Goal: Task Accomplishment & Management: Use online tool/utility

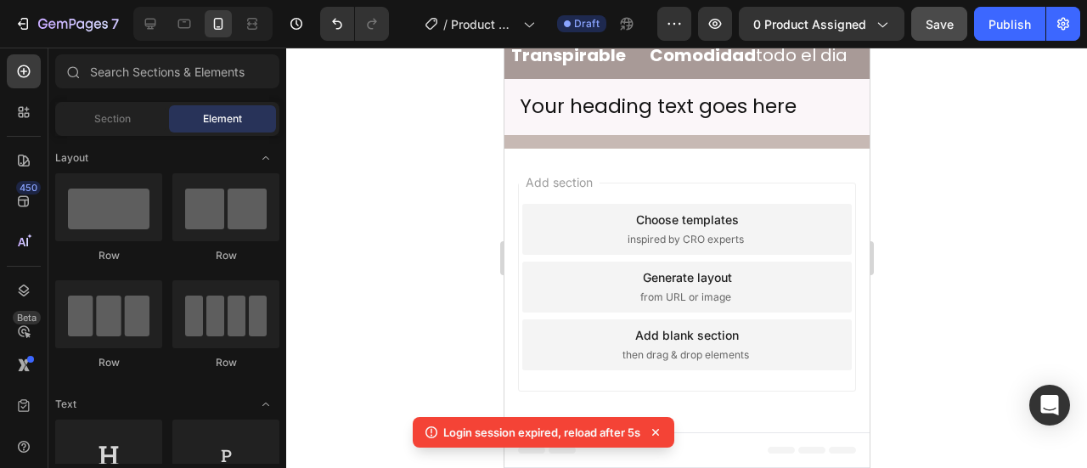
scroll to position [170, 0]
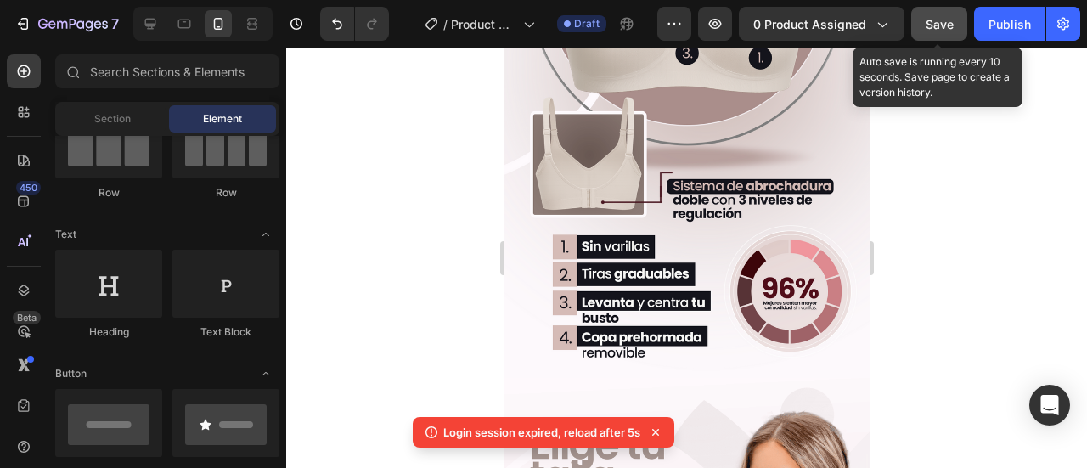
click at [919, 22] on button "Save" at bounding box center [939, 24] width 56 height 34
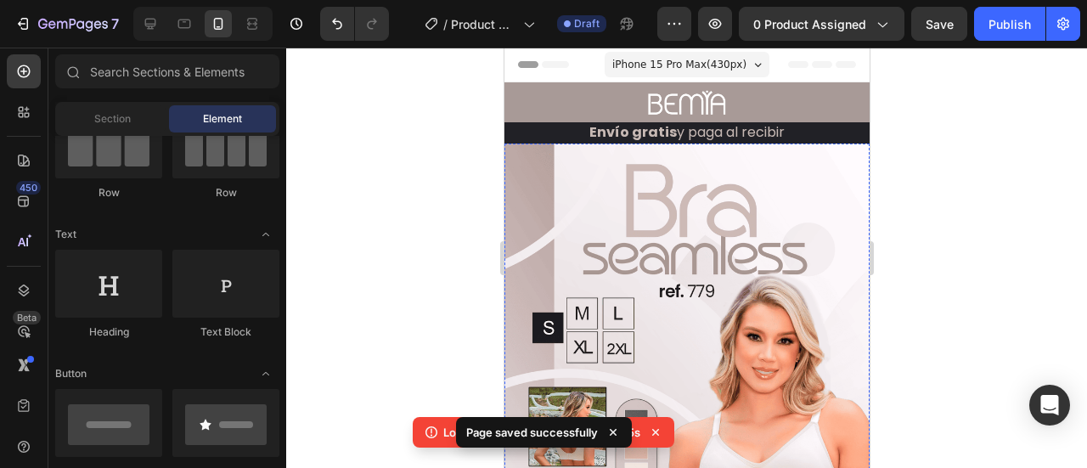
scroll to position [340, 0]
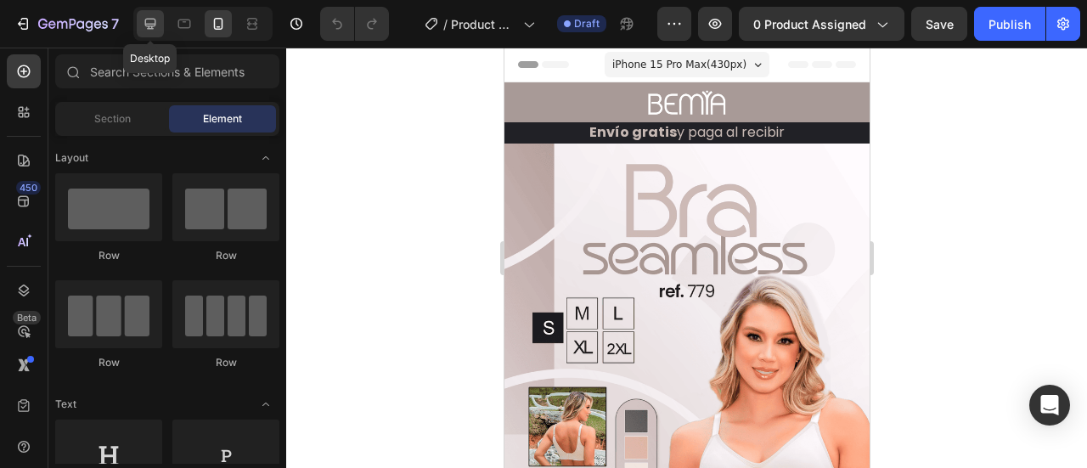
click at [151, 16] on icon at bounding box center [150, 23] width 17 height 17
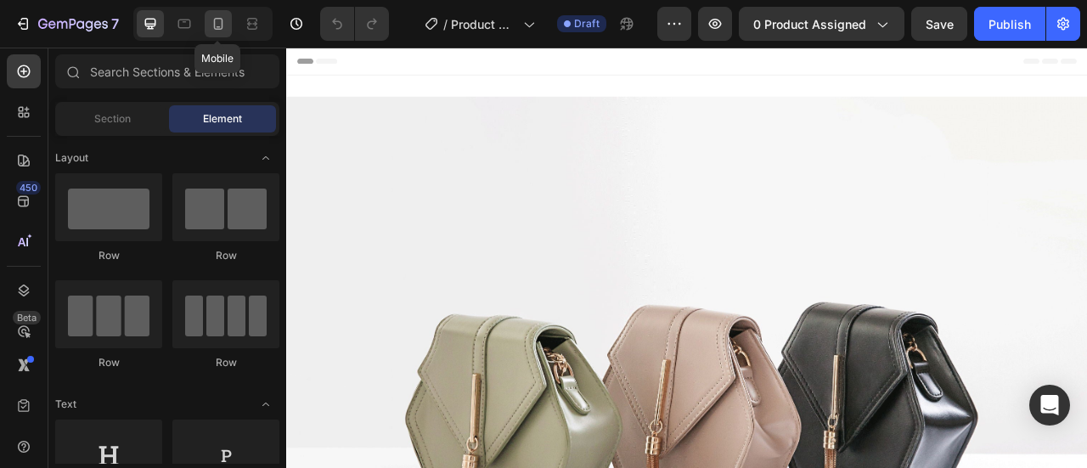
click at [226, 24] on icon at bounding box center [218, 23] width 17 height 17
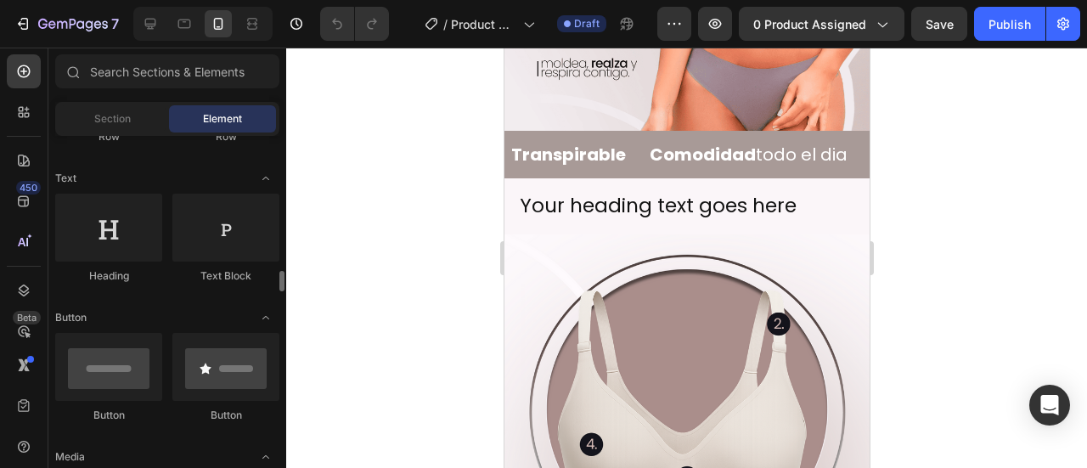
scroll to position [340, 0]
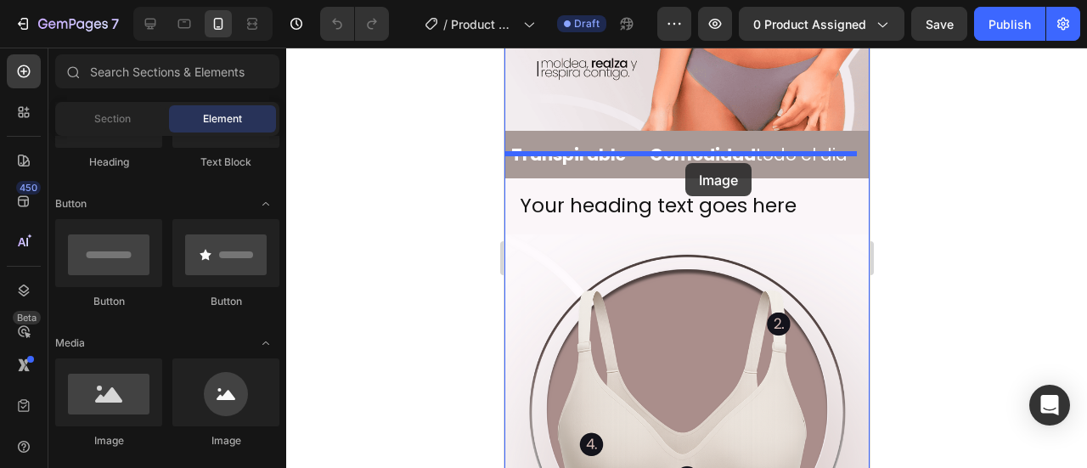
drag, startPoint x: 617, startPoint y: 422, endPoint x: 685, endPoint y: 163, distance: 267.6
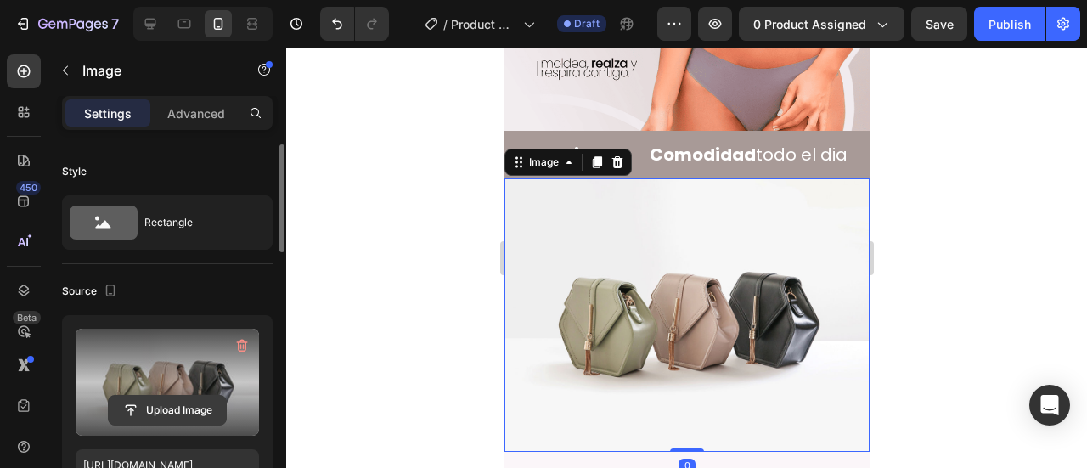
click at [224, 413] on input "file" at bounding box center [167, 410] width 117 height 29
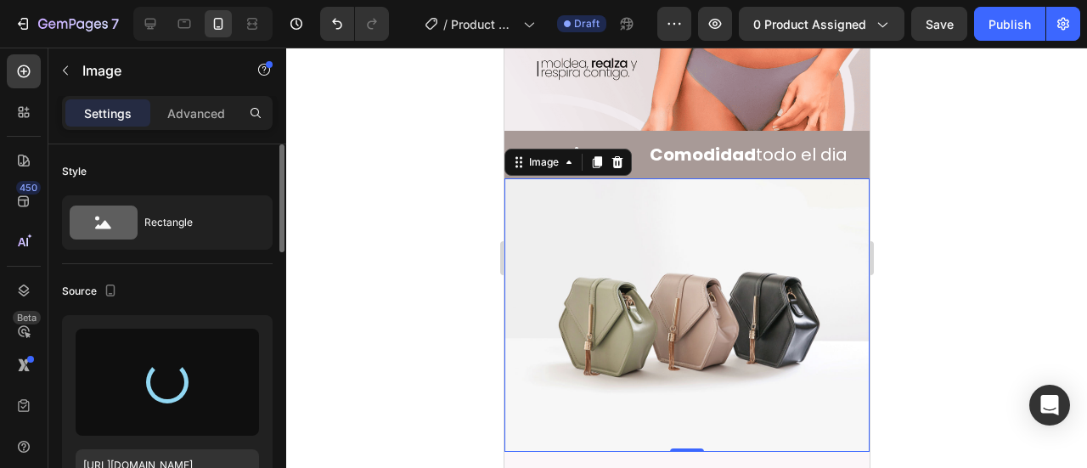
type input "https://cdn.shopify.com/s/files/1/0642/6093/1637/files/gempages_586232533516026…"
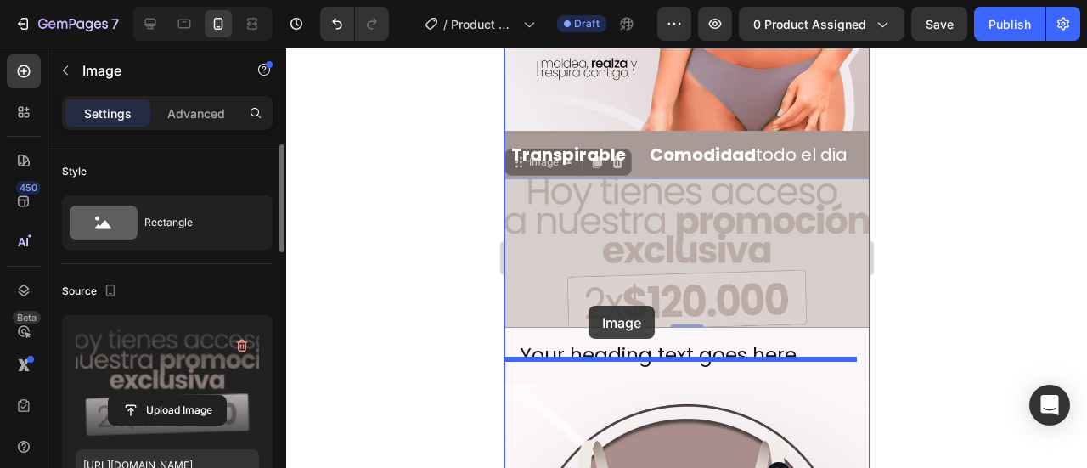
drag, startPoint x: 538, startPoint y: 141, endPoint x: 588, endPoint y: 306, distance: 172.2
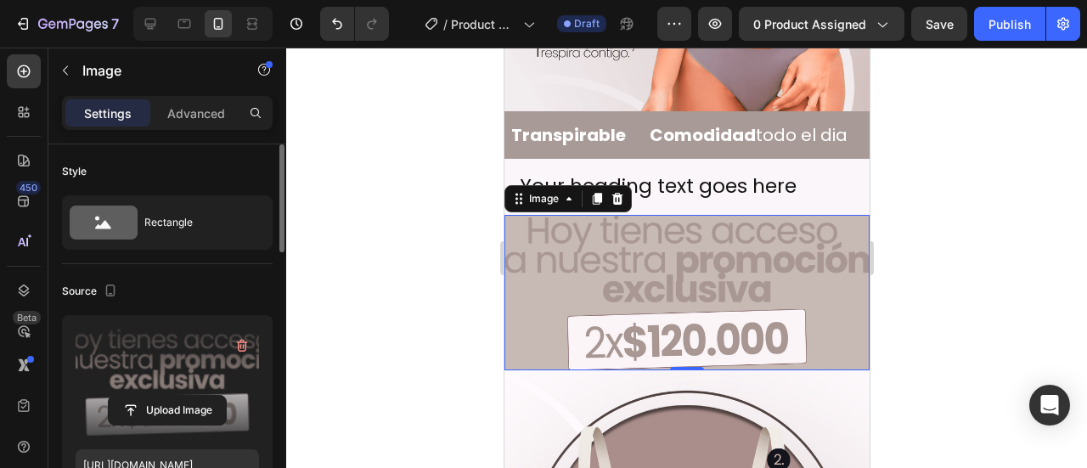
scroll to position [566, 0]
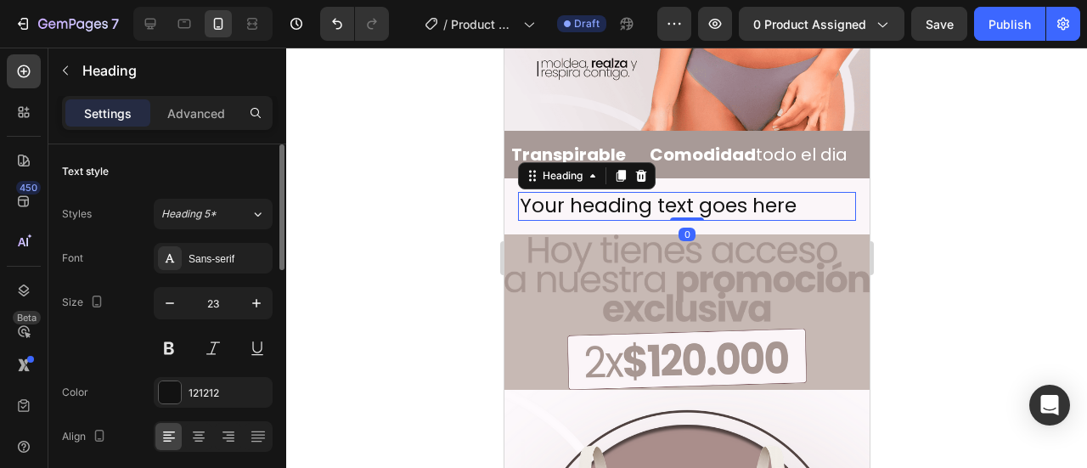
click at [708, 192] on h2 "Your heading text goes here" at bounding box center [686, 206] width 338 height 29
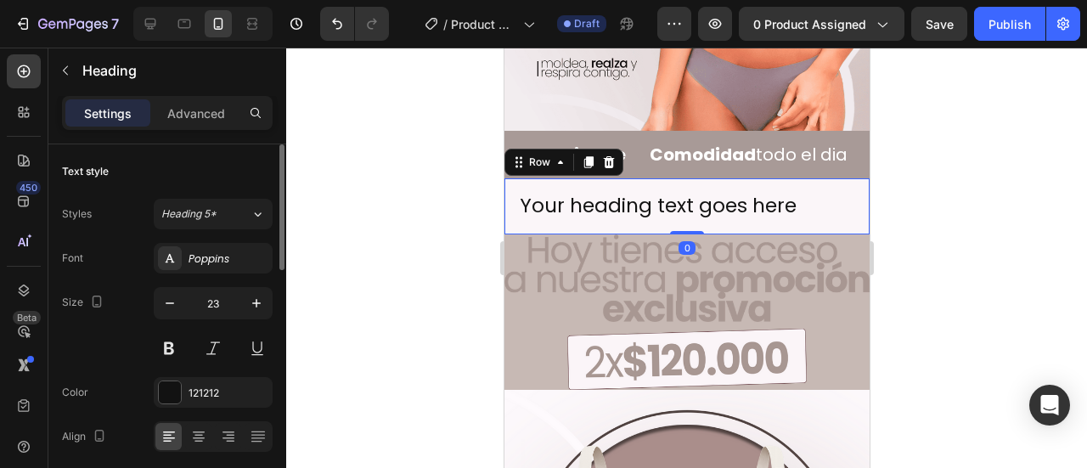
click at [691, 178] on div "Your heading text goes here Heading Row 0" at bounding box center [686, 206] width 365 height 56
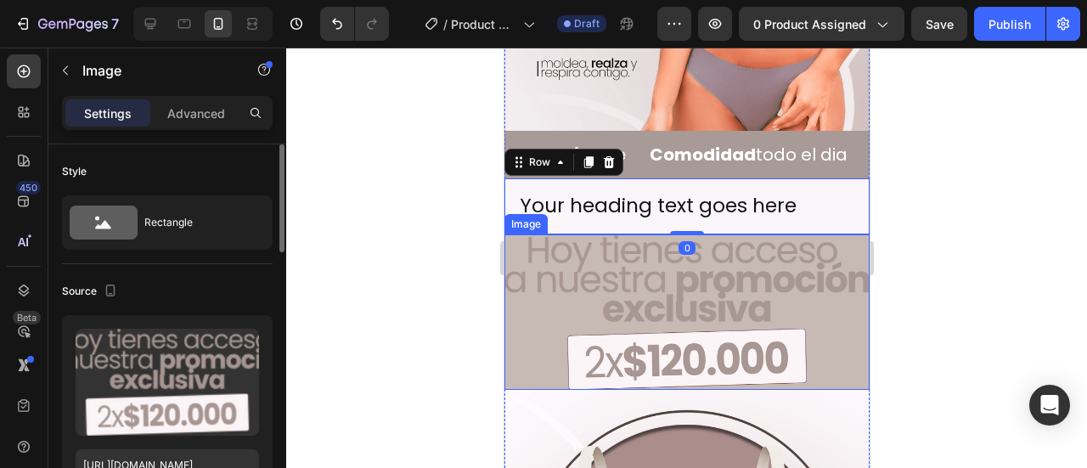
click at [603, 323] on img at bounding box center [686, 311] width 365 height 155
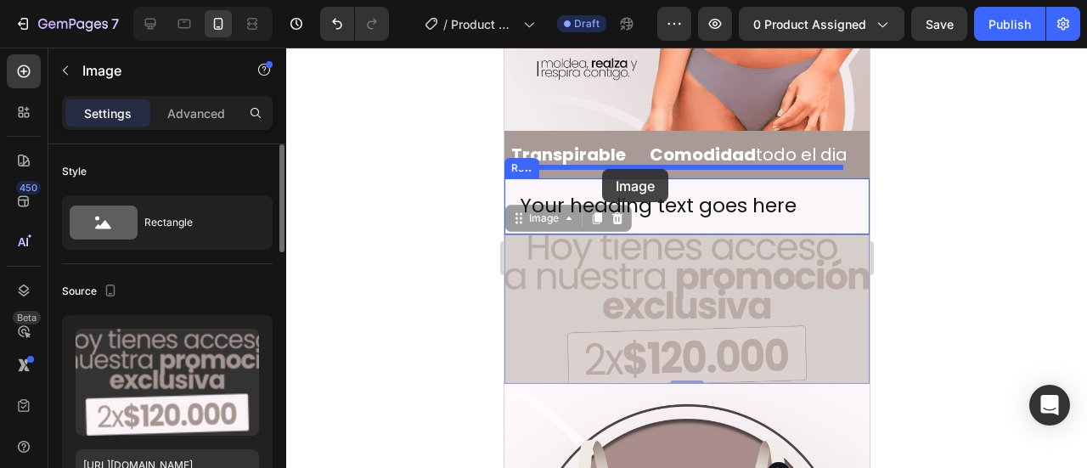
drag, startPoint x: 536, startPoint y: 194, endPoint x: 603, endPoint y: 169, distance: 71.5
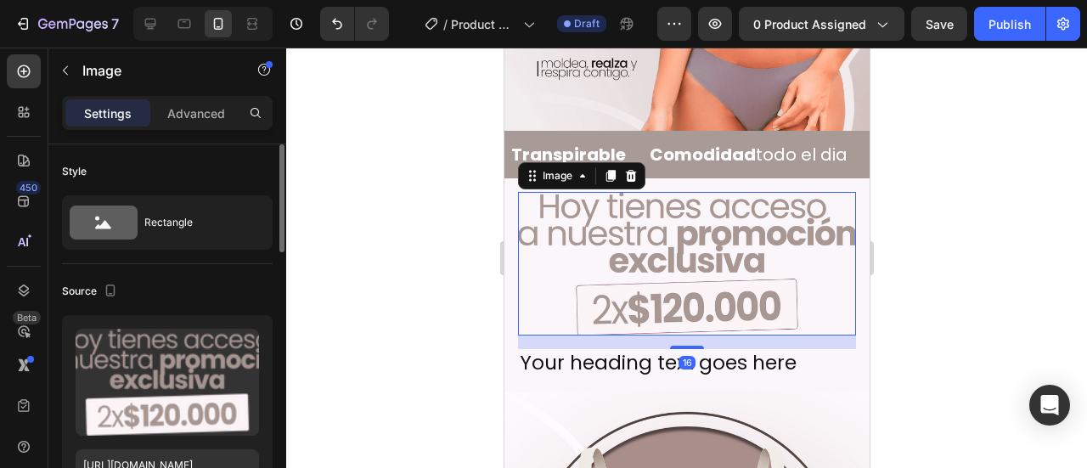
click at [927, 263] on div at bounding box center [686, 258] width 801 height 420
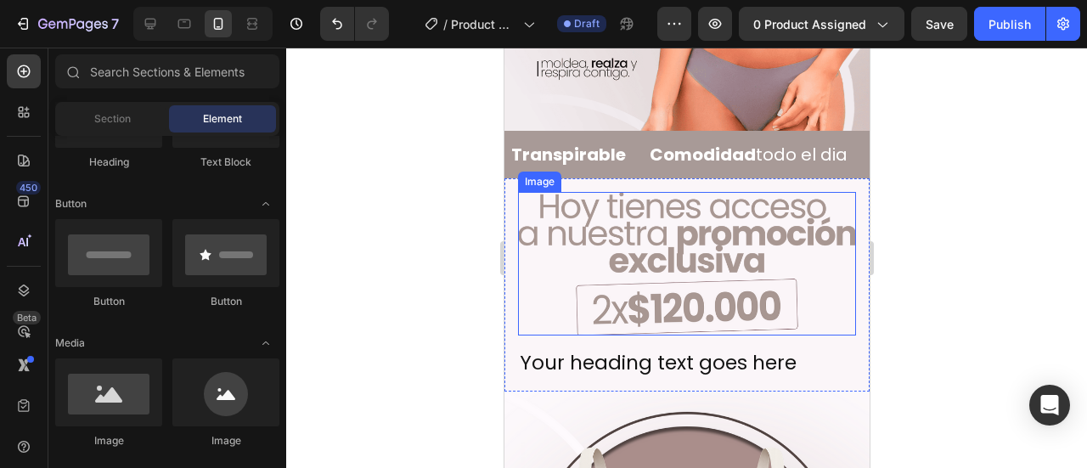
click at [731, 247] on img at bounding box center [686, 264] width 338 height 144
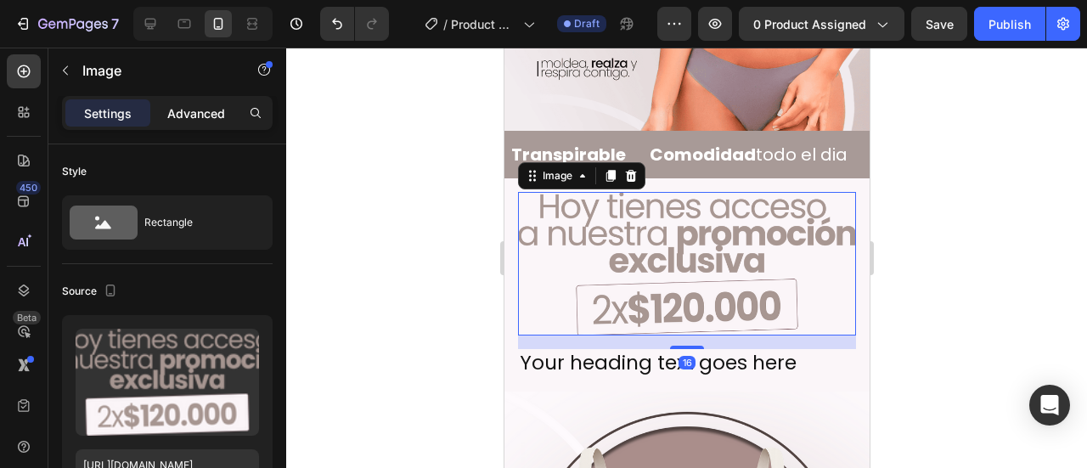
click at [217, 99] on div "Advanced" at bounding box center [196, 112] width 85 height 27
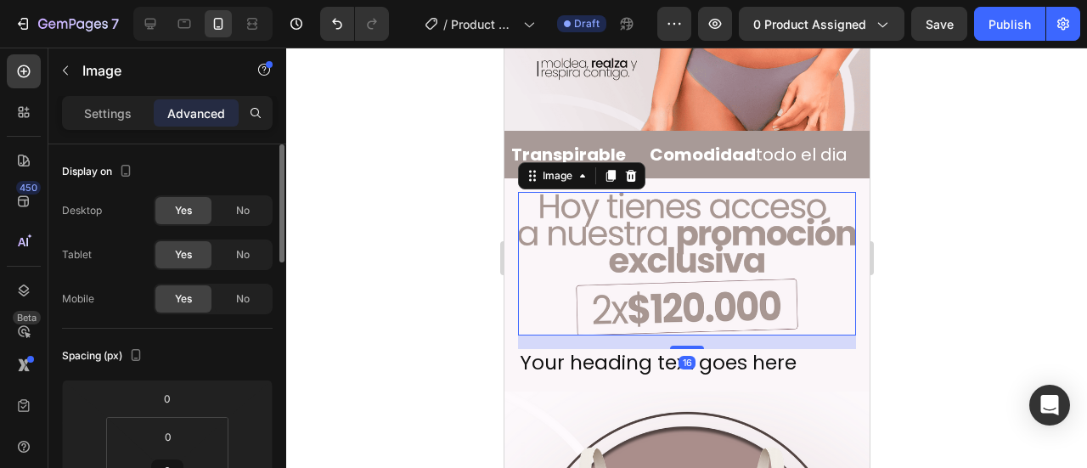
scroll to position [56, 0]
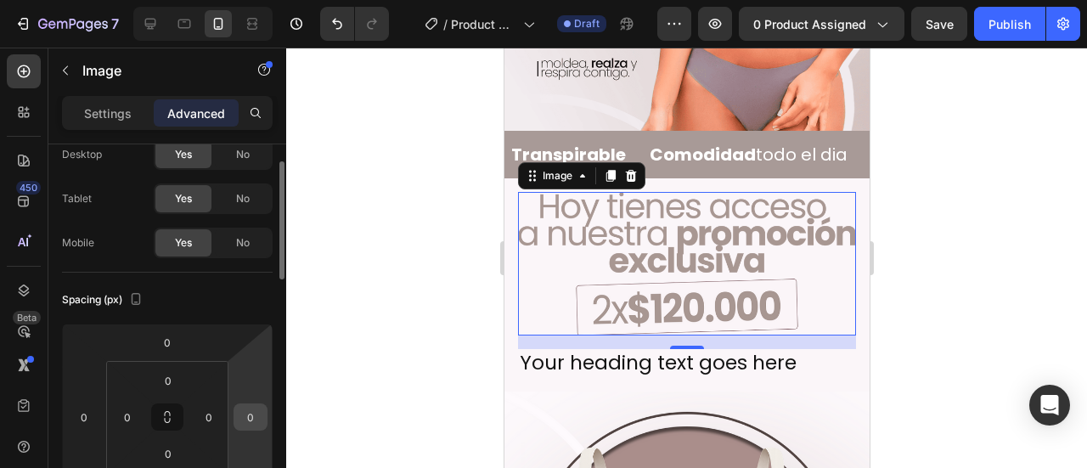
click at [253, 425] on input "0" at bounding box center [250, 416] width 25 height 25
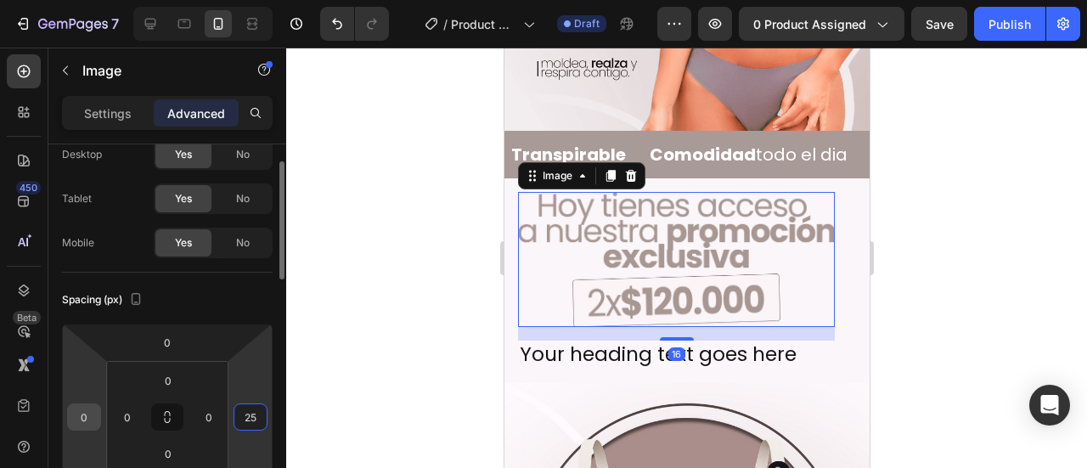
type input "25"
click at [78, 418] on input "0" at bounding box center [83, 416] width 25 height 25
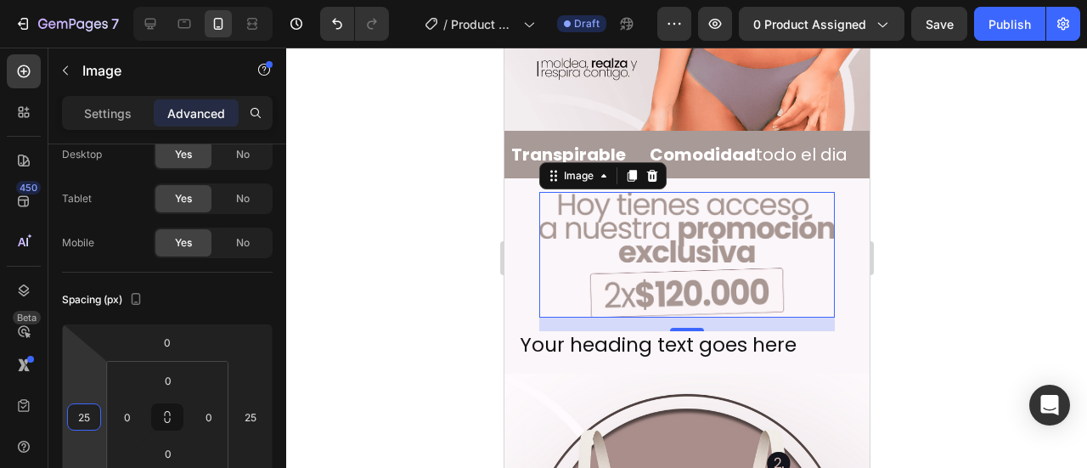
type input "25"
click at [949, 129] on div at bounding box center [686, 258] width 801 height 420
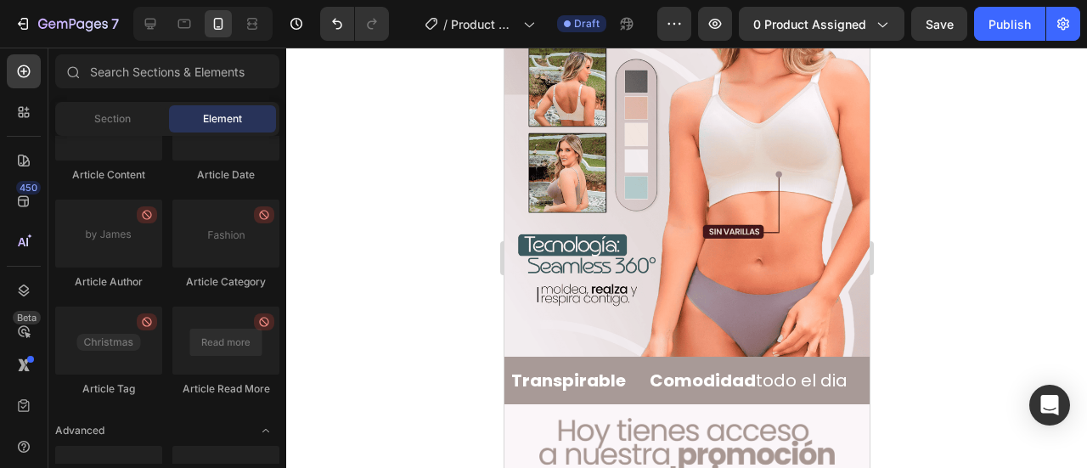
scroll to position [4818, 0]
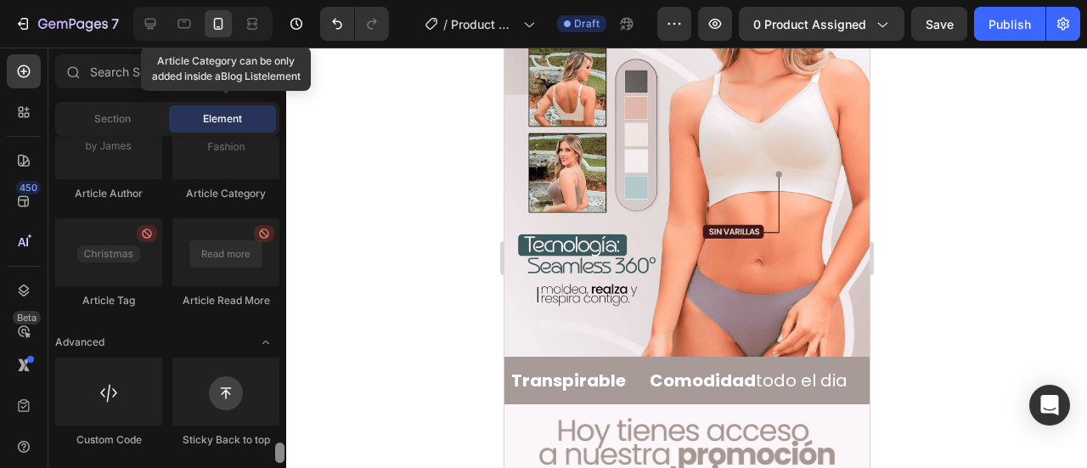
drag, startPoint x: 279, startPoint y: 200, endPoint x: 267, endPoint y: 454, distance: 254.2
click at [267, 454] on div "Layout Row Row Row Row Text Heading Text Block Button Button Button Media Image…" at bounding box center [167, 300] width 238 height 328
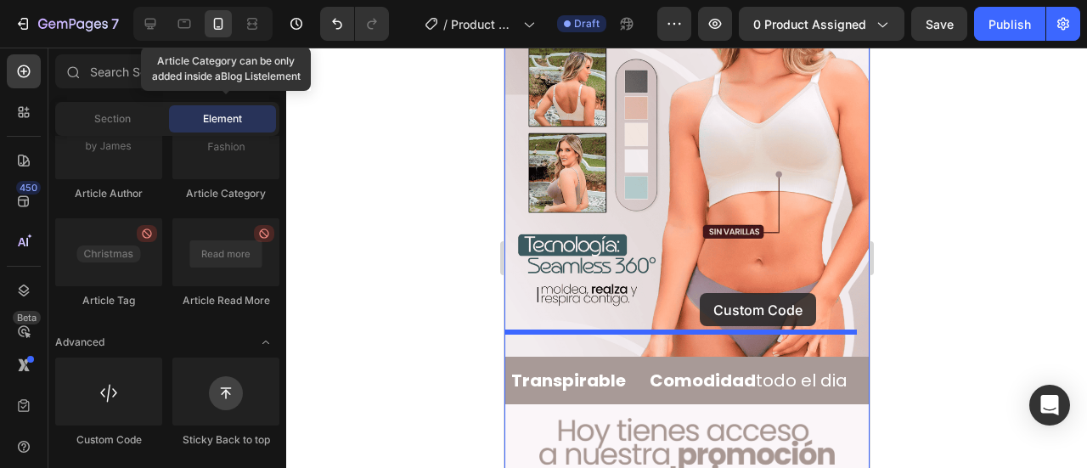
drag, startPoint x: 603, startPoint y: 437, endPoint x: 699, endPoint y: 293, distance: 173.4
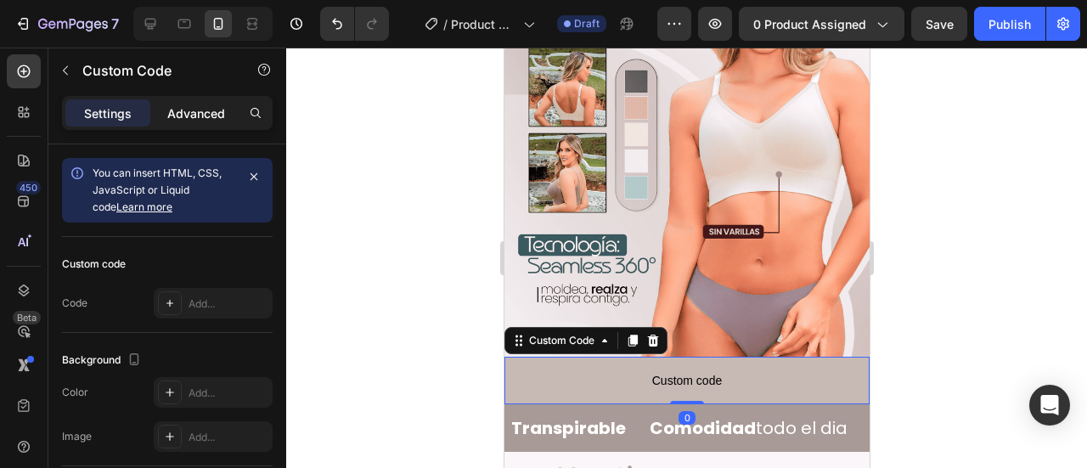
click at [210, 108] on p "Advanced" at bounding box center [196, 113] width 58 height 18
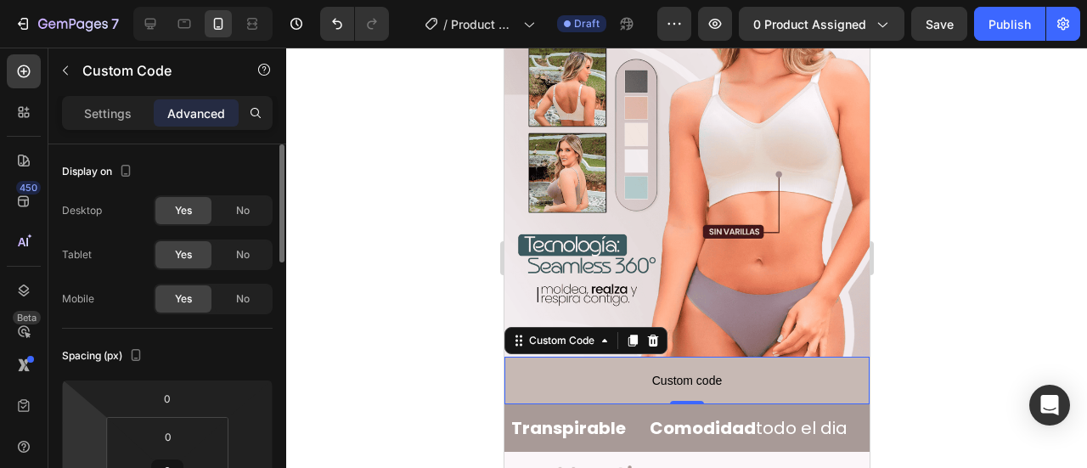
scroll to position [56, 0]
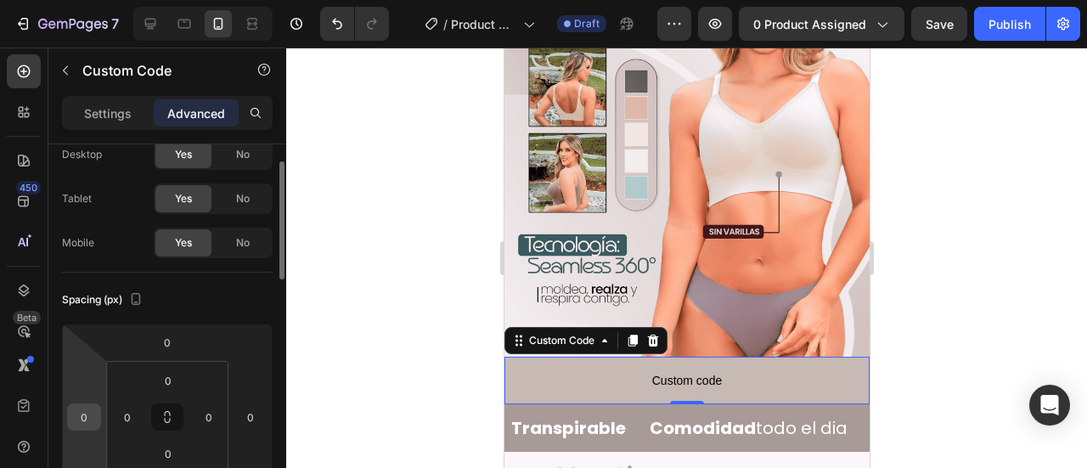
click at [85, 420] on input "0" at bounding box center [83, 416] width 25 height 25
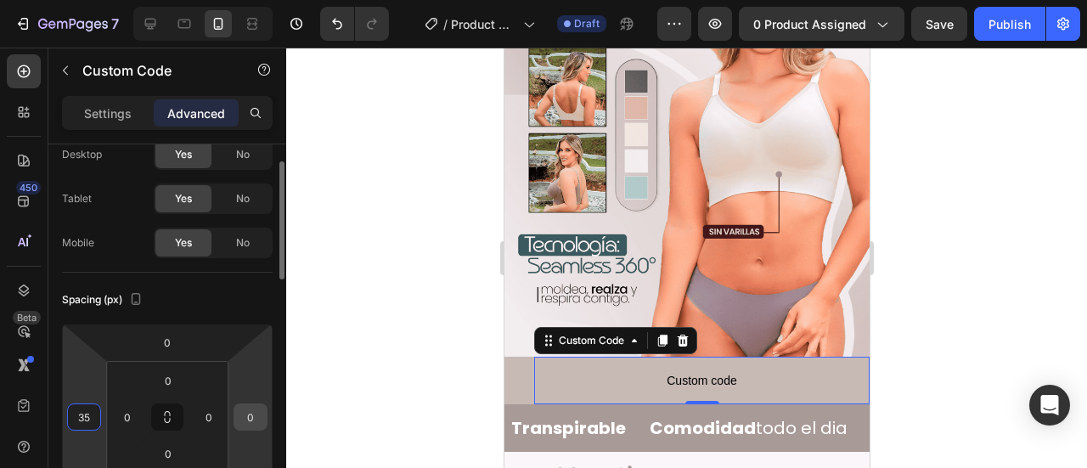
type input "35"
click at [256, 425] on input "0" at bounding box center [250, 416] width 25 height 25
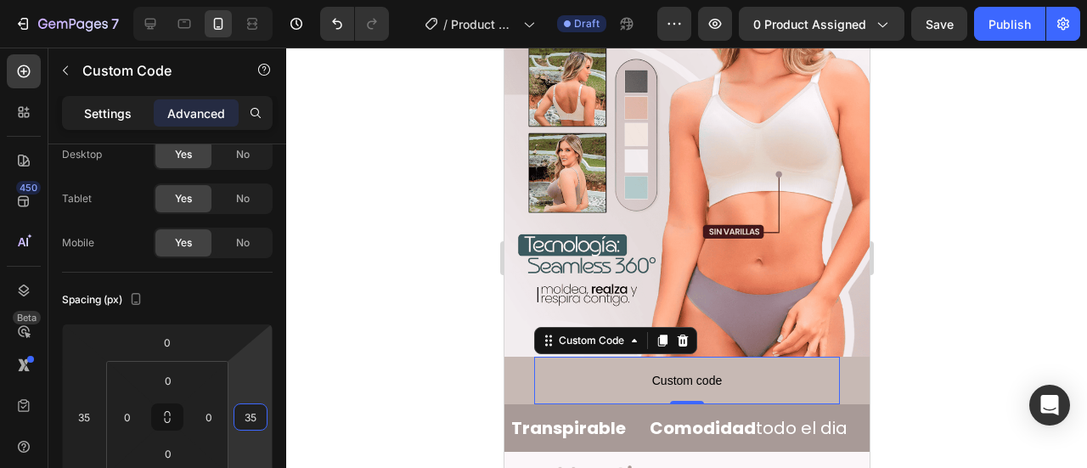
type input "35"
click at [110, 102] on div "Settings" at bounding box center [107, 112] width 85 height 27
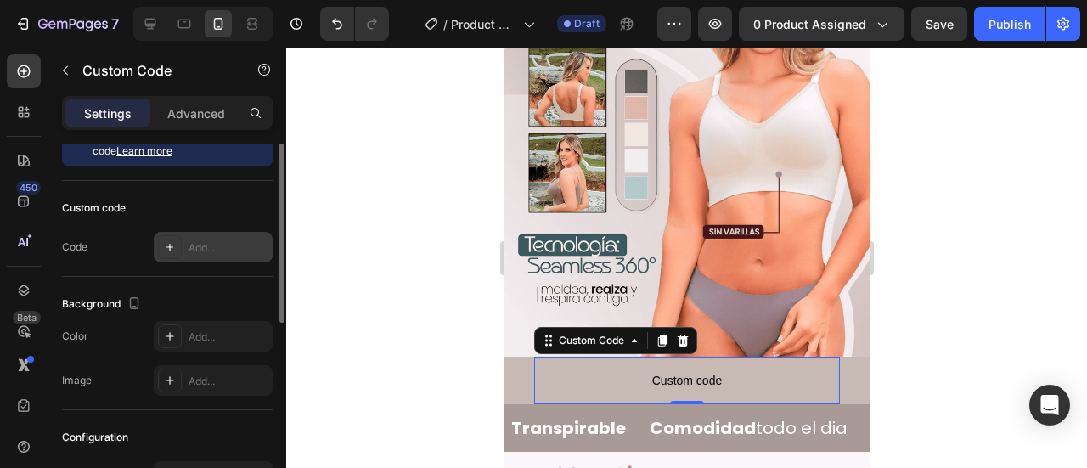
scroll to position [0, 0]
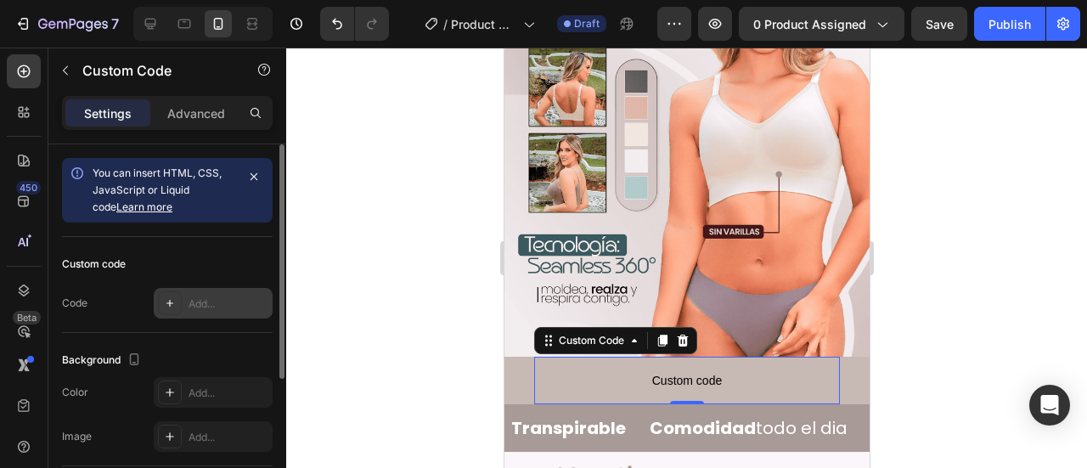
click at [211, 296] on div "Add..." at bounding box center [229, 303] width 80 height 15
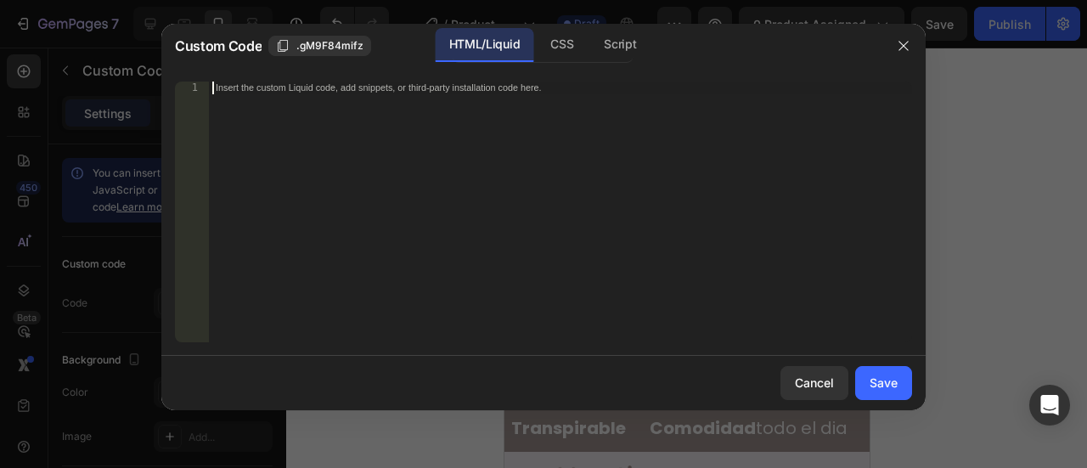
click at [402, 174] on div "Insert the custom Liquid code, add snippets, or third-party installation code h…" at bounding box center [560, 225] width 703 height 286
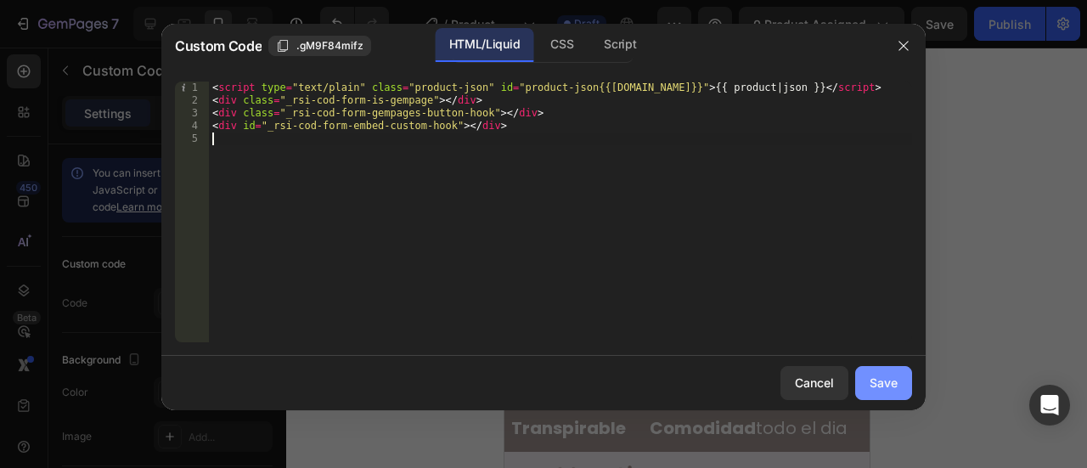
click at [880, 373] on button "Save" at bounding box center [883, 383] width 57 height 34
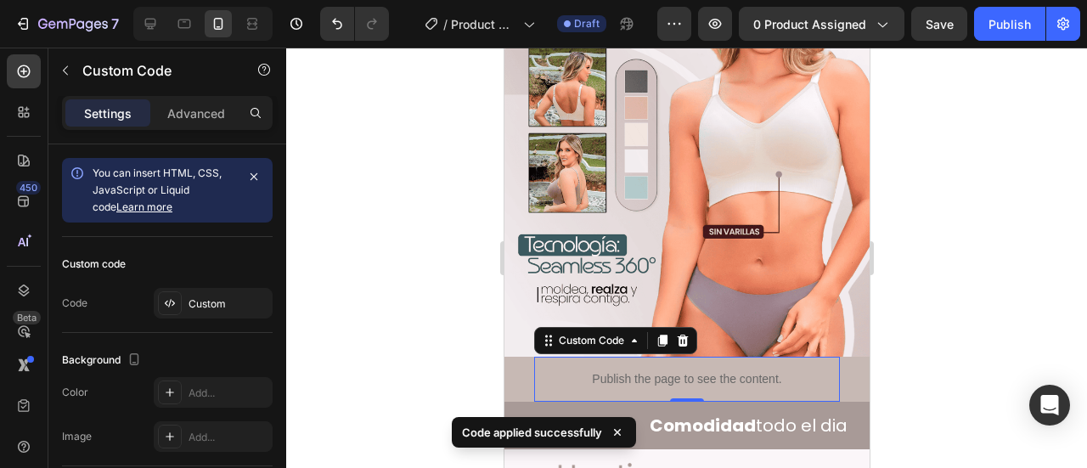
click at [904, 317] on div at bounding box center [686, 258] width 801 height 420
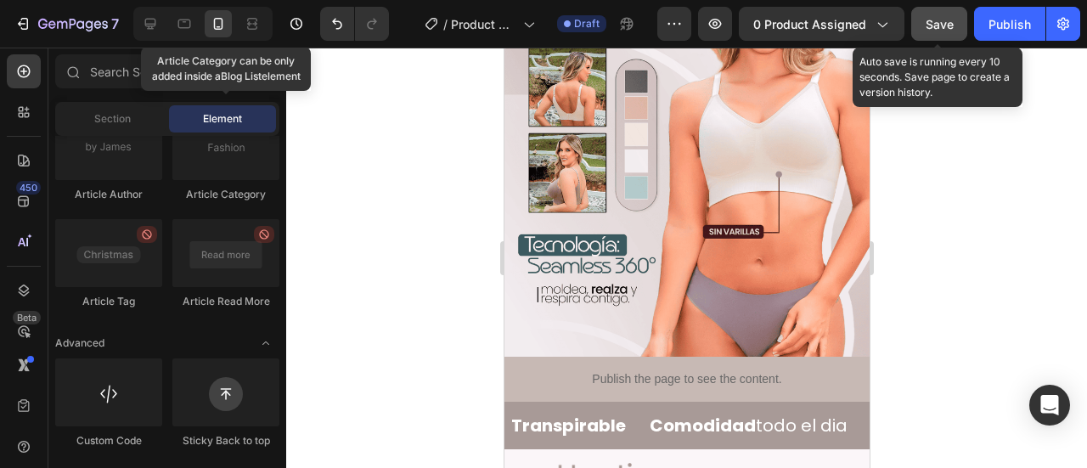
click at [945, 25] on span "Save" at bounding box center [940, 24] width 28 height 14
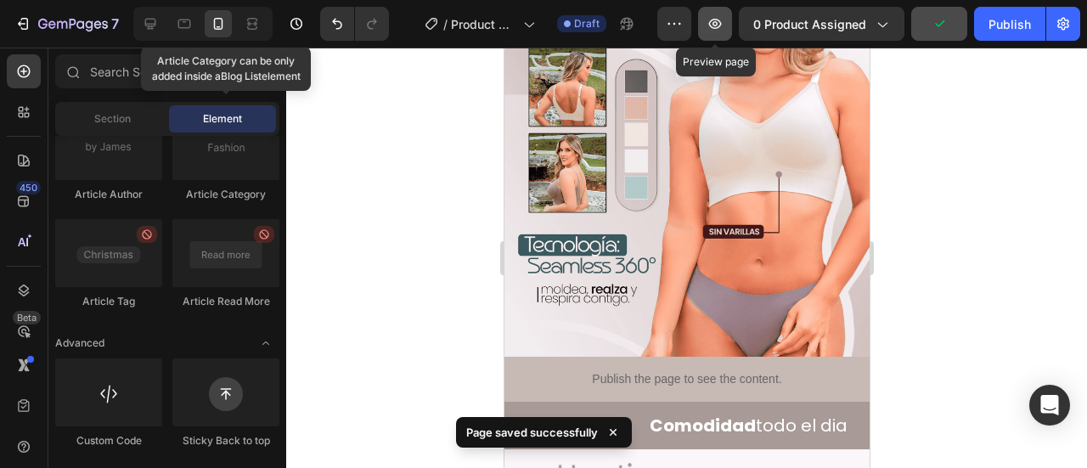
click at [712, 36] on button "button" at bounding box center [715, 24] width 34 height 34
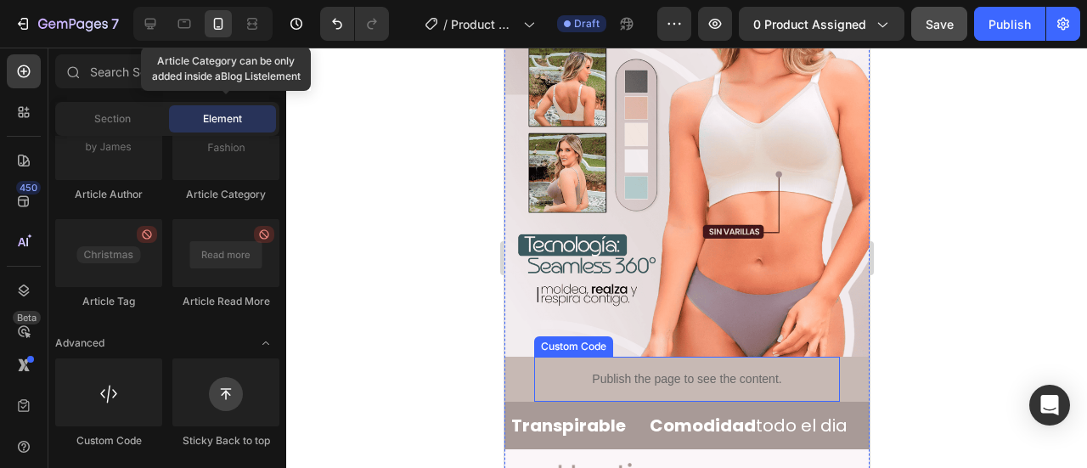
click at [600, 363] on div "Publish the page to see the content." at bounding box center [686, 379] width 306 height 45
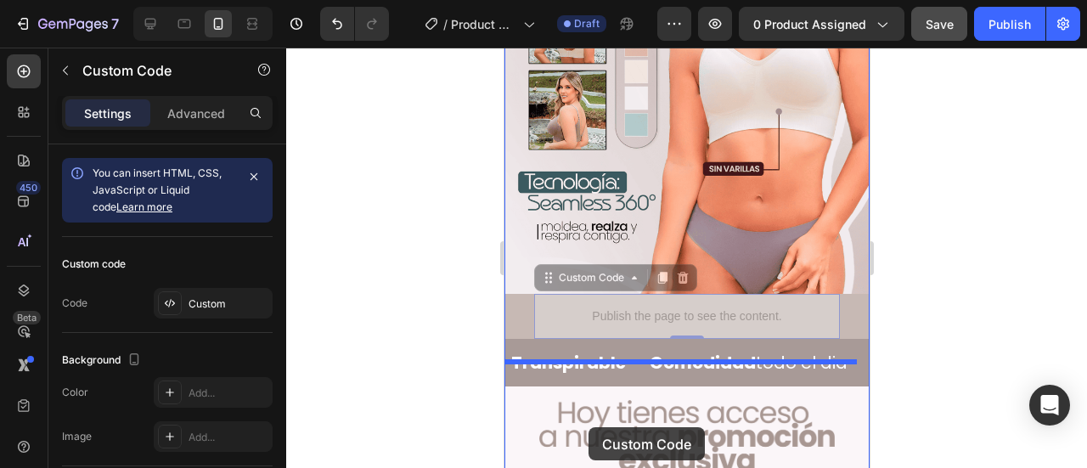
drag, startPoint x: 573, startPoint y: 318, endPoint x: 588, endPoint y: 427, distance: 110.5
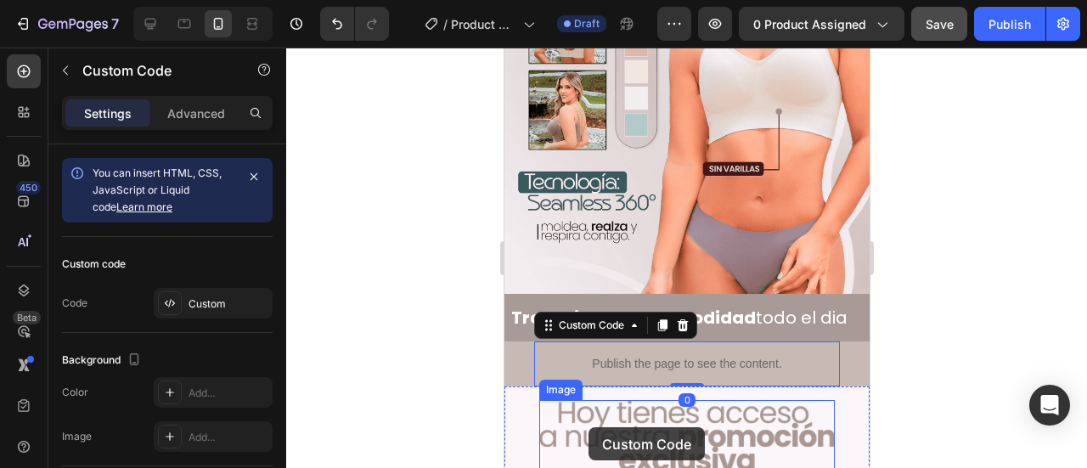
scroll to position [419, 0]
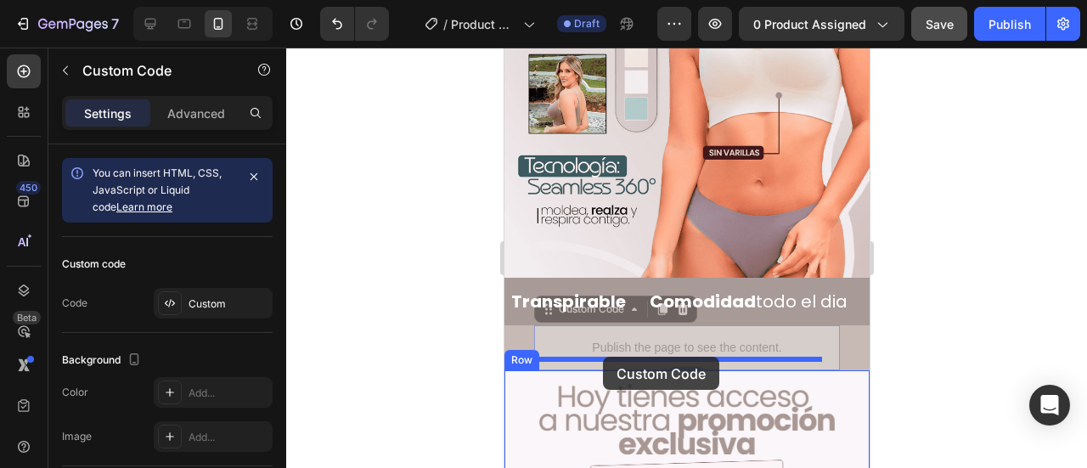
drag, startPoint x: 598, startPoint y: 287, endPoint x: 602, endPoint y: 357, distance: 69.8
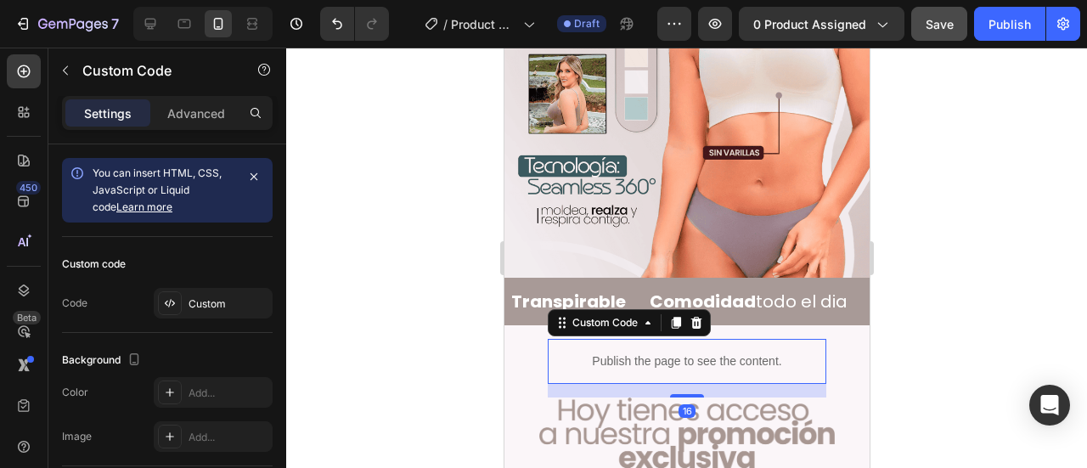
click at [910, 252] on div at bounding box center [686, 258] width 801 height 420
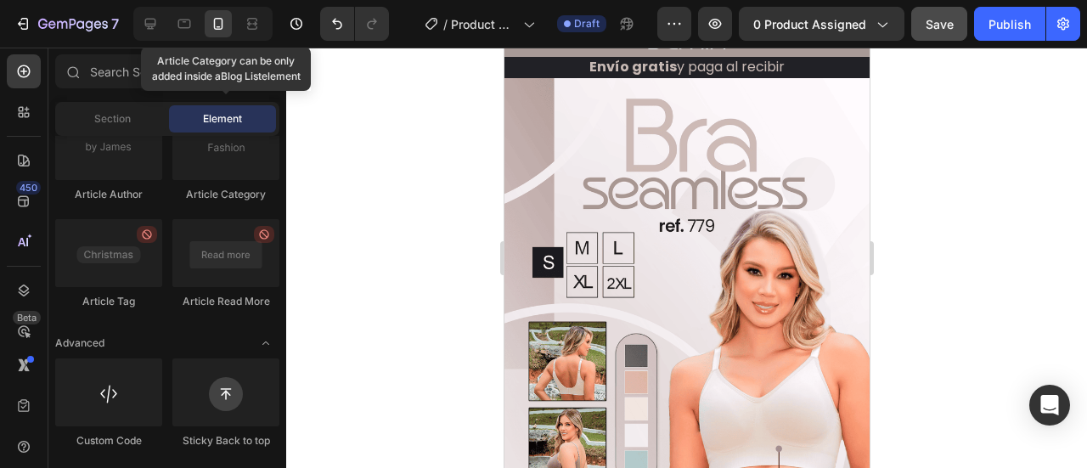
scroll to position [0, 0]
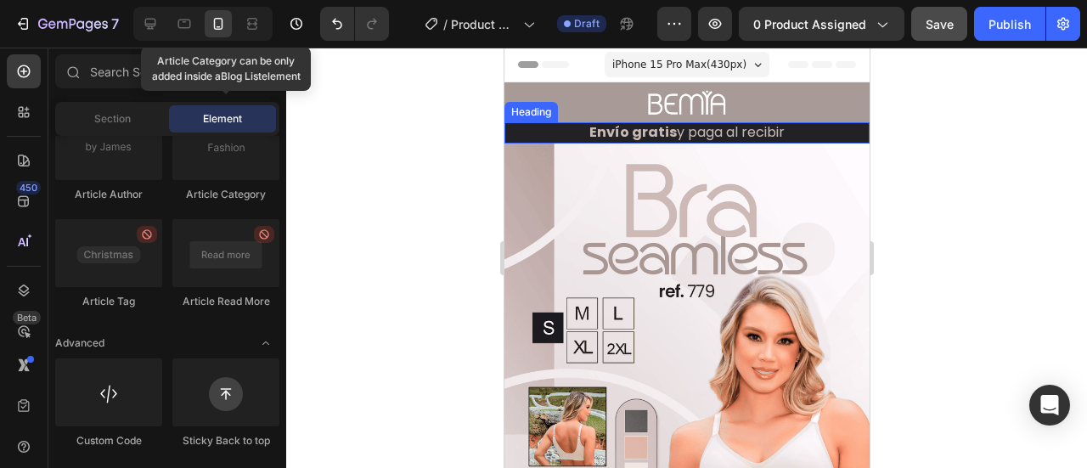
click at [660, 122] on strong "Envío gratis" at bounding box center [632, 132] width 87 height 20
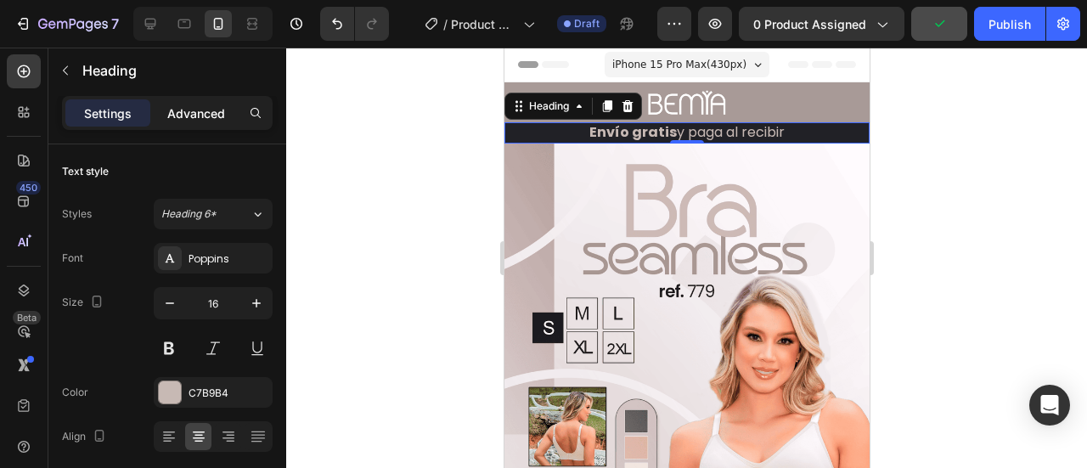
click at [205, 114] on p "Advanced" at bounding box center [196, 113] width 58 height 18
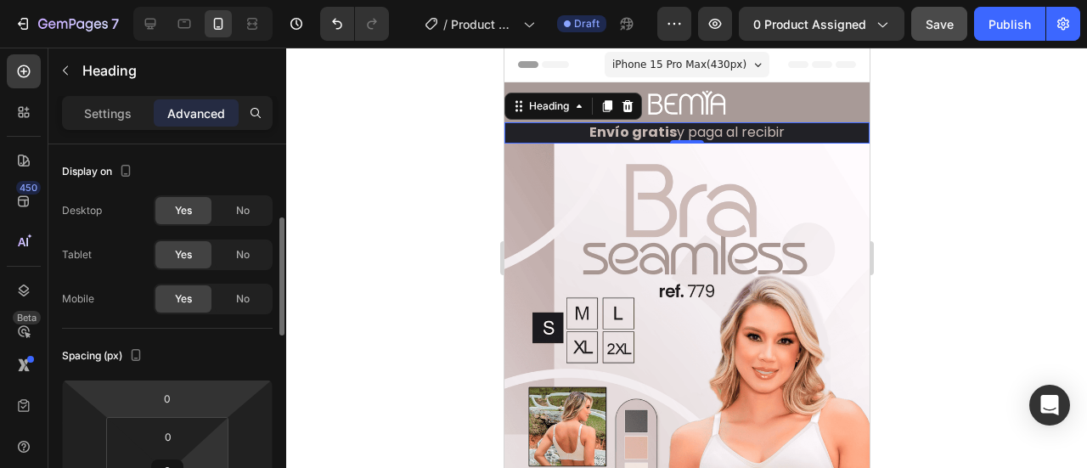
scroll to position [56, 0]
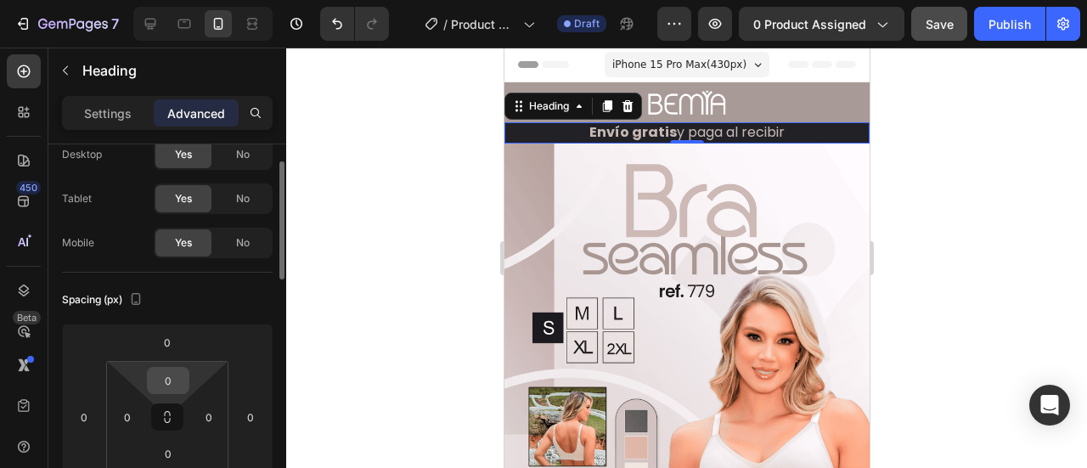
click at [175, 379] on input "0" at bounding box center [168, 380] width 34 height 25
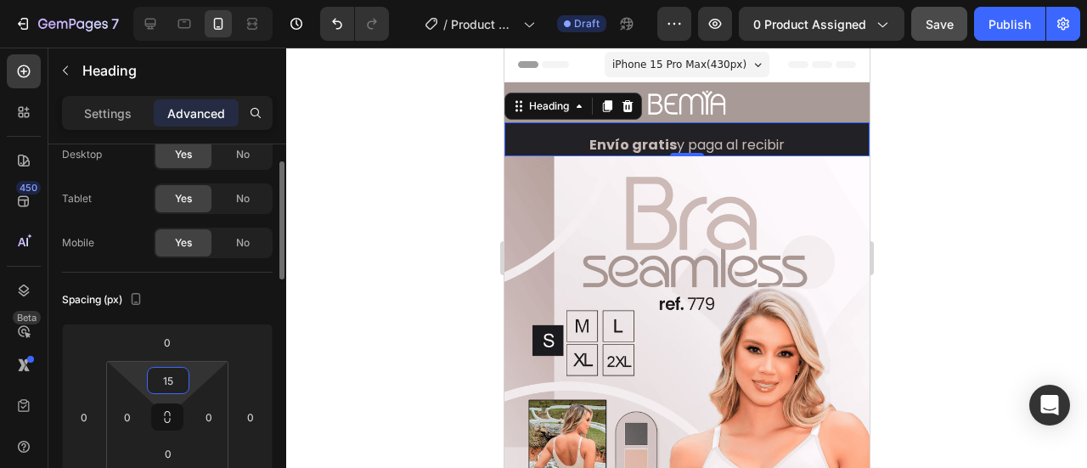
scroll to position [113, 0]
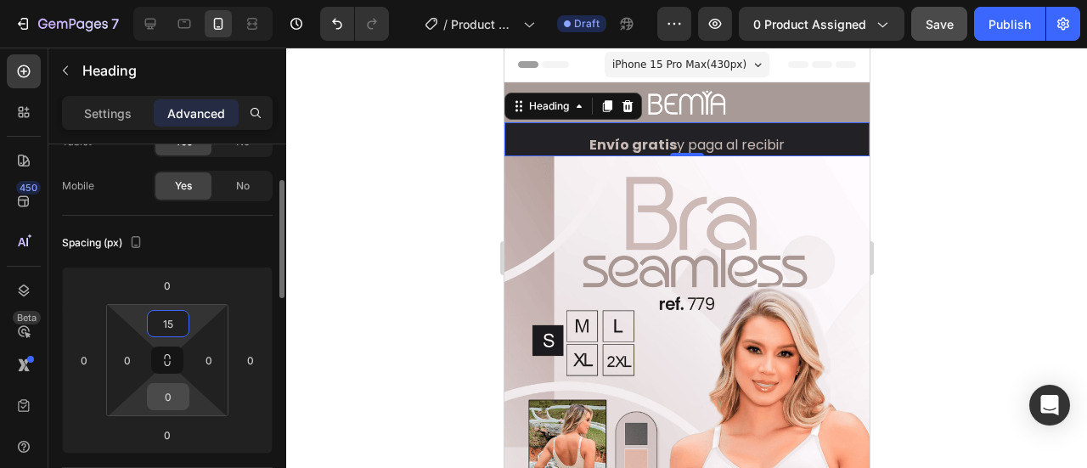
type input "15"
click at [177, 399] on input "0" at bounding box center [168, 396] width 34 height 25
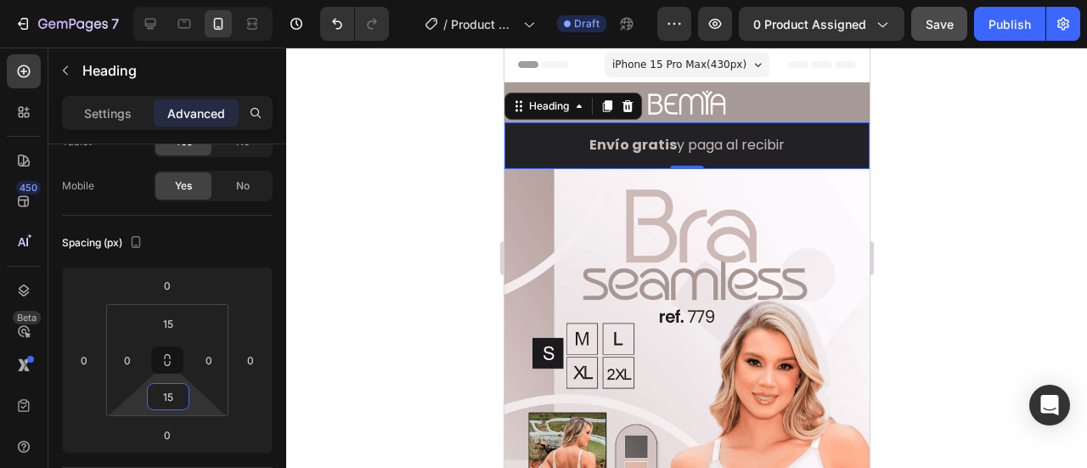
type input "15"
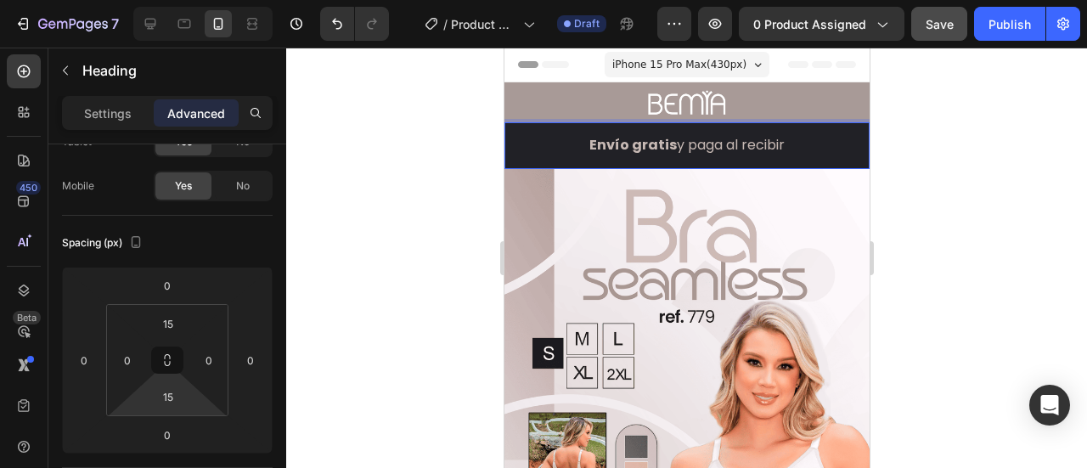
click at [661, 142] on strong "Envío gratis" at bounding box center [632, 145] width 87 height 20
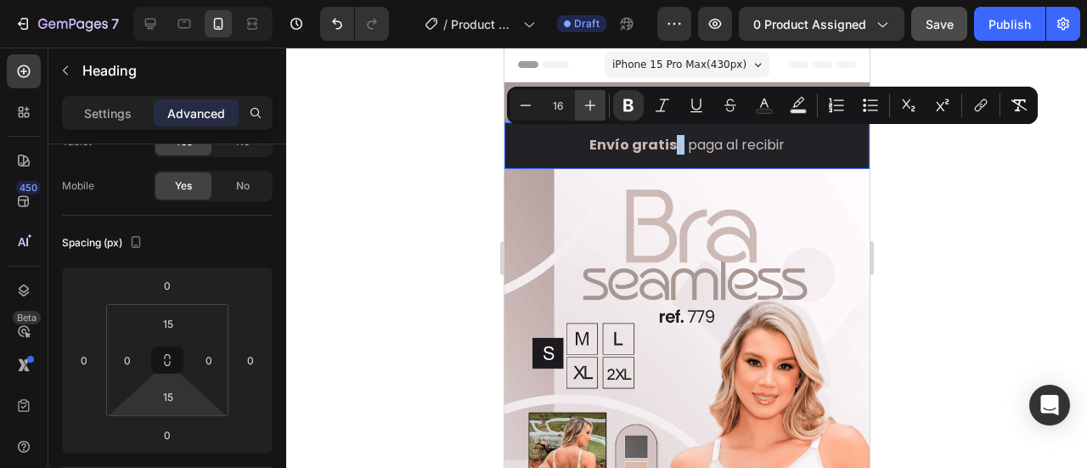
click at [590, 107] on icon "Editor contextual toolbar" at bounding box center [590, 105] width 11 height 11
type input "19"
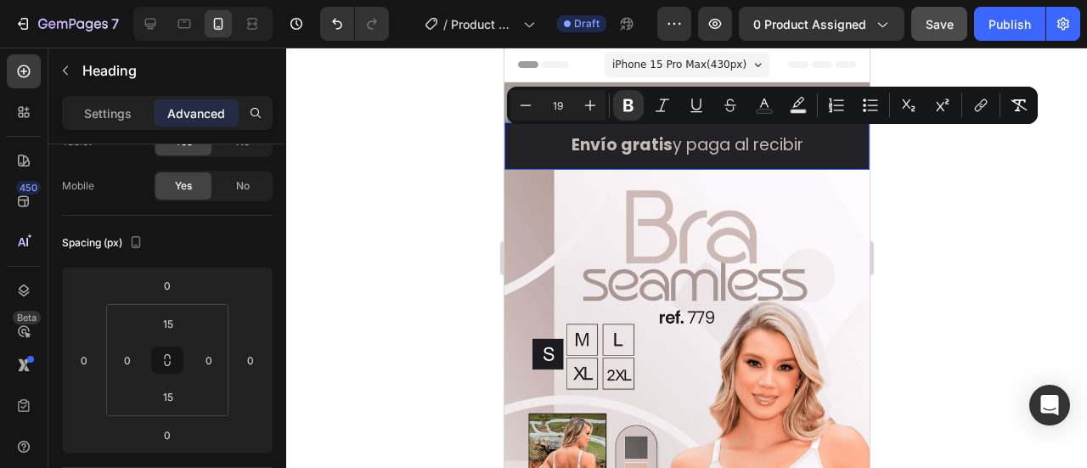
click at [942, 205] on div at bounding box center [686, 258] width 801 height 420
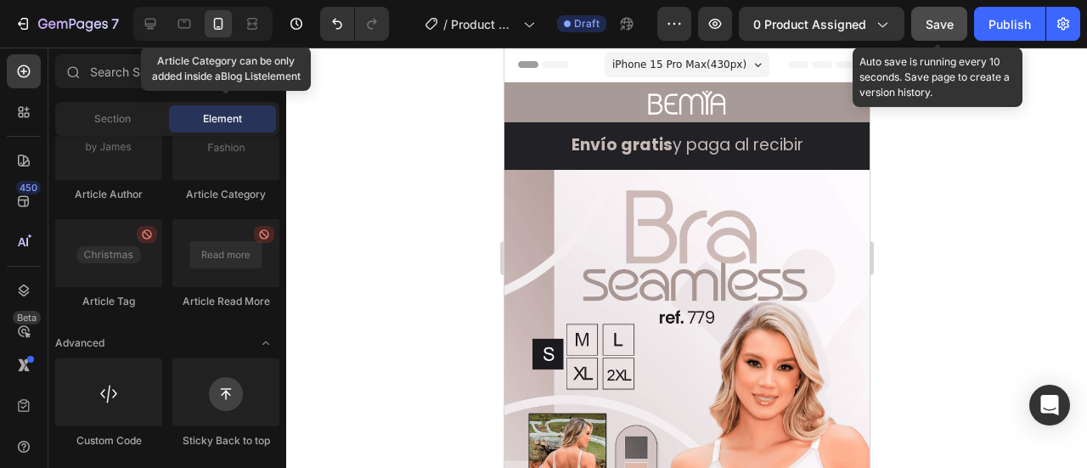
click at [941, 35] on button "Save" at bounding box center [939, 24] width 56 height 34
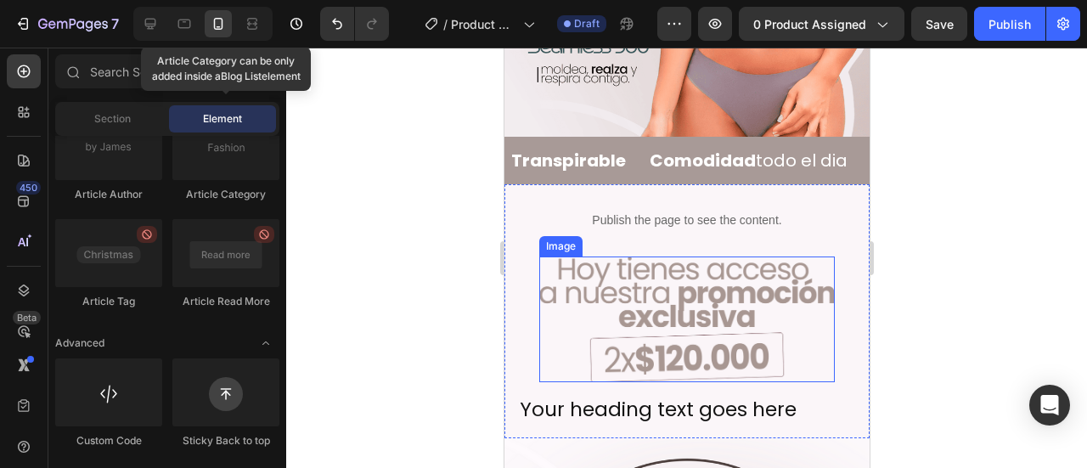
scroll to position [566, 0]
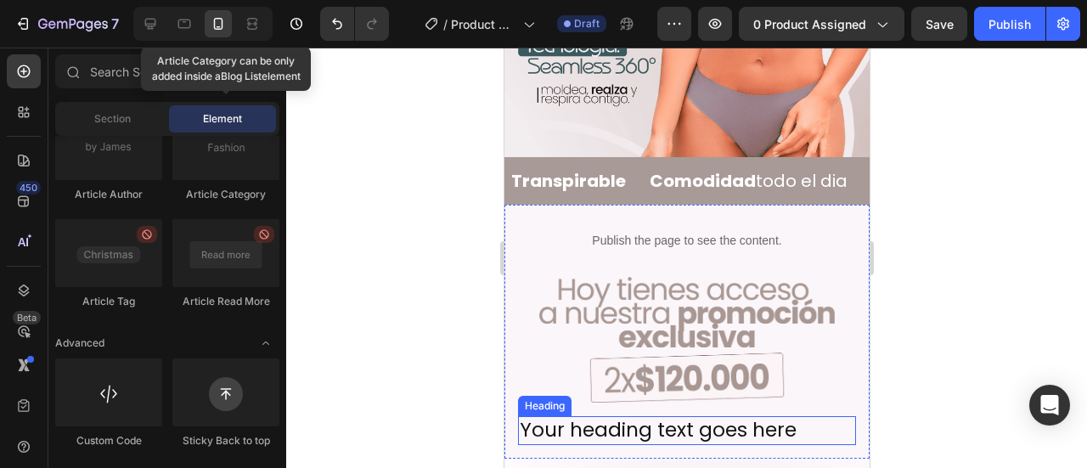
click at [608, 416] on h2 "Your heading text goes here" at bounding box center [686, 430] width 338 height 29
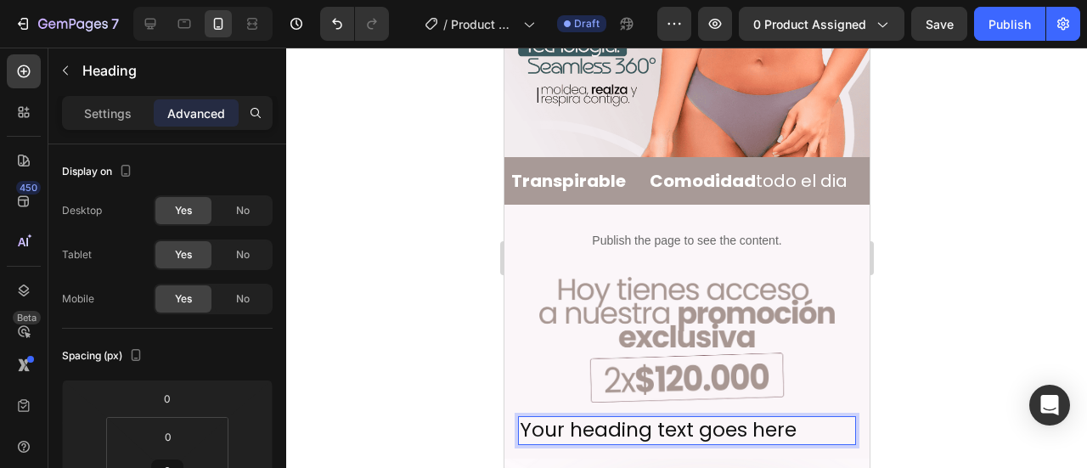
click at [608, 416] on h2 "Your heading text goes here" at bounding box center [686, 430] width 338 height 29
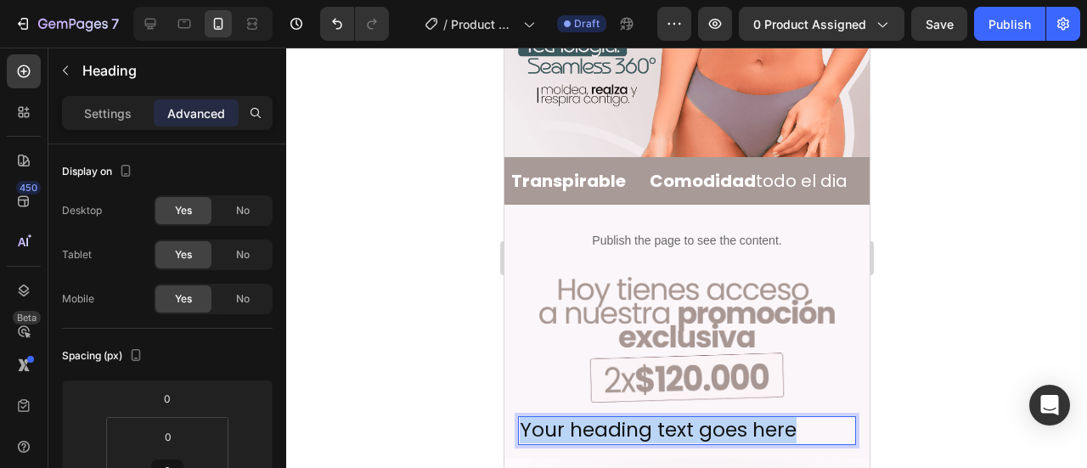
click at [608, 418] on p "Your heading text goes here" at bounding box center [686, 430] width 335 height 25
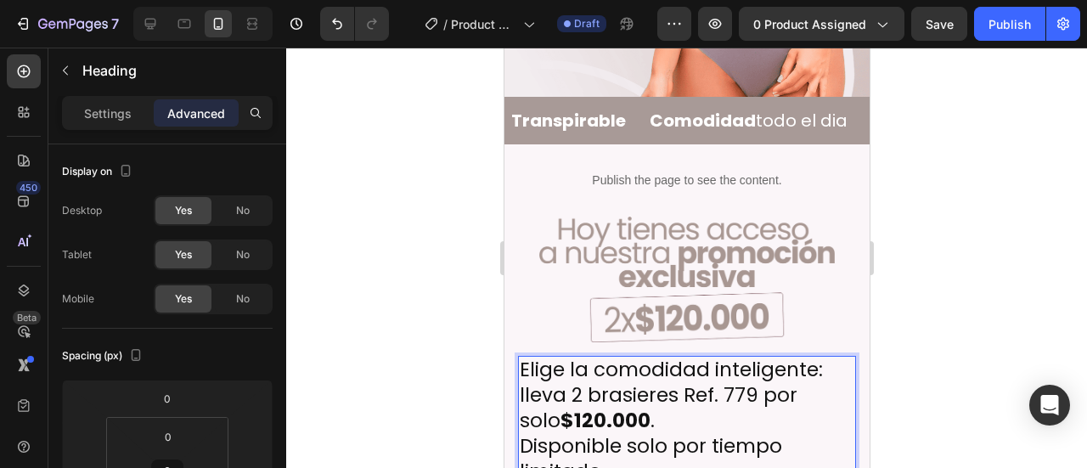
scroll to position [629, 0]
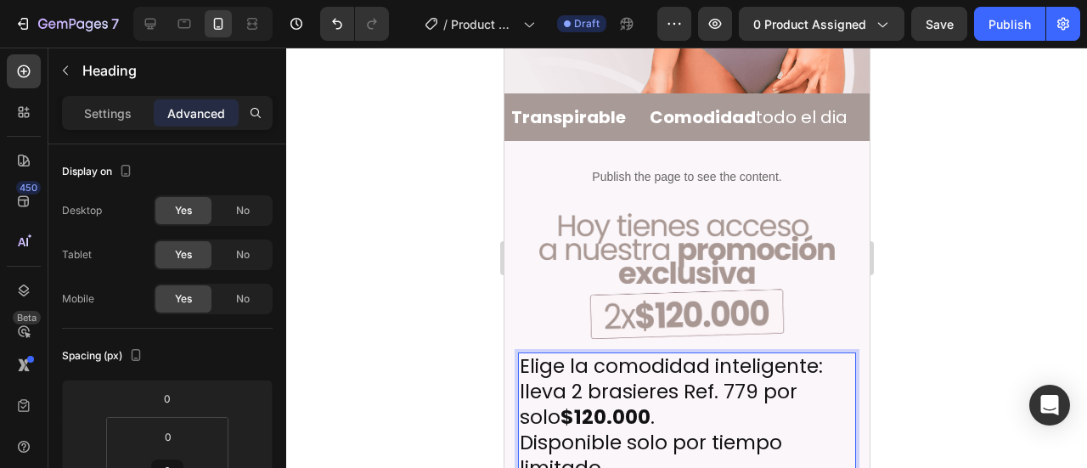
click at [911, 349] on div at bounding box center [686, 258] width 801 height 420
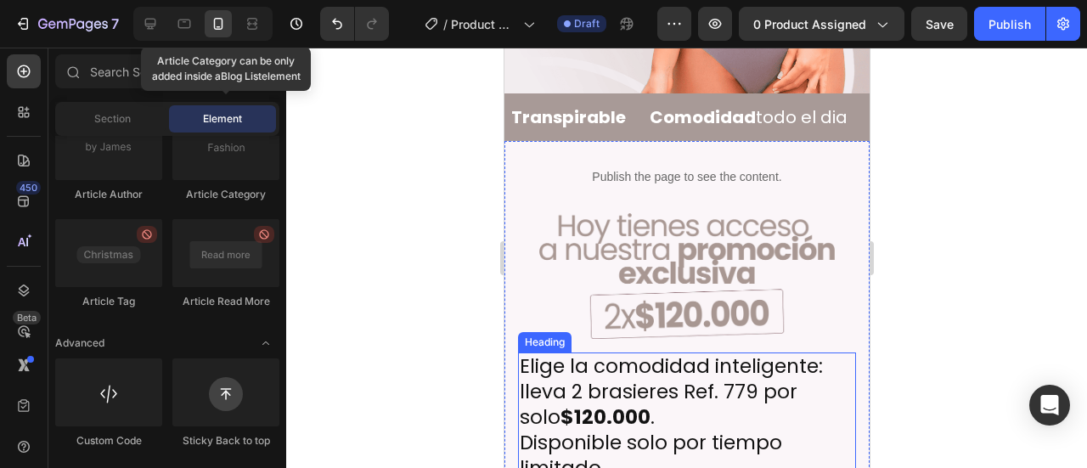
click at [651, 354] on p "Elige la comodidad inteligente: lleva 2 brasieres Ref. 779 por solo $120.000 . …" at bounding box center [686, 417] width 335 height 127
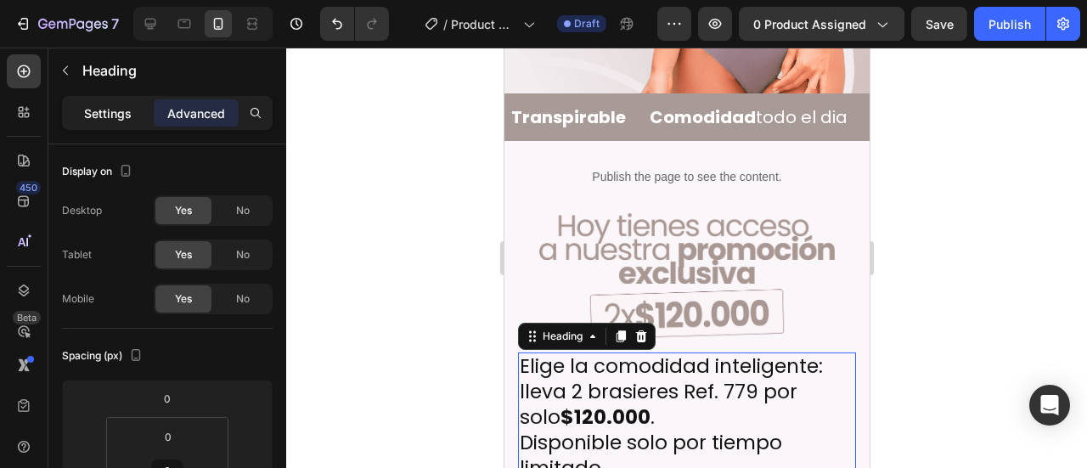
click at [131, 106] on div "Settings" at bounding box center [107, 112] width 85 height 27
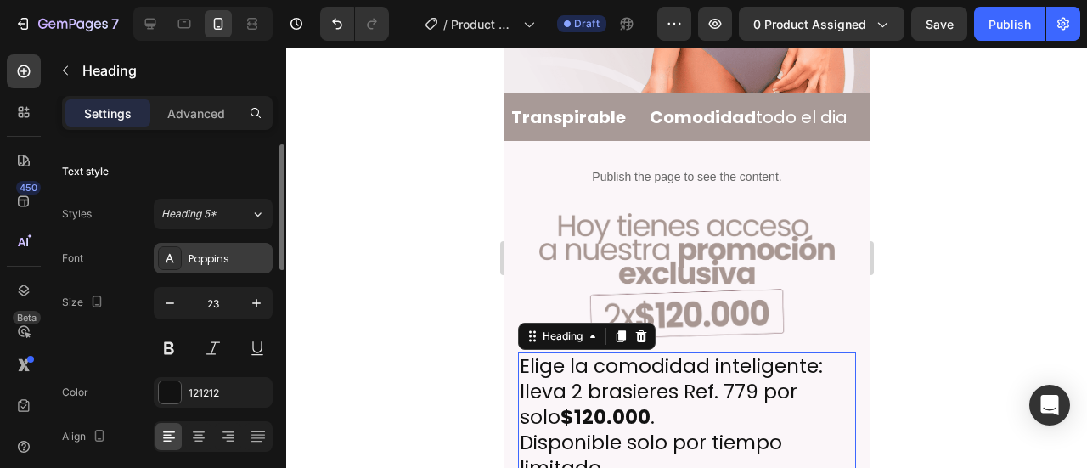
scroll to position [56, 0]
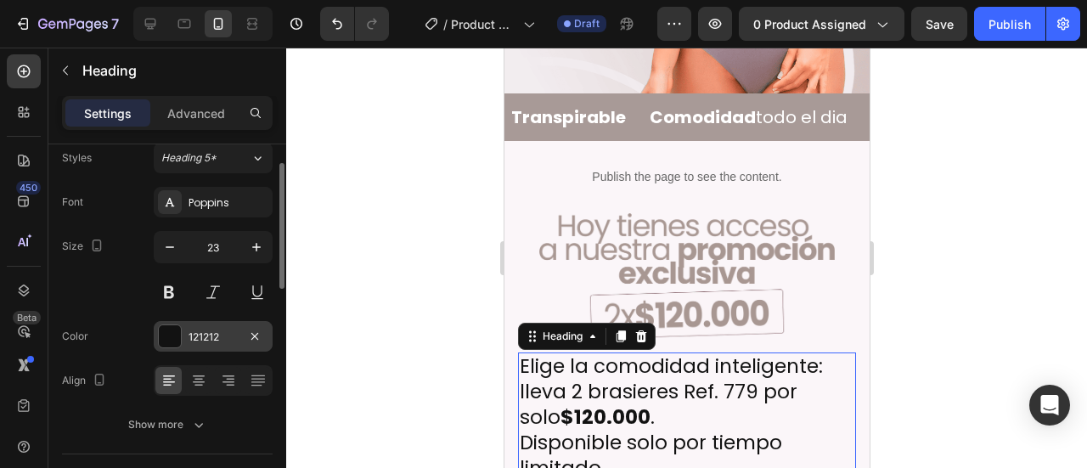
click at [178, 342] on div at bounding box center [170, 336] width 22 height 22
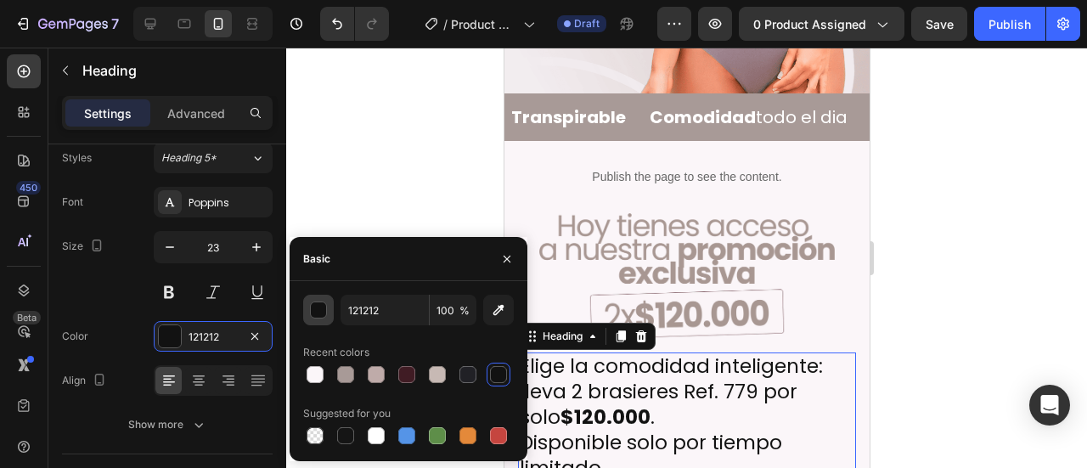
click at [321, 308] on div "button" at bounding box center [319, 310] width 17 height 17
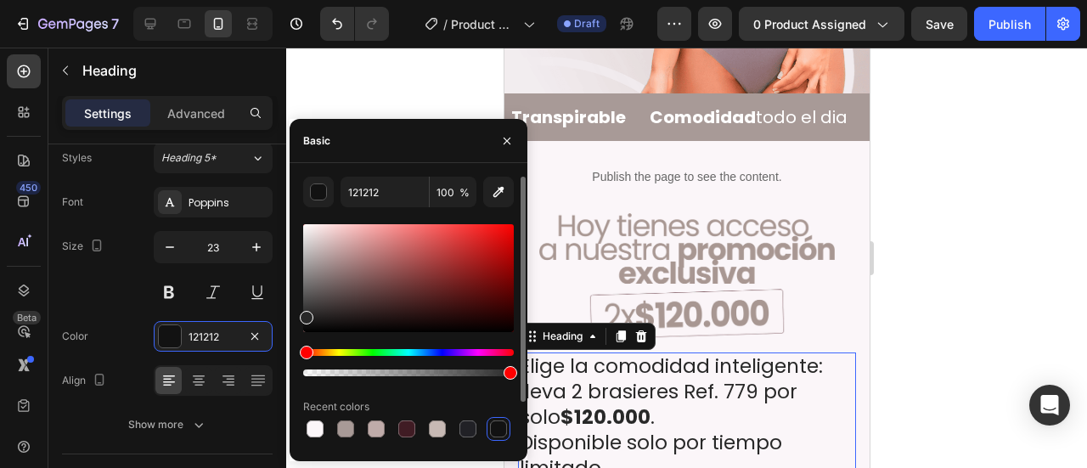
drag, startPoint x: 309, startPoint y: 312, endPoint x: 296, endPoint y: 314, distance: 13.0
click at [296, 314] on div "121212 100 % Recent colors Suggested for you" at bounding box center [409, 339] width 238 height 325
type input "282828"
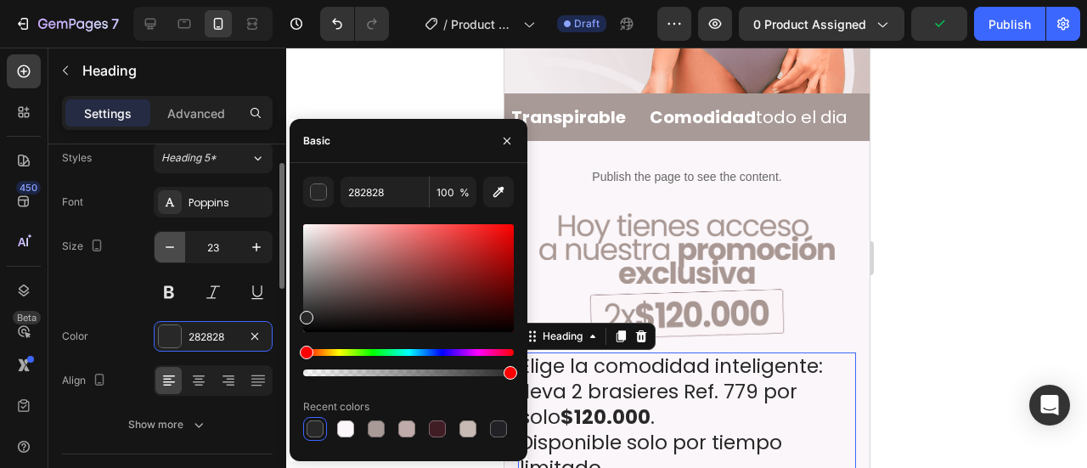
click at [167, 244] on icon "button" at bounding box center [169, 247] width 17 height 17
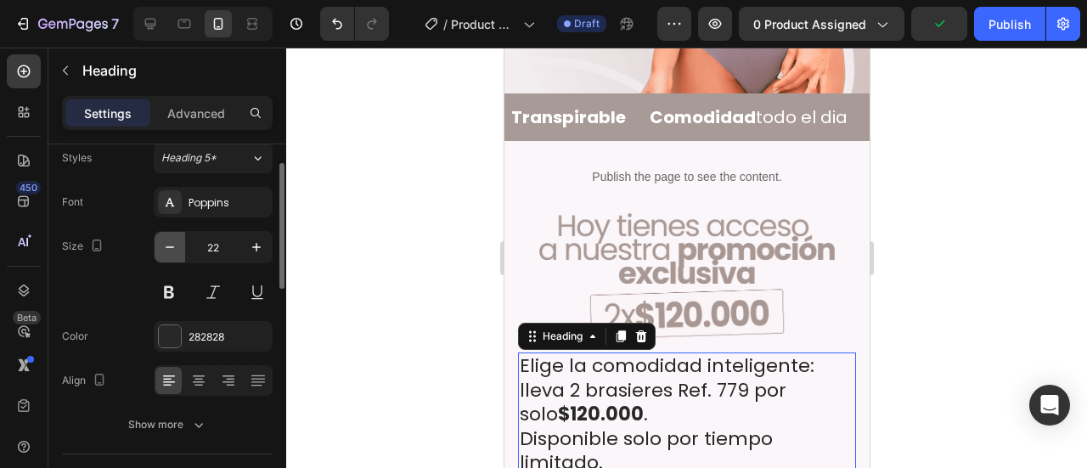
click at [167, 244] on icon "button" at bounding box center [169, 247] width 17 height 17
type input "21"
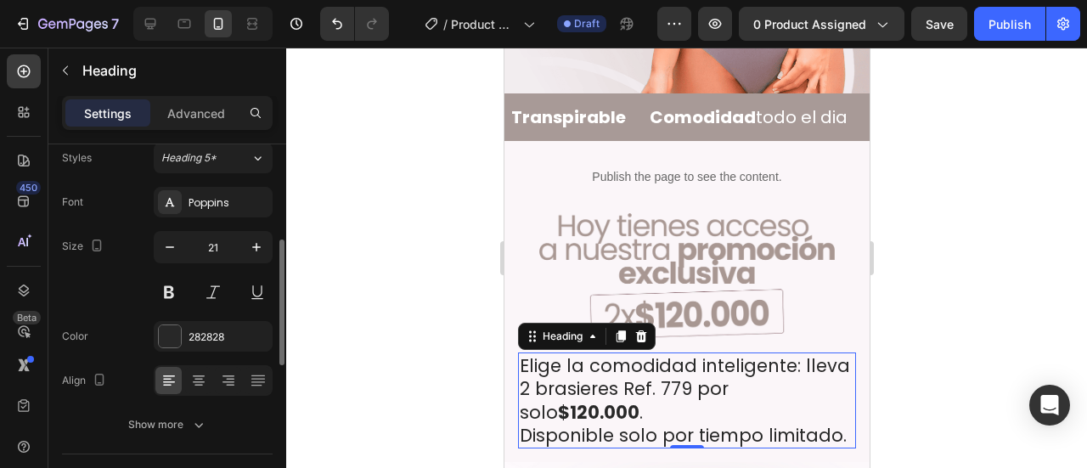
scroll to position [113, 0]
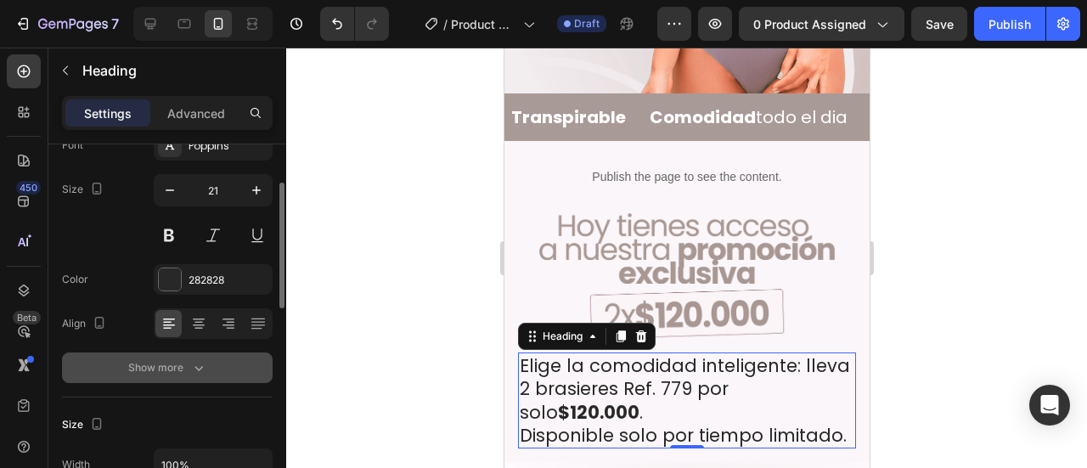
click at [143, 372] on div "Show more" at bounding box center [167, 367] width 79 height 17
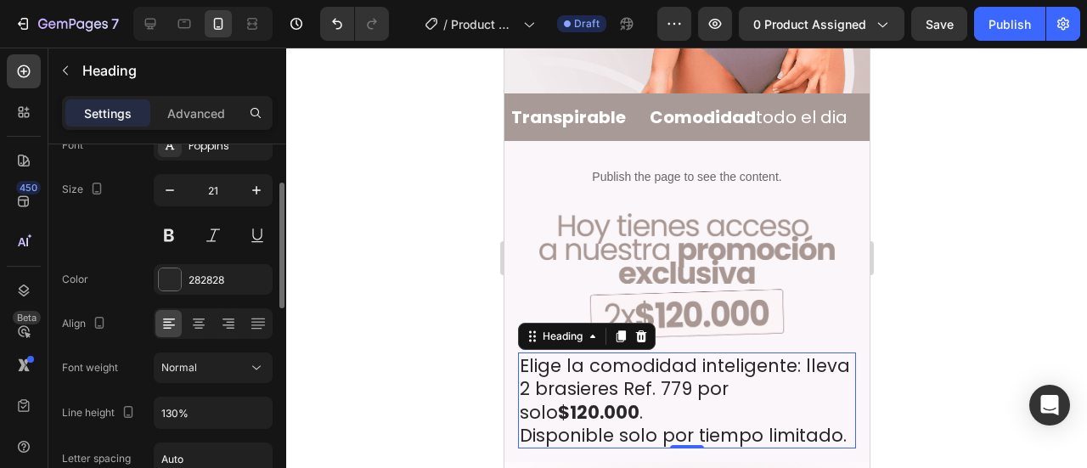
scroll to position [170, 0]
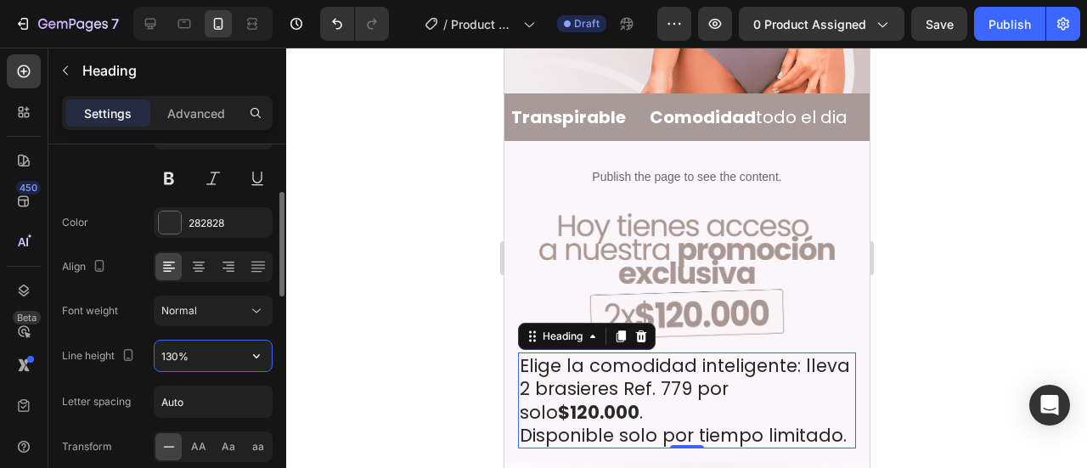
click at [200, 349] on input "130%" at bounding box center [213, 356] width 117 height 31
click at [221, 354] on input "130%" at bounding box center [213, 356] width 117 height 31
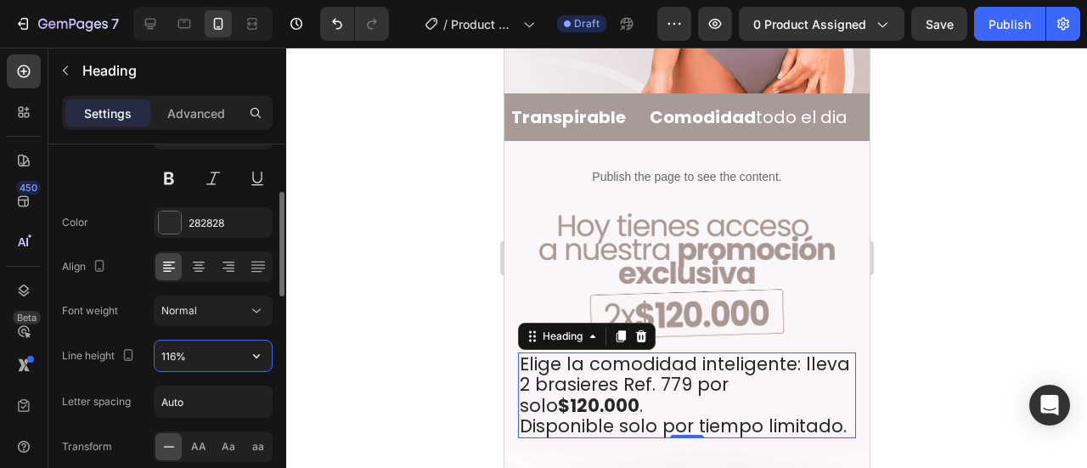
type input "115%"
click at [197, 258] on icon at bounding box center [198, 266] width 17 height 17
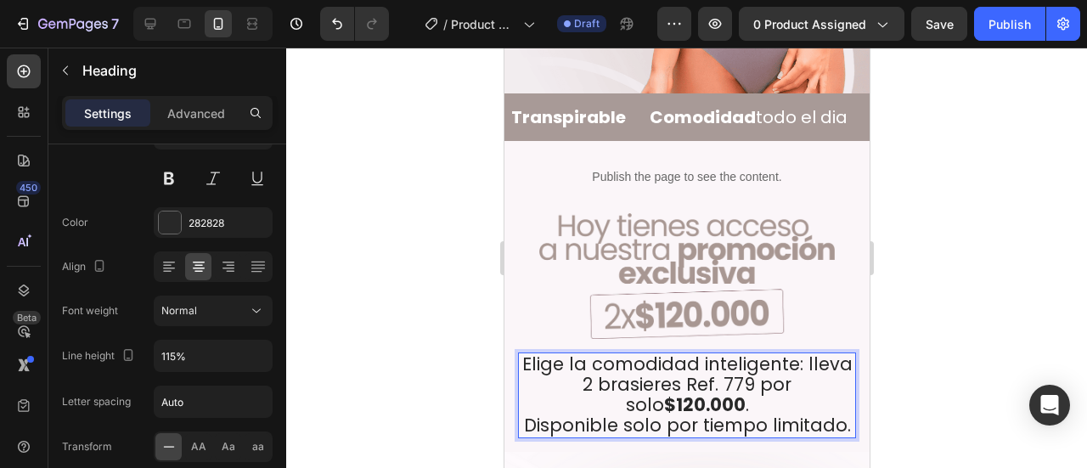
click at [636, 375] on p "Elige la comodidad inteligente: lleva 2 brasieres Ref. 779 por solo $120.000 . …" at bounding box center [686, 395] width 335 height 82
click at [705, 383] on p "Elige la comodidad inteligente: lleva 2 brasieres Ref. 779 por solo $120.000 . …" at bounding box center [686, 395] width 335 height 82
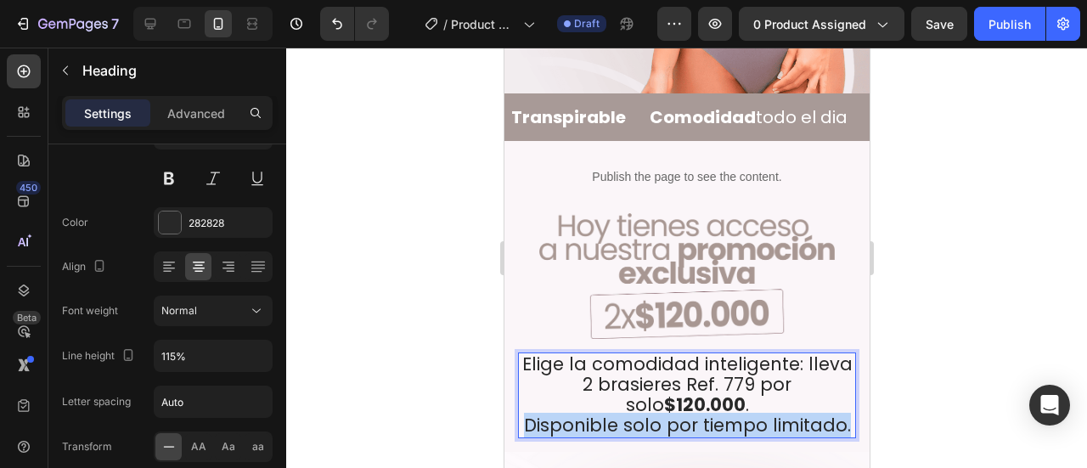
click at [705, 383] on p "Elige la comodidad inteligente: lleva 2 brasieres Ref. 779 por solo $120.000 . …" at bounding box center [686, 395] width 335 height 82
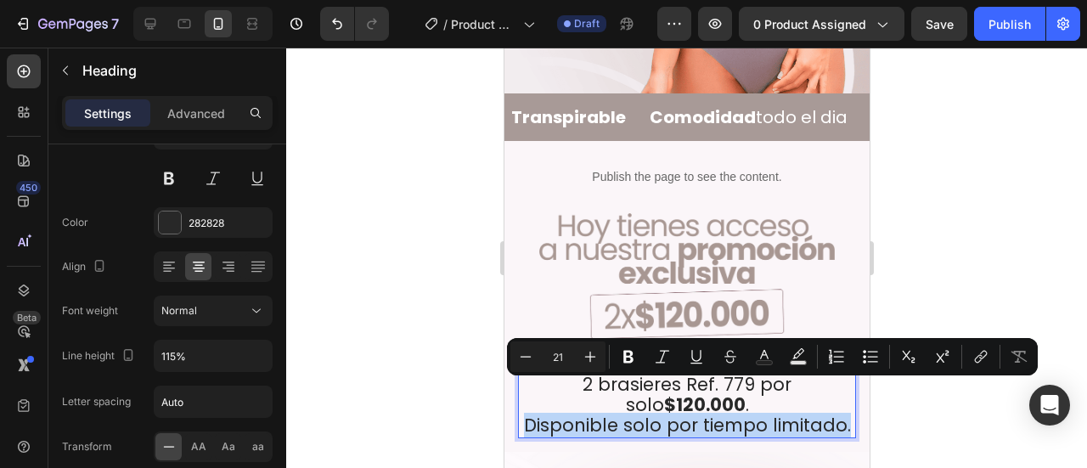
click at [705, 383] on p "Elige la comodidad inteligente: lleva 2 brasieres Ref. 779 por solo $120.000 . …" at bounding box center [686, 395] width 335 height 82
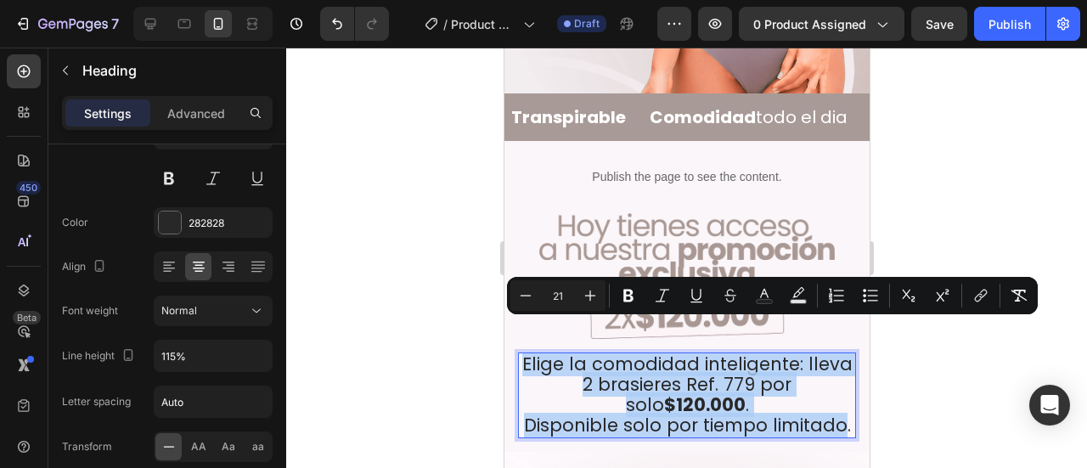
drag, startPoint x: 837, startPoint y: 390, endPoint x: 521, endPoint y: 335, distance: 319.7
click at [521, 354] on p "Elige la comodidad inteligente: lleva 2 brasieres Ref. 779 por solo $120.000 . …" at bounding box center [686, 395] width 335 height 82
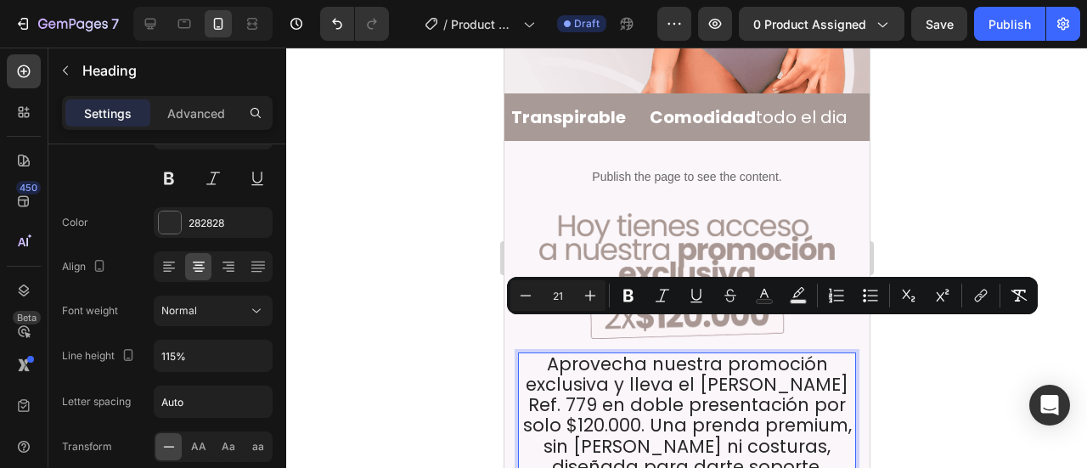
scroll to position [688, 0]
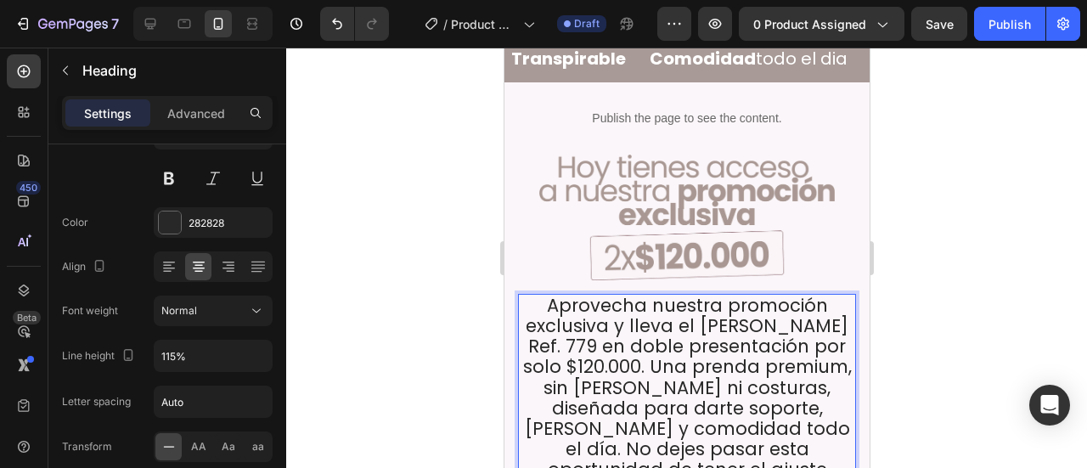
click at [966, 339] on div at bounding box center [686, 258] width 801 height 420
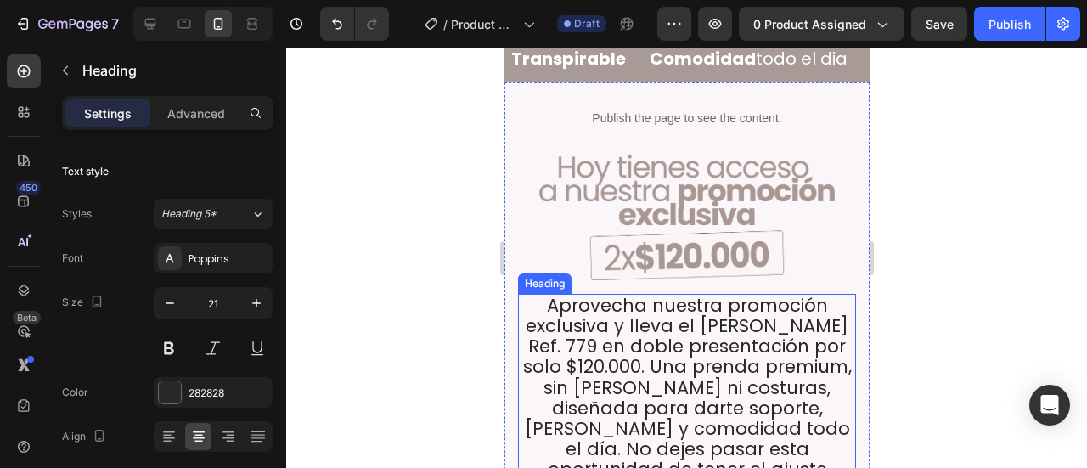
click at [717, 336] on p "Aprovecha nuestra promoción exclusiva y lleva el brasier Ref. 779 en doble pres…" at bounding box center [686, 399] width 335 height 206
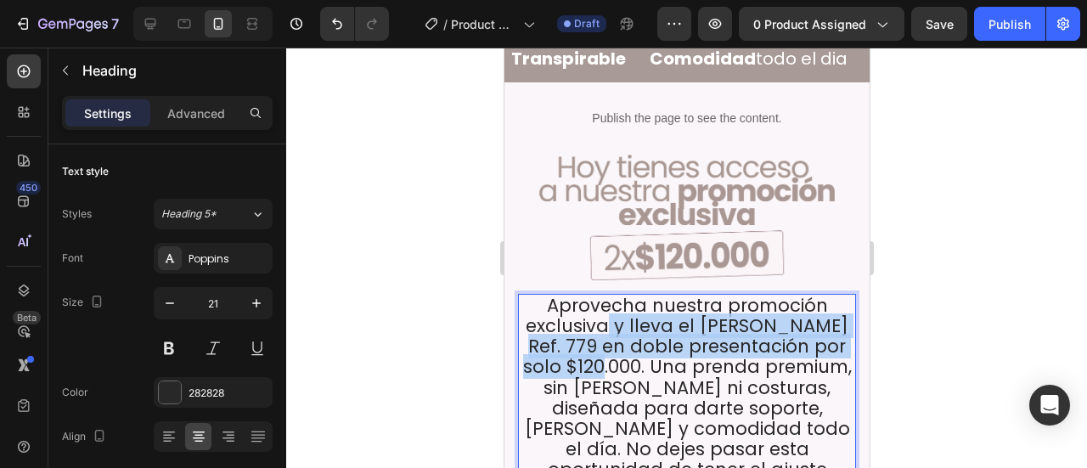
drag, startPoint x: 608, startPoint y: 333, endPoint x: 612, endPoint y: 298, distance: 35.1
click at [612, 298] on p "Aprovecha nuestra promoción exclusiva y lleva el brasier Ref. 779 en doble pres…" at bounding box center [686, 399] width 335 height 206
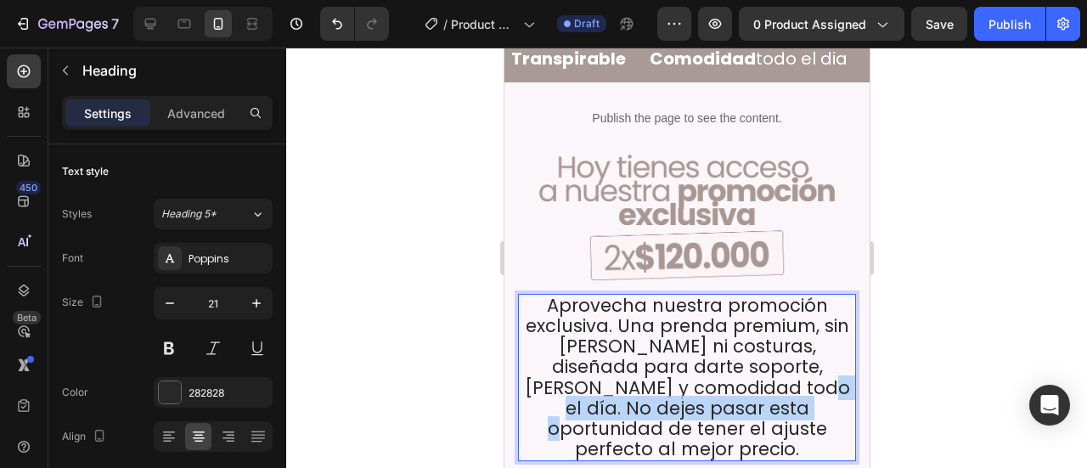
drag, startPoint x: 750, startPoint y: 355, endPoint x: 734, endPoint y: 378, distance: 28.0
click at [734, 378] on p "Aprovecha nuestra promoción exclusiva. Una prenda premium, sin varillas ni cost…" at bounding box center [686, 378] width 335 height 164
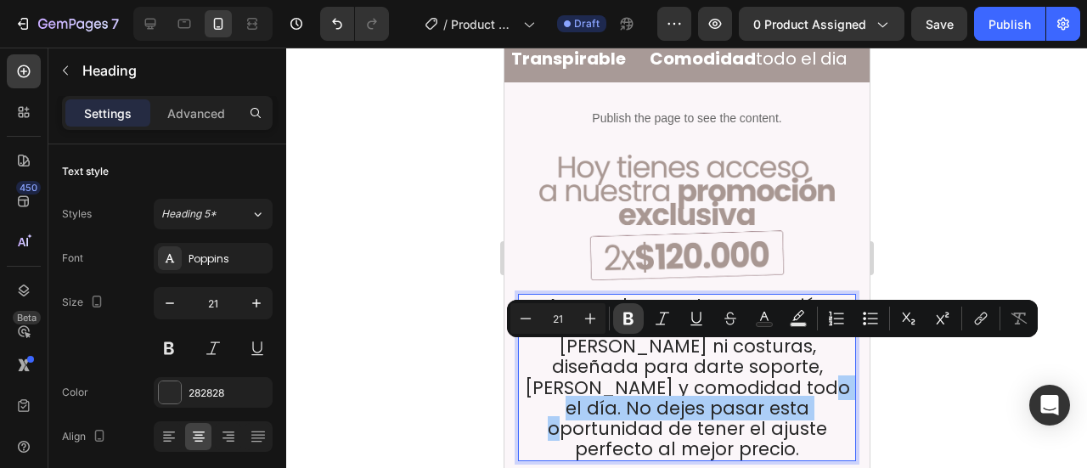
click at [629, 324] on icon "Editor contextual toolbar" at bounding box center [628, 319] width 10 height 13
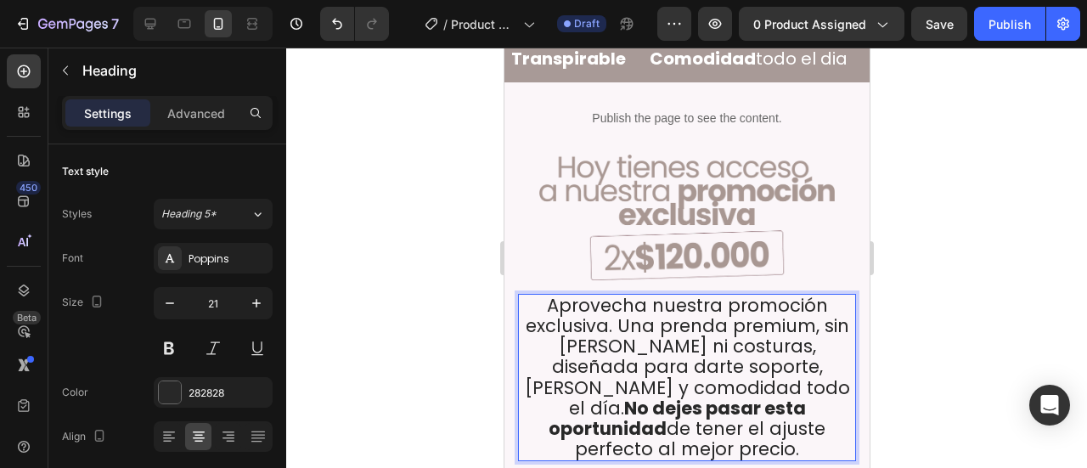
click at [681, 396] on strong "No dejes pasar esta oportunidad" at bounding box center [676, 418] width 257 height 45
click at [962, 307] on div at bounding box center [686, 258] width 801 height 420
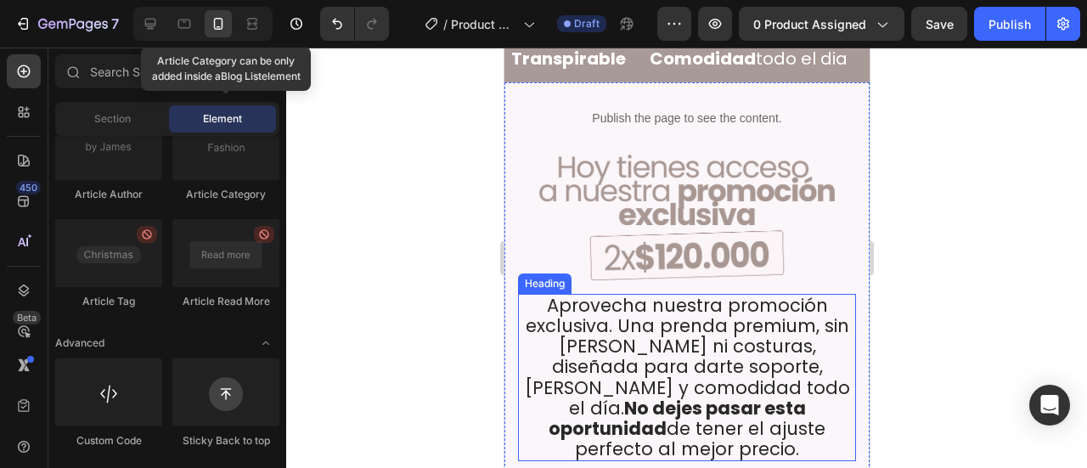
click at [788, 381] on p "Aprovecha nuestra promoción exclusiva. Una prenda premium, sin varillas ni cost…" at bounding box center [686, 378] width 335 height 164
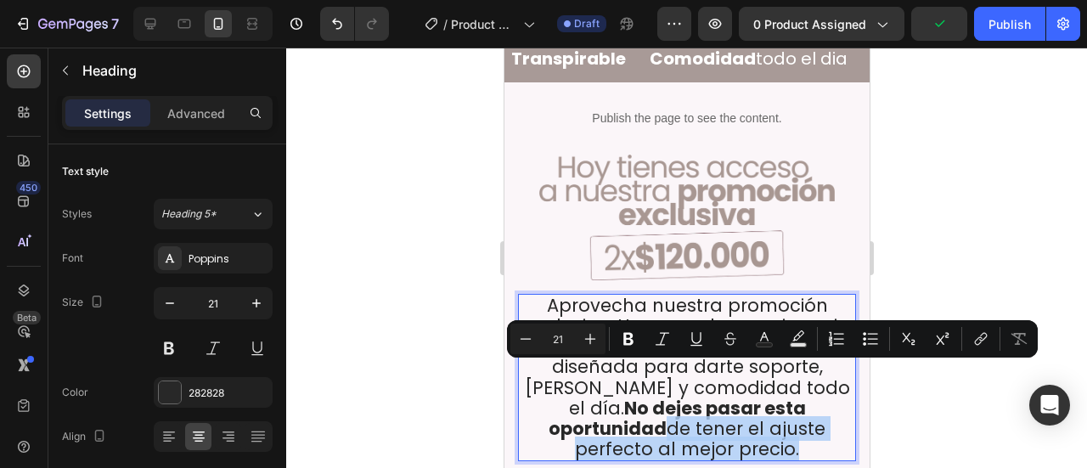
drag, startPoint x: 739, startPoint y: 375, endPoint x: 809, endPoint y: 397, distance: 73.9
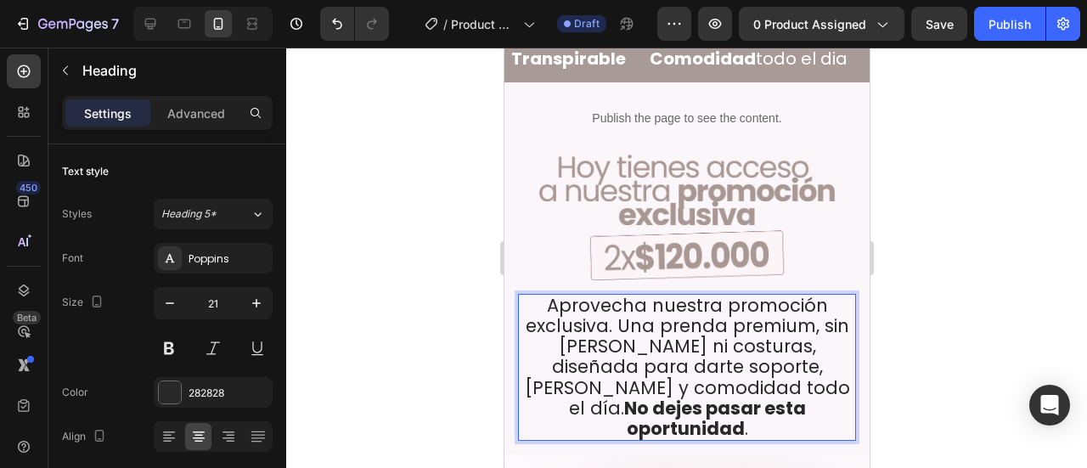
click at [948, 367] on div at bounding box center [686, 258] width 801 height 420
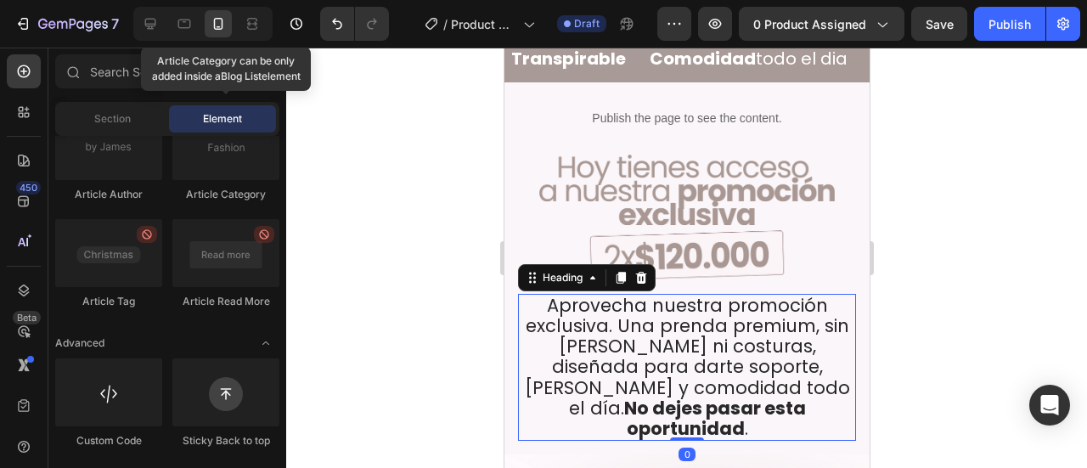
click at [719, 303] on p "Aprovecha nuestra promoción exclusiva. Una prenda premium, sin varillas ni cost…" at bounding box center [686, 368] width 335 height 144
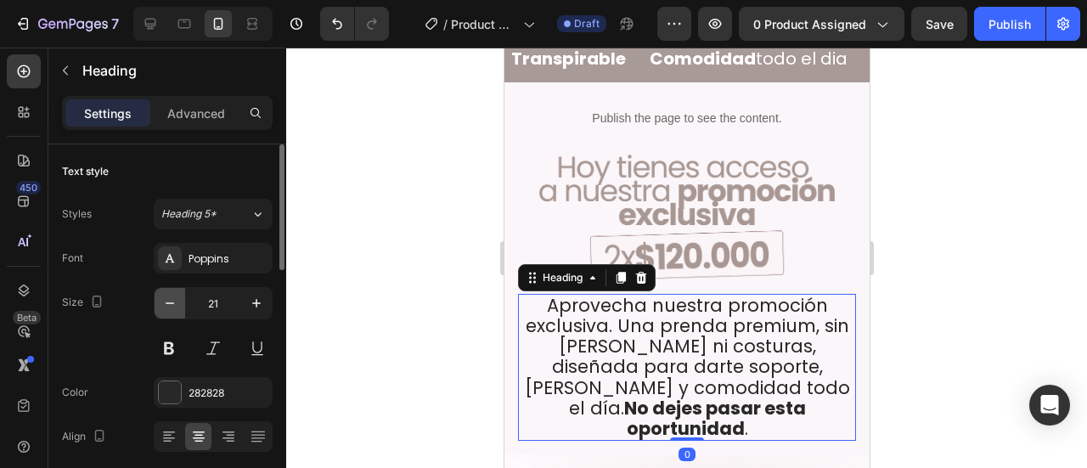
click at [166, 300] on icon "button" at bounding box center [169, 303] width 17 height 17
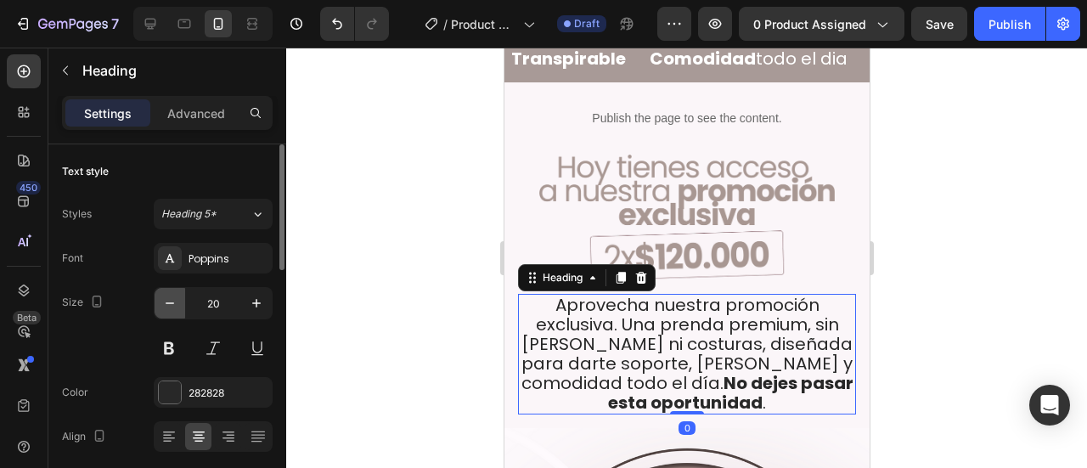
click at [166, 300] on icon "button" at bounding box center [169, 303] width 17 height 17
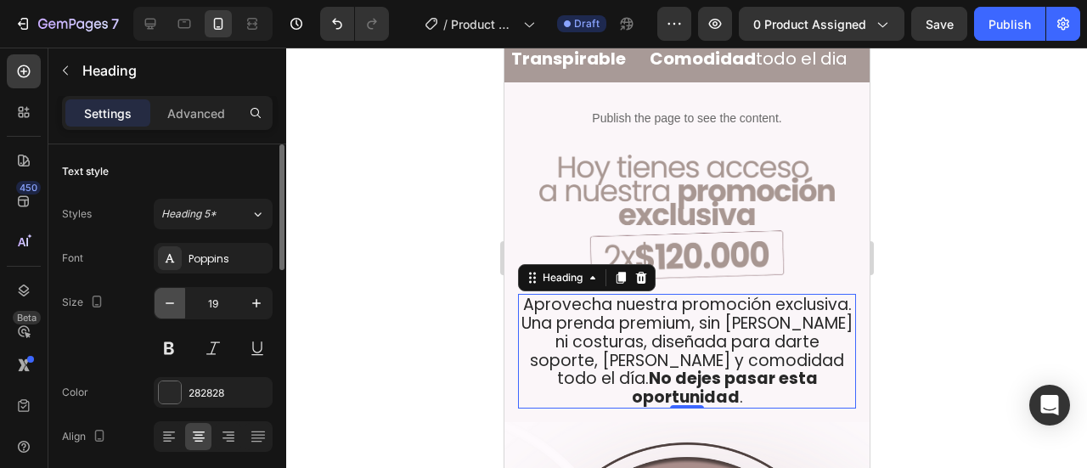
click at [166, 300] on icon "button" at bounding box center [169, 303] width 17 height 17
type input "18"
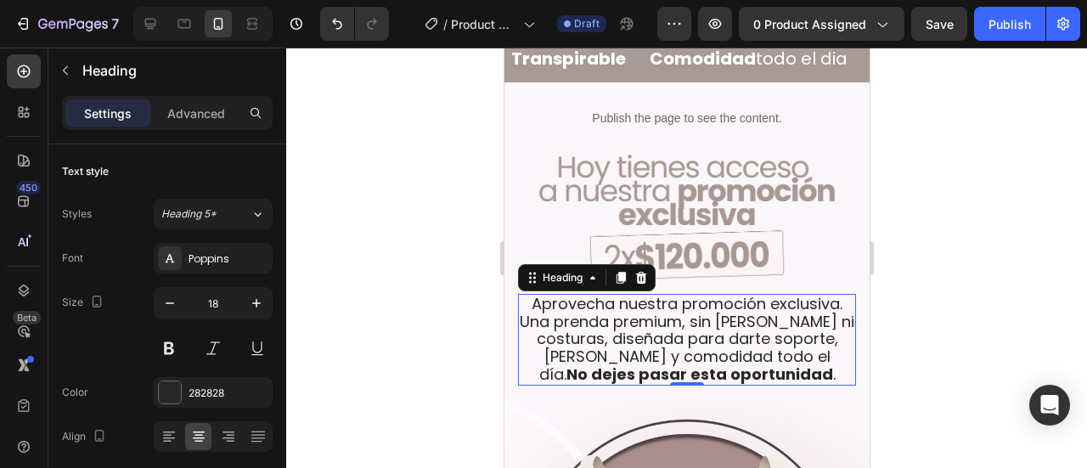
click at [938, 264] on div at bounding box center [686, 258] width 801 height 420
click at [672, 315] on p "Aprovecha nuestra promoción exclusiva. Una prenda premium, sin varillas ni cost…" at bounding box center [686, 340] width 335 height 88
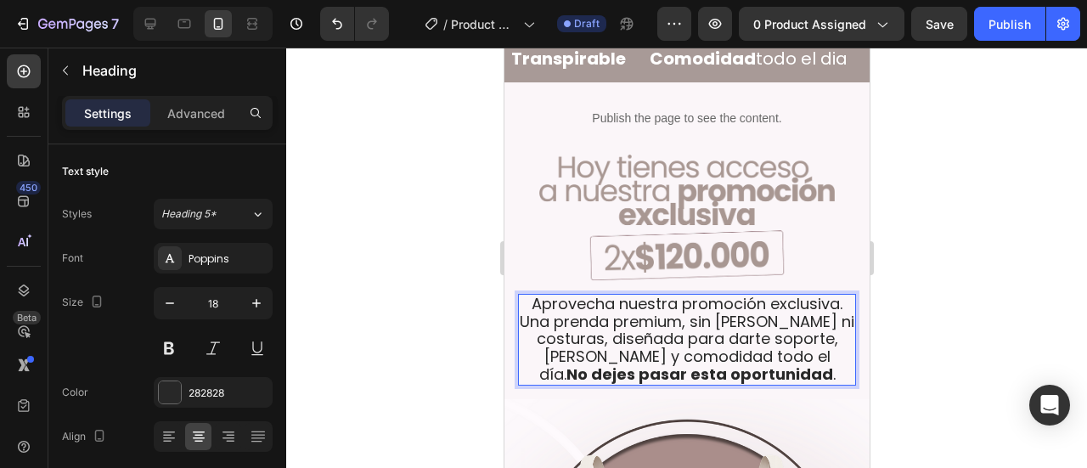
click at [605, 308] on p "Aprovecha nuestra promoción exclusiva. Una prenda premium, sin varillas ni cost…" at bounding box center [686, 340] width 335 height 88
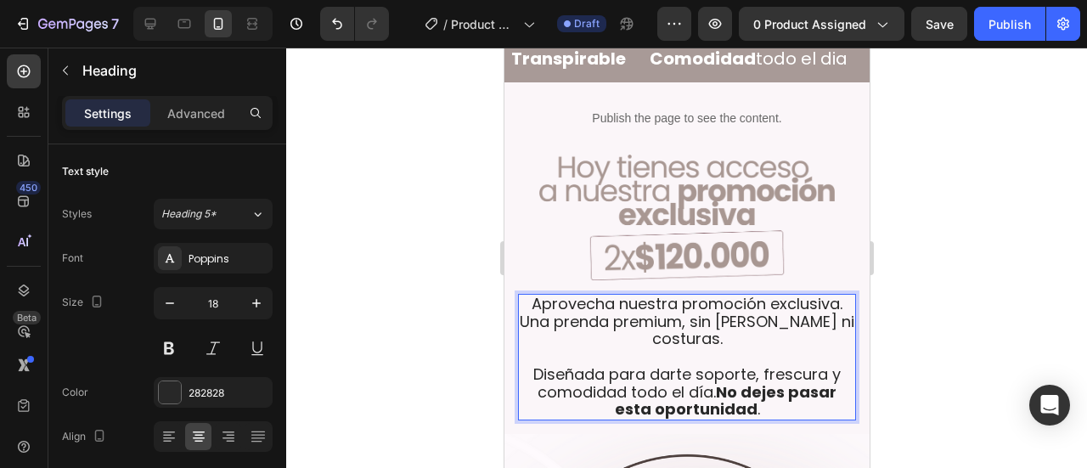
click at [645, 381] on strong "No dejes pasar esta oportunidad" at bounding box center [725, 400] width 223 height 39
click at [977, 283] on div at bounding box center [686, 258] width 801 height 420
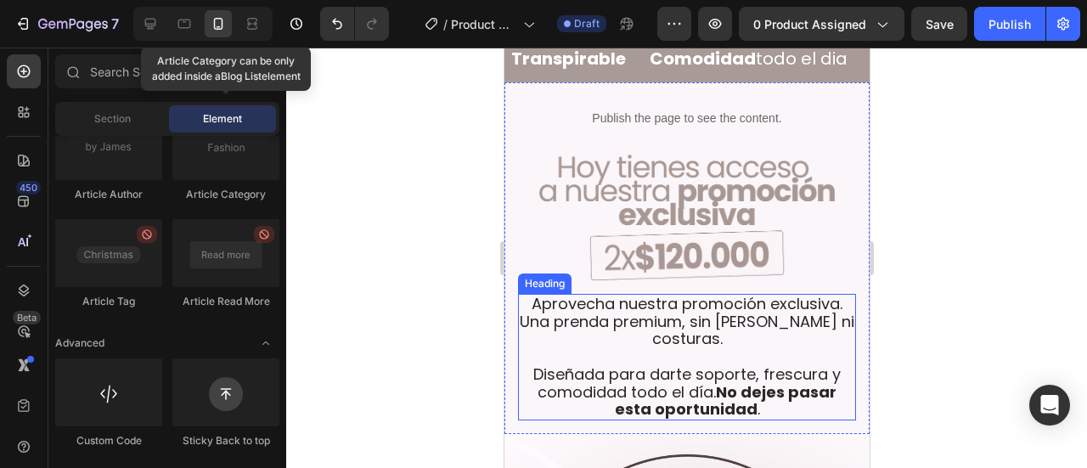
click at [672, 296] on p "Aprovecha nuestra promoción exclusiva. Una prenda premium, sin varillas ni cost…" at bounding box center [686, 357] width 335 height 123
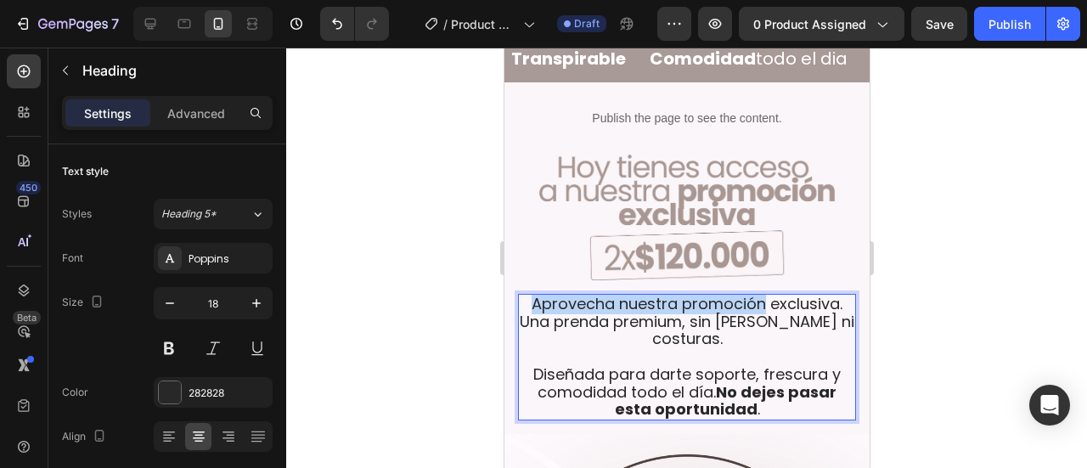
drag, startPoint x: 757, startPoint y: 273, endPoint x: 527, endPoint y: 276, distance: 230.2
click at [527, 296] on p "Aprovecha nuestra promoción exclusiva. Una prenda premium, sin varillas ni cost…" at bounding box center [686, 357] width 335 height 123
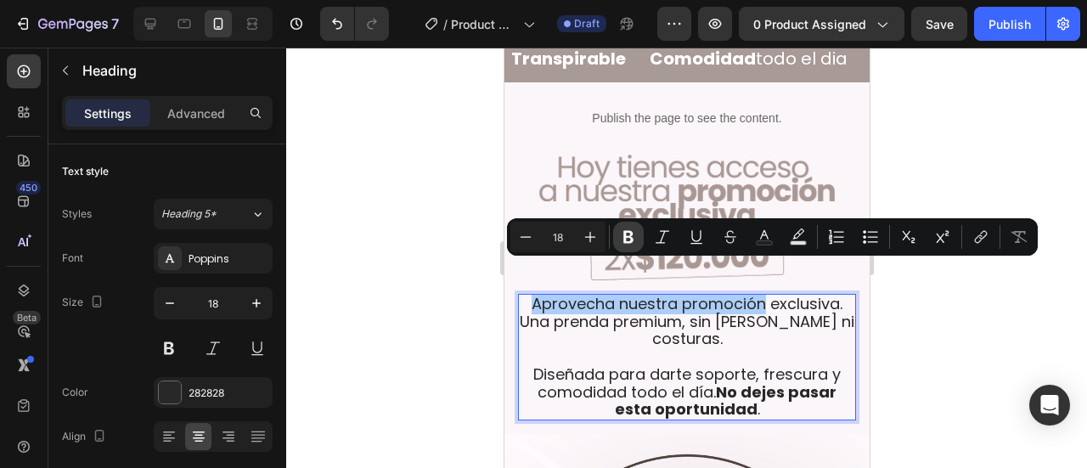
click at [634, 243] on icon "Editor contextual toolbar" at bounding box center [628, 236] width 17 height 17
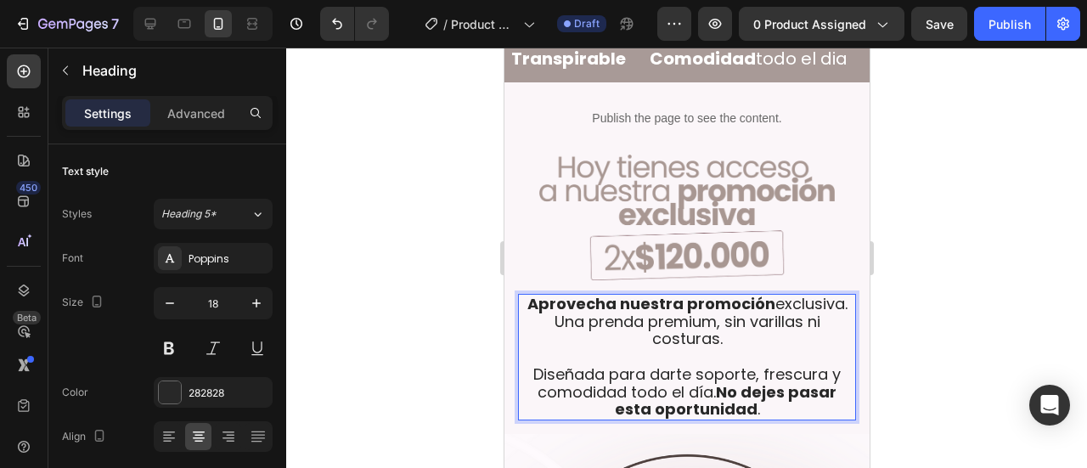
click at [642, 322] on p "Aprovecha nuestra promoción exclusiva. Una prenda premium, sin varillas ni cost…" at bounding box center [686, 357] width 335 height 123
click at [975, 292] on div at bounding box center [686, 258] width 801 height 420
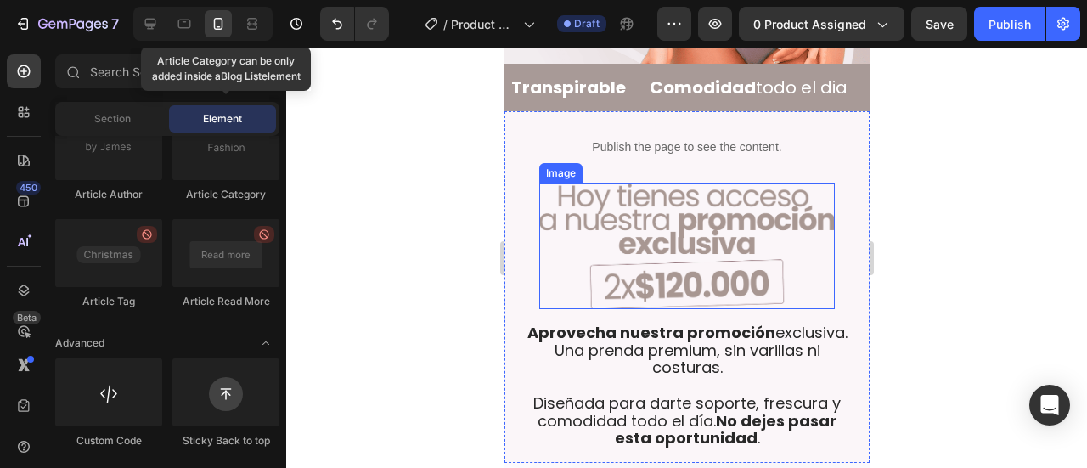
scroll to position [632, 0]
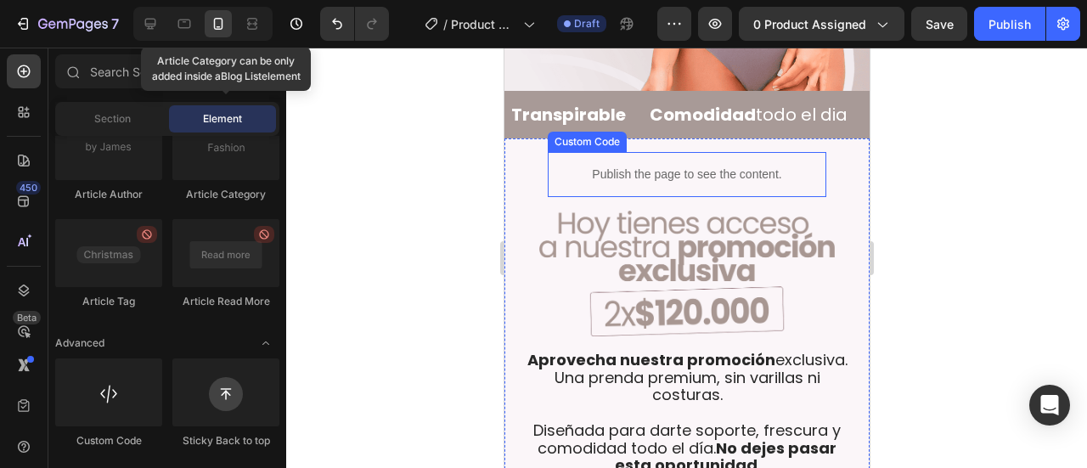
click at [691, 166] on p "Publish the page to see the content." at bounding box center [686, 175] width 279 height 18
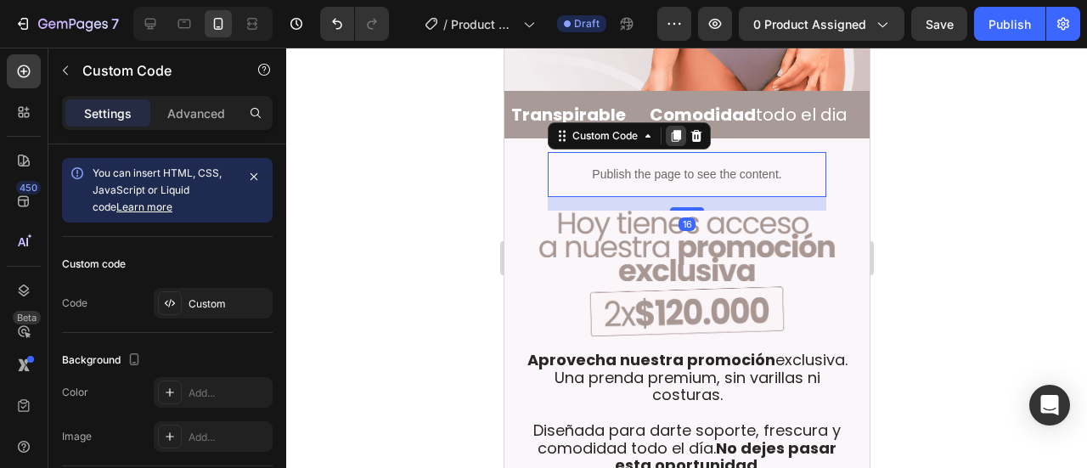
click at [675, 130] on icon at bounding box center [675, 136] width 9 height 12
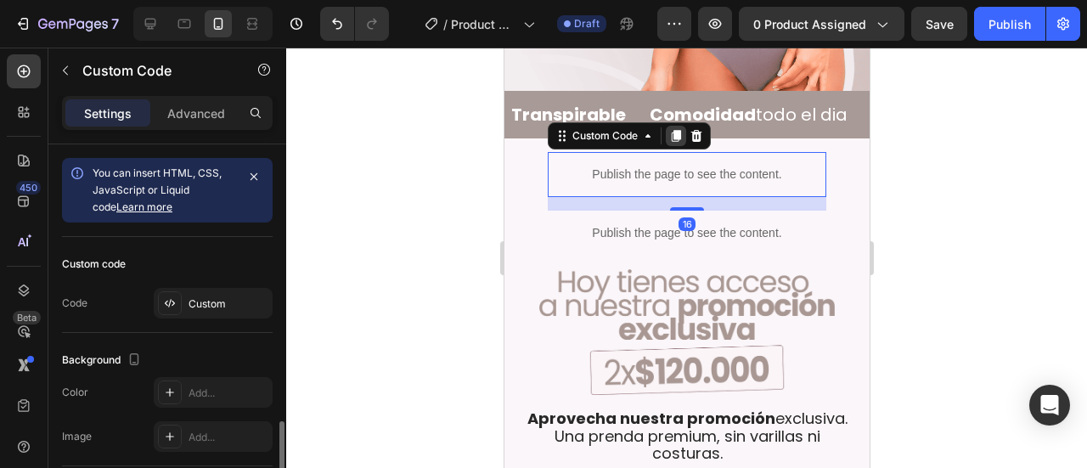
scroll to position [170, 0]
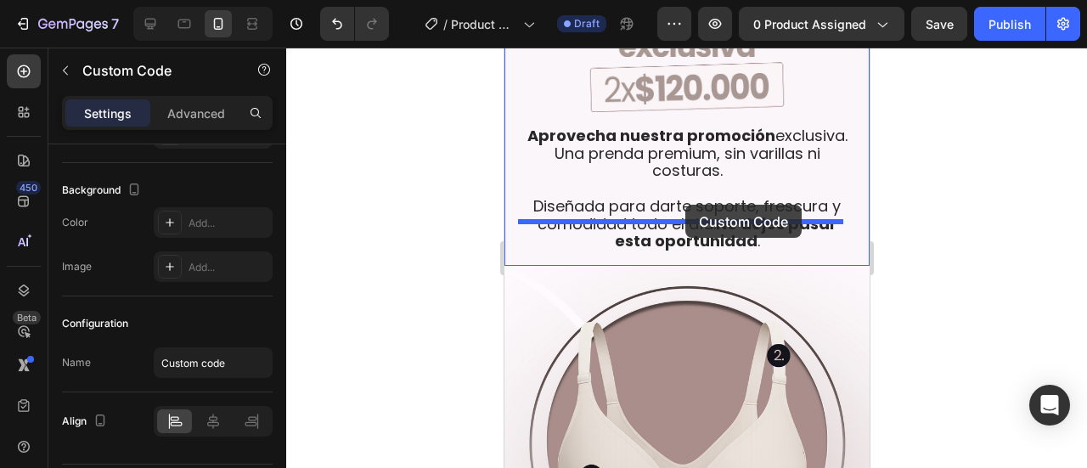
drag, startPoint x: 618, startPoint y: 170, endPoint x: 685, endPoint y: 205, distance: 74.8
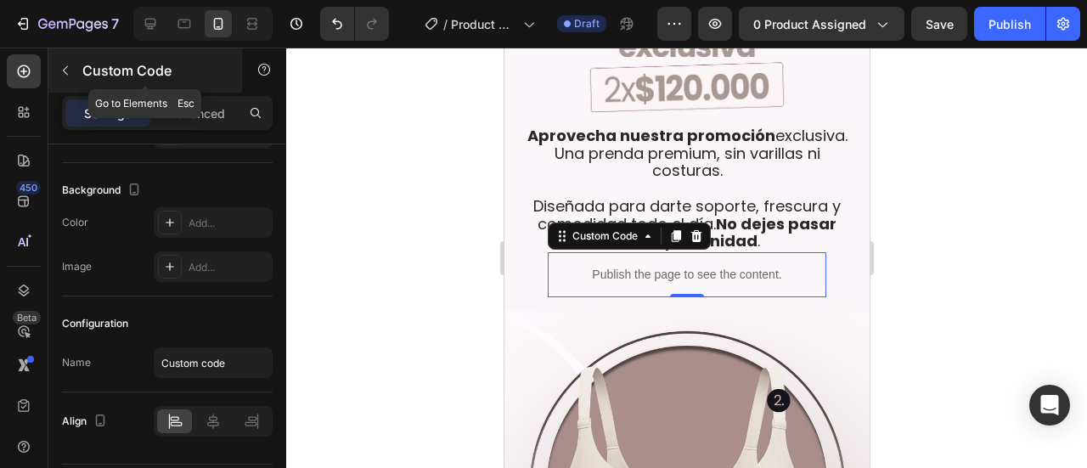
click at [66, 74] on icon "button" at bounding box center [66, 71] width 14 height 14
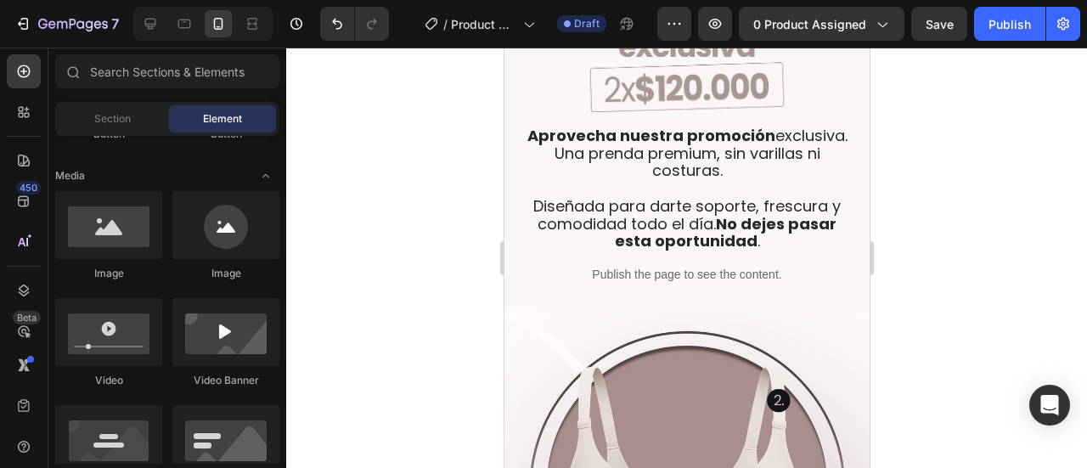
scroll to position [0, 0]
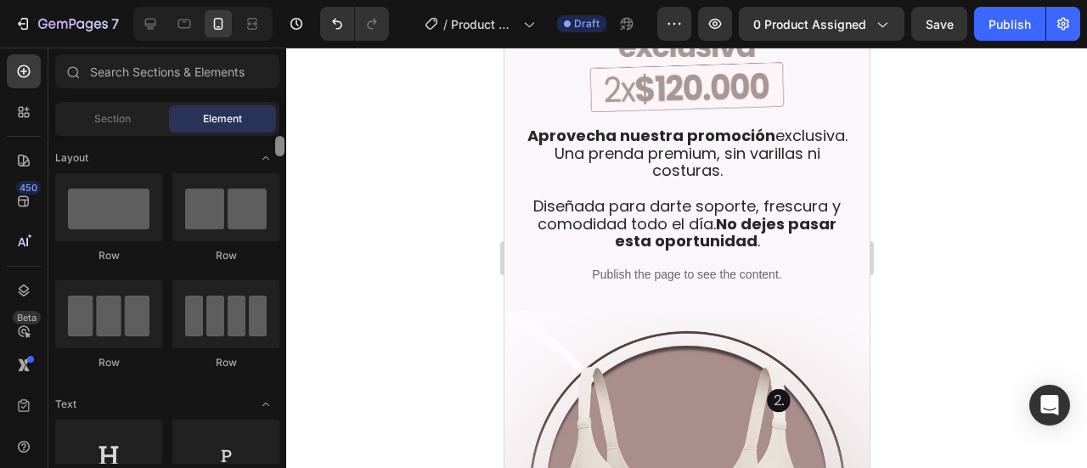
drag, startPoint x: 284, startPoint y: 357, endPoint x: 292, endPoint y: 135, distance: 221.8
click at [292, 0] on div "7 / Product Page - Sep 27, 00:37:36 Draft Preview 0 product assigned Save Publi…" at bounding box center [543, 0] width 1087 height 0
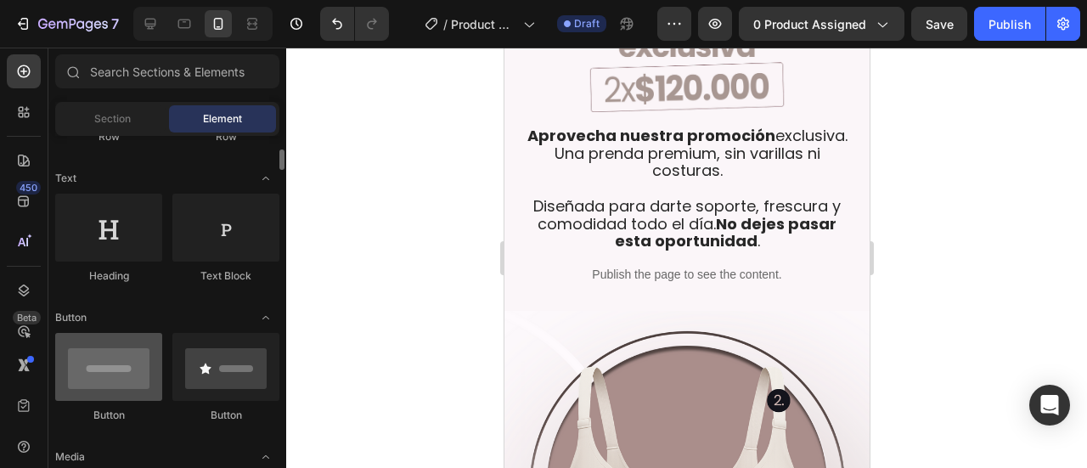
scroll to position [283, 0]
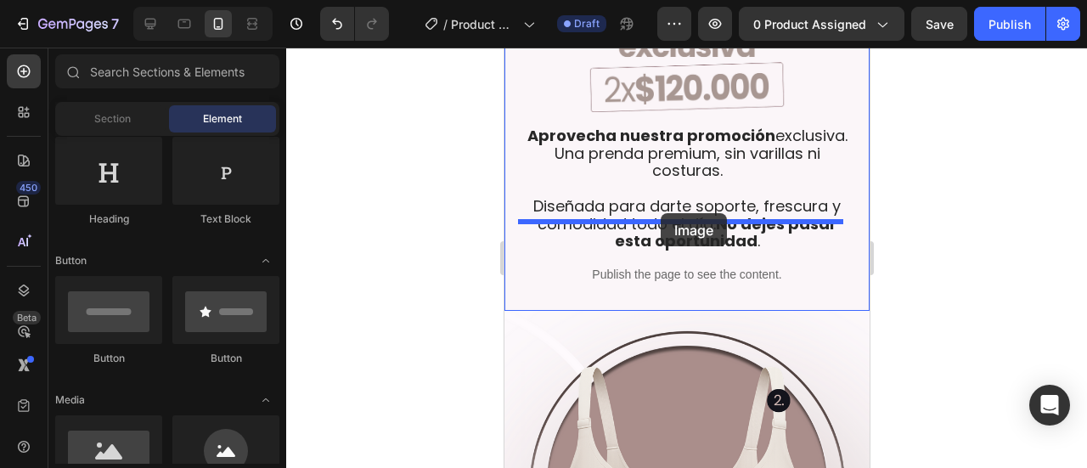
drag, startPoint x: 611, startPoint y: 486, endPoint x: 660, endPoint y: 213, distance: 277.0
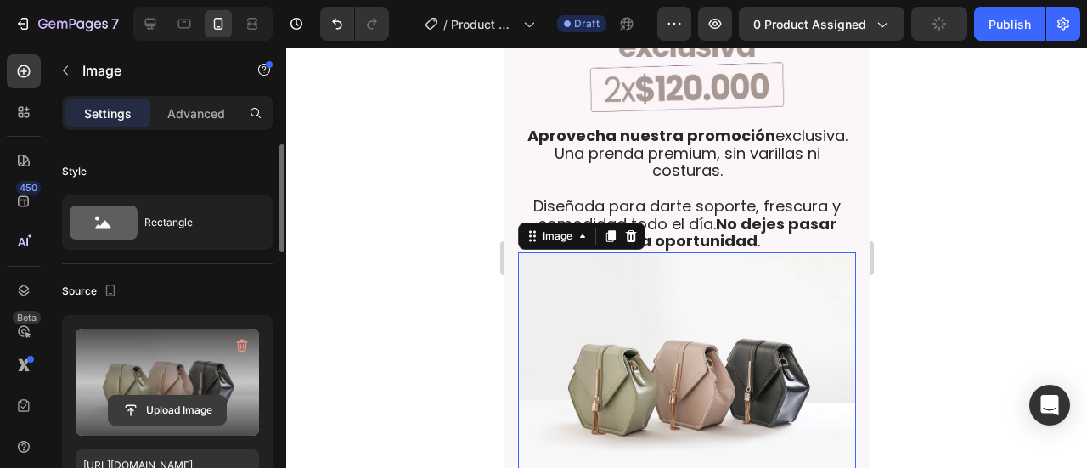
click at [186, 411] on input "file" at bounding box center [167, 410] width 117 height 29
click at [173, 403] on input "file" at bounding box center [167, 410] width 117 height 29
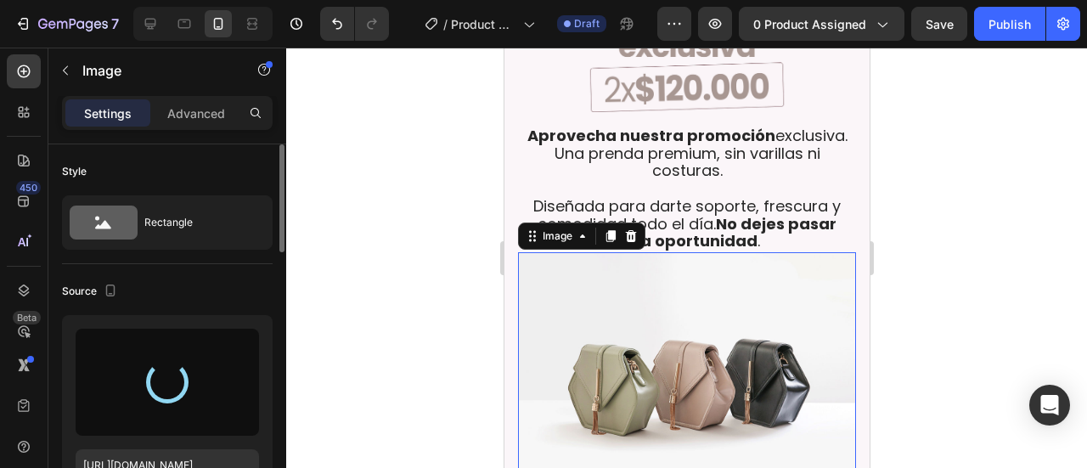
type input "[URL][DOMAIN_NAME]"
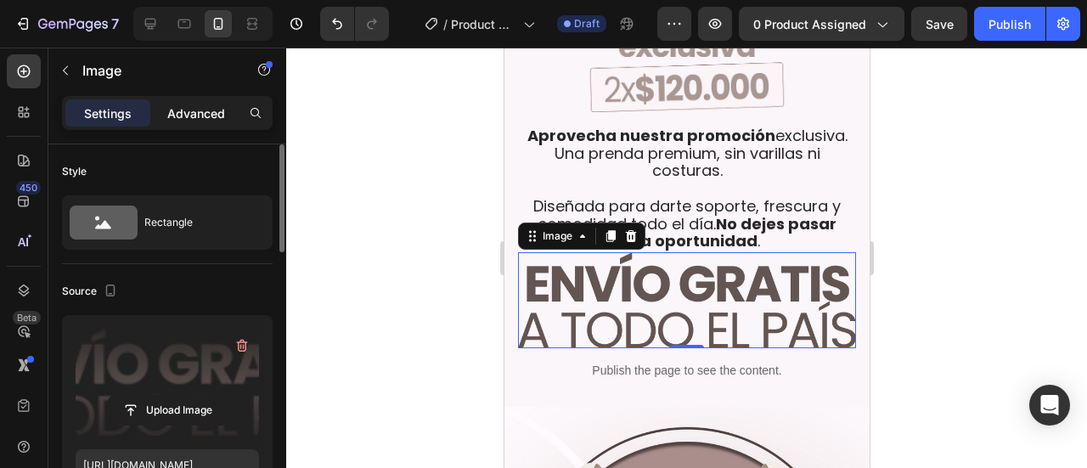
click at [178, 119] on p "Advanced" at bounding box center [196, 113] width 58 height 18
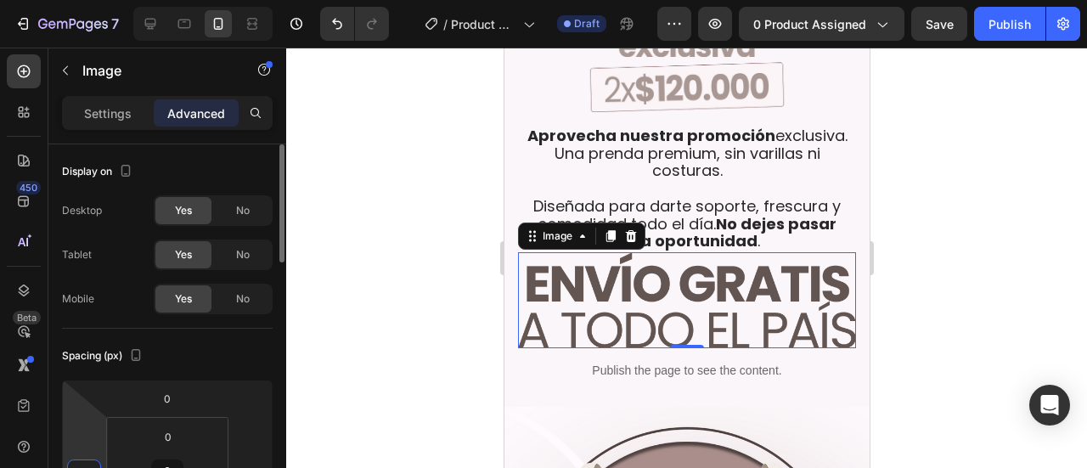
scroll to position [17, 0]
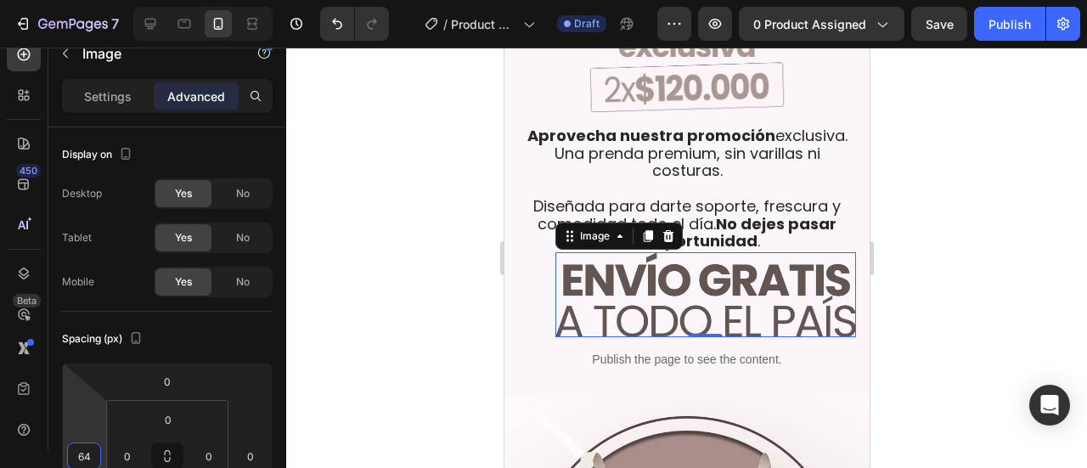
type input "66"
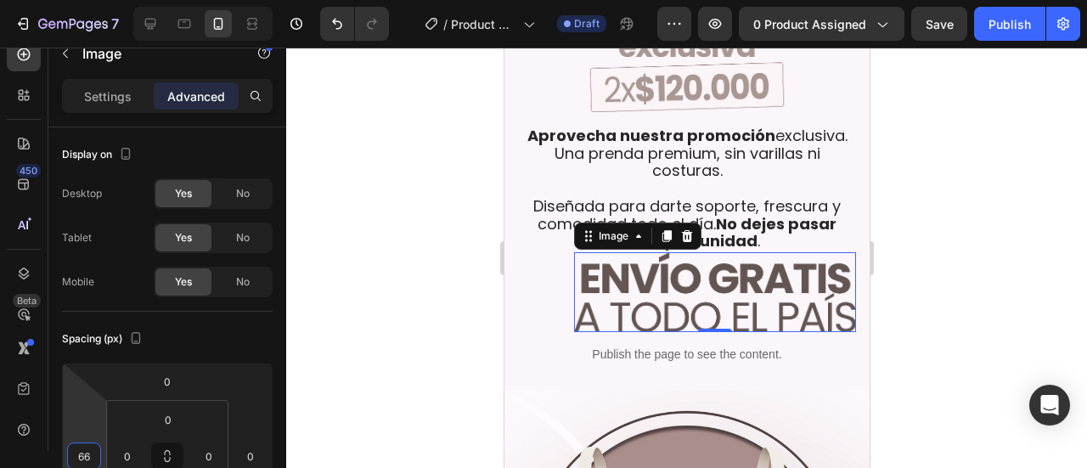
drag, startPoint x: 96, startPoint y: 437, endPoint x: 100, endPoint y: 409, distance: 28.3
click at [100, 0] on html "7 / Product Page - [DATE] 00:37:36 Draft Preview 0 product assigned Save Publis…" at bounding box center [543, 0] width 1087 height 0
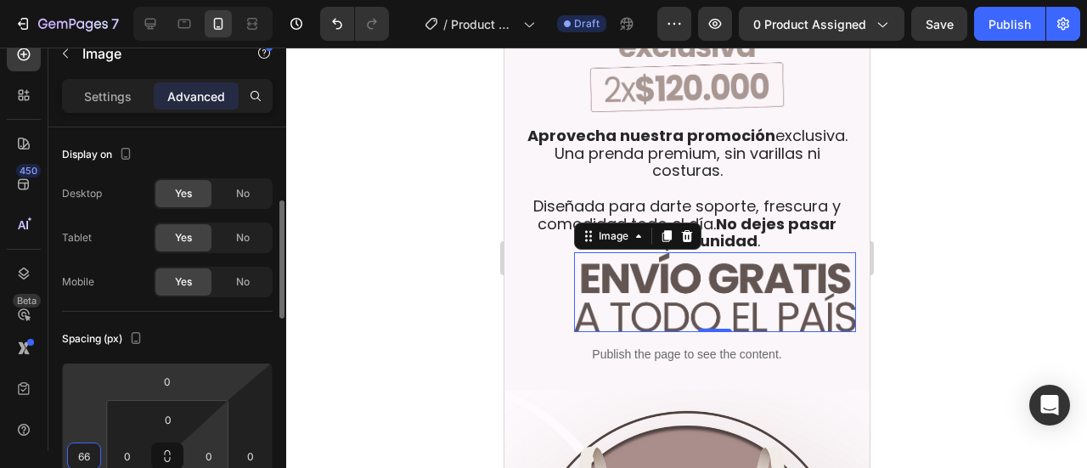
scroll to position [56, 0]
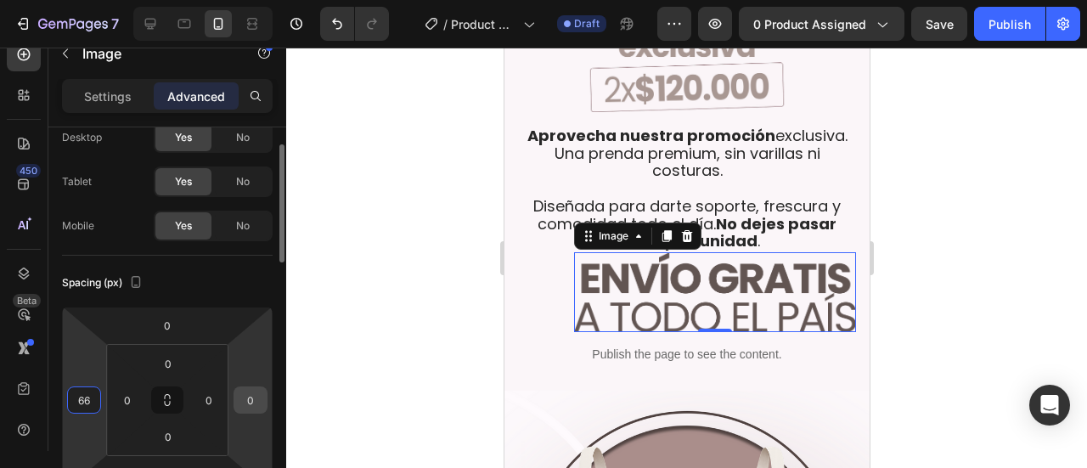
click at [251, 392] on input "0" at bounding box center [250, 399] width 25 height 25
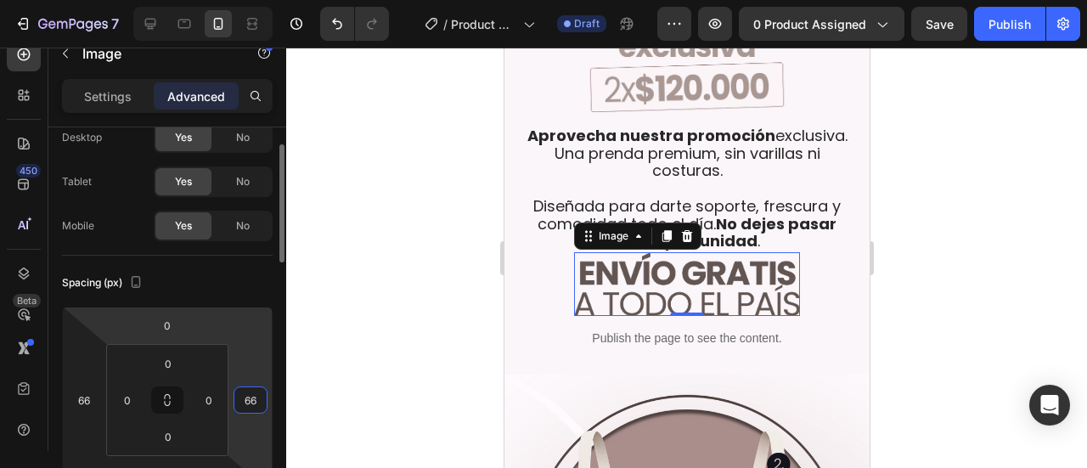
type input "66"
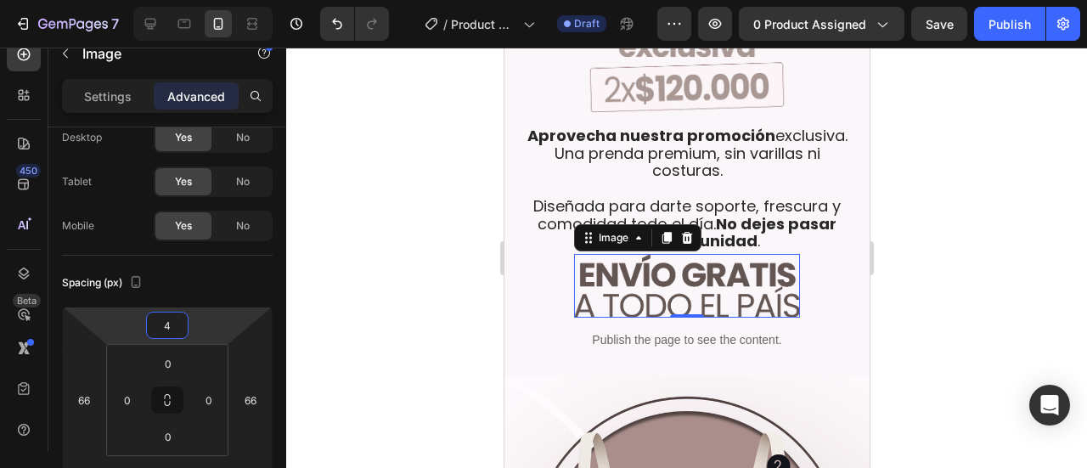
type input "6"
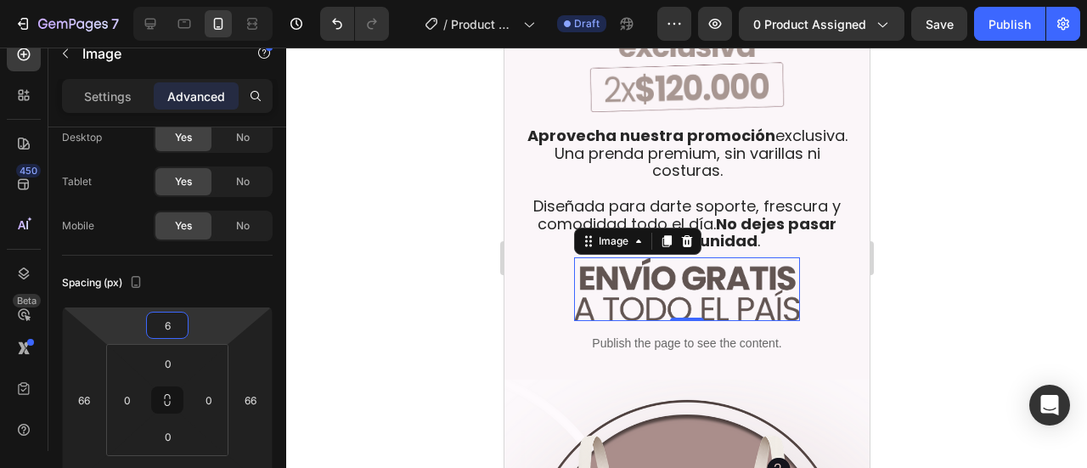
click at [209, 0] on html "7 / Product Page - [DATE] 00:37:36 Draft Preview 0 product assigned Save Publis…" at bounding box center [543, 0] width 1087 height 0
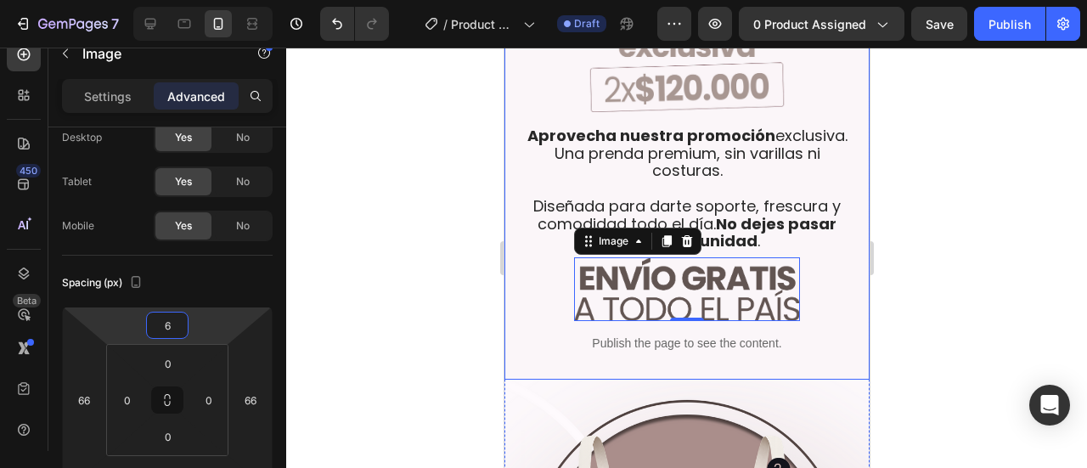
click at [966, 297] on div at bounding box center [686, 258] width 801 height 420
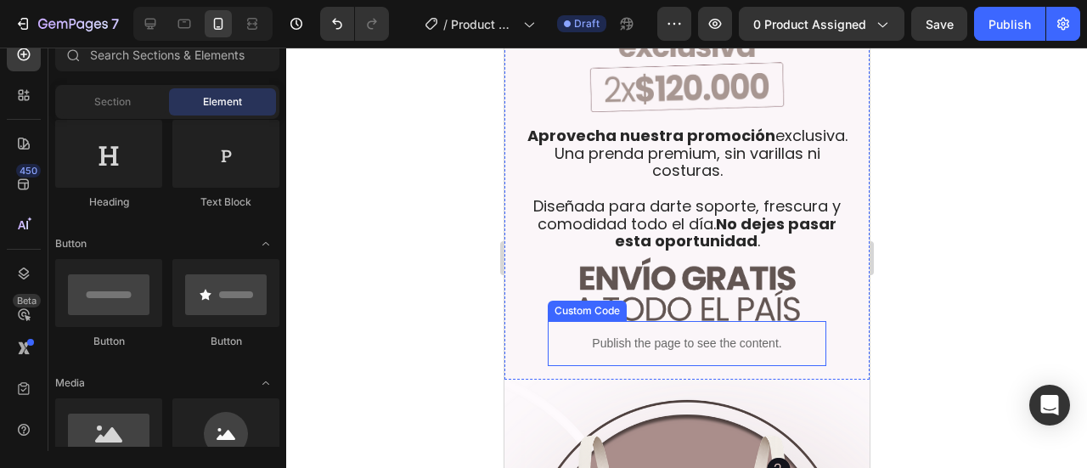
click at [608, 335] on p "Publish the page to see the content." at bounding box center [686, 344] width 279 height 18
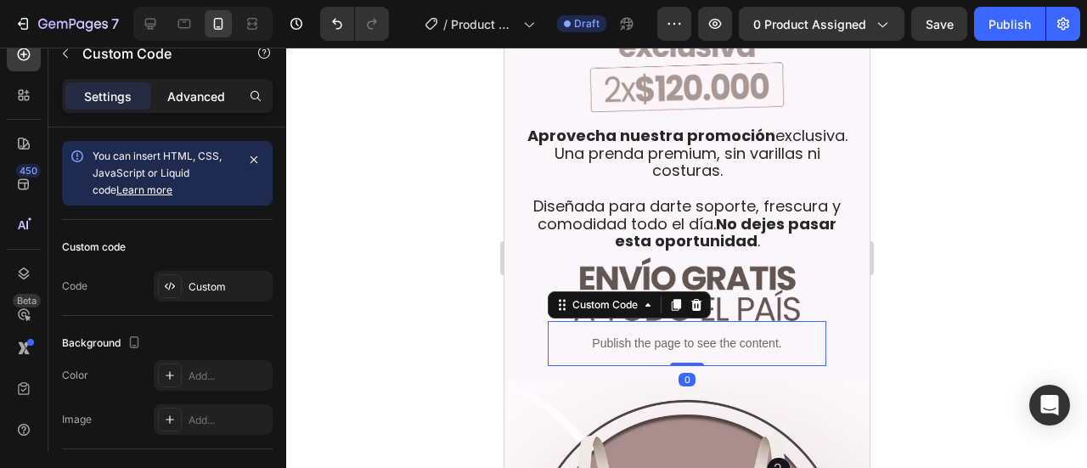
click at [191, 88] on p "Advanced" at bounding box center [196, 96] width 58 height 18
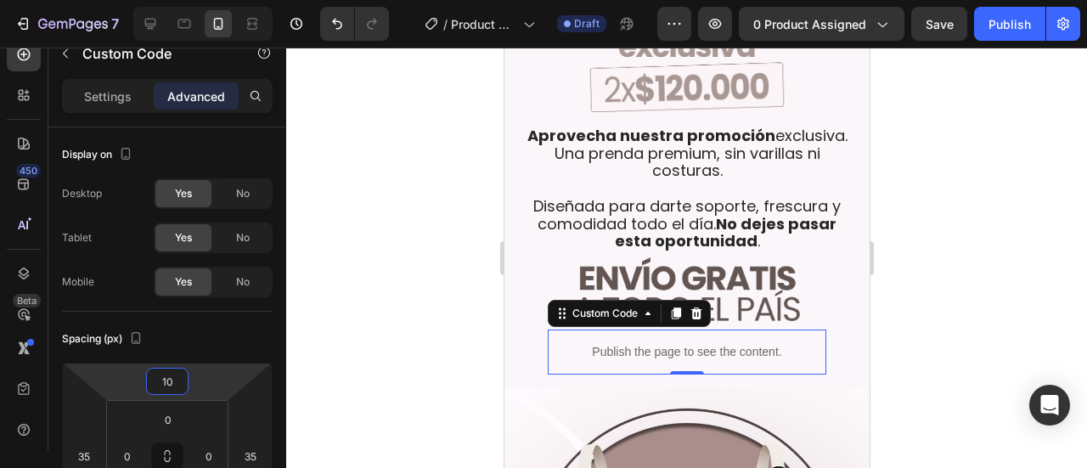
type input "12"
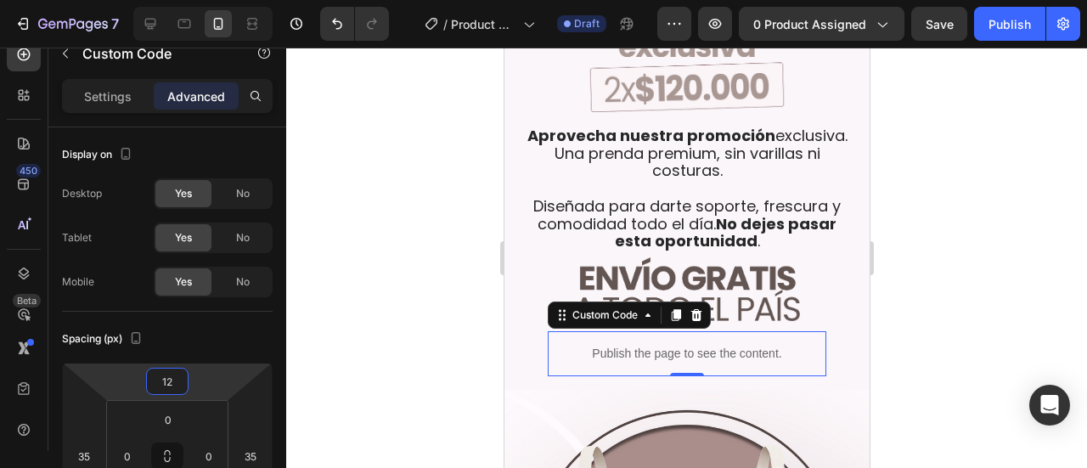
drag, startPoint x: 195, startPoint y: 383, endPoint x: 206, endPoint y: 378, distance: 12.2
click at [206, 0] on html "7 / Product Page - [DATE] 00:37:36 Draft Preview 0 product assigned Save Publis…" at bounding box center [543, 0] width 1087 height 0
click at [991, 247] on div at bounding box center [686, 258] width 801 height 420
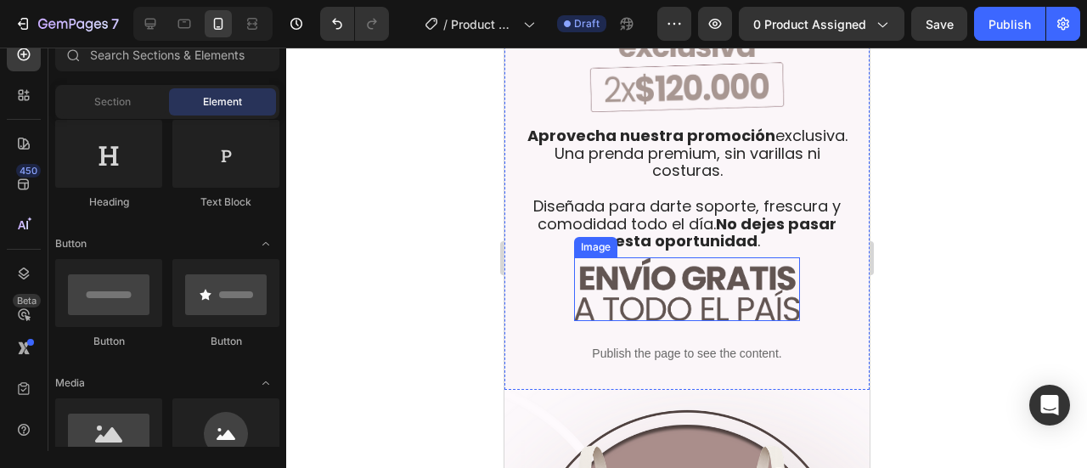
click at [684, 261] on img at bounding box center [686, 289] width 226 height 64
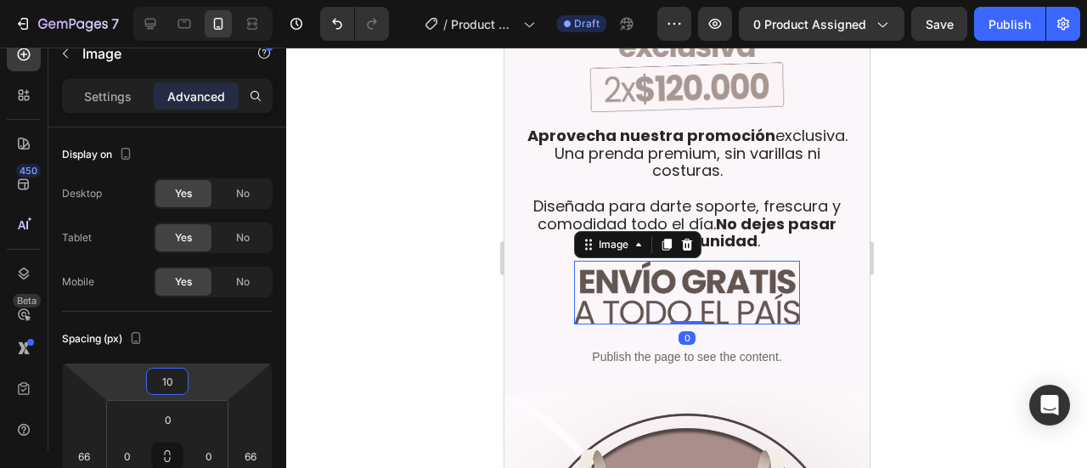
type input "12"
click at [214, 0] on html "7 / Product Page - [DATE] 00:37:36 Draft Preview 0 product assigned Save Publis…" at bounding box center [543, 0] width 1087 height 0
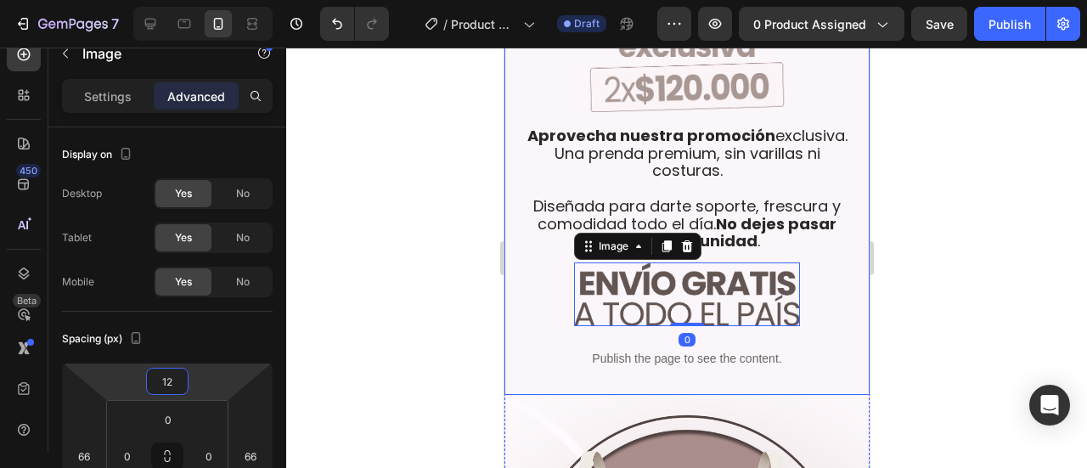
scroll to position [800, 0]
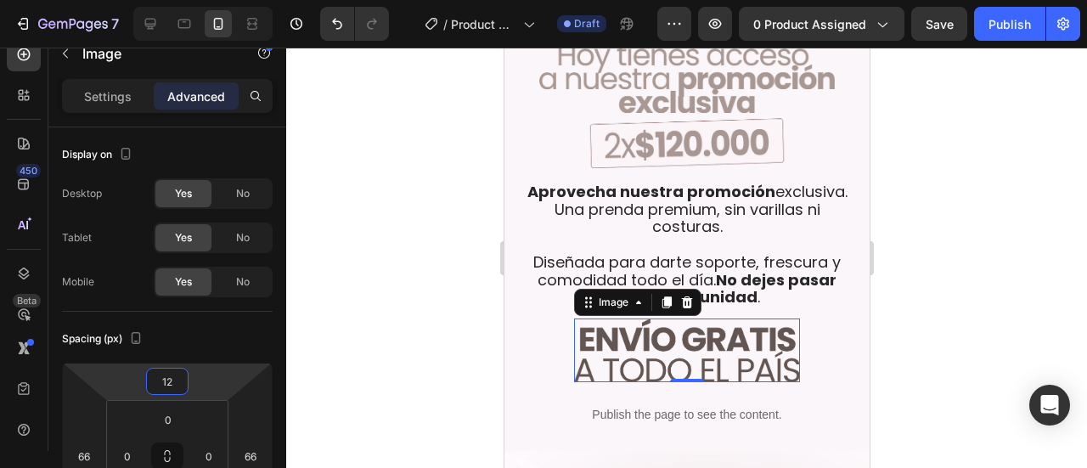
click at [911, 242] on div at bounding box center [686, 258] width 801 height 420
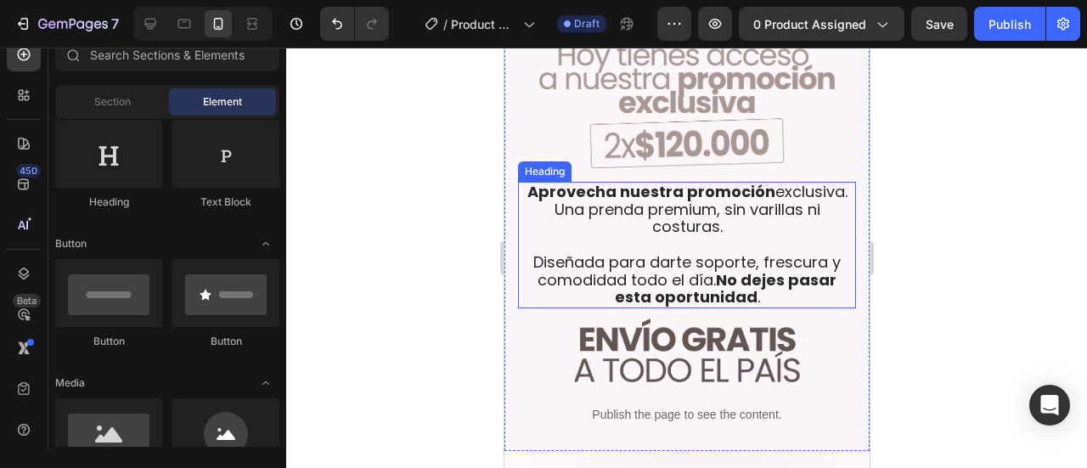
click at [725, 201] on p "⁠⁠⁠⁠⁠⁠⁠ Aprovecha nuestra promoción exclusiva. Una prenda premium, sin varillas…" at bounding box center [686, 244] width 335 height 123
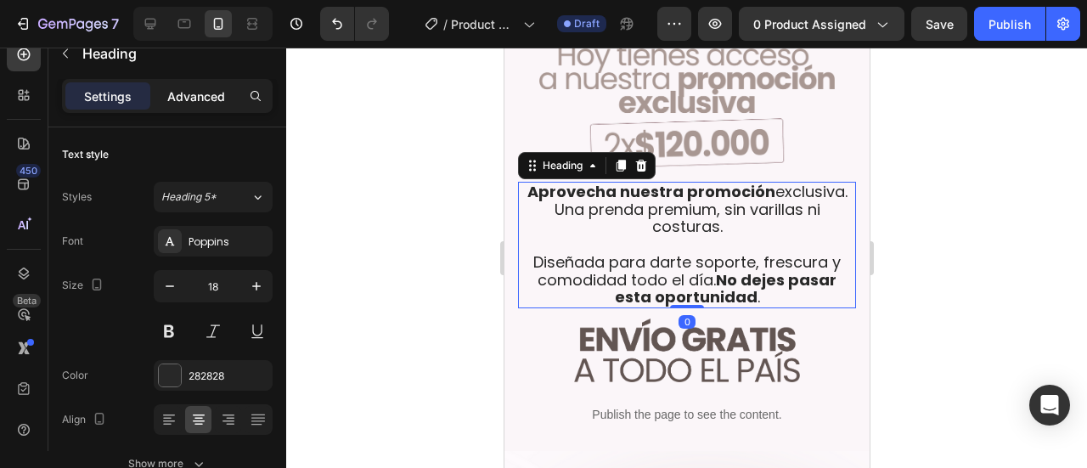
click at [194, 96] on p "Advanced" at bounding box center [196, 96] width 58 height 18
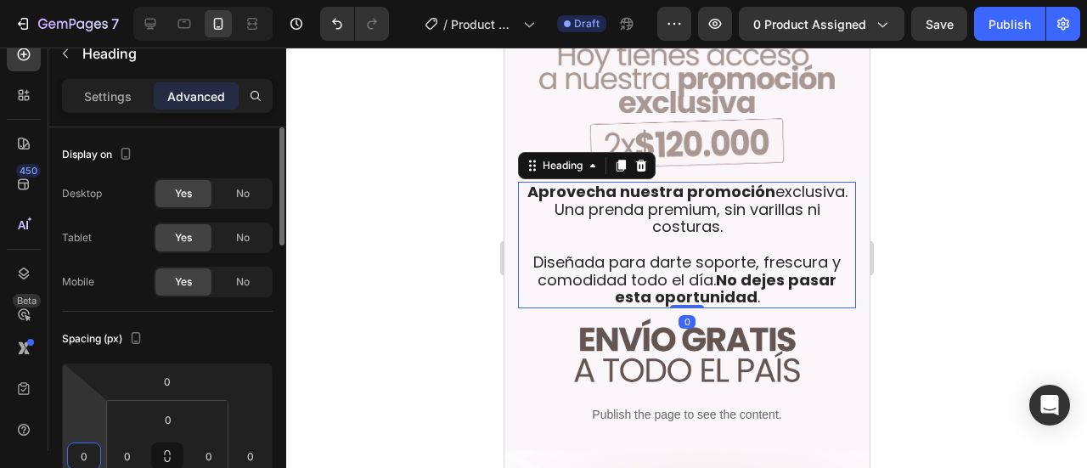
click at [90, 445] on input "0" at bounding box center [83, 455] width 25 height 25
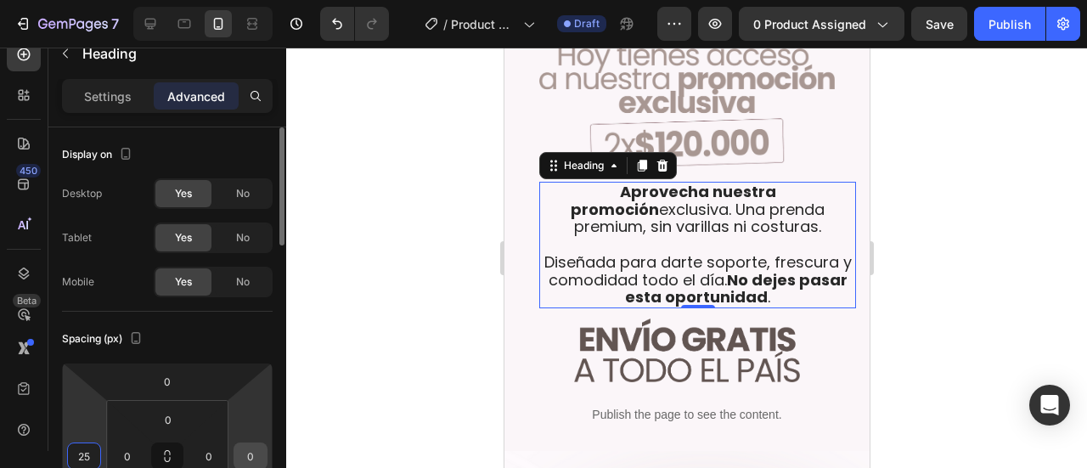
type input "25"
click at [242, 454] on input "0" at bounding box center [250, 455] width 25 height 25
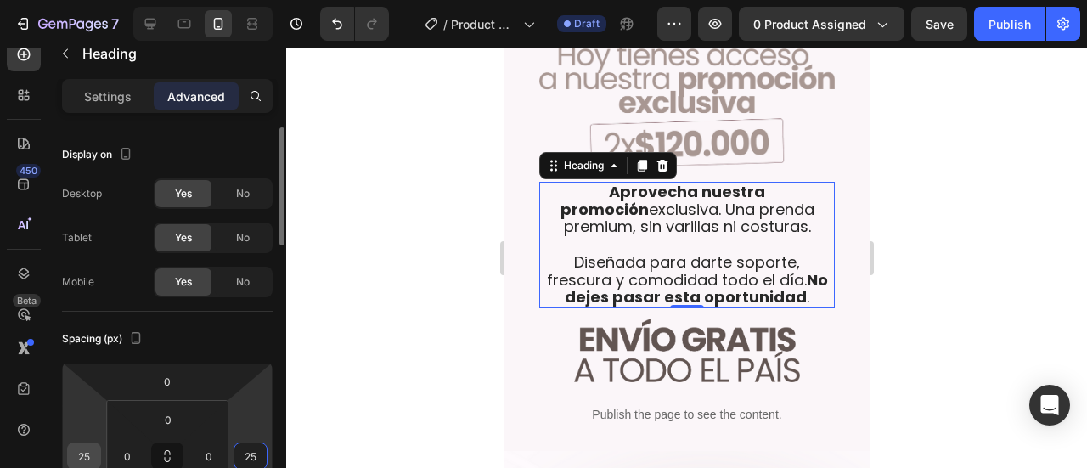
type input "25"
click at [87, 454] on input "25" at bounding box center [83, 455] width 25 height 25
click at [87, 454] on div "Auto" at bounding box center [120, 450] width 105 height 25
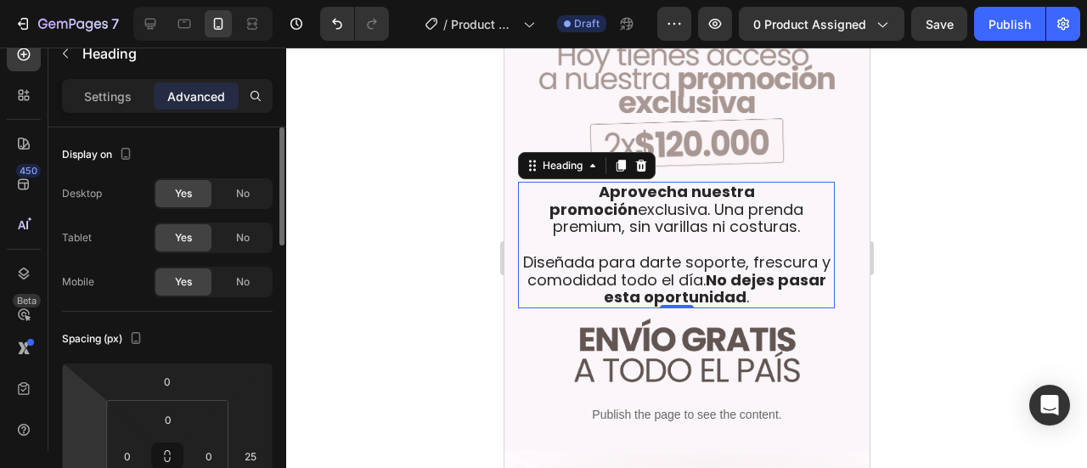
scroll to position [56, 0]
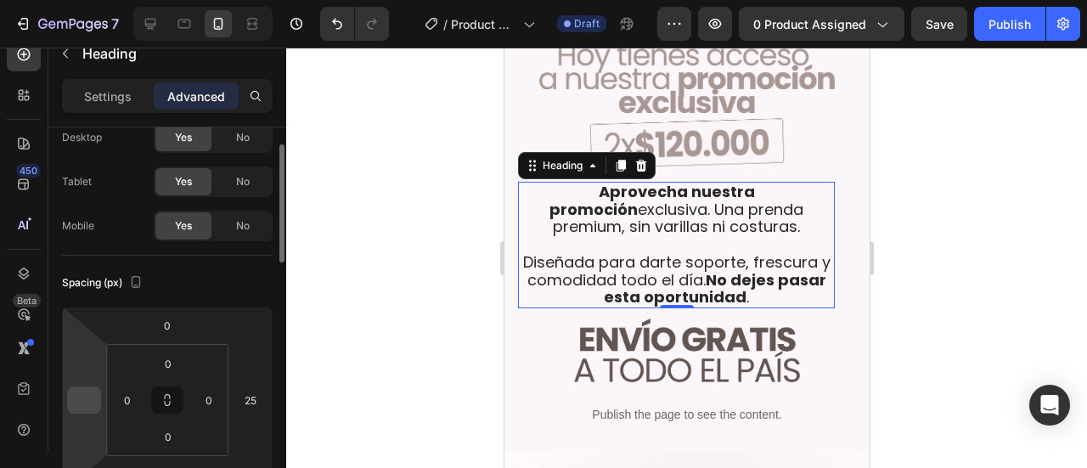
click at [76, 398] on input "number" at bounding box center [83, 399] width 25 height 25
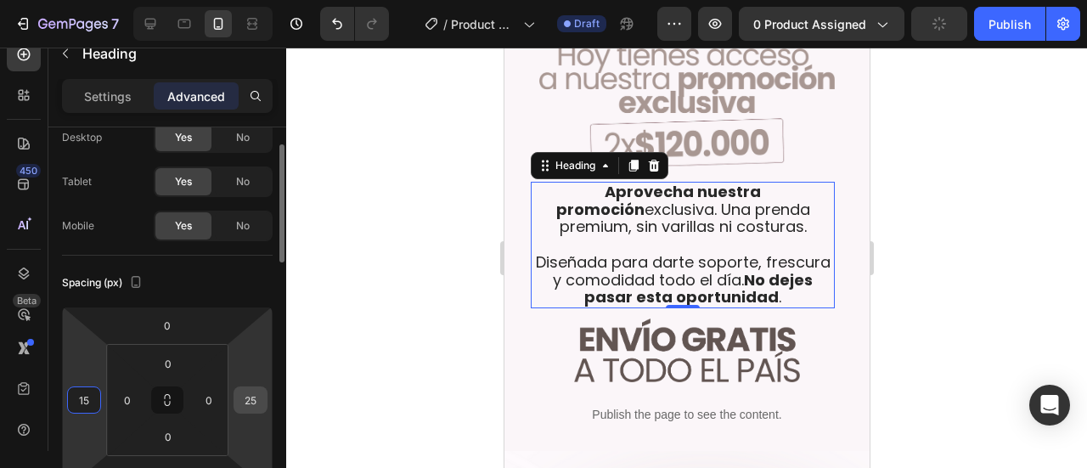
type input "15"
click at [257, 407] on input "25" at bounding box center [250, 399] width 25 height 25
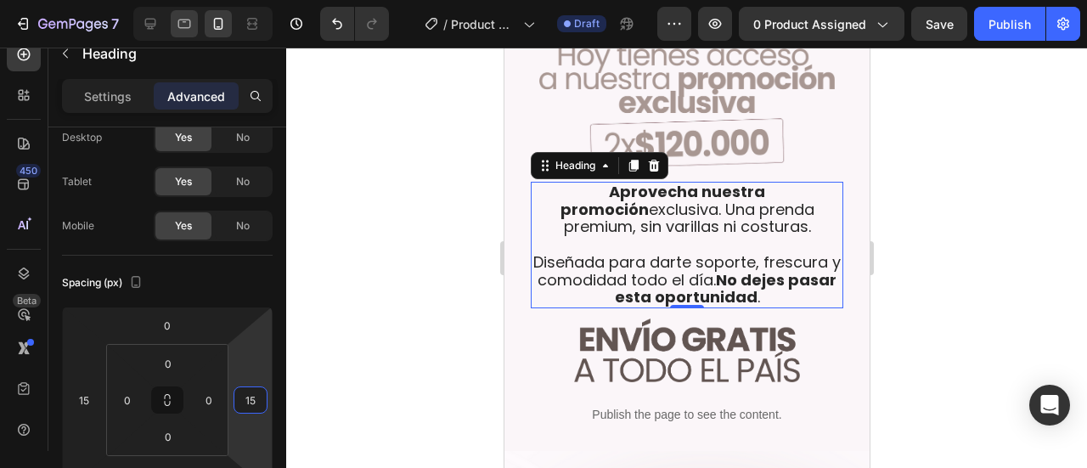
type input "15"
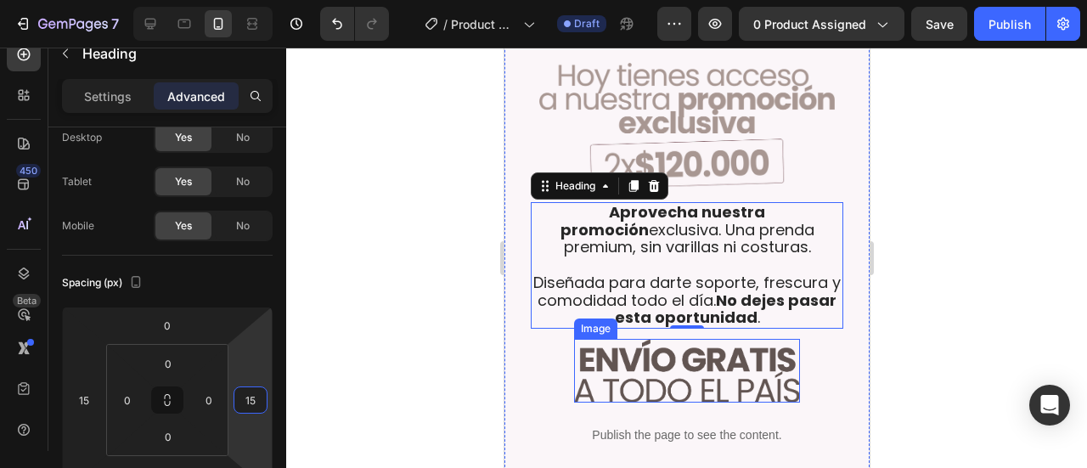
scroll to position [743, 0]
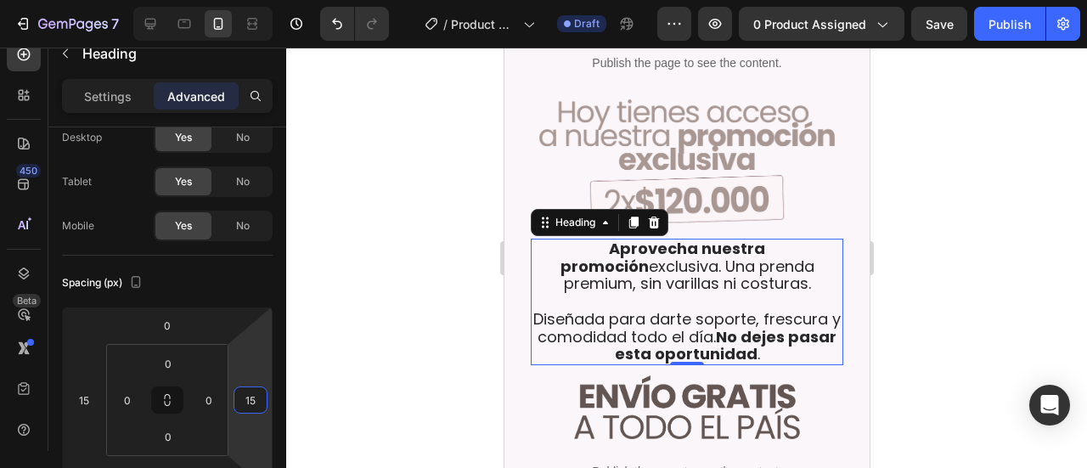
click at [956, 196] on div at bounding box center [686, 258] width 801 height 420
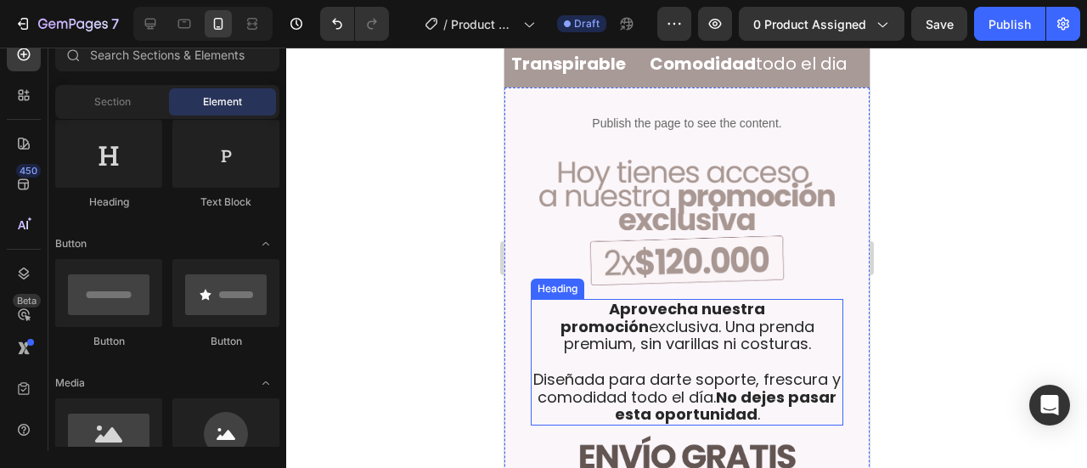
scroll to position [686, 0]
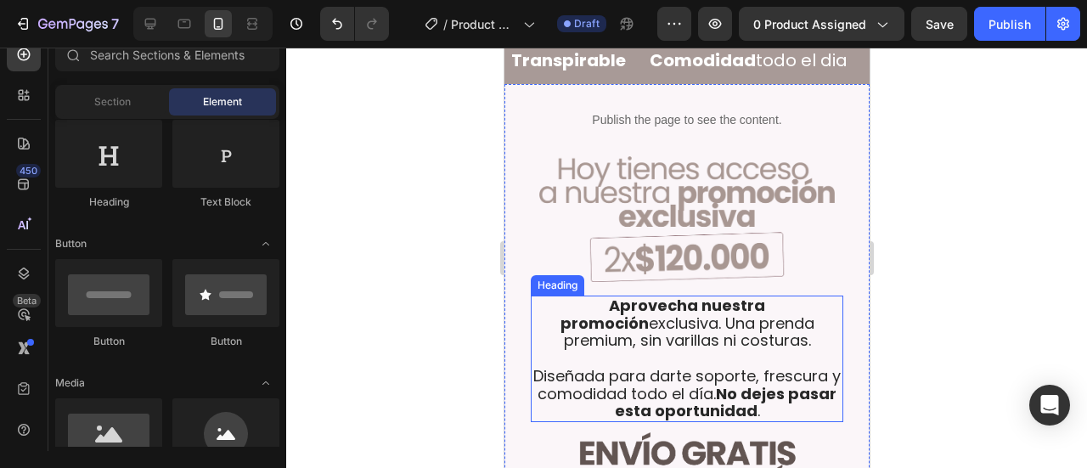
click at [645, 224] on img at bounding box center [686, 219] width 296 height 126
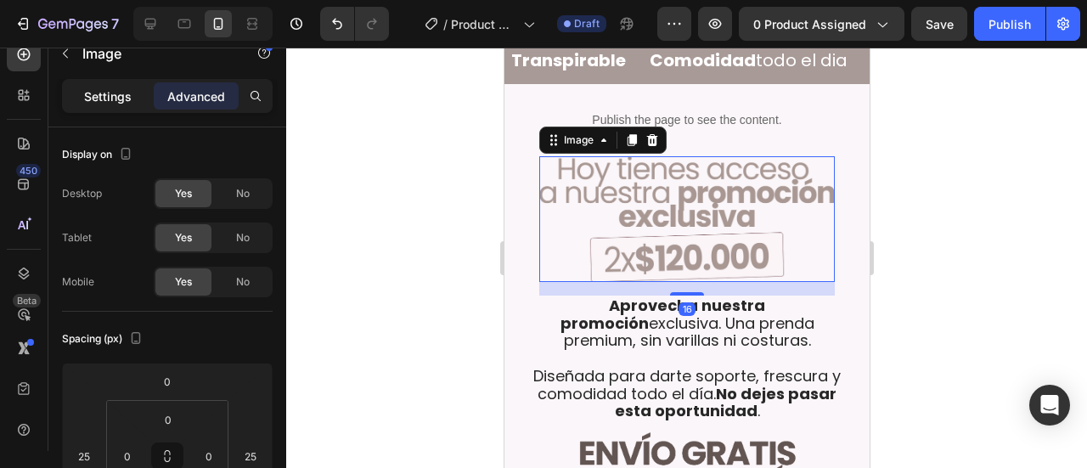
click at [128, 82] on div "Settings" at bounding box center [107, 95] width 85 height 27
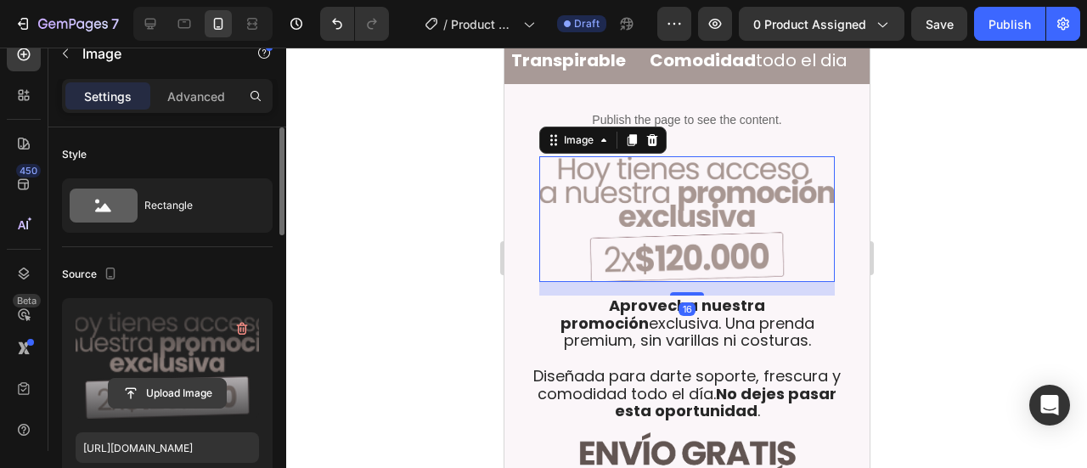
click at [206, 392] on input "file" at bounding box center [167, 393] width 117 height 29
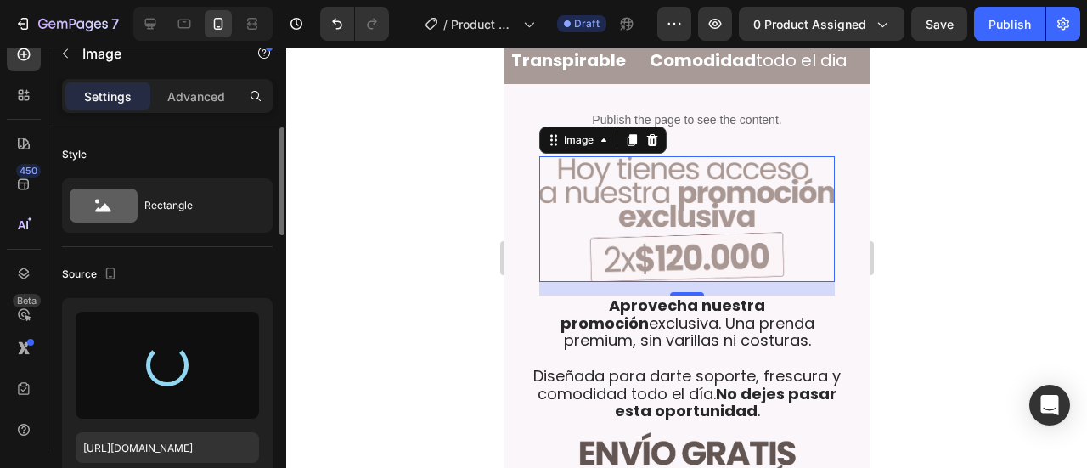
type input "[URL][DOMAIN_NAME]"
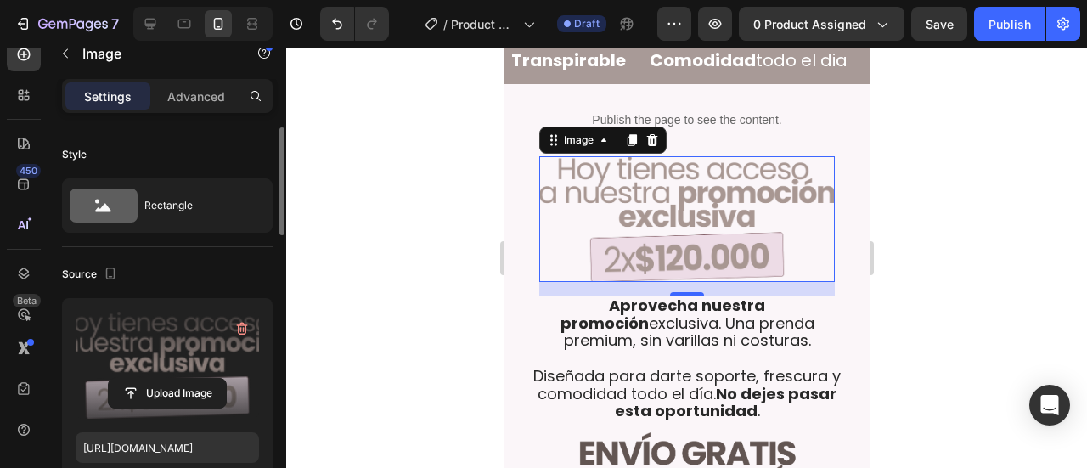
click at [947, 244] on div at bounding box center [686, 258] width 801 height 420
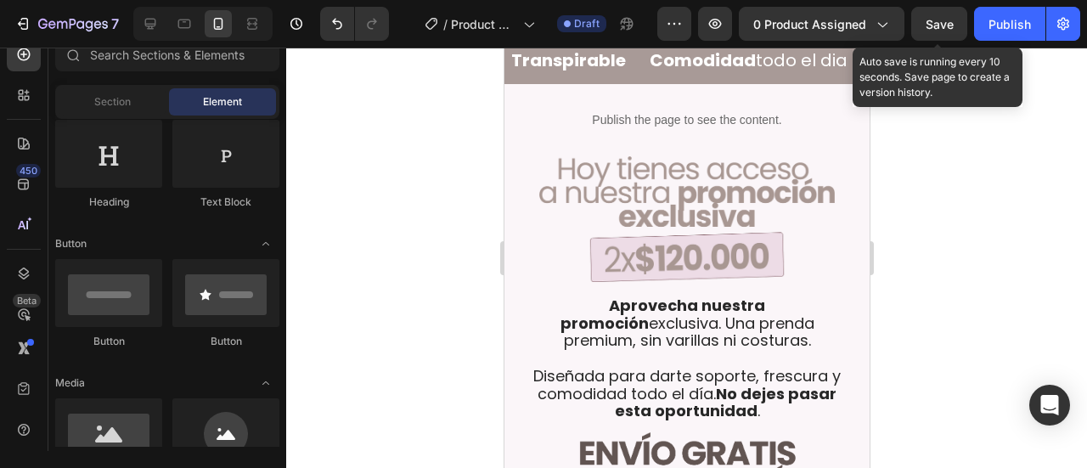
click at [950, 18] on span "Save" at bounding box center [940, 24] width 28 height 14
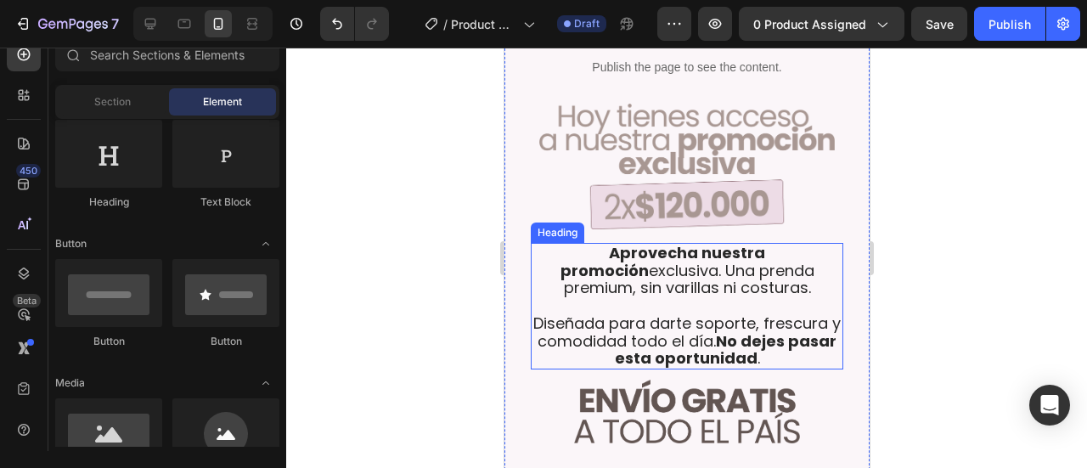
scroll to position [743, 0]
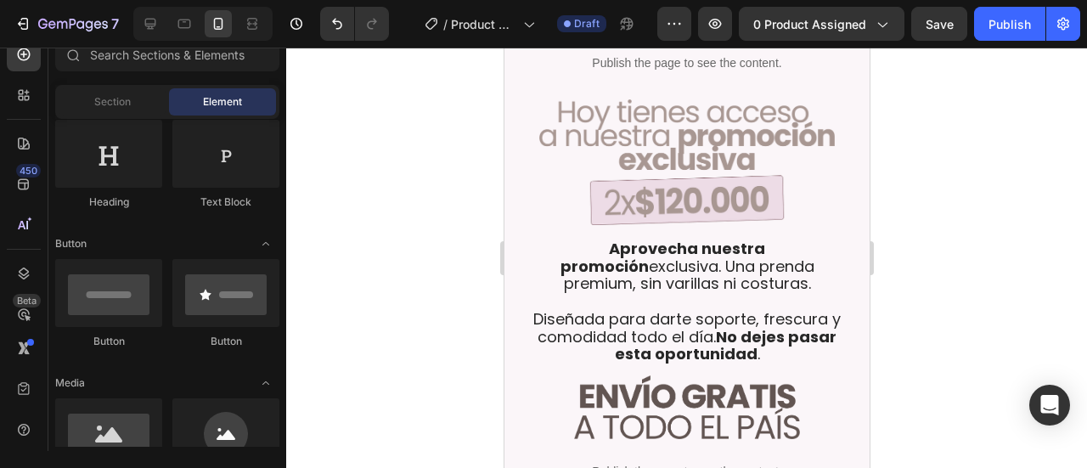
click at [965, 208] on div at bounding box center [686, 258] width 801 height 420
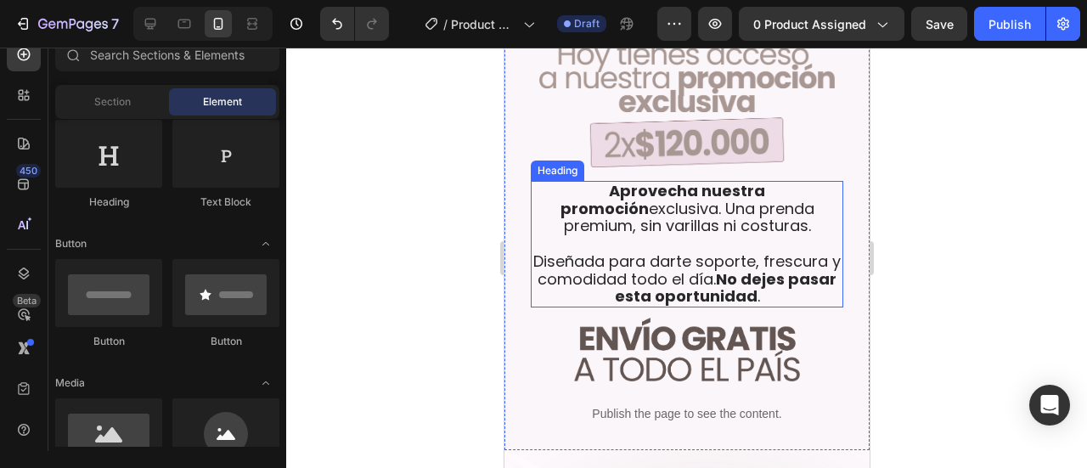
scroll to position [856, 0]
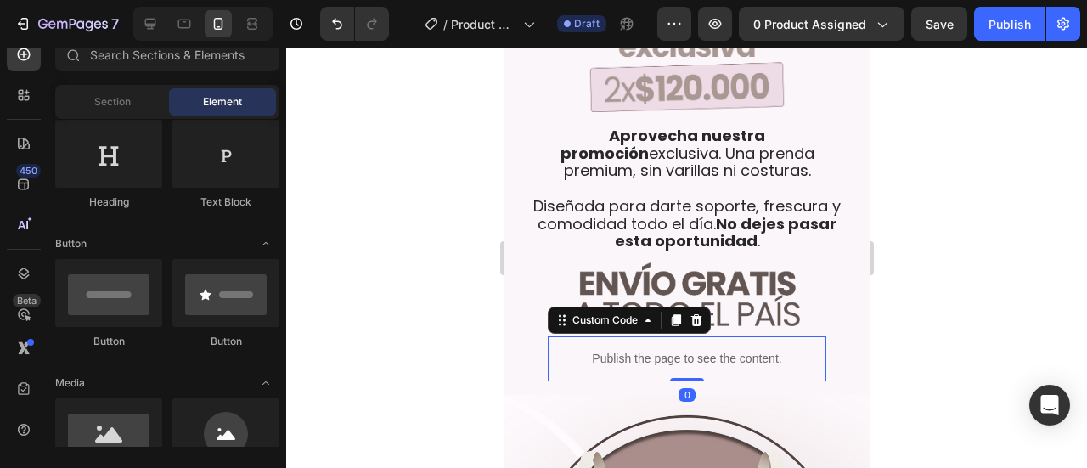
click at [703, 336] on div "Publish the page to see the content." at bounding box center [686, 358] width 279 height 45
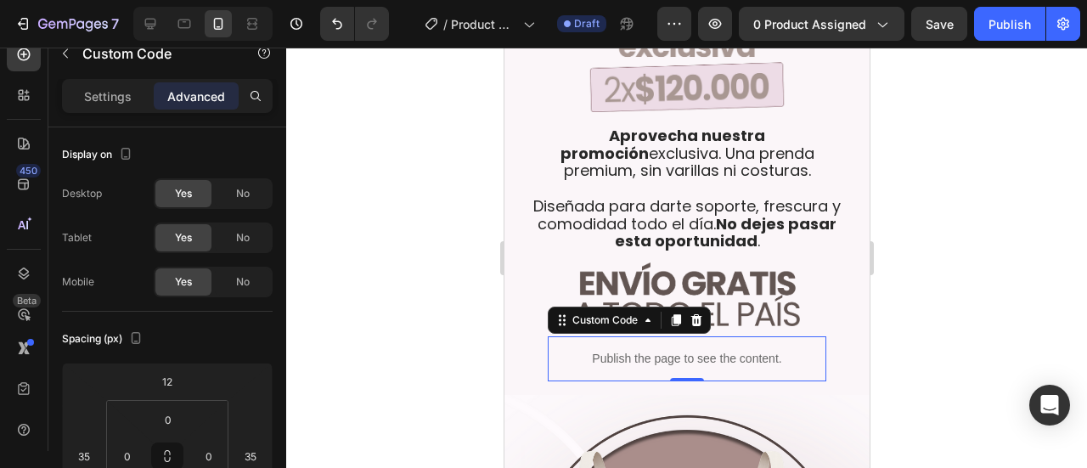
scroll to position [630, 0]
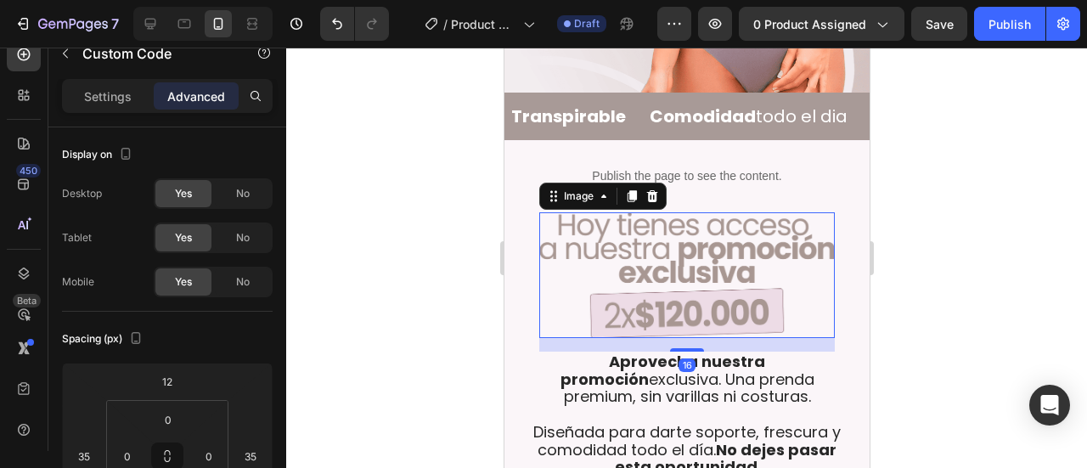
click at [662, 234] on img at bounding box center [686, 275] width 296 height 126
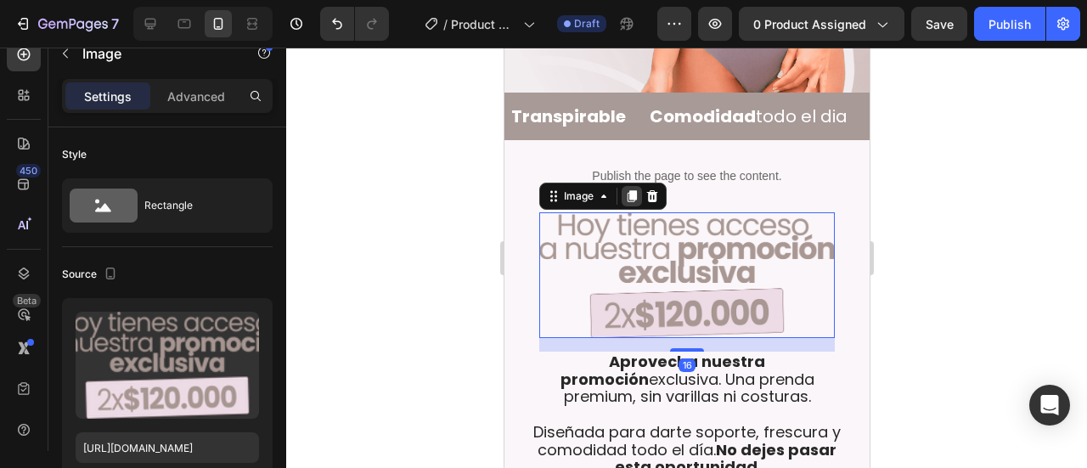
click at [631, 190] on icon at bounding box center [631, 196] width 9 height 12
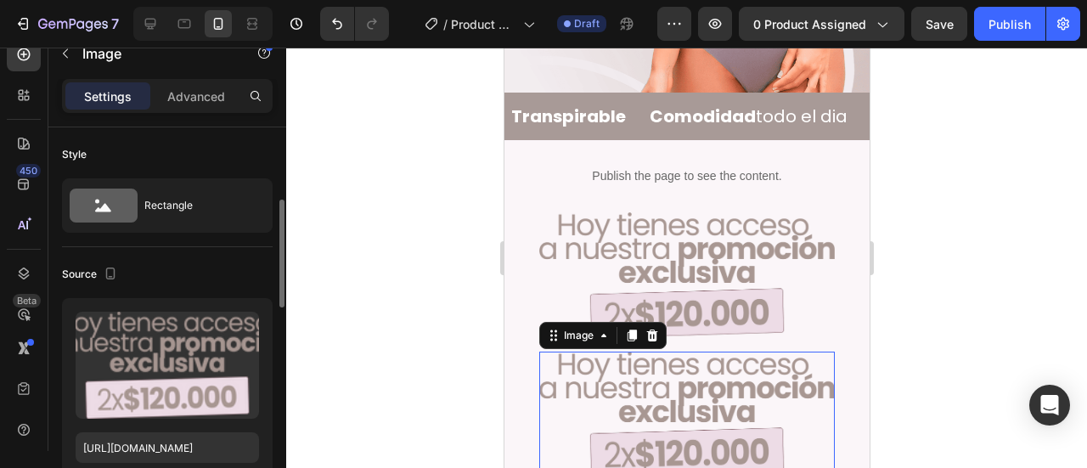
scroll to position [56, 0]
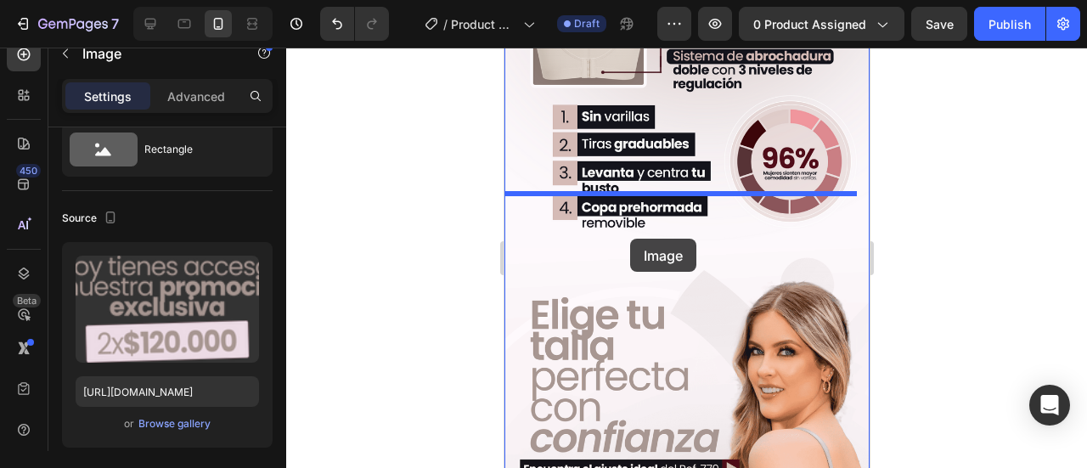
drag, startPoint x: 561, startPoint y: 309, endPoint x: 629, endPoint y: 239, distance: 97.9
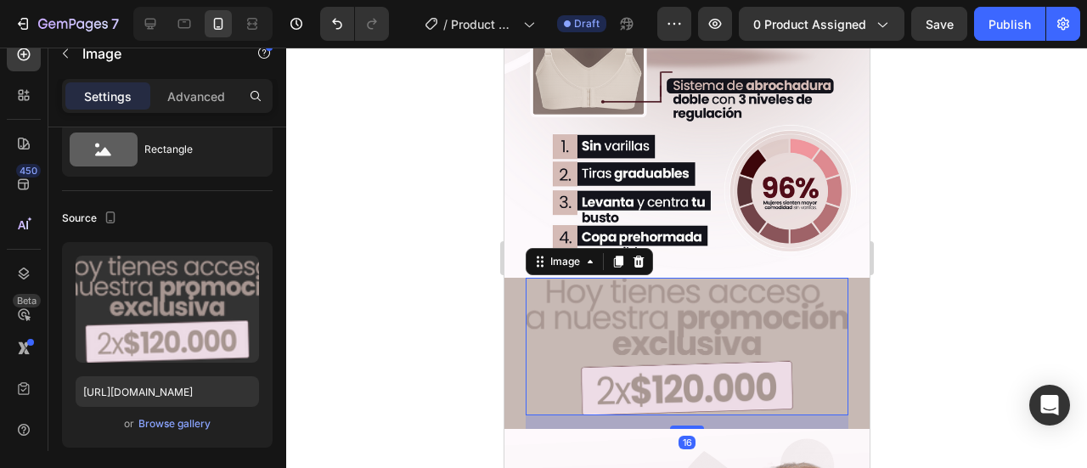
scroll to position [1515, 0]
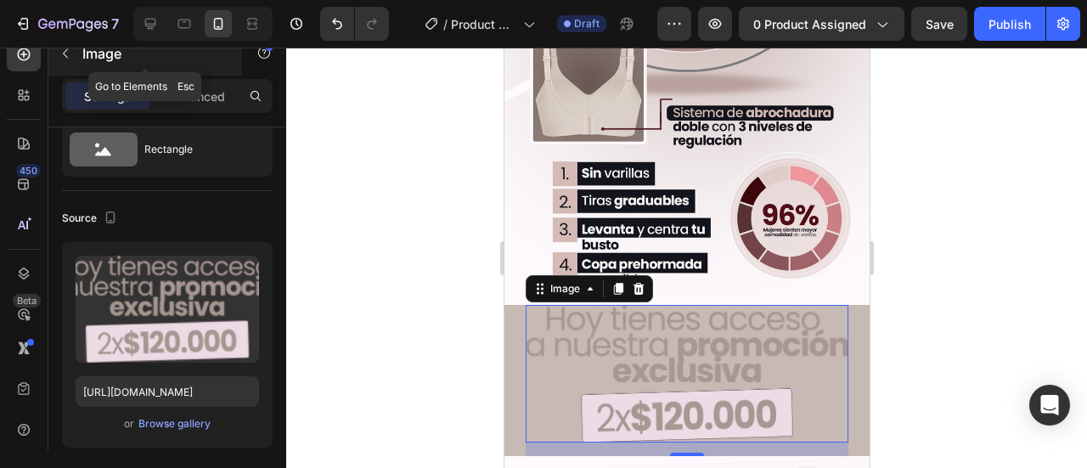
click at [60, 55] on icon "button" at bounding box center [66, 54] width 14 height 14
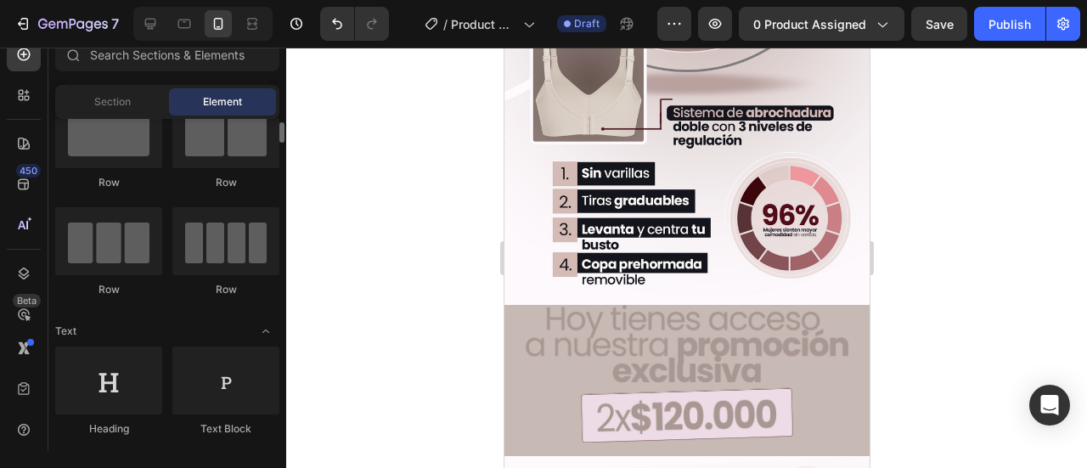
scroll to position [0, 0]
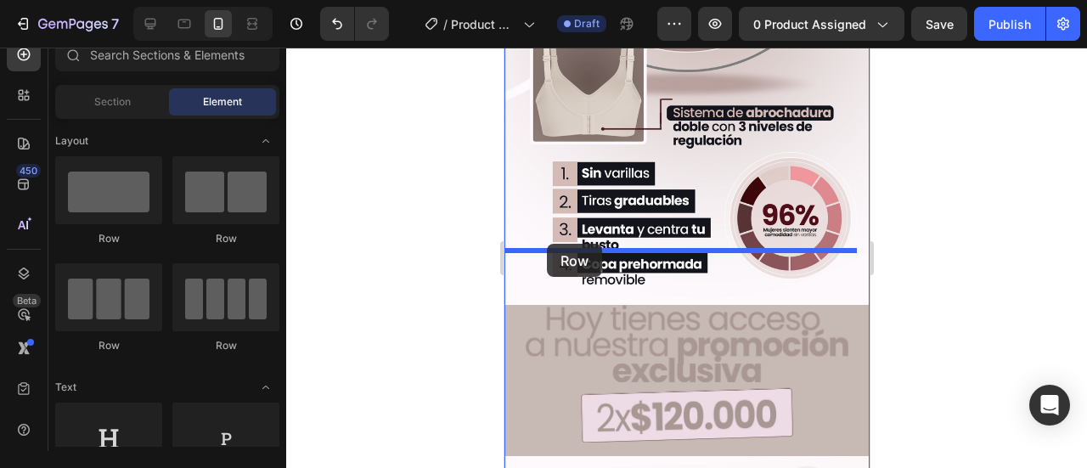
drag, startPoint x: 613, startPoint y: 262, endPoint x: 546, endPoint y: 244, distance: 69.4
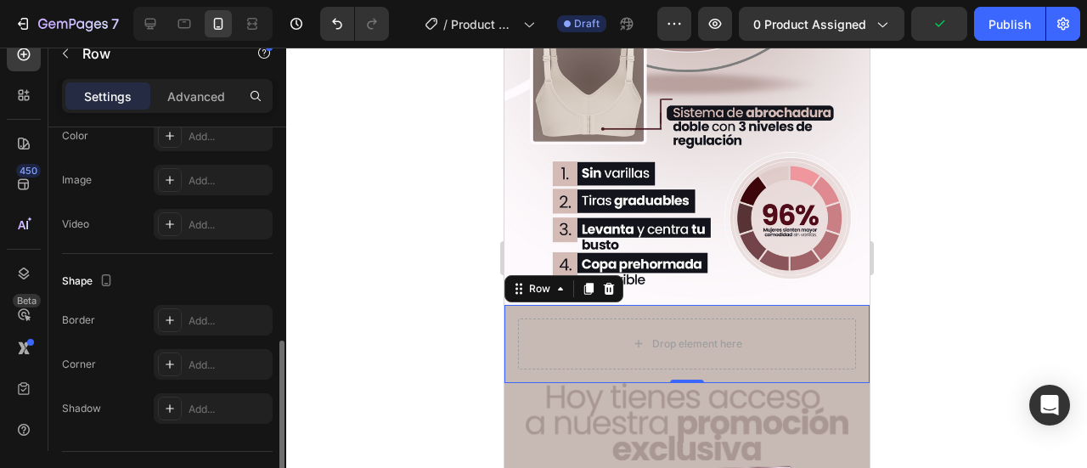
scroll to position [510, 0]
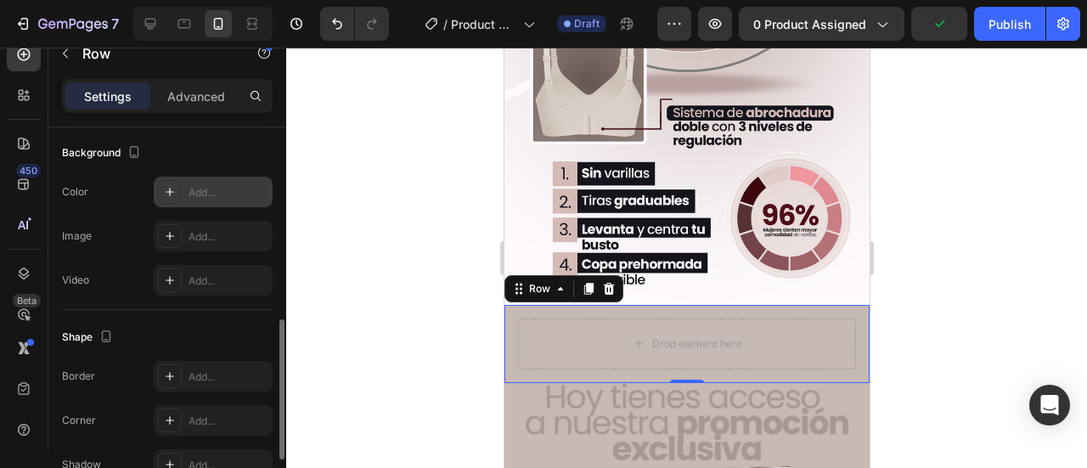
click at [216, 181] on div "Add..." at bounding box center [213, 192] width 119 height 31
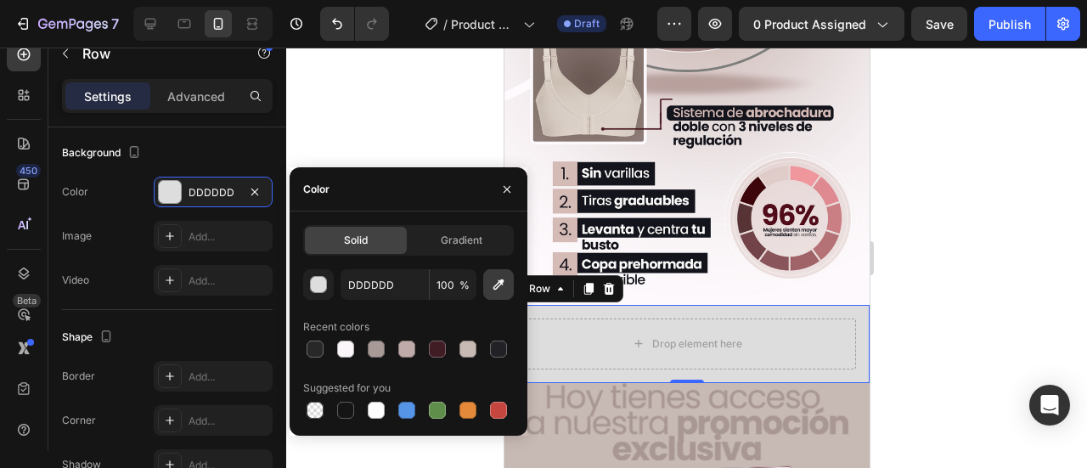
click at [498, 291] on icon "button" at bounding box center [498, 284] width 17 height 17
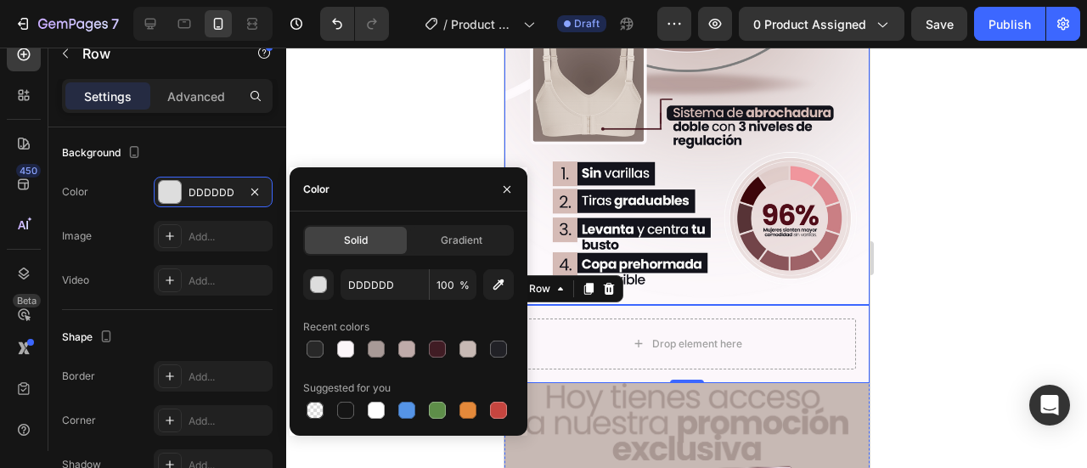
type input "FCF7FB"
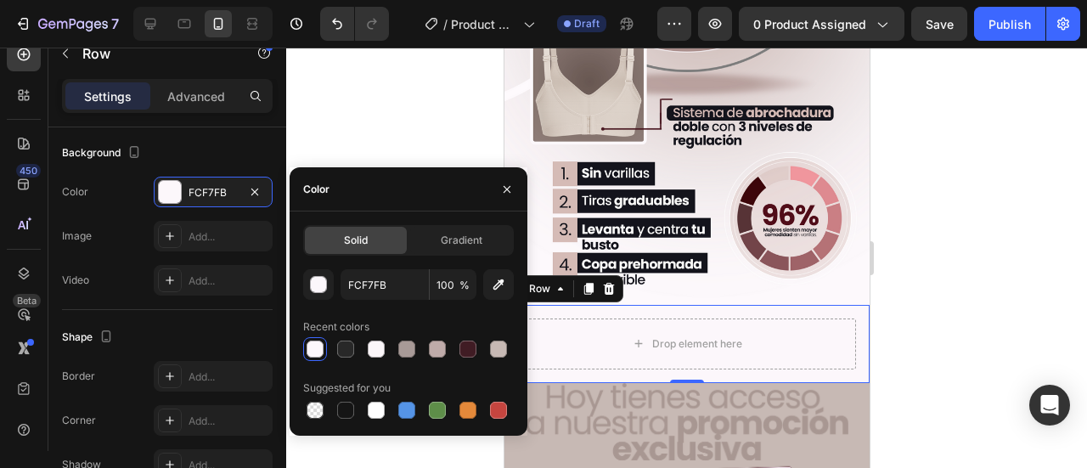
click at [938, 229] on div at bounding box center [686, 258] width 801 height 420
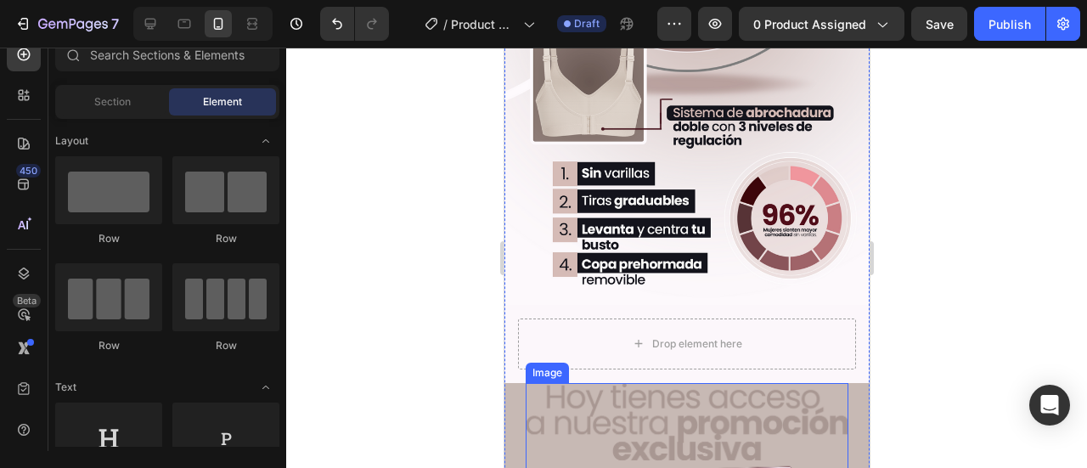
click at [651, 383] on img at bounding box center [686, 452] width 323 height 138
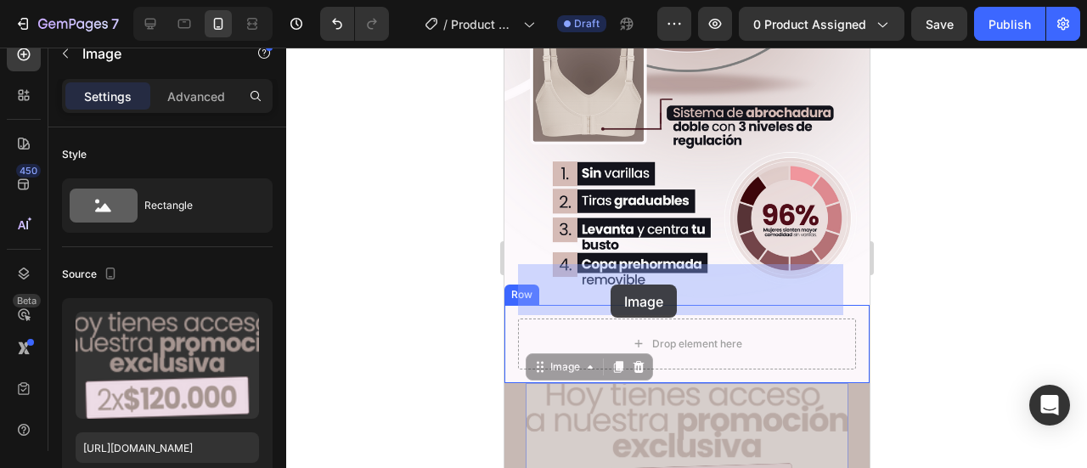
drag, startPoint x: 585, startPoint y: 313, endPoint x: 610, endPoint y: 284, distance: 38.6
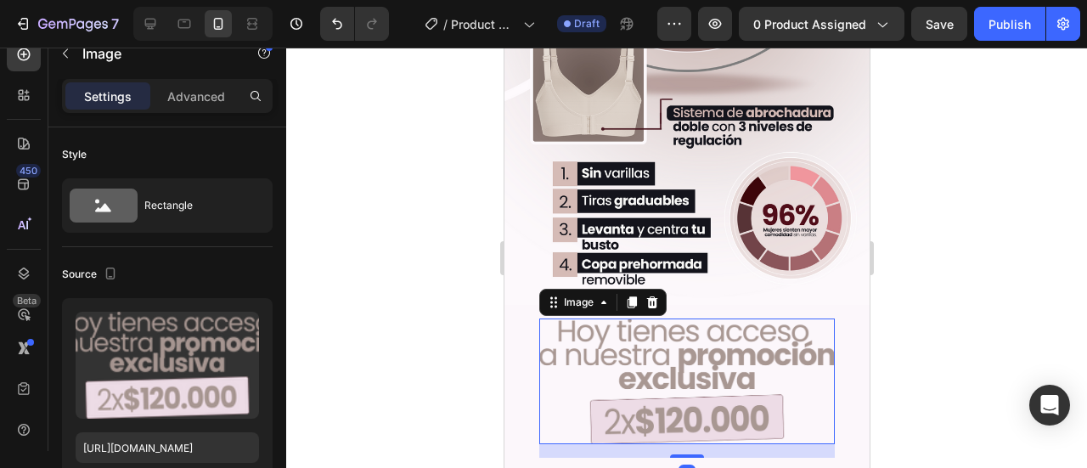
click at [974, 286] on div at bounding box center [686, 258] width 801 height 420
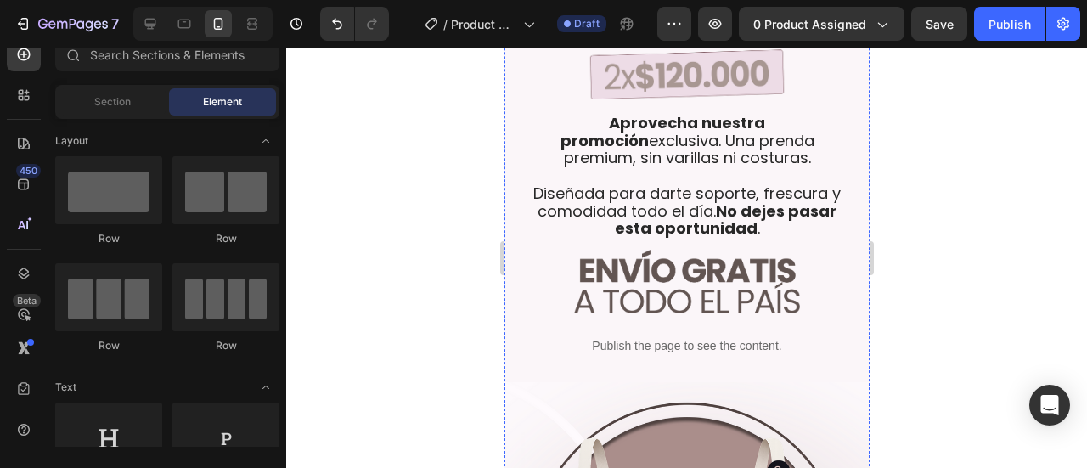
scroll to position [836, 0]
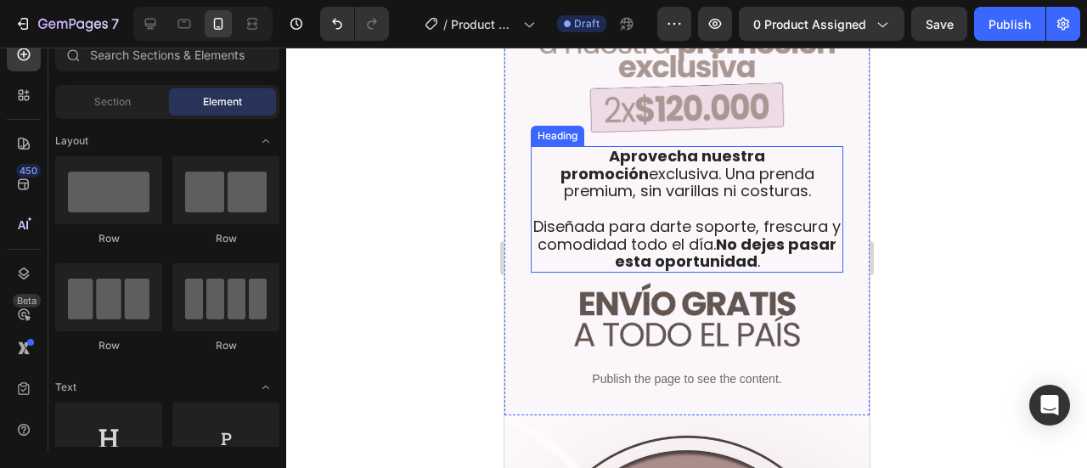
click at [679, 194] on p "⁠⁠⁠⁠⁠⁠⁠ Aprovecha nuestra promoción exclusiva. Una prenda premium, sin varillas…" at bounding box center [686, 209] width 309 height 123
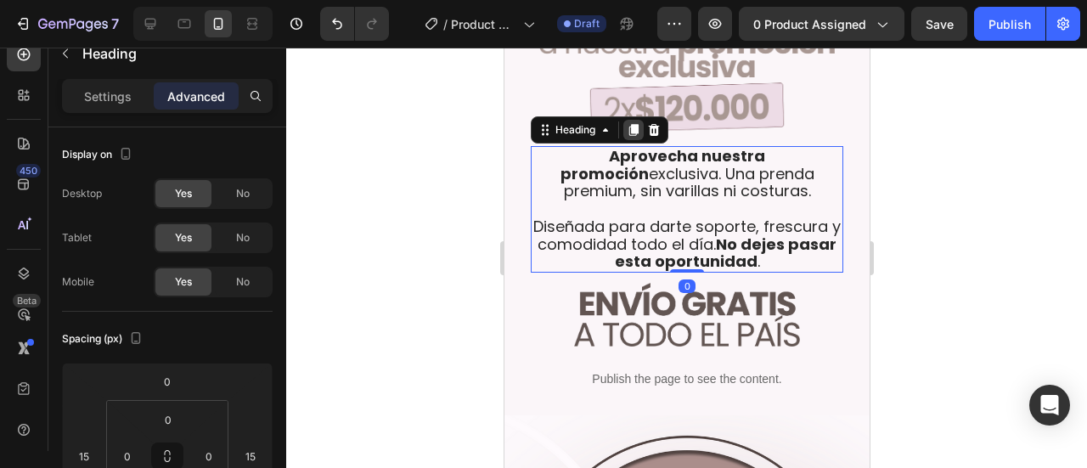
click at [630, 123] on icon at bounding box center [633, 130] width 14 height 14
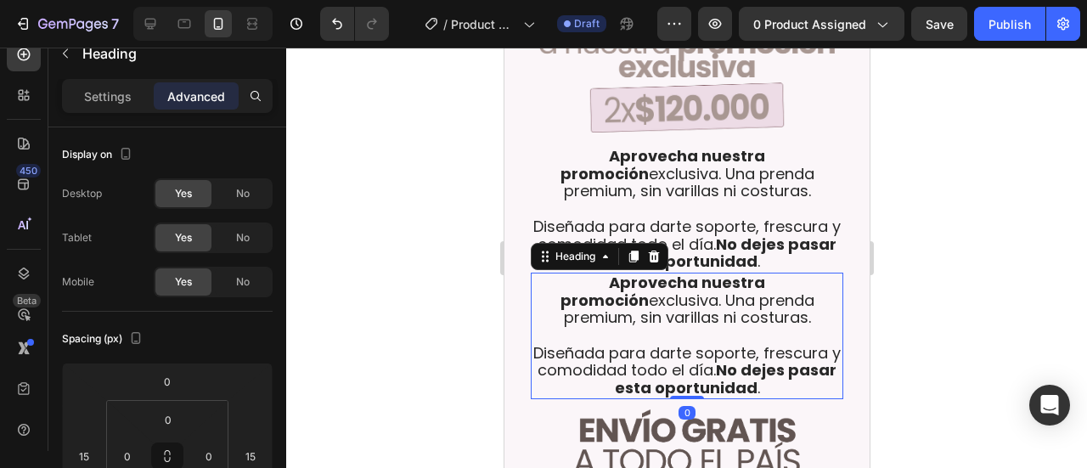
scroll to position [510, 0]
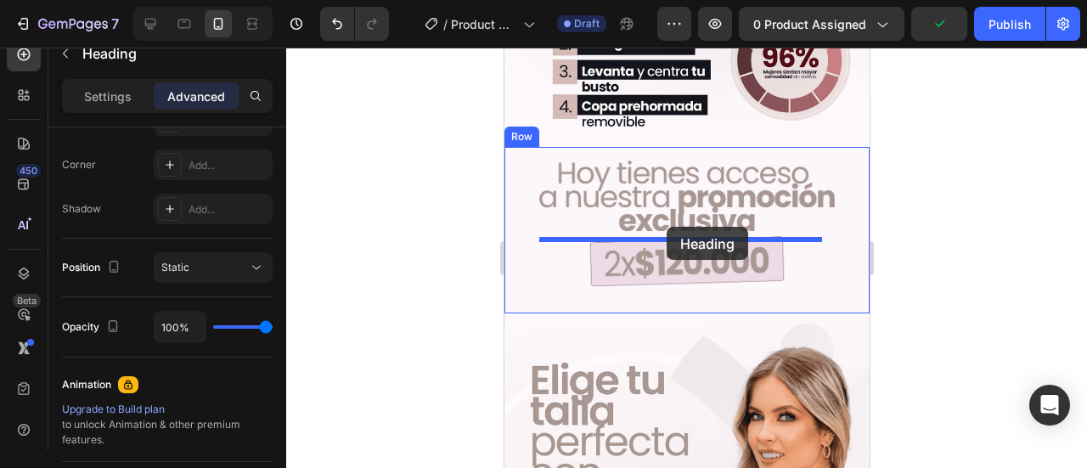
drag, startPoint x: 552, startPoint y: 230, endPoint x: 666, endPoint y: 227, distance: 113.9
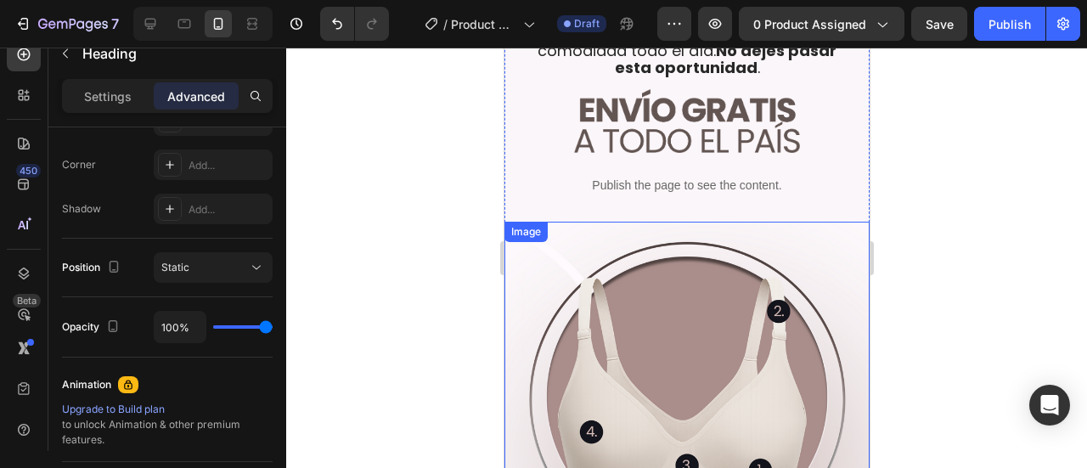
scroll to position [938, 0]
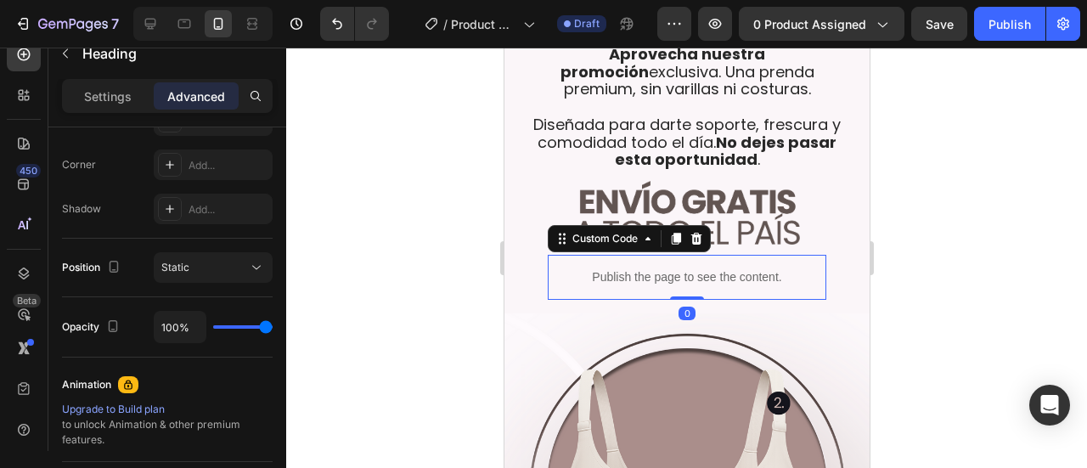
click at [682, 268] on p "Publish the page to see the content." at bounding box center [686, 277] width 279 height 18
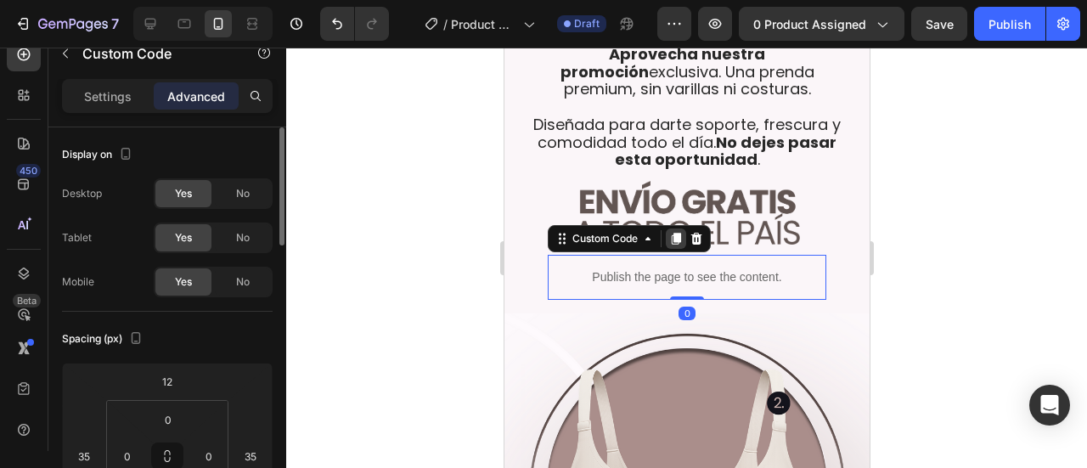
click at [679, 233] on icon at bounding box center [675, 239] width 9 height 12
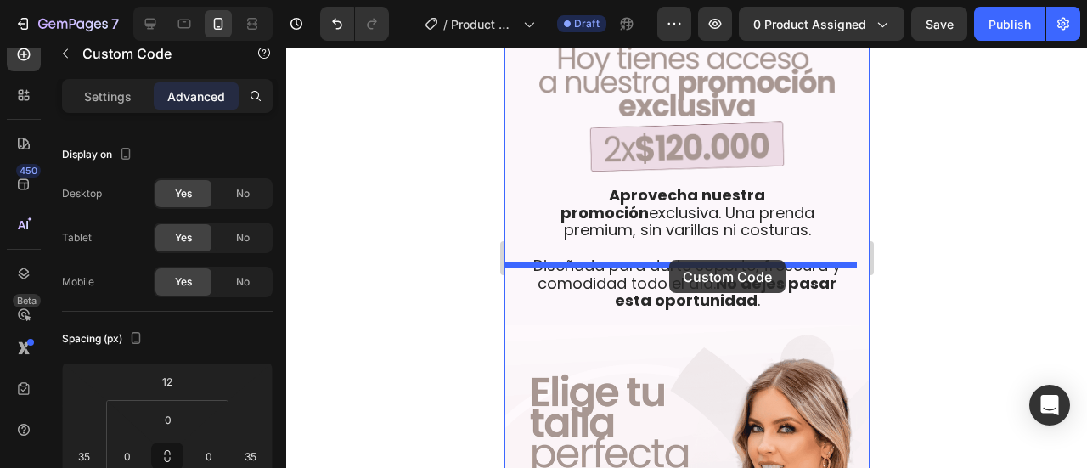
drag, startPoint x: 596, startPoint y: 252, endPoint x: 668, endPoint y: 260, distance: 72.6
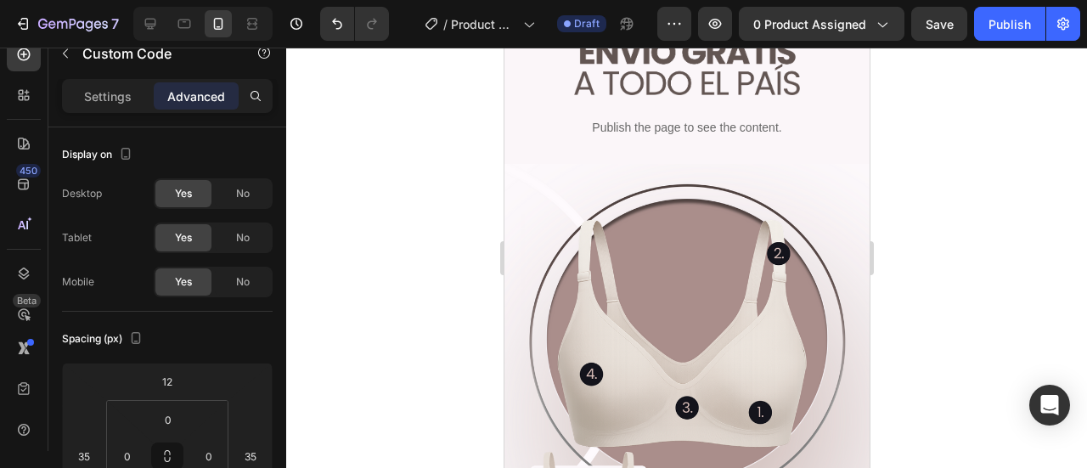
scroll to position [938, 0]
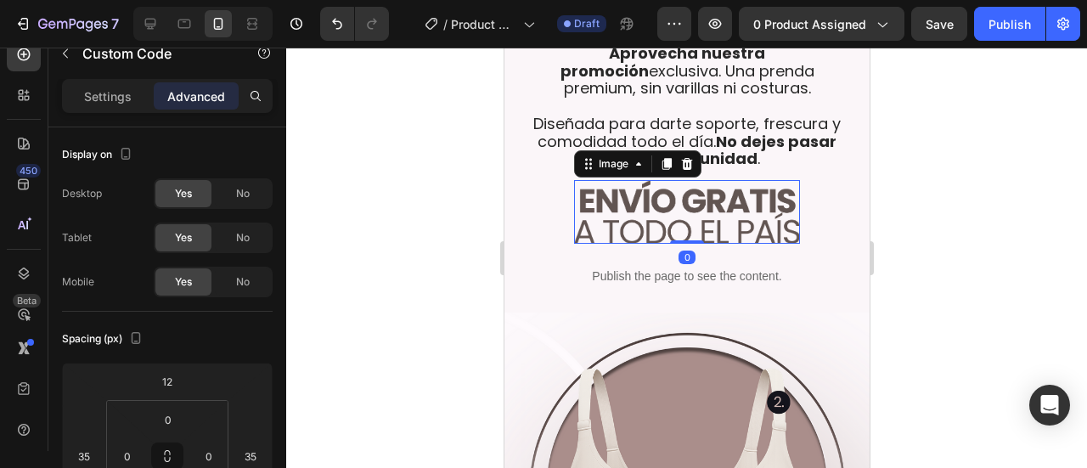
click at [640, 181] on img at bounding box center [686, 212] width 226 height 64
click at [672, 157] on icon at bounding box center [666, 164] width 14 height 14
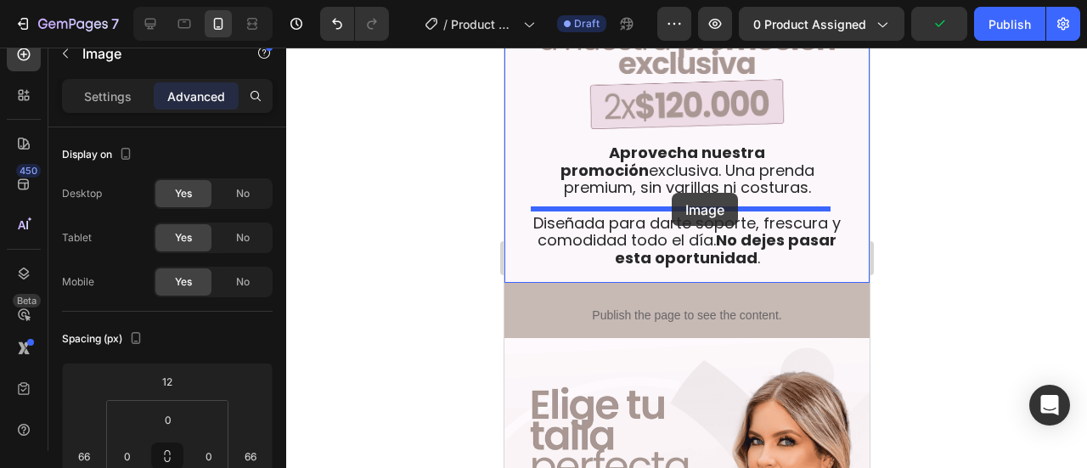
drag, startPoint x: 604, startPoint y: 202, endPoint x: 671, endPoint y: 193, distance: 67.7
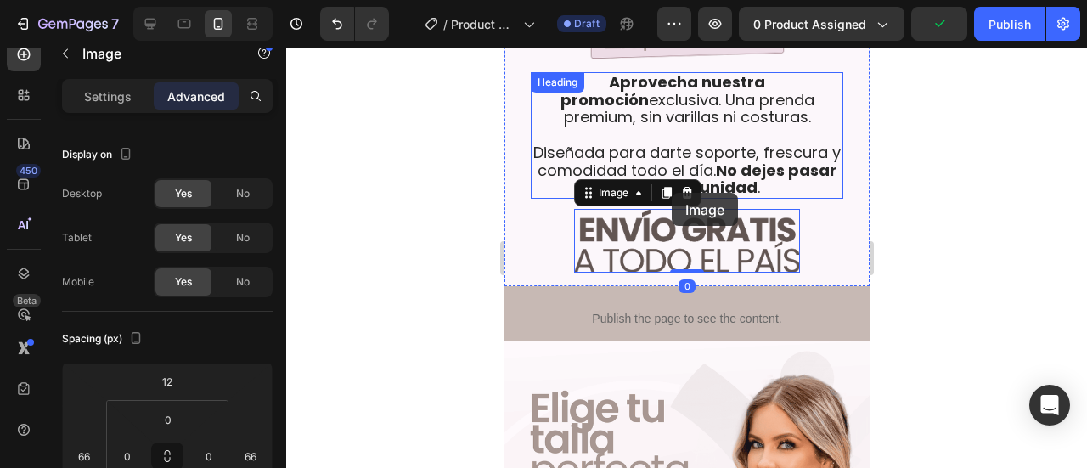
scroll to position [1830, 0]
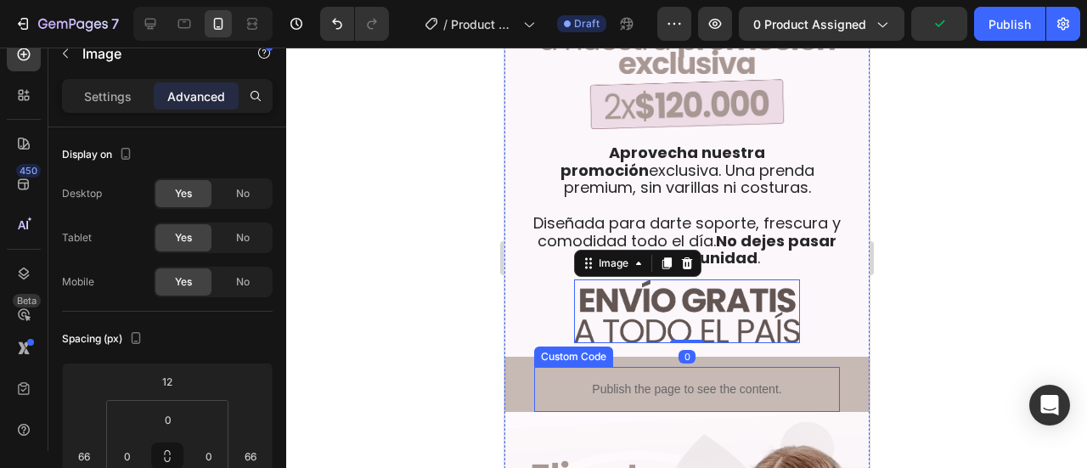
click at [651, 380] on p "Publish the page to see the content." at bounding box center [686, 389] width 306 height 18
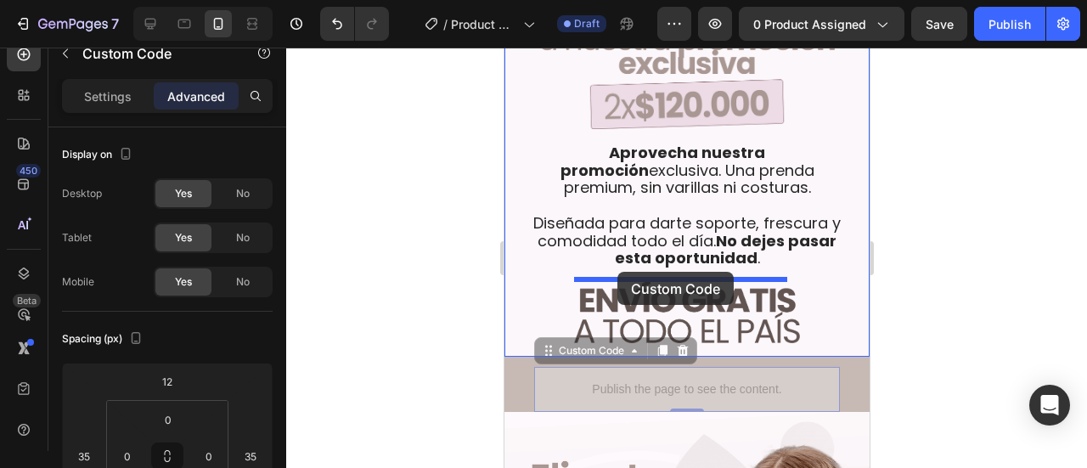
drag, startPoint x: 600, startPoint y: 286, endPoint x: 617, endPoint y: 272, distance: 21.7
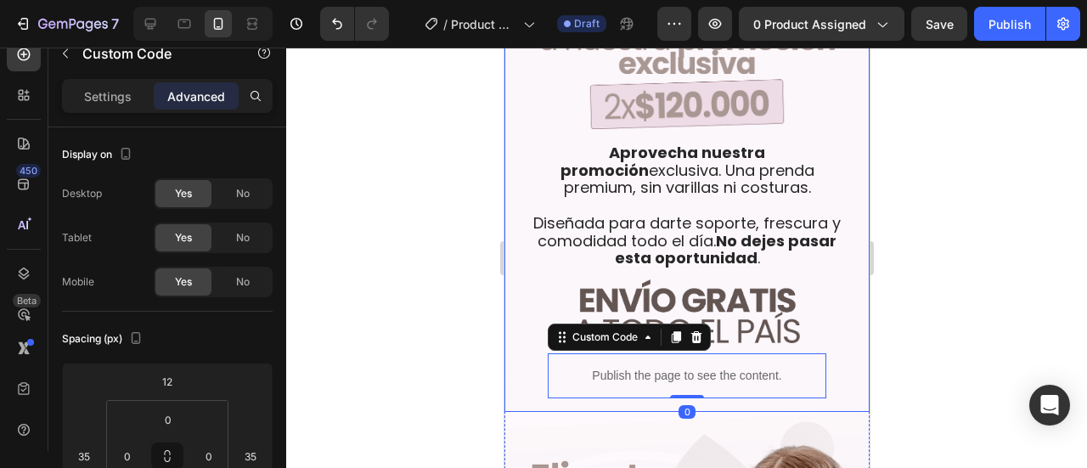
click at [962, 290] on div at bounding box center [686, 258] width 801 height 420
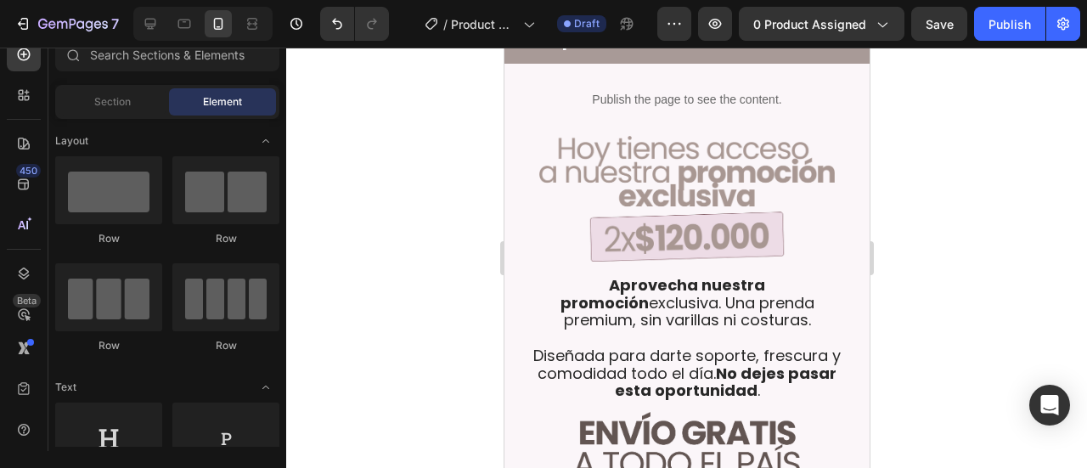
scroll to position [698, 0]
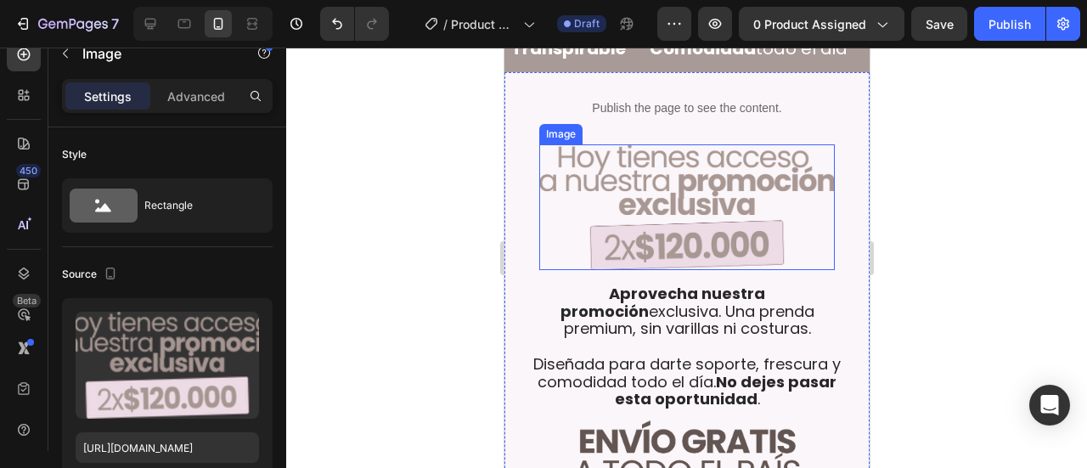
click at [691, 170] on img at bounding box center [686, 207] width 296 height 126
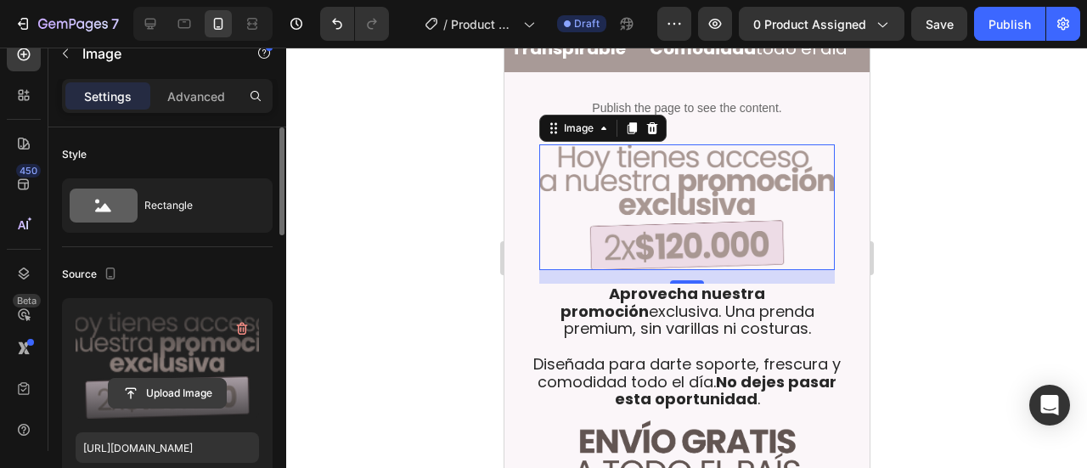
click at [178, 395] on input "file" at bounding box center [167, 393] width 117 height 29
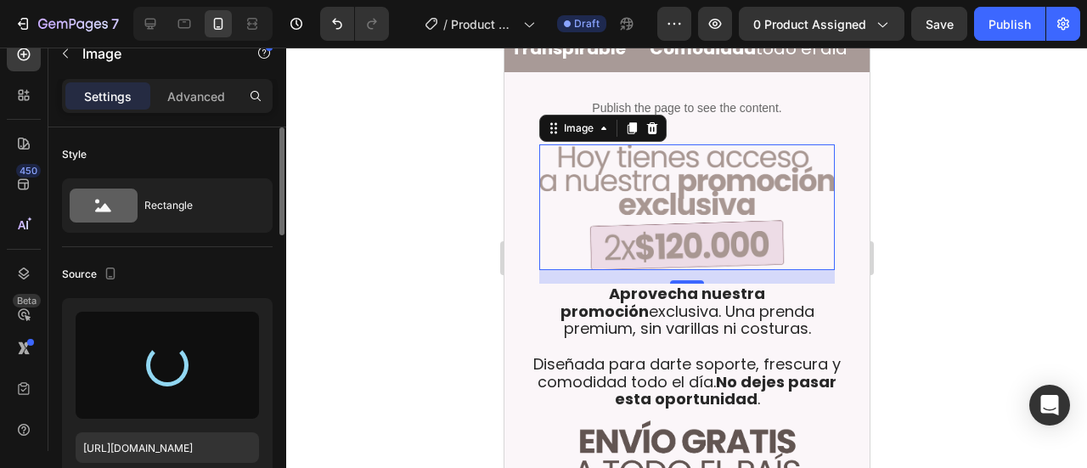
type input "https://cdn.shopify.com/s/files/1/0642/6093/1637/files/gempages_586232533516026…"
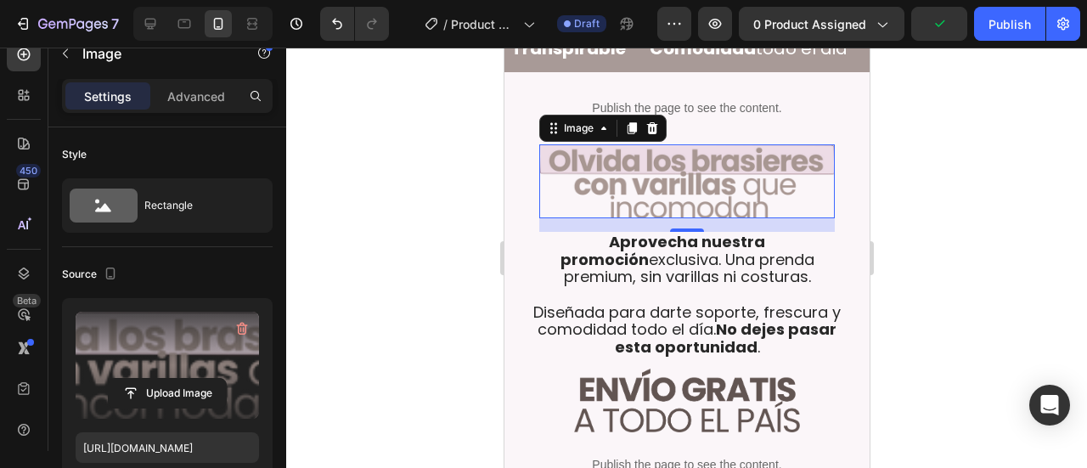
click at [944, 206] on div at bounding box center [686, 258] width 801 height 420
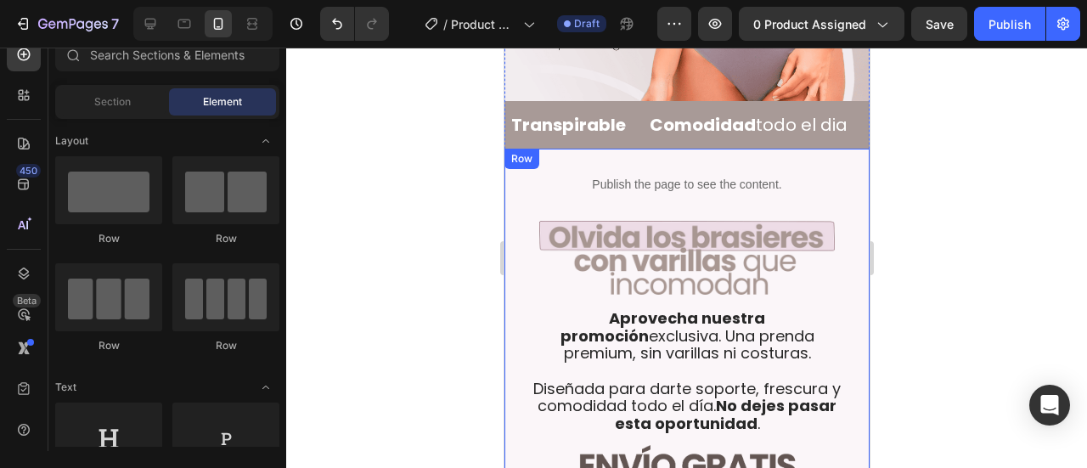
scroll to position [641, 0]
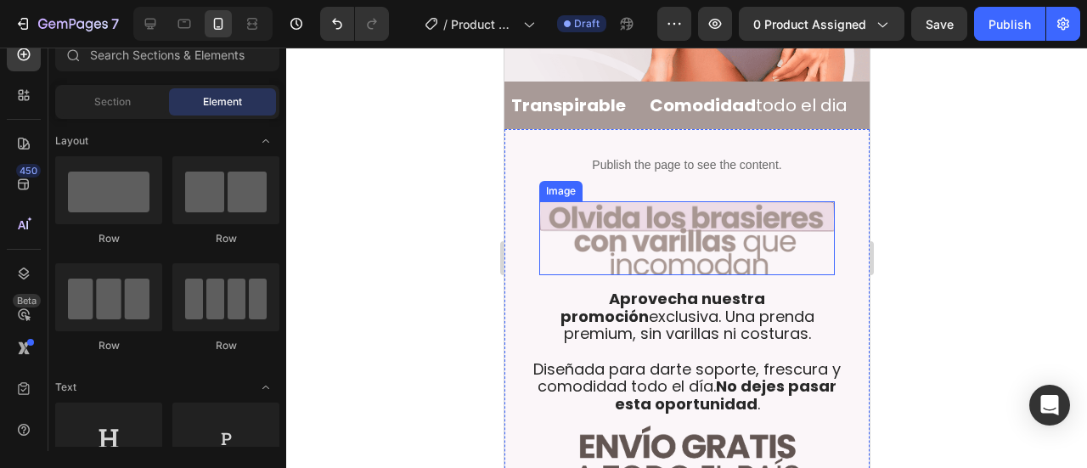
click at [656, 324] on p "⁠⁠⁠⁠⁠⁠⁠ Aprovecha nuestra promoción exclusiva. Una prenda premium, sin varillas…" at bounding box center [686, 351] width 309 height 123
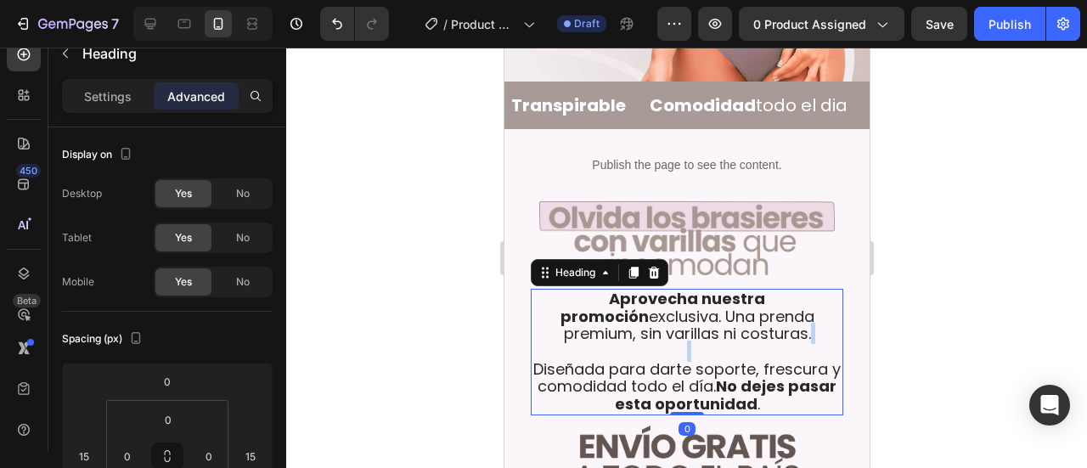
click at [656, 324] on p "Aprovecha nuestra promoción exclusiva. Una prenda premium, sin varillas ni cost…" at bounding box center [686, 351] width 309 height 123
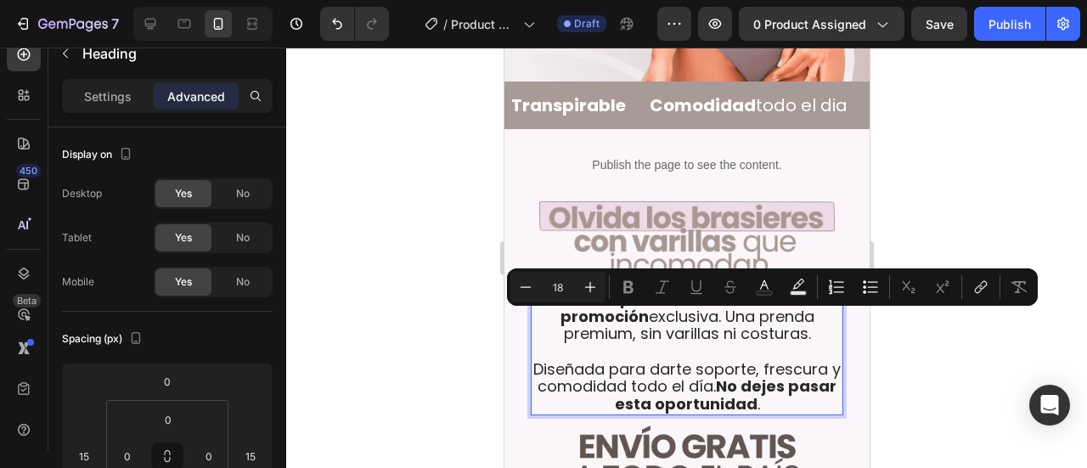
click at [591, 356] on p "Aprovecha nuestra promoción exclusiva. Una prenda premium, sin varillas ni cost…" at bounding box center [686, 351] width 309 height 123
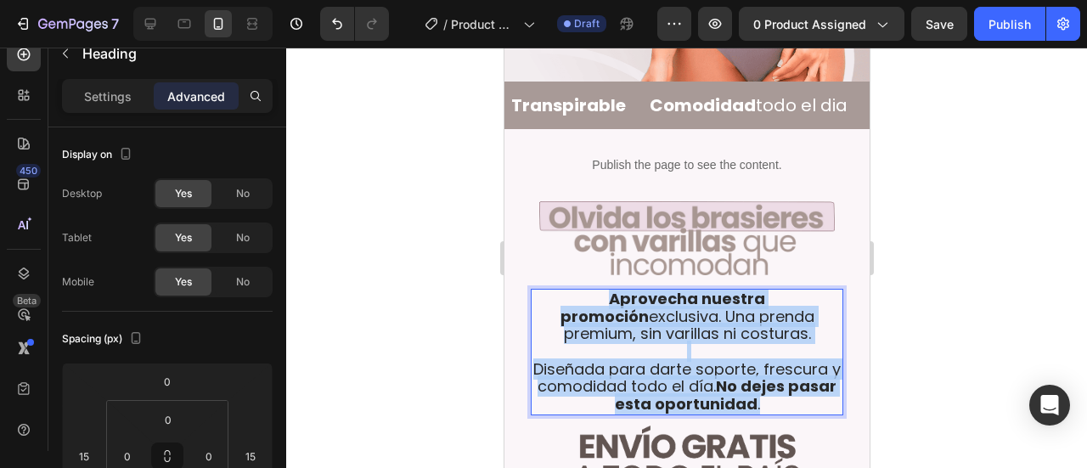
drag, startPoint x: 555, startPoint y: 266, endPoint x: 774, endPoint y: 373, distance: 243.1
click at [774, 373] on p "Aprovecha nuestra promoción exclusiva. Una prenda premium, sin varillas ni cost…" at bounding box center [686, 351] width 309 height 123
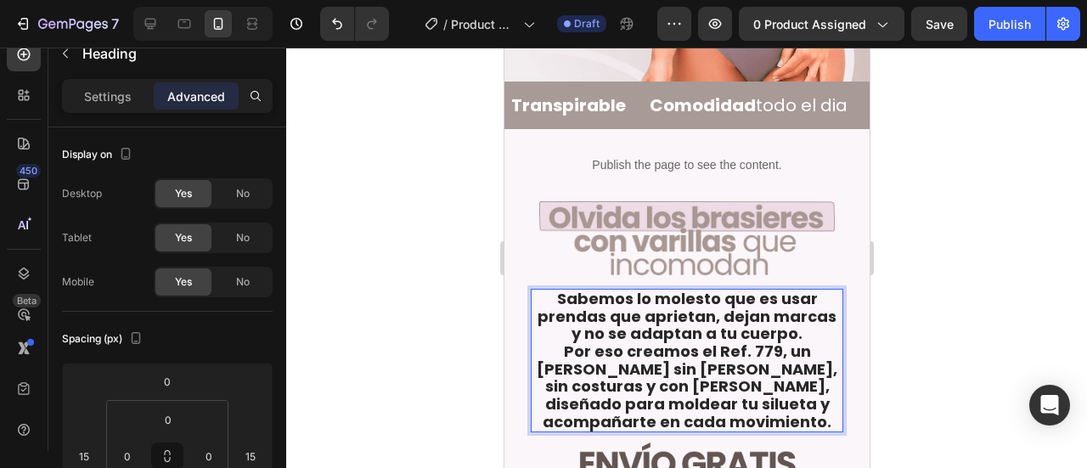
click at [957, 299] on div at bounding box center [686, 258] width 801 height 420
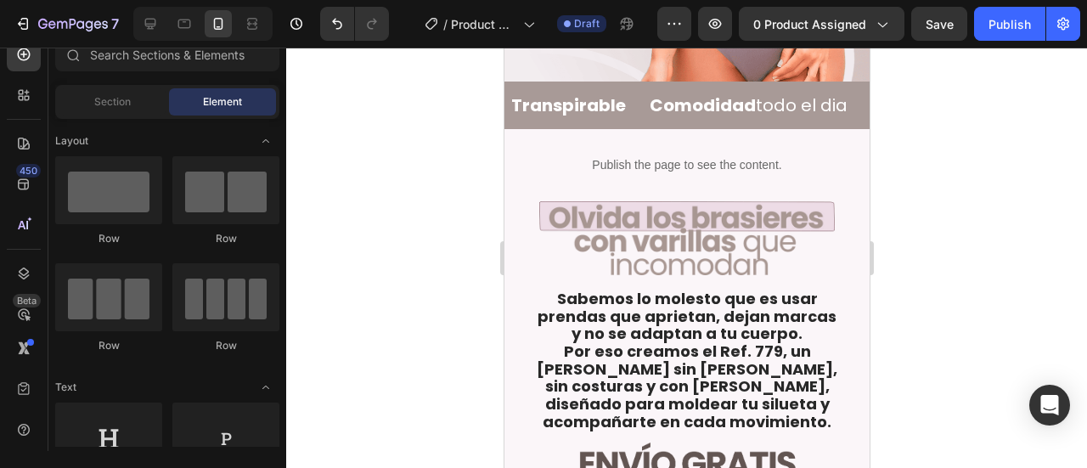
click at [632, 293] on strong "Sabemos lo molesto que es usar prendas que aprietan, dejan marcas y no se adapt…" at bounding box center [686, 316] width 299 height 56
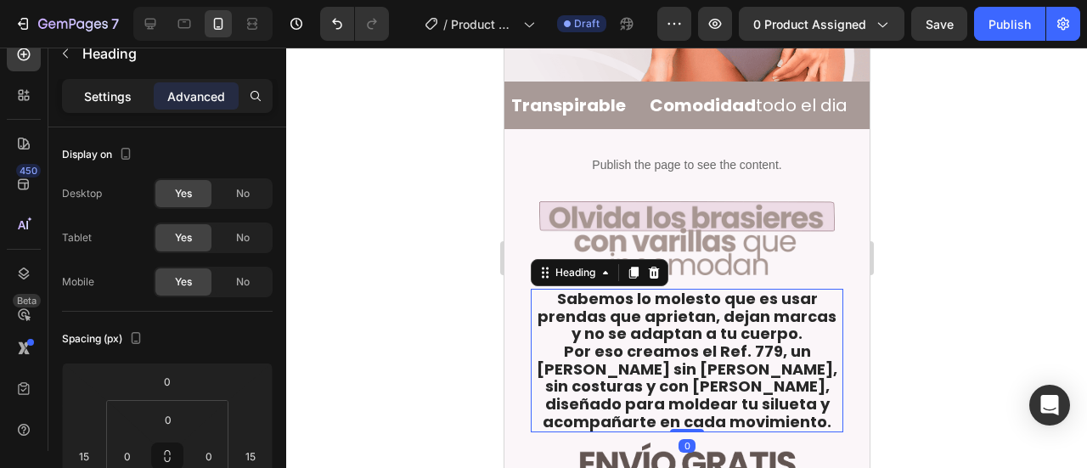
click at [122, 99] on p "Settings" at bounding box center [108, 96] width 48 height 18
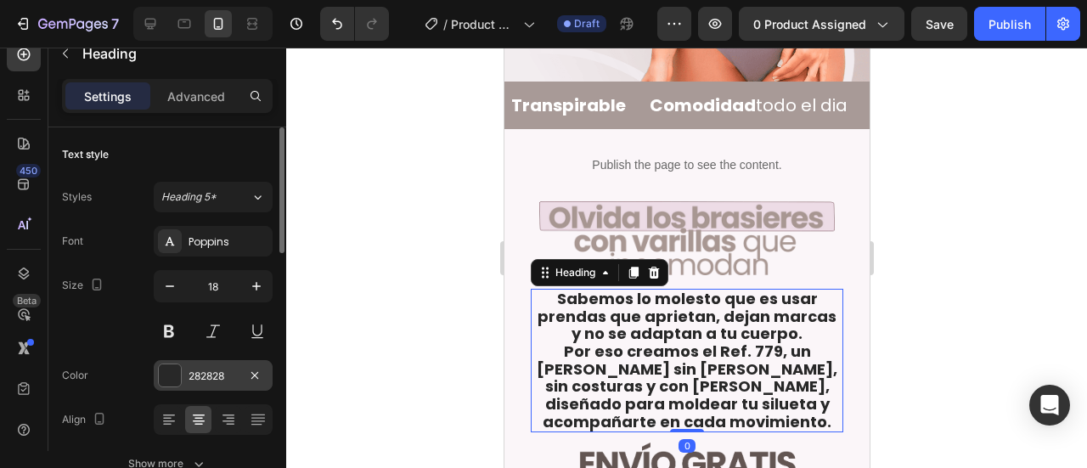
scroll to position [56, 0]
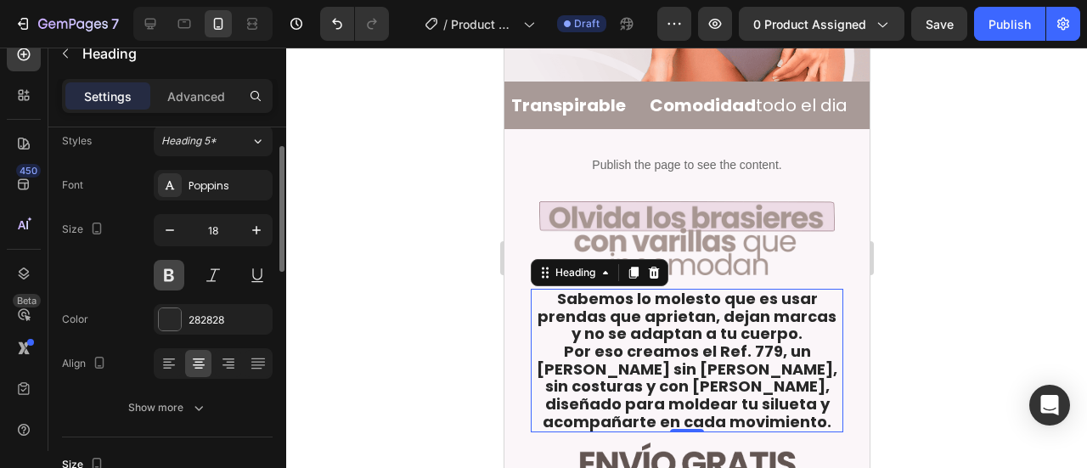
click at [177, 261] on button at bounding box center [169, 275] width 31 height 31
click at [174, 267] on button at bounding box center [169, 275] width 31 height 31
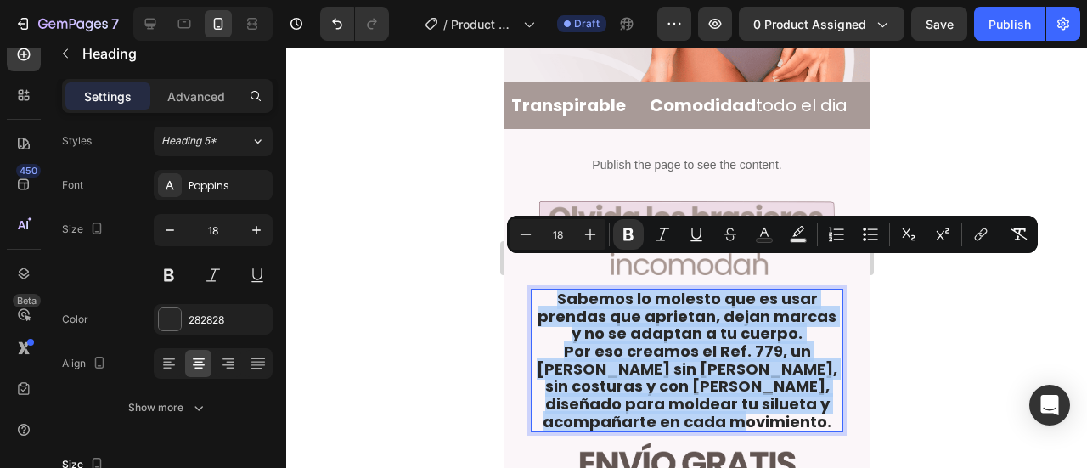
drag, startPoint x: 554, startPoint y: 273, endPoint x: 771, endPoint y: 392, distance: 247.4
click at [771, 392] on p "Sabemos lo molesto que es usar prendas que aprietan, dejan marcas y no se adapt…" at bounding box center [686, 360] width 309 height 141
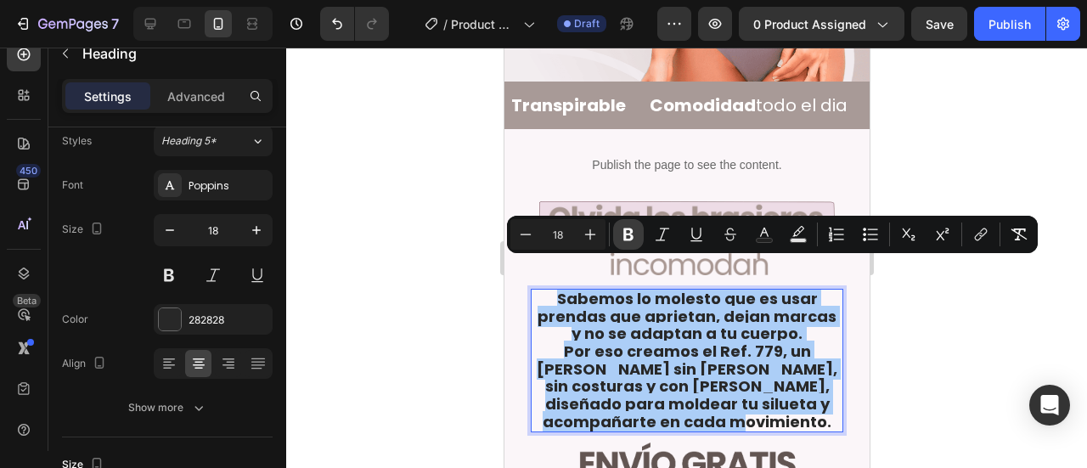
click at [627, 237] on icon "Editor contextual toolbar" at bounding box center [628, 234] width 17 height 17
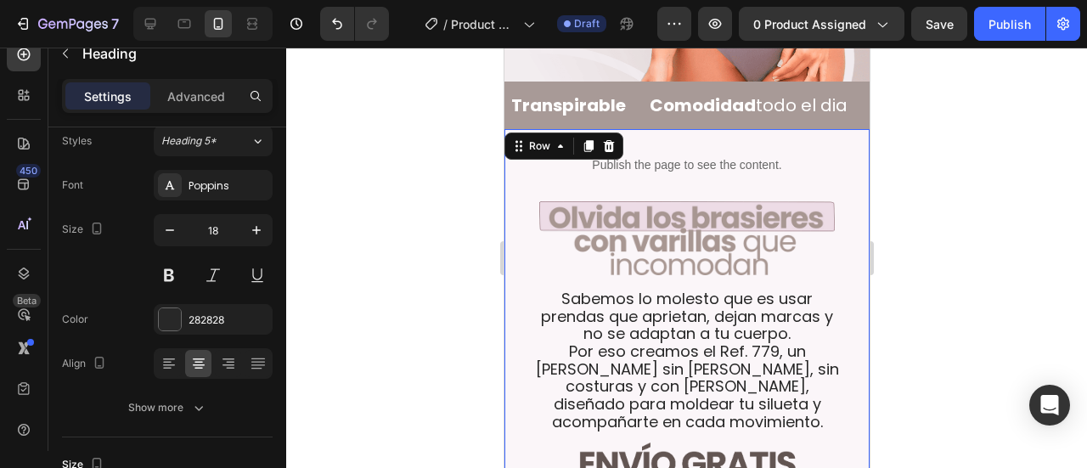
click at [628, 248] on div "Publish the page to see the content. Custom Code Image Sabemos lo molesto que e…" at bounding box center [686, 353] width 338 height 420
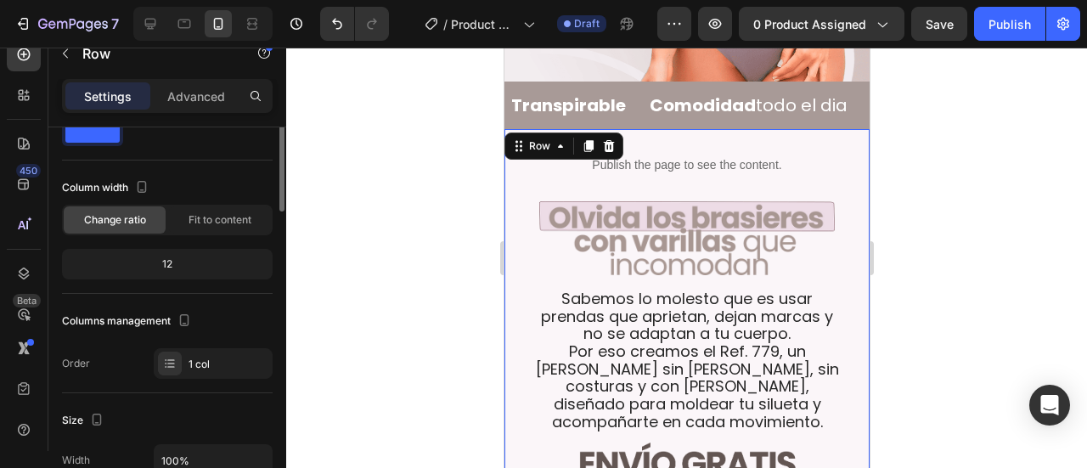
scroll to position [0, 0]
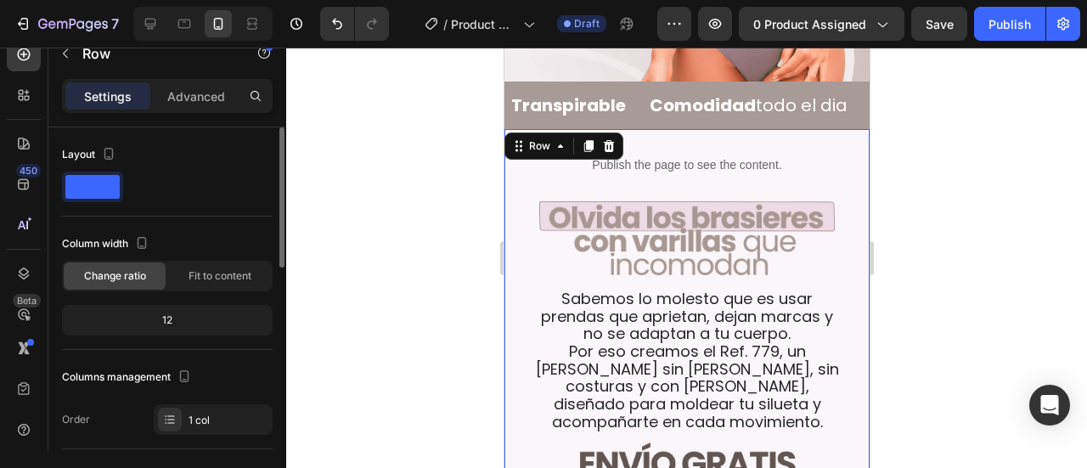
click at [992, 306] on div at bounding box center [686, 258] width 801 height 420
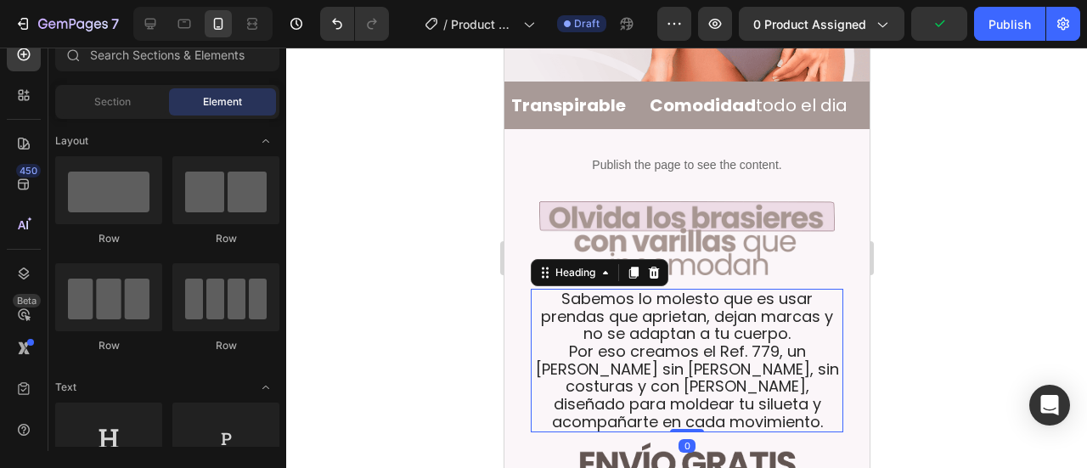
click at [634, 316] on p "Sabemos lo molesto que es usar prendas que aprietan, dejan marcas y no se adapt…" at bounding box center [686, 360] width 309 height 141
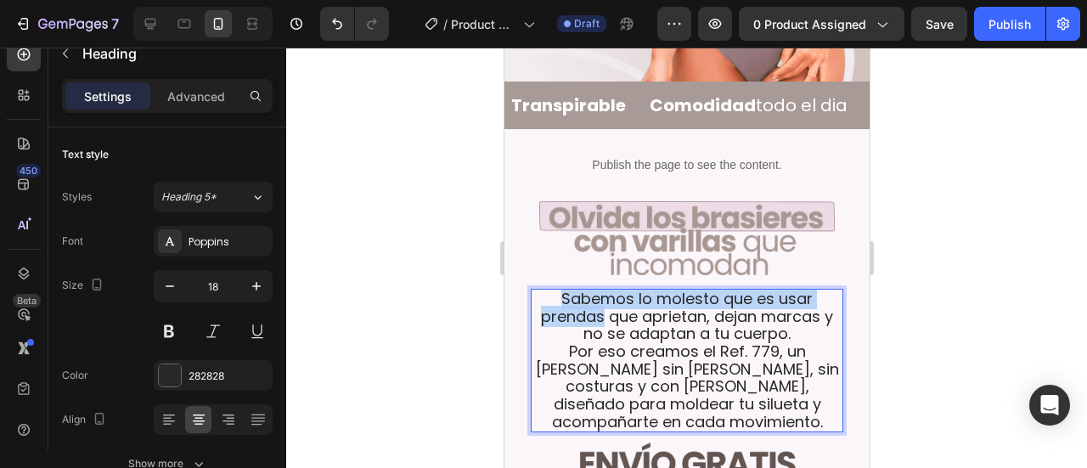
drag, startPoint x: 552, startPoint y: 268, endPoint x: 594, endPoint y: 287, distance: 46.4
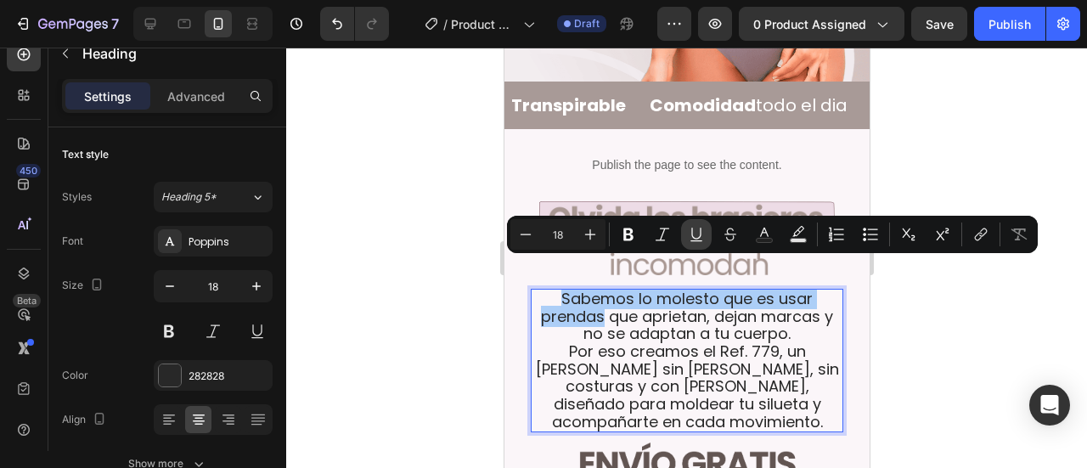
drag, startPoint x: 694, startPoint y: 243, endPoint x: 170, endPoint y: 232, distance: 524.1
click at [694, 243] on button "Underline" at bounding box center [696, 234] width 31 height 31
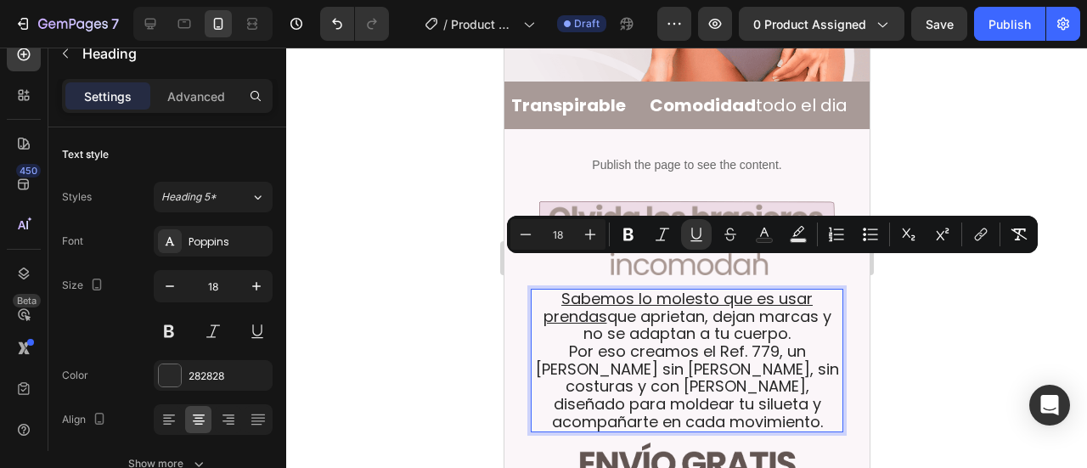
click at [657, 317] on p "Sabemos lo molesto que es usar prendas que aprietan, dejan marcas y no se adapt…" at bounding box center [686, 360] width 309 height 141
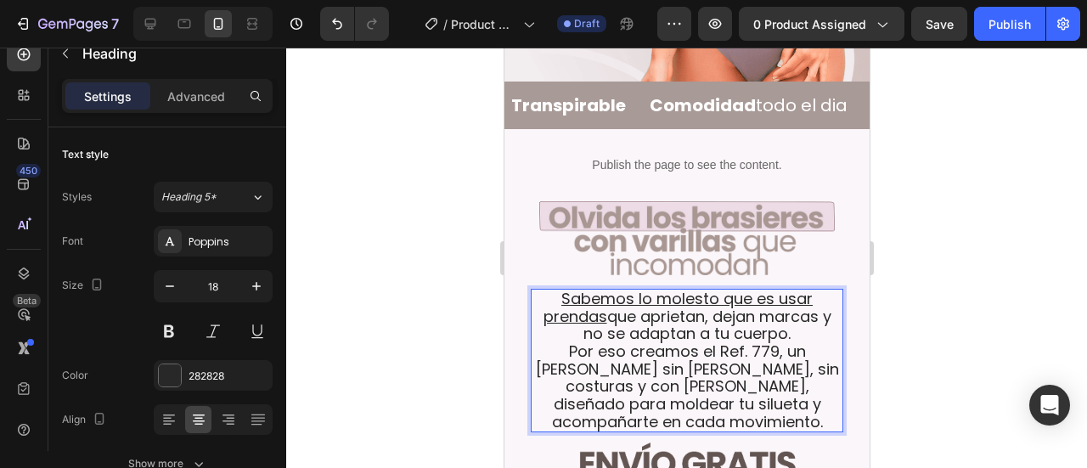
click at [535, 322] on p "Sabemos lo molesto que es usar prendas que aprietan, dejan marcas y no se adapt…" at bounding box center [686, 360] width 309 height 141
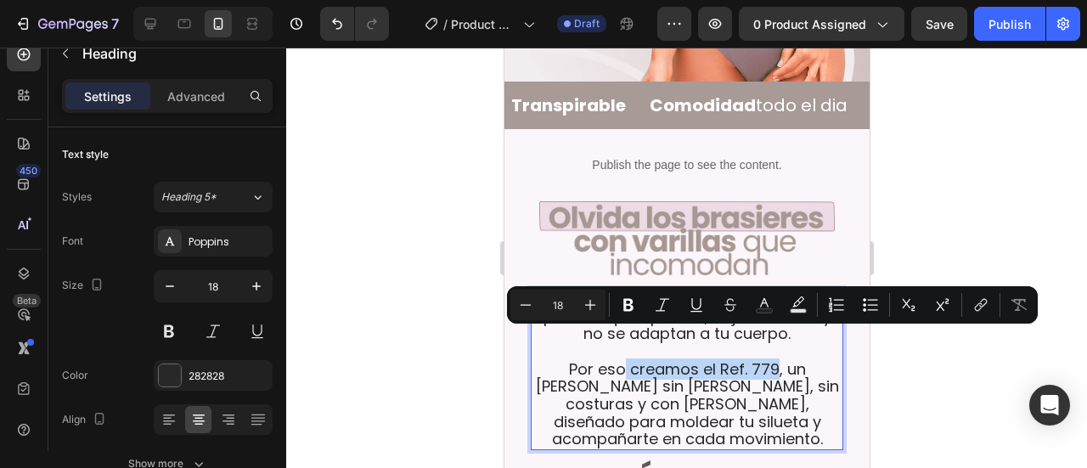
drag, startPoint x: 604, startPoint y: 341, endPoint x: 741, endPoint y: 341, distance: 136.7
click at [741, 341] on p "Sabemos lo molesto que es usar prendas que aprietan, dejan marcas y no se adapt…" at bounding box center [686, 369] width 309 height 158
click at [616, 307] on button "Bold" at bounding box center [628, 305] width 31 height 31
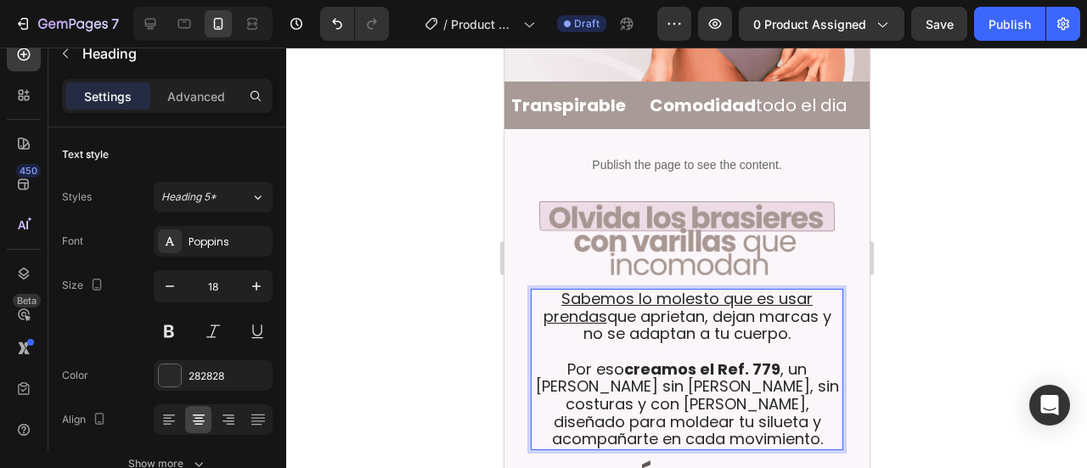
click at [690, 365] on p "Sabemos lo molesto que es usar prendas que aprietan, dejan marcas y no se adapt…" at bounding box center [686, 369] width 309 height 158
drag, startPoint x: 749, startPoint y: 341, endPoint x: 611, endPoint y: 357, distance: 138.4
click at [611, 357] on p "Sabemos lo molesto que es usar prendas que aprietan, dejan marcas y no se adapt…" at bounding box center [686, 369] width 309 height 158
click at [750, 376] on p "Sabemos lo molesto que es usar prendas que aprietan, dejan marcas y no se adapt…" at bounding box center [686, 369] width 309 height 158
drag, startPoint x: 748, startPoint y: 341, endPoint x: 614, endPoint y: 359, distance: 135.5
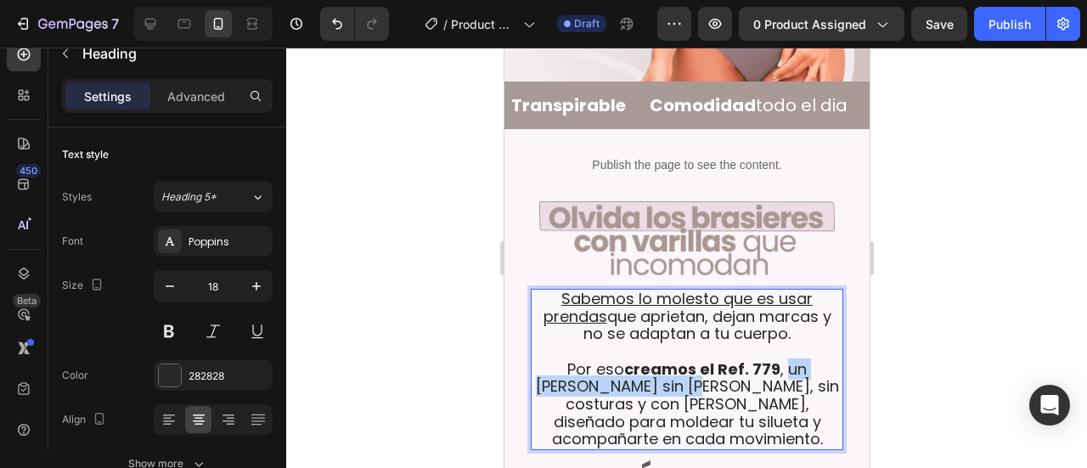
click at [614, 359] on p "Sabemos lo molesto que es usar prendas que aprietan, dejan marcas y no se adapt…" at bounding box center [686, 369] width 309 height 158
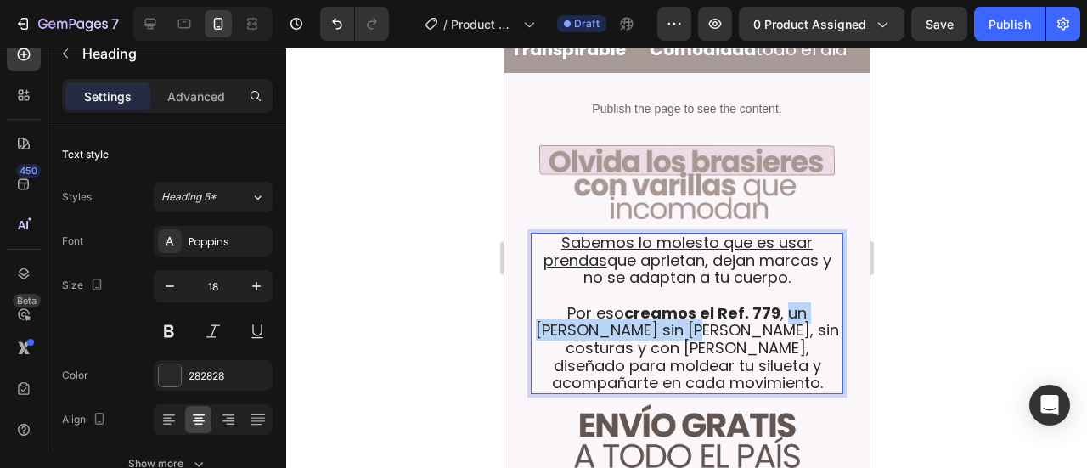
scroll to position [698, 0]
click at [909, 310] on div at bounding box center [686, 258] width 801 height 420
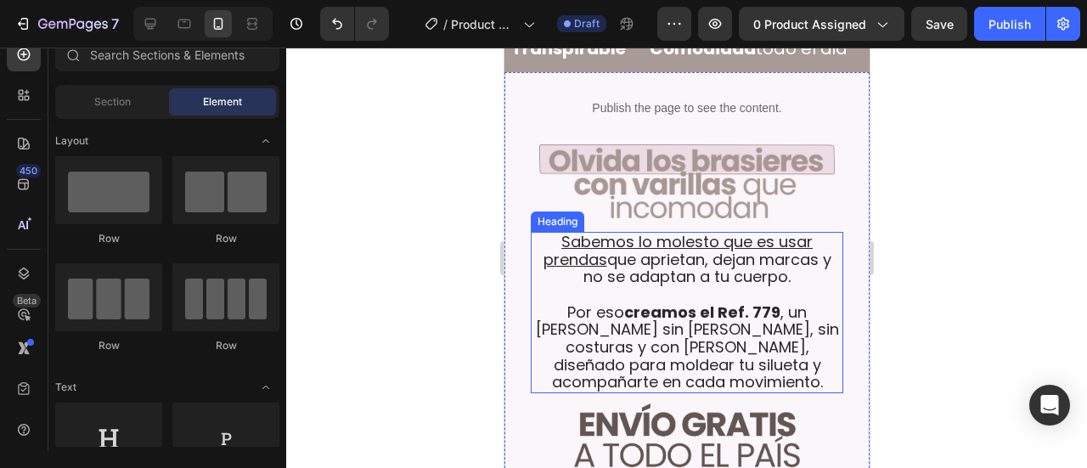
click at [707, 311] on p "⁠⁠⁠⁠⁠⁠⁠ Sabemos lo molesto que es usar prendas que aprietan, dejan marcas y no …" at bounding box center [686, 313] width 309 height 158
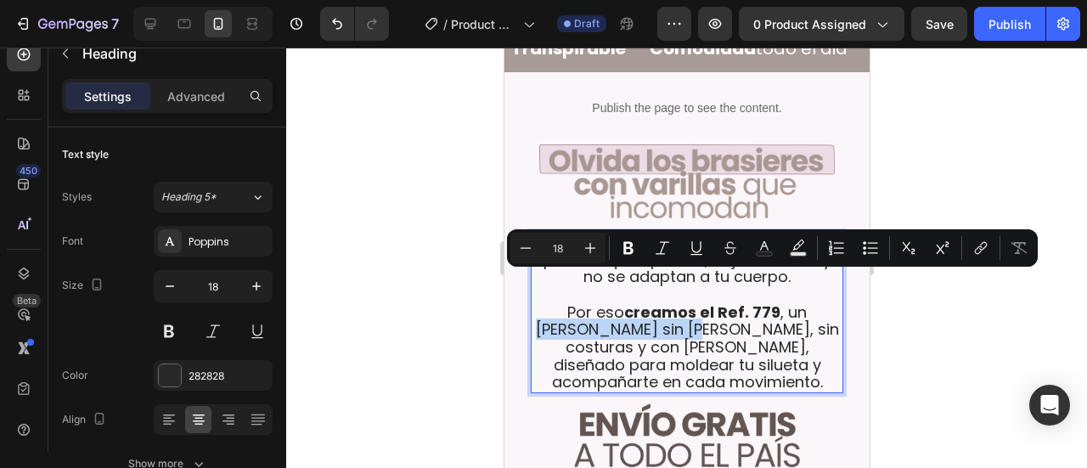
drag, startPoint x: 771, startPoint y: 283, endPoint x: 614, endPoint y: 303, distance: 158.4
click at [627, 253] on icon "Editor contextual toolbar" at bounding box center [628, 248] width 10 height 13
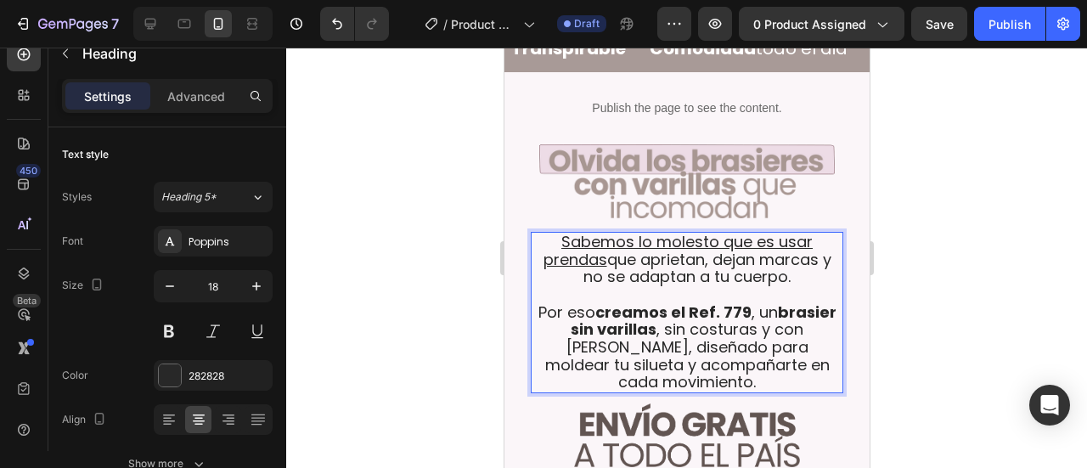
click at [768, 285] on p "Sabemos lo molesto que es usar prendas que aprietan, dejan marcas y no se adapt…" at bounding box center [686, 313] width 309 height 158
drag, startPoint x: 771, startPoint y: 286, endPoint x: 650, endPoint y: 302, distance: 122.5
click at [650, 302] on p "Sabemos lo molesto que es usar prendas que aprietan, dejan marcas y no se adapt…" at bounding box center [686, 313] width 309 height 158
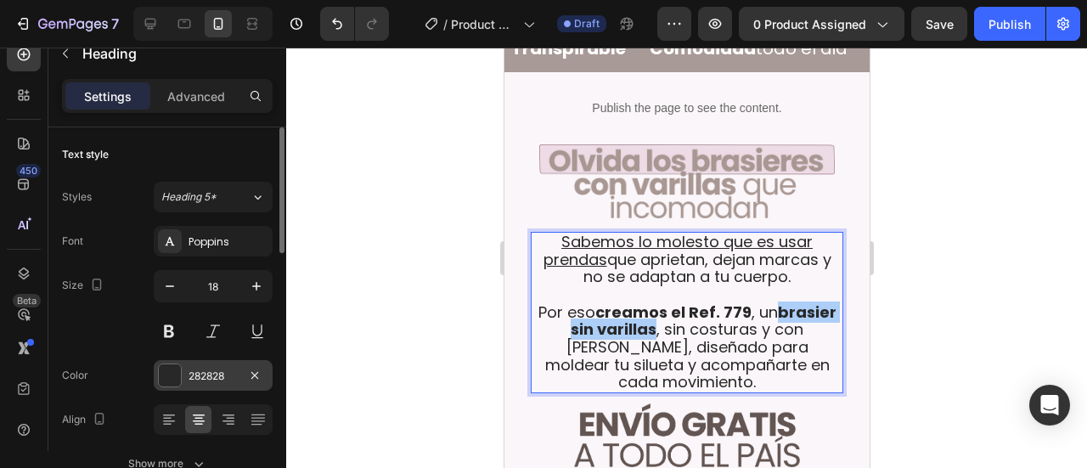
click at [175, 378] on div at bounding box center [170, 375] width 22 height 22
drag, startPoint x: 773, startPoint y: 279, endPoint x: 651, endPoint y: 301, distance: 124.3
click at [651, 301] on p "Sabemos lo molesto que es usar prendas que aprietan, dejan marcas y no se adapt…" at bounding box center [686, 313] width 309 height 158
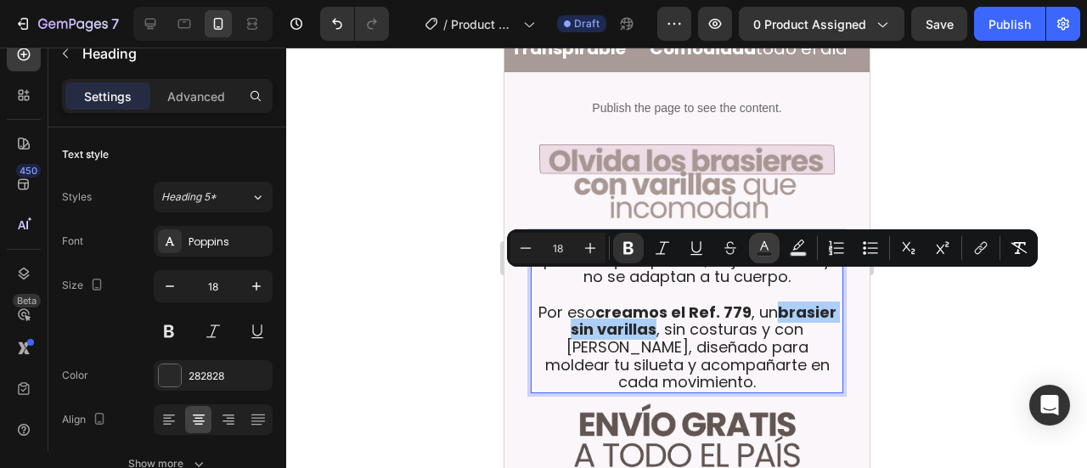
click at [765, 243] on icon "Editor contextual toolbar" at bounding box center [764, 245] width 8 height 9
type input "282828"
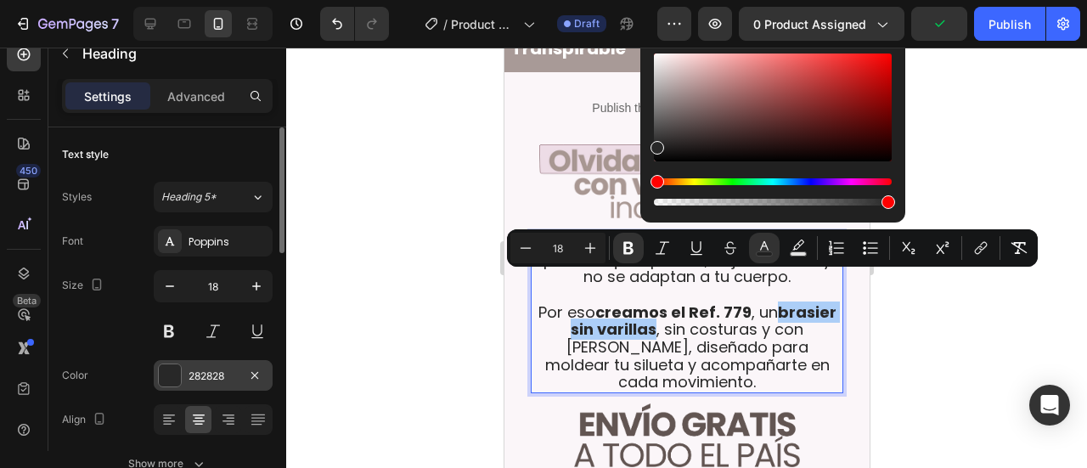
click at [207, 369] on div "282828" at bounding box center [213, 376] width 49 height 15
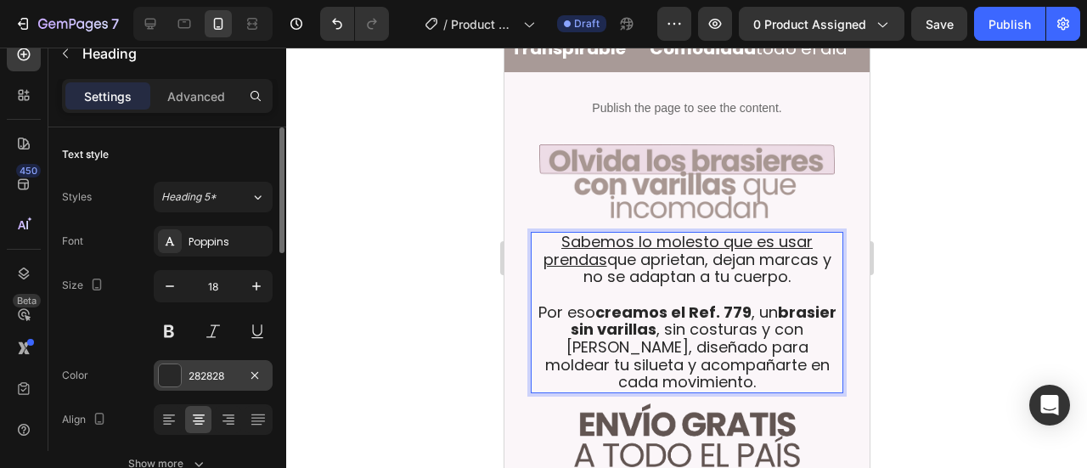
click at [180, 376] on div at bounding box center [170, 375] width 22 height 22
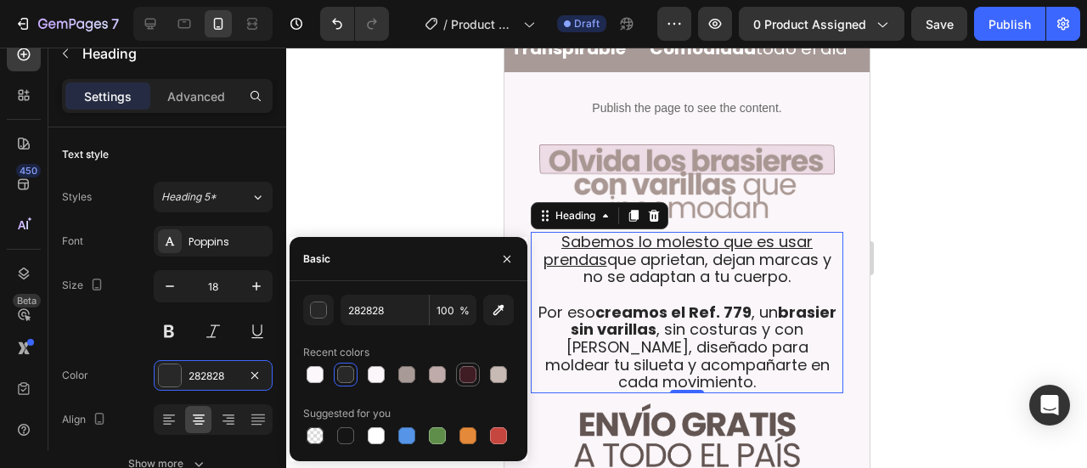
click at [465, 376] on div at bounding box center [467, 374] width 17 height 17
type input "401C24"
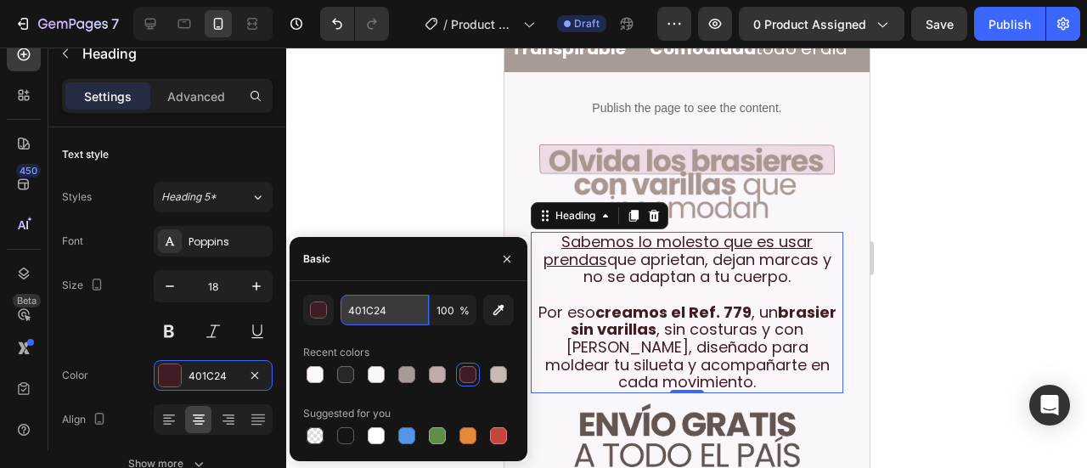
click at [375, 313] on input "401C24" at bounding box center [385, 310] width 88 height 31
click at [387, 179] on div at bounding box center [686, 258] width 801 height 420
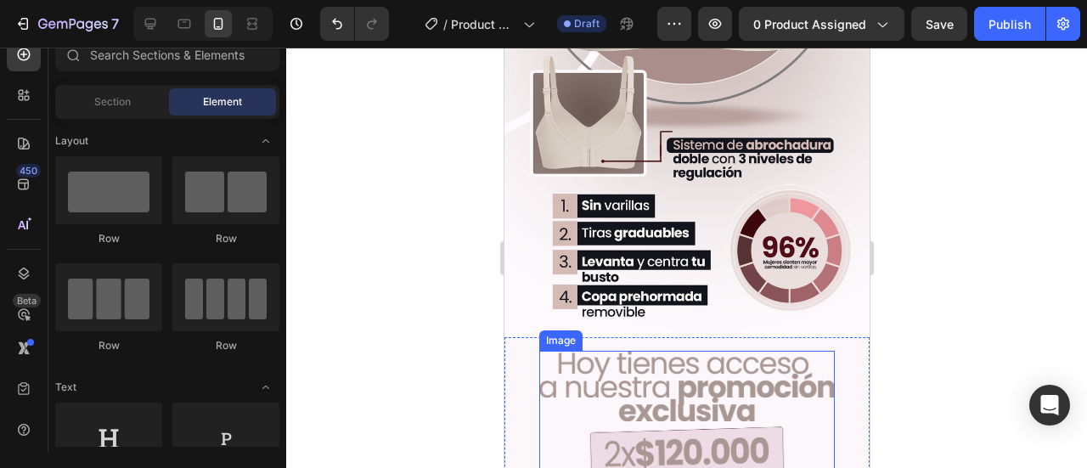
scroll to position [1603, 0]
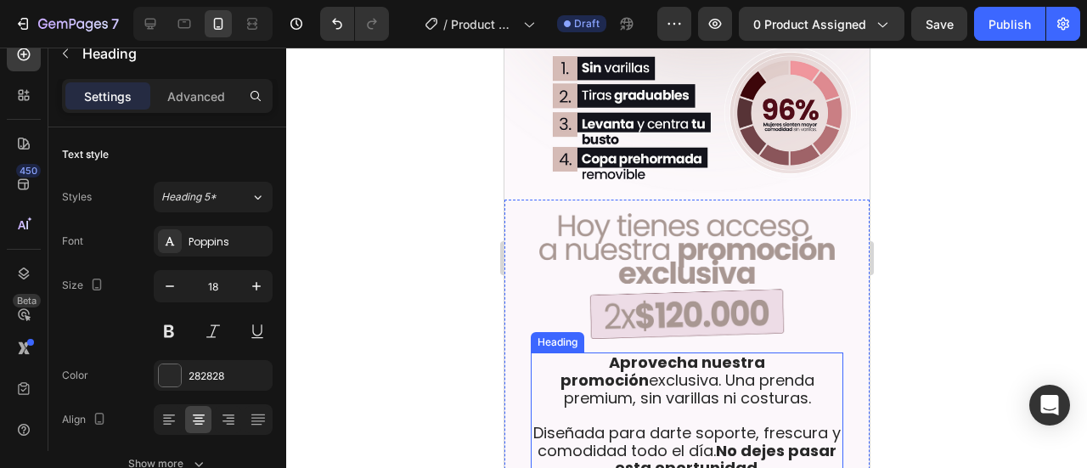
click at [651, 352] on h2 "Aprovecha nuestra promoción exclusiva. Una prenda premium, sin varillas ni cost…" at bounding box center [686, 415] width 313 height 127
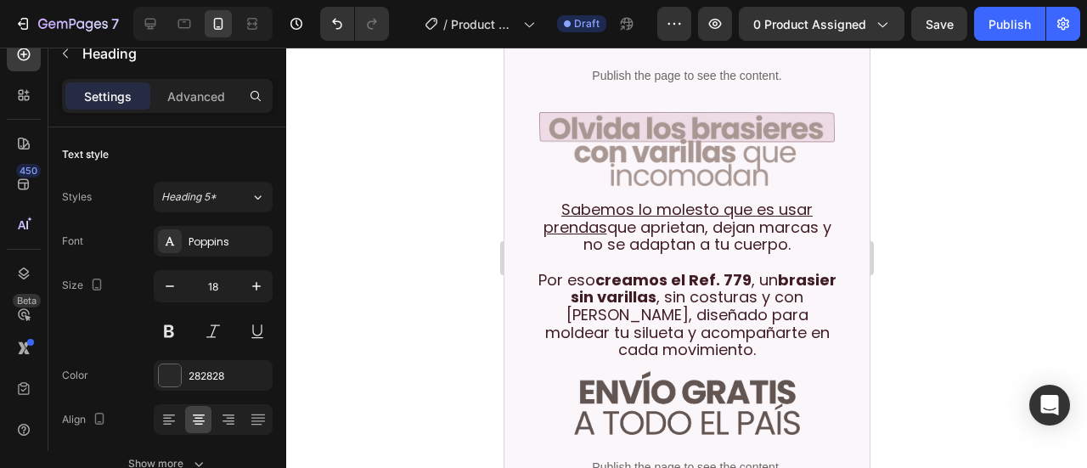
scroll to position [584, 0]
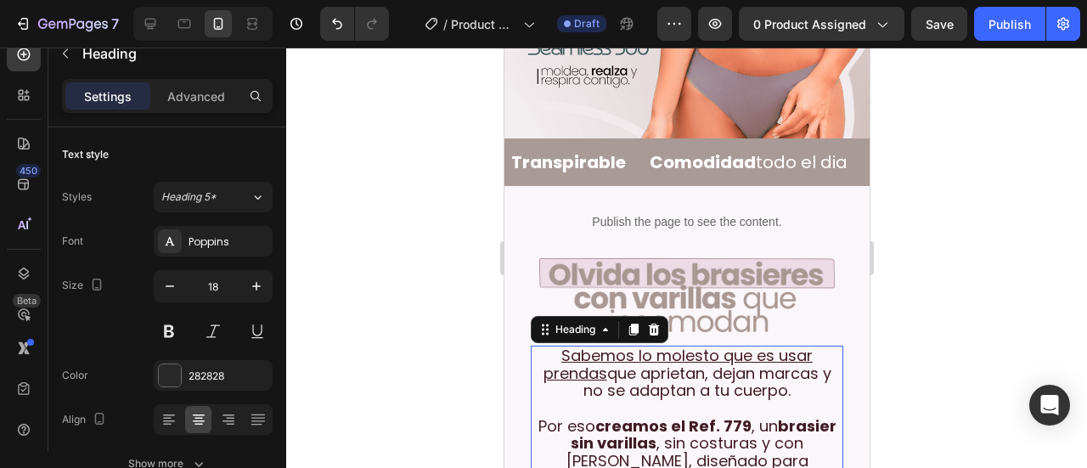
click at [726, 370] on p "⁠⁠⁠⁠⁠⁠⁠ Sabemos lo molesto que es usar prendas que aprietan, dejan marcas y no …" at bounding box center [686, 426] width 309 height 158
click at [205, 371] on div "401C24" at bounding box center [213, 376] width 49 height 15
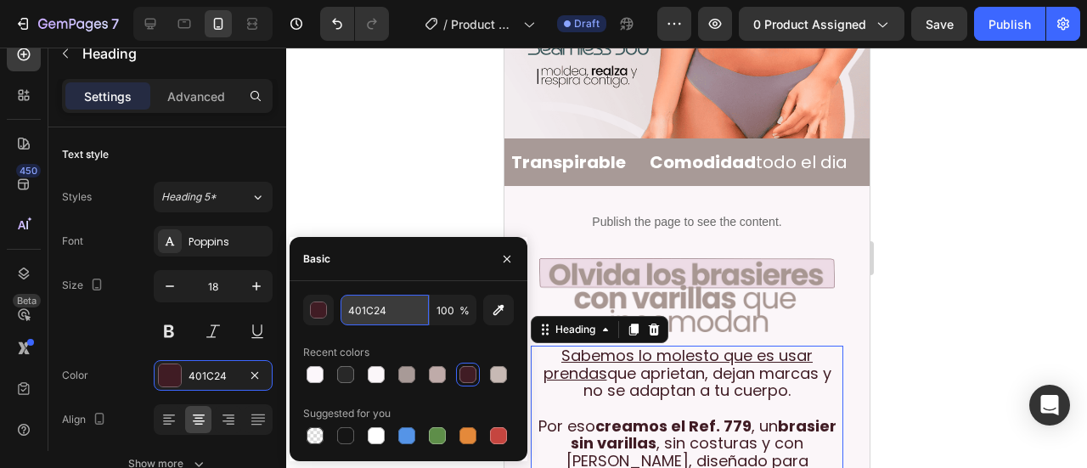
click at [384, 312] on input "401C24" at bounding box center [385, 310] width 88 height 31
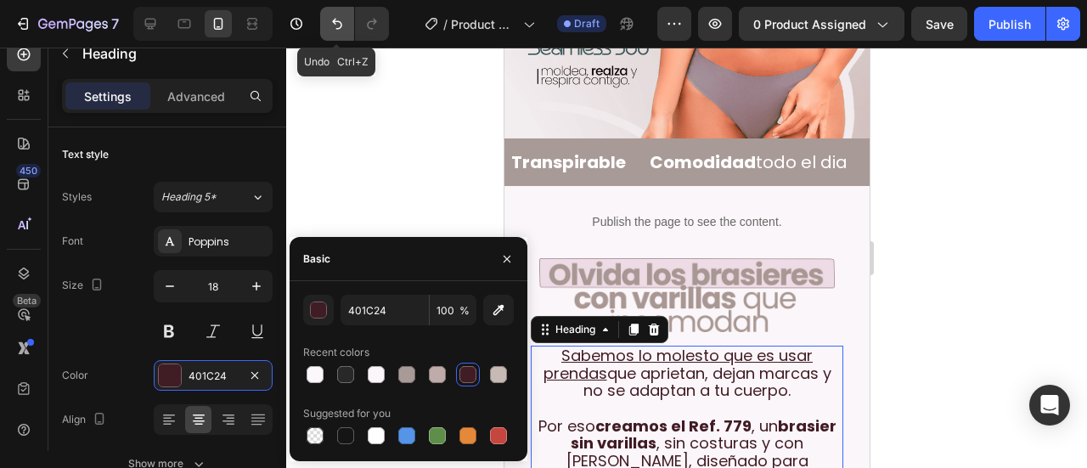
click at [339, 32] on button "Undo/Redo" at bounding box center [337, 24] width 34 height 34
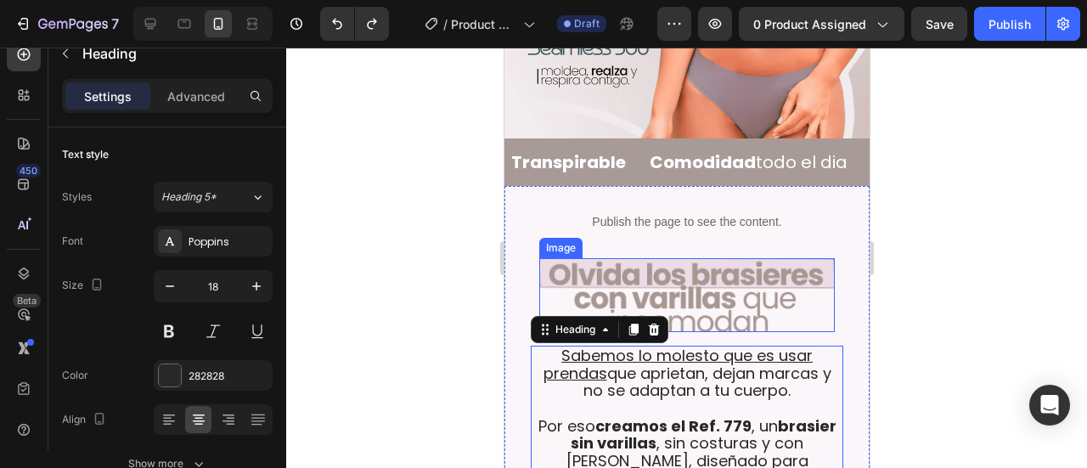
scroll to position [698, 0]
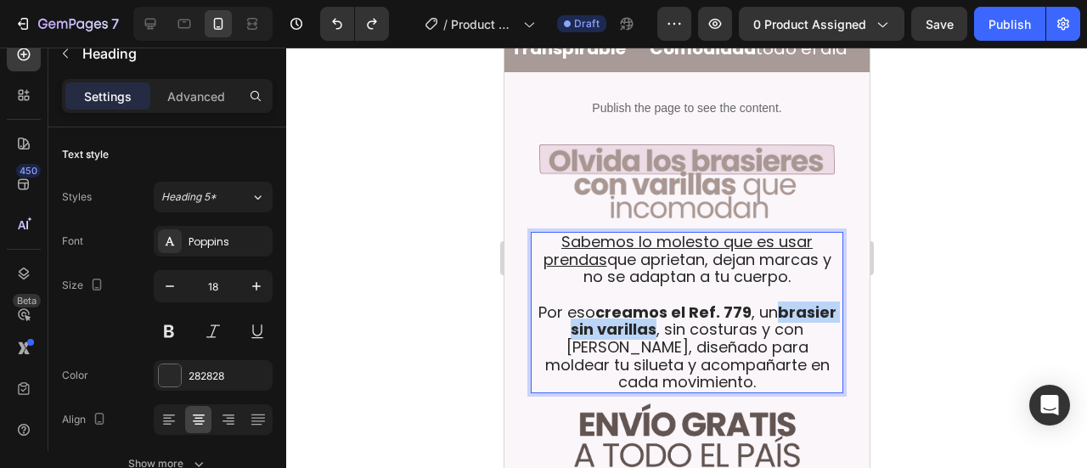
drag, startPoint x: 773, startPoint y: 279, endPoint x: 649, endPoint y: 299, distance: 125.5
click at [649, 301] on strong "brasier sin varillas" at bounding box center [703, 320] width 266 height 39
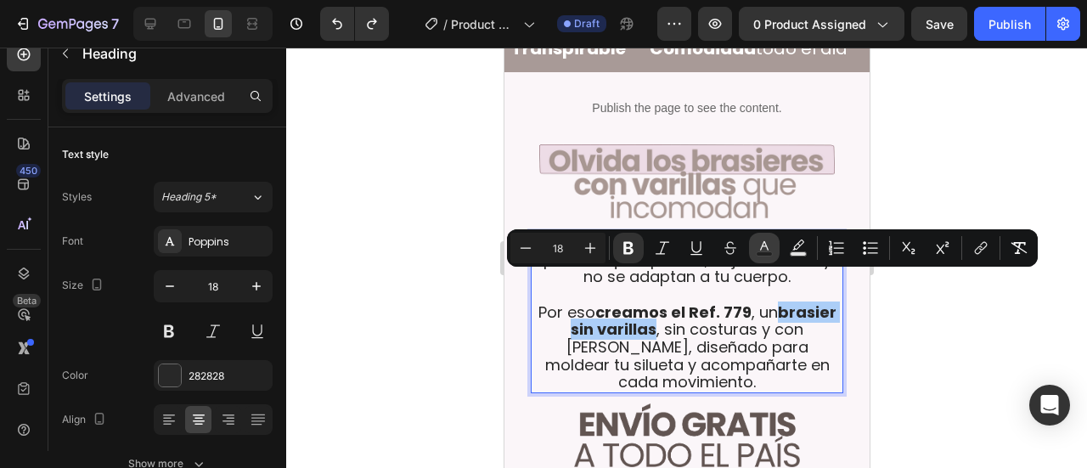
click at [766, 249] on icon "Editor contextual toolbar" at bounding box center [764, 247] width 17 height 17
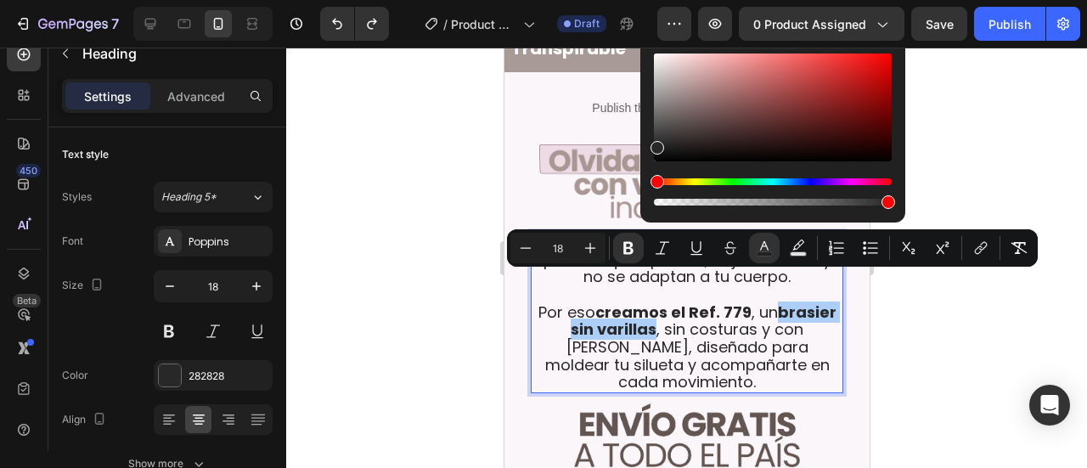
click at [939, 351] on div at bounding box center [686, 258] width 801 height 420
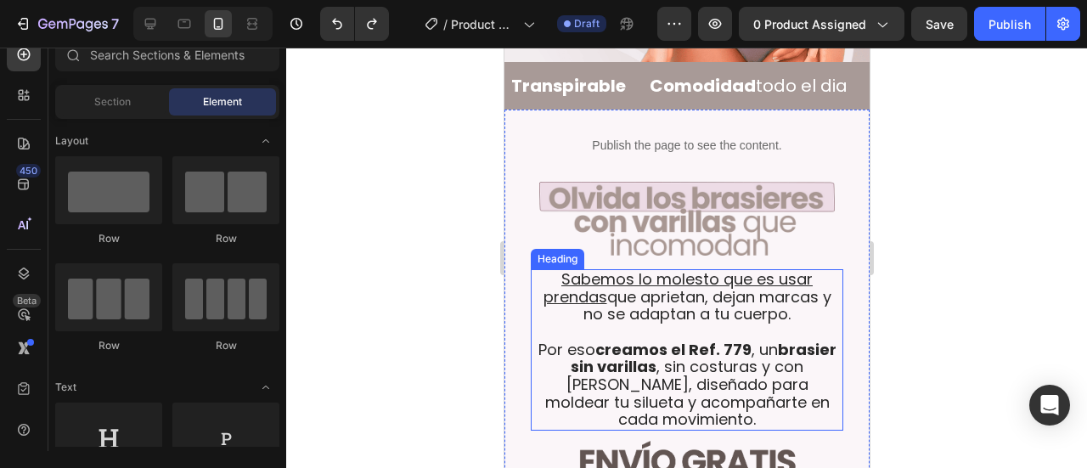
scroll to position [641, 0]
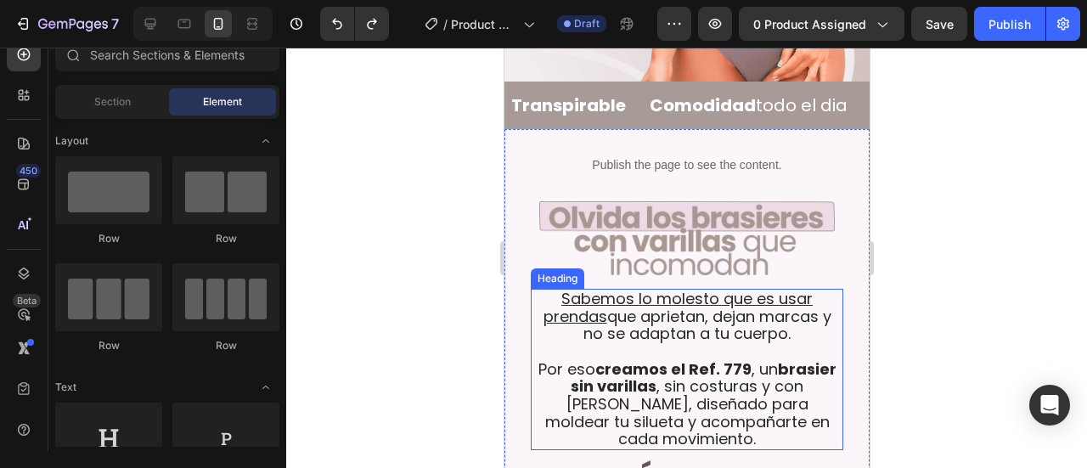
click at [775, 358] on strong "brasier sin varillas" at bounding box center [703, 377] width 266 height 39
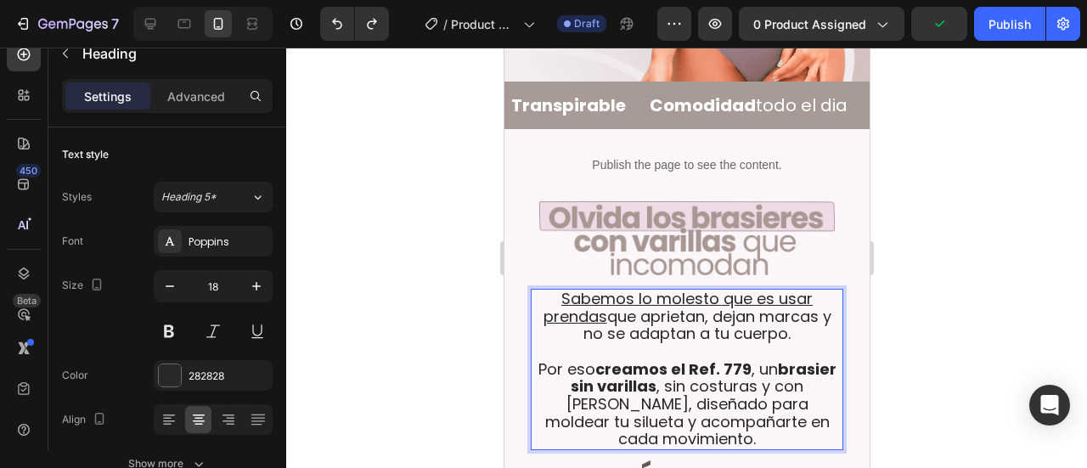
click at [770, 358] on strong "brasier sin varillas" at bounding box center [703, 377] width 266 height 39
drag, startPoint x: 770, startPoint y: 339, endPoint x: 646, endPoint y: 353, distance: 124.8
click at [646, 358] on strong "brasier sin varillas" at bounding box center [703, 377] width 266 height 39
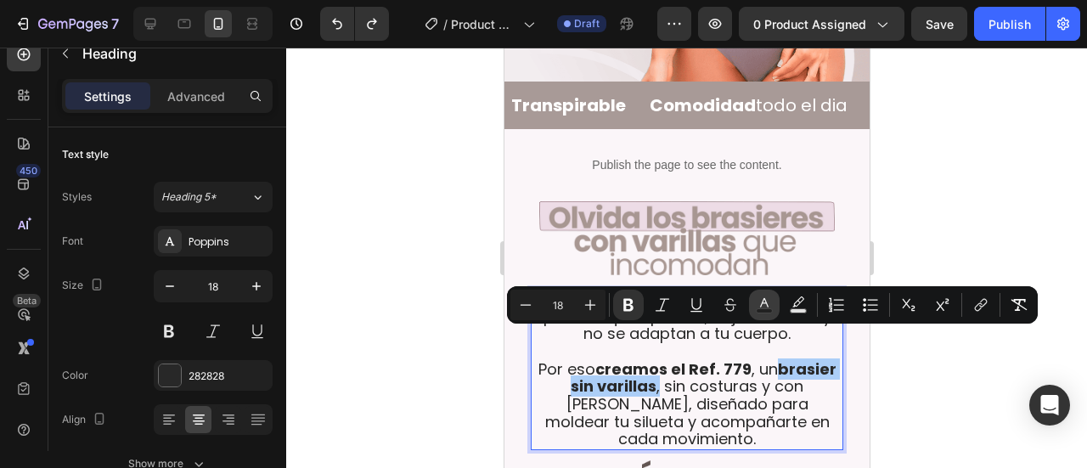
click at [749, 314] on button "Text Color" at bounding box center [764, 305] width 31 height 31
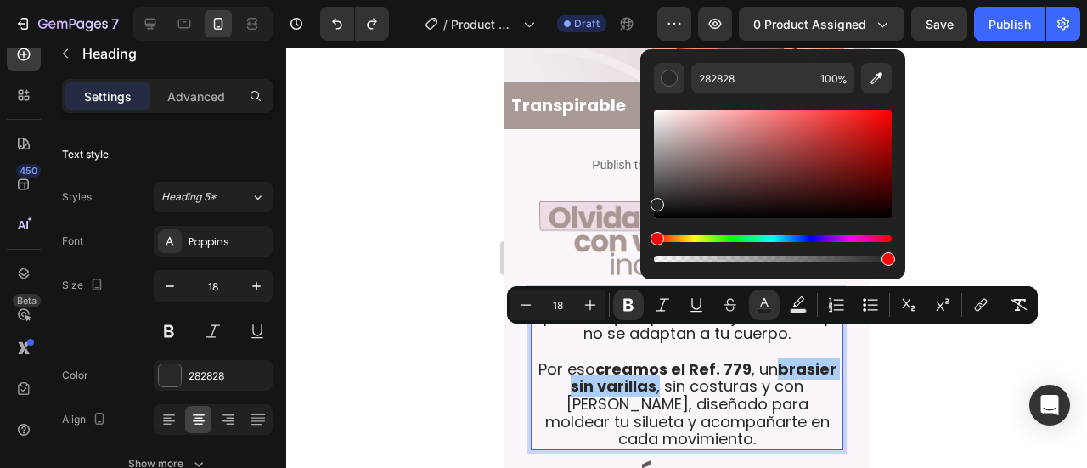
click at [728, 59] on div "282828 100 %" at bounding box center [772, 157] width 265 height 217
click at [727, 70] on input "282828" at bounding box center [752, 78] width 122 height 31
paste input "401C24"
type input "401C24"
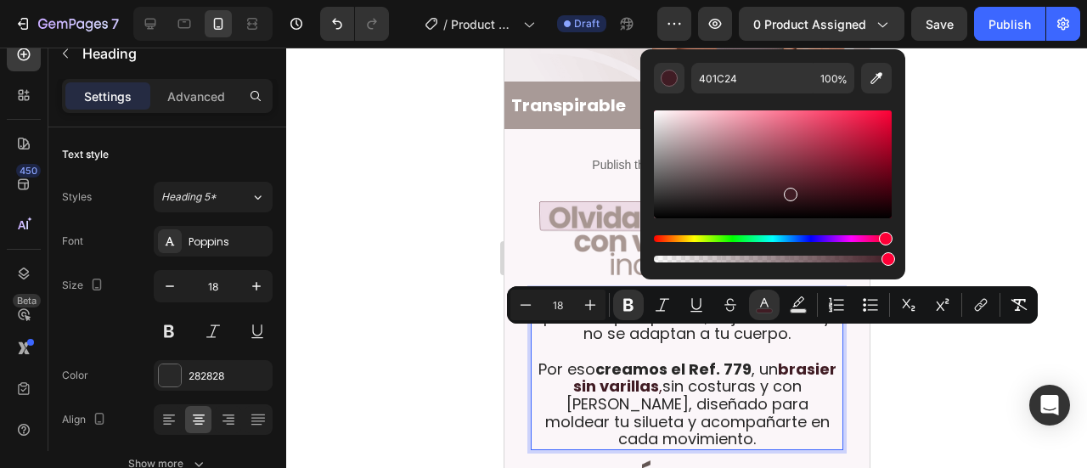
click at [455, 171] on div at bounding box center [686, 258] width 801 height 420
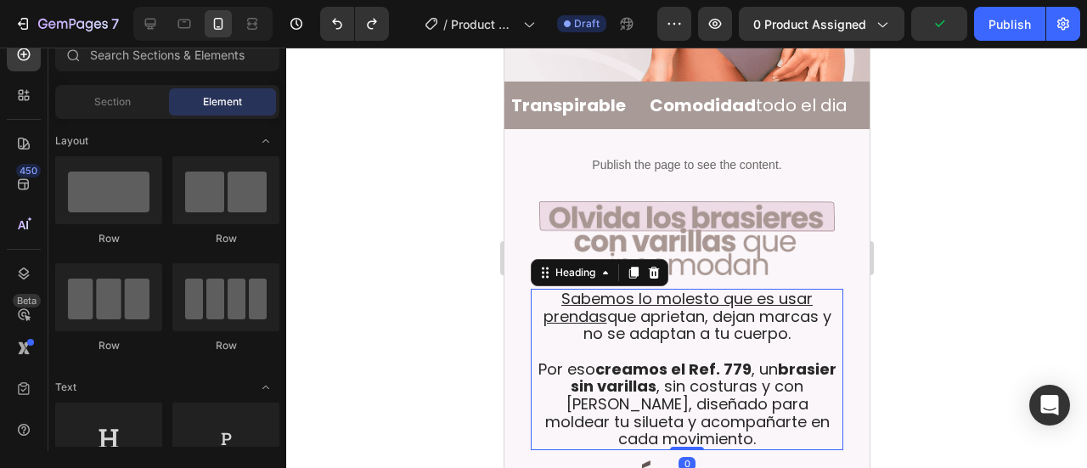
click at [759, 341] on h2 "Sabemos lo molesto que es usar prendas que aprietan, dejan marcas y no se adapt…" at bounding box center [686, 369] width 313 height 161
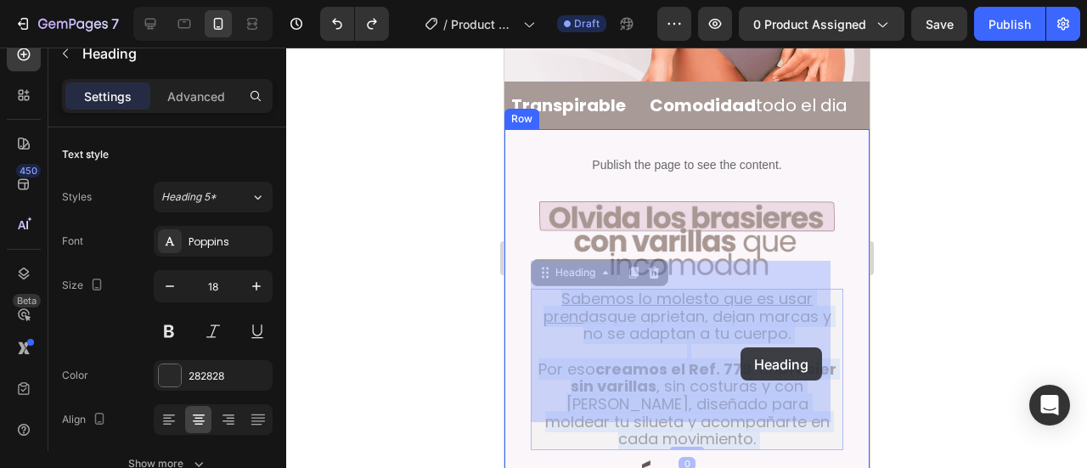
drag, startPoint x: 768, startPoint y: 341, endPoint x: 740, endPoint y: 347, distance: 28.8
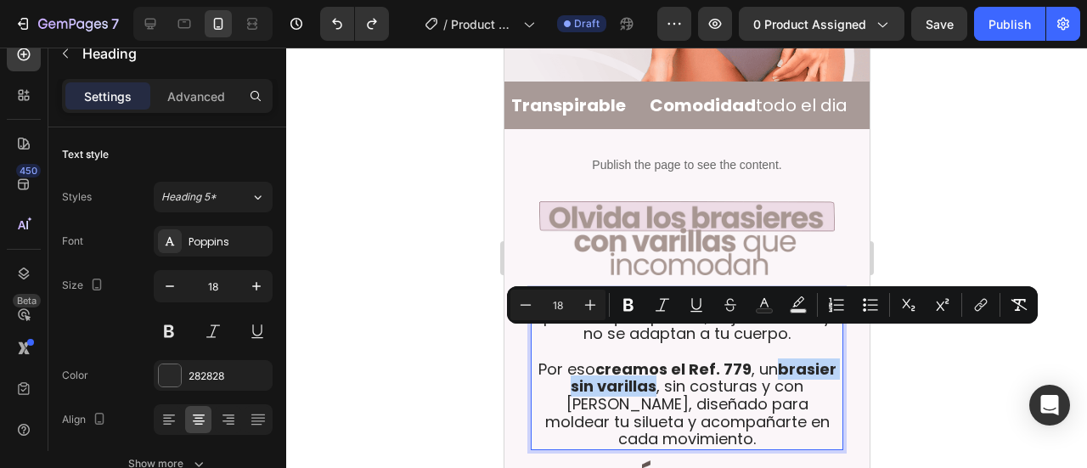
drag, startPoint x: 768, startPoint y: 344, endPoint x: 649, endPoint y: 363, distance: 120.4
click at [649, 363] on p "Sabemos lo molesto que es usar prendas que aprietan, dejan marcas y no se adapt…" at bounding box center [686, 369] width 309 height 158
click at [798, 307] on icon "Editor contextual toolbar" at bounding box center [798, 304] width 17 height 17
type input "000000"
type input "77"
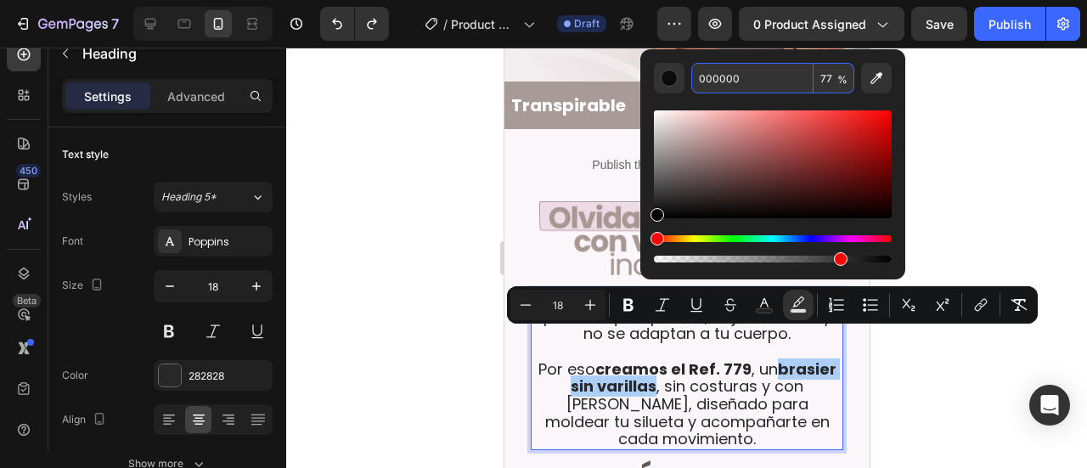
click at [717, 79] on input "000000" at bounding box center [752, 78] width 122 height 31
paste input "401C24"
type input "401C24"
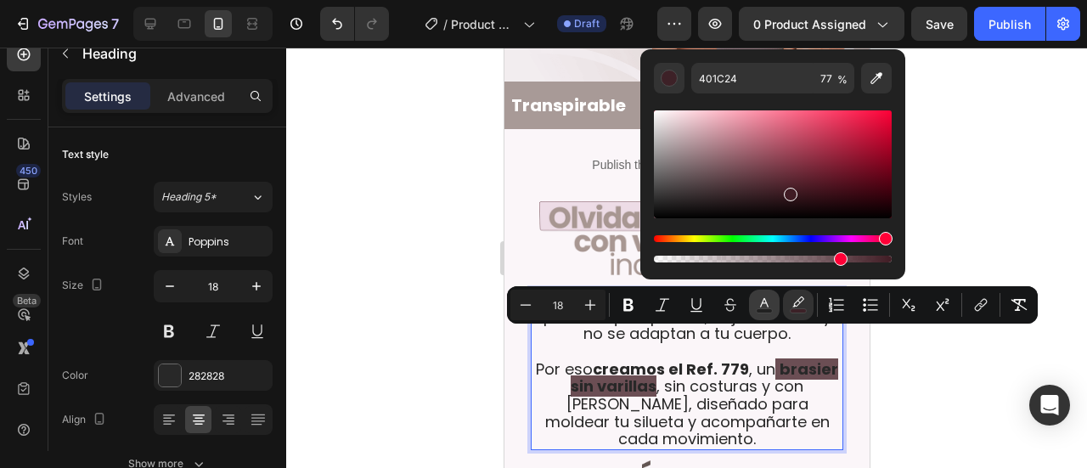
click at [766, 307] on icon "Editor contextual toolbar" at bounding box center [764, 304] width 17 height 17
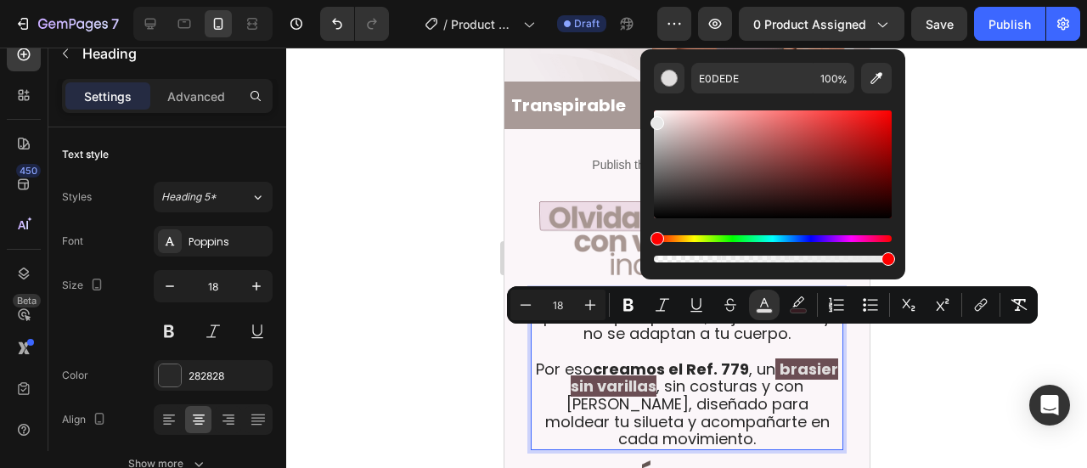
drag, startPoint x: 668, startPoint y: 133, endPoint x: 651, endPoint y: 120, distance: 21.8
click at [654, 120] on div "Editor contextual toolbar" at bounding box center [773, 164] width 238 height 108
type input "E8E8E8"
click at [951, 369] on div at bounding box center [686, 258] width 801 height 420
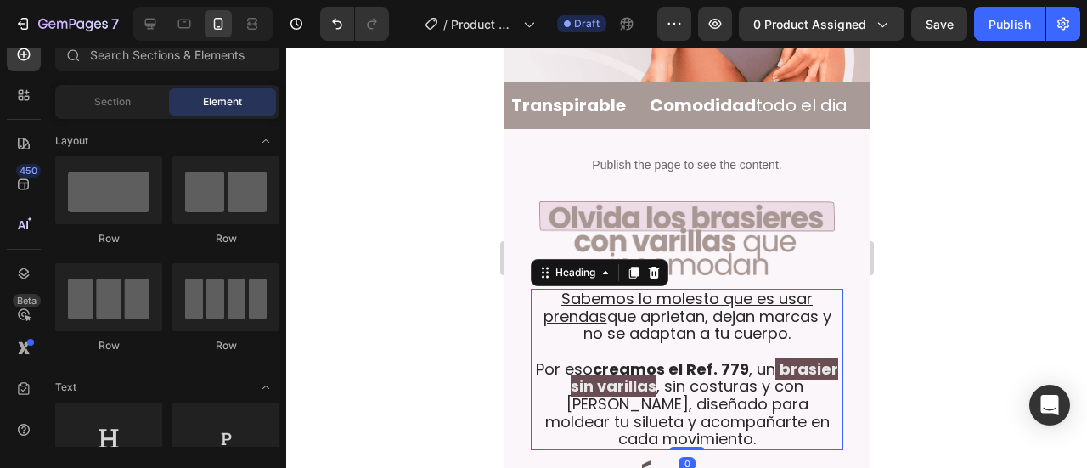
click at [824, 358] on strong "brasier sin varillas" at bounding box center [704, 377] width 268 height 39
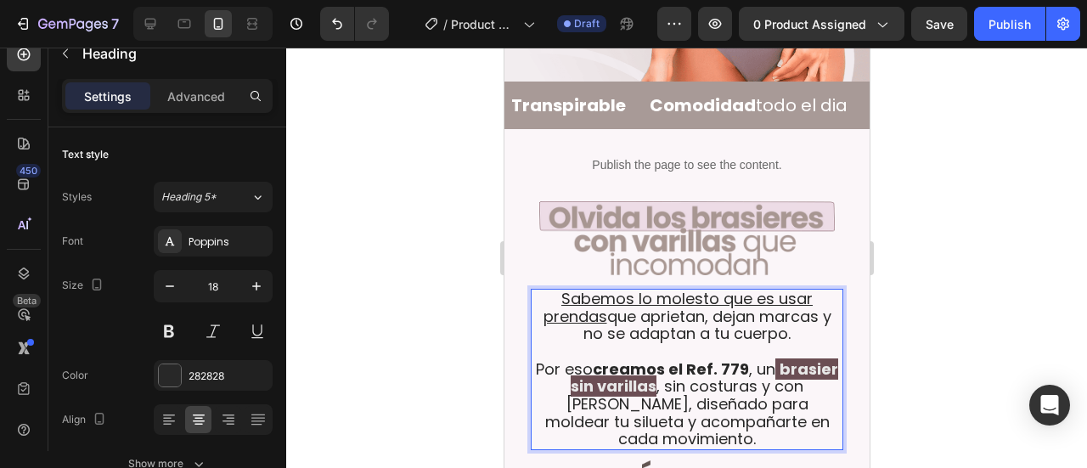
click at [822, 358] on strong "brasier sin varillas" at bounding box center [704, 377] width 268 height 39
click at [880, 331] on div at bounding box center [686, 258] width 801 height 420
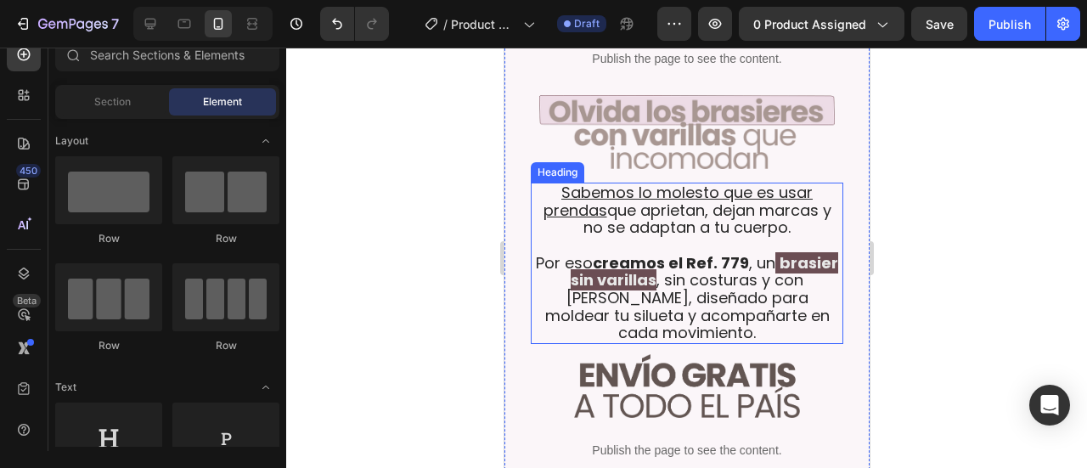
scroll to position [754, 0]
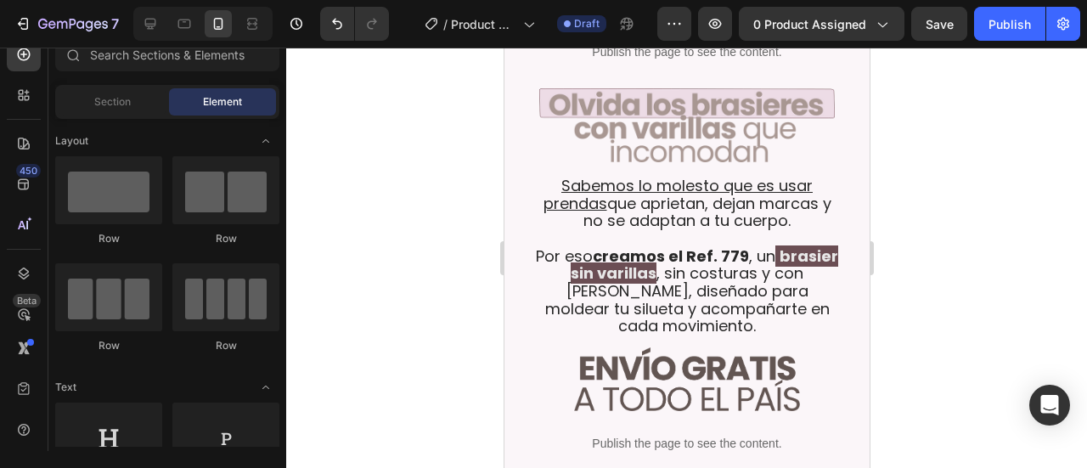
click at [921, 227] on div at bounding box center [686, 258] width 801 height 420
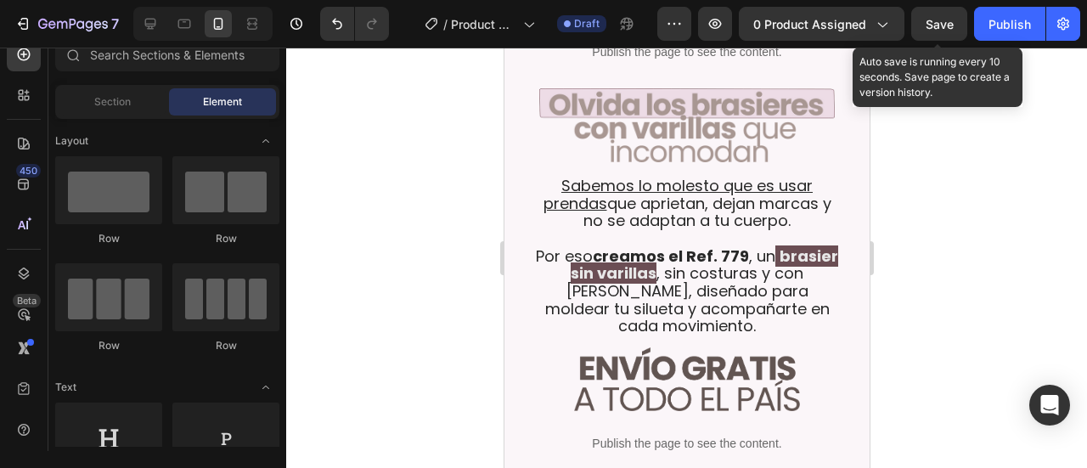
click at [932, 25] on span "Save" at bounding box center [940, 24] width 28 height 14
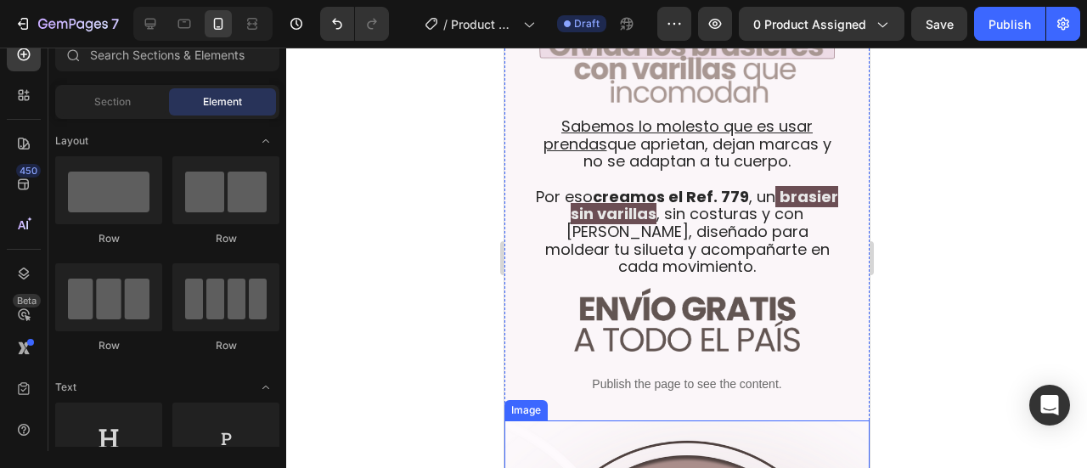
scroll to position [811, 0]
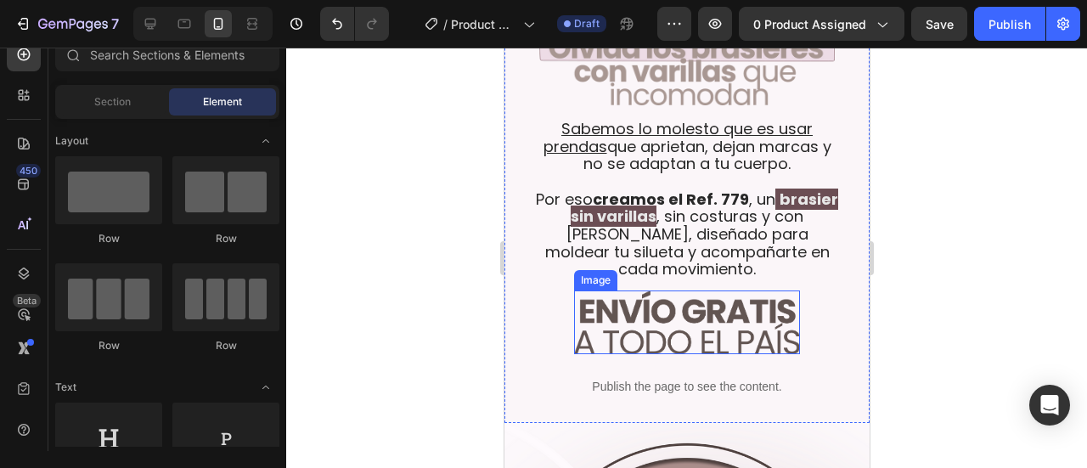
click at [681, 299] on img at bounding box center [686, 322] width 226 height 64
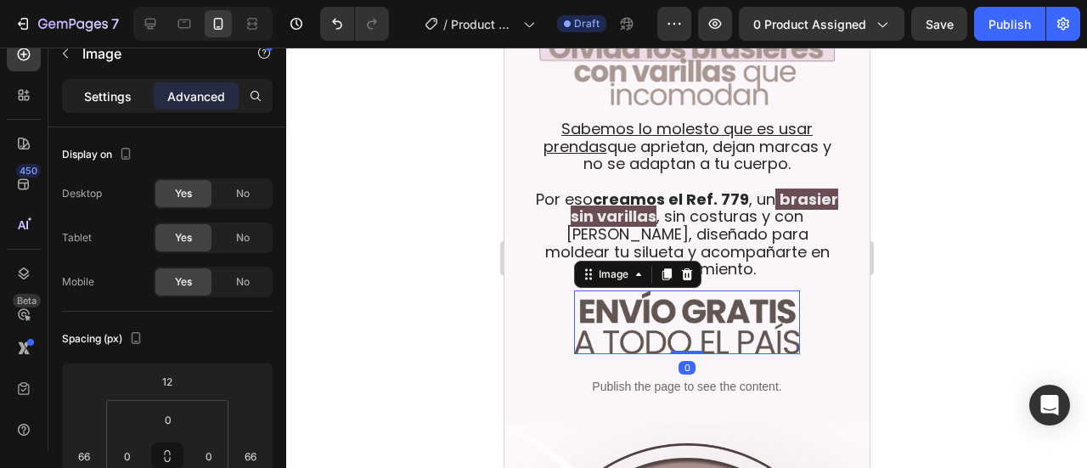
click at [119, 99] on p "Settings" at bounding box center [108, 96] width 48 height 18
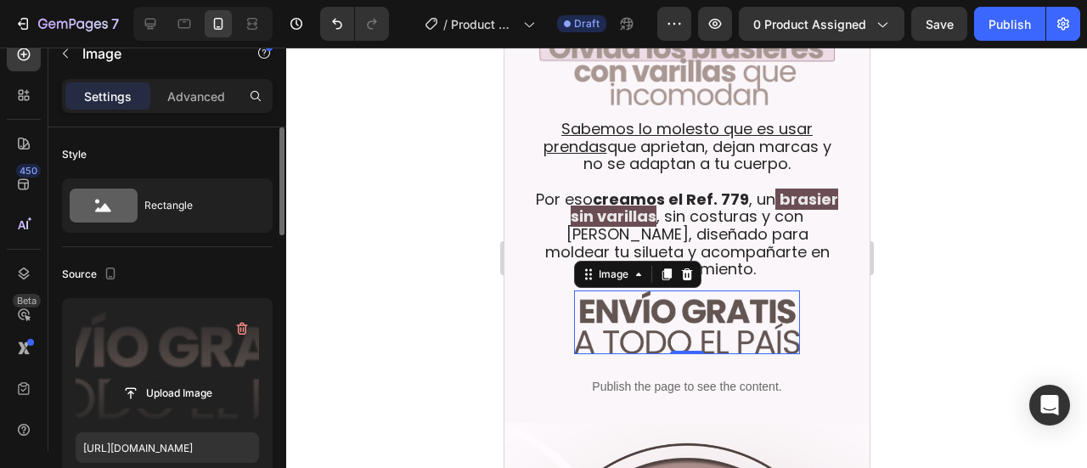
click at [206, 410] on label at bounding box center [167, 365] width 183 height 107
click at [206, 408] on input "file" at bounding box center [167, 393] width 117 height 29
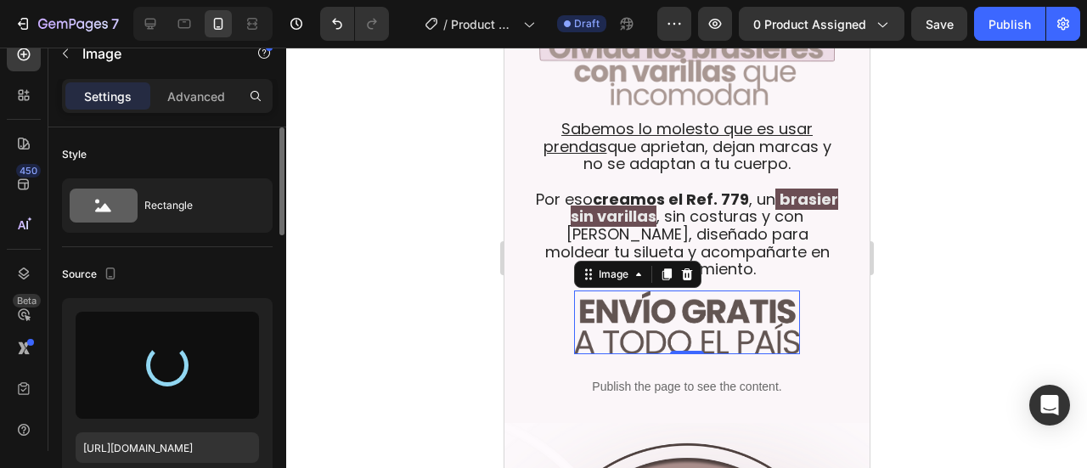
type input "https://cdn.shopify.com/s/files/1/0642/6093/1637/files/gempages_586232533516026…"
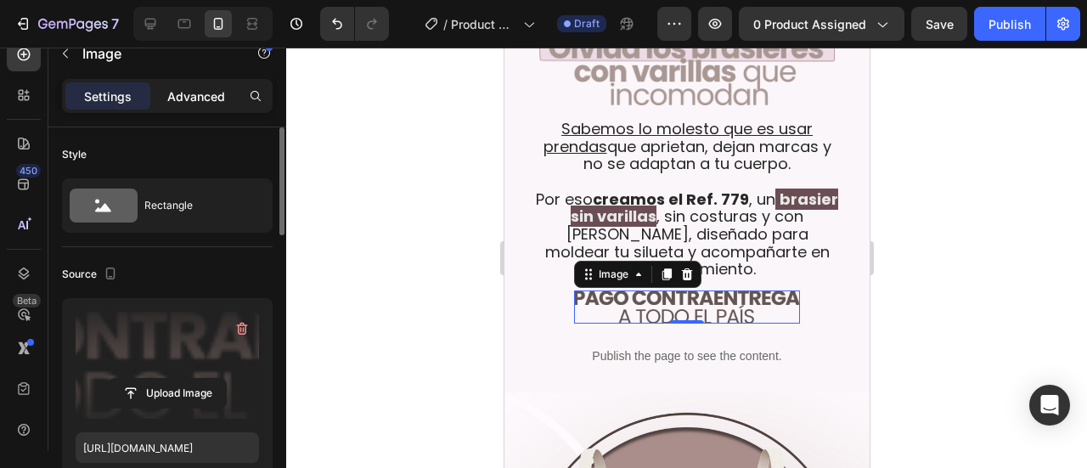
click at [192, 101] on p "Advanced" at bounding box center [196, 96] width 58 height 18
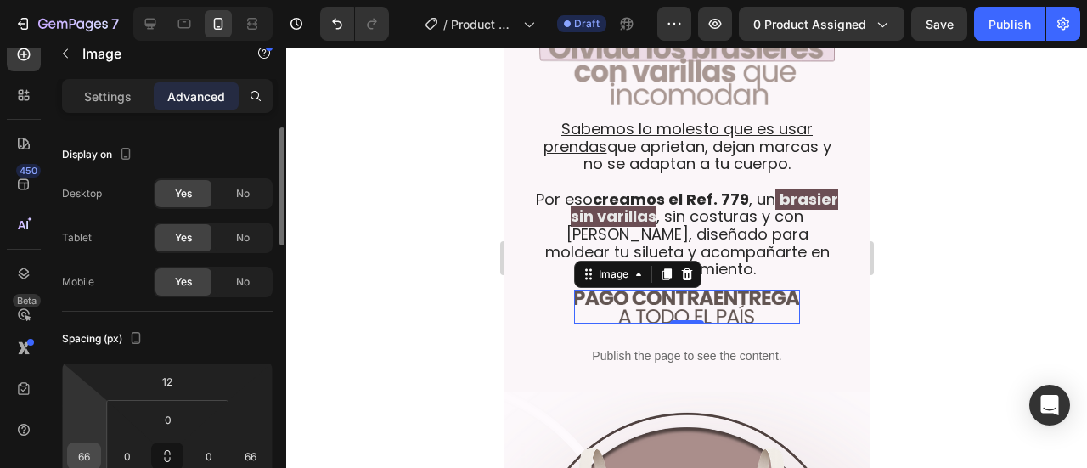
click at [82, 453] on input "66" at bounding box center [83, 455] width 25 height 25
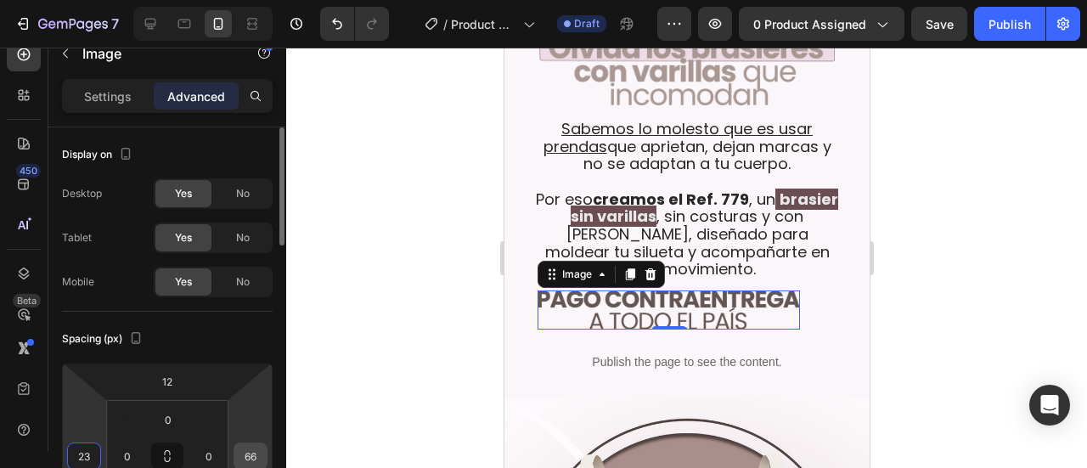
type input "23"
click at [248, 446] on input "66" at bounding box center [250, 455] width 25 height 25
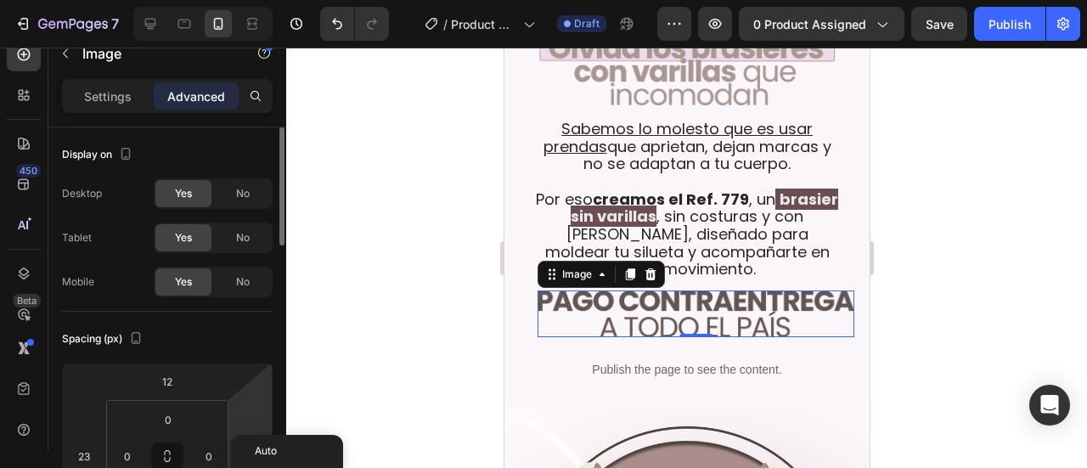
type input "23"
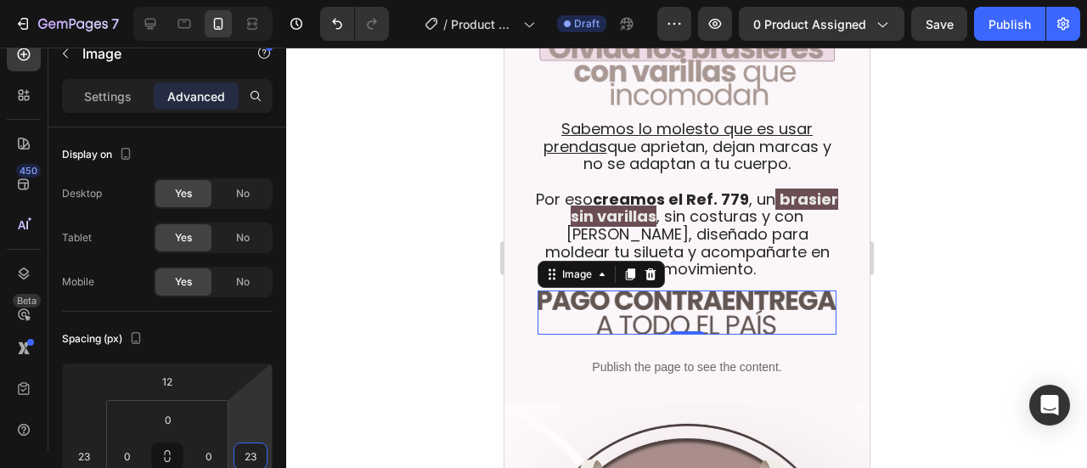
click at [938, 247] on div at bounding box center [686, 258] width 801 height 420
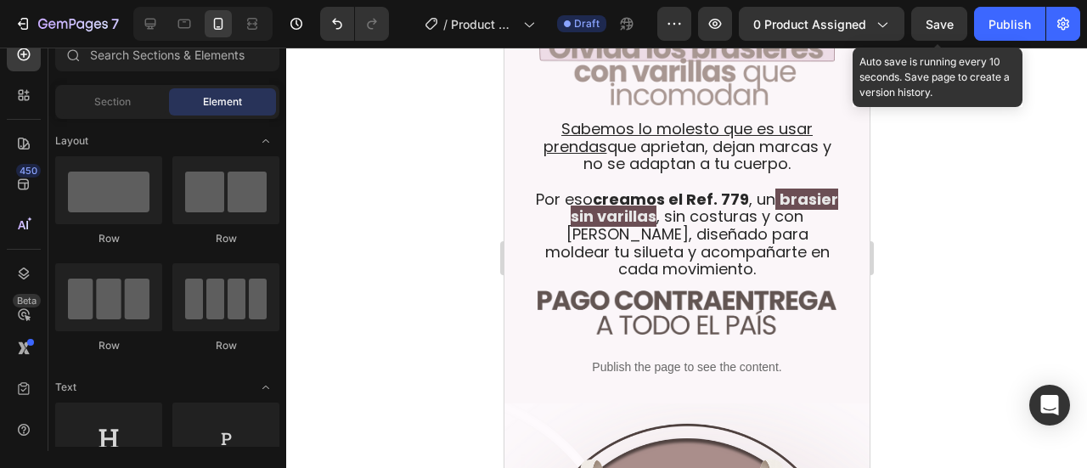
click at [931, 18] on span "Save" at bounding box center [940, 24] width 28 height 14
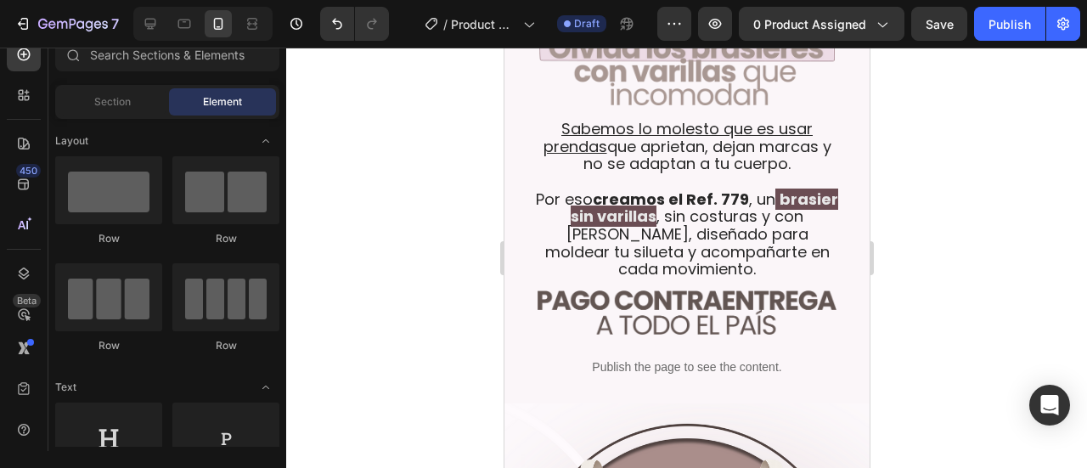
click at [941, 314] on div at bounding box center [686, 258] width 801 height 420
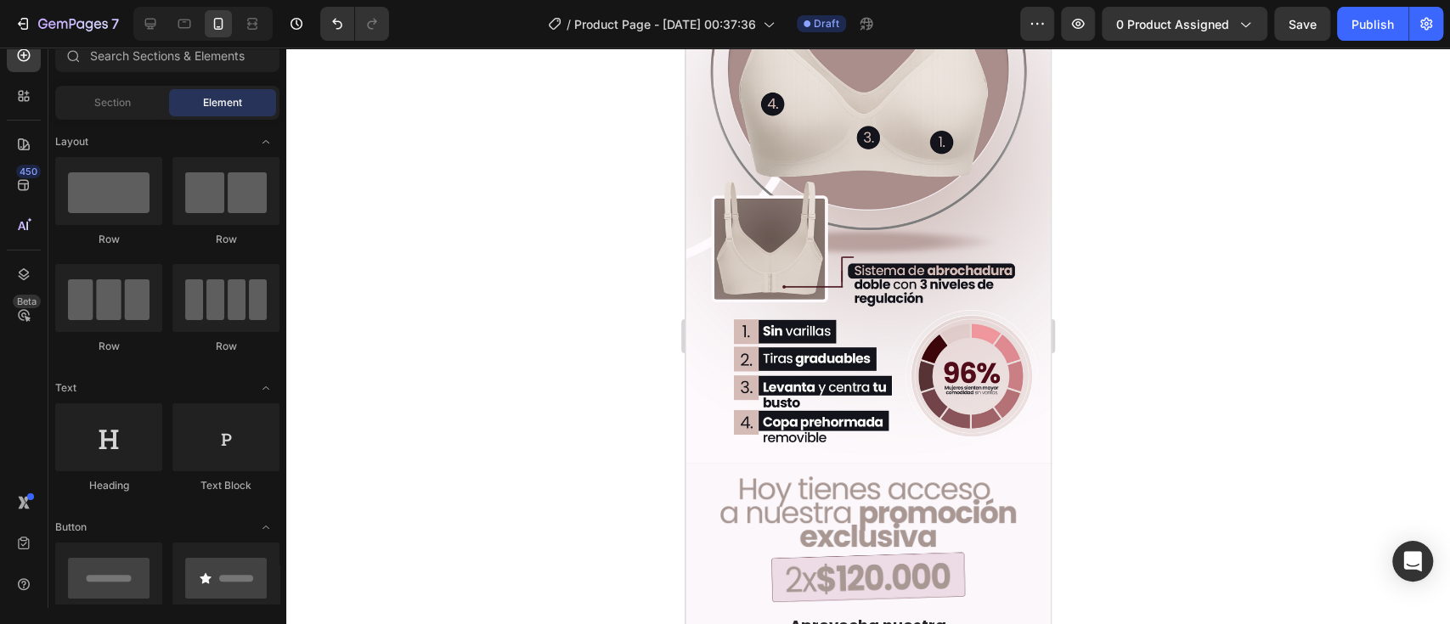
scroll to position [1321, 0]
drag, startPoint x: 1034, startPoint y: 0, endPoint x: 538, endPoint y: 363, distance: 614.2
click at [538, 363] on div at bounding box center [867, 336] width 1163 height 577
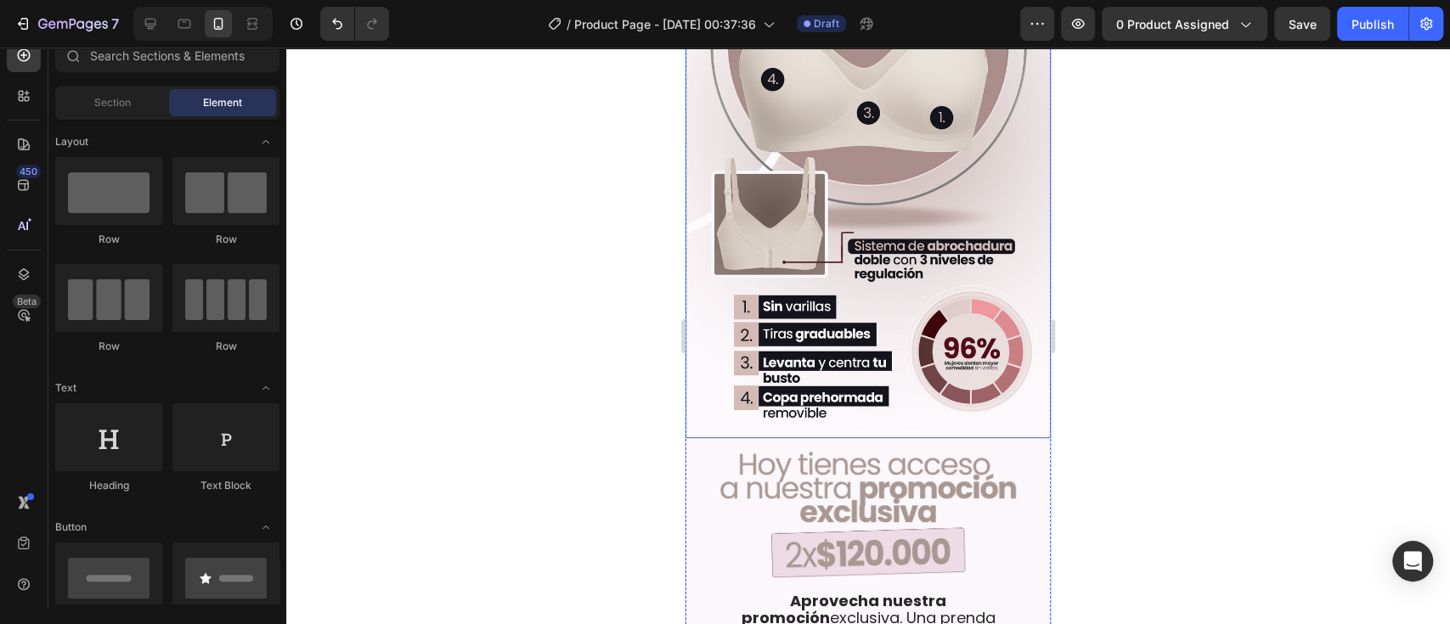
scroll to position [1359, 0]
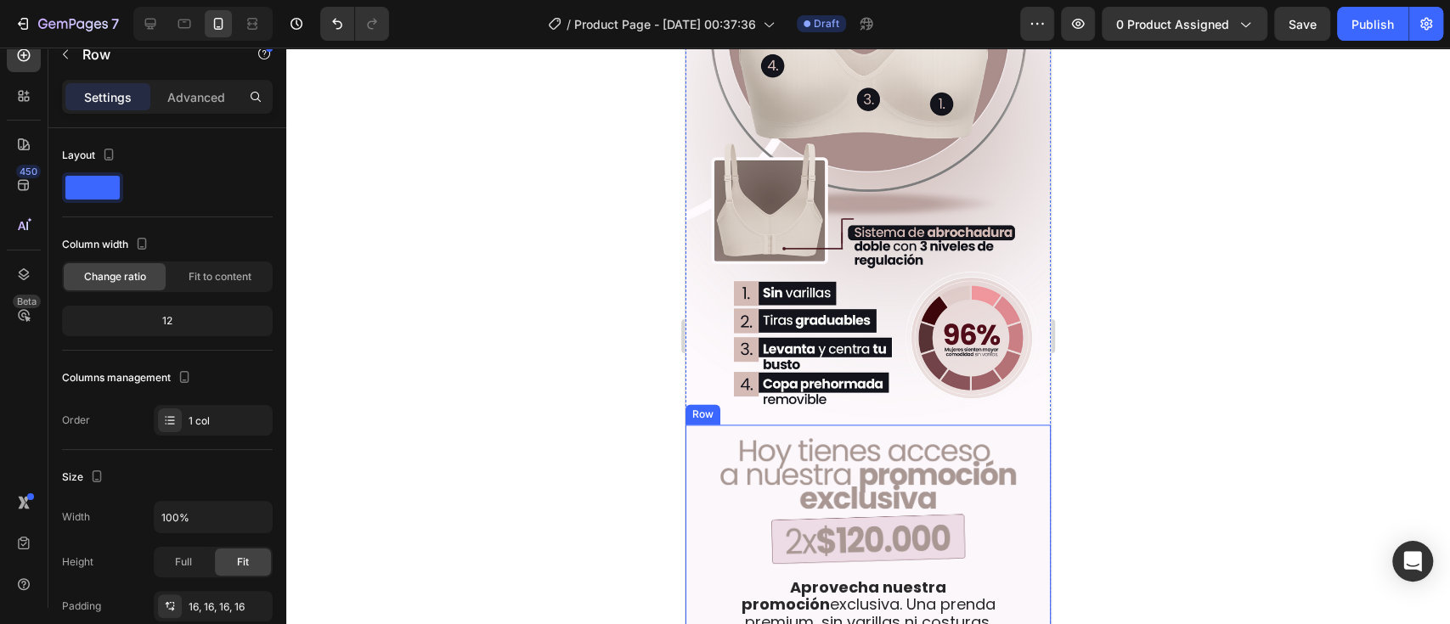
click at [849, 425] on div "Image Aprovecha nuestra promoción exclusiva. Una prenda premium, sin varillas n…" at bounding box center [867, 636] width 365 height 422
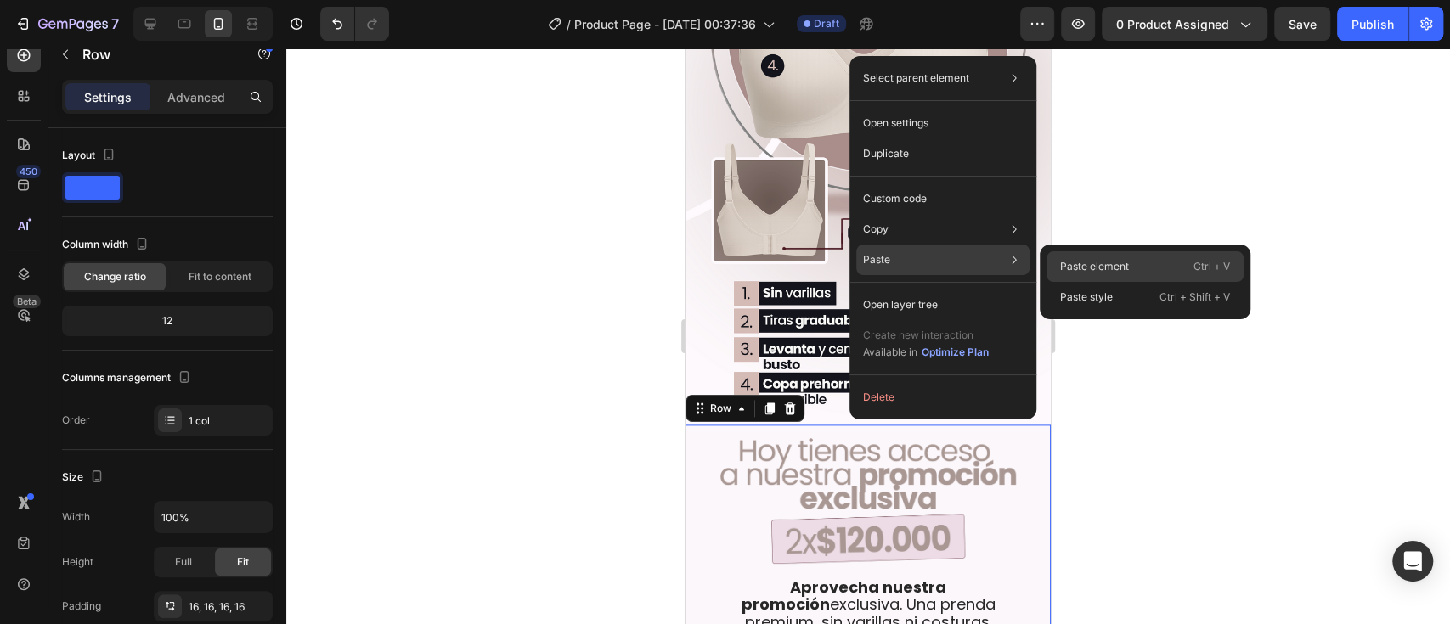
click at [1086, 261] on p "Paste element" at bounding box center [1094, 266] width 69 height 15
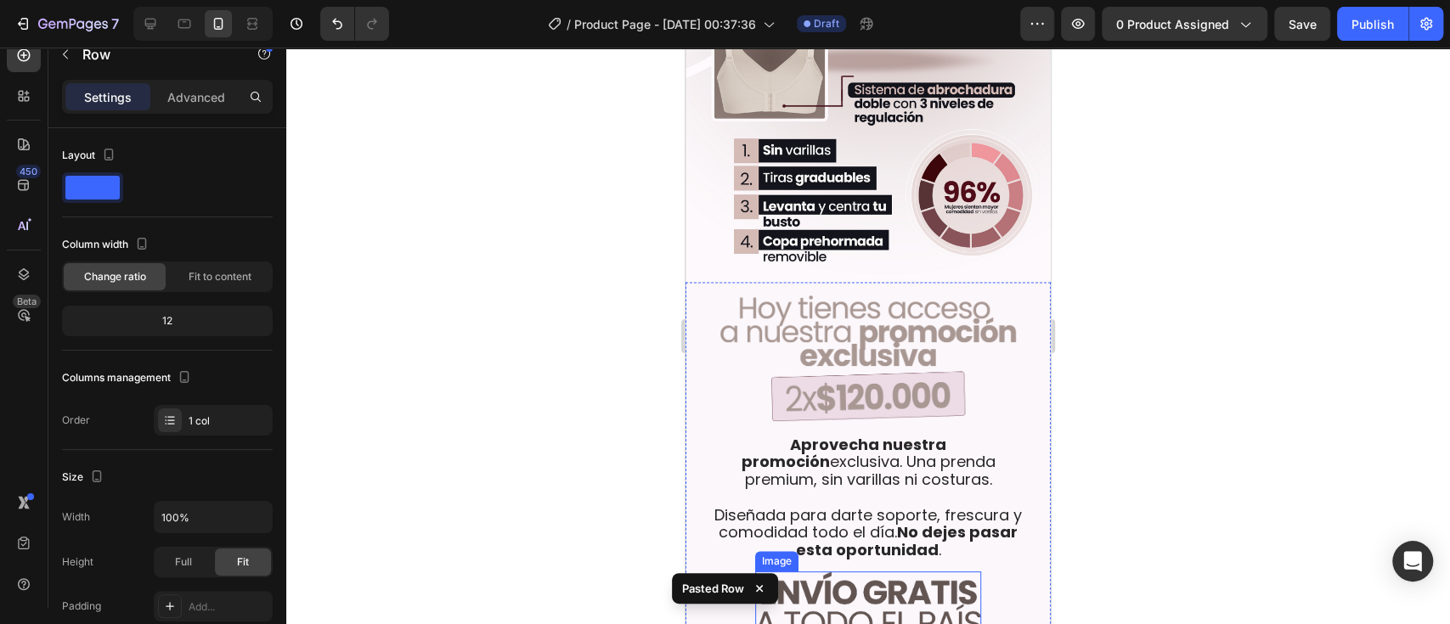
scroll to position [1577, 0]
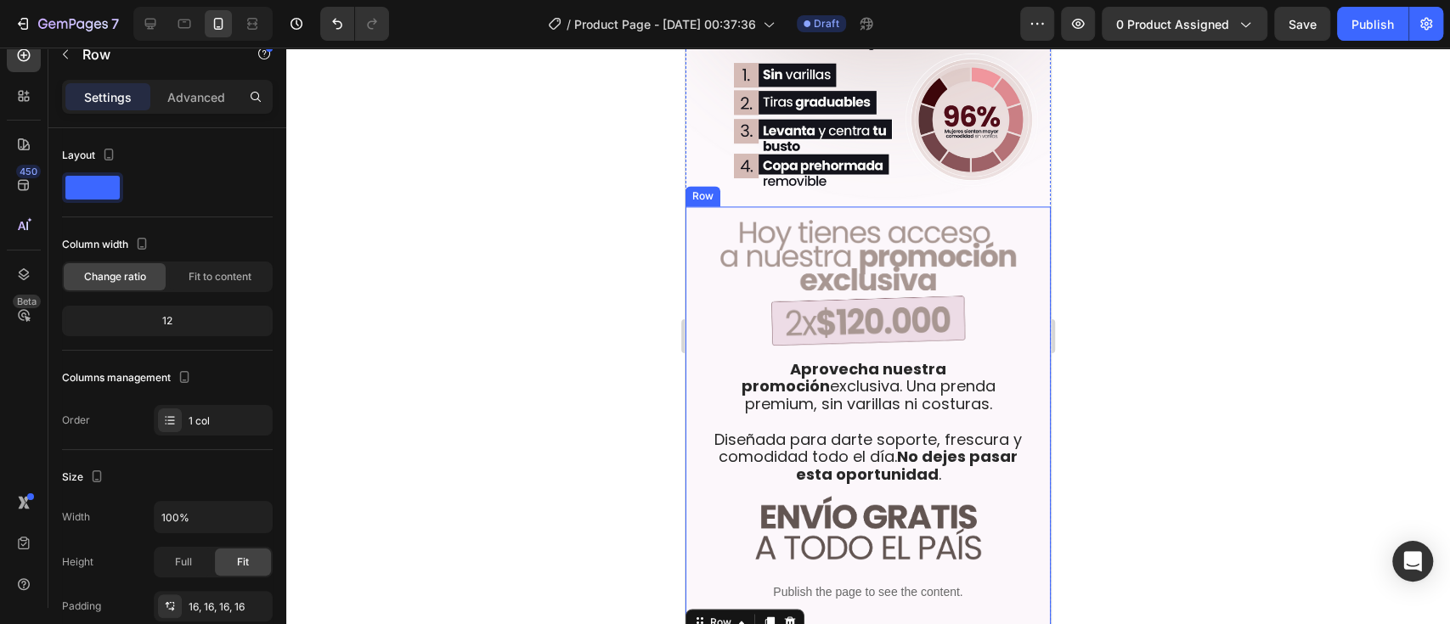
click at [826, 467] on div "Image Aprovecha nuestra promoción exclusiva. Una prenda premium, sin varillas n…" at bounding box center [867, 417] width 365 height 422
click at [1086, 467] on div at bounding box center [867, 336] width 1163 height 577
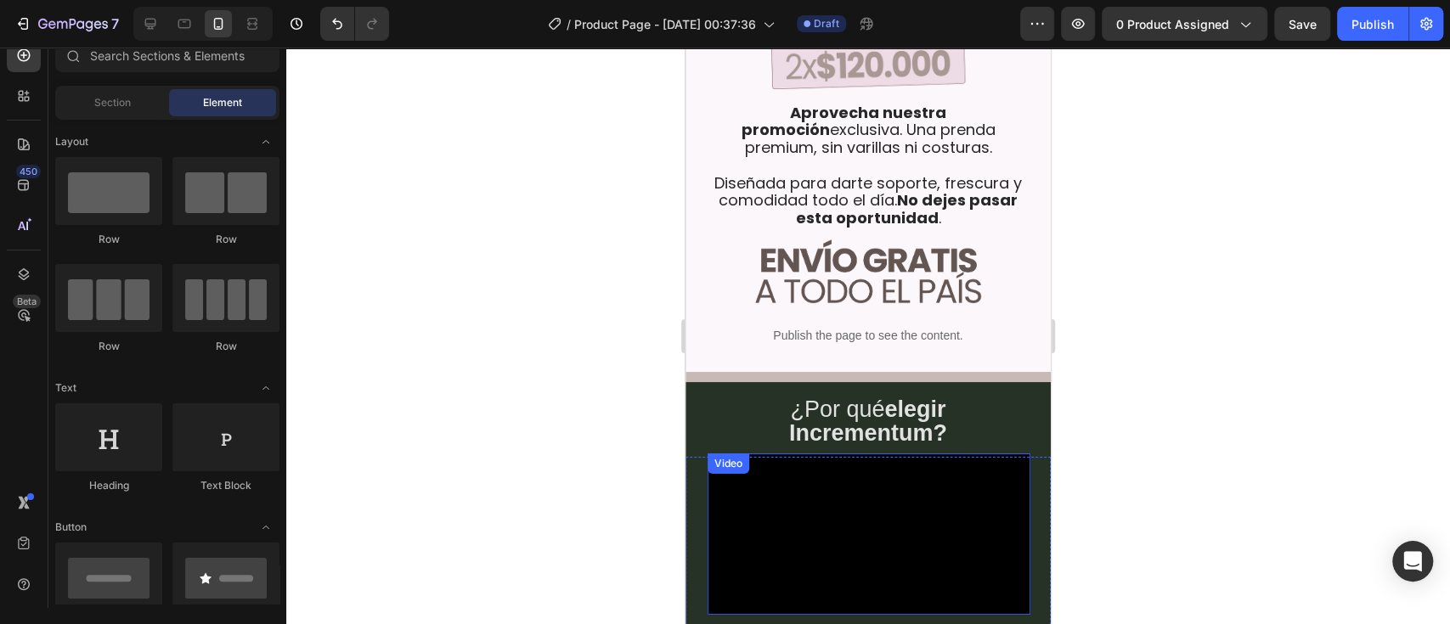
scroll to position [1879, 0]
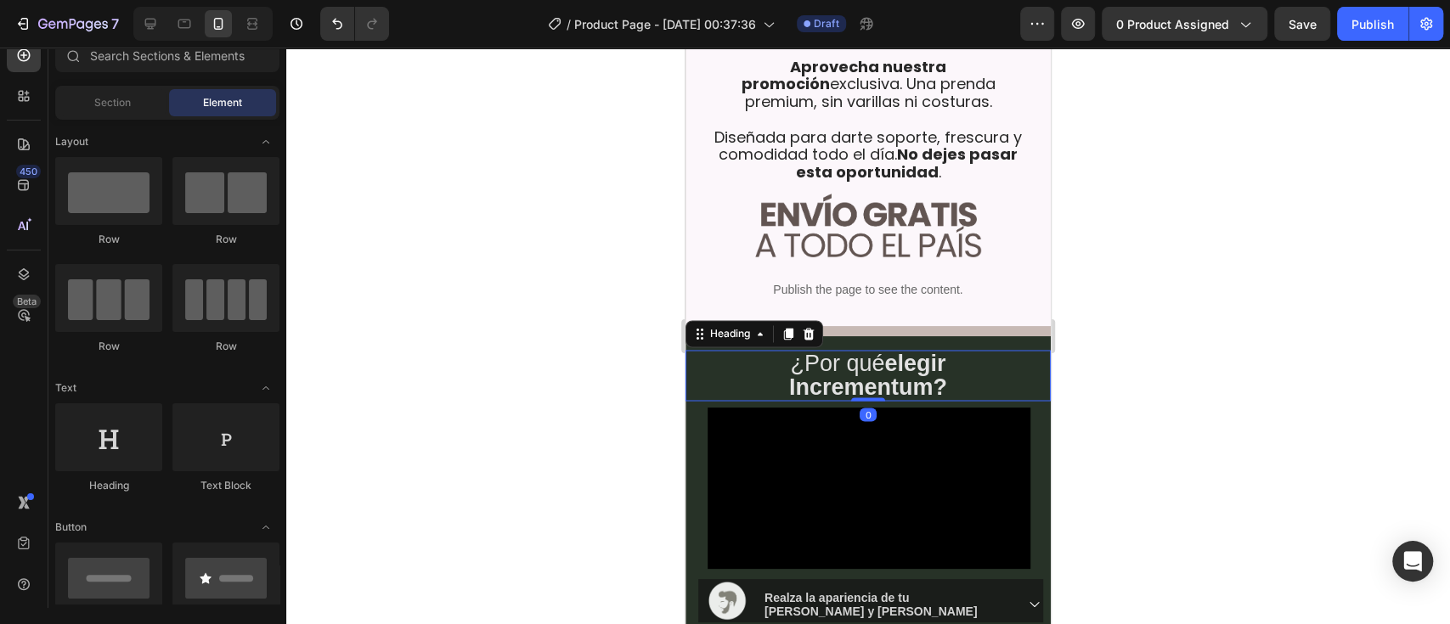
click at [699, 350] on h2 "¿Por qué elegir Incrementum?" at bounding box center [867, 375] width 365 height 51
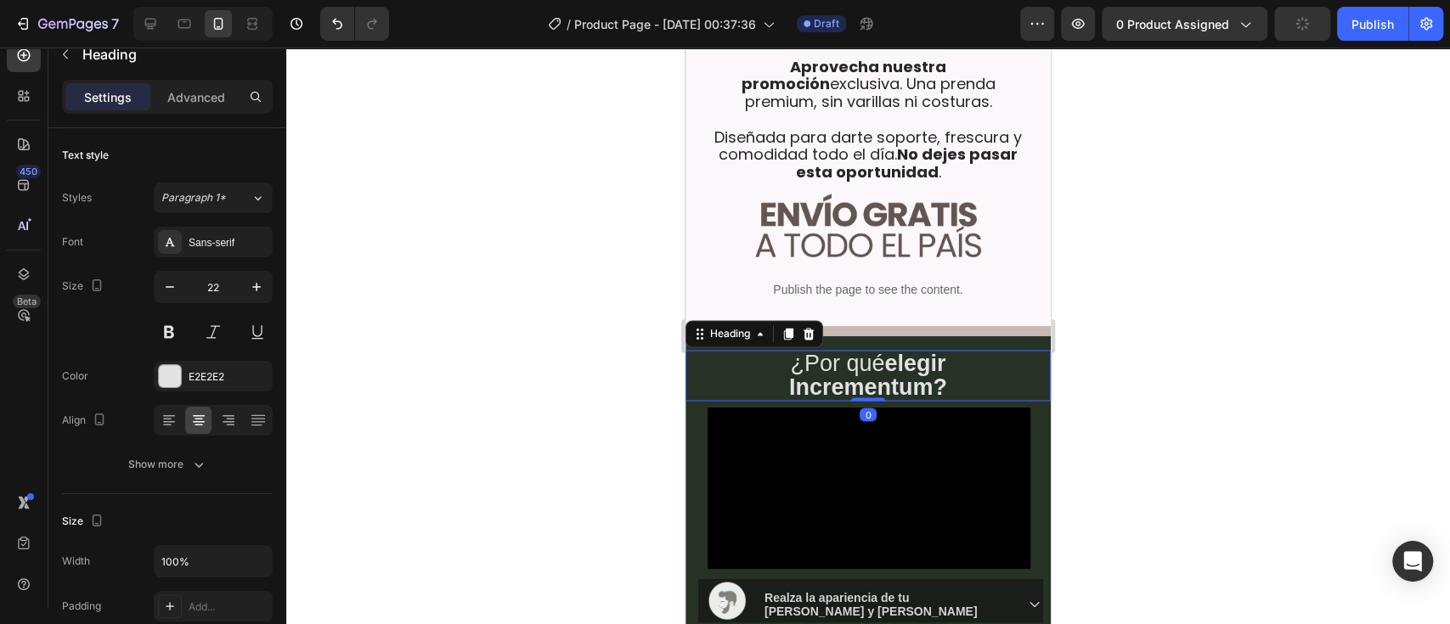
click at [1086, 302] on div at bounding box center [867, 336] width 1163 height 577
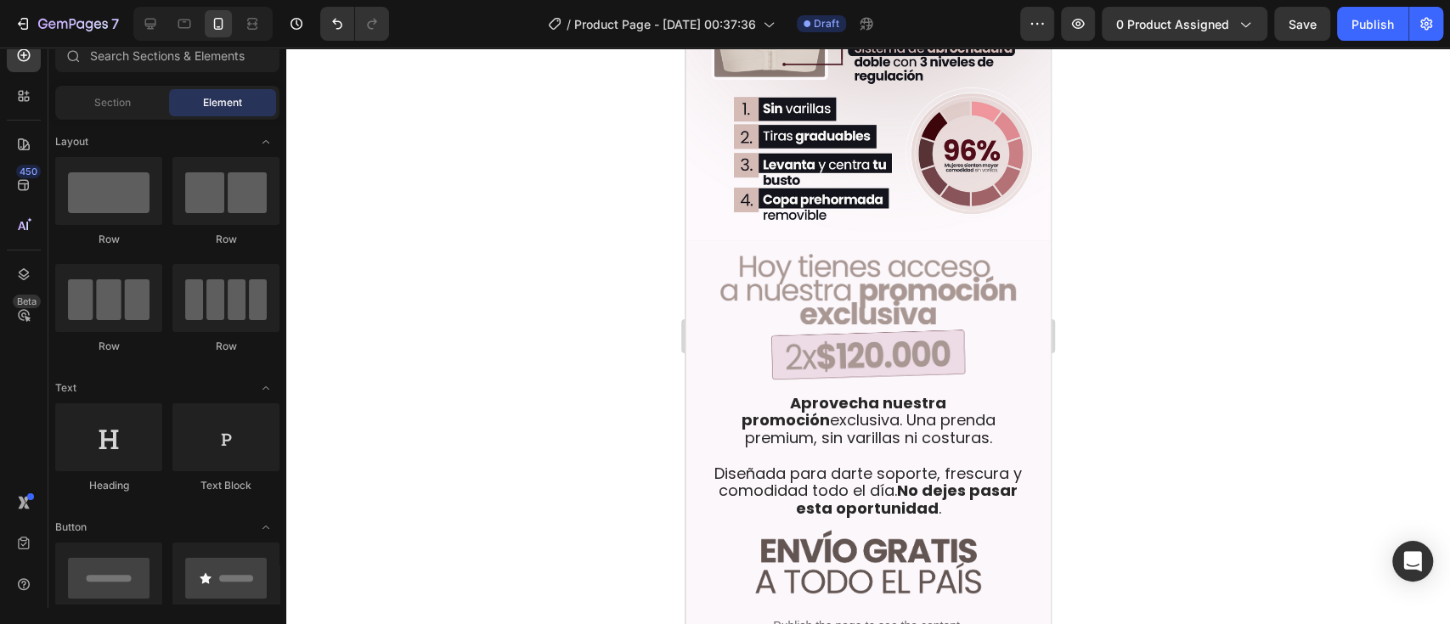
scroll to position [1577, 0]
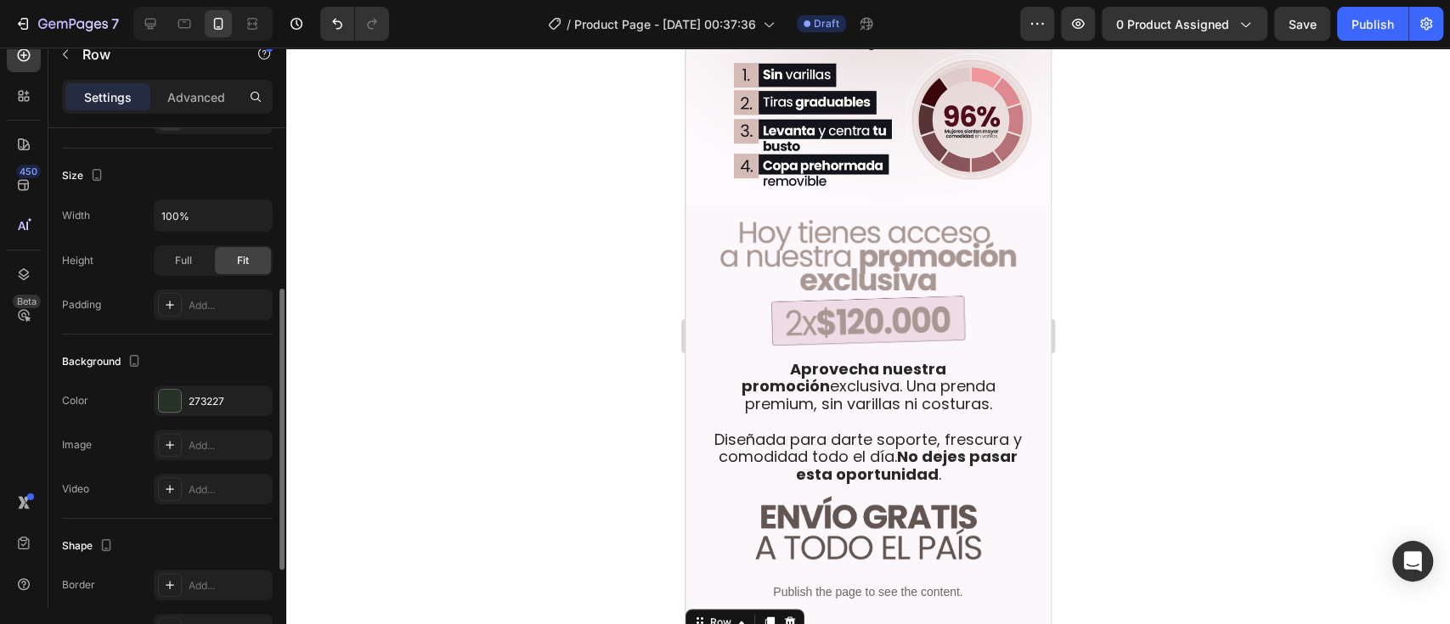
scroll to position [377, 0]
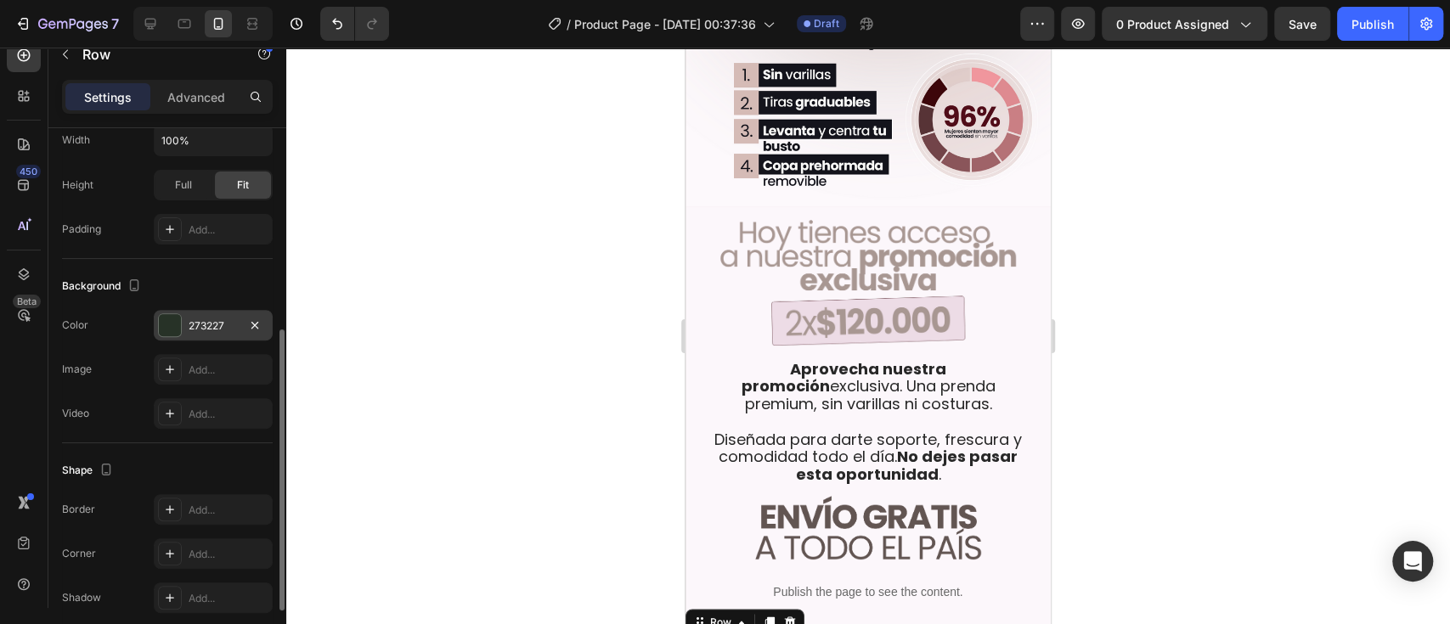
click at [202, 313] on div "273227" at bounding box center [213, 325] width 119 height 31
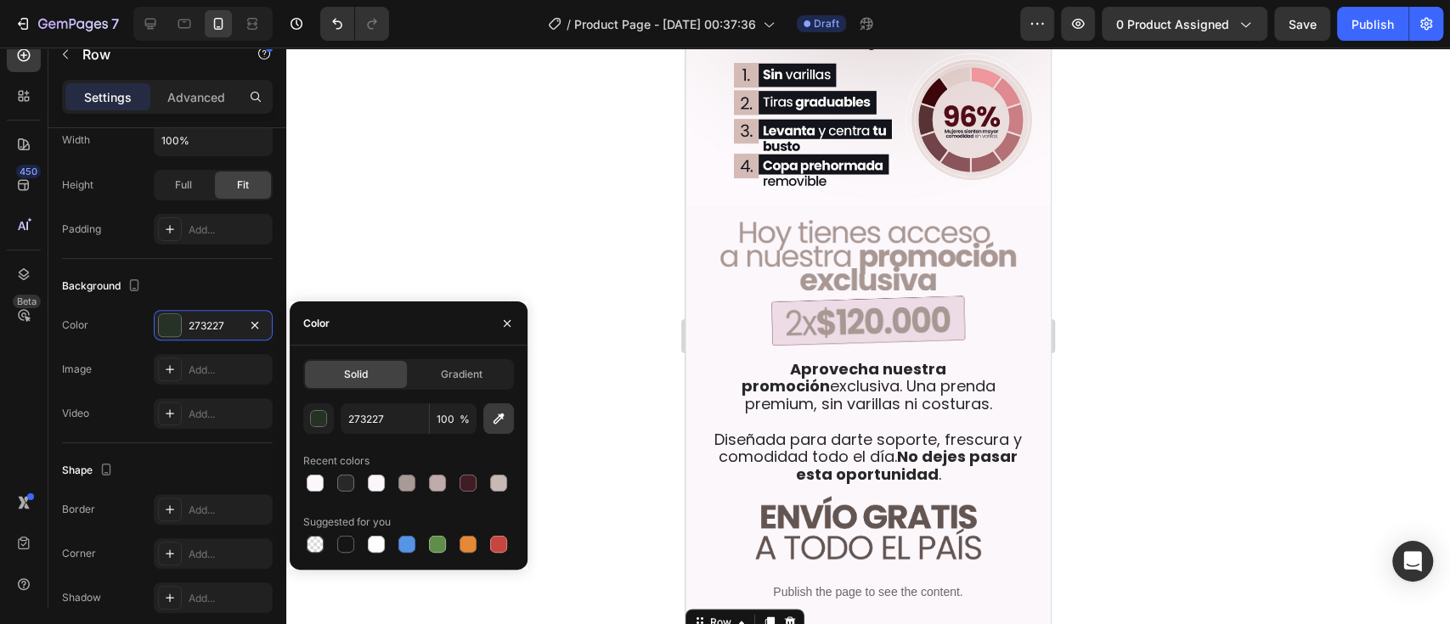
click at [504, 421] on icon "button" at bounding box center [498, 418] width 17 height 17
type input "FCF7FB"
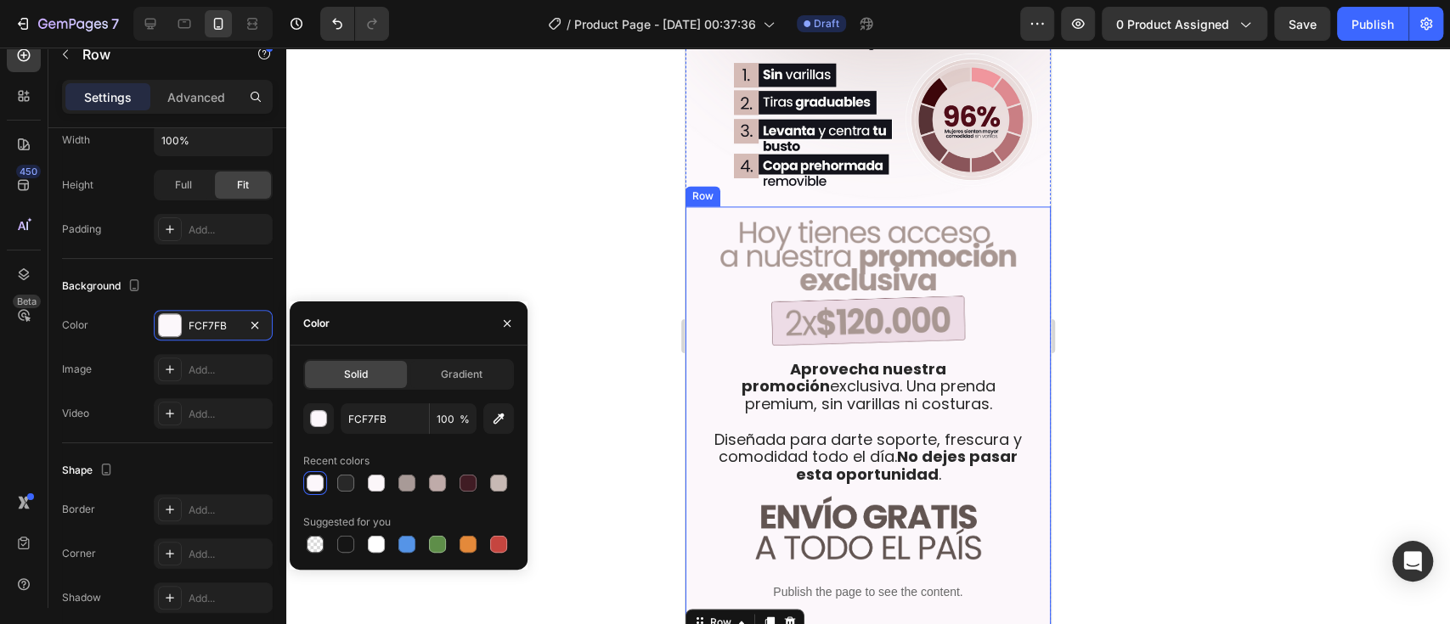
click at [1086, 452] on div at bounding box center [867, 336] width 1163 height 577
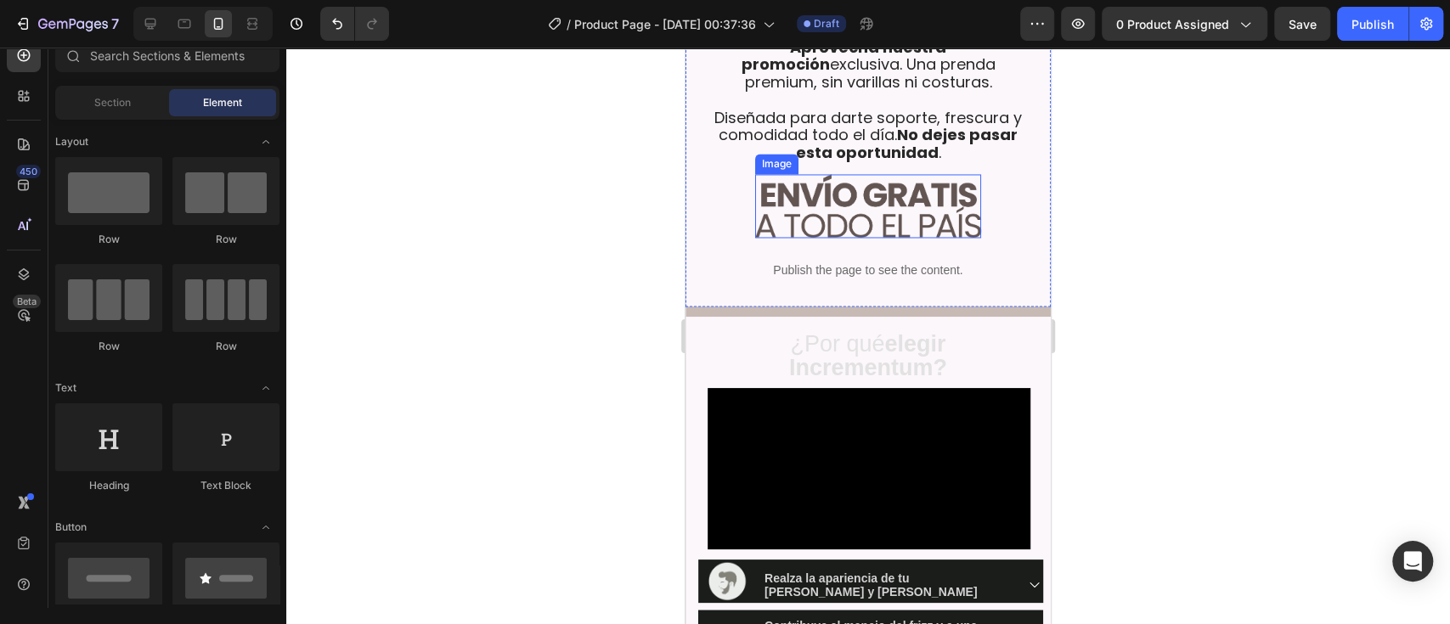
scroll to position [1955, 0]
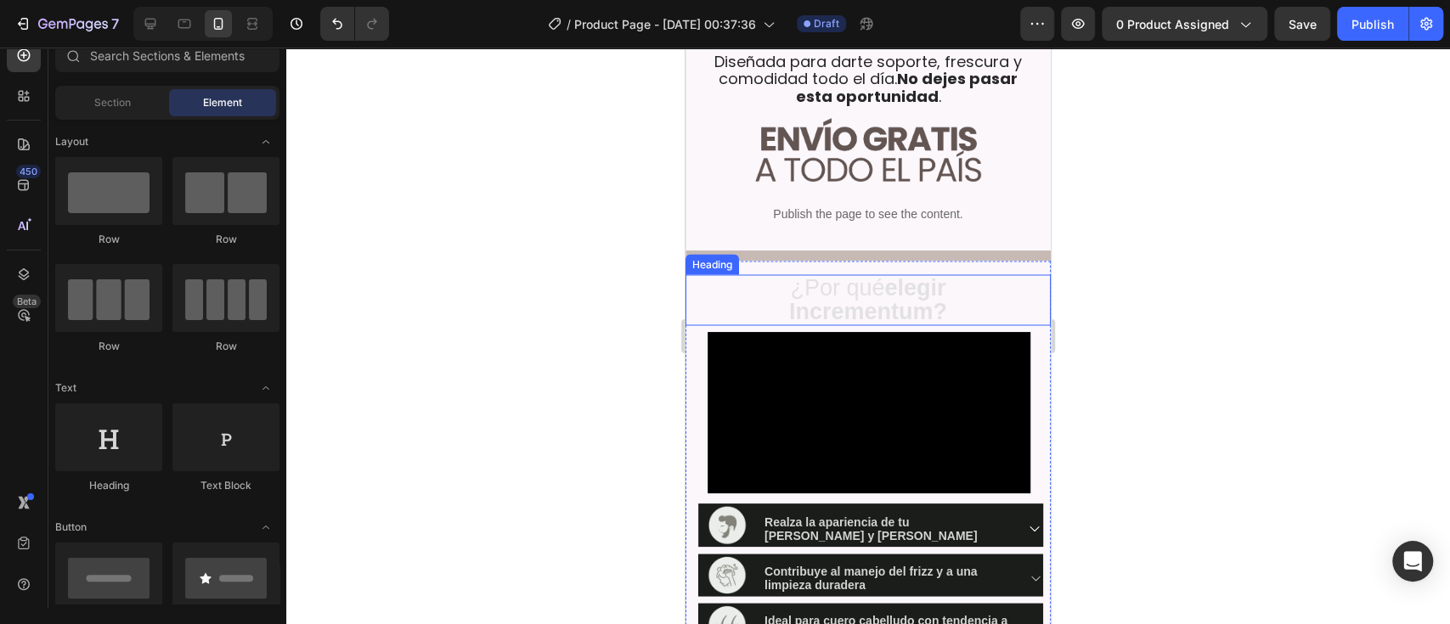
click at [862, 274] on span "¿Por qué elegir" at bounding box center [867, 286] width 155 height 25
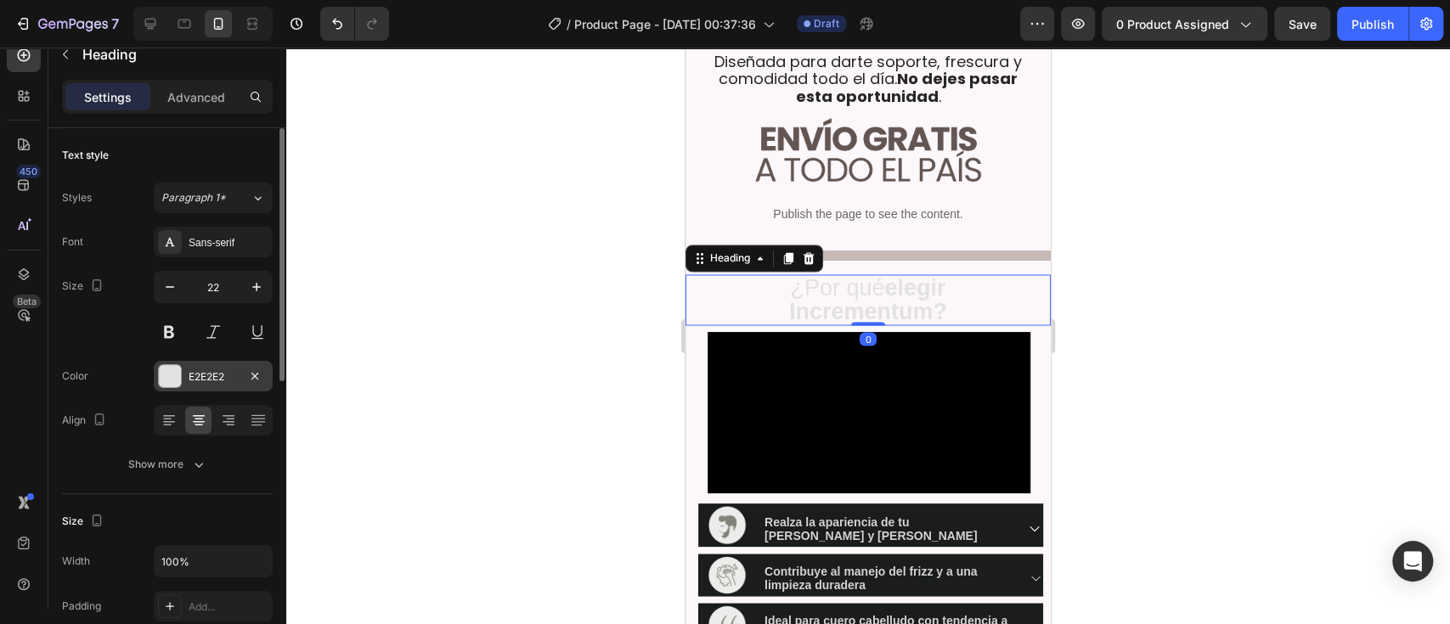
click at [217, 380] on div "E2E2E2" at bounding box center [213, 376] width 49 height 15
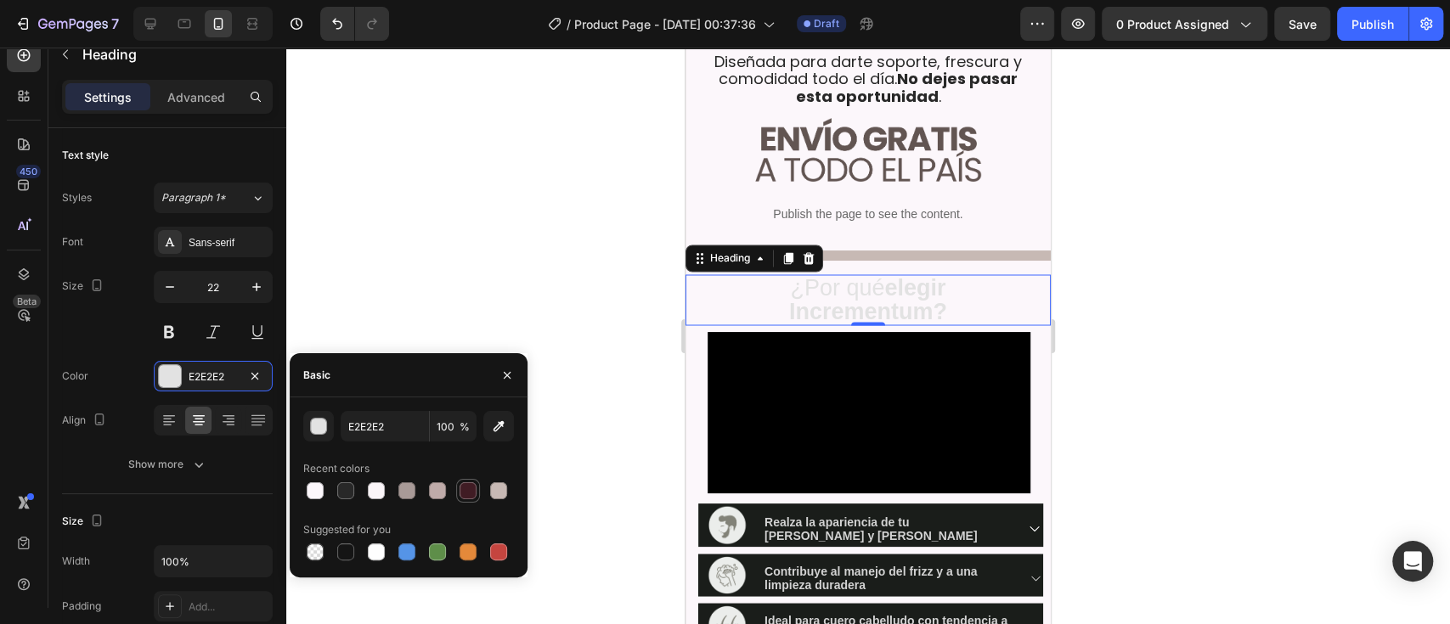
click at [459, 467] on div at bounding box center [467, 490] width 17 height 17
type input "401C24"
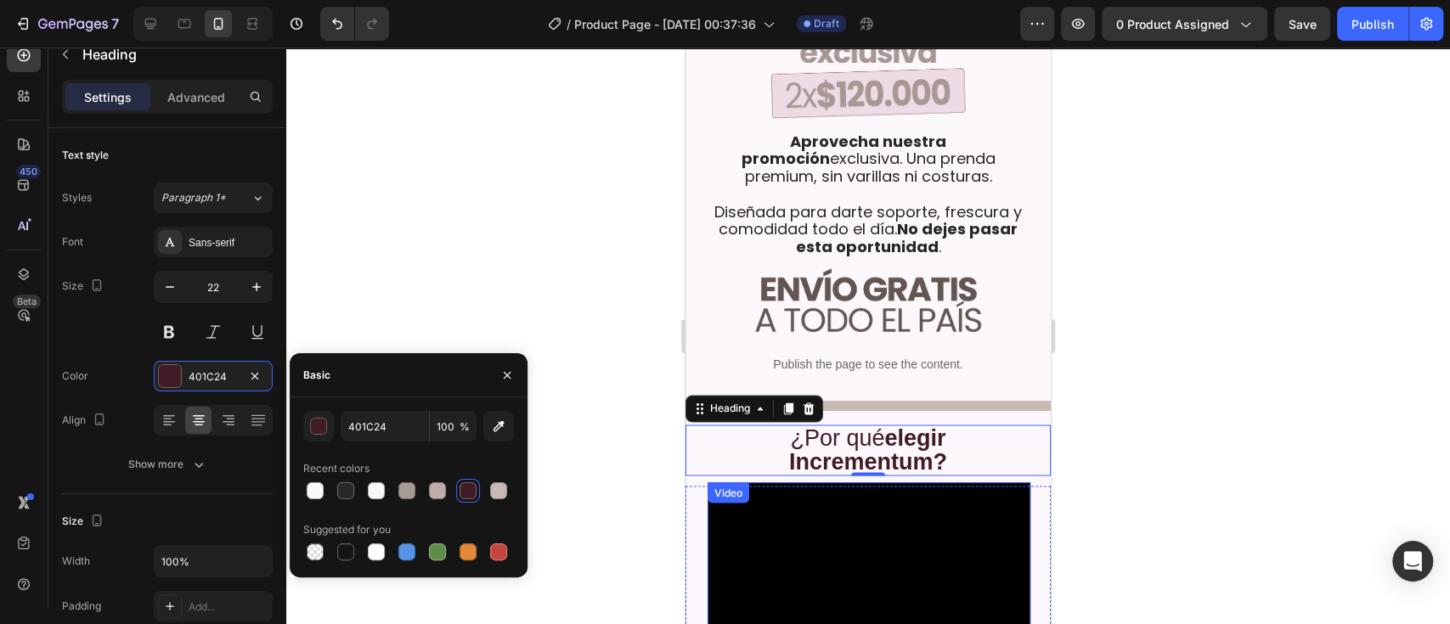
scroll to position [1804, 0]
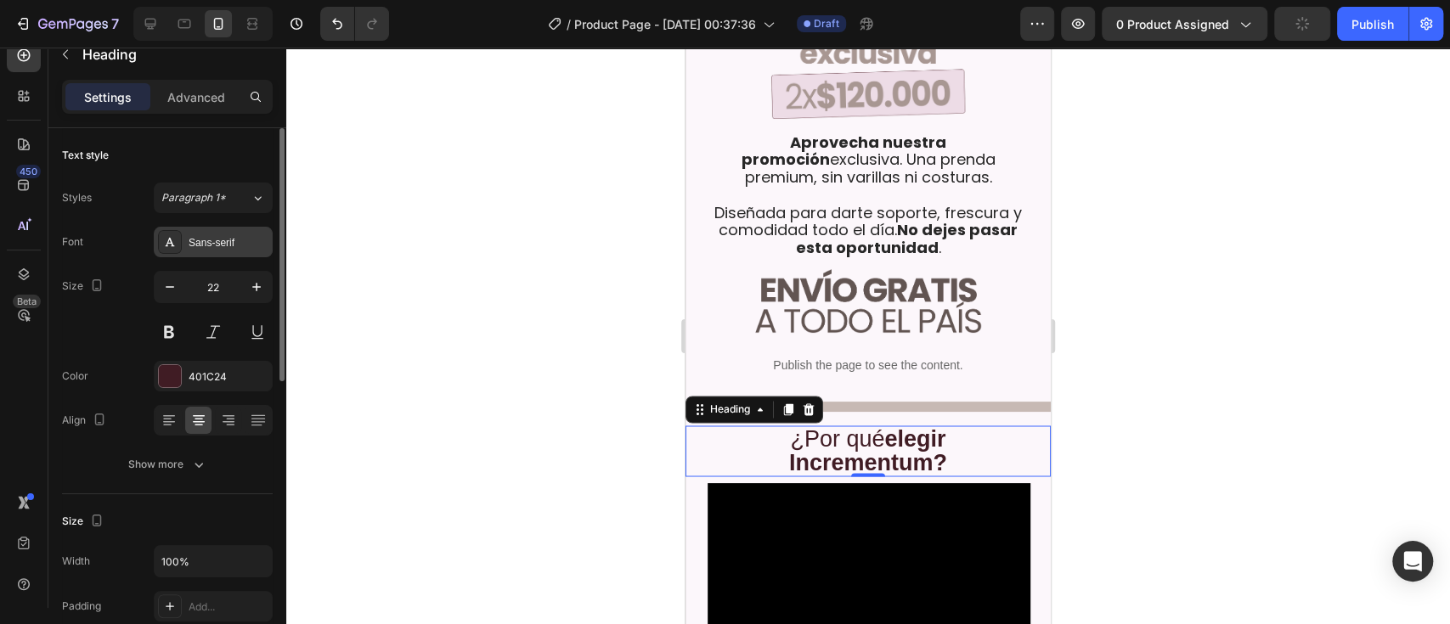
click at [222, 246] on div "Sans-serif" at bounding box center [229, 242] width 80 height 15
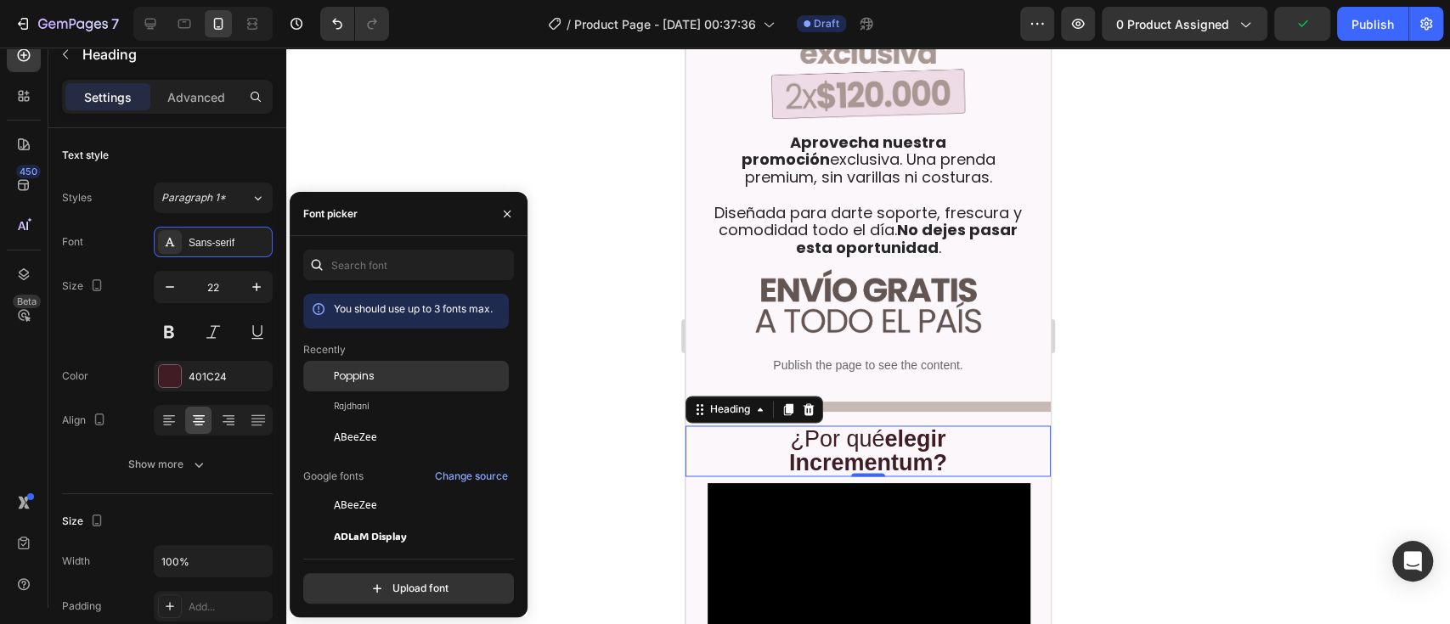
click at [351, 385] on div "Poppins" at bounding box center [406, 376] width 206 height 31
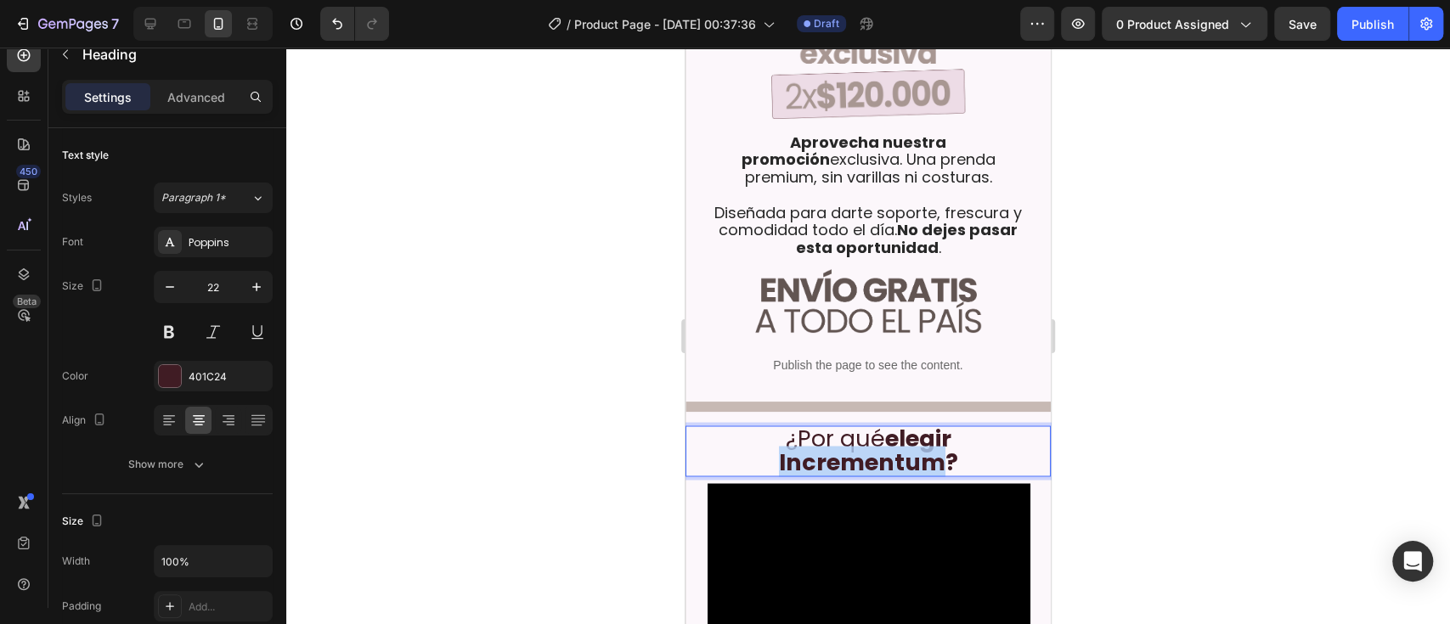
drag, startPoint x: 769, startPoint y: 379, endPoint x: 933, endPoint y: 374, distance: 164.0
click at [933, 427] on p "¿Por qué elegir Incrementum?" at bounding box center [868, 451] width 362 height 48
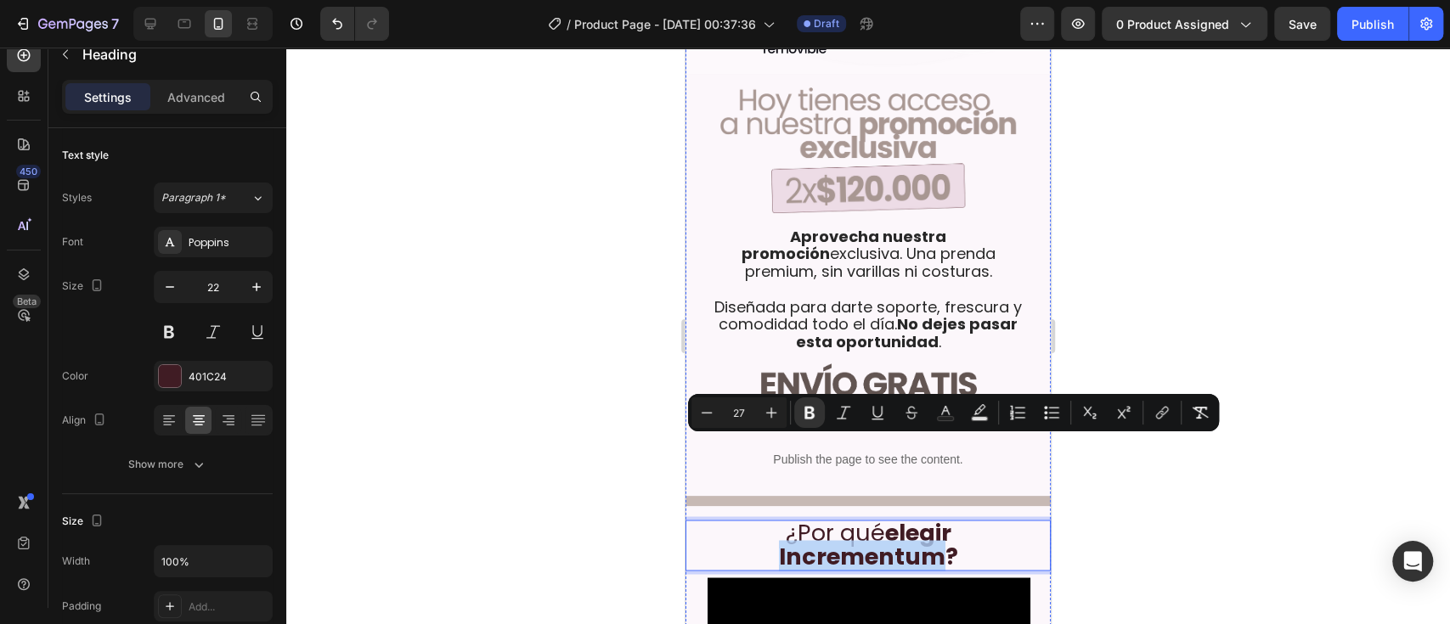
scroll to position [1736, 0]
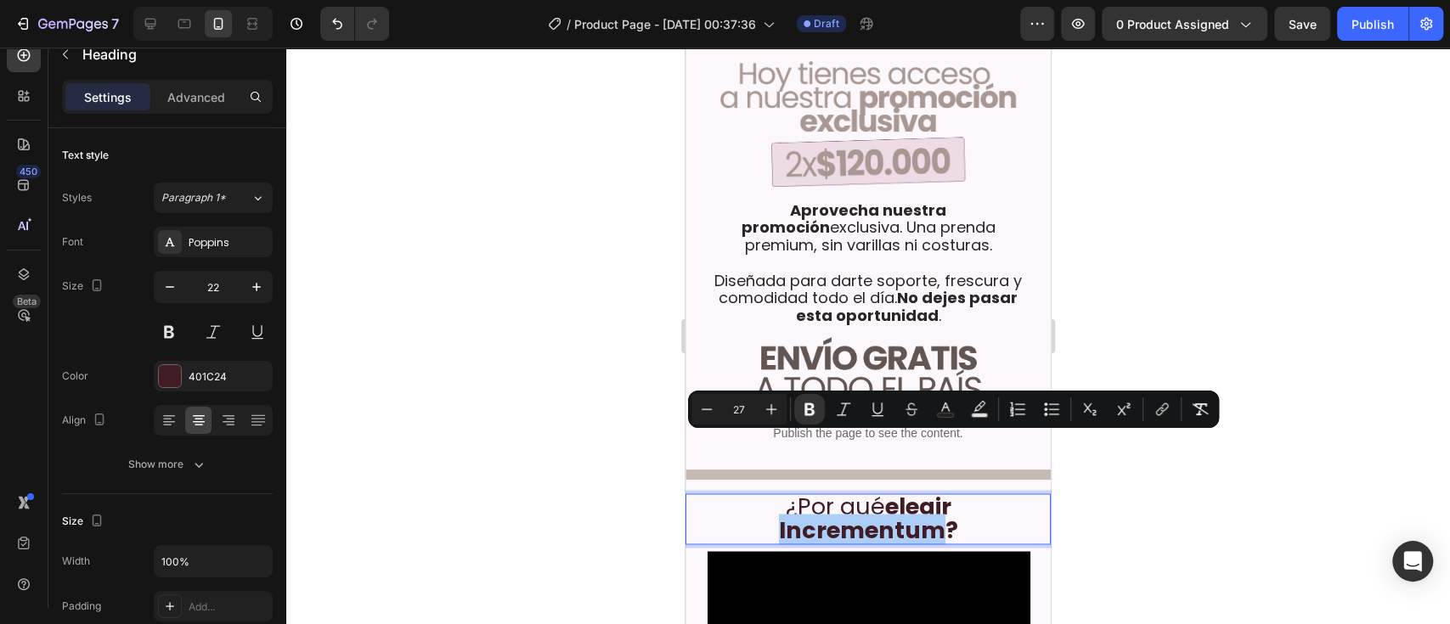
click at [1086, 467] on div at bounding box center [867, 336] width 1163 height 577
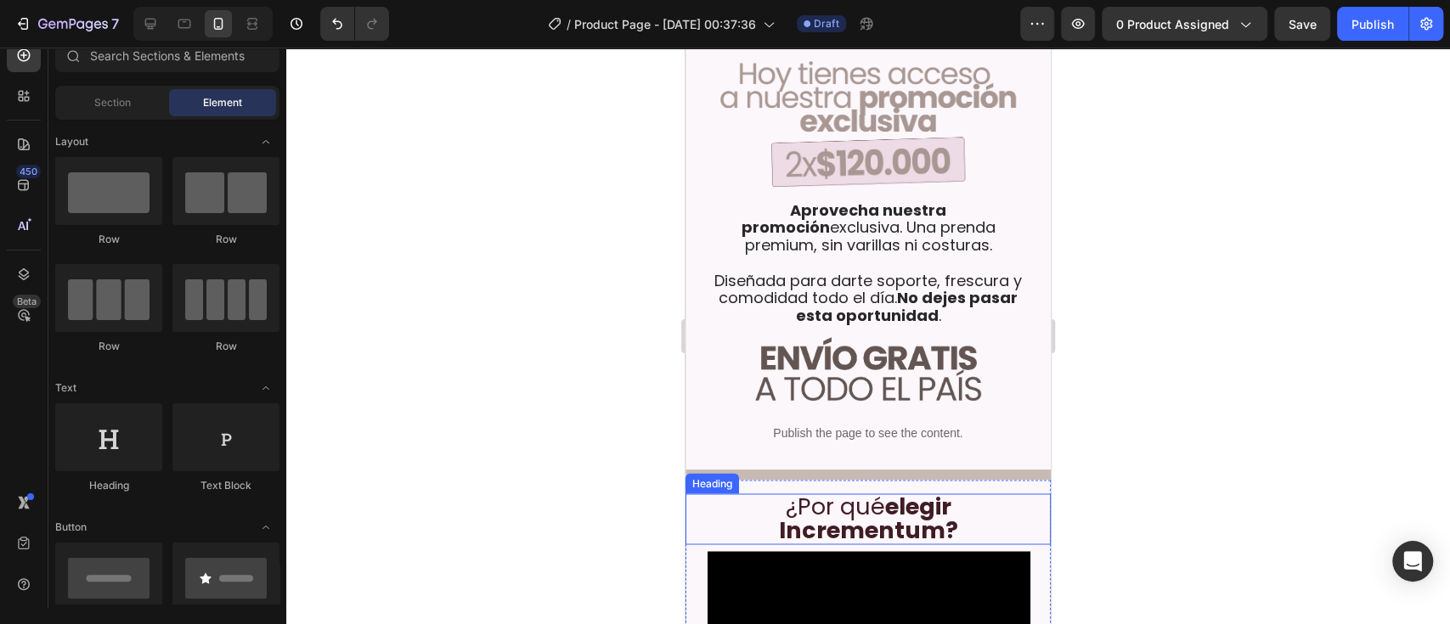
click at [891, 467] on strong "elegir" at bounding box center [918, 505] width 66 height 31
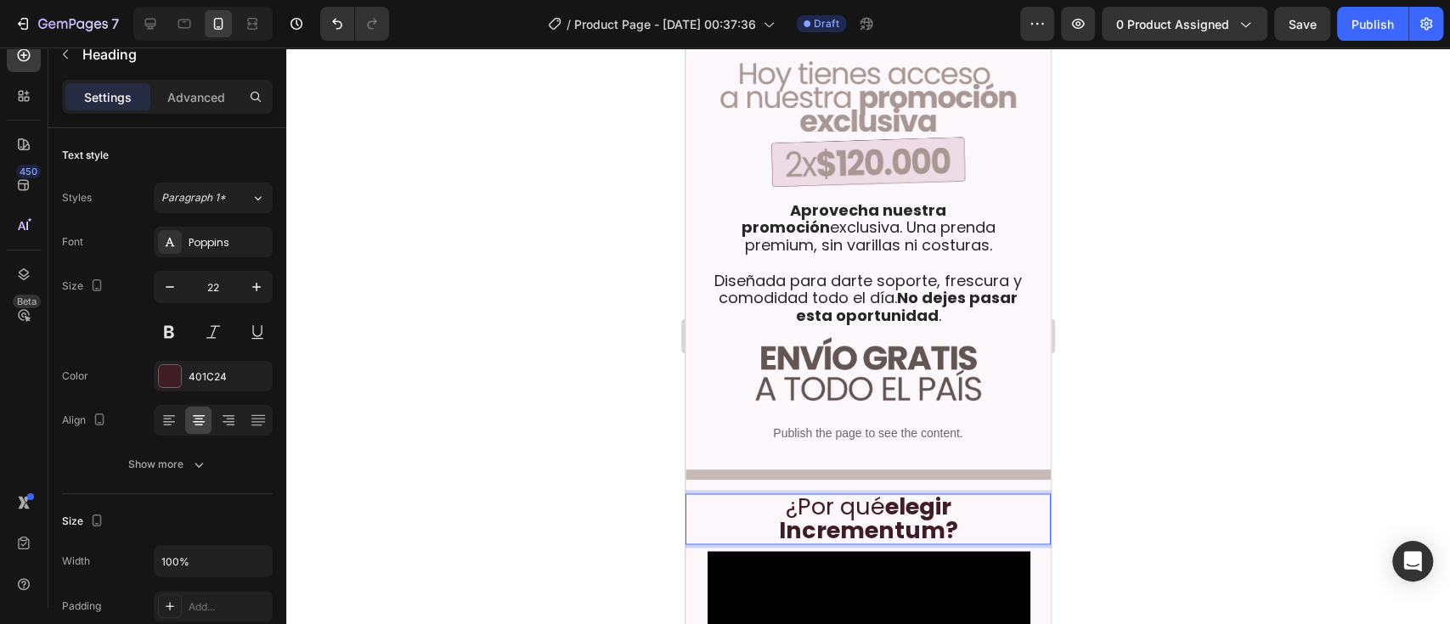
click at [891, 467] on strong "elegir" at bounding box center [918, 505] width 66 height 31
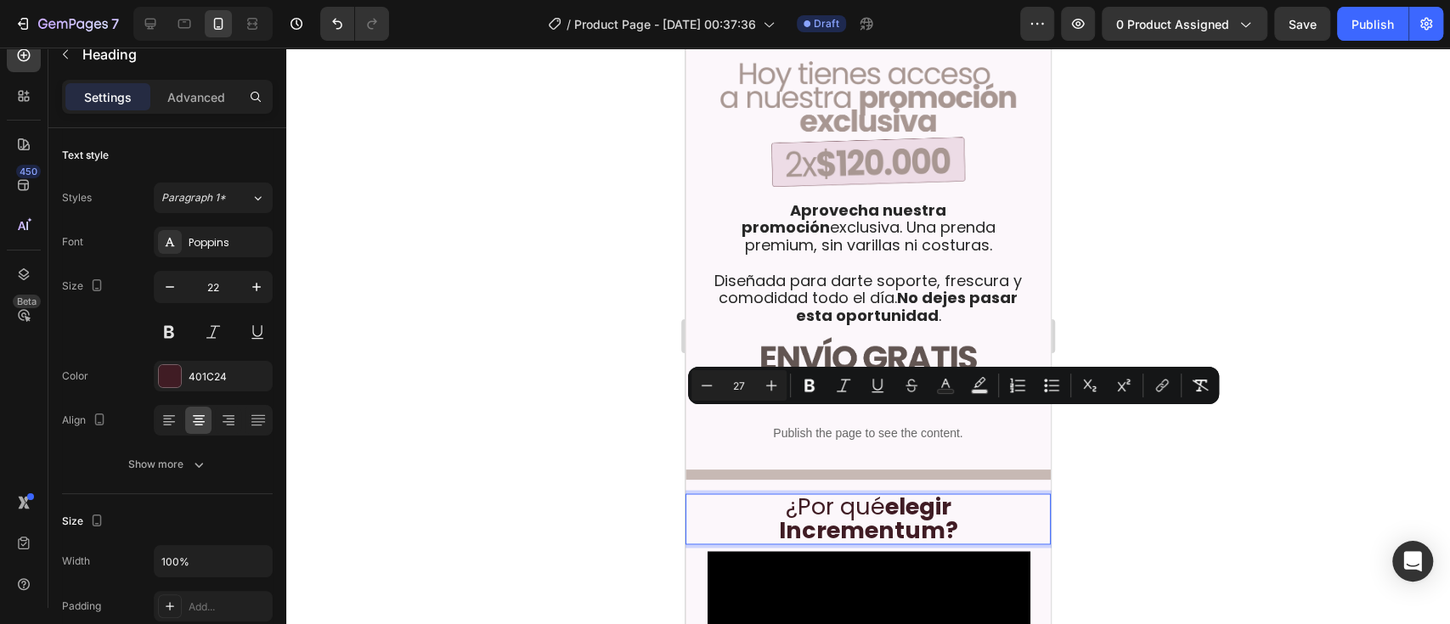
click at [893, 467] on strong "Incrementum?" at bounding box center [868, 529] width 179 height 31
drag, startPoint x: 961, startPoint y: 454, endPoint x: 771, endPoint y: 430, distance: 191.0
click at [771, 467] on p "¿Por qué elegir Incrementum?" at bounding box center [868, 519] width 362 height 48
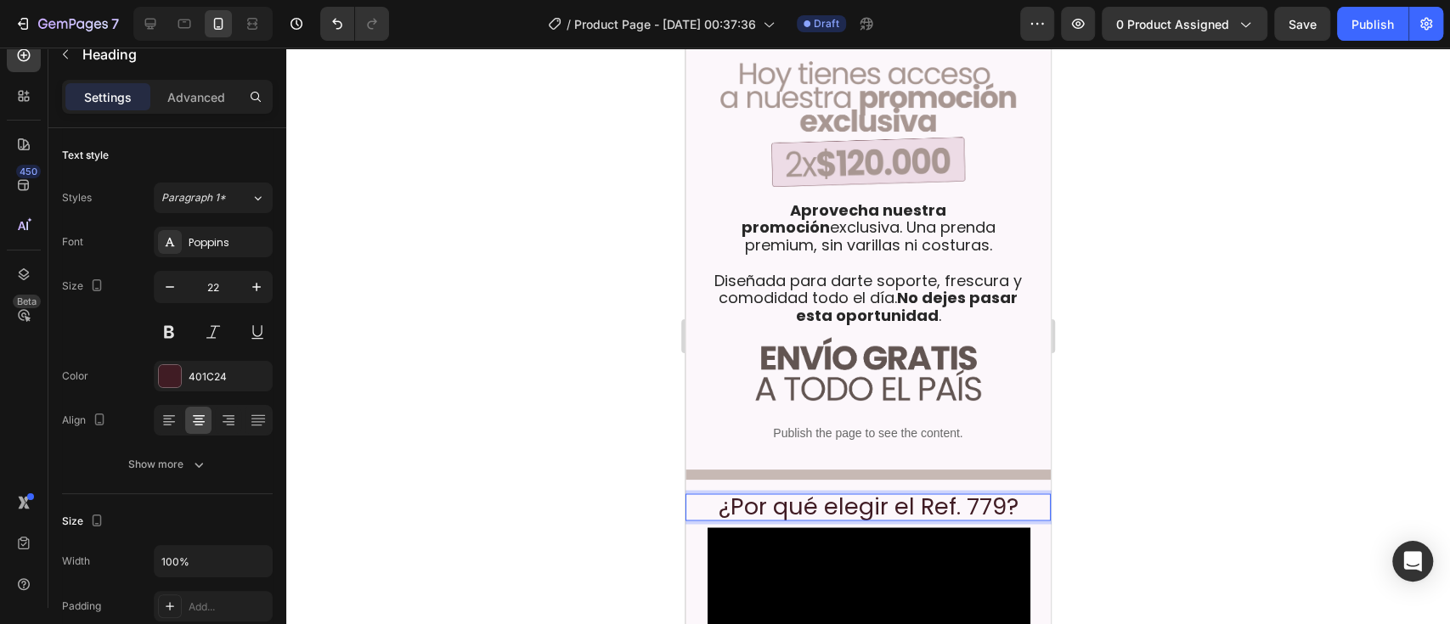
click at [1086, 437] on div at bounding box center [867, 336] width 1163 height 577
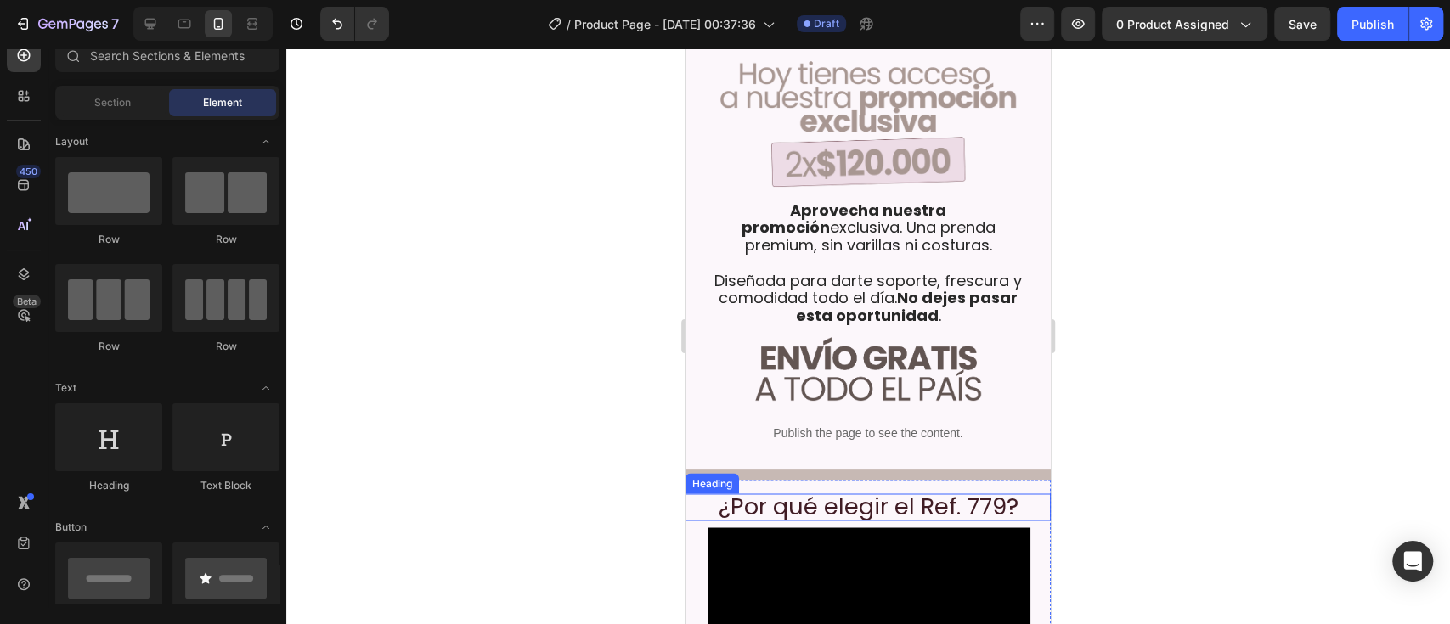
click at [908, 467] on span "¿Por qué elegir el Ref. 779?" at bounding box center [868, 505] width 300 height 31
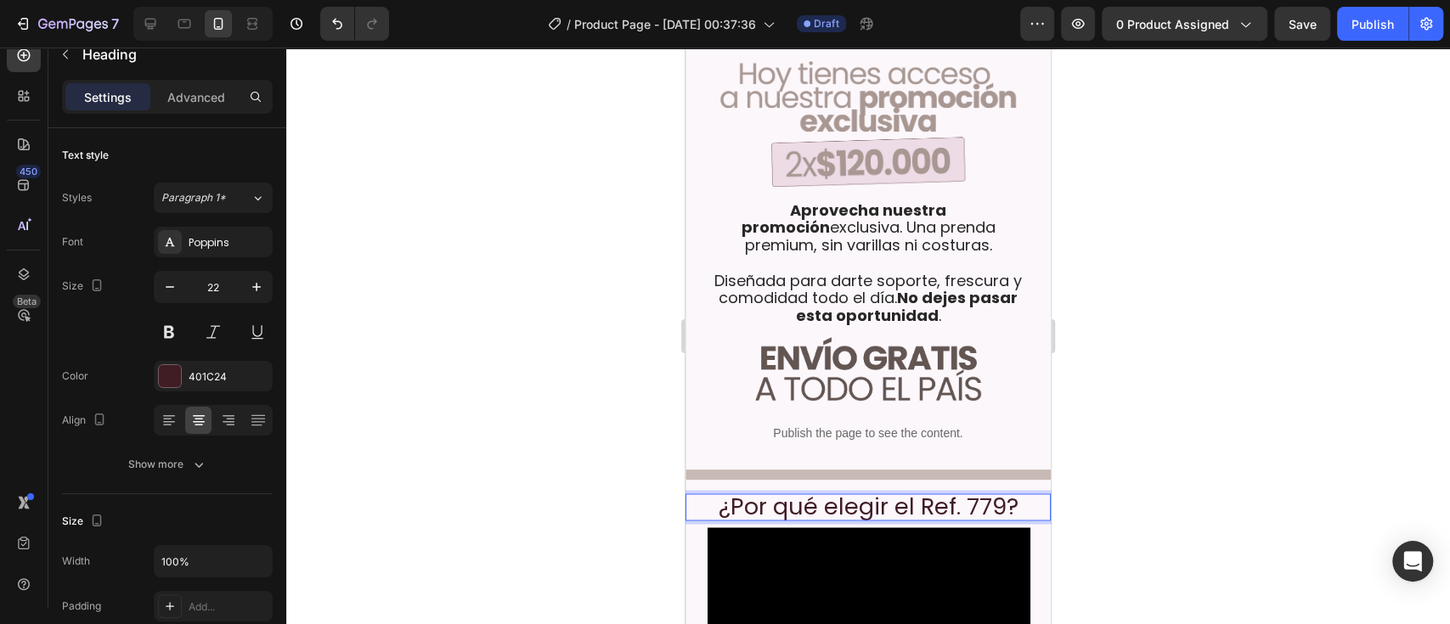
click at [906, 467] on span "¿Por qué elegir el Ref. 779?" at bounding box center [868, 505] width 300 height 31
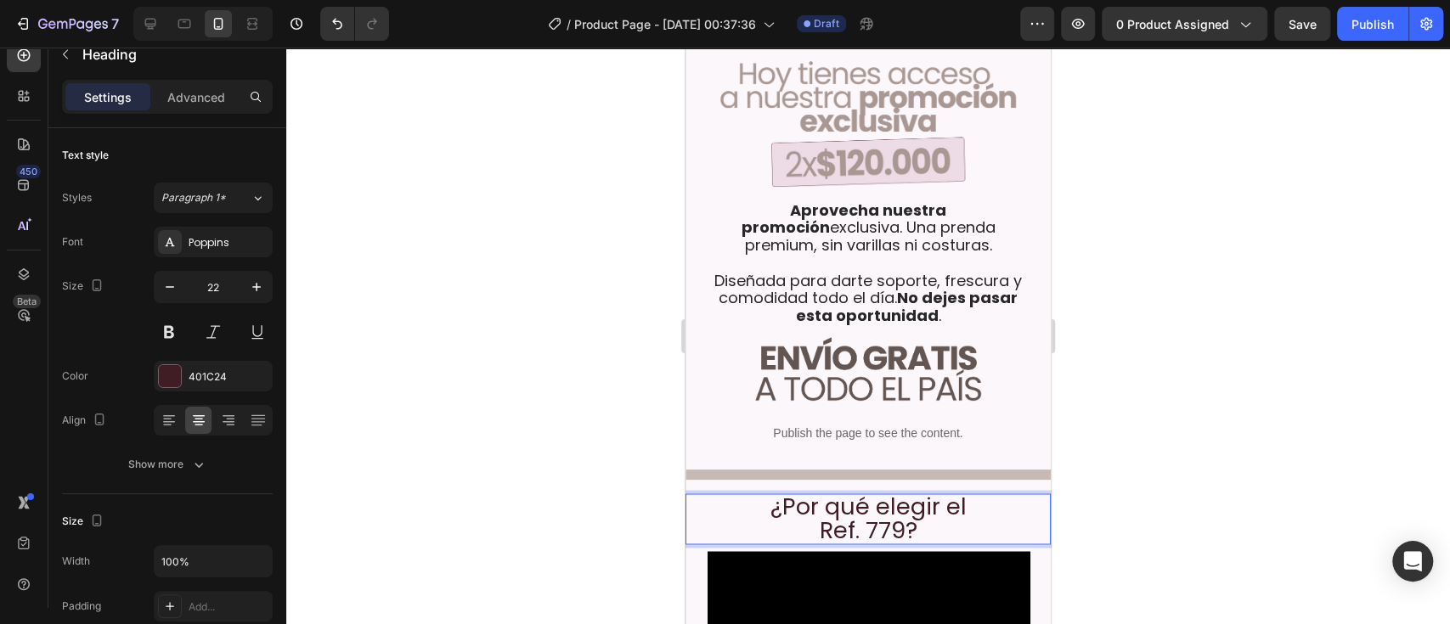
click at [950, 467] on p "¿Por qué elegir el Ref. 779?" at bounding box center [868, 519] width 362 height 48
drag, startPoint x: 893, startPoint y: 437, endPoint x: 914, endPoint y: 445, distance: 22.1
click at [914, 467] on p "¿Por qué elegir el Ref. 779?" at bounding box center [868, 519] width 362 height 48
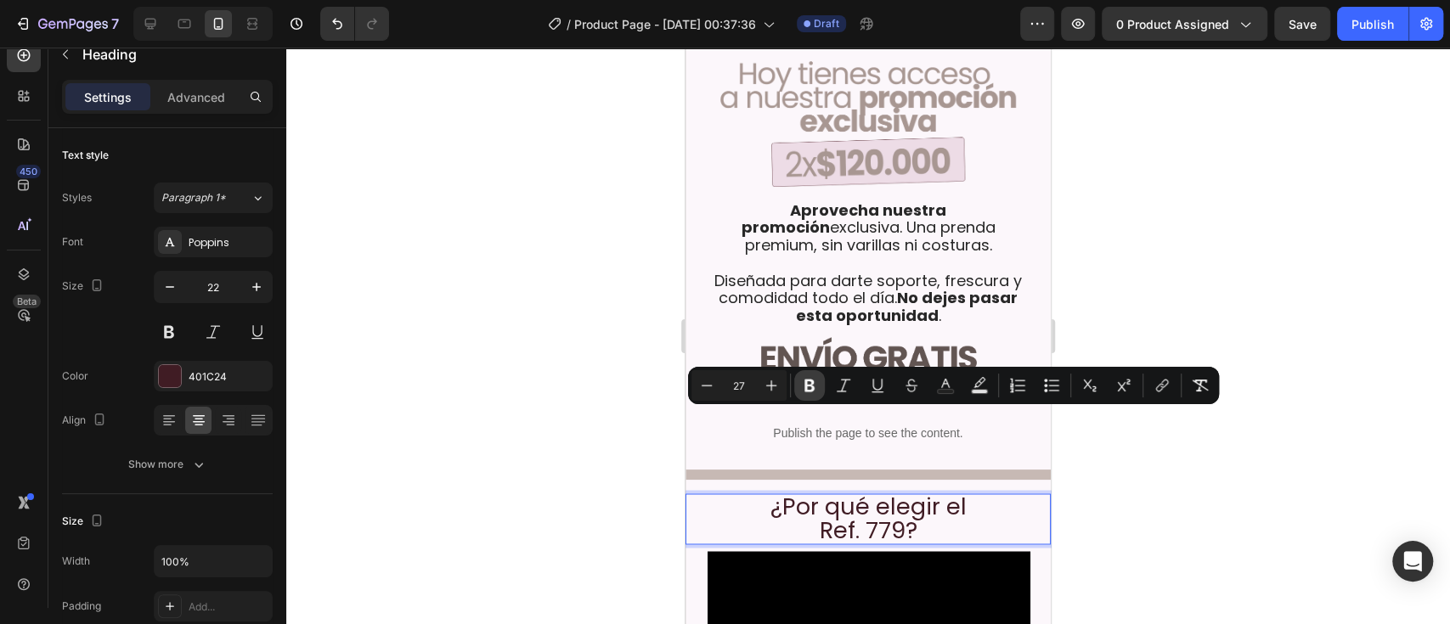
click at [803, 380] on icon "Editor contextual toolbar" at bounding box center [809, 385] width 17 height 17
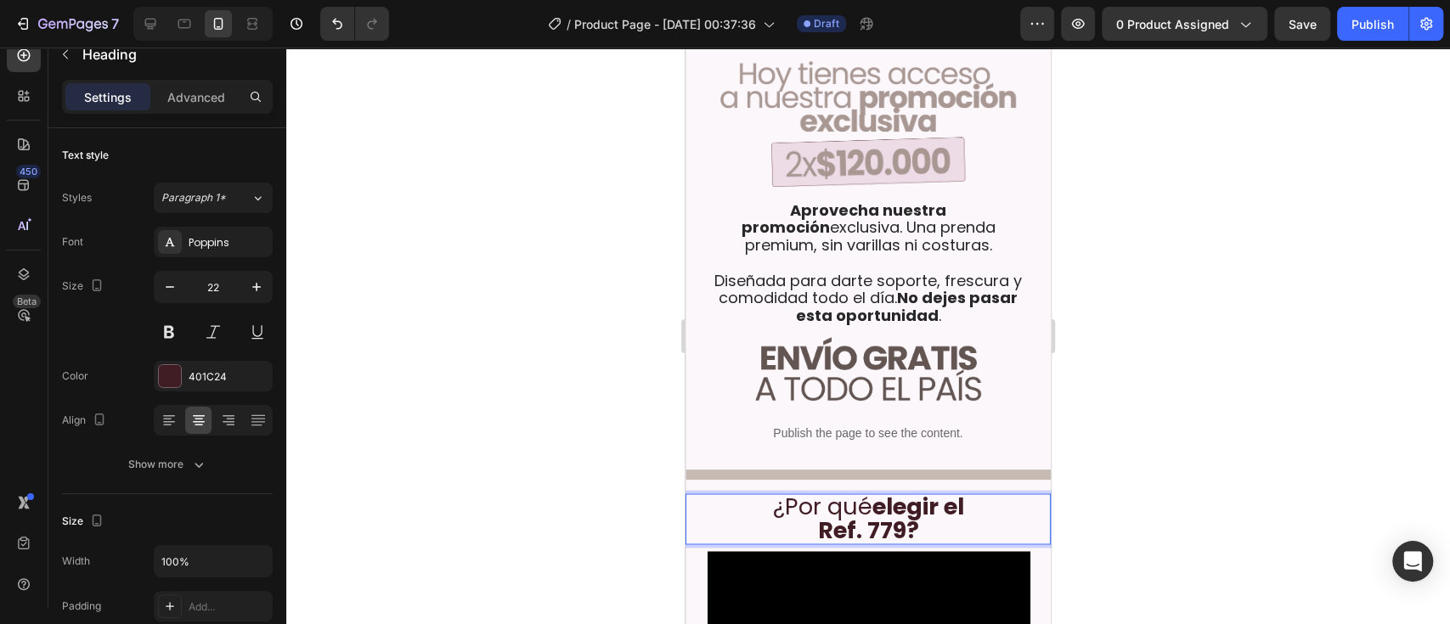
click at [1086, 467] on div at bounding box center [867, 336] width 1163 height 577
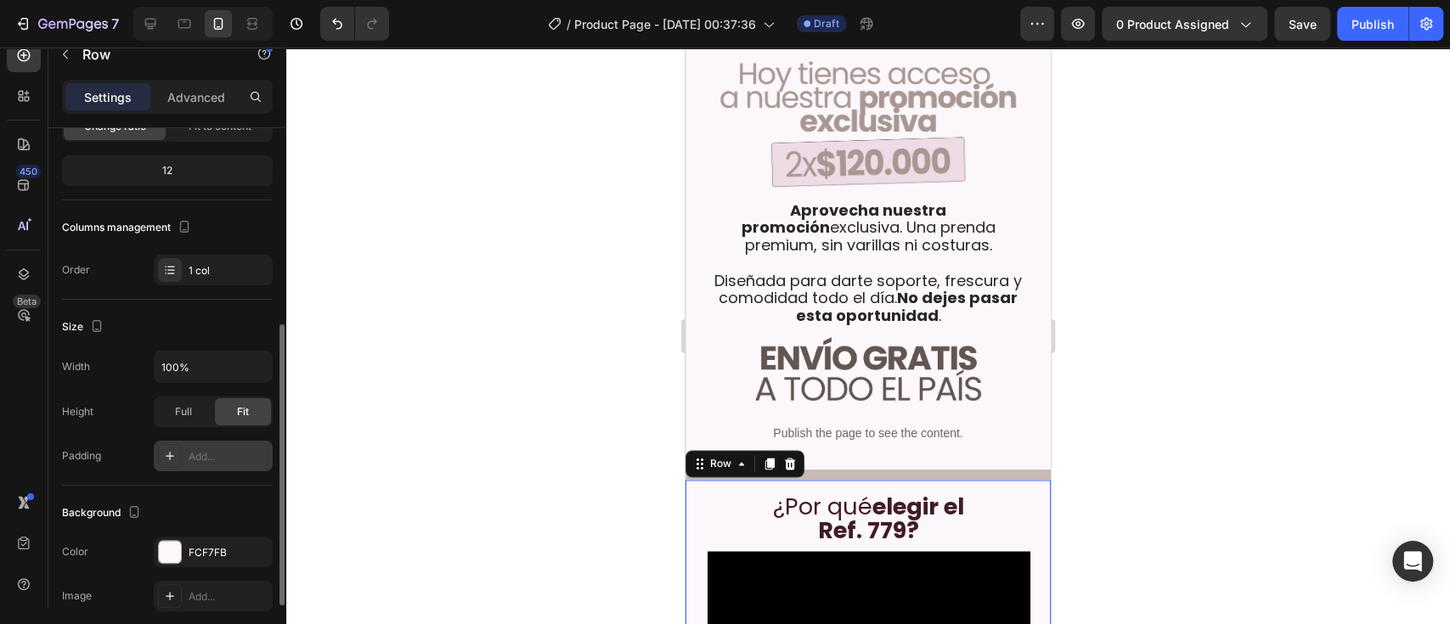
scroll to position [226, 0]
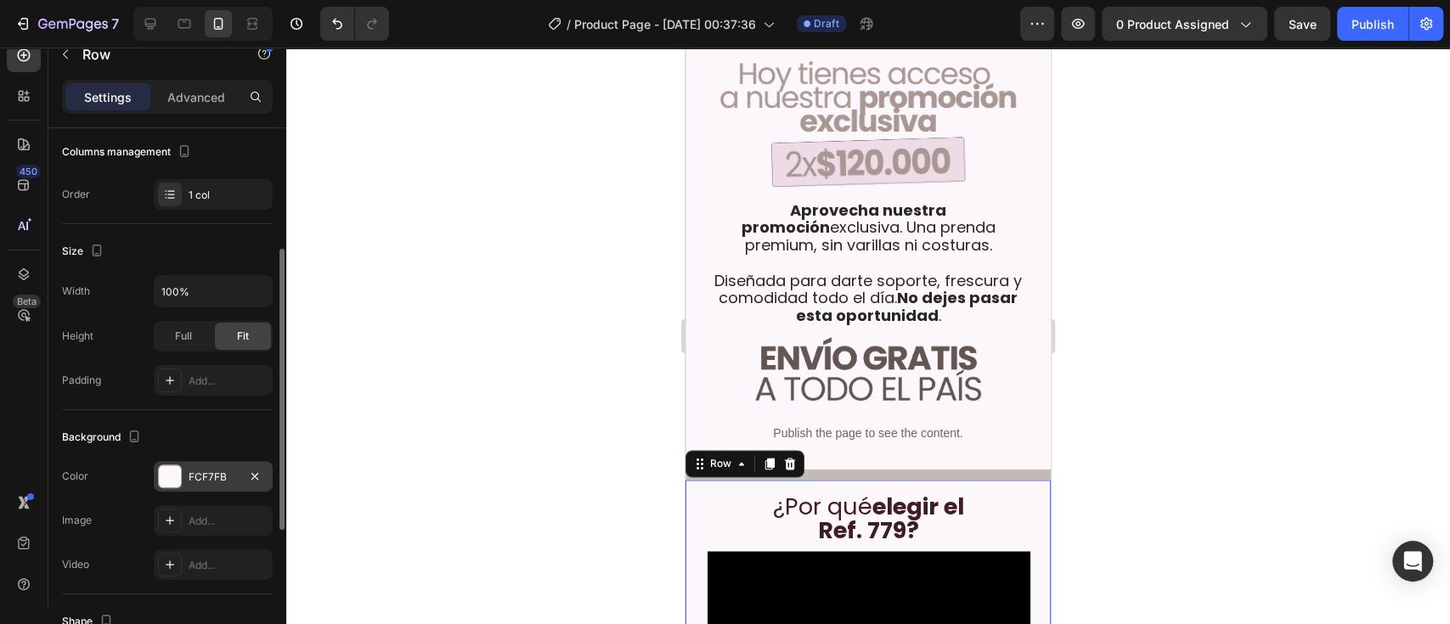
click at [194, 467] on div "FCF7FB" at bounding box center [213, 477] width 49 height 15
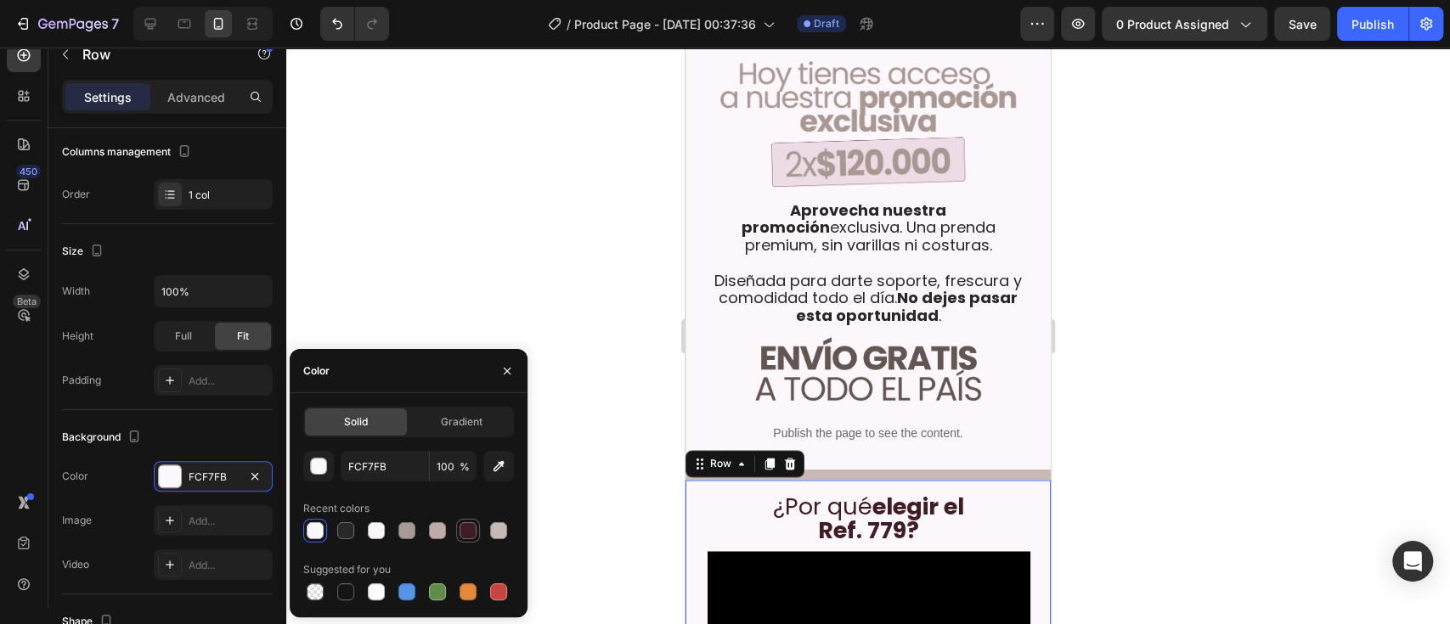
click at [471, 467] on div at bounding box center [467, 530] width 17 height 17
type input "401C24"
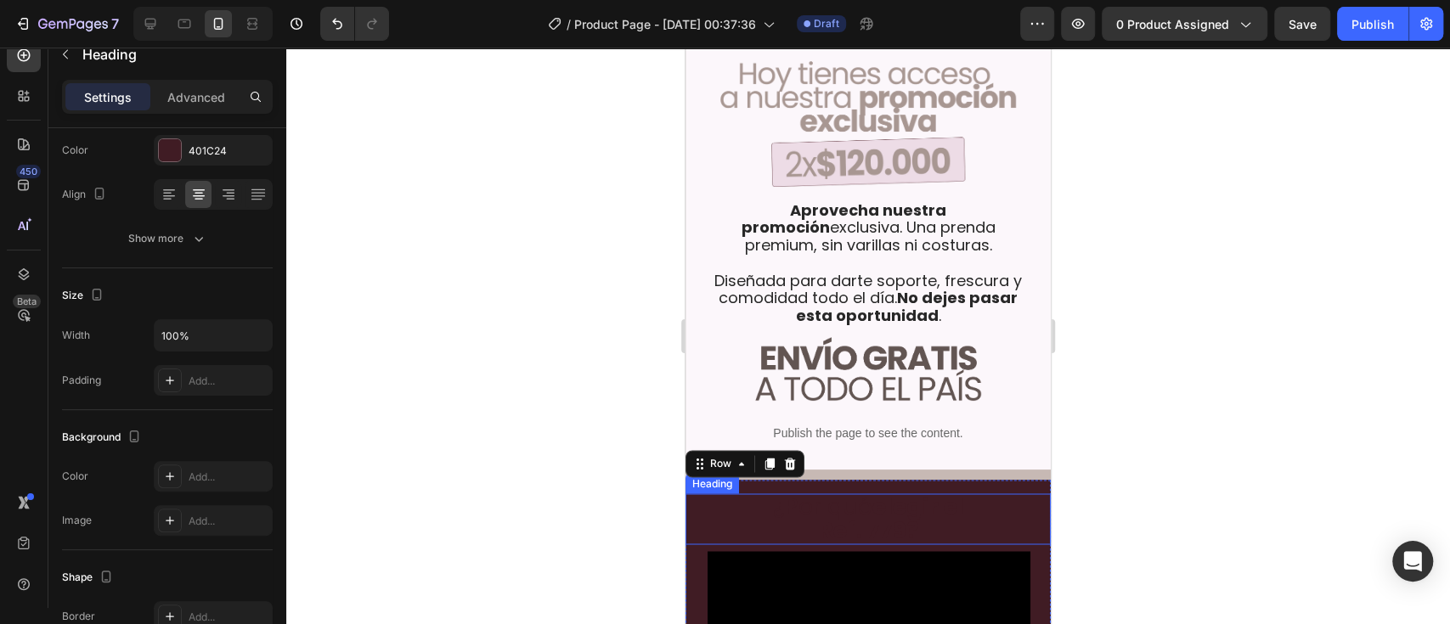
click at [883, 467] on strong "Ref. 779?" at bounding box center [868, 529] width 101 height 31
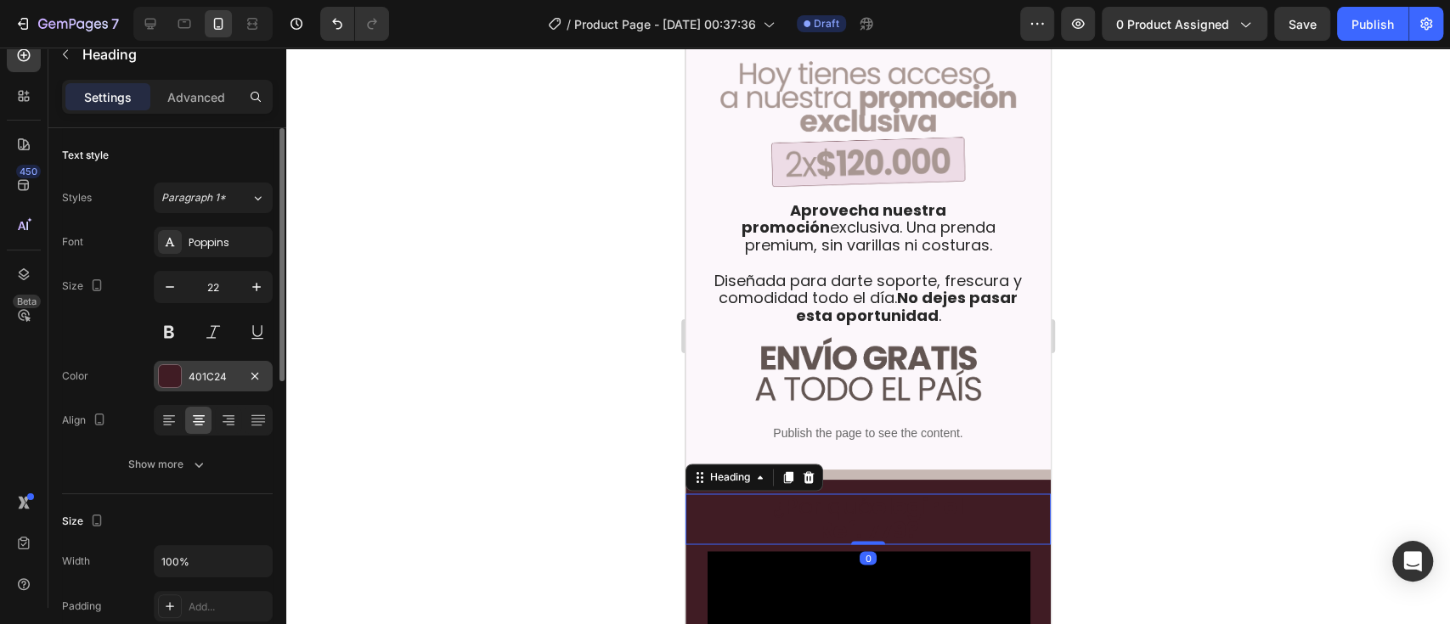
click at [204, 375] on div "401C24" at bounding box center [213, 376] width 49 height 15
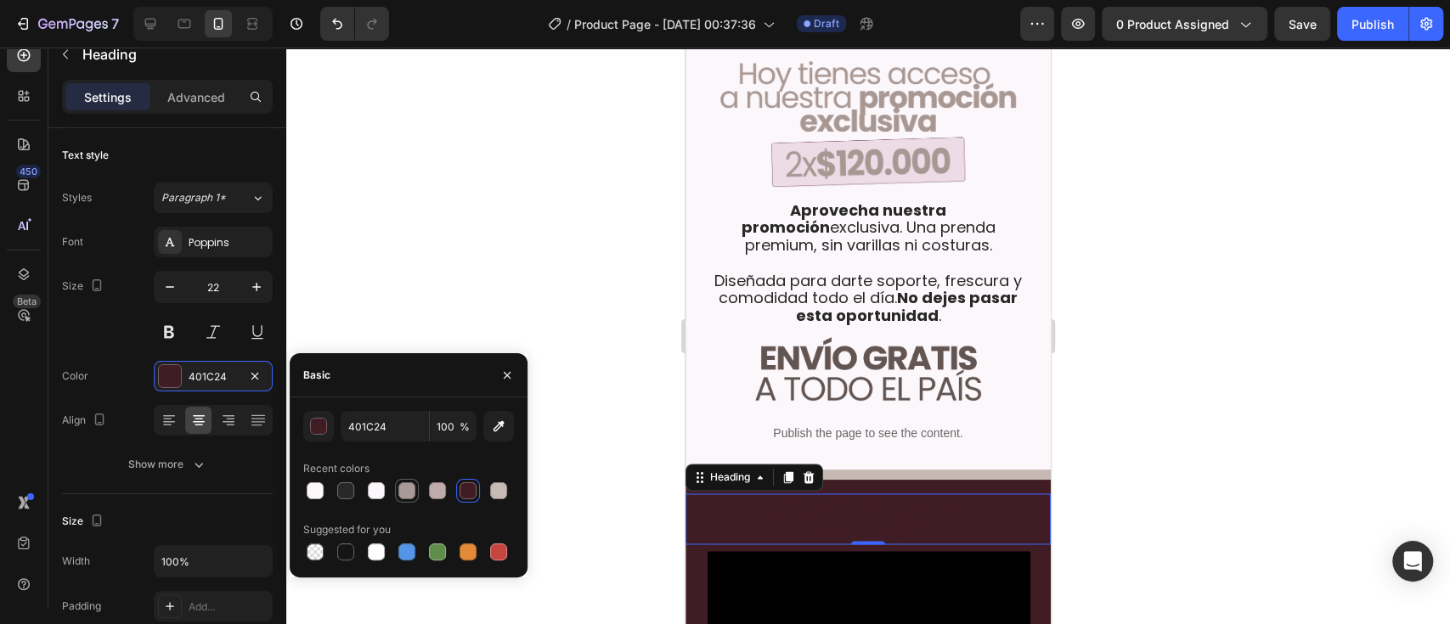
click at [408, 467] on div at bounding box center [406, 490] width 17 height 17
click at [384, 467] on div at bounding box center [376, 490] width 17 height 17
type input "FBF6F9"
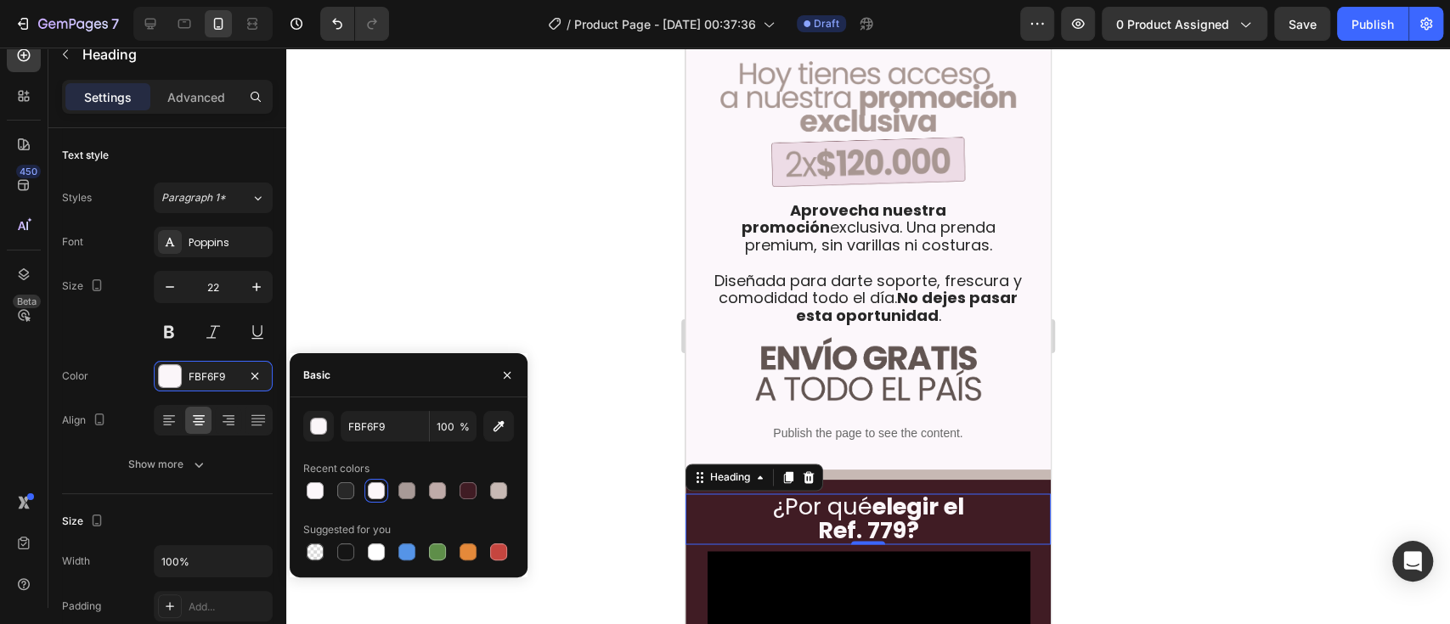
click at [514, 299] on div at bounding box center [867, 336] width 1163 height 577
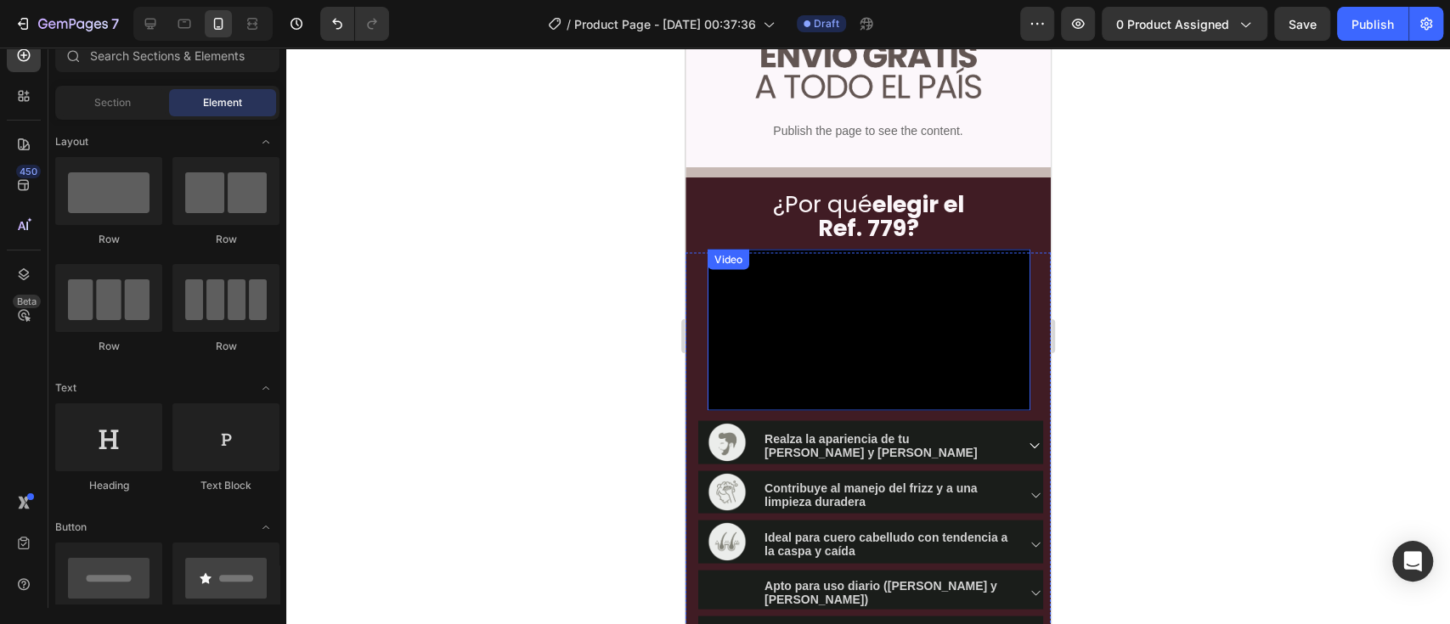
scroll to position [2038, 0]
click at [769, 323] on video at bounding box center [868, 329] width 323 height 161
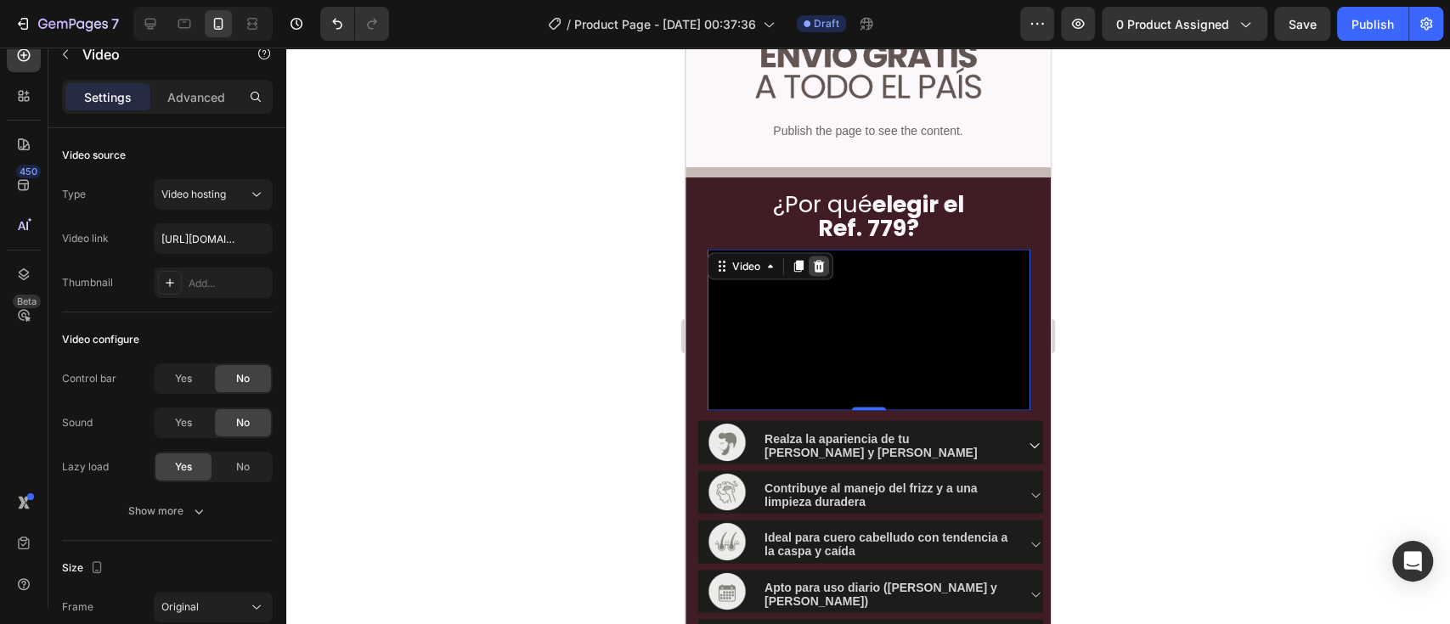
click at [822, 260] on icon at bounding box center [819, 266] width 11 height 12
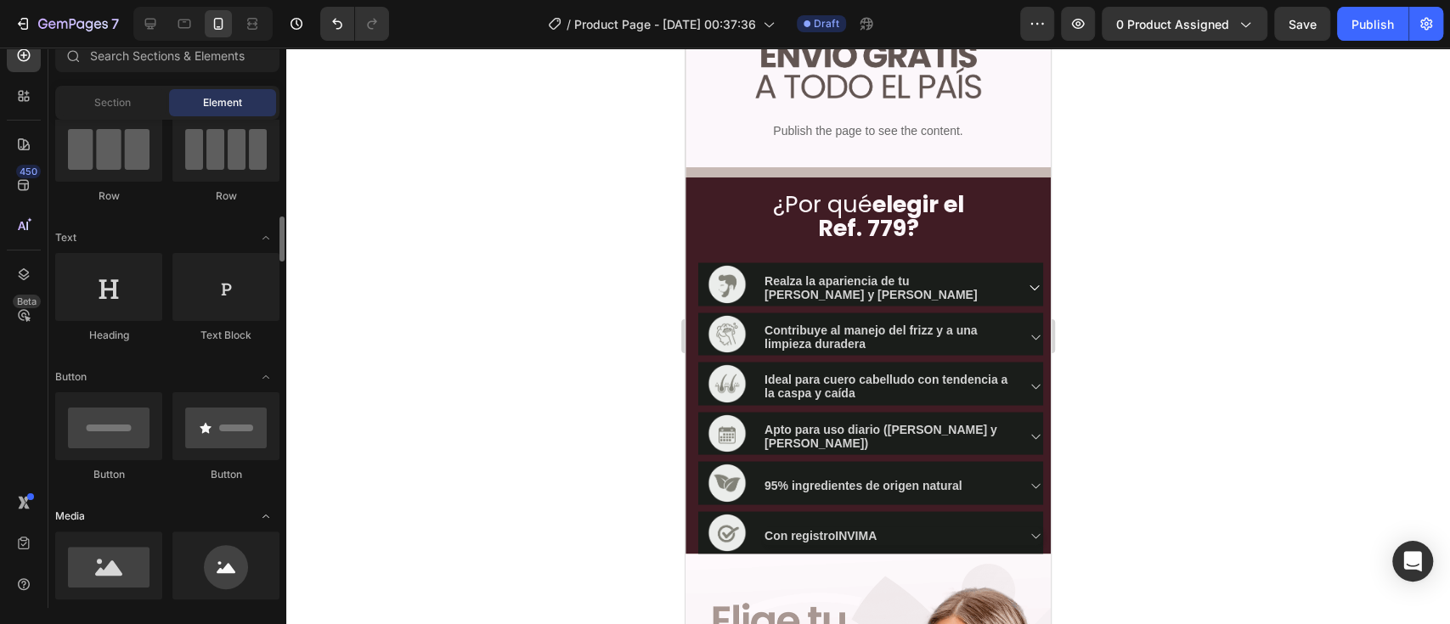
scroll to position [226, 0]
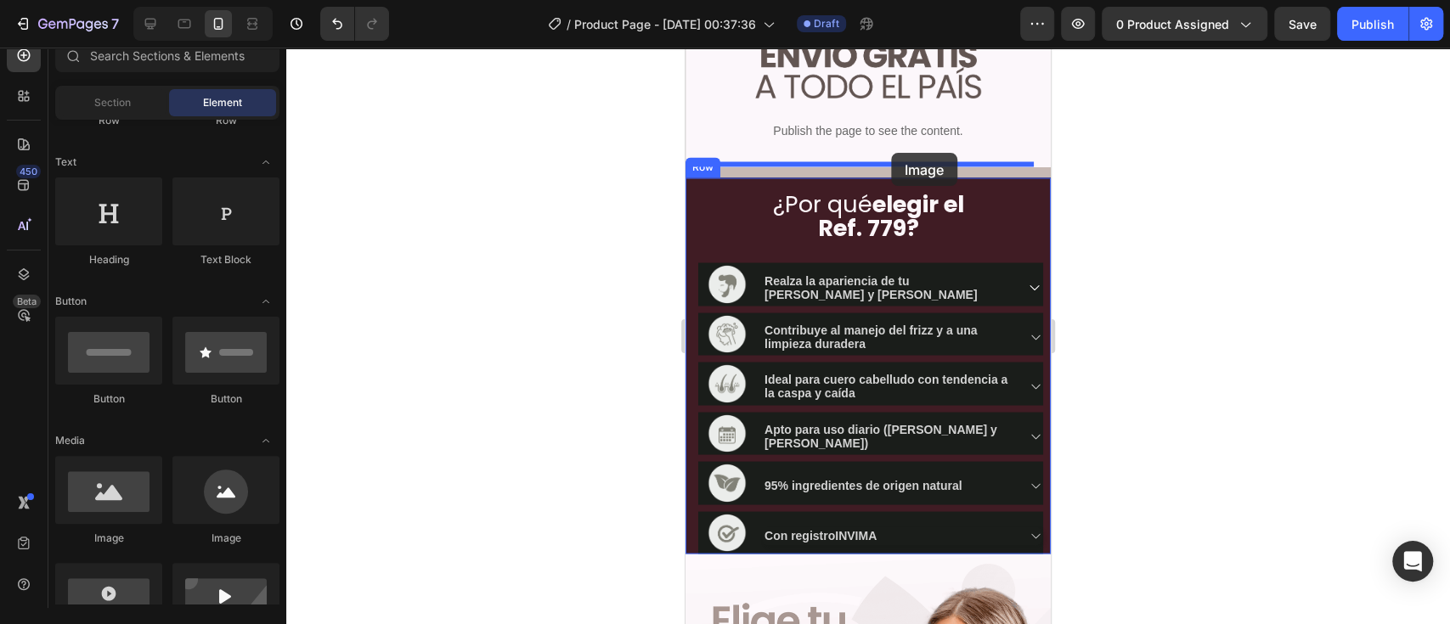
drag, startPoint x: 800, startPoint y: 531, endPoint x: 891, endPoint y: 153, distance: 388.7
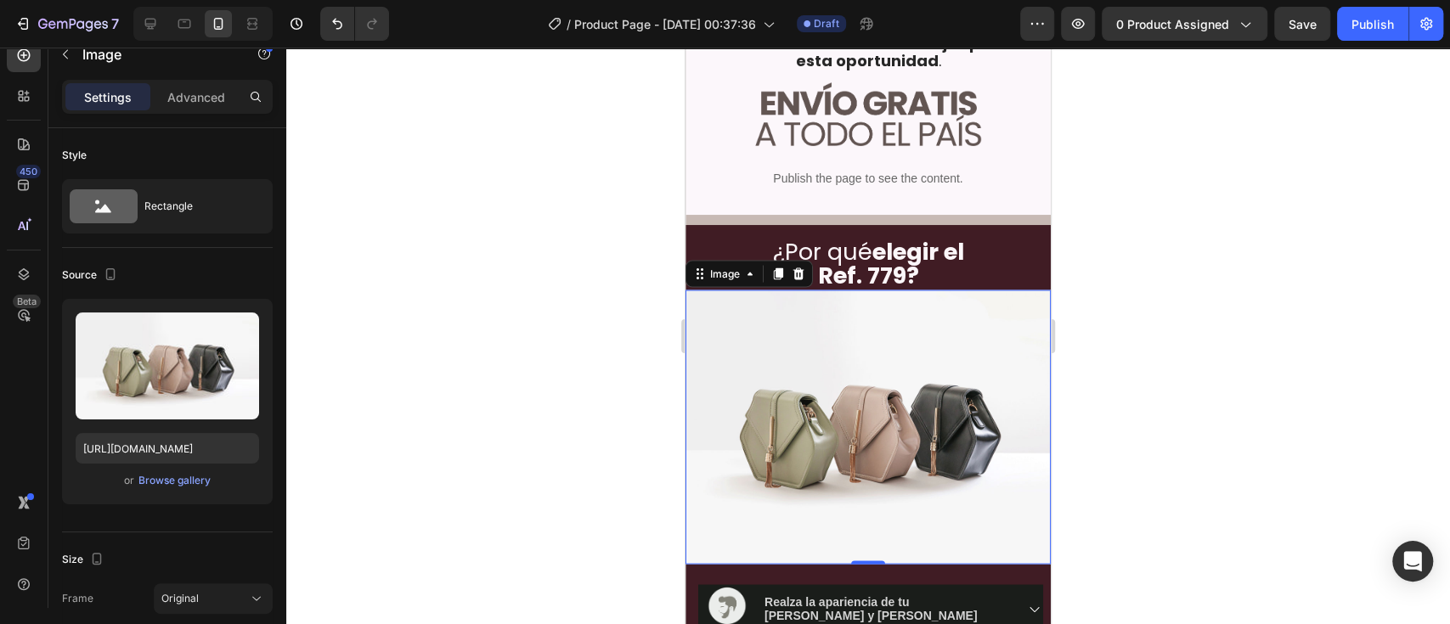
scroll to position [1963, 0]
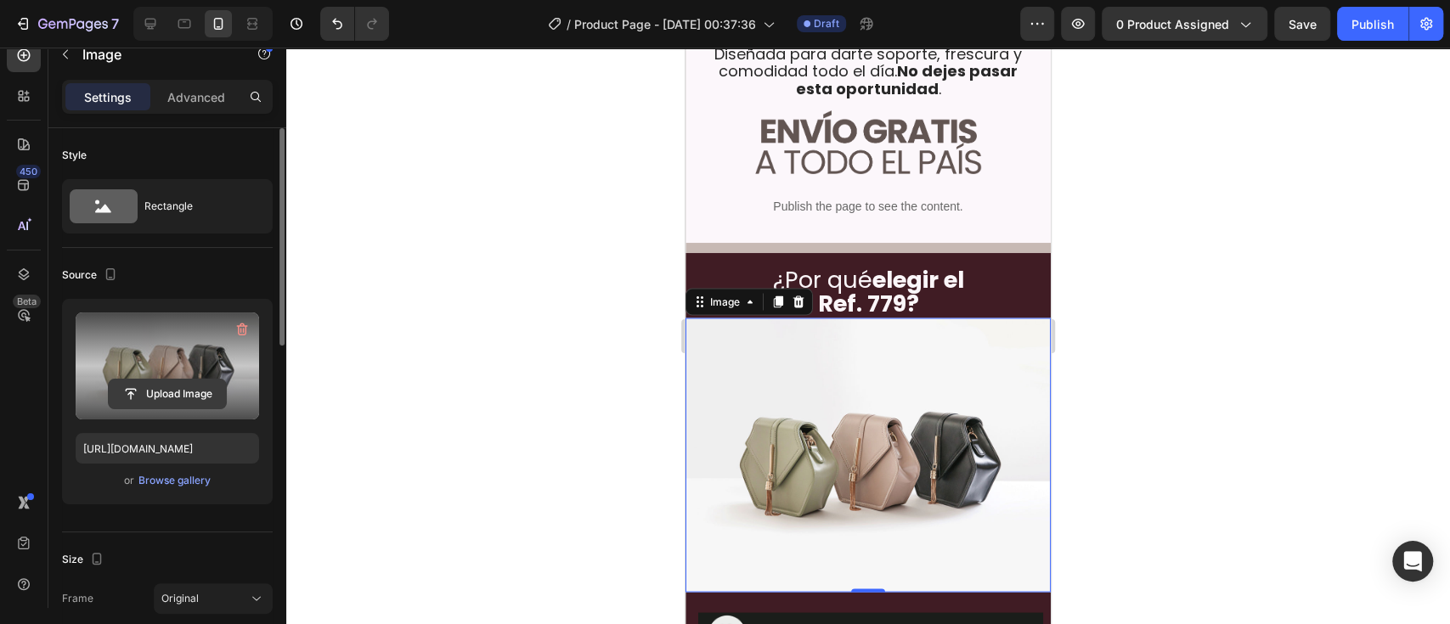
click at [149, 387] on input "file" at bounding box center [167, 394] width 117 height 29
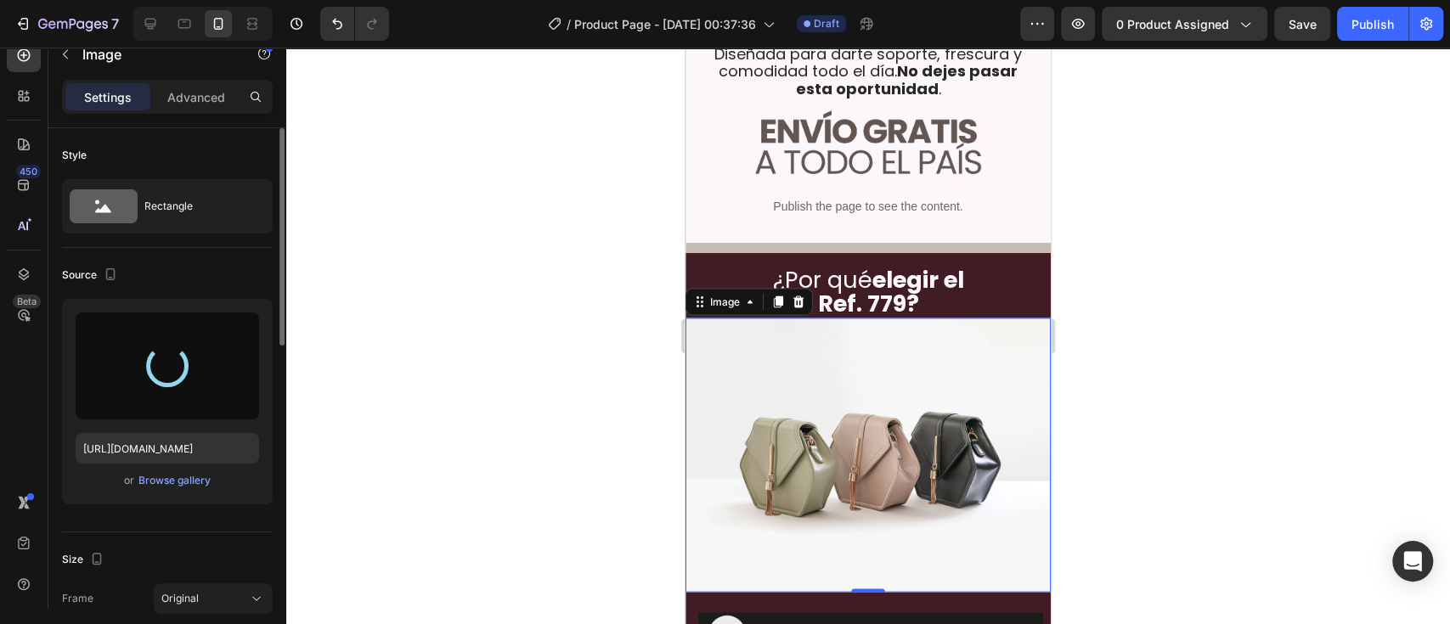
type input "https://cdn.shopify.com/s/files/1/0642/6093/1637/files/gempages_586232533516026…"
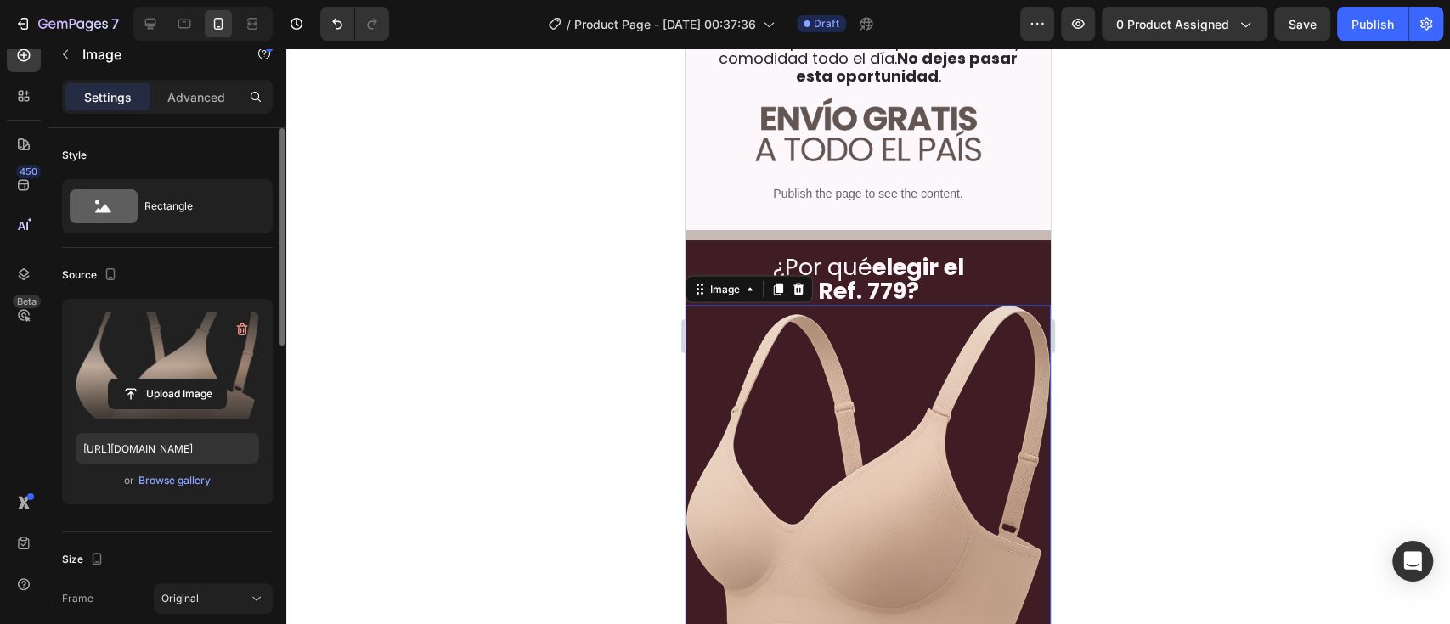
scroll to position [2038, 0]
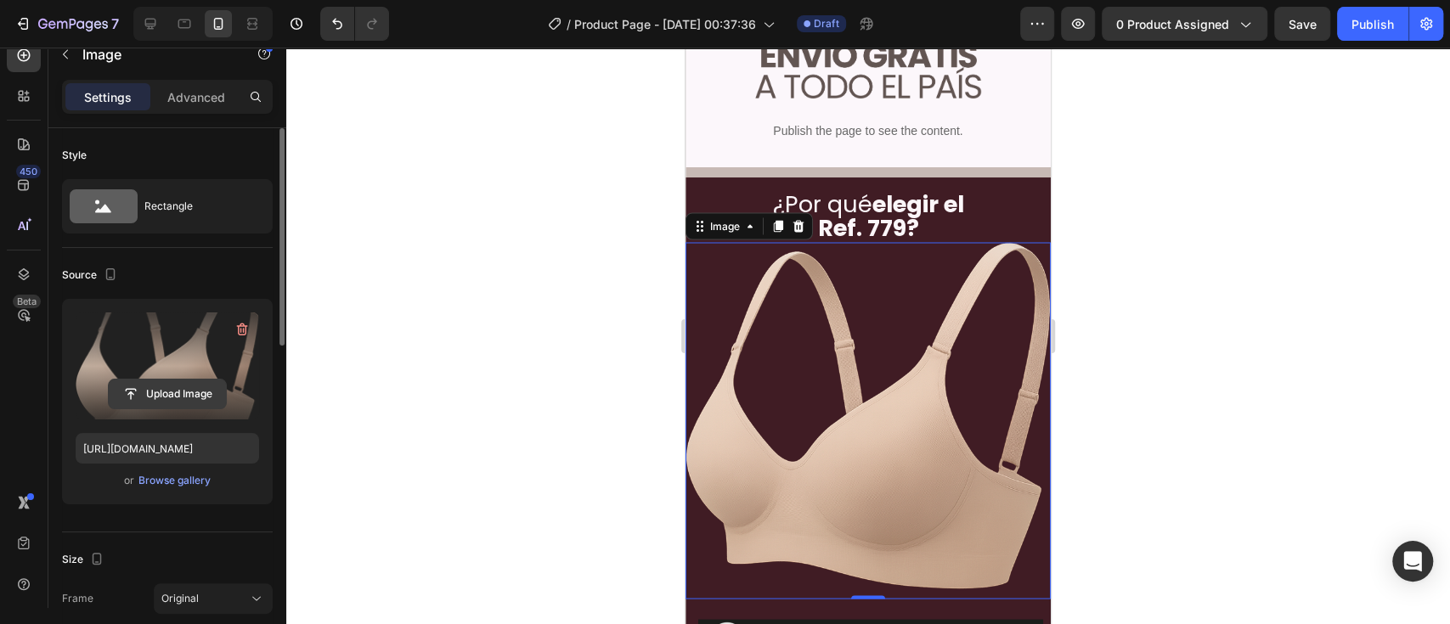
click at [166, 399] on input "file" at bounding box center [167, 394] width 117 height 29
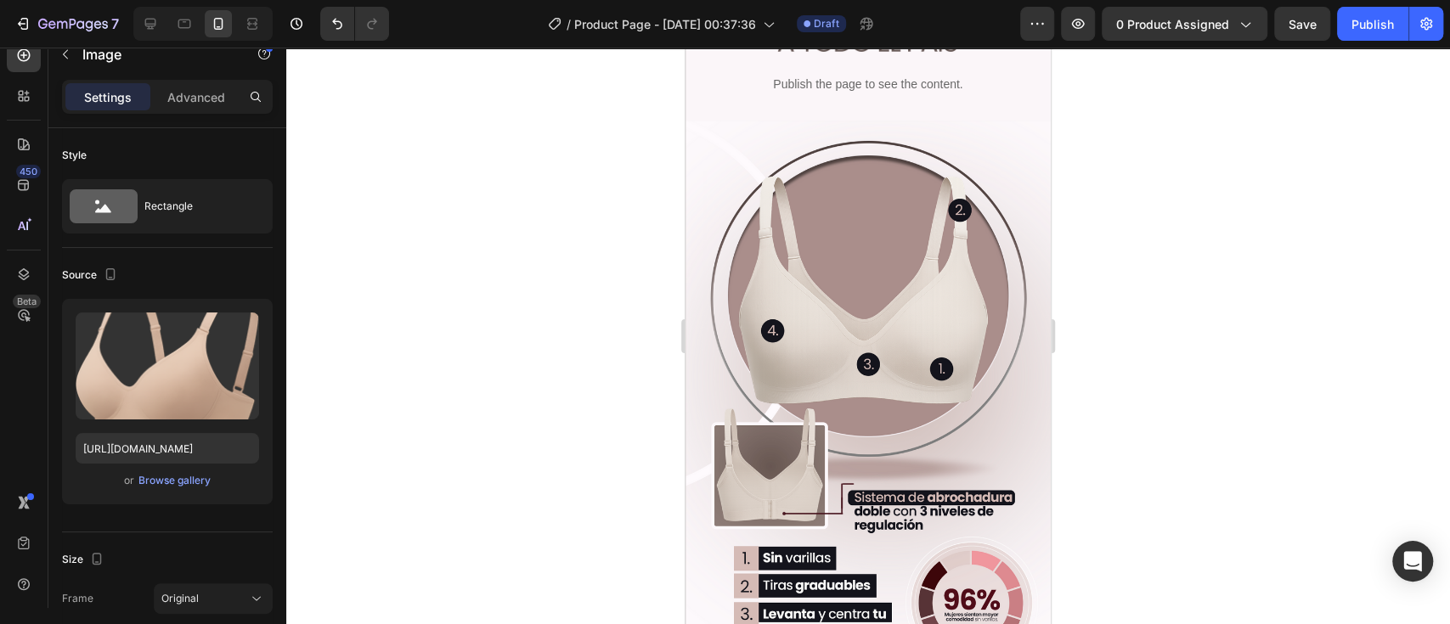
scroll to position [905, 0]
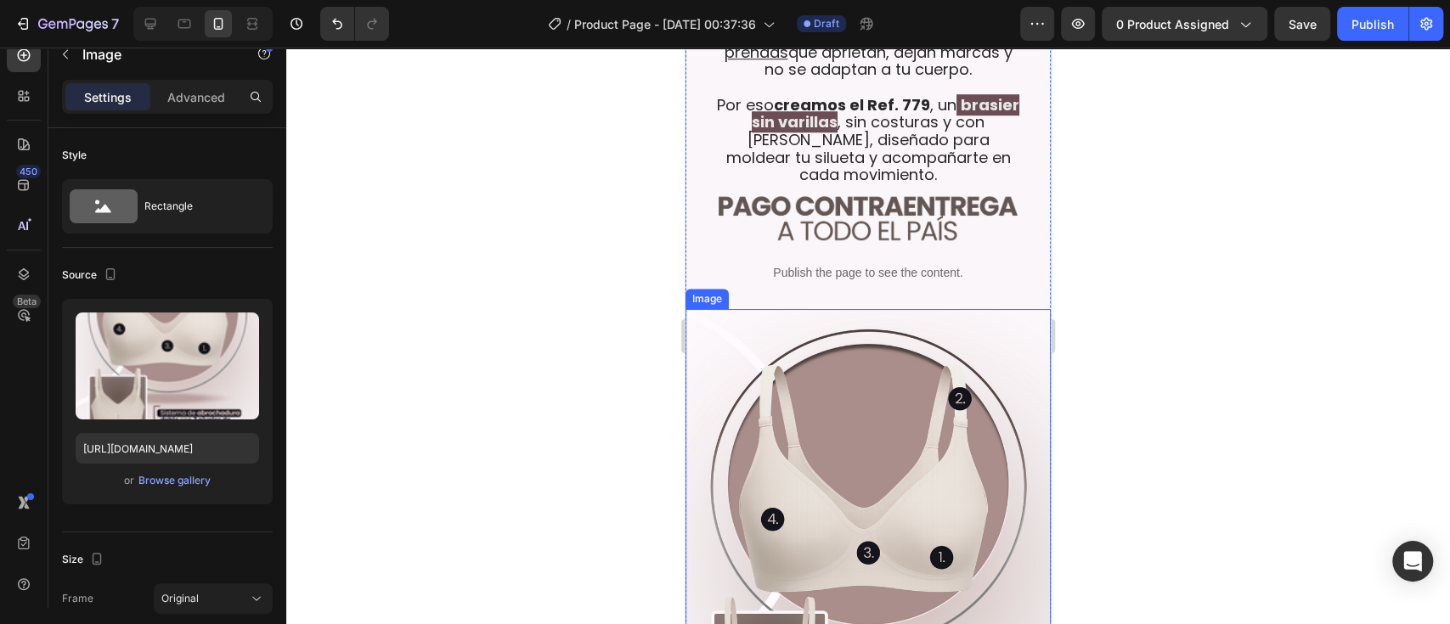
click at [871, 404] on img at bounding box center [867, 593] width 365 height 569
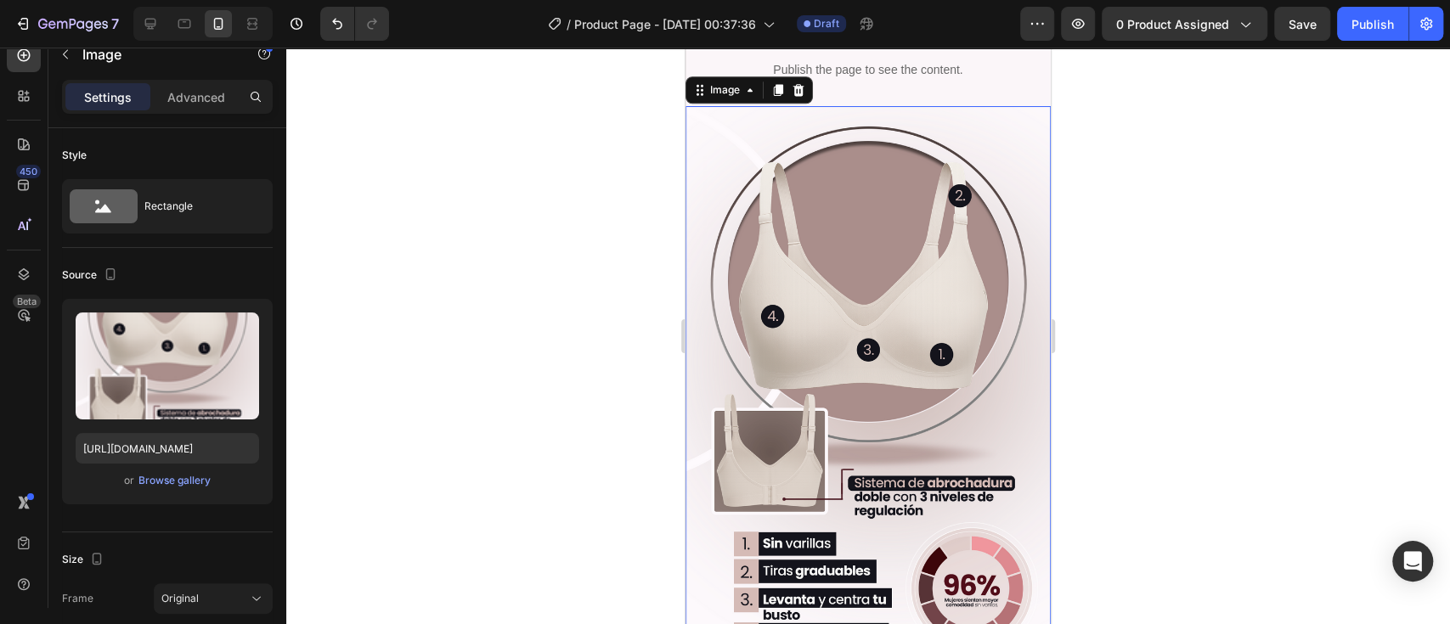
scroll to position [1132, 0]
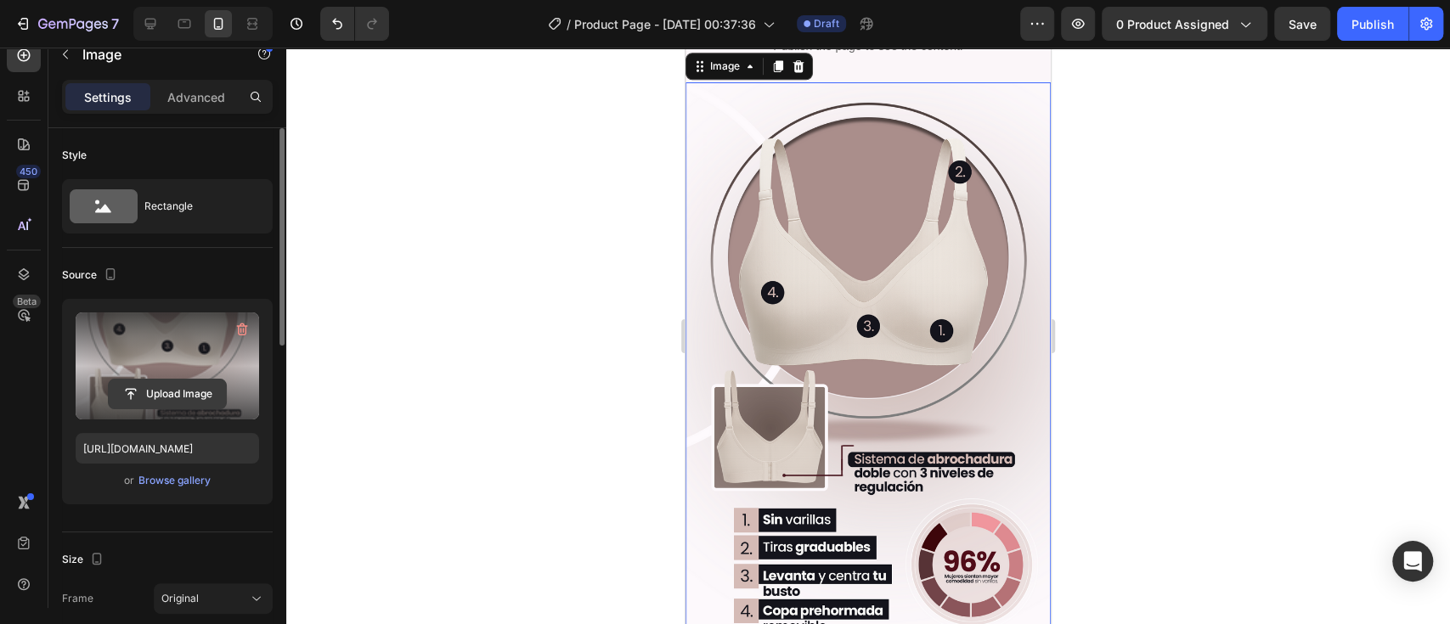
click at [185, 399] on input "file" at bounding box center [167, 394] width 117 height 29
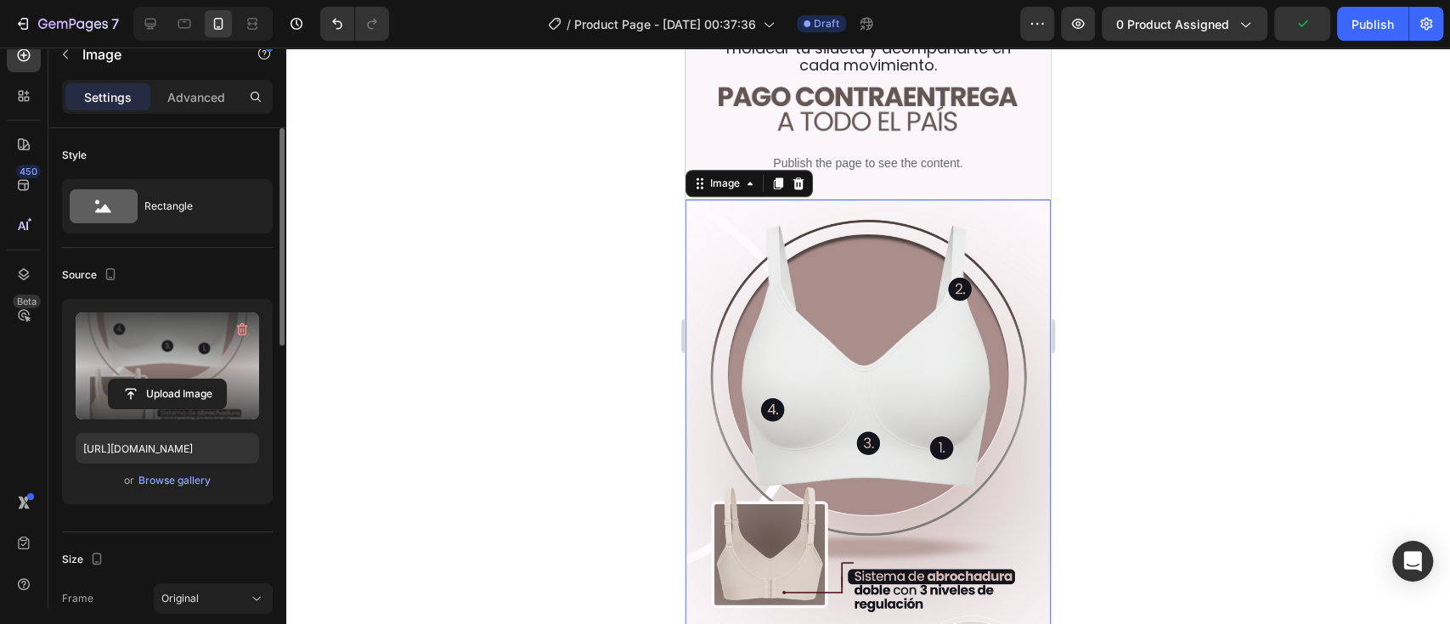
scroll to position [981, 0]
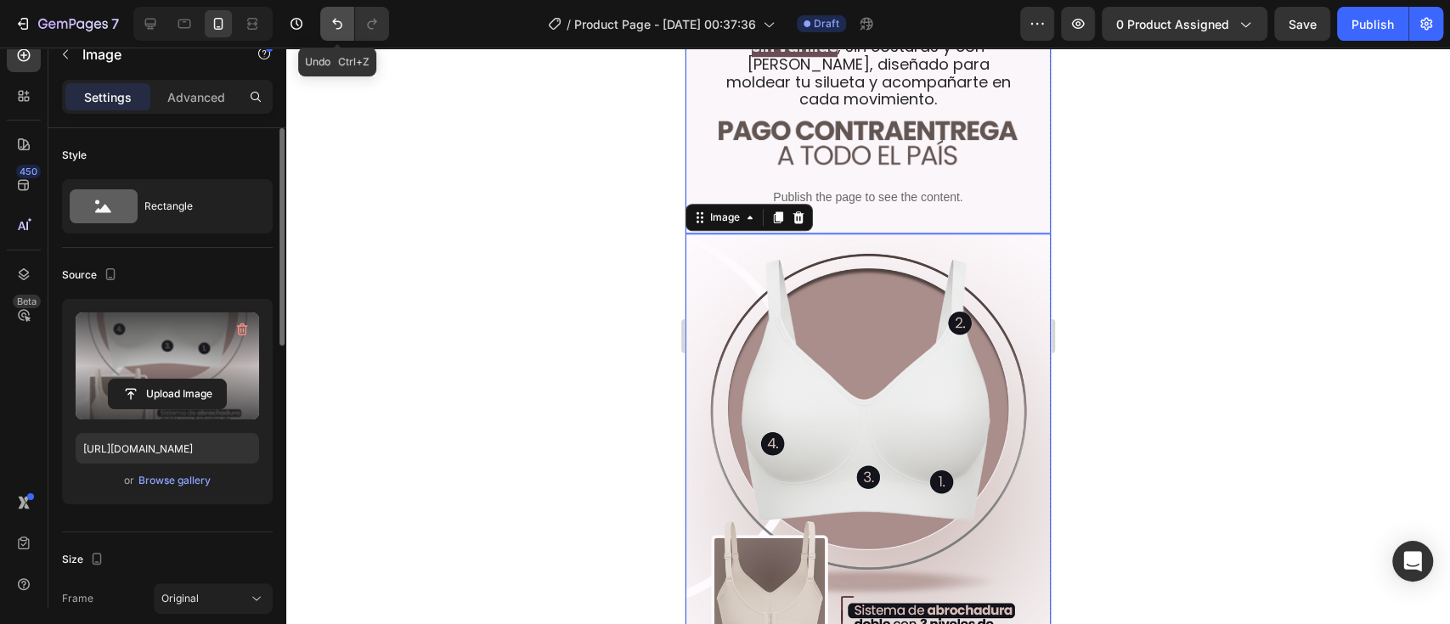
click at [332, 23] on icon "Undo/Redo" at bounding box center [337, 23] width 17 height 17
click at [333, 26] on icon "Undo/Redo" at bounding box center [337, 23] width 17 height 17
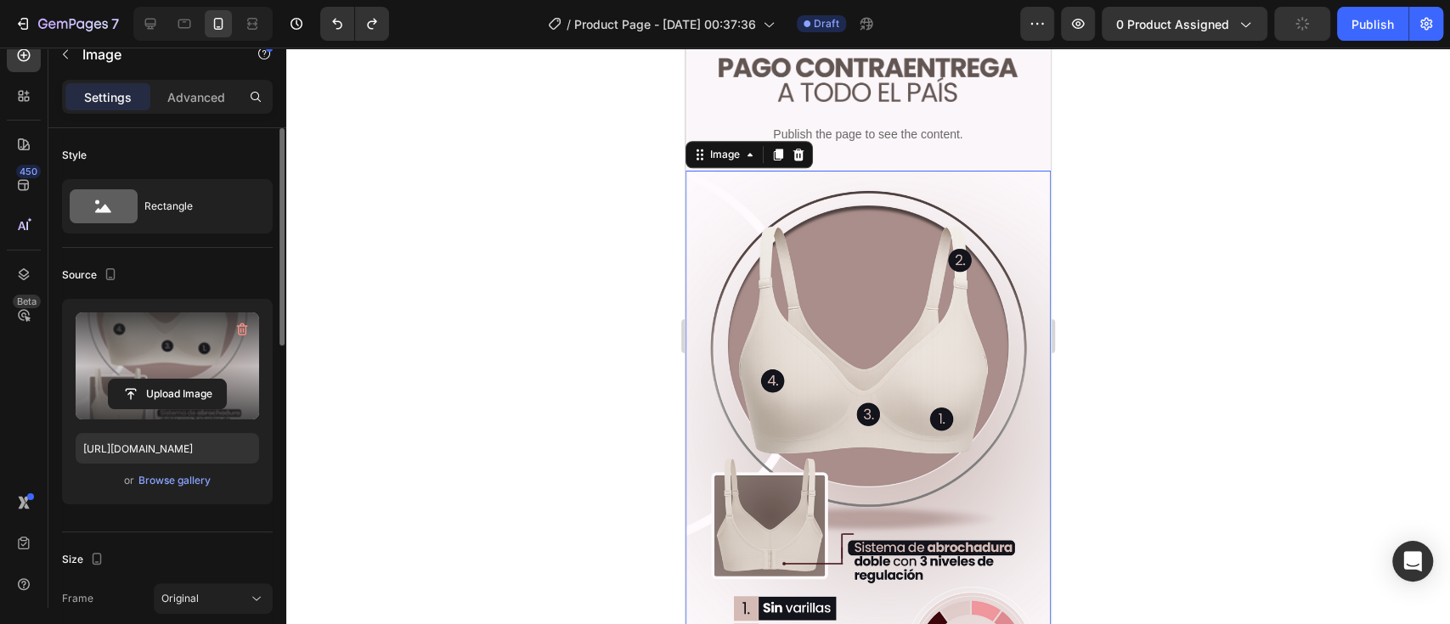
scroll to position [1056, 0]
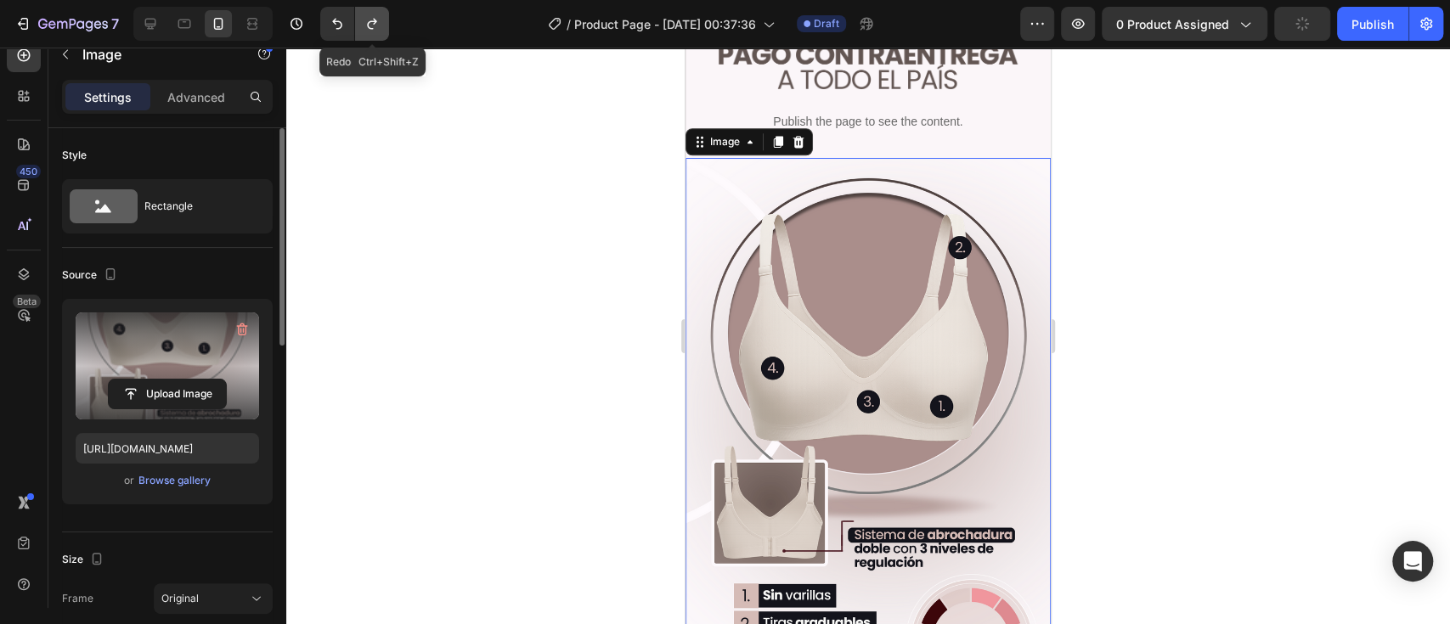
click at [374, 14] on button "Undo/Redo" at bounding box center [372, 24] width 34 height 34
type input "https://cdn.shopify.com/s/files/1/0642/6093/1637/files/gempages_586232533516026…"
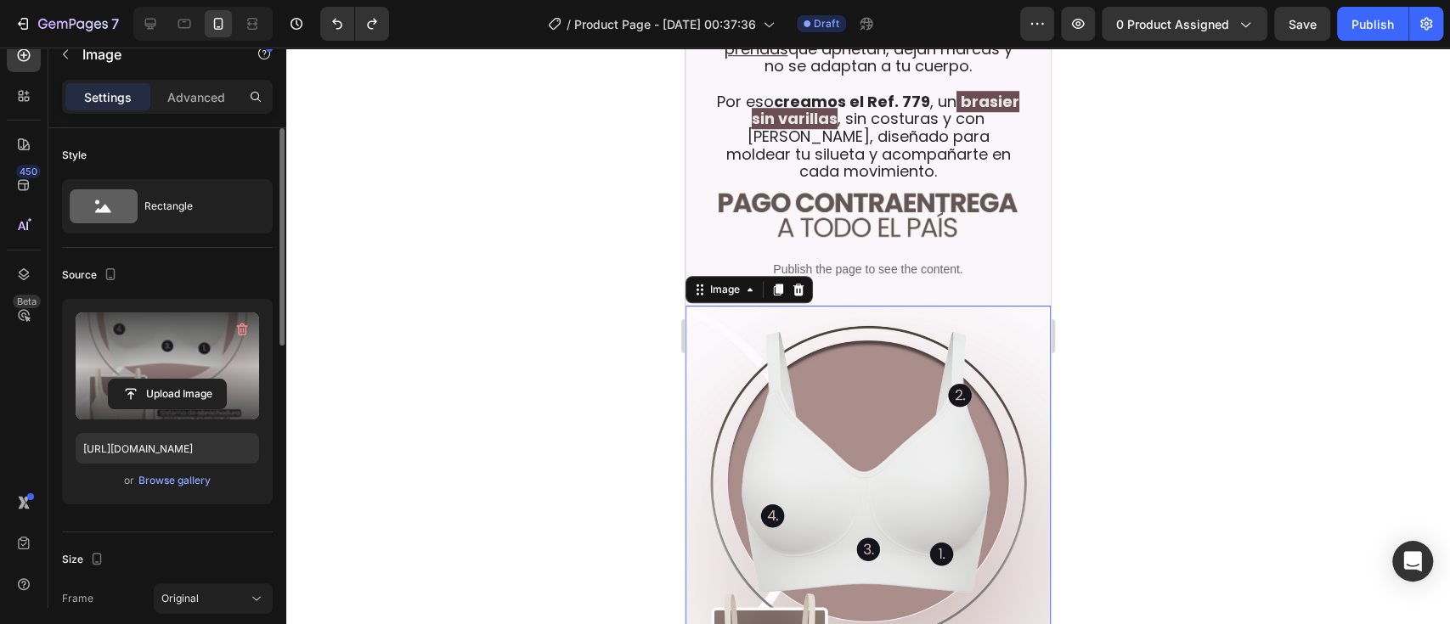
scroll to position [1132, 0]
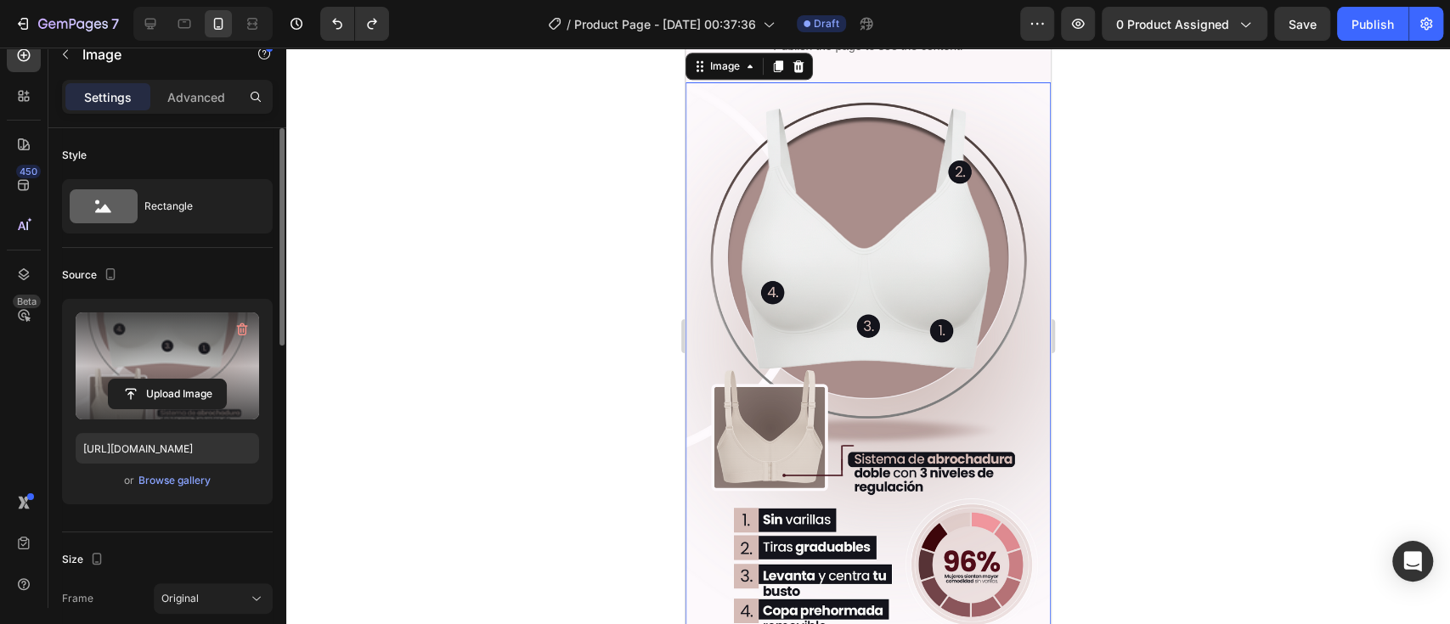
click at [1086, 372] on div at bounding box center [867, 336] width 1163 height 577
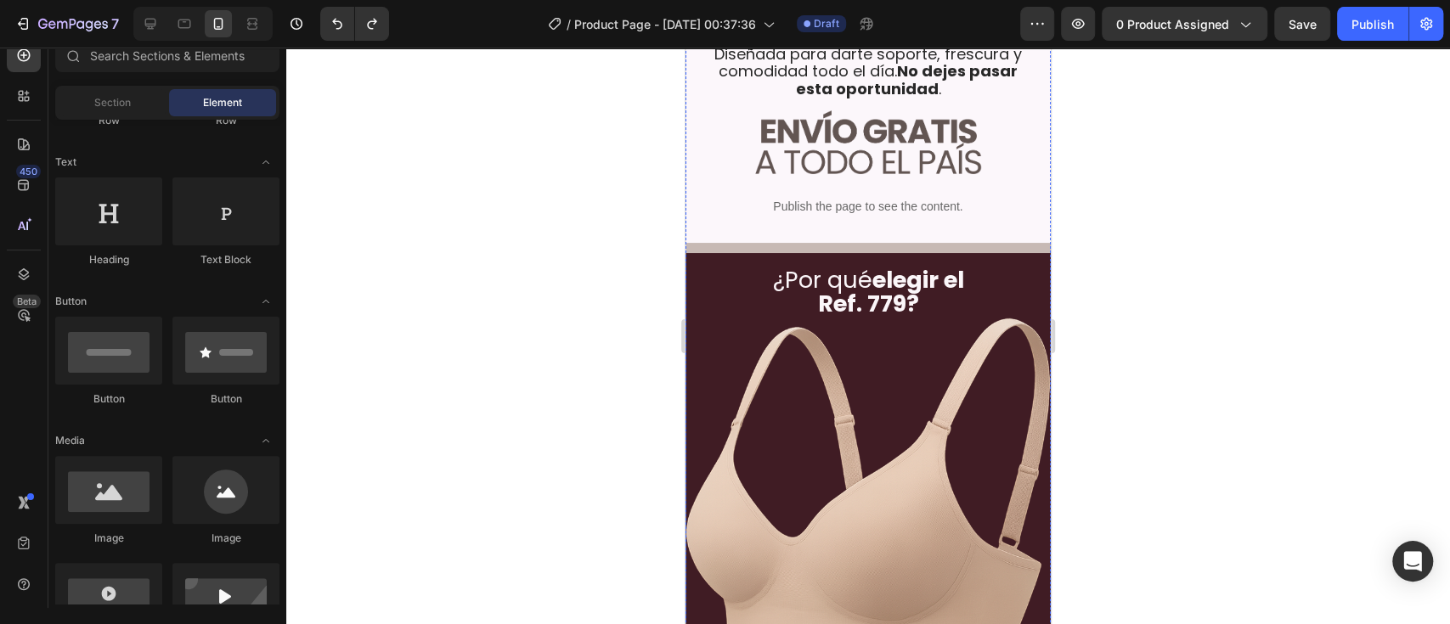
scroll to position [2113, 0]
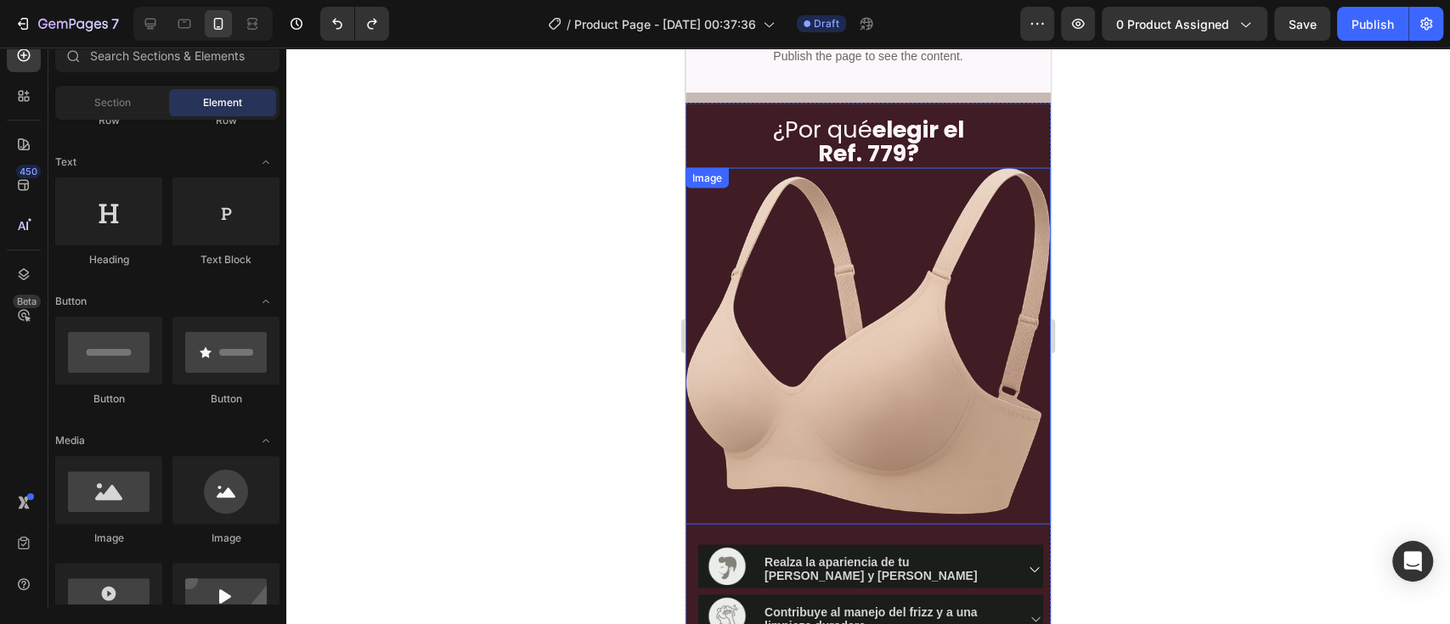
click at [807, 256] on img at bounding box center [867, 345] width 365 height 357
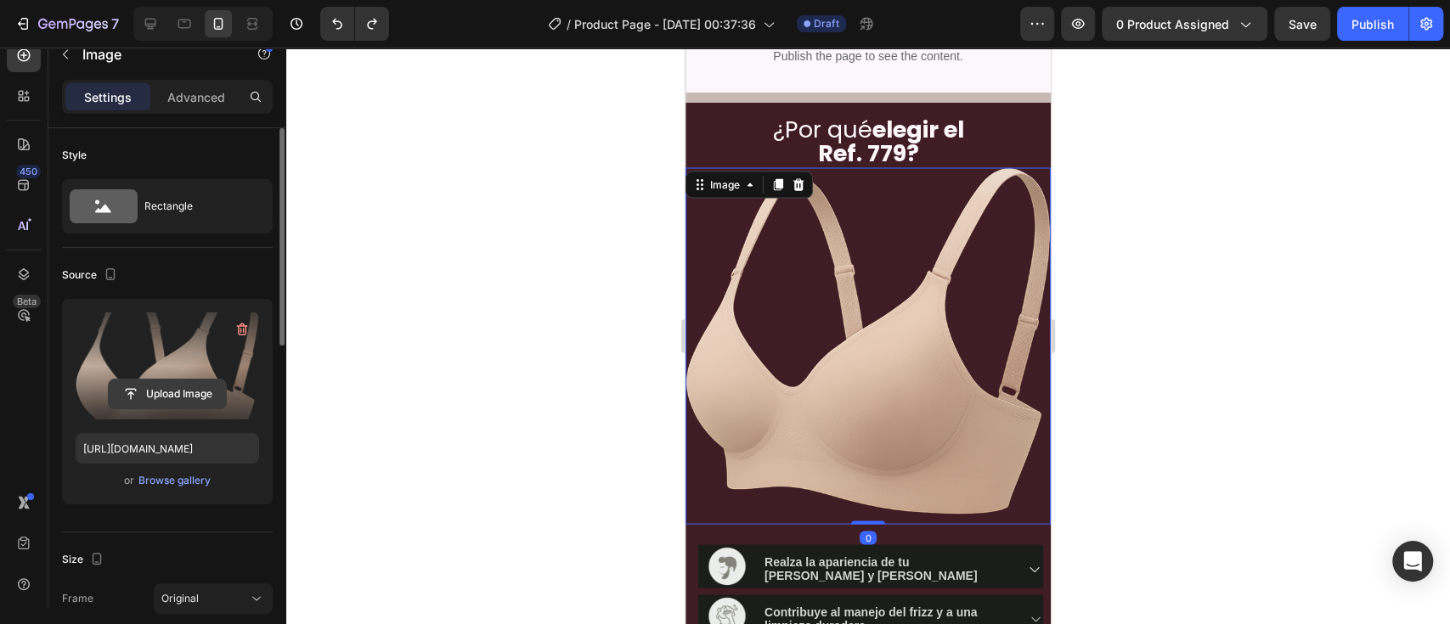
click at [183, 389] on input "file" at bounding box center [167, 394] width 117 height 29
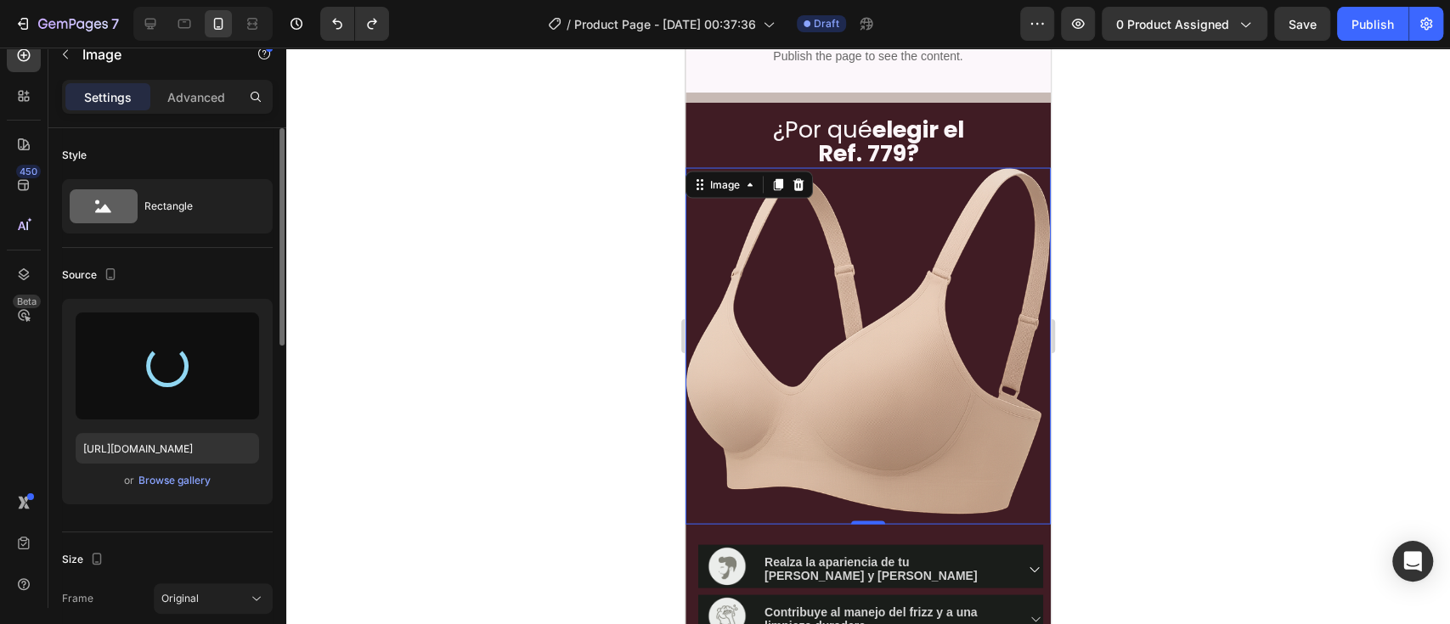
type input "https://cdn.shopify.com/s/files/1/0642/6093/1637/files/gempages_586232533516026…"
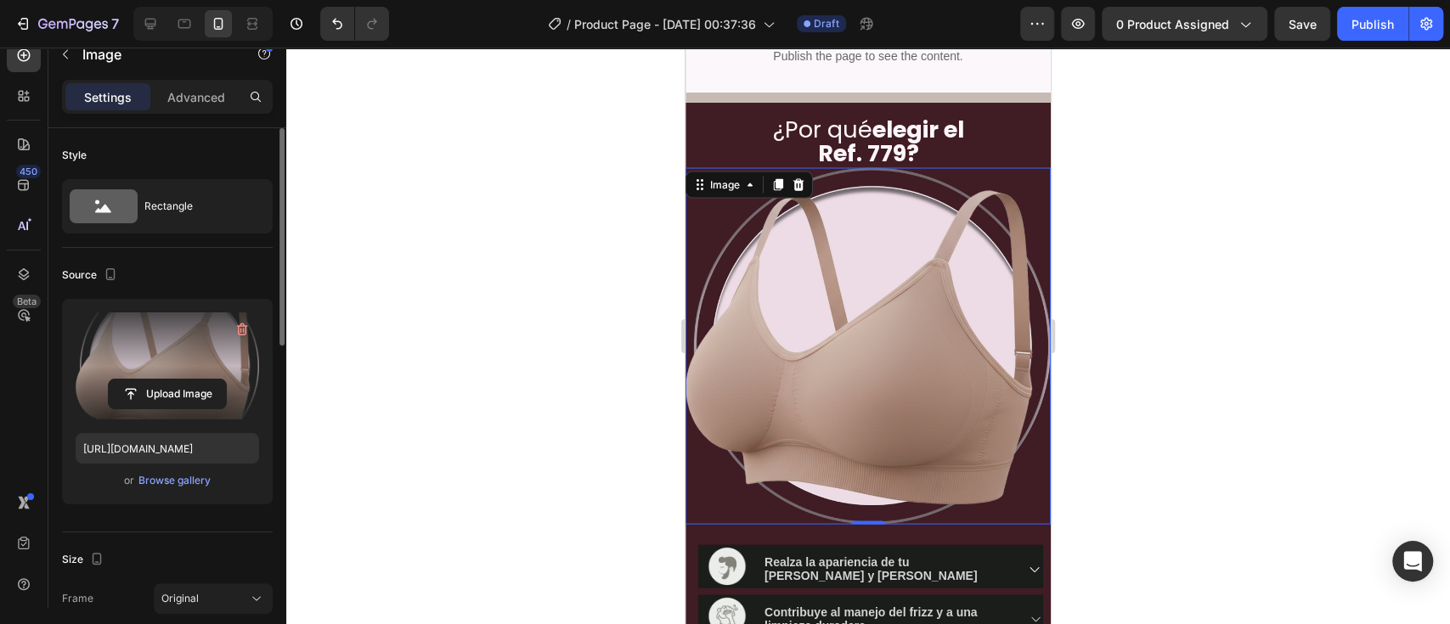
click at [180, 80] on div "Settings Advanced" at bounding box center [167, 97] width 211 height 34
click at [180, 96] on p "Advanced" at bounding box center [196, 97] width 58 height 18
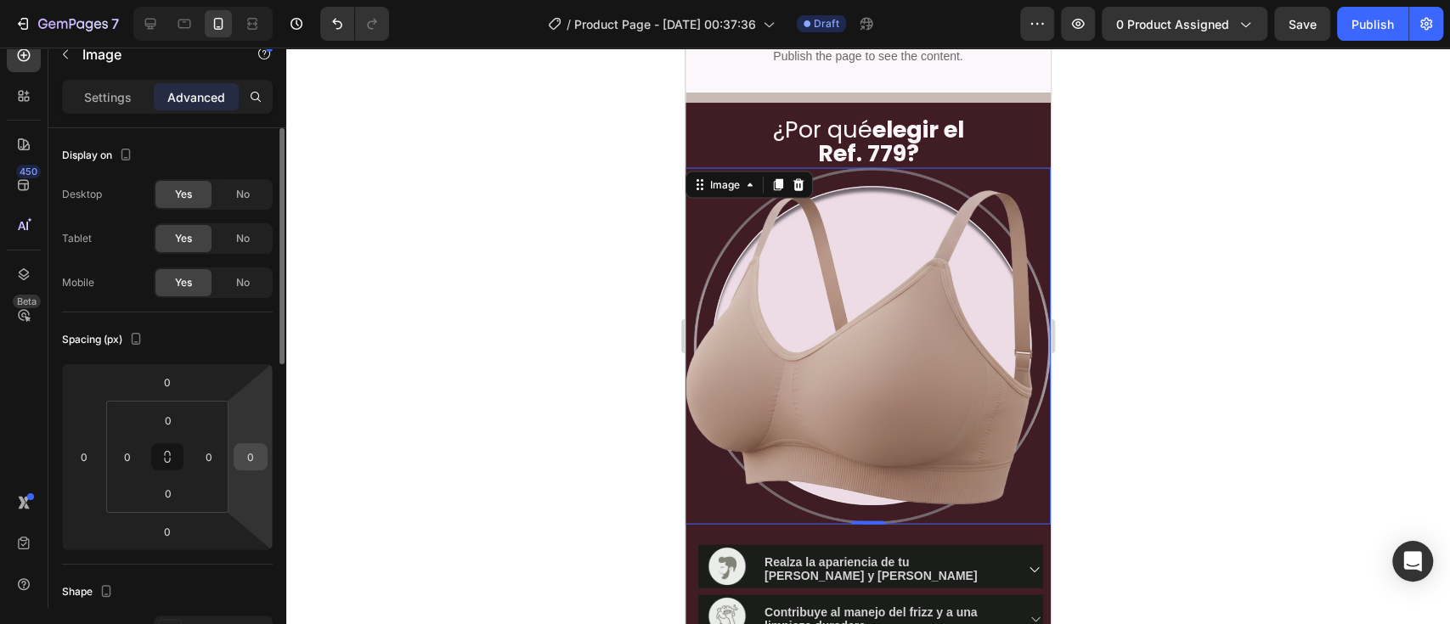
click at [250, 456] on input "0" at bounding box center [250, 456] width 25 height 25
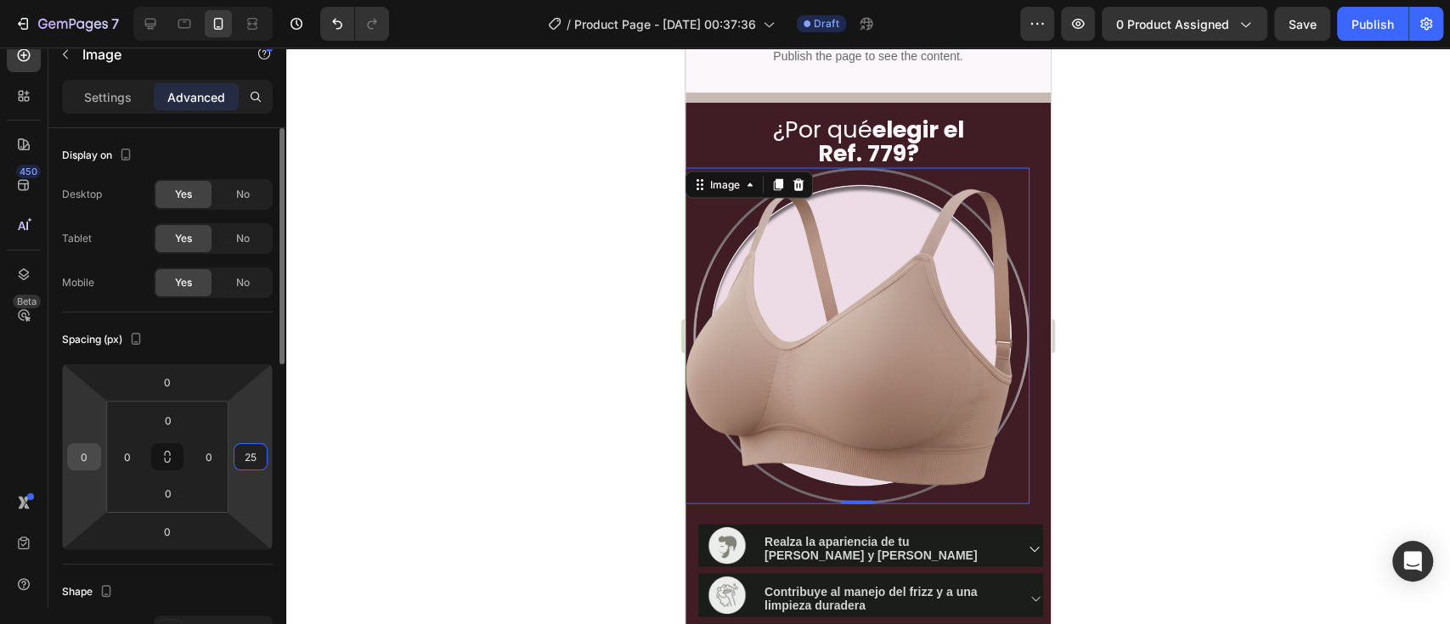
type input "25"
click at [87, 461] on input "0" at bounding box center [83, 456] width 25 height 25
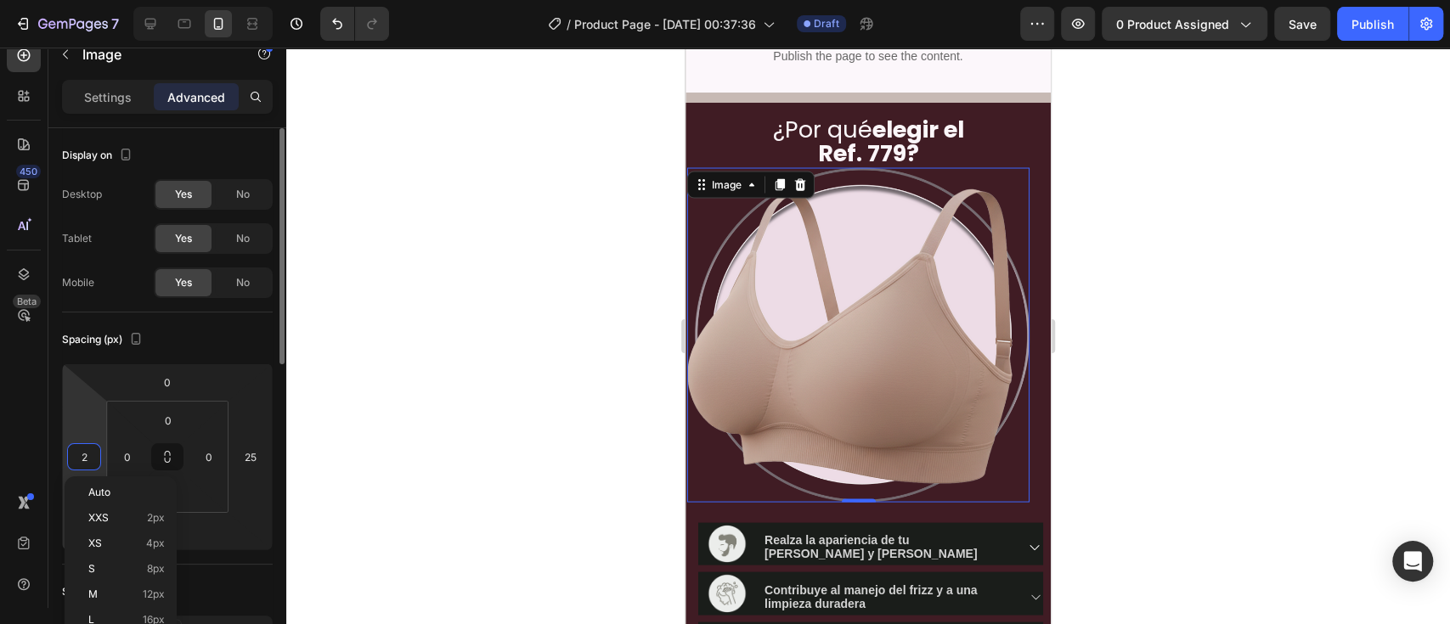
type input "25"
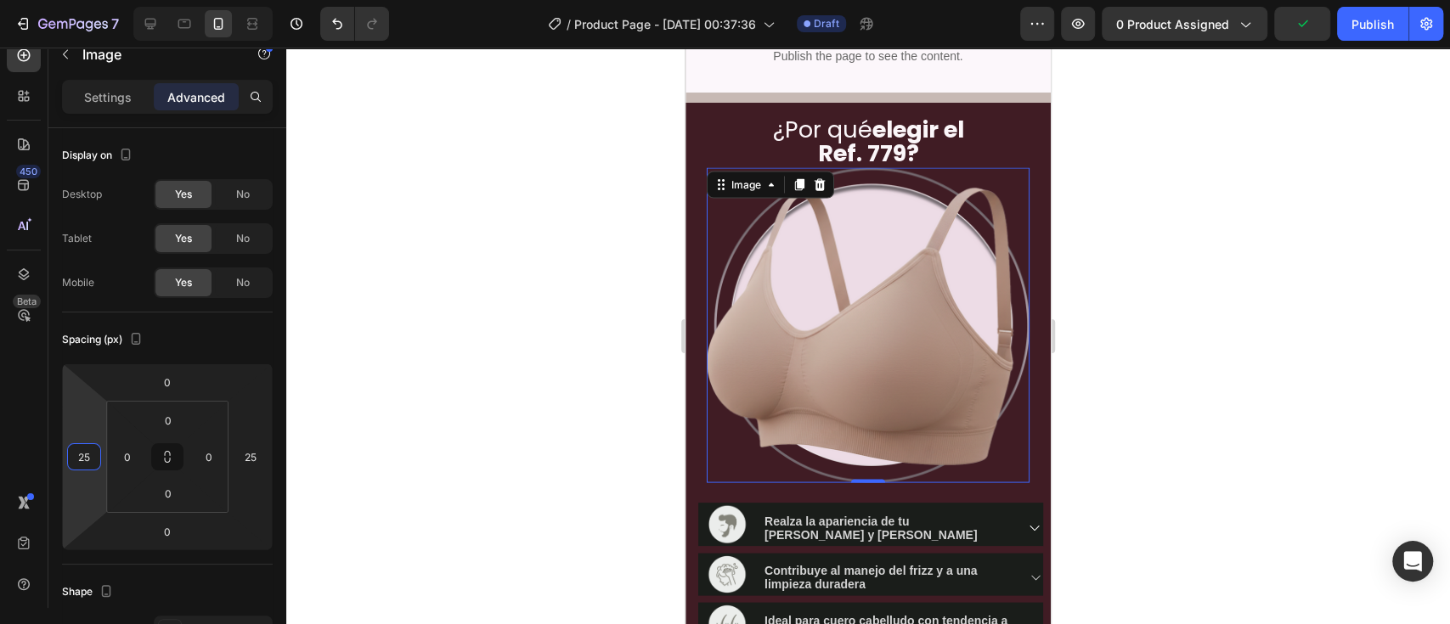
click at [1086, 360] on div at bounding box center [867, 336] width 1163 height 577
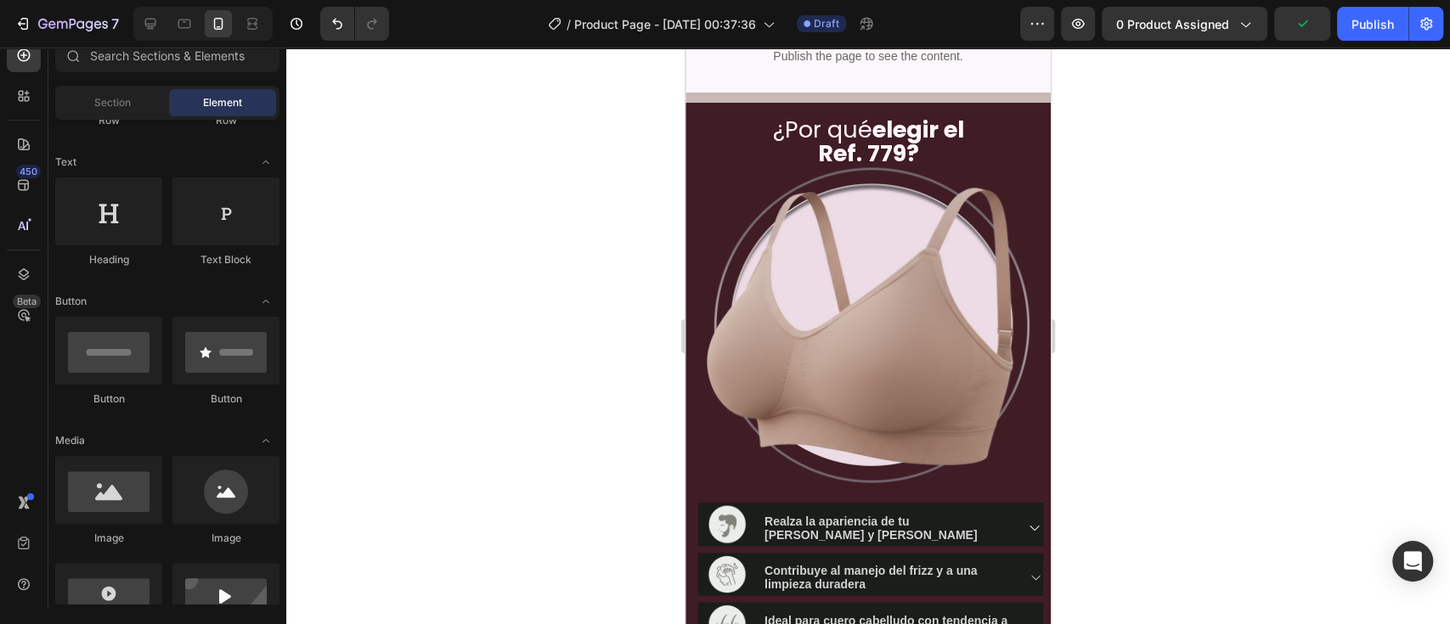
click at [1086, 420] on div at bounding box center [867, 336] width 1163 height 577
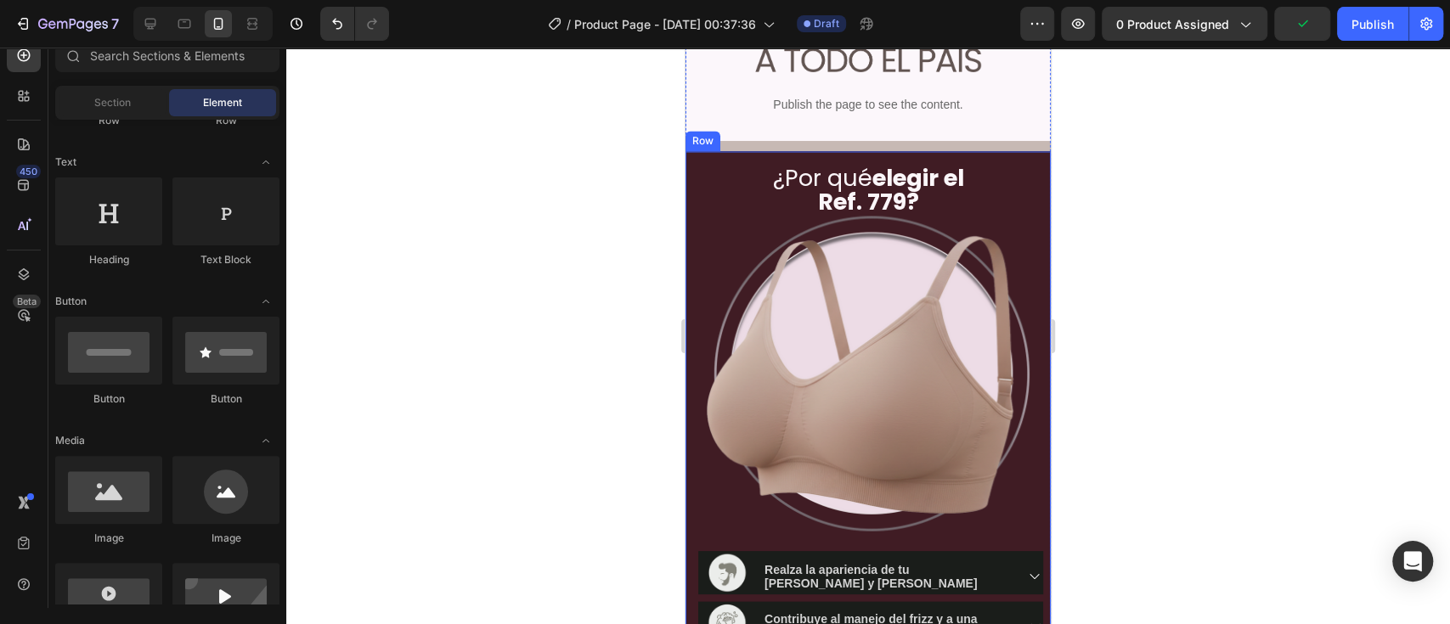
scroll to position [2038, 0]
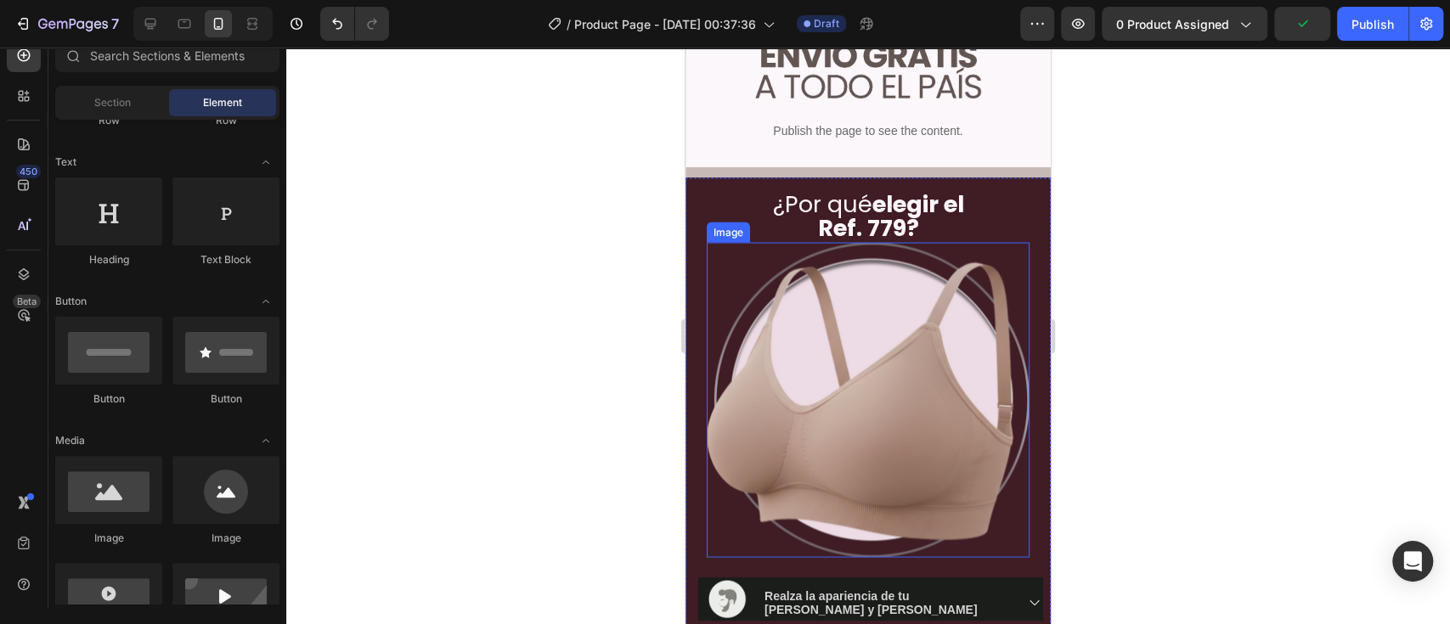
click at [924, 312] on img at bounding box center [868, 399] width 323 height 315
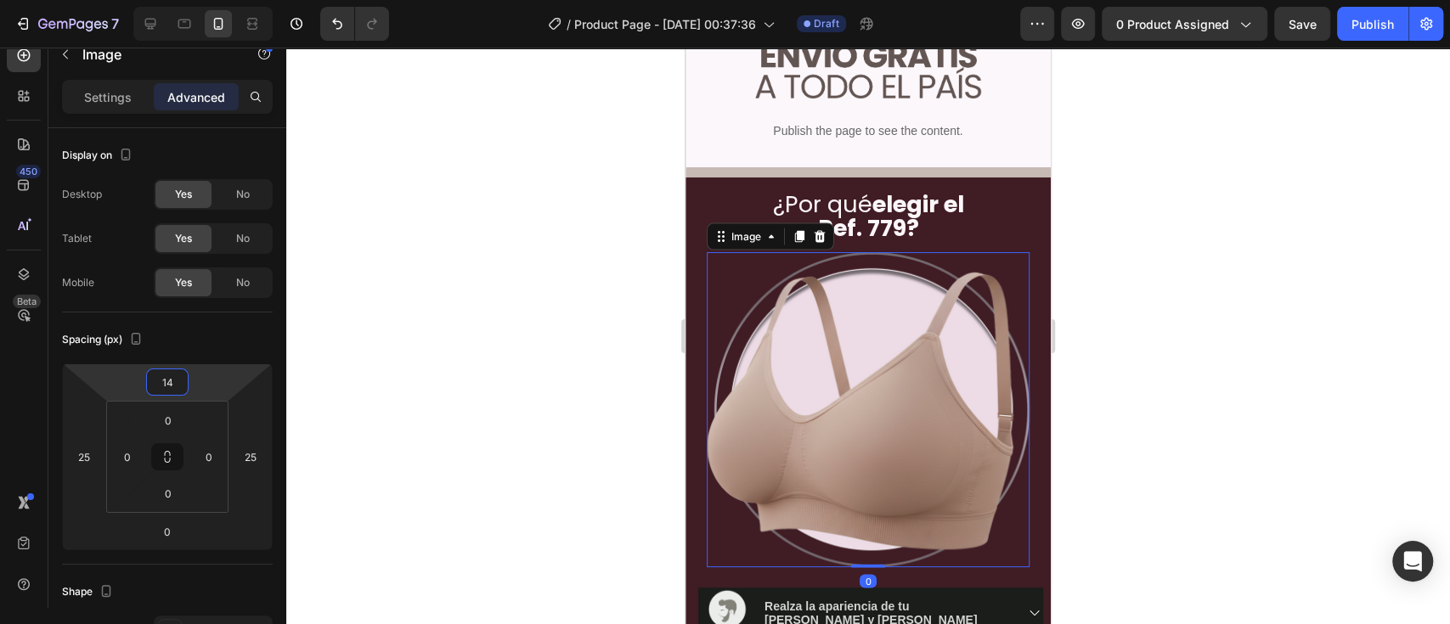
type input "18"
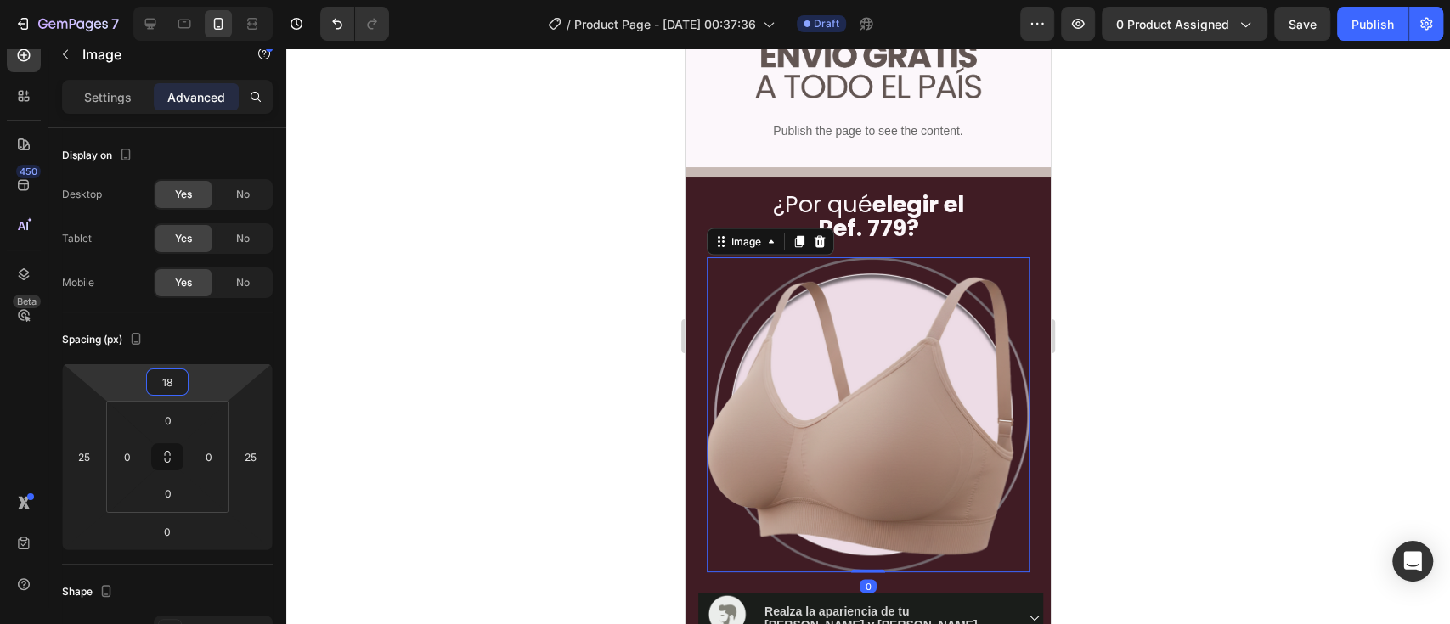
drag, startPoint x: 200, startPoint y: 383, endPoint x: 200, endPoint y: 372, distance: 11.0
click at [200, 0] on html "7 / Product Page - [DATE] 00:37:36 Draft Preview 0 product assigned Save Publis…" at bounding box center [725, 0] width 1450 height 0
click at [1086, 358] on div at bounding box center [867, 336] width 1163 height 577
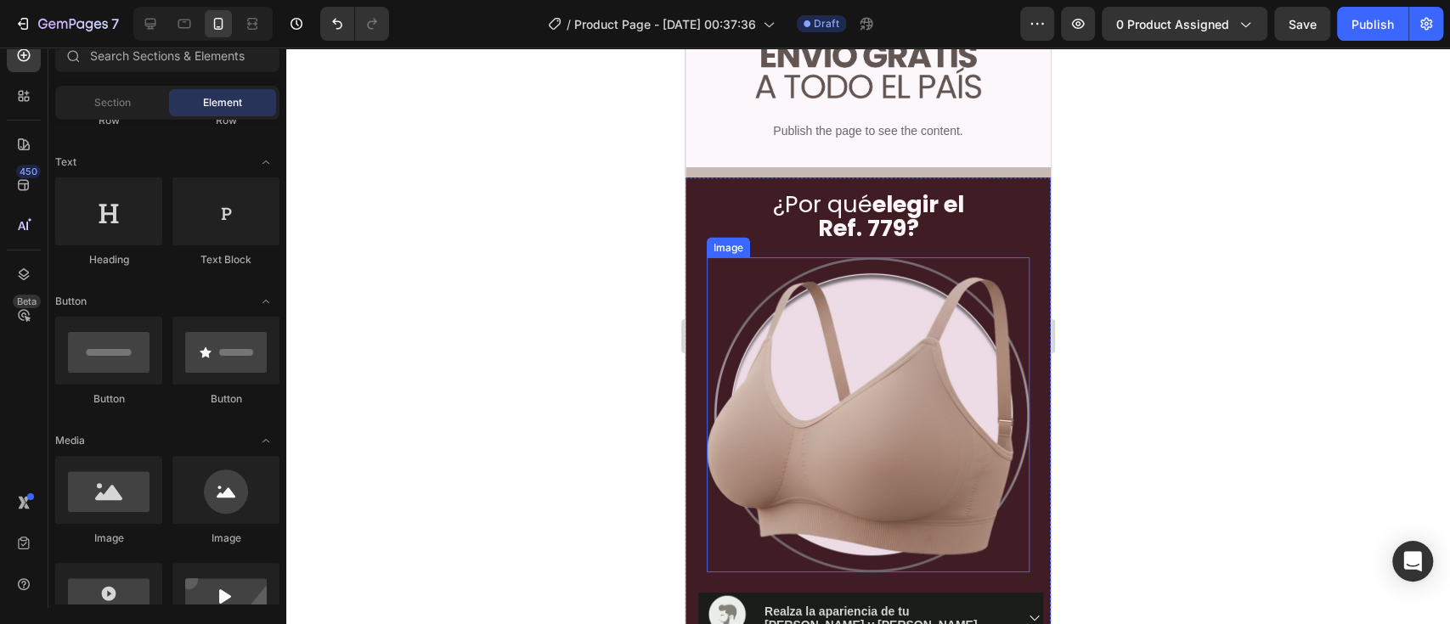
scroll to position [1887, 0]
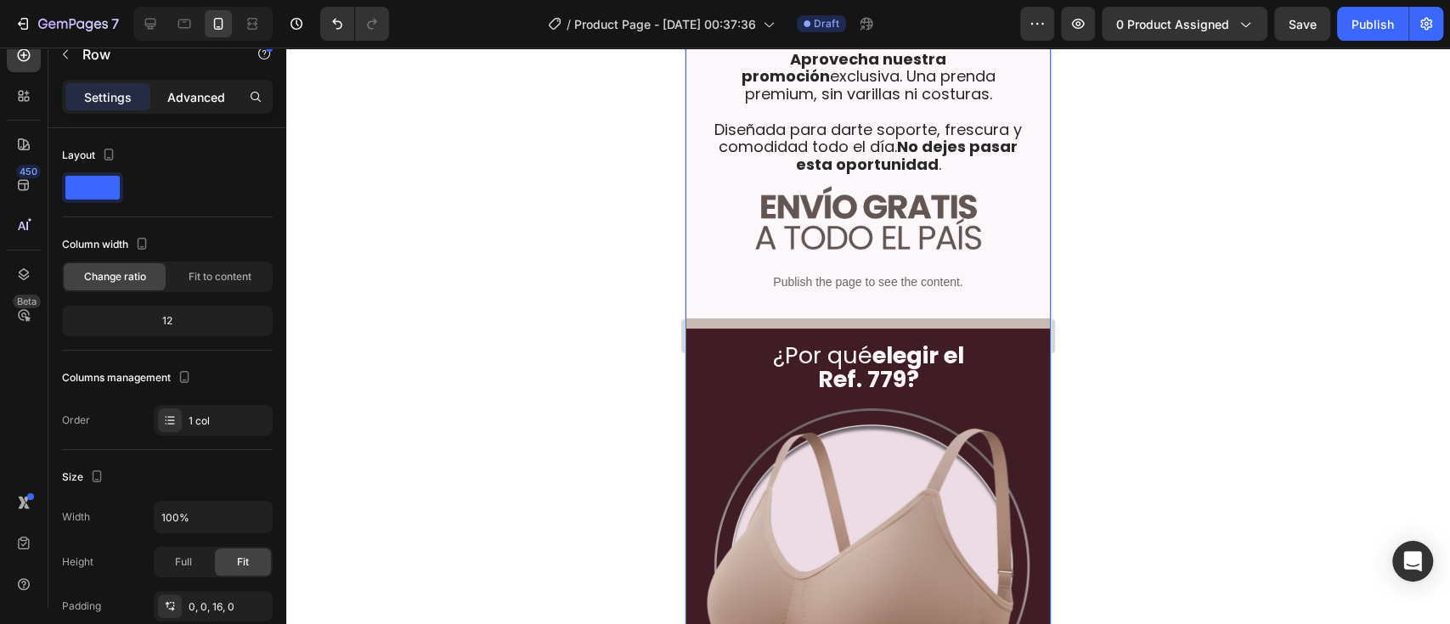
click at [173, 88] on p "Advanced" at bounding box center [196, 97] width 58 height 18
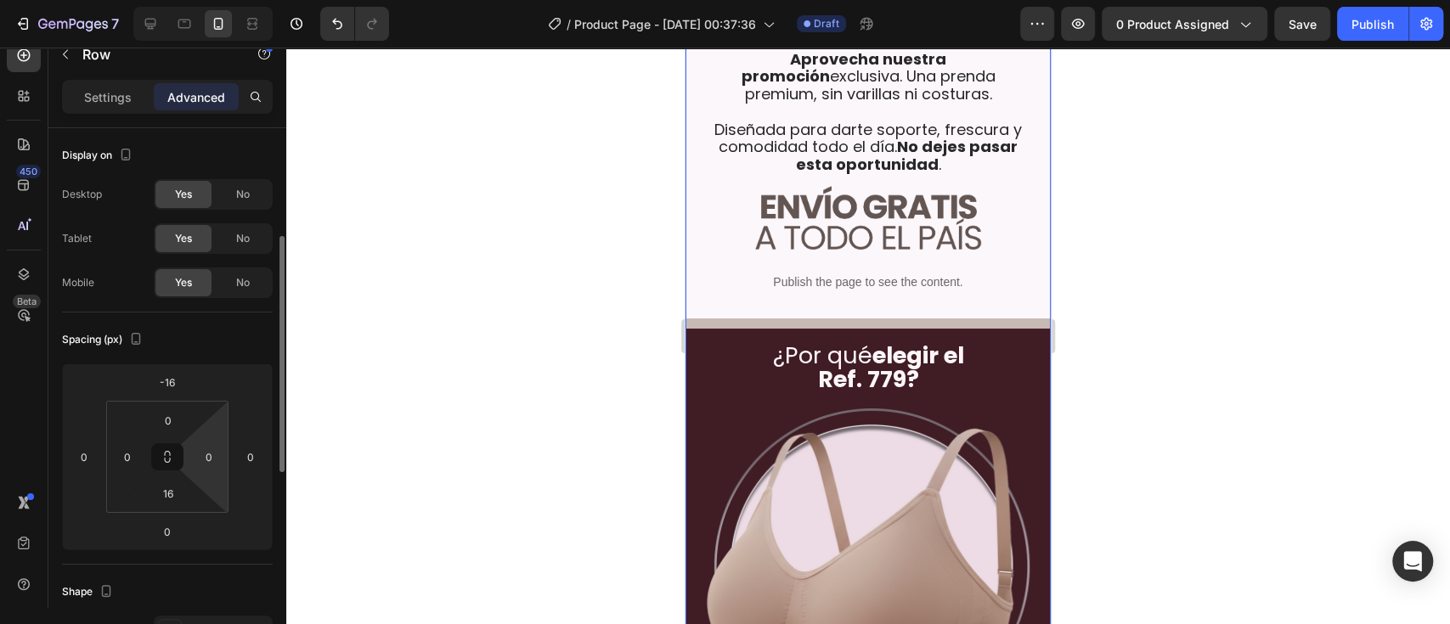
scroll to position [75, 0]
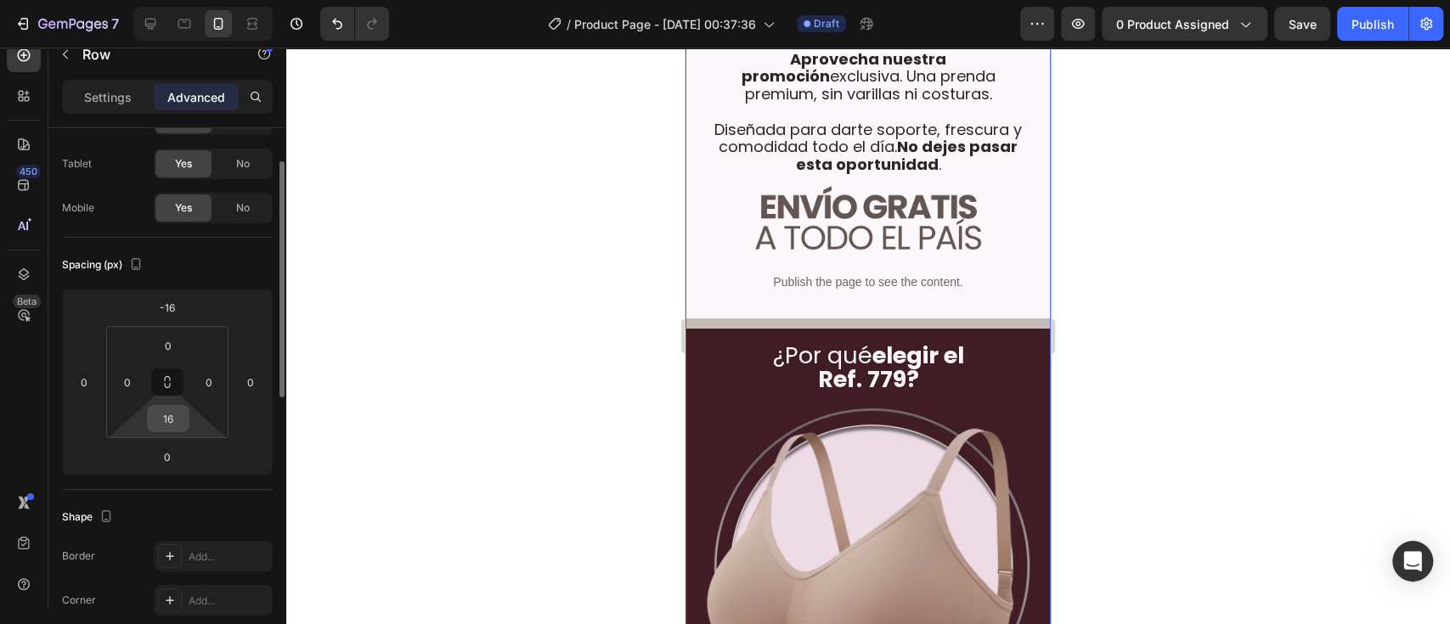
click at [177, 421] on input "16" at bounding box center [168, 418] width 34 height 25
click at [439, 429] on div at bounding box center [867, 336] width 1163 height 577
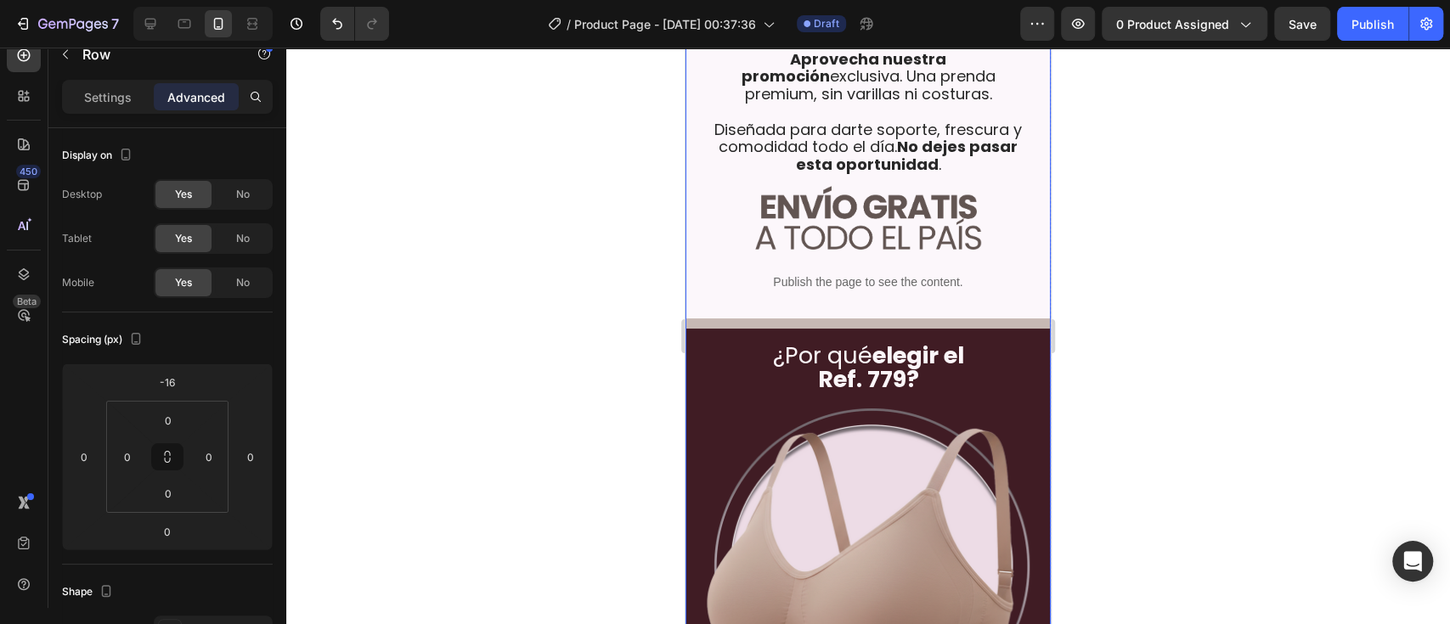
drag, startPoint x: 204, startPoint y: 494, endPoint x: 197, endPoint y: 504, distance: 11.6
click at [197, 0] on html "7 / Product Page - Sep 27, 00:37:36 Draft Preview 0 product assigned Publish 45…" at bounding box center [725, 0] width 1450 height 0
type input "-16"
drag, startPoint x: 211, startPoint y: 527, endPoint x: 206, endPoint y: 537, distance: 10.3
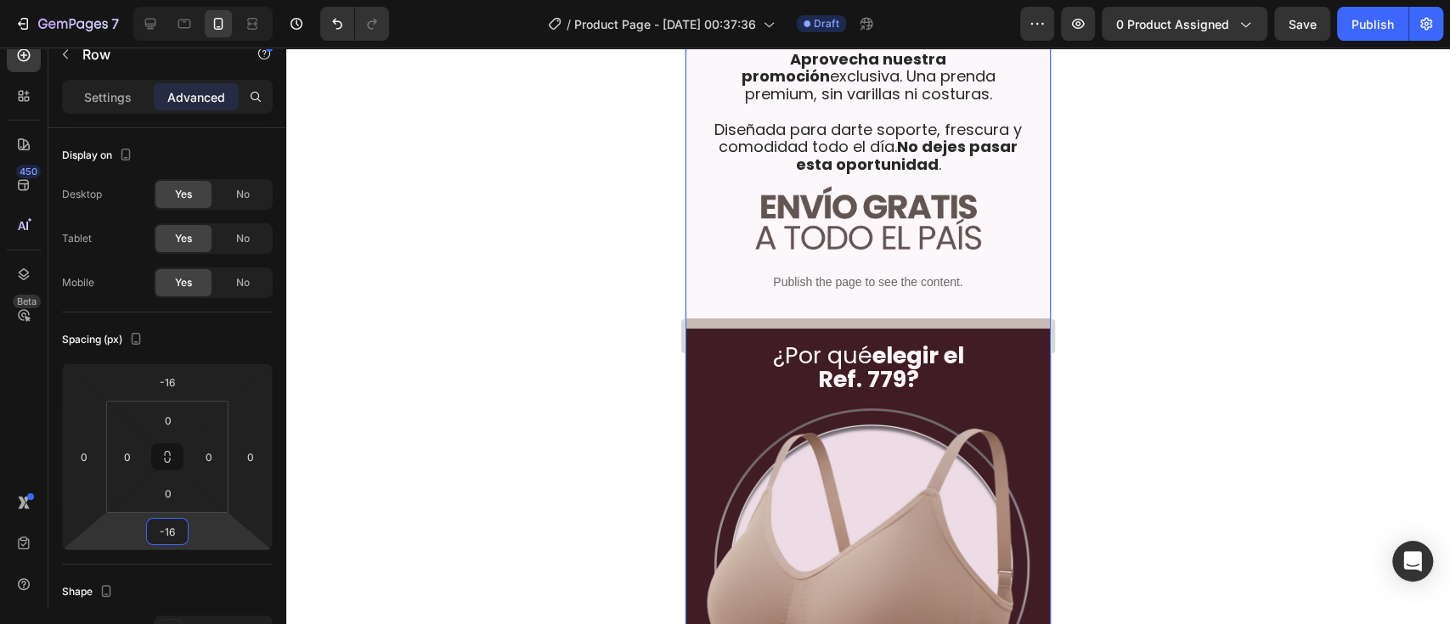
click at [206, 0] on html "7 / Product Page - [DATE] 00:37:36 Draft Preview 0 product assigned Save Publis…" at bounding box center [725, 0] width 1450 height 0
click at [169, 467] on input "-16" at bounding box center [167, 531] width 34 height 25
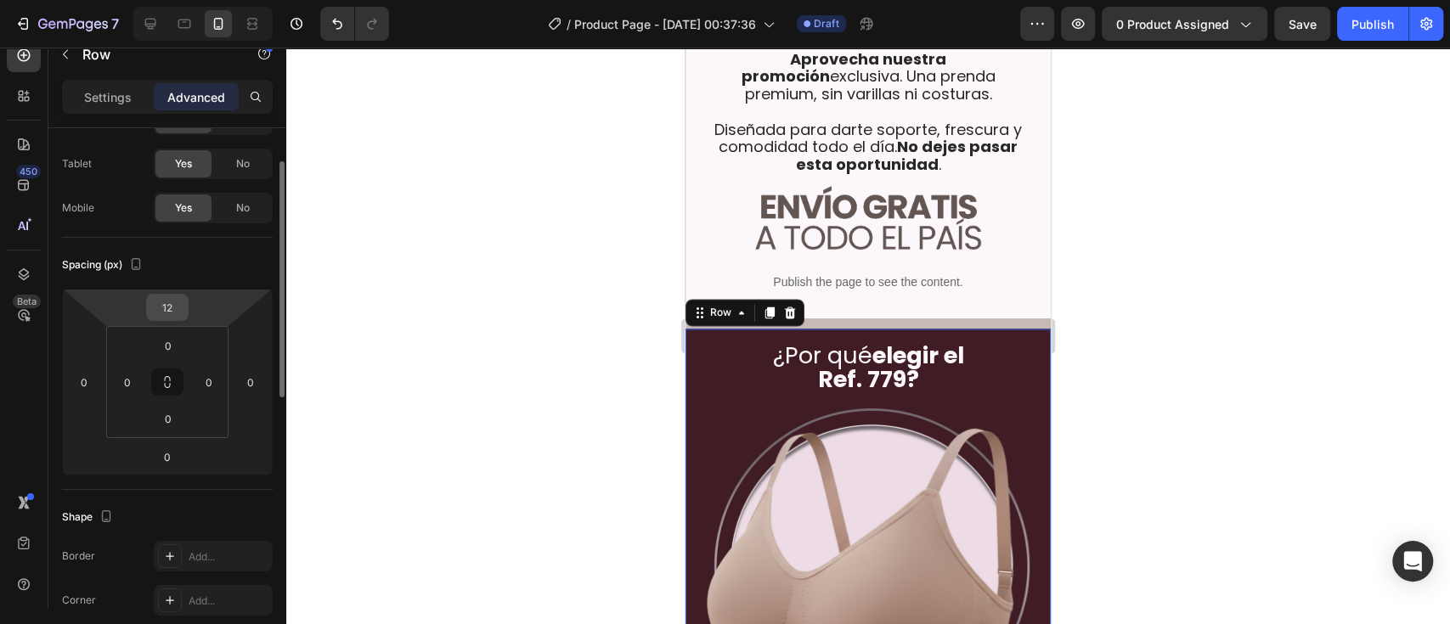
click at [163, 301] on input "12" at bounding box center [167, 307] width 34 height 25
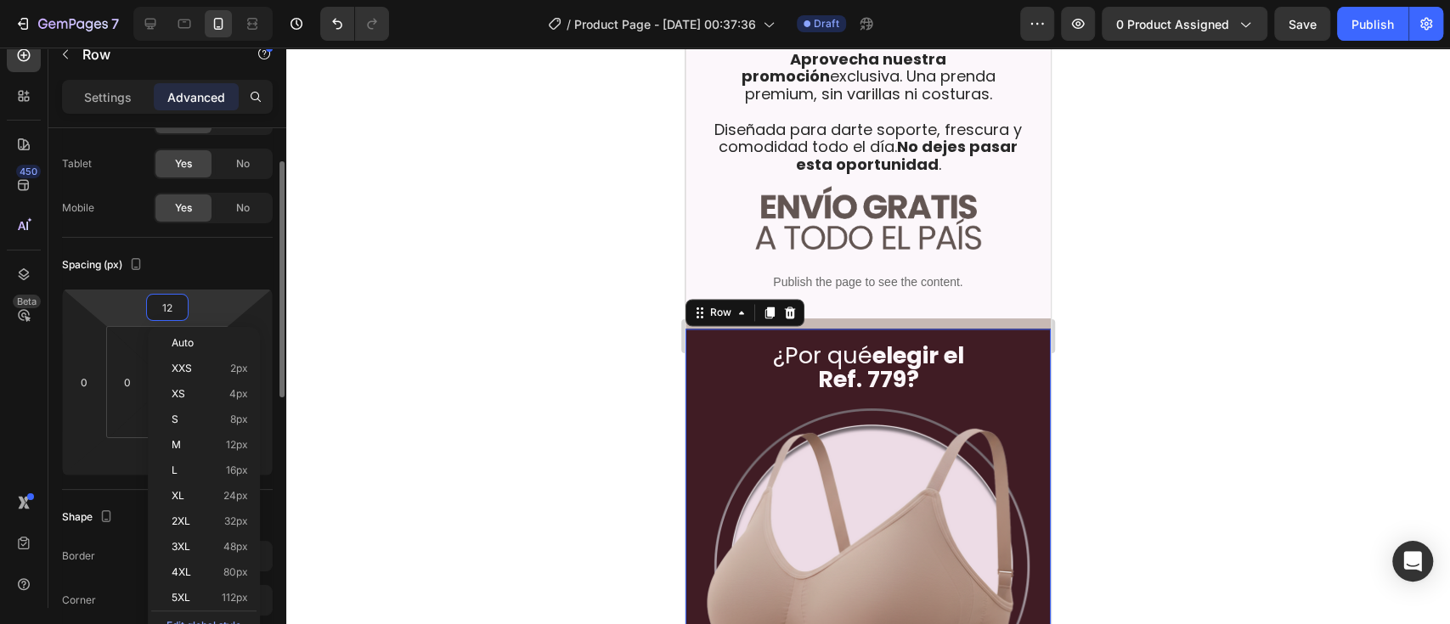
click at [179, 301] on input "12" at bounding box center [167, 307] width 34 height 25
type input "1"
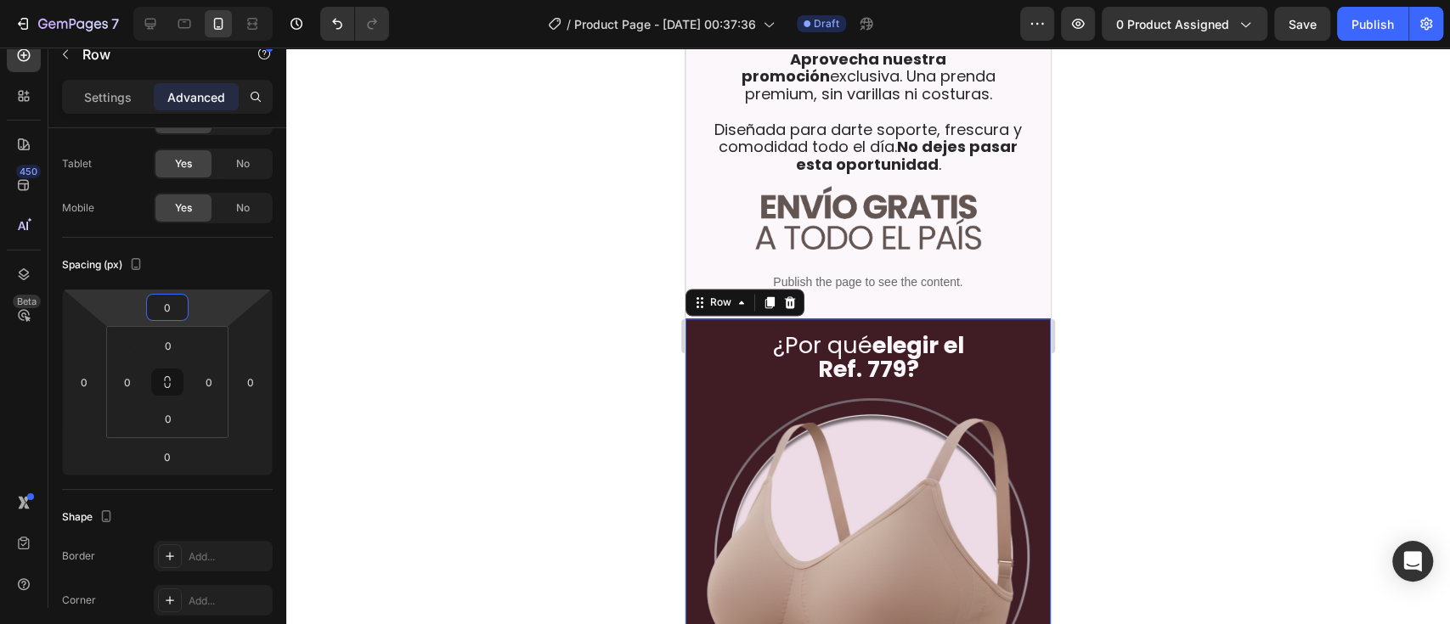
click at [1086, 287] on div at bounding box center [867, 336] width 1163 height 577
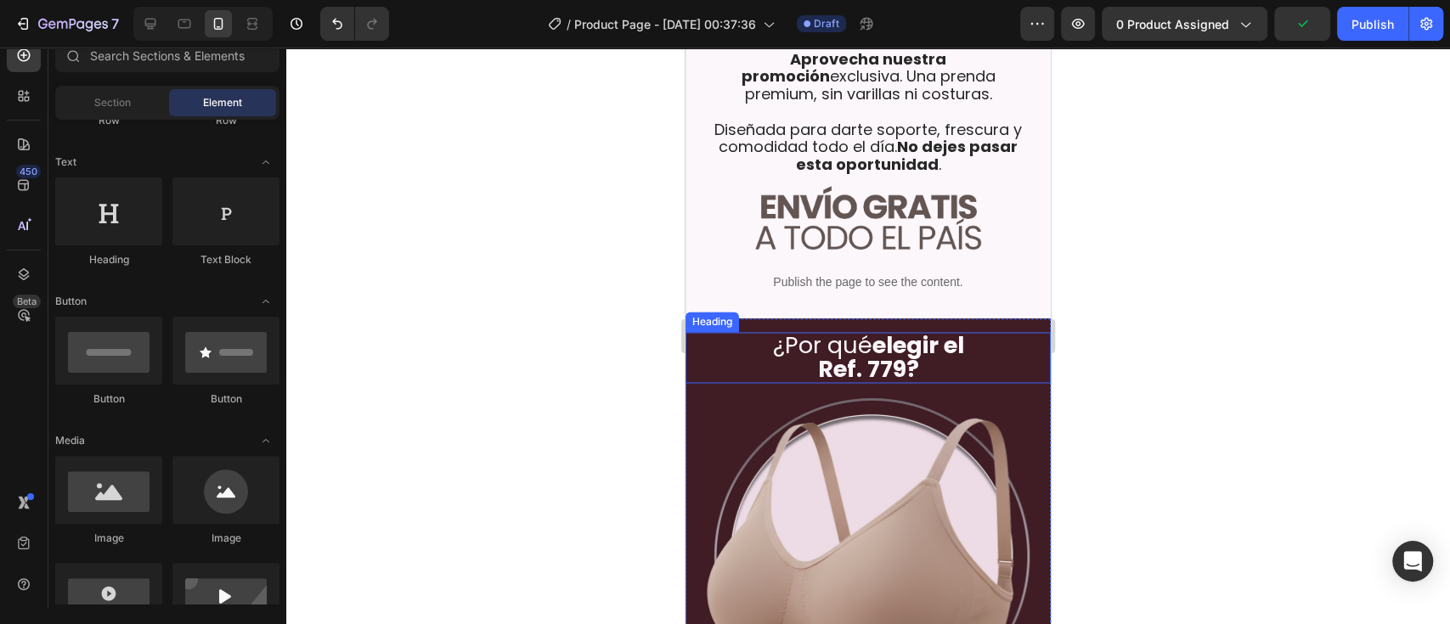
click at [888, 352] on strong "Ref. 779?" at bounding box center [868, 367] width 101 height 31
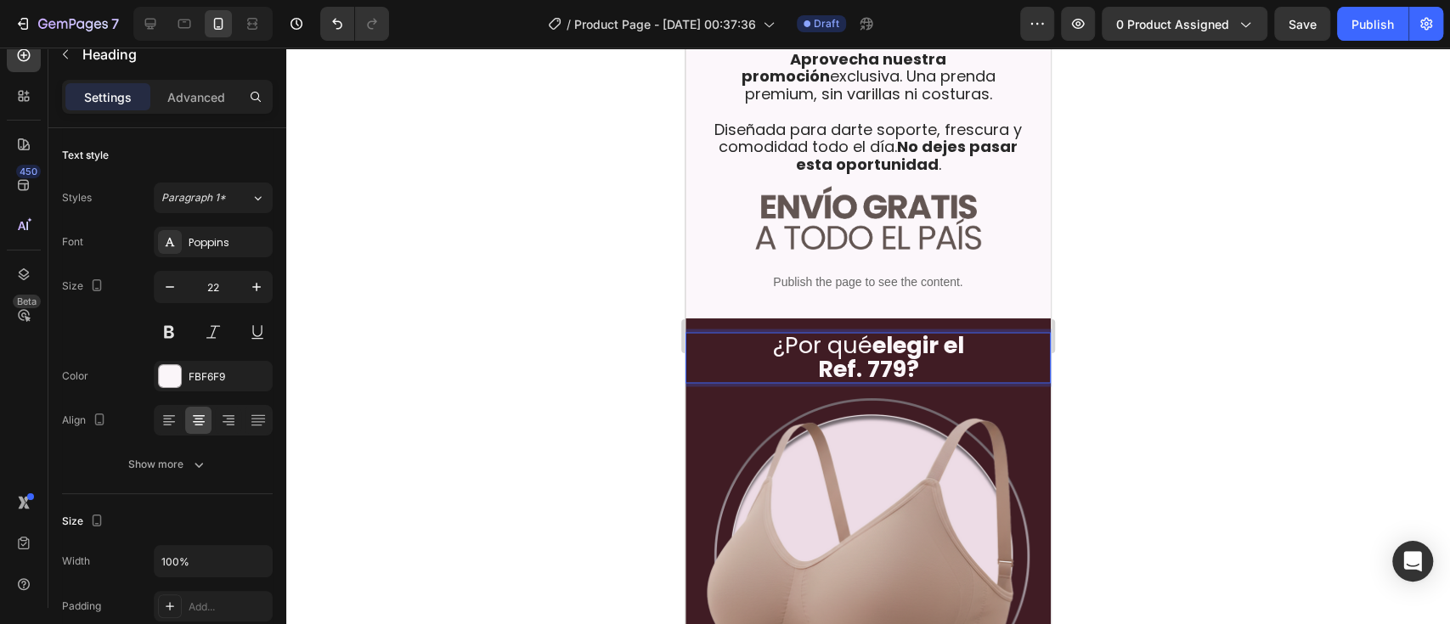
click at [893, 352] on strong "Ref. 779?" at bounding box center [868, 367] width 101 height 31
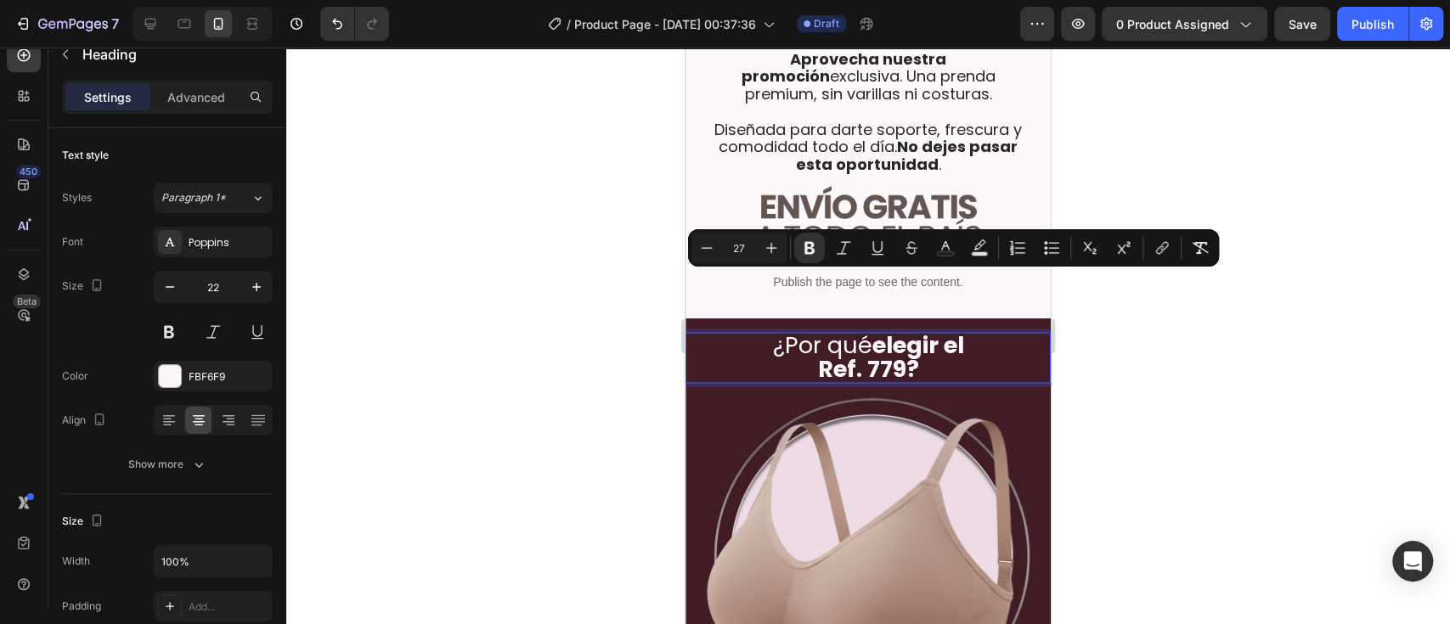
click at [893, 352] on strong "Ref. 779?" at bounding box center [868, 367] width 101 height 31
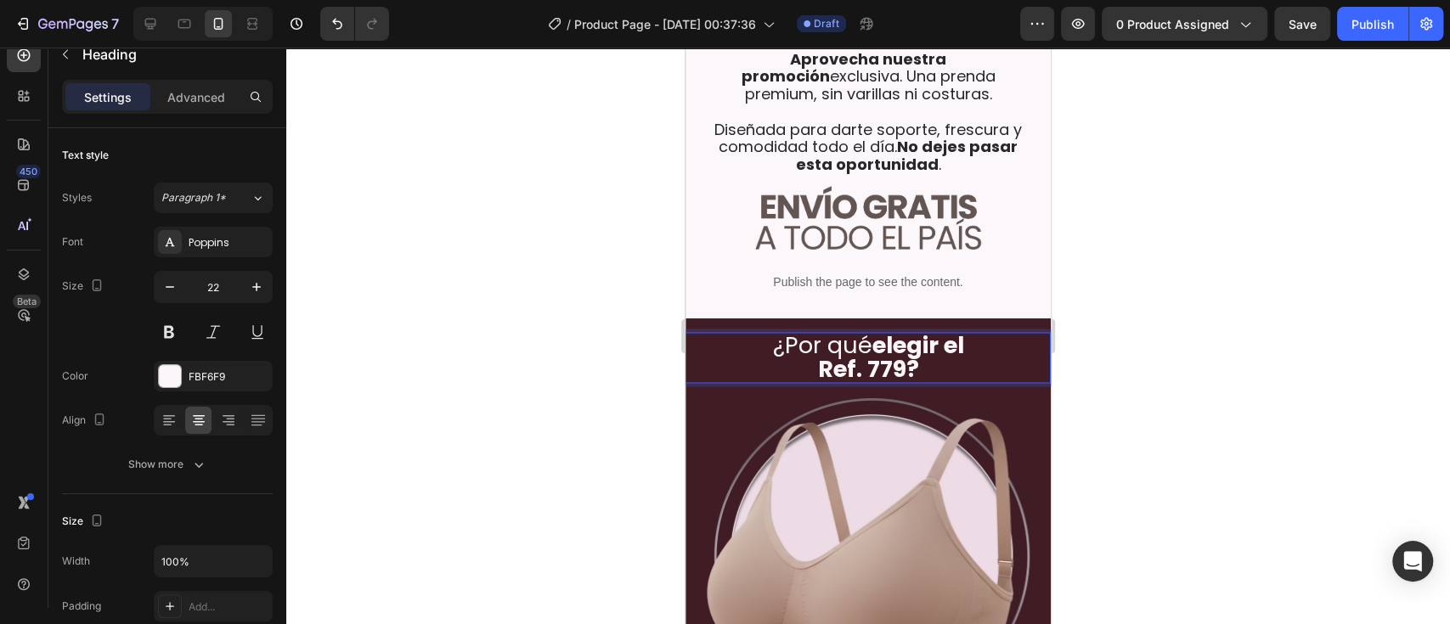
click at [893, 352] on strong "Ref. 779?" at bounding box center [868, 367] width 101 height 31
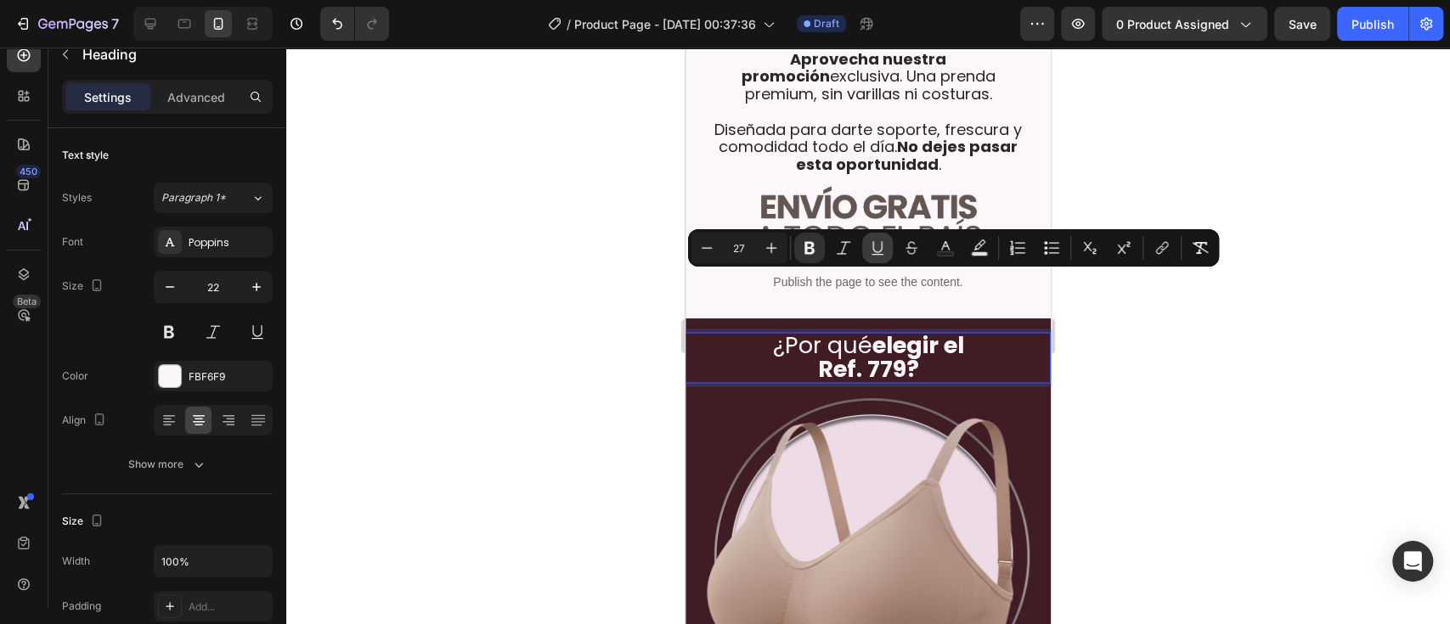
click at [882, 235] on button "Underline" at bounding box center [877, 248] width 31 height 31
click at [1086, 357] on div at bounding box center [867, 336] width 1163 height 577
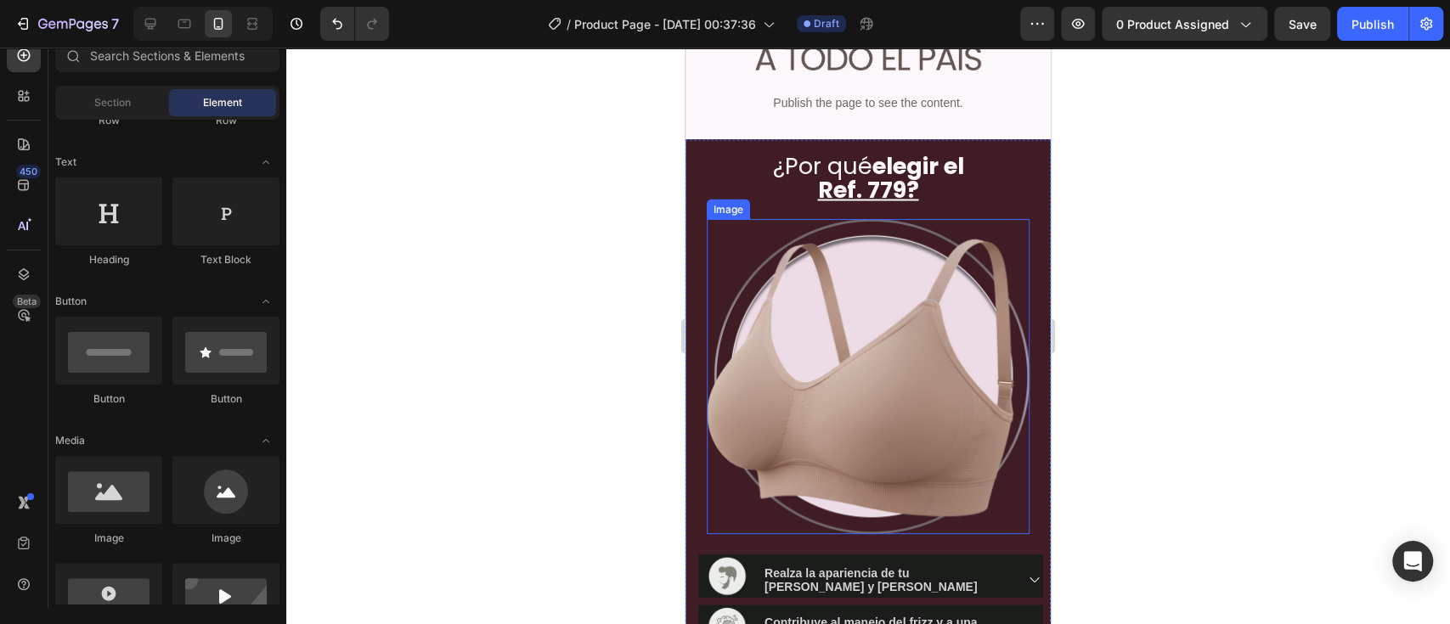
scroll to position [2113, 0]
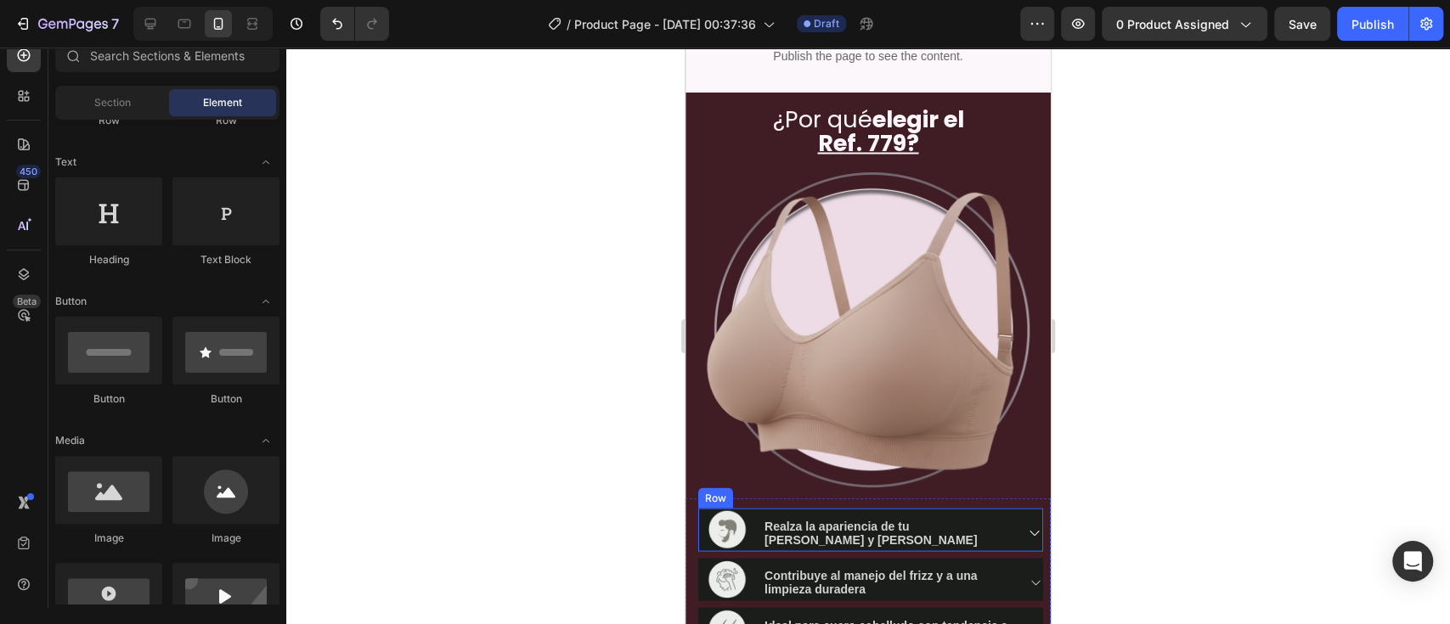
click at [748, 467] on div "Image Realza la apariencia de tu cabello y barba Accordion Row" at bounding box center [870, 529] width 345 height 42
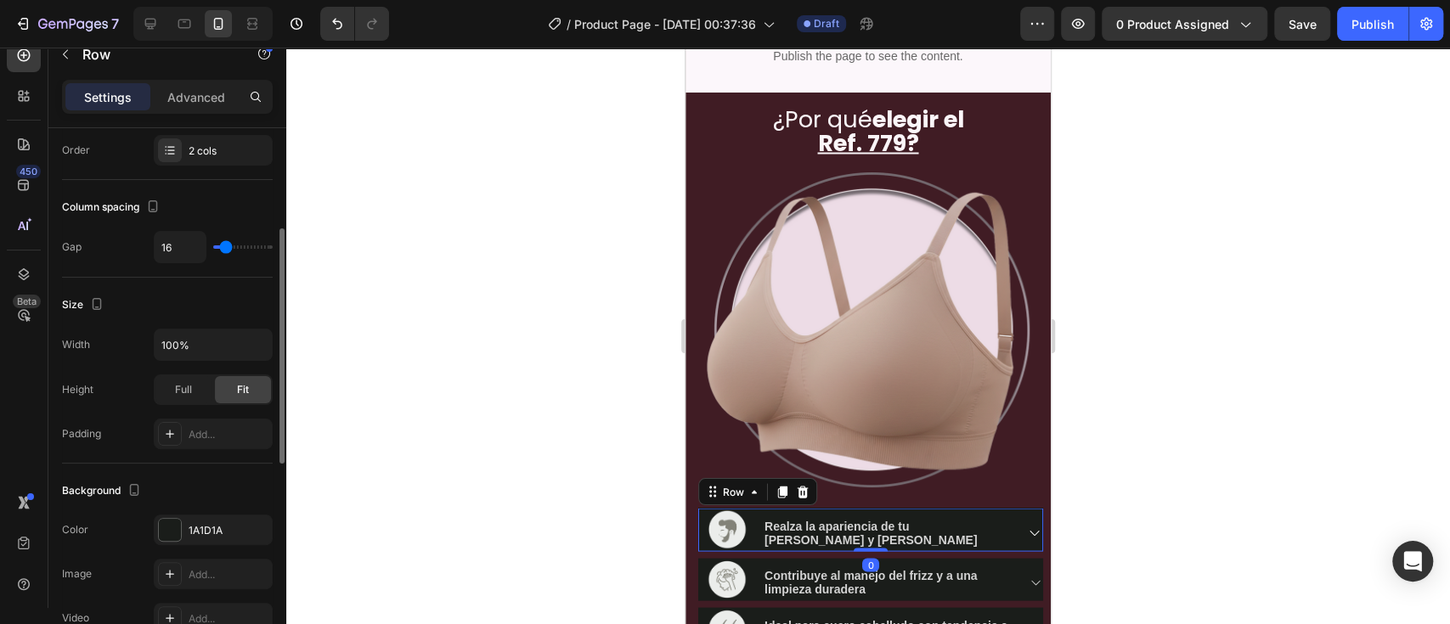
scroll to position [301, 0]
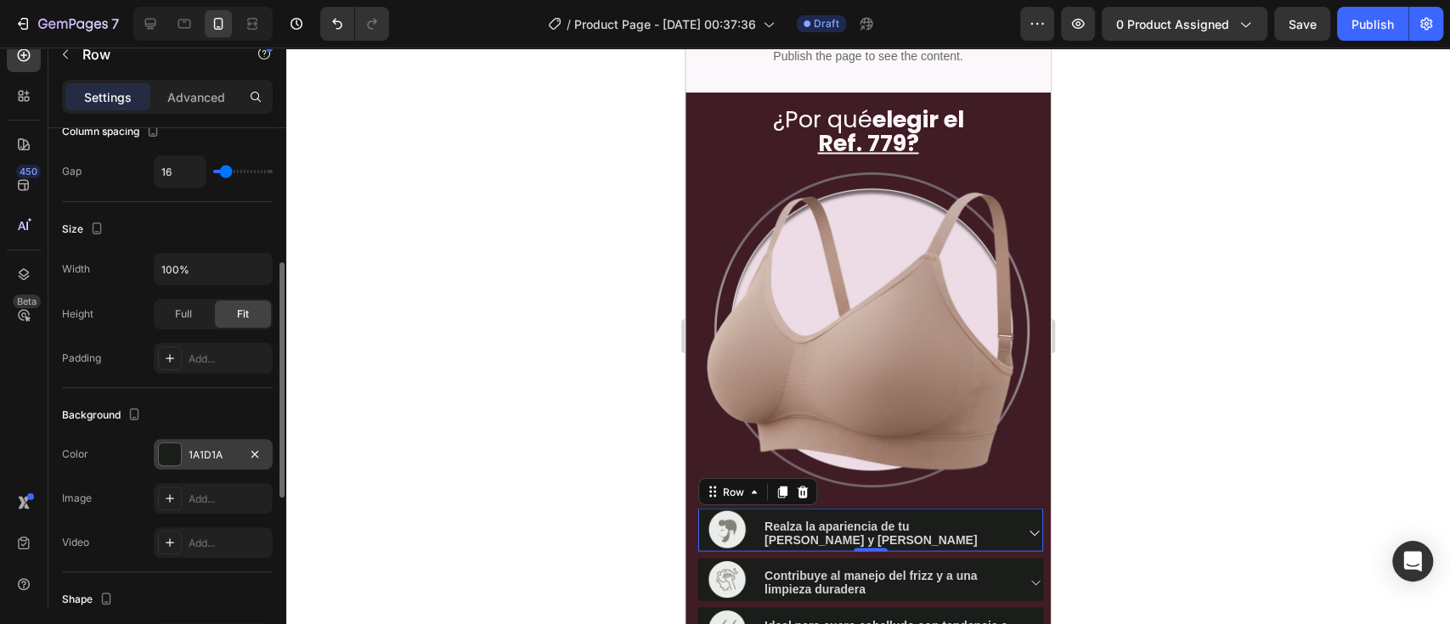
click at [170, 445] on div at bounding box center [170, 454] width 22 height 22
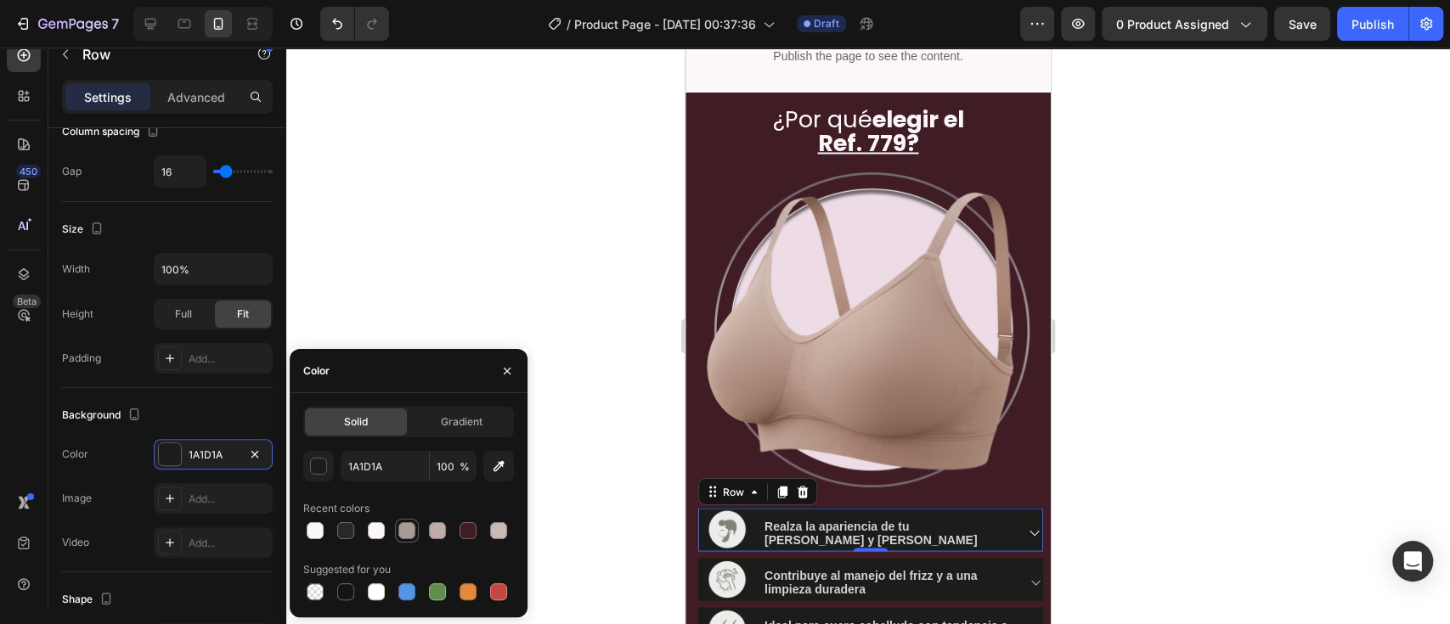
click at [408, 467] on div at bounding box center [406, 530] width 17 height 17
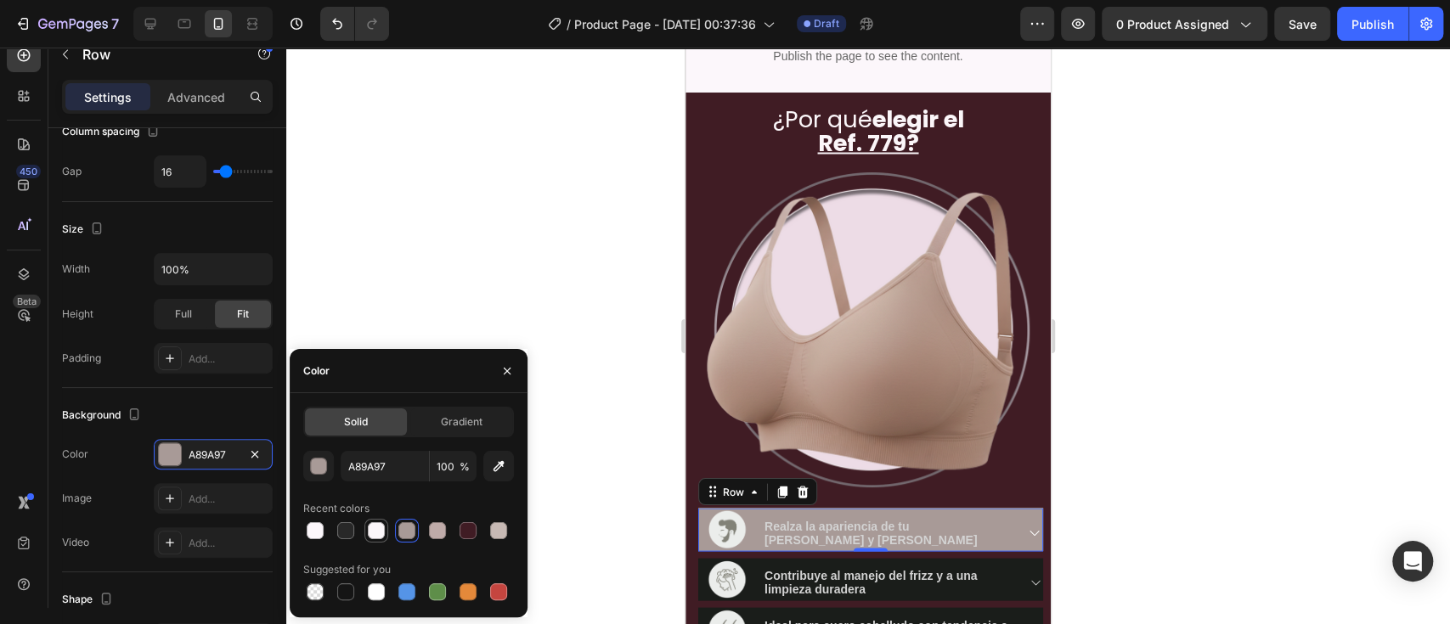
click at [374, 467] on div at bounding box center [376, 530] width 17 height 17
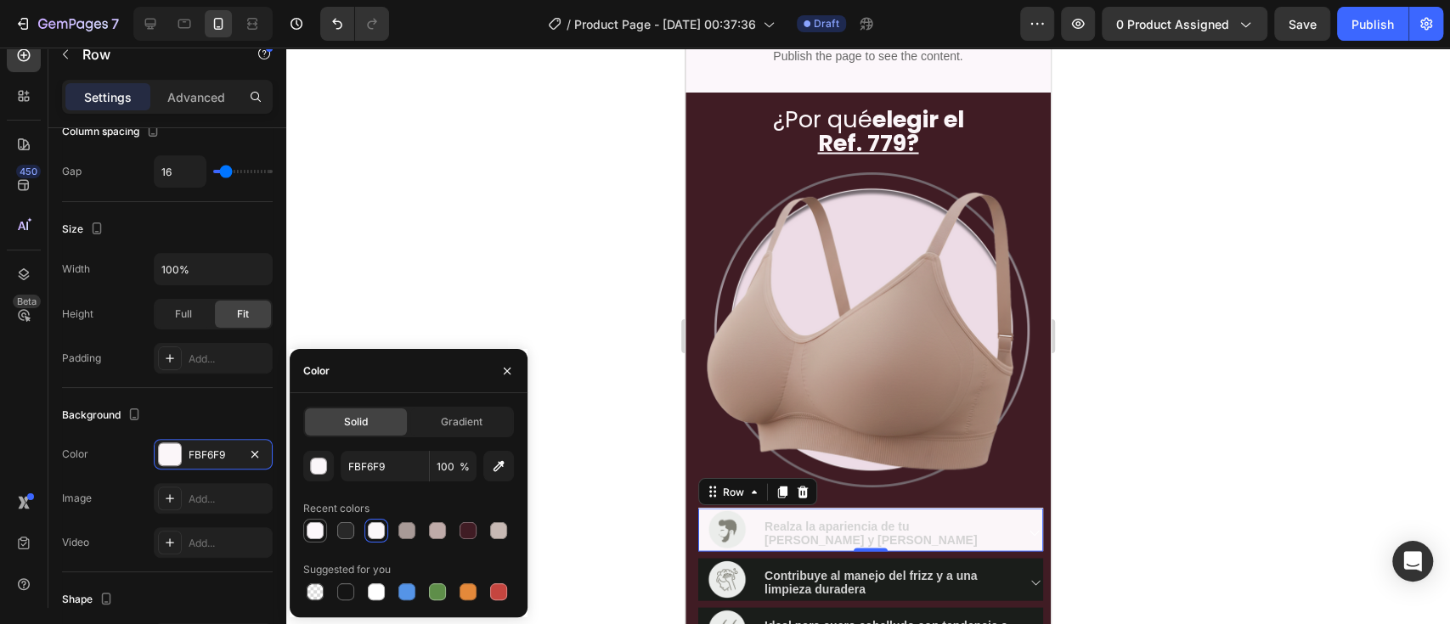
click at [310, 467] on div at bounding box center [315, 530] width 17 height 17
click at [439, 467] on div at bounding box center [437, 530] width 17 height 17
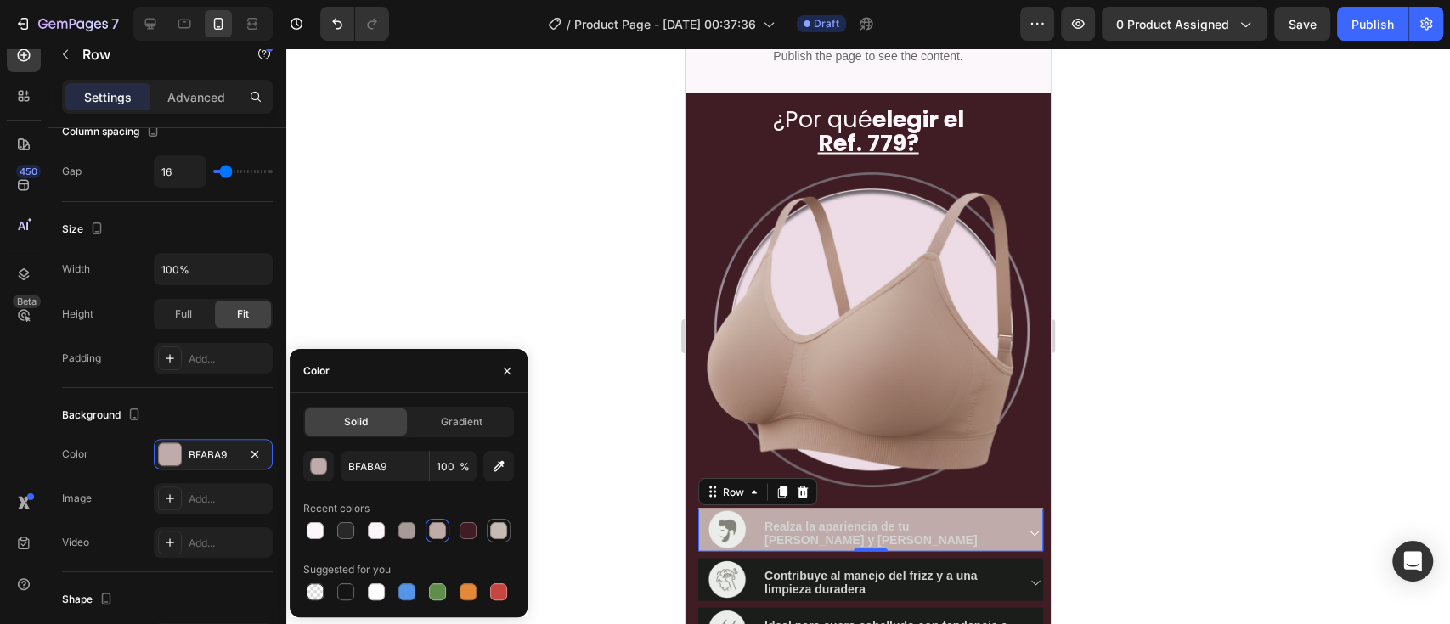
click at [503, 467] on div at bounding box center [498, 530] width 17 height 17
type input "C7B9B4"
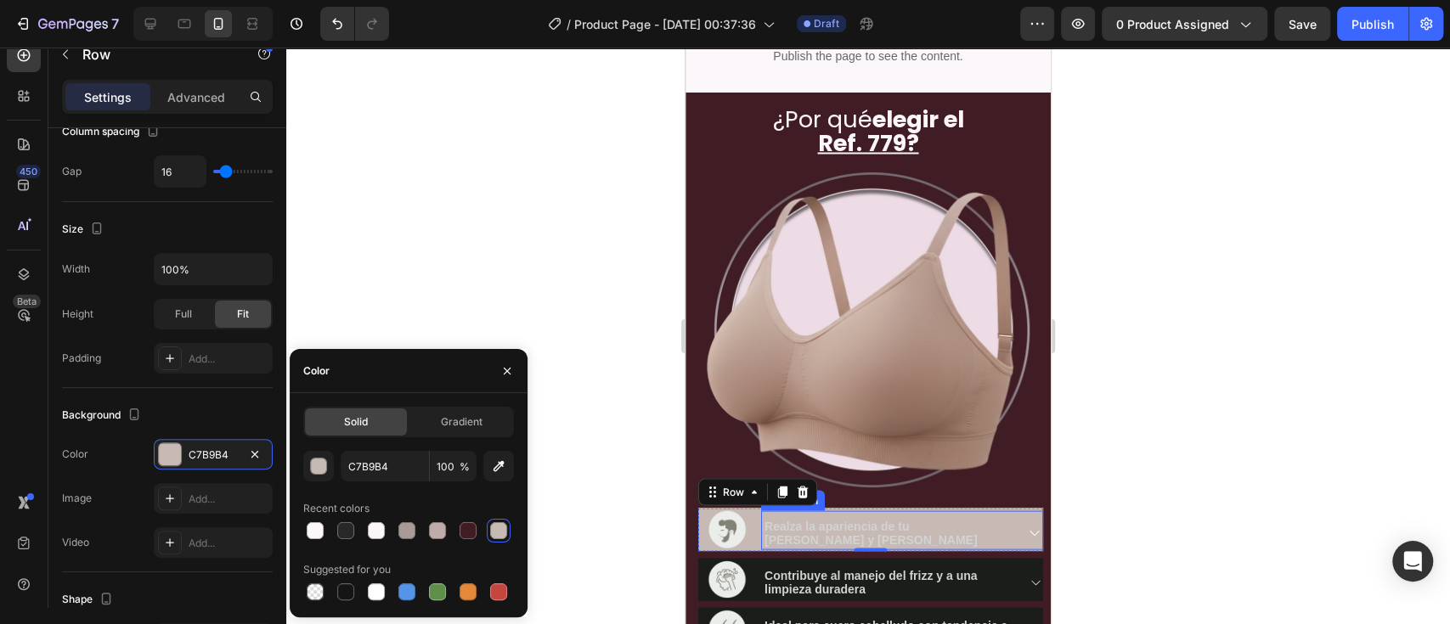
click at [1086, 395] on div at bounding box center [867, 336] width 1163 height 577
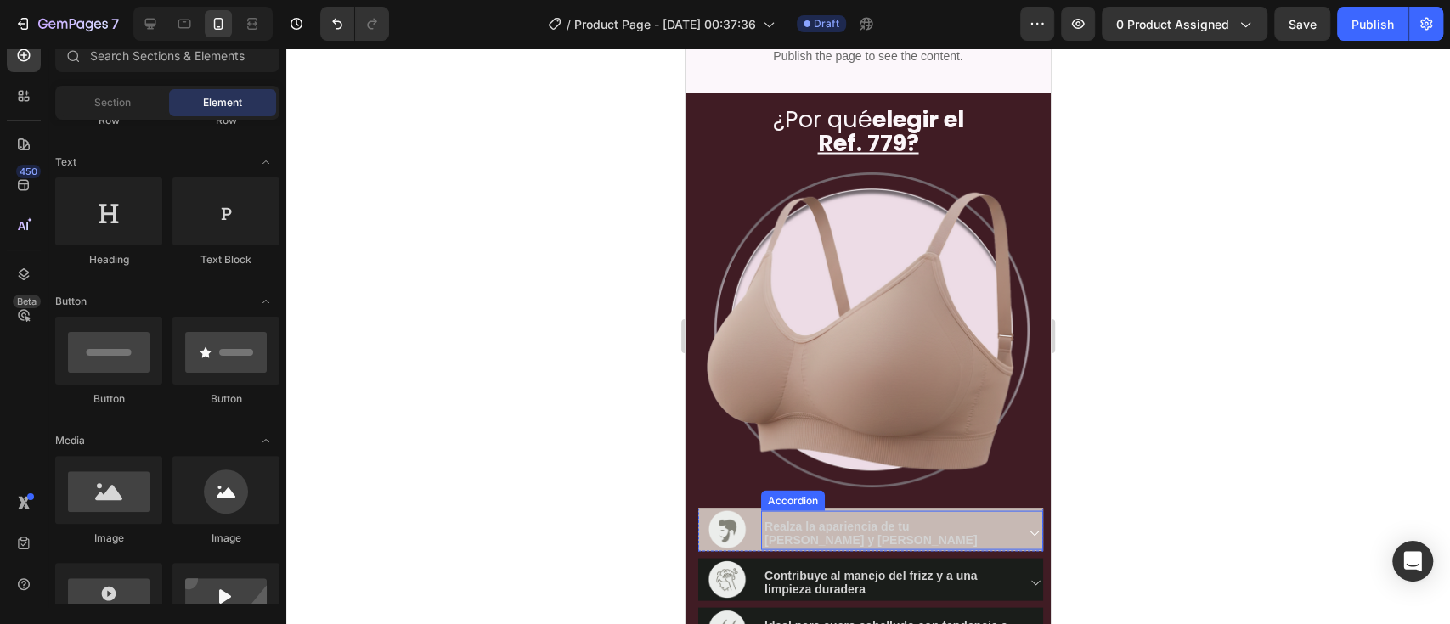
click at [1086, 395] on div at bounding box center [867, 336] width 1163 height 577
click at [1086, 341] on div at bounding box center [867, 336] width 1163 height 577
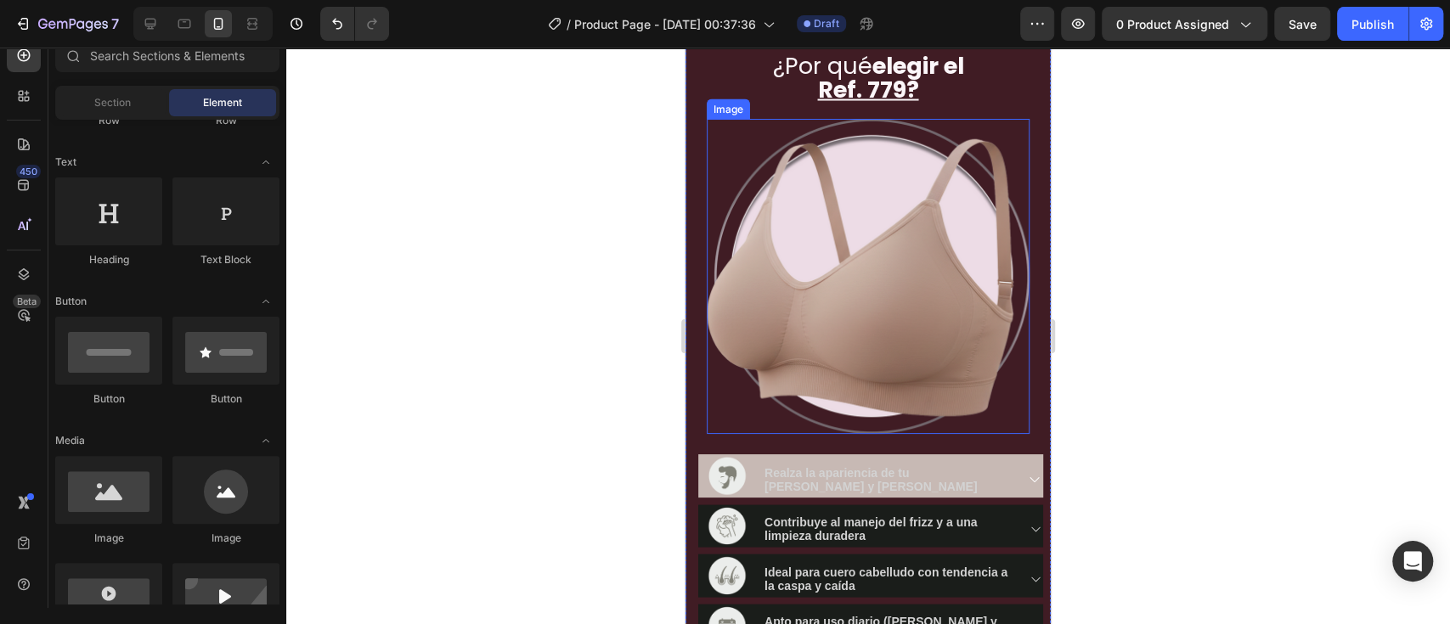
scroll to position [2189, 0]
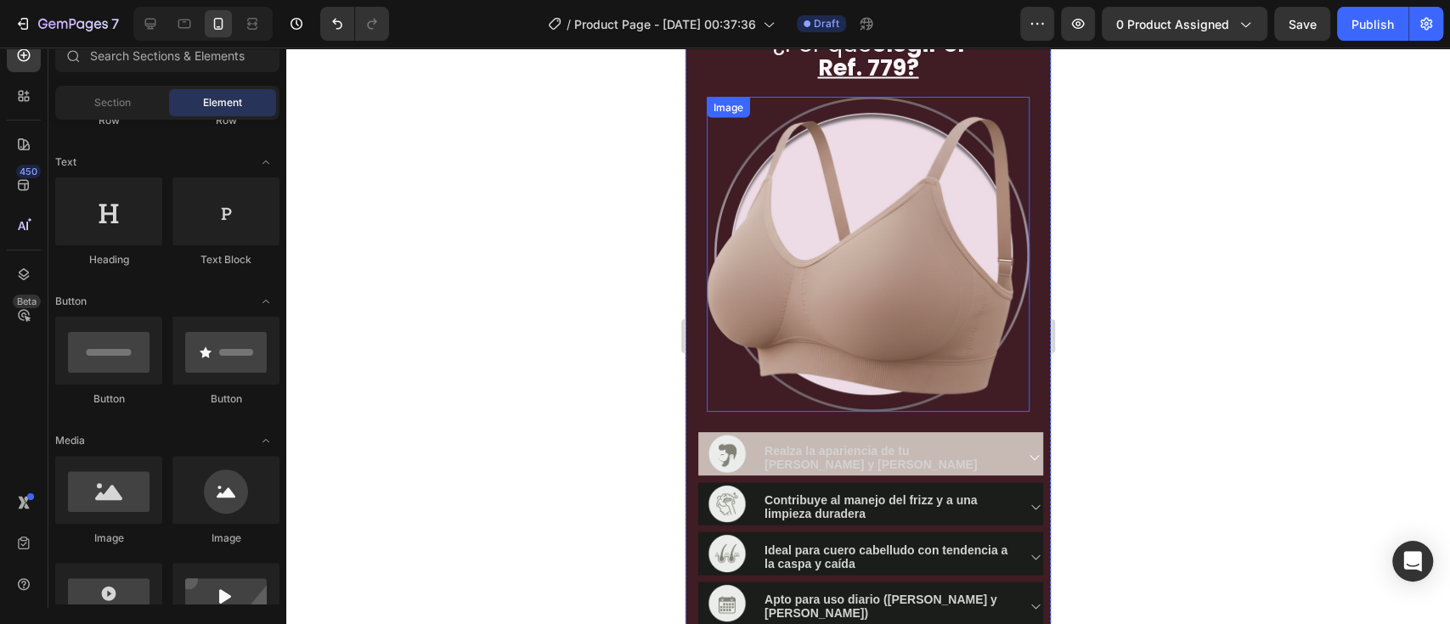
click at [796, 179] on img at bounding box center [868, 254] width 323 height 315
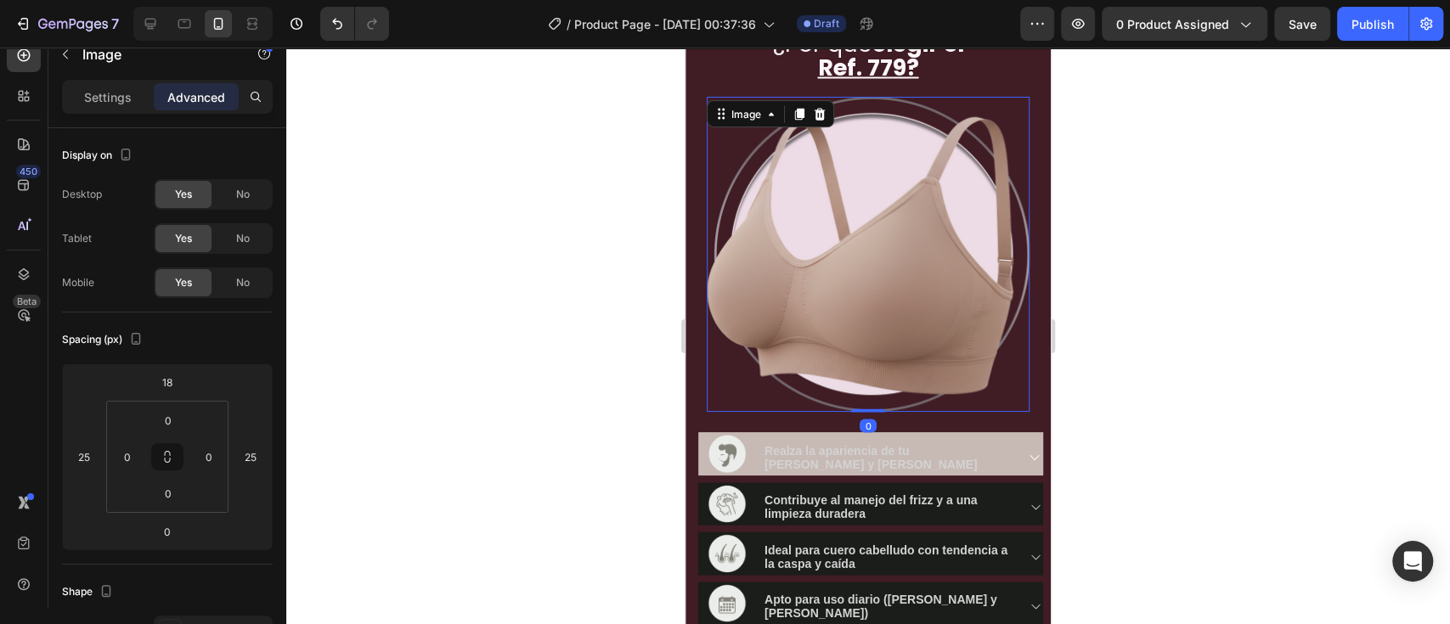
click at [117, 117] on div "Settings Advanced" at bounding box center [167, 104] width 238 height 48
click at [88, 119] on div "Settings Advanced" at bounding box center [167, 104] width 238 height 48
click at [97, 105] on div "Settings" at bounding box center [107, 96] width 85 height 27
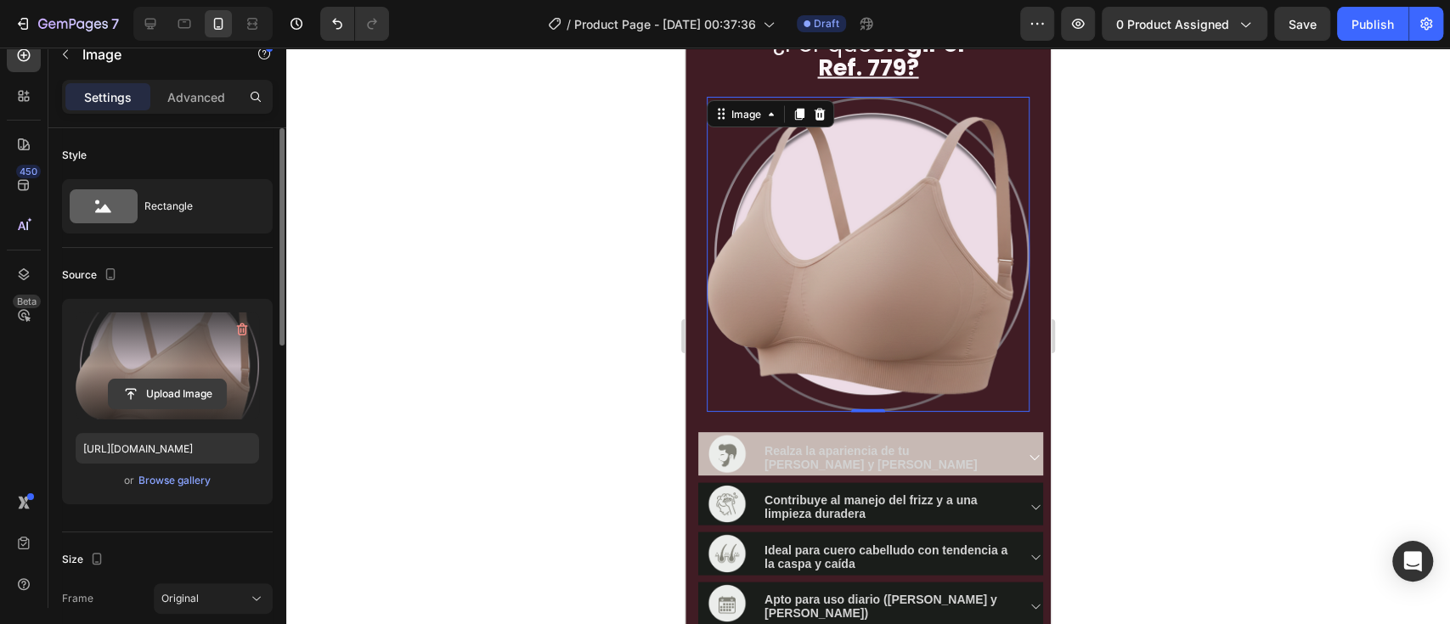
click at [177, 397] on input "file" at bounding box center [167, 394] width 117 height 29
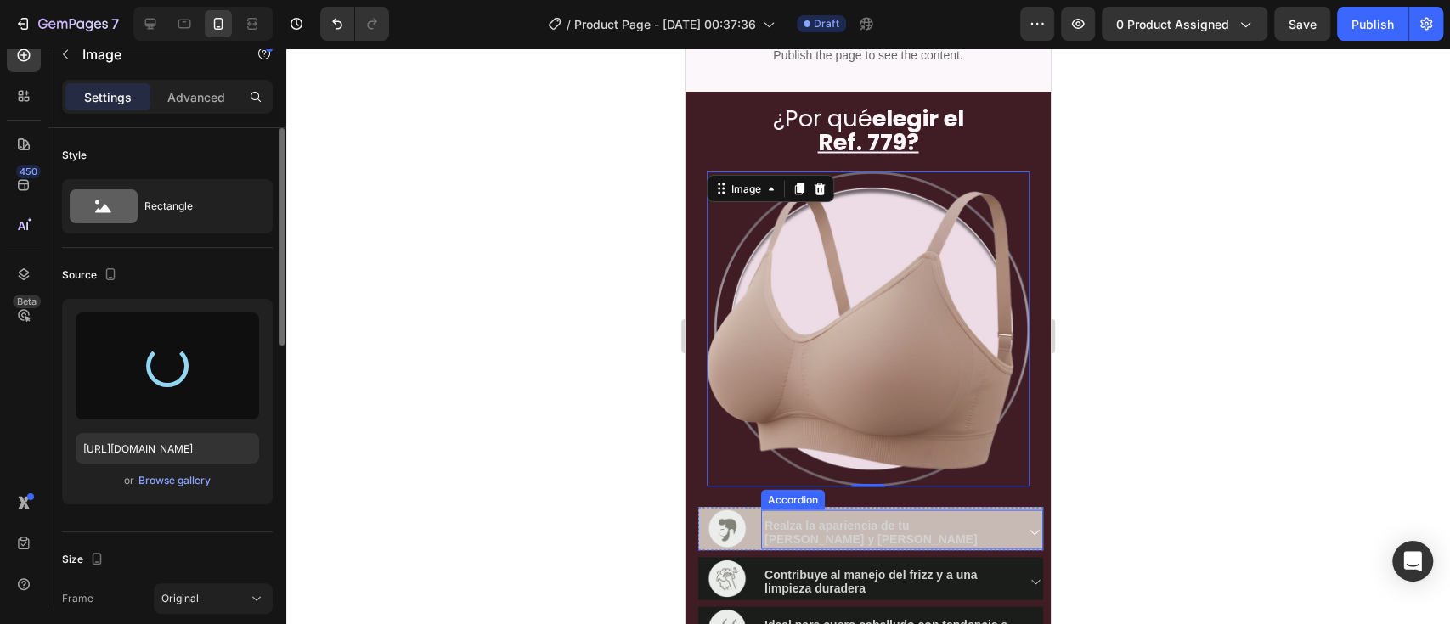
scroll to position [2113, 0]
type input "https://cdn.shopify.com/s/files/1/0642/6093/1637/files/gempages_586232533516026…"
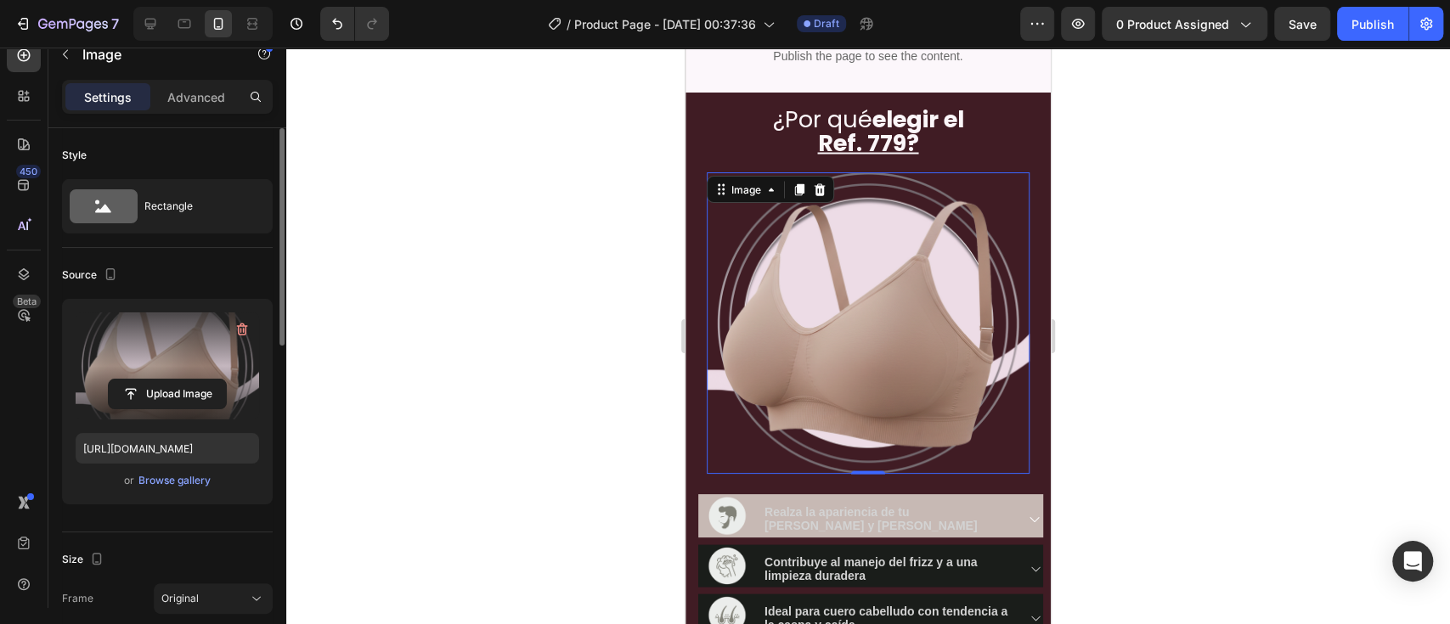
click at [1086, 299] on div at bounding box center [867, 336] width 1163 height 577
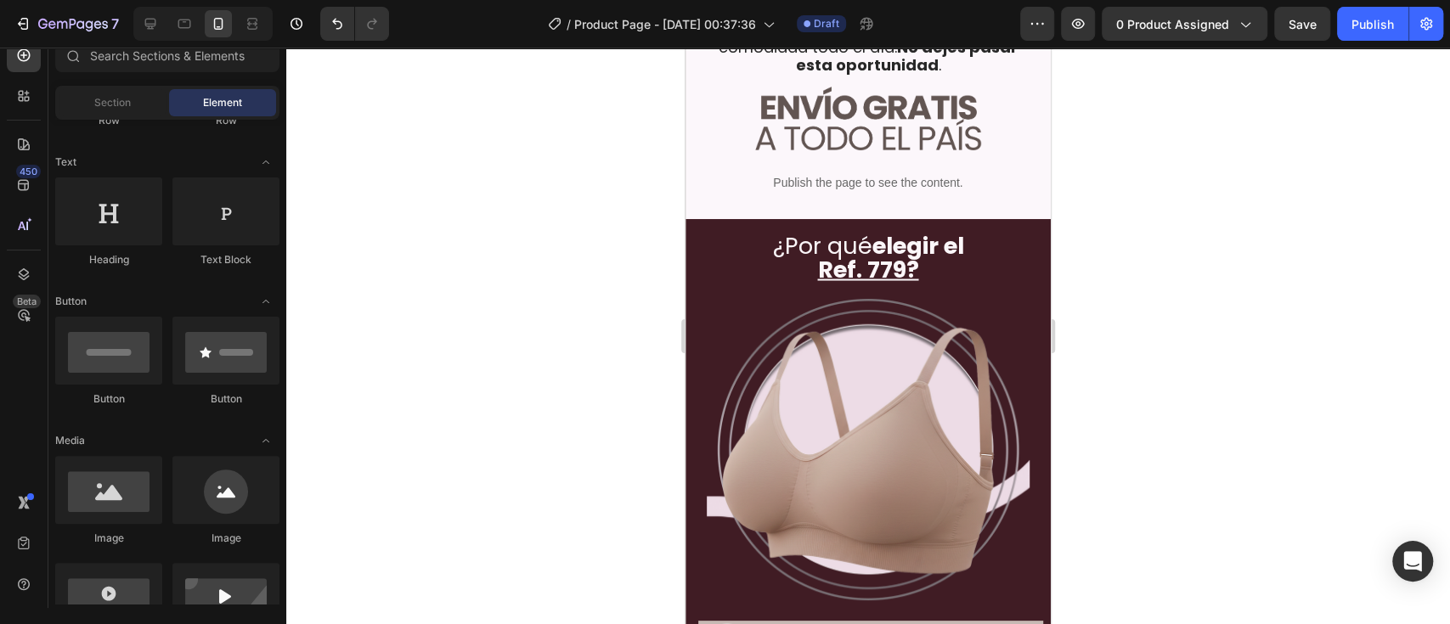
scroll to position [1963, 0]
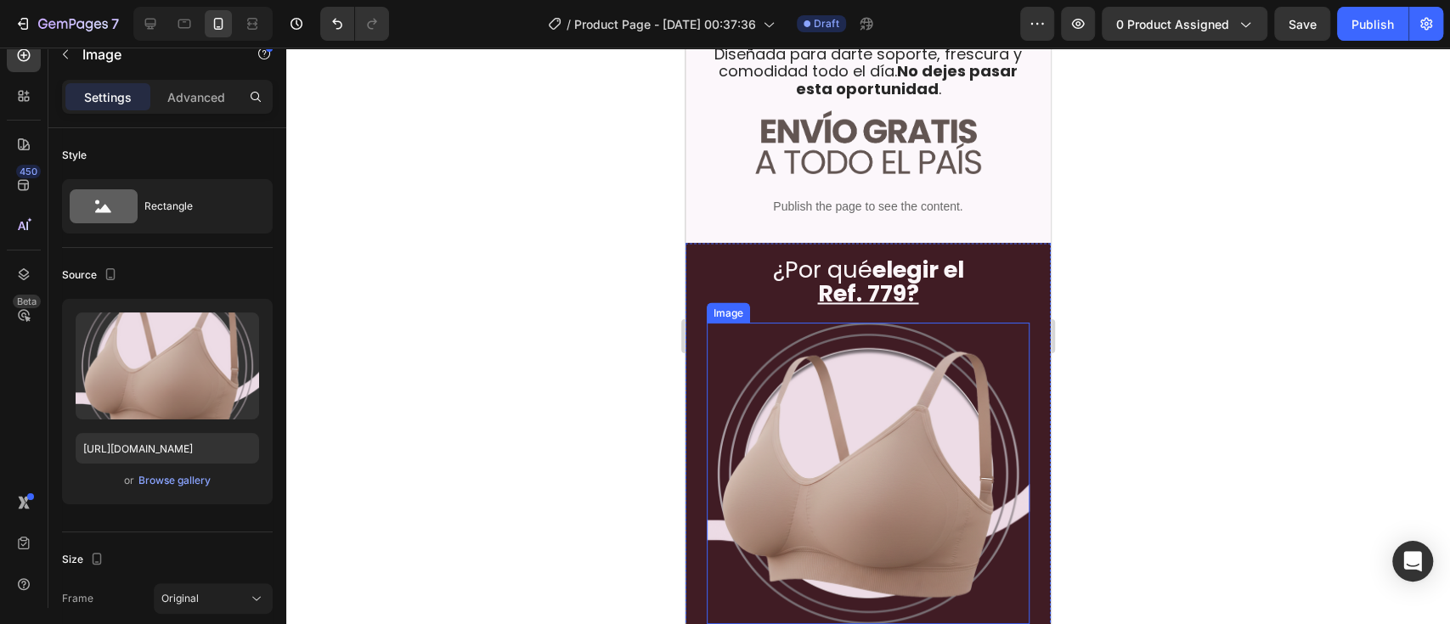
click at [884, 414] on img at bounding box center [868, 473] width 323 height 301
click at [198, 94] on p "Advanced" at bounding box center [196, 97] width 58 height 18
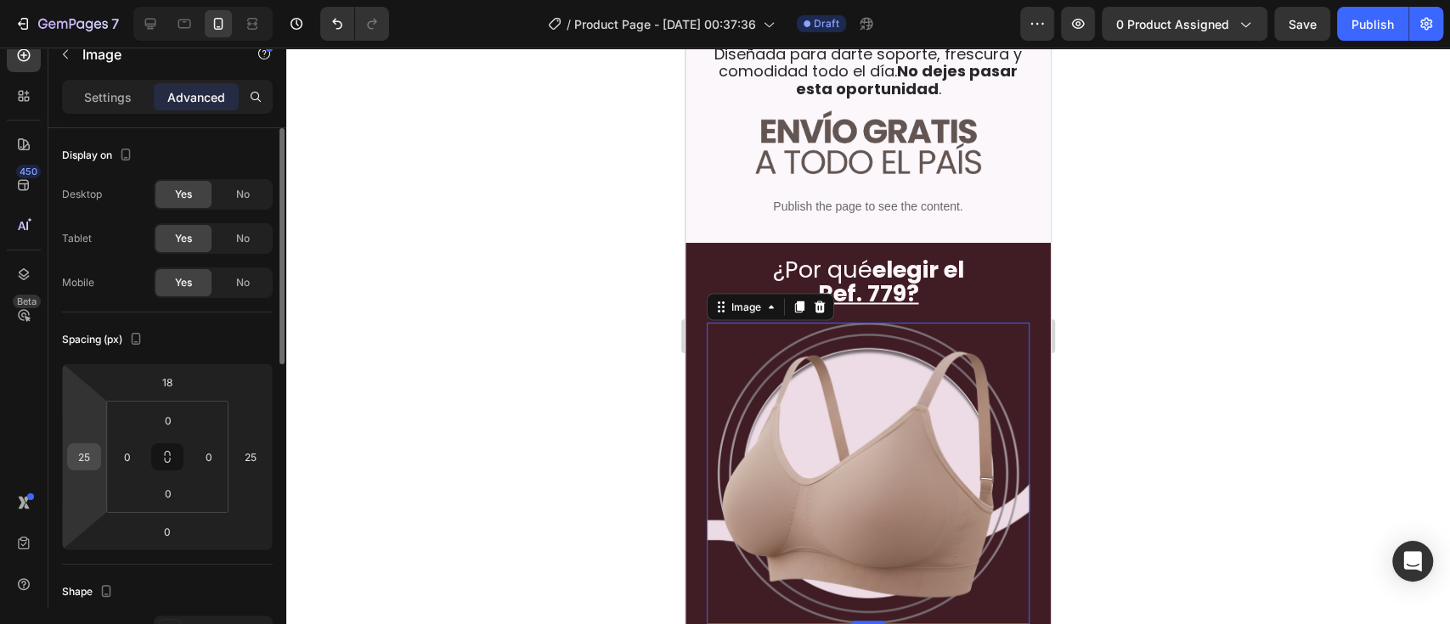
click at [83, 452] on input "25" at bounding box center [83, 456] width 25 height 25
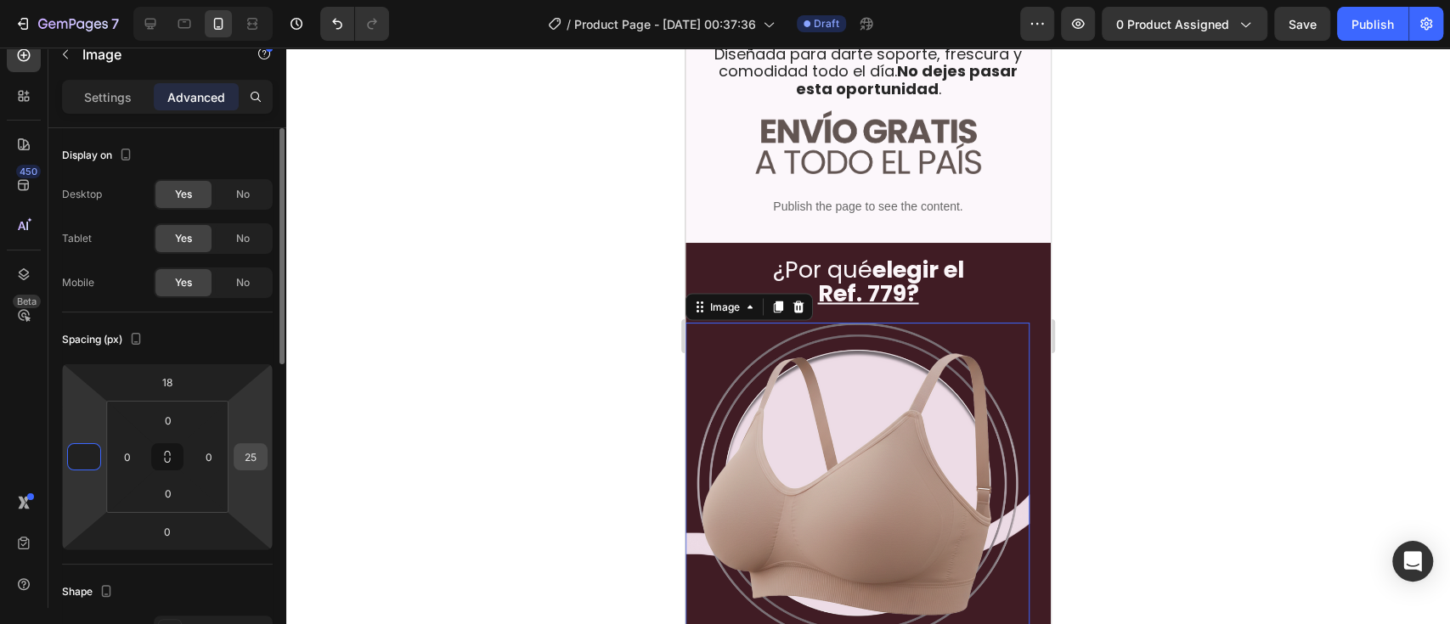
type input "0"
click at [251, 460] on input "25" at bounding box center [250, 456] width 25 height 25
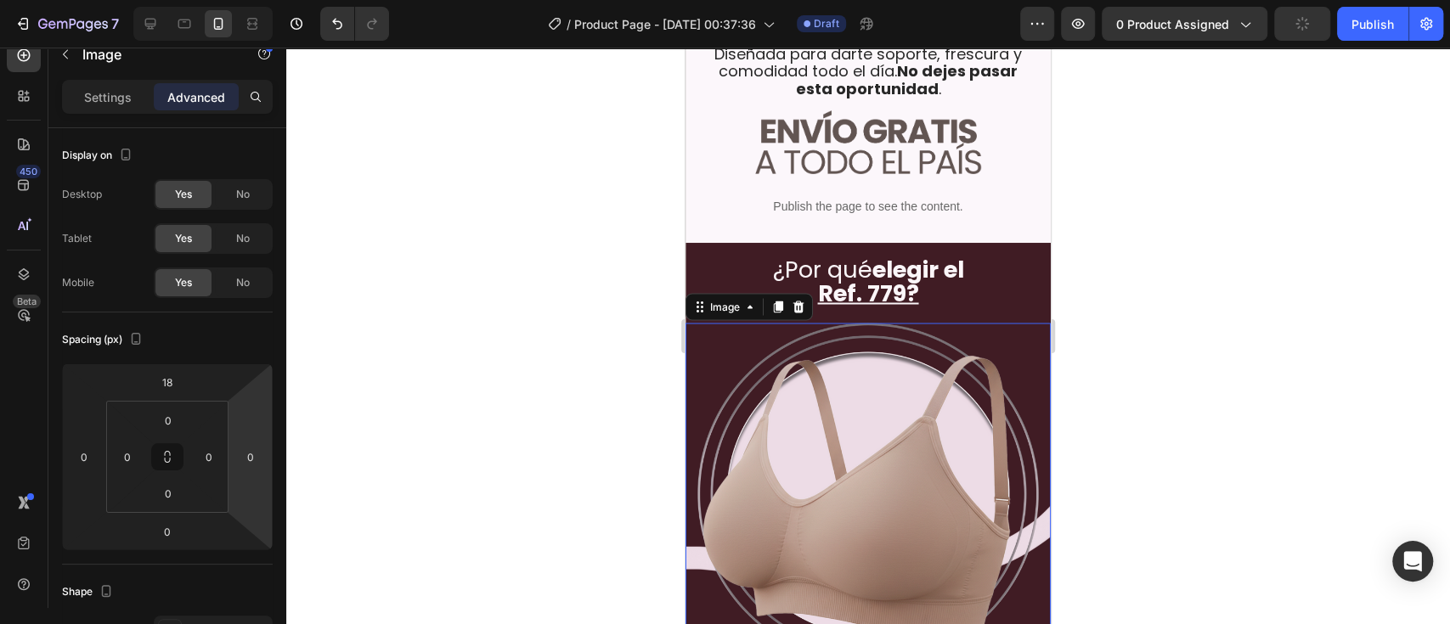
click at [1086, 370] on div at bounding box center [867, 336] width 1163 height 577
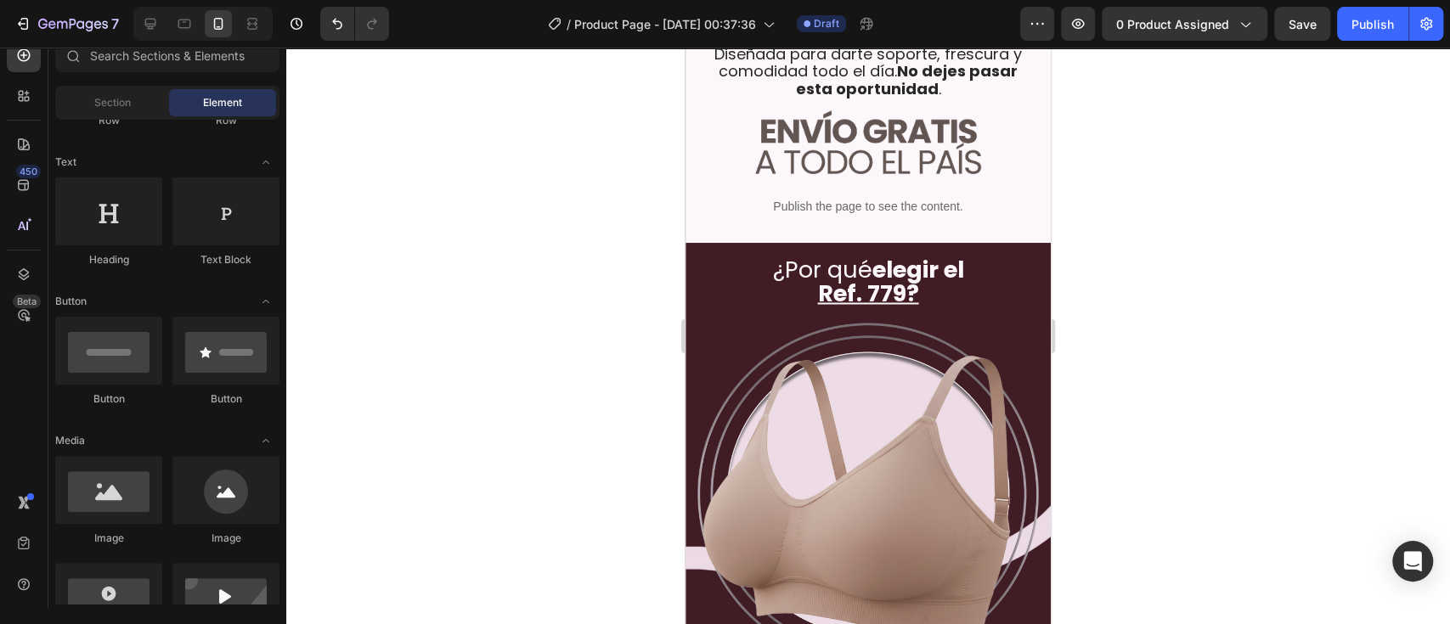
scroll to position [0, 0]
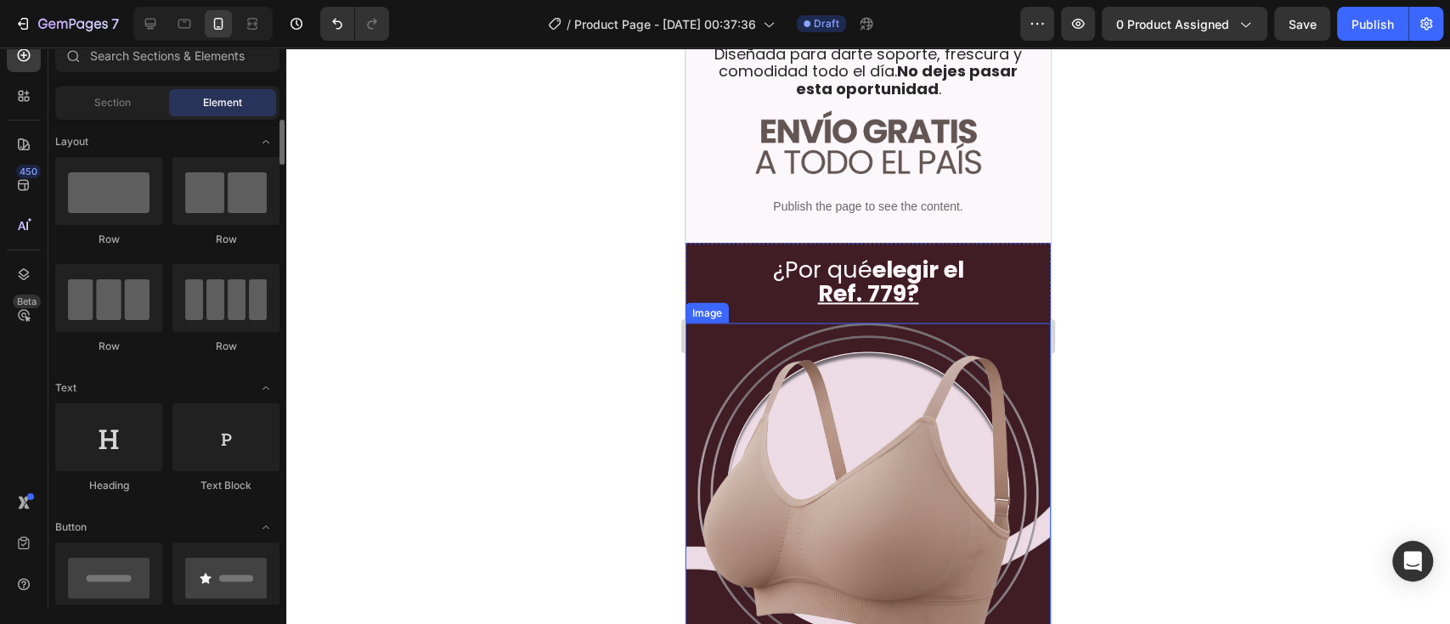
click at [714, 434] on img at bounding box center [867, 493] width 365 height 341
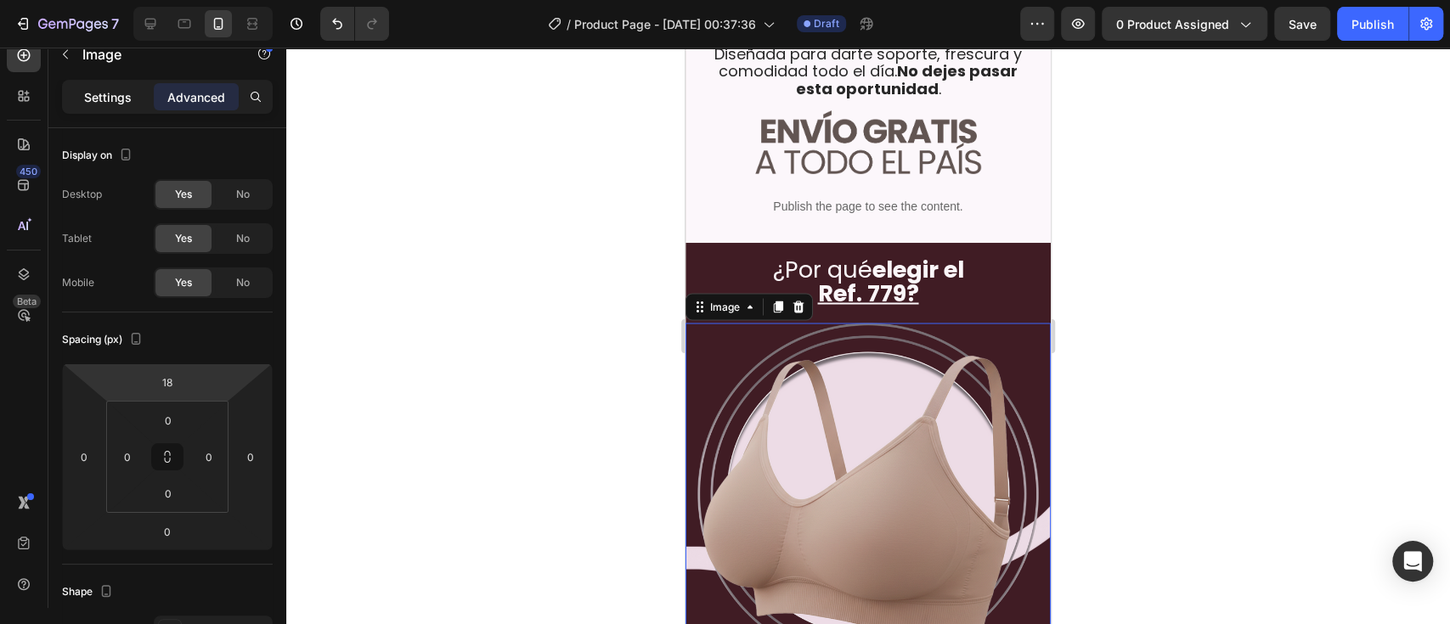
click at [121, 99] on p "Settings" at bounding box center [108, 97] width 48 height 18
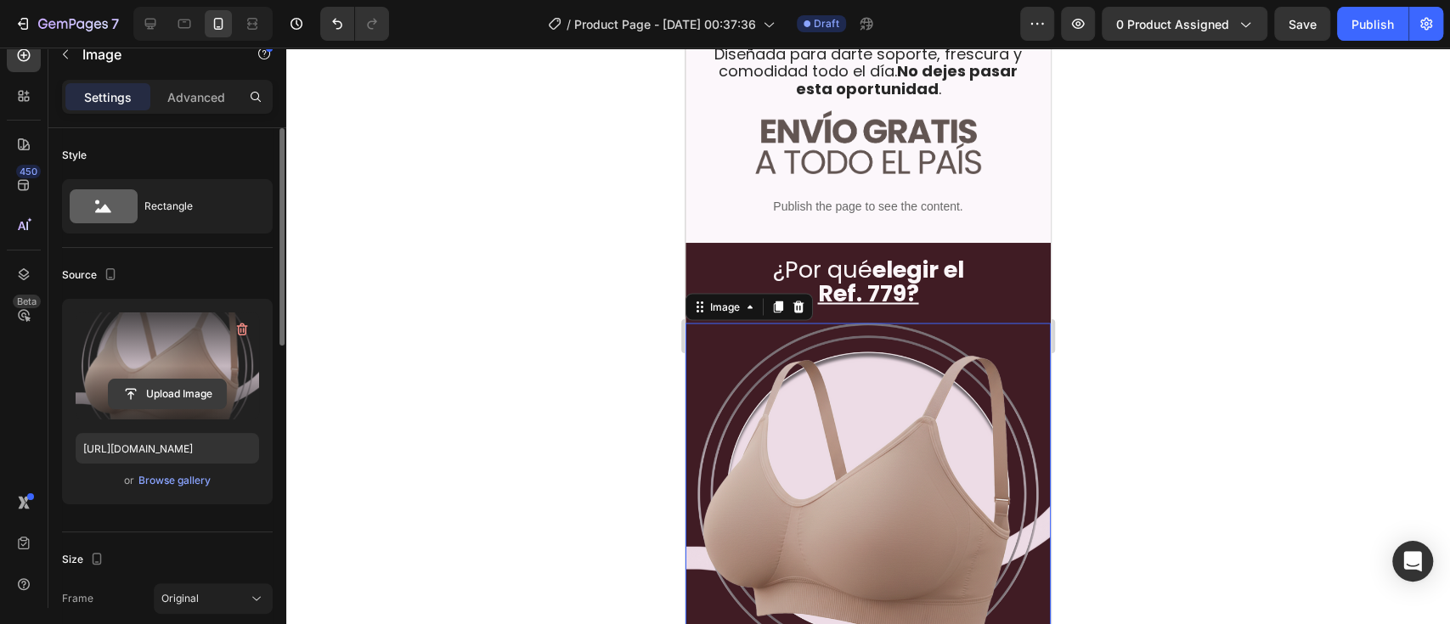
click at [190, 386] on input "file" at bounding box center [167, 394] width 117 height 29
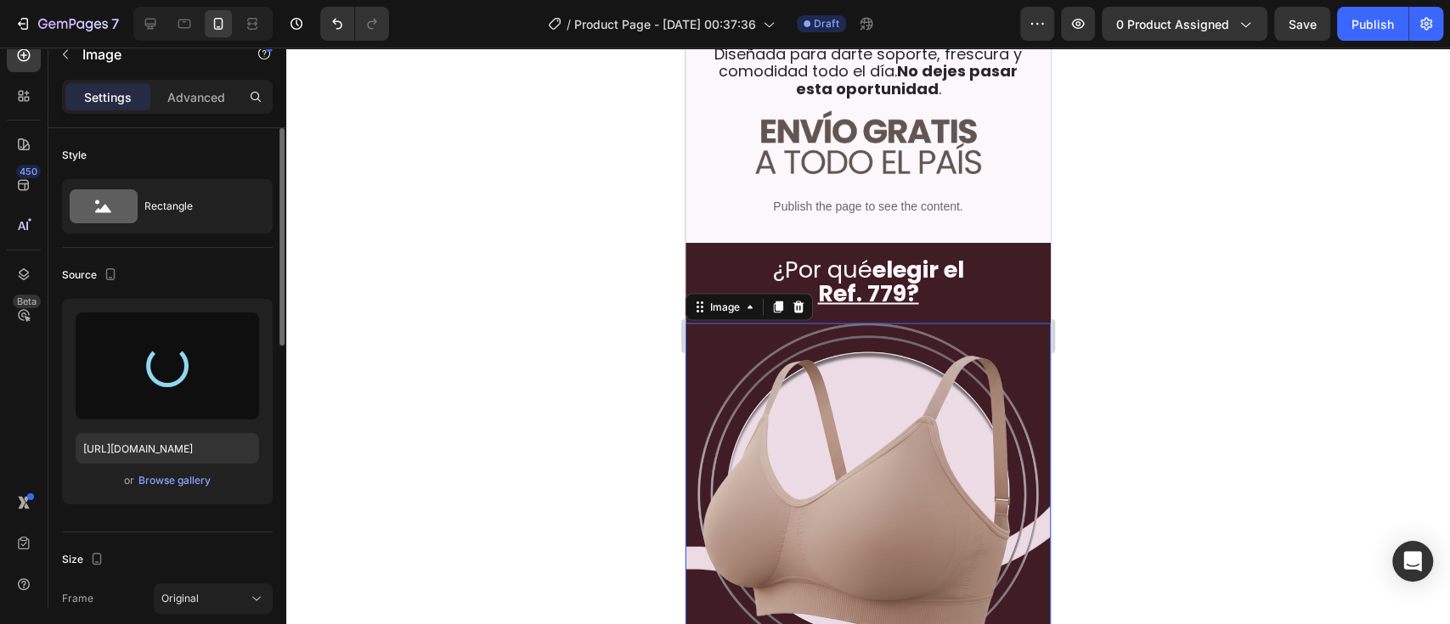
type input "https://cdn.shopify.com/s/files/1/0642/6093/1637/files/gempages_586232533516026…"
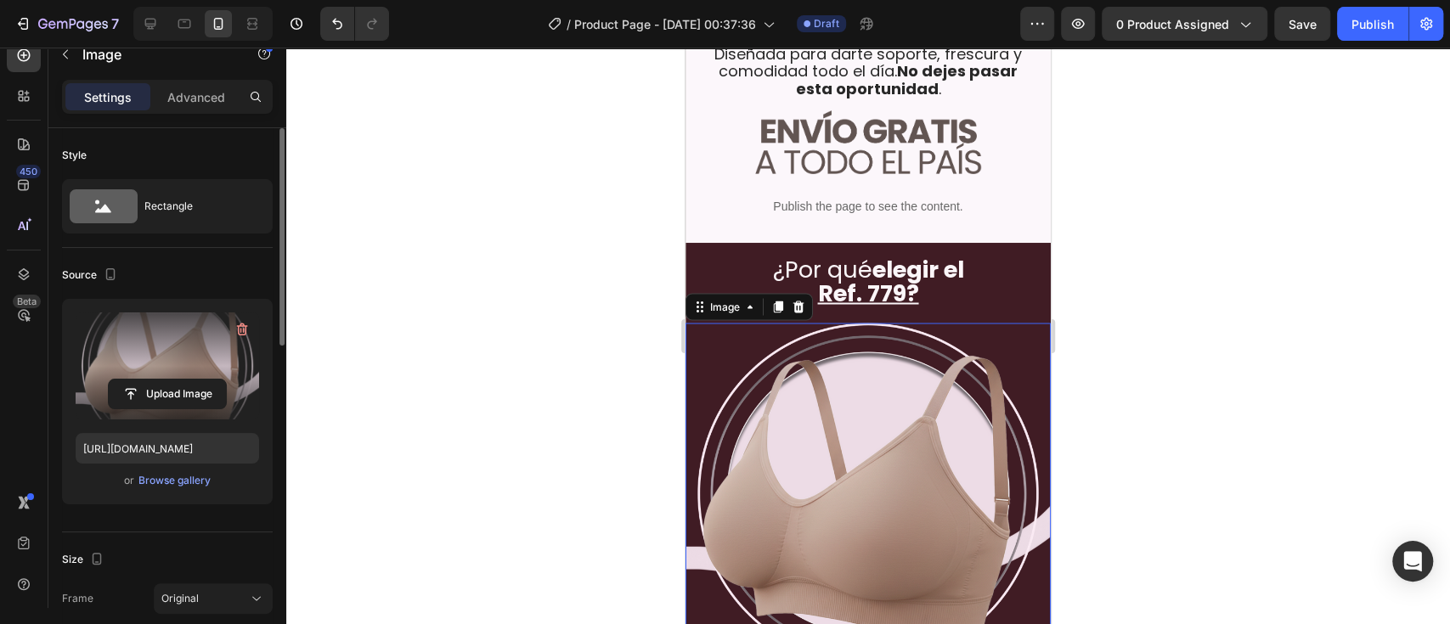
click at [1086, 465] on div at bounding box center [867, 336] width 1163 height 577
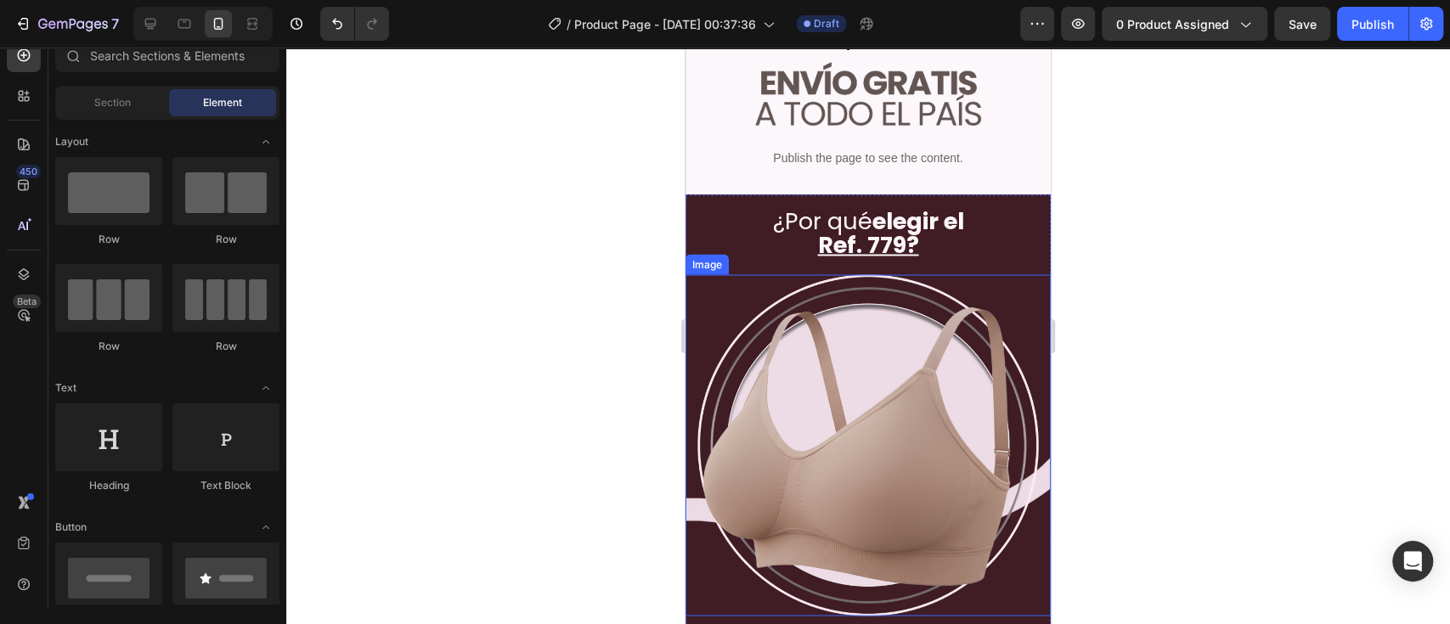
scroll to position [2038, 0]
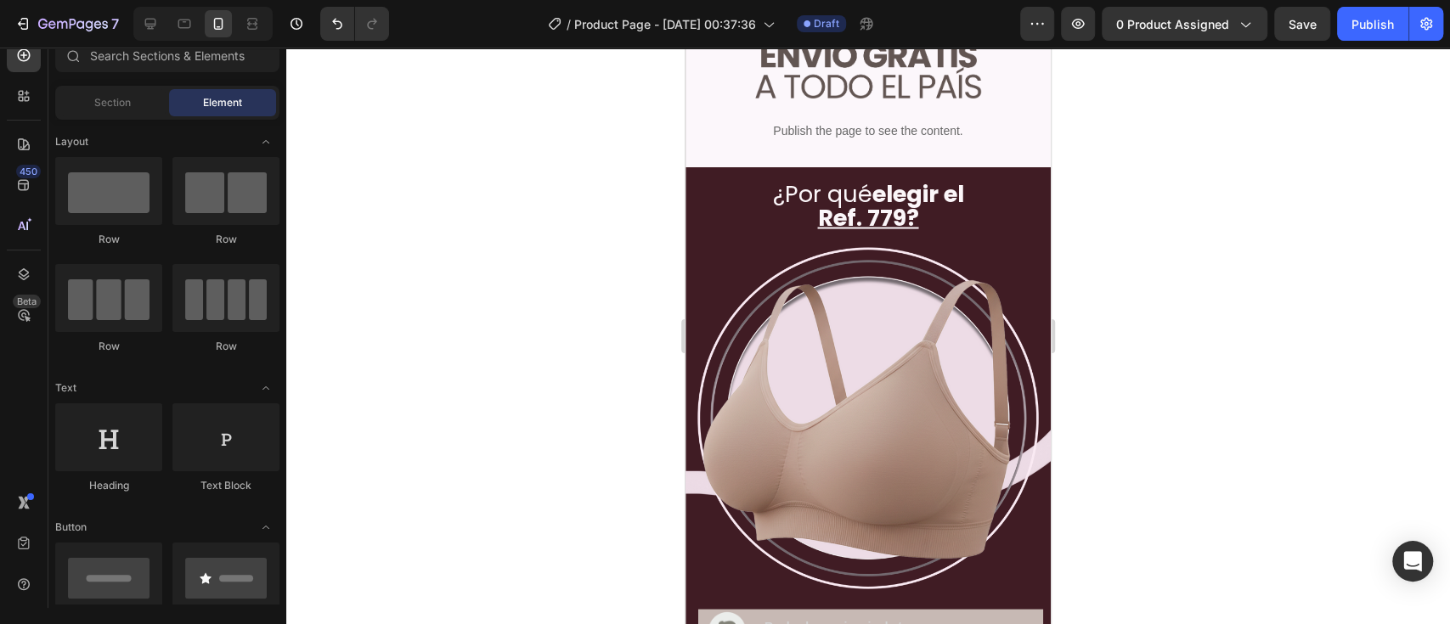
click at [1086, 194] on div at bounding box center [867, 336] width 1163 height 577
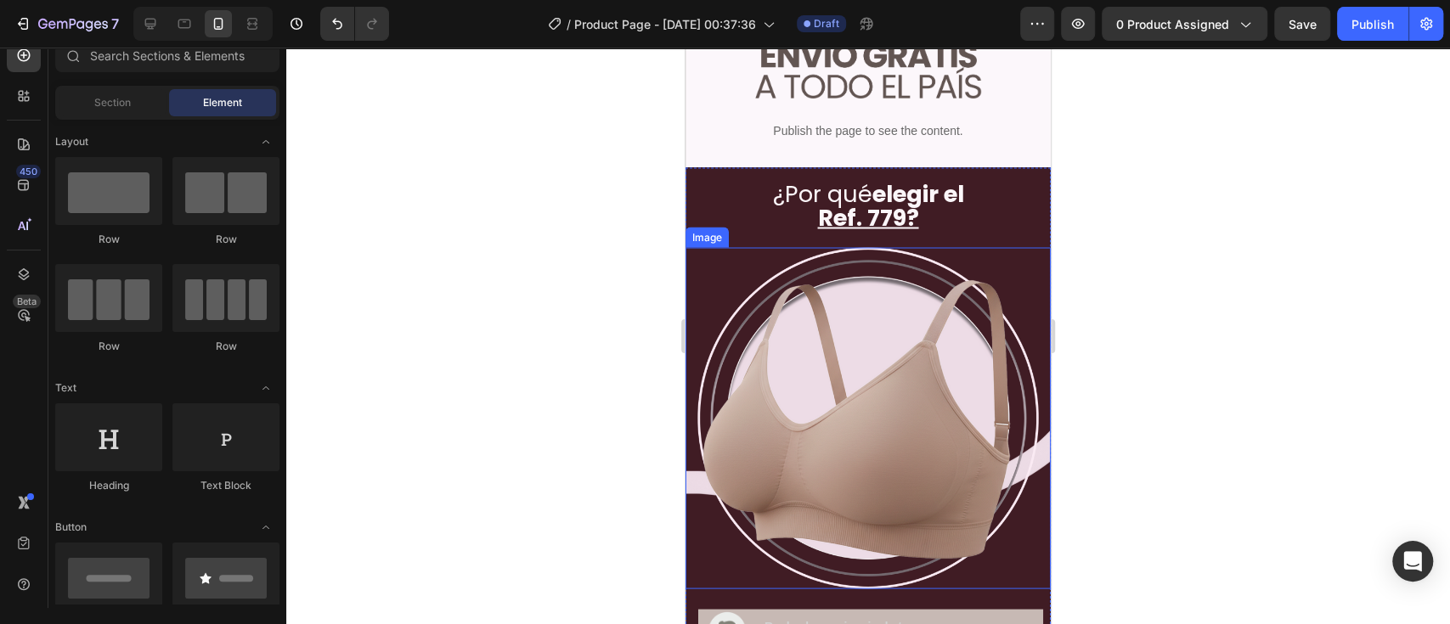
click at [786, 349] on img at bounding box center [867, 417] width 365 height 341
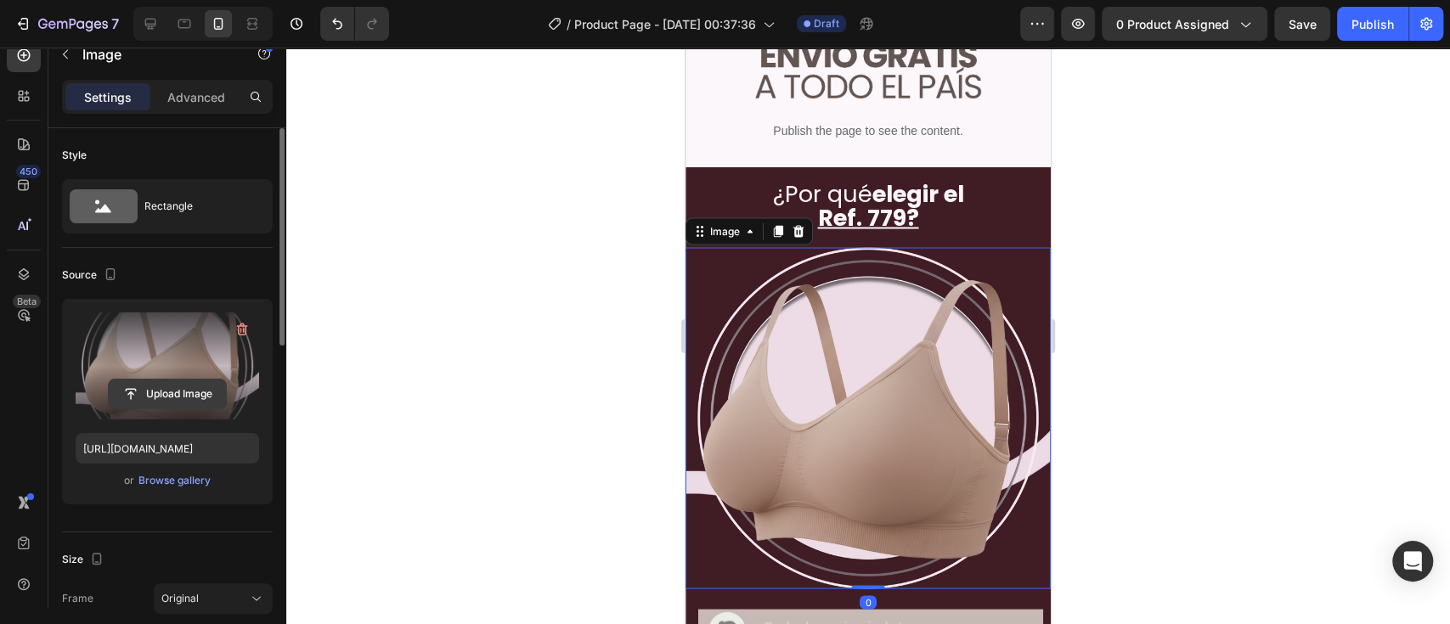
click at [194, 403] on input "file" at bounding box center [167, 394] width 117 height 29
type input "https://cdn.shopify.com/s/files/1/0642/6093/1637/files/gempages_586232533516026…"
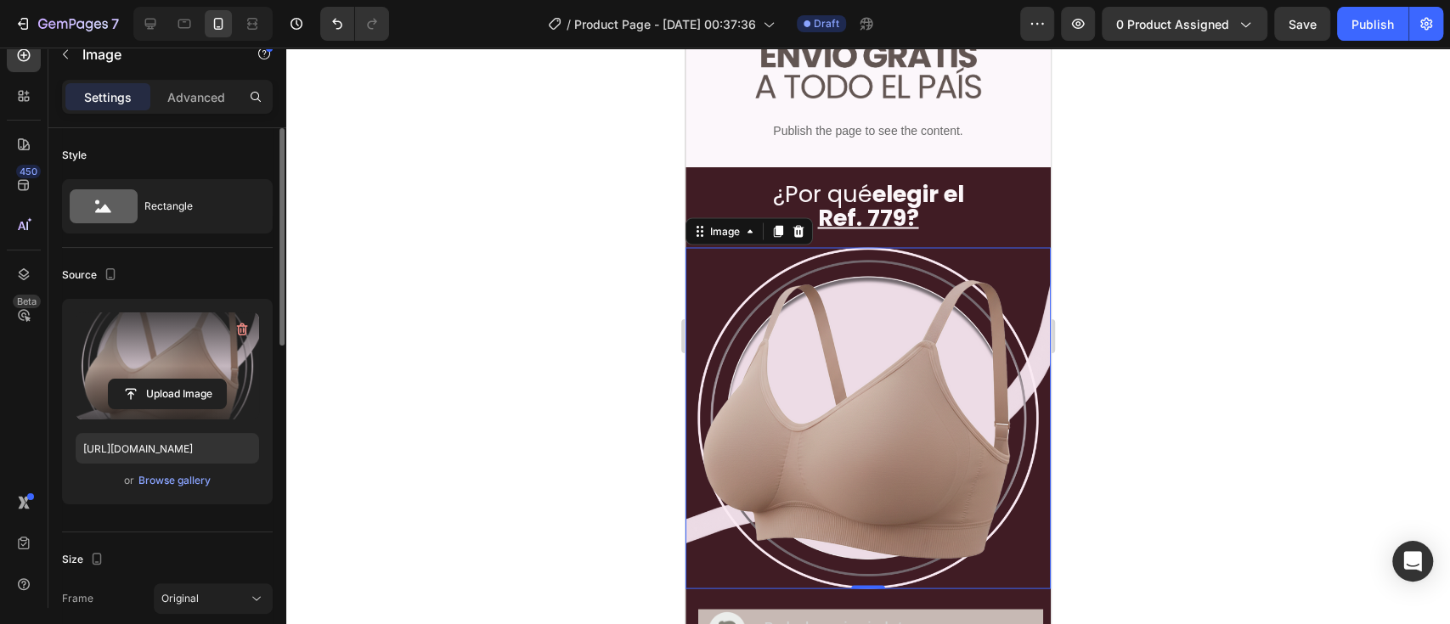
click at [1086, 326] on div at bounding box center [867, 336] width 1163 height 577
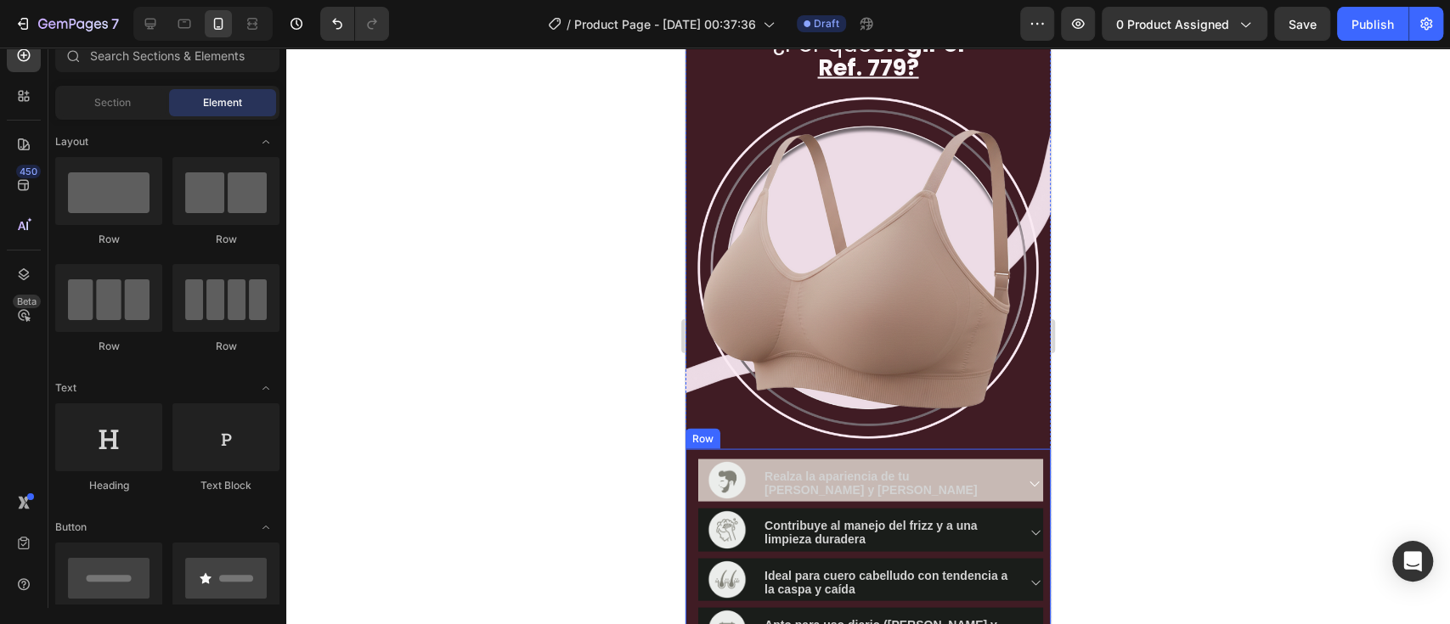
scroll to position [2113, 0]
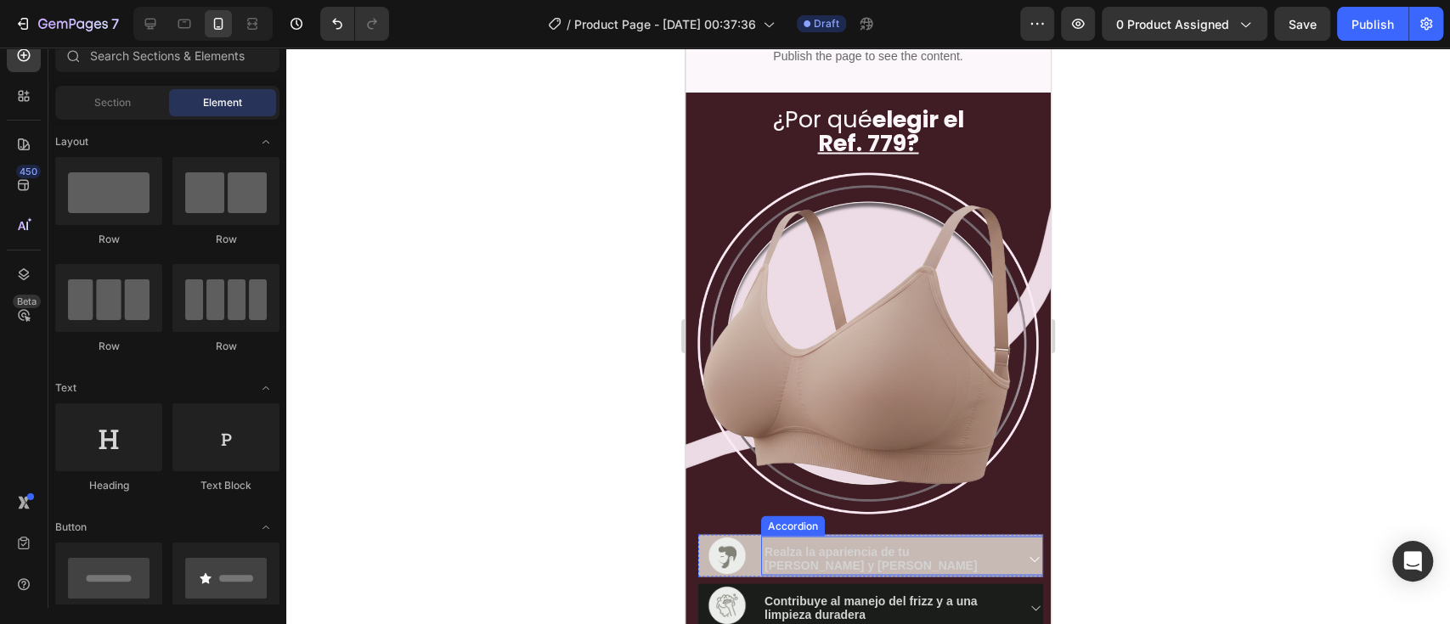
click at [805, 467] on p "Realza la apariencia de tu cabello y barba" at bounding box center [887, 558] width 247 height 27
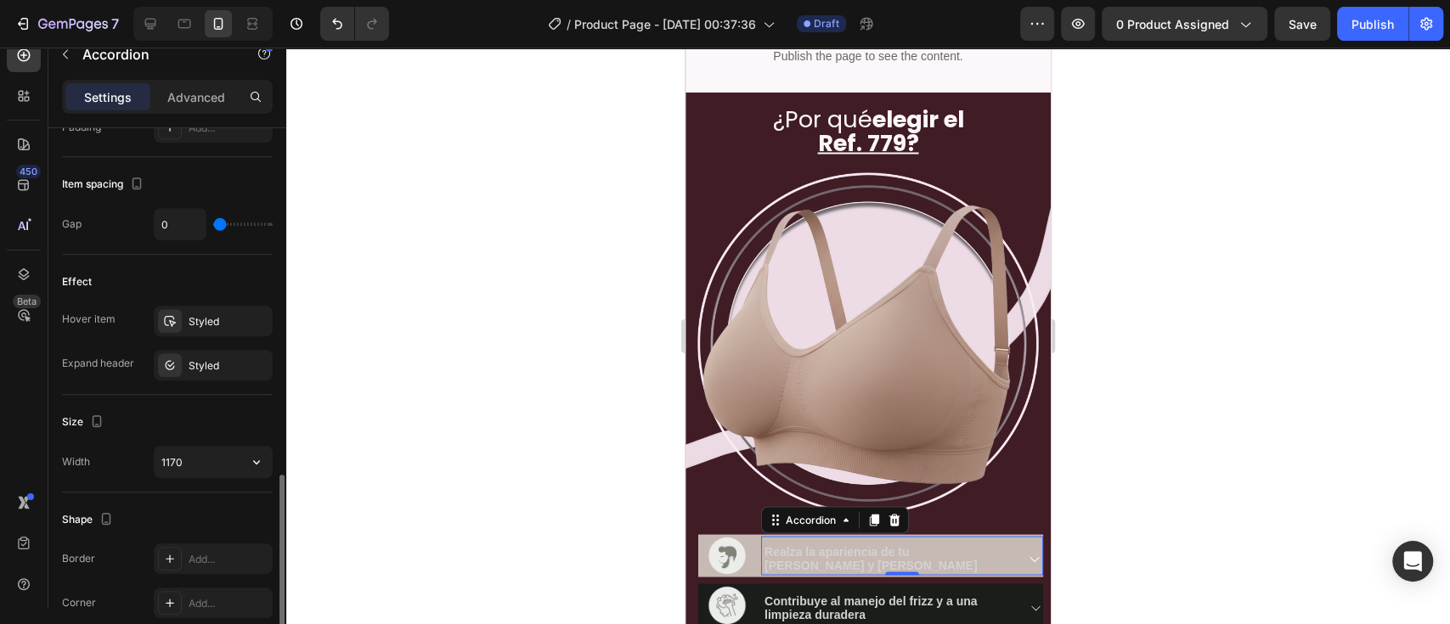
scroll to position [981, 0]
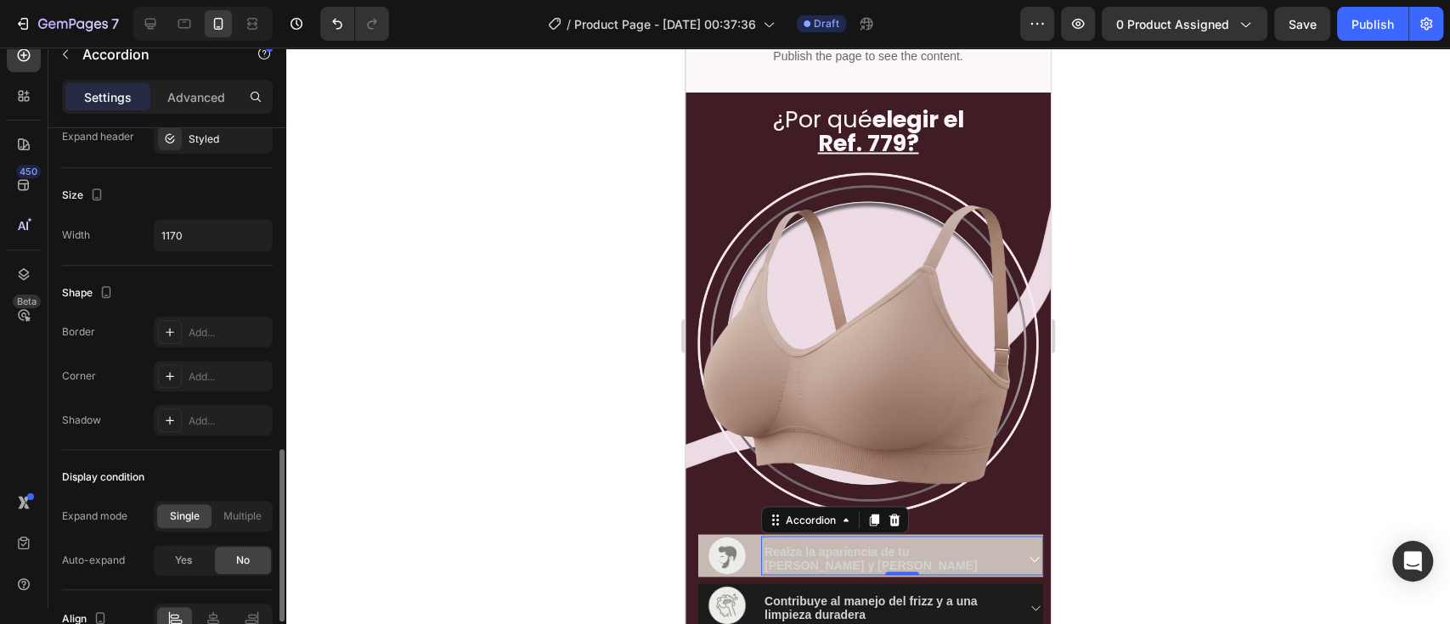
click at [796, 467] on span "Realza la apariencia de tu cabello y barba" at bounding box center [870, 557] width 212 height 27
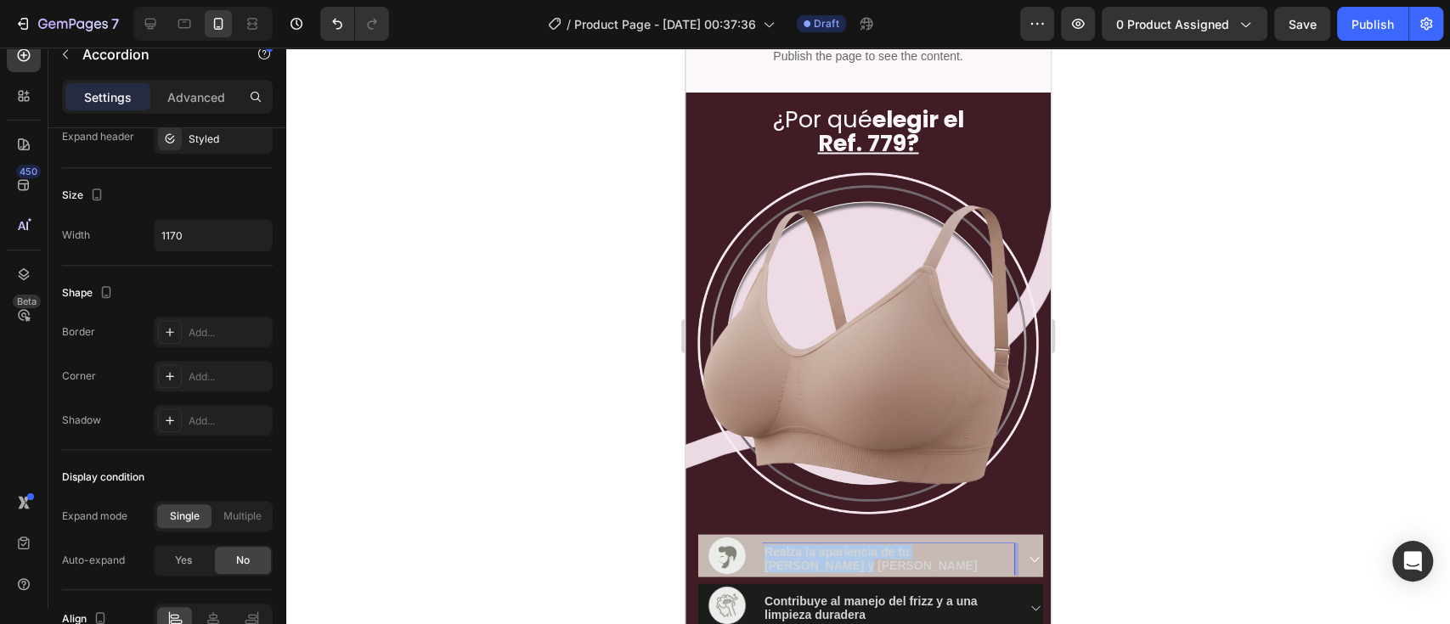
click at [796, 467] on span "Realza la apariencia de tu cabello y barba" at bounding box center [870, 557] width 212 height 27
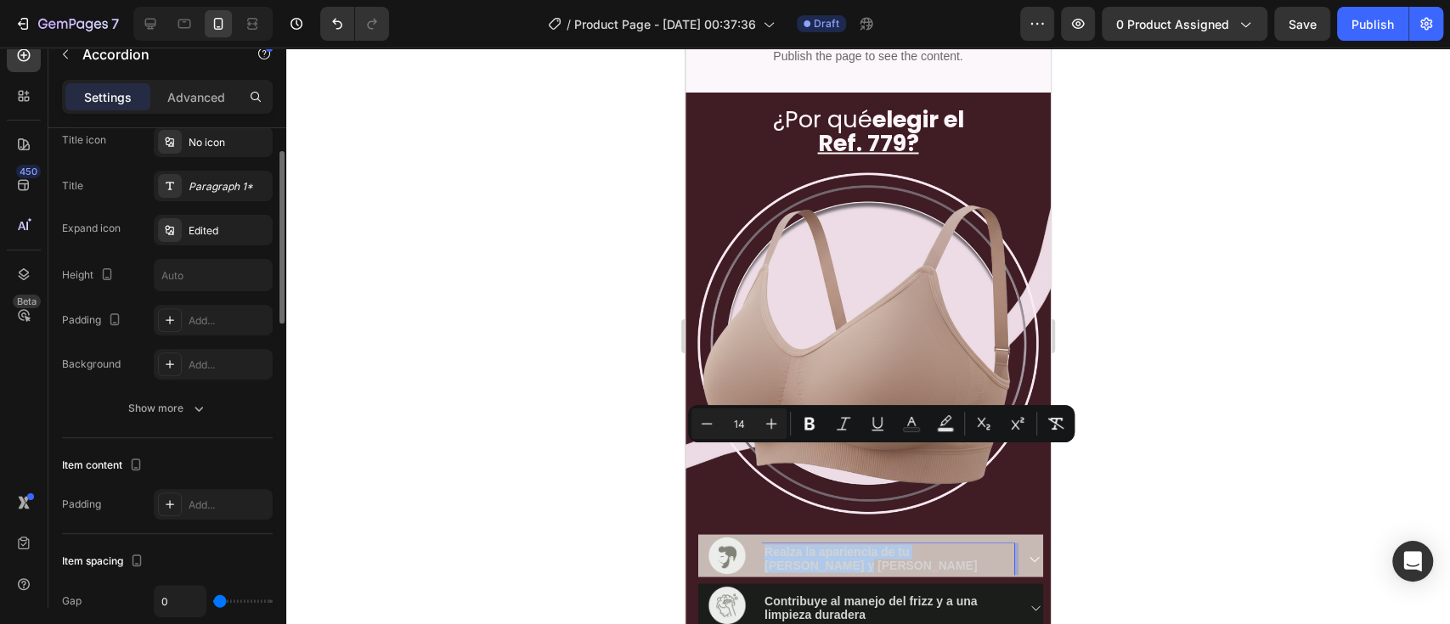
scroll to position [226, 0]
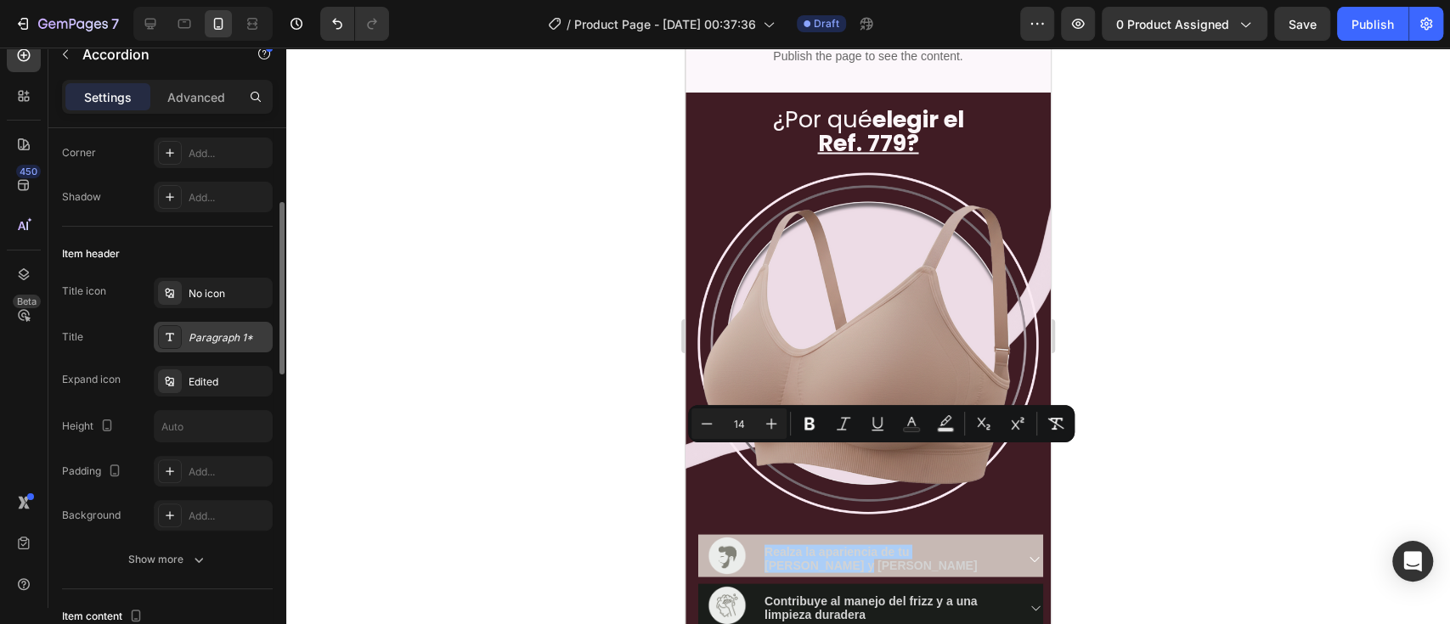
click at [223, 339] on div "Paragraph 1*" at bounding box center [229, 337] width 80 height 15
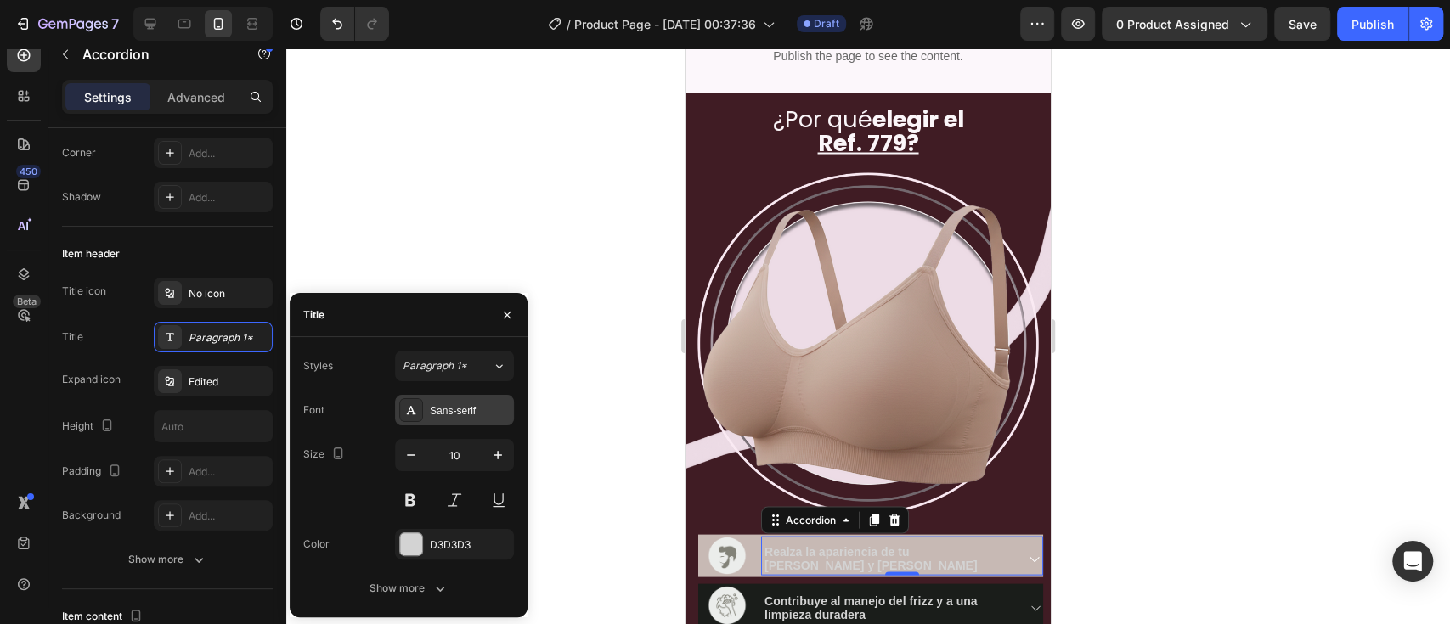
click at [461, 418] on div "Sans-serif" at bounding box center [454, 410] width 119 height 31
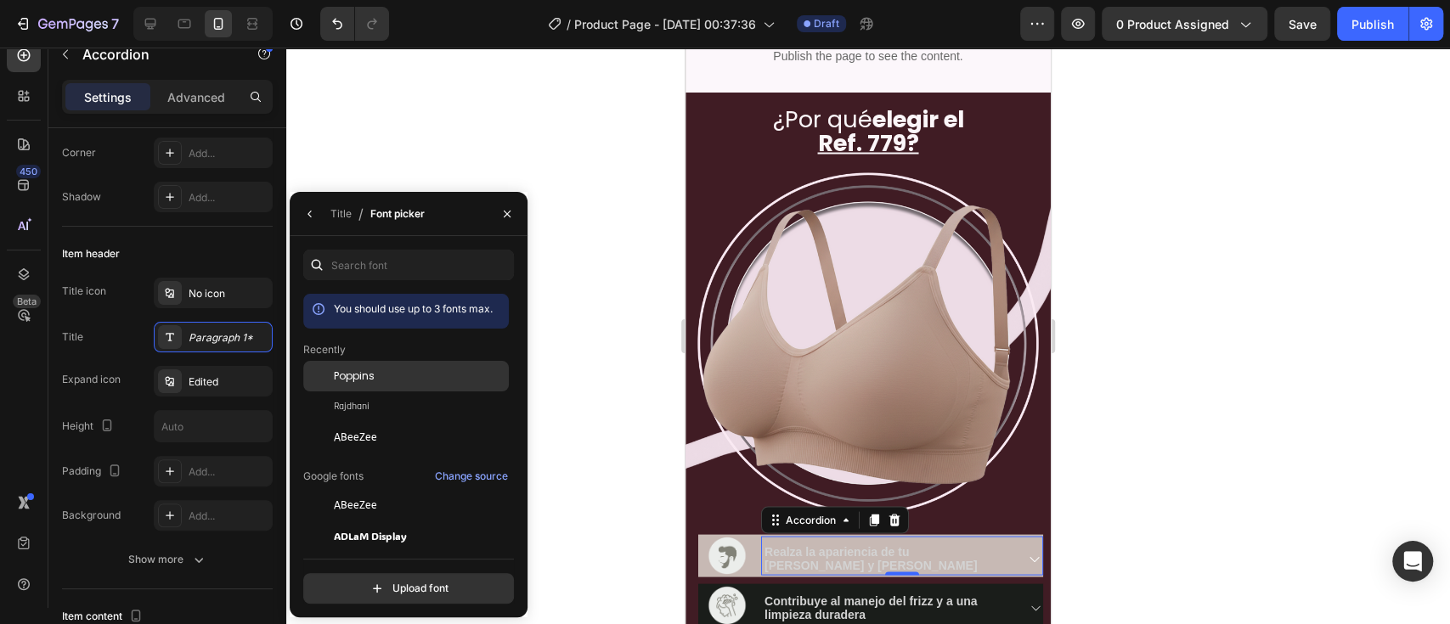
click at [363, 374] on span "Poppins" at bounding box center [354, 376] width 41 height 15
click at [307, 217] on icon "button" at bounding box center [310, 214] width 14 height 14
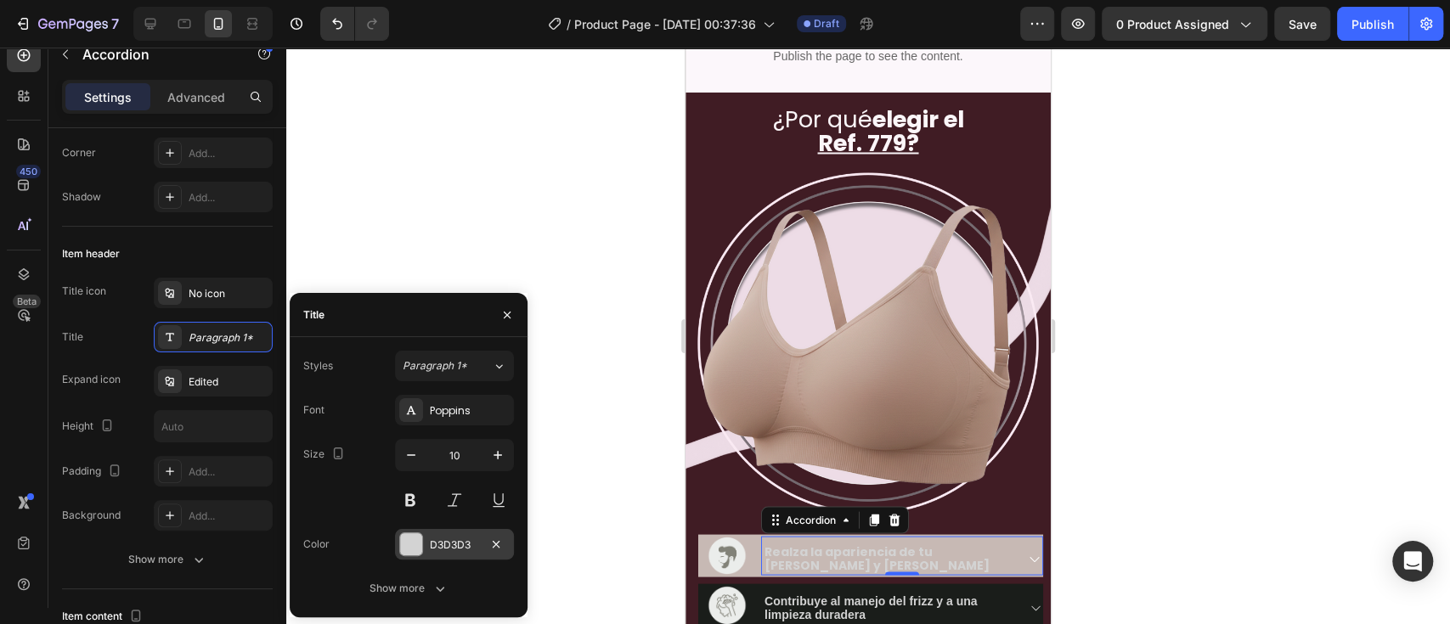
click at [419, 467] on div at bounding box center [411, 544] width 22 height 22
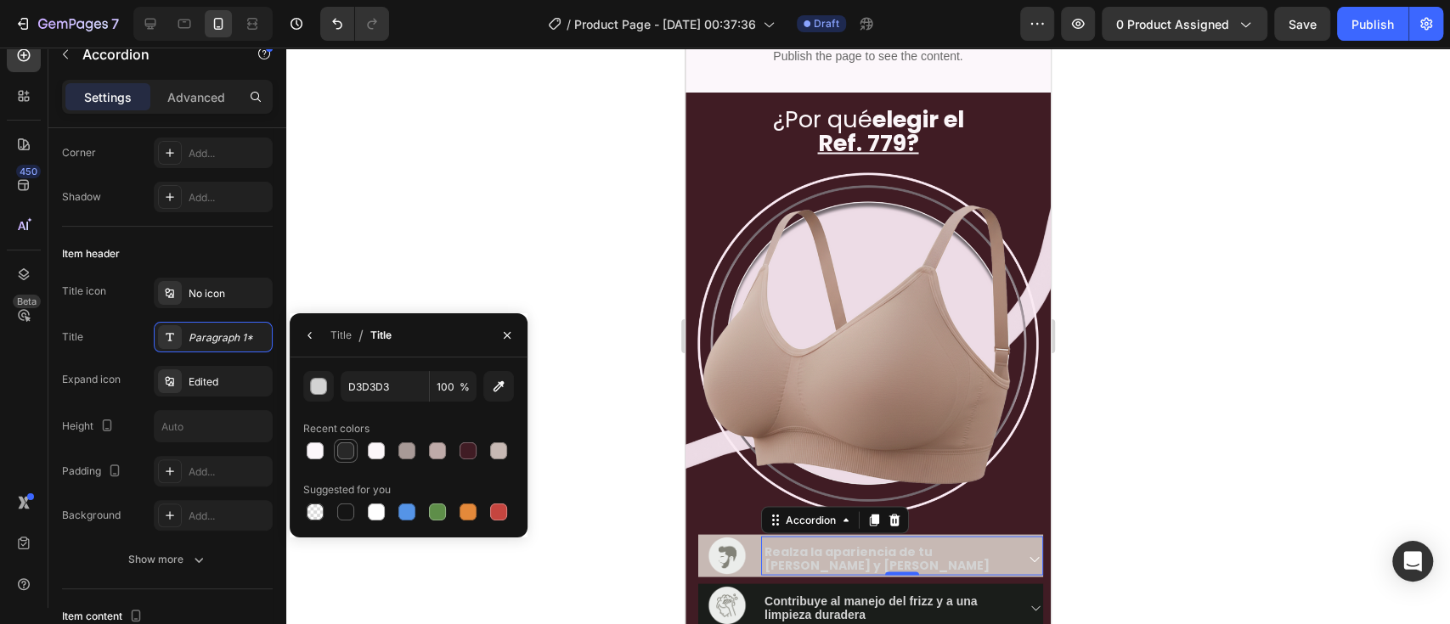
click at [343, 443] on div at bounding box center [345, 450] width 17 height 17
type input "282828"
click at [1086, 441] on div at bounding box center [867, 336] width 1163 height 577
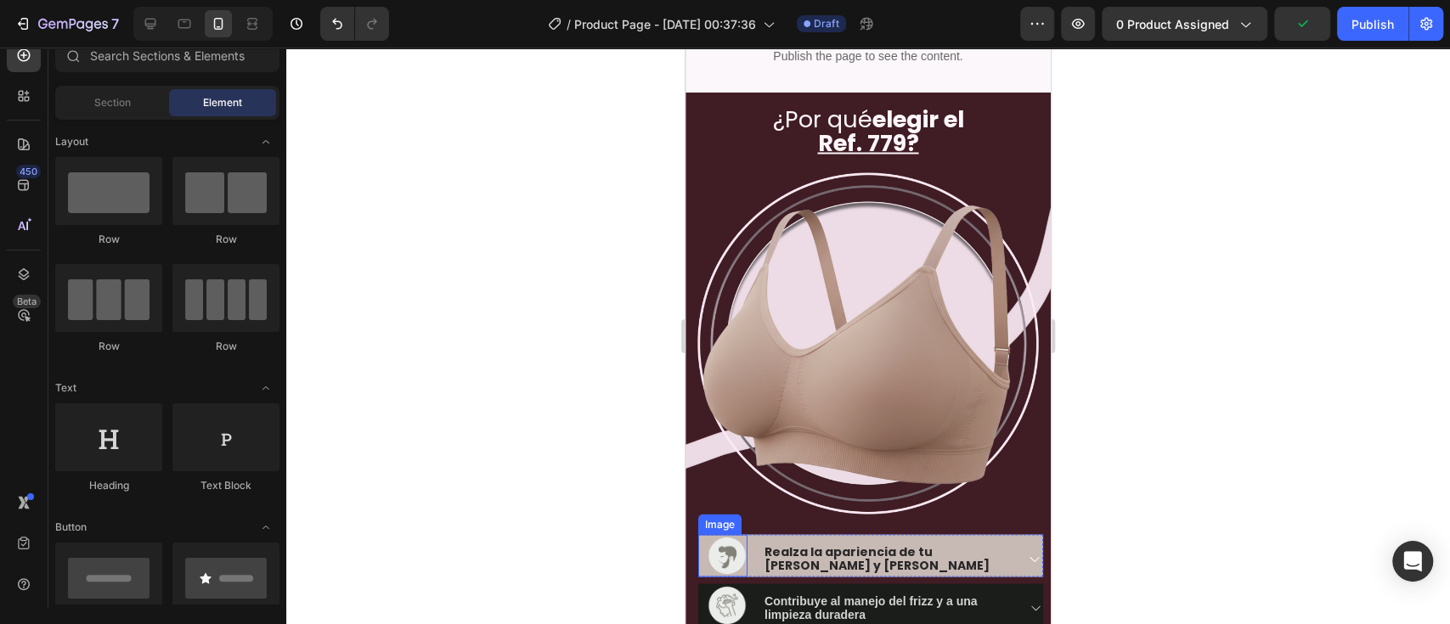
click at [733, 467] on img at bounding box center [727, 555] width 41 height 42
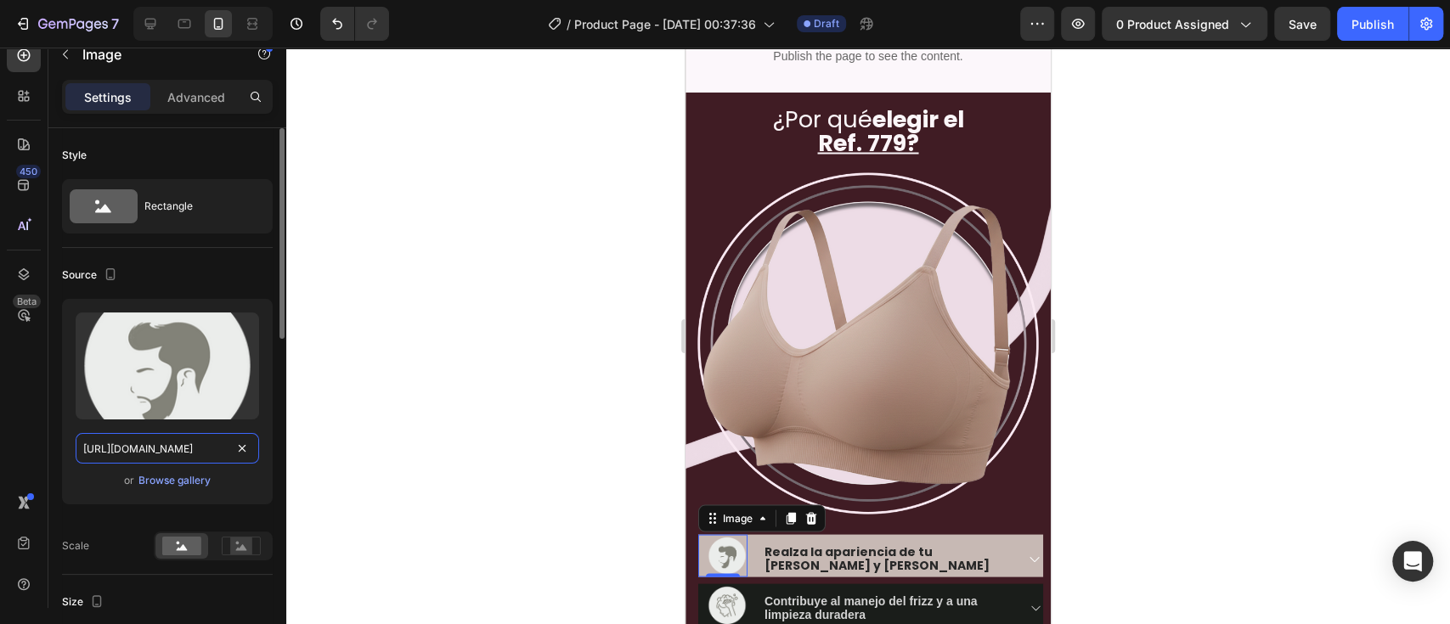
click at [170, 453] on input "https://cdn.shopify.com/s/files/1/0732/3310/5114/files/vectores-03.png?v=175314…" at bounding box center [167, 448] width 183 height 31
paste input "<svg xmlns="http://www.w3.org/2000/svg" height="48px" viewBox="0 -960 960 960" …"
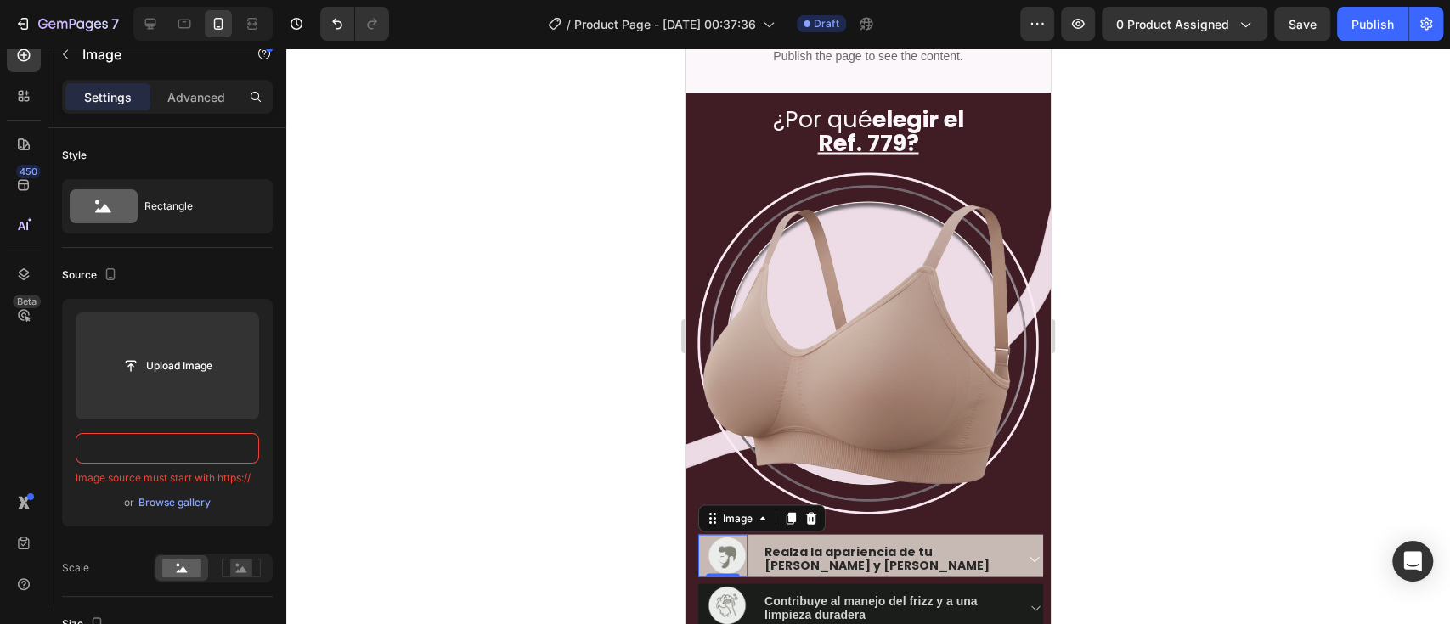
scroll to position [0, 0]
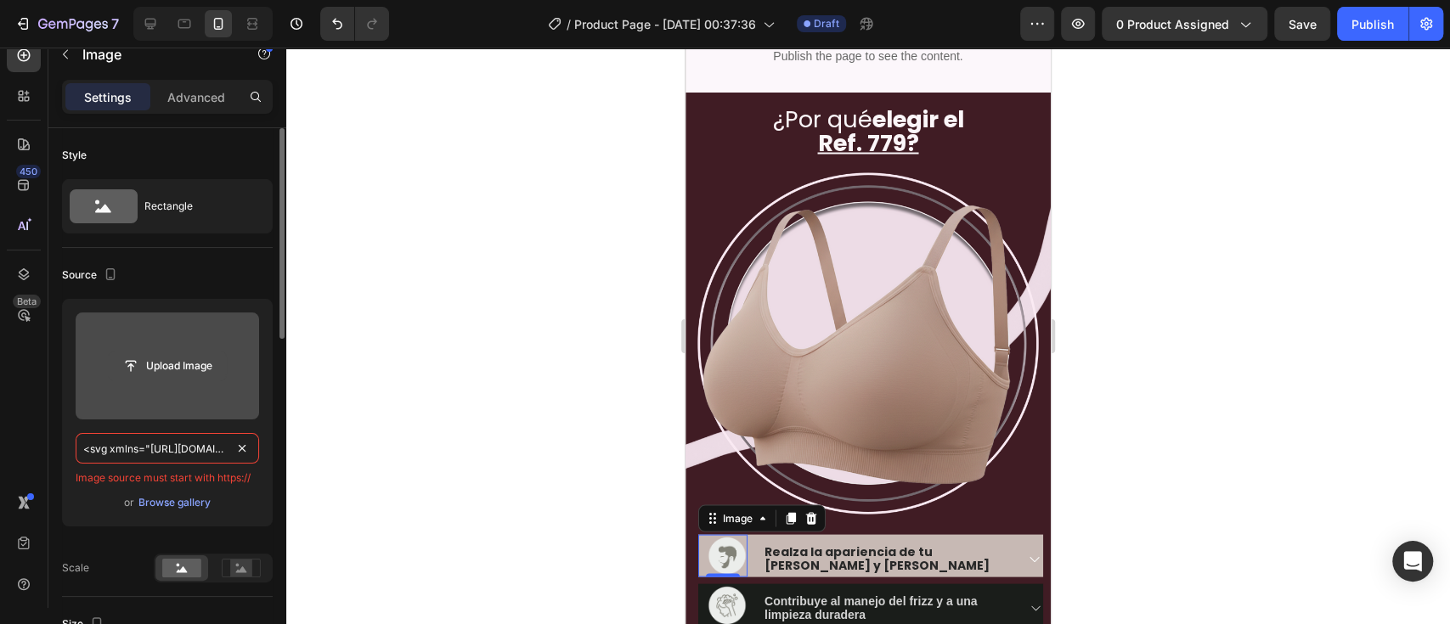
click at [183, 369] on input "file" at bounding box center [167, 366] width 117 height 29
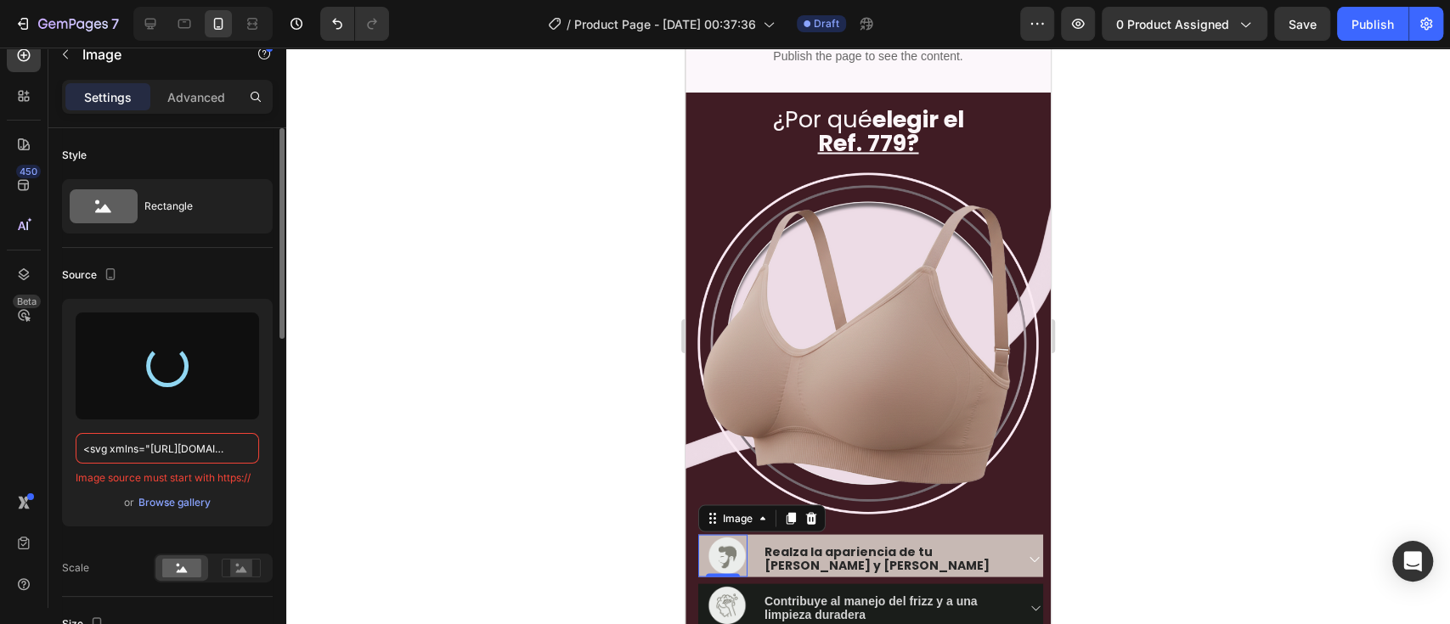
type input "https://cdn.shopify.com/s/files/1/0642/6093/1637/files/gempages_586232533516026…"
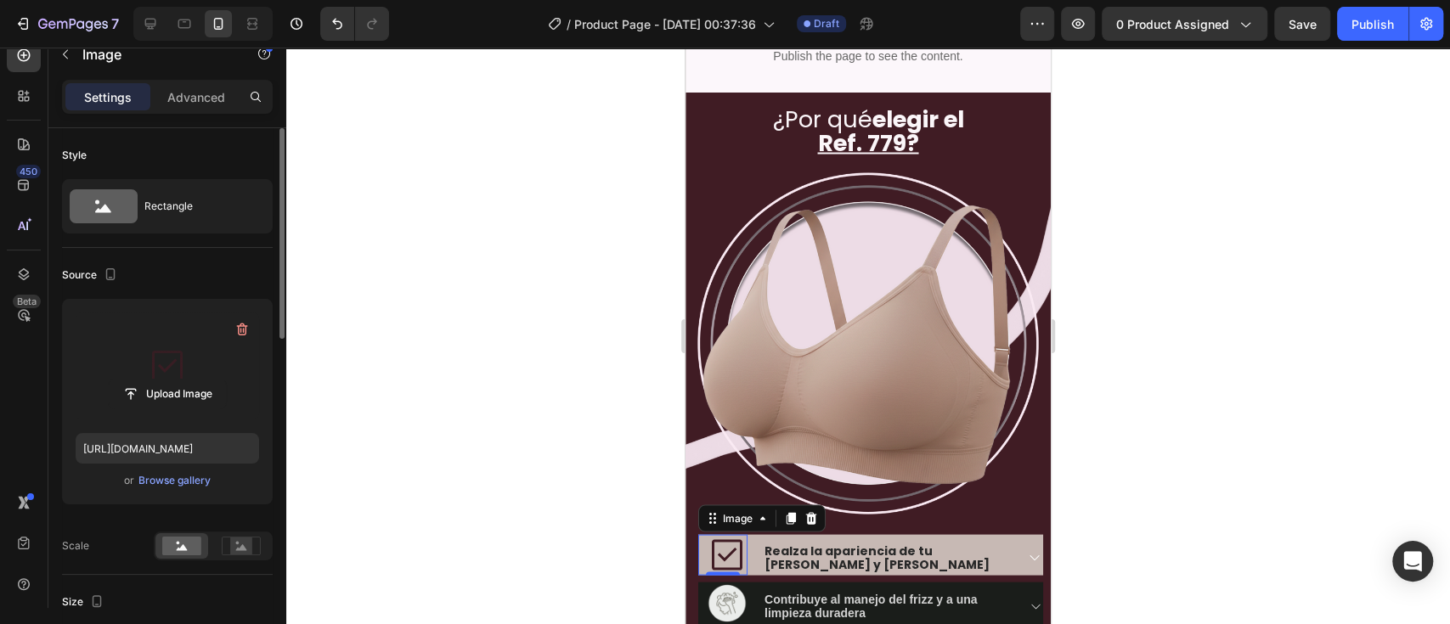
click at [1086, 444] on div at bounding box center [867, 336] width 1163 height 577
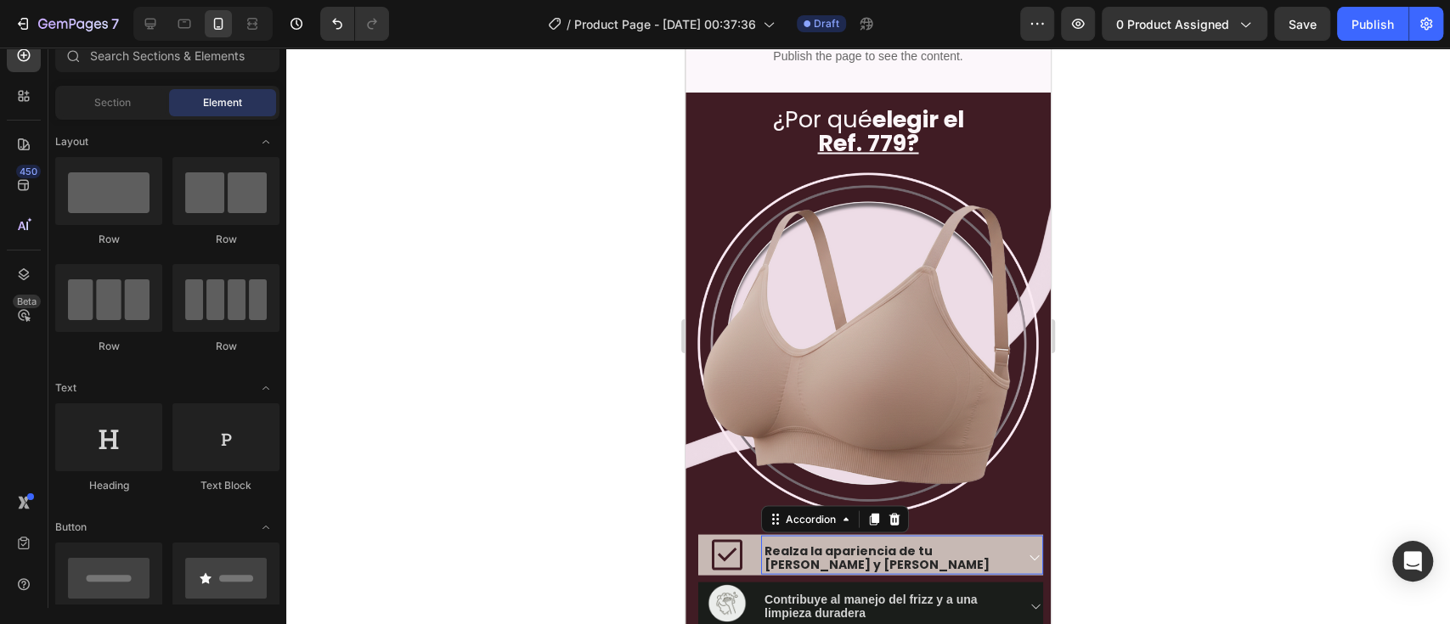
click at [821, 467] on span "Realza la apariencia de tu cabello y barba" at bounding box center [876, 557] width 225 height 31
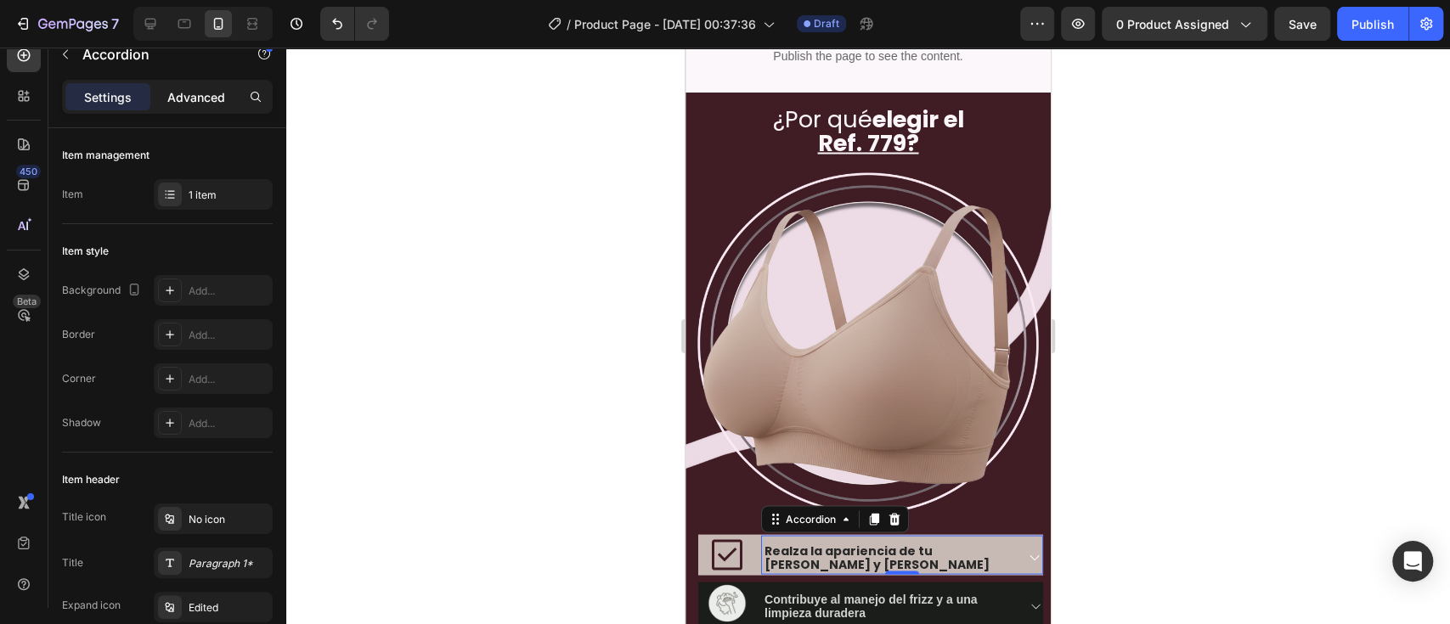
click at [160, 105] on div "Advanced" at bounding box center [196, 96] width 85 height 27
type input "100%"
type input "100"
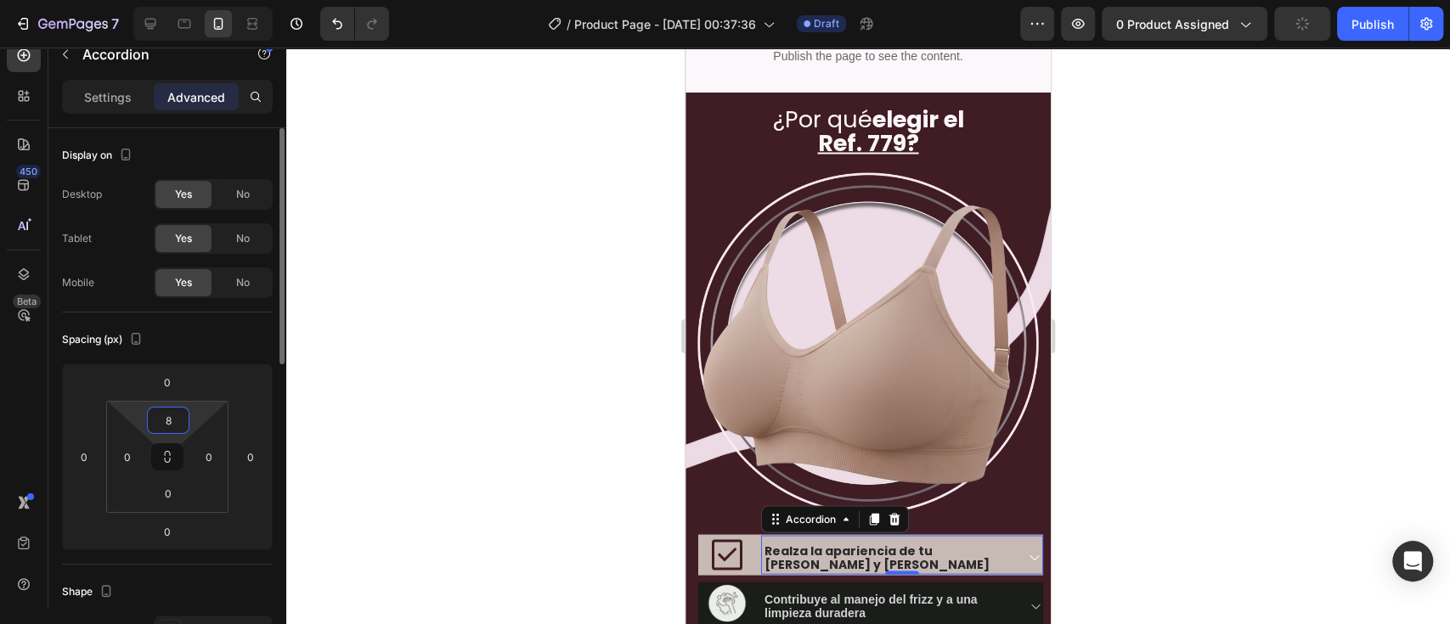
click at [163, 418] on input "8" at bounding box center [168, 420] width 34 height 25
type input "3"
click at [109, 95] on p "Settings" at bounding box center [108, 97] width 48 height 18
type input "0"
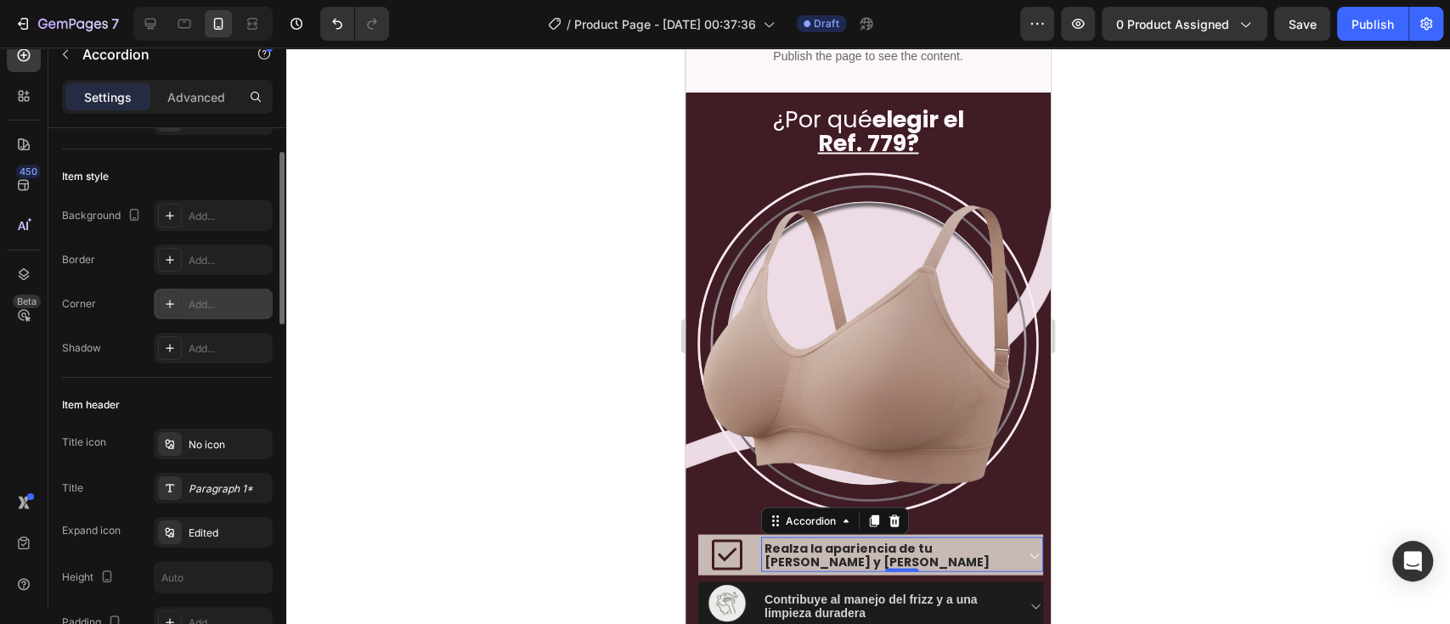
scroll to position [150, 0]
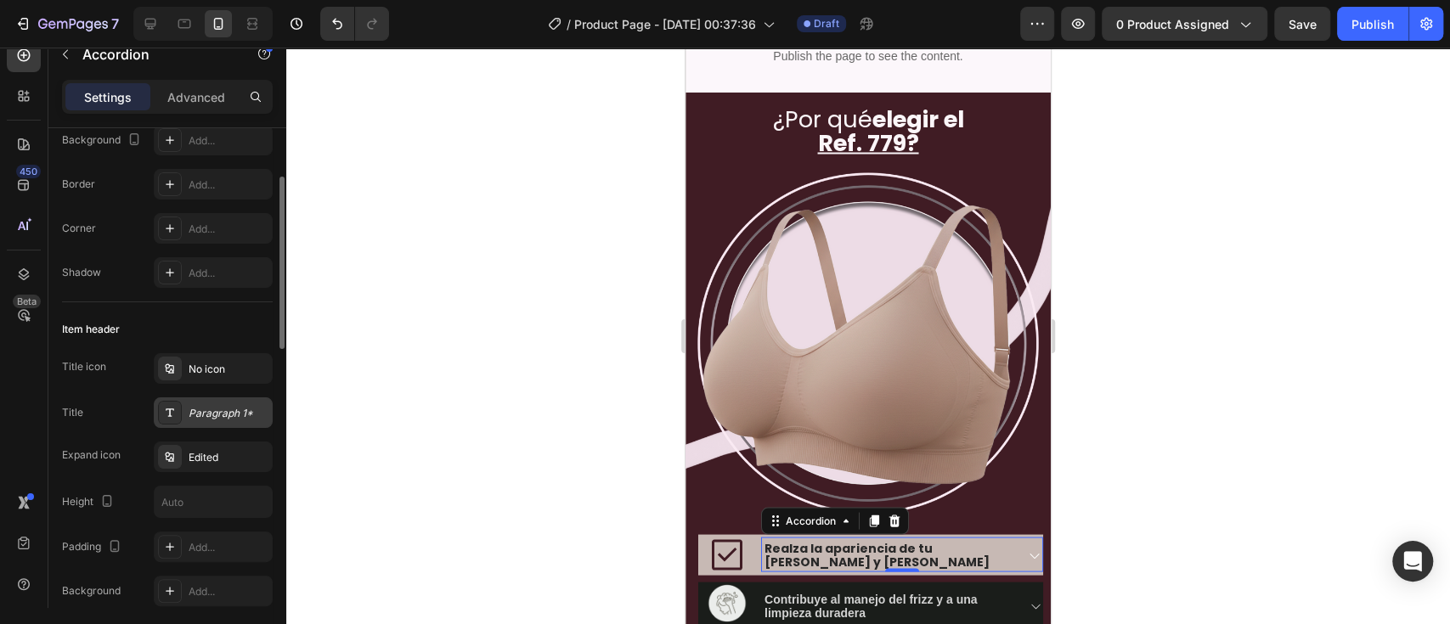
click at [183, 402] on div "Paragraph 1*" at bounding box center [213, 412] width 119 height 31
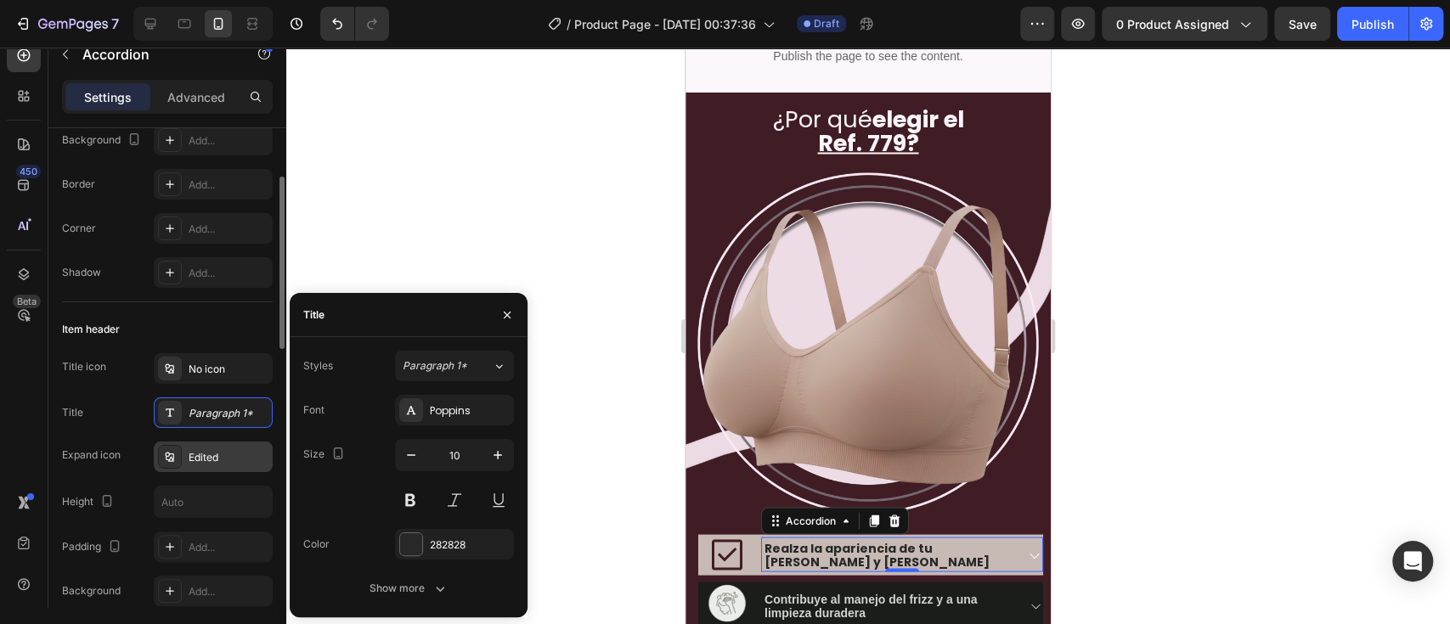
click at [183, 452] on div "Edited" at bounding box center [213, 457] width 119 height 31
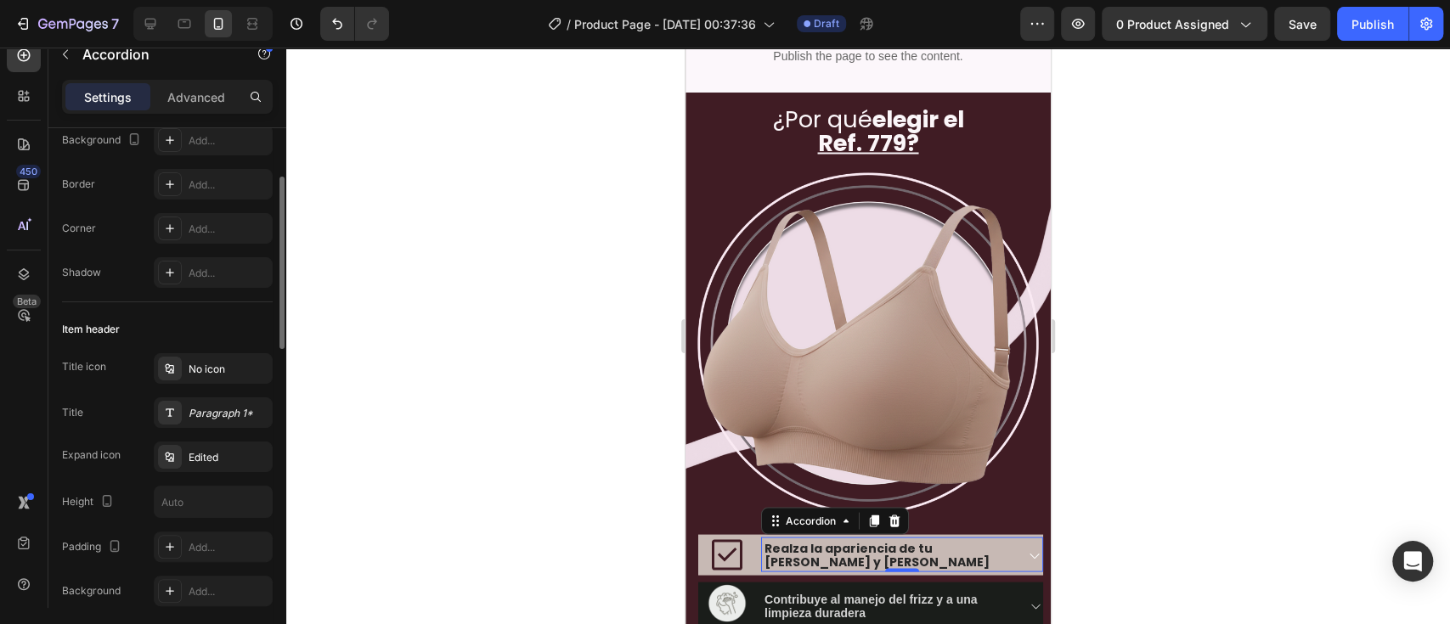
click at [115, 425] on div "Title Paragraph 1*" at bounding box center [167, 412] width 211 height 31
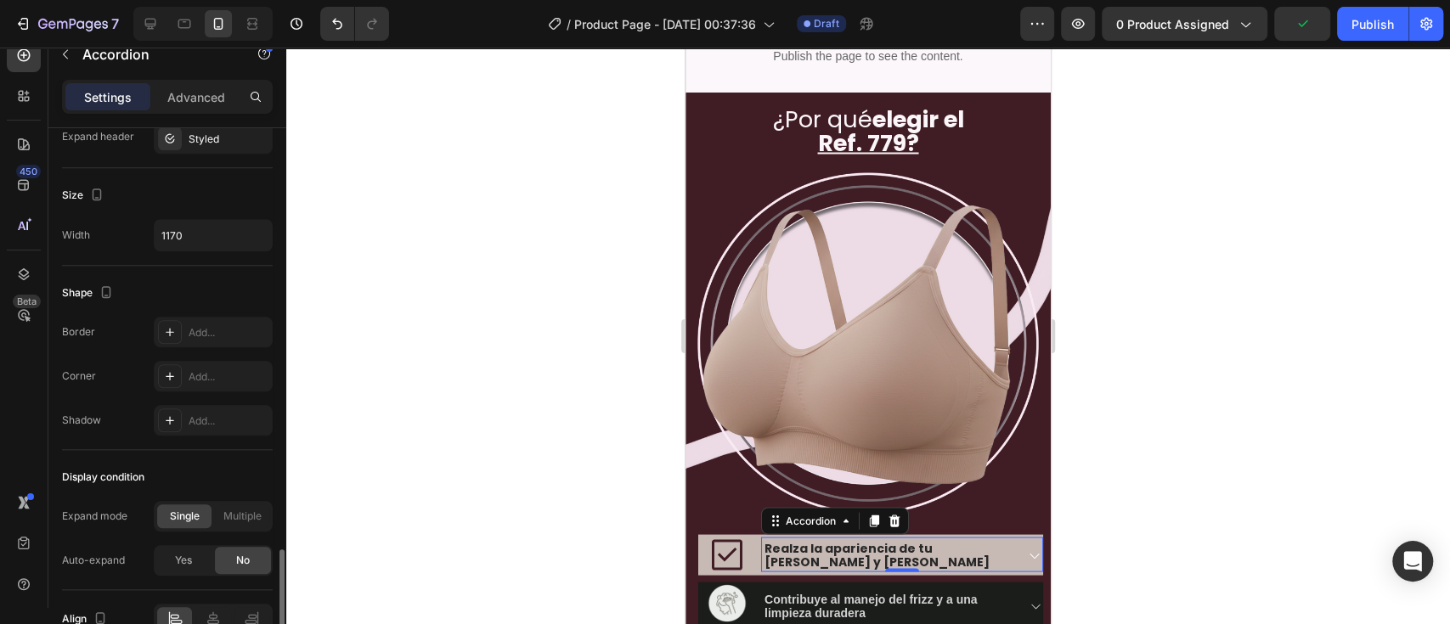
scroll to position [1056, 0]
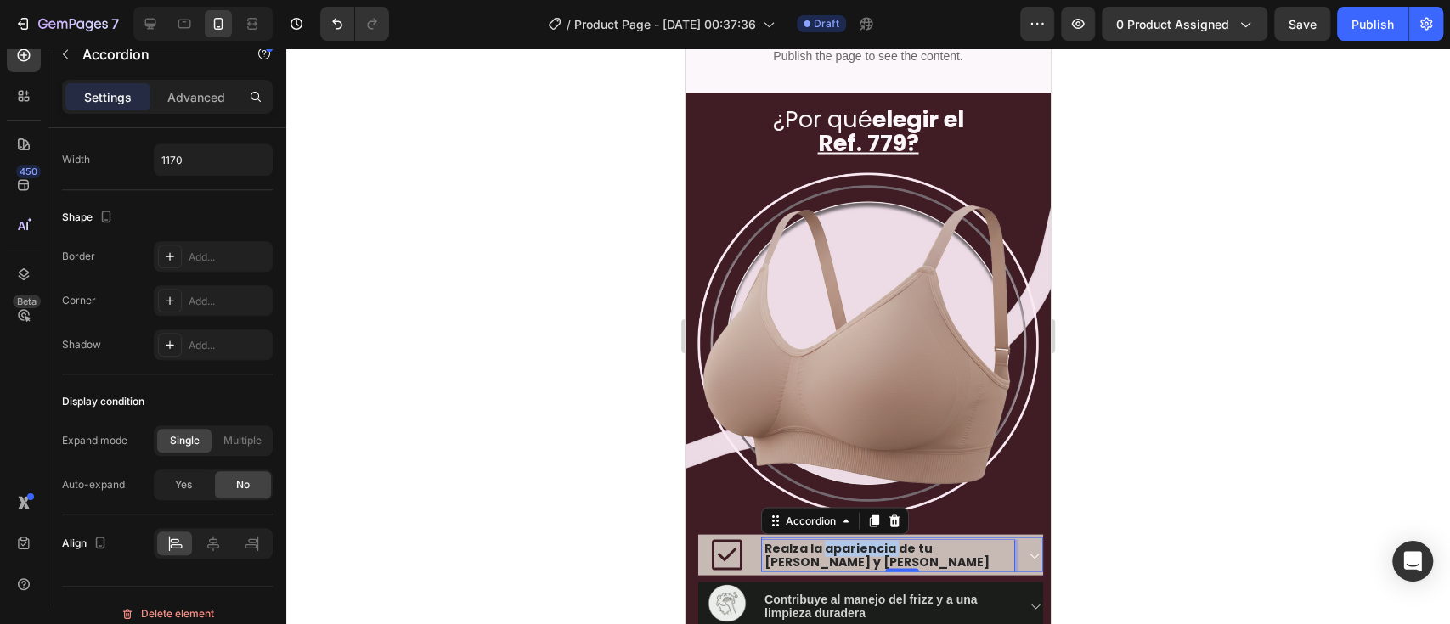
click at [825, 467] on span "Realza la apariencia de tu cabello y barba" at bounding box center [876, 554] width 225 height 31
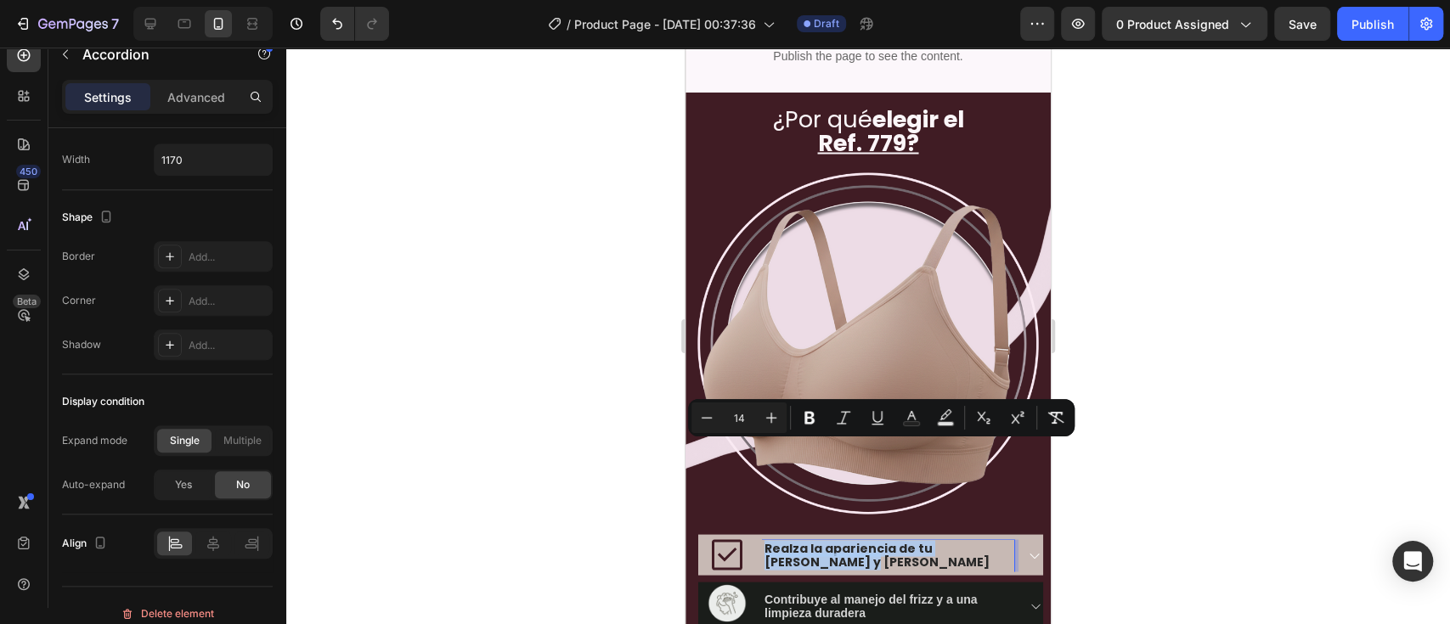
click at [825, 467] on span "Realza la apariencia de tu cabello y barba" at bounding box center [876, 554] width 225 height 31
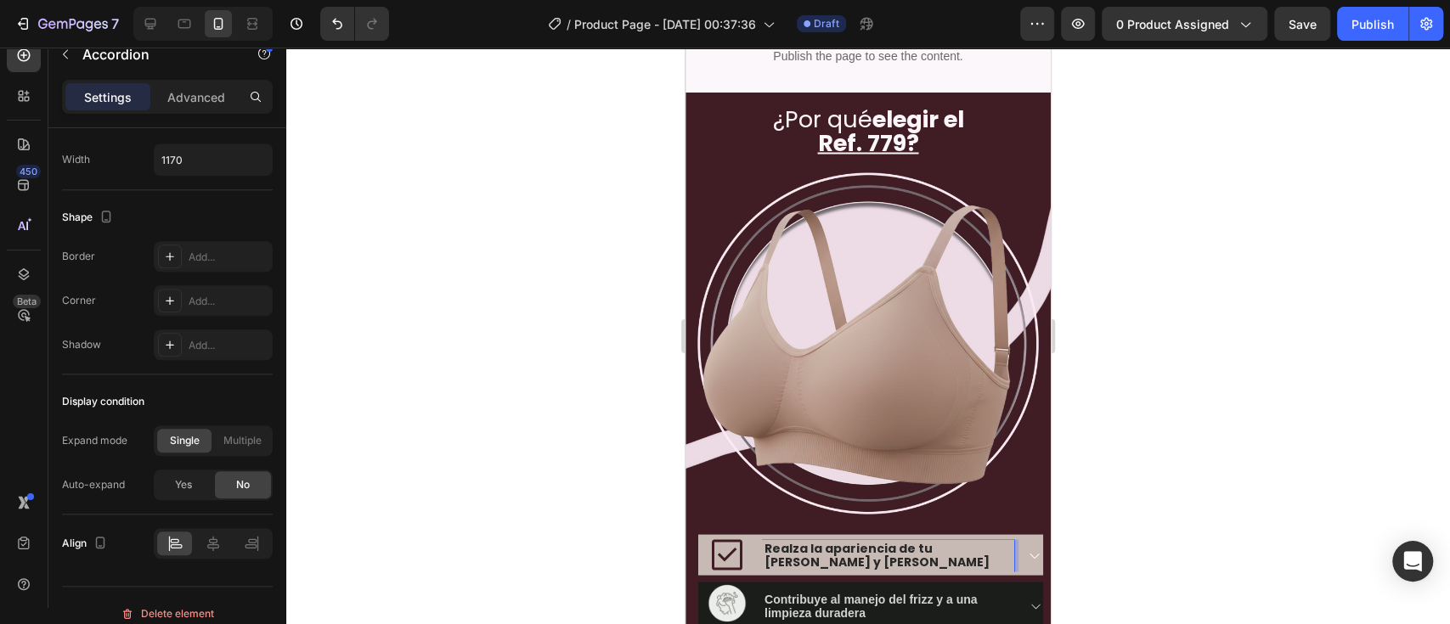
scroll to position [2120, 0]
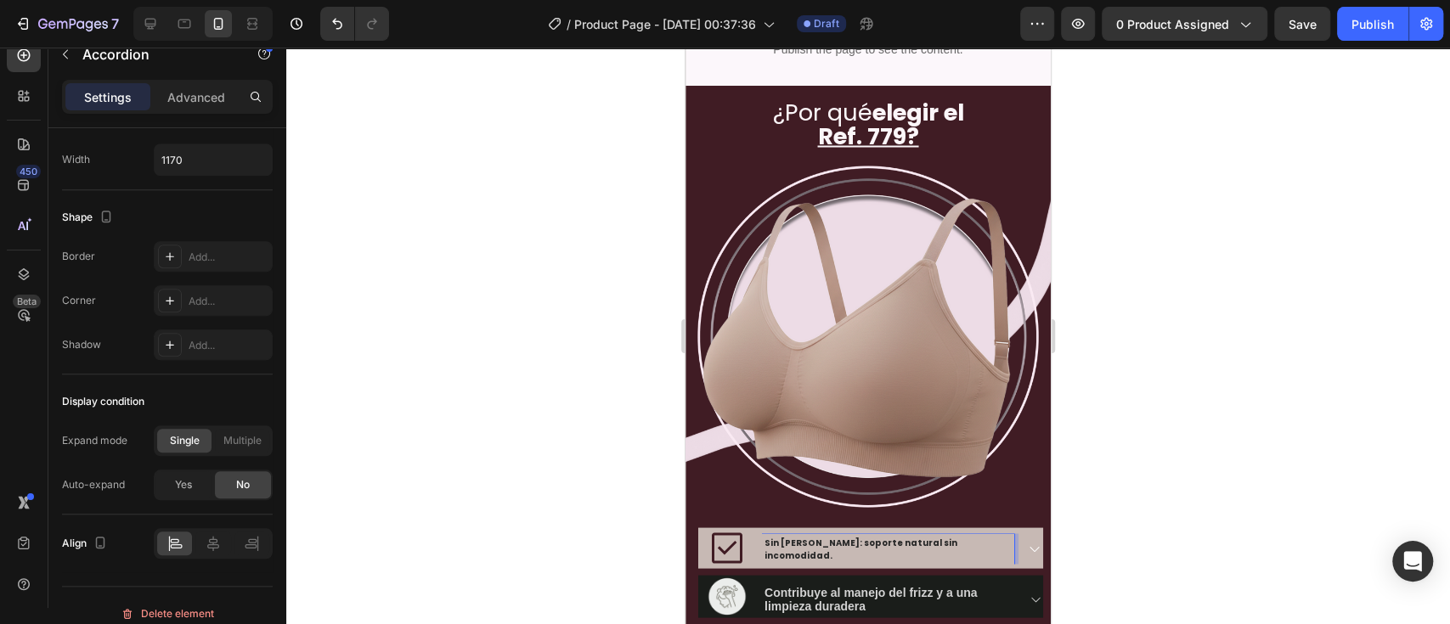
click at [825, 467] on p "Sin varillas : soporte natural sin incomodidad." at bounding box center [887, 548] width 247 height 25
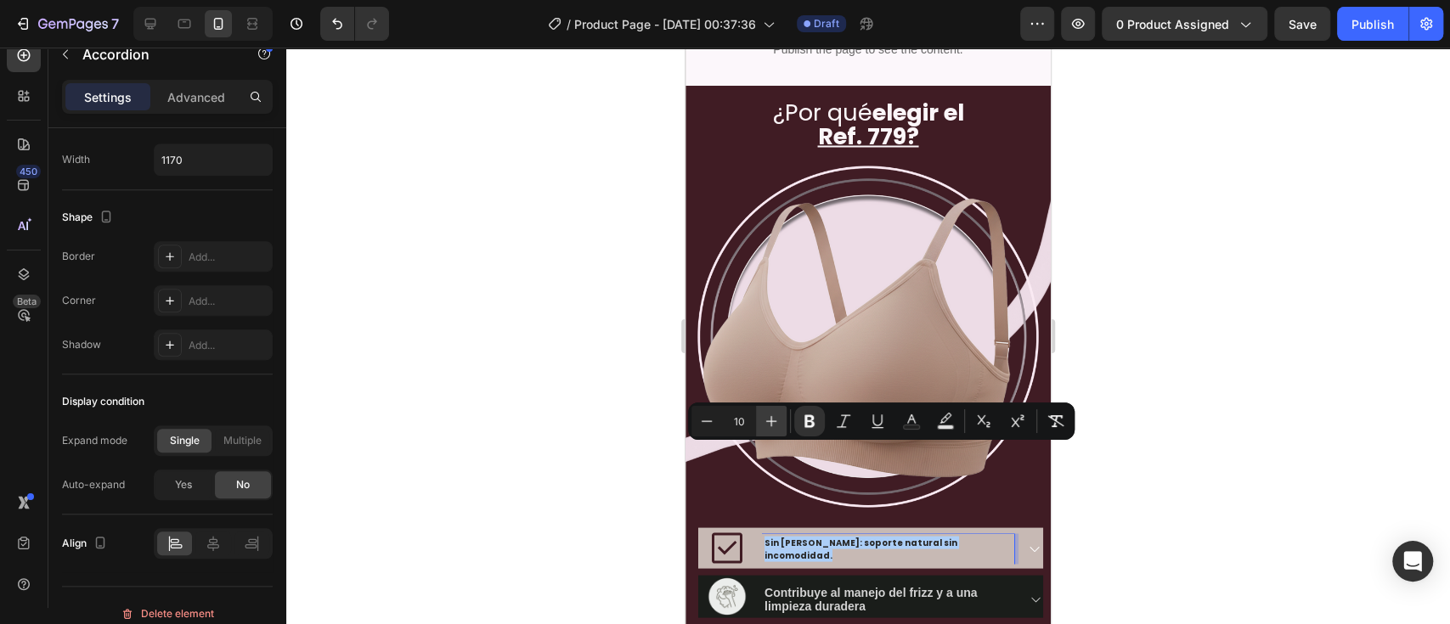
click at [775, 419] on icon "Editor contextual toolbar" at bounding box center [771, 421] width 17 height 17
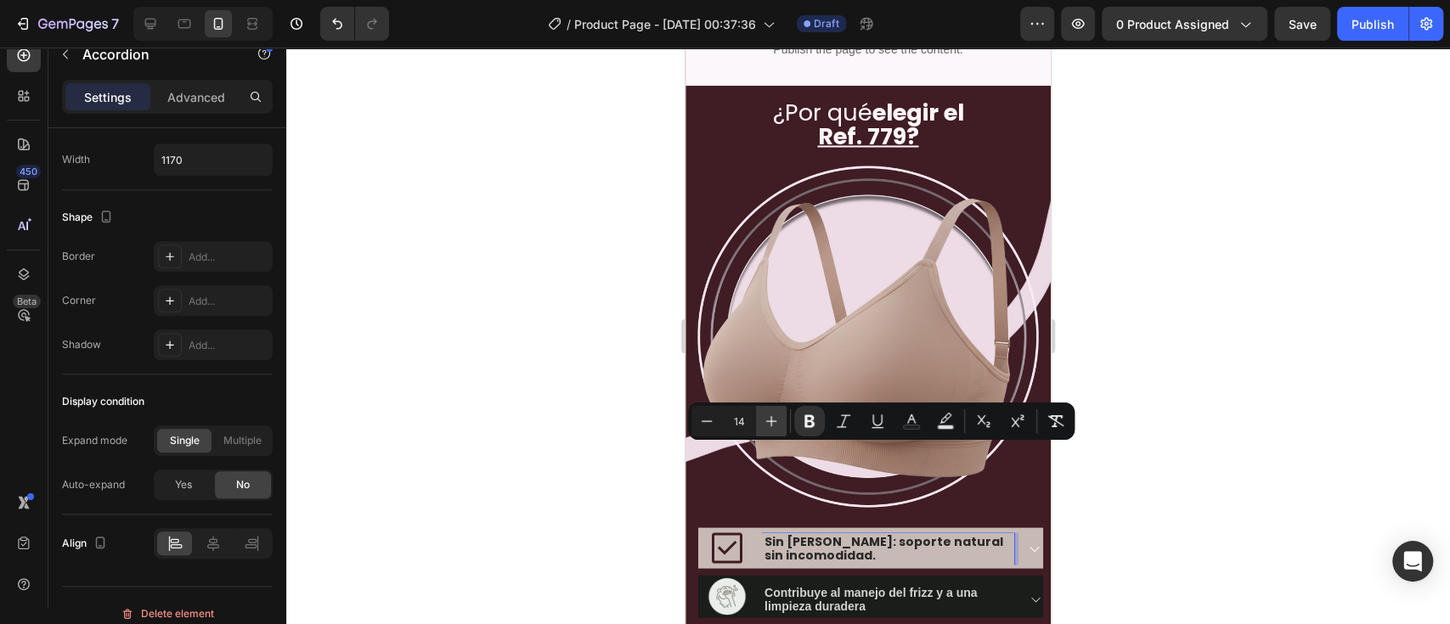
type input "15"
click at [1086, 467] on div at bounding box center [867, 336] width 1163 height 577
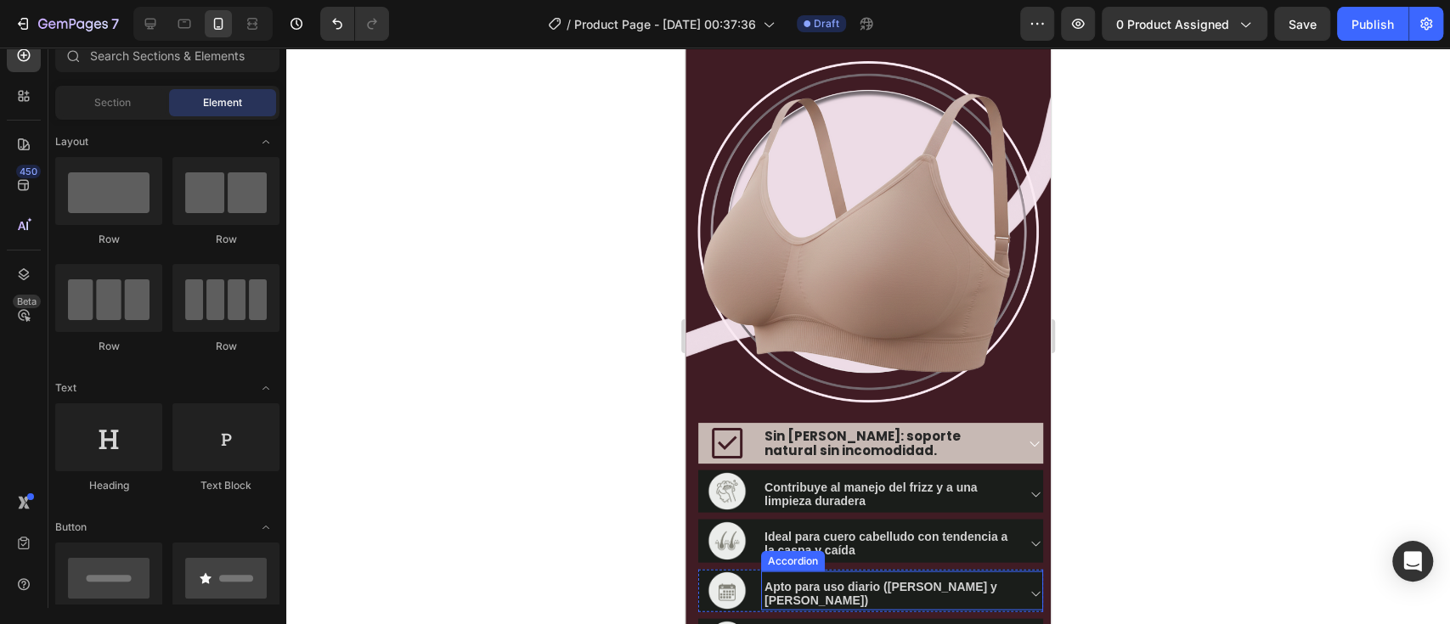
scroll to position [2271, 0]
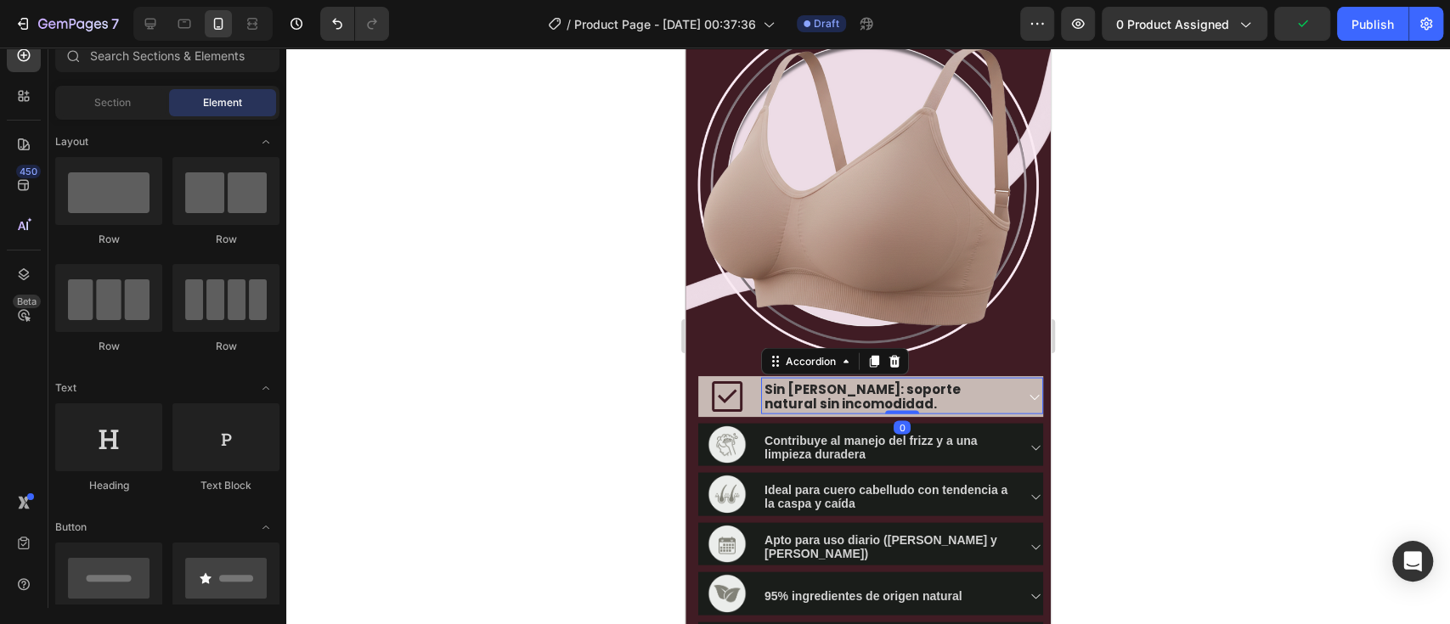
click at [1028, 391] on icon at bounding box center [1035, 398] width 14 height 14
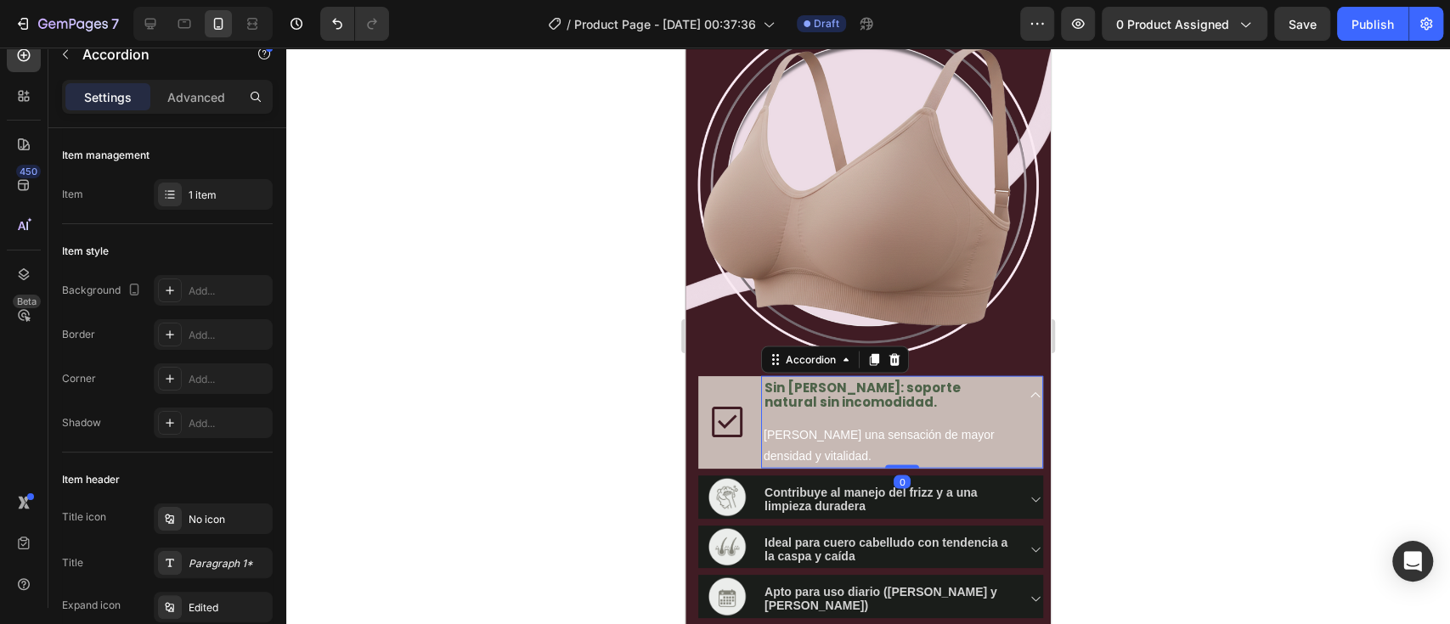
click at [1086, 421] on div at bounding box center [867, 336] width 1163 height 577
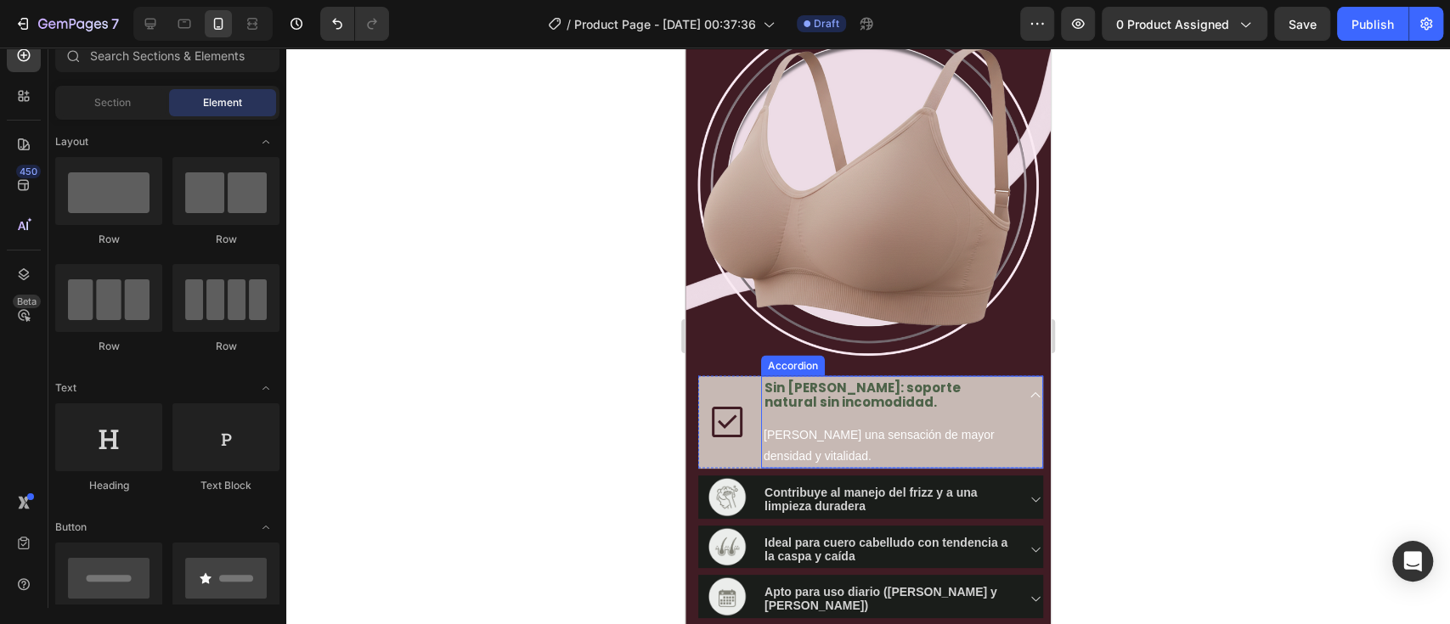
click at [1028, 388] on icon at bounding box center [1035, 395] width 14 height 14
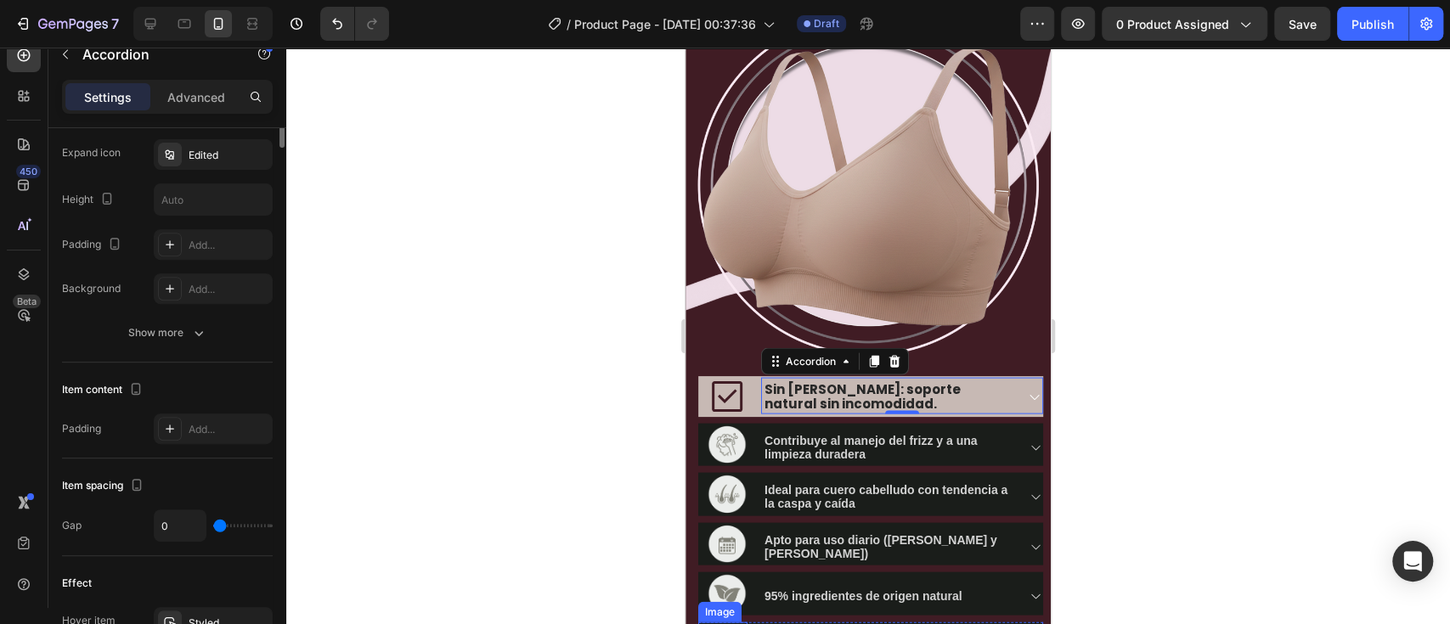
scroll to position [226, 0]
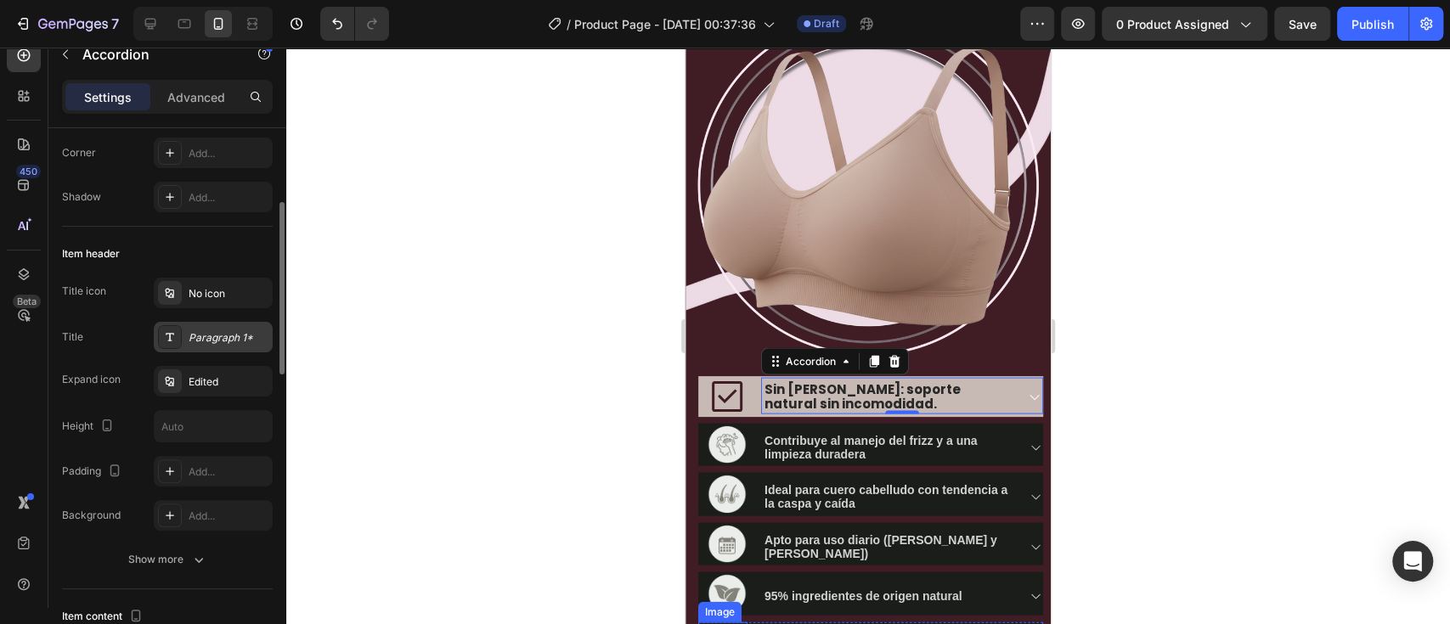
click at [215, 330] on div "Paragraph 1*" at bounding box center [229, 337] width 80 height 15
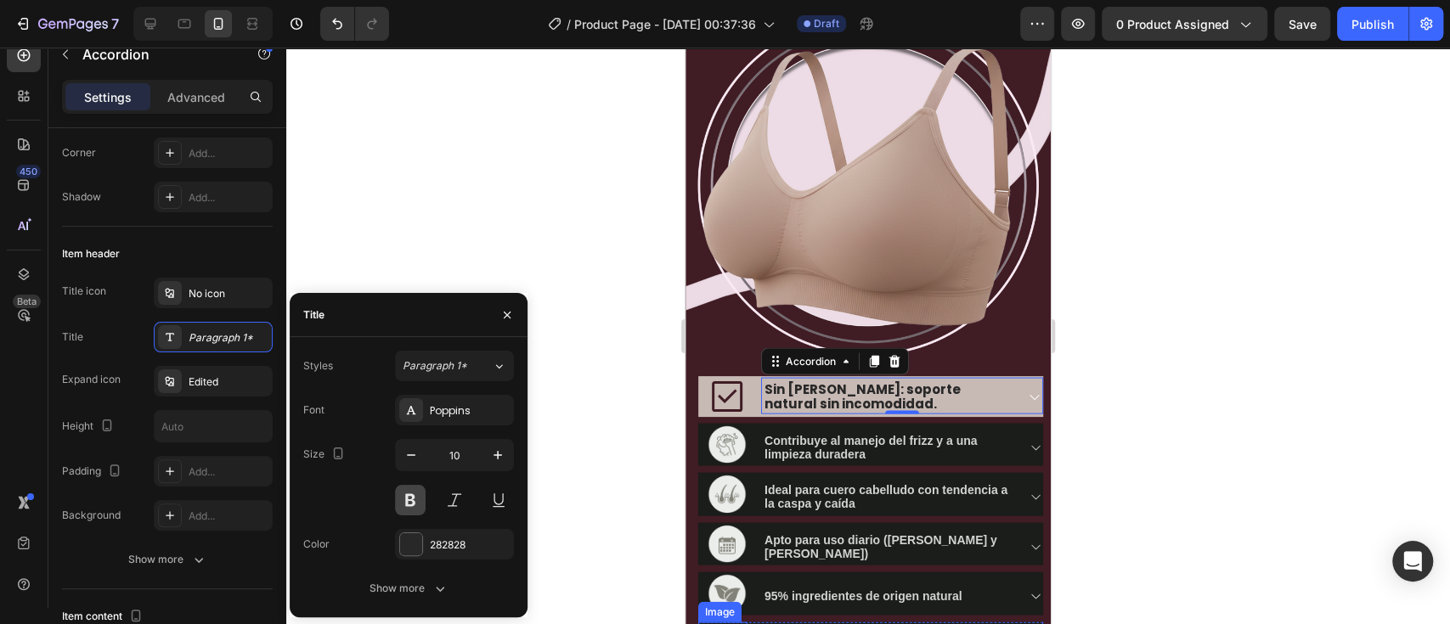
click at [404, 467] on button at bounding box center [410, 500] width 31 height 31
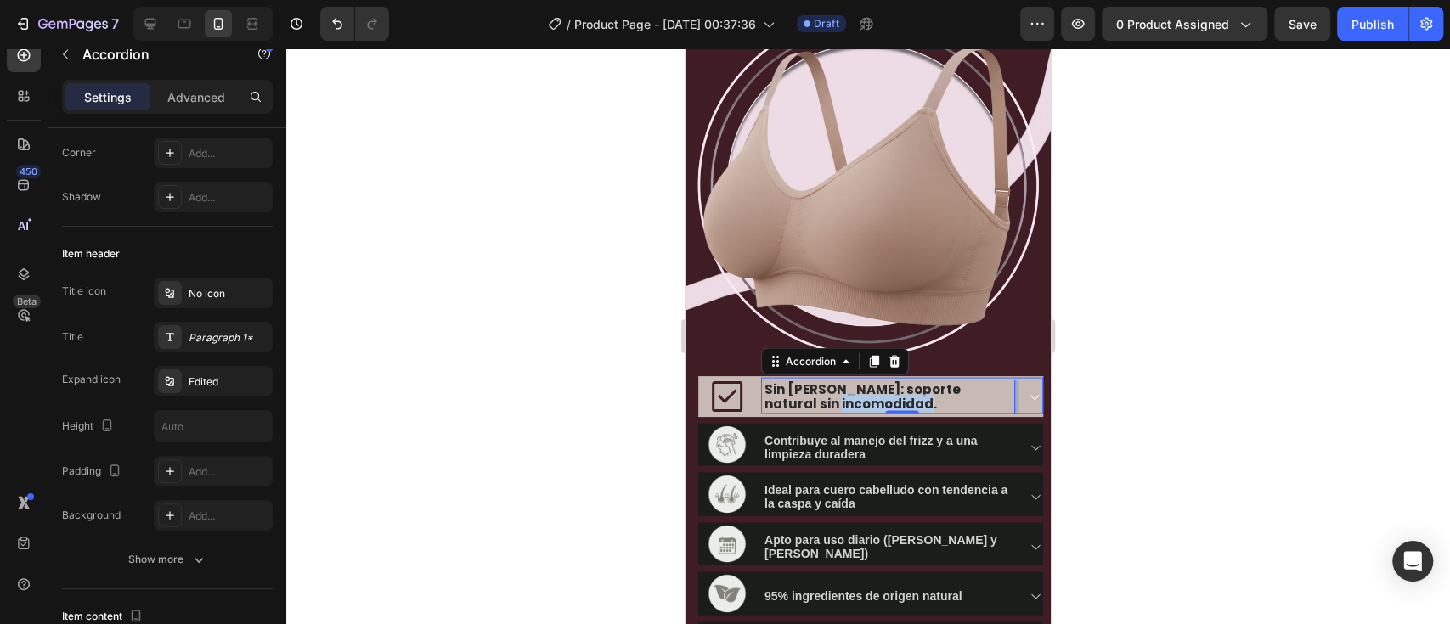
click at [830, 380] on span "Sin varillas : soporte natural sin incomodidad." at bounding box center [862, 396] width 196 height 32
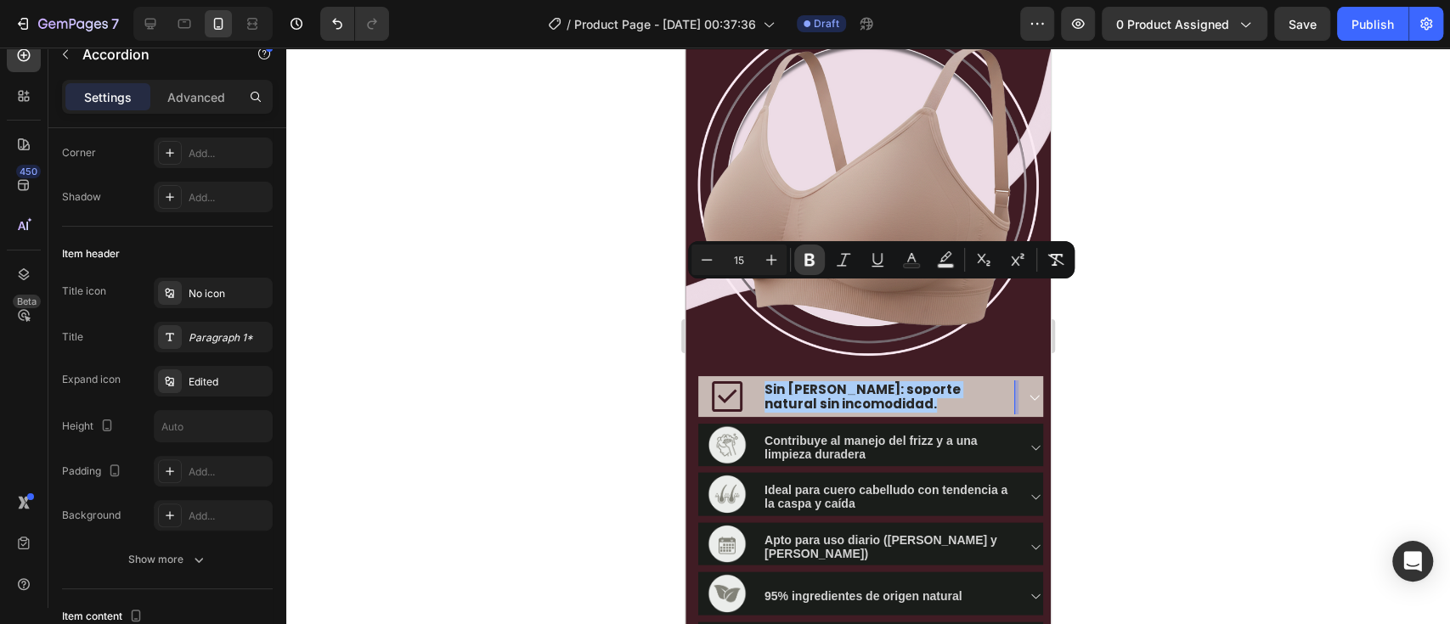
click at [804, 254] on icon "Editor contextual toolbar" at bounding box center [809, 260] width 10 height 13
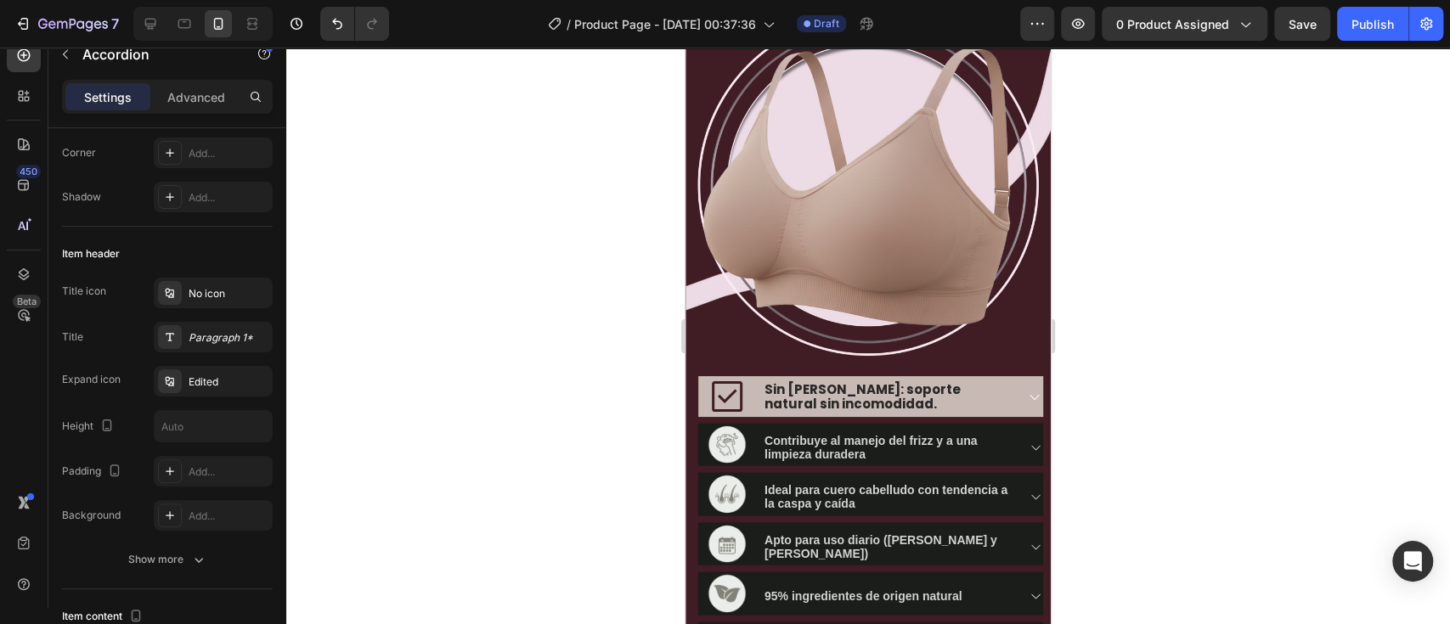
click at [824, 380] on span "Sin varillas: soporte natural sin incomodidad." at bounding box center [862, 396] width 196 height 32
click at [1086, 321] on div at bounding box center [867, 336] width 1163 height 577
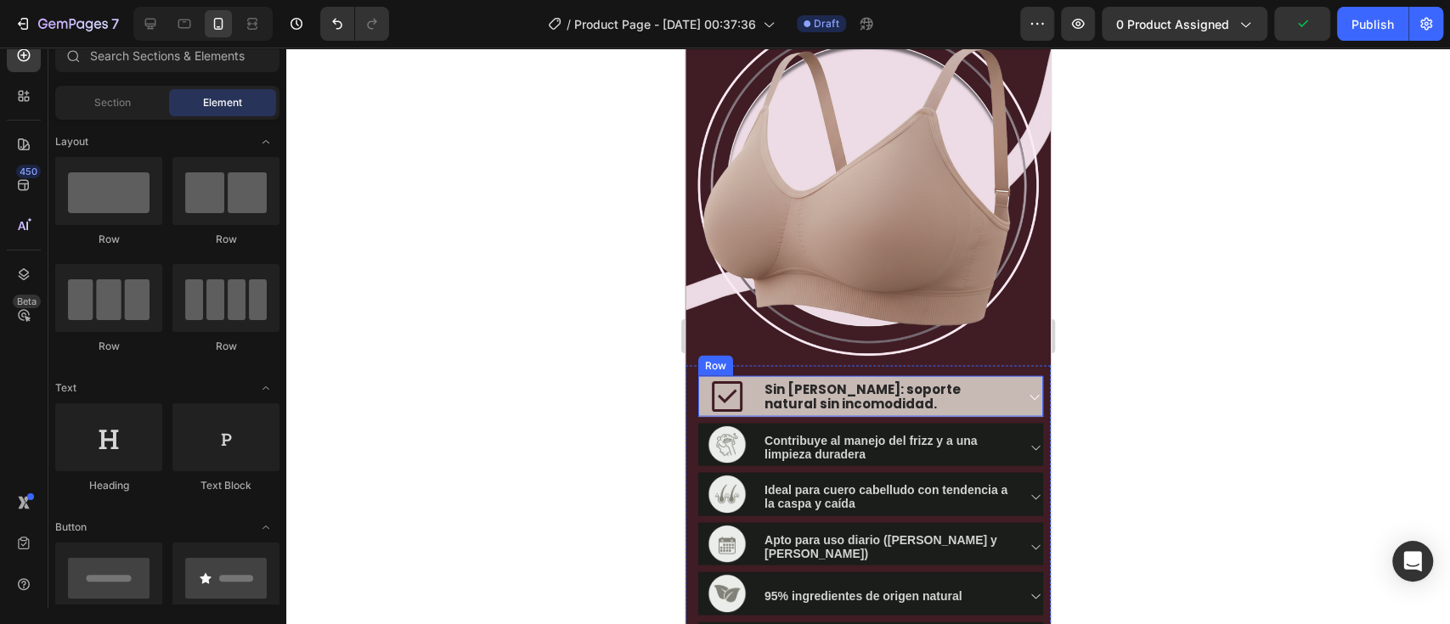
click at [759, 376] on div "Image Sin varillas: soporte natural sin incomodidad. Accordion Row" at bounding box center [870, 396] width 345 height 41
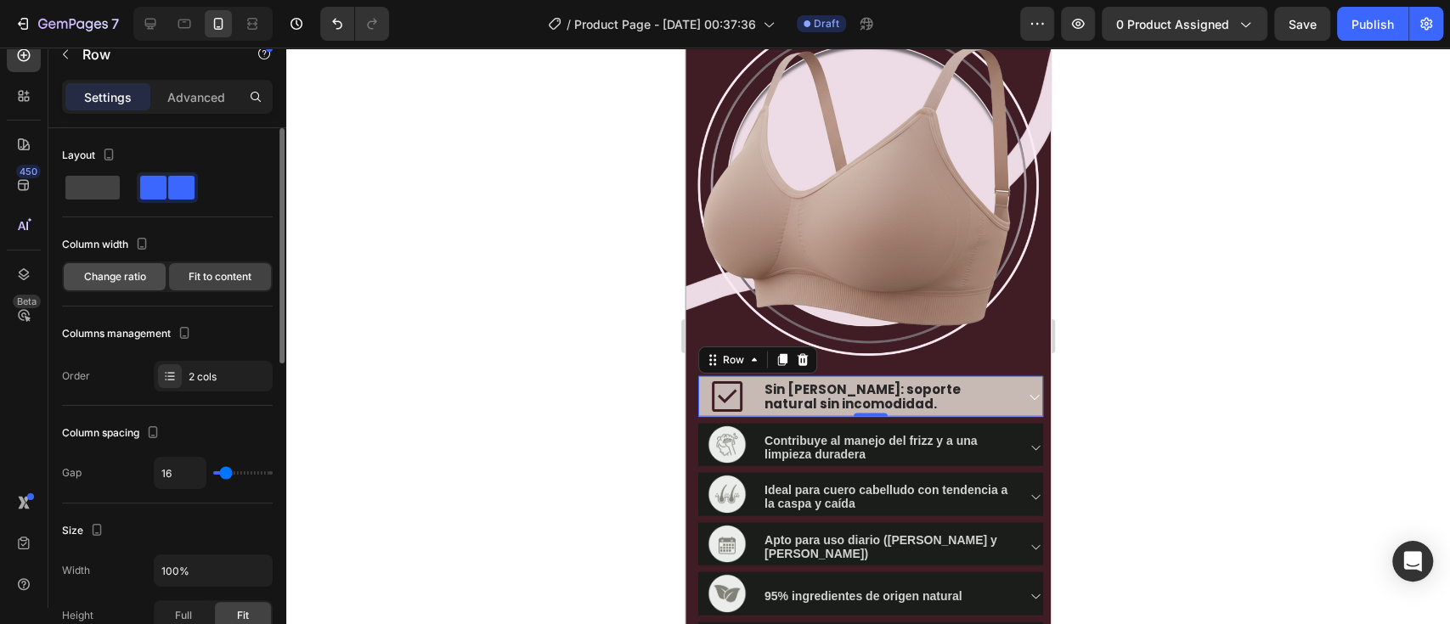
click at [122, 277] on span "Change ratio" at bounding box center [115, 276] width 62 height 15
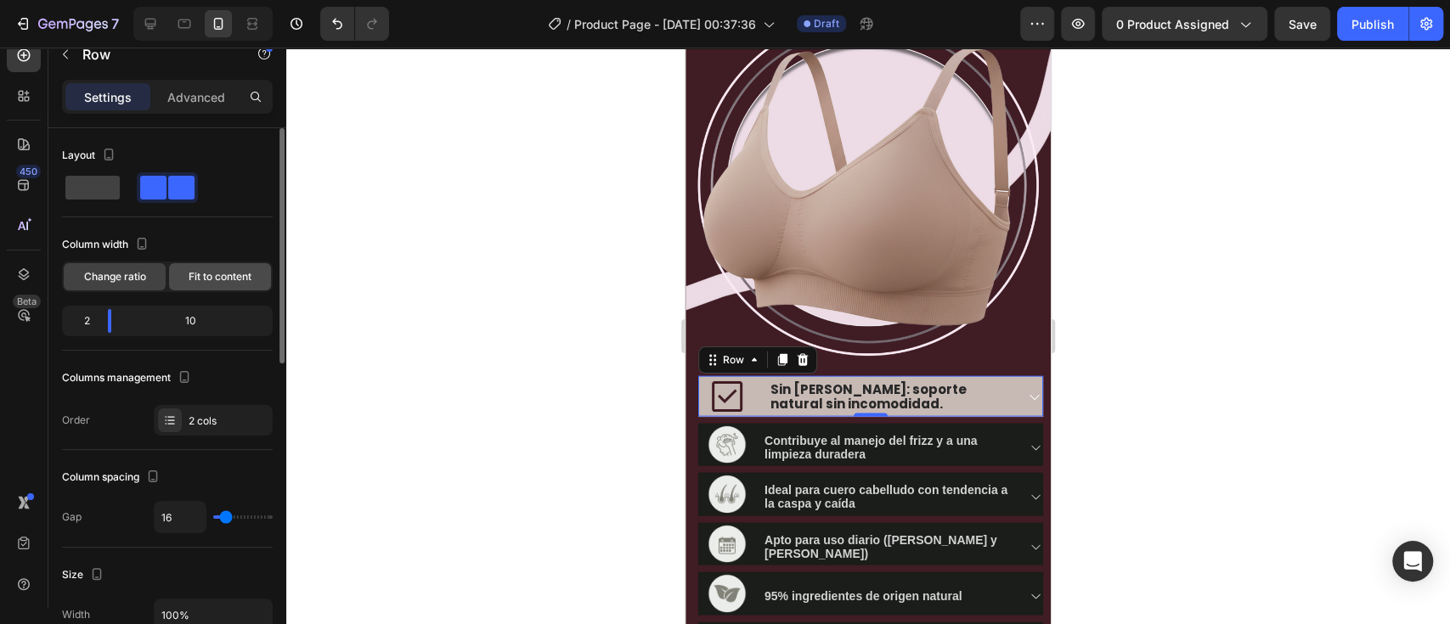
click at [203, 289] on div "Fit to content" at bounding box center [220, 276] width 102 height 27
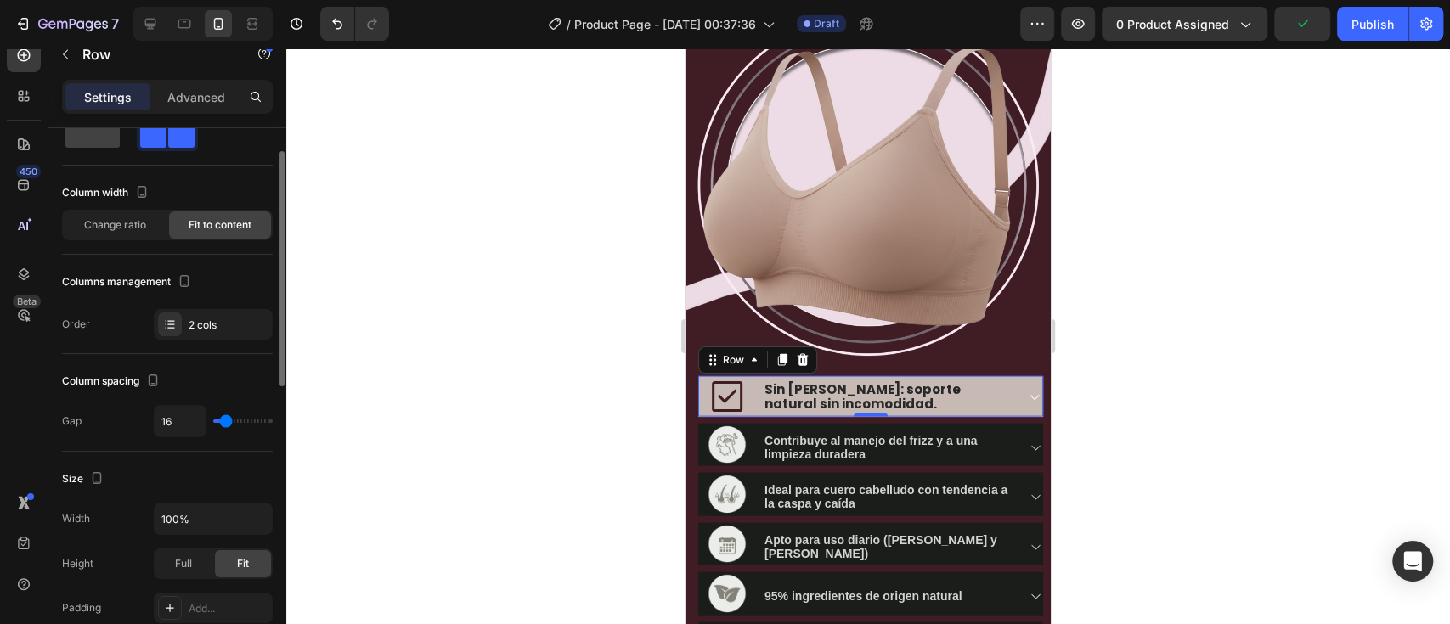
scroll to position [0, 0]
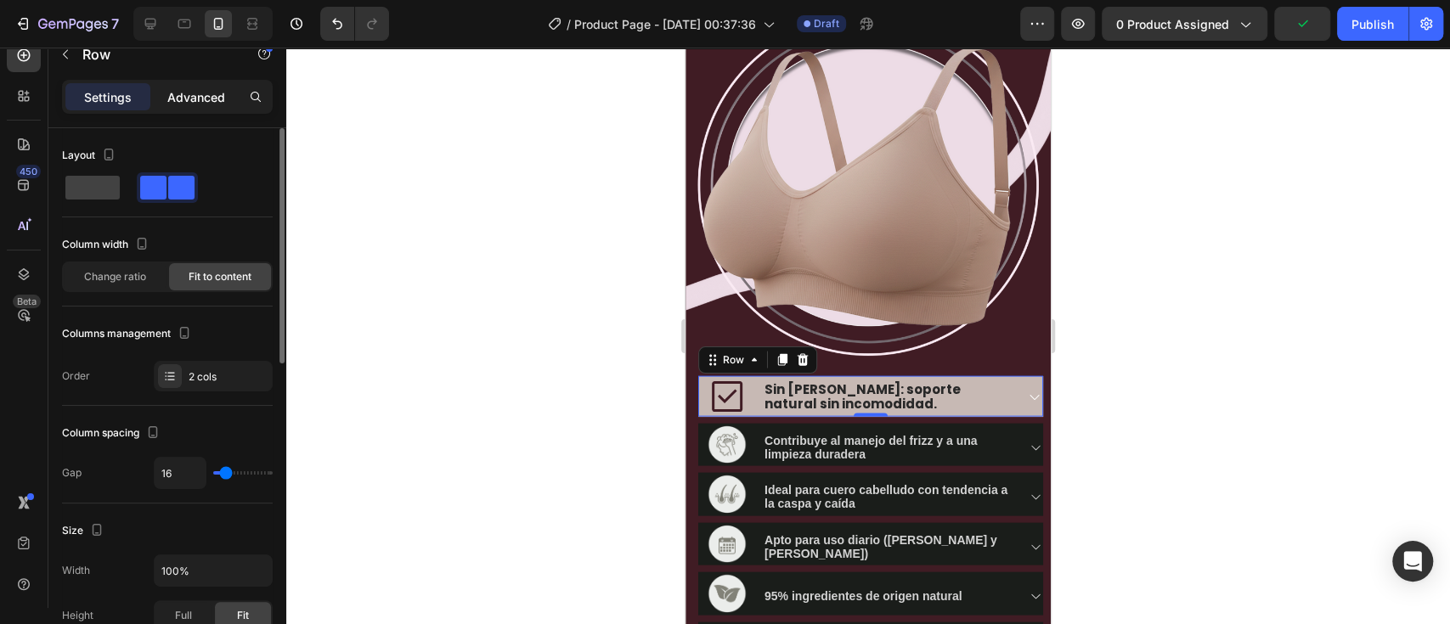
click at [205, 105] on div "Advanced" at bounding box center [196, 96] width 85 height 27
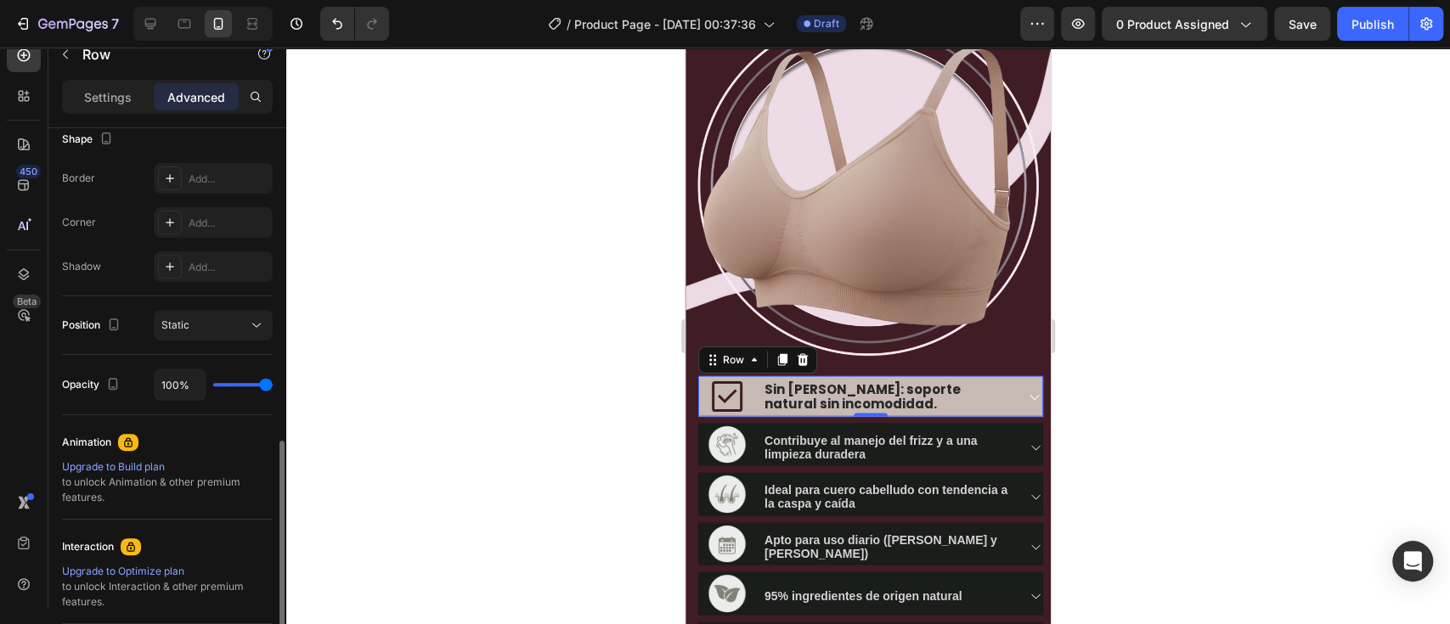
scroll to position [528, 0]
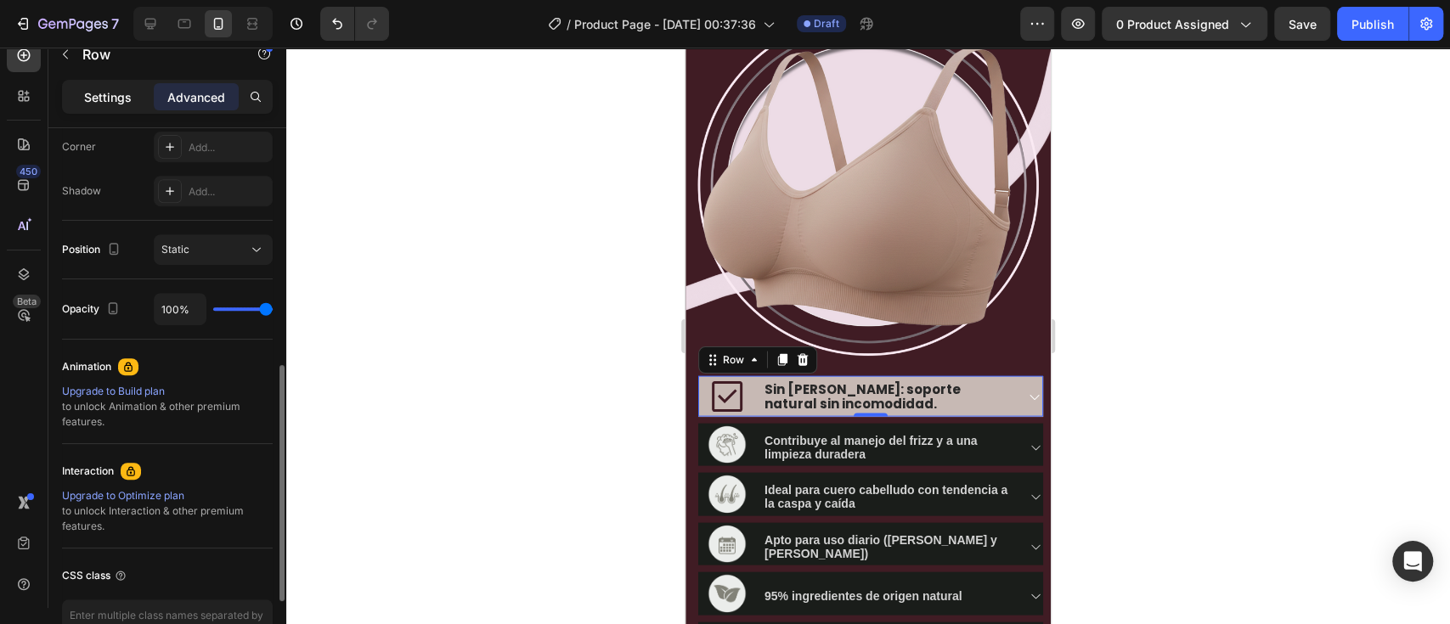
click at [116, 103] on p "Settings" at bounding box center [108, 97] width 48 height 18
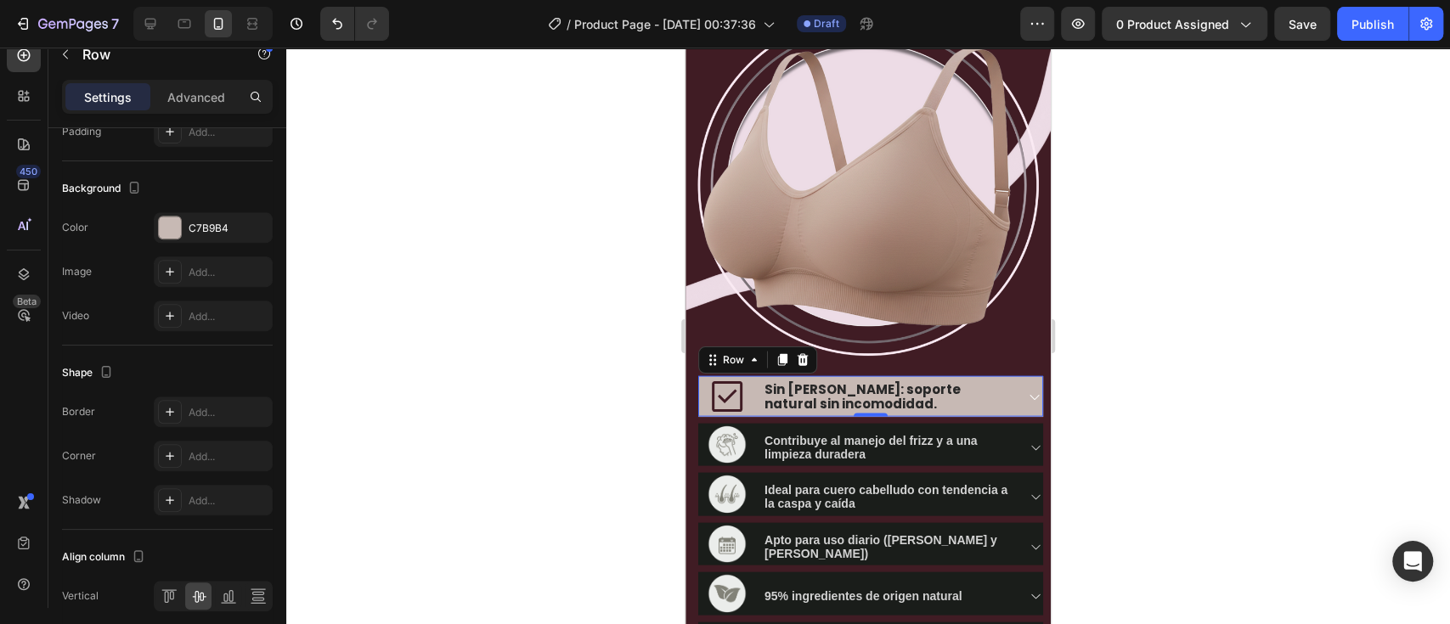
click at [1086, 399] on div at bounding box center [867, 336] width 1163 height 577
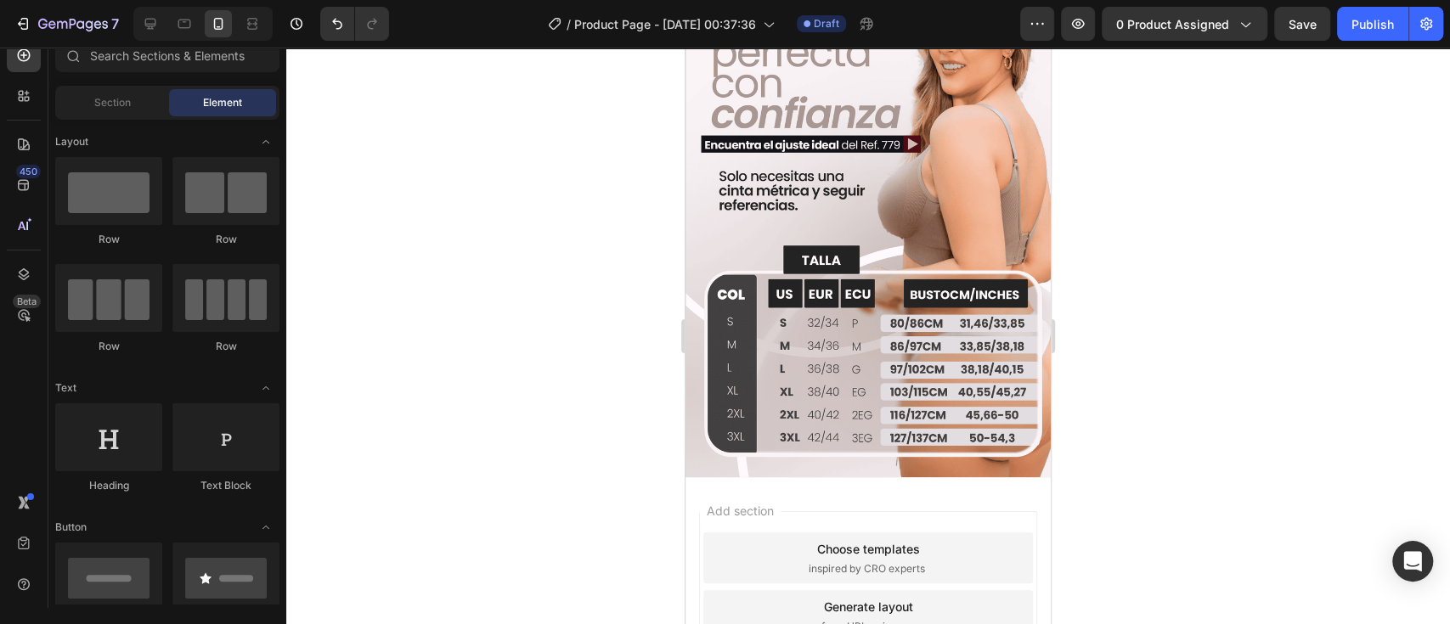
scroll to position [2195, 0]
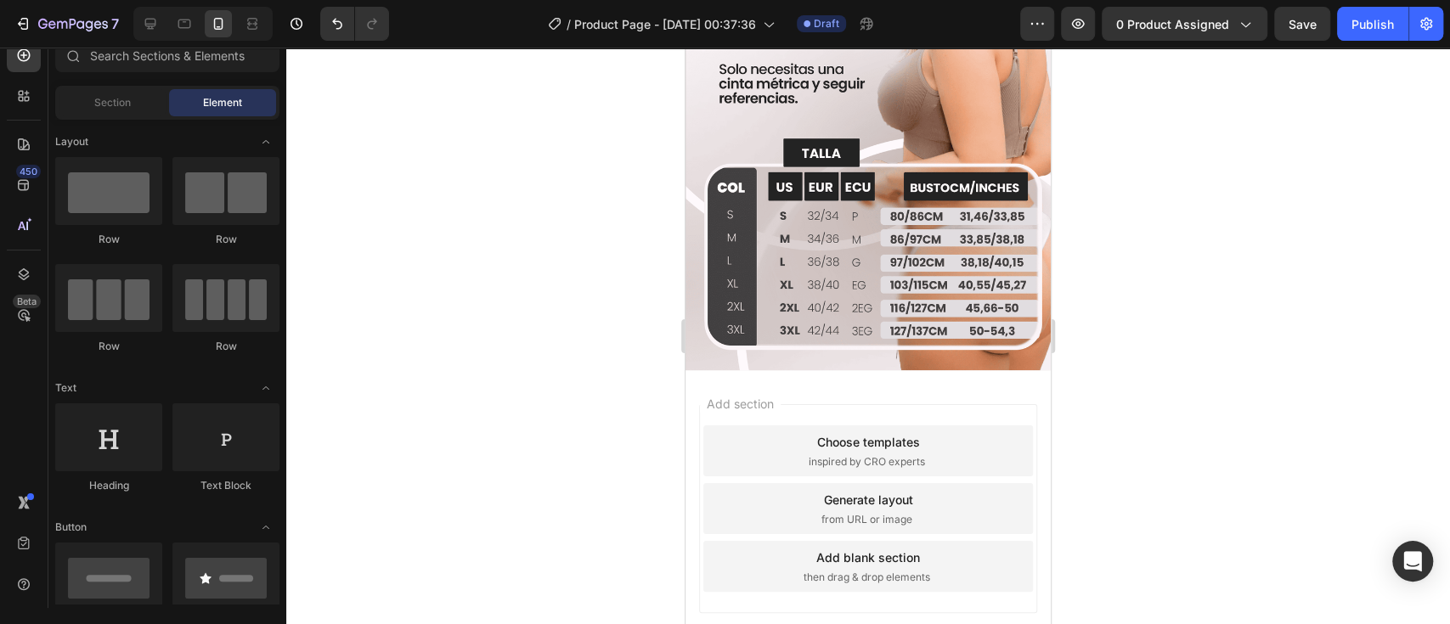
scroll to position [2120, 0]
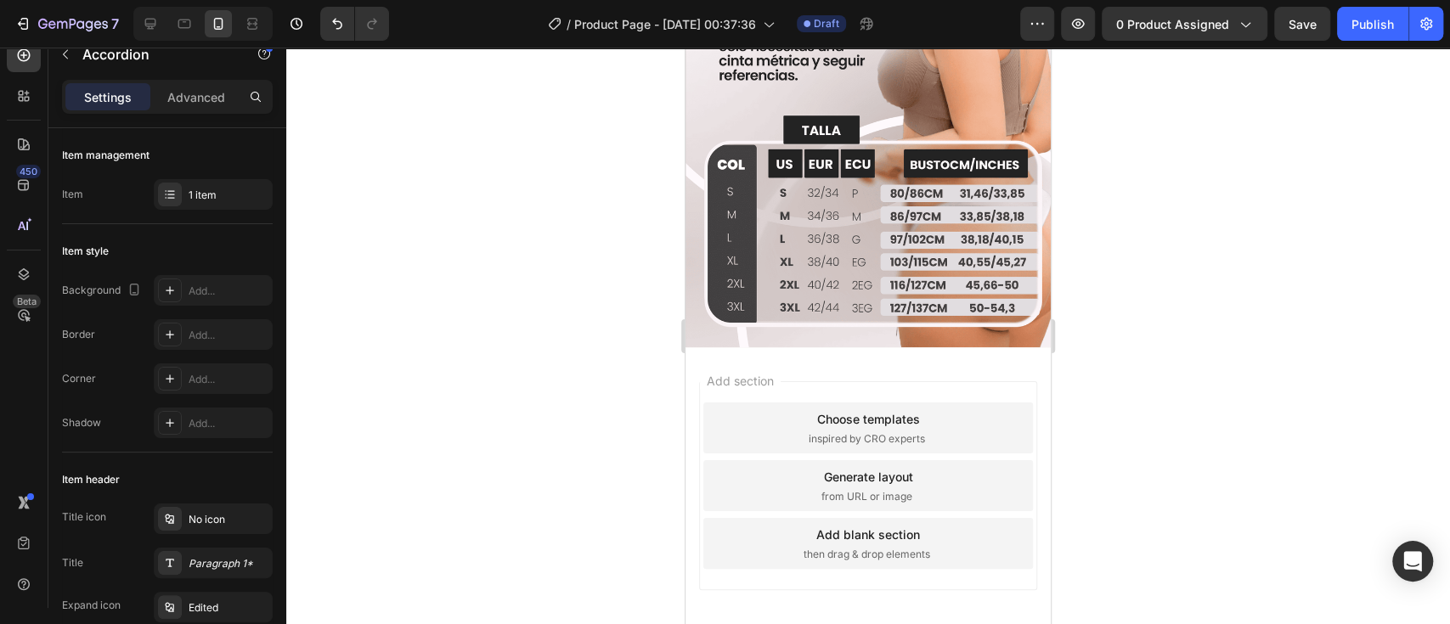
click at [1132, 459] on div at bounding box center [867, 336] width 1163 height 577
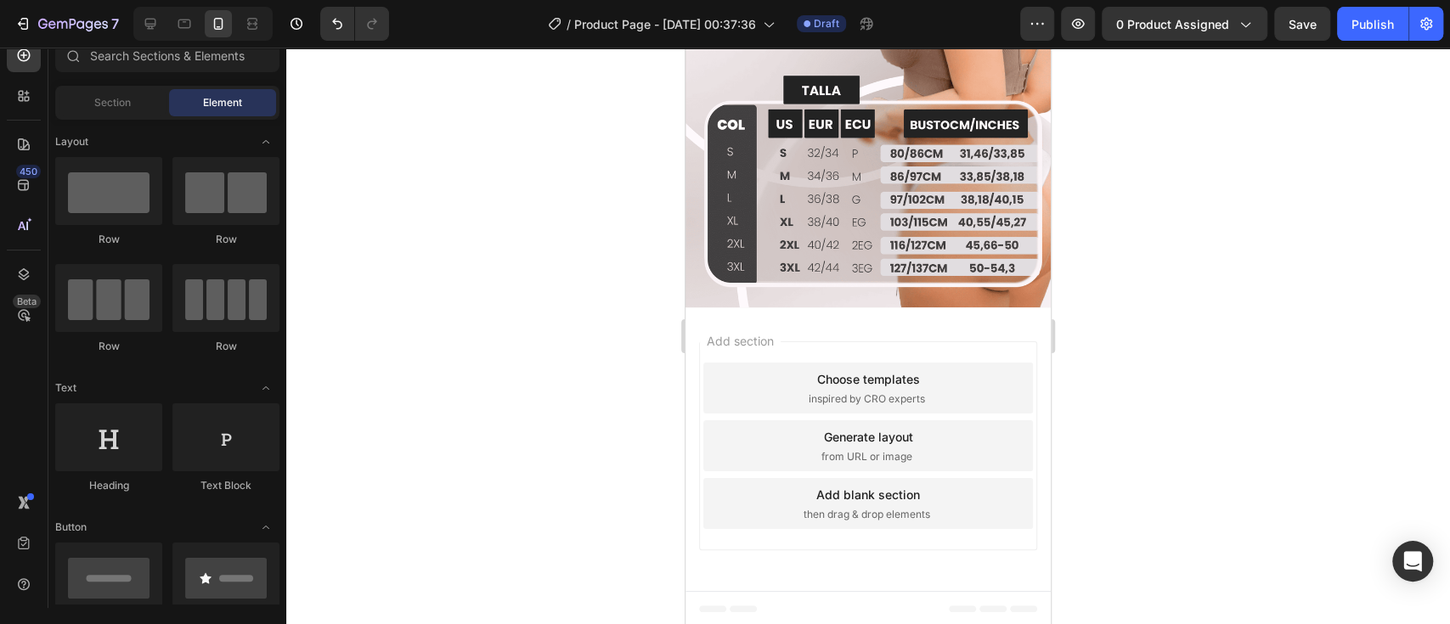
scroll to position [2195, 0]
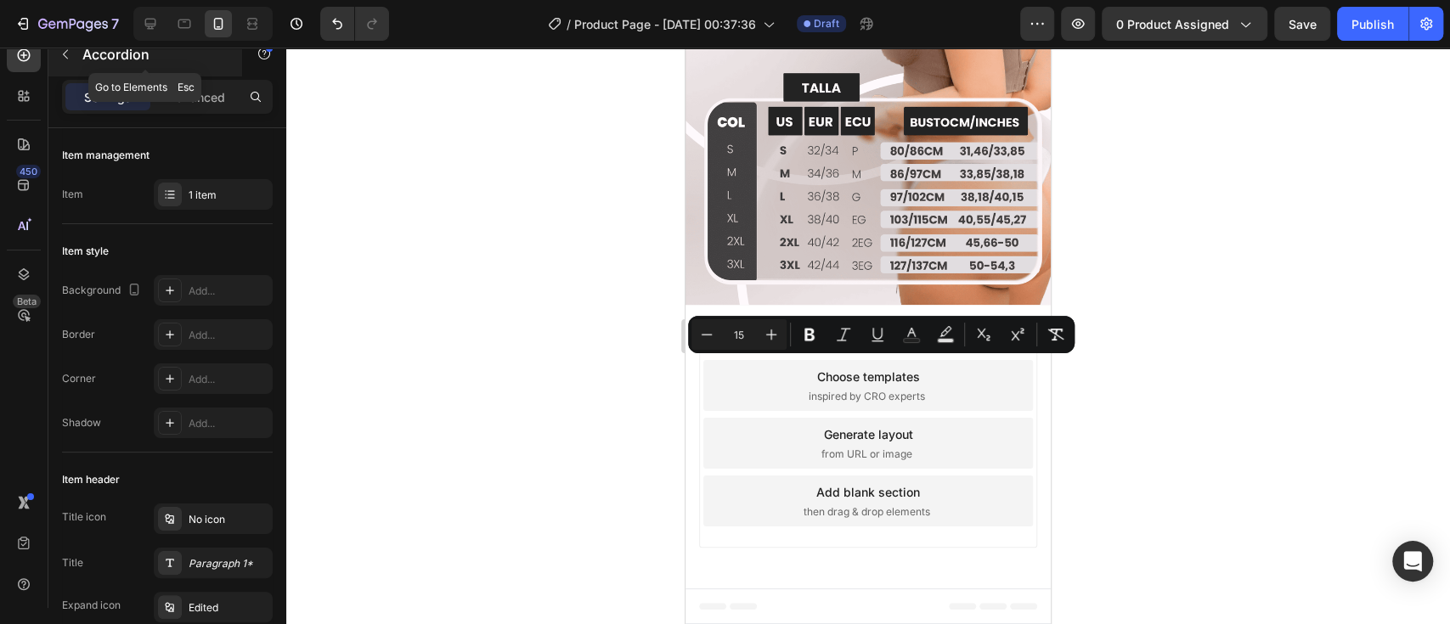
click at [67, 65] on button "button" at bounding box center [65, 54] width 27 height 27
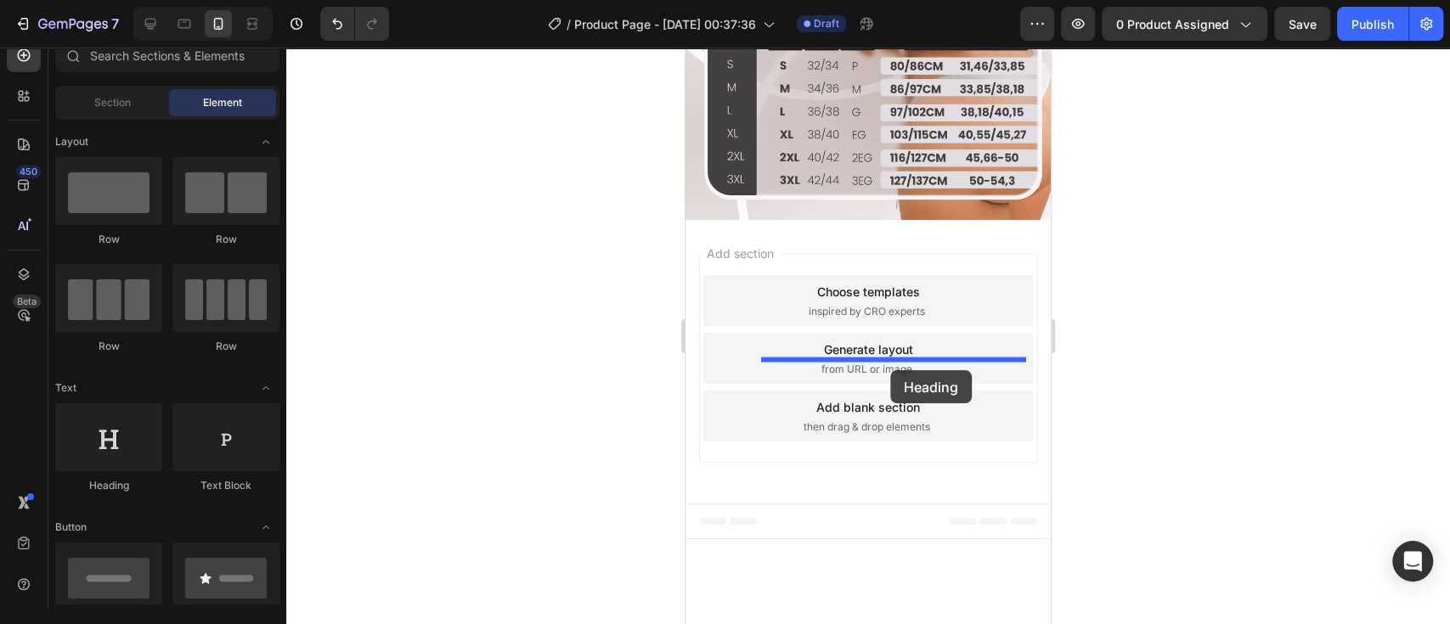
drag, startPoint x: 812, startPoint y: 494, endPoint x: 890, endPoint y: 370, distance: 146.6
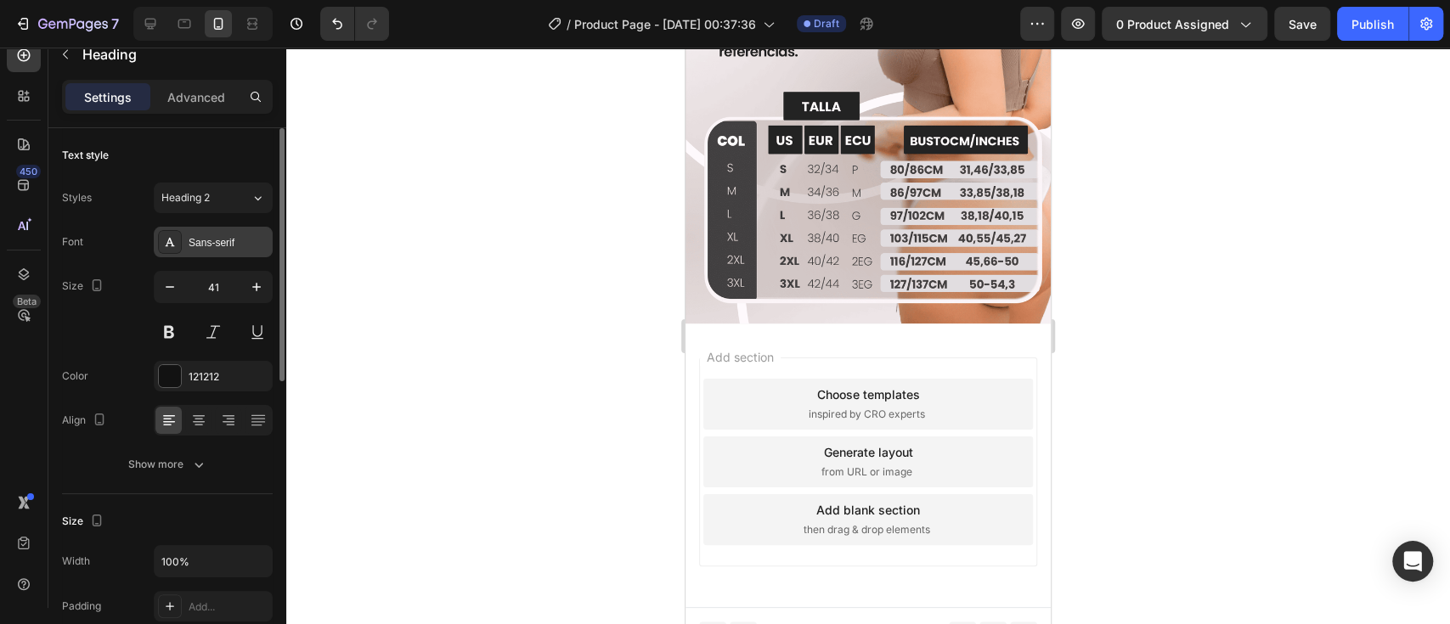
click at [227, 243] on div "Sans-serif" at bounding box center [229, 242] width 80 height 15
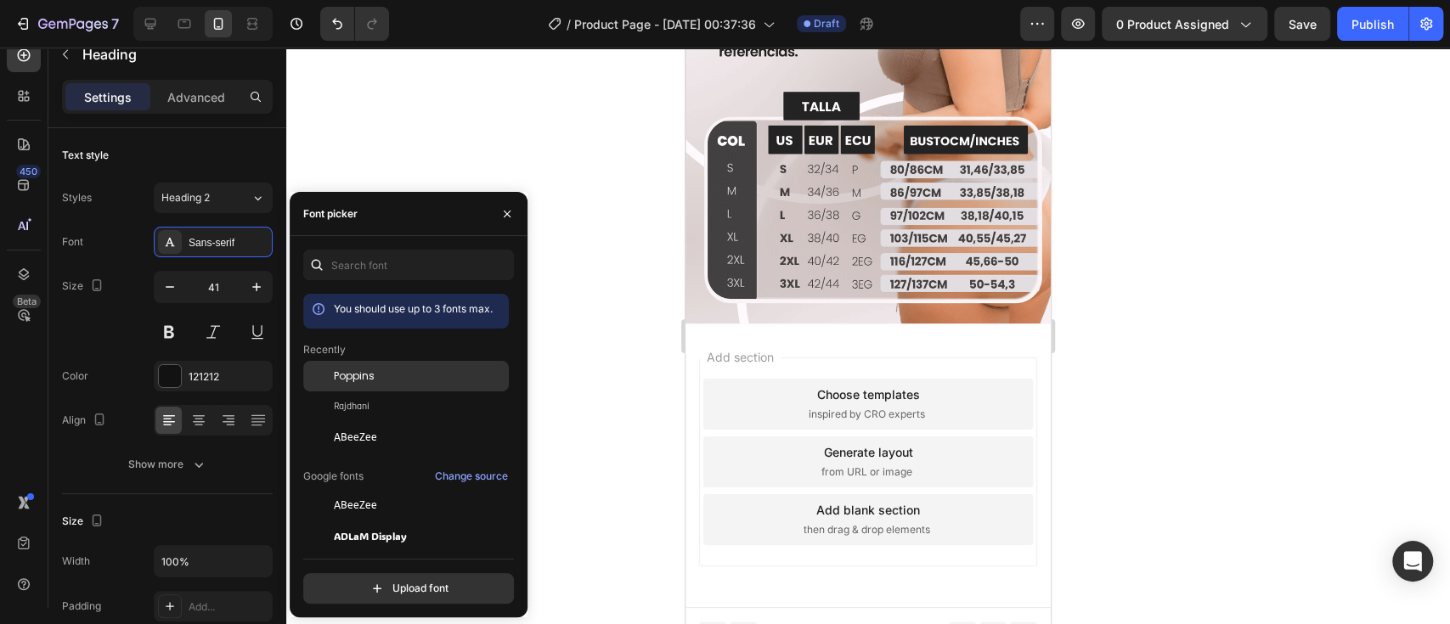
click at [395, 370] on div "Poppins" at bounding box center [420, 376] width 172 height 15
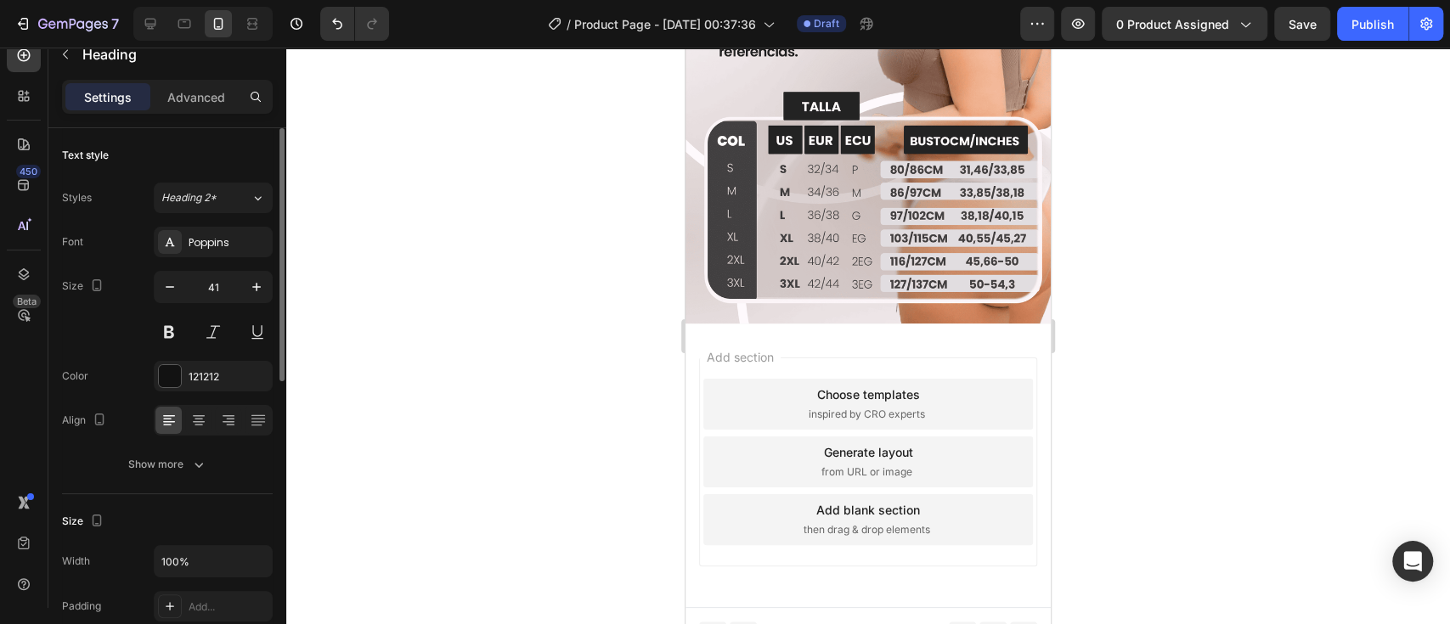
click at [209, 180] on div "Styles Heading 2* Font Poppins Size 41 Color 121212 Align Show more" at bounding box center [167, 329] width 211 height 301
click at [210, 197] on span "Heading 2*" at bounding box center [188, 197] width 55 height 15
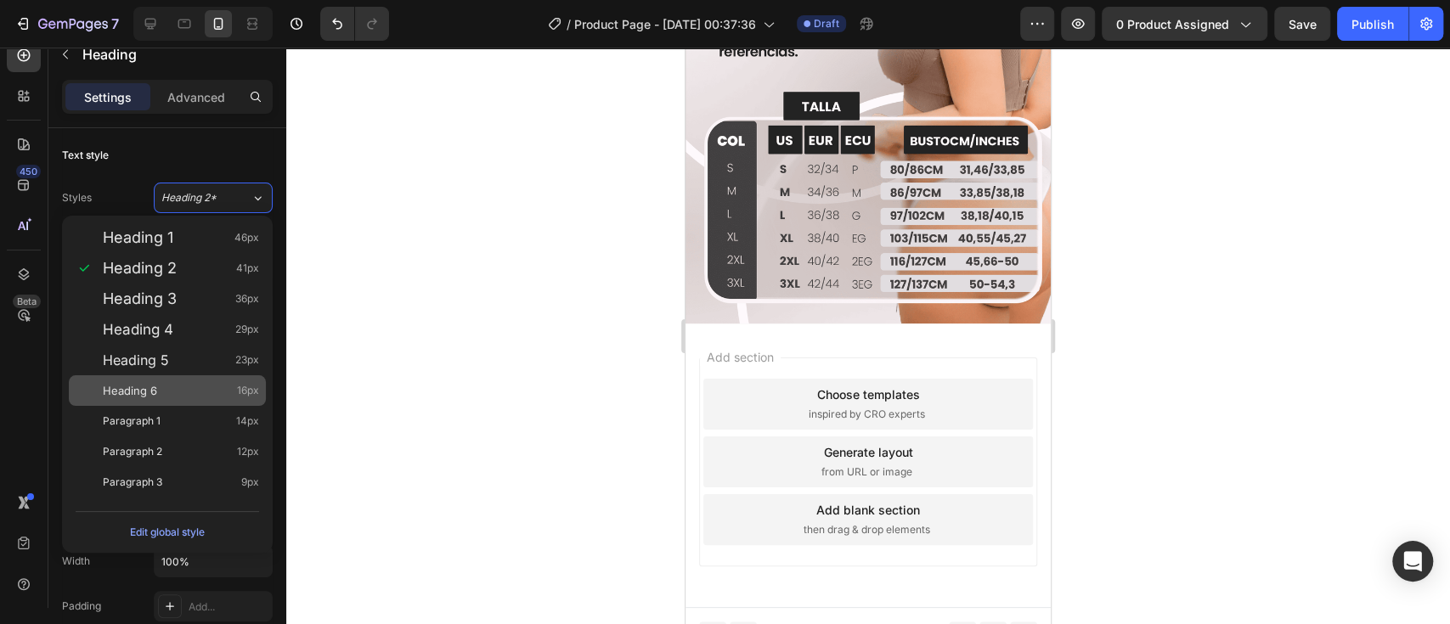
click at [200, 395] on div "Heading 6 16px" at bounding box center [181, 390] width 156 height 17
type input "16"
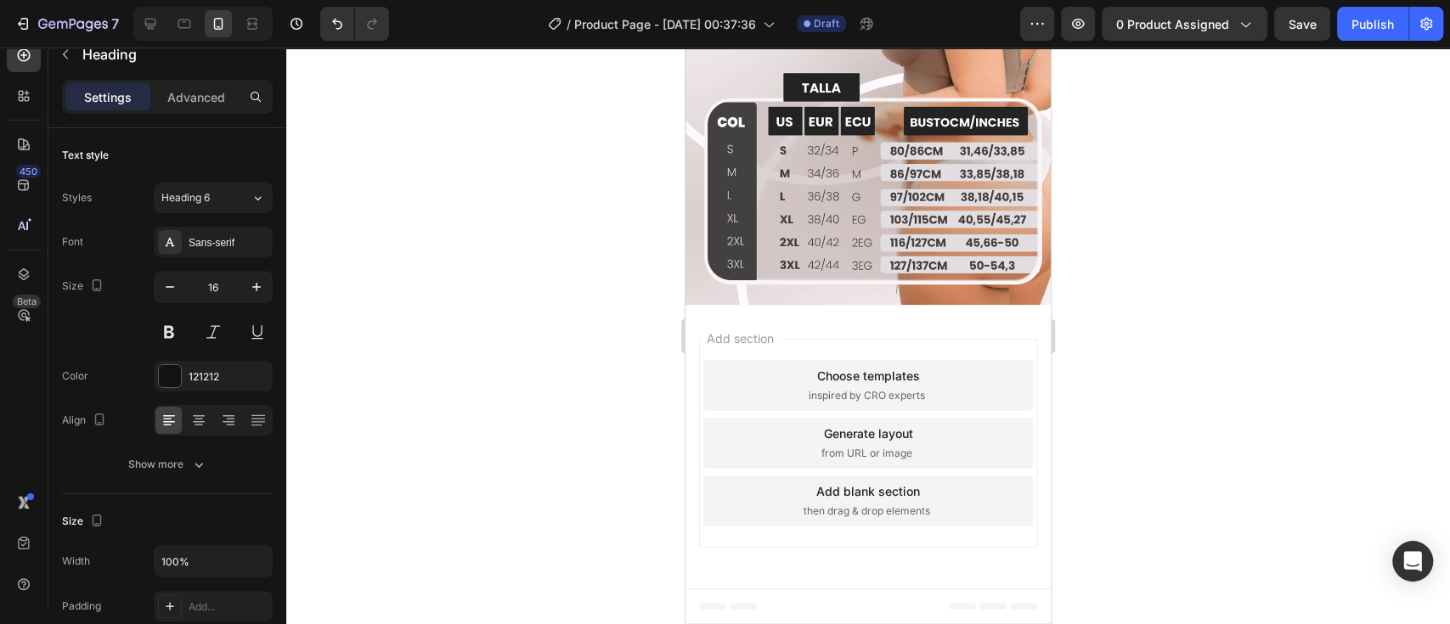
click at [1127, 387] on div at bounding box center [867, 336] width 1163 height 577
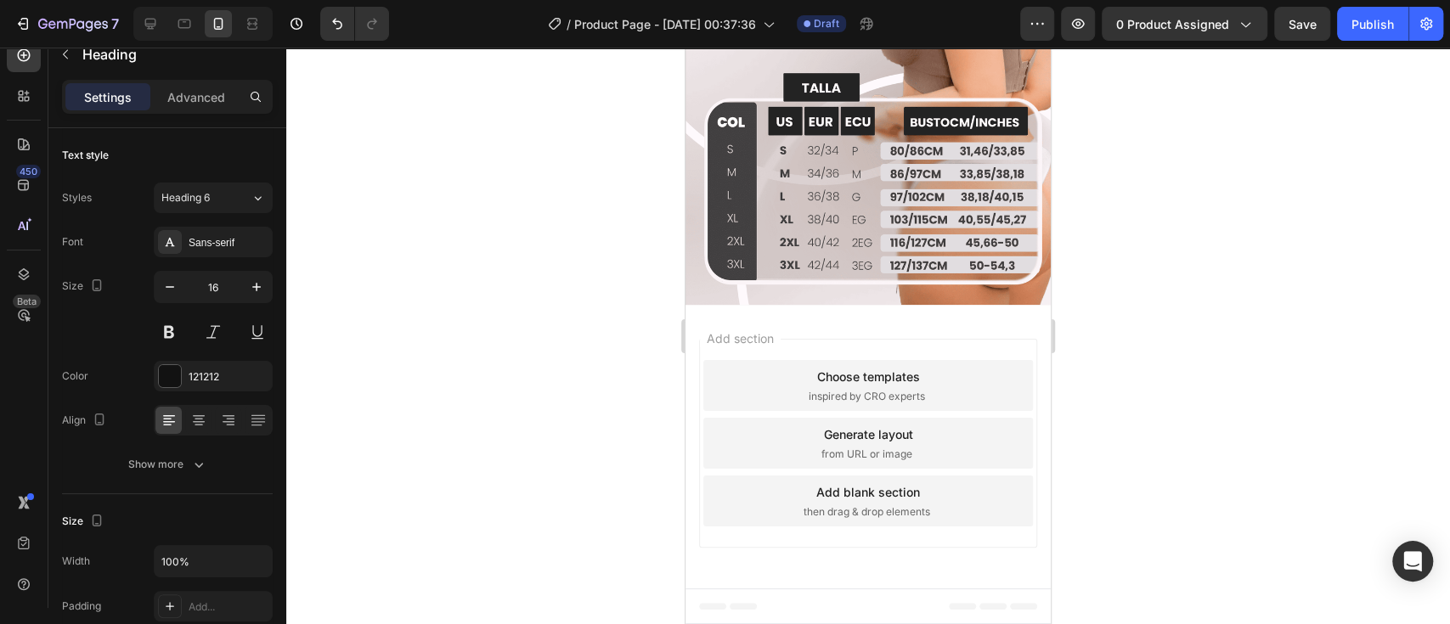
drag, startPoint x: 827, startPoint y: 377, endPoint x: 765, endPoint y: 377, distance: 62.0
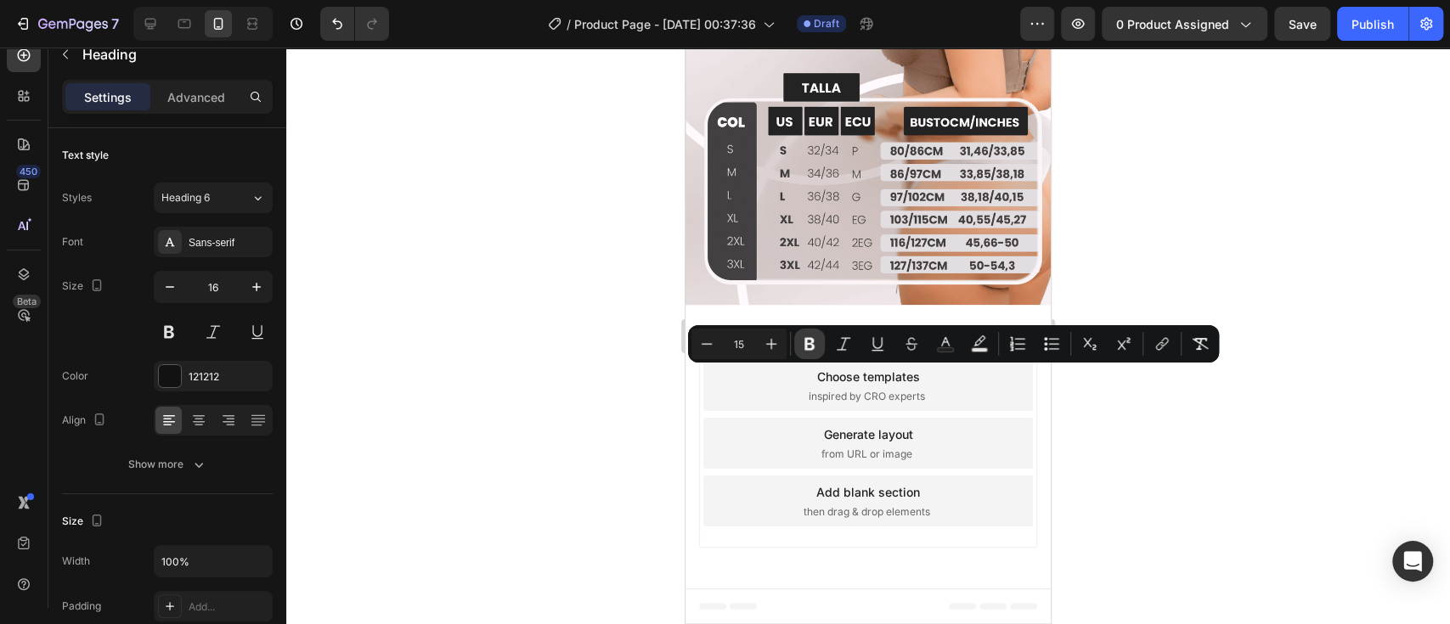
click at [818, 339] on button "Bold" at bounding box center [809, 344] width 31 height 31
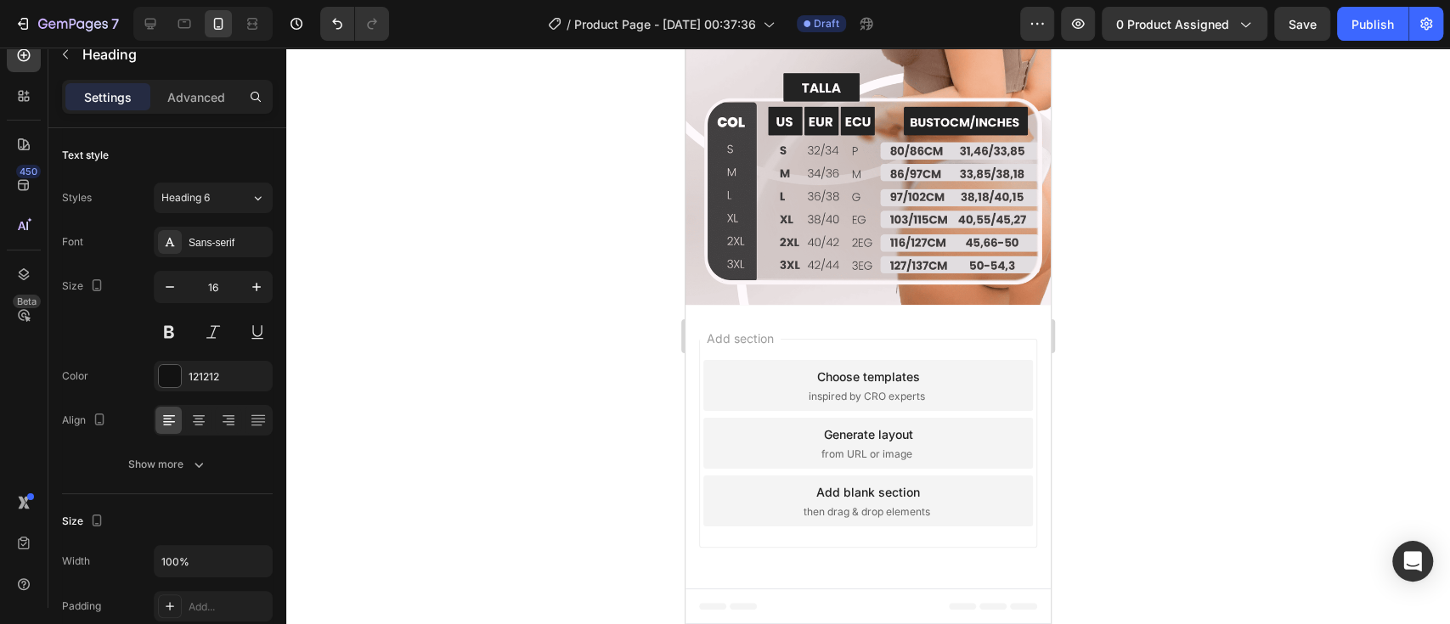
drag, startPoint x: 831, startPoint y: 377, endPoint x: 765, endPoint y: 375, distance: 66.3
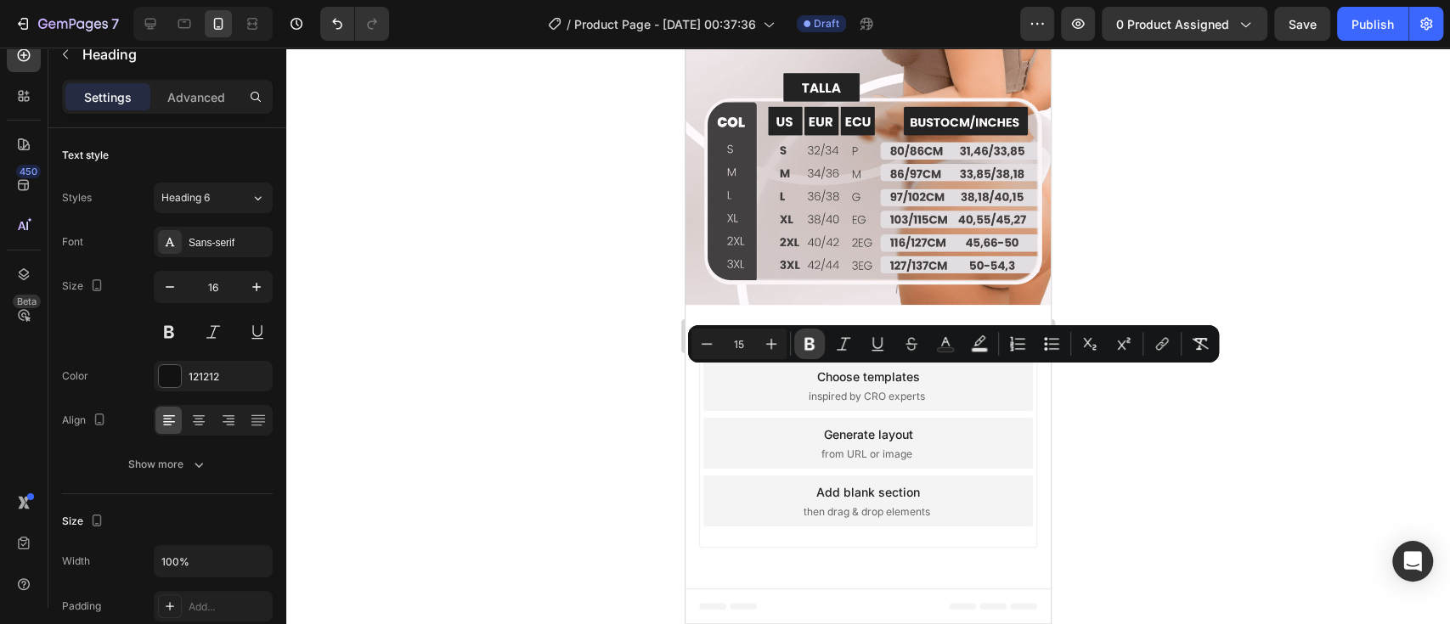
click at [812, 345] on icon "Editor contextual toolbar" at bounding box center [809, 344] width 10 height 13
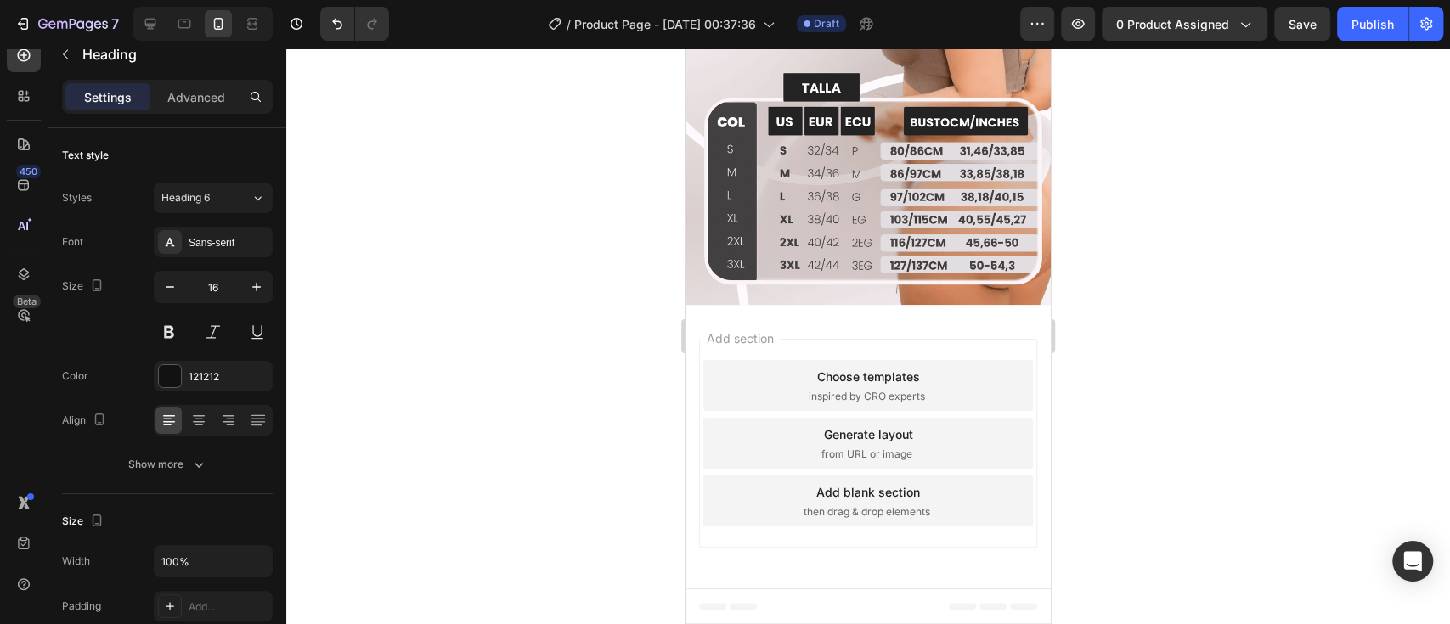
drag, startPoint x: 829, startPoint y: 377, endPoint x: 761, endPoint y: 377, distance: 67.9
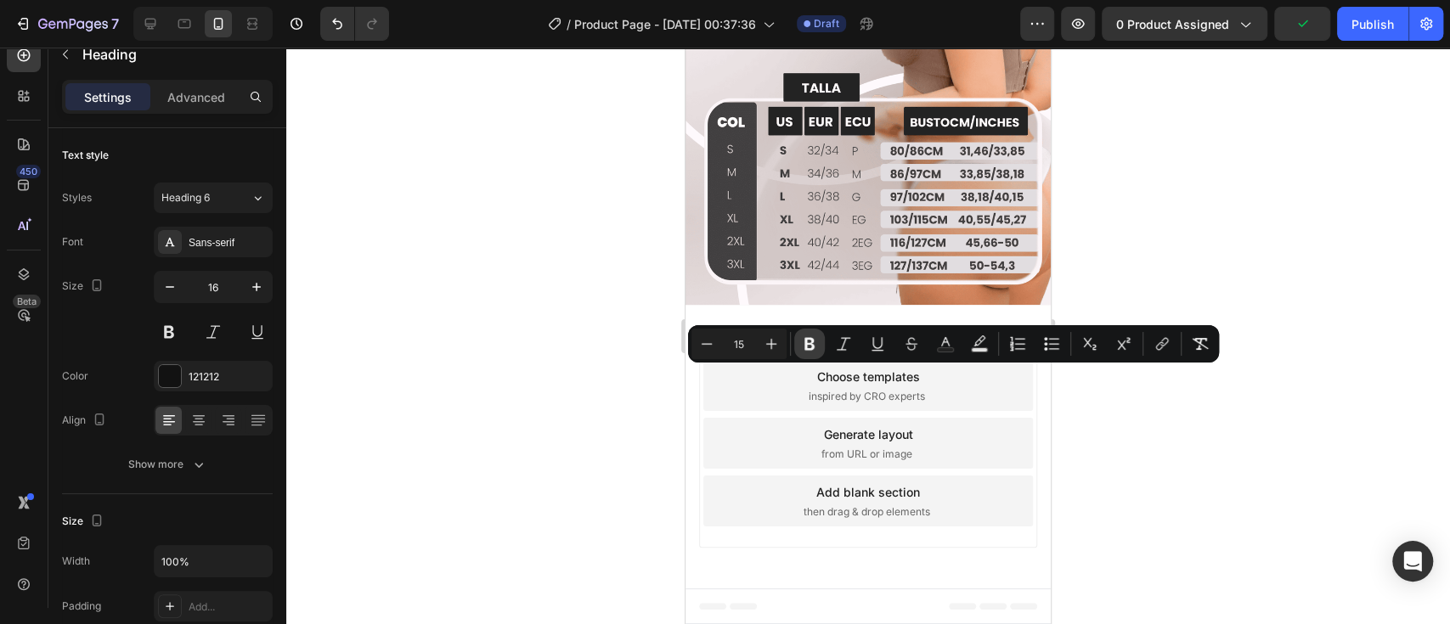
click at [815, 343] on icon "Editor contextual toolbar" at bounding box center [809, 343] width 17 height 17
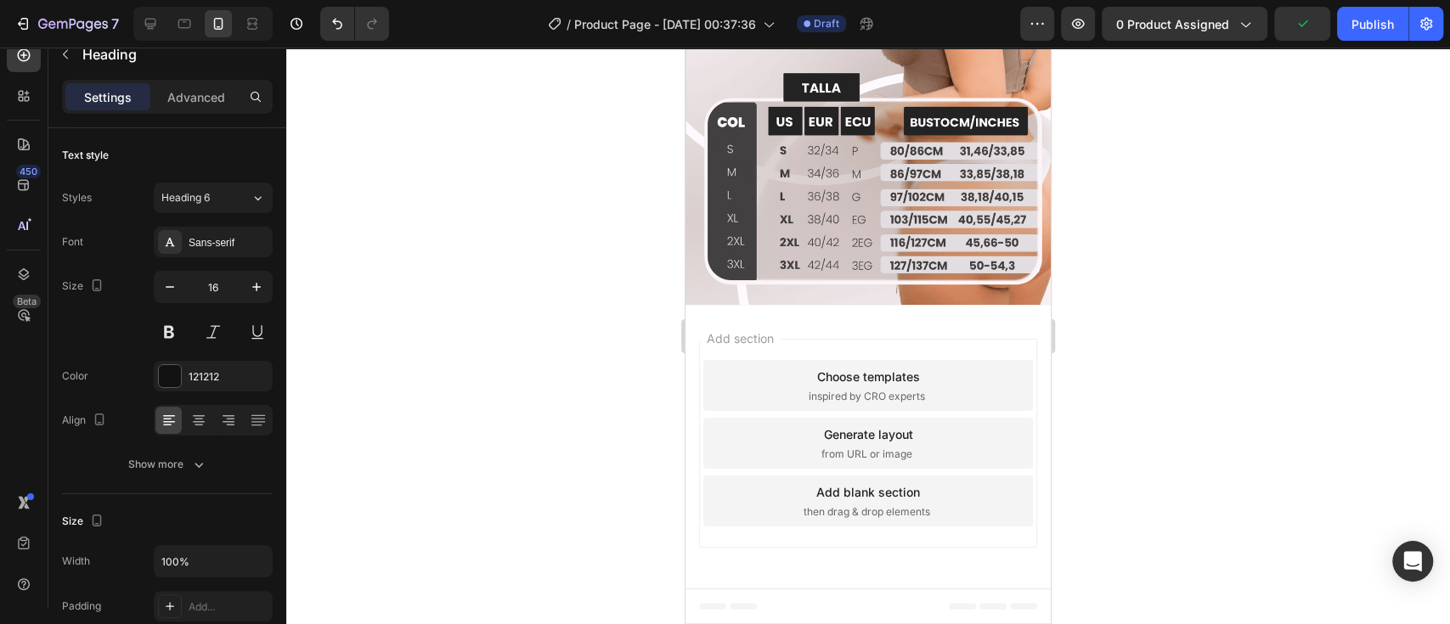
click at [1146, 397] on div at bounding box center [867, 336] width 1163 height 577
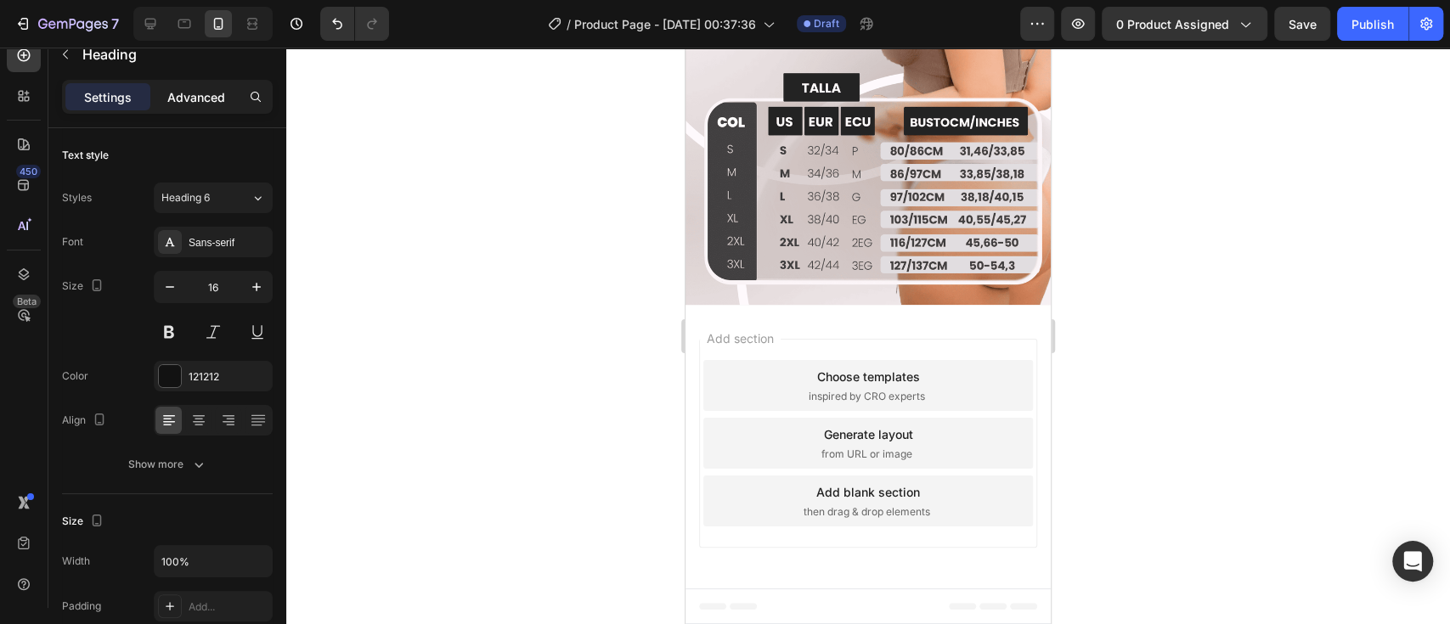
click at [195, 95] on p "Advanced" at bounding box center [196, 97] width 58 height 18
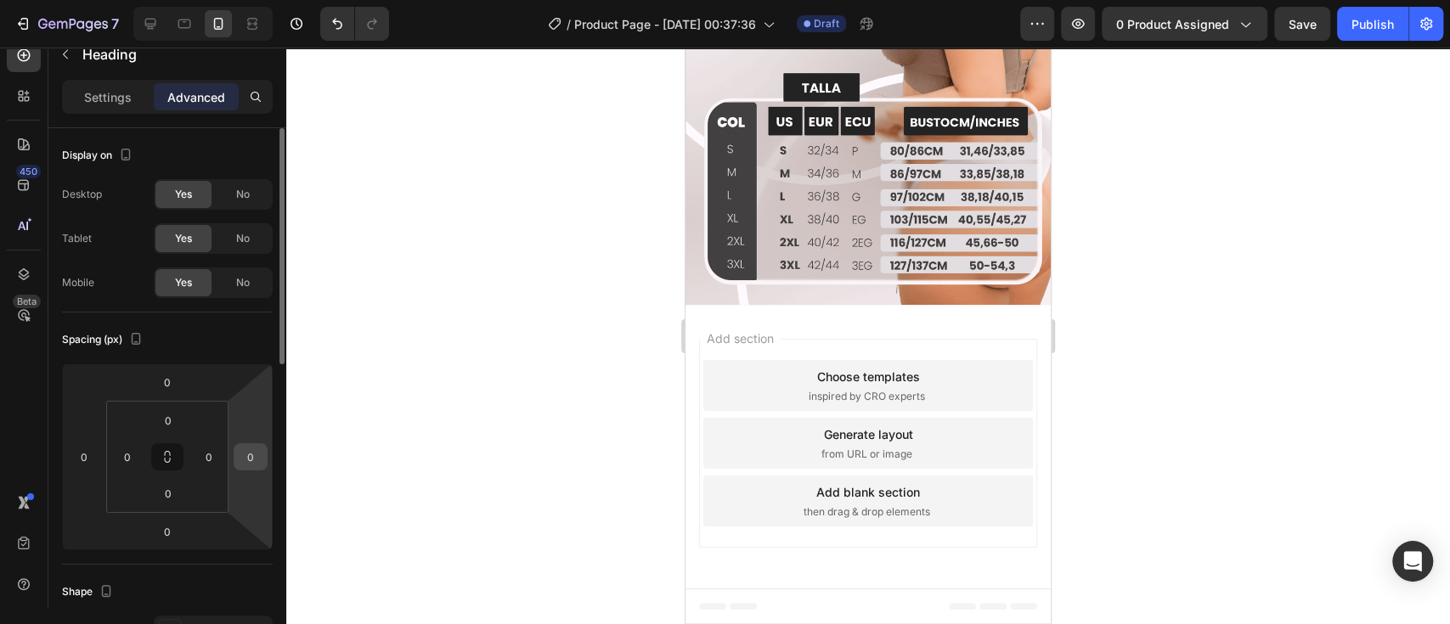
click at [251, 460] on input "0" at bounding box center [250, 456] width 25 height 25
type input "5"
click at [128, 101] on p "Settings" at bounding box center [108, 97] width 48 height 18
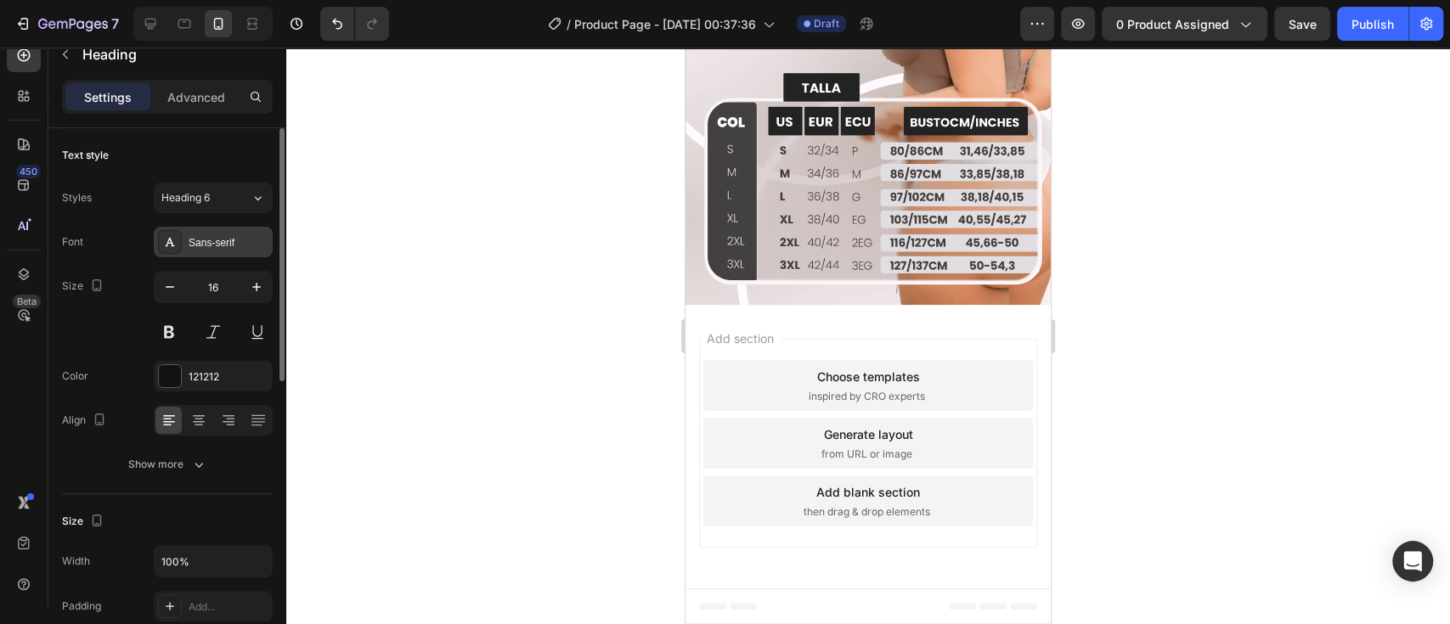
click at [215, 248] on div "Sans-serif" at bounding box center [229, 242] width 80 height 15
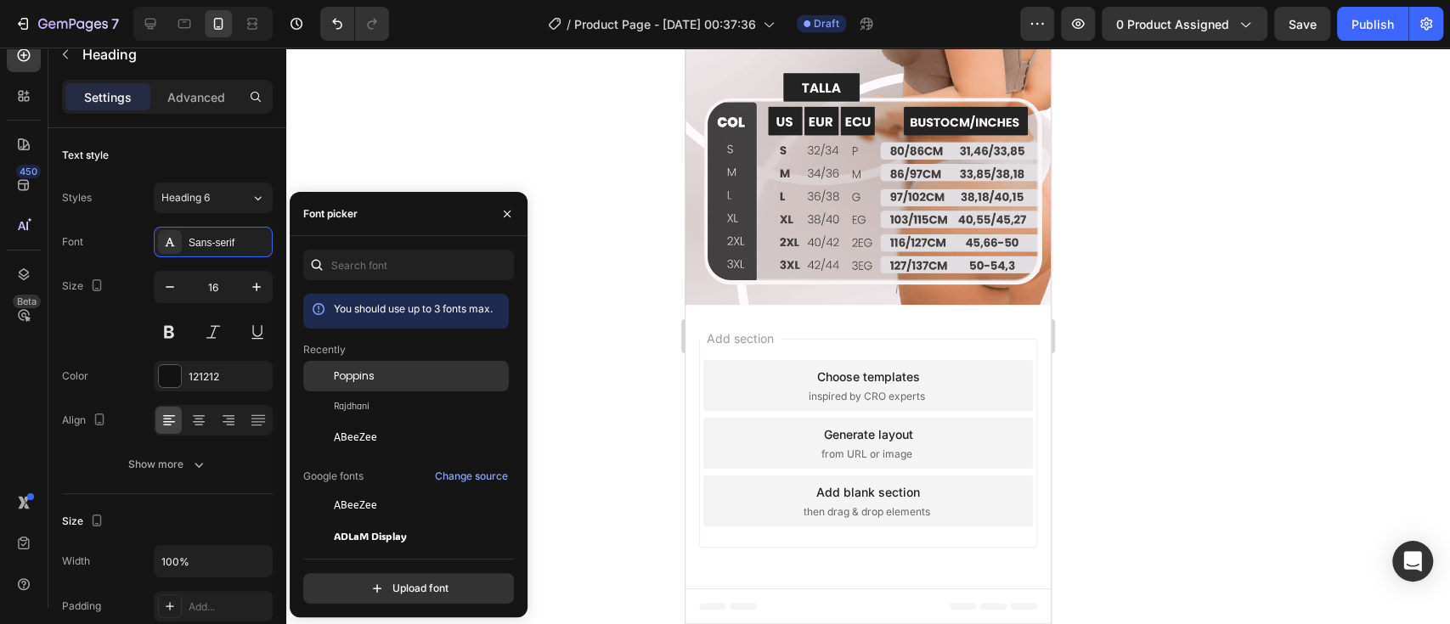
click at [369, 379] on span "Poppins" at bounding box center [354, 376] width 41 height 15
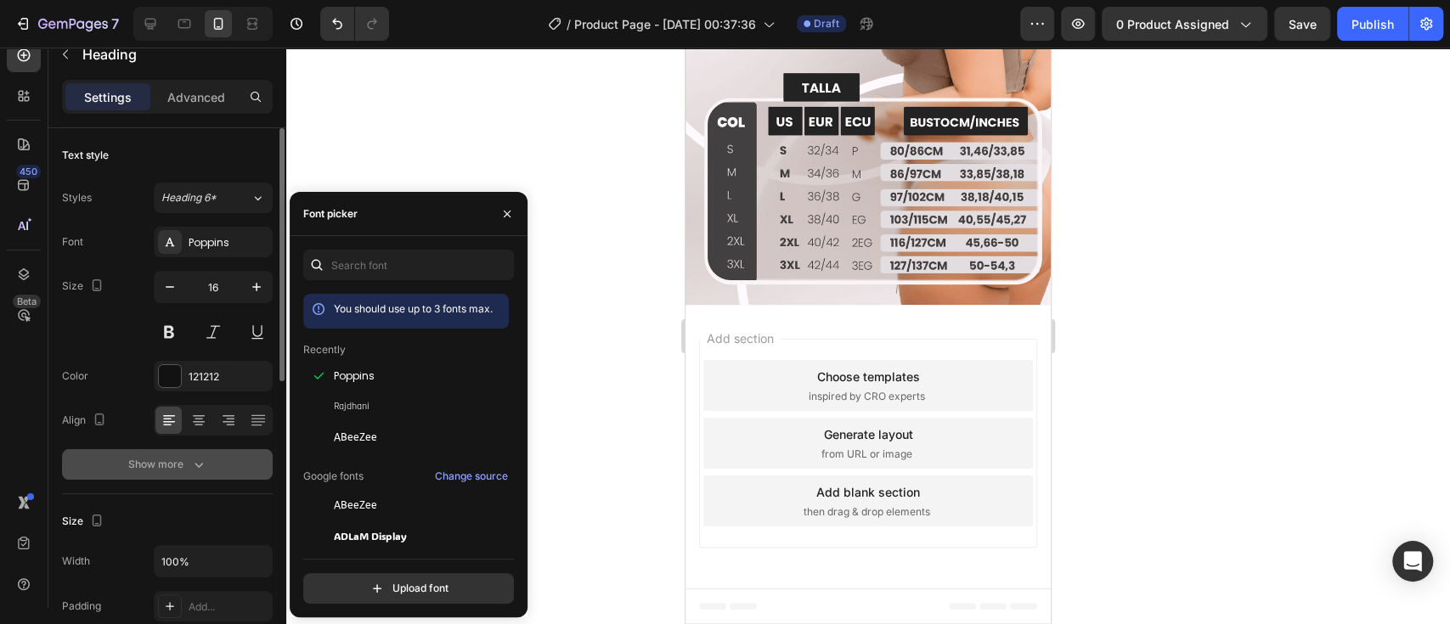
click at [197, 470] on icon "button" at bounding box center [198, 464] width 17 height 17
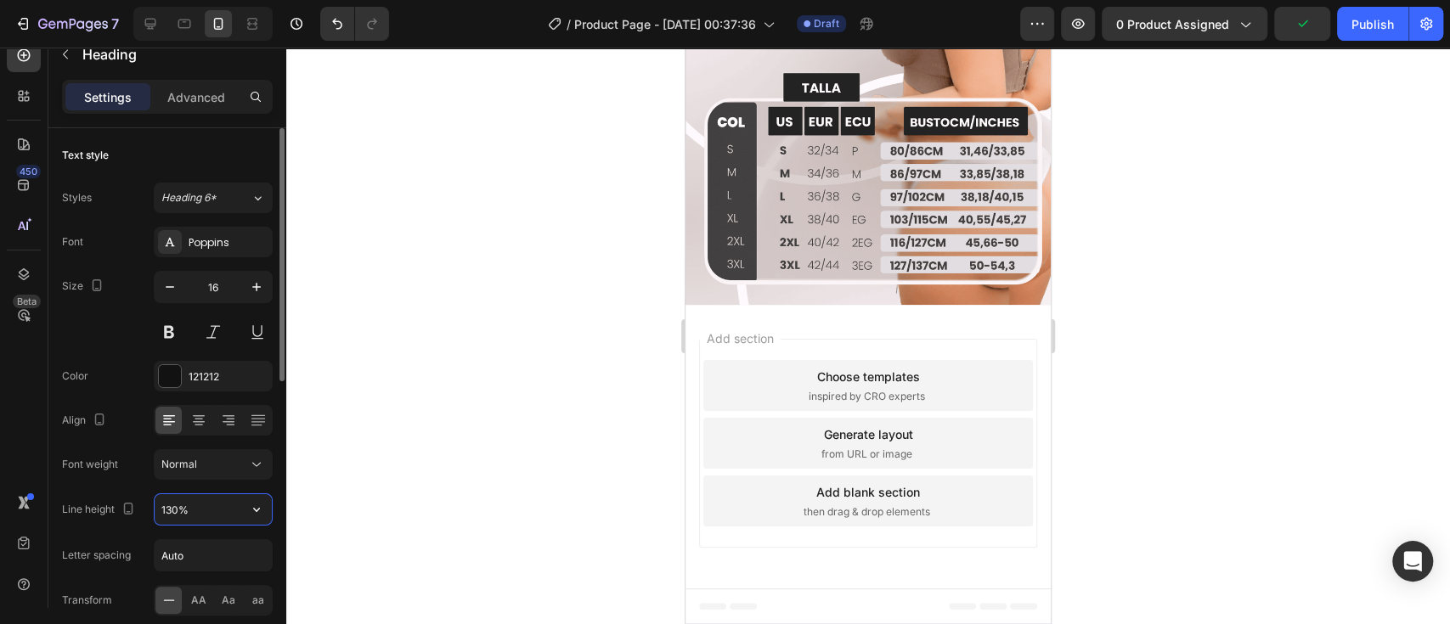
click at [201, 511] on input "130%" at bounding box center [213, 509] width 117 height 31
type input "100%"
click at [1200, 286] on div at bounding box center [867, 336] width 1163 height 577
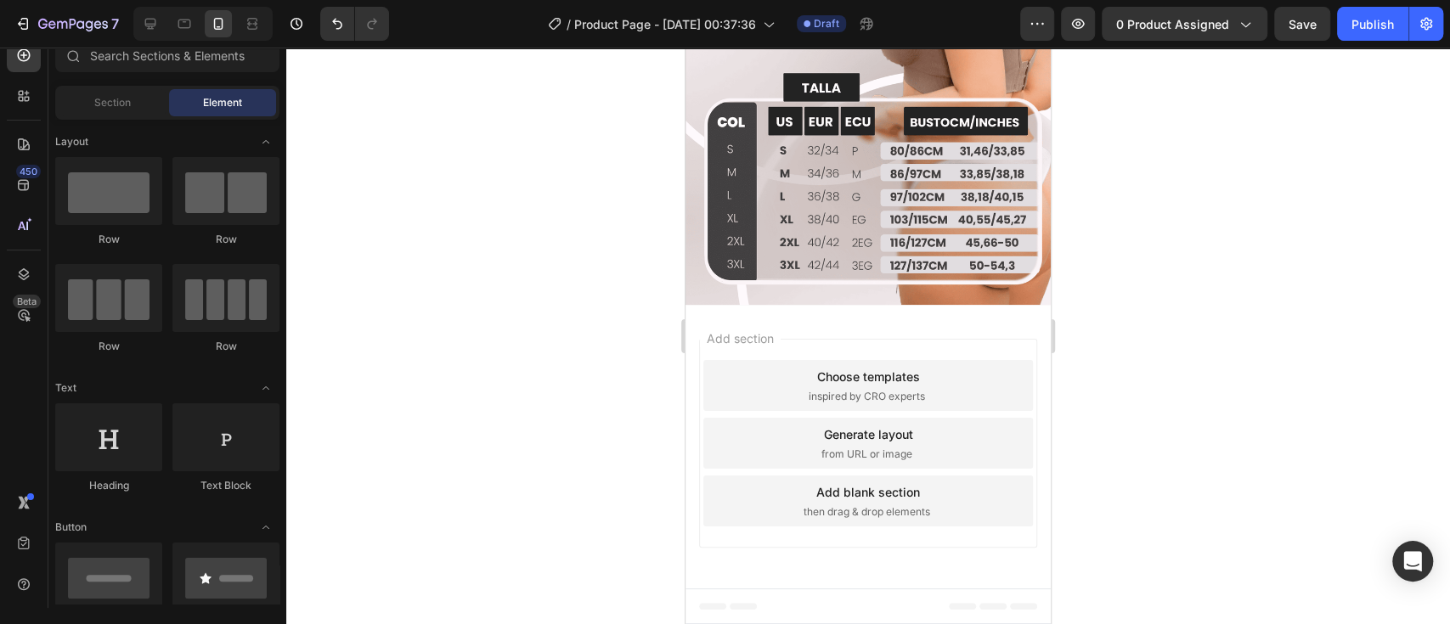
scroll to position [2045, 0]
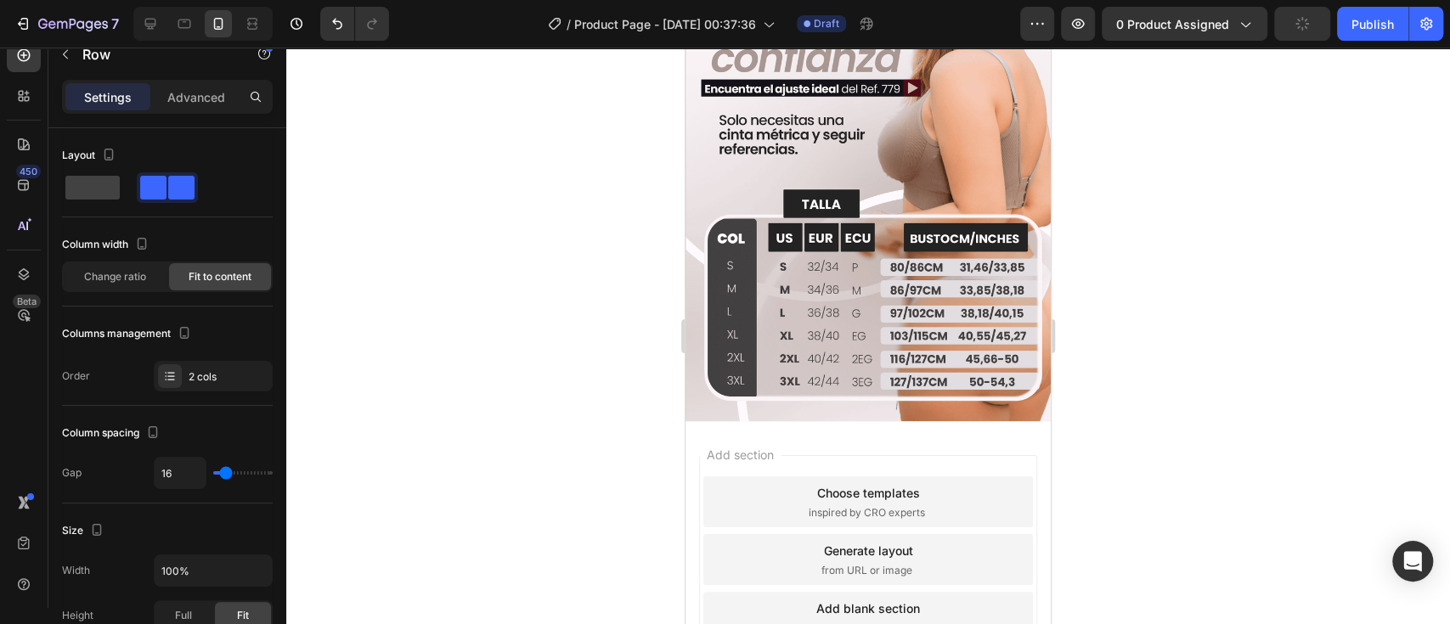
scroll to position [528, 0]
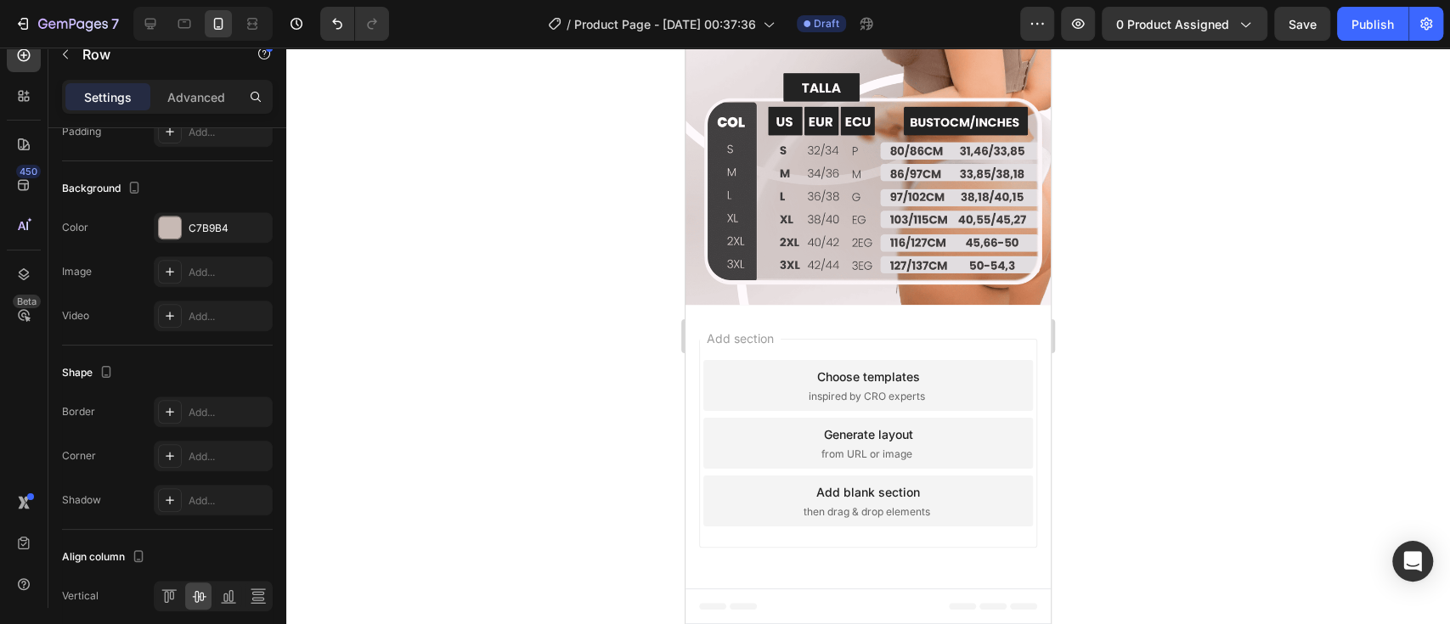
scroll to position [2286, 0]
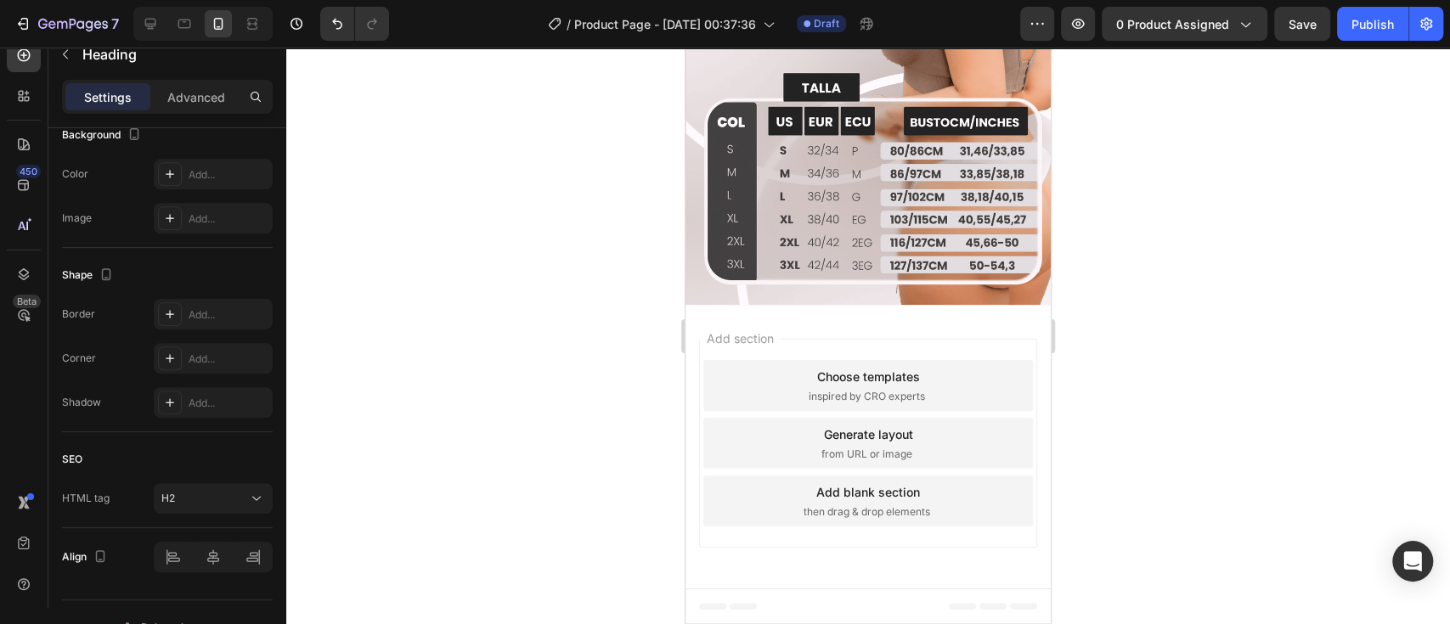
scroll to position [0, 0]
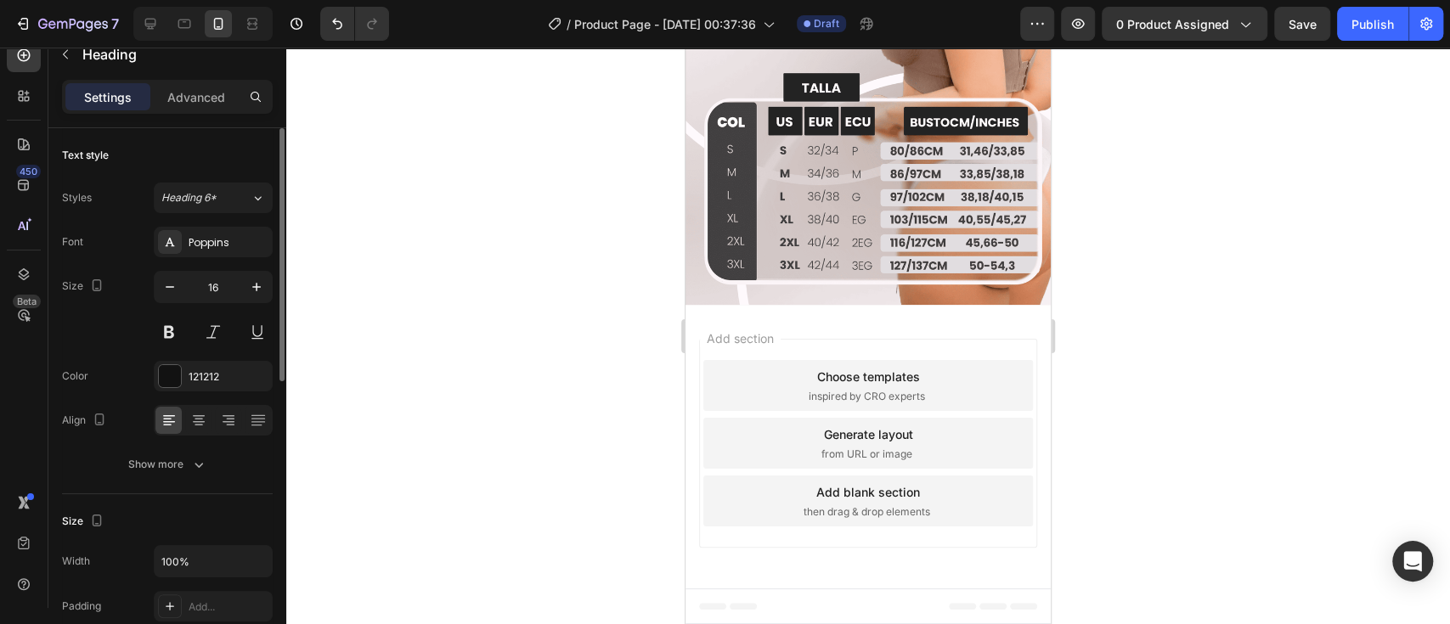
drag, startPoint x: 942, startPoint y: 330, endPoint x: 948, endPoint y: 342, distance: 14.1
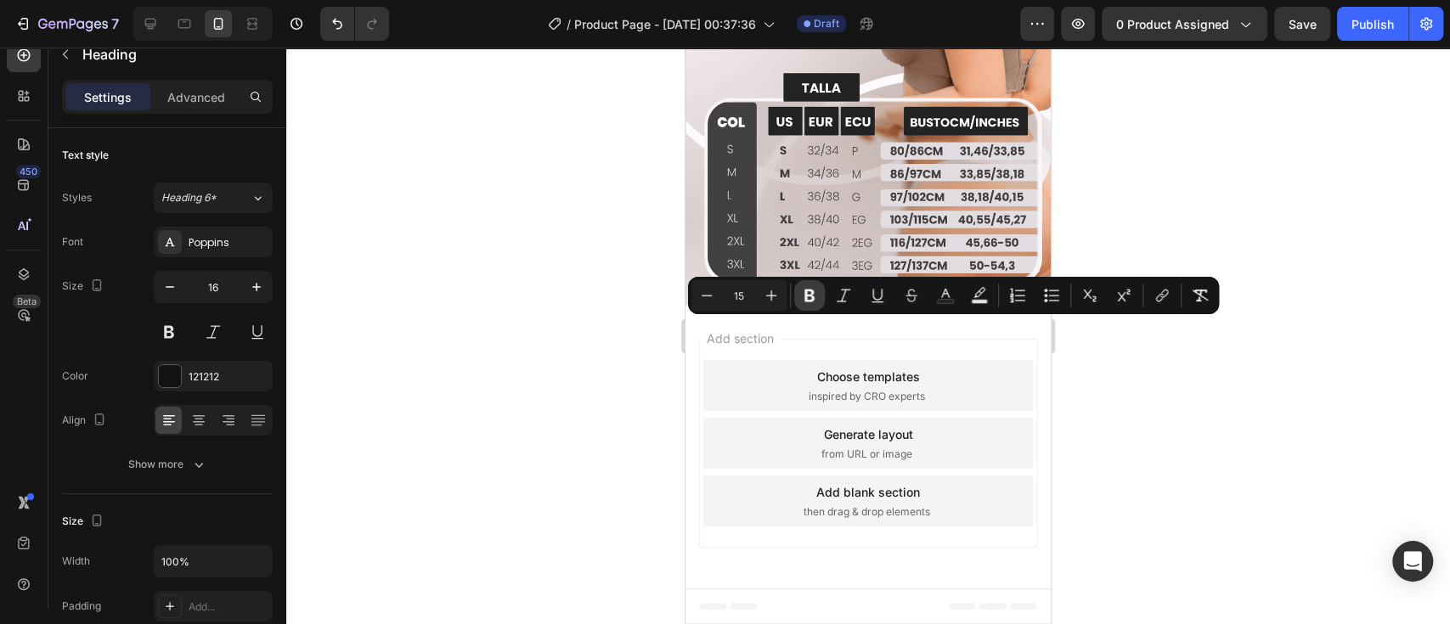
click at [800, 304] on button "Bold" at bounding box center [809, 295] width 31 height 31
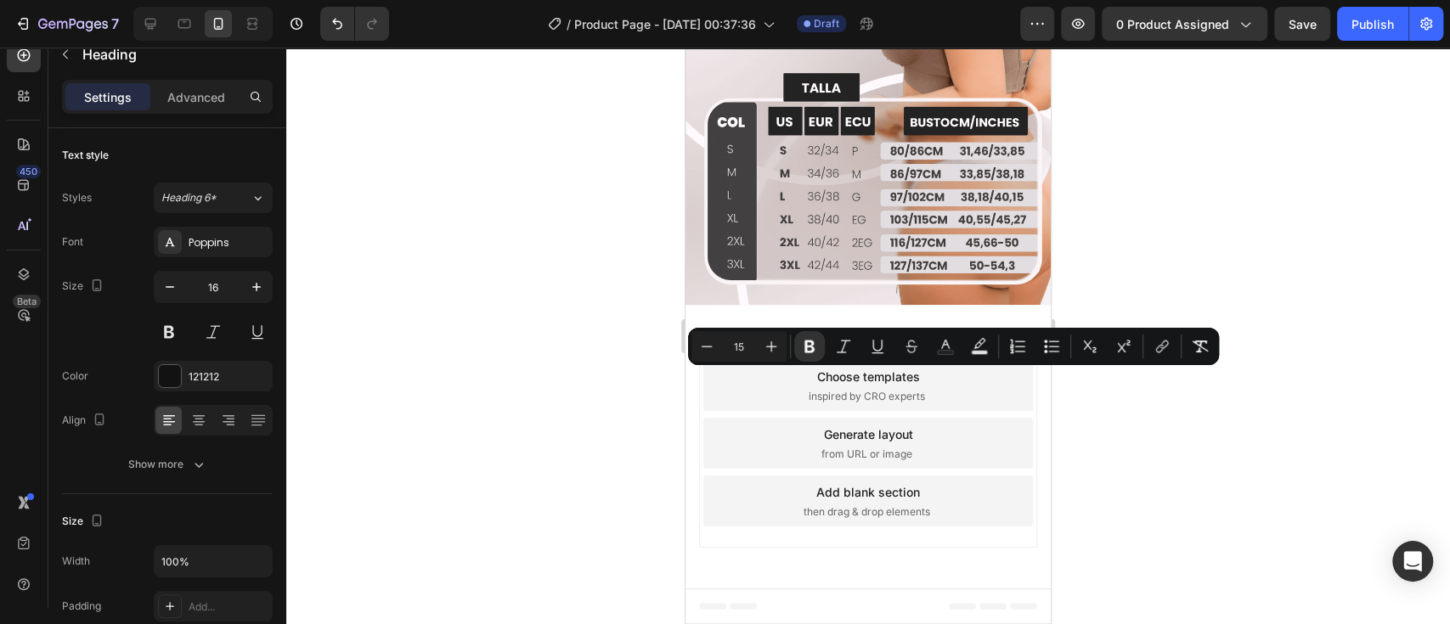
scroll to position [2293, 0]
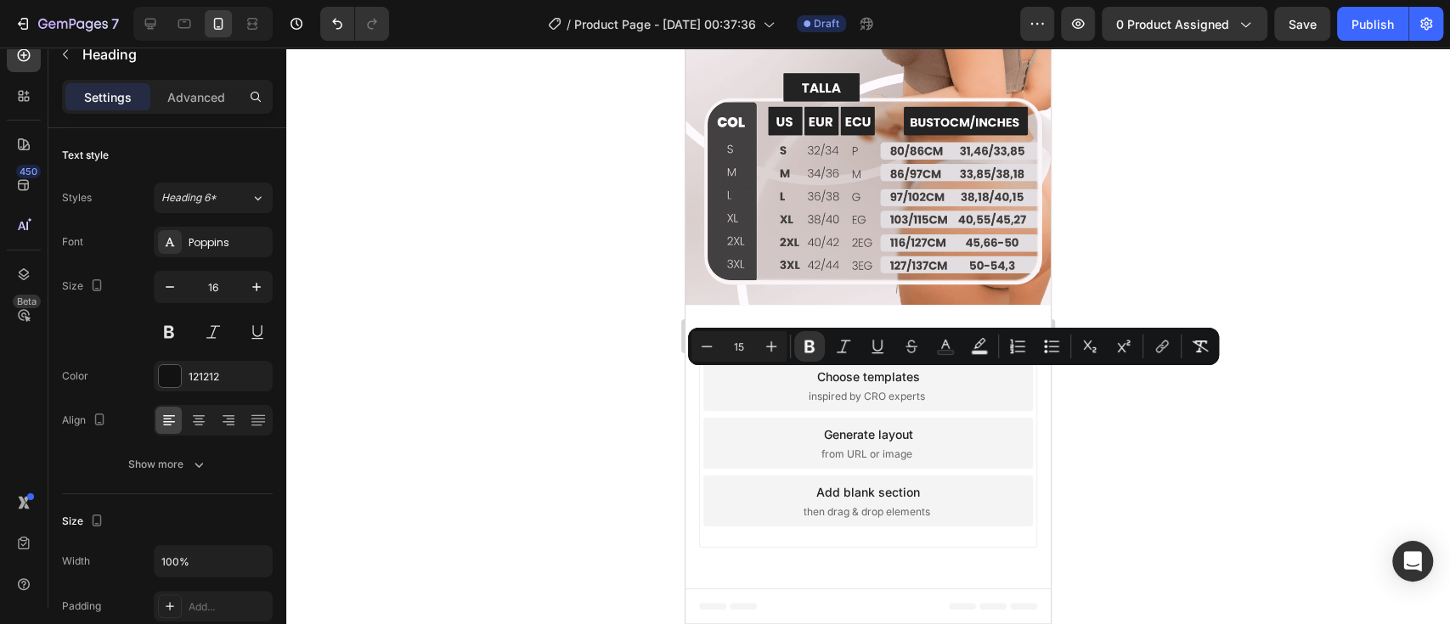
drag, startPoint x: 888, startPoint y: 380, endPoint x: 1011, endPoint y: 380, distance: 123.1
click at [815, 346] on icon "Editor contextual toolbar" at bounding box center [809, 346] width 17 height 17
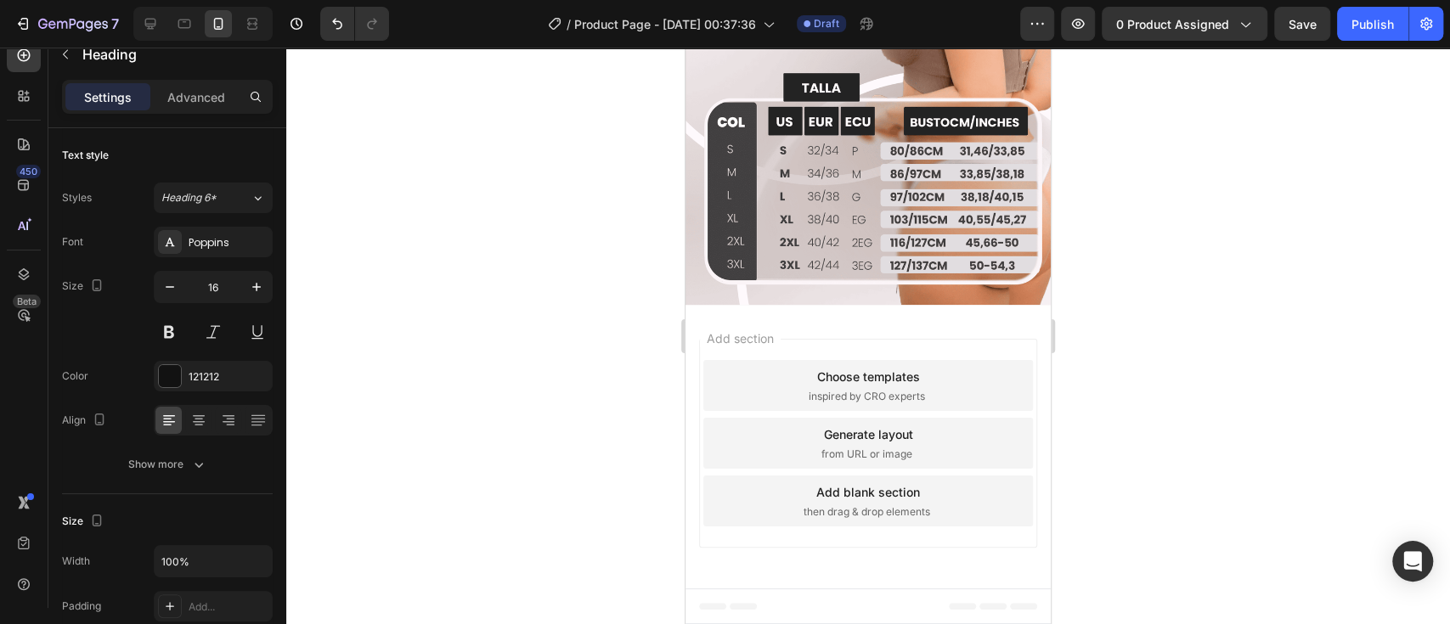
click at [1195, 425] on div at bounding box center [867, 336] width 1163 height 577
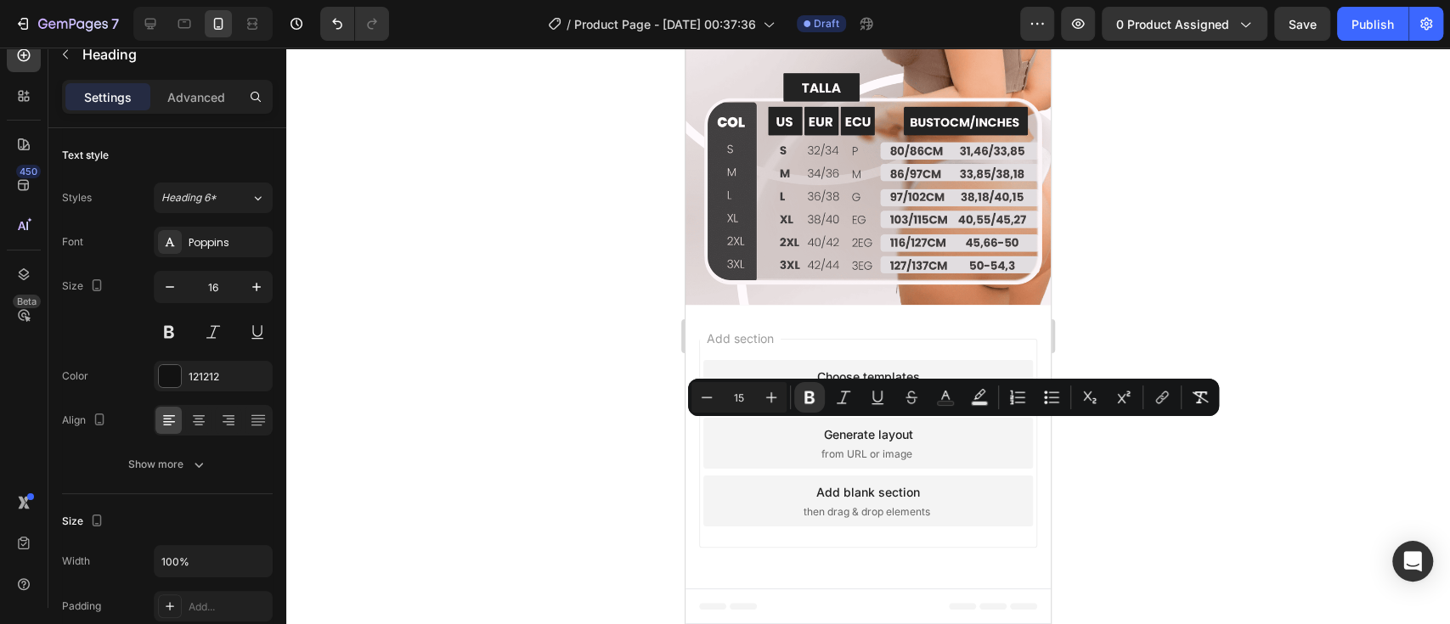
drag, startPoint x: 901, startPoint y: 432, endPoint x: 918, endPoint y: 443, distance: 20.3
click at [804, 395] on icon "Editor contextual toolbar" at bounding box center [809, 398] width 10 height 13
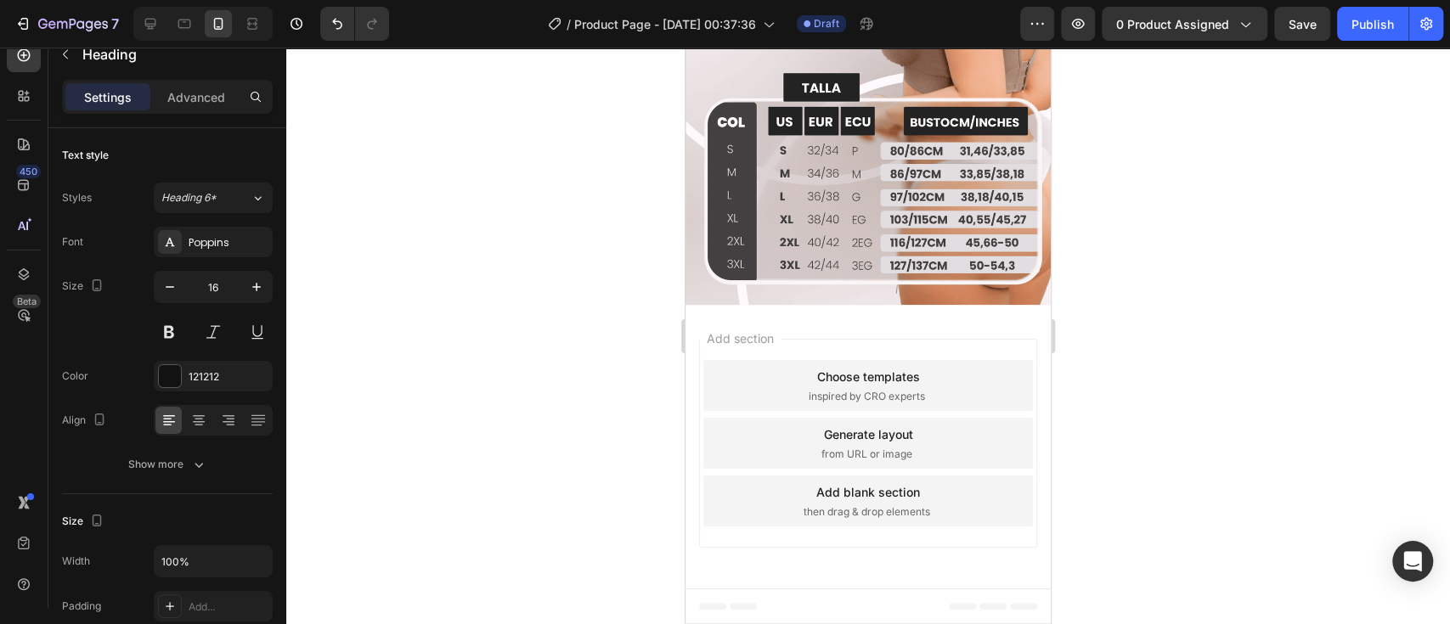
click at [1213, 453] on div at bounding box center [867, 336] width 1163 height 577
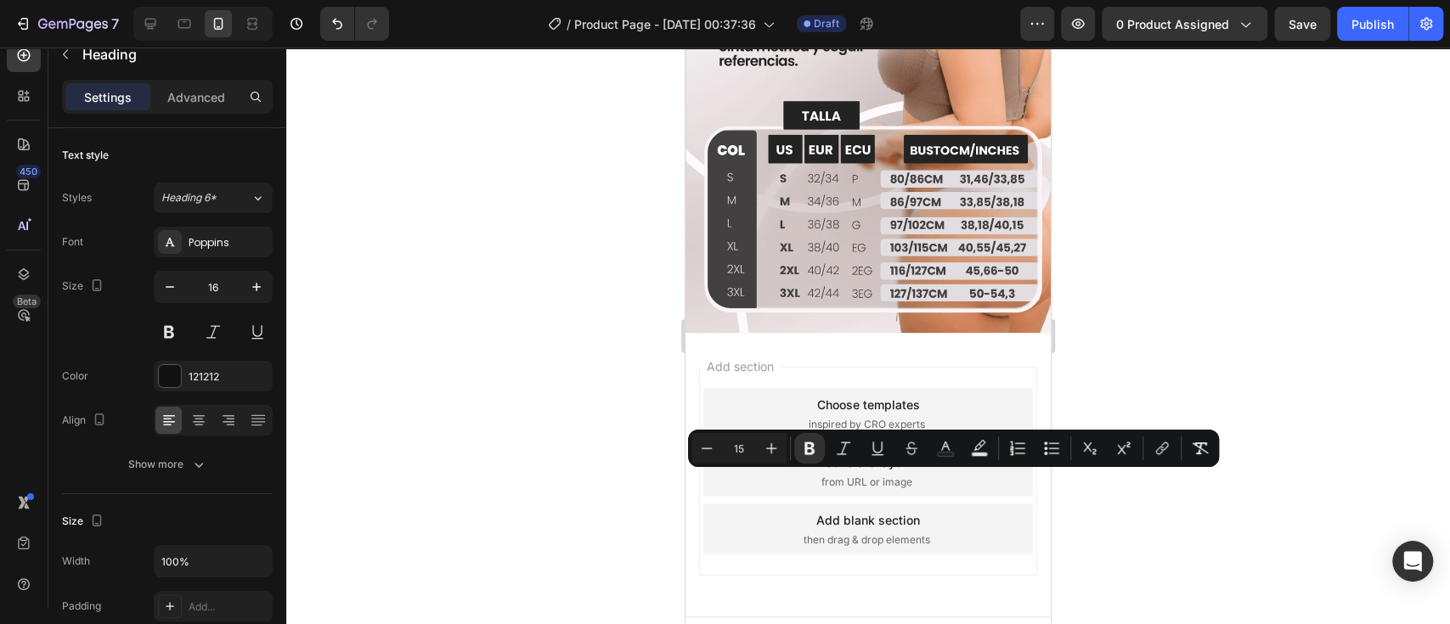
scroll to position [2293, 0]
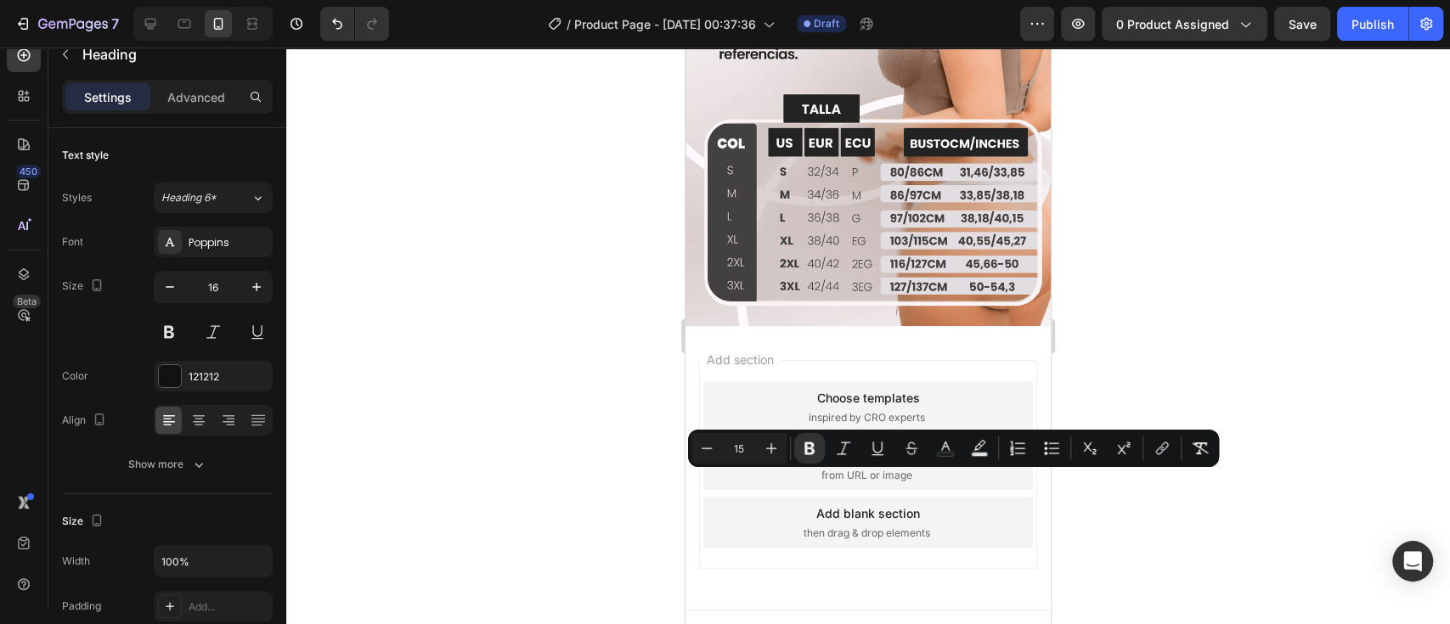
drag, startPoint x: 875, startPoint y: 486, endPoint x: 1017, endPoint y: 488, distance: 142.7
click at [817, 441] on icon "Editor contextual toolbar" at bounding box center [809, 448] width 17 height 17
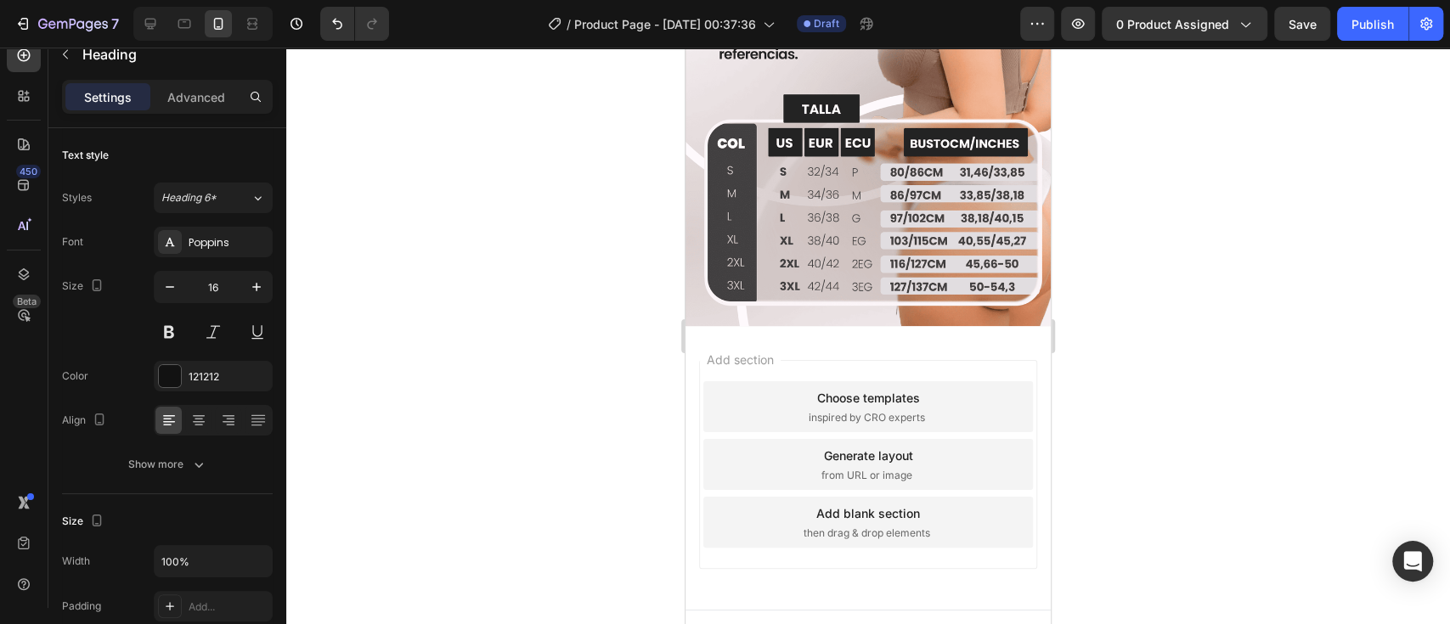
click at [1200, 527] on div at bounding box center [867, 336] width 1163 height 577
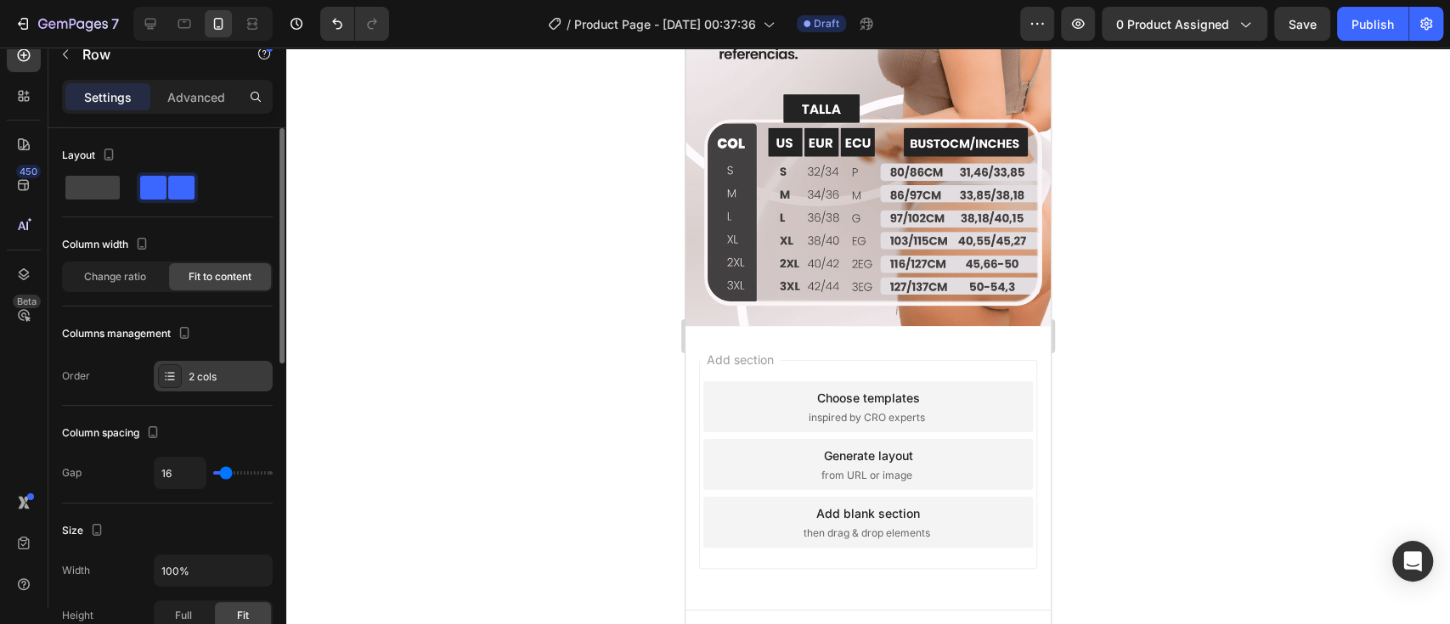
scroll to position [226, 0]
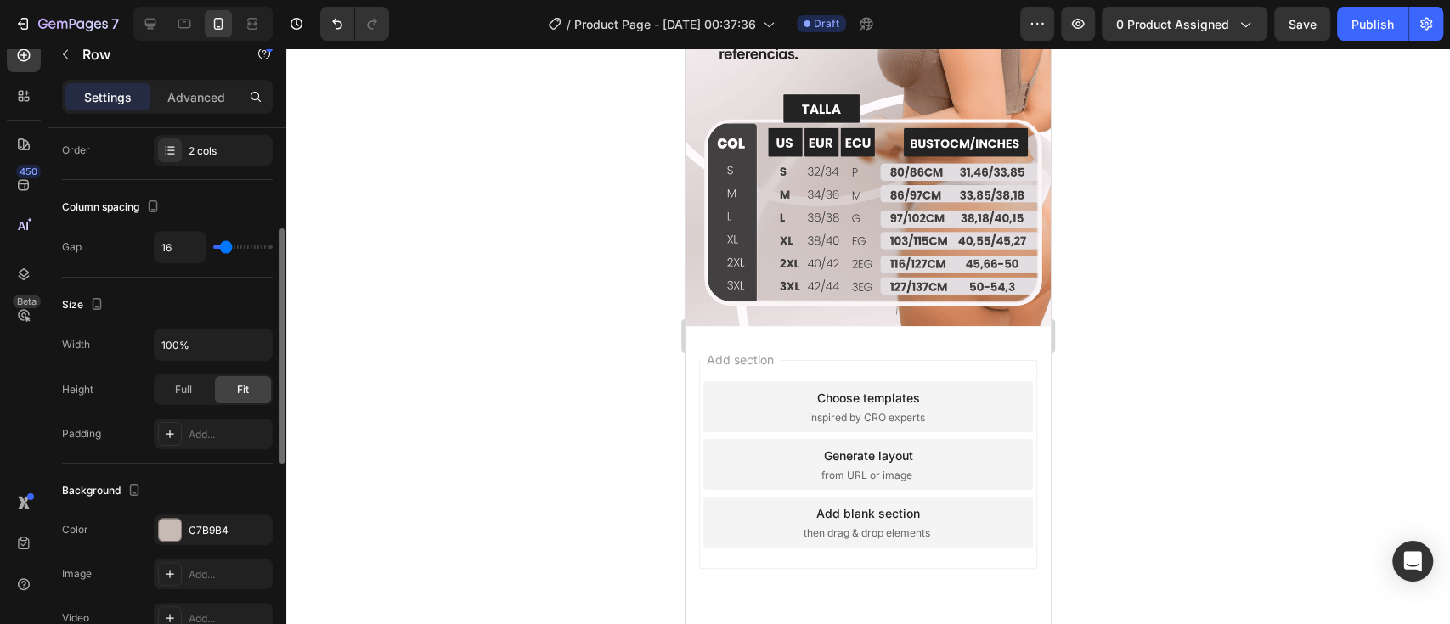
click at [171, 544] on div "The changes might be hidden by the video. Color C7B9B4 Image Add... Video Add..." at bounding box center [167, 574] width 211 height 119
click at [168, 532] on div at bounding box center [170, 530] width 22 height 22
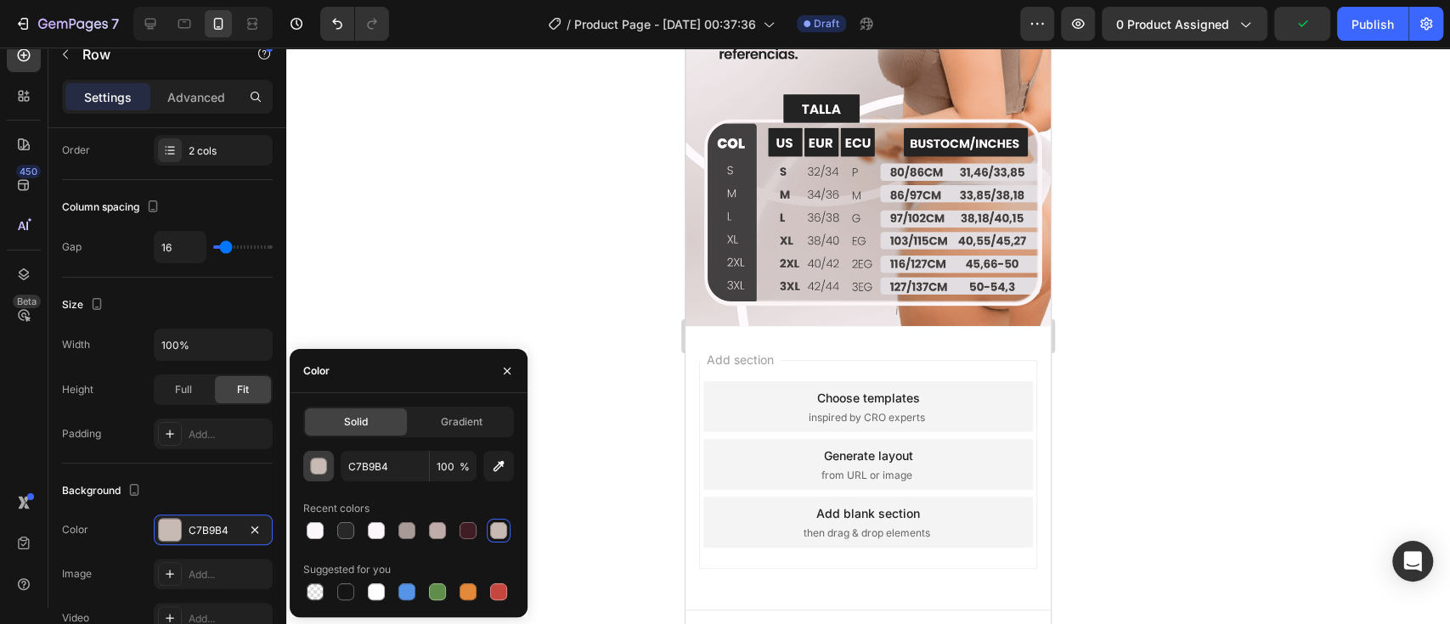
click at [318, 469] on div "button" at bounding box center [319, 467] width 17 height 17
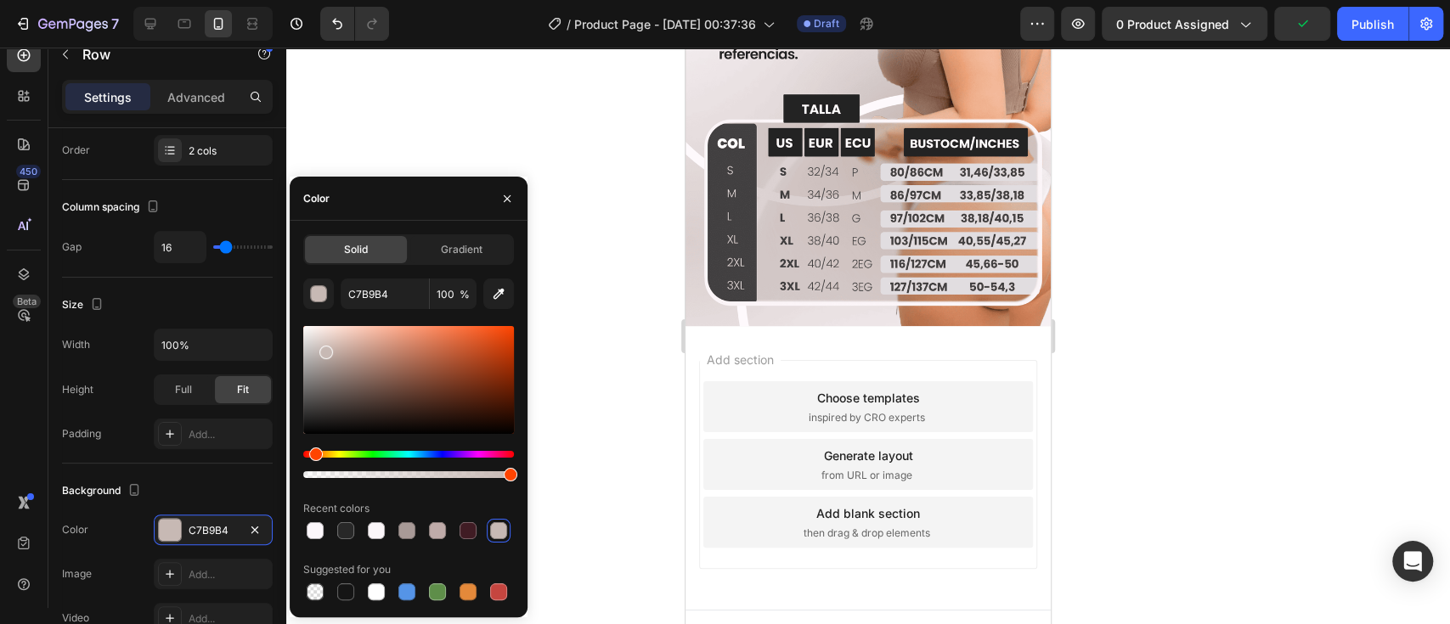
click at [324, 340] on div at bounding box center [408, 380] width 211 height 108
click at [323, 335] on div at bounding box center [408, 380] width 211 height 108
click at [320, 330] on div at bounding box center [408, 380] width 211 height 108
click at [313, 335] on div at bounding box center [408, 380] width 211 height 108
type input "E8E1DE"
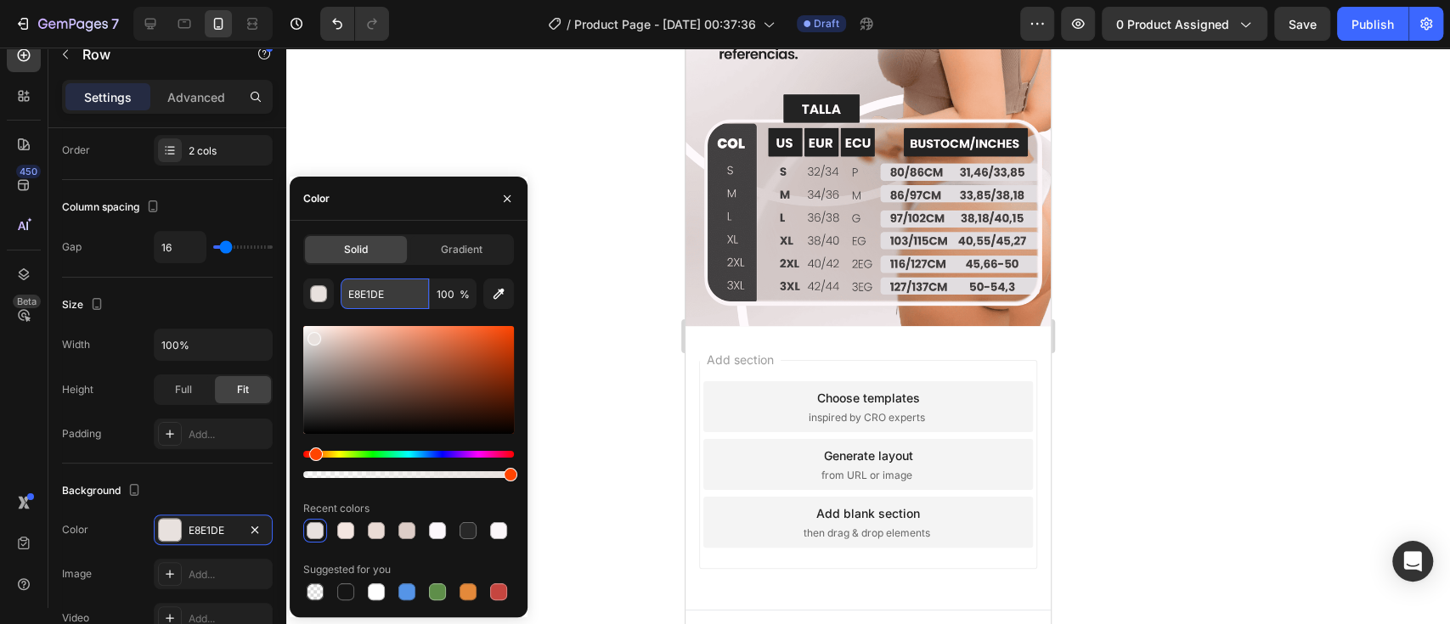
click at [382, 299] on input "E8E1DE" at bounding box center [385, 294] width 88 height 31
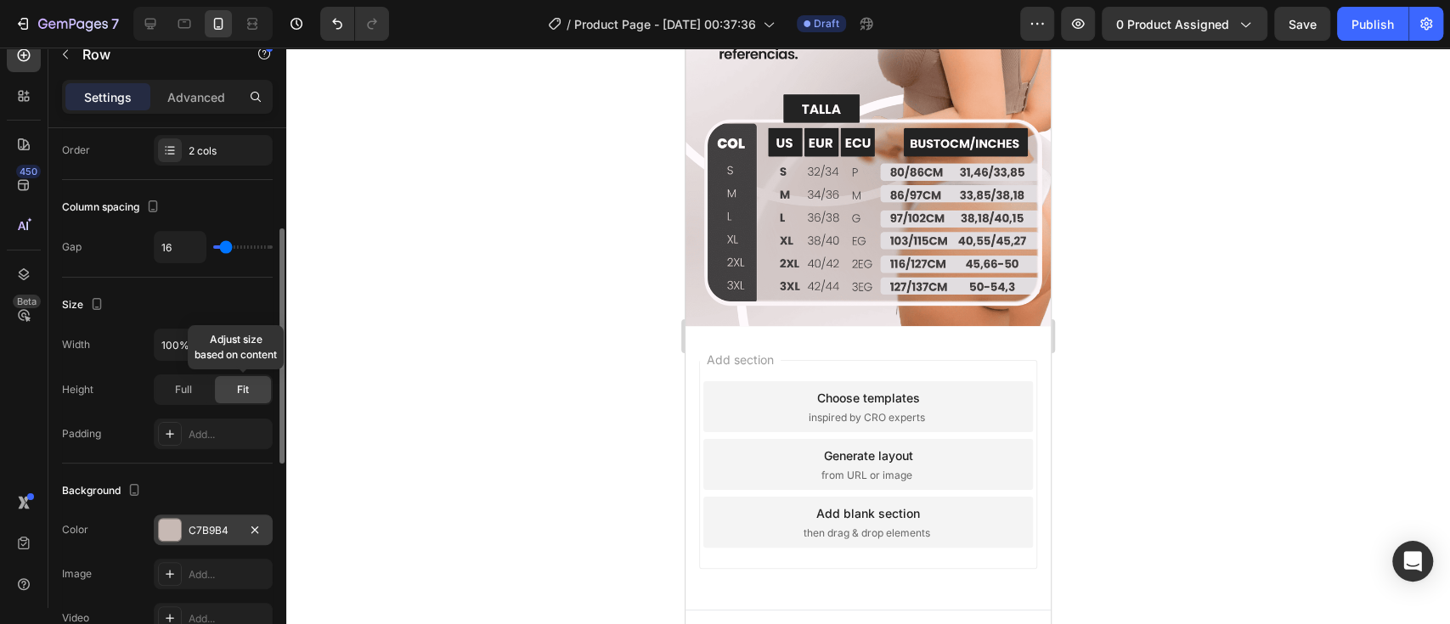
scroll to position [301, 0]
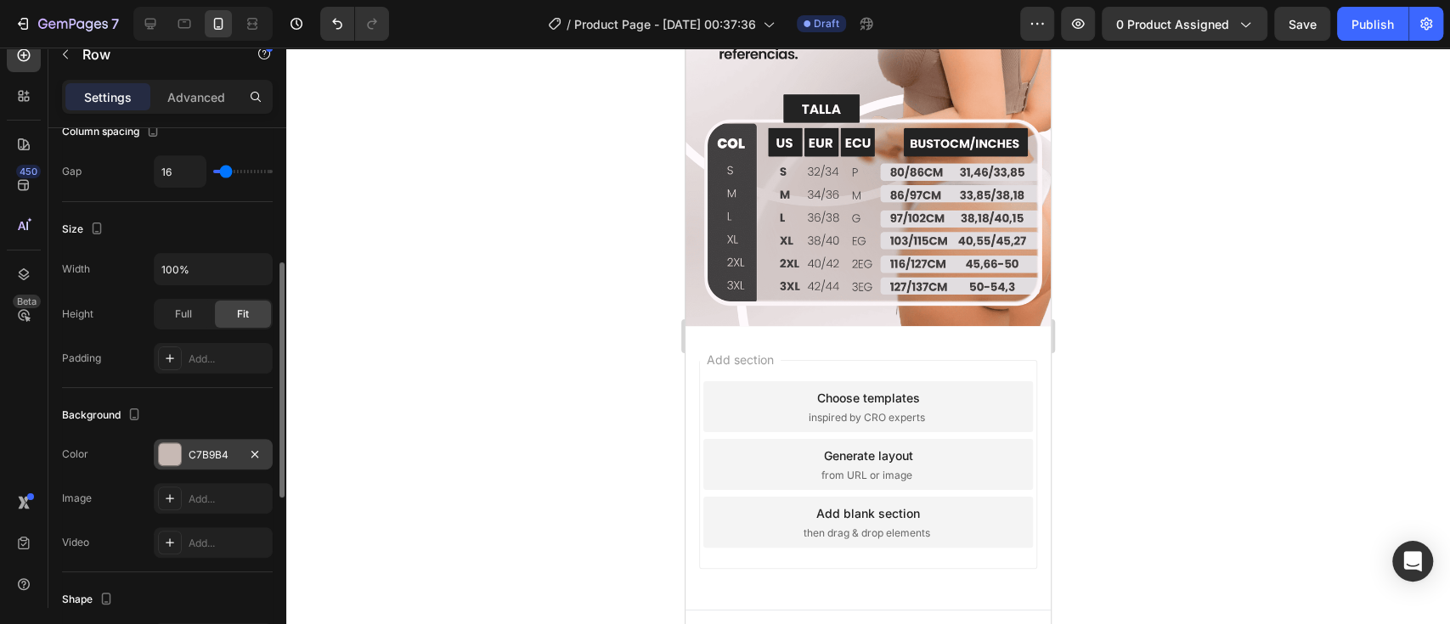
click at [211, 448] on div "C7B9B4" at bounding box center [213, 455] width 49 height 15
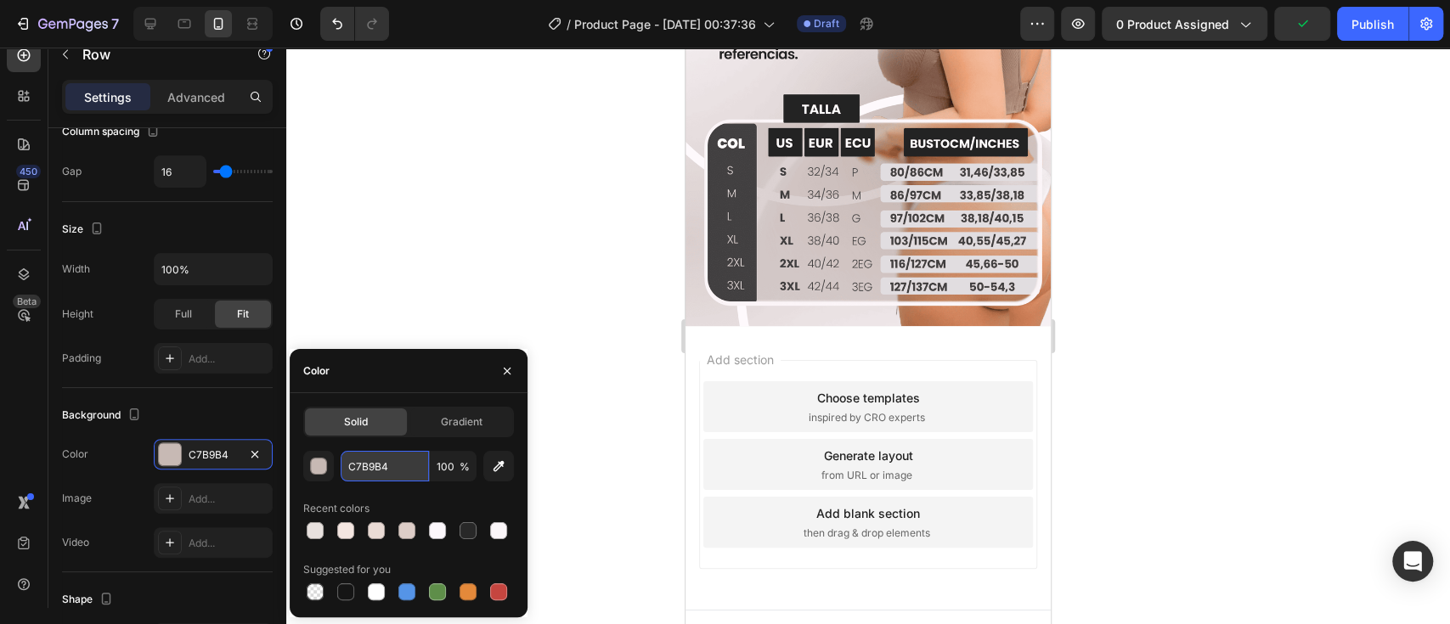
click at [382, 462] on input "C7B9B4" at bounding box center [385, 466] width 88 height 31
paste input "E8E1DE"
type input "E8E1DE"
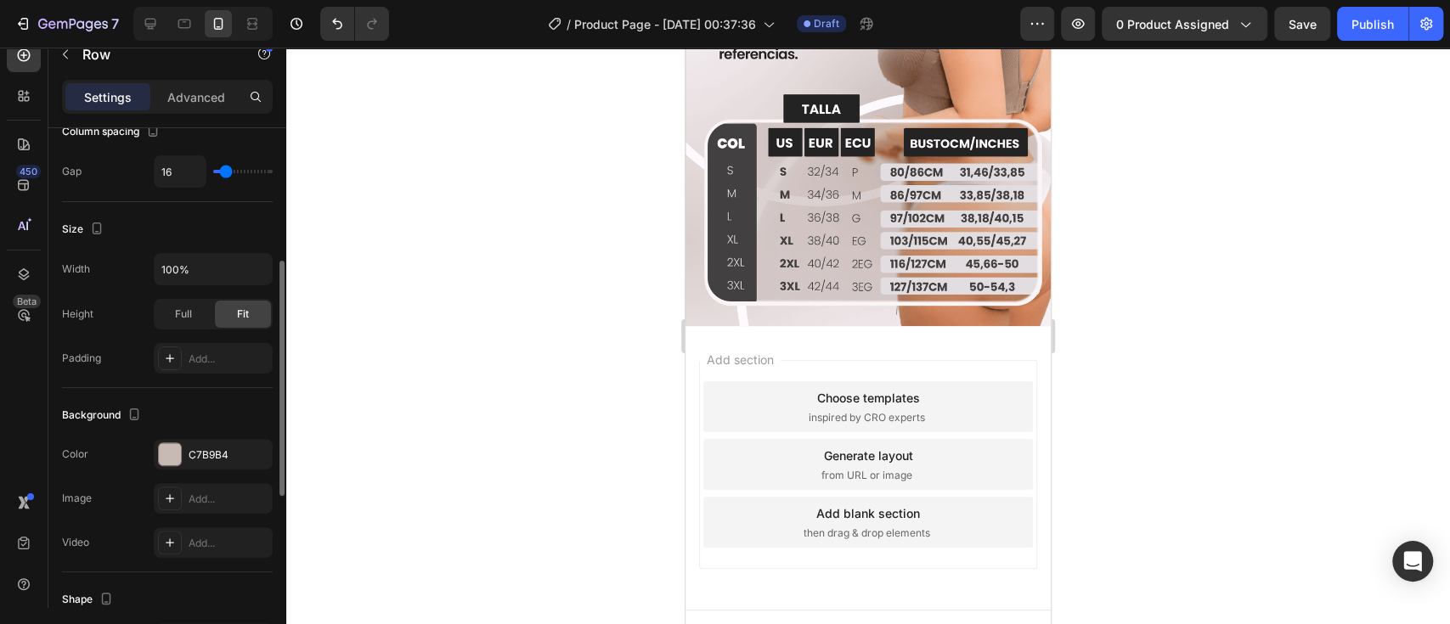
scroll to position [301, 0]
click at [207, 454] on div "C7B9B4" at bounding box center [213, 455] width 49 height 15
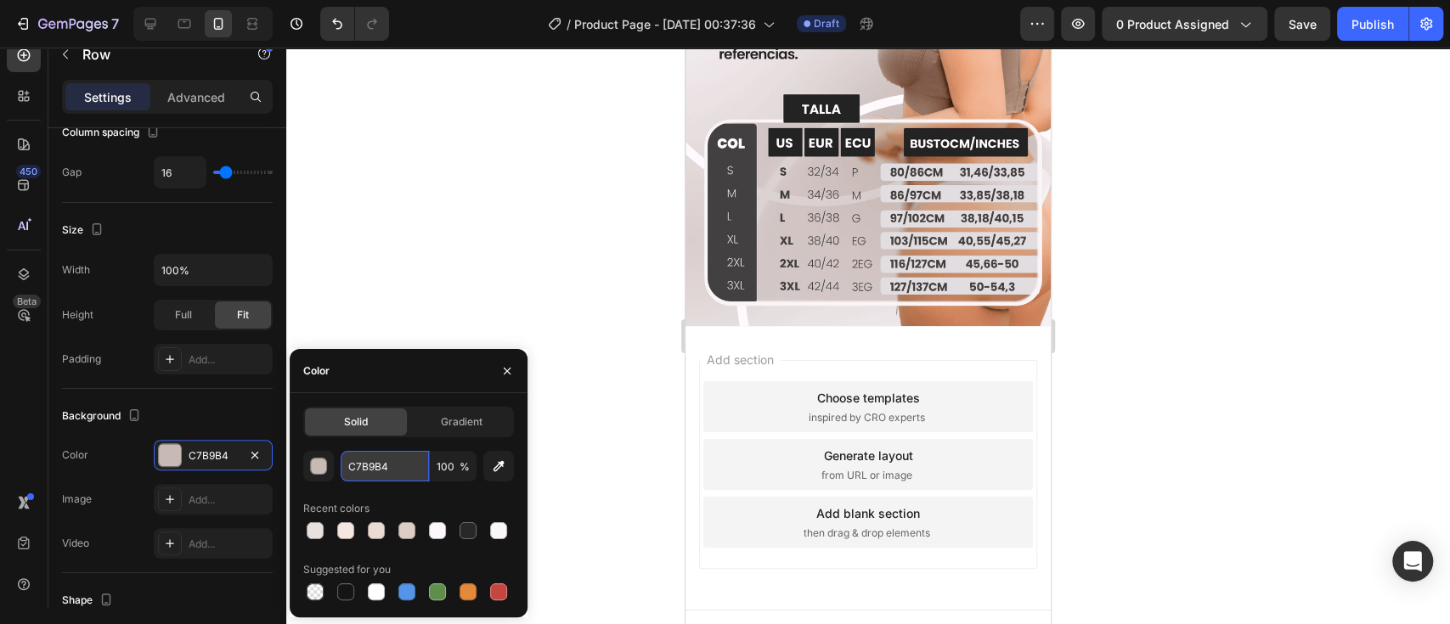
click at [360, 460] on input "C7B9B4" at bounding box center [385, 466] width 88 height 31
paste input "E8E1DE"
type input "E8E1DE"
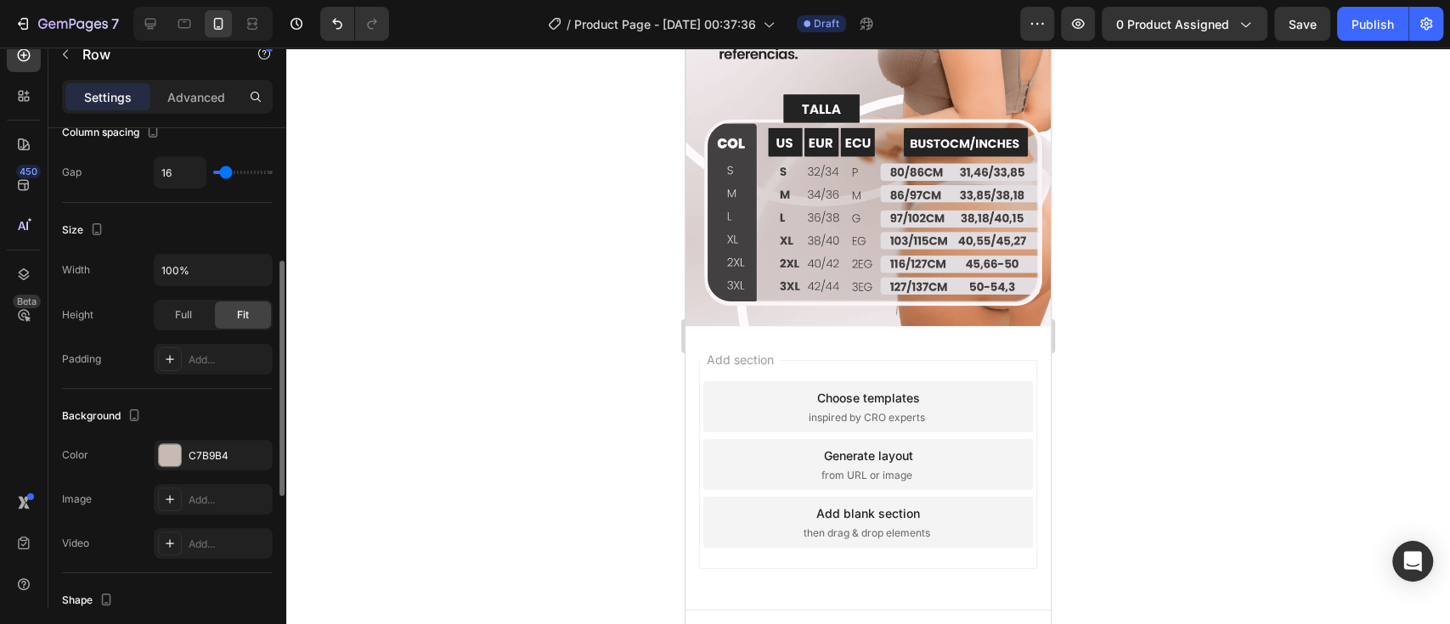
scroll to position [300, 0]
click at [250, 446] on button "button" at bounding box center [255, 456] width 20 height 20
click at [233, 452] on div "Add..." at bounding box center [229, 456] width 80 height 15
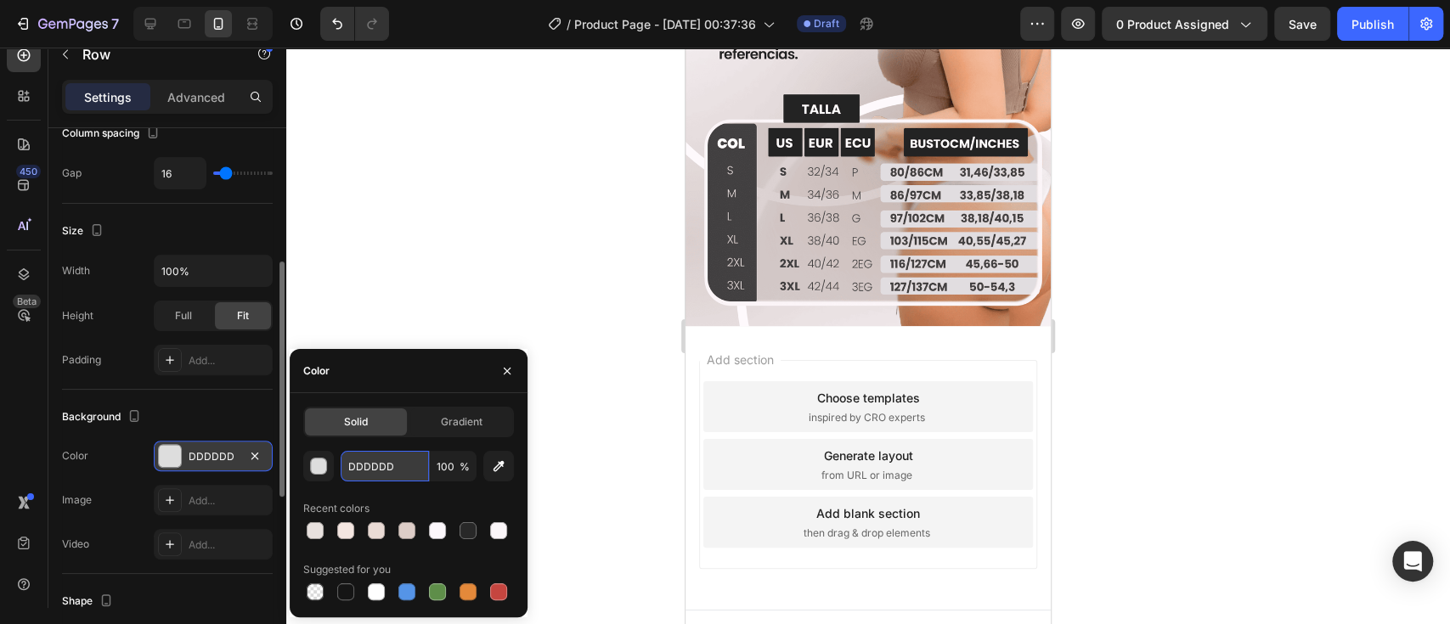
click at [390, 465] on input "DDDDDD" at bounding box center [385, 466] width 88 height 31
paste input "E8E1DE"
type input "E8E1DE"
click at [1167, 368] on div at bounding box center [867, 336] width 1163 height 577
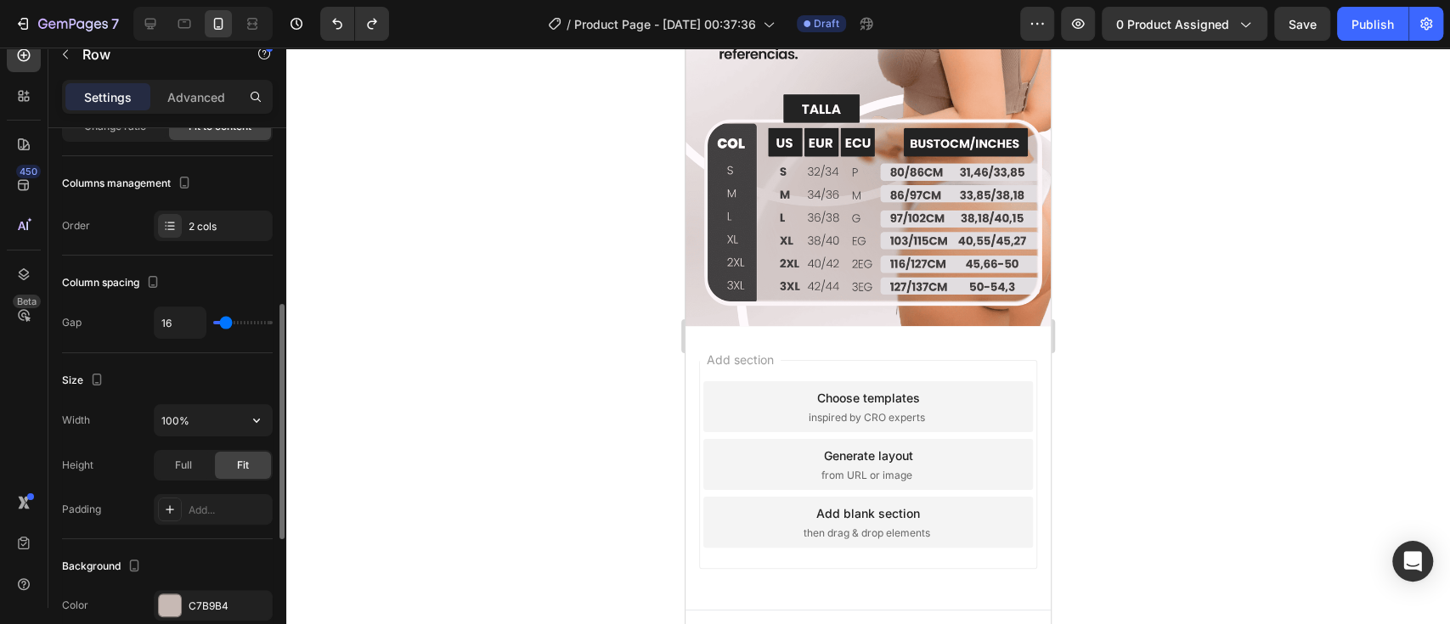
scroll to position [301, 0]
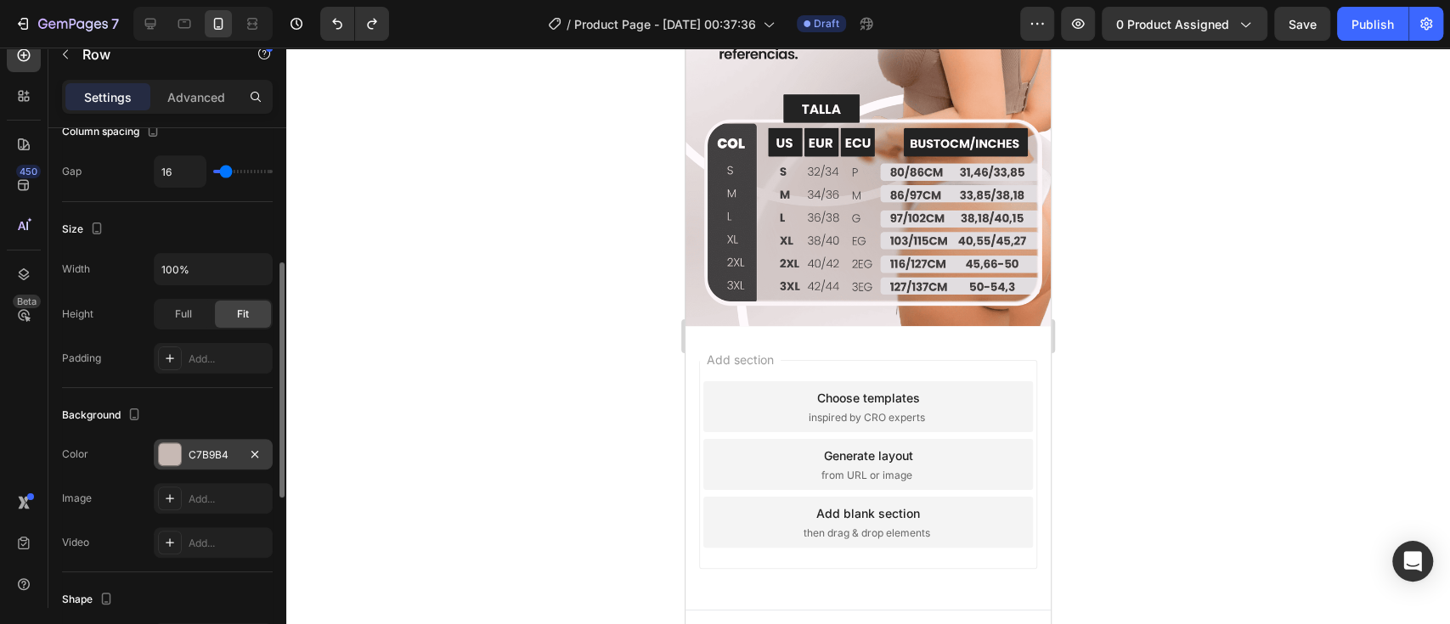
click at [211, 466] on div "C7B9B4" at bounding box center [213, 454] width 119 height 31
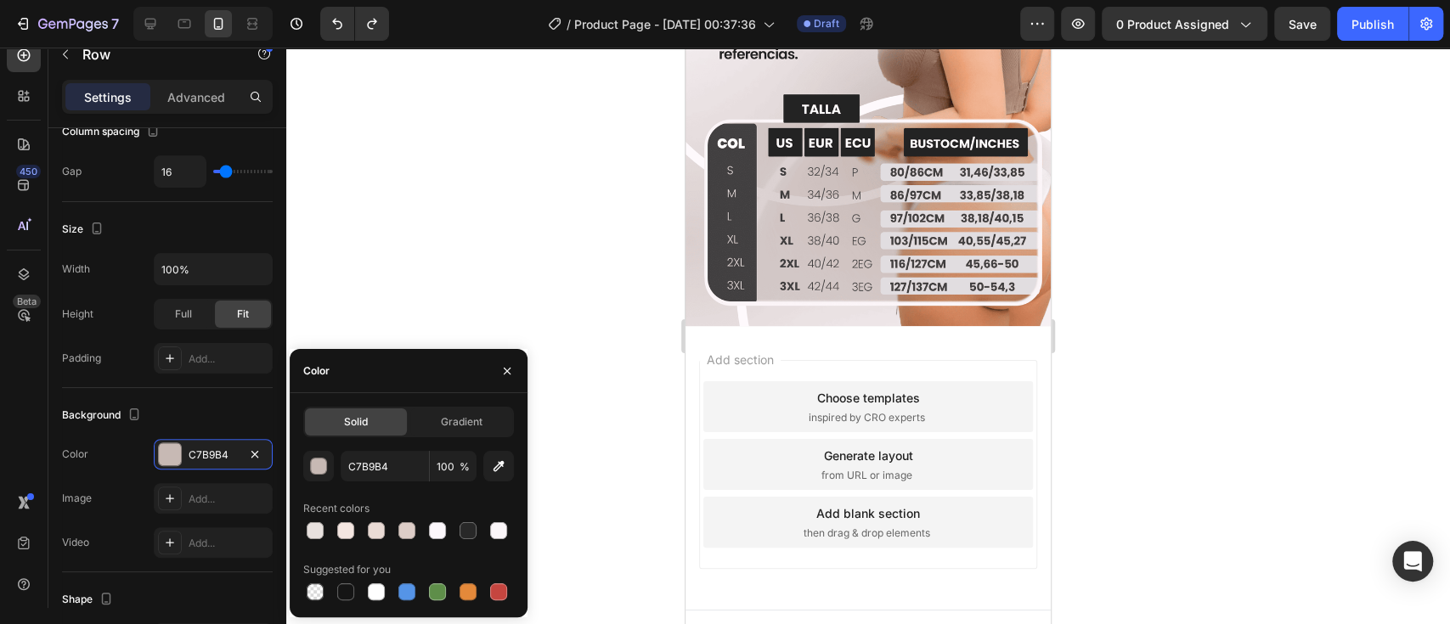
click at [352, 448] on div "Solid Gradient C7B9B4 100 % Recent colors Suggested for you" at bounding box center [408, 505] width 211 height 197
click at [384, 473] on input "C7B9B4" at bounding box center [385, 466] width 88 height 31
paste input "E8E1DE"
type input "E8E1DE"
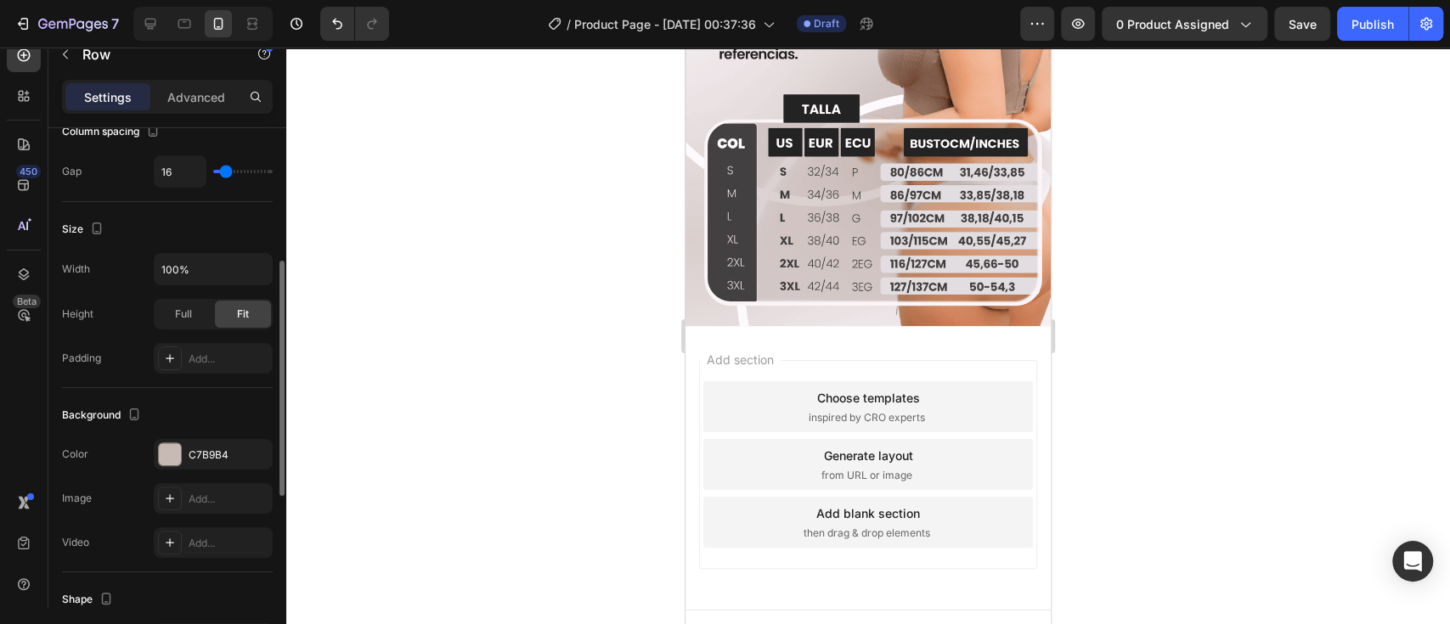
scroll to position [301, 0]
click at [228, 441] on div "C7B9B4" at bounding box center [213, 455] width 119 height 31
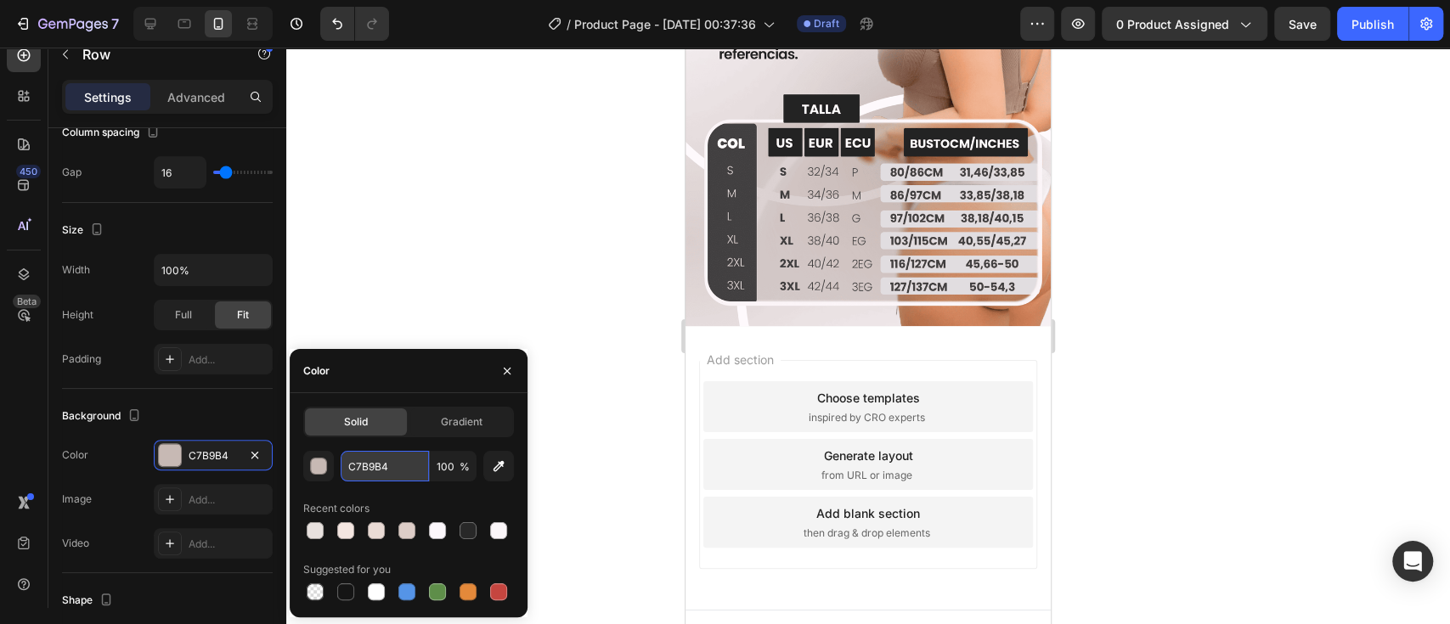
click at [392, 467] on input "C7B9B4" at bounding box center [385, 466] width 88 height 31
paste input "E8E1DE"
type input "E8E1DE"
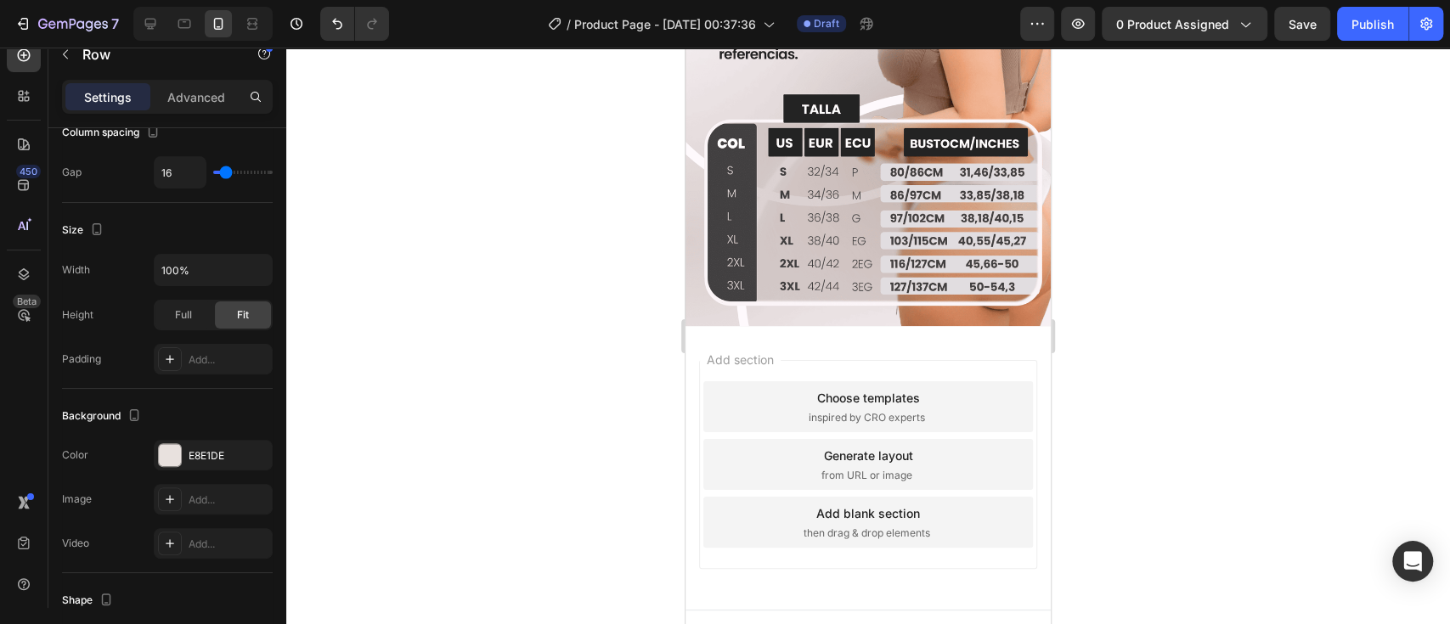
click at [1175, 358] on div at bounding box center [867, 336] width 1163 height 577
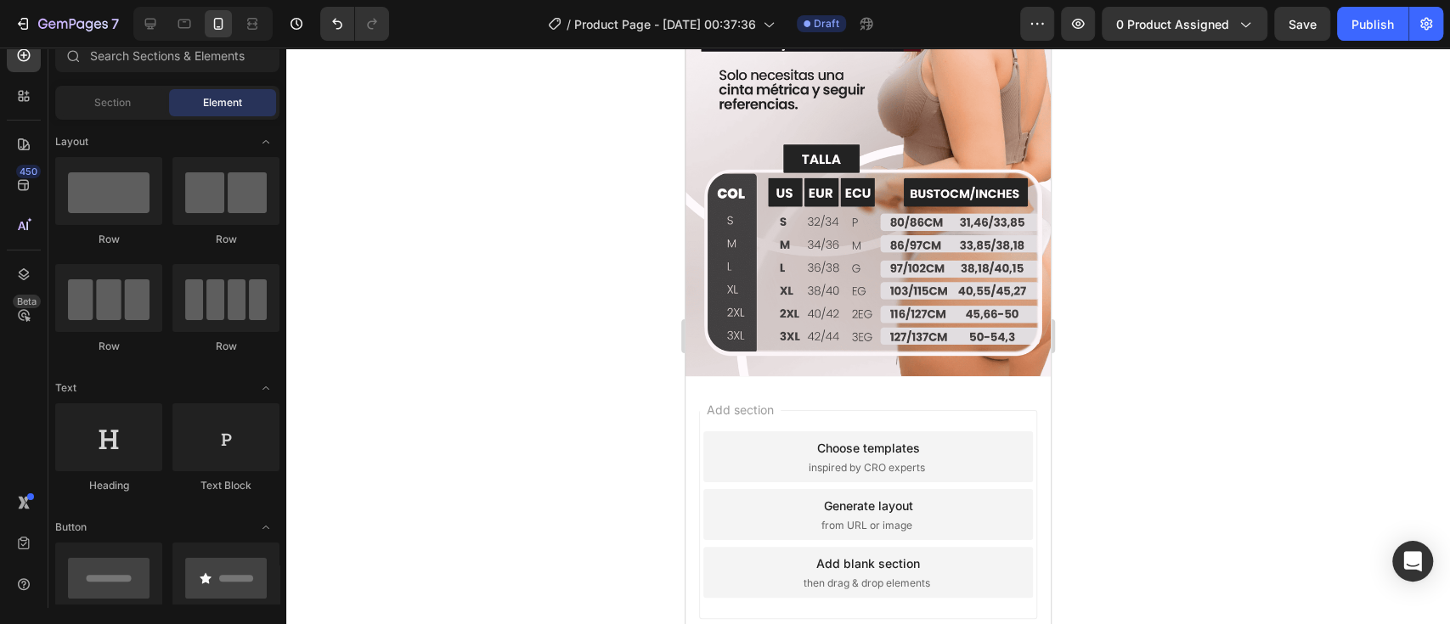
scroll to position [2217, 0]
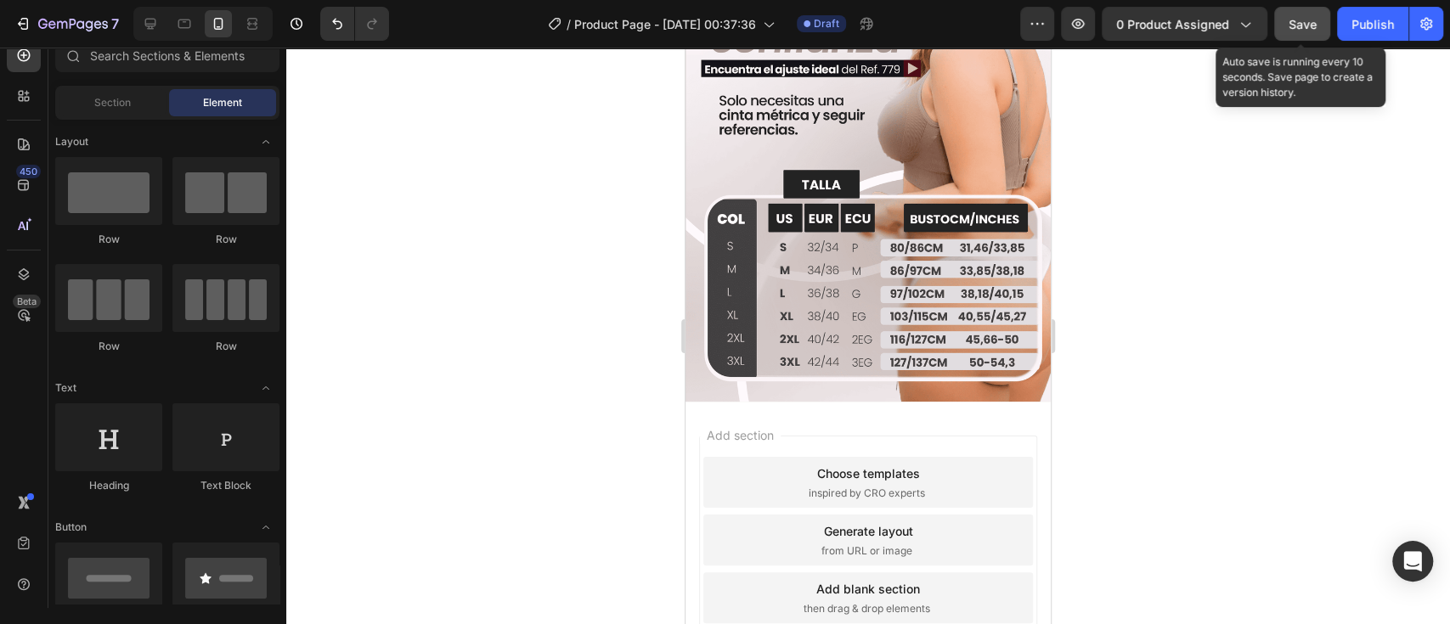
click at [1291, 31] on span "Save" at bounding box center [1302, 24] width 28 height 14
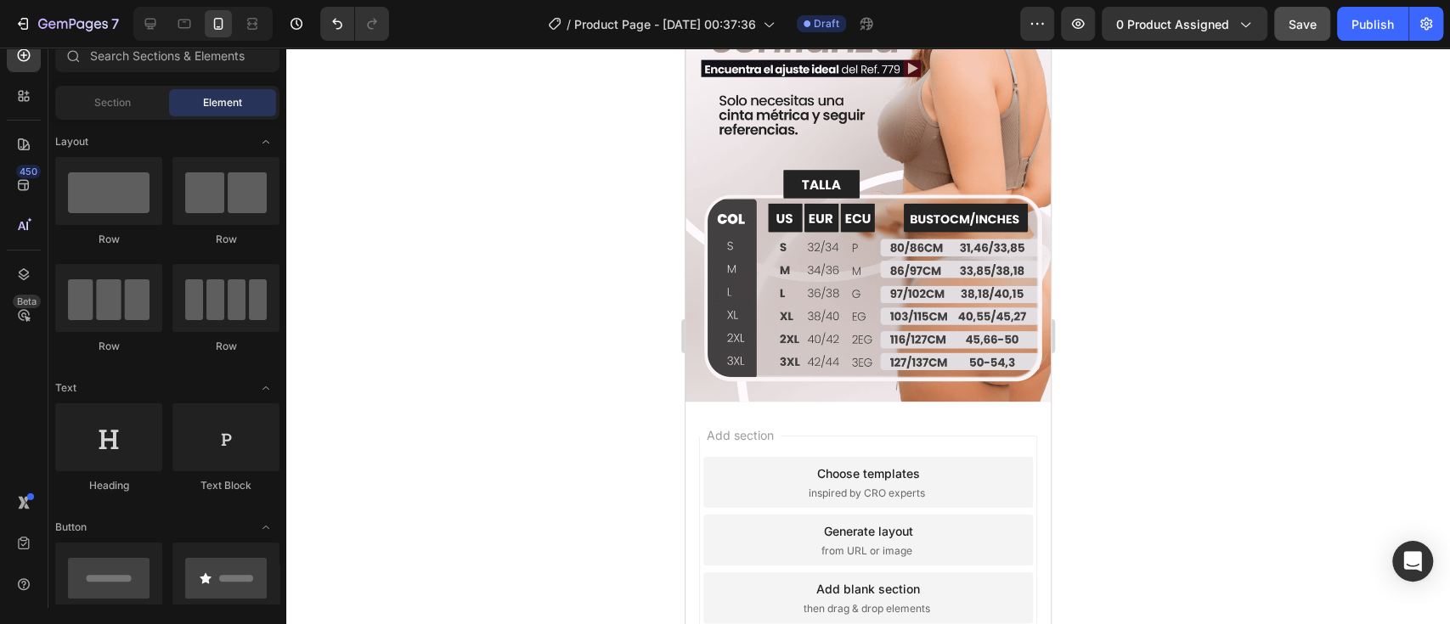
click at [1276, 268] on div at bounding box center [867, 336] width 1163 height 577
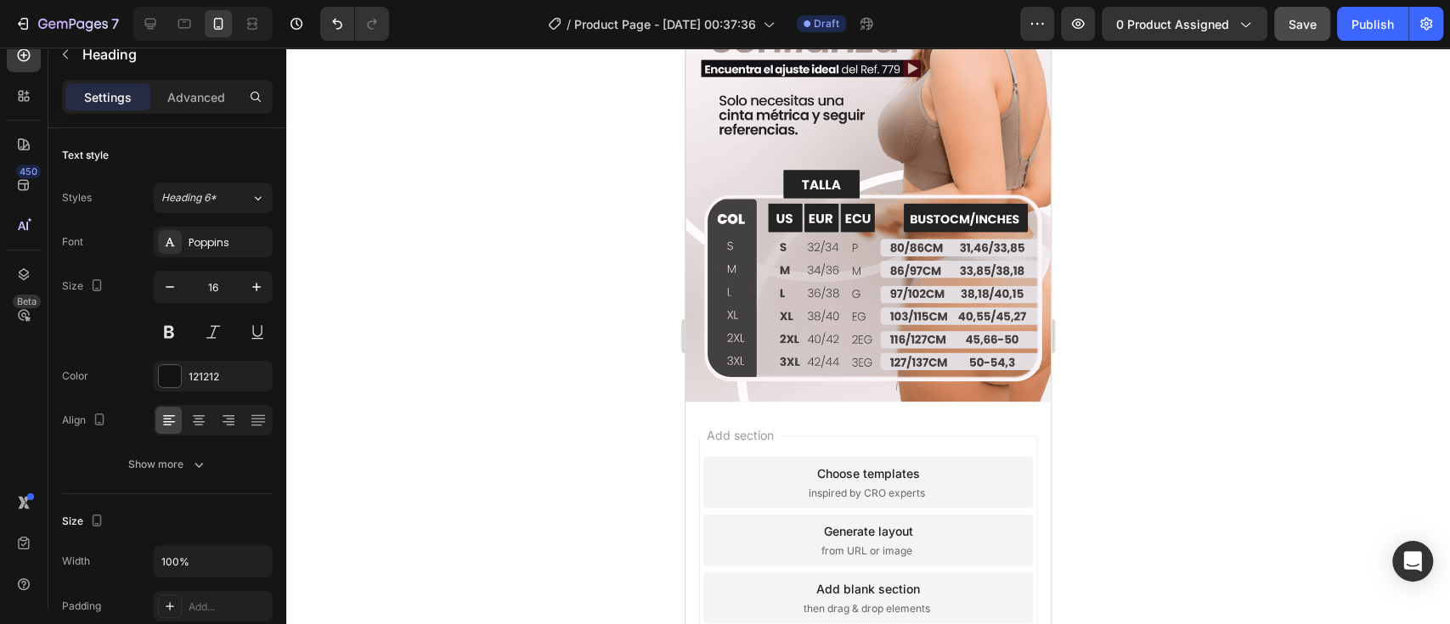
drag, startPoint x: 839, startPoint y: 350, endPoint x: 765, endPoint y: 351, distance: 73.9
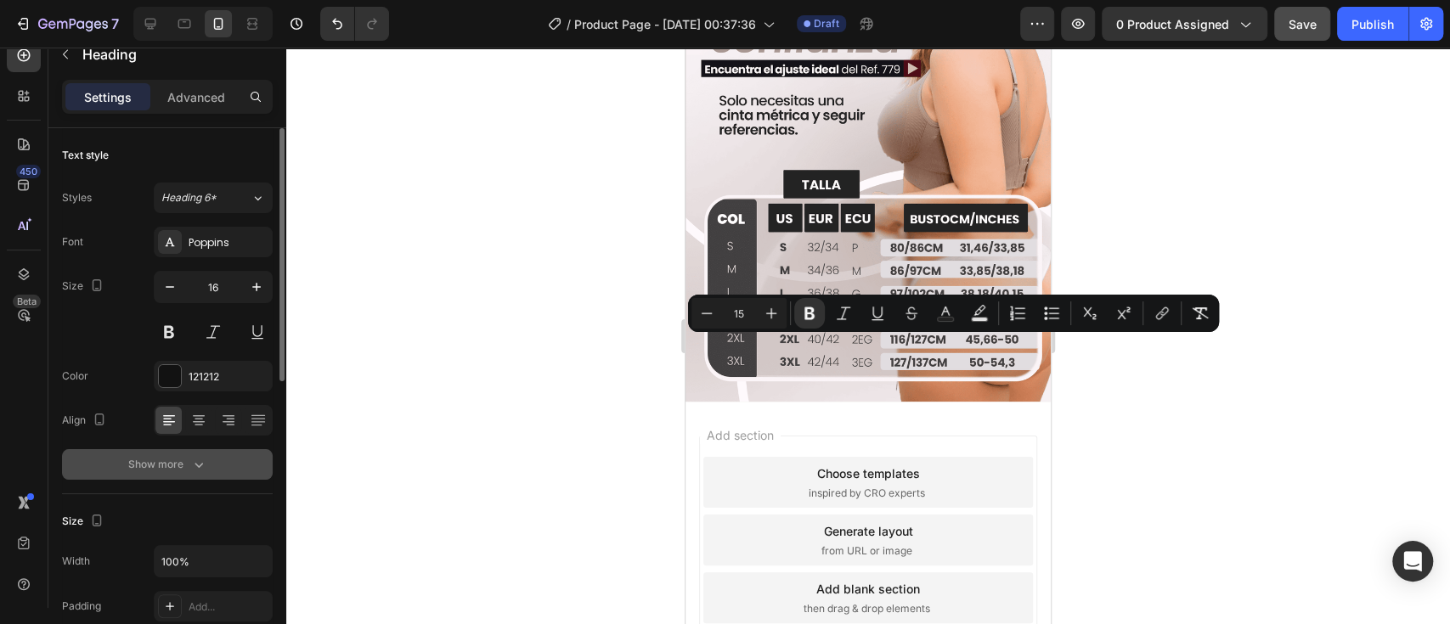
click at [186, 459] on div "Show more" at bounding box center [167, 464] width 79 height 17
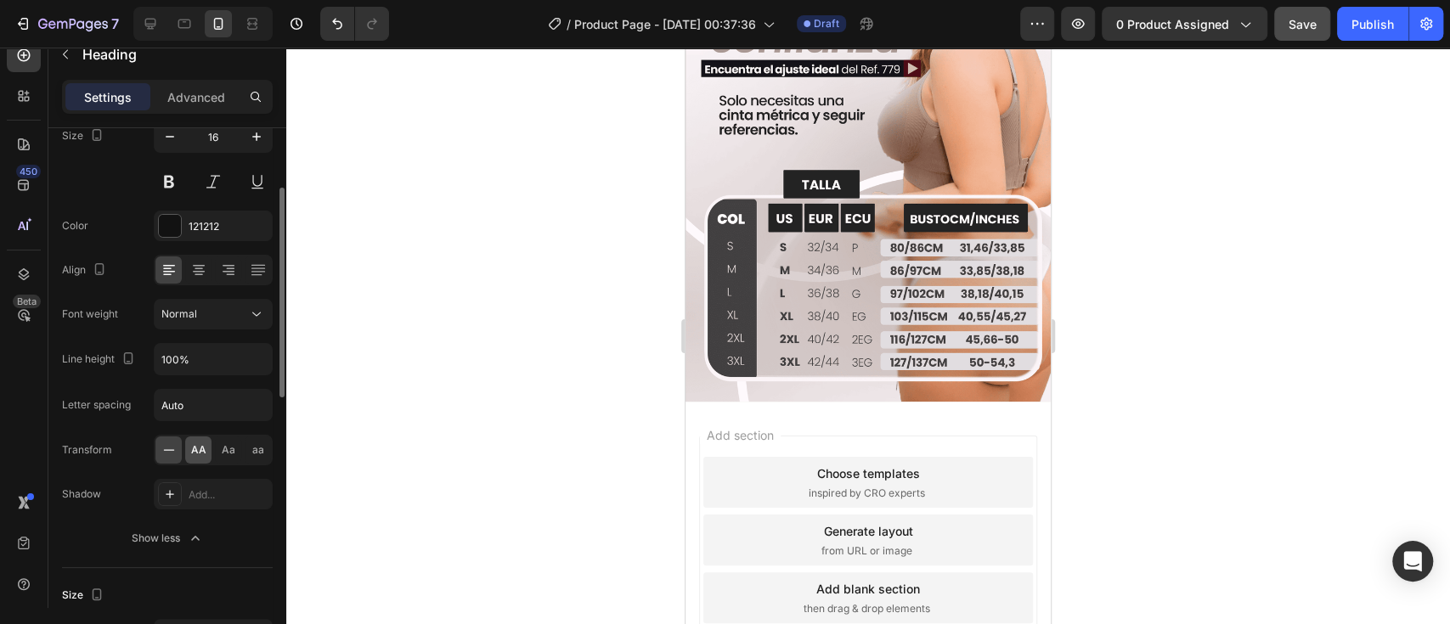
scroll to position [226, 0]
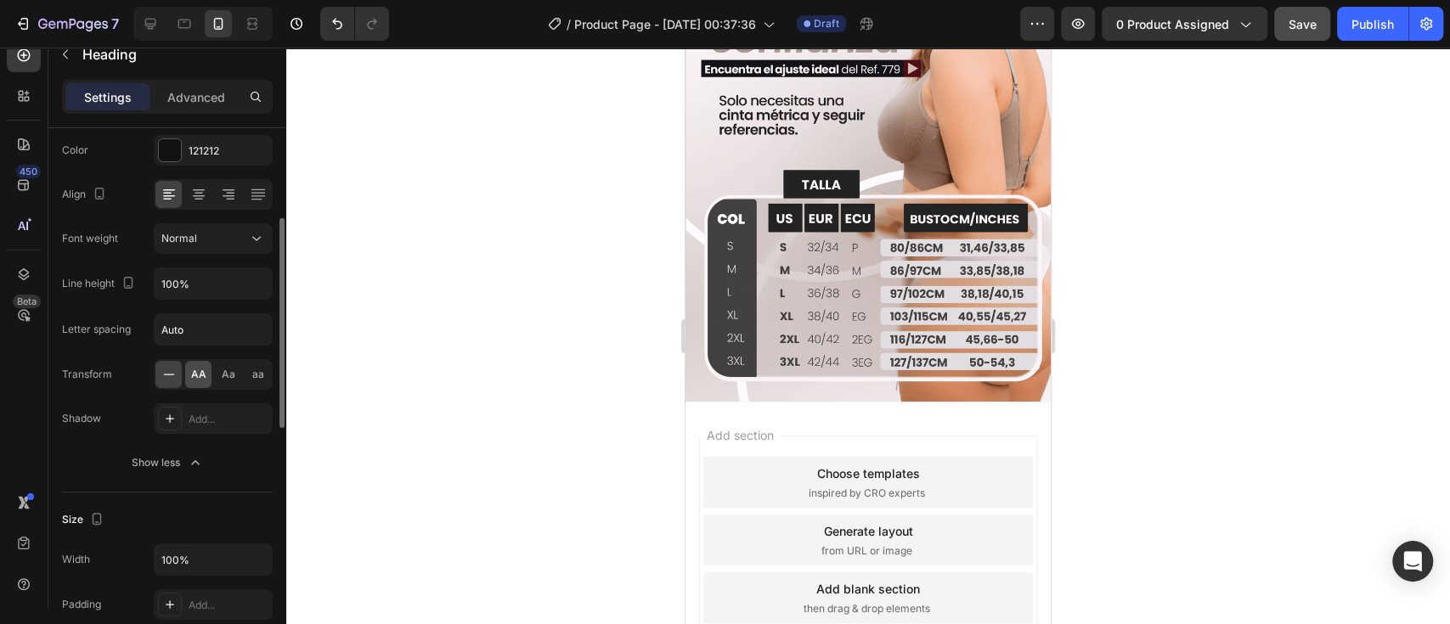
click at [197, 373] on span "AA" at bounding box center [198, 374] width 15 height 15
click at [1112, 350] on div at bounding box center [867, 336] width 1163 height 577
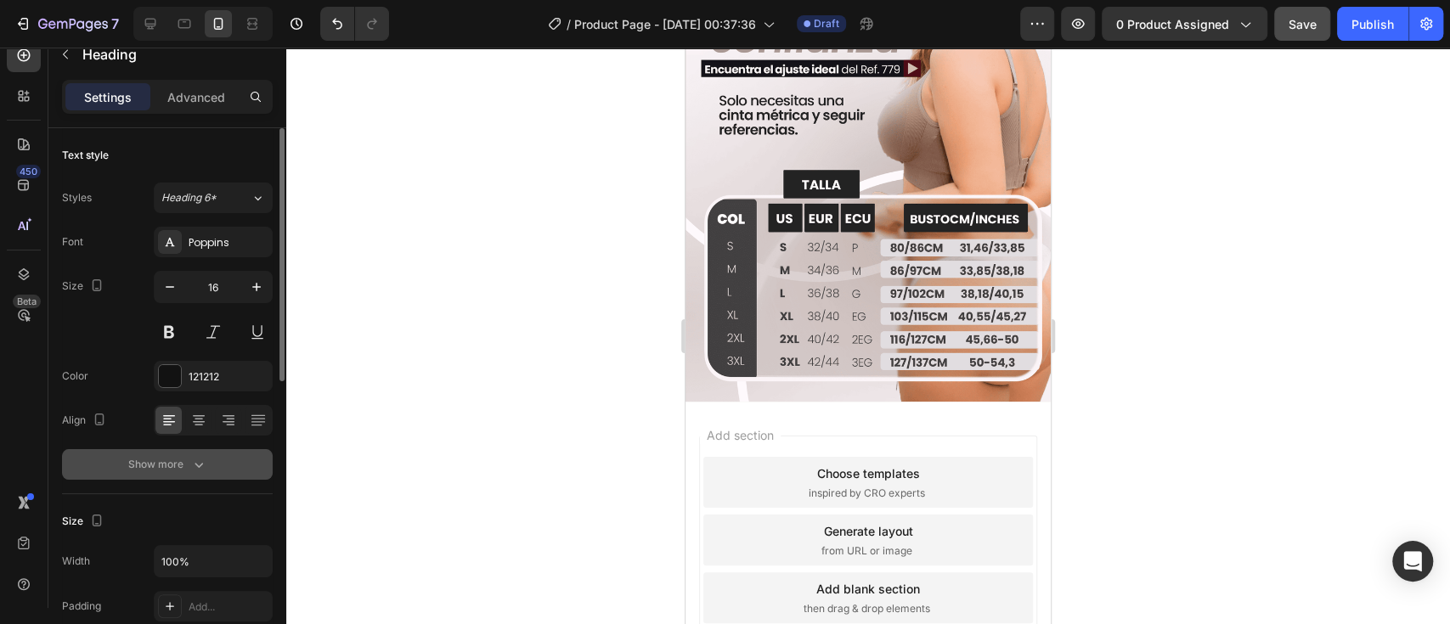
click at [180, 470] on div "Show more" at bounding box center [167, 464] width 79 height 17
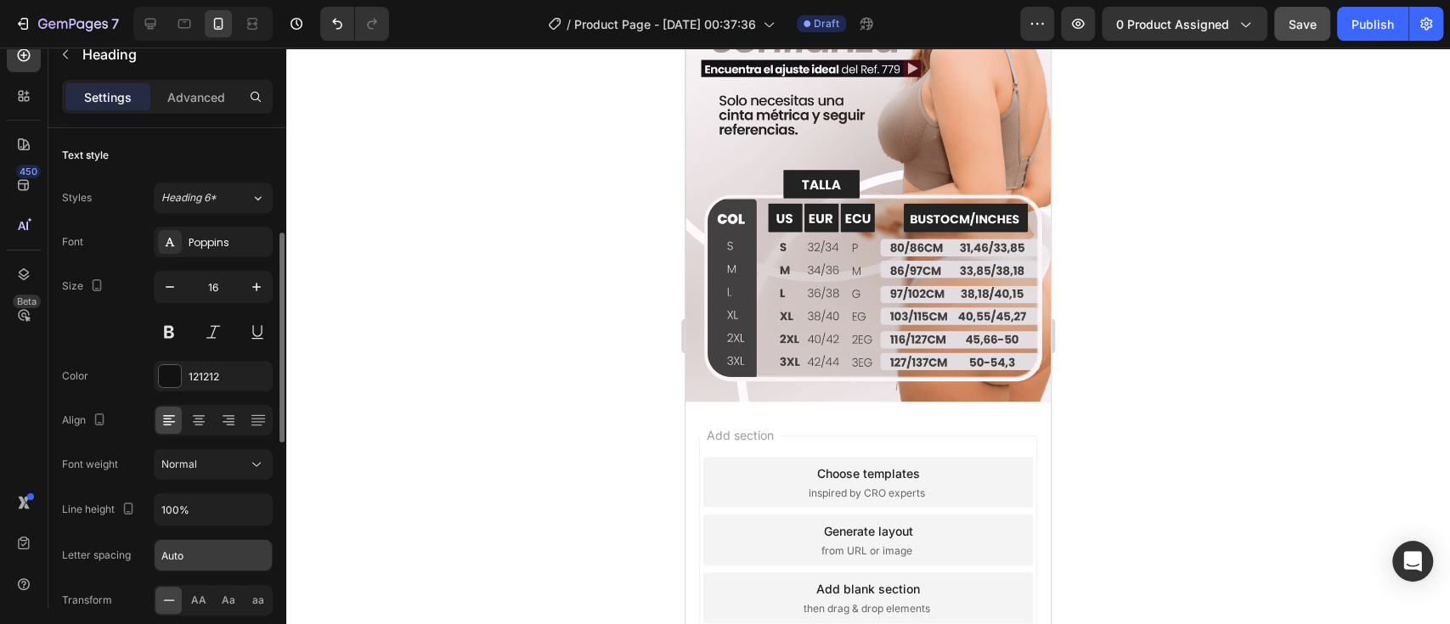
scroll to position [75, 0]
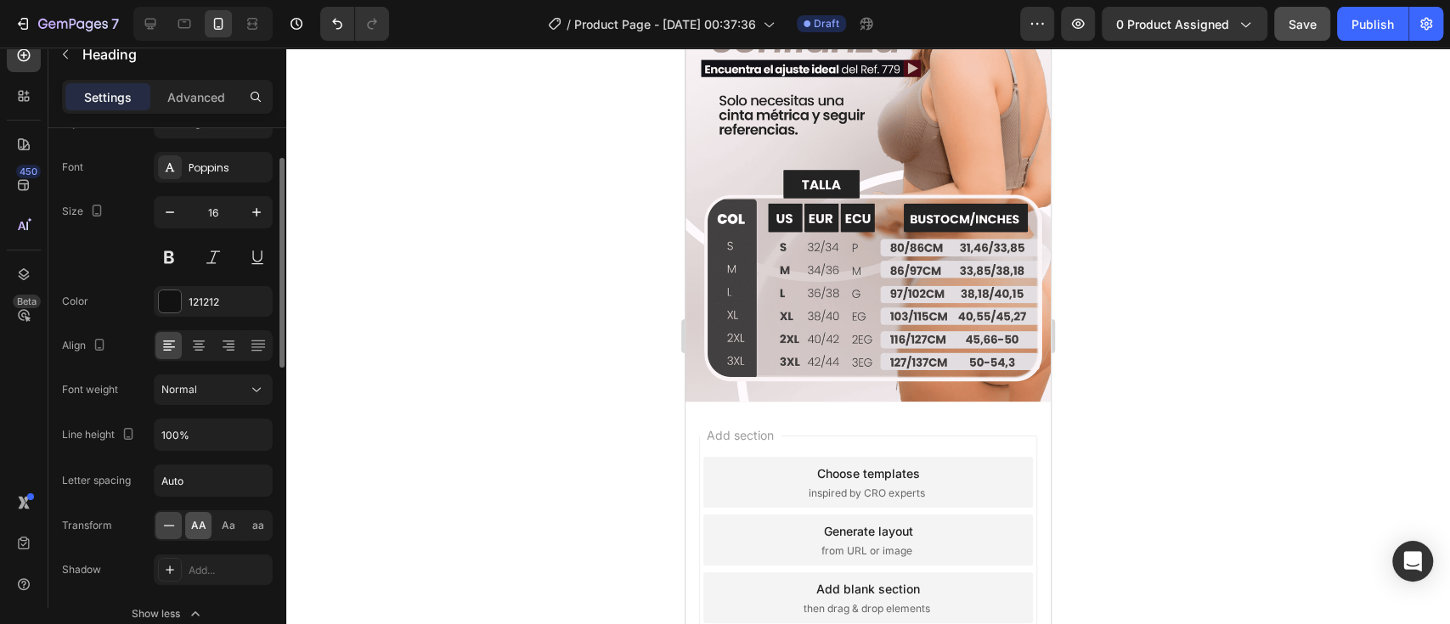
click at [201, 527] on span "AA" at bounding box center [198, 525] width 15 height 15
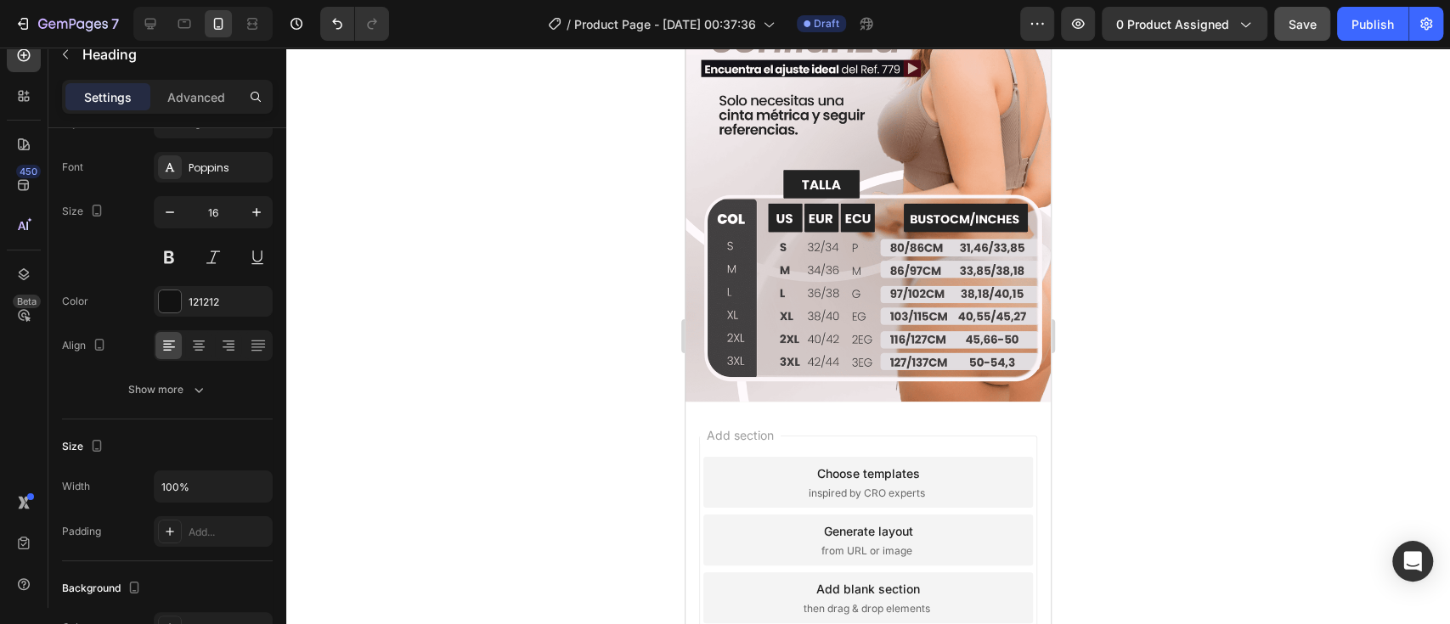
click at [194, 391] on icon "button" at bounding box center [198, 389] width 17 height 17
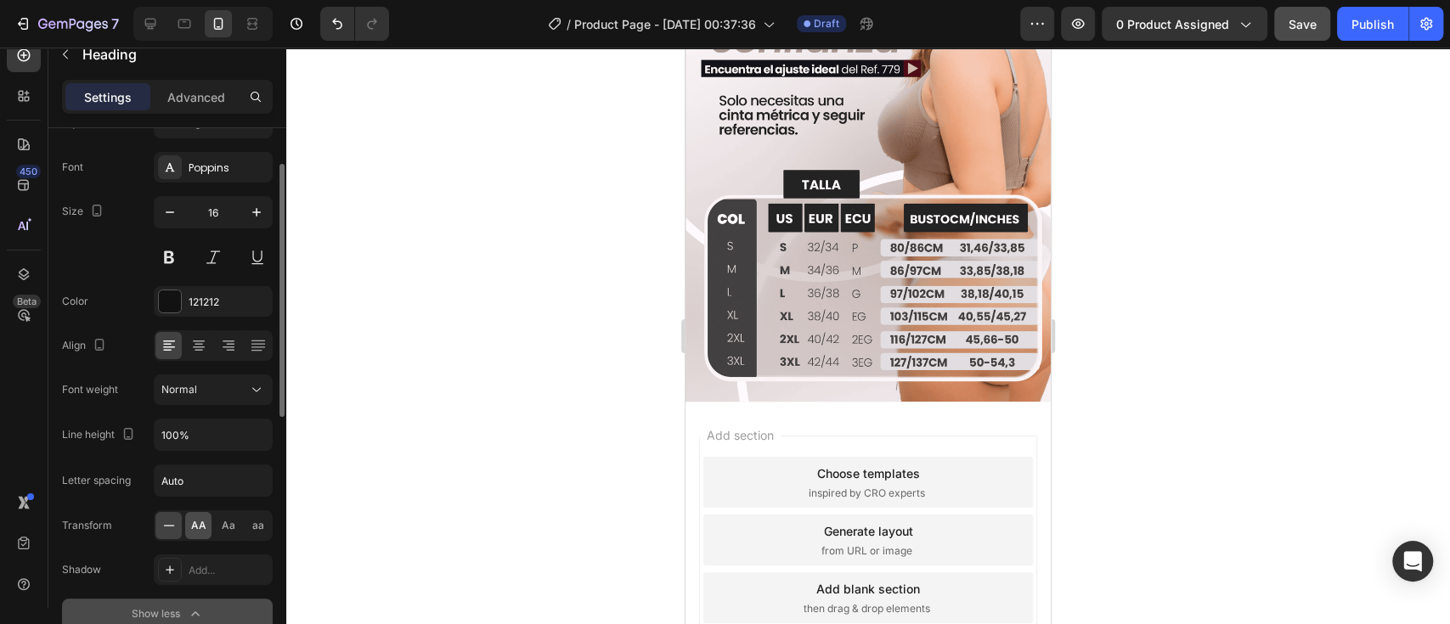
click at [192, 525] on span "AA" at bounding box center [198, 525] width 15 height 15
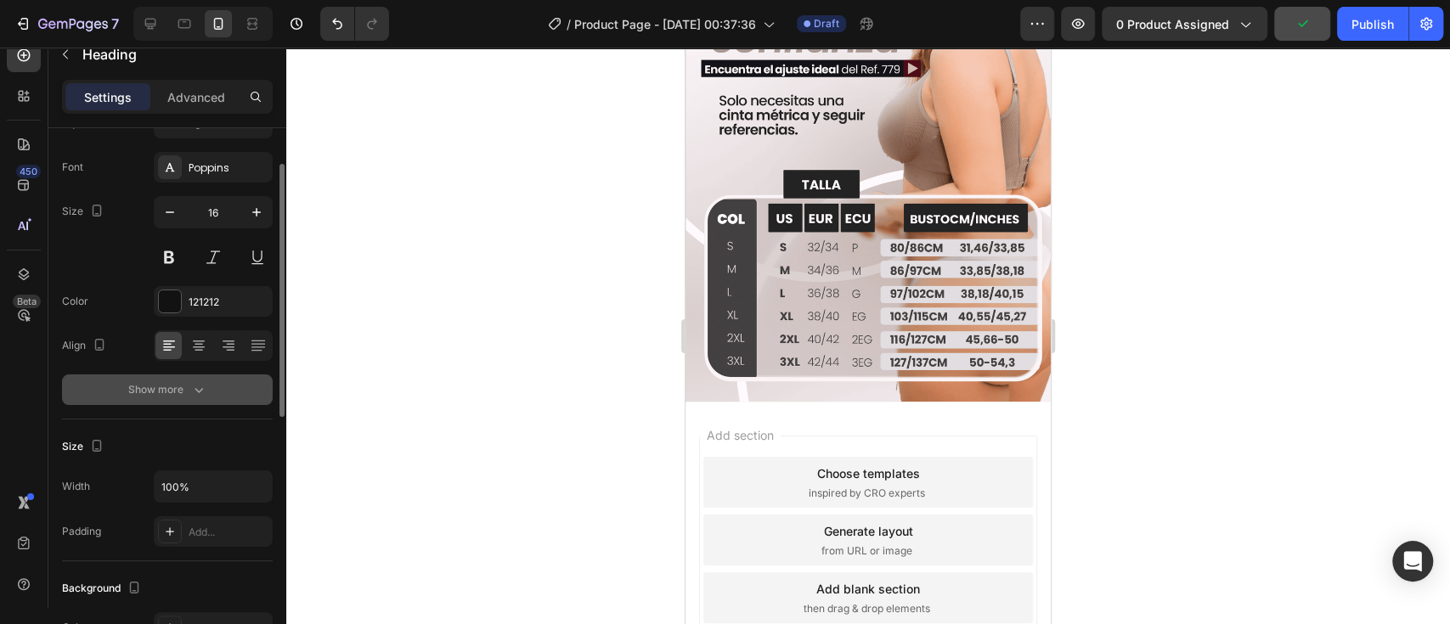
click at [188, 389] on div "Show more" at bounding box center [167, 389] width 79 height 17
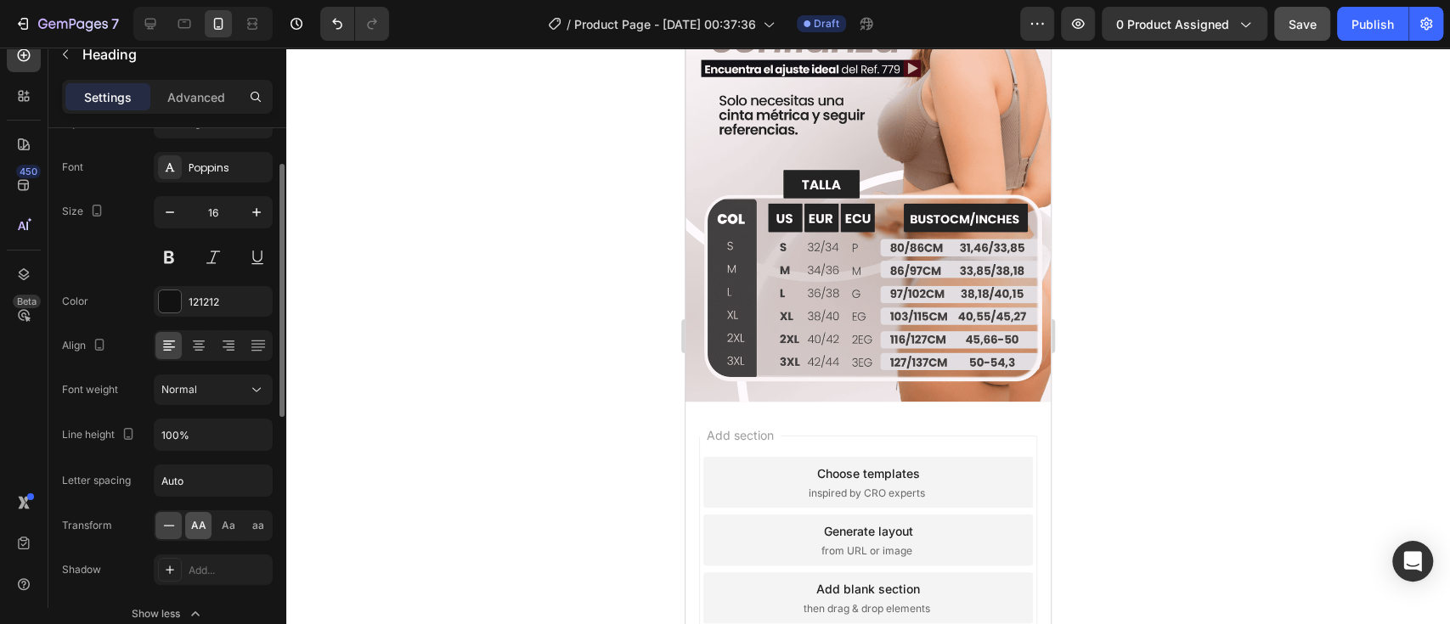
click at [189, 521] on div "AA" at bounding box center [198, 525] width 26 height 27
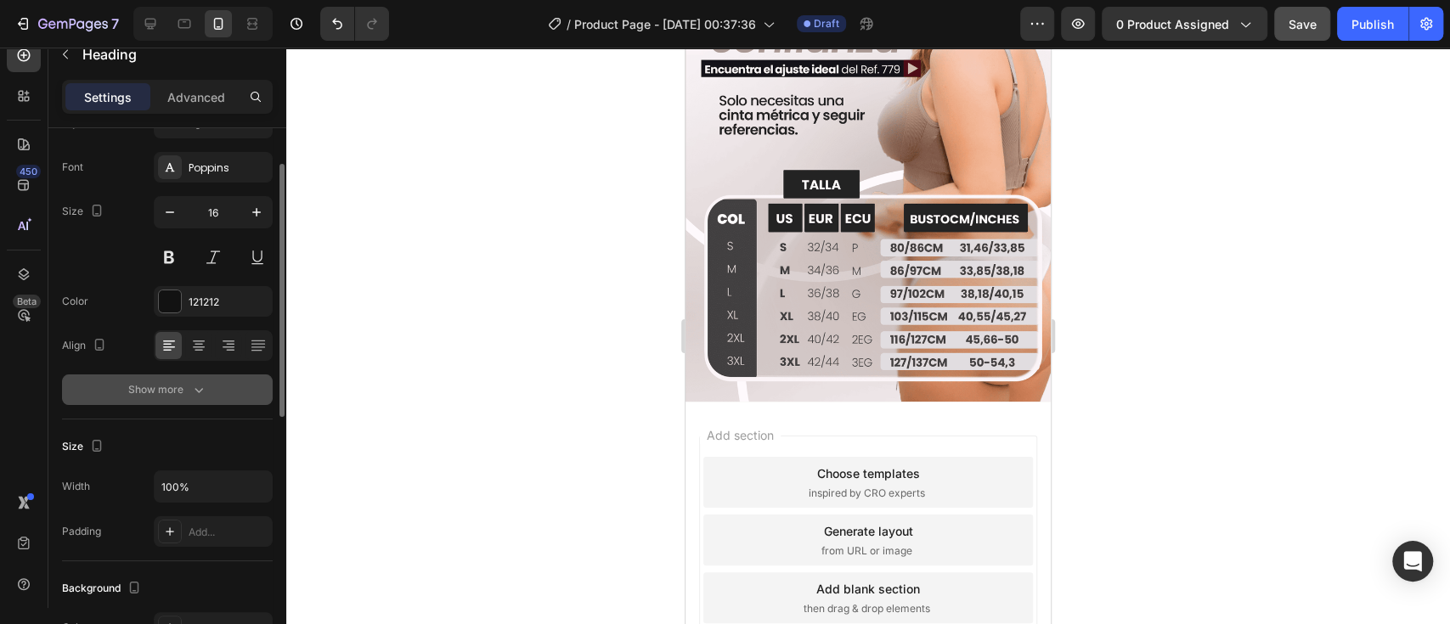
click at [177, 381] on div "Show more" at bounding box center [167, 389] width 79 height 17
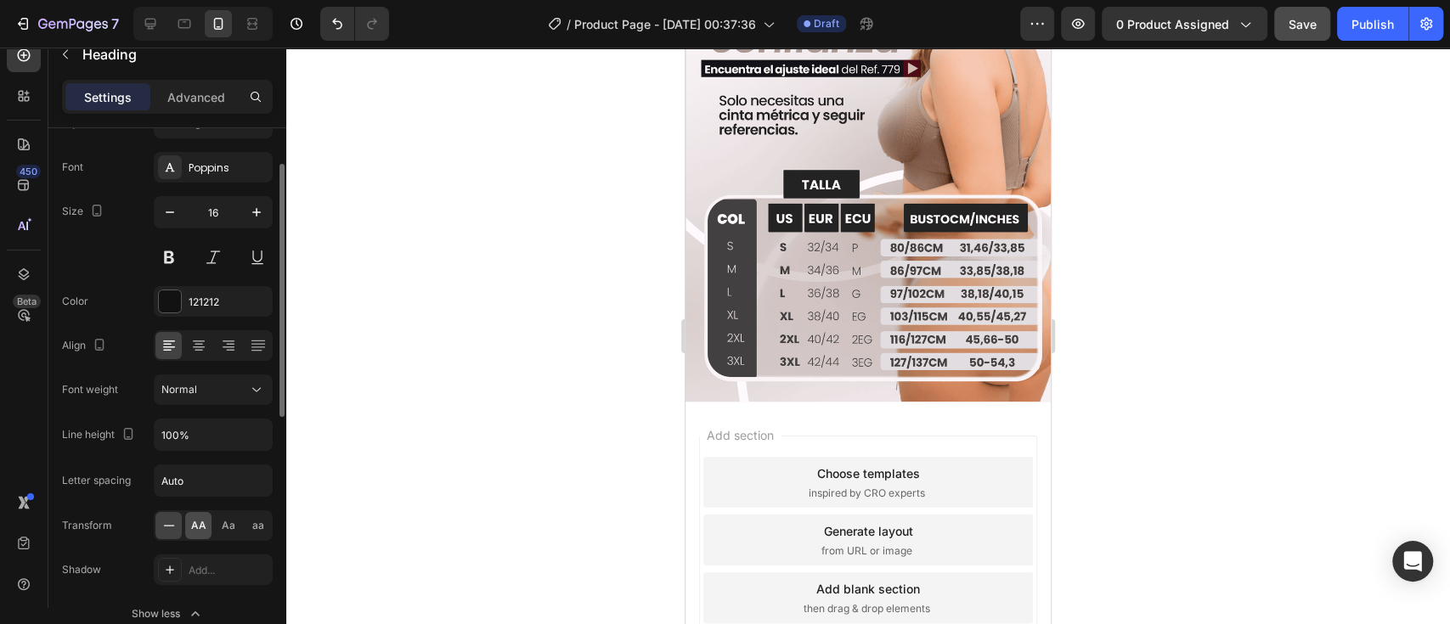
click at [189, 525] on div "AA" at bounding box center [198, 525] width 26 height 27
click at [1132, 358] on div at bounding box center [867, 336] width 1163 height 577
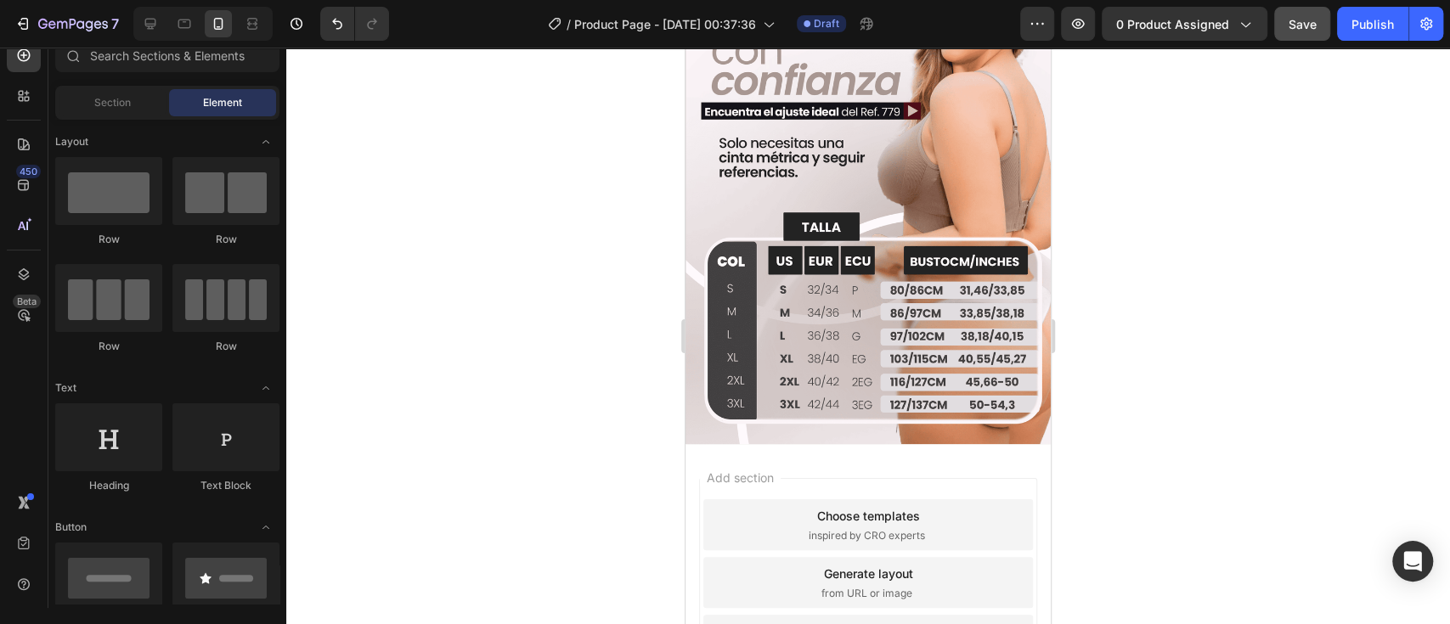
scroll to position [2142, 0]
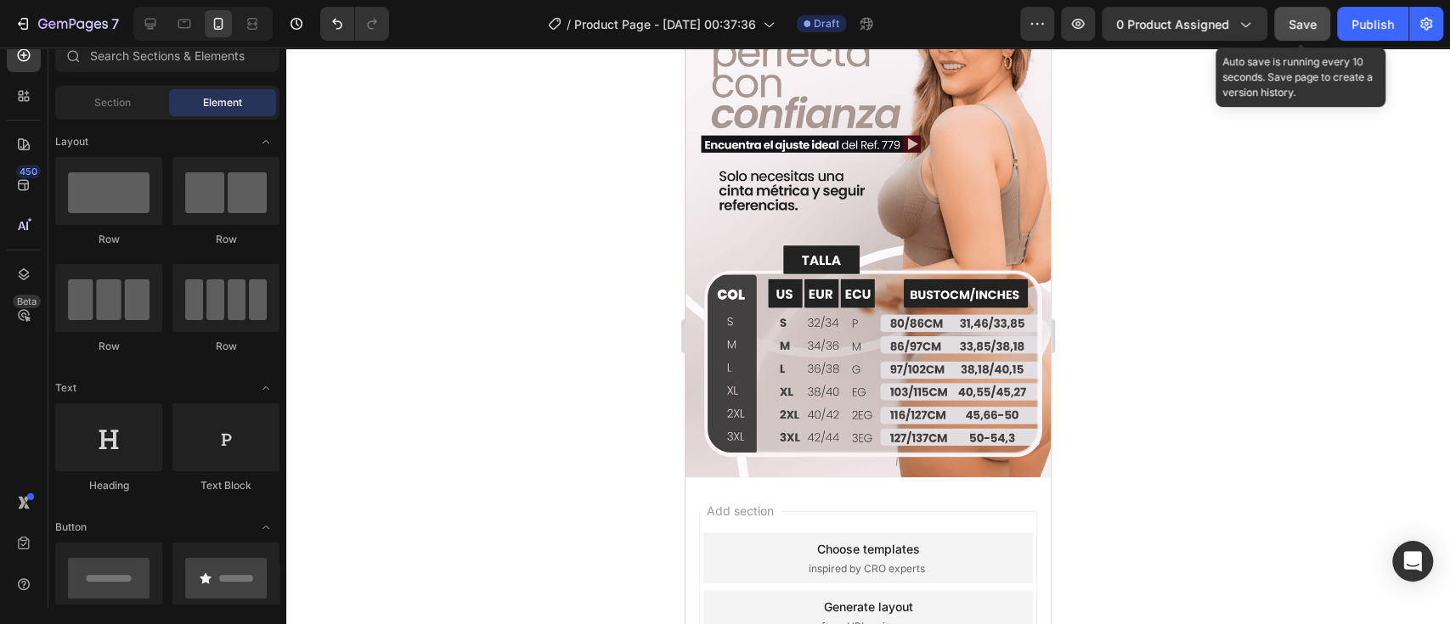
click at [1312, 13] on button "Save" at bounding box center [1302, 24] width 56 height 34
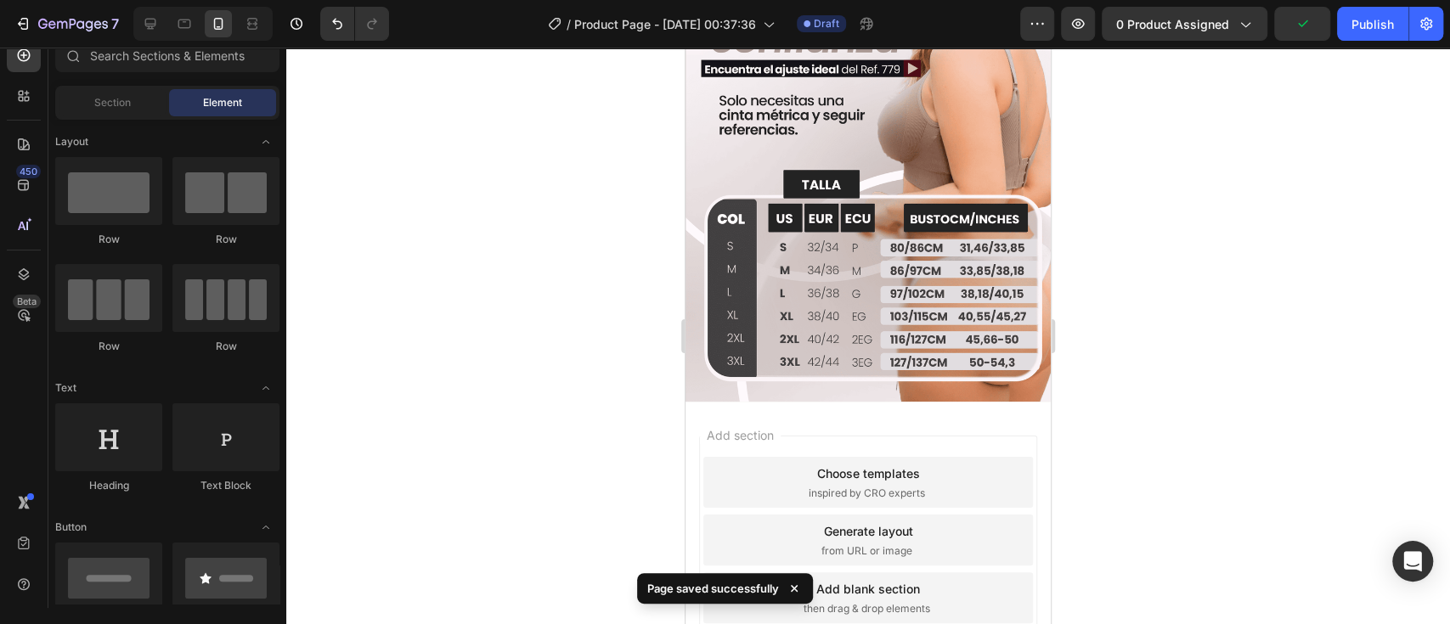
scroll to position [2293, 0]
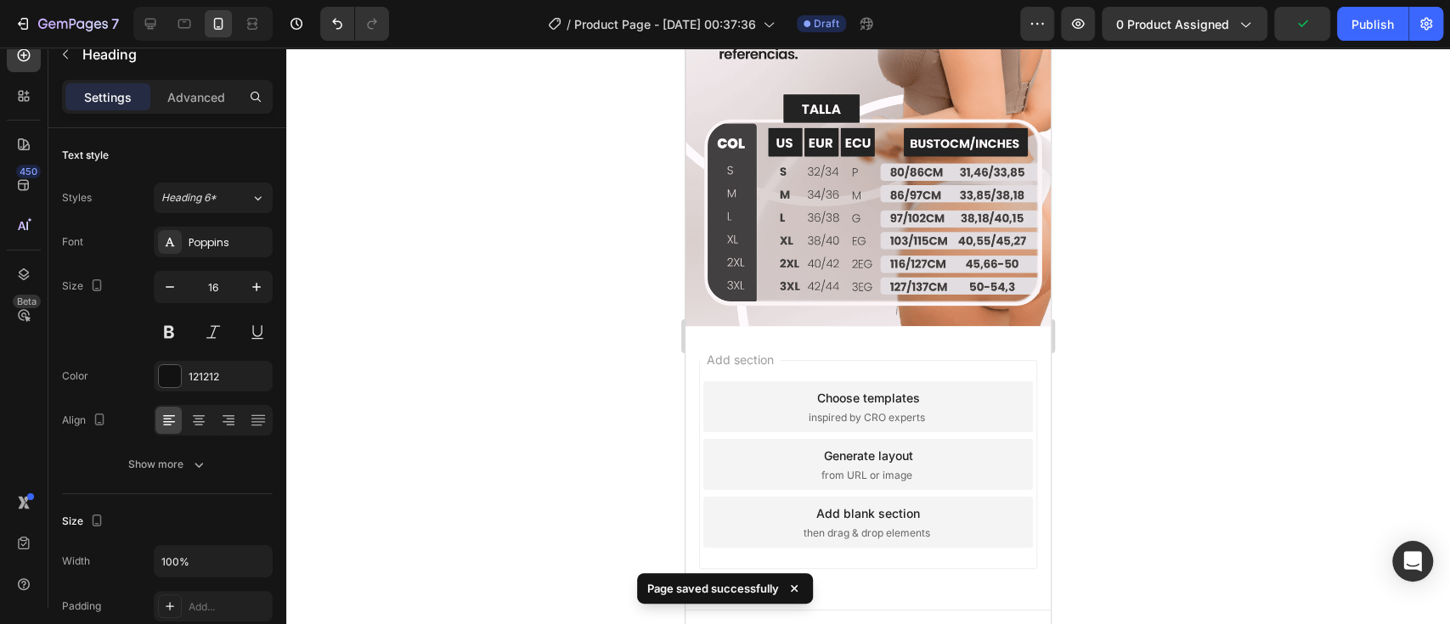
click at [1135, 260] on div at bounding box center [867, 336] width 1163 height 577
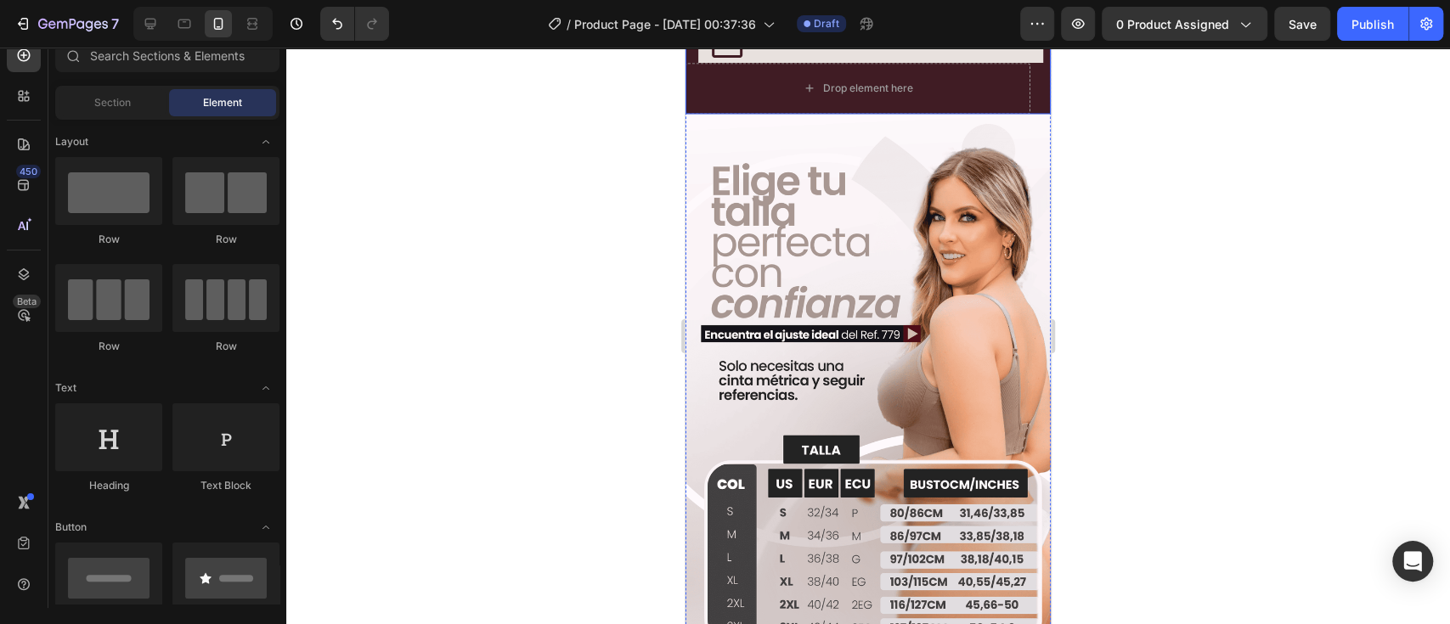
scroll to position [1991, 0]
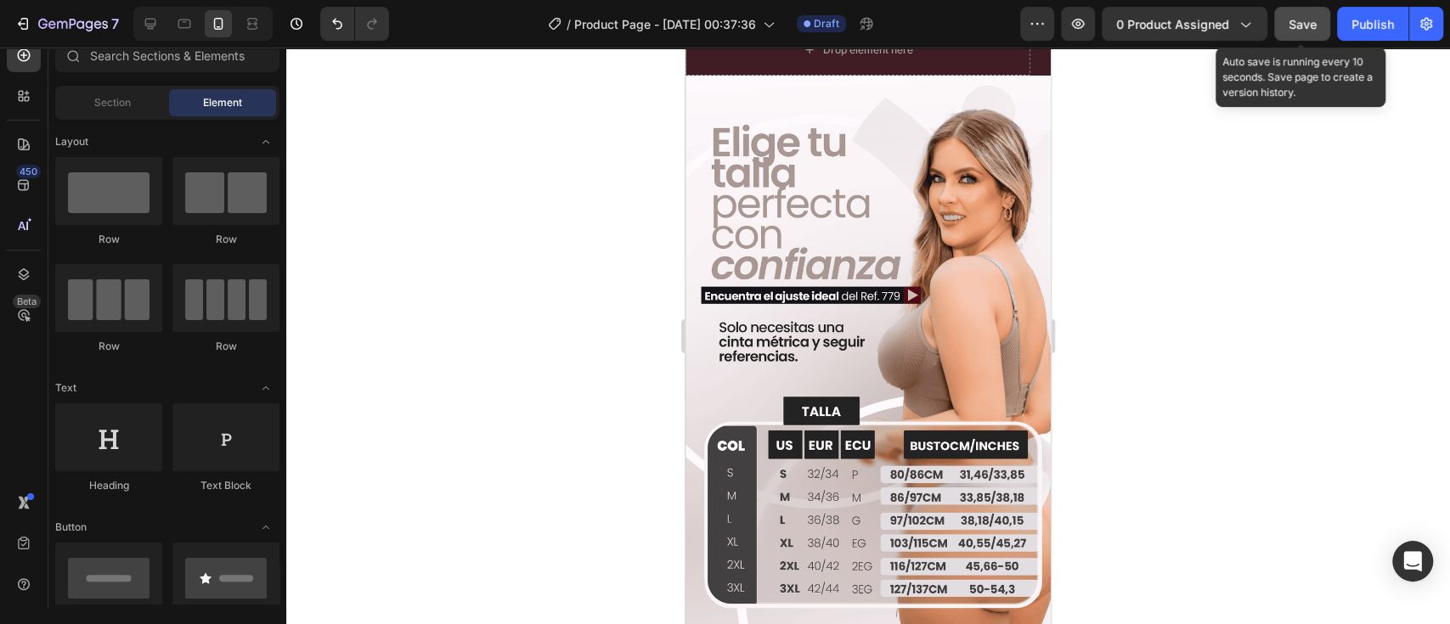
click at [1326, 23] on button "Save" at bounding box center [1302, 24] width 56 height 34
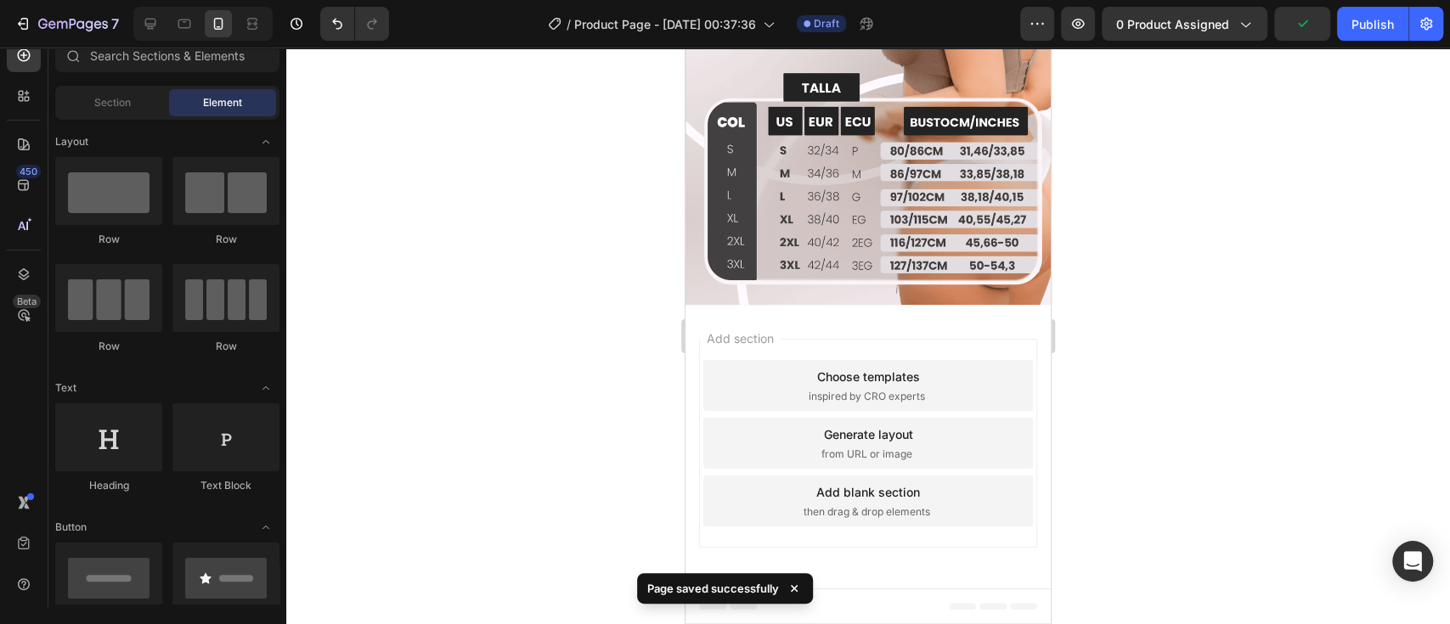
scroll to position [2520, 0]
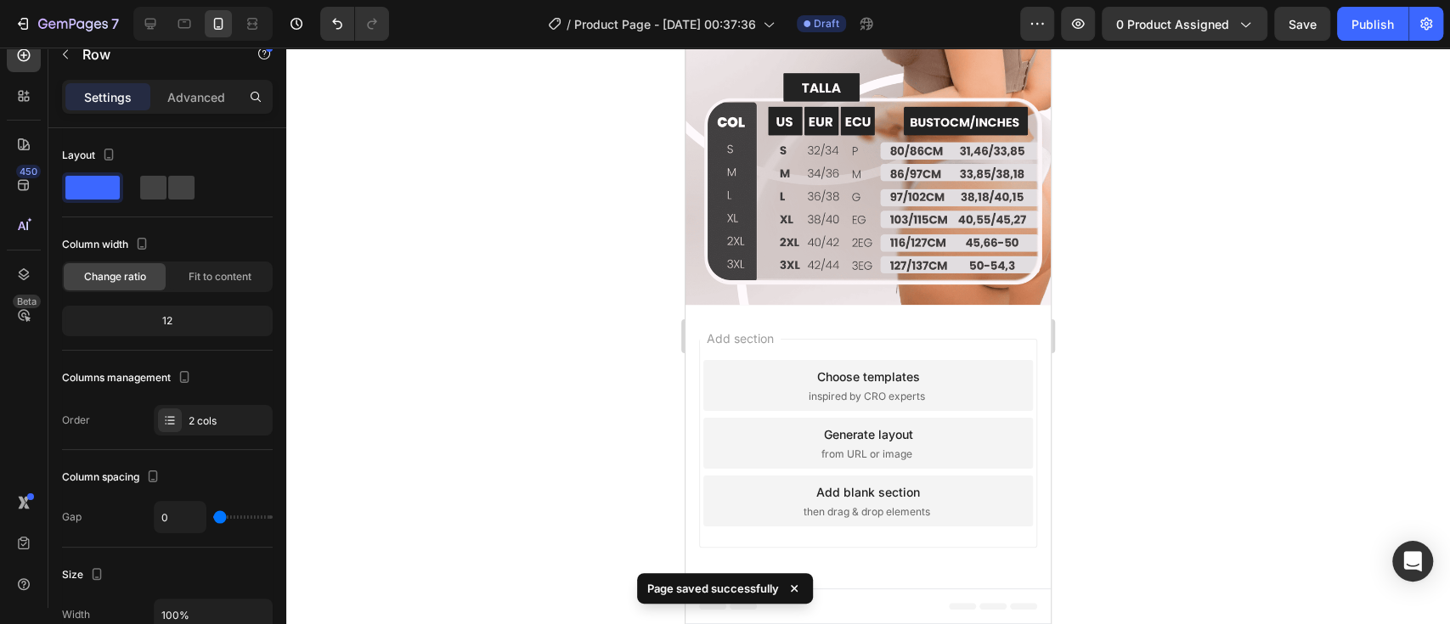
scroll to position [2293, 0]
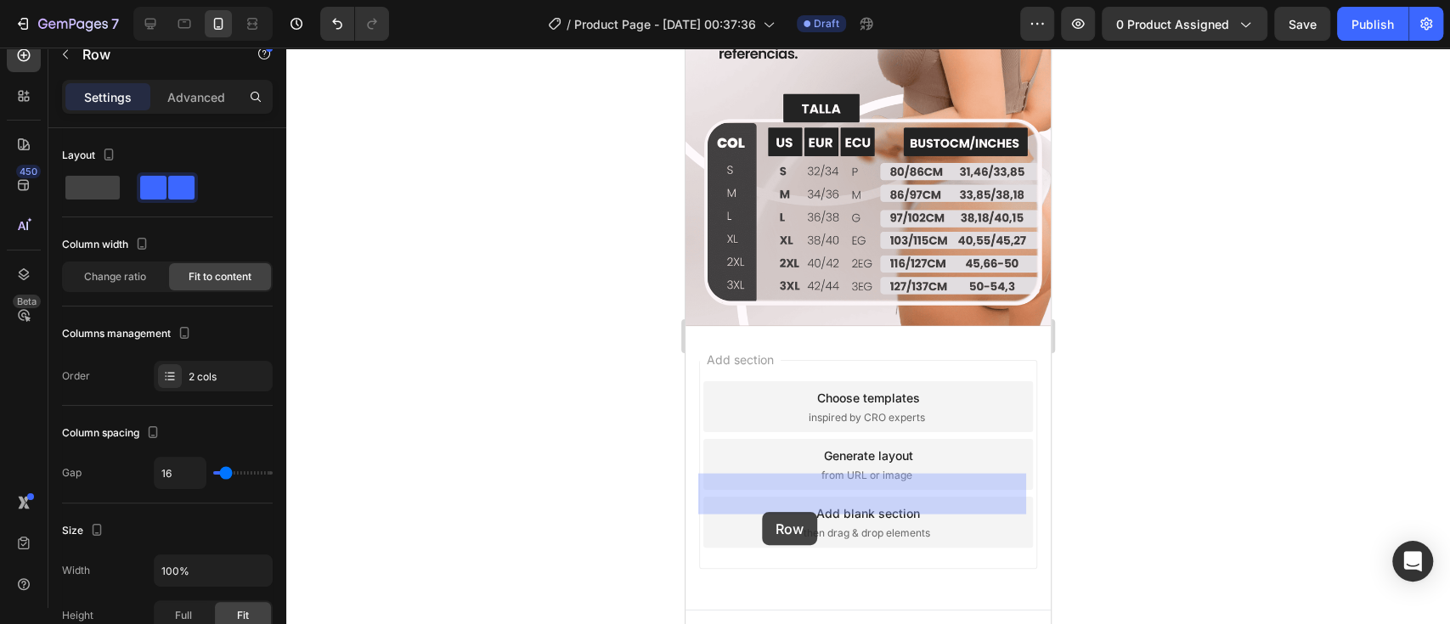
drag, startPoint x: 741, startPoint y: 446, endPoint x: 762, endPoint y: 508, distance: 65.3
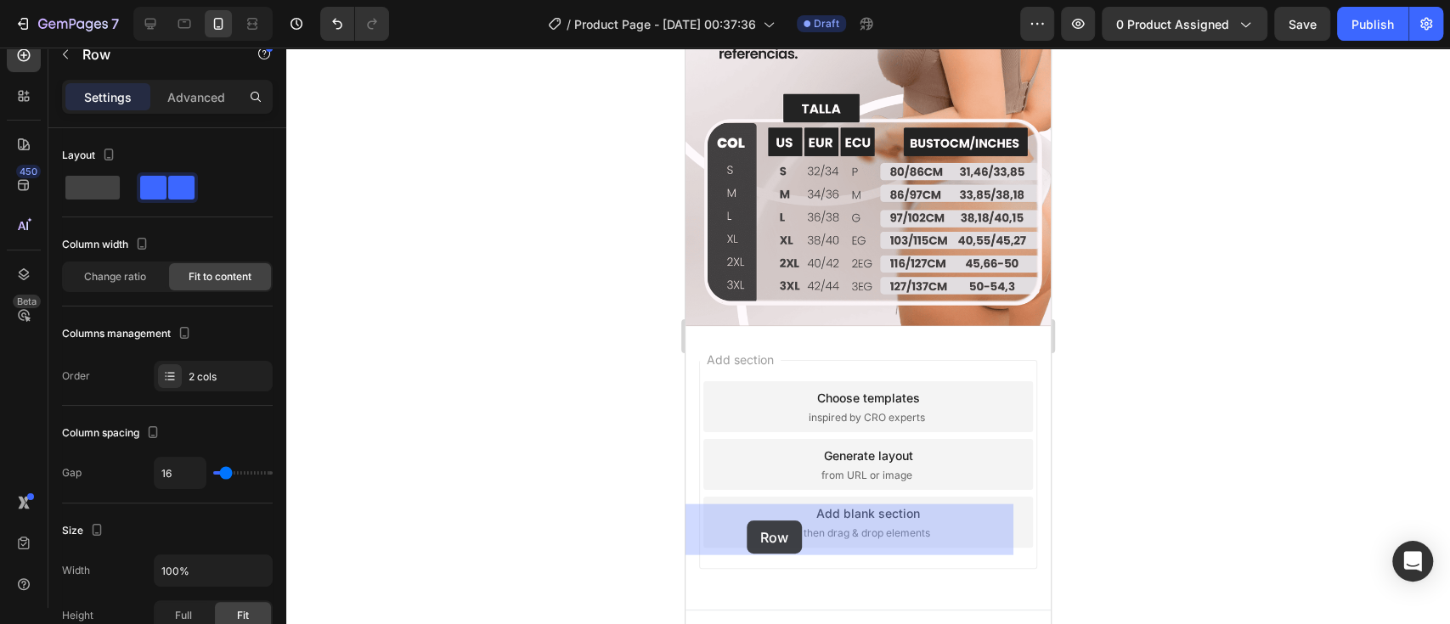
drag, startPoint x: 741, startPoint y: 448, endPoint x: 746, endPoint y: 521, distance: 73.2
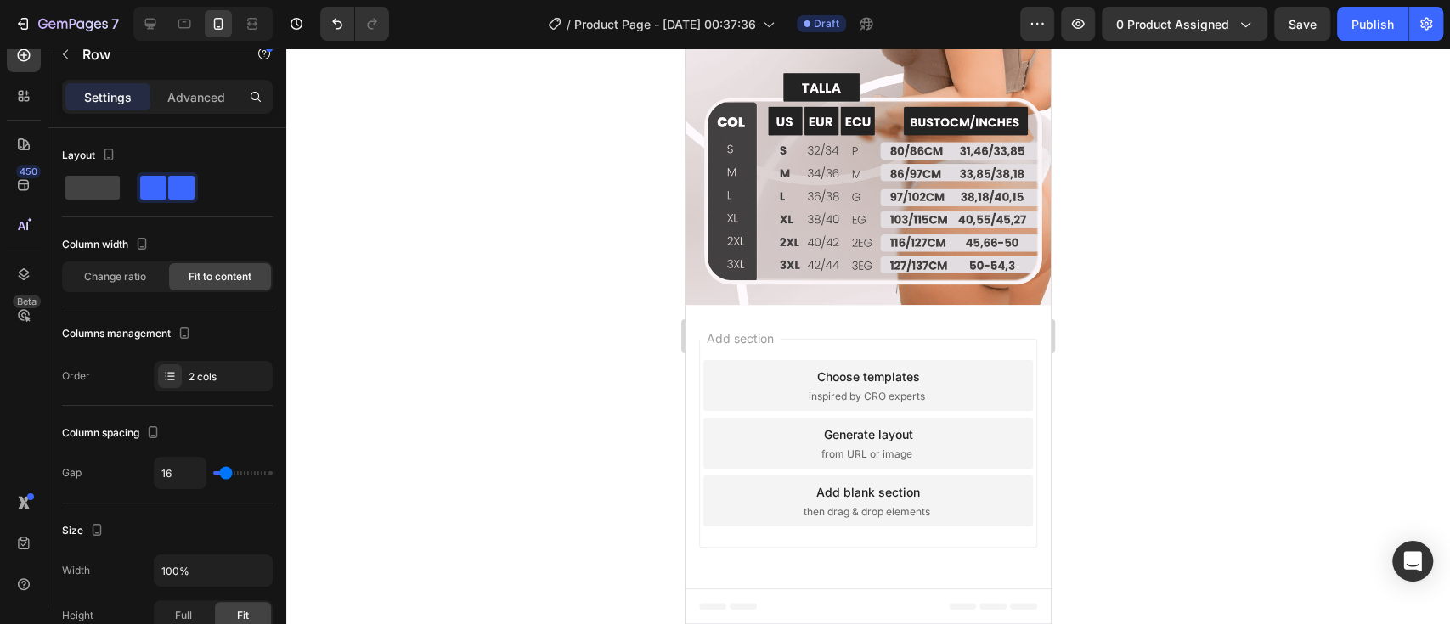
click at [1169, 380] on div at bounding box center [867, 336] width 1163 height 577
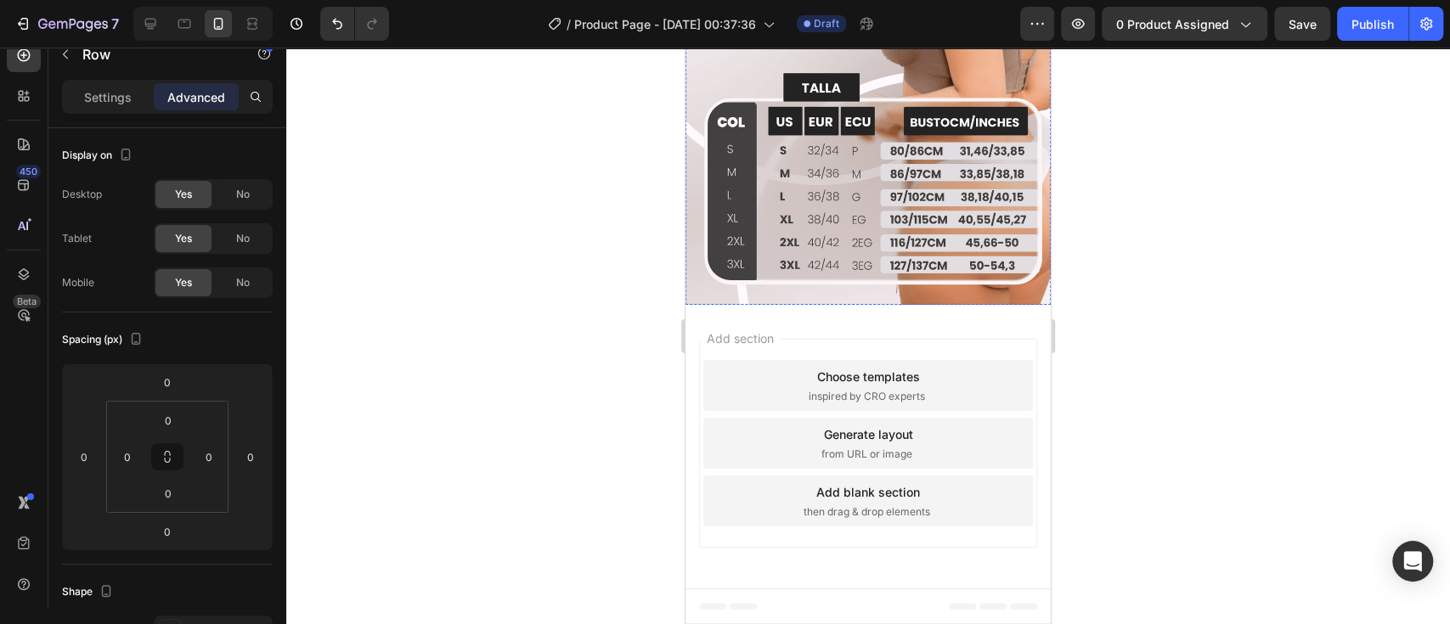
type input "16"
drag, startPoint x: 194, startPoint y: 499, endPoint x: 200, endPoint y: 491, distance: 10.4
click at [200, 0] on html "7 / Product Page - [DATE] 00:37:36 Draft Preview 0 product assigned Save Publis…" at bounding box center [725, 0] width 1450 height 0
click at [201, 0] on html "7 / Product Page - [DATE] 00:37:36 Draft Preview 0 product assigned Save Publis…" at bounding box center [725, 0] width 1450 height 0
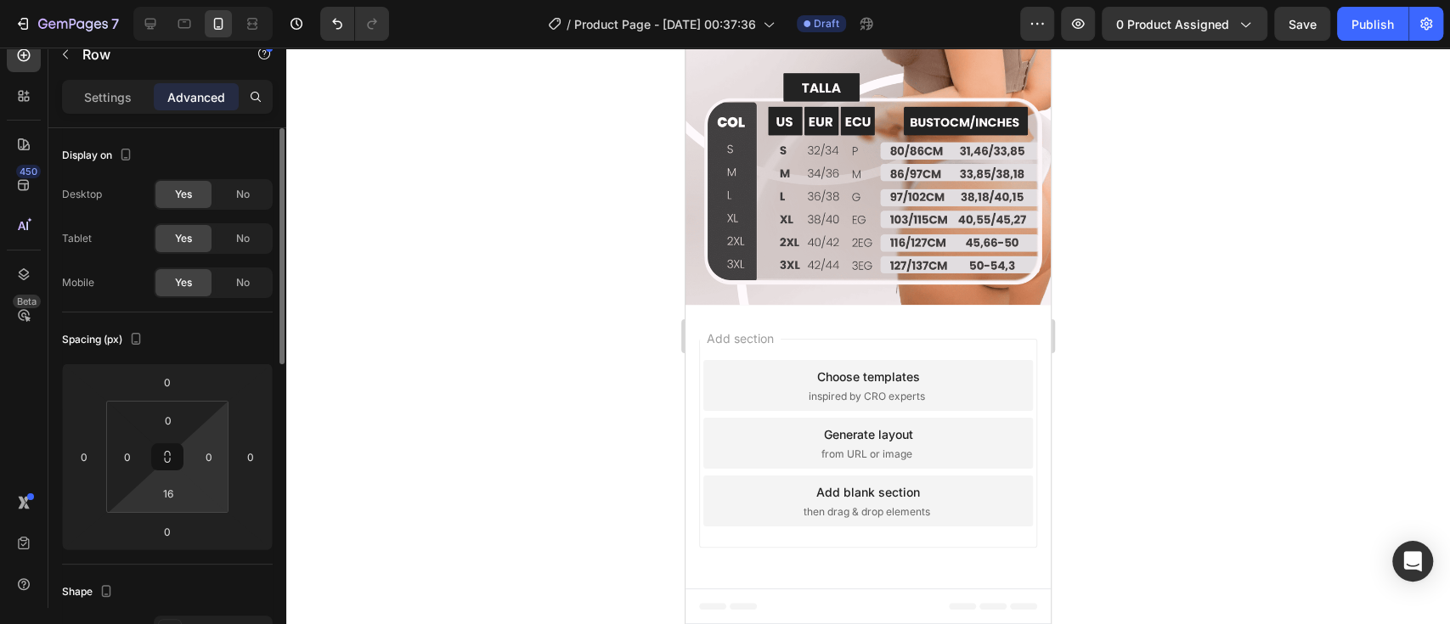
click at [206, 0] on html "7 / Product Page - [DATE] 00:37:36 Draft Preview 0 product assigned Save Publis…" at bounding box center [725, 0] width 1450 height 0
click at [1204, 343] on div at bounding box center [867, 336] width 1163 height 577
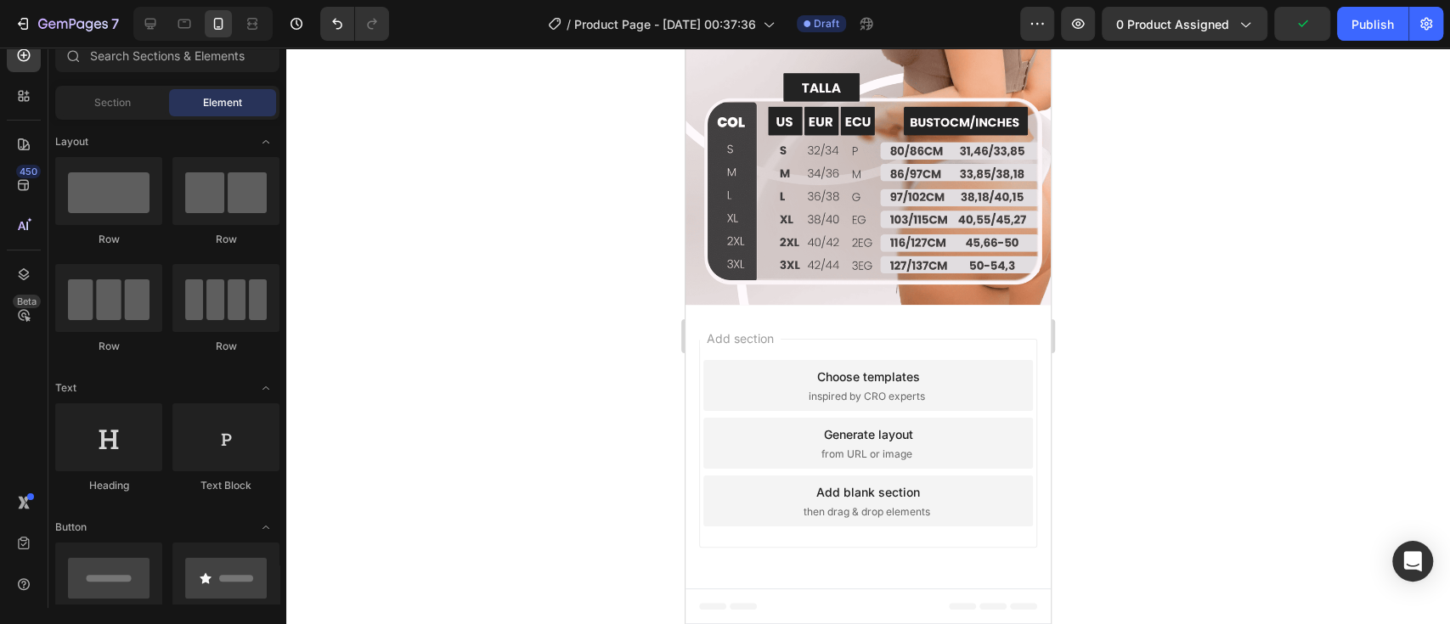
click at [1189, 308] on div at bounding box center [867, 336] width 1163 height 577
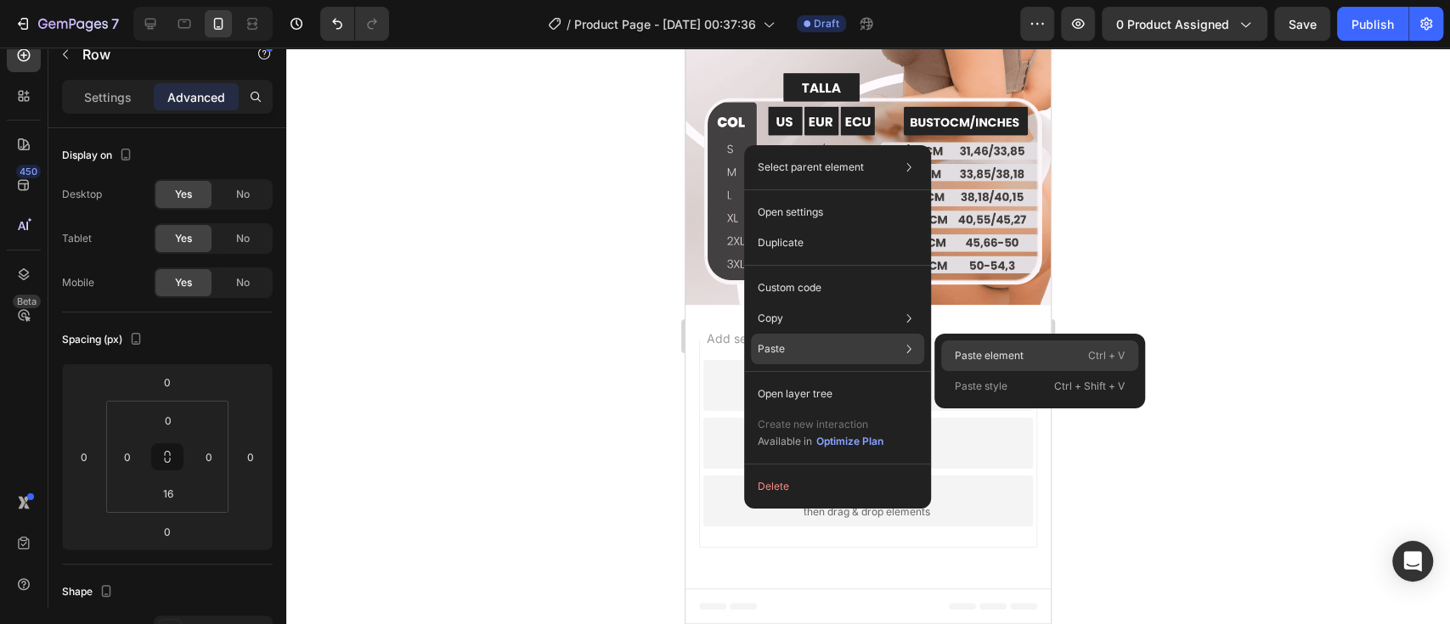
click at [966, 348] on p "Paste element" at bounding box center [989, 355] width 69 height 15
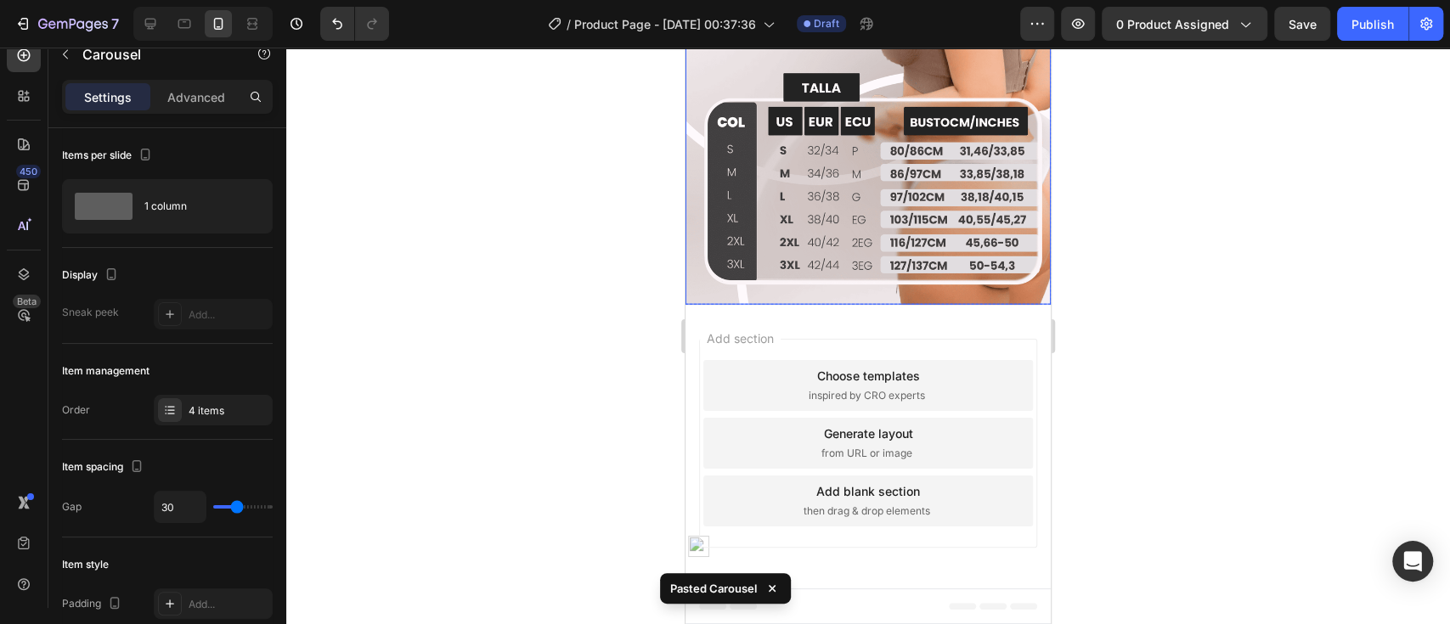
scroll to position [2538, 0]
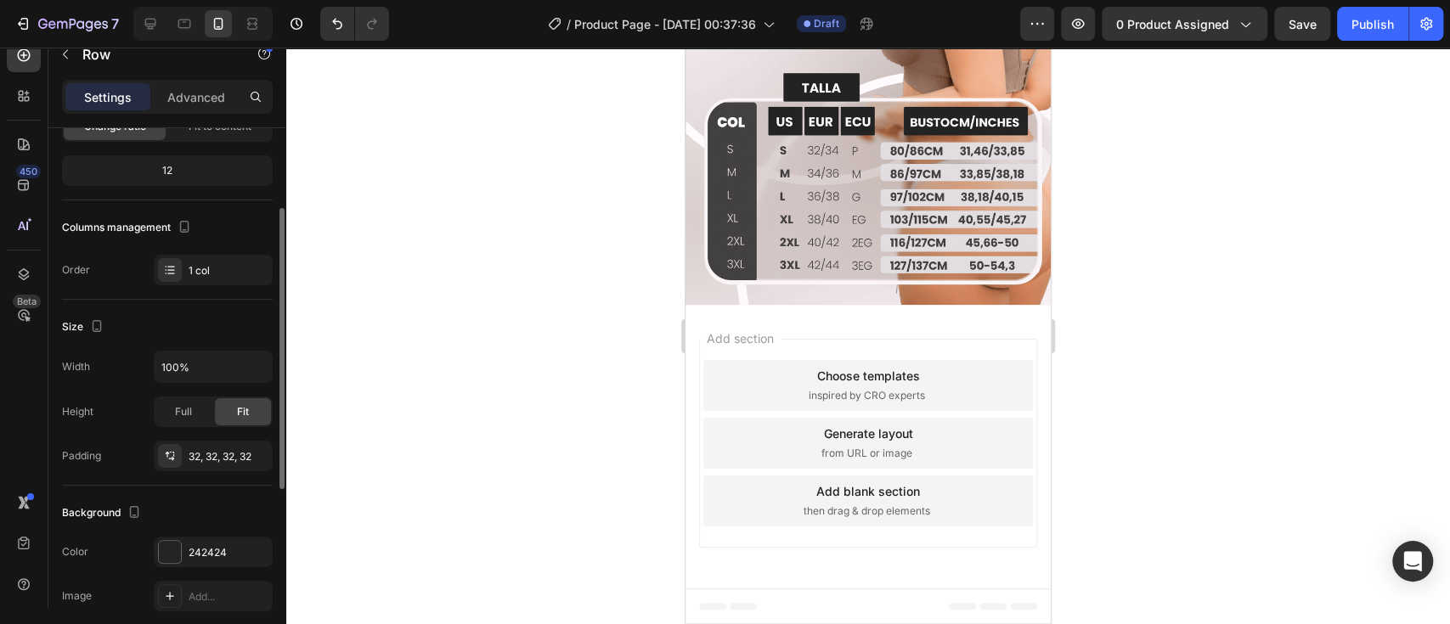
scroll to position [226, 0]
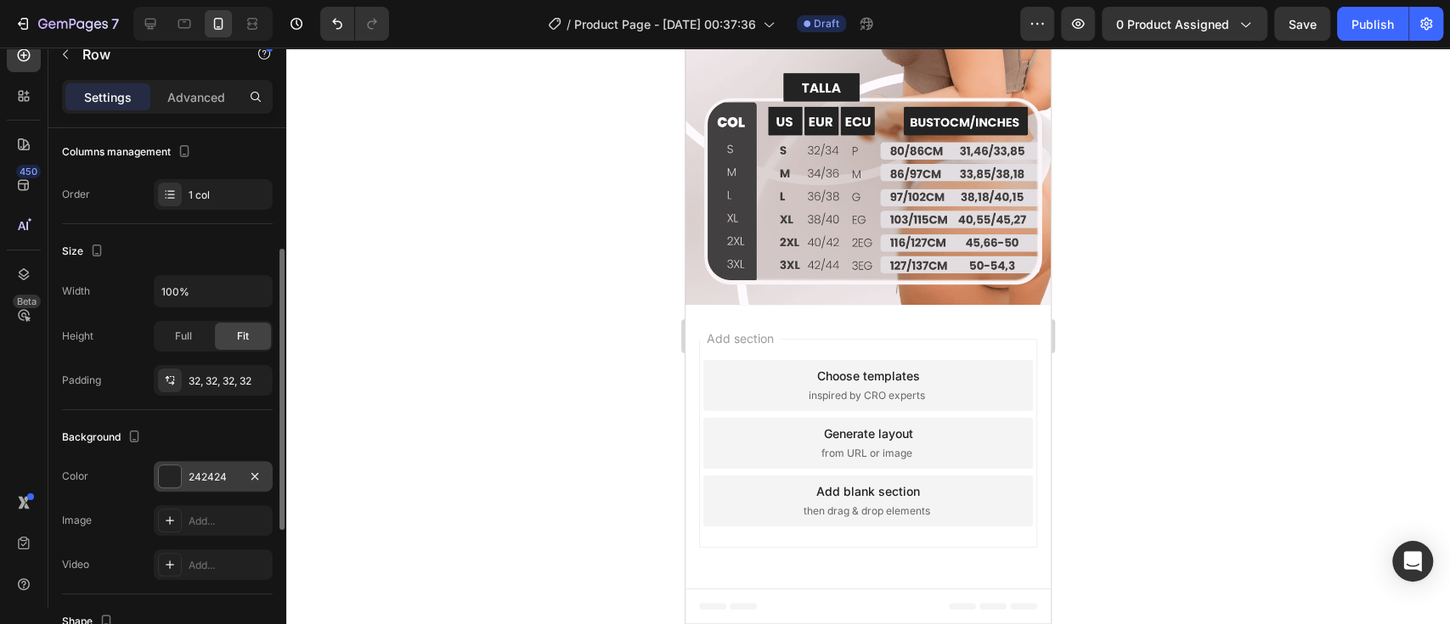
click at [189, 475] on div "242424" at bounding box center [213, 477] width 49 height 15
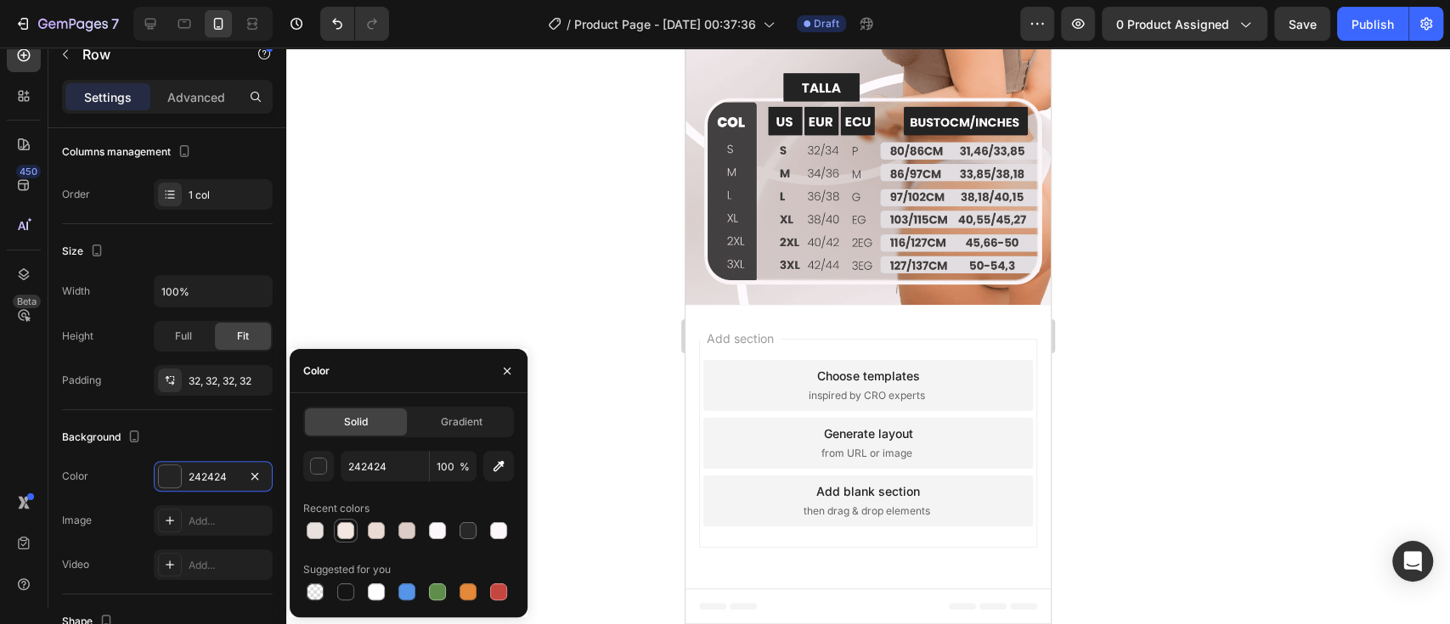
click at [345, 530] on div at bounding box center [345, 530] width 17 height 17
click at [408, 529] on div at bounding box center [406, 530] width 17 height 17
click at [380, 529] on div at bounding box center [376, 530] width 17 height 17
click at [496, 529] on div at bounding box center [498, 530] width 17 height 17
type input "FBF6F9"
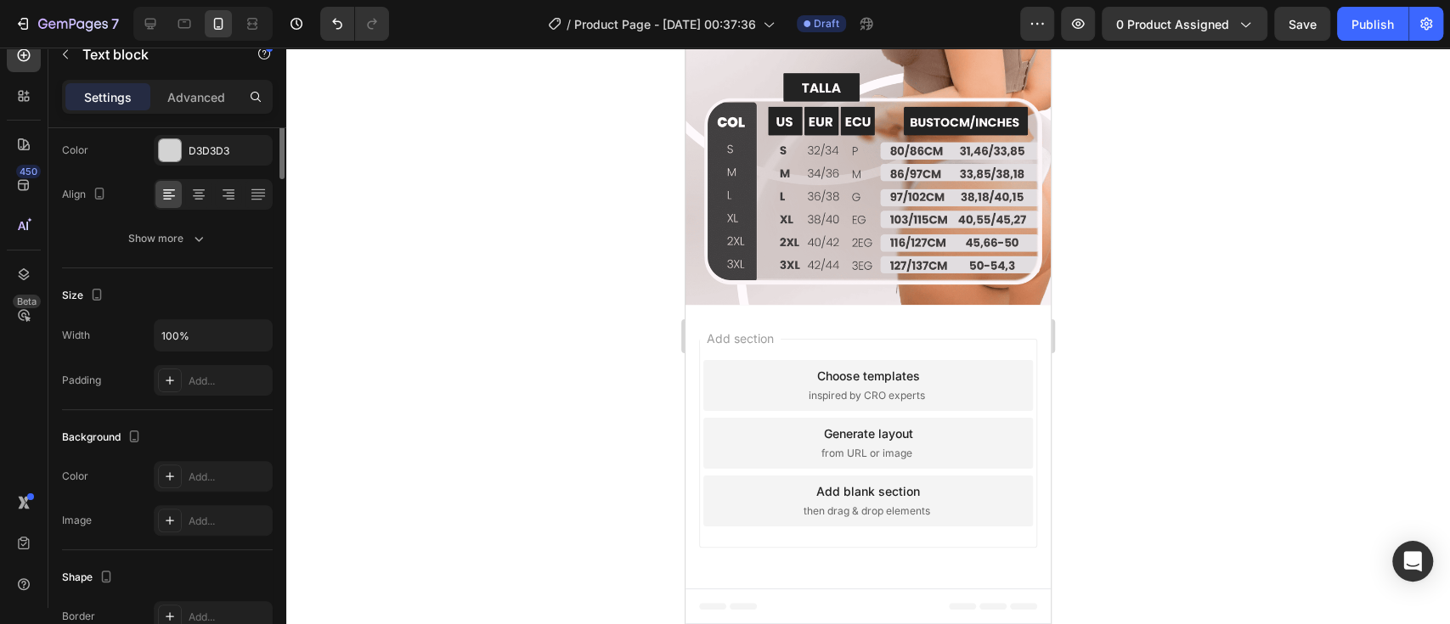
scroll to position [0, 0]
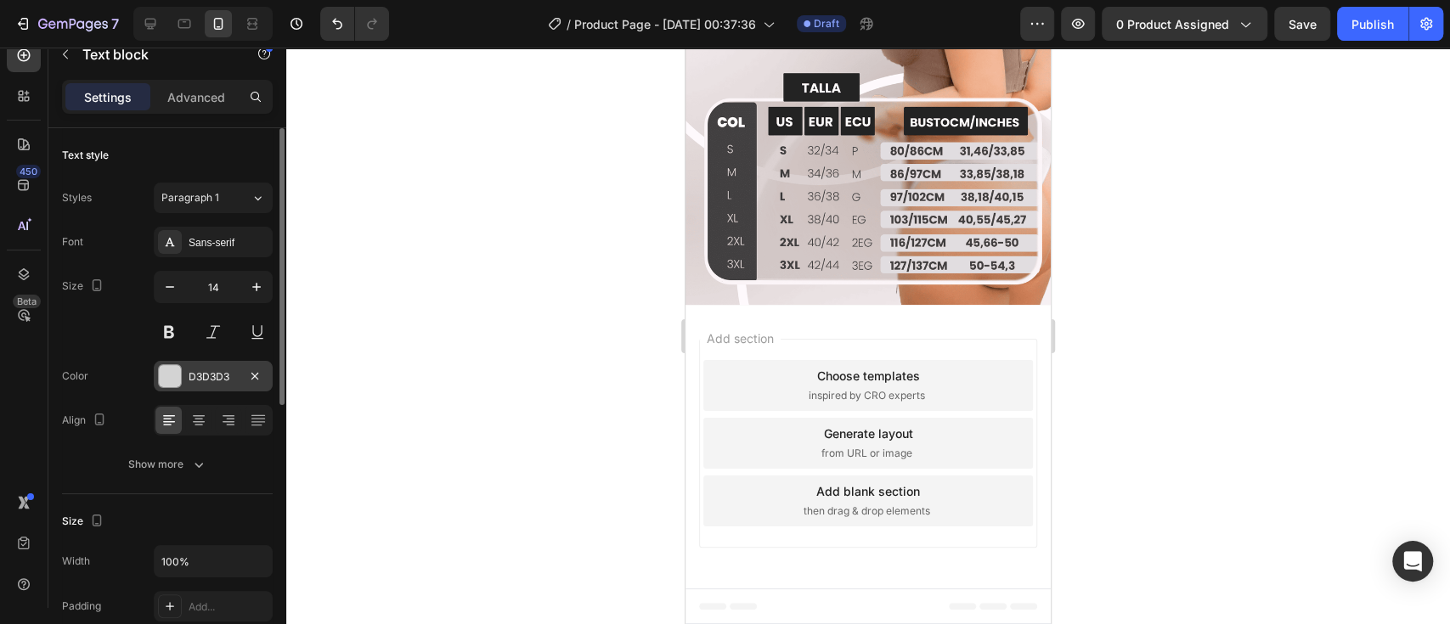
click at [215, 369] on div "D3D3D3" at bounding box center [213, 376] width 49 height 15
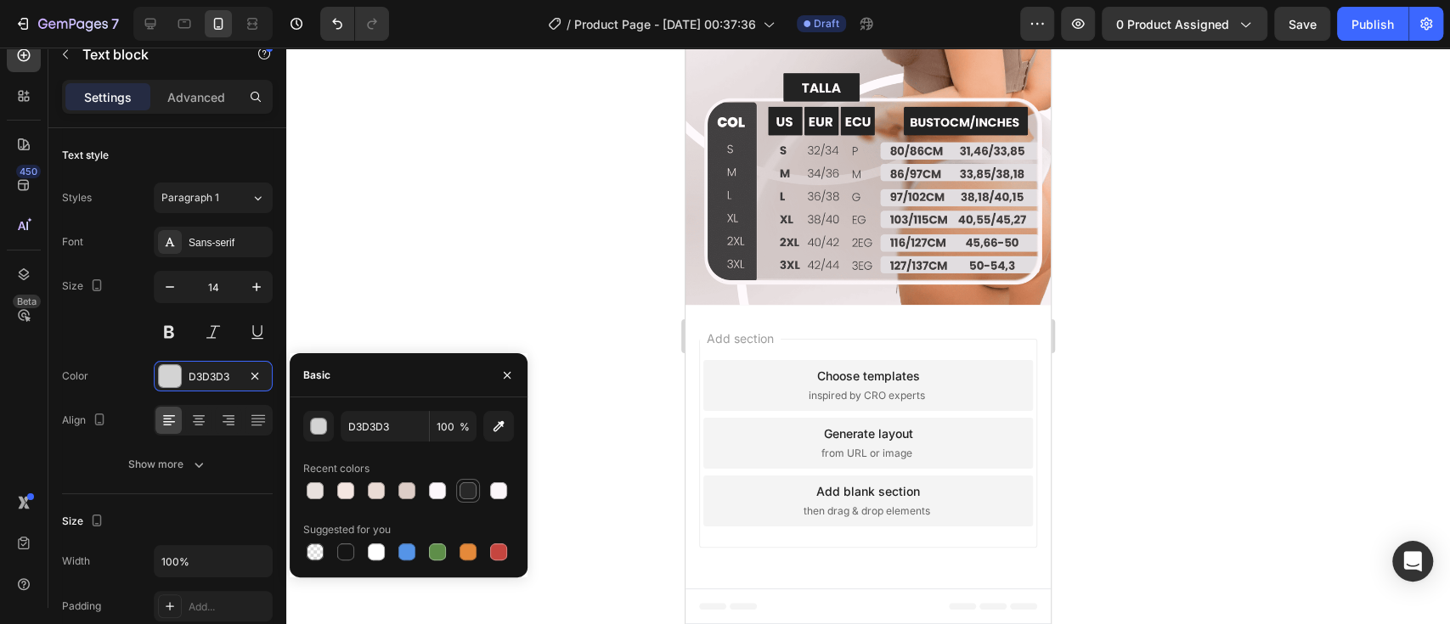
click at [476, 501] on div at bounding box center [468, 491] width 24 height 24
type input "282828"
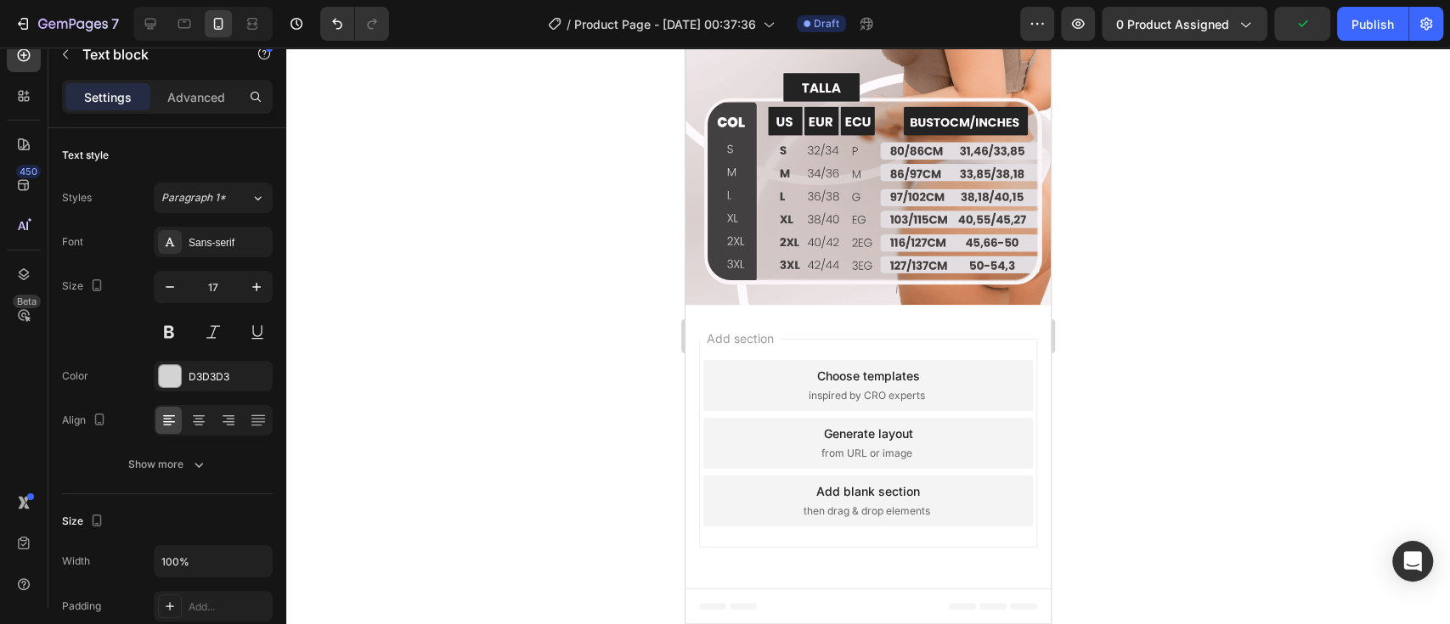
click at [217, 370] on div "D3D3D3" at bounding box center [213, 376] width 49 height 15
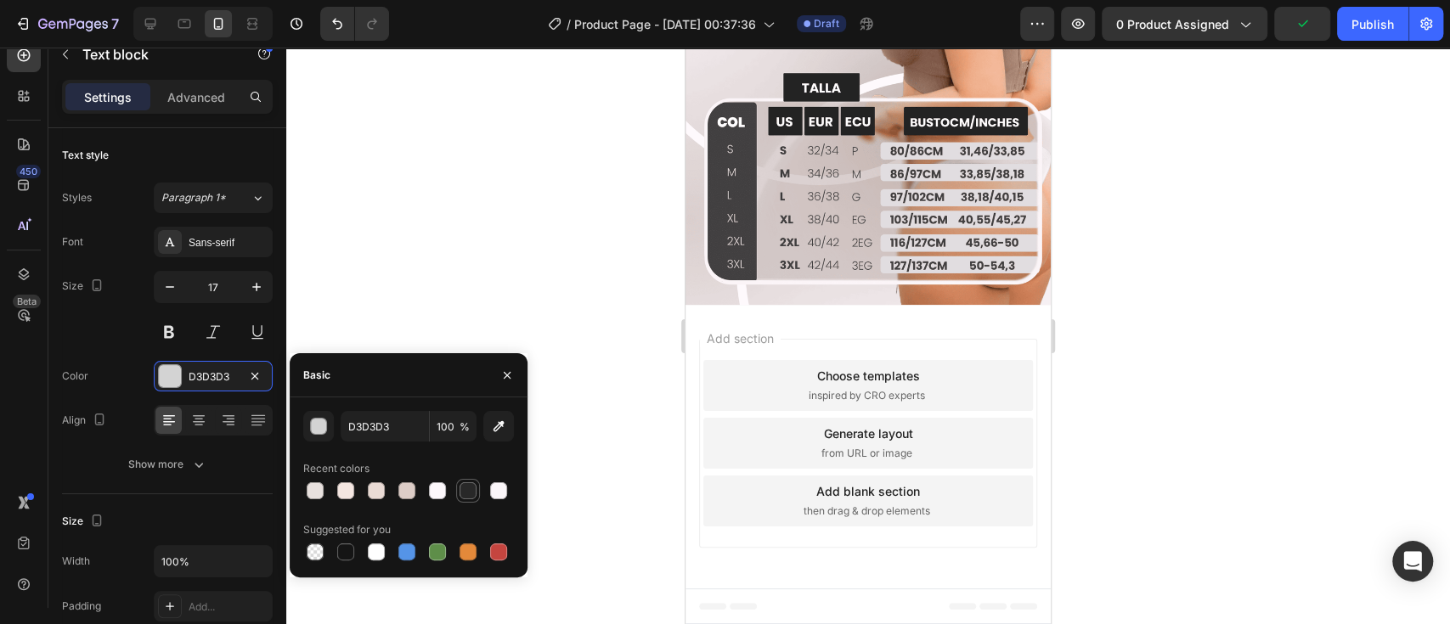
click at [469, 497] on div at bounding box center [467, 490] width 17 height 17
type input "282828"
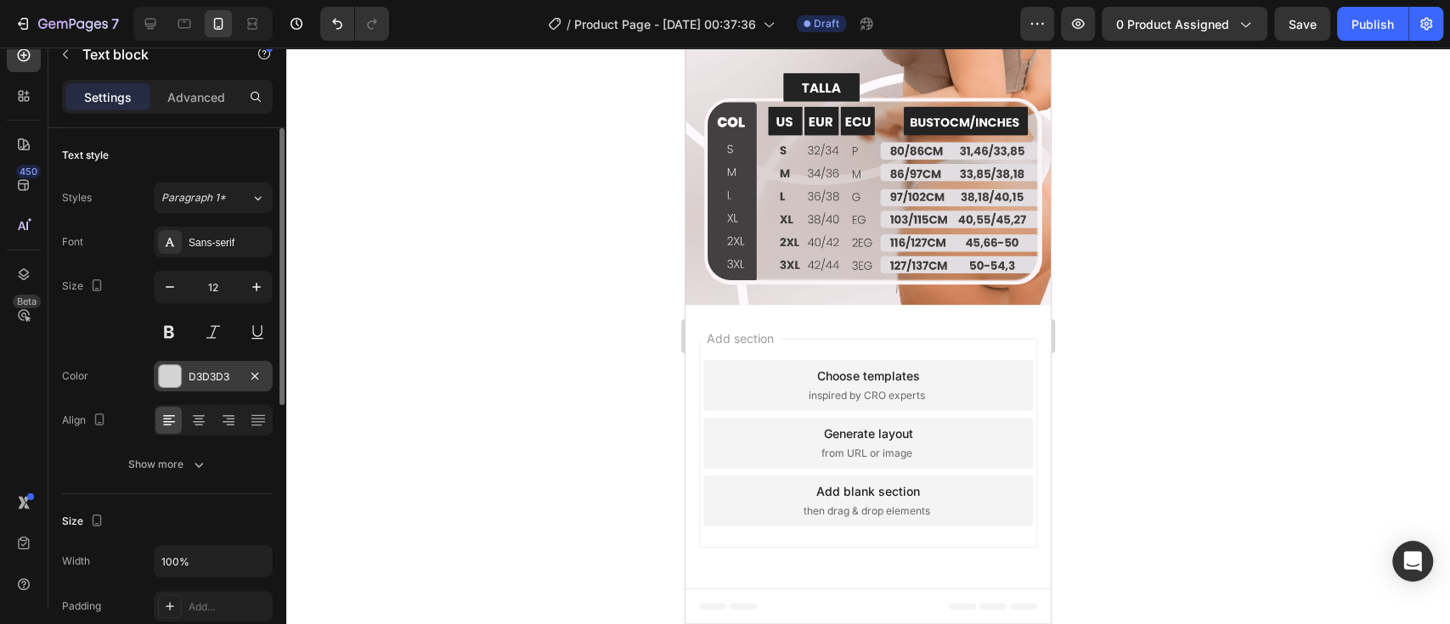
click at [225, 377] on div "D3D3D3" at bounding box center [213, 376] width 49 height 15
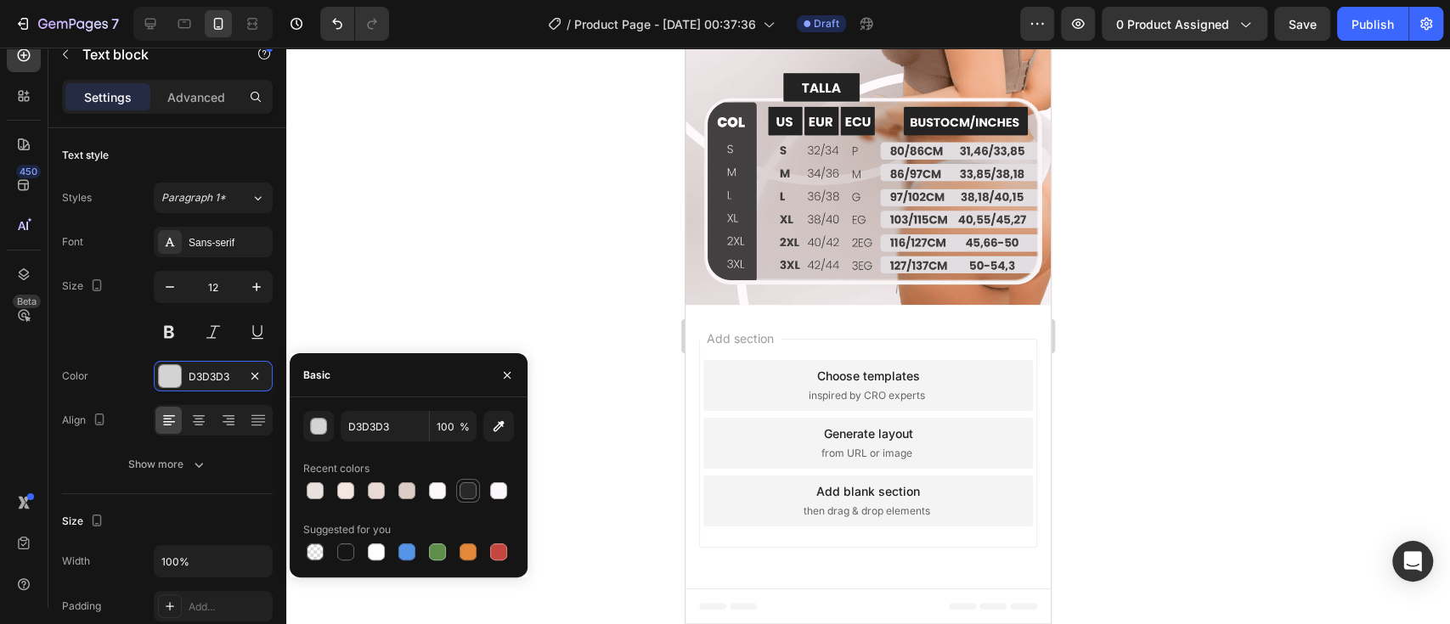
click at [465, 487] on div at bounding box center [467, 490] width 17 height 17
type input "282828"
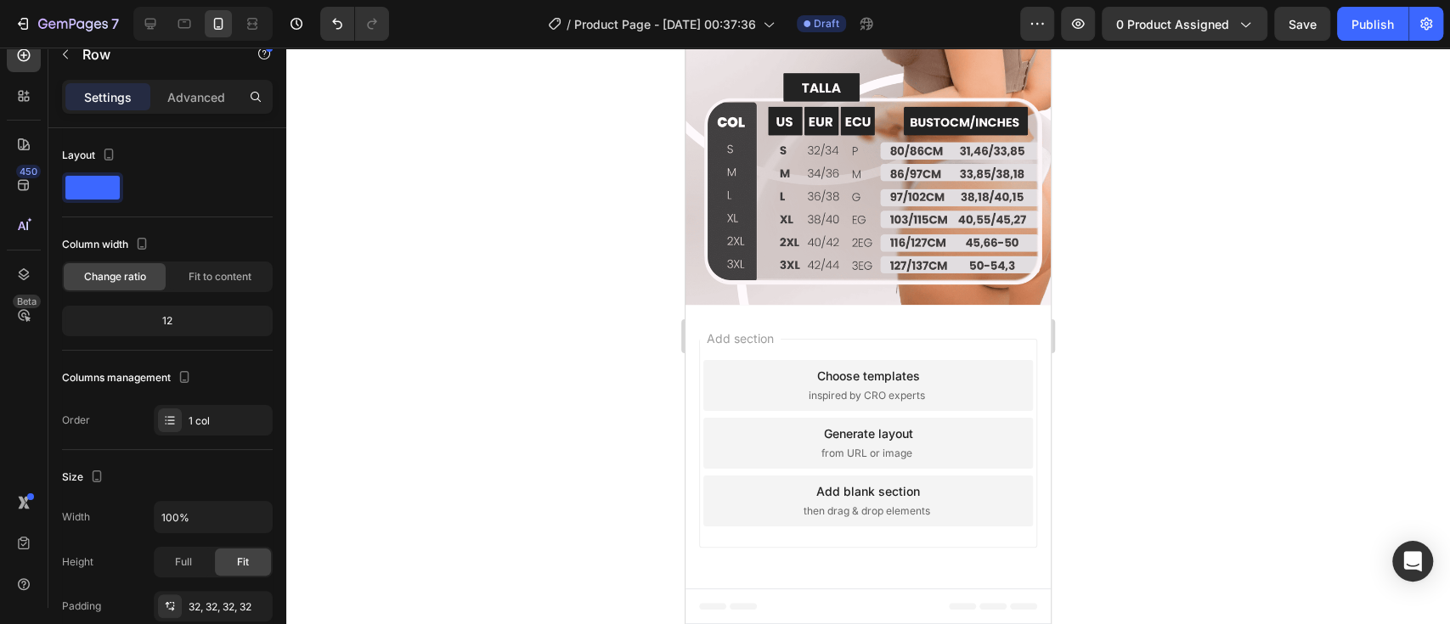
click at [196, 92] on p "Advanced" at bounding box center [196, 97] width 58 height 18
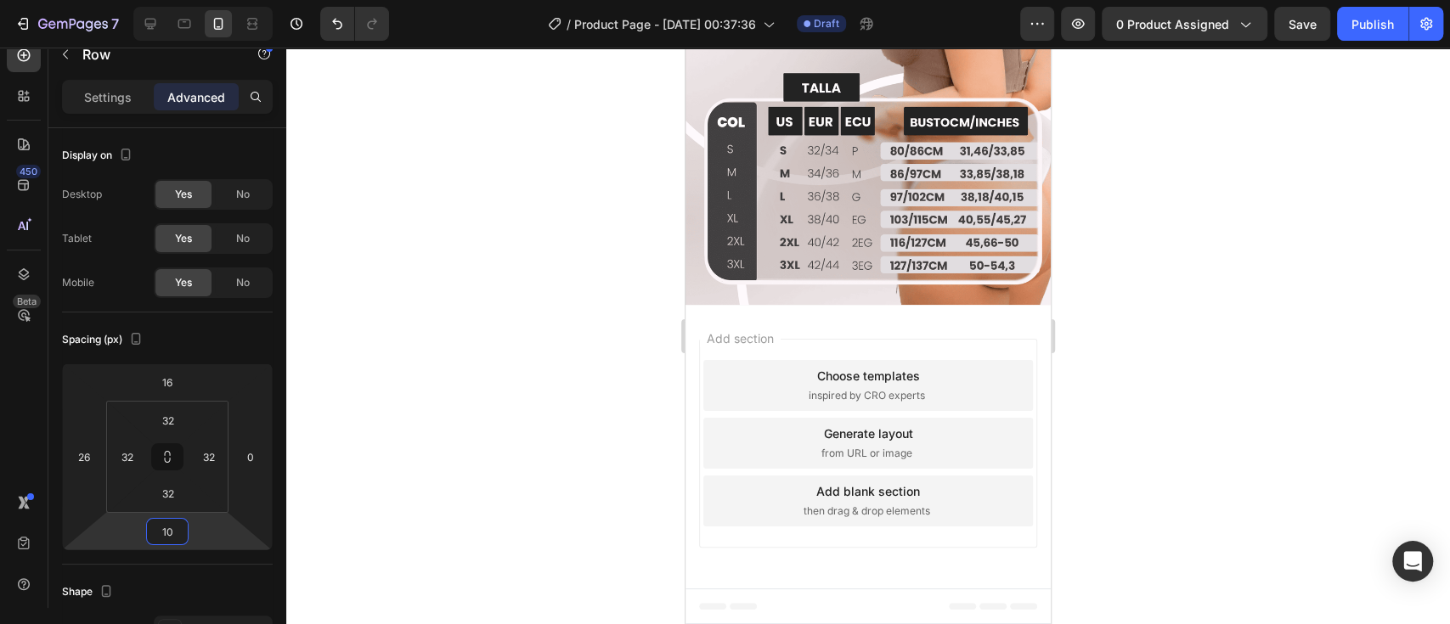
click at [206, 0] on html "7 / Product Page - [DATE] 00:37:36 Draft Preview 0 product assigned Save Publis…" at bounding box center [725, 0] width 1450 height 0
type input "1"
type input "0"
click at [197, 0] on html "7 / Product Page - Sep 27, 00:37:36 Draft Preview 0 product assigned Publish 45…" at bounding box center [725, 0] width 1450 height 0
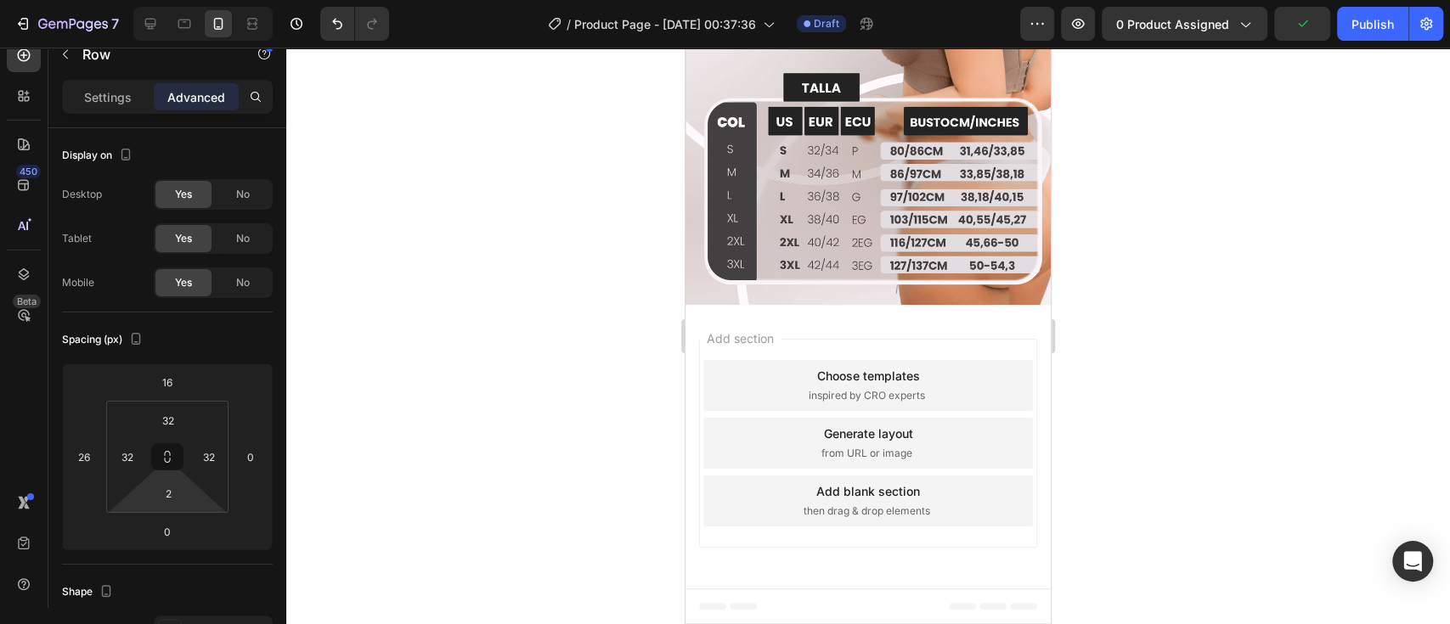
click at [0, 0] on div at bounding box center [0, 0] width 0 height 0
type input "6"
click at [194, 0] on html "7 / Product Page - [DATE] 00:37:36 Draft Preview 0 product assigned Save Publis…" at bounding box center [725, 0] width 1450 height 0
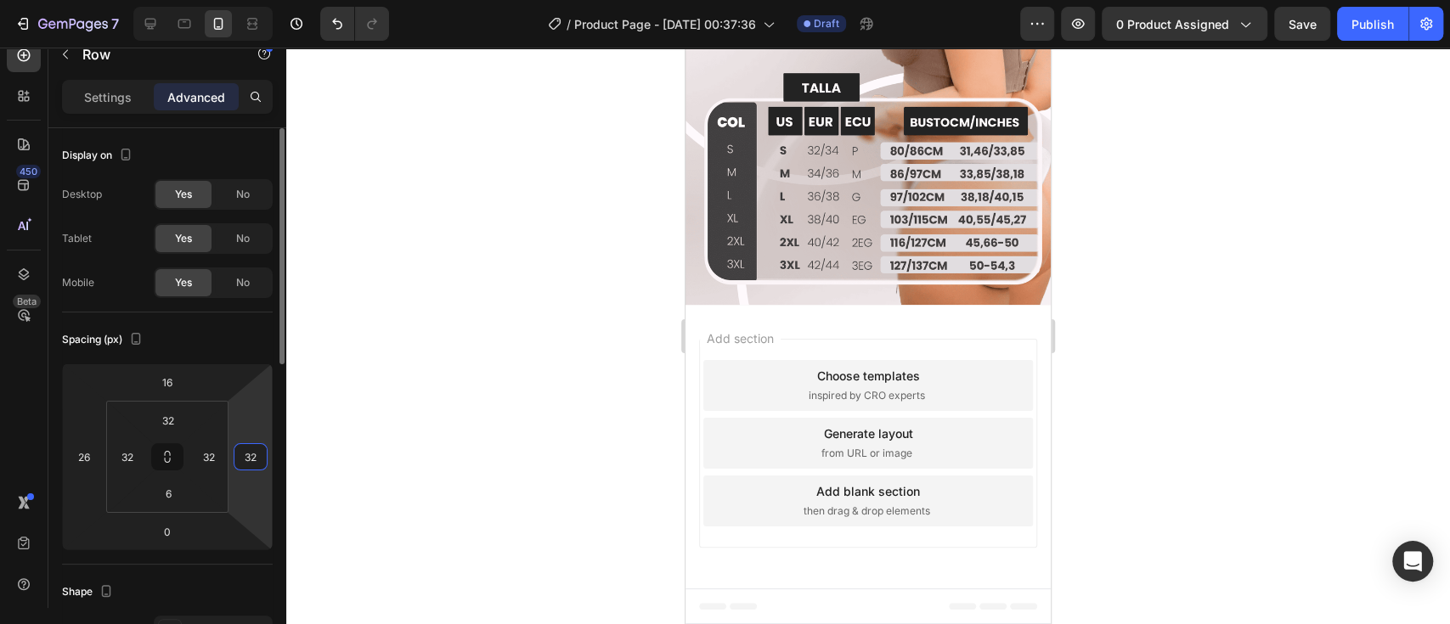
type input "34"
drag, startPoint x: 251, startPoint y: 430, endPoint x: 250, endPoint y: 410, distance: 19.6
click at [250, 0] on html "7 / Product Page - [DATE] 00:37:36 Draft Preview 0 product assigned Save Publis…" at bounding box center [725, 0] width 1450 height 0
type input "44"
drag, startPoint x: 214, startPoint y: 425, endPoint x: 212, endPoint y: 401, distance: 23.8
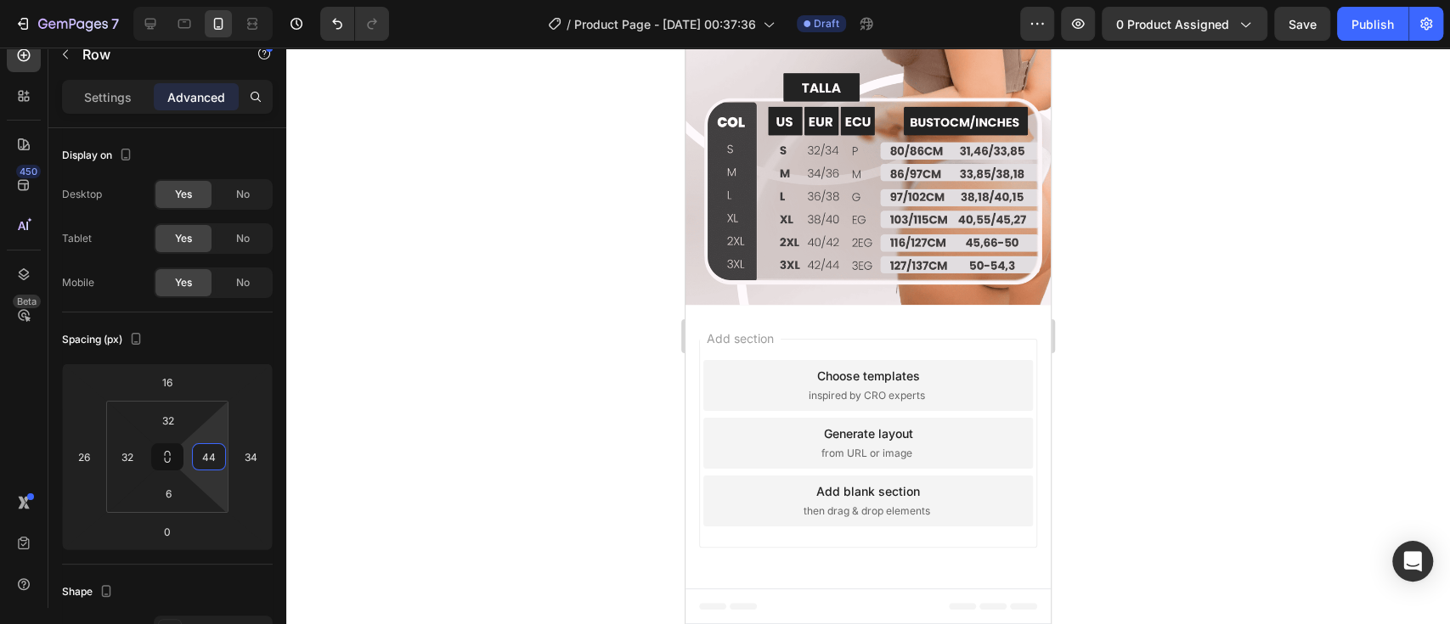
click at [212, 0] on html "7 / Product Page - [DATE] 00:37:36 Draft Preview 0 product assigned Save Publis…" at bounding box center [725, 0] width 1450 height 0
click at [257, 460] on input "34" at bounding box center [250, 456] width 25 height 25
type input "0"
click at [211, 458] on input "44" at bounding box center [208, 456] width 25 height 25
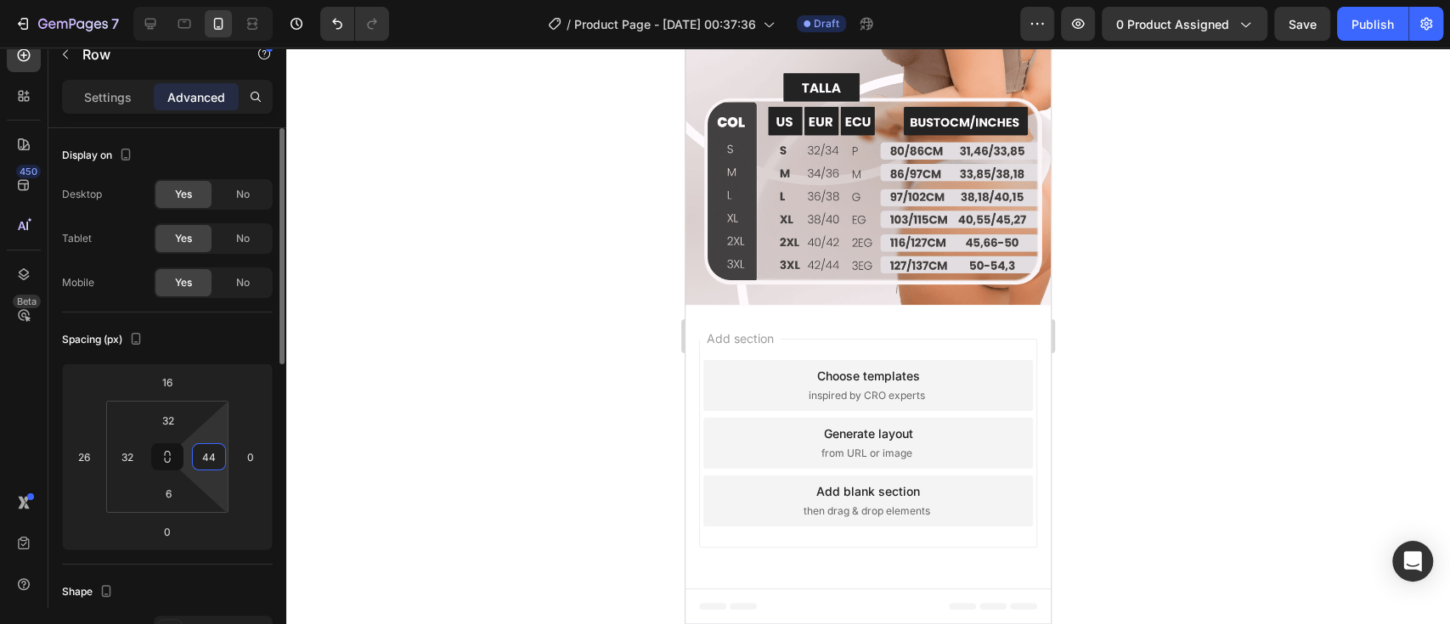
click at [211, 458] on input "44" at bounding box center [208, 456] width 25 height 25
click at [1120, 316] on div at bounding box center [867, 336] width 1163 height 577
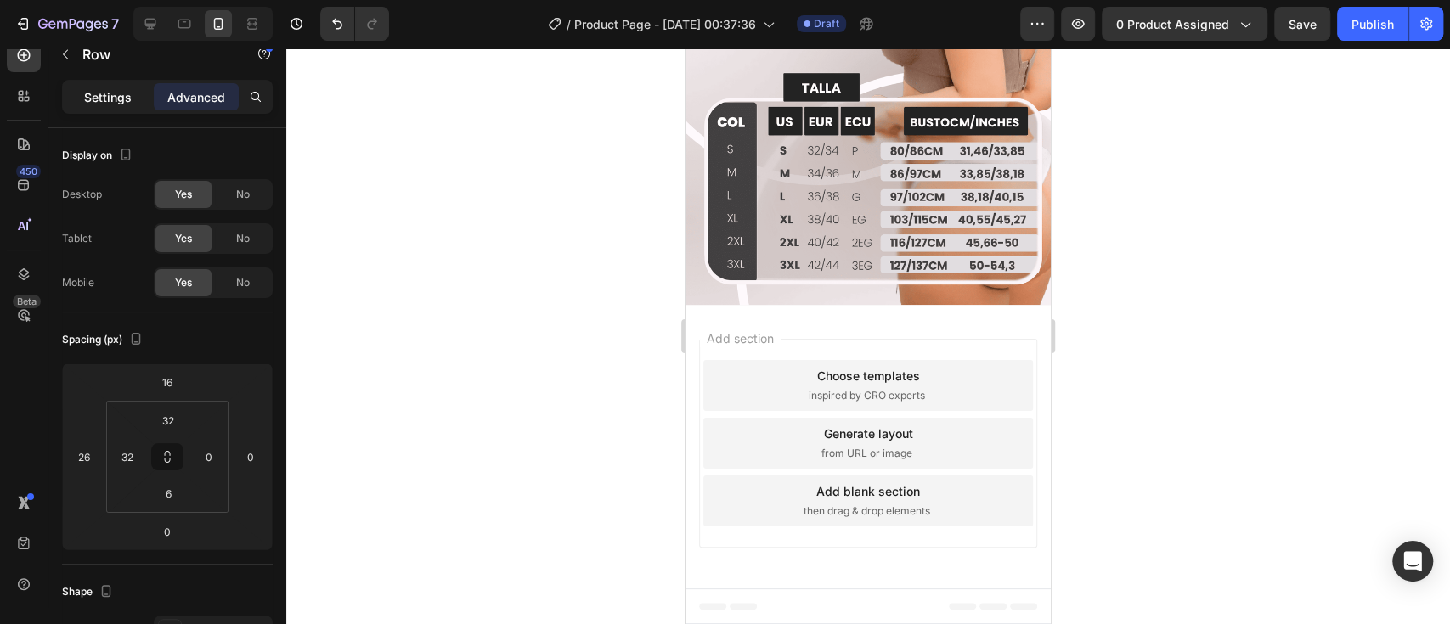
click at [109, 99] on p "Settings" at bounding box center [108, 97] width 48 height 18
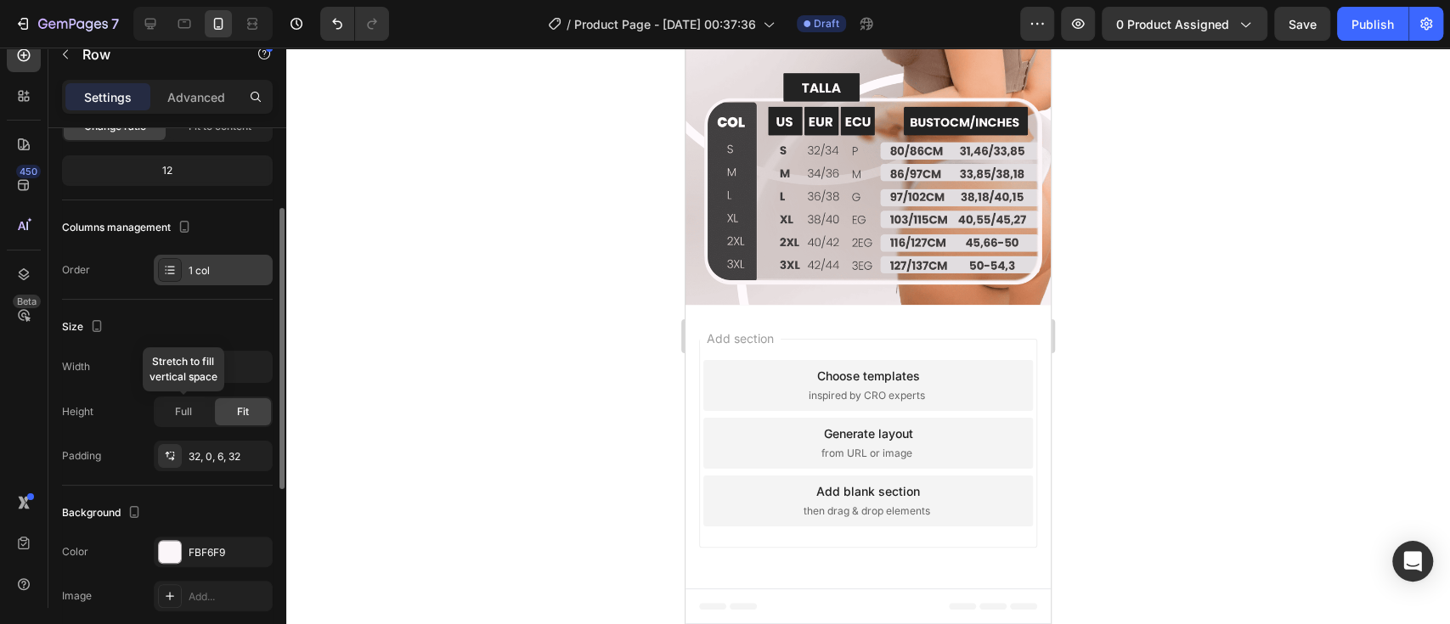
scroll to position [75, 0]
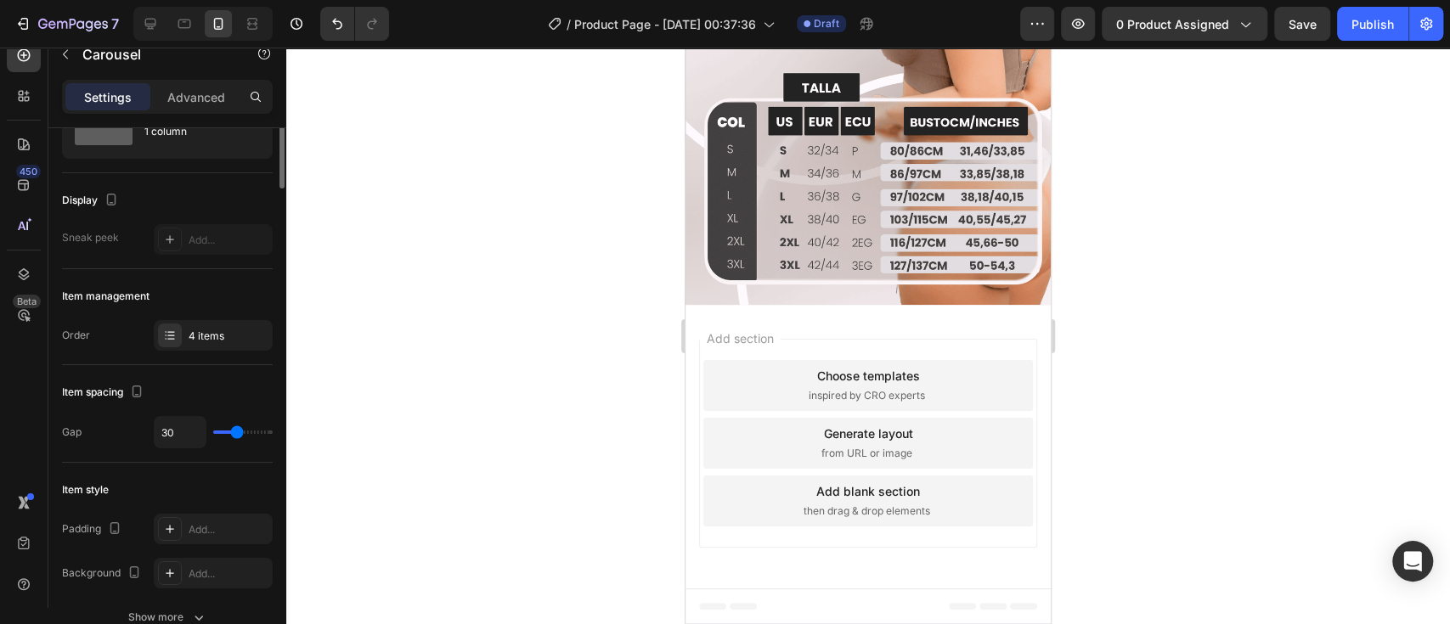
scroll to position [0, 0]
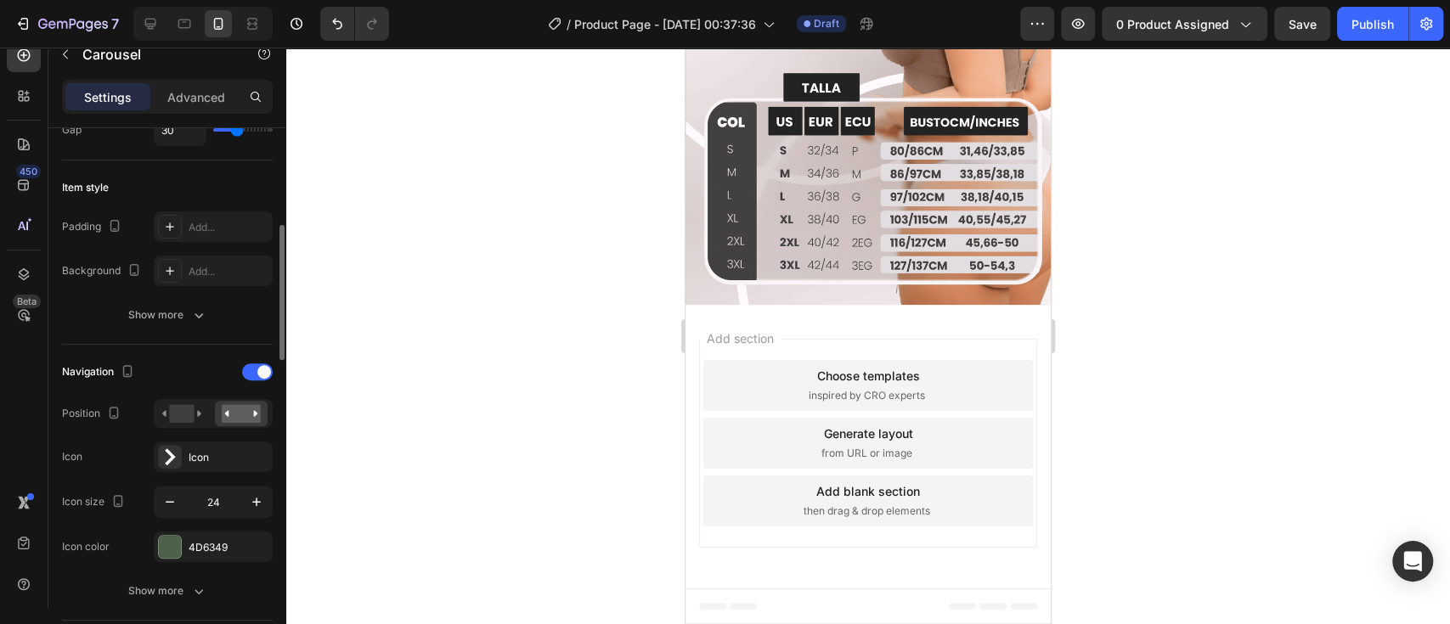
scroll to position [453, 0]
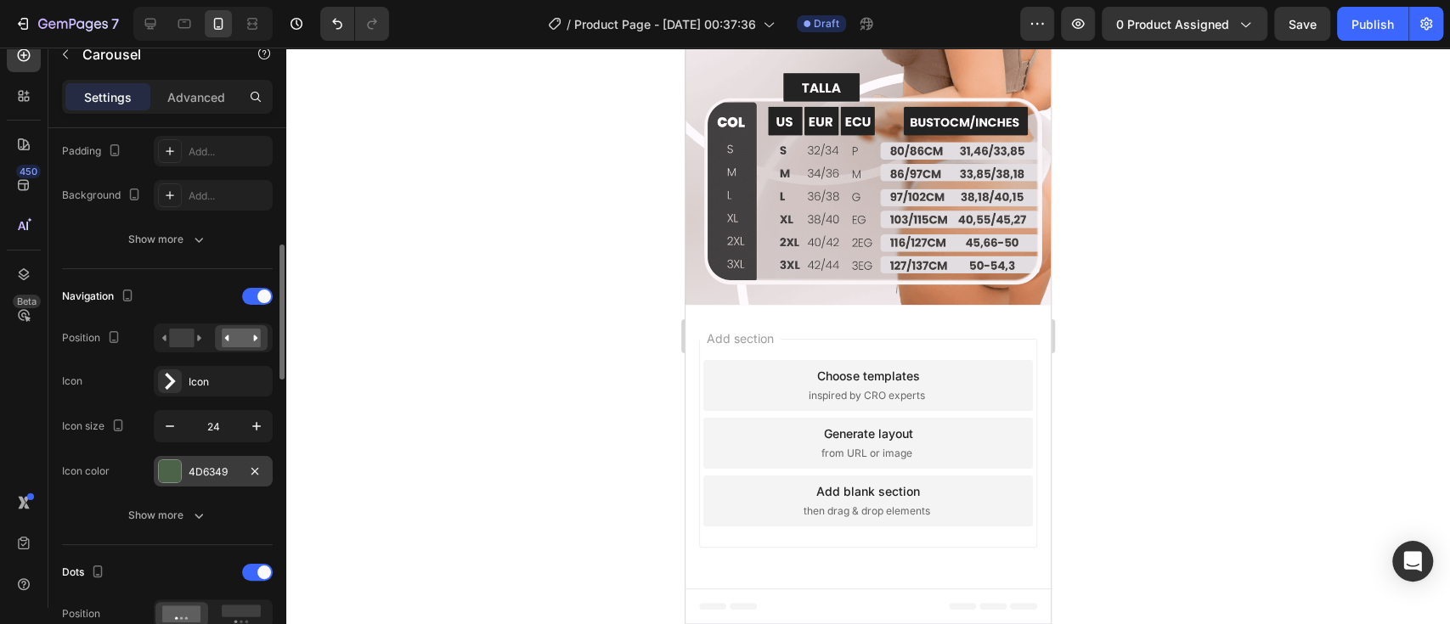
click at [208, 465] on div "4D6349" at bounding box center [213, 472] width 49 height 15
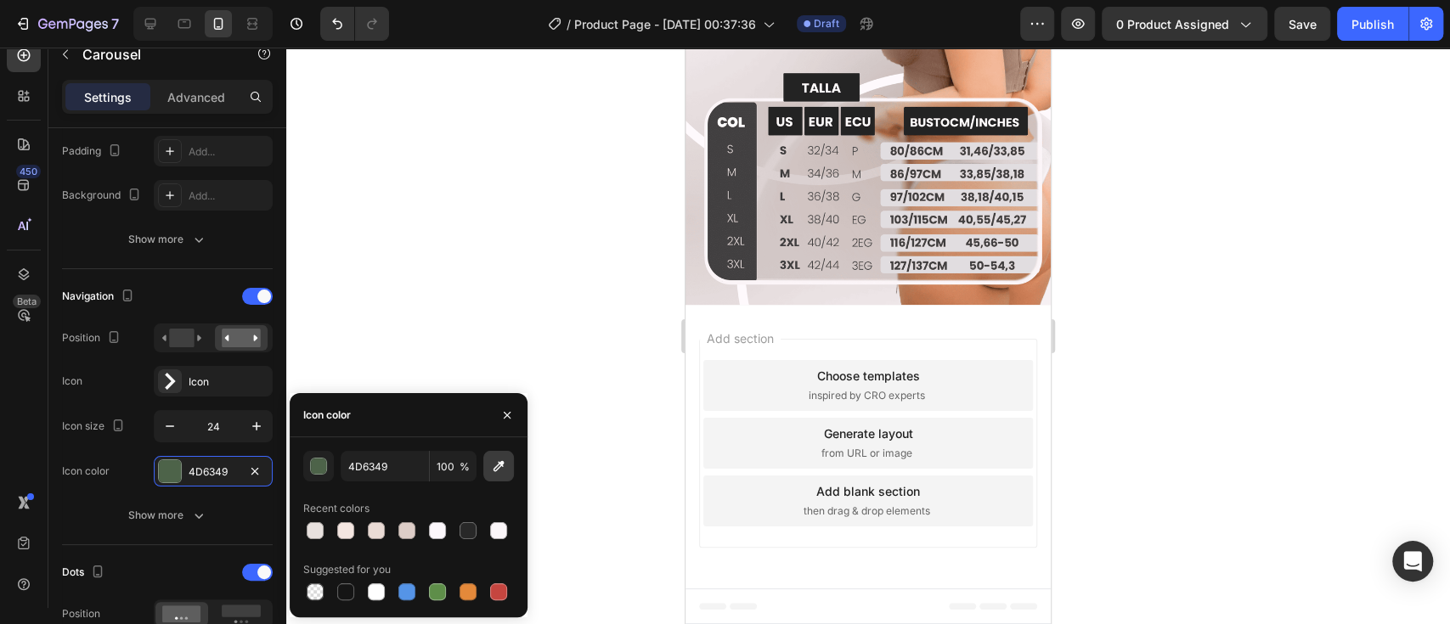
click at [491, 472] on icon "button" at bounding box center [498, 466] width 17 height 17
type input "A99792"
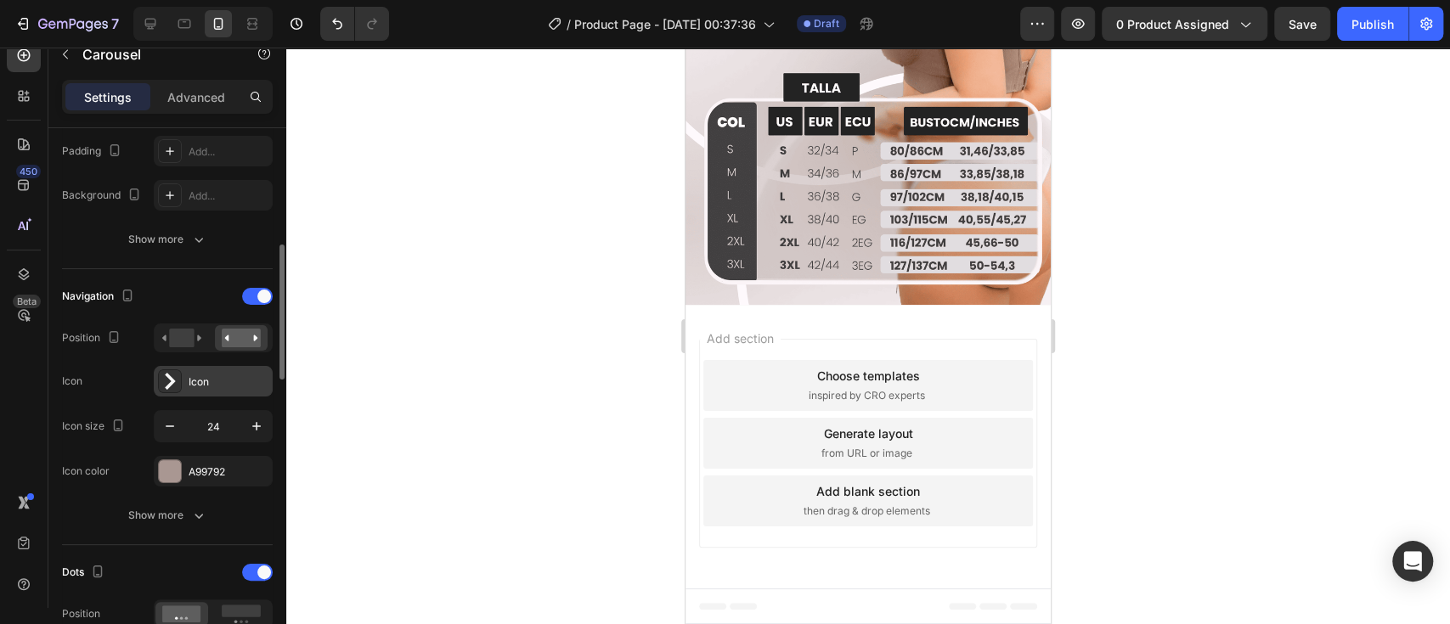
click at [238, 383] on div "Icon" at bounding box center [229, 382] width 80 height 15
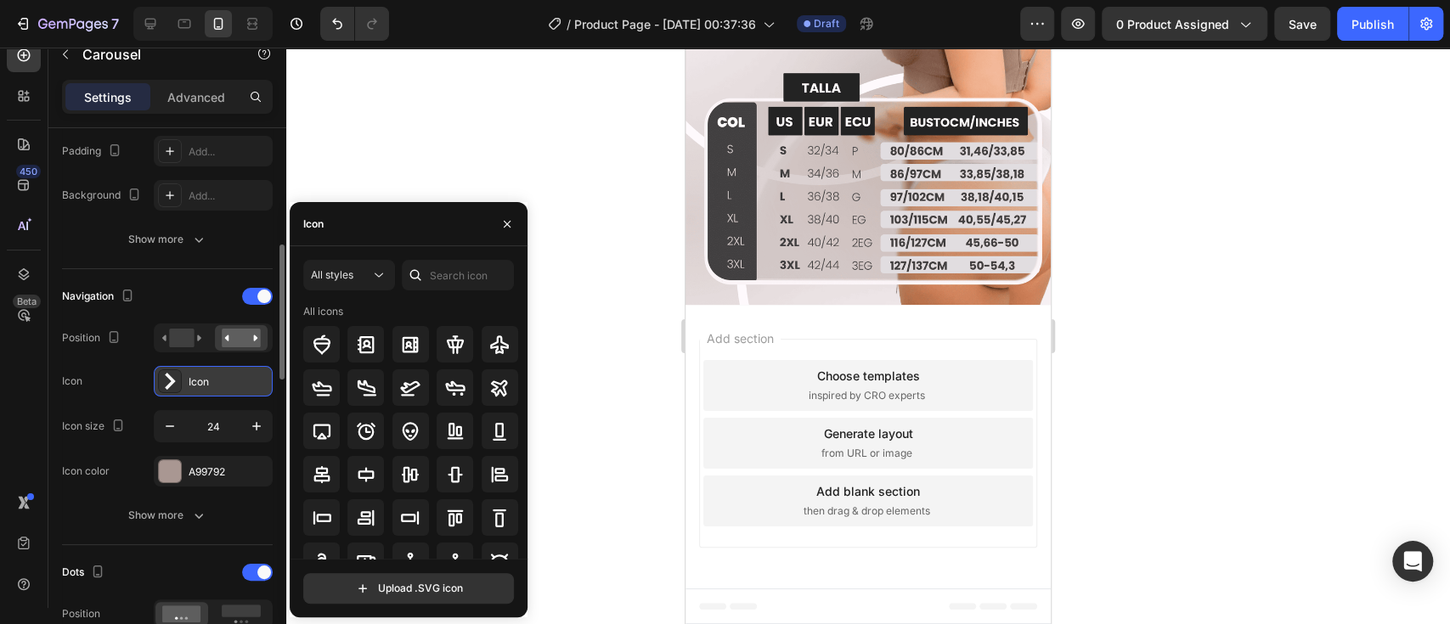
click at [238, 383] on div "Icon" at bounding box center [229, 382] width 80 height 15
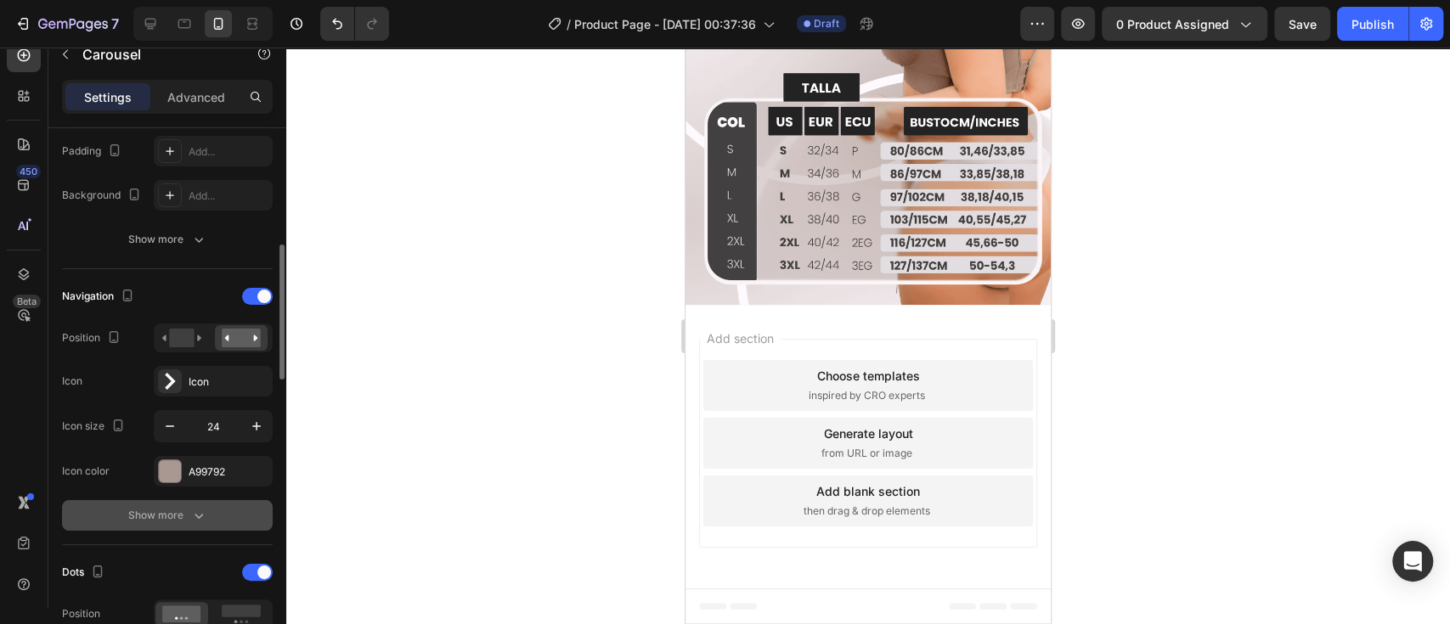
click at [207, 513] on button "Show more" at bounding box center [167, 515] width 211 height 31
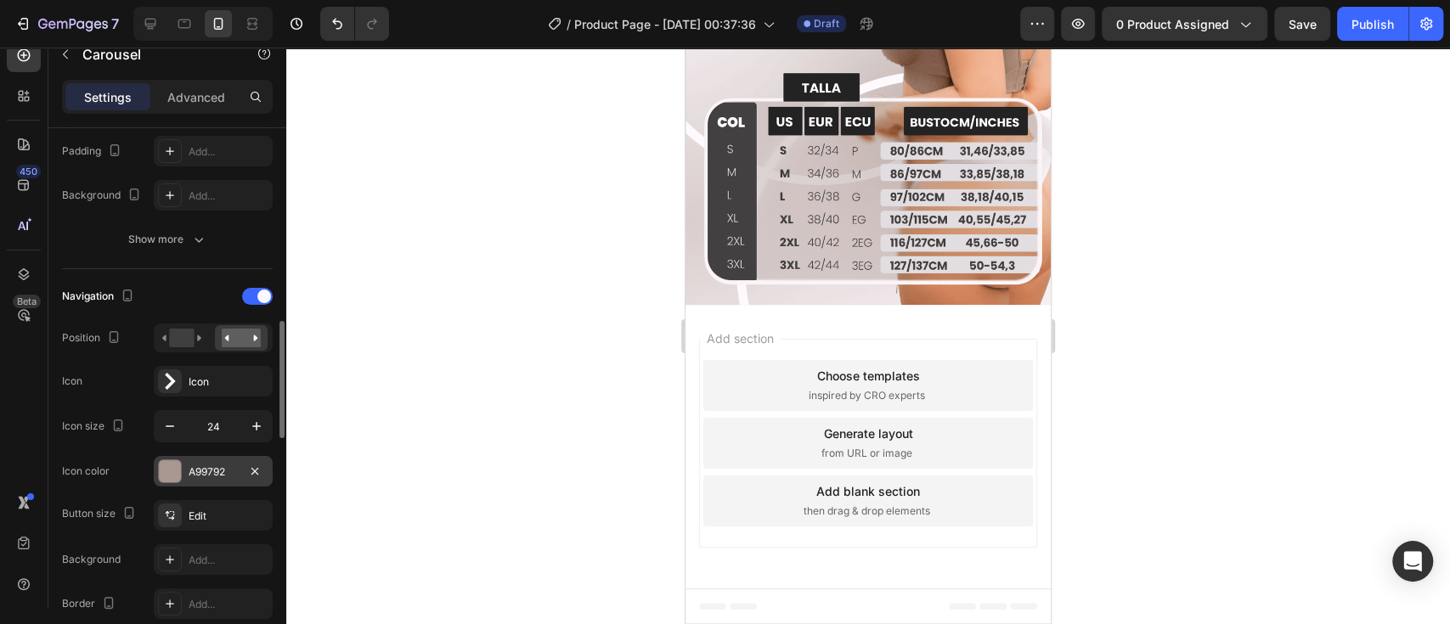
scroll to position [528, 0]
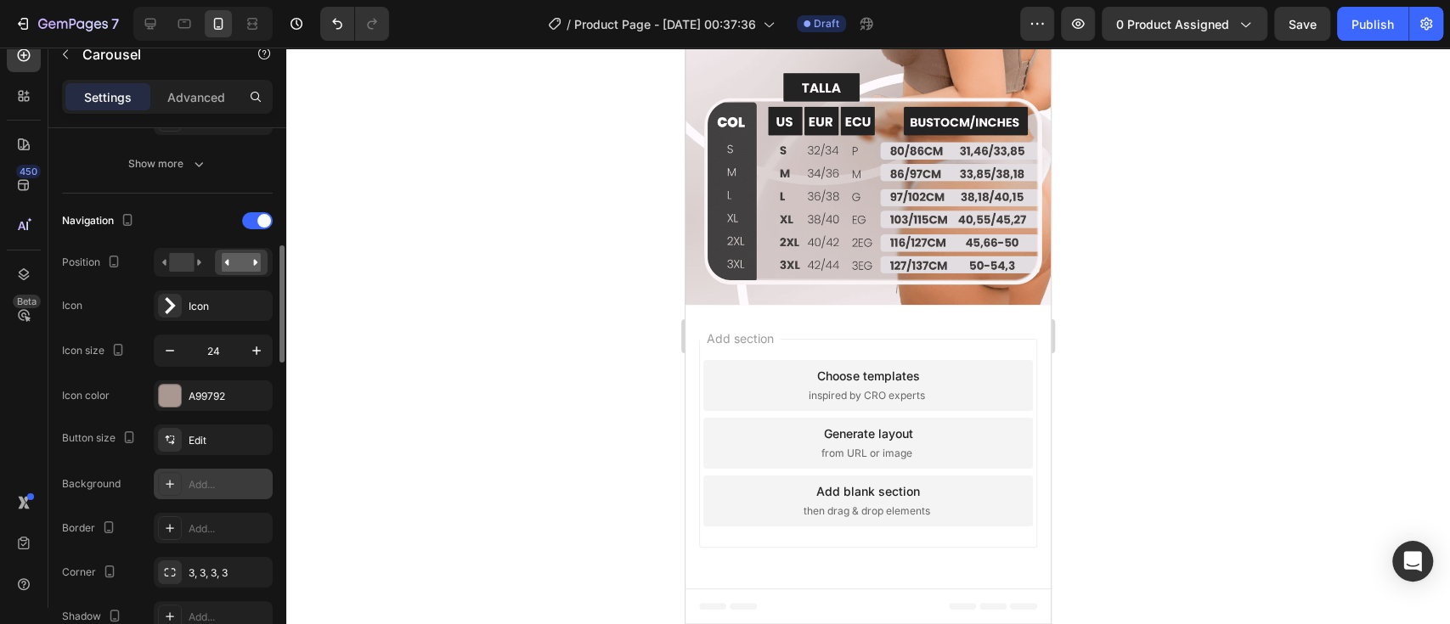
click at [208, 479] on div "Add..." at bounding box center [229, 484] width 80 height 15
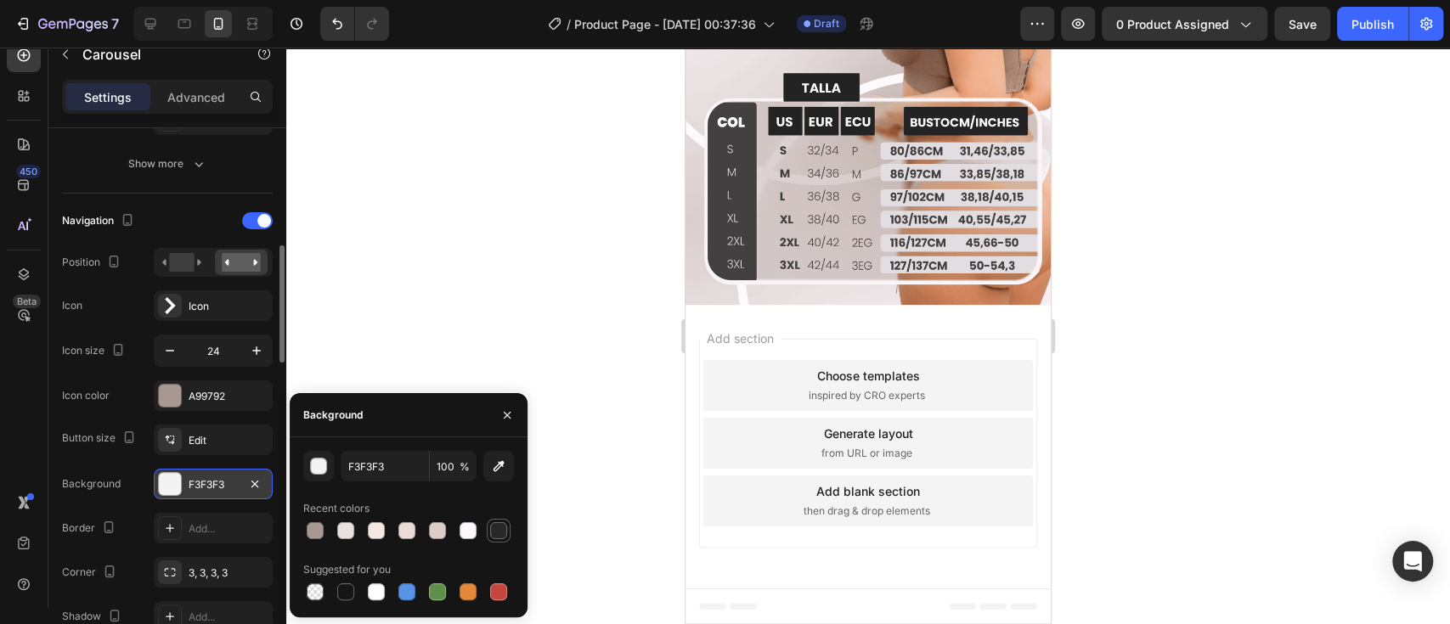
click at [493, 531] on div at bounding box center [498, 530] width 17 height 17
type input "282828"
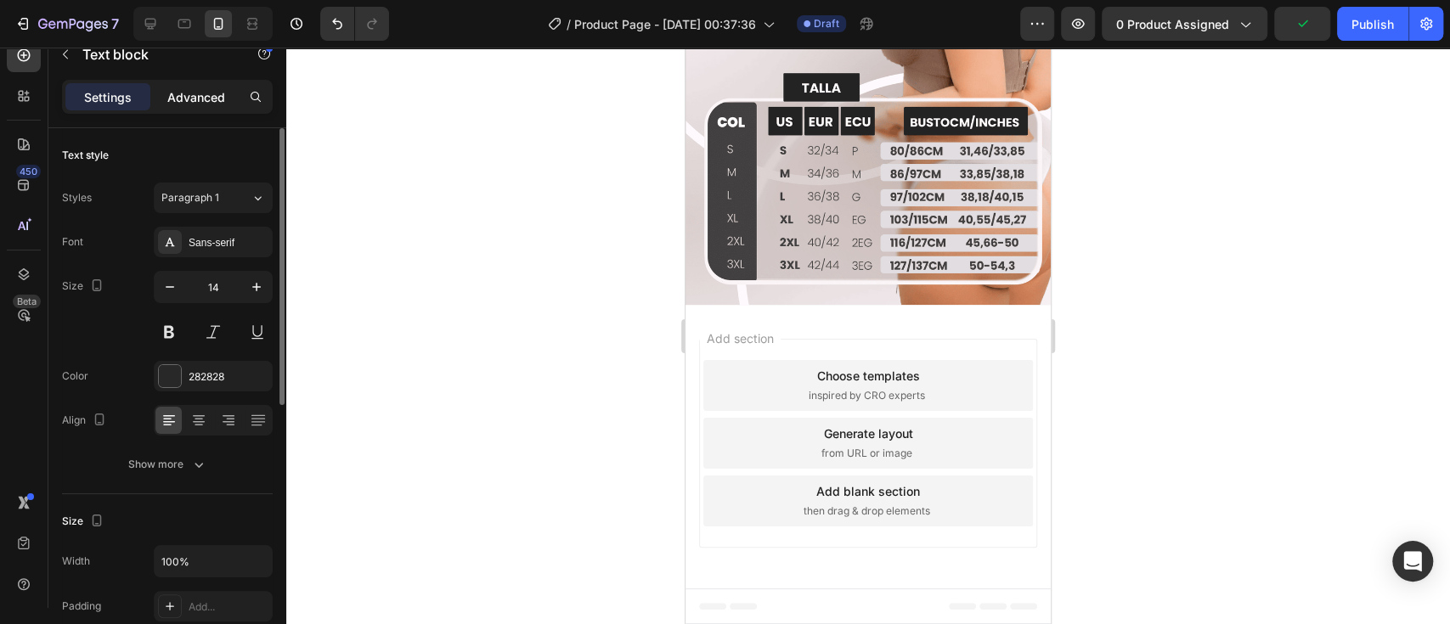
click at [177, 99] on p "Advanced" at bounding box center [196, 97] width 58 height 18
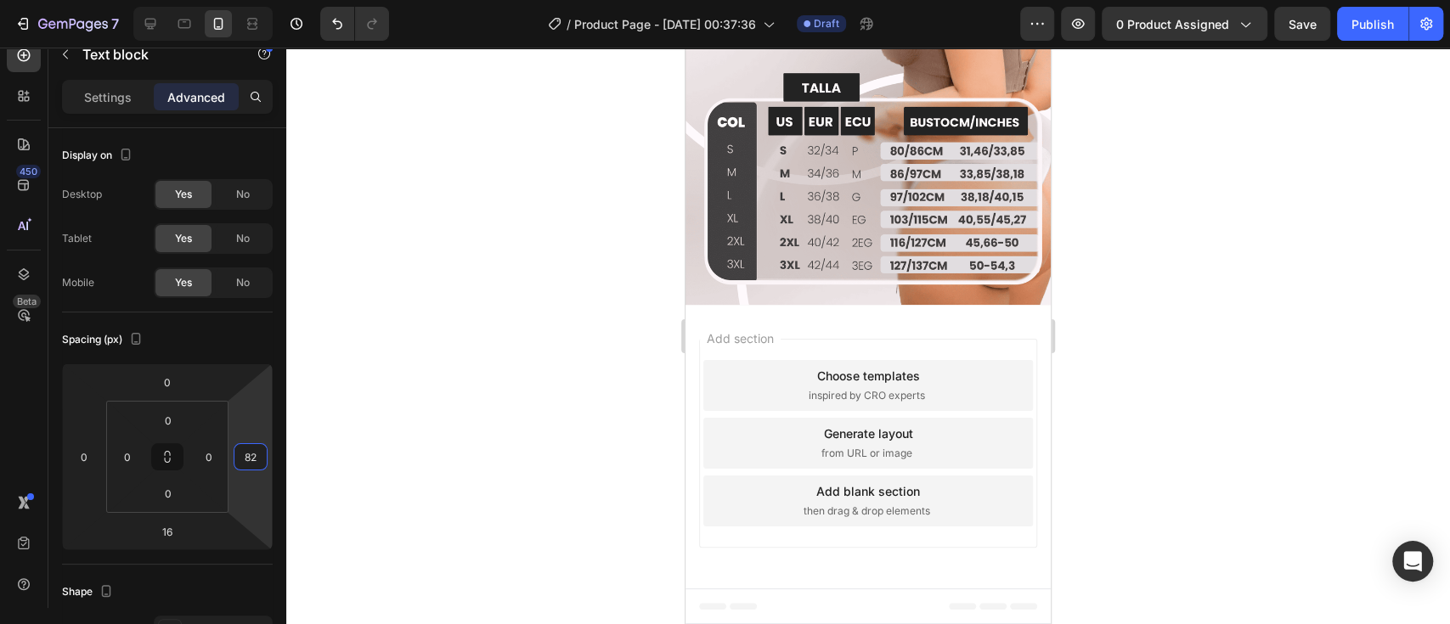
type input "84"
drag, startPoint x: 247, startPoint y: 430, endPoint x: 245, endPoint y: 405, distance: 24.8
click at [245, 0] on html "7 / Product Page - [DATE] 00:37:36 Draft Preview 0 product assigned Save Publis…" at bounding box center [725, 0] width 1450 height 0
click at [127, 94] on p "Settings" at bounding box center [108, 97] width 48 height 18
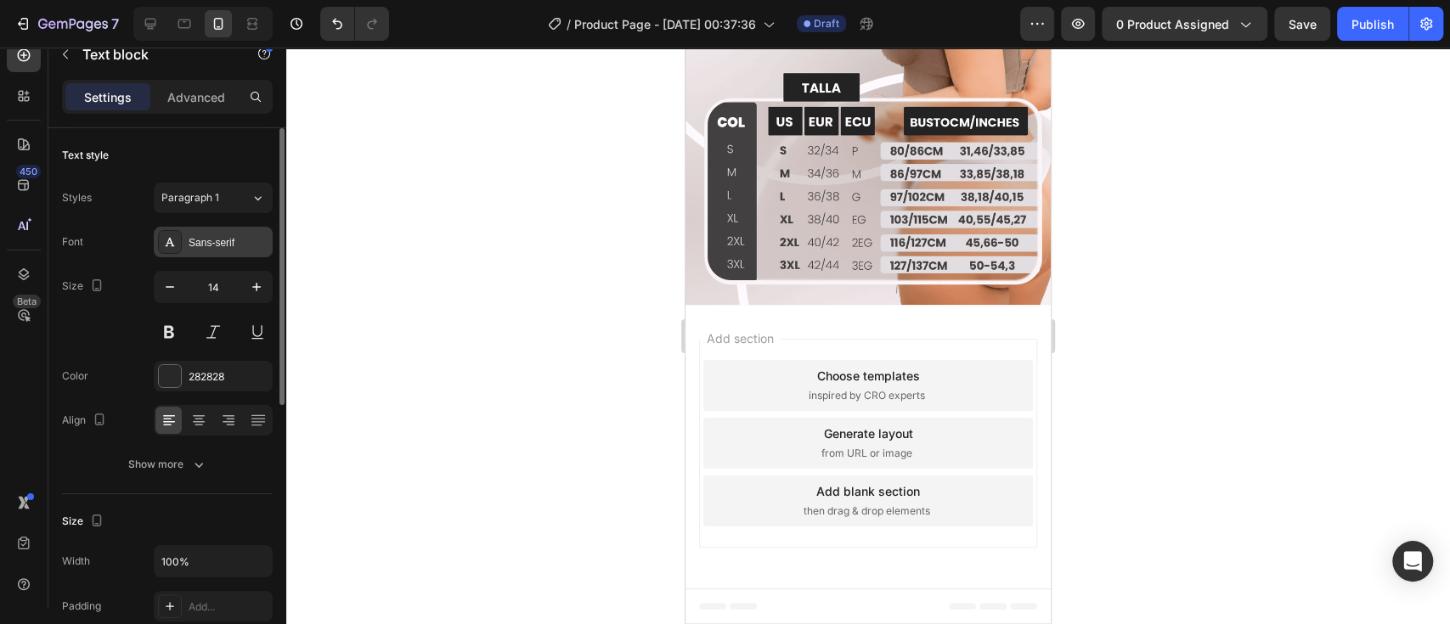
click at [245, 235] on div "Sans-serif" at bounding box center [229, 242] width 80 height 15
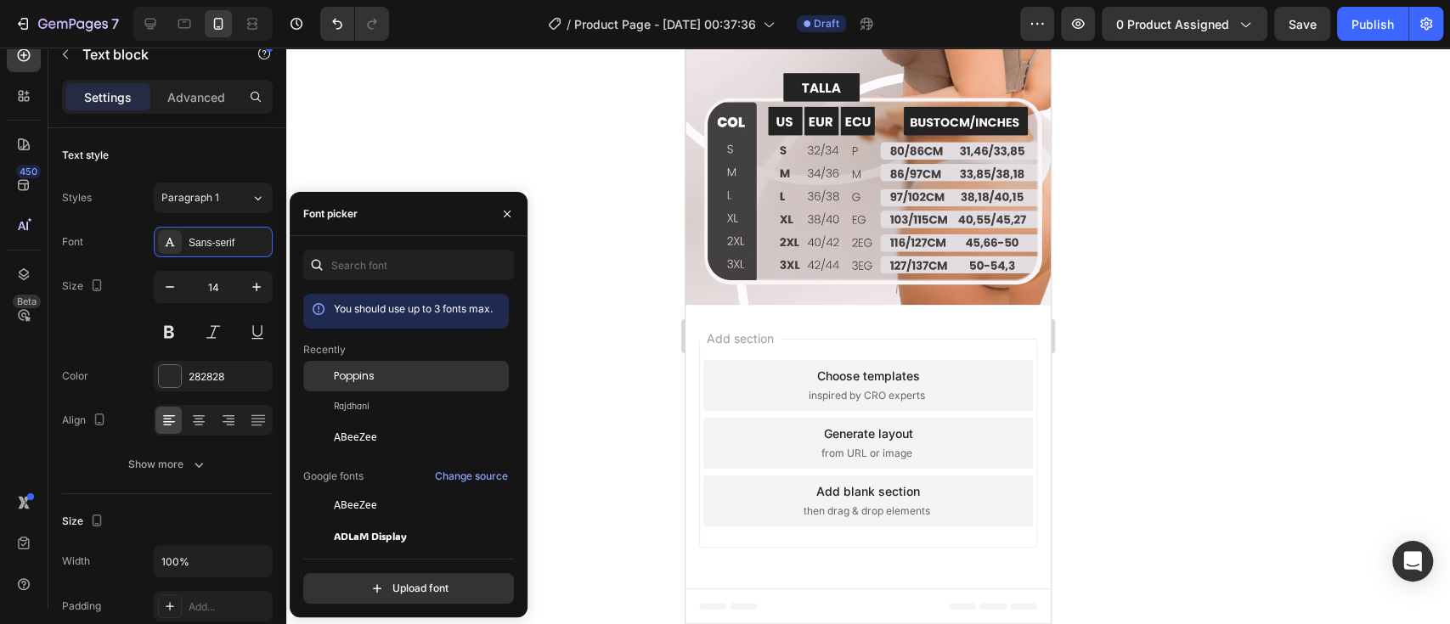
click at [375, 375] on div "Poppins" at bounding box center [420, 376] width 172 height 15
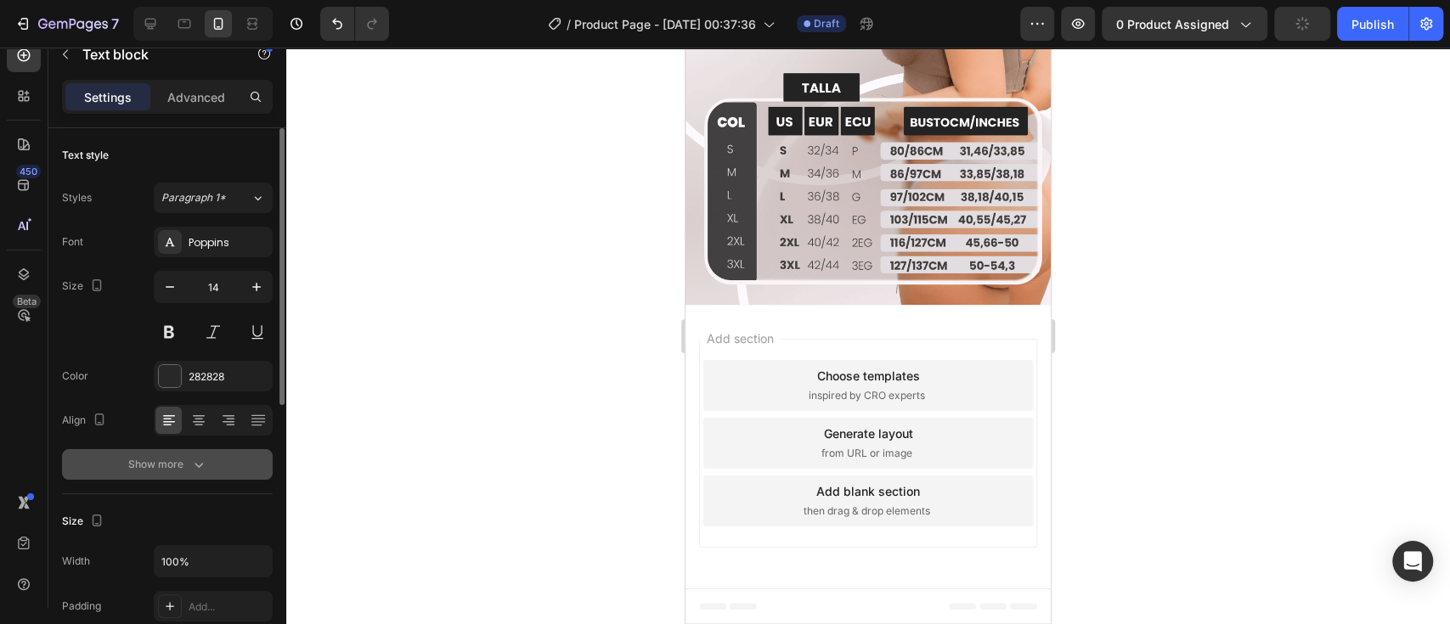
click at [231, 478] on button "Show more" at bounding box center [167, 464] width 211 height 31
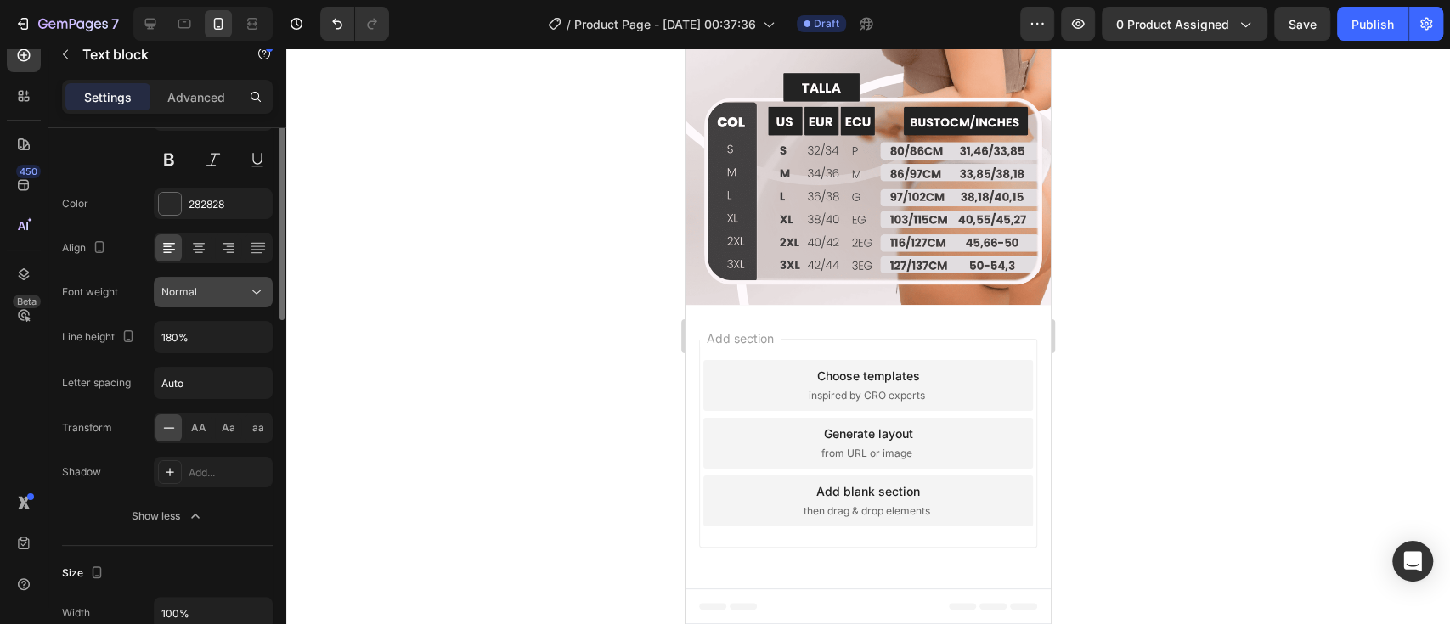
scroll to position [97, 0]
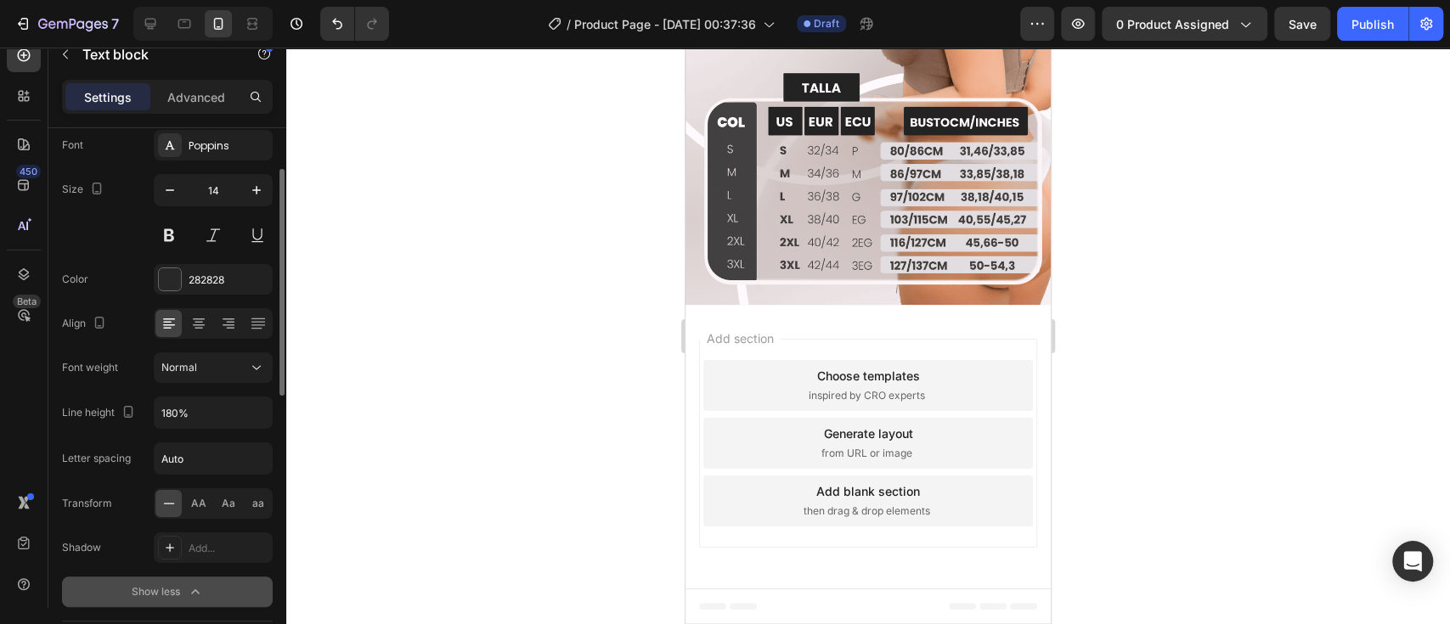
click at [202, 584] on icon "button" at bounding box center [195, 591] width 17 height 17
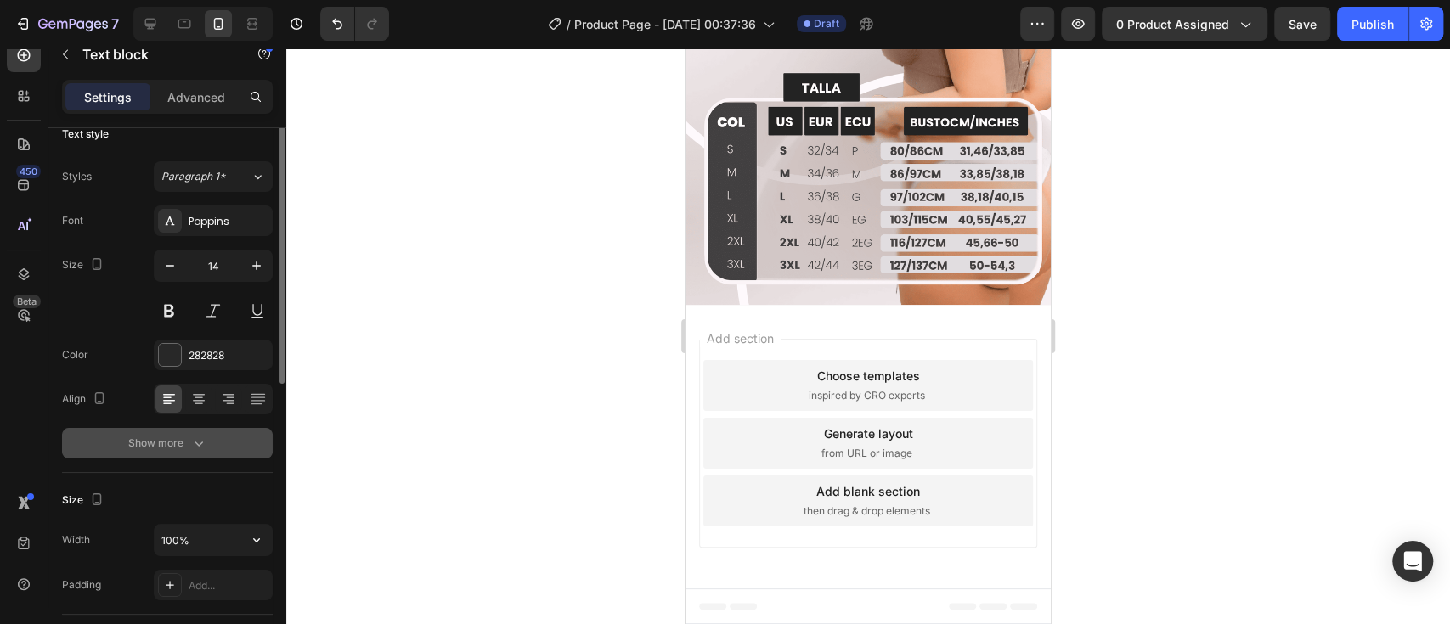
scroll to position [0, 0]
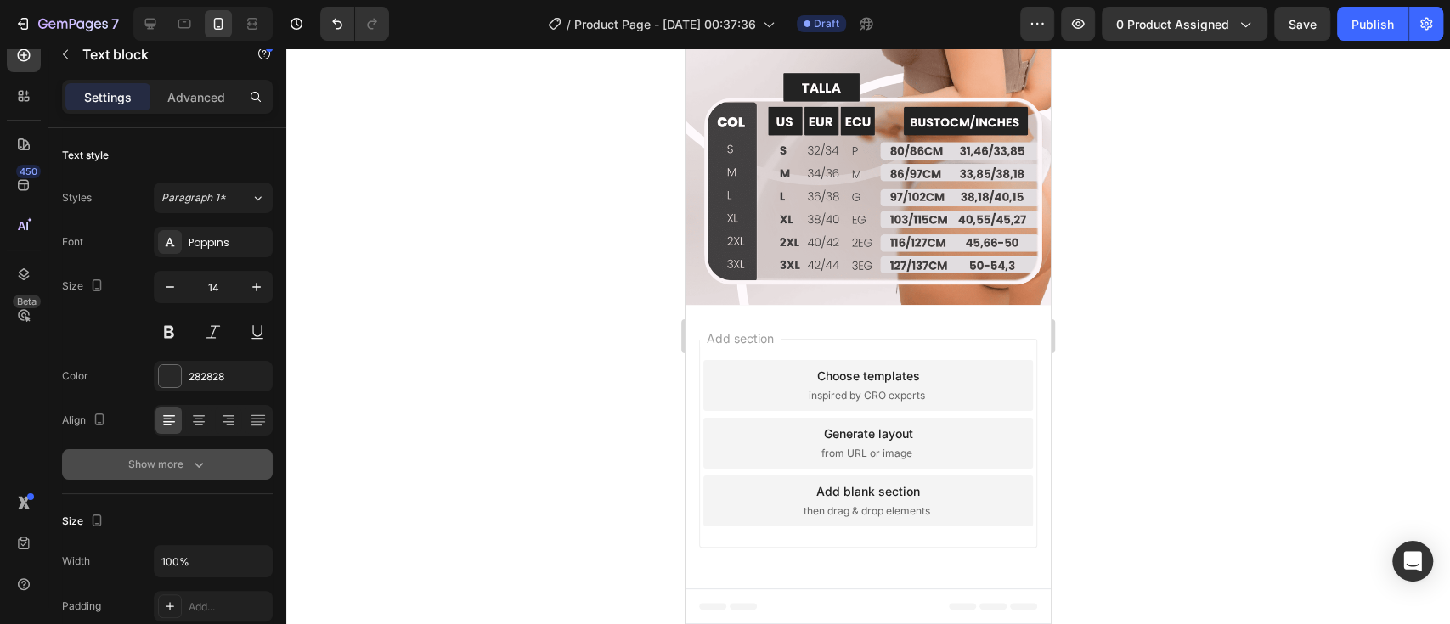
click at [195, 466] on icon "button" at bounding box center [198, 464] width 17 height 17
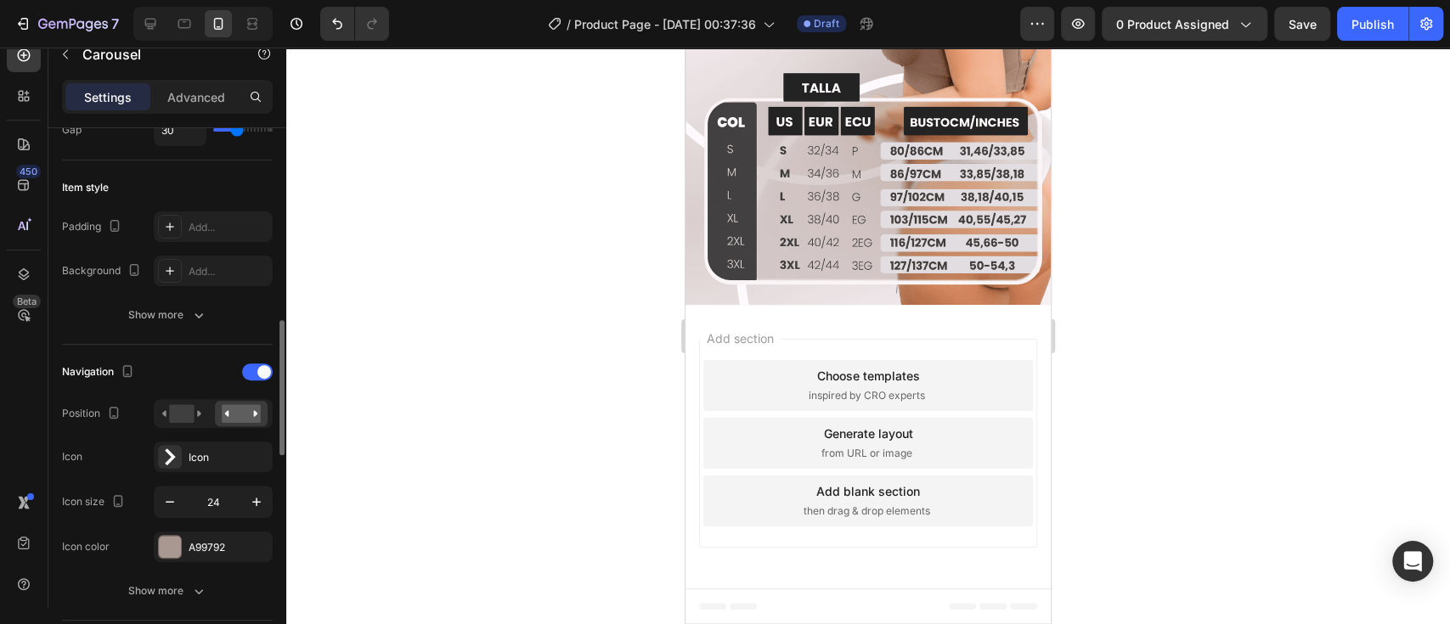
scroll to position [453, 0]
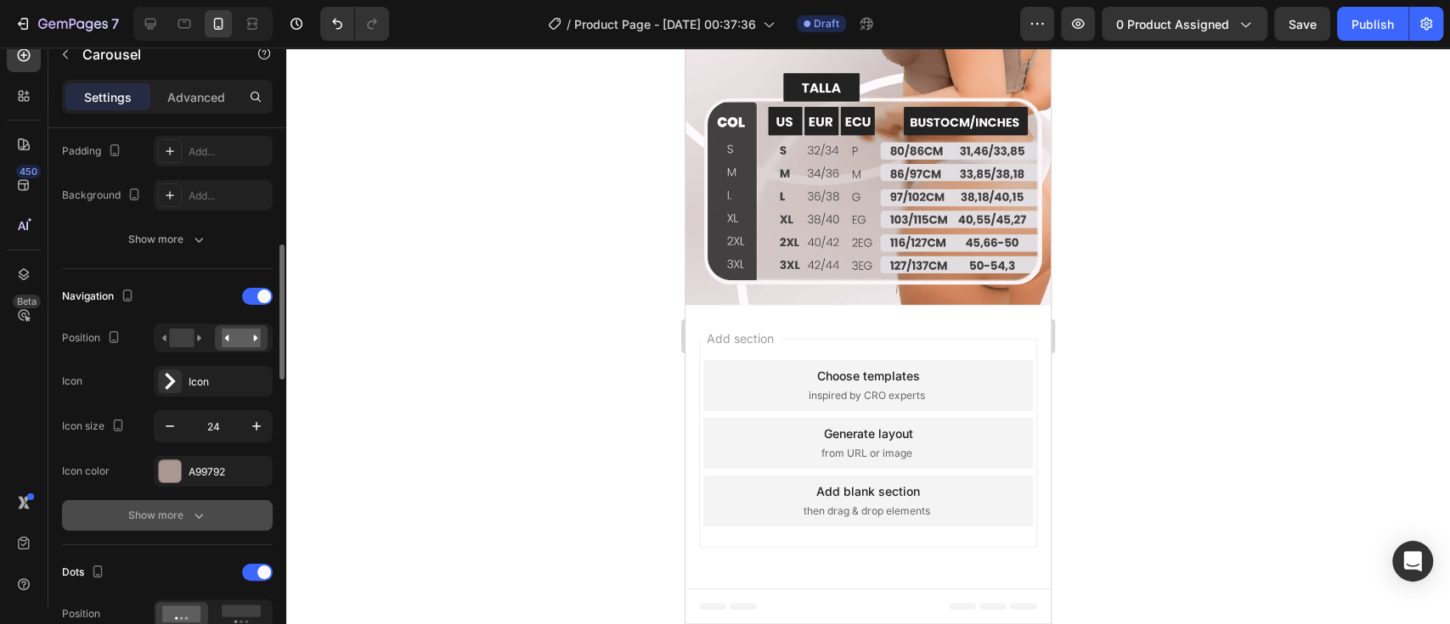
click at [179, 510] on div "Show more" at bounding box center [167, 515] width 79 height 17
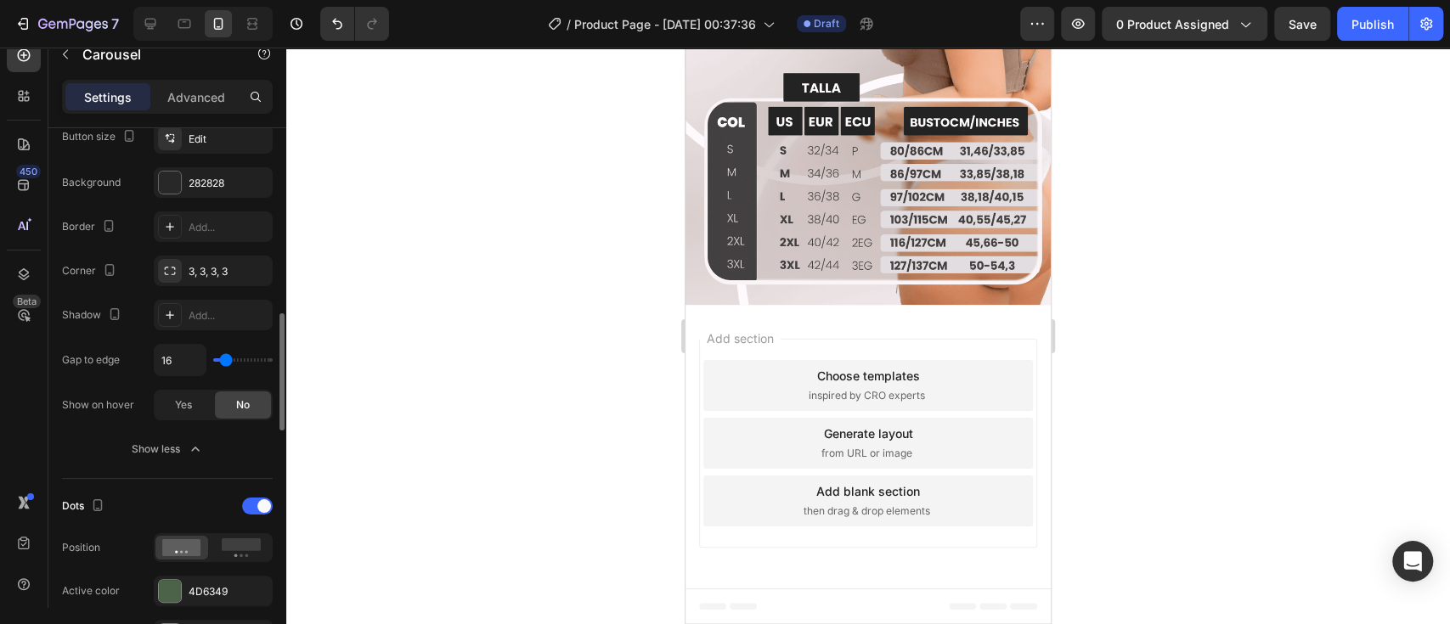
scroll to position [905, 0]
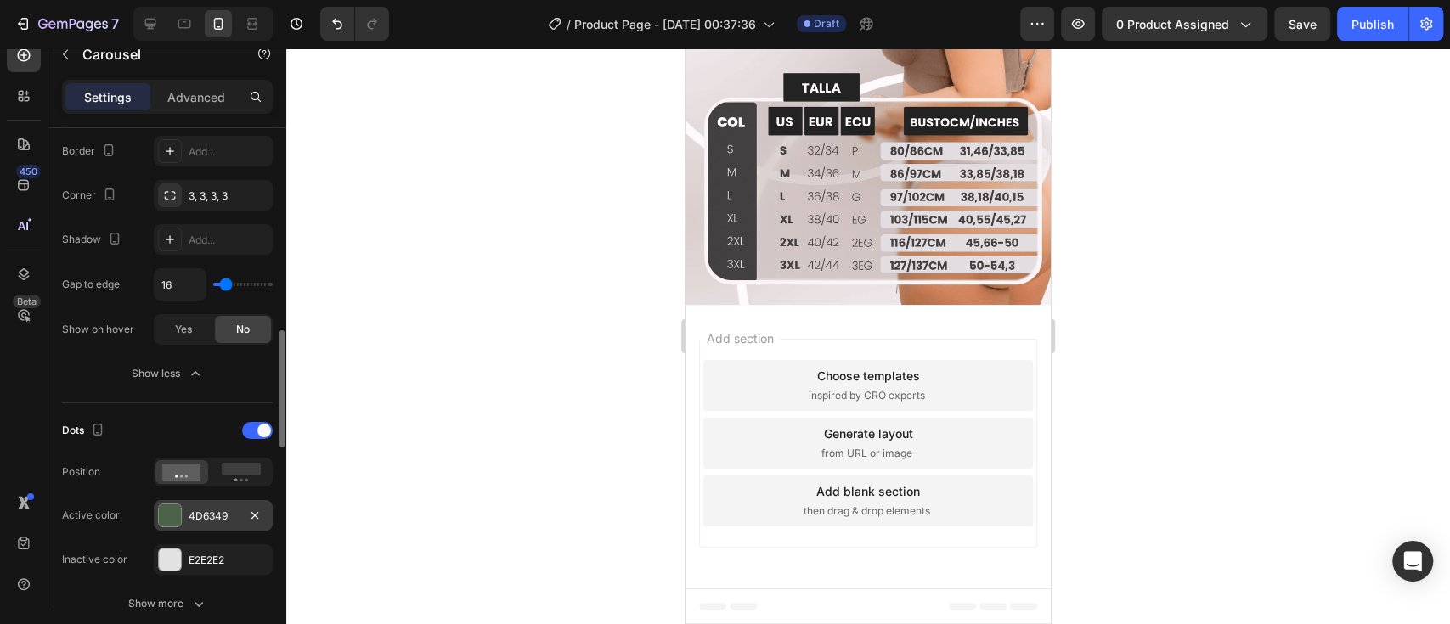
click at [212, 518] on div "4D6349" at bounding box center [213, 516] width 49 height 15
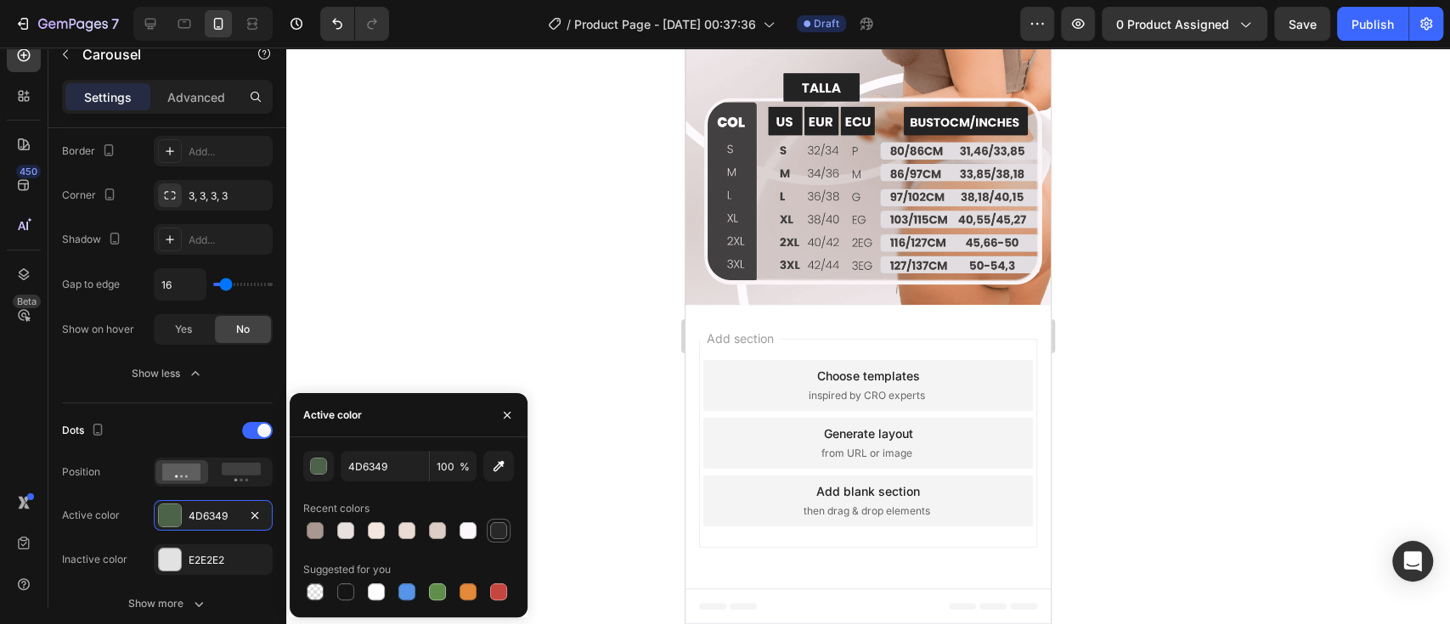
click at [496, 535] on div at bounding box center [498, 530] width 17 height 17
click at [399, 468] on input "282828" at bounding box center [385, 466] width 88 height 31
paste input "401c24"
type input "401c24"
click at [473, 286] on div at bounding box center [867, 336] width 1163 height 577
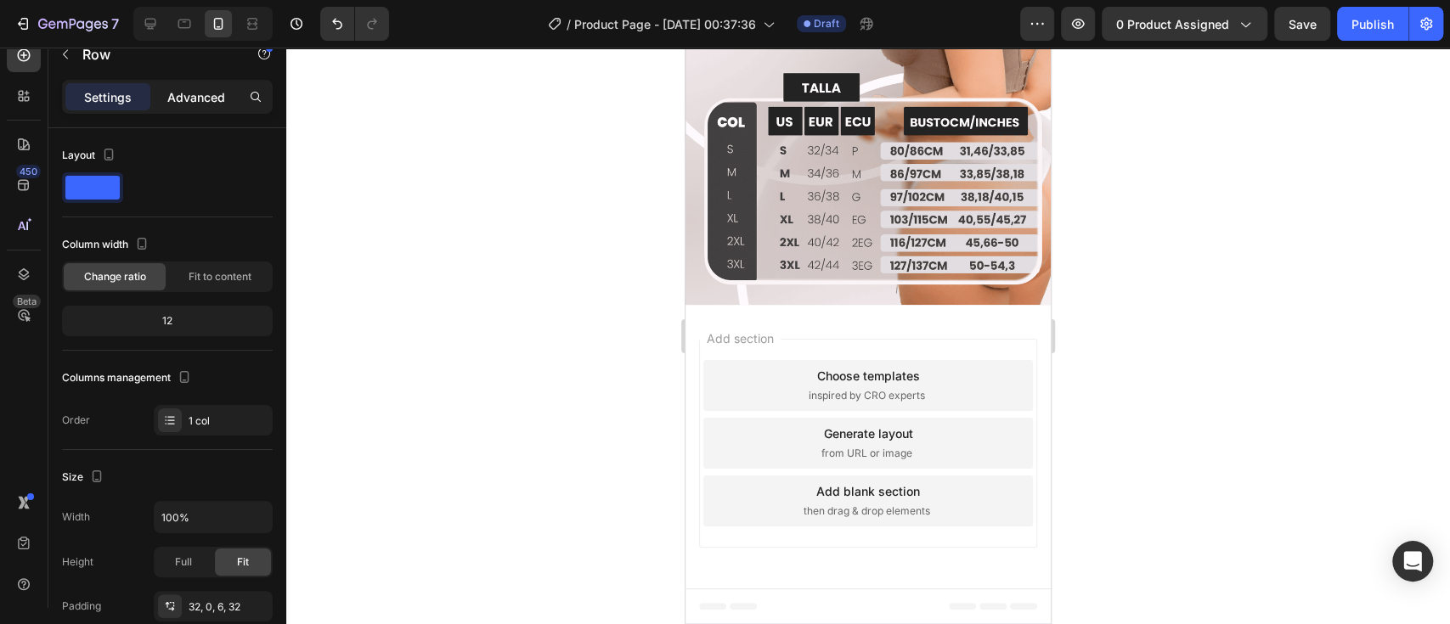
click at [183, 96] on p "Advanced" at bounding box center [196, 97] width 58 height 18
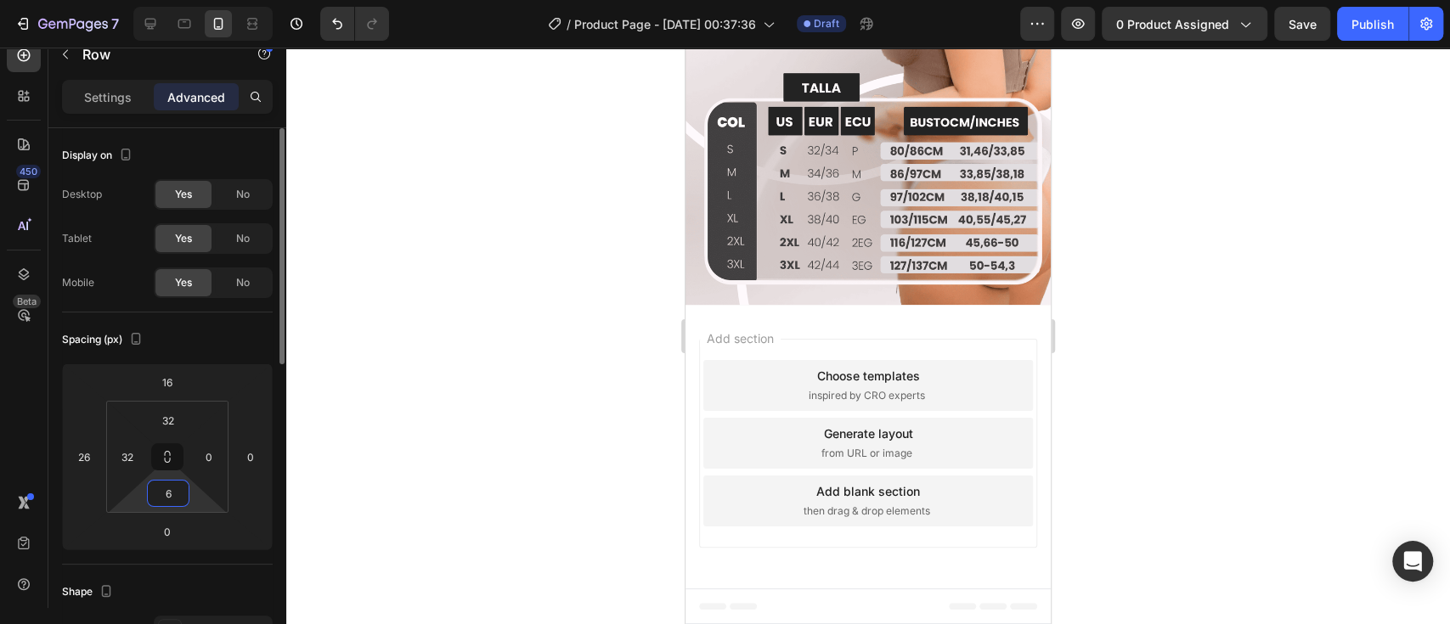
click at [195, 0] on html "7 / Product Page - [DATE] 00:37:36 Draft Preview 0 product assigned Save Publis…" at bounding box center [725, 0] width 1450 height 0
click at [197, 0] on html "7 / Product Page - [DATE] 00:37:36 Draft Preview 0 product assigned Save Publis…" at bounding box center [725, 0] width 1450 height 0
click at [198, 0] on html "7 / Product Page - [DATE] 00:37:36 Draft Preview 0 product assigned Save Publis…" at bounding box center [725, 0] width 1450 height 0
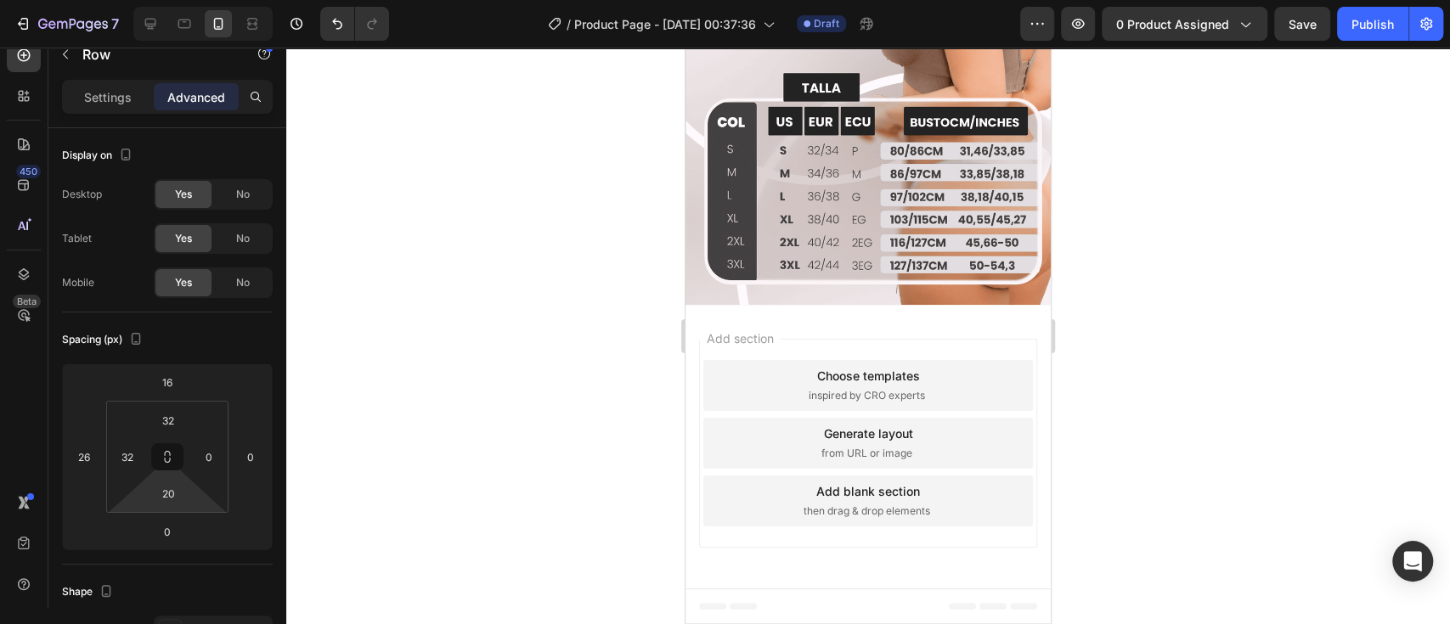
type input "14"
click at [206, 0] on html "7 / Product Page - [DATE] 00:37:36 Draft Preview 0 product assigned Save Publis…" at bounding box center [725, 0] width 1450 height 0
type input "-4"
click at [212, 0] on html "7 / Product Page - [DATE] 00:37:36 Draft Preview 0 product assigned Save Publis…" at bounding box center [725, 0] width 1450 height 0
click at [131, 107] on div "Settings" at bounding box center [107, 96] width 85 height 27
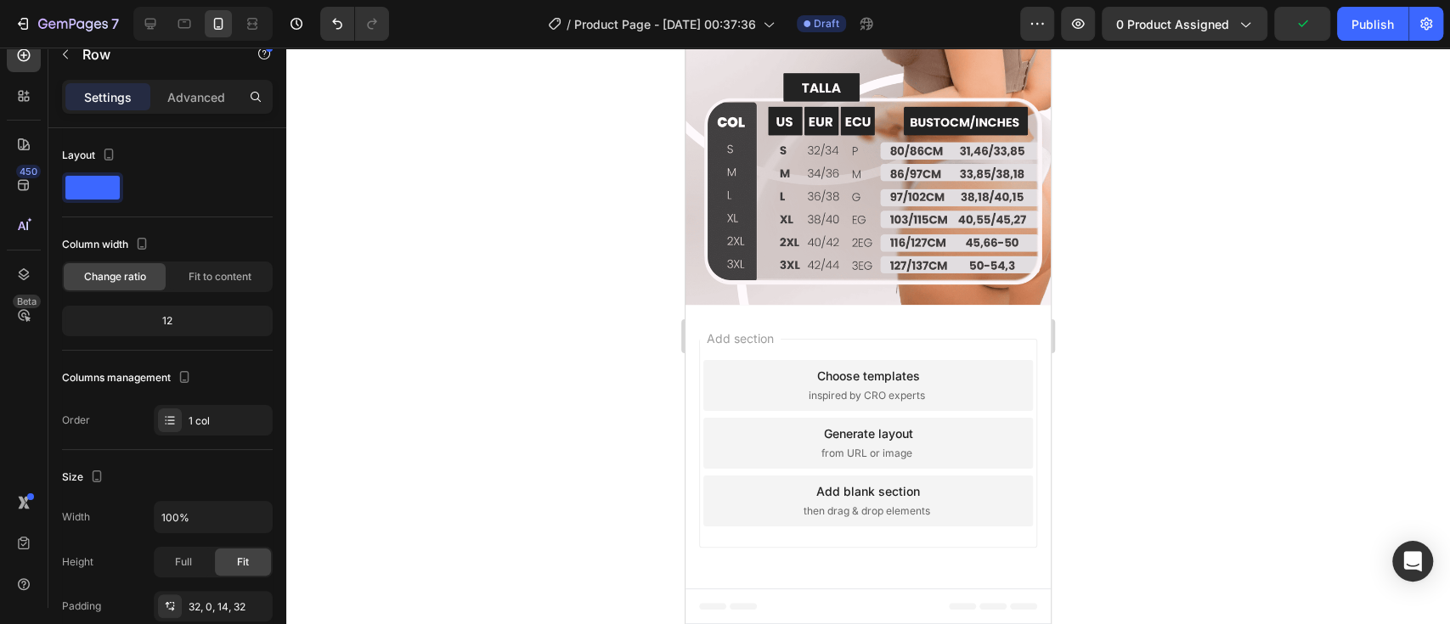
drag, startPoint x: 746, startPoint y: 325, endPoint x: 1352, endPoint y: 390, distance: 609.0
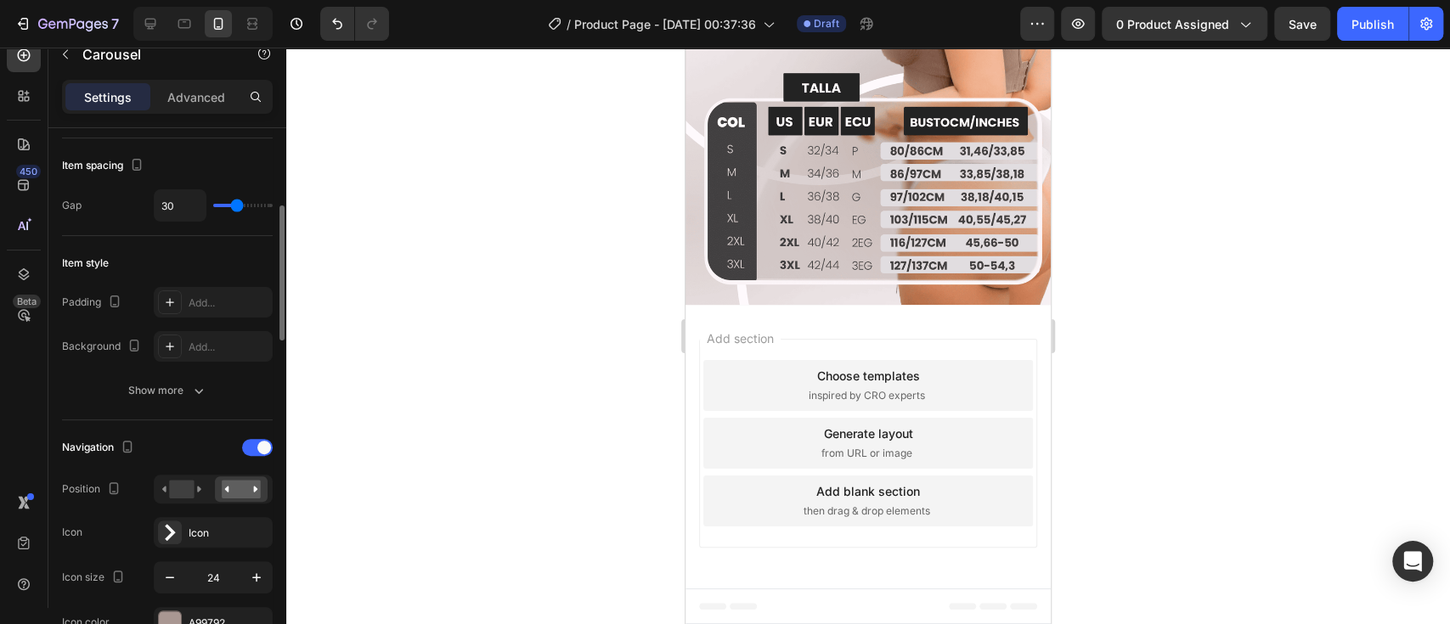
scroll to position [377, 0]
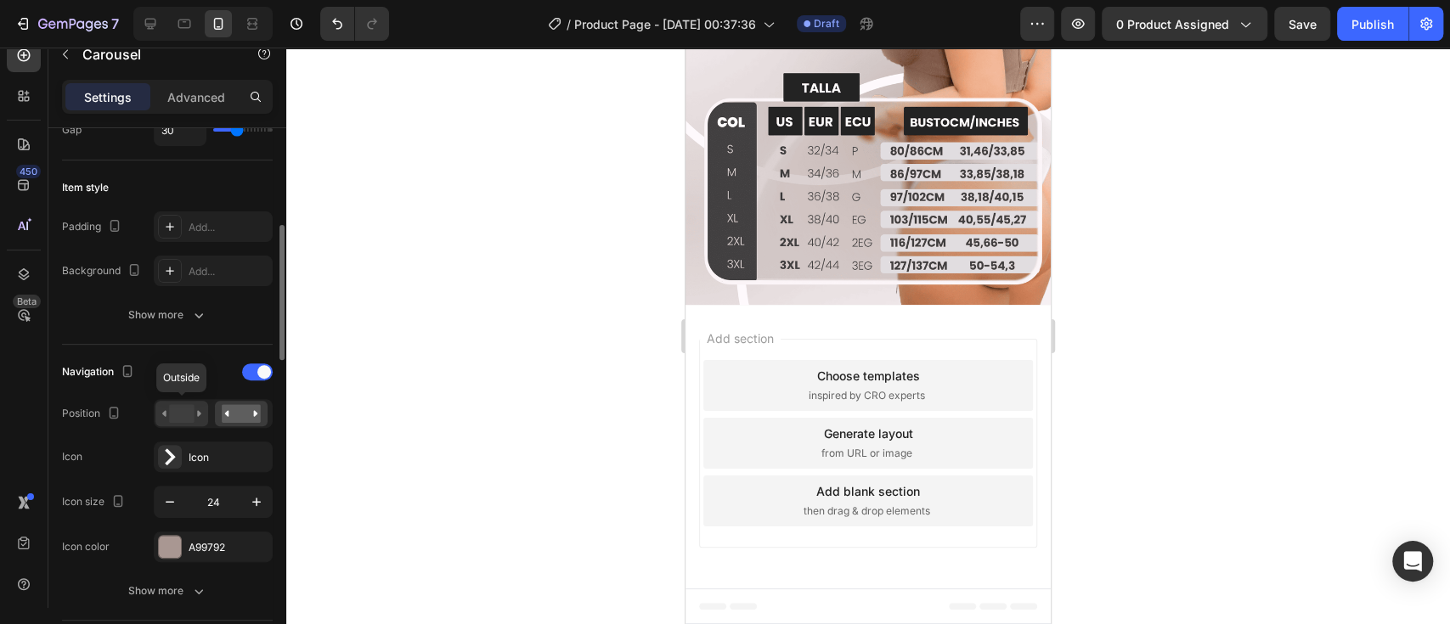
click at [193, 411] on rect at bounding box center [181, 413] width 25 height 19
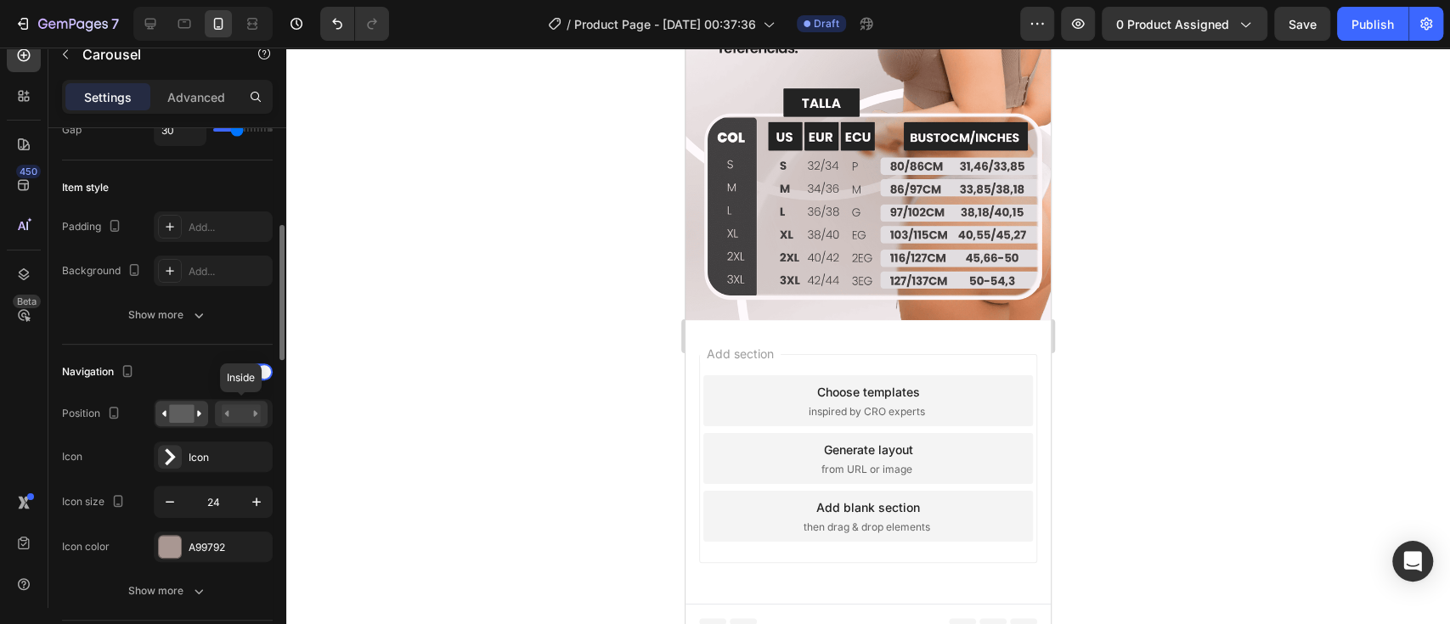
click at [240, 415] on rect at bounding box center [241, 413] width 39 height 19
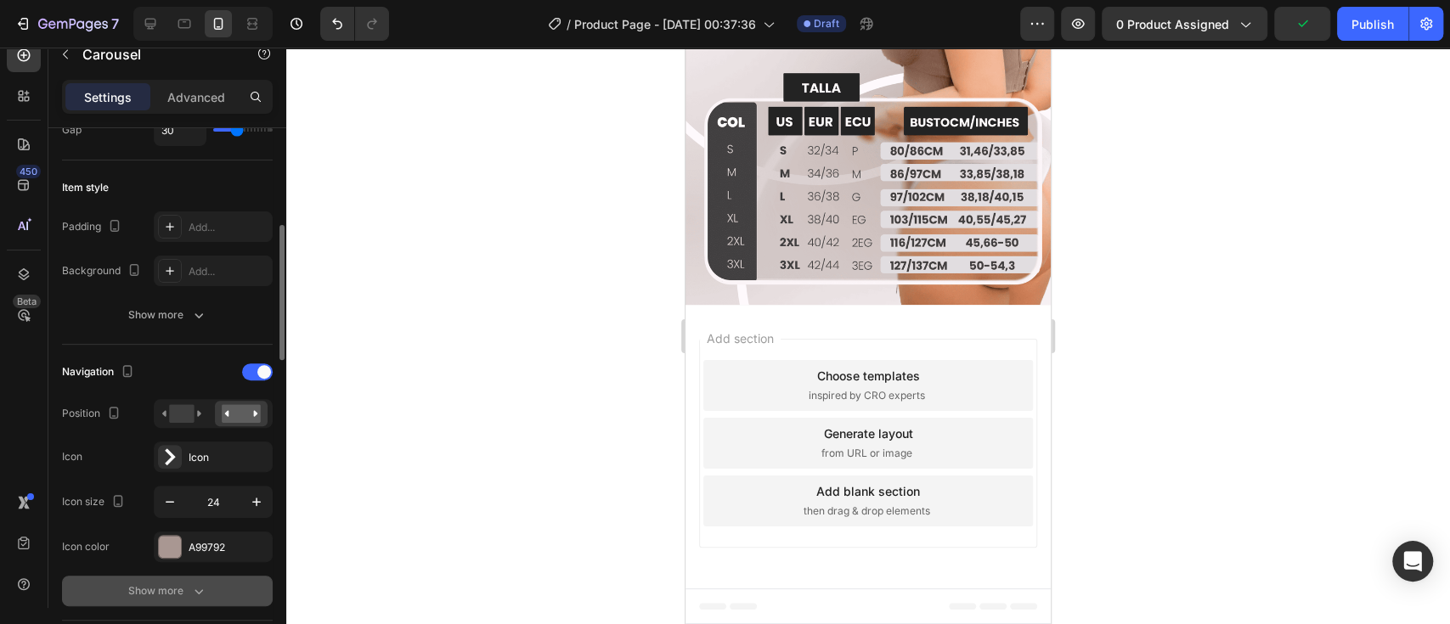
click at [191, 577] on button "Show more" at bounding box center [167, 591] width 211 height 31
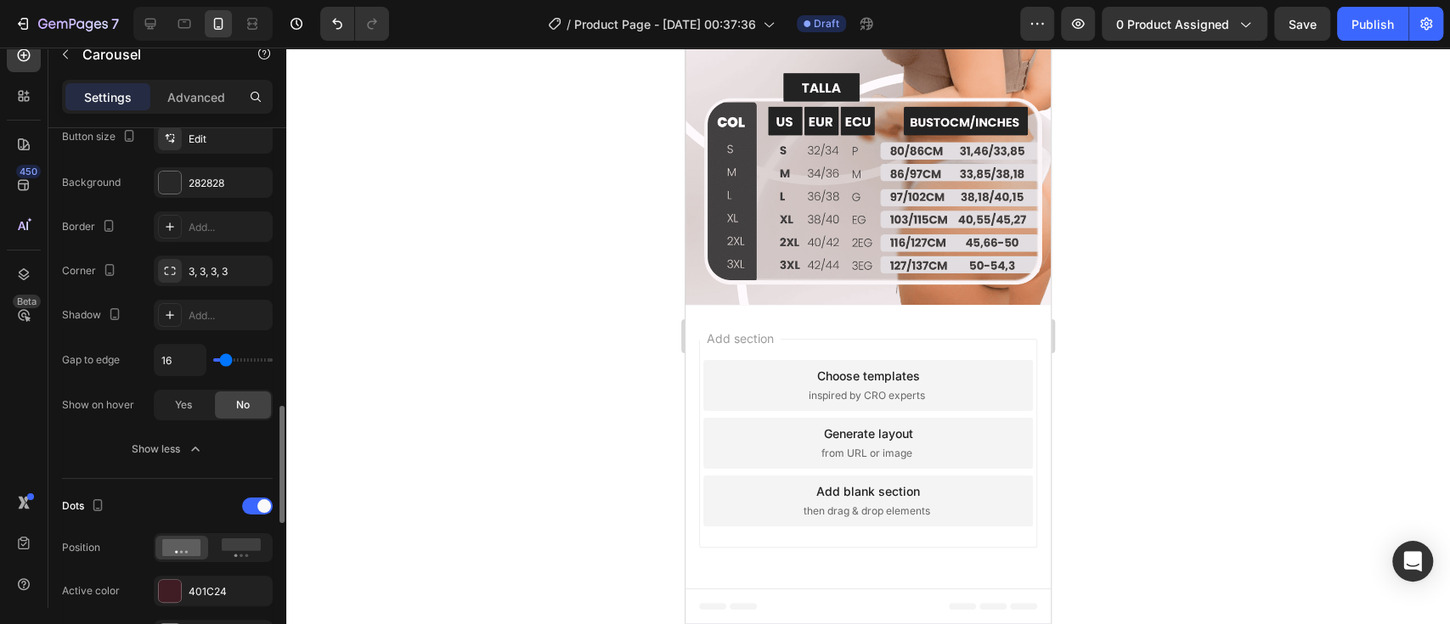
scroll to position [905, 0]
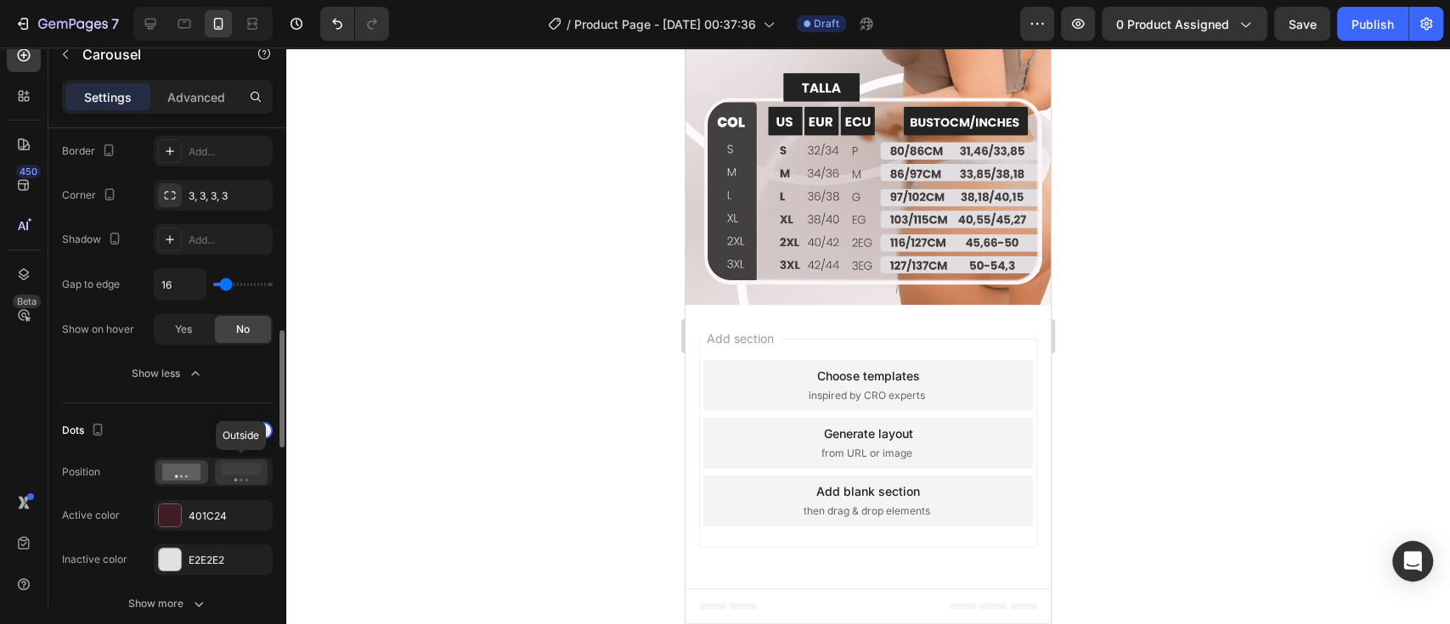
click at [238, 476] on icon at bounding box center [241, 472] width 39 height 19
click at [211, 509] on div "401C24" at bounding box center [213, 516] width 49 height 15
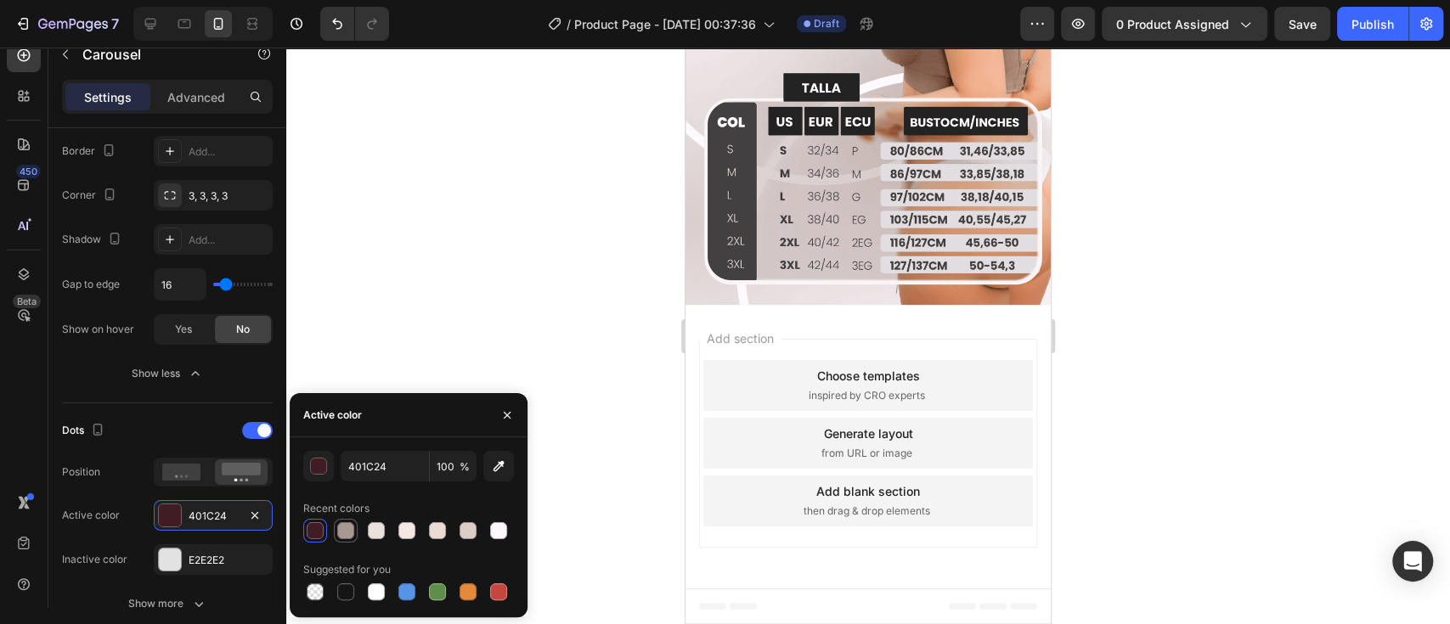
click at [346, 533] on div at bounding box center [345, 530] width 17 height 17
type input "A99792"
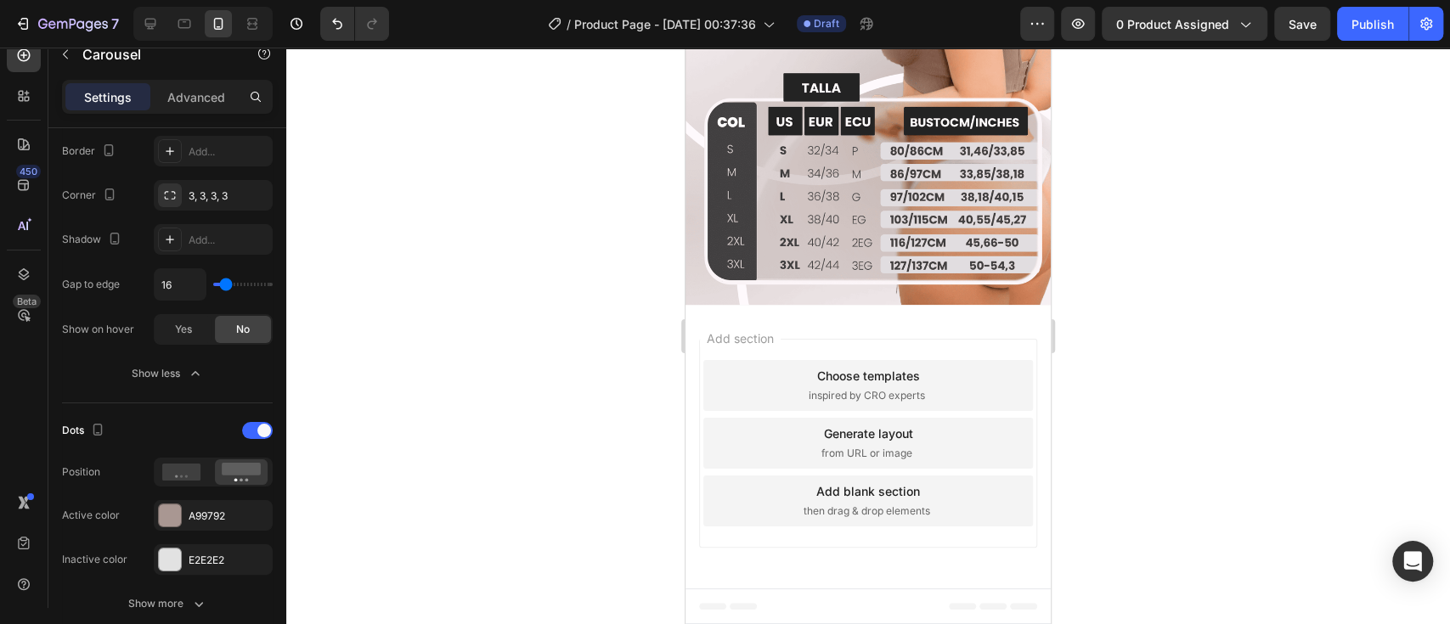
click at [577, 369] on div at bounding box center [867, 336] width 1163 height 577
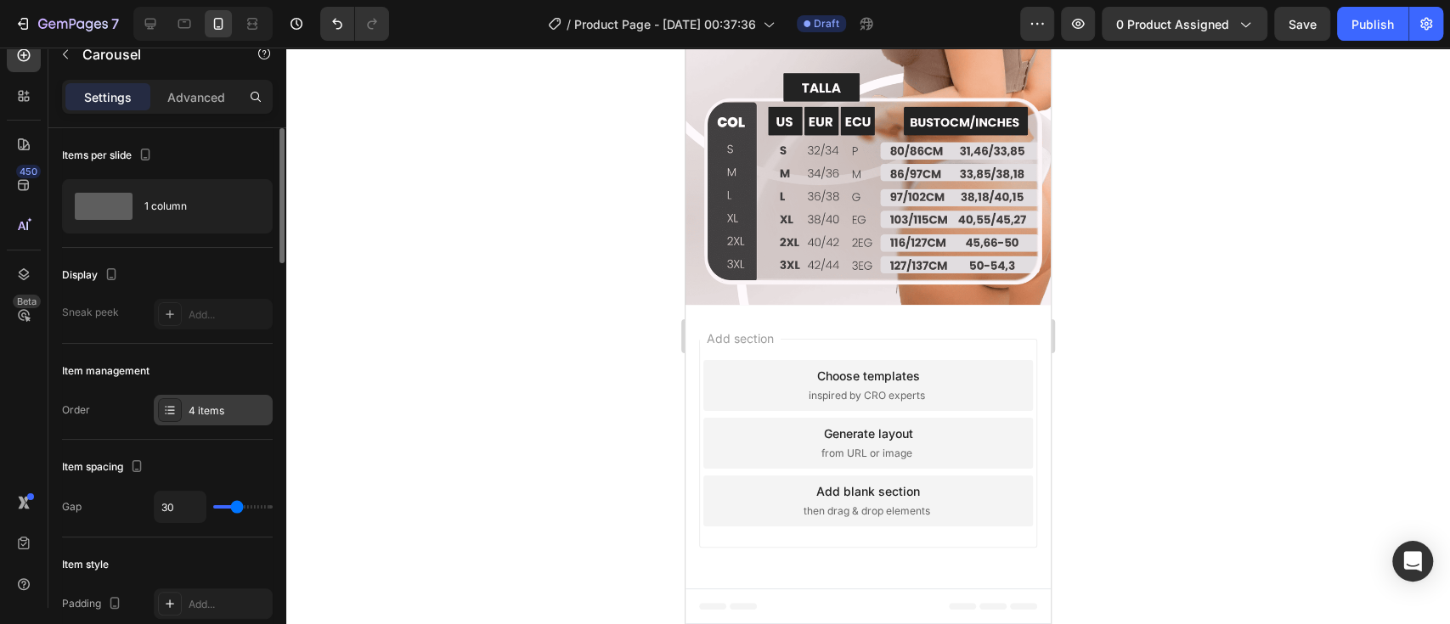
click at [223, 423] on div "4 items" at bounding box center [213, 410] width 119 height 31
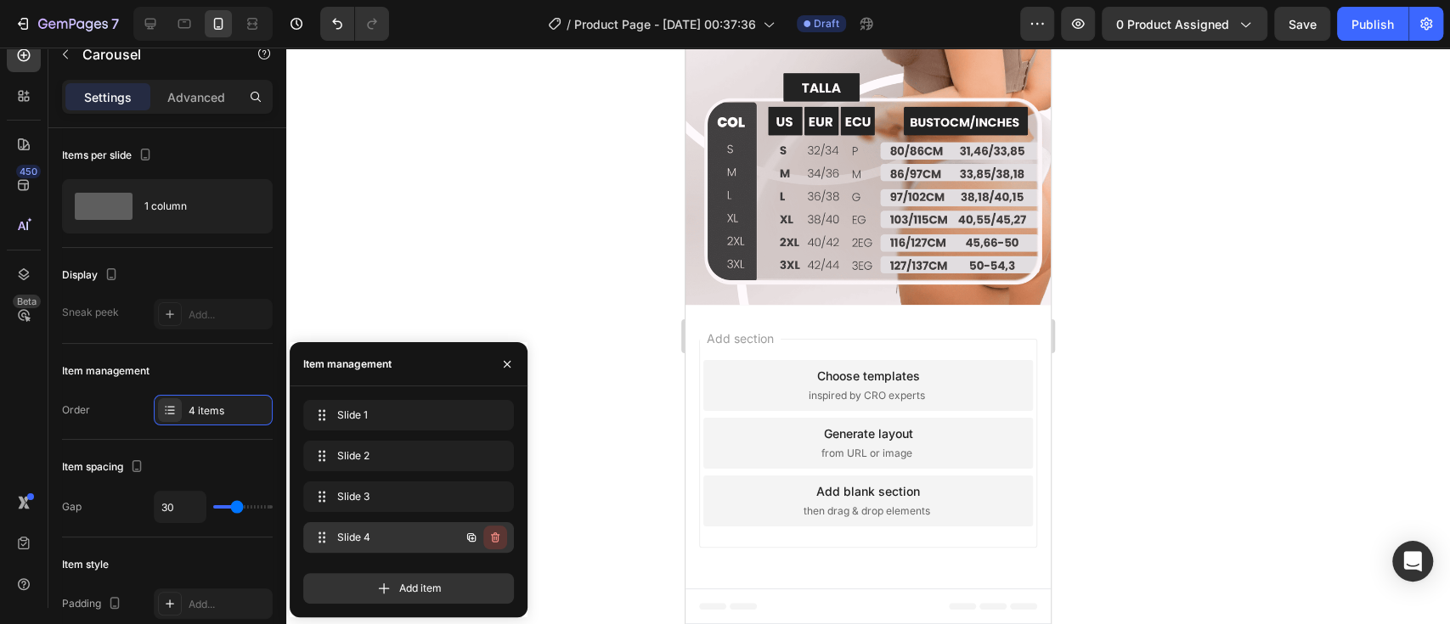
click at [499, 538] on icon "button" at bounding box center [495, 538] width 14 height 14
click at [499, 538] on div "Delete" at bounding box center [483, 537] width 31 height 15
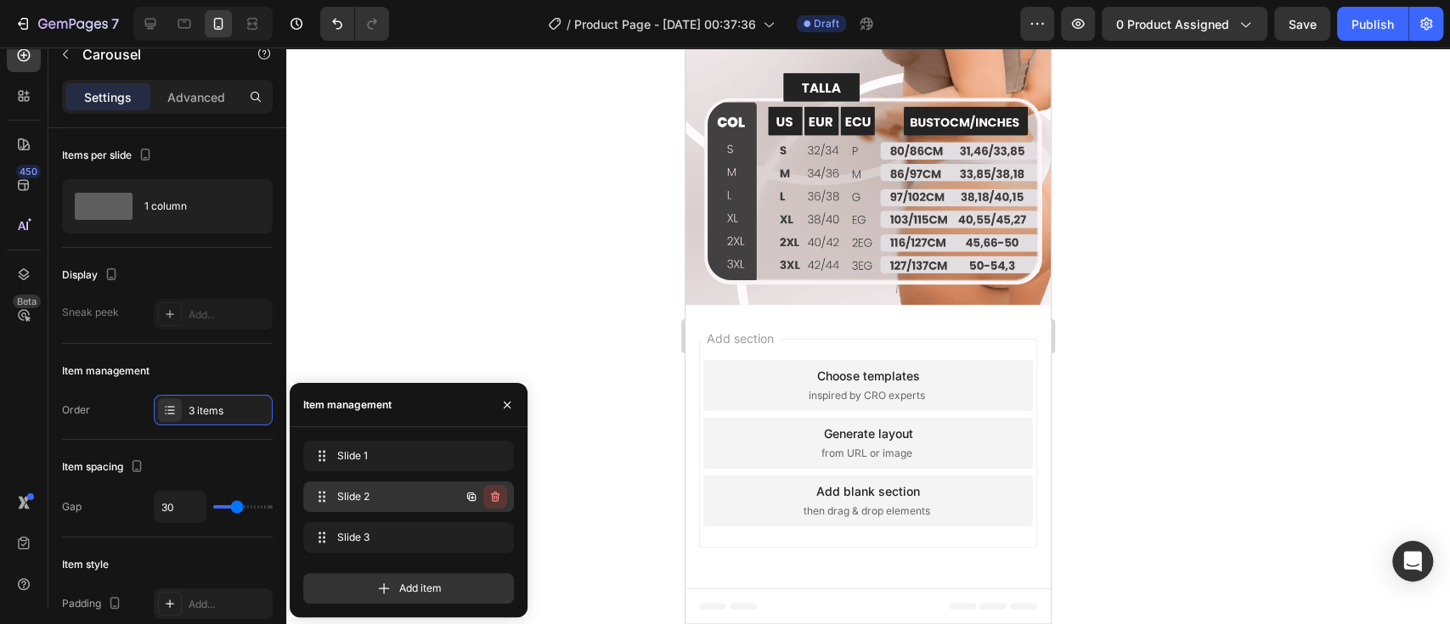
click at [491, 500] on icon "button" at bounding box center [495, 497] width 14 height 14
click at [491, 500] on div "Delete" at bounding box center [483, 496] width 31 height 15
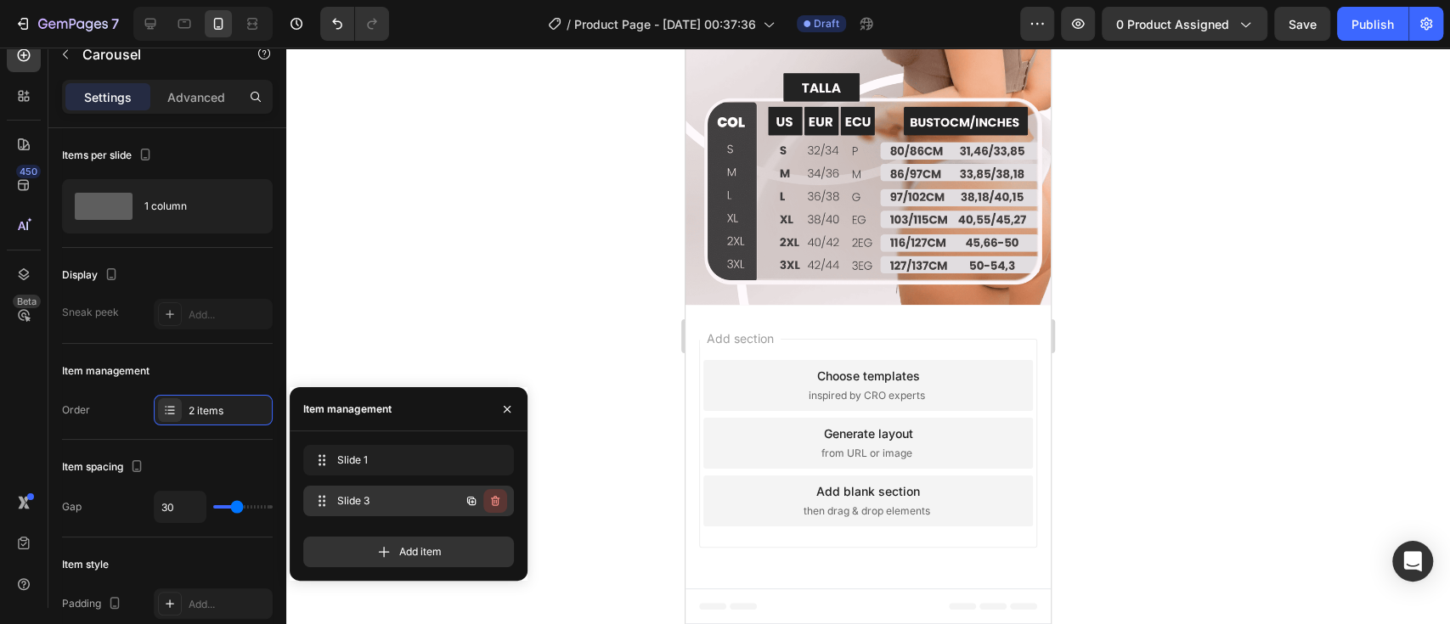
click at [492, 507] on icon "button" at bounding box center [495, 501] width 14 height 14
click at [495, 506] on div "Delete" at bounding box center [483, 500] width 31 height 15
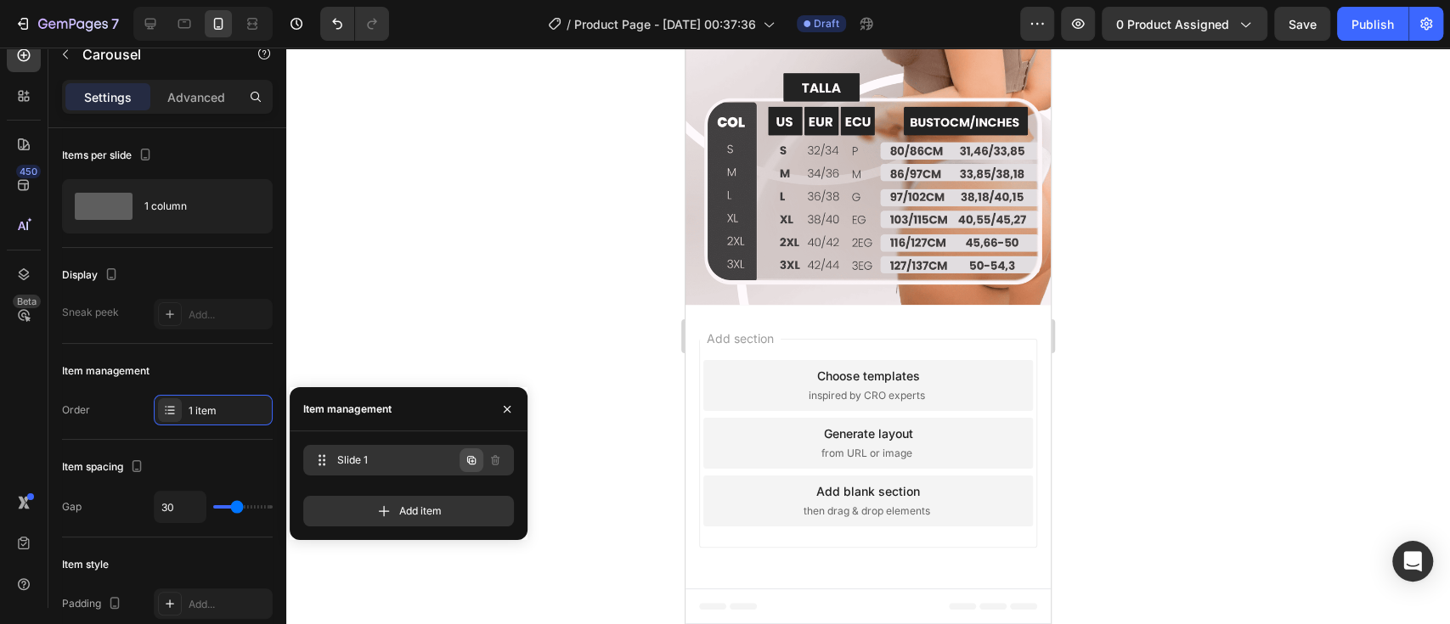
click at [470, 462] on icon "button" at bounding box center [472, 461] width 14 height 14
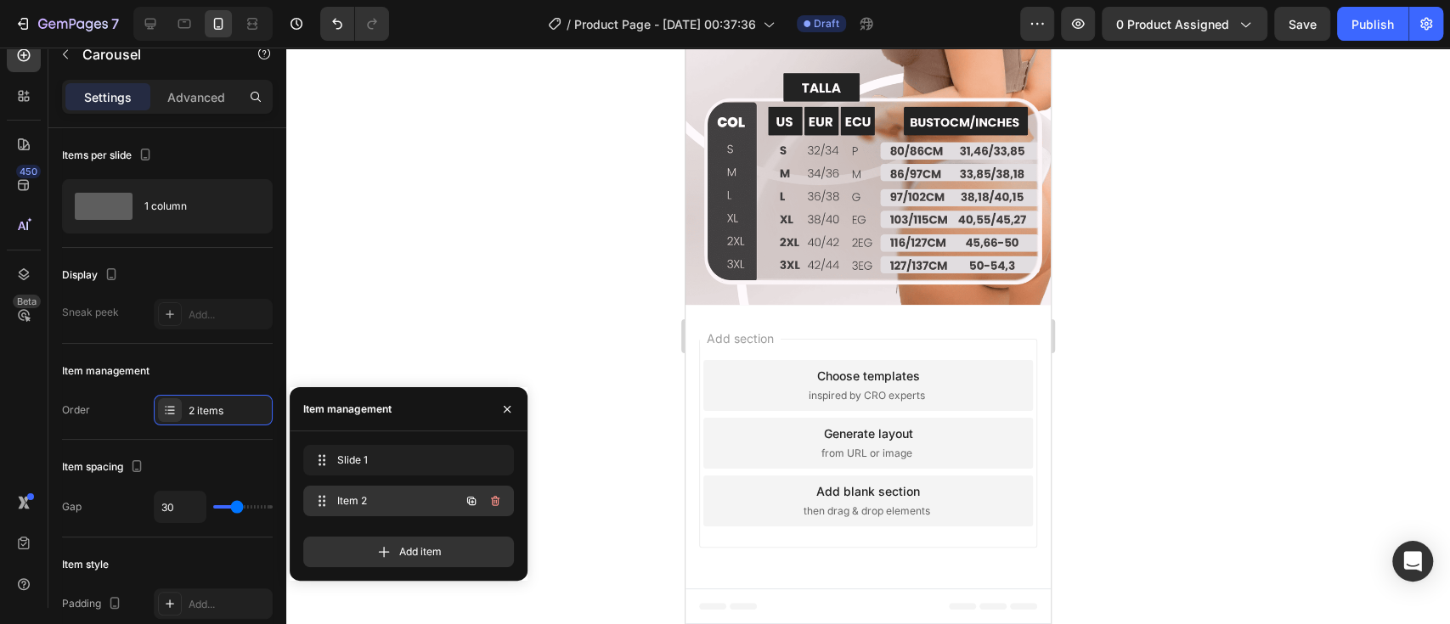
click at [476, 502] on icon "button" at bounding box center [471, 501] width 8 height 8
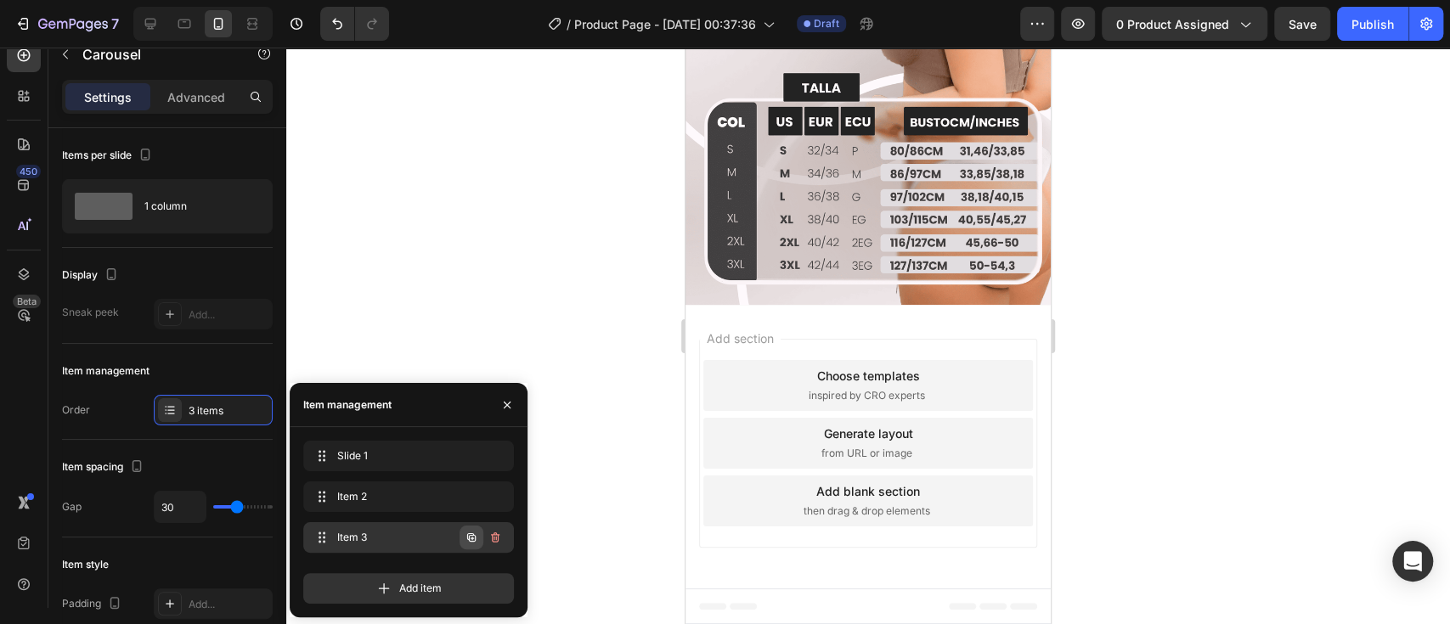
click at [470, 534] on icon "button" at bounding box center [472, 538] width 14 height 14
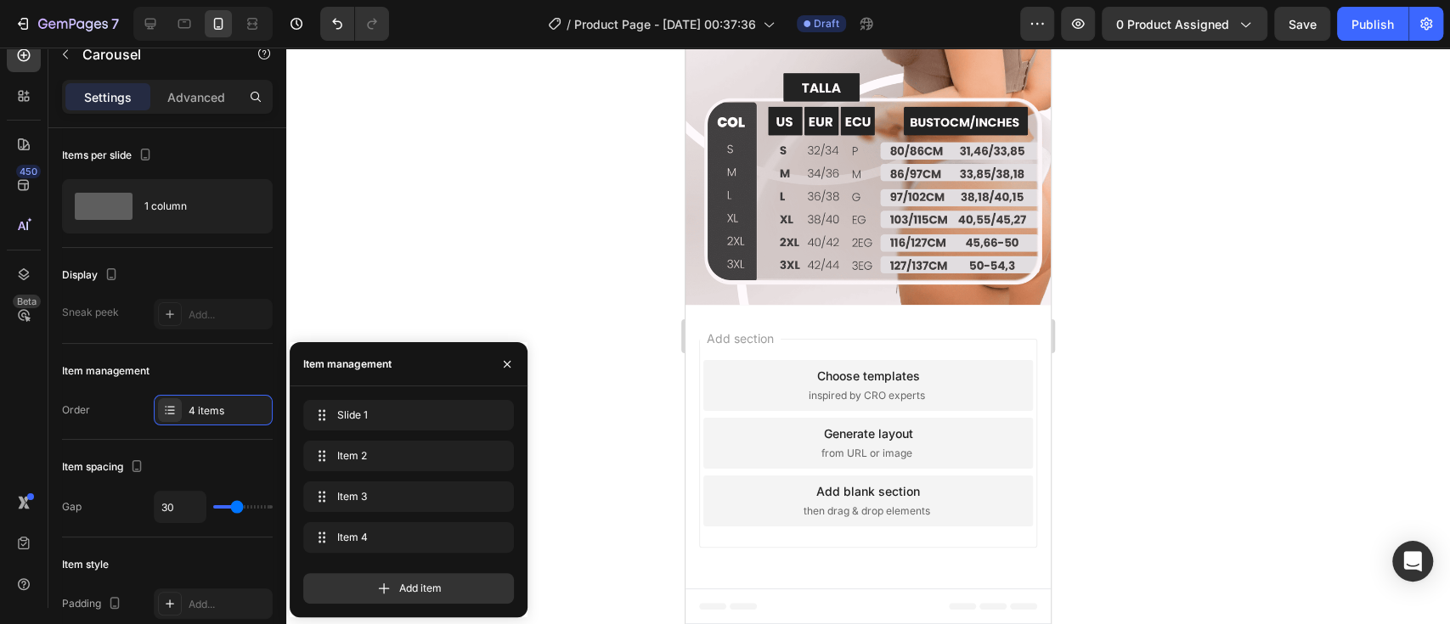
click at [1139, 379] on div at bounding box center [867, 336] width 1163 height 577
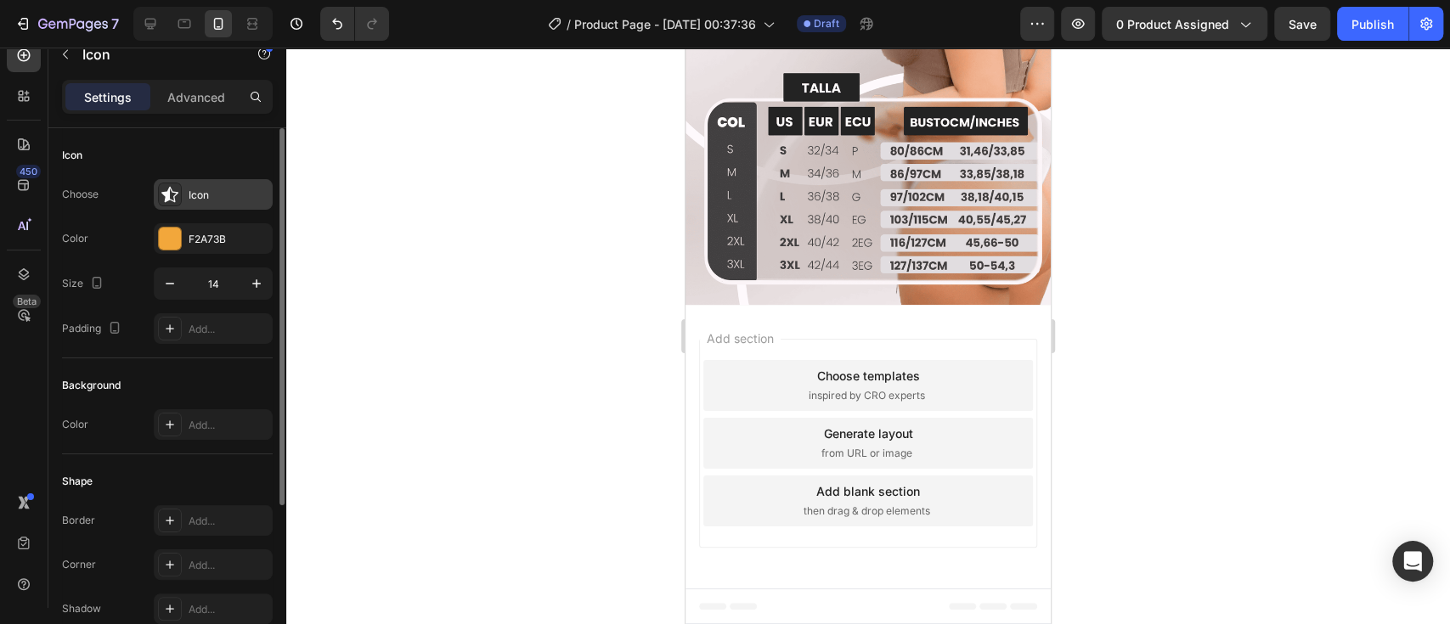
click at [205, 181] on div "Icon" at bounding box center [213, 194] width 119 height 31
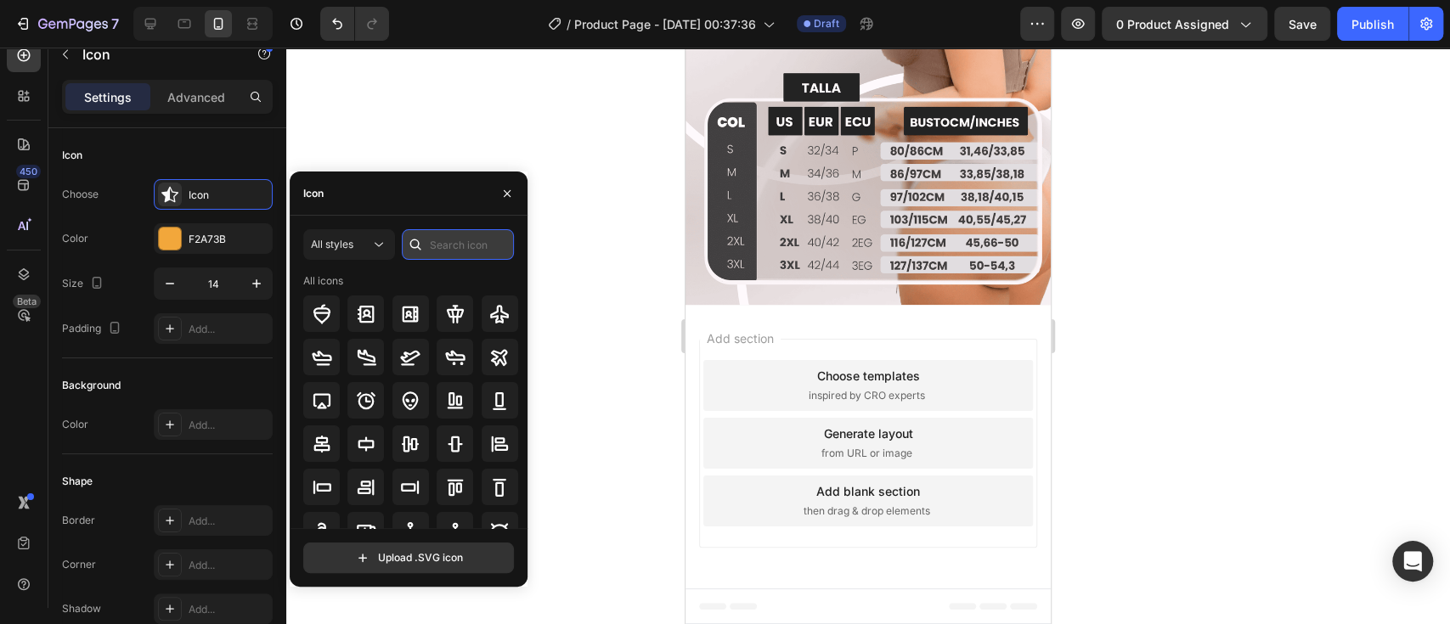
click at [465, 249] on input "text" at bounding box center [458, 244] width 112 height 31
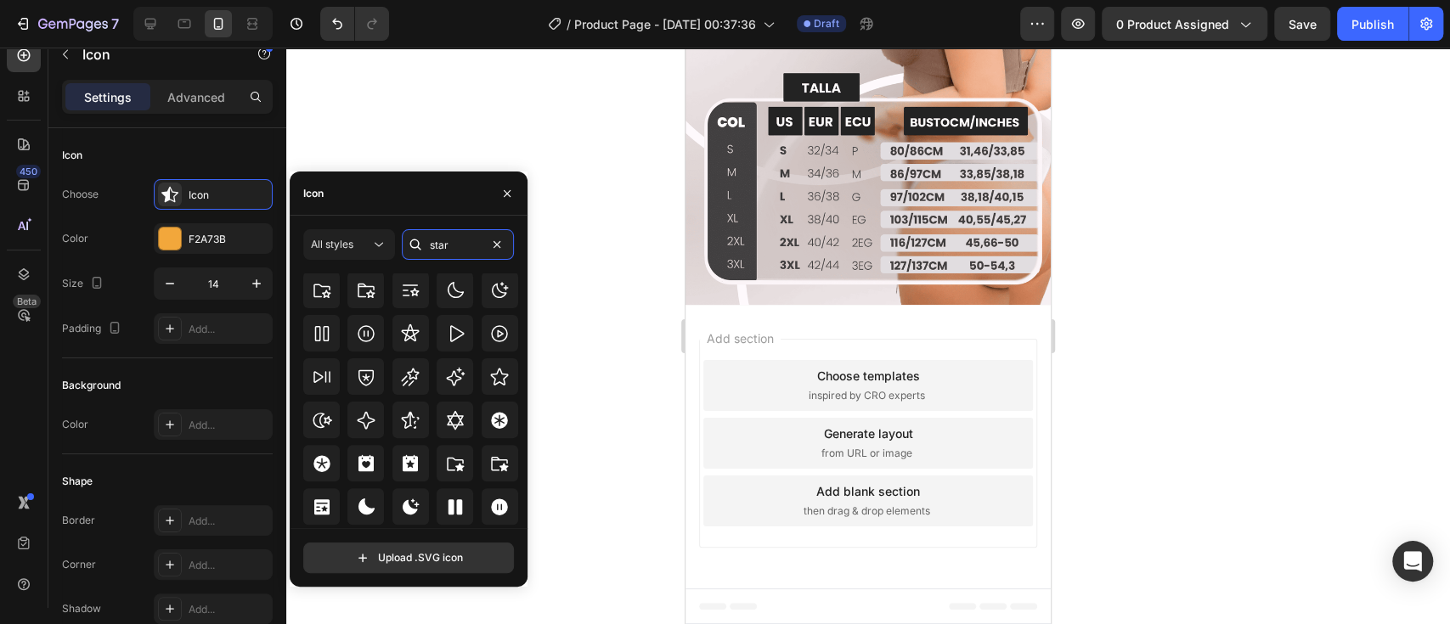
scroll to position [513, 0]
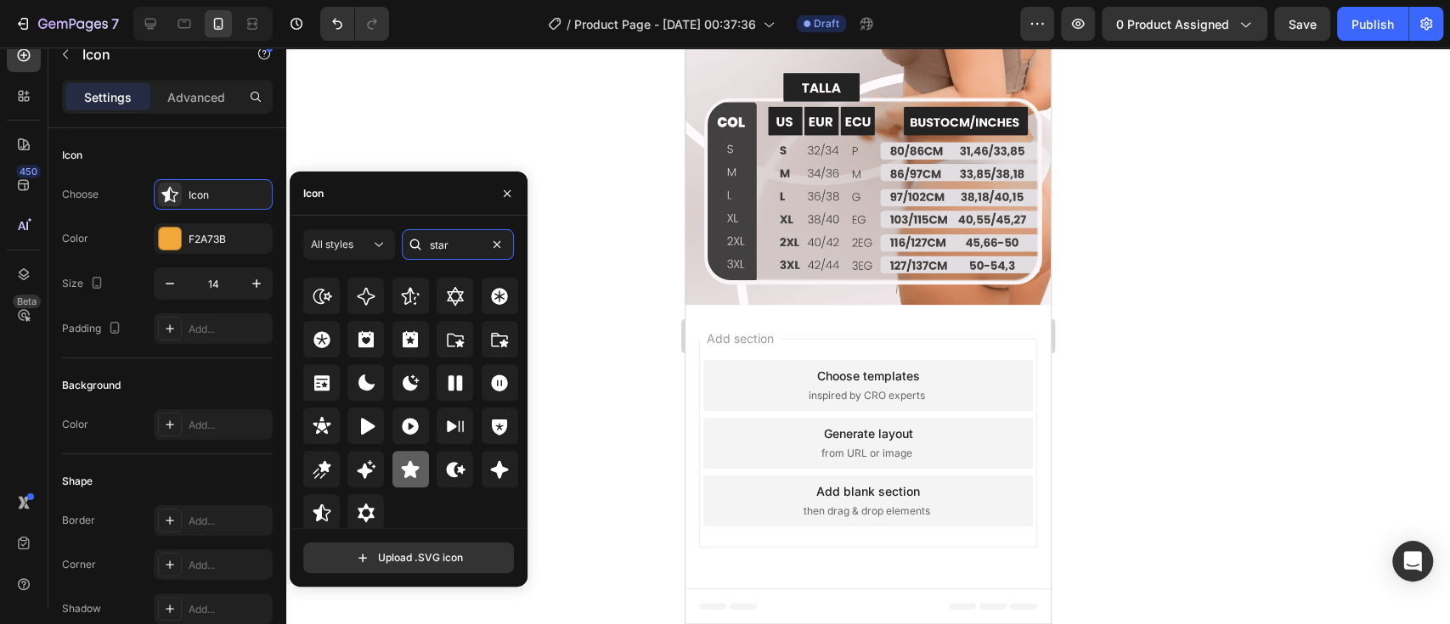
type input "star"
click at [403, 455] on div at bounding box center [410, 469] width 37 height 37
click at [1161, 319] on div at bounding box center [867, 336] width 1163 height 577
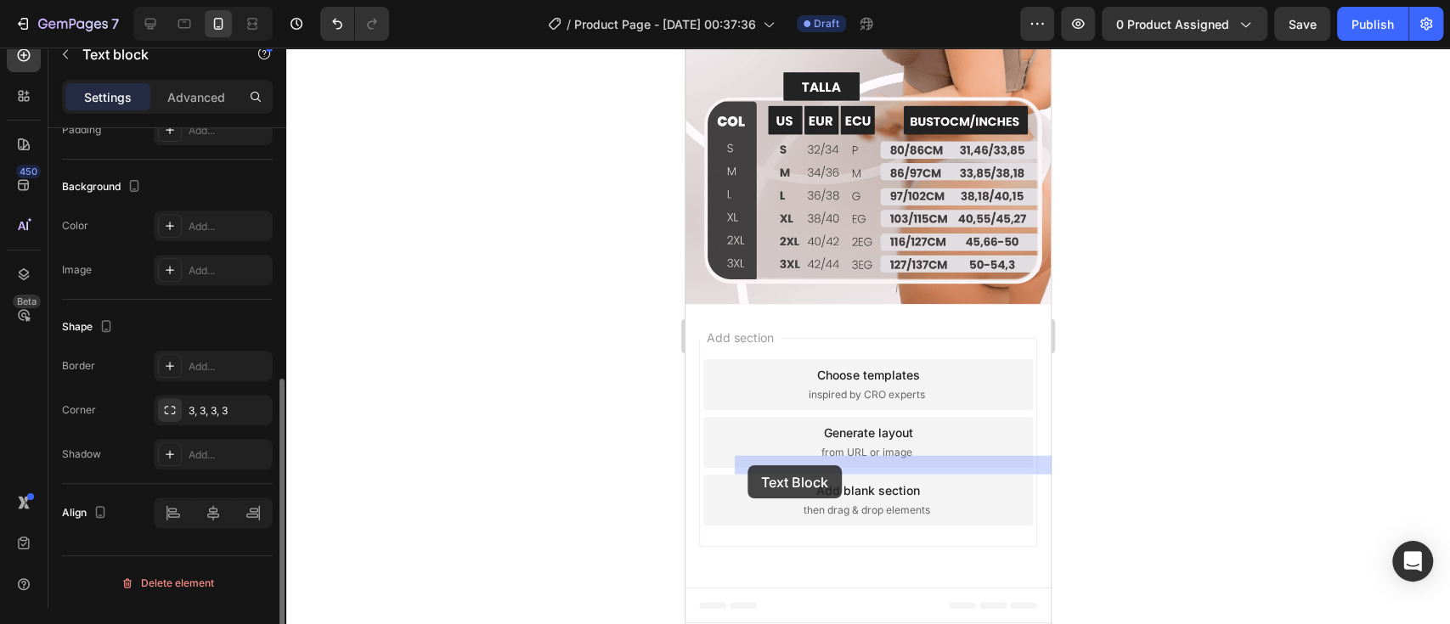
drag, startPoint x: 789, startPoint y: 465, endPoint x: 745, endPoint y: 465, distance: 44.2
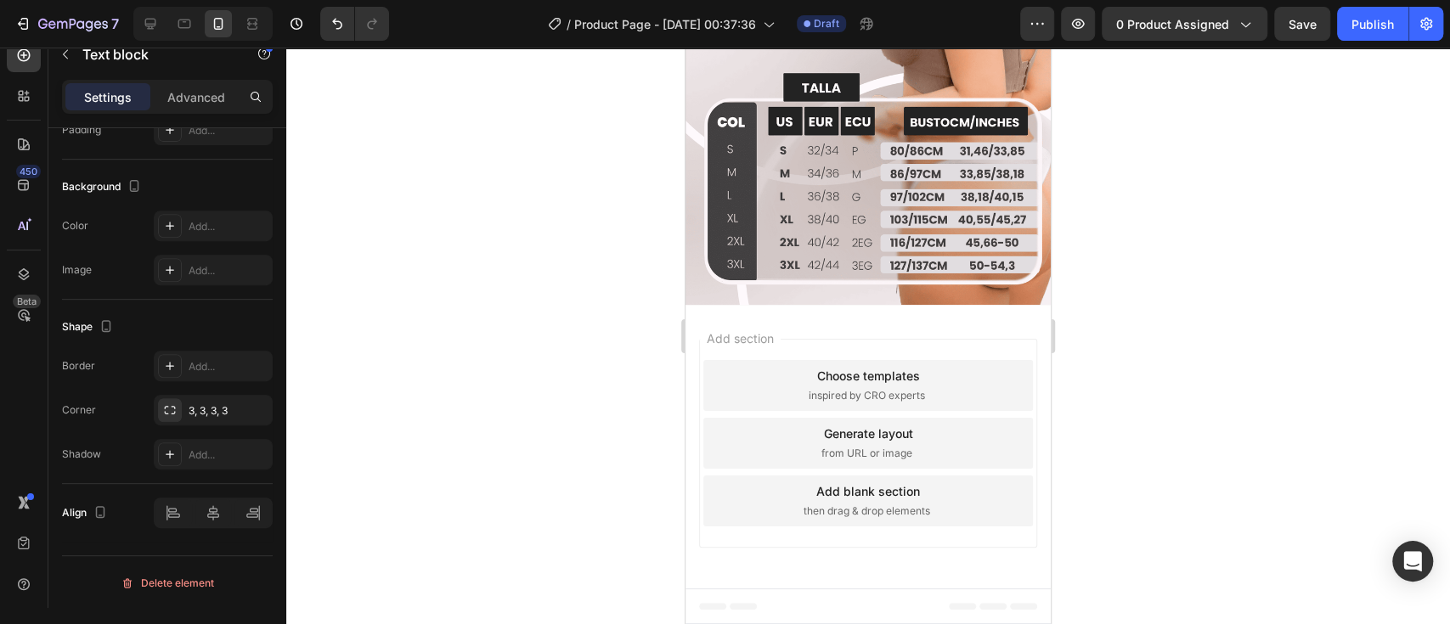
drag, startPoint x: 741, startPoint y: 465, endPoint x: 782, endPoint y: 465, distance: 40.8
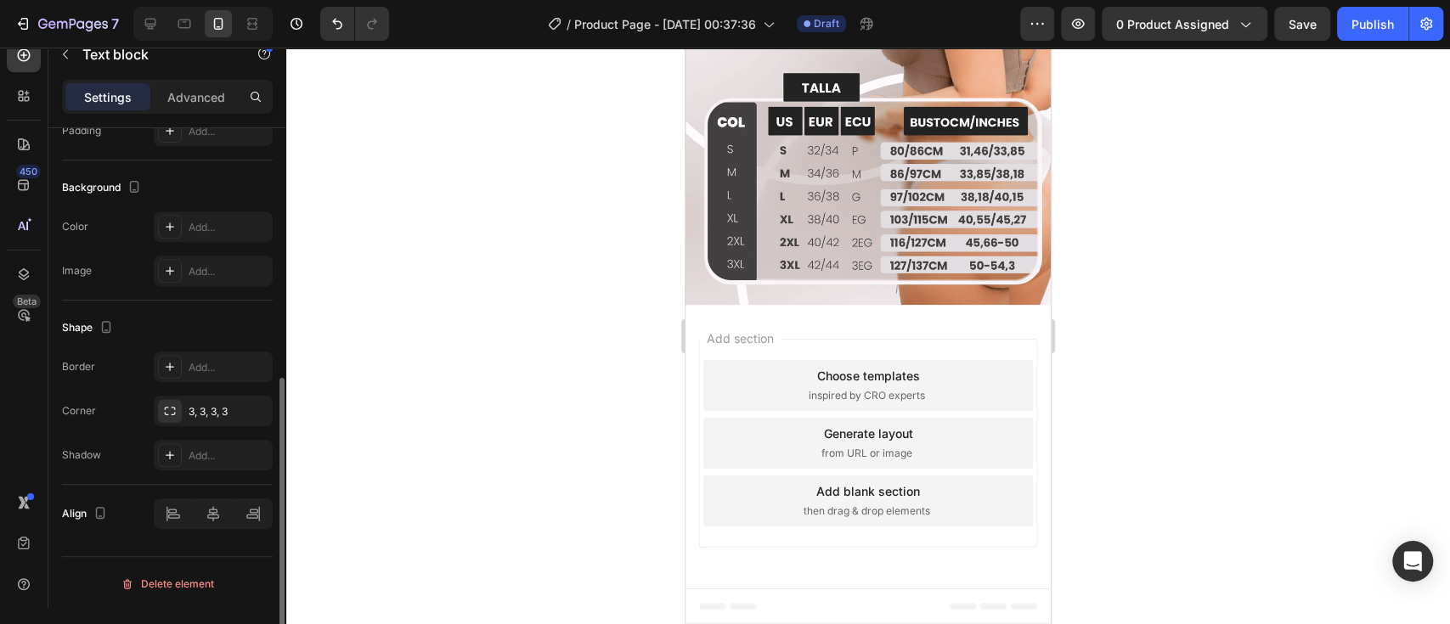
click at [1234, 369] on div at bounding box center [867, 336] width 1163 height 577
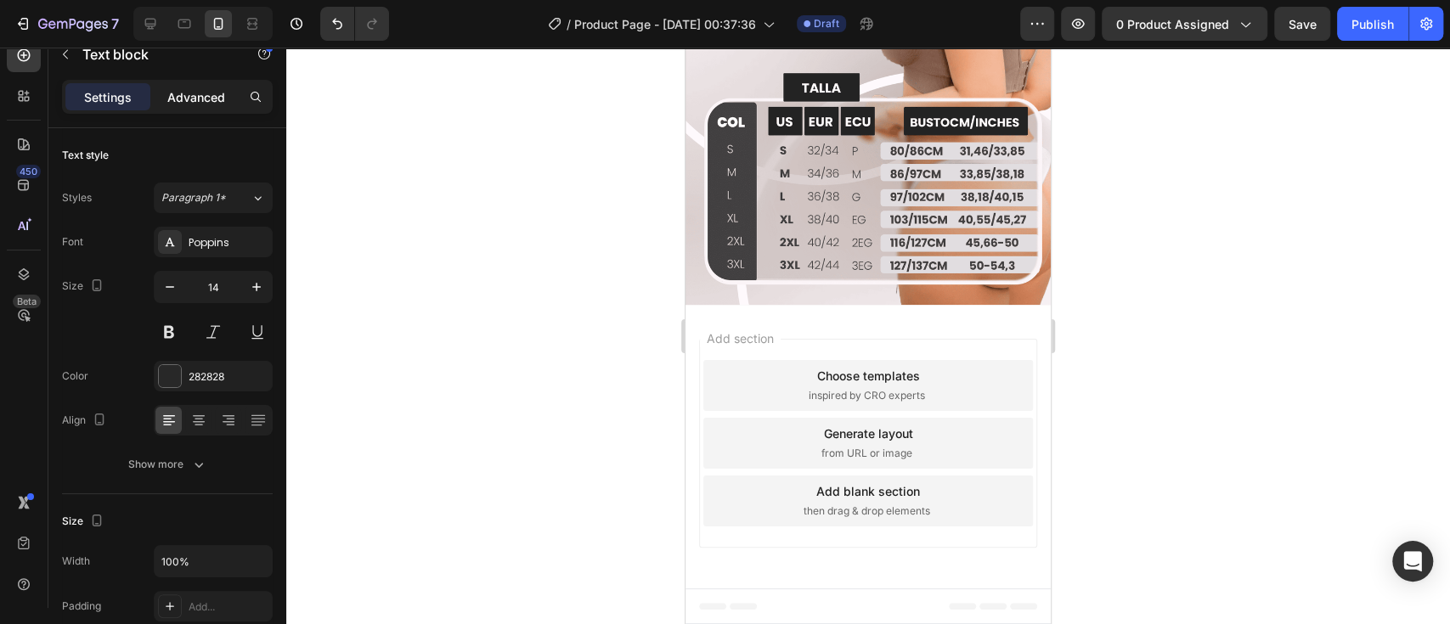
click at [204, 89] on p "Advanced" at bounding box center [196, 97] width 58 height 18
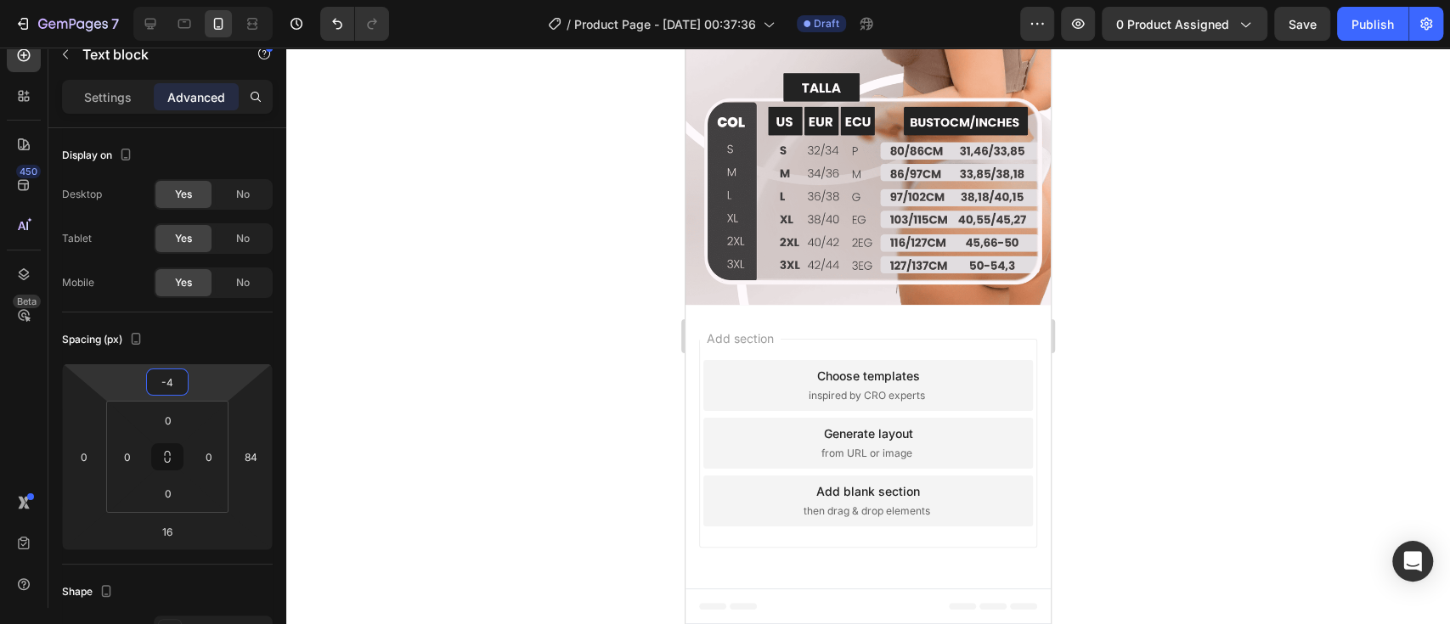
type input "-8"
click at [210, 0] on html "7 / Product Page - [DATE] 00:37:36 Draft Preview 0 product assigned Save Publis…" at bounding box center [725, 0] width 1450 height 0
click at [1216, 315] on div at bounding box center [867, 336] width 1163 height 577
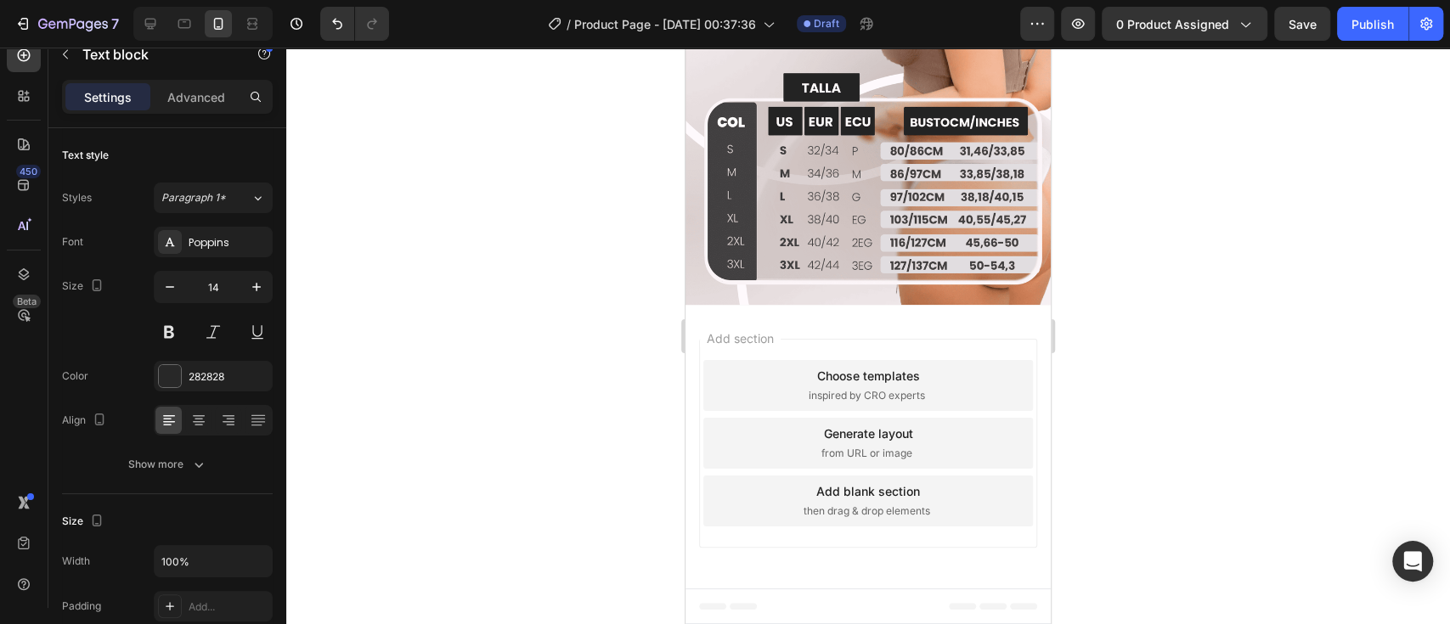
drag, startPoint x: 898, startPoint y: 386, endPoint x: 1236, endPoint y: 335, distance: 342.0
click at [182, 100] on p "Advanced" at bounding box center [196, 97] width 58 height 18
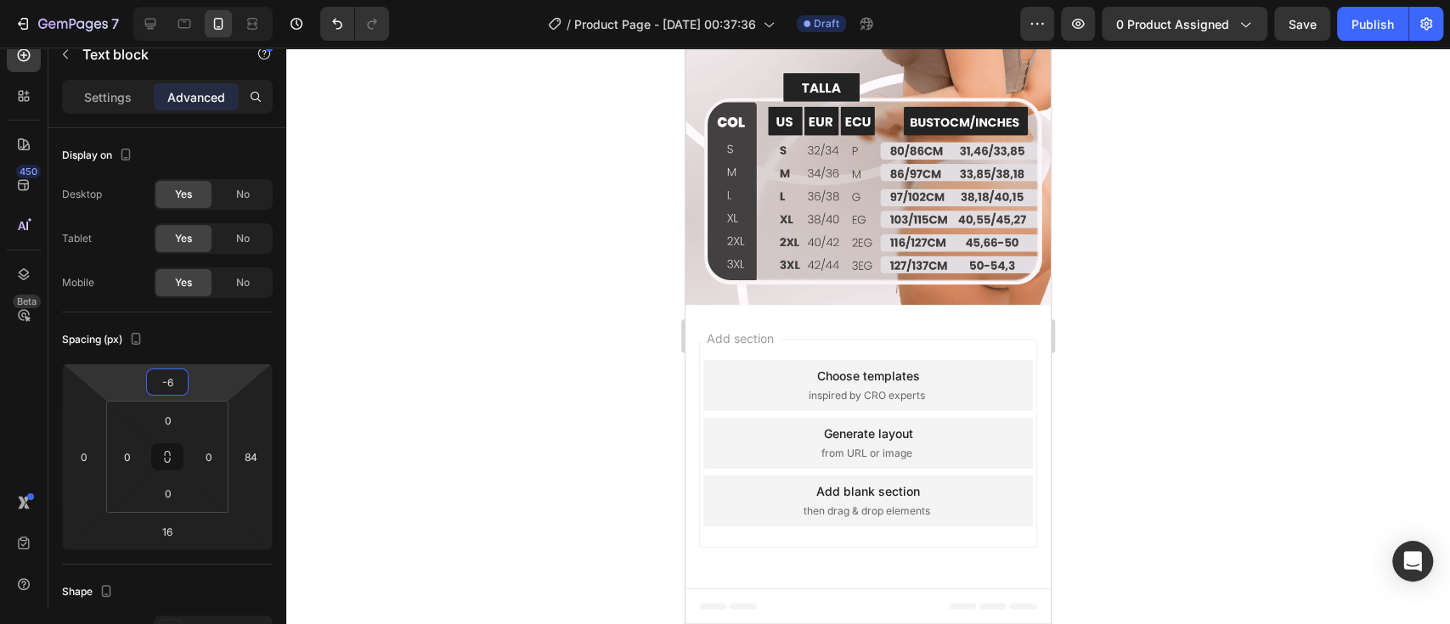
type input "-8"
drag, startPoint x: 206, startPoint y: 388, endPoint x: 198, endPoint y: 392, distance: 9.5
click at [198, 0] on html "7 / Product Page - [DATE] 00:37:36 Draft Preview 0 product assigned Save Publis…" at bounding box center [725, 0] width 1450 height 0
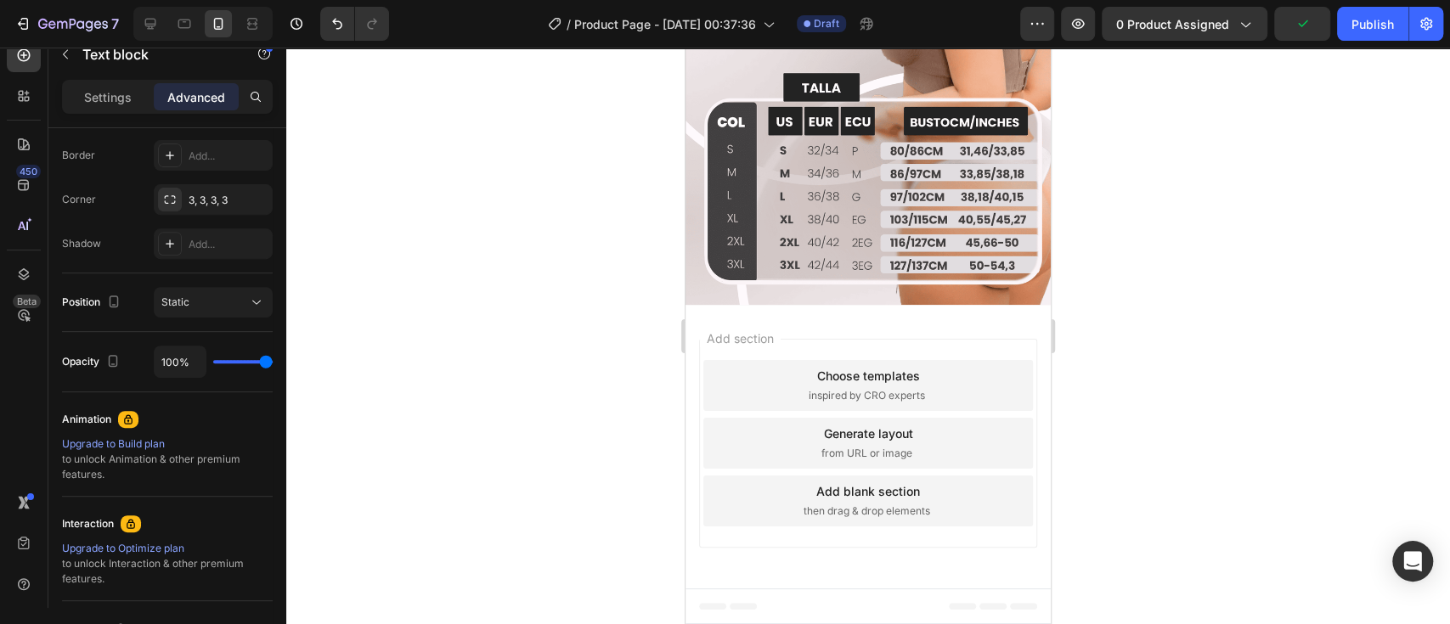
drag, startPoint x: 795, startPoint y: 459, endPoint x: 751, endPoint y: 458, distance: 44.2
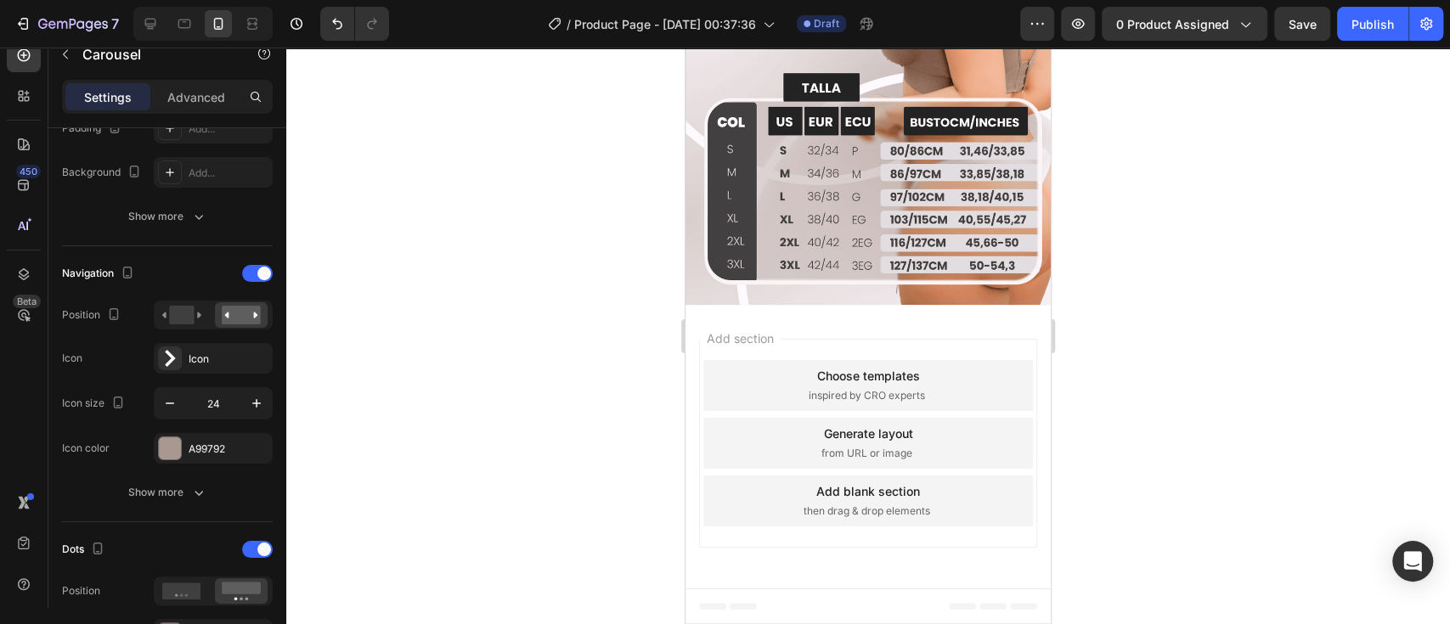
scroll to position [0, 0]
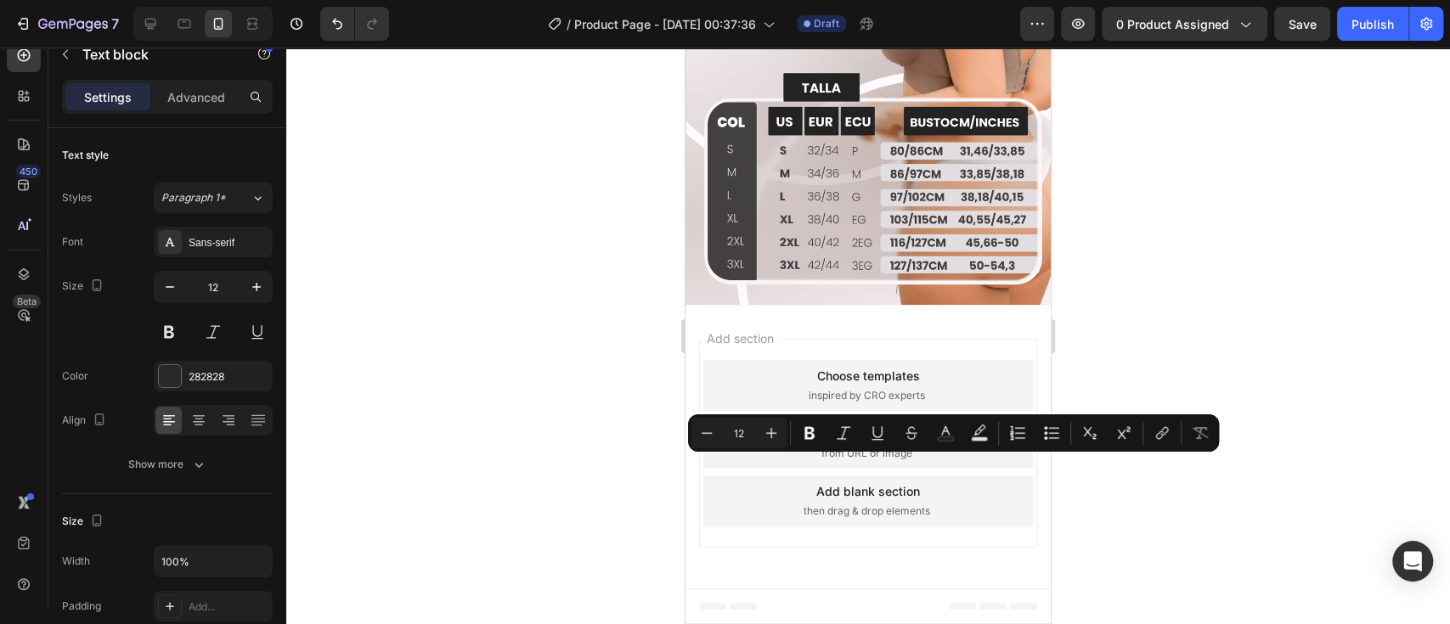
drag, startPoint x: 779, startPoint y: 465, endPoint x: 742, endPoint y: 465, distance: 36.5
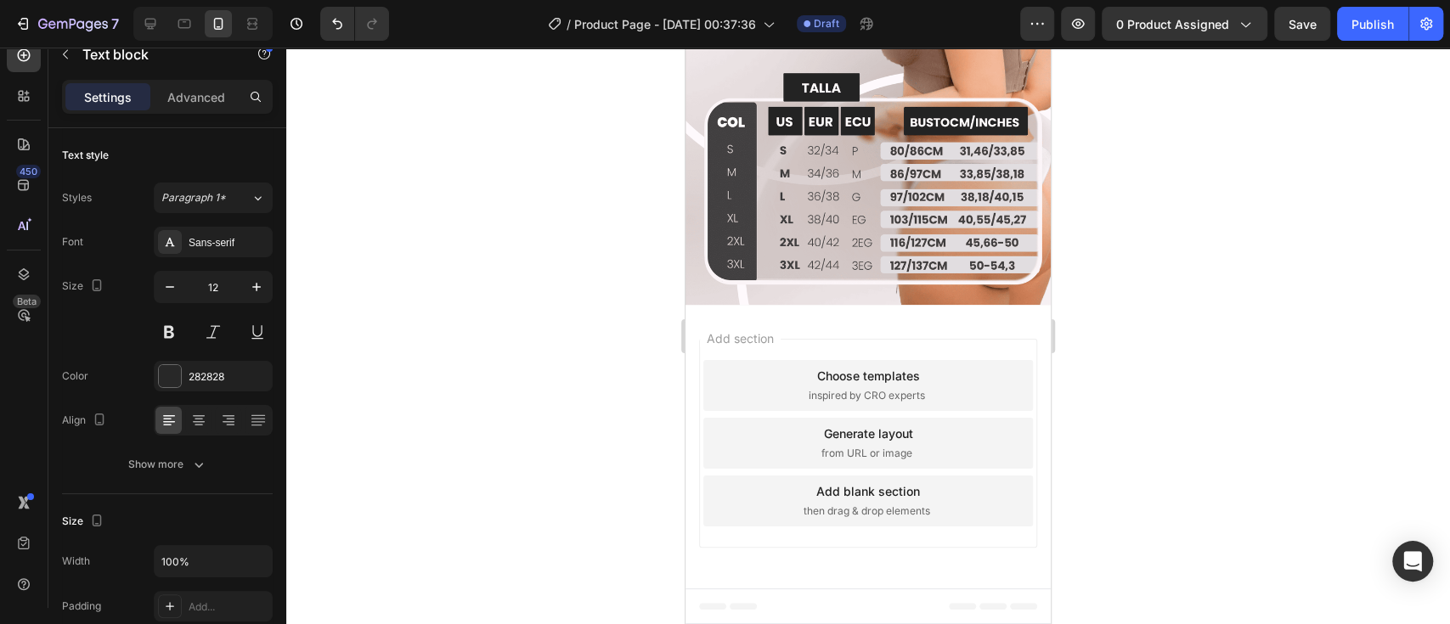
click at [1146, 408] on div at bounding box center [867, 336] width 1163 height 577
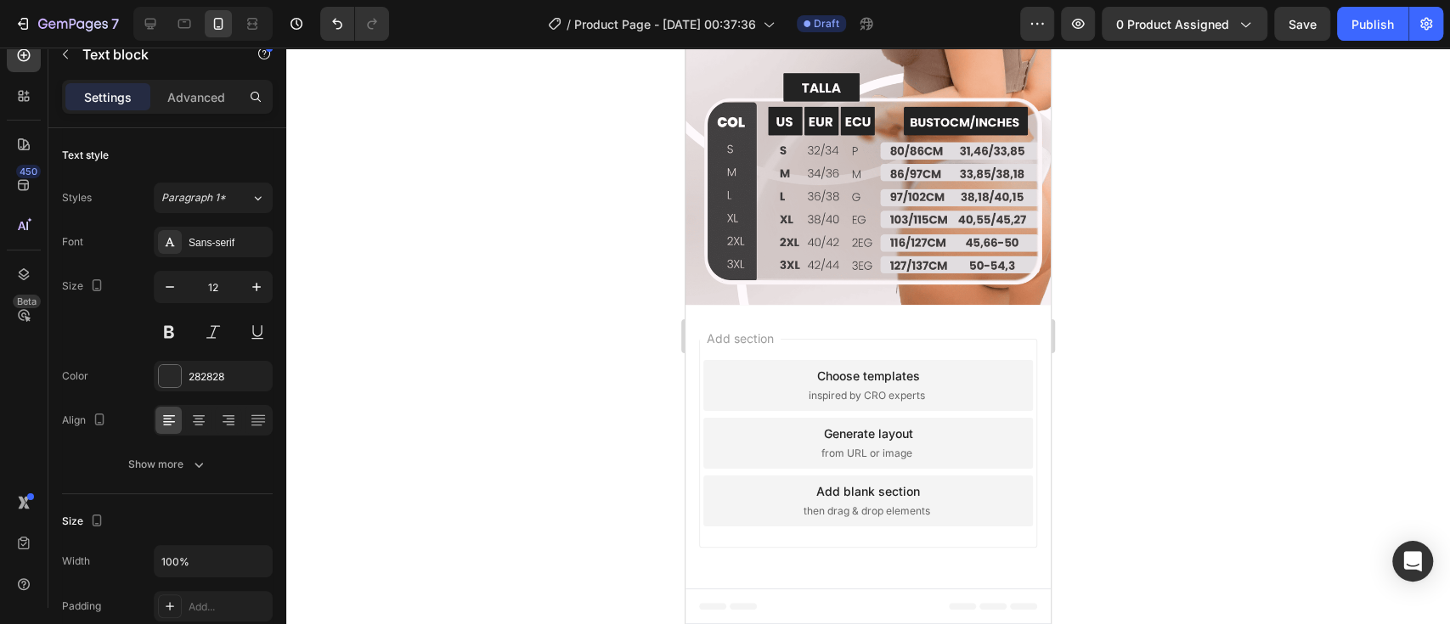
click at [1096, 390] on div at bounding box center [867, 336] width 1163 height 577
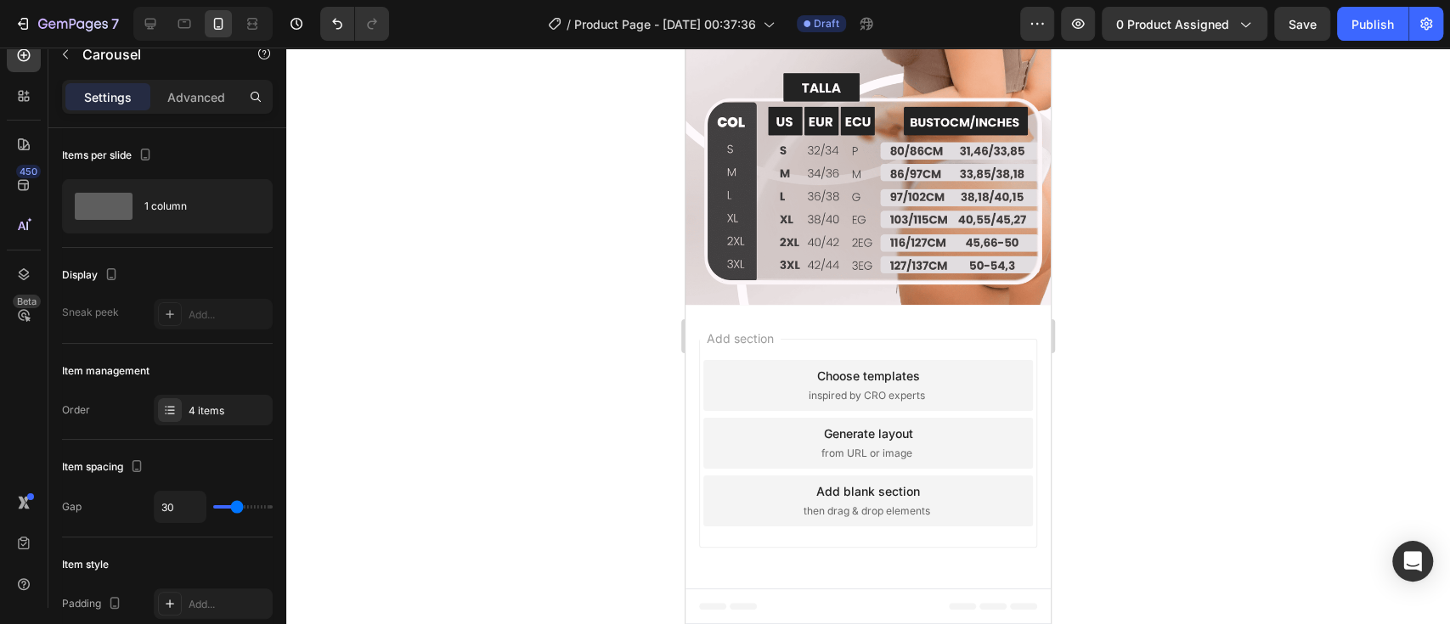
click at [1140, 375] on div at bounding box center [867, 336] width 1163 height 577
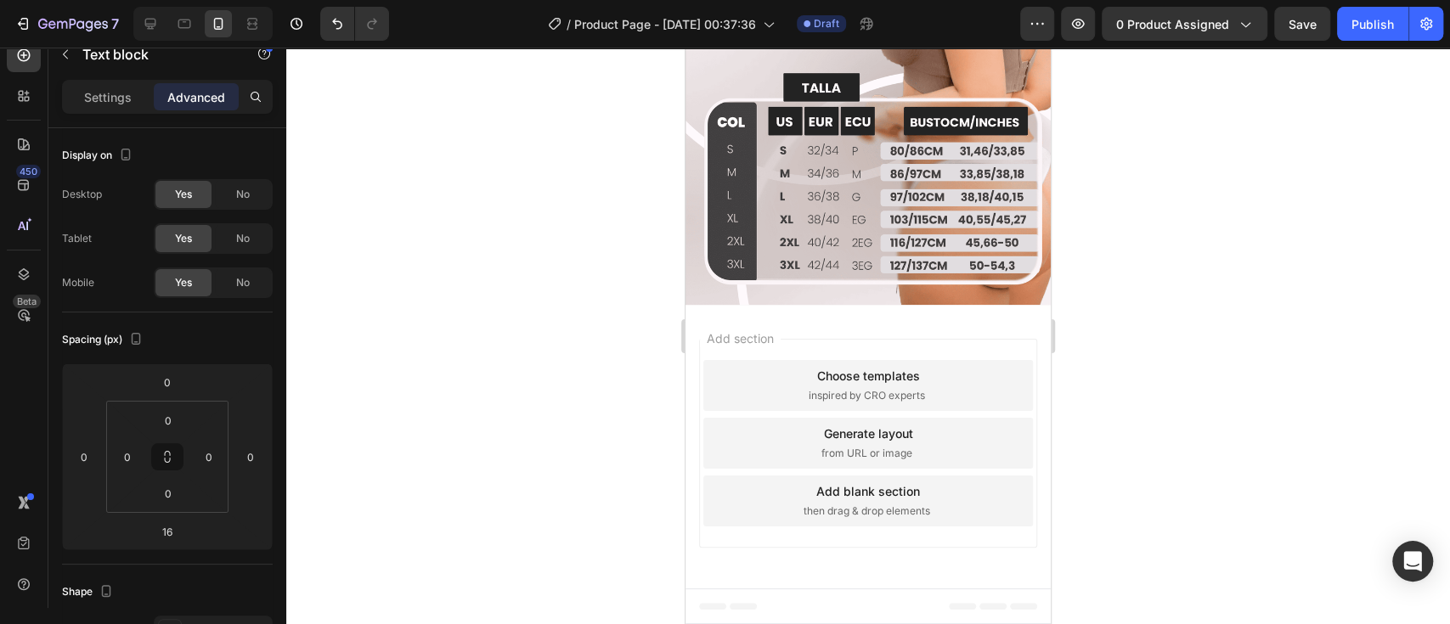
click at [1107, 388] on div at bounding box center [867, 336] width 1163 height 577
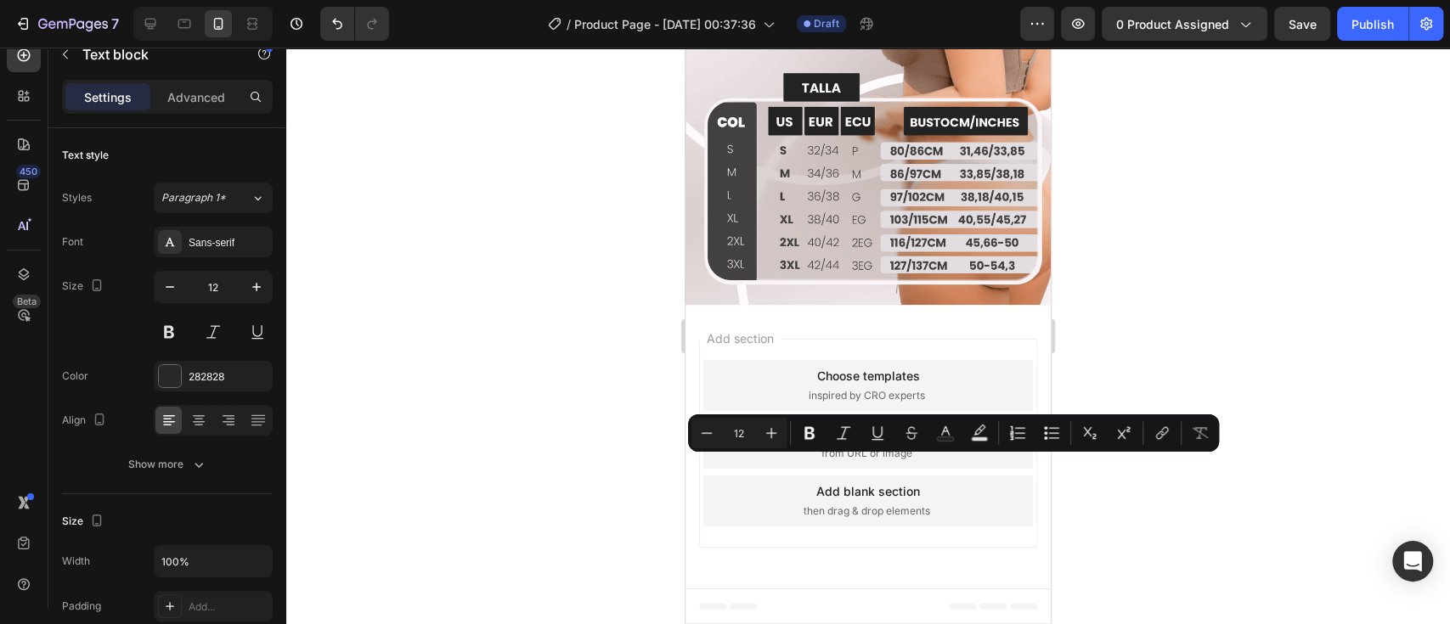
drag, startPoint x: 796, startPoint y: 464, endPoint x: 743, endPoint y: 466, distance: 52.7
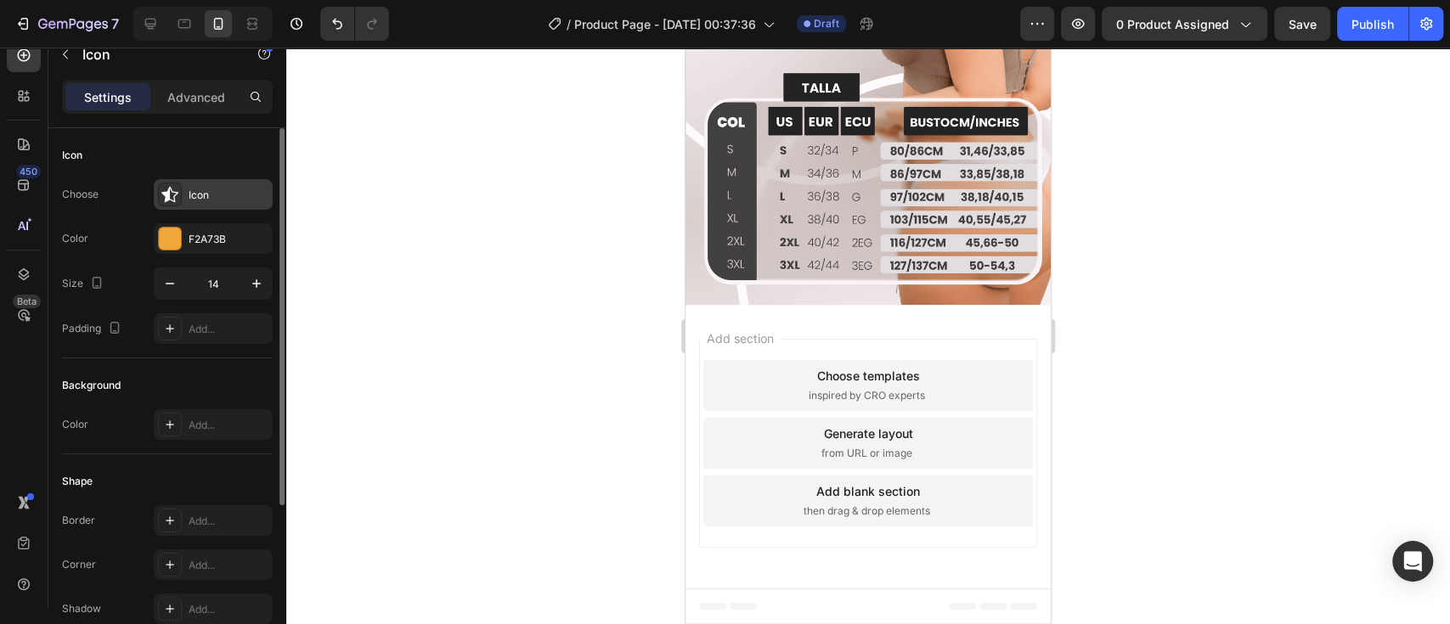
click at [235, 194] on div "Icon" at bounding box center [229, 195] width 80 height 15
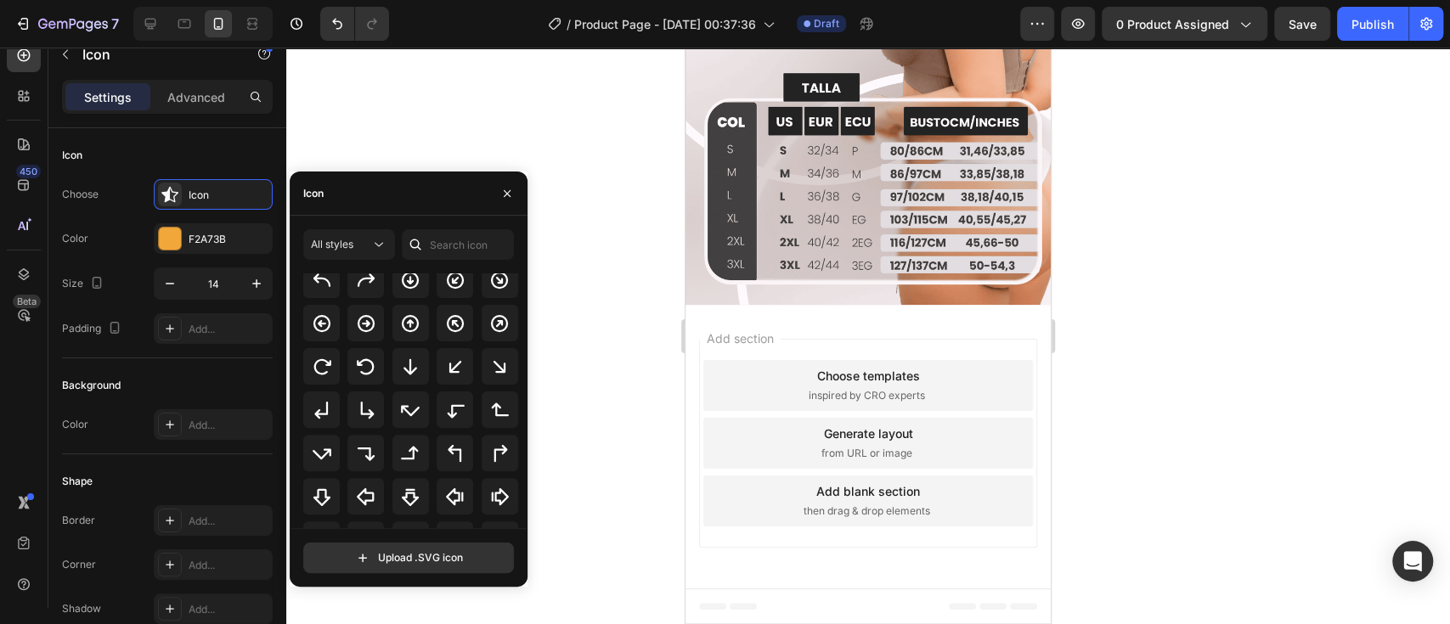
scroll to position [551, 0]
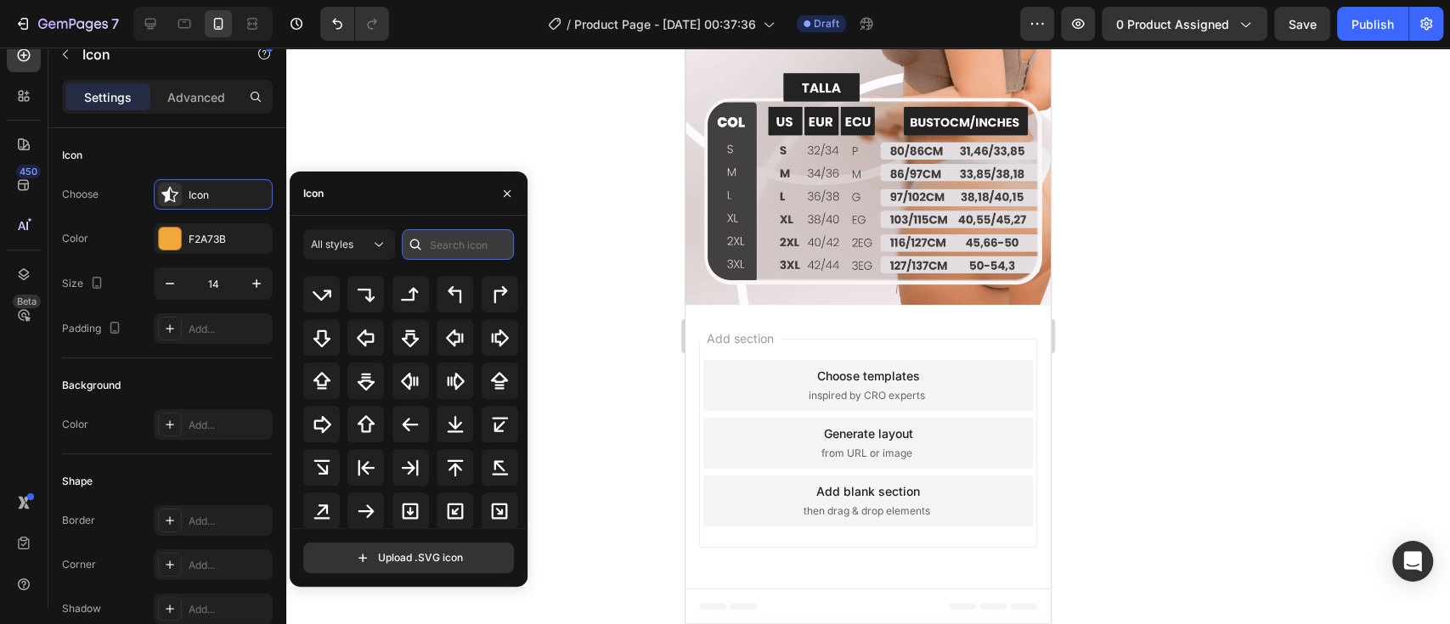
click at [442, 249] on input "text" at bounding box center [458, 244] width 112 height 31
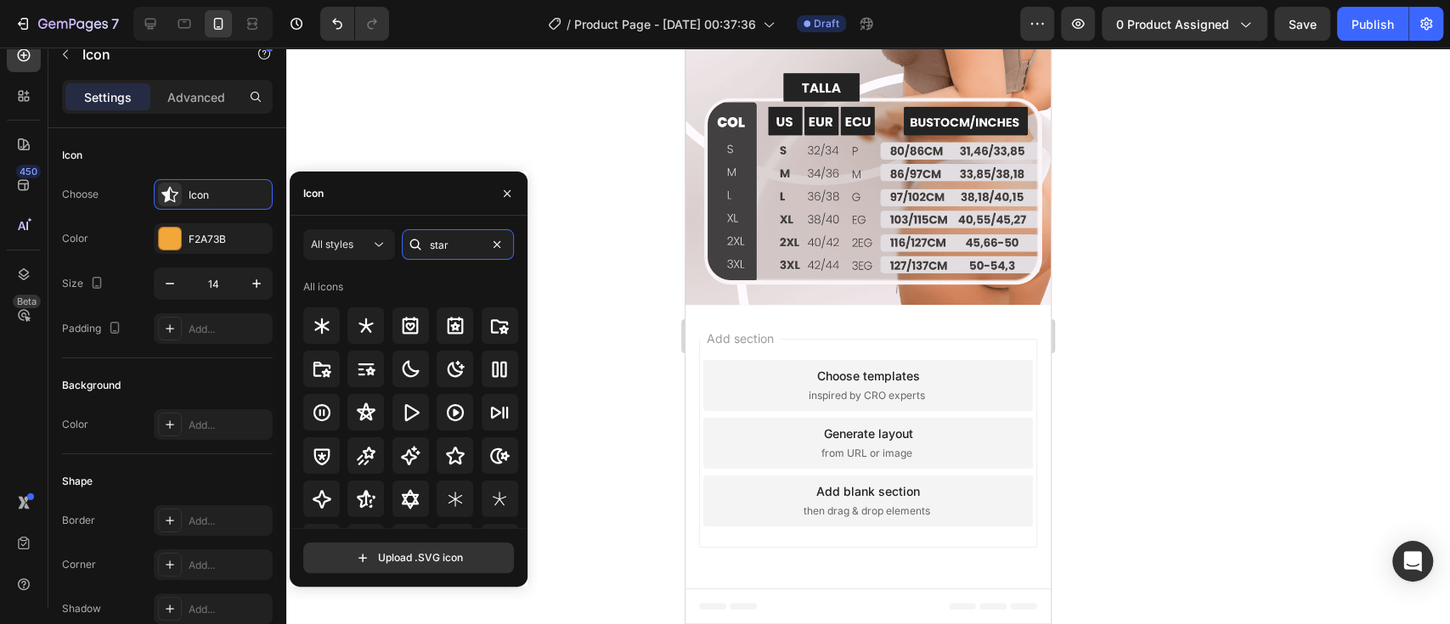
type input "star"
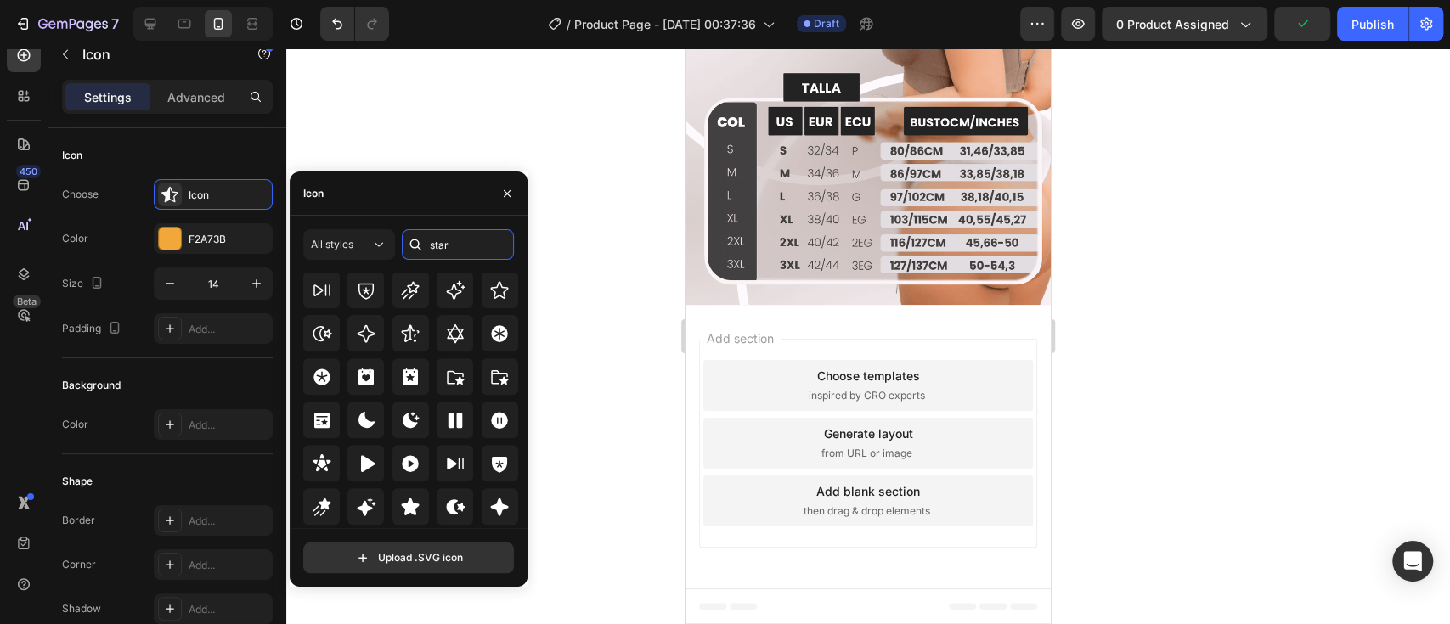
scroll to position [515, 0]
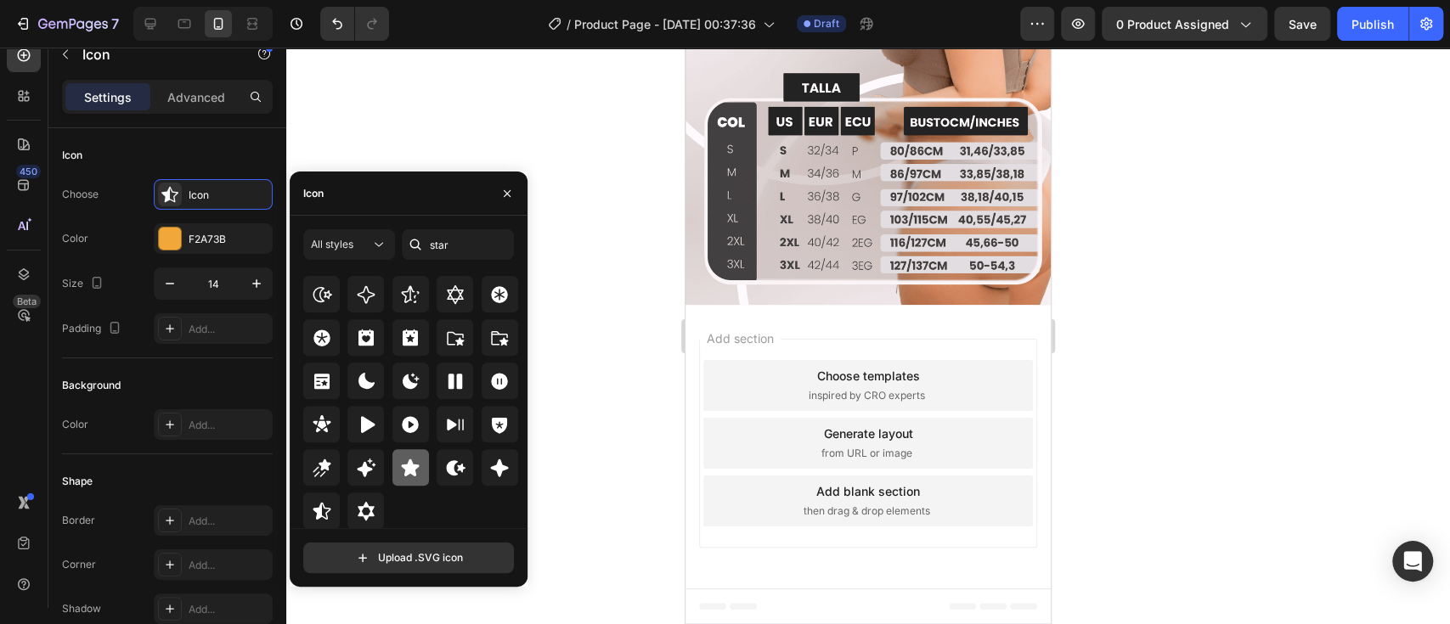
click at [411, 472] on icon at bounding box center [411, 467] width 18 height 17
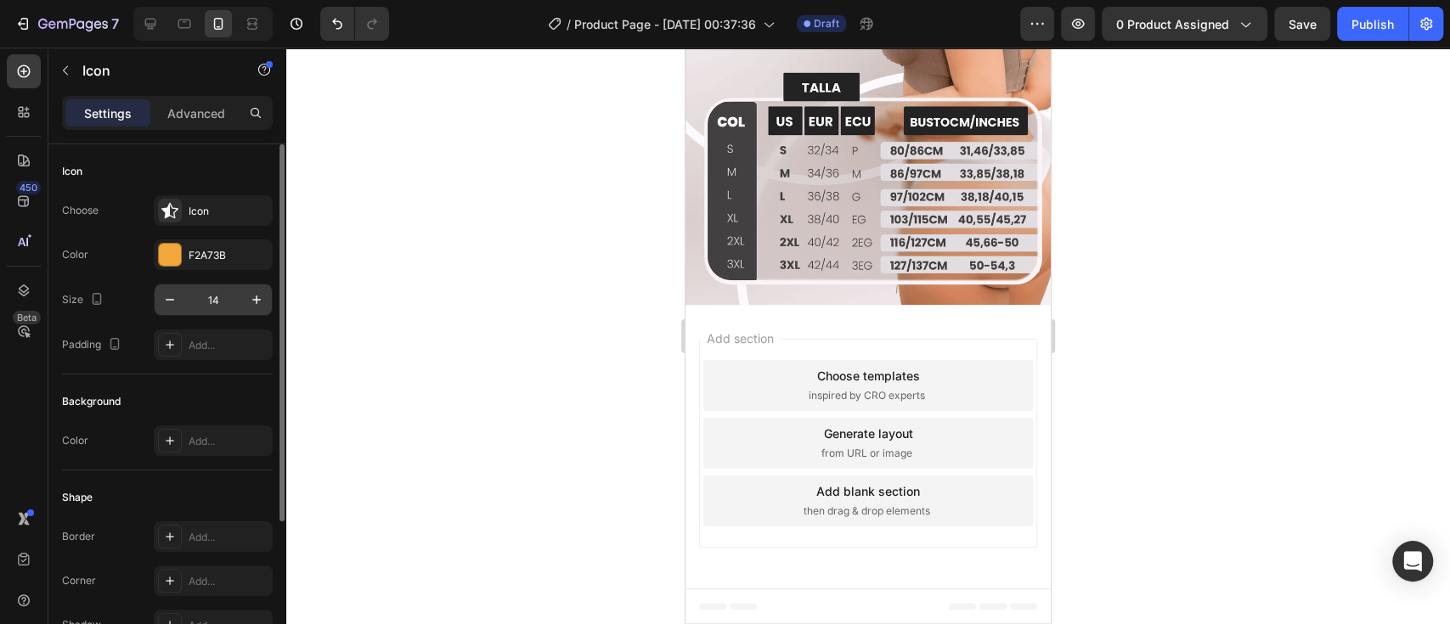
scroll to position [16, 0]
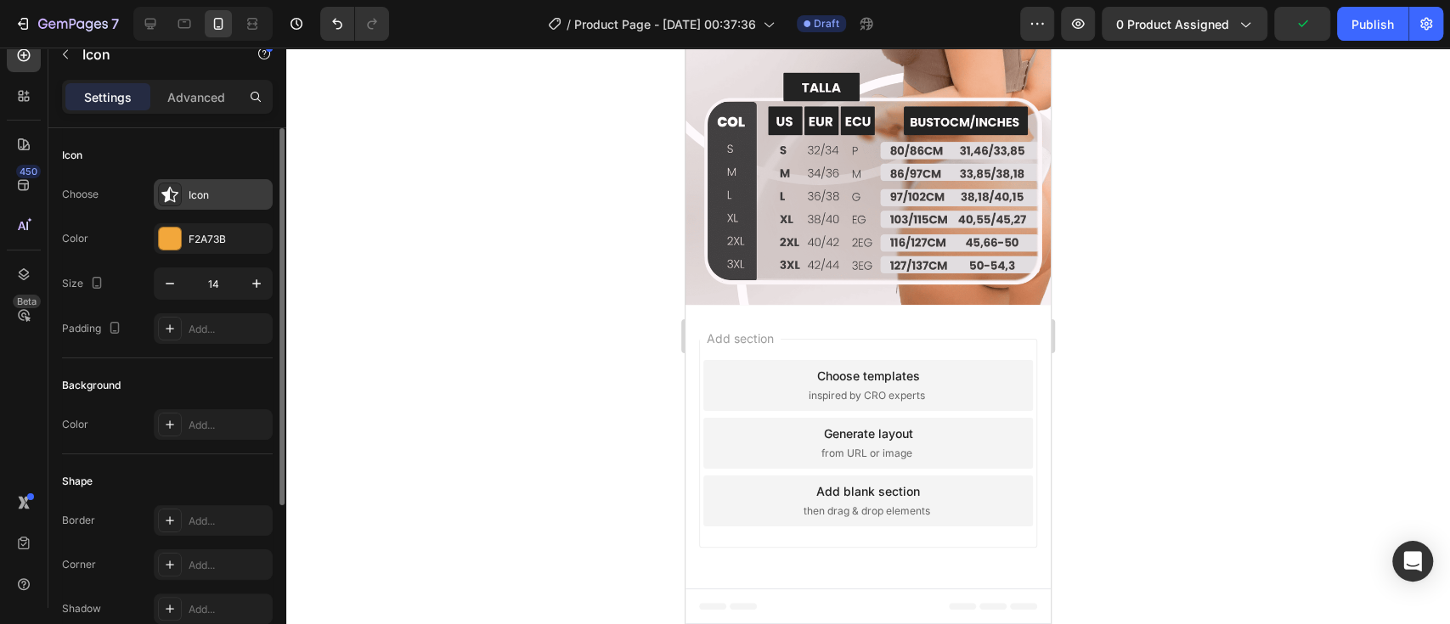
click at [197, 194] on div "Icon" at bounding box center [229, 195] width 80 height 15
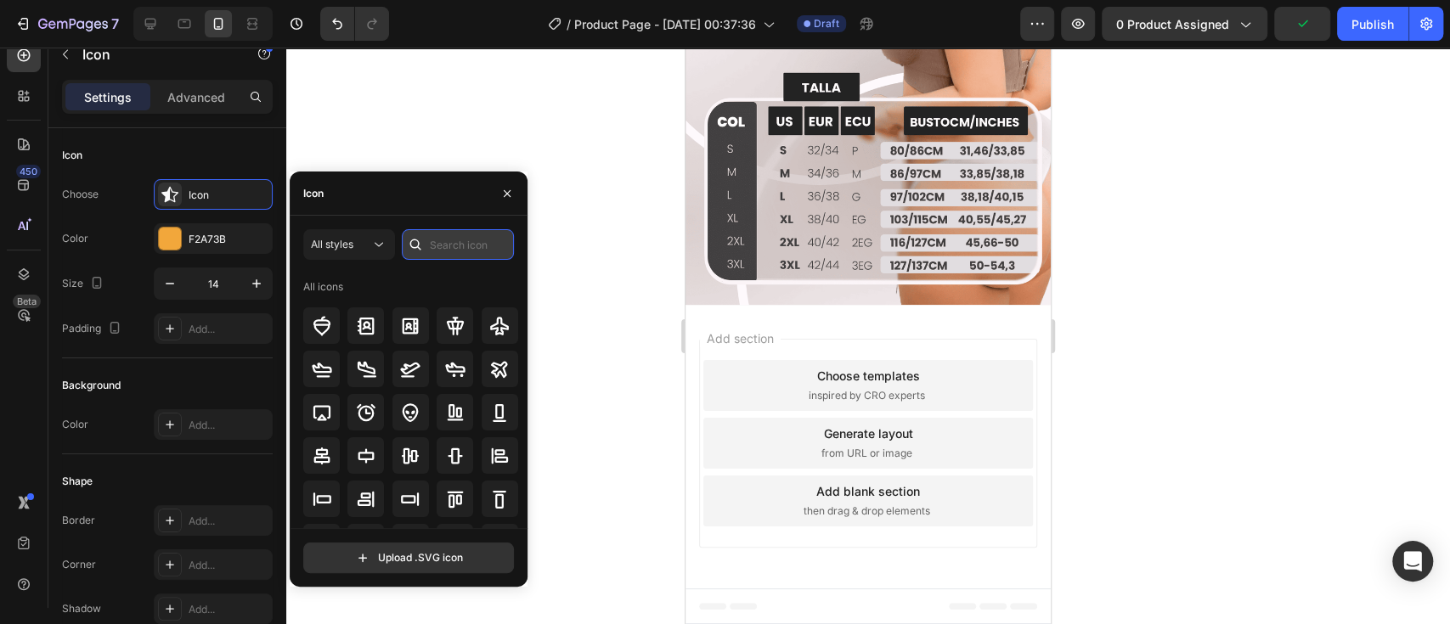
click at [442, 254] on input "text" at bounding box center [458, 244] width 112 height 31
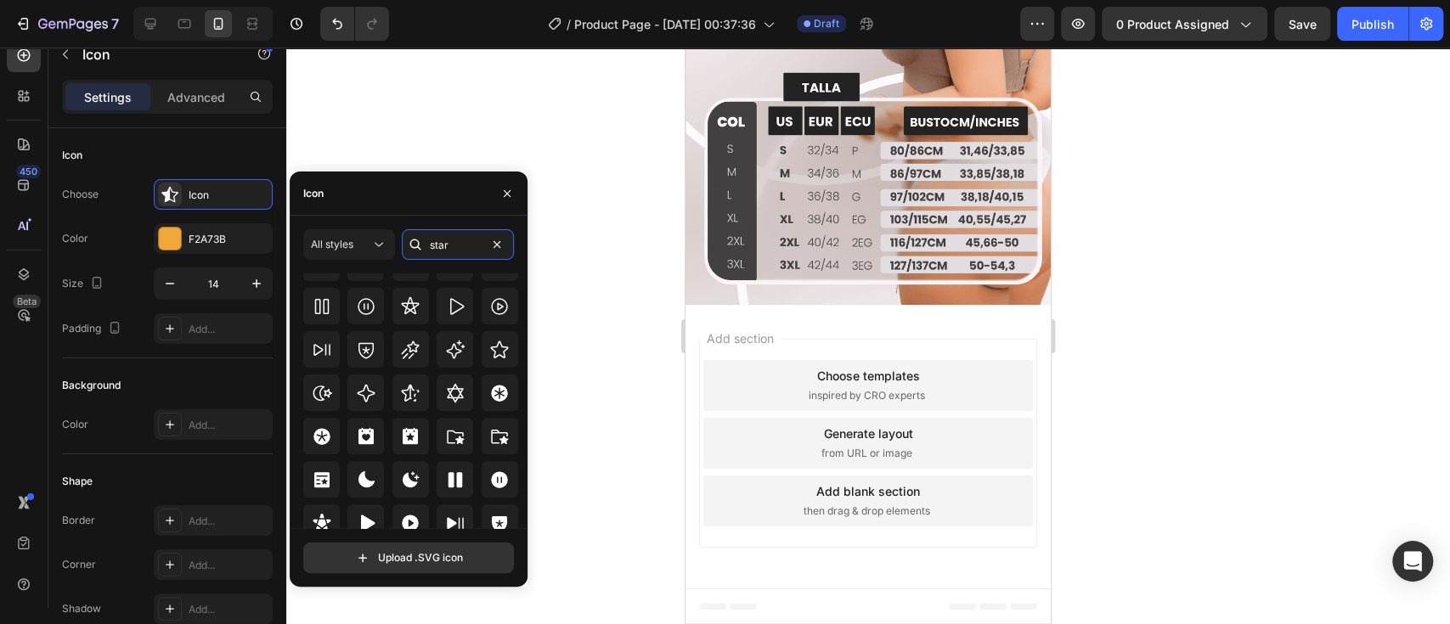
scroll to position [515, 0]
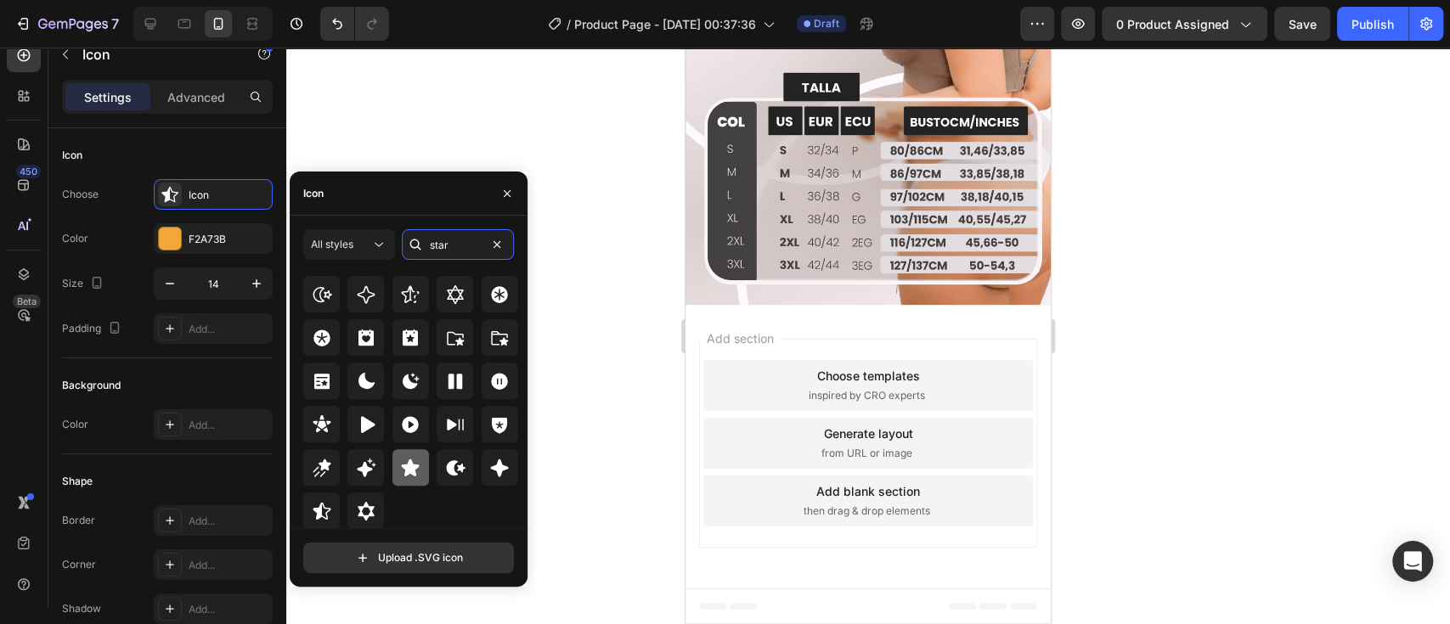
type input "star"
click at [410, 465] on icon at bounding box center [411, 467] width 18 height 17
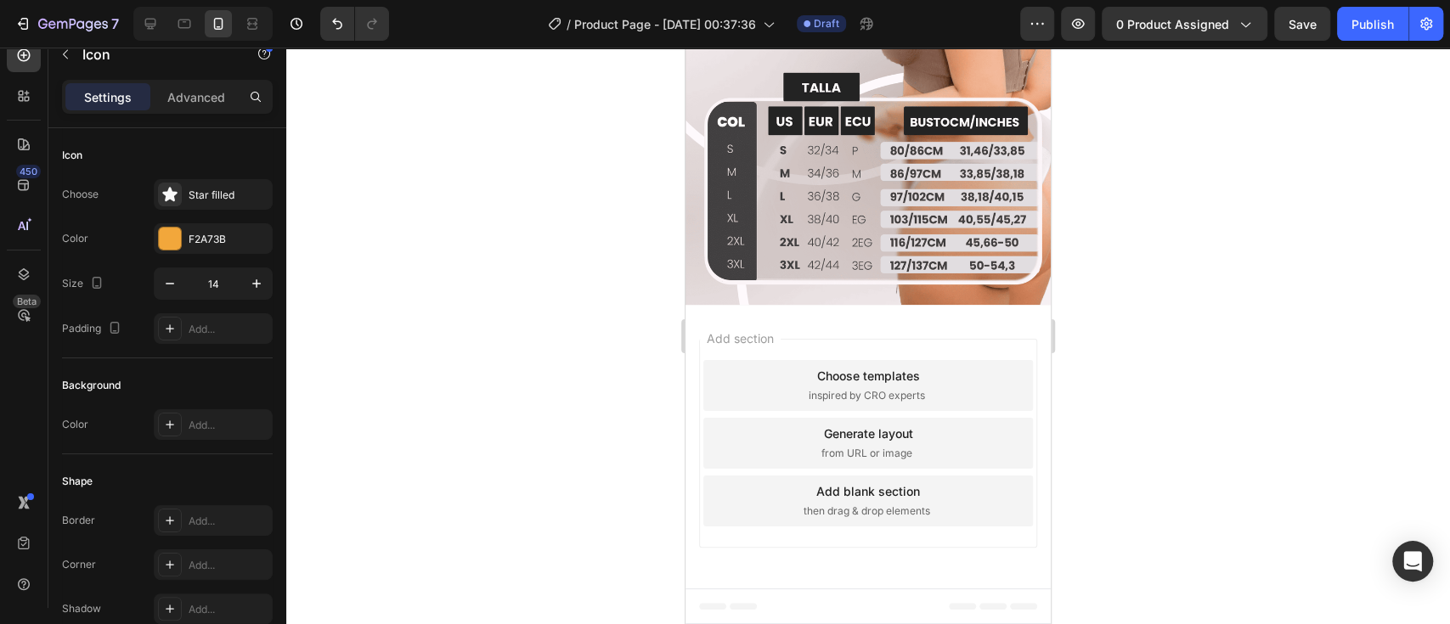
click at [1299, 277] on div at bounding box center [867, 336] width 1163 height 577
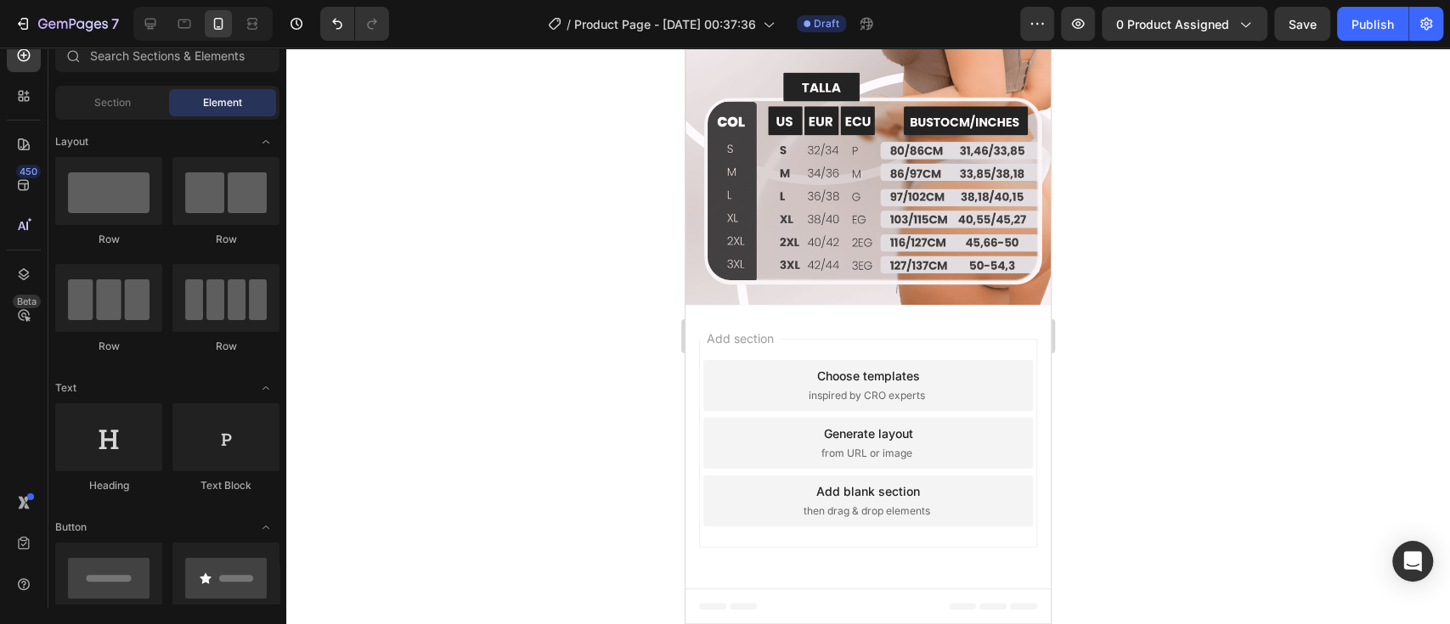
scroll to position [2463, 0]
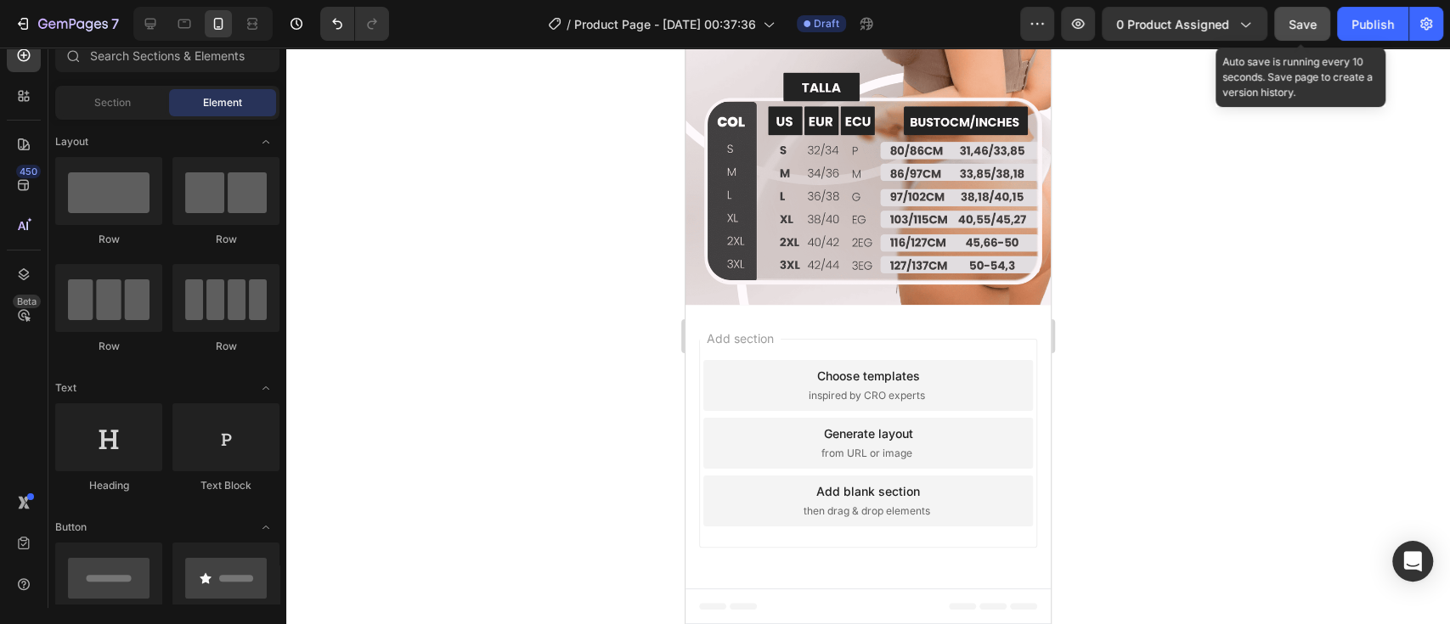
click at [1287, 24] on button "Save" at bounding box center [1302, 24] width 56 height 34
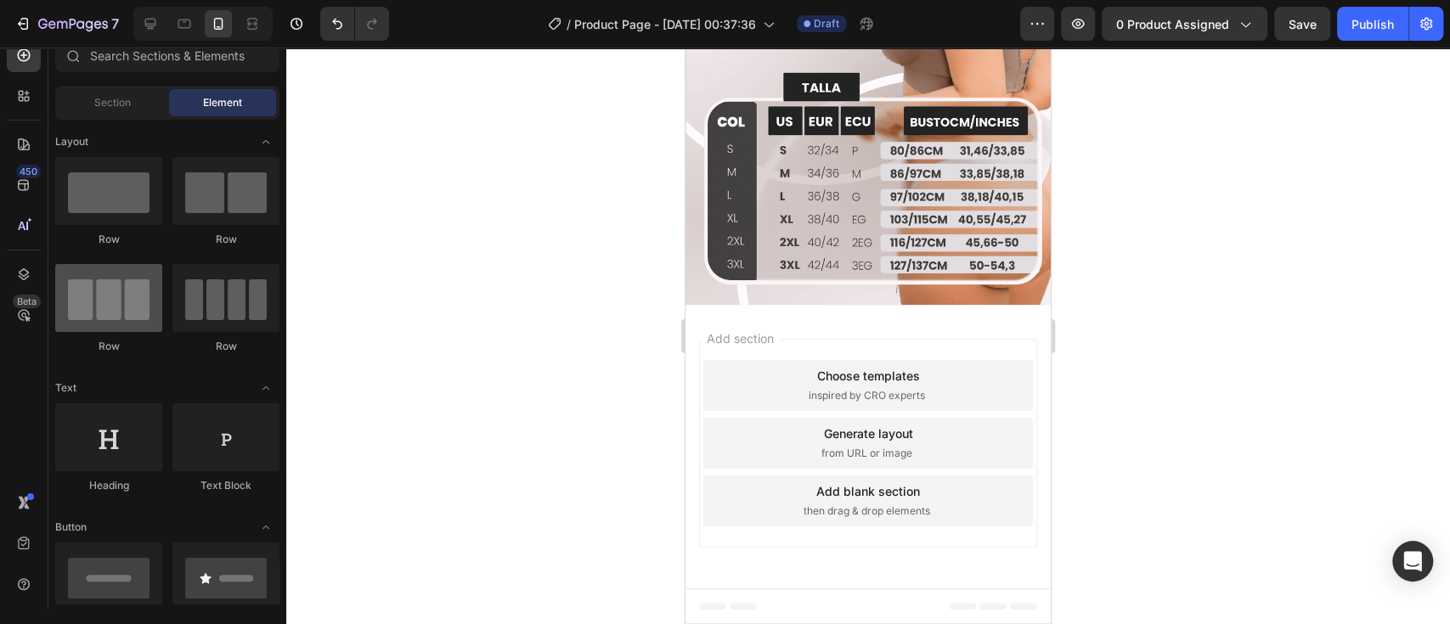
scroll to position [3142, 0]
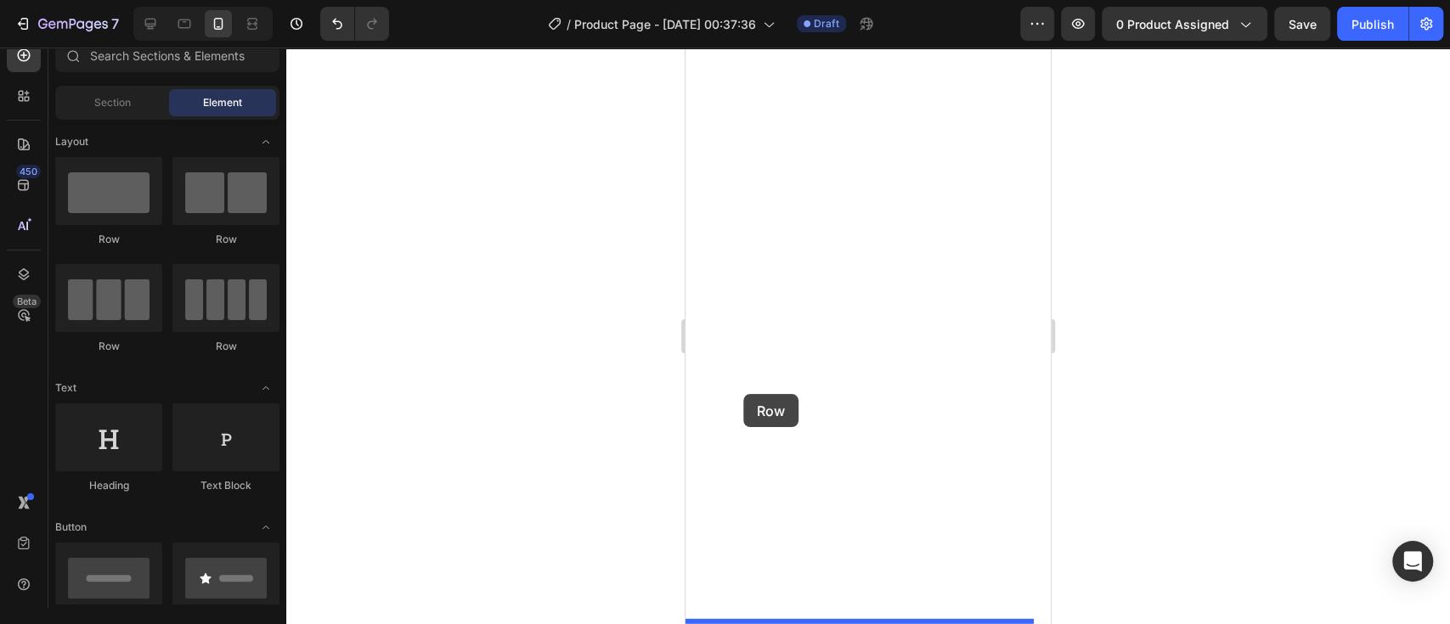
drag, startPoint x: 820, startPoint y: 249, endPoint x: 743, endPoint y: 394, distance: 164.5
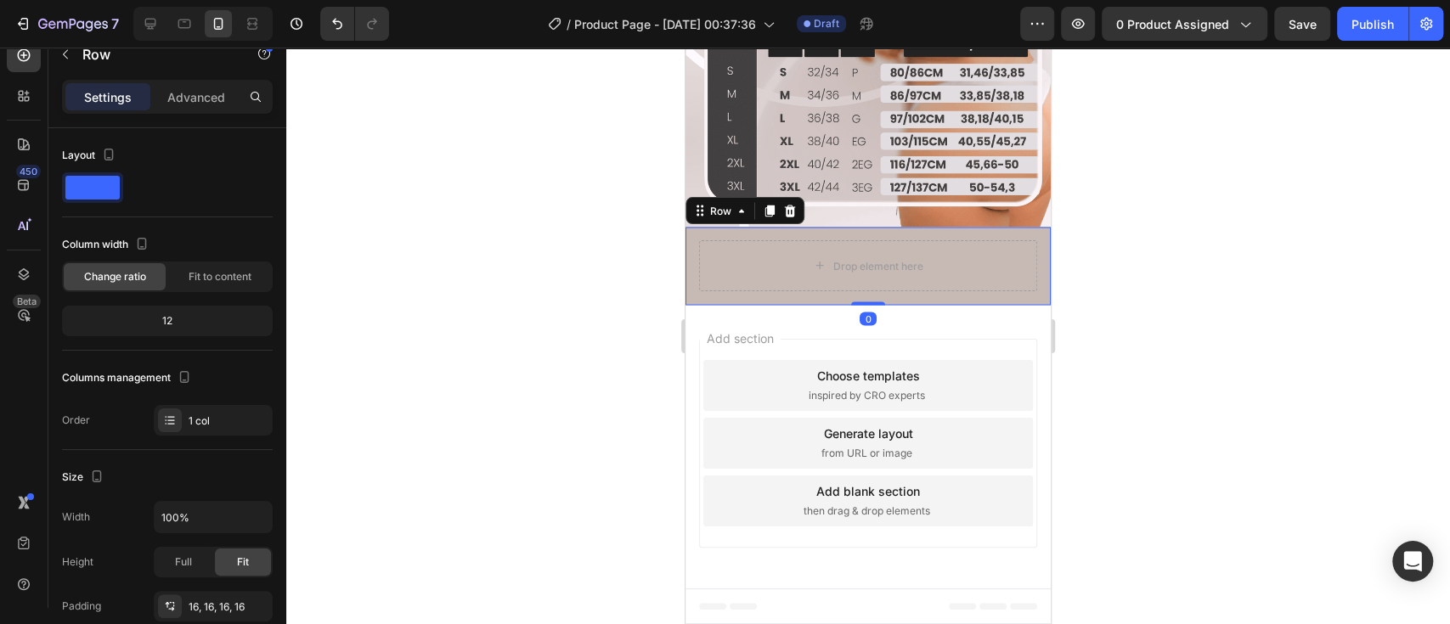
click at [549, 400] on div at bounding box center [867, 336] width 1163 height 577
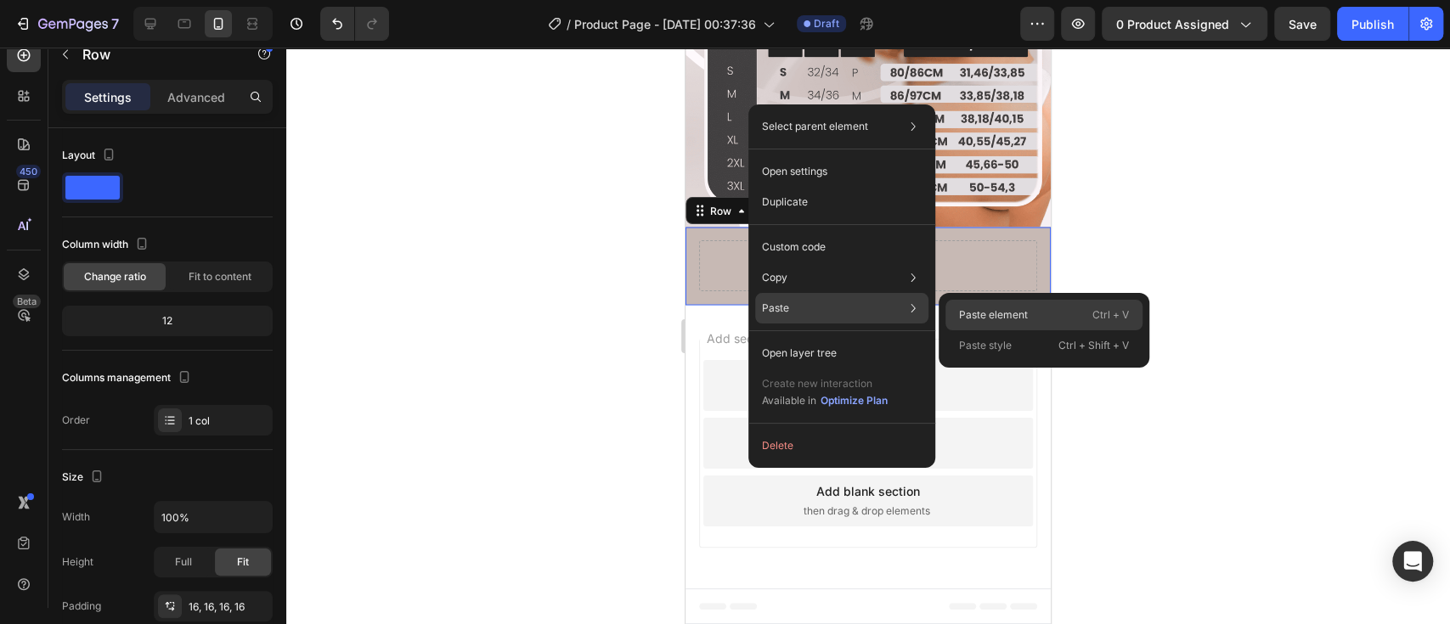
click at [1021, 315] on p "Paste element" at bounding box center [993, 314] width 69 height 15
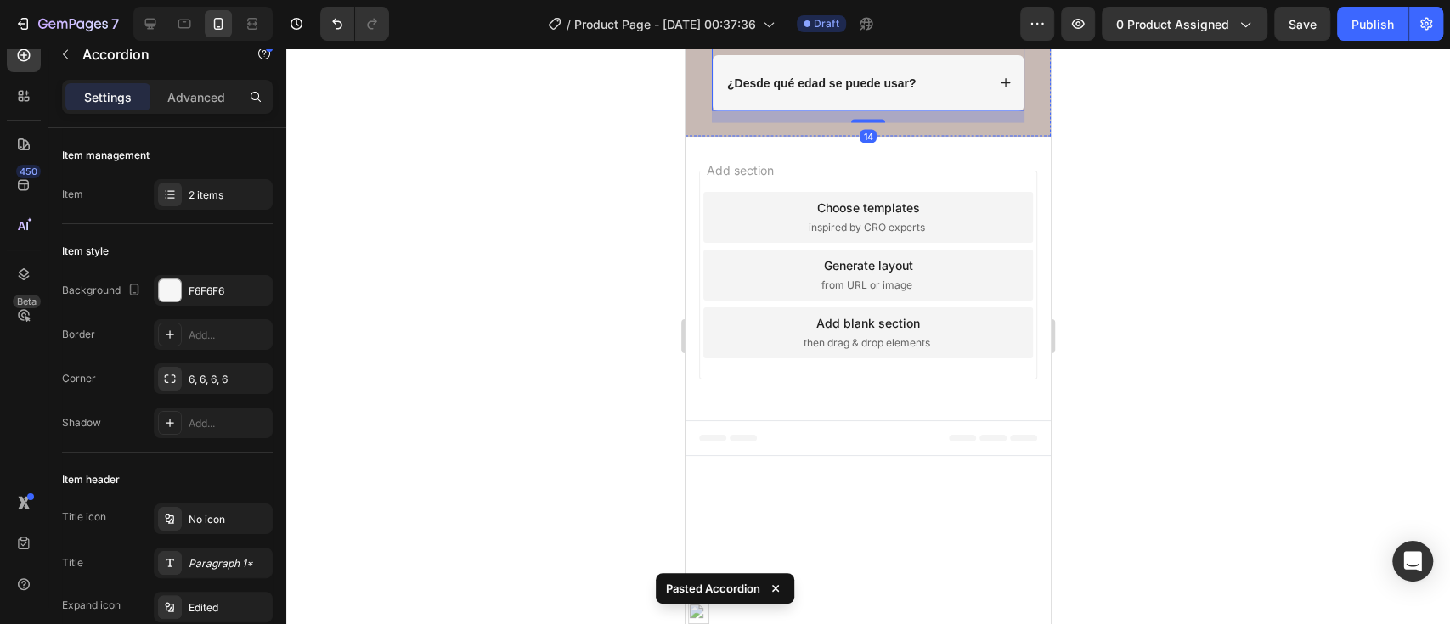
scroll to position [3476, 0]
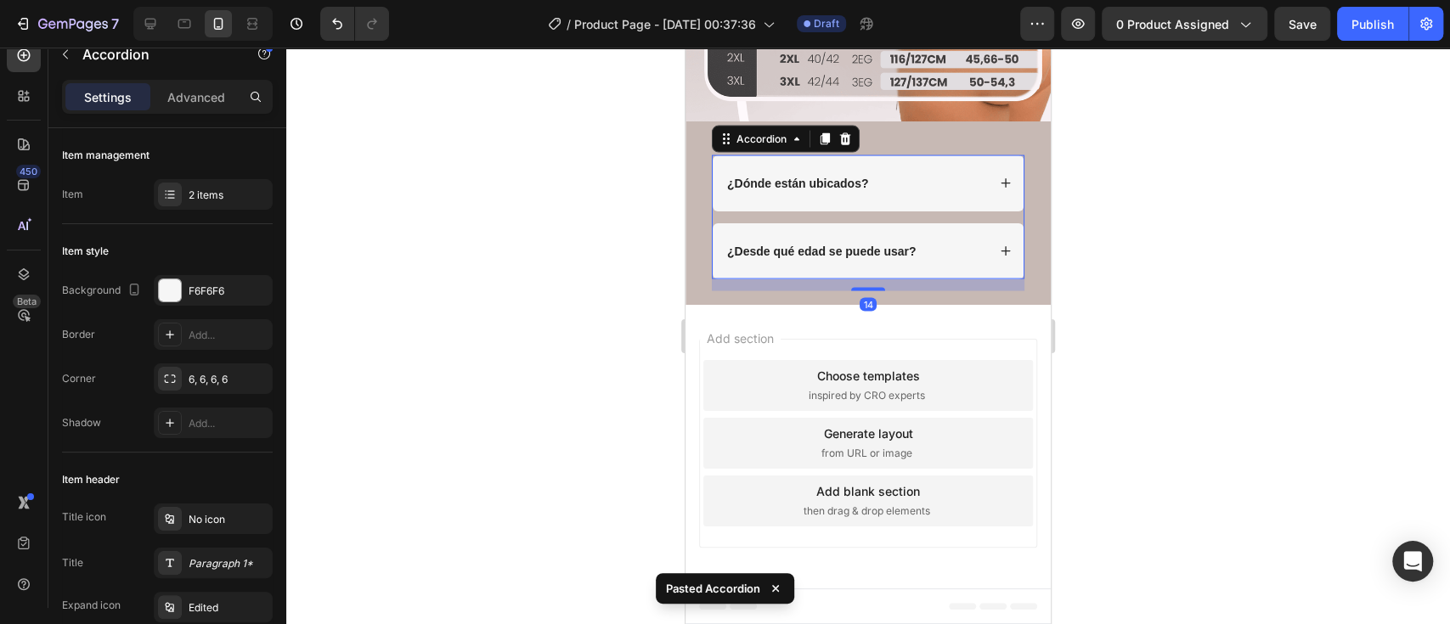
click at [1169, 346] on div at bounding box center [867, 336] width 1163 height 577
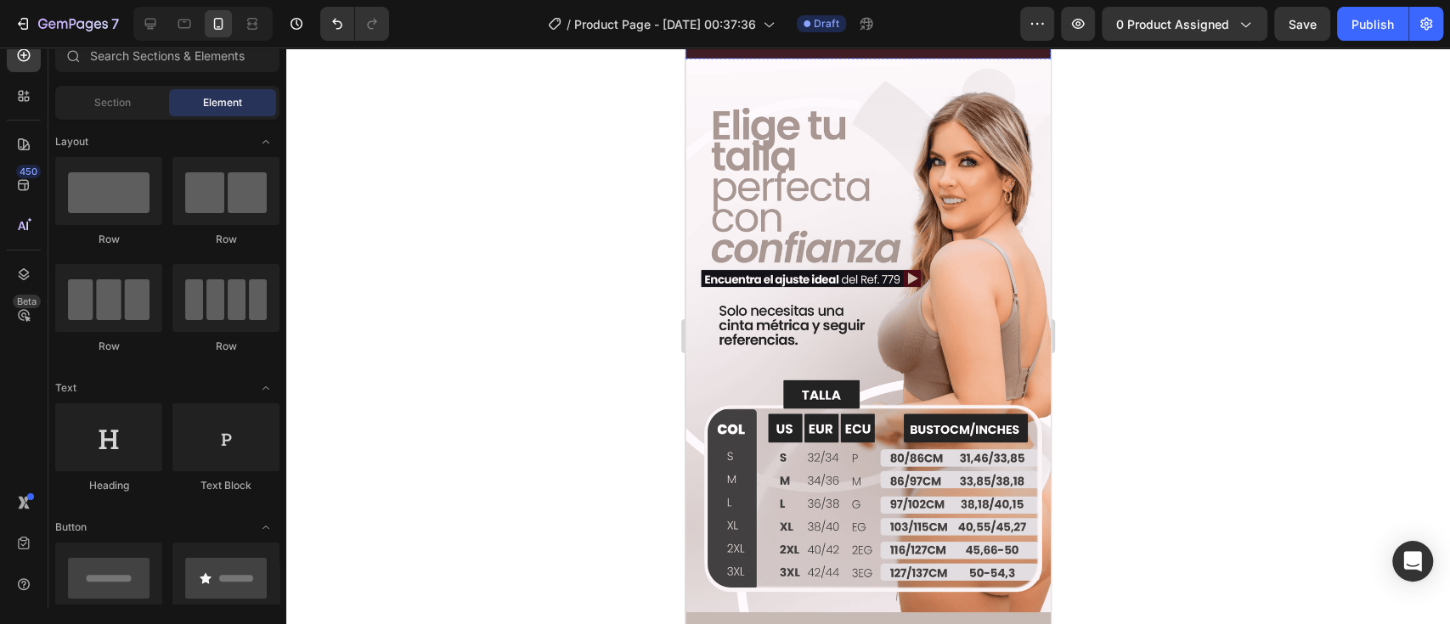
scroll to position [1815, 0]
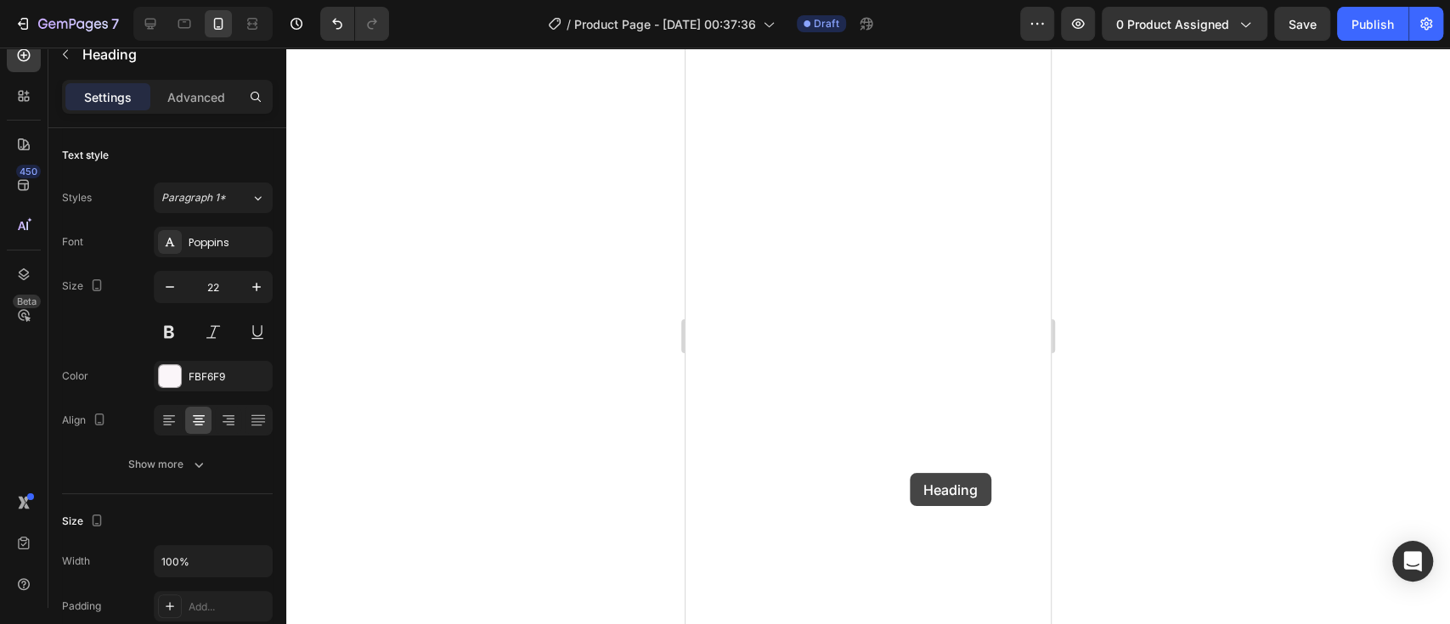
scroll to position [3174, 0]
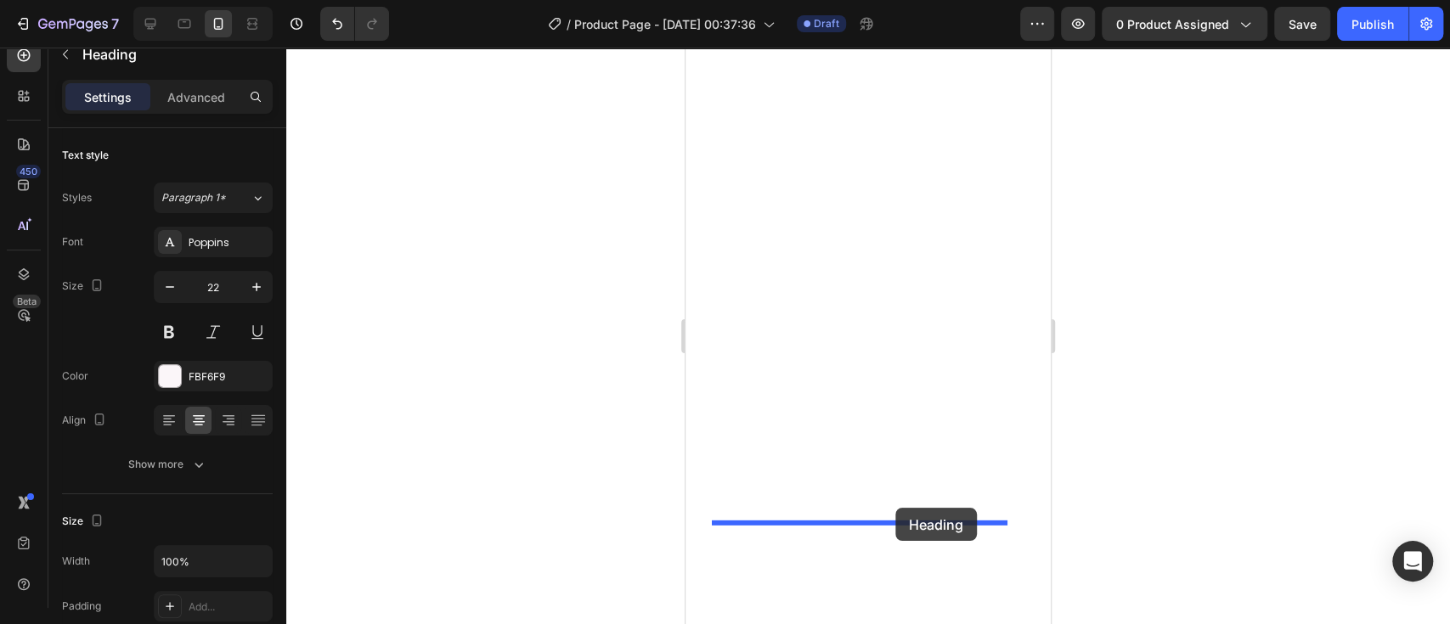
drag, startPoint x: 735, startPoint y: 375, endPoint x: 895, endPoint y: 508, distance: 208.0
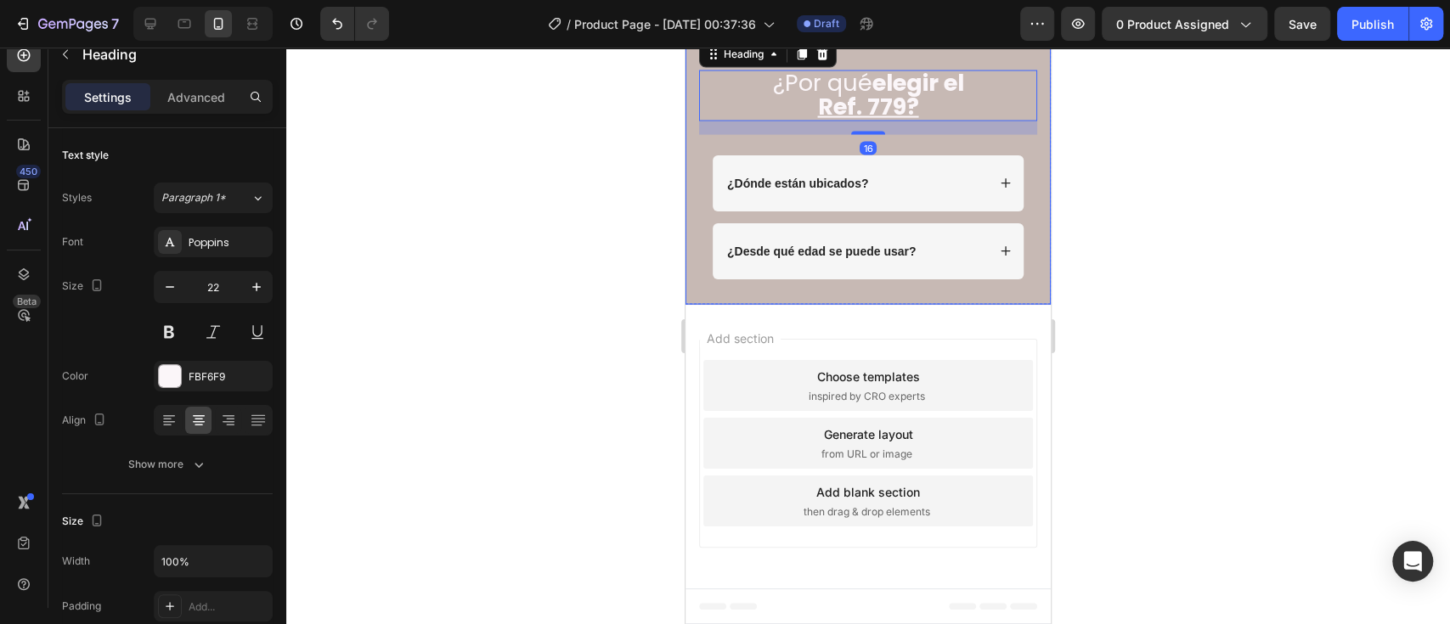
scroll to position [3185, 0]
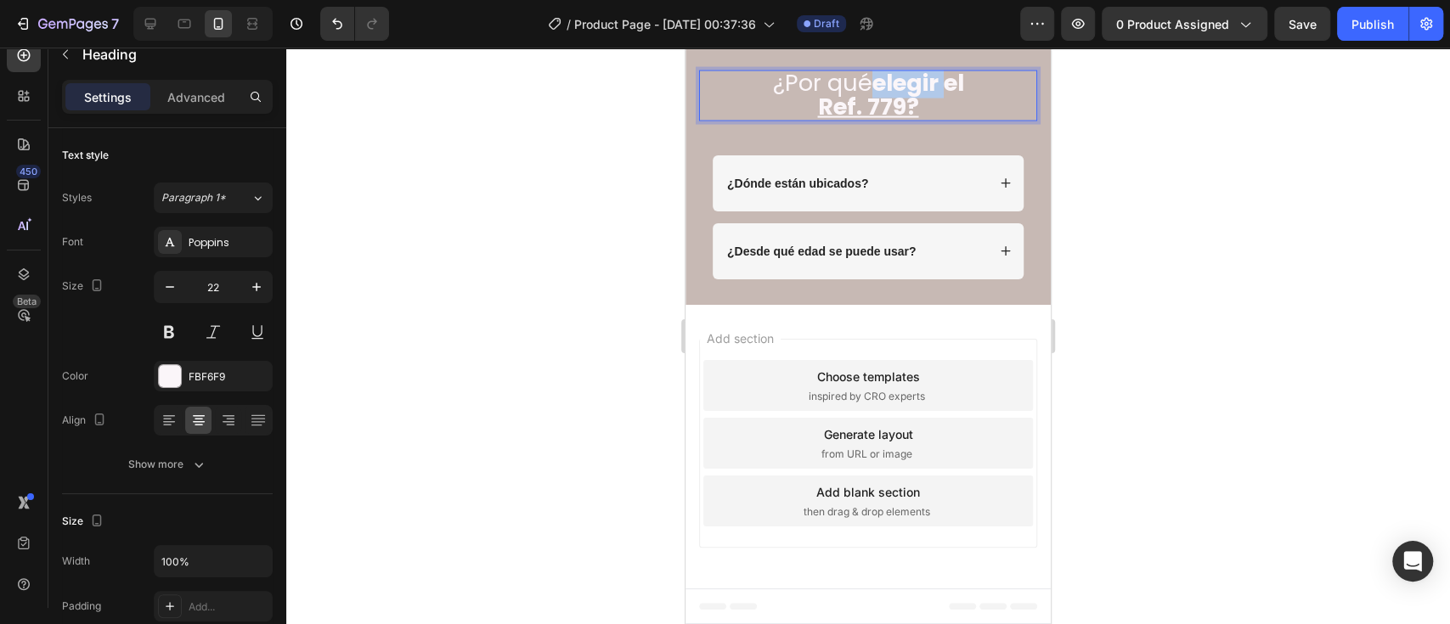
click at [872, 99] on strong "elegir el" at bounding box center [918, 82] width 92 height 31
click at [865, 122] on u "Ref. 779?" at bounding box center [868, 106] width 101 height 31
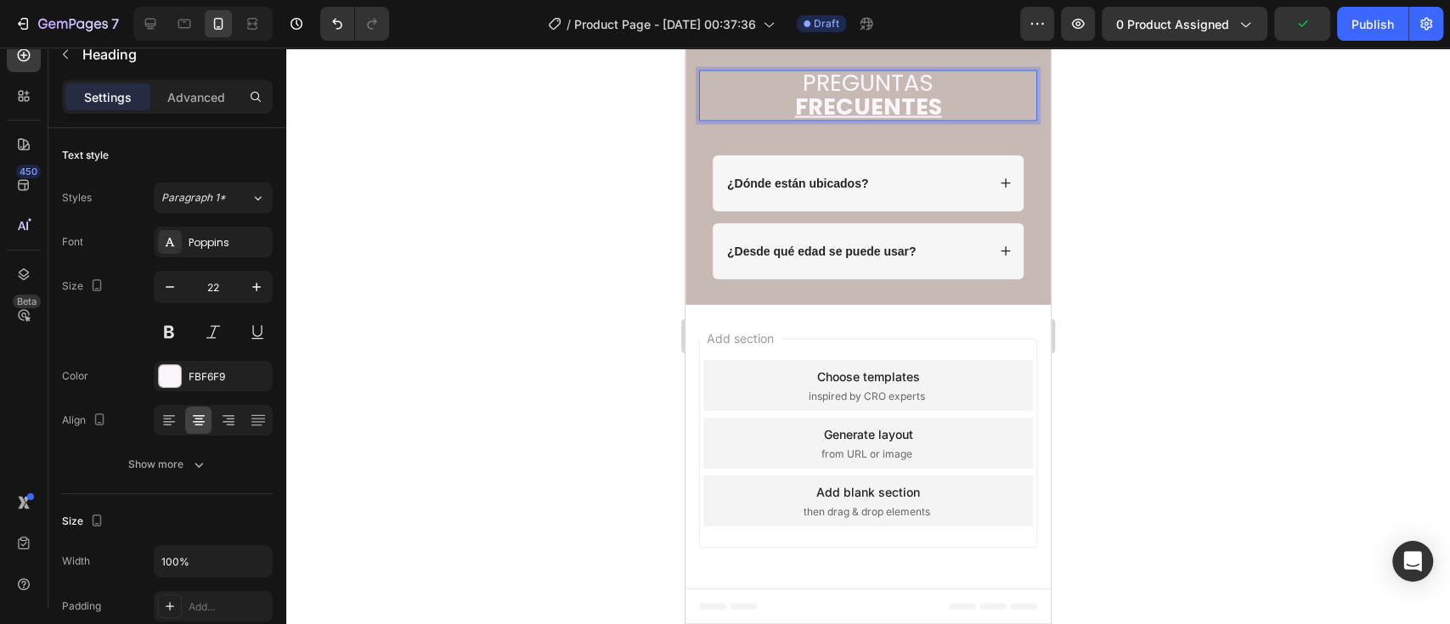
click at [1125, 441] on div at bounding box center [867, 336] width 1163 height 577
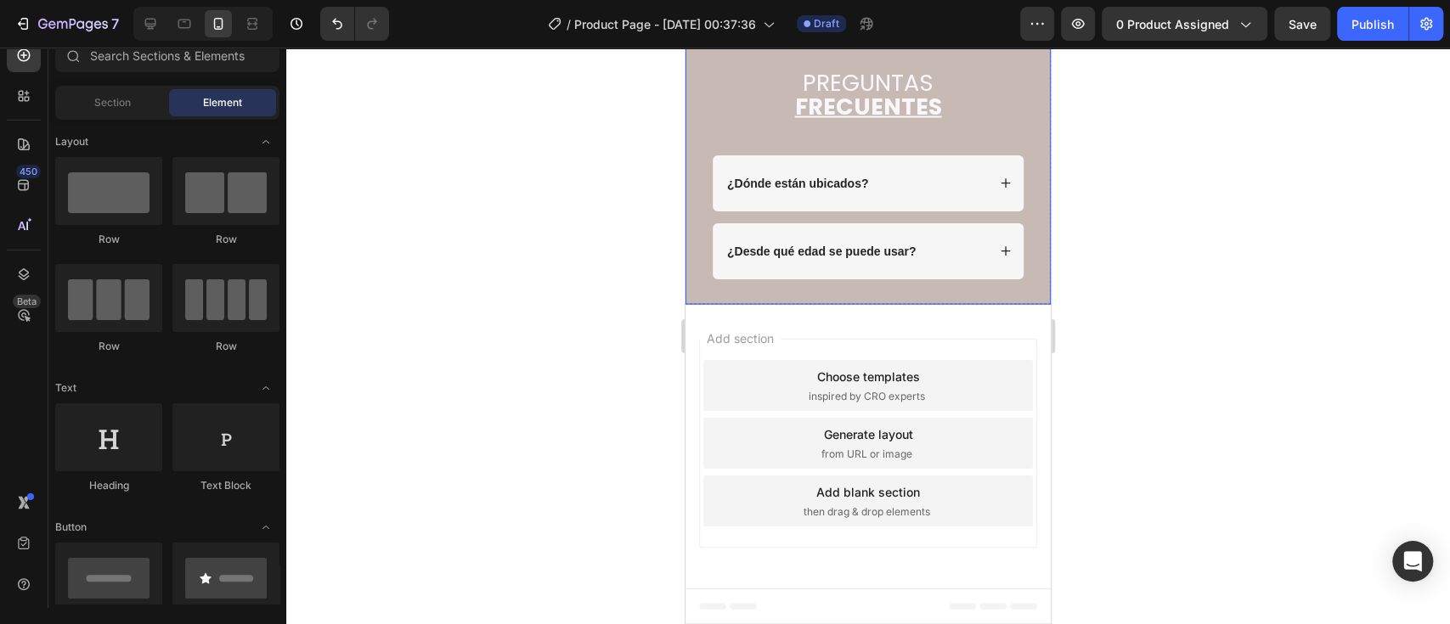
click at [949, 292] on div "⁠⁠⁠⁠⁠⁠⁠ PREGUNTAS FRECUENTES Heading ¿Dónde están ubicados? ¿Desde qué edad se …" at bounding box center [868, 174] width 338 height 235
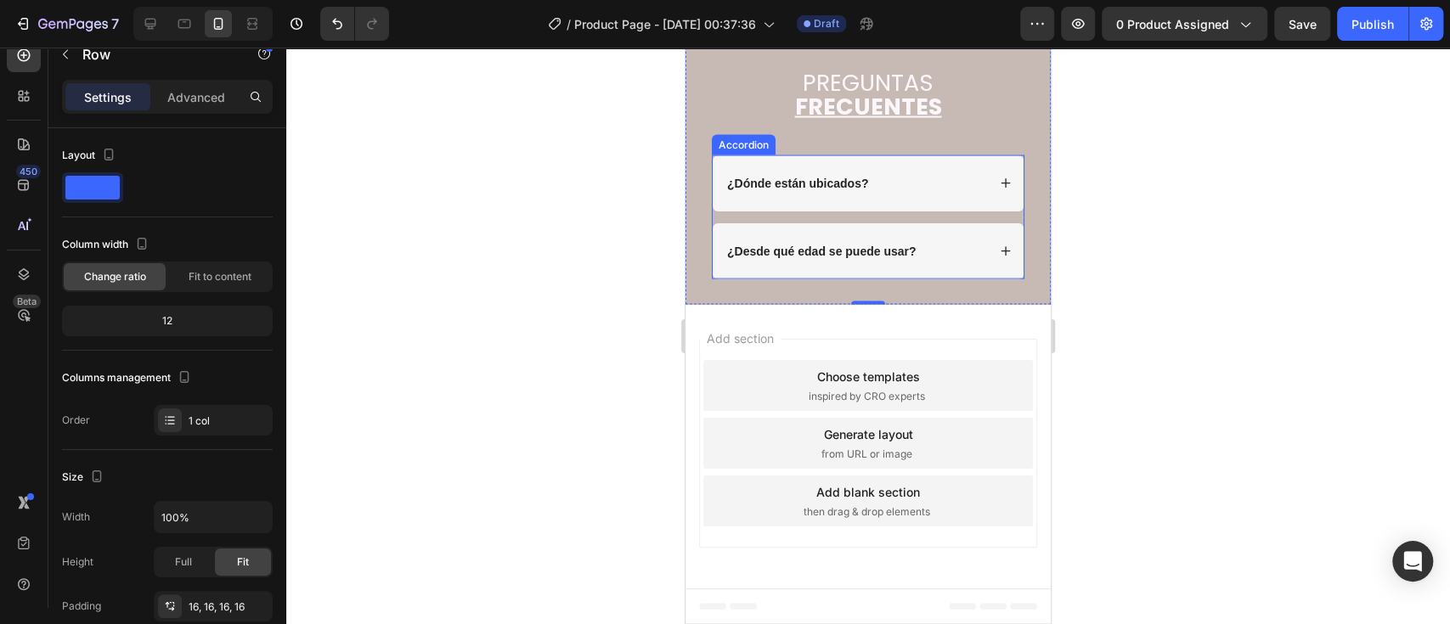
click at [897, 194] on div "¿Dónde están ubicados?" at bounding box center [855, 183] width 262 height 20
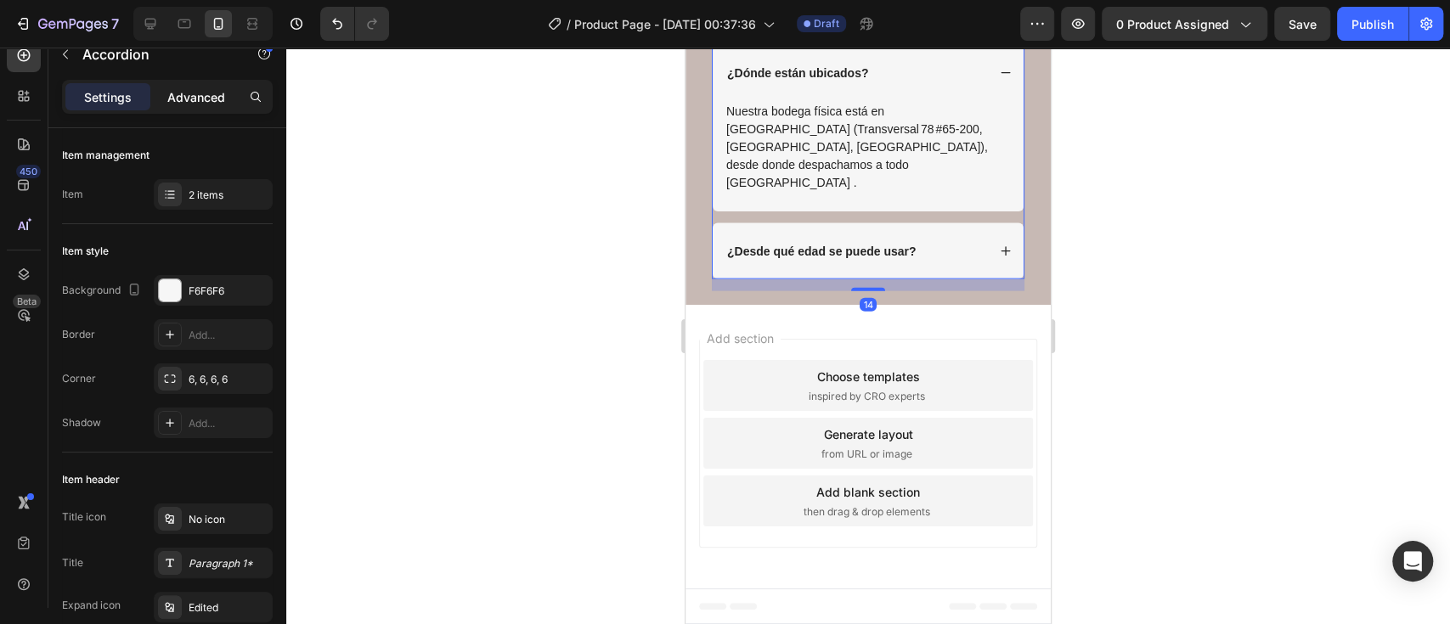
click at [193, 101] on p "Advanced" at bounding box center [196, 97] width 58 height 18
type input "100%"
type input "100"
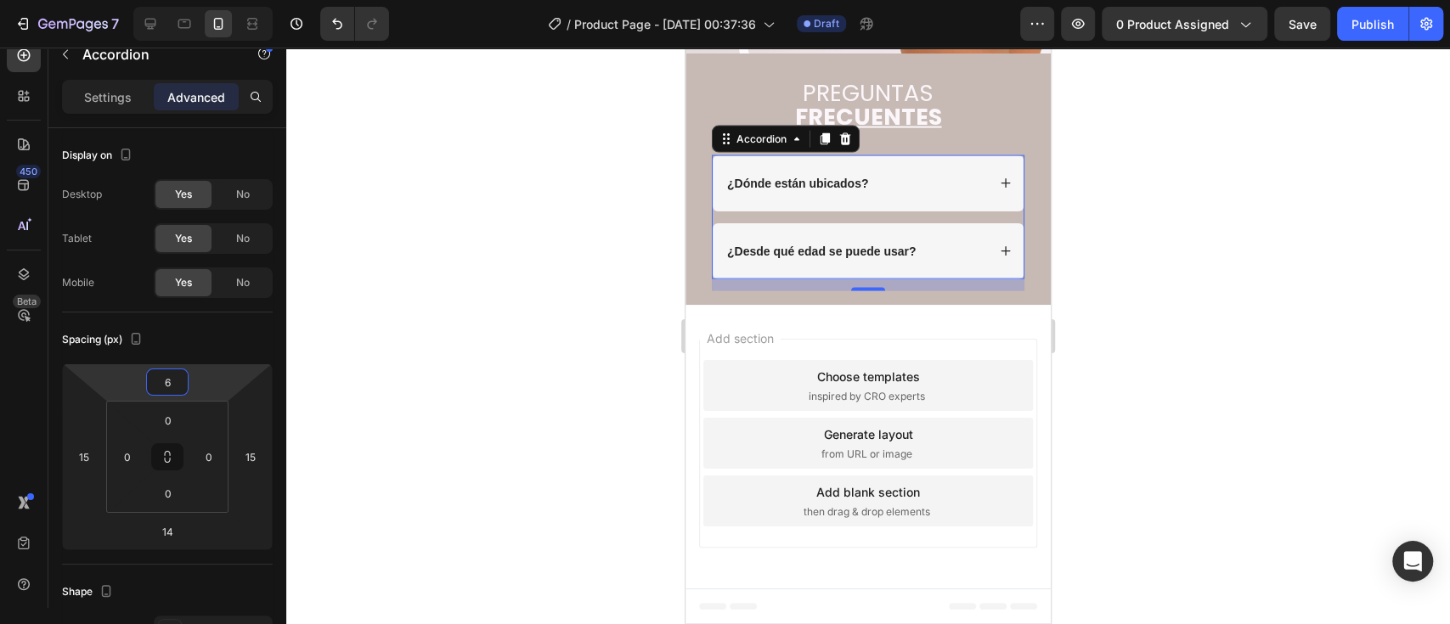
type input "4"
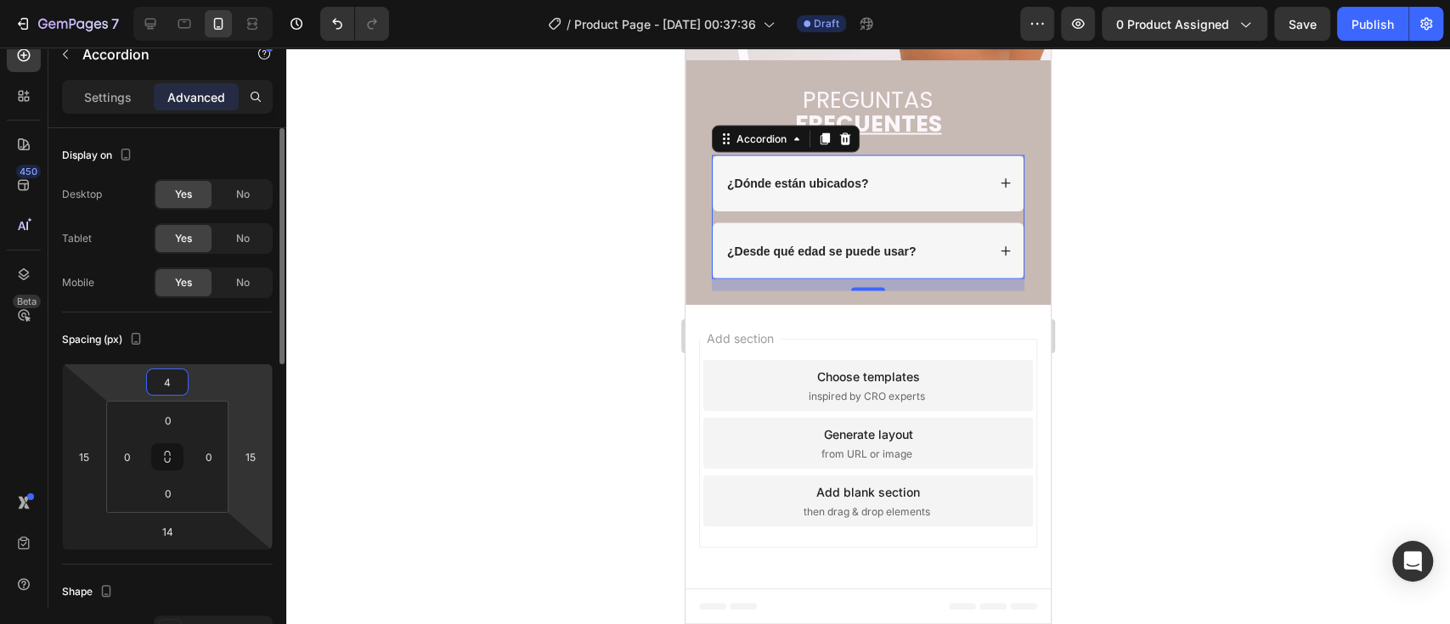
drag, startPoint x: 211, startPoint y: 386, endPoint x: 267, endPoint y: 393, distance: 56.5
click at [208, 0] on html "7 / Product Page - [DATE] 00:37:36 Draft Preview 0 product assigned Save Publis…" at bounding box center [725, 0] width 1450 height 0
click at [1172, 361] on div at bounding box center [867, 336] width 1163 height 577
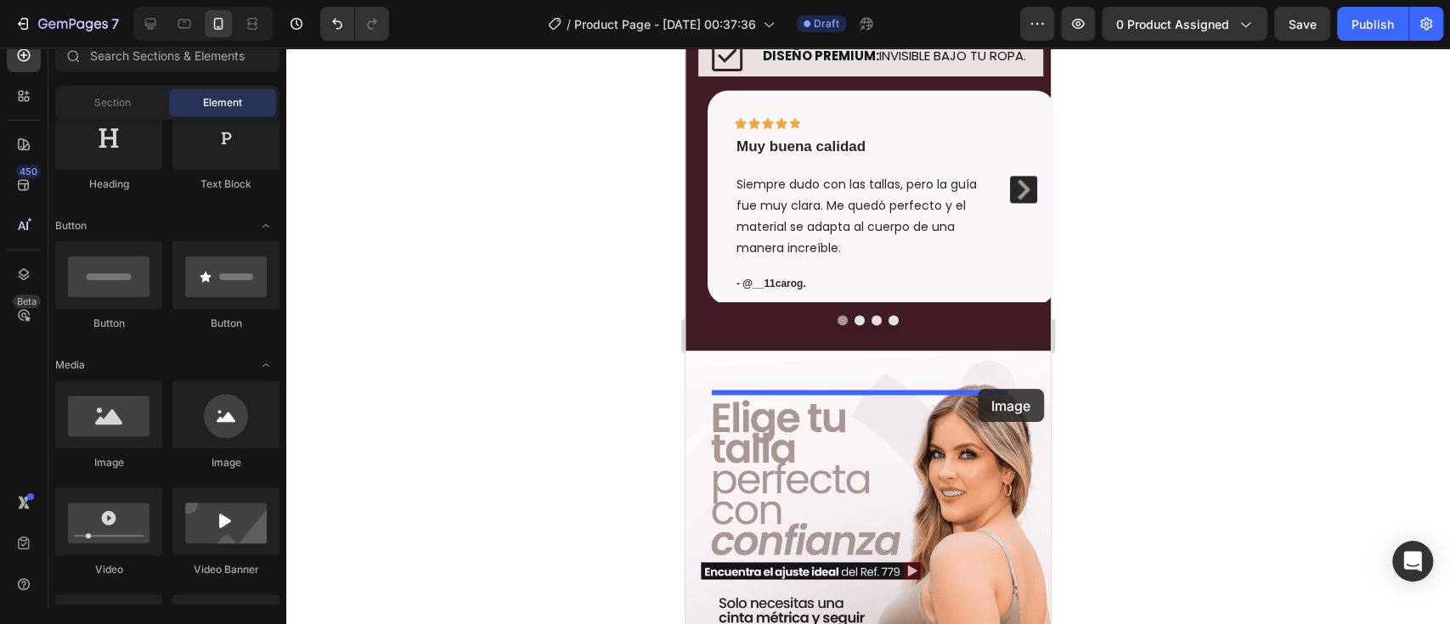
scroll to position [1599, 0]
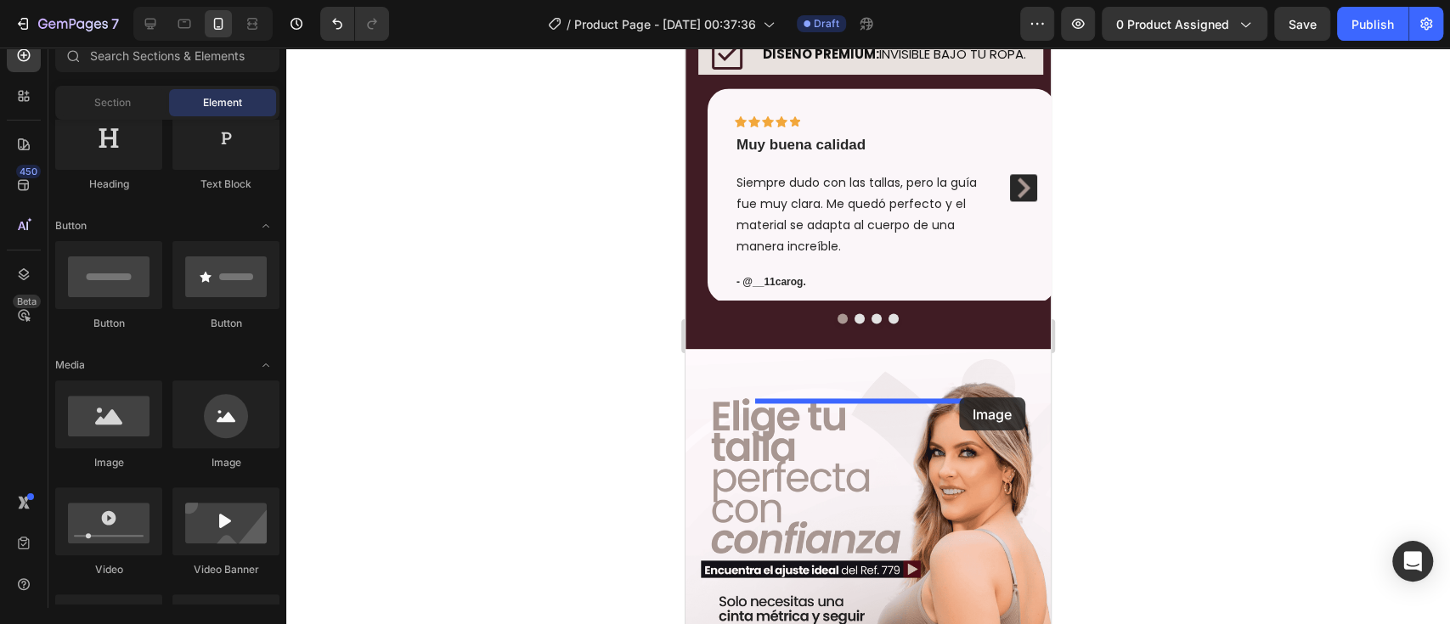
drag, startPoint x: 811, startPoint y: 463, endPoint x: 959, endPoint y: 397, distance: 161.6
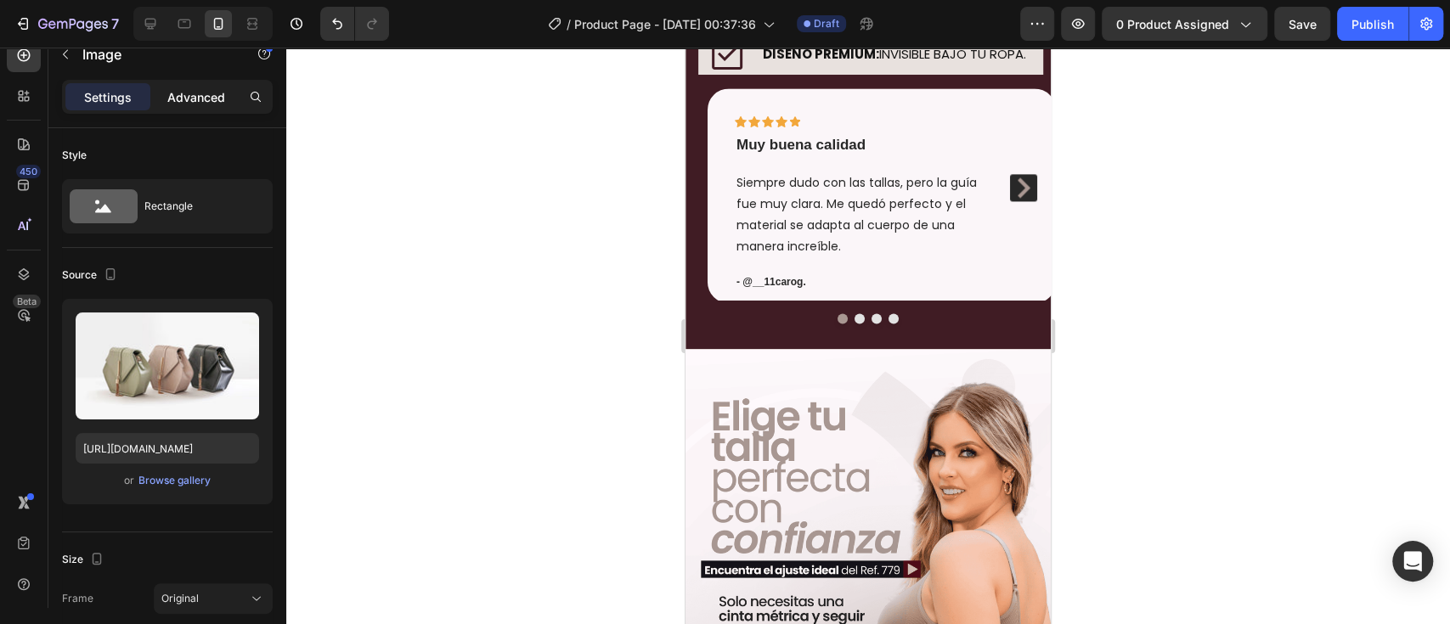
click at [210, 99] on p "Advanced" at bounding box center [196, 97] width 58 height 18
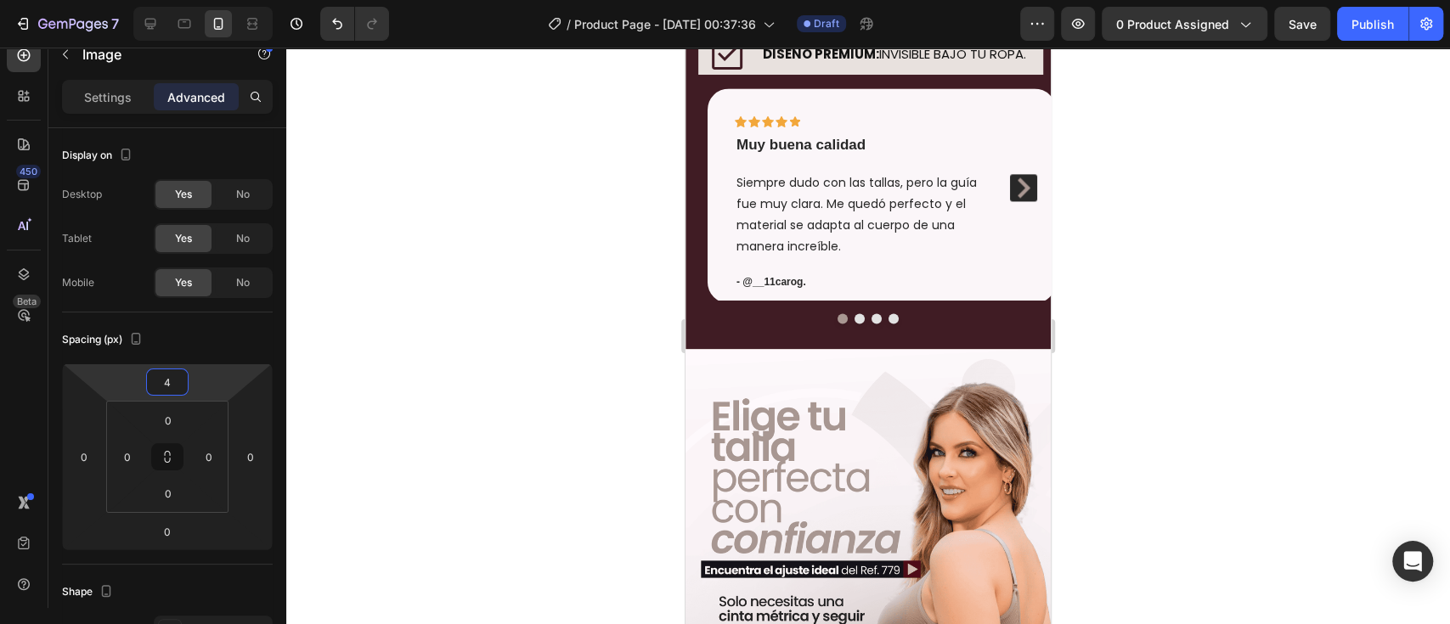
type input "6"
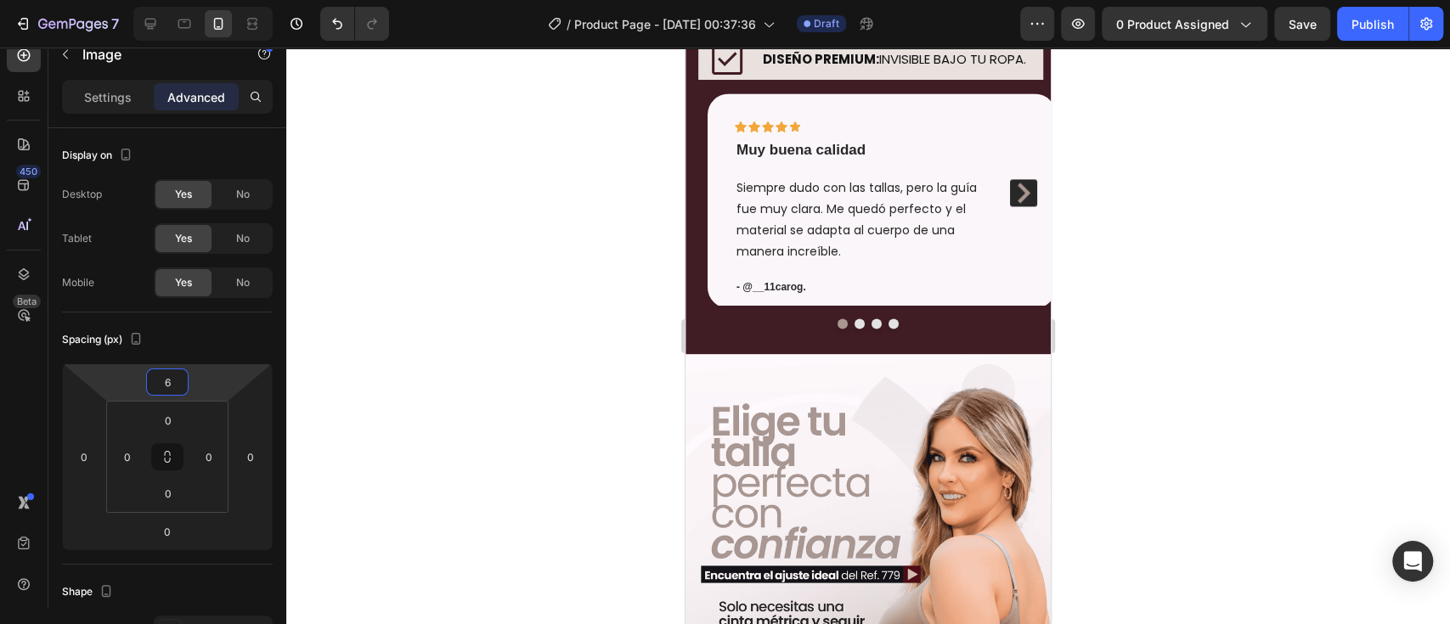
click at [215, 0] on html "7 / Product Page - [DATE] 00:37:36 Draft Preview 0 product assigned Save Publis…" at bounding box center [725, 0] width 1450 height 0
click at [115, 96] on p "Settings" at bounding box center [108, 97] width 48 height 18
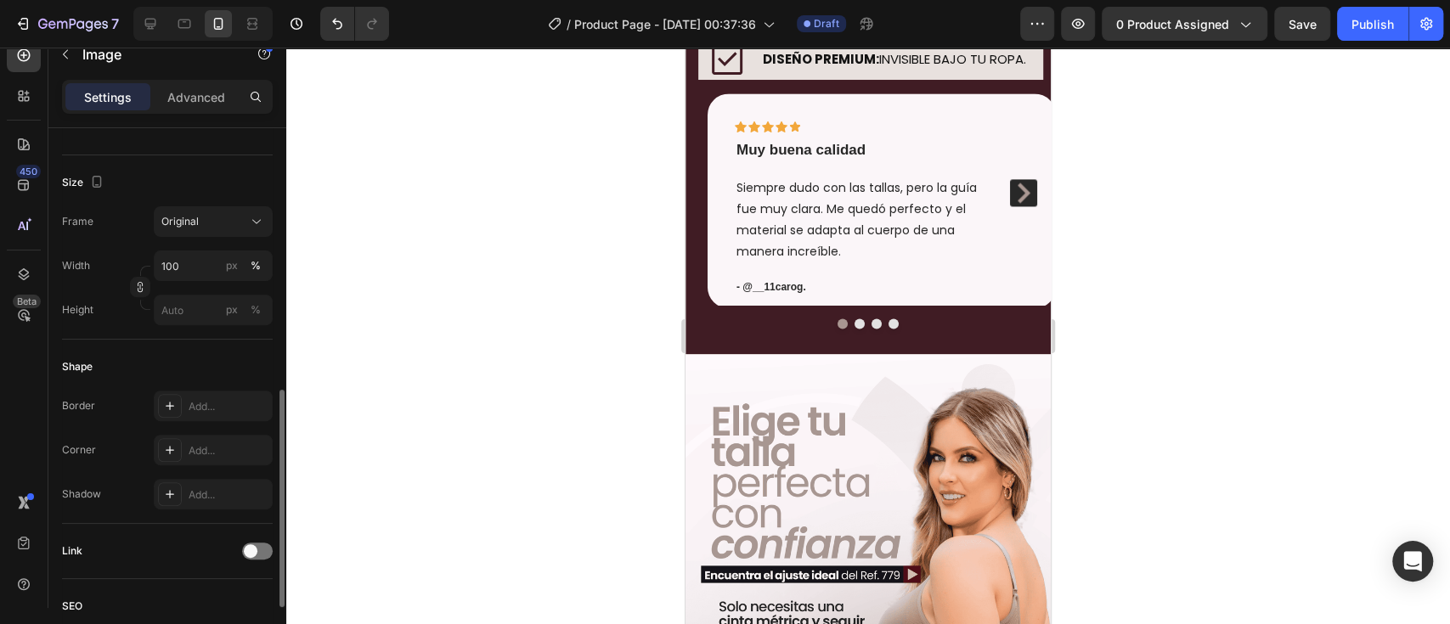
scroll to position [528, 0]
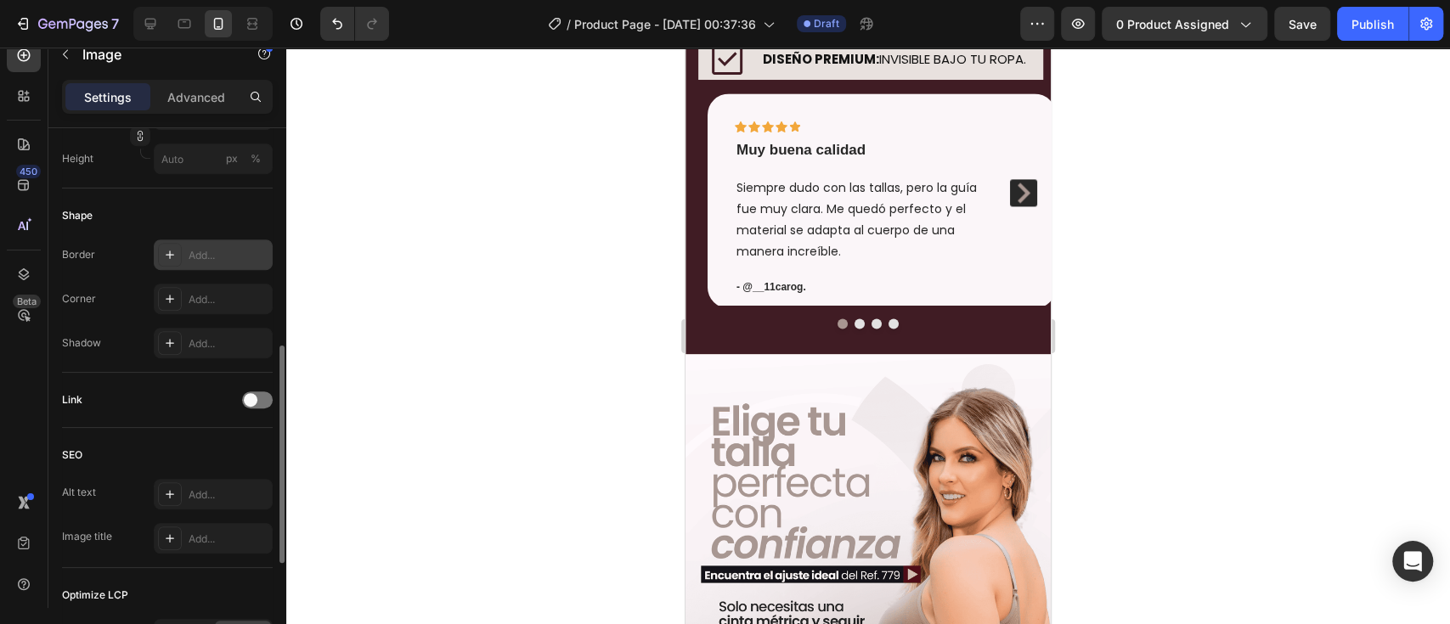
click at [220, 253] on div "Add..." at bounding box center [229, 255] width 80 height 15
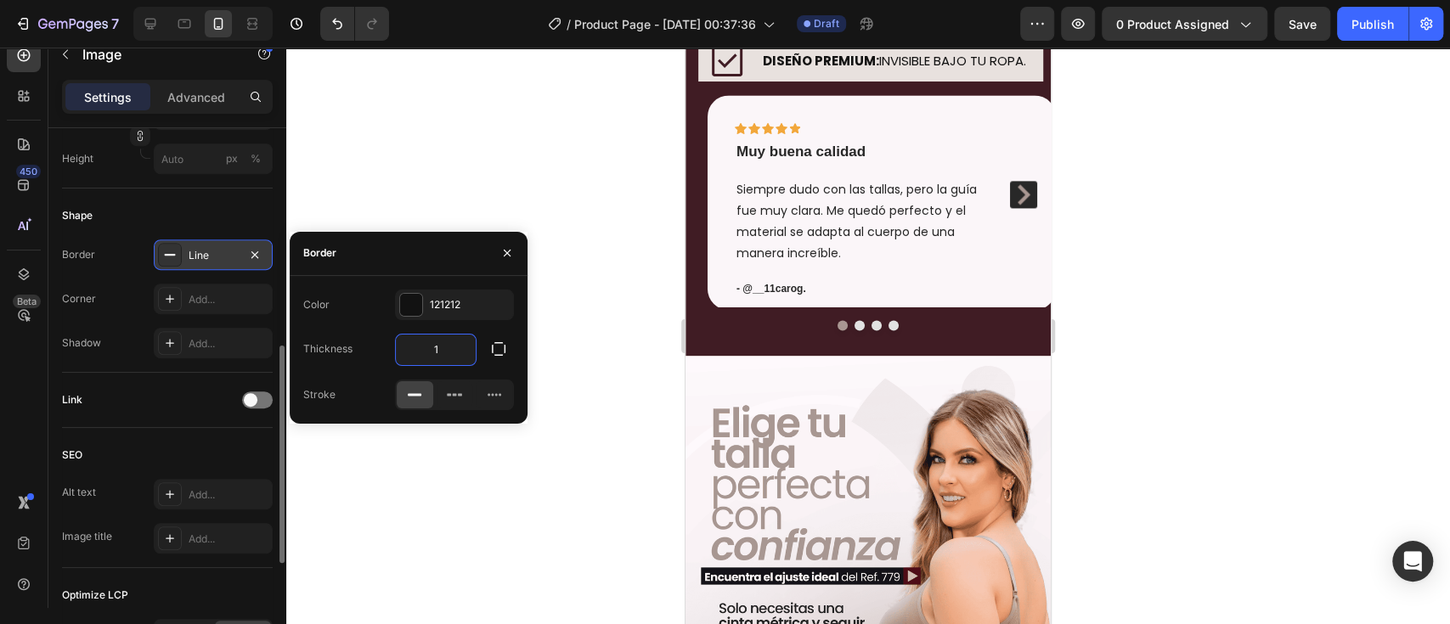
click at [450, 343] on input "1" at bounding box center [436, 350] width 80 height 31
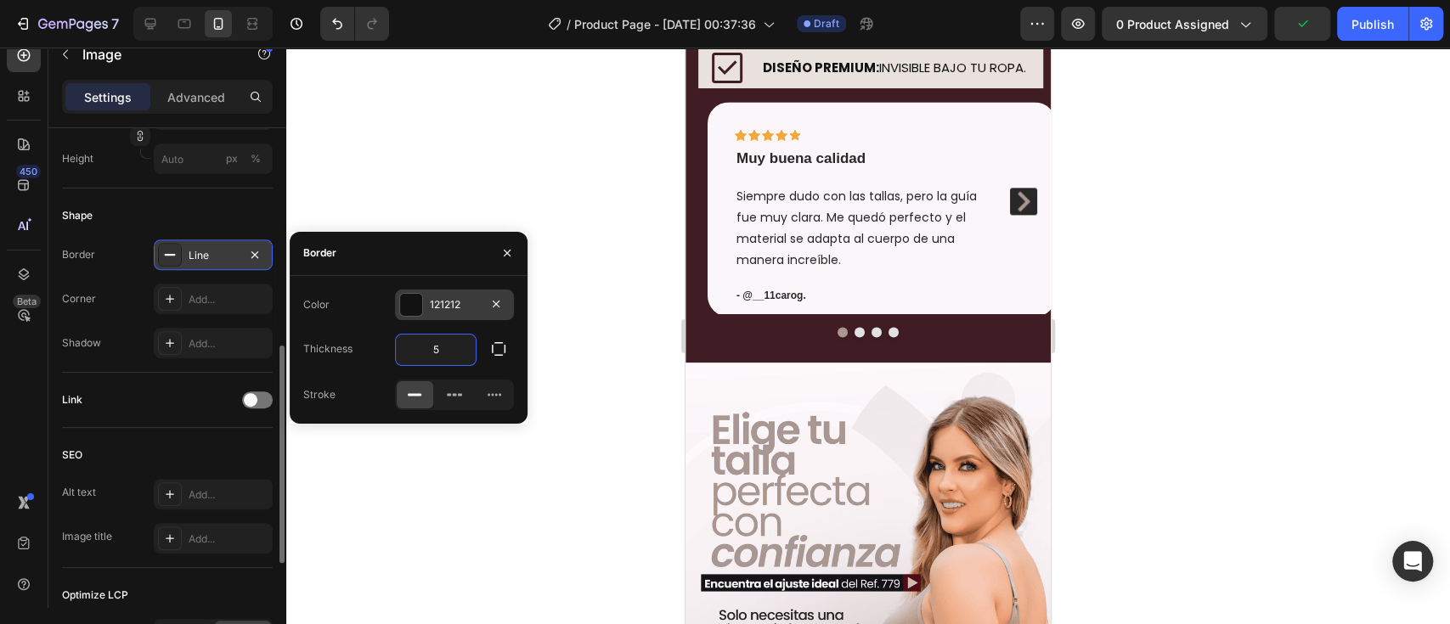
type input "5"
click at [416, 311] on div at bounding box center [411, 305] width 22 height 22
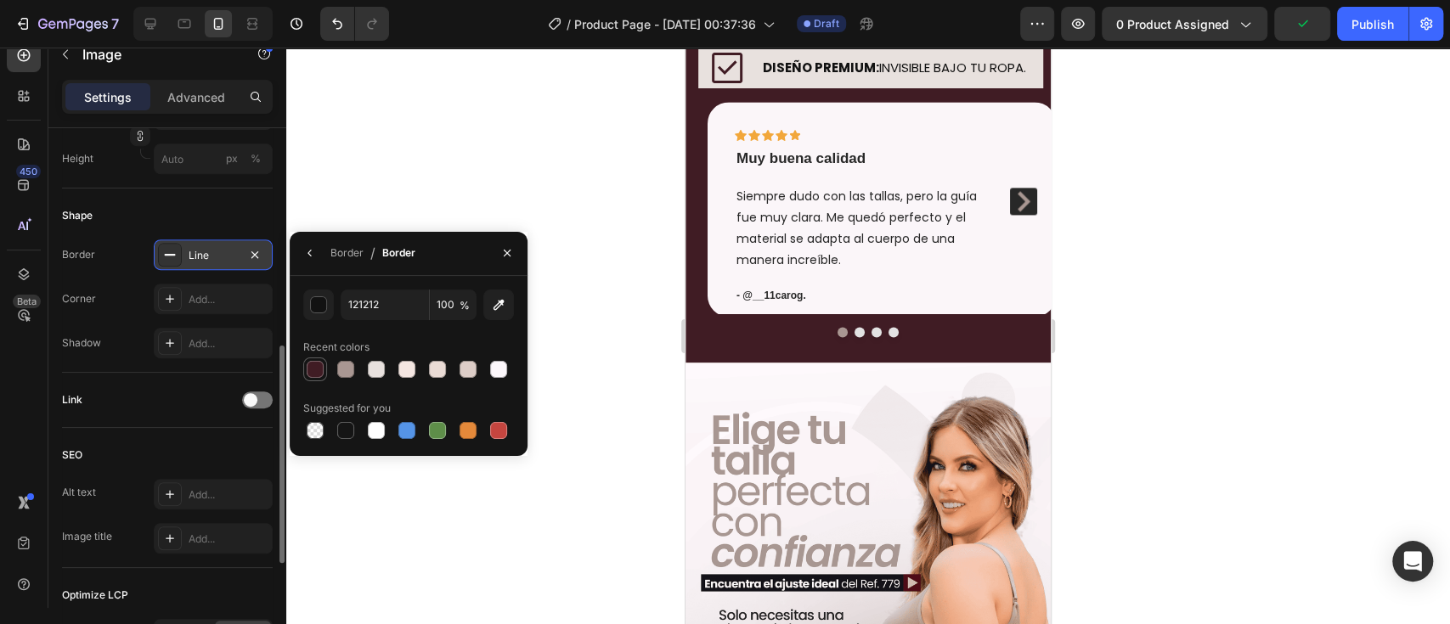
click at [313, 369] on div at bounding box center [315, 369] width 17 height 17
type input "401C24"
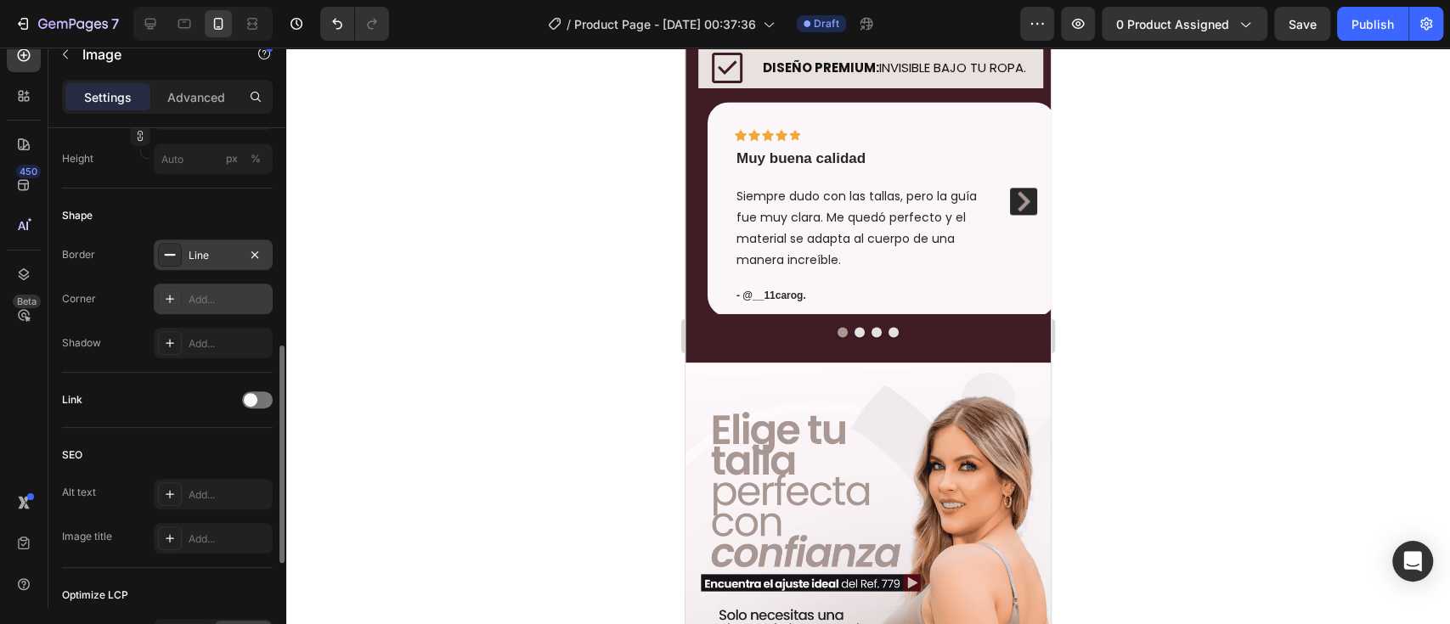
click at [204, 294] on div "Add..." at bounding box center [229, 299] width 80 height 15
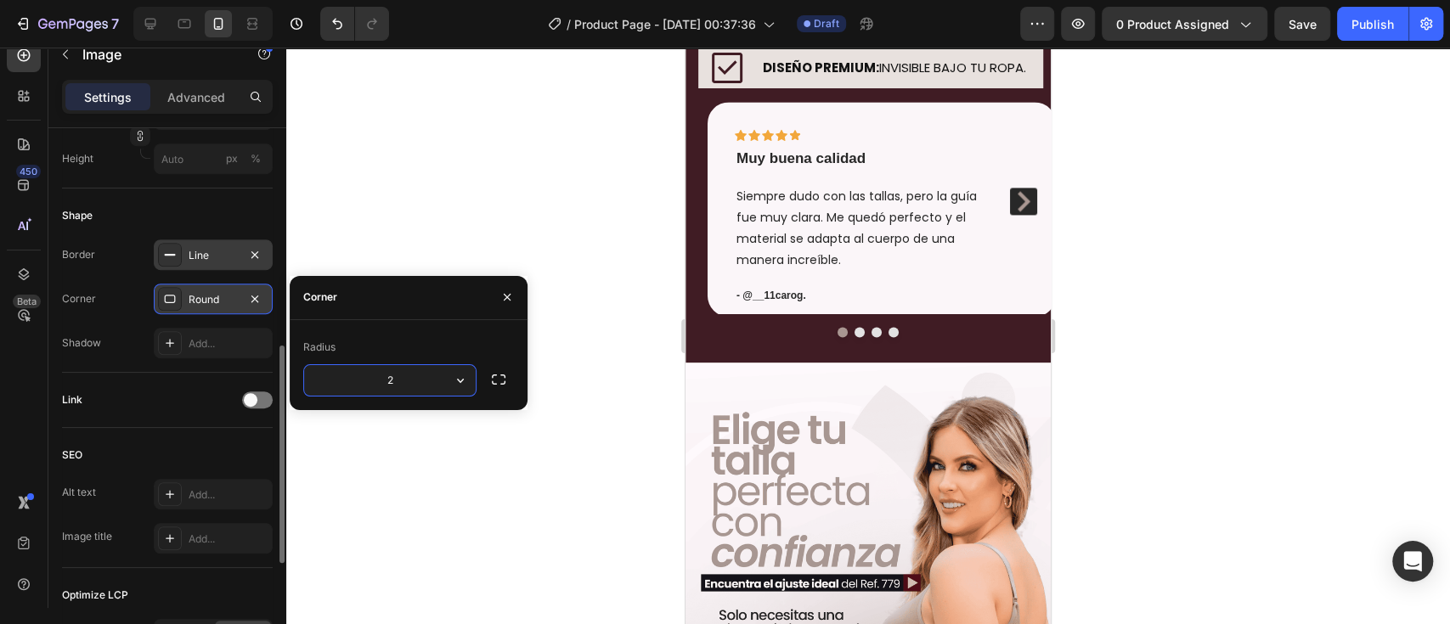
type input "25"
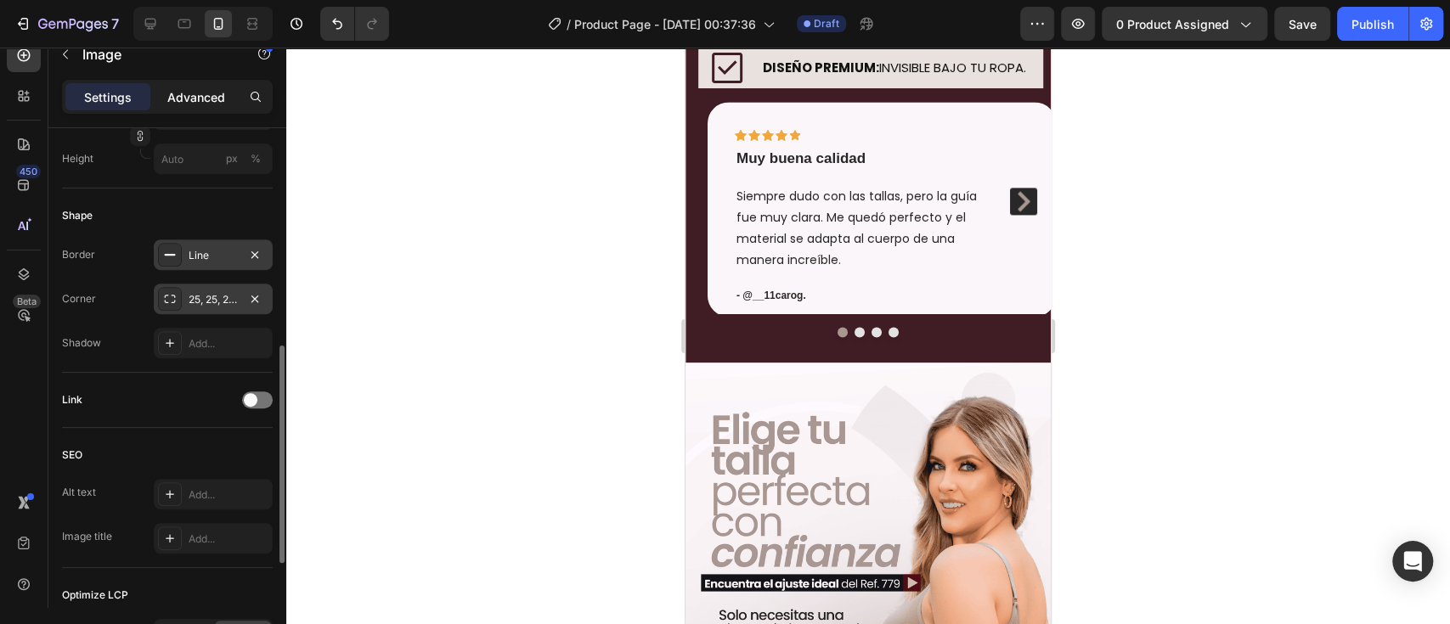
click at [194, 92] on p "Advanced" at bounding box center [196, 97] width 58 height 18
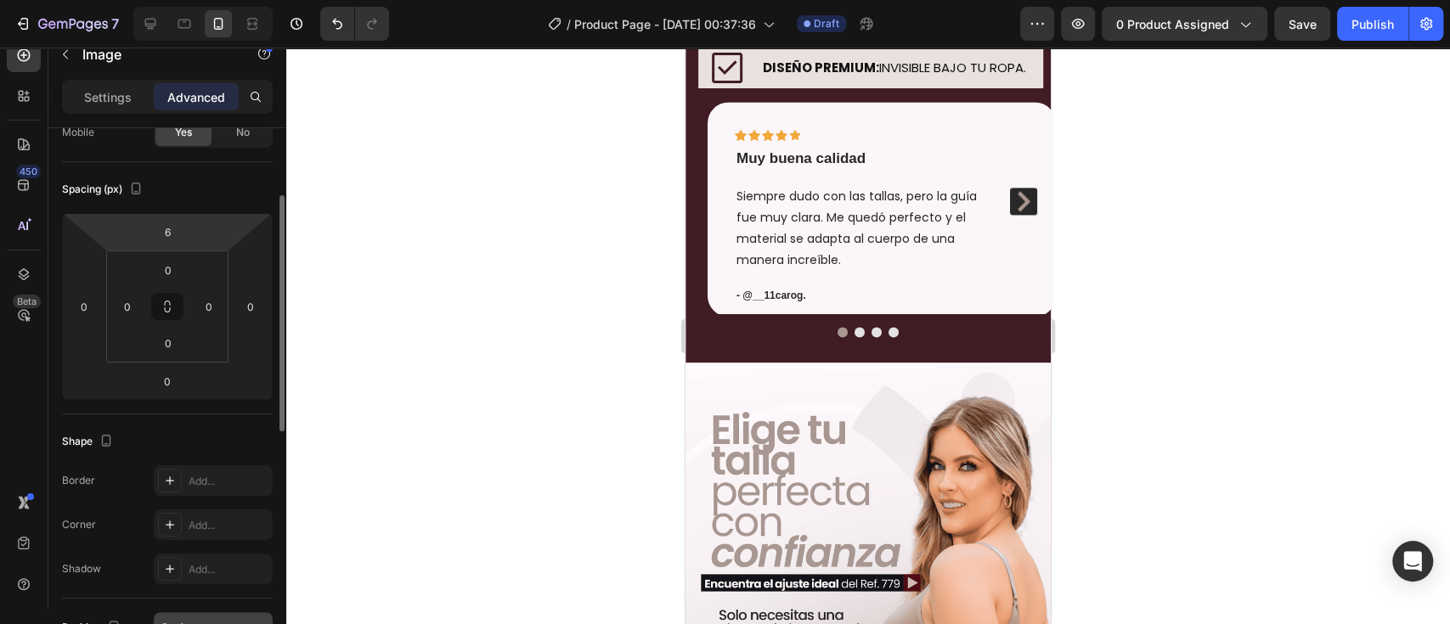
scroll to position [0, 0]
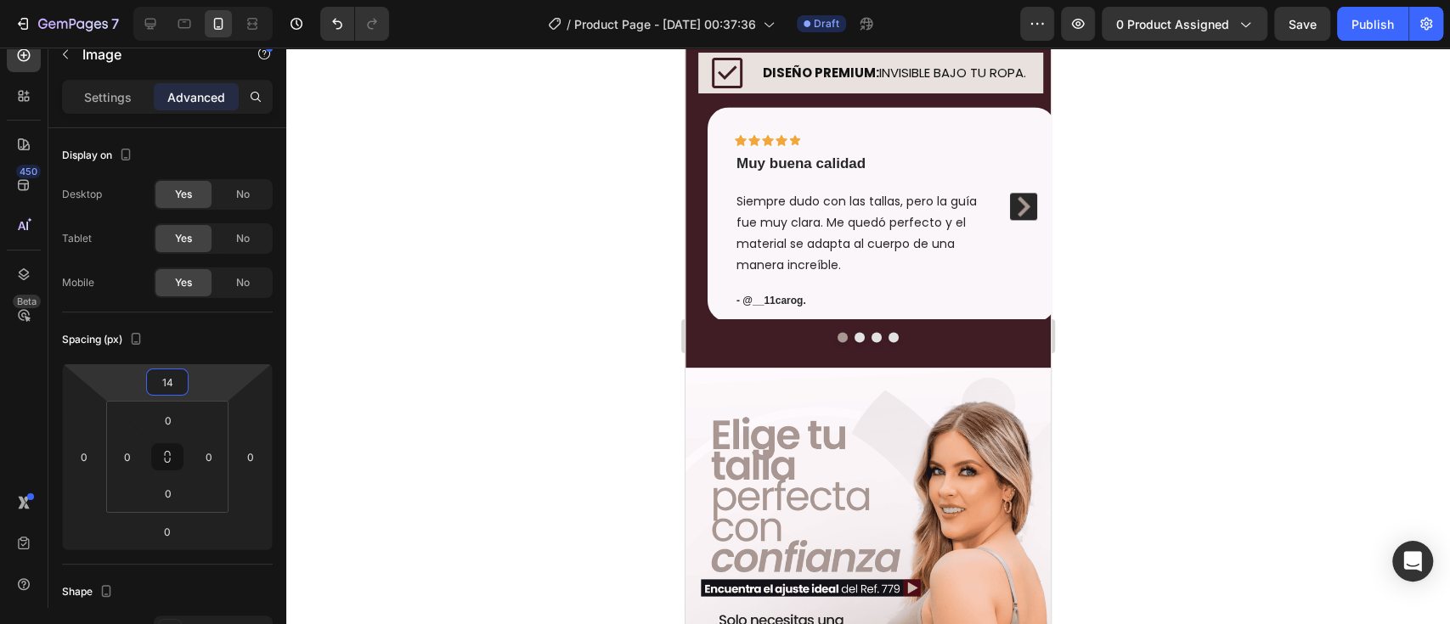
type input "16"
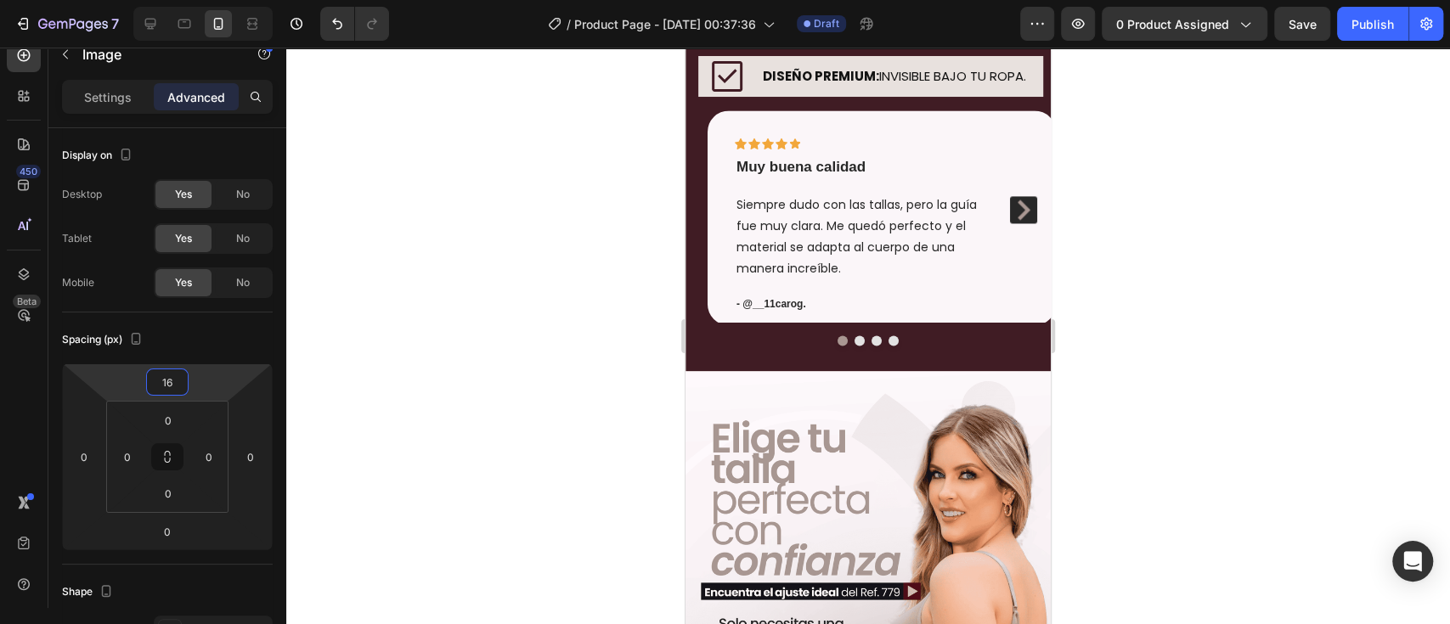
click at [205, 0] on html "7 / Product Page - [DATE] 00:37:36 Draft Preview 0 product assigned Save Publis…" at bounding box center [725, 0] width 1450 height 0
click at [121, 101] on p "Settings" at bounding box center [108, 97] width 48 height 18
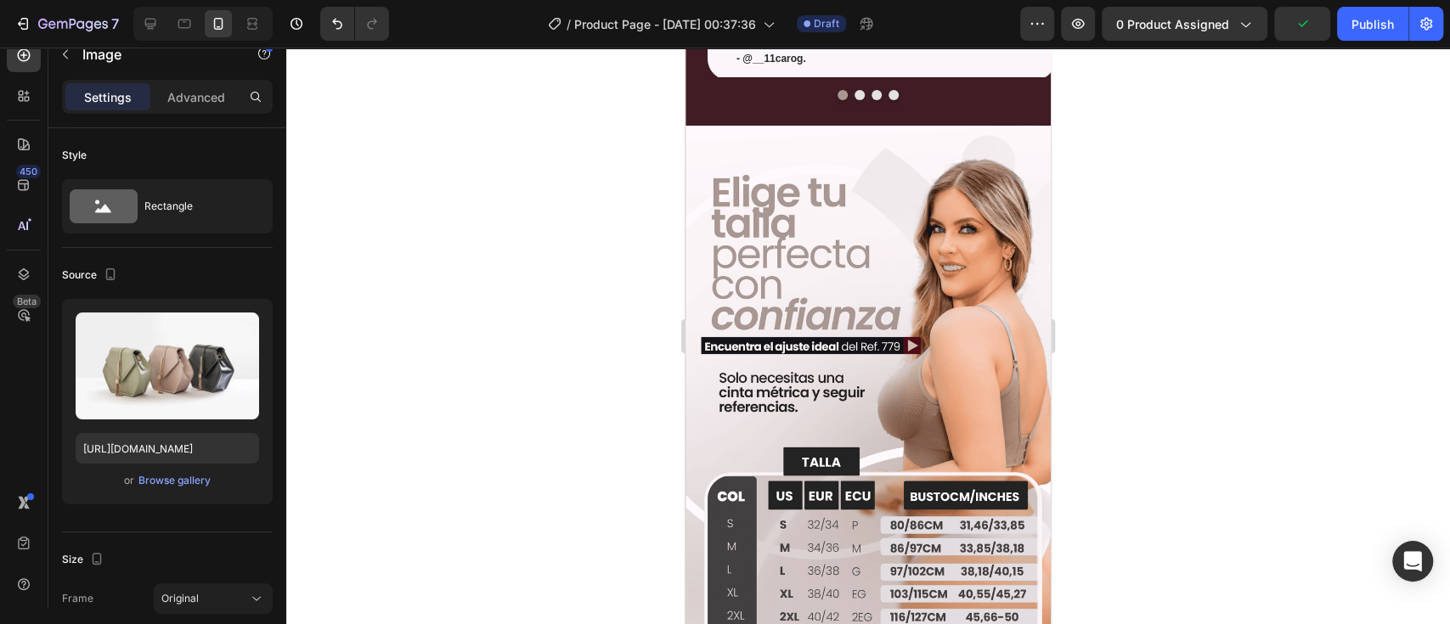
scroll to position [1901, 0]
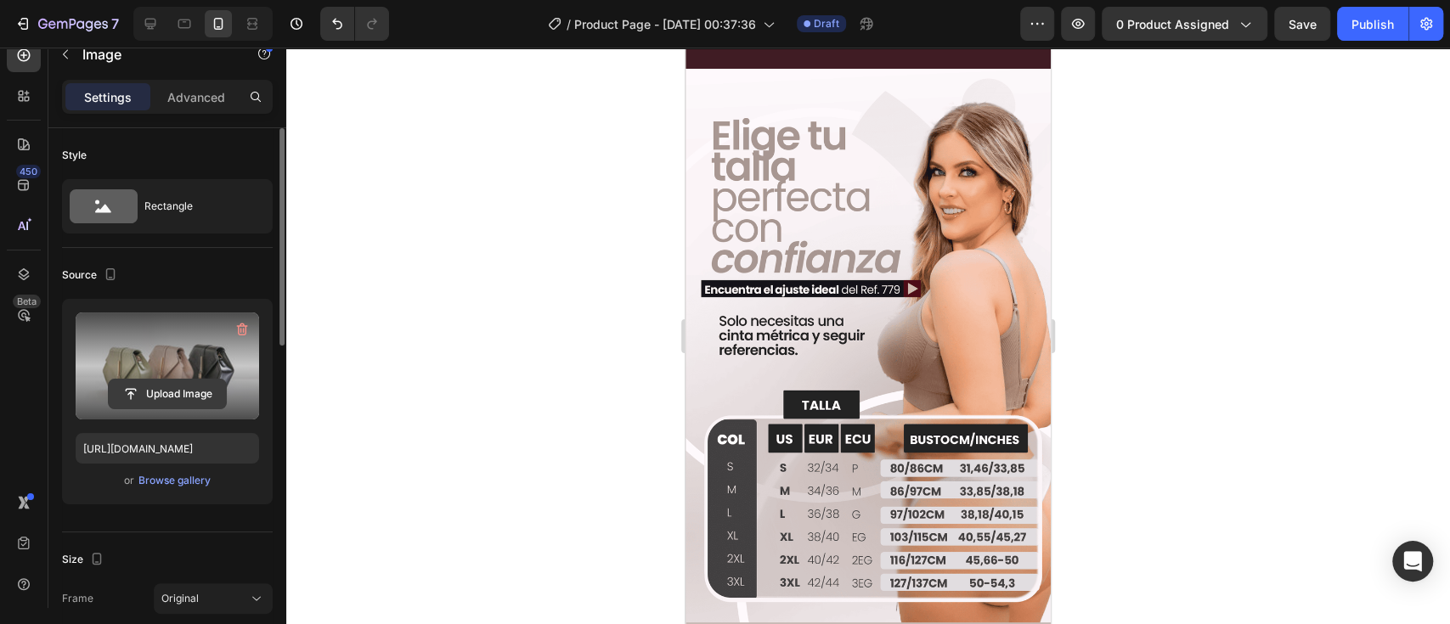
click at [156, 397] on input "file" at bounding box center [167, 394] width 117 height 29
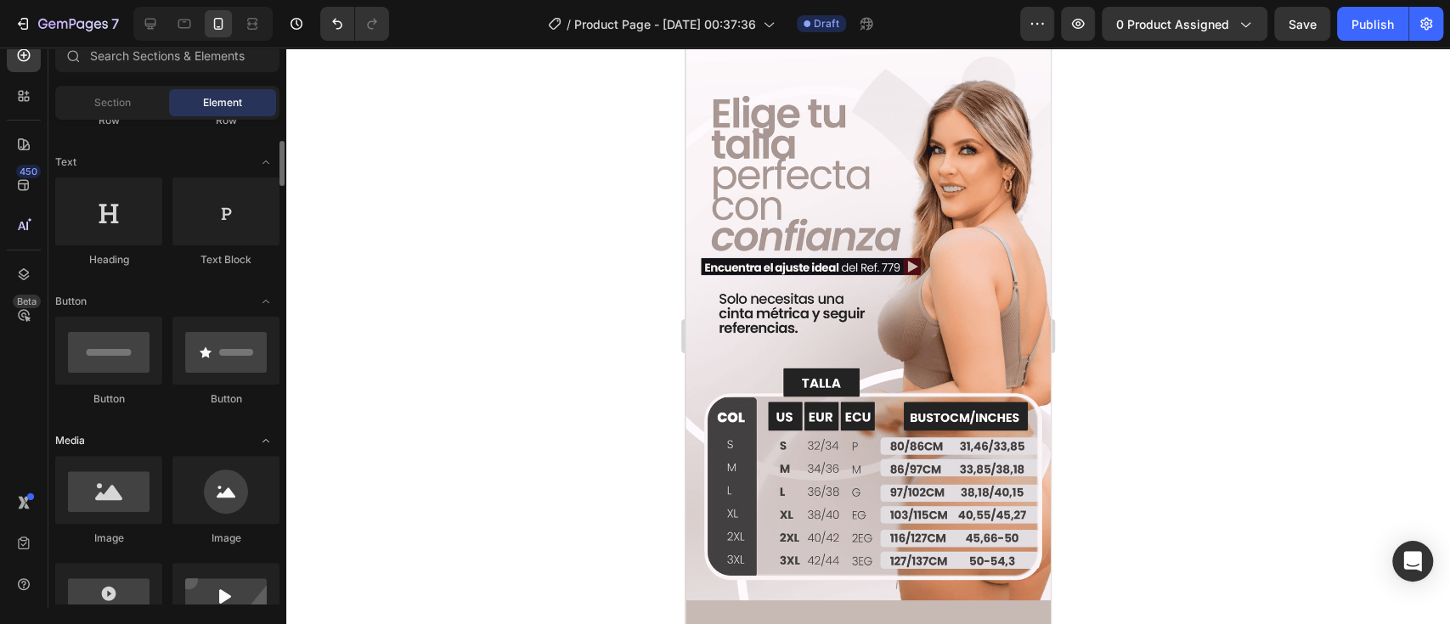
scroll to position [377, 0]
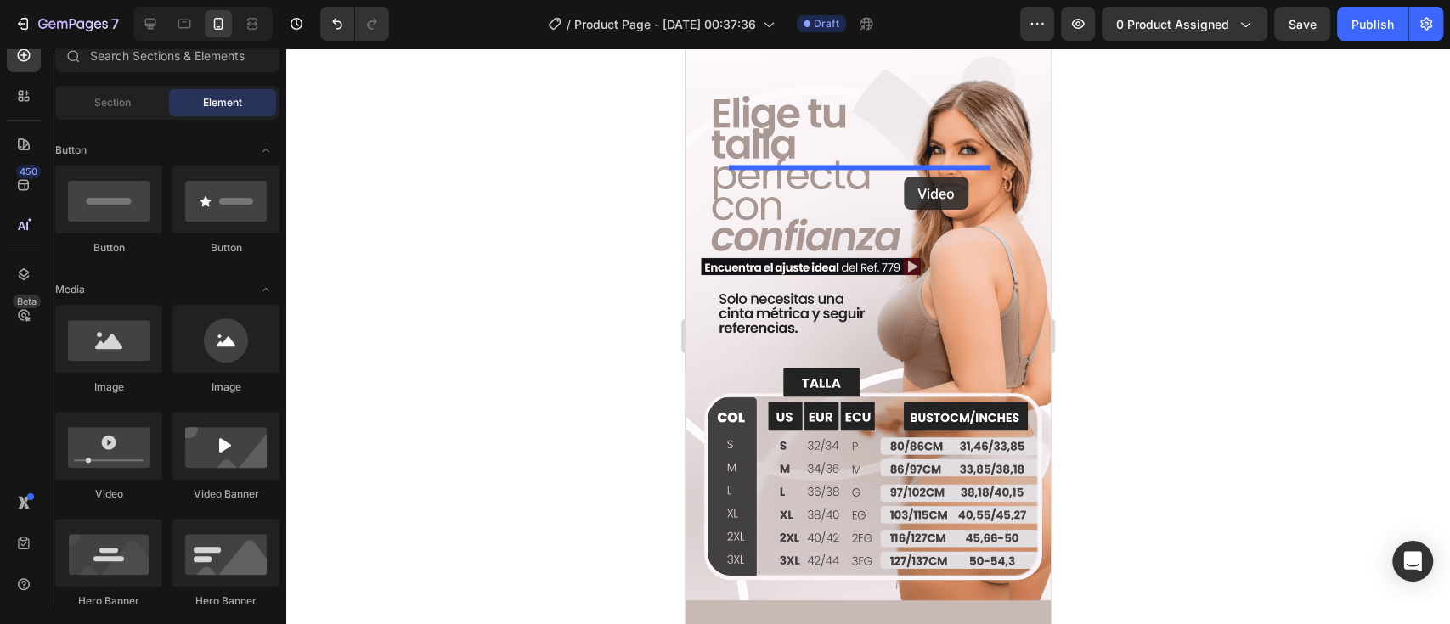
drag, startPoint x: 791, startPoint y: 509, endPoint x: 904, endPoint y: 177, distance: 350.7
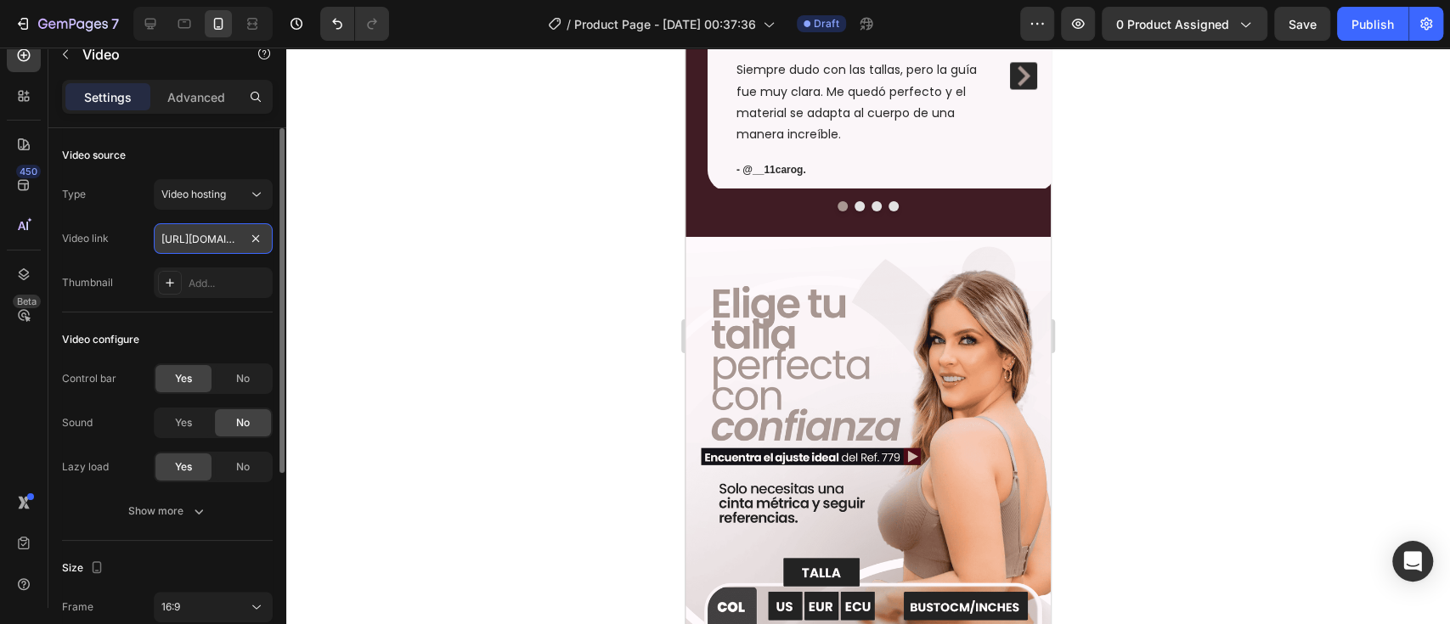
click at [216, 235] on input "[URL][DOMAIN_NAME]" at bounding box center [213, 238] width 119 height 31
paste input "73999f738bba4029bdb7aebee46197f2"
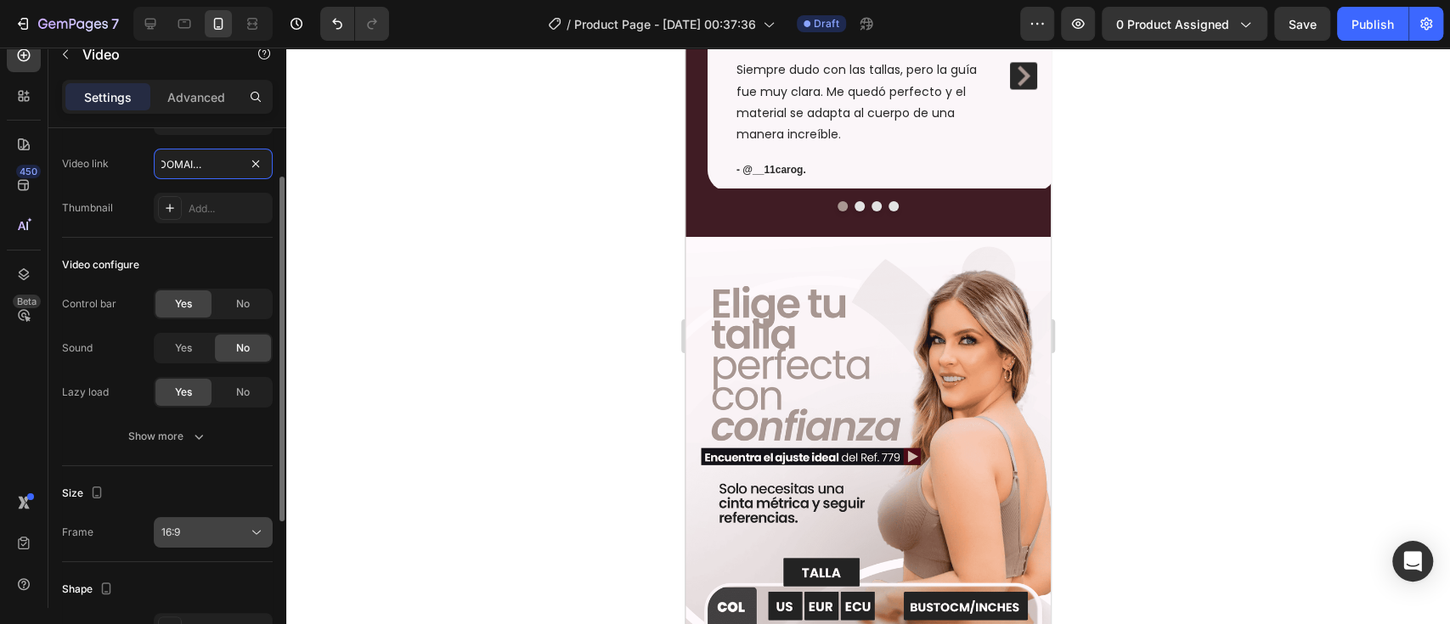
type input "[URL][DOMAIN_NAME]"
click at [200, 537] on div "16:9" at bounding box center [204, 532] width 87 height 15
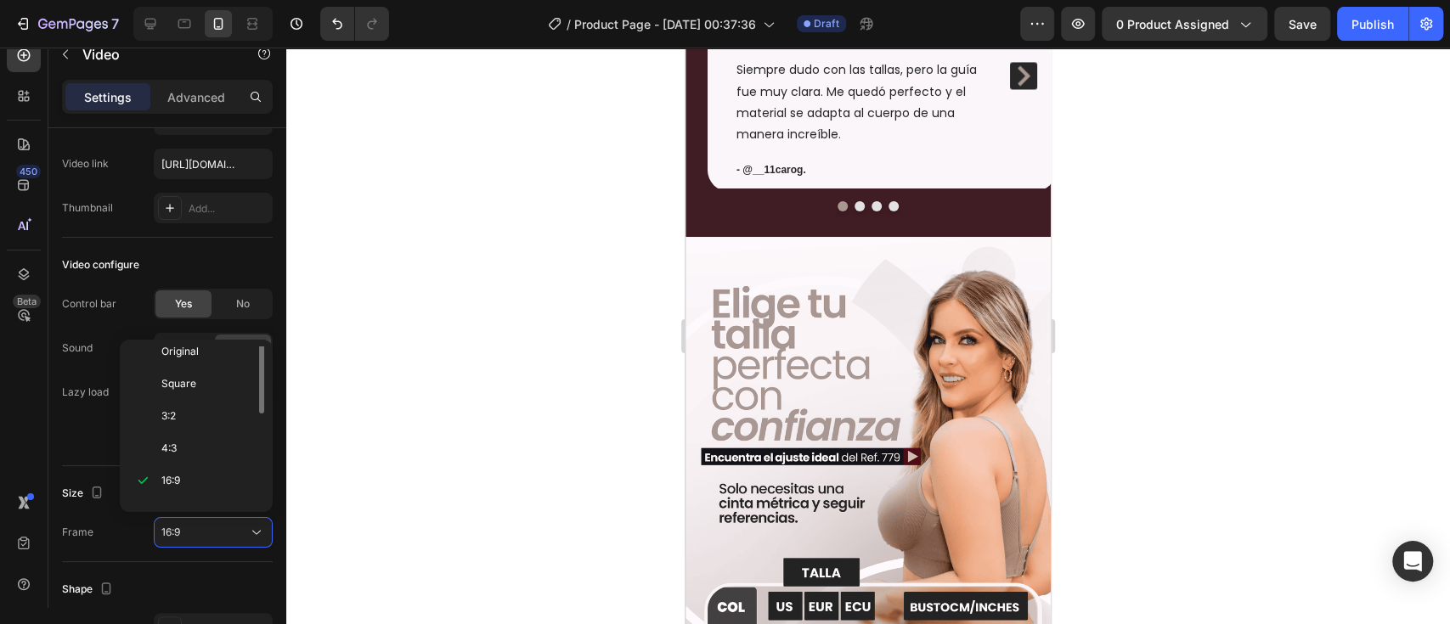
scroll to position [0, 0]
click at [206, 369] on p "Original" at bounding box center [206, 362] width 90 height 15
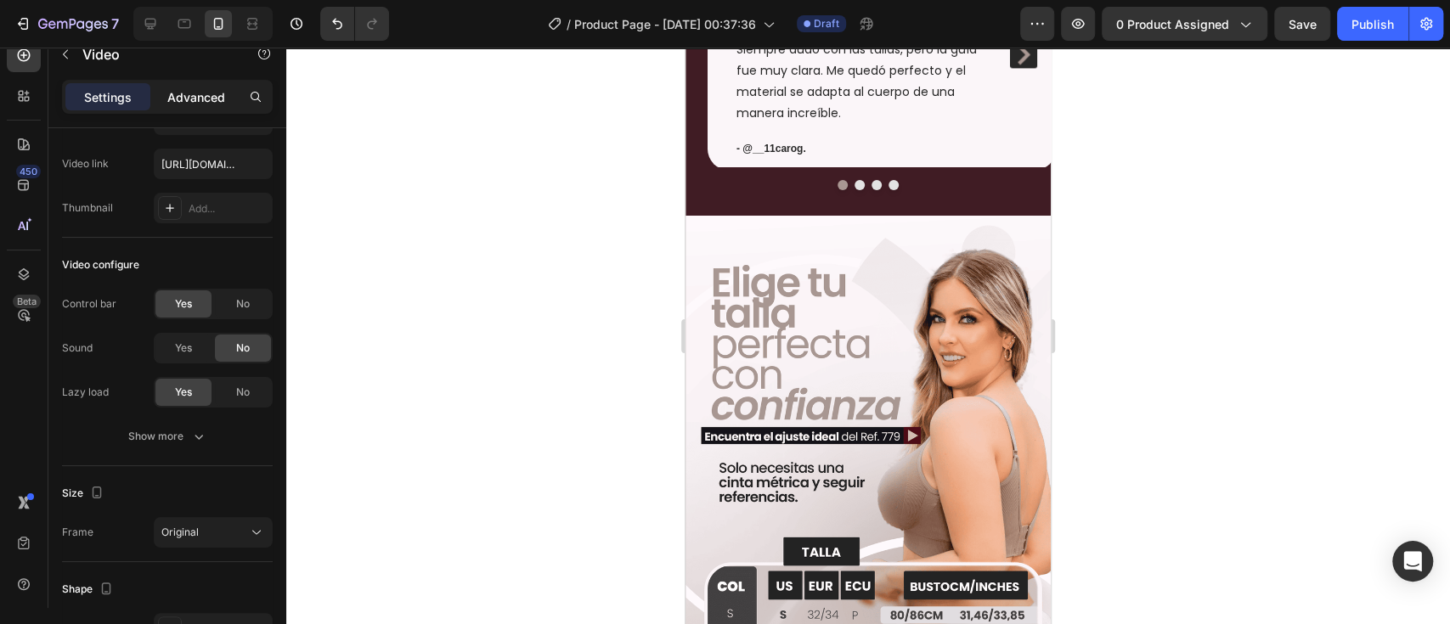
click at [210, 83] on div "Advanced" at bounding box center [196, 96] width 85 height 27
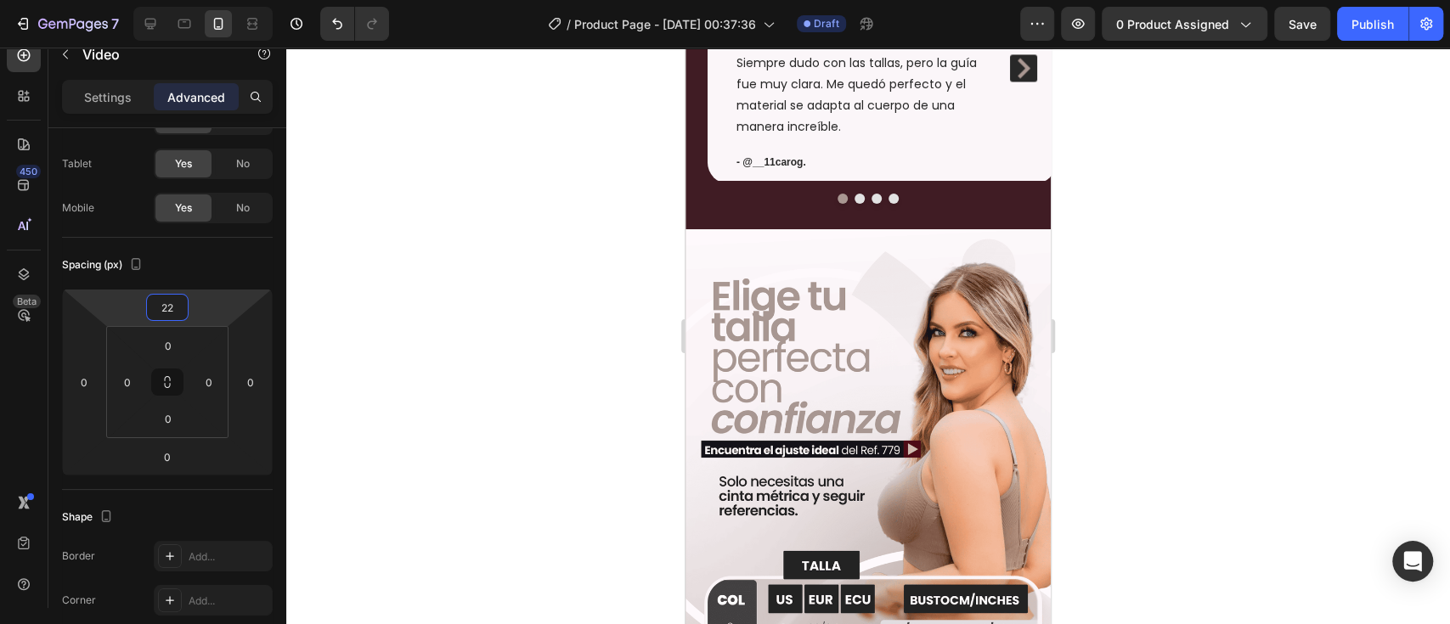
type input "24"
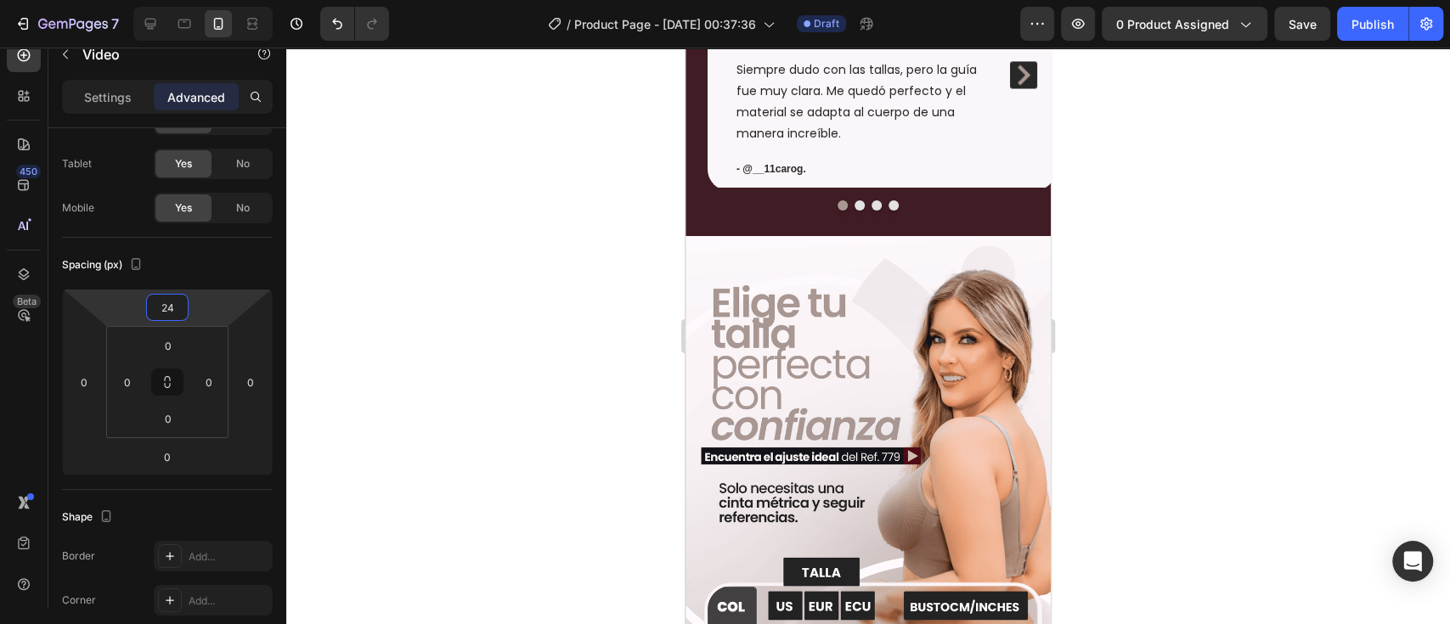
drag, startPoint x: 212, startPoint y: 302, endPoint x: 219, endPoint y: 289, distance: 15.2
click at [219, 0] on html "7 / Product Page - [DATE] 00:37:36 Draft Preview 0 product assigned Save Publis…" at bounding box center [725, 0] width 1450 height 0
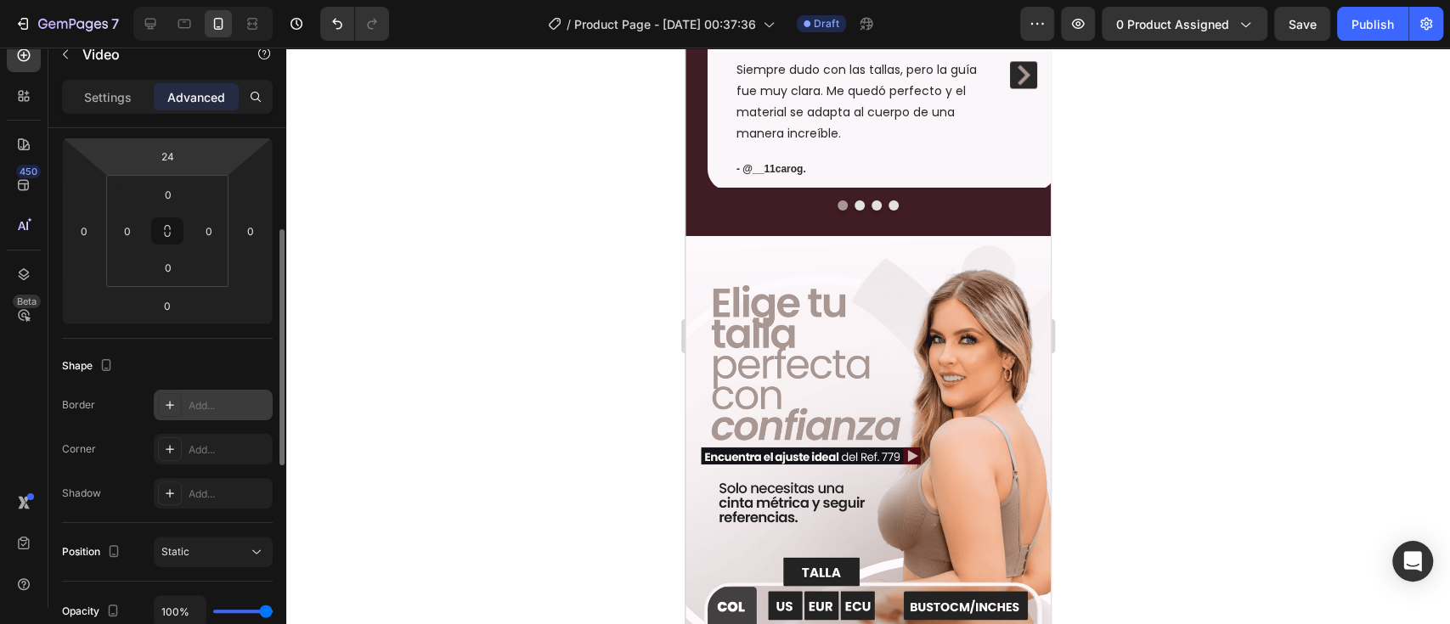
click at [203, 404] on div "Add..." at bounding box center [229, 405] width 80 height 15
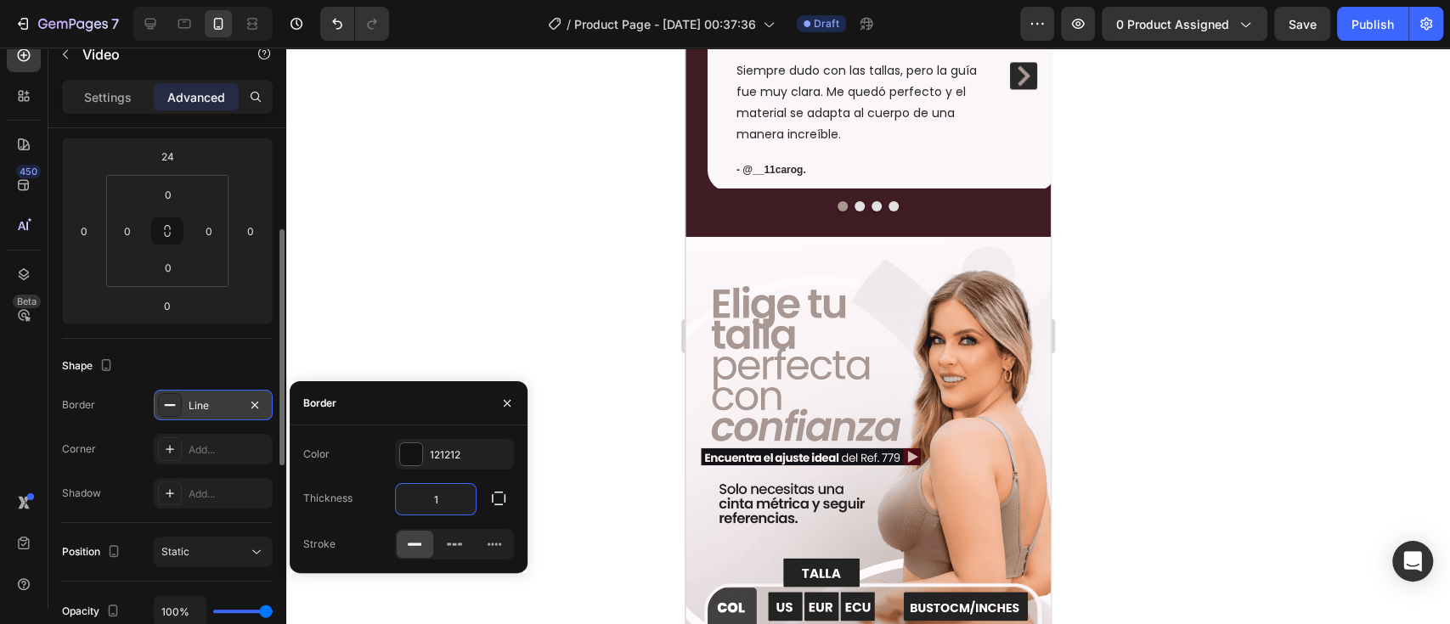
click at [429, 506] on input "1" at bounding box center [436, 499] width 80 height 31
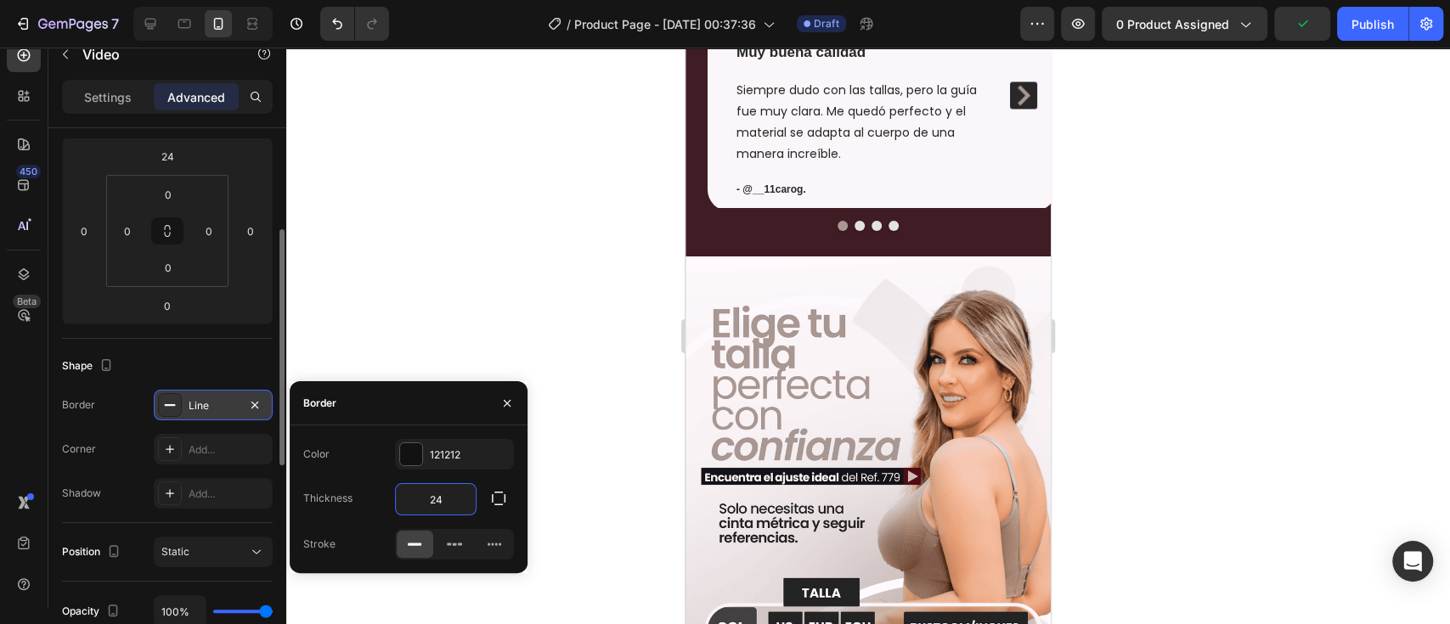
type input "2"
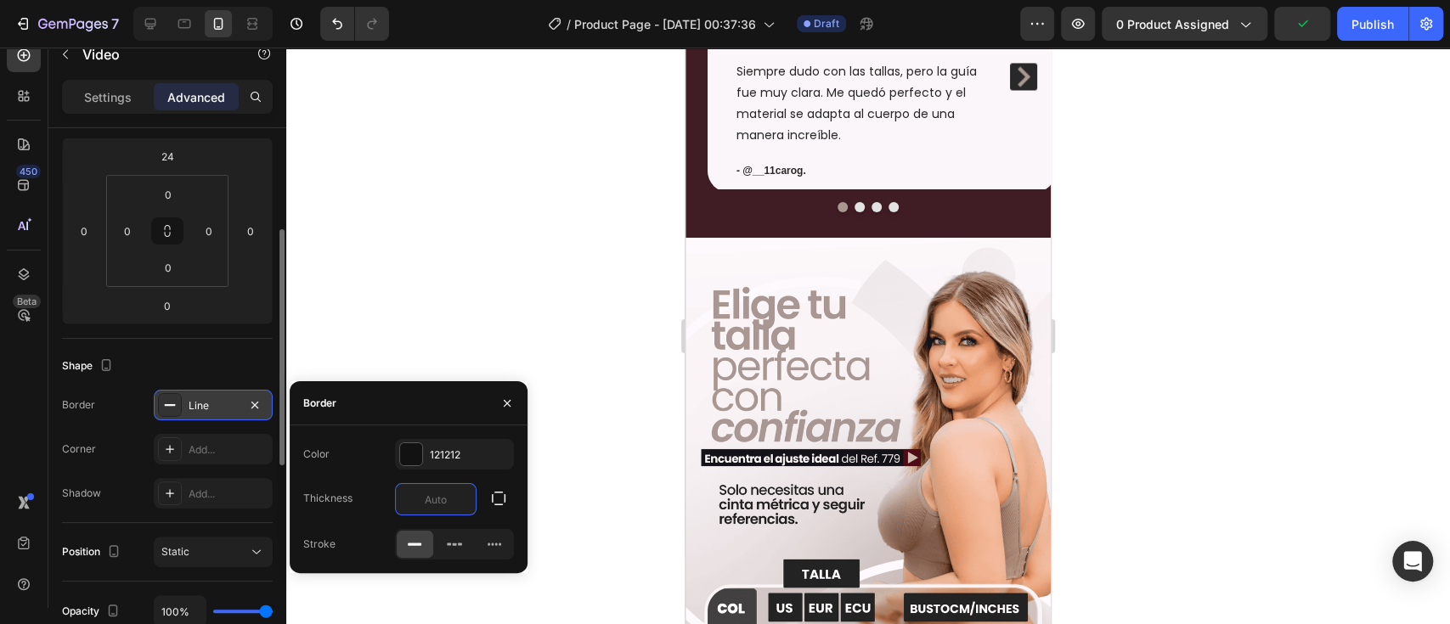
type input "5"
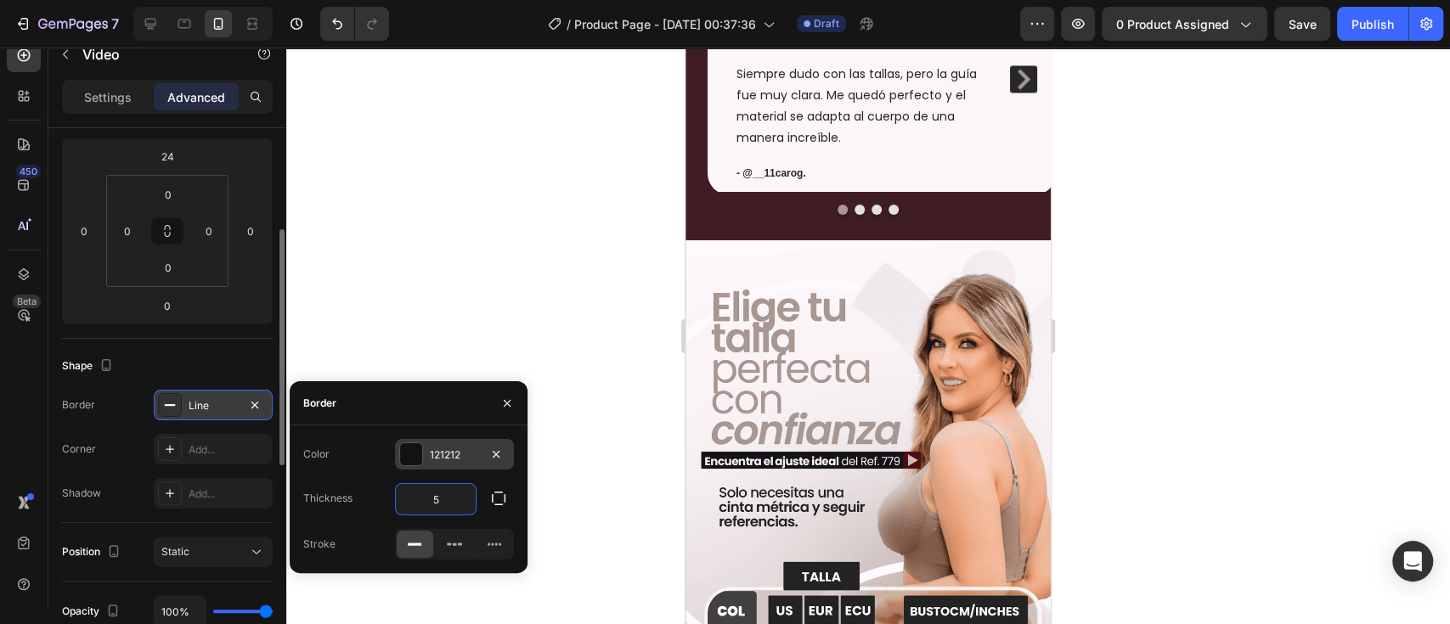
click at [414, 449] on div at bounding box center [411, 454] width 22 height 22
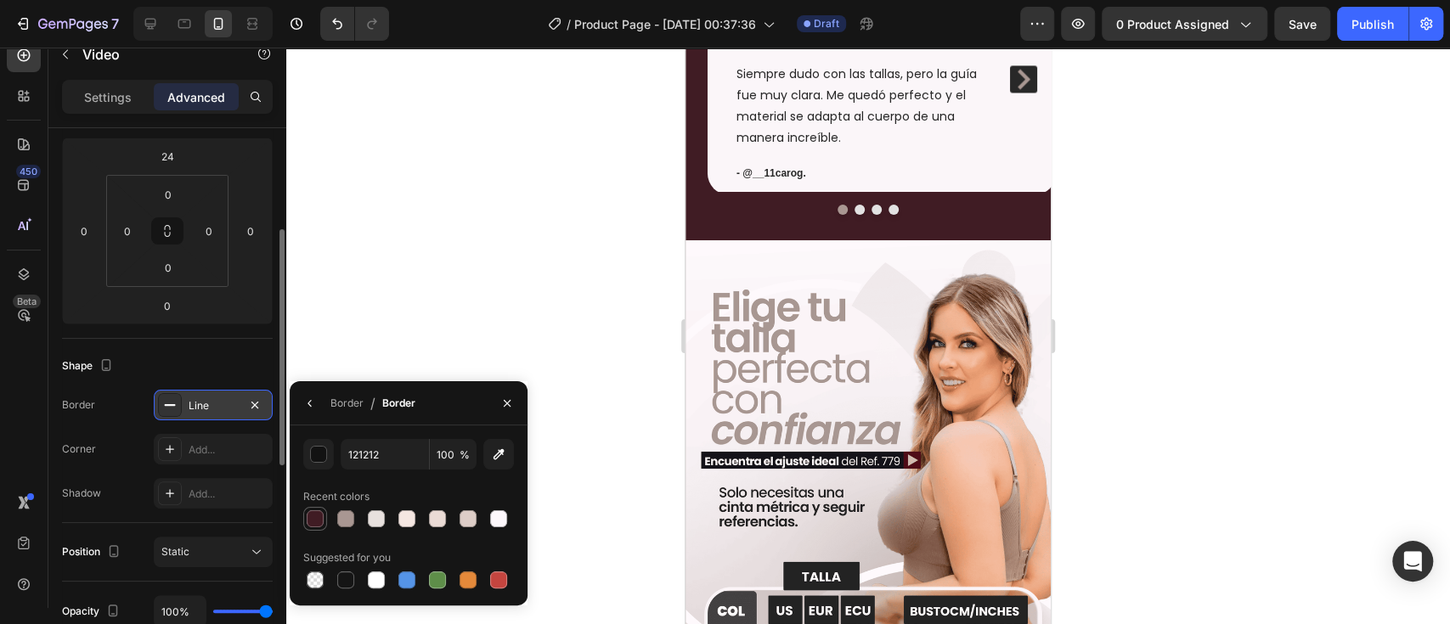
click at [308, 523] on div at bounding box center [315, 518] width 17 height 17
type input "401C24"
click at [182, 442] on div "Add..." at bounding box center [213, 449] width 119 height 31
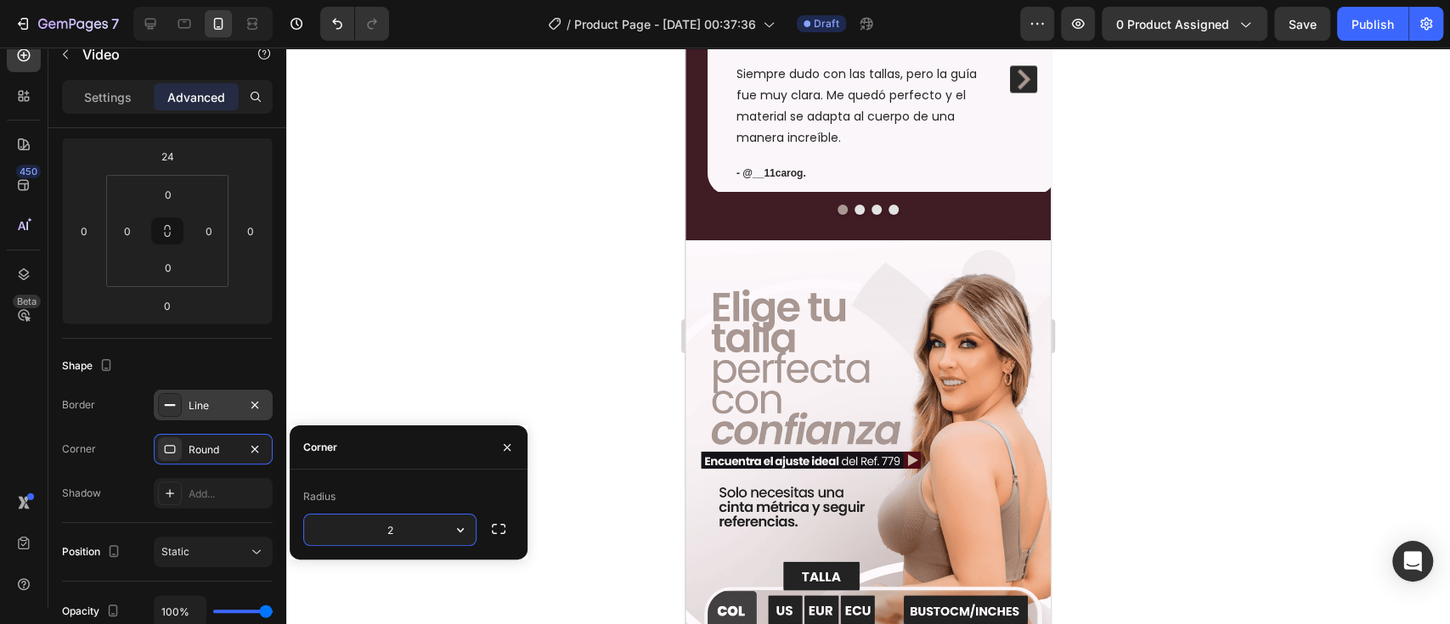
type input "25"
click at [460, 333] on div at bounding box center [867, 336] width 1163 height 577
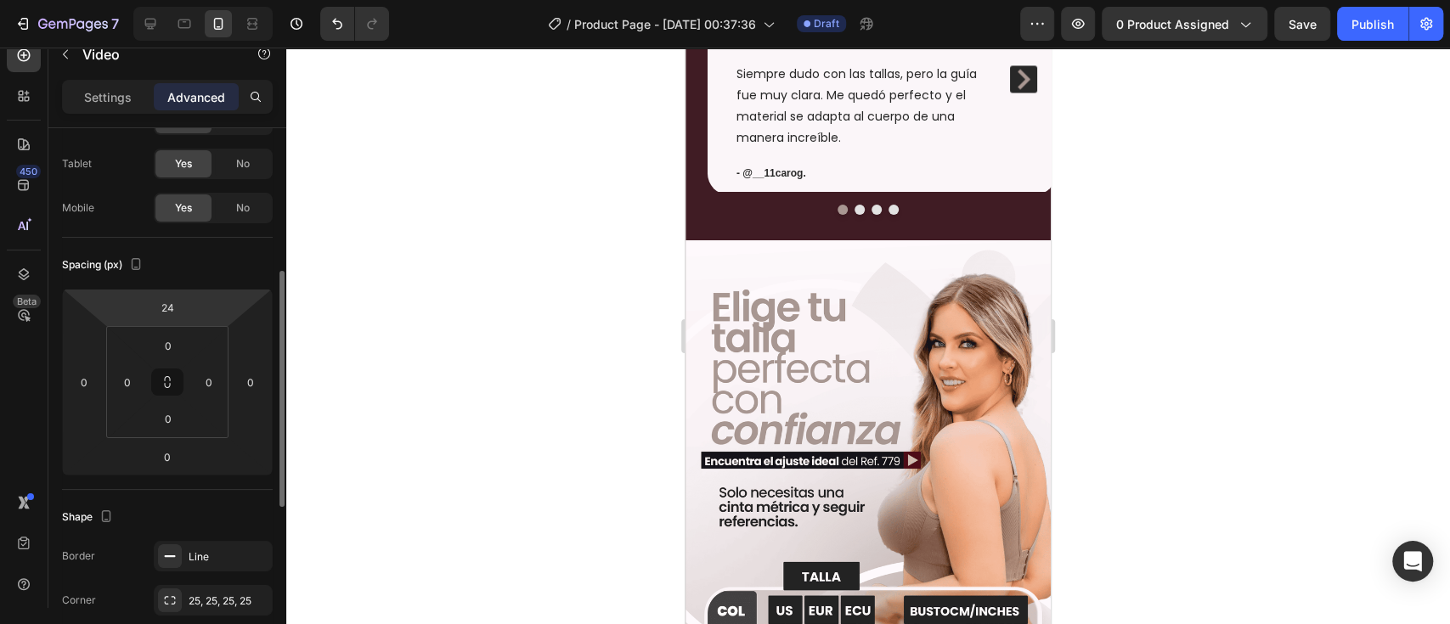
scroll to position [150, 0]
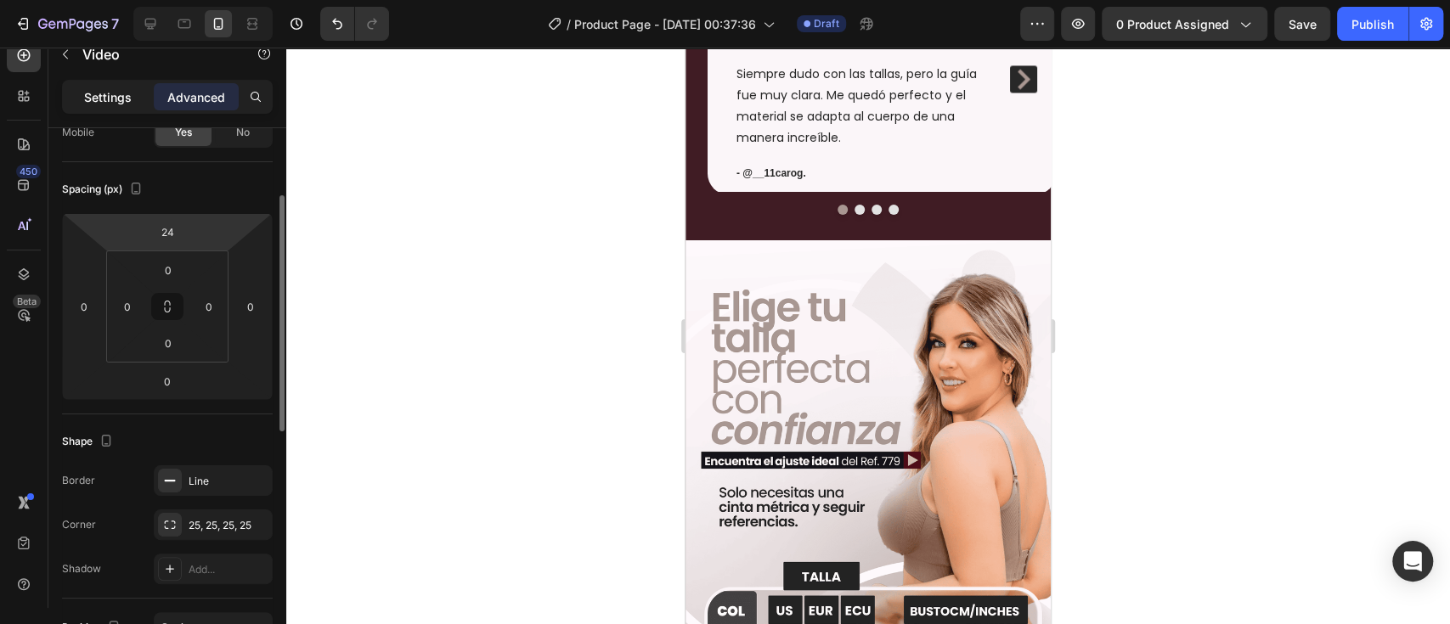
click at [101, 93] on p "Settings" at bounding box center [108, 97] width 48 height 18
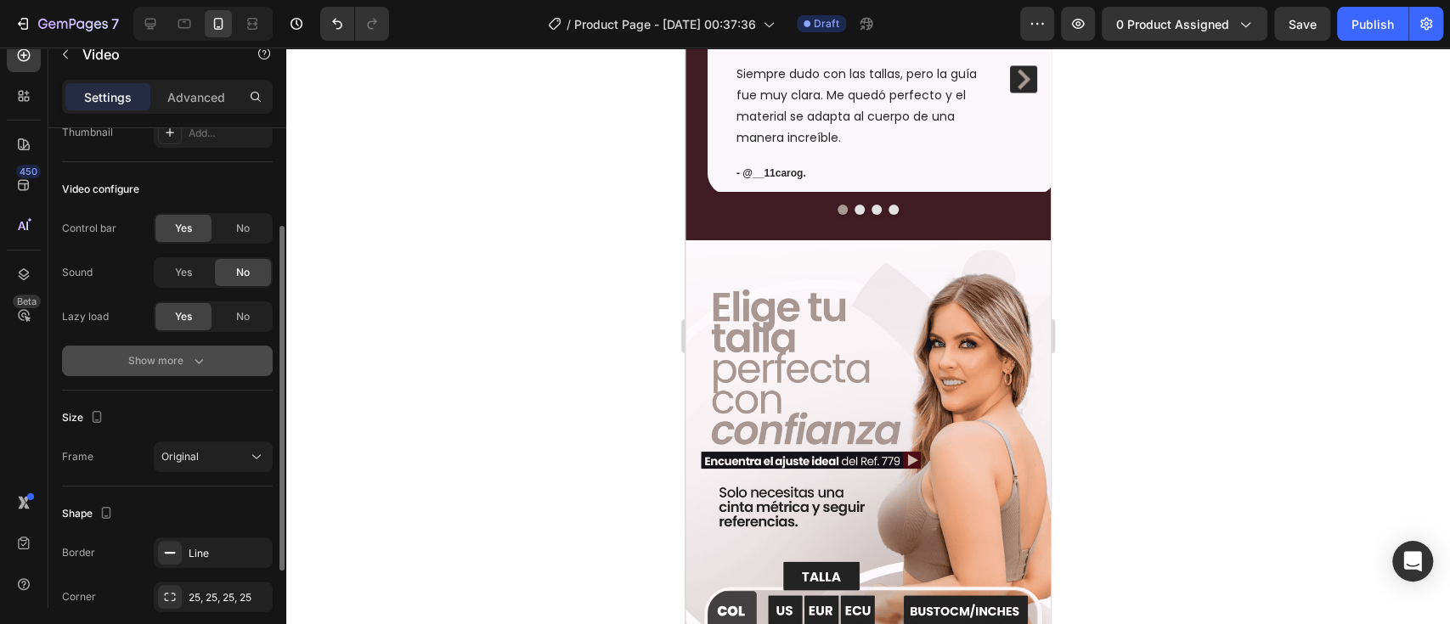
click at [193, 365] on icon "button" at bounding box center [198, 360] width 17 height 17
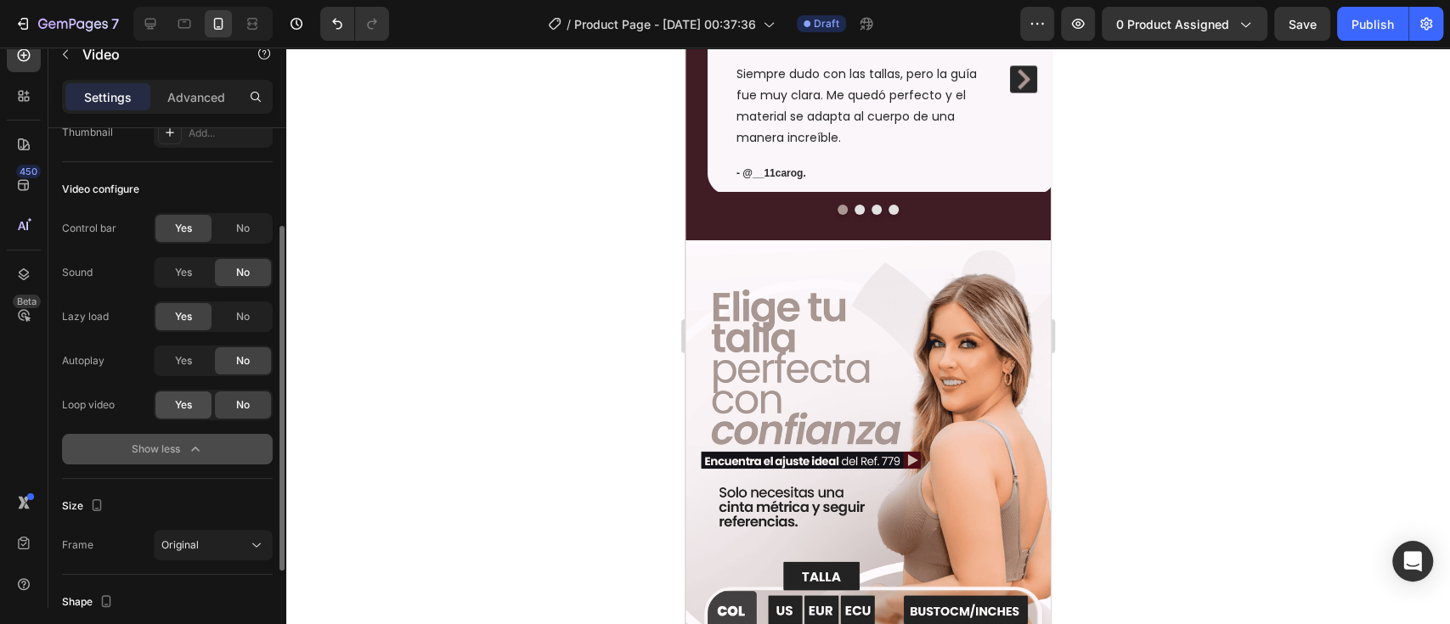
click at [189, 398] on span "Yes" at bounding box center [183, 404] width 17 height 15
click at [208, 357] on div "Yes" at bounding box center [183, 360] width 56 height 27
click at [245, 222] on span "No" at bounding box center [243, 228] width 14 height 15
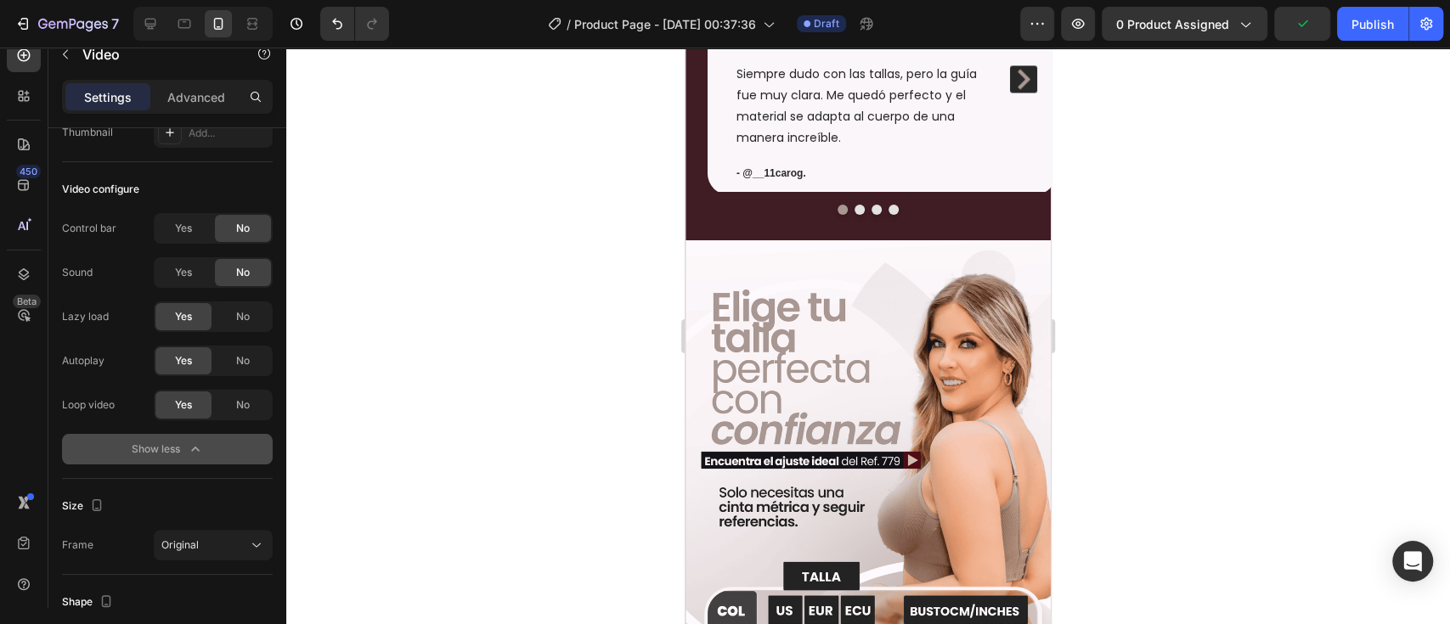
click at [1215, 290] on div at bounding box center [867, 336] width 1163 height 577
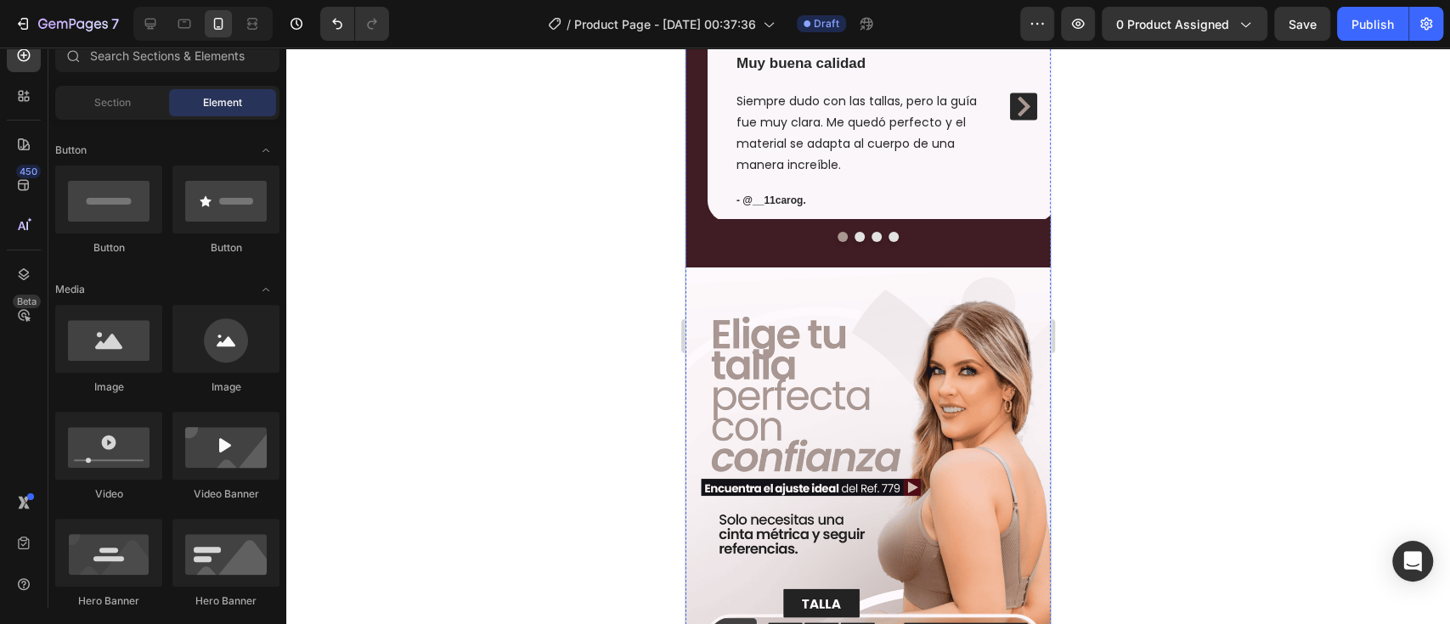
scroll to position [1901, 0]
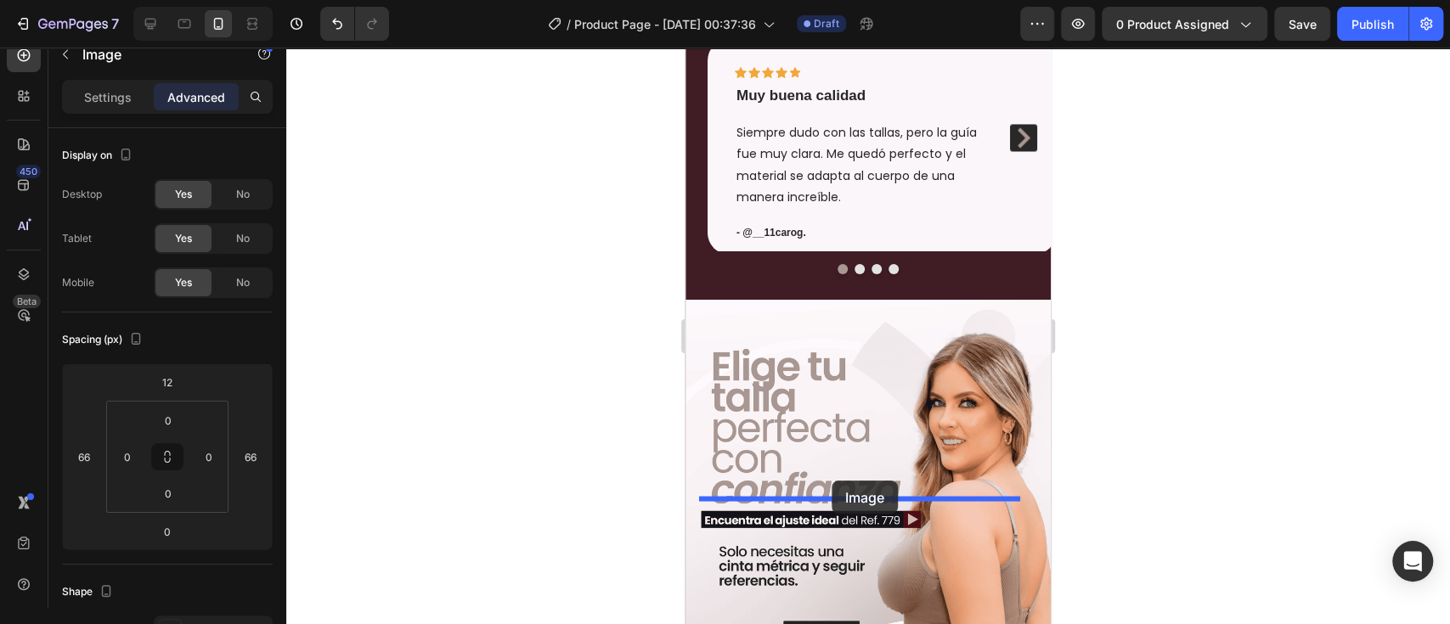
drag, startPoint x: 786, startPoint y: 119, endPoint x: 831, endPoint y: 481, distance: 364.6
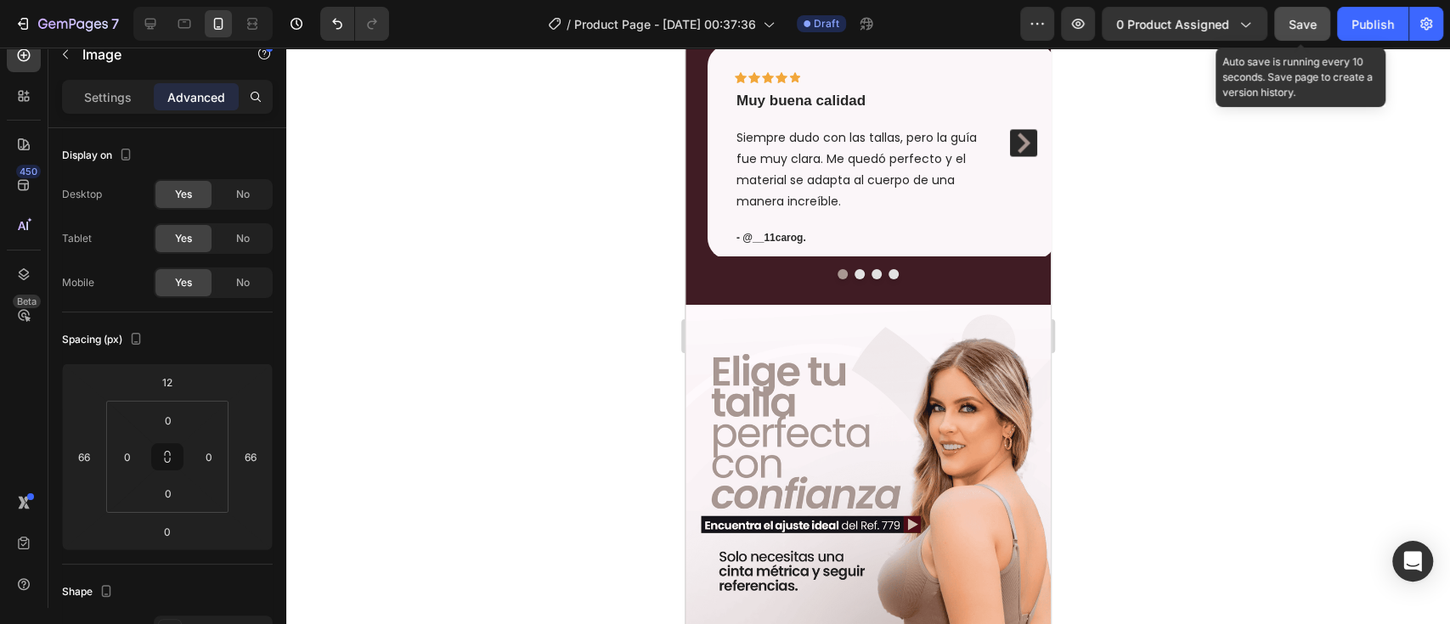
click at [1302, 24] on span "Save" at bounding box center [1302, 24] width 28 height 14
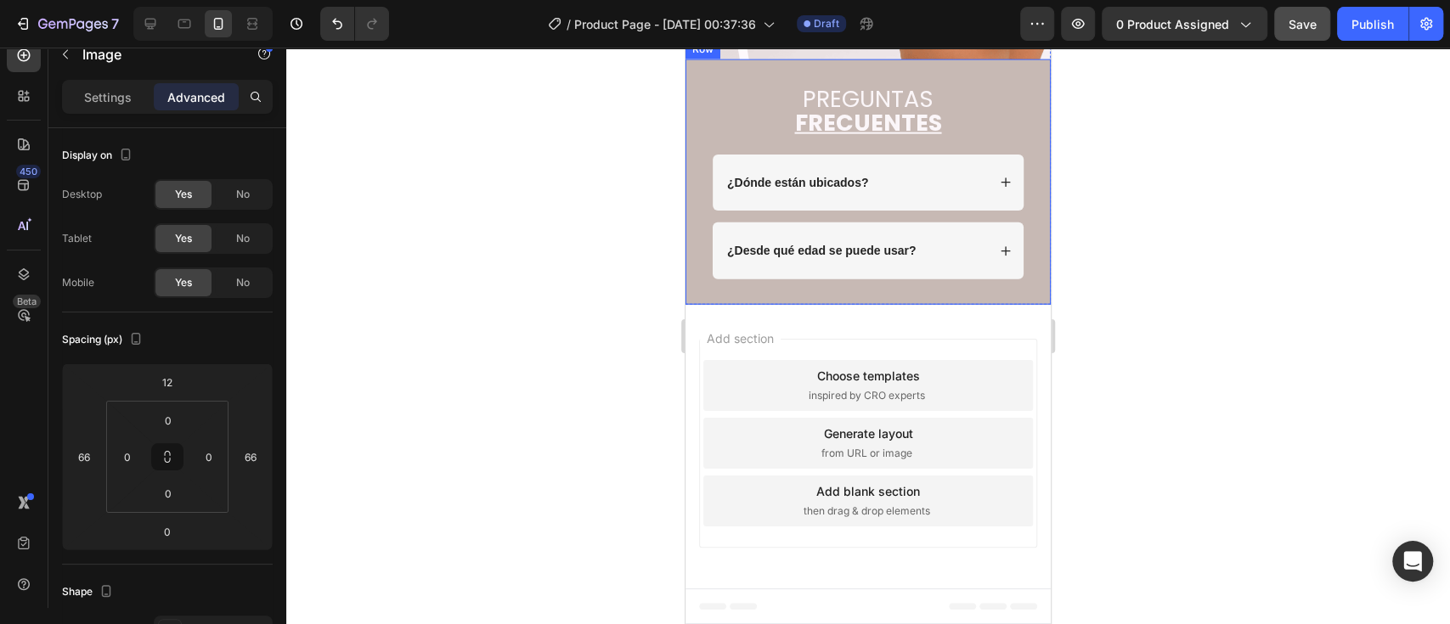
scroll to position [3713, 0]
click at [779, 189] on strong "¿Dónde están ubicados?" at bounding box center [797, 183] width 141 height 14
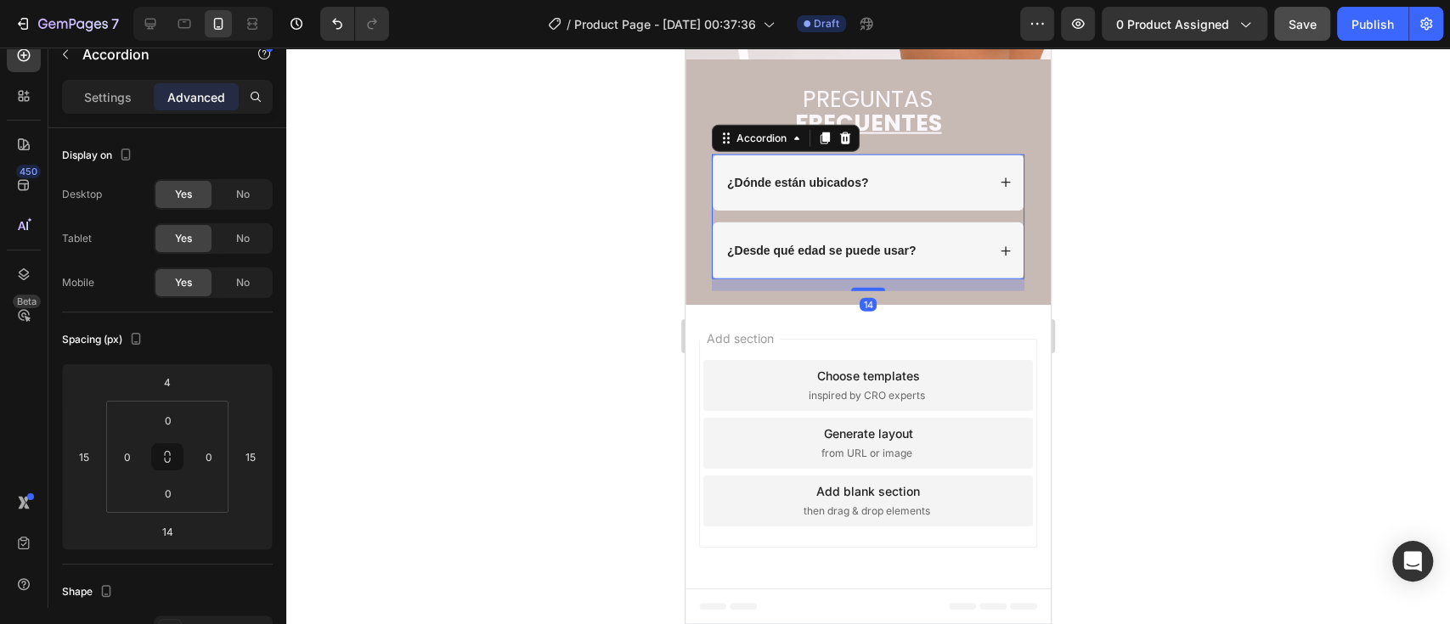
click at [779, 189] on strong "¿Dónde están ubicados?" at bounding box center [797, 183] width 141 height 14
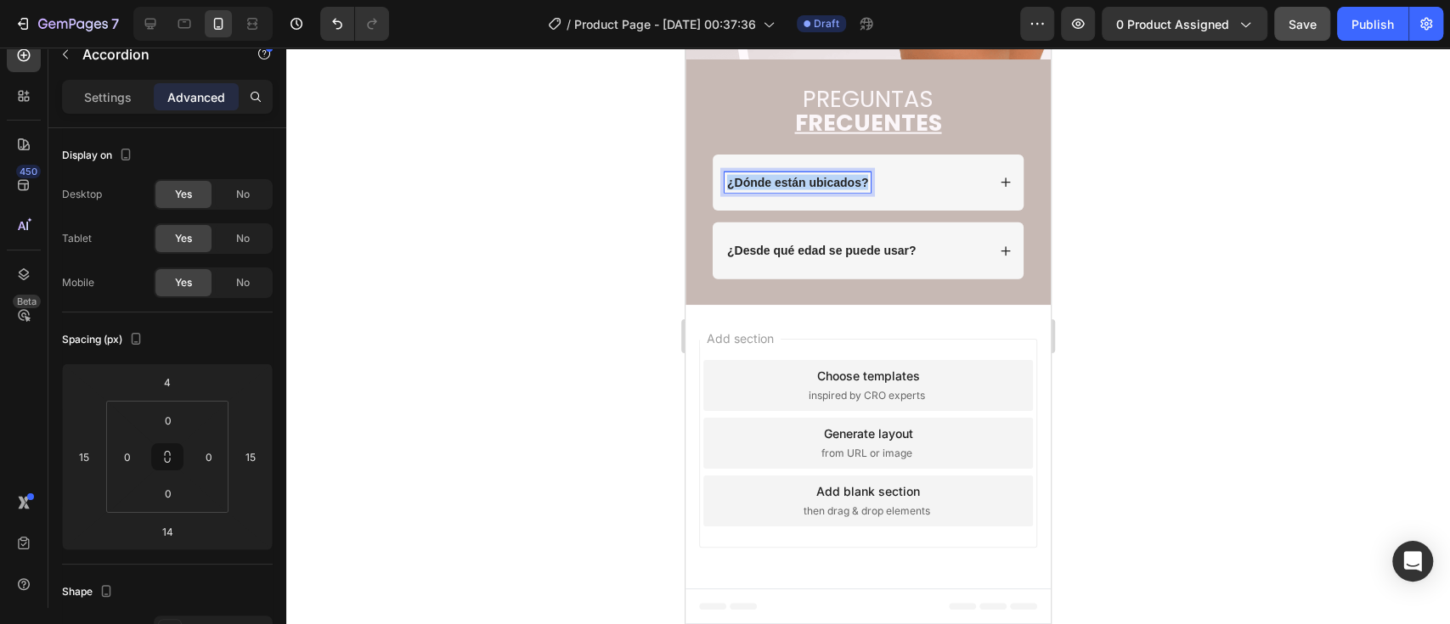
click at [779, 189] on strong "¿Dónde están ubicados?" at bounding box center [797, 183] width 141 height 14
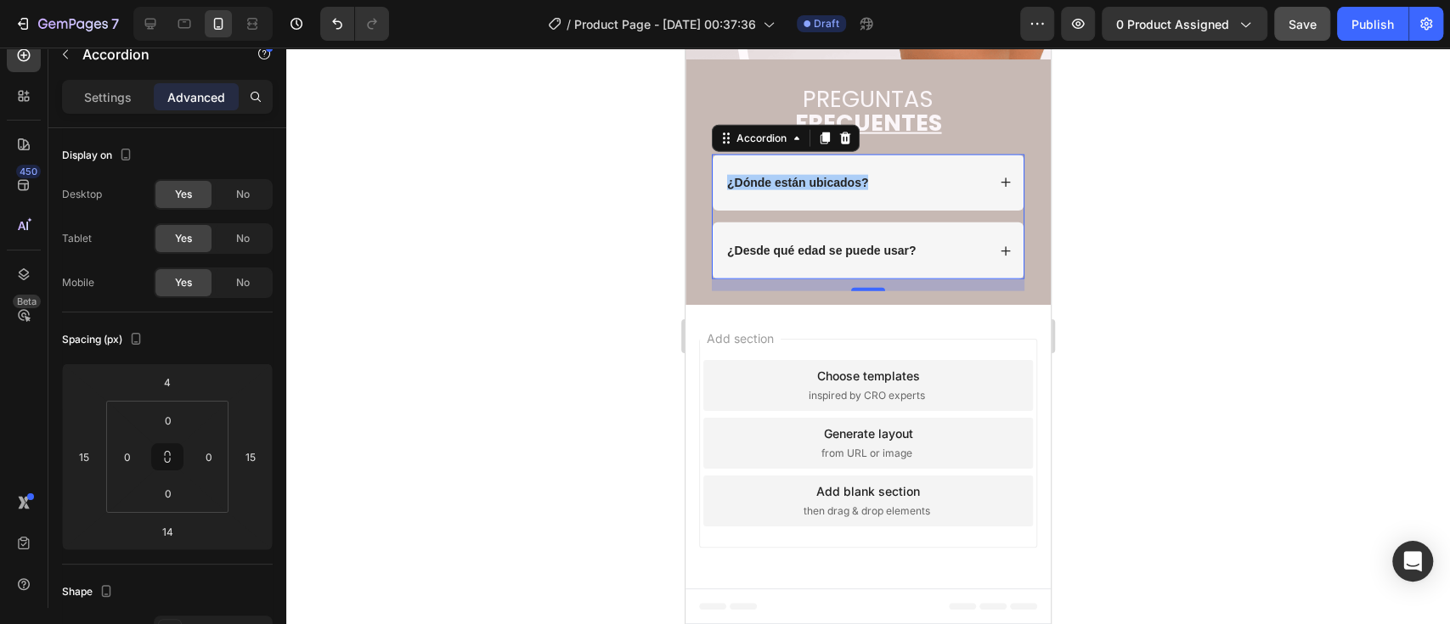
click at [1212, 251] on div at bounding box center [867, 336] width 1163 height 577
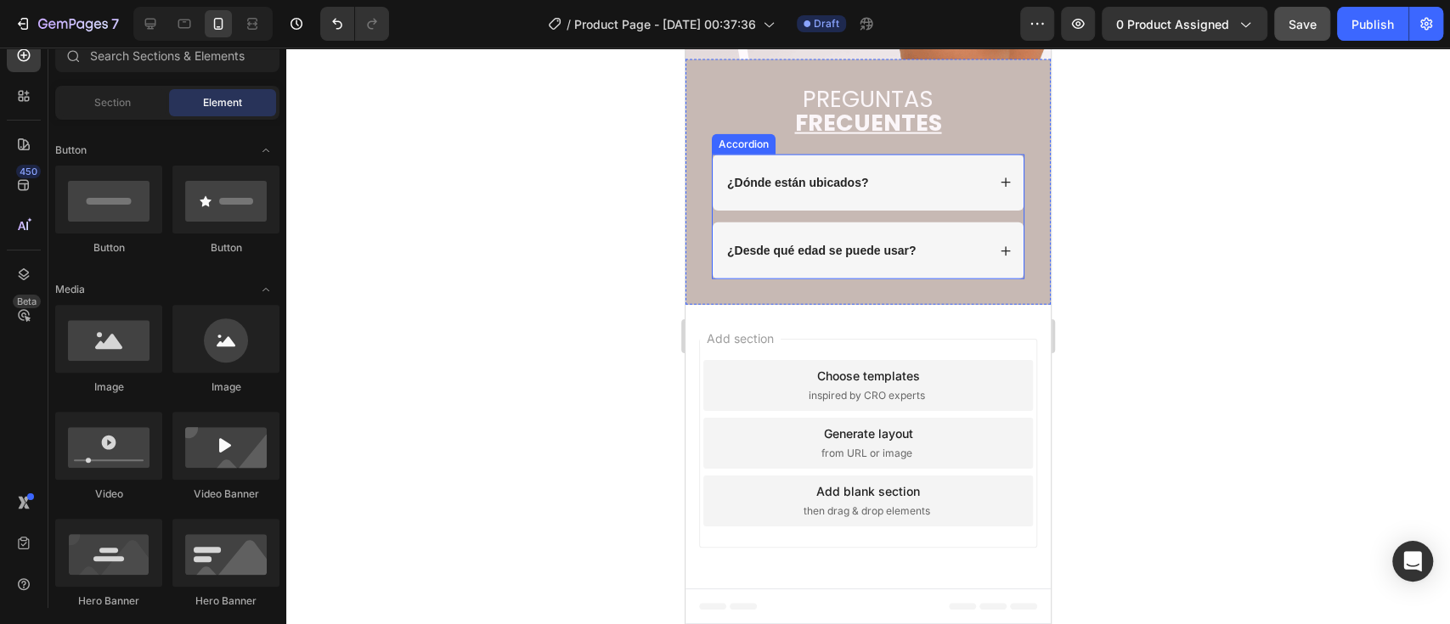
click at [809, 189] on strong "¿Dónde están ubicados?" at bounding box center [797, 183] width 141 height 14
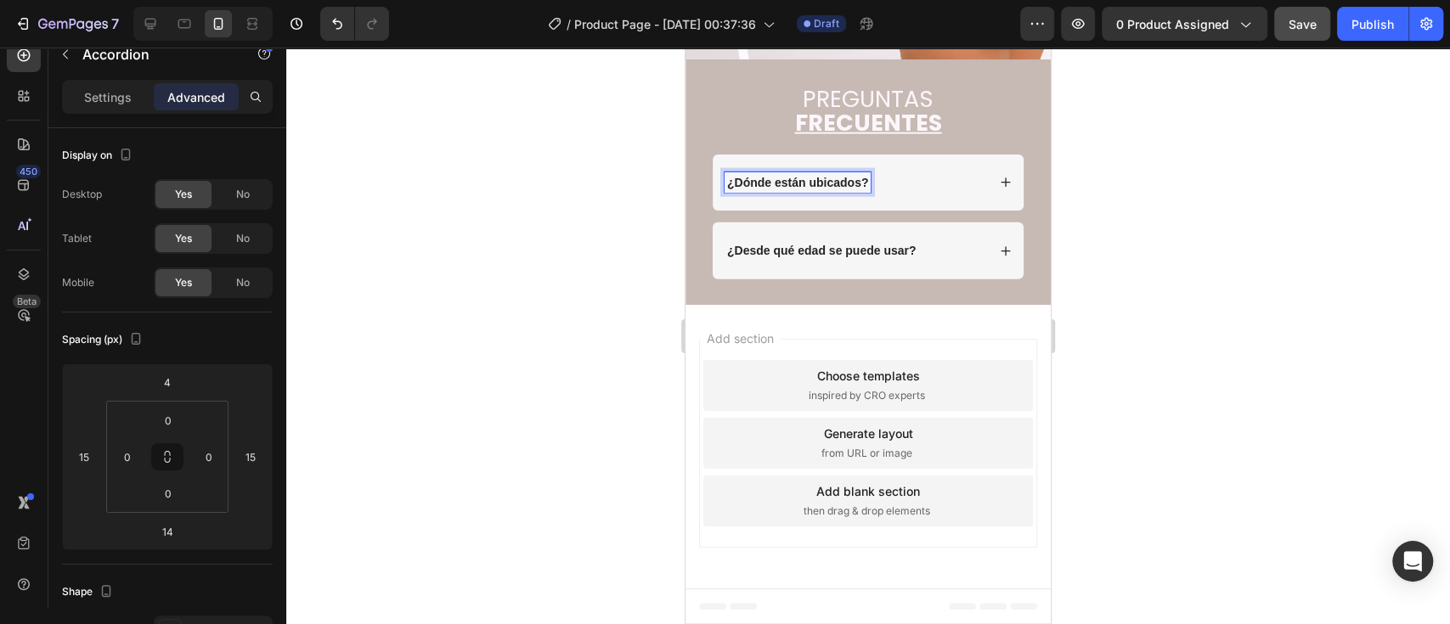
click at [809, 189] on strong "¿Dónde están ubicados?" at bounding box center [797, 183] width 141 height 14
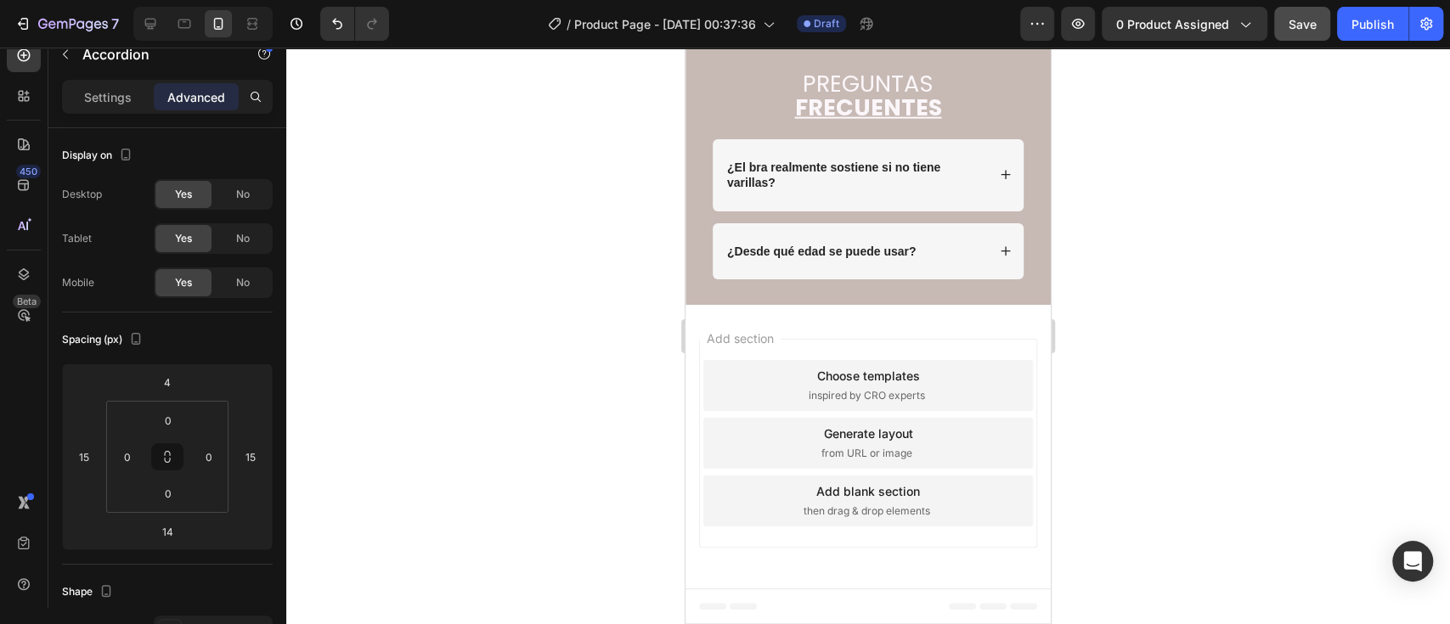
click at [987, 211] on div "¿El bra realmente sostiene si no tiene varillas?" at bounding box center [868, 174] width 311 height 71
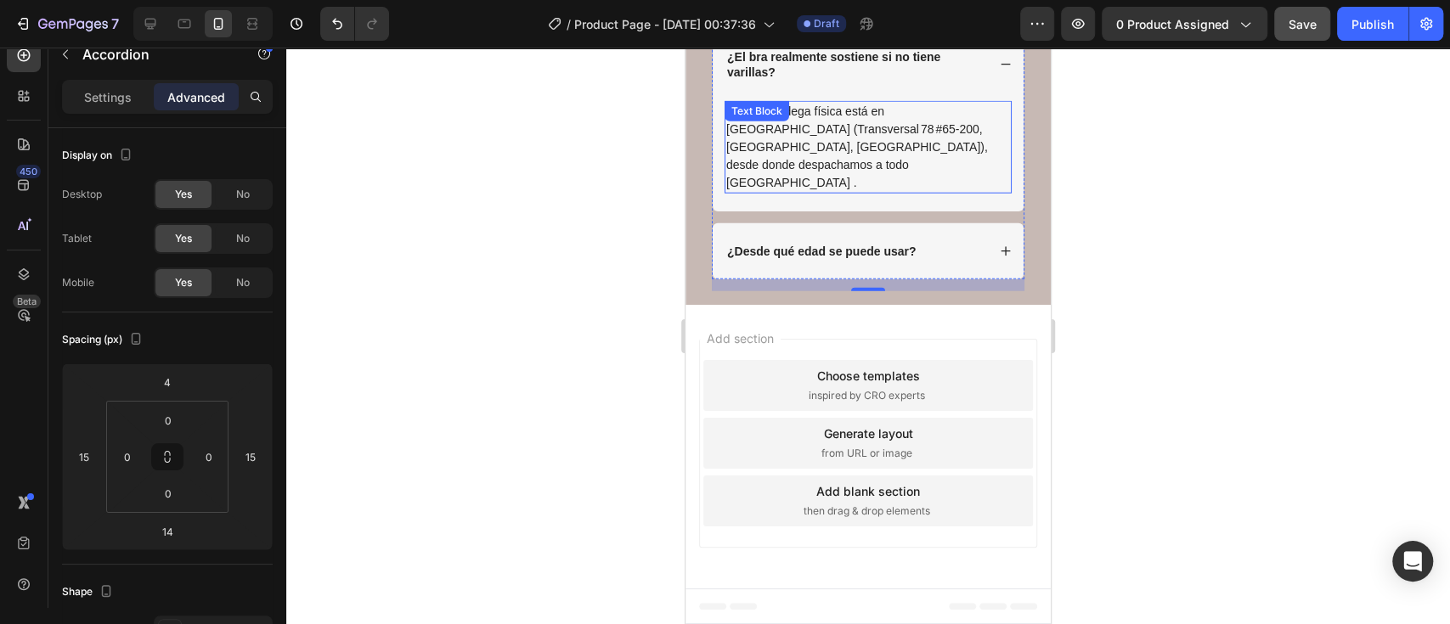
click at [816, 192] on p "Nuestra bodega física está en [GEOGRAPHIC_DATA] (Transversal 78 #65‑200, [GEOGR…" at bounding box center [868, 147] width 284 height 89
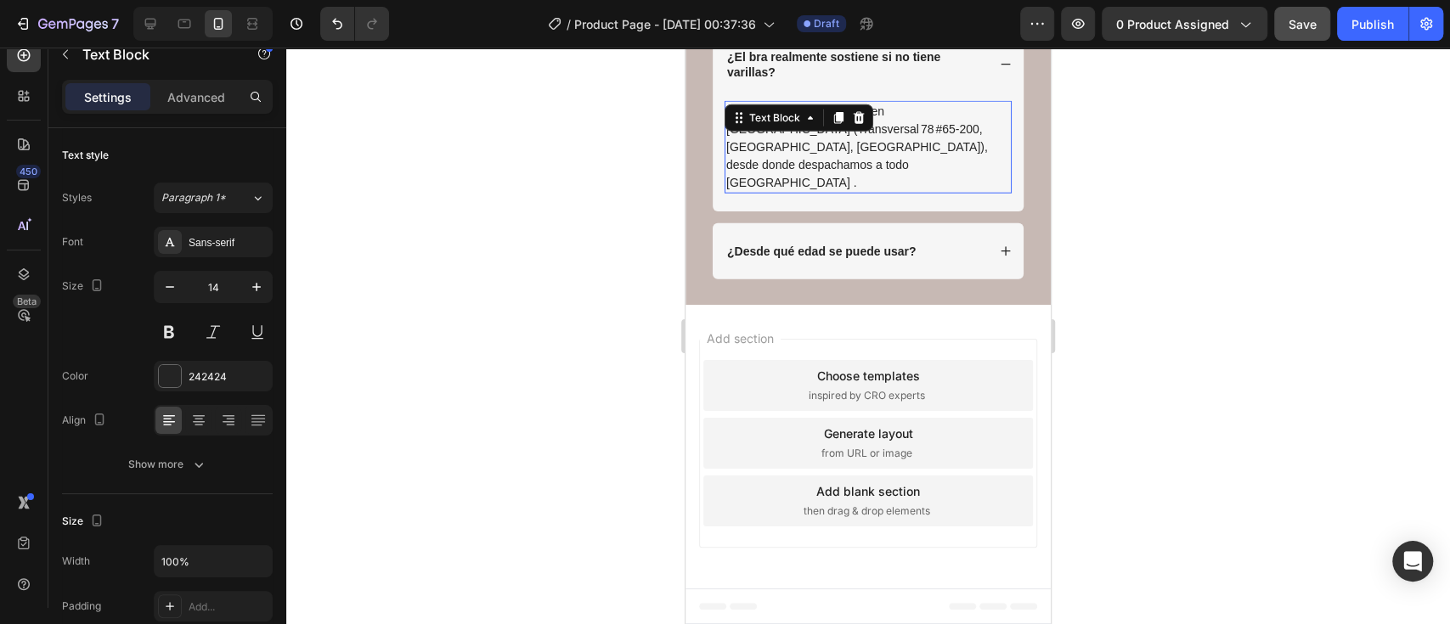
click at [816, 132] on div "Text Block" at bounding box center [798, 117] width 149 height 27
click at [827, 192] on p "Nuestra bodega física está en [GEOGRAPHIC_DATA] (Transversal 78 #65‑200, [GEOGR…" at bounding box center [868, 147] width 284 height 89
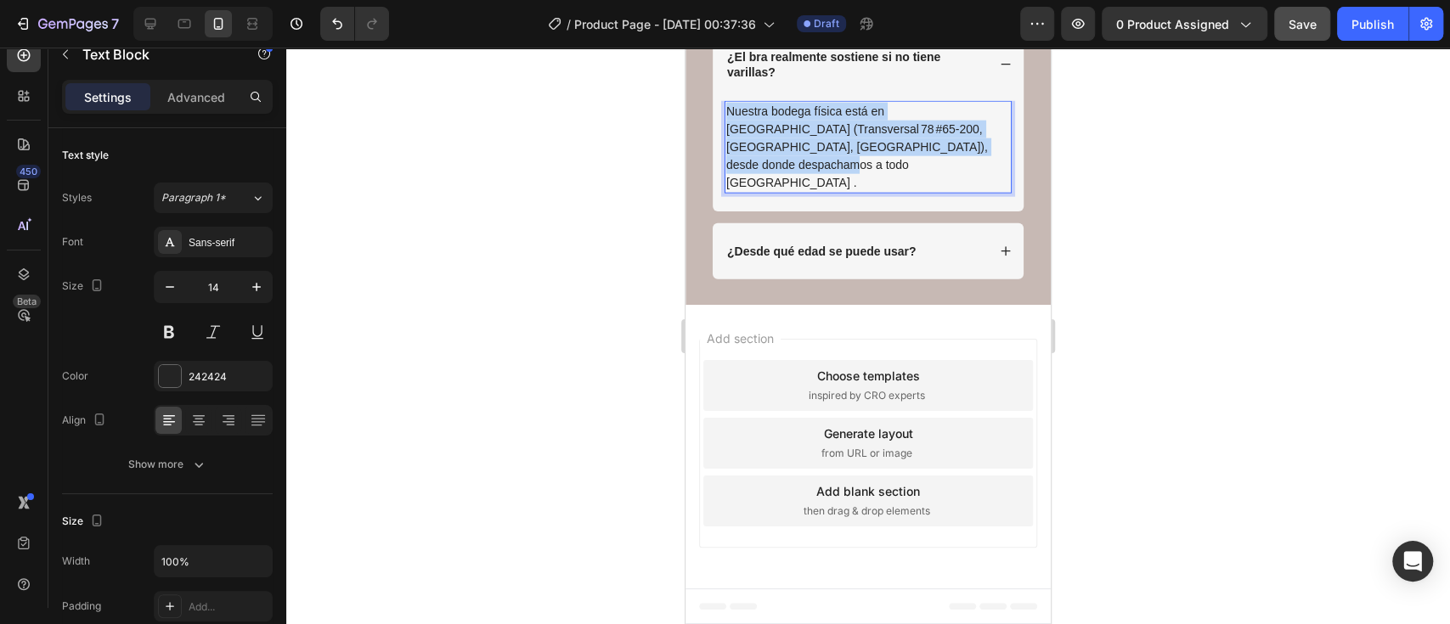
click at [827, 192] on p "Nuestra bodega física está en [GEOGRAPHIC_DATA] (Transversal 78 #65‑200, [GEOGR…" at bounding box center [868, 147] width 284 height 89
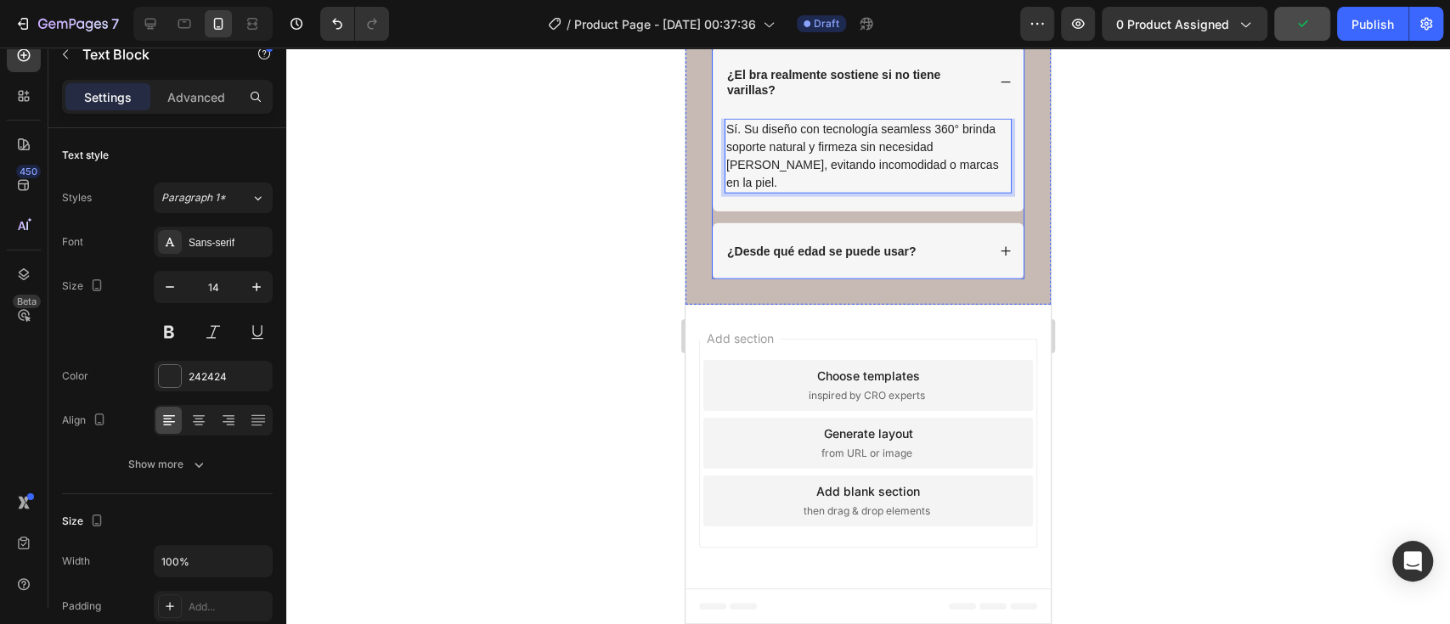
click at [855, 258] on strong "¿Desde qué edad se puede usar?" at bounding box center [821, 252] width 189 height 14
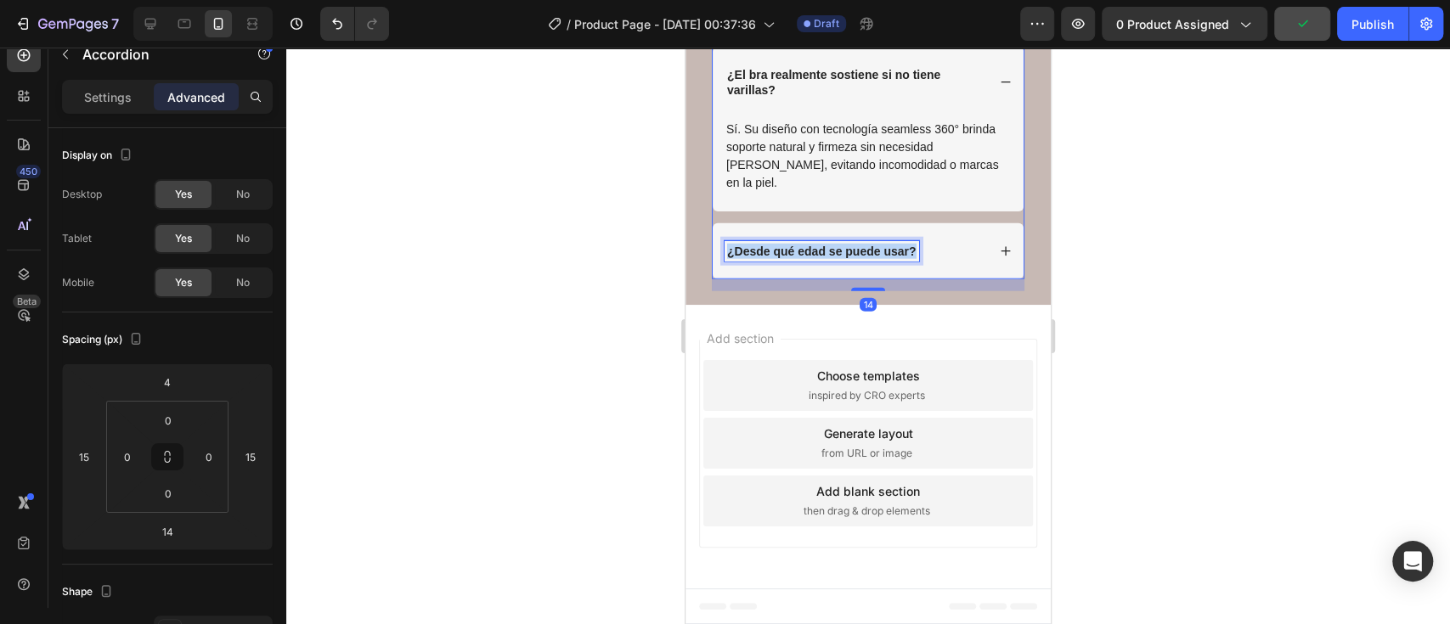
click at [855, 258] on strong "¿Desde qué edad se puede usar?" at bounding box center [821, 252] width 189 height 14
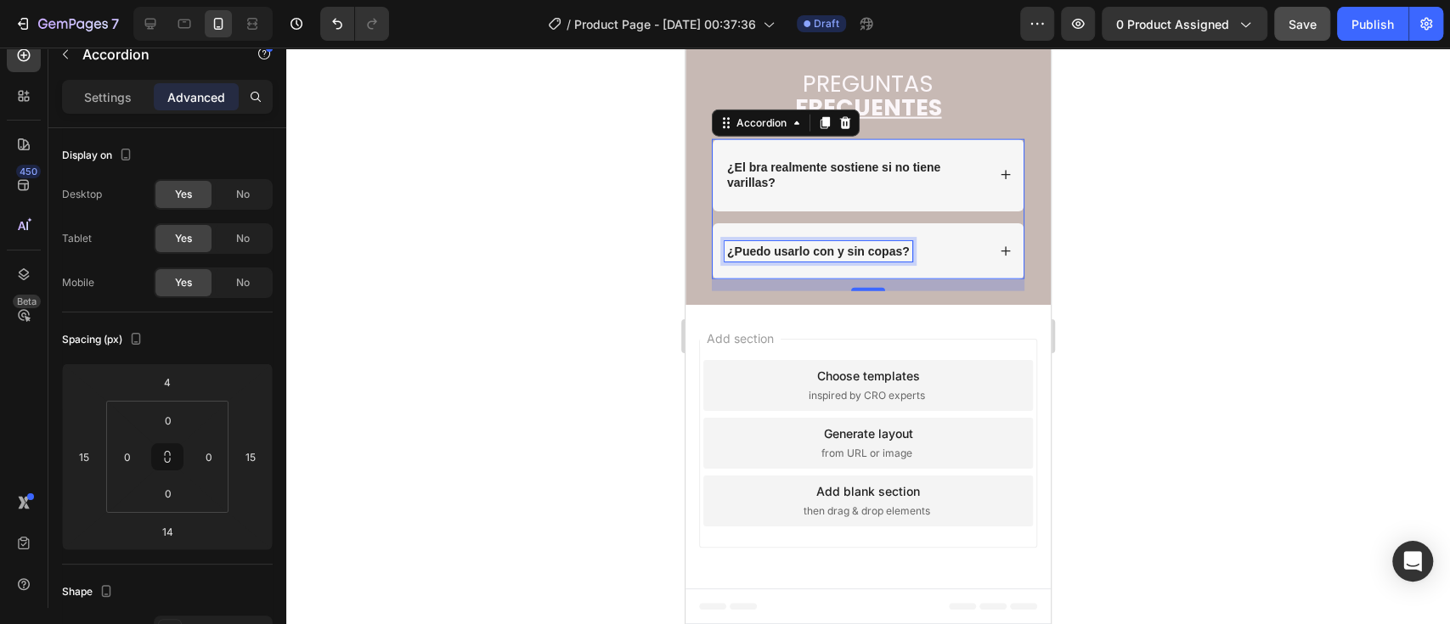
scroll to position [3638, 0]
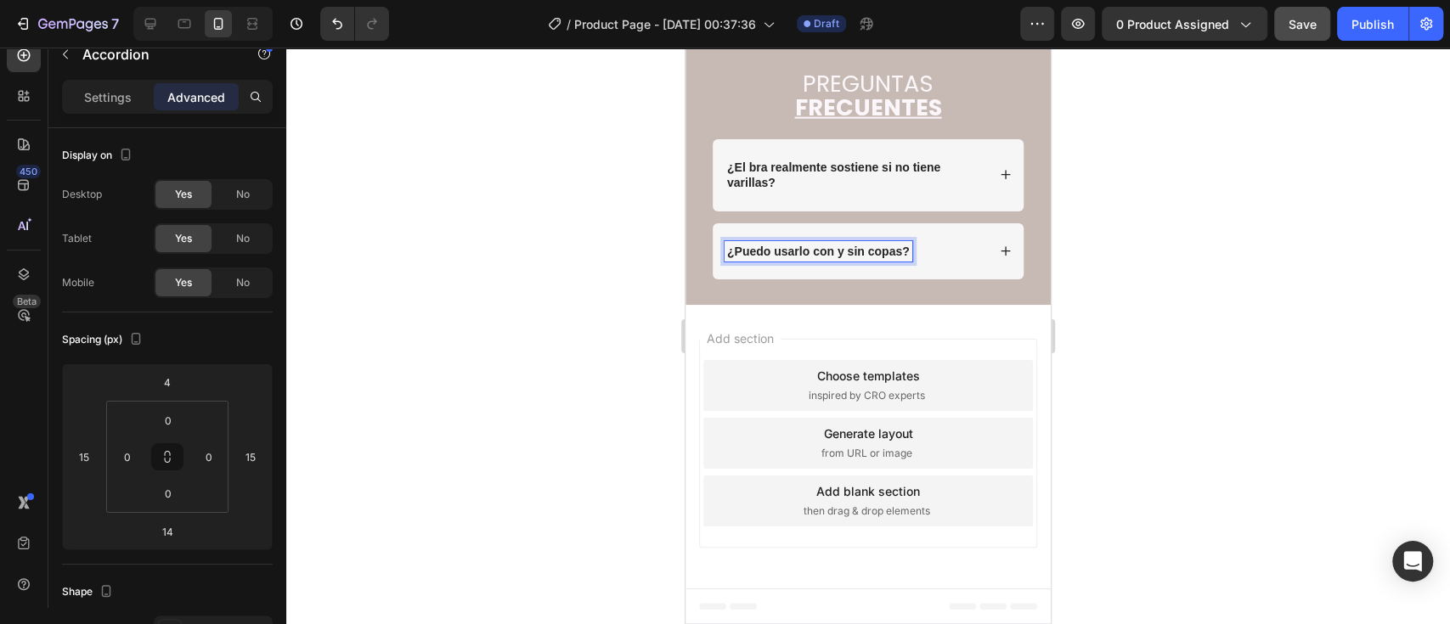
click at [990, 279] on div "¿Puedo usarlo con y sin copas?" at bounding box center [868, 251] width 311 height 56
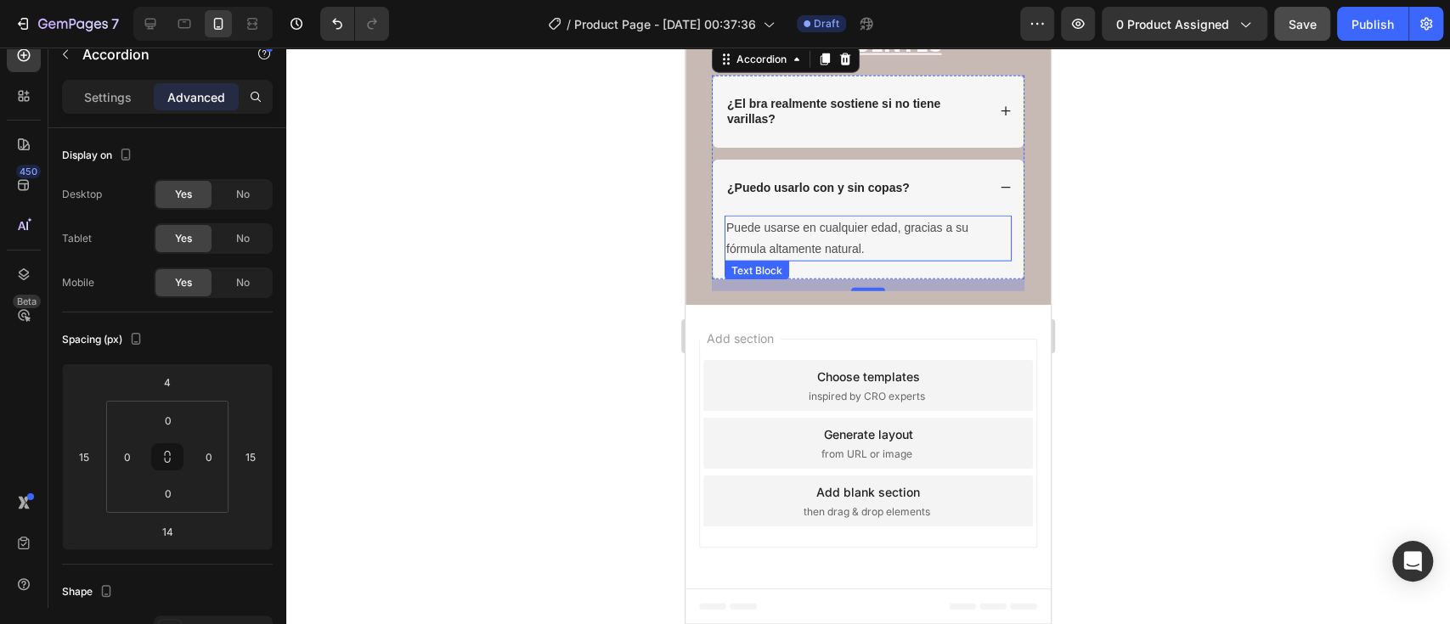
scroll to position [3714, 0]
click at [816, 260] on p "Puede usarse en cualquier edad, gracias a su fórmula altamente natural." at bounding box center [868, 238] width 284 height 42
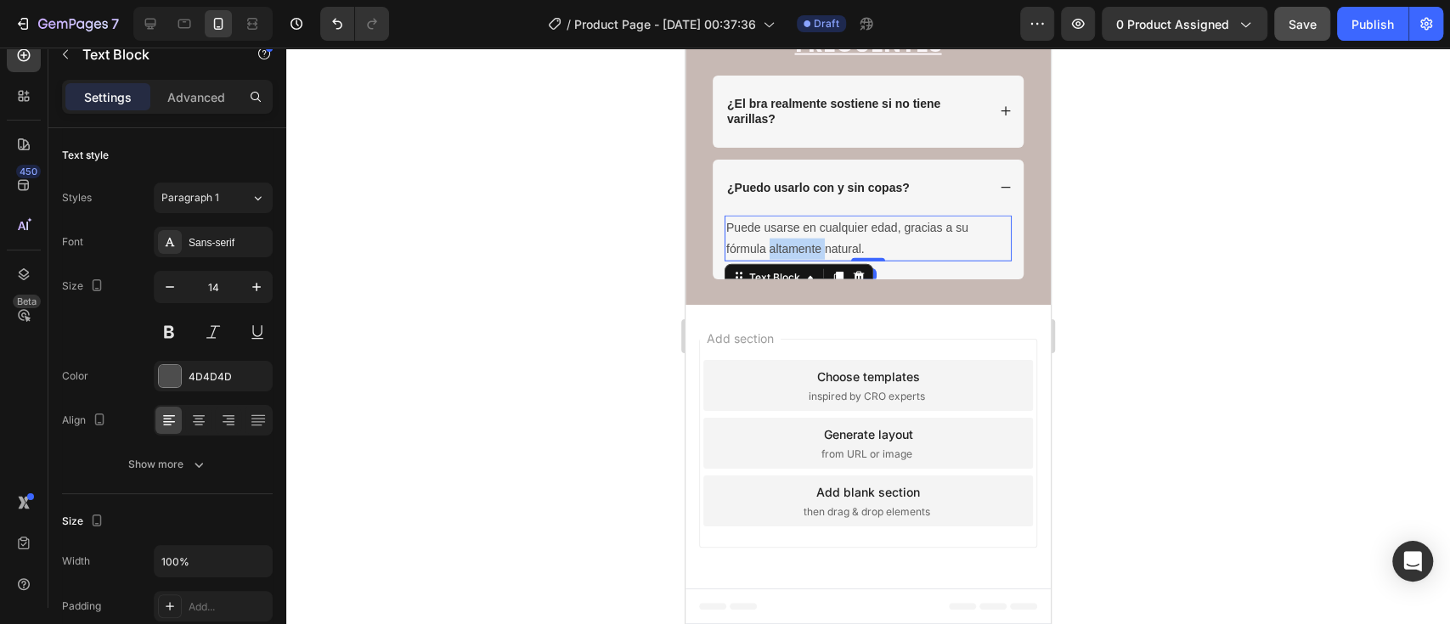
click at [816, 260] on p "Puede usarse en cualquier edad, gracias a su fórmula altamente natural." at bounding box center [868, 238] width 284 height 42
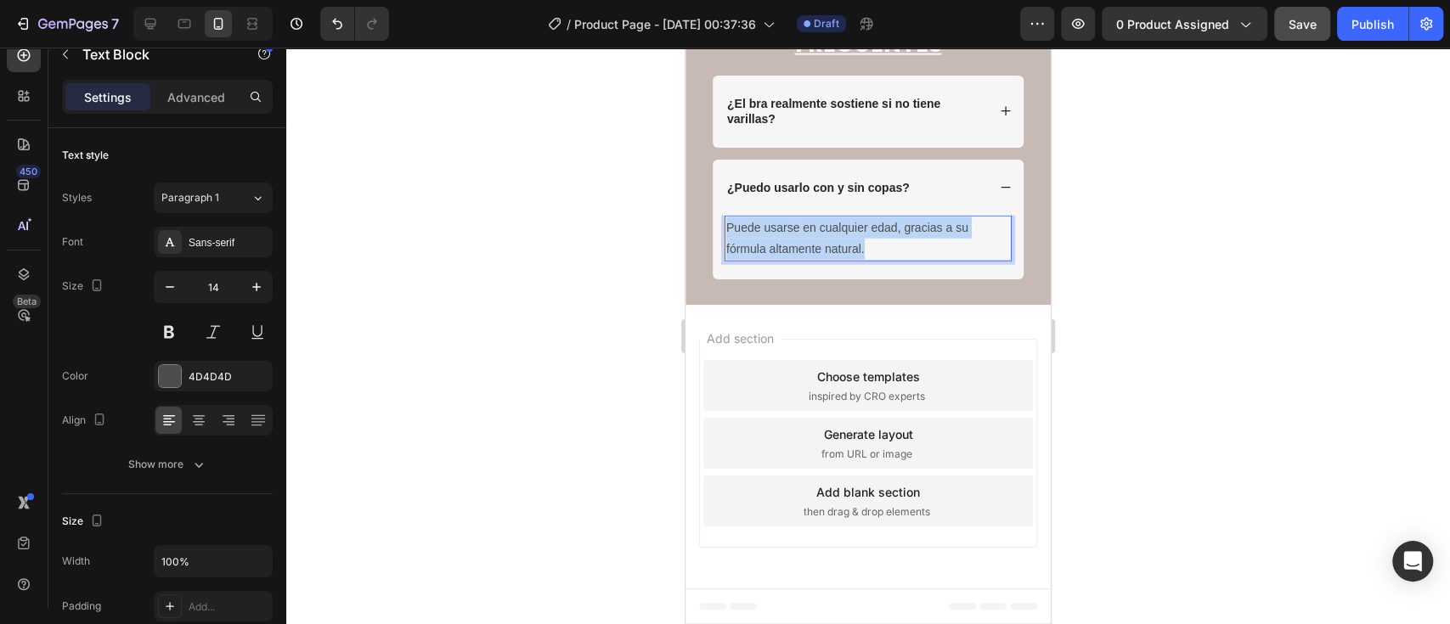
click at [816, 260] on p "Puede usarse en cualquier edad, gracias a su fórmula altamente natural." at bounding box center [868, 238] width 284 height 42
click at [1130, 468] on div at bounding box center [867, 336] width 1163 height 577
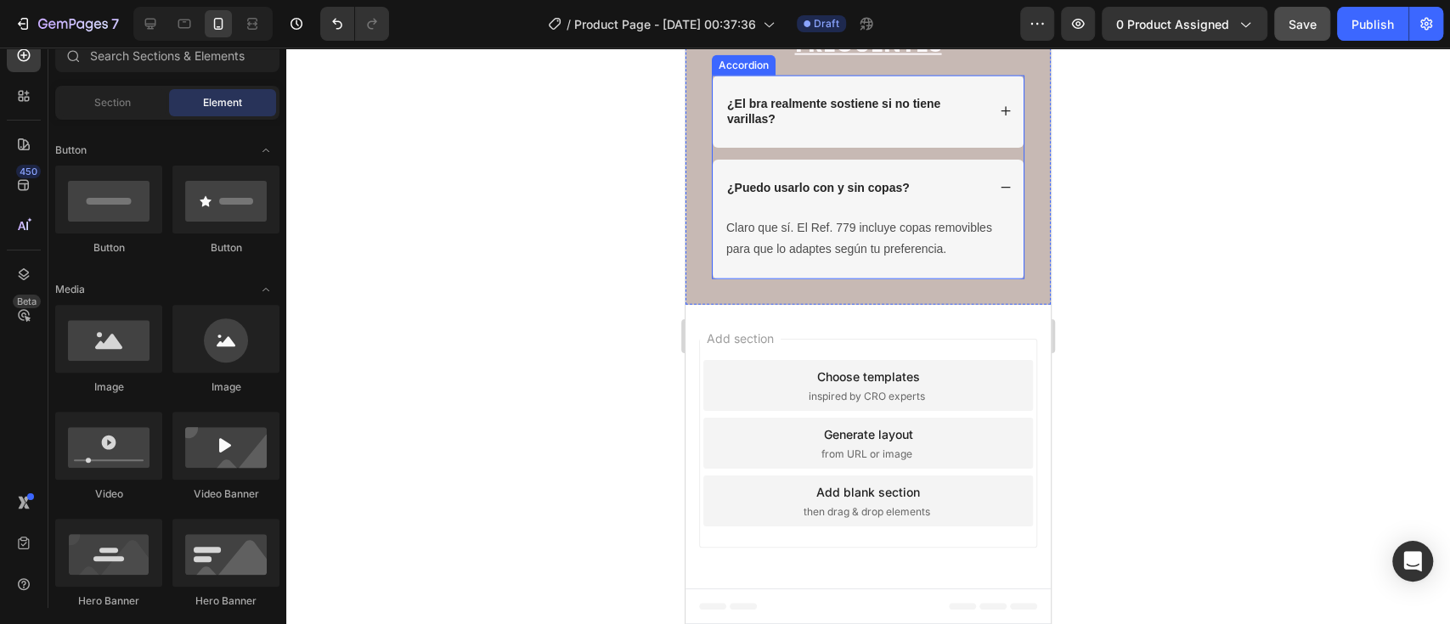
click at [1000, 194] on icon at bounding box center [1006, 188] width 12 height 12
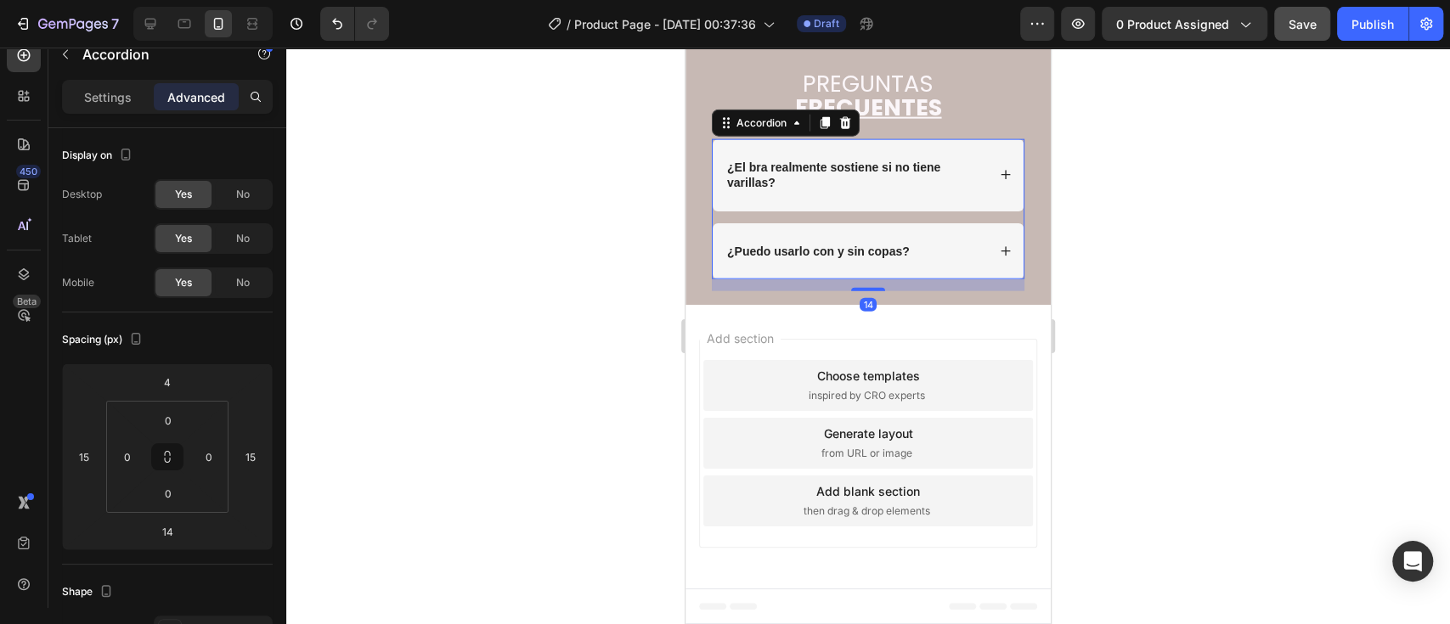
click at [846, 279] on div "¿Puedo usarlo con y sin copas?" at bounding box center [868, 251] width 311 height 56
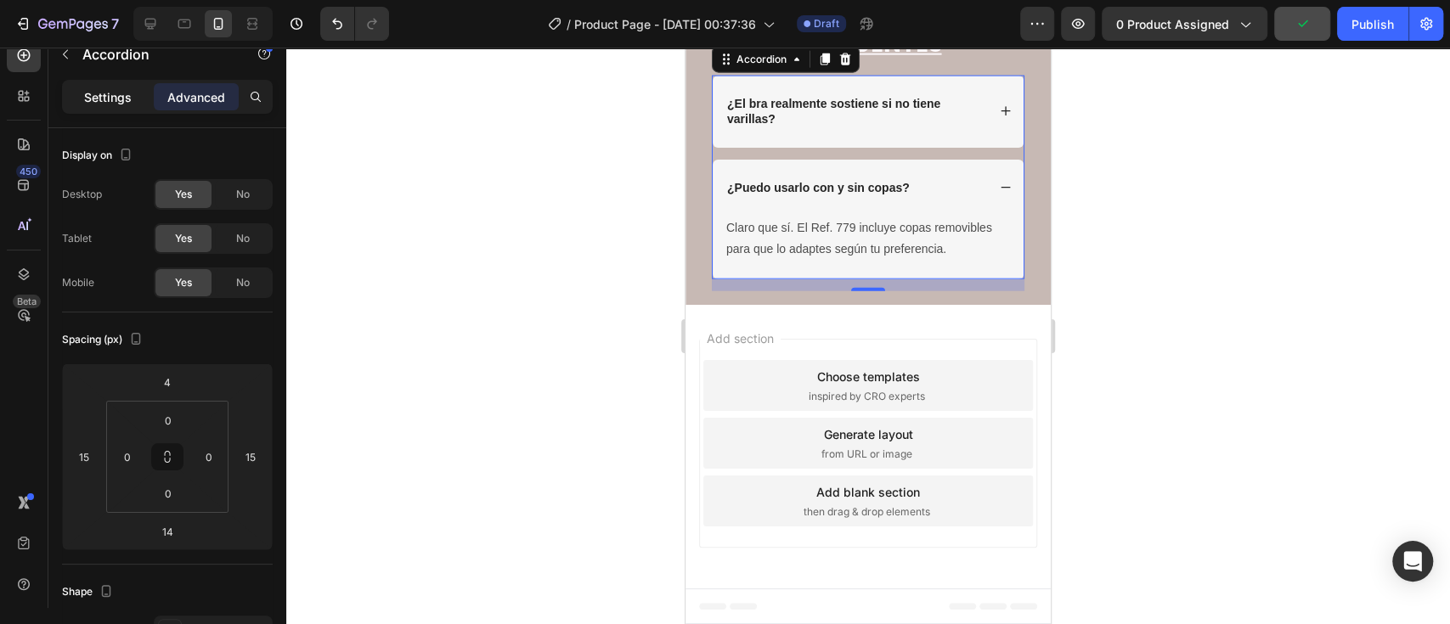
click at [109, 94] on p "Settings" at bounding box center [108, 97] width 48 height 18
type input "14"
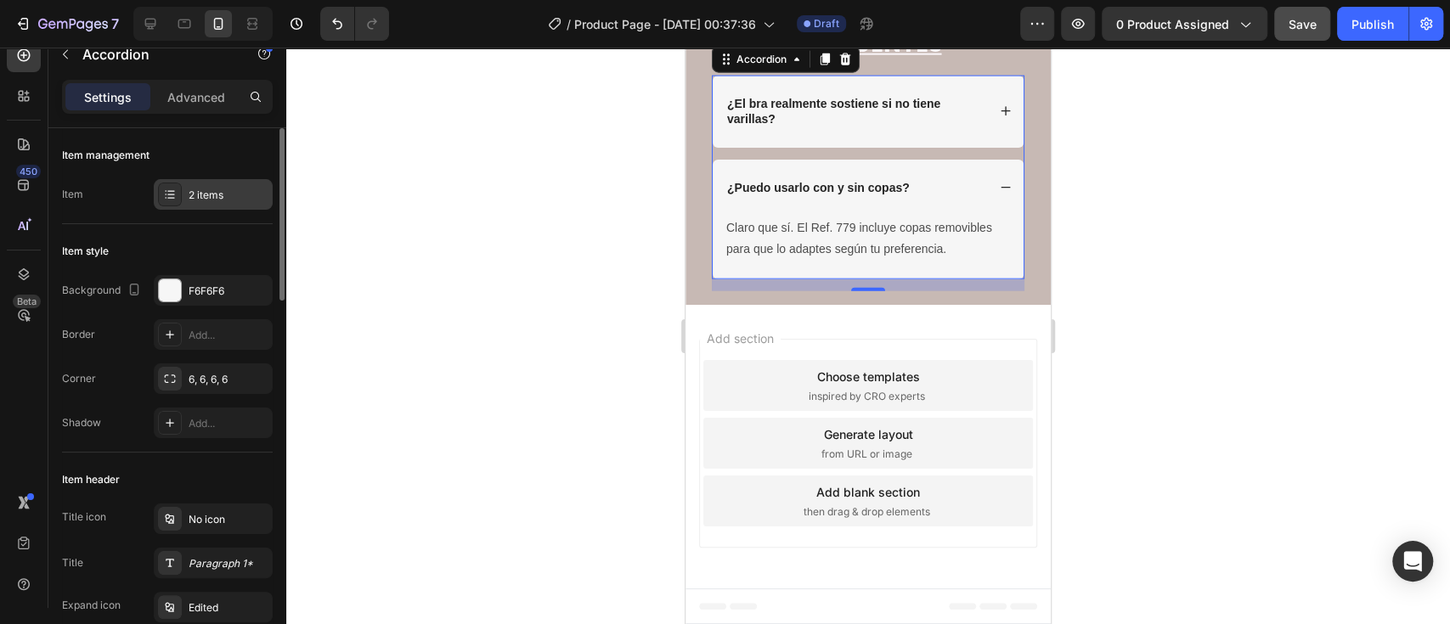
click at [218, 188] on div "2 items" at bounding box center [229, 195] width 80 height 15
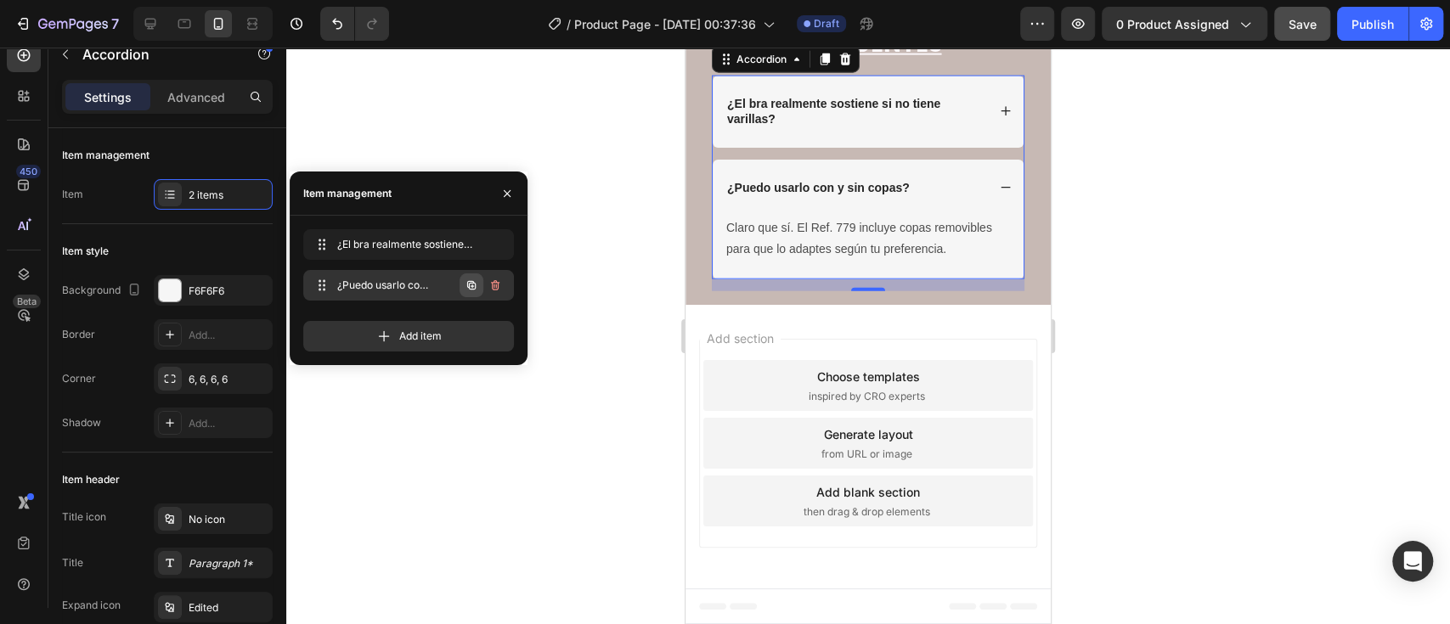
click at [472, 288] on icon "button" at bounding box center [471, 286] width 3 height 3
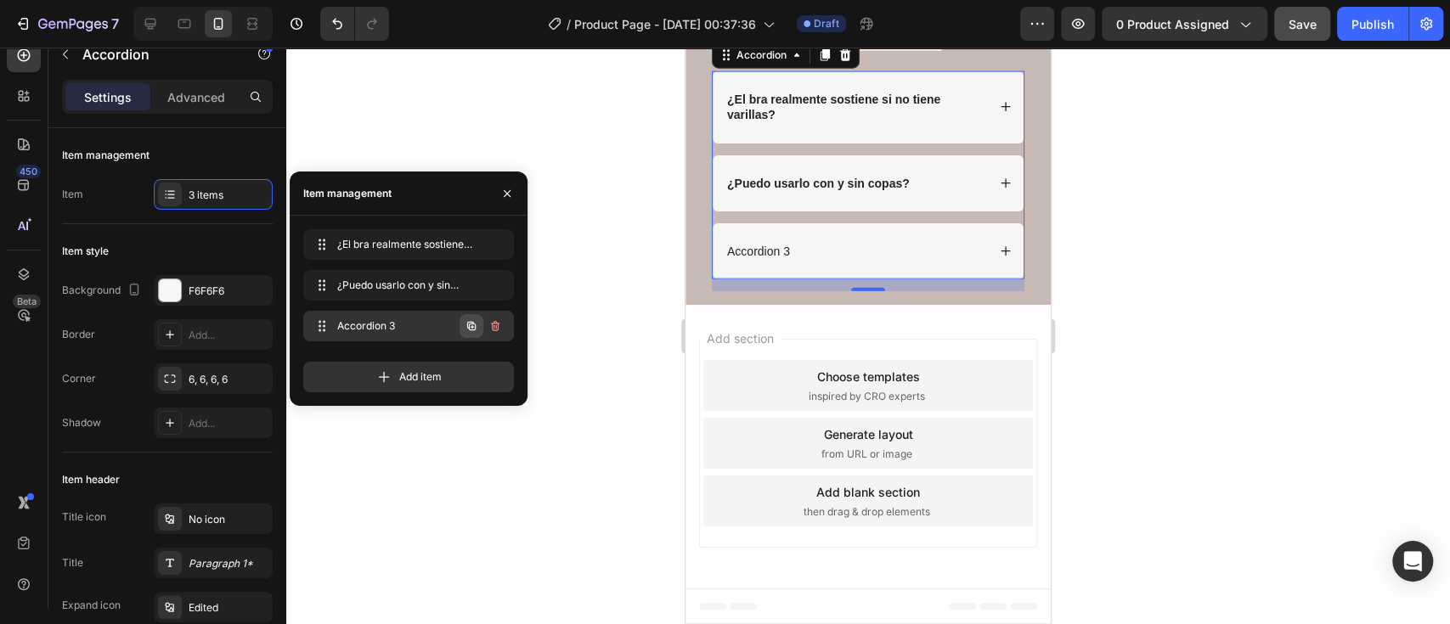
click at [476, 324] on icon "button" at bounding box center [471, 326] width 8 height 8
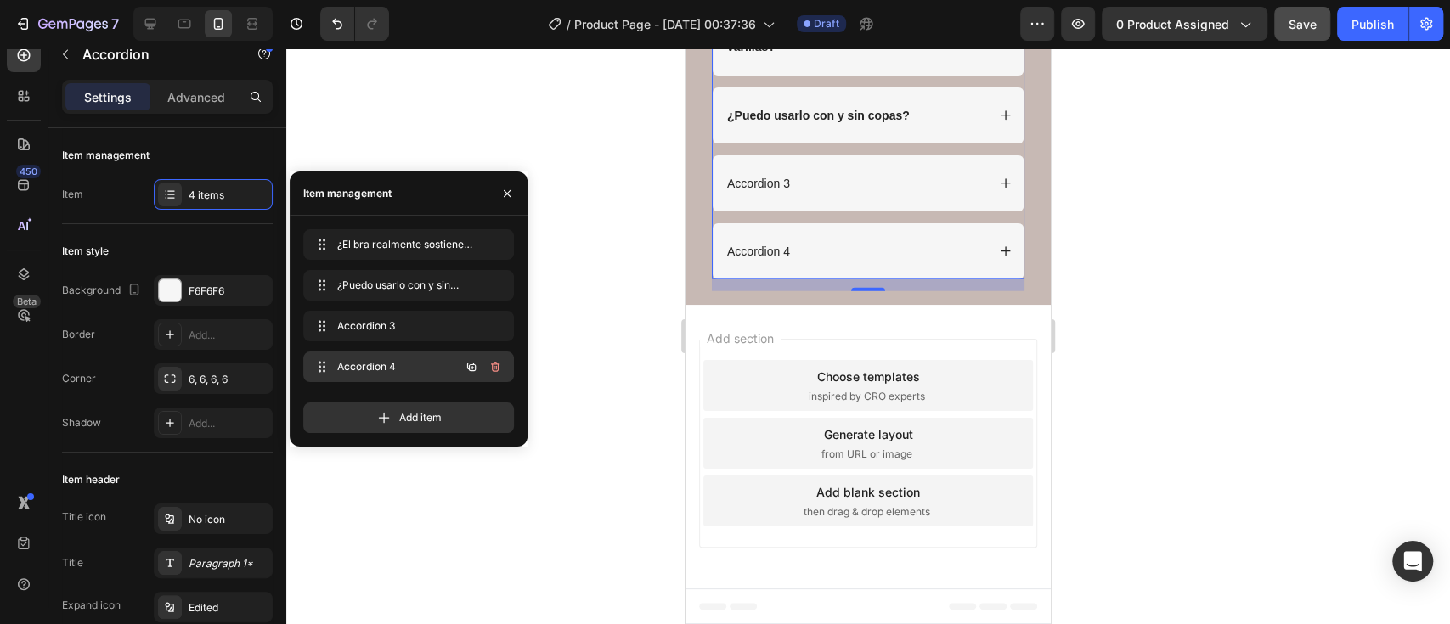
click at [470, 369] on icon "button" at bounding box center [472, 367] width 14 height 14
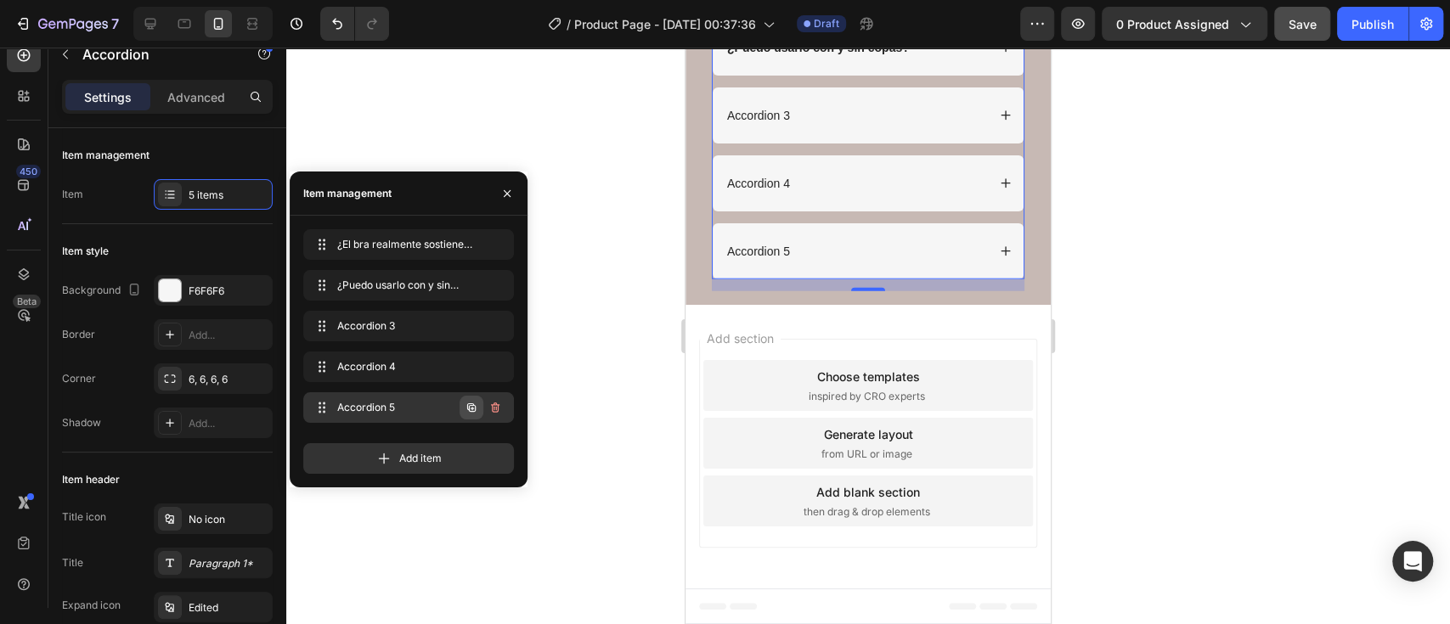
click at [474, 409] on icon "button" at bounding box center [472, 408] width 14 height 14
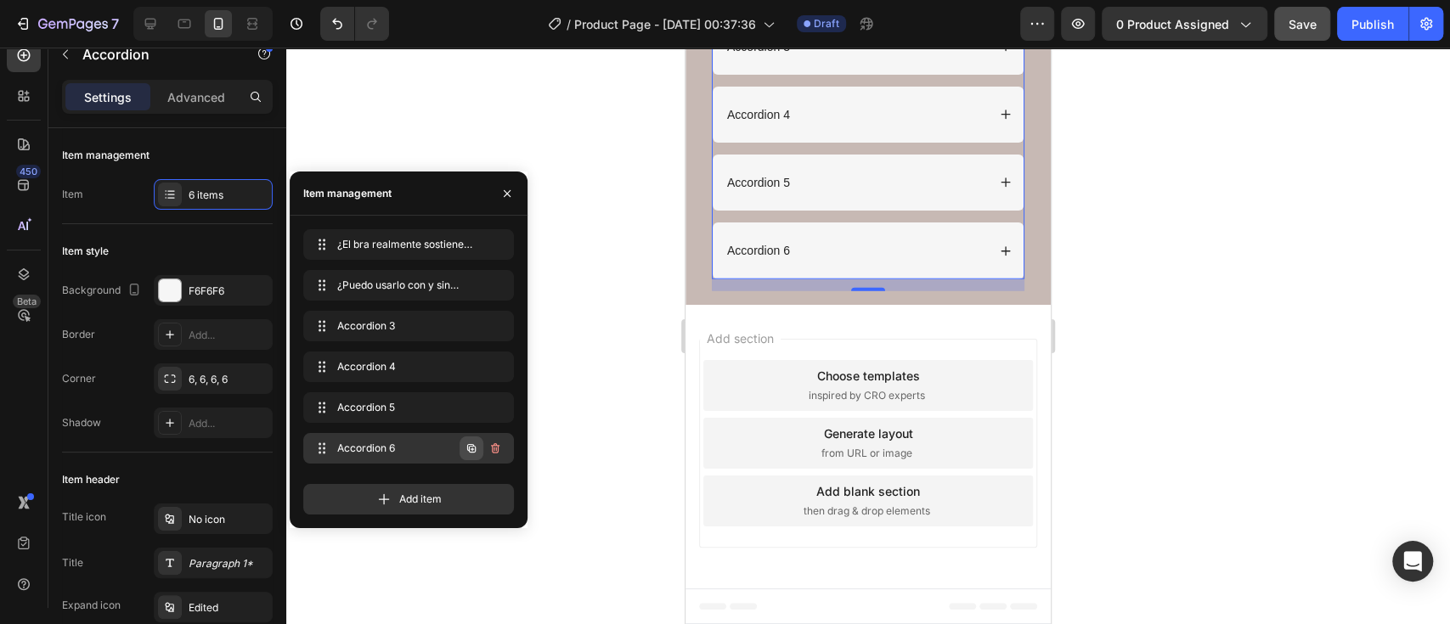
click at [473, 440] on button "button" at bounding box center [471, 449] width 24 height 24
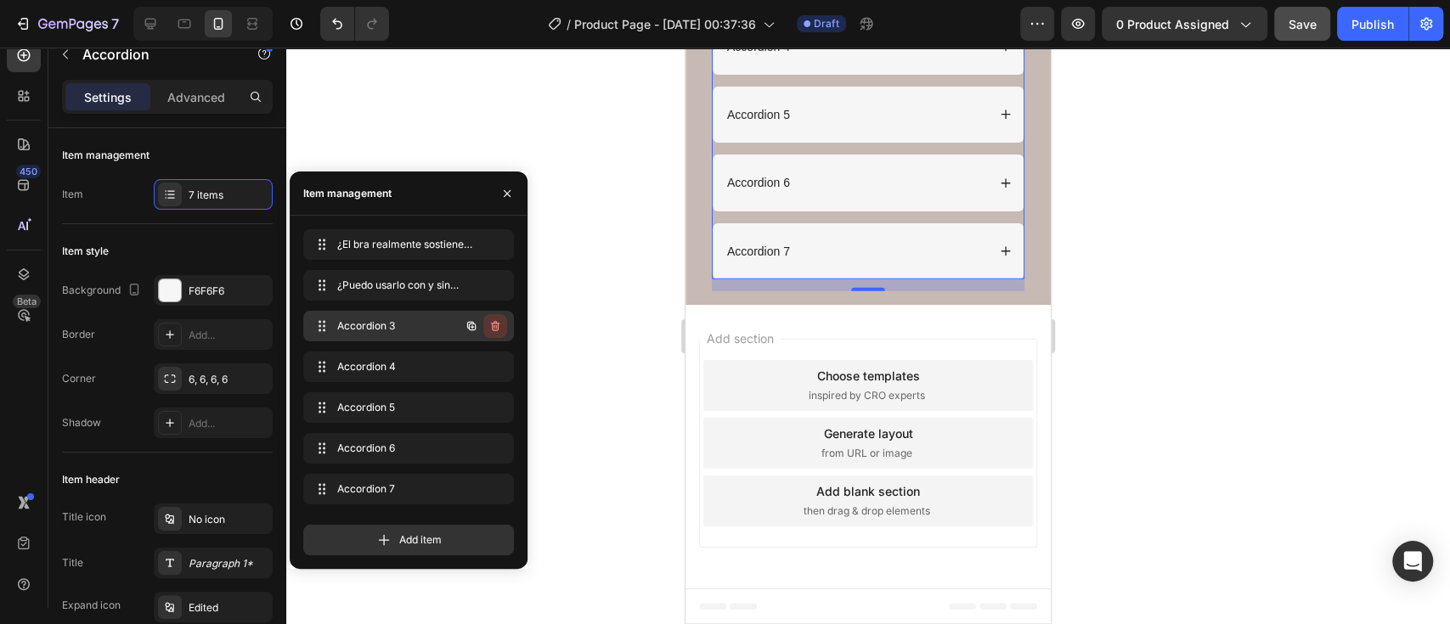
click at [493, 329] on icon "button" at bounding box center [495, 326] width 14 height 14
click at [493, 329] on div "Delete" at bounding box center [483, 325] width 31 height 15
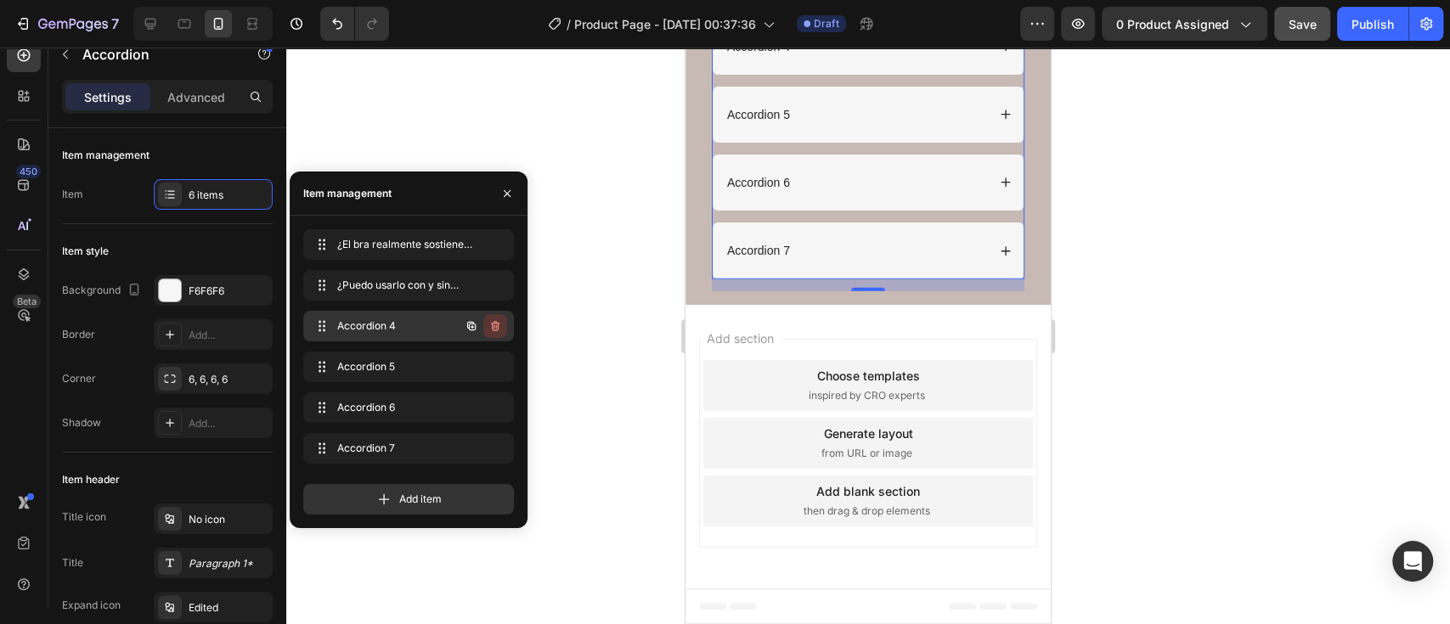
click at [492, 320] on icon "button" at bounding box center [495, 326] width 14 height 14
click at [492, 320] on div "Delete" at bounding box center [483, 325] width 31 height 15
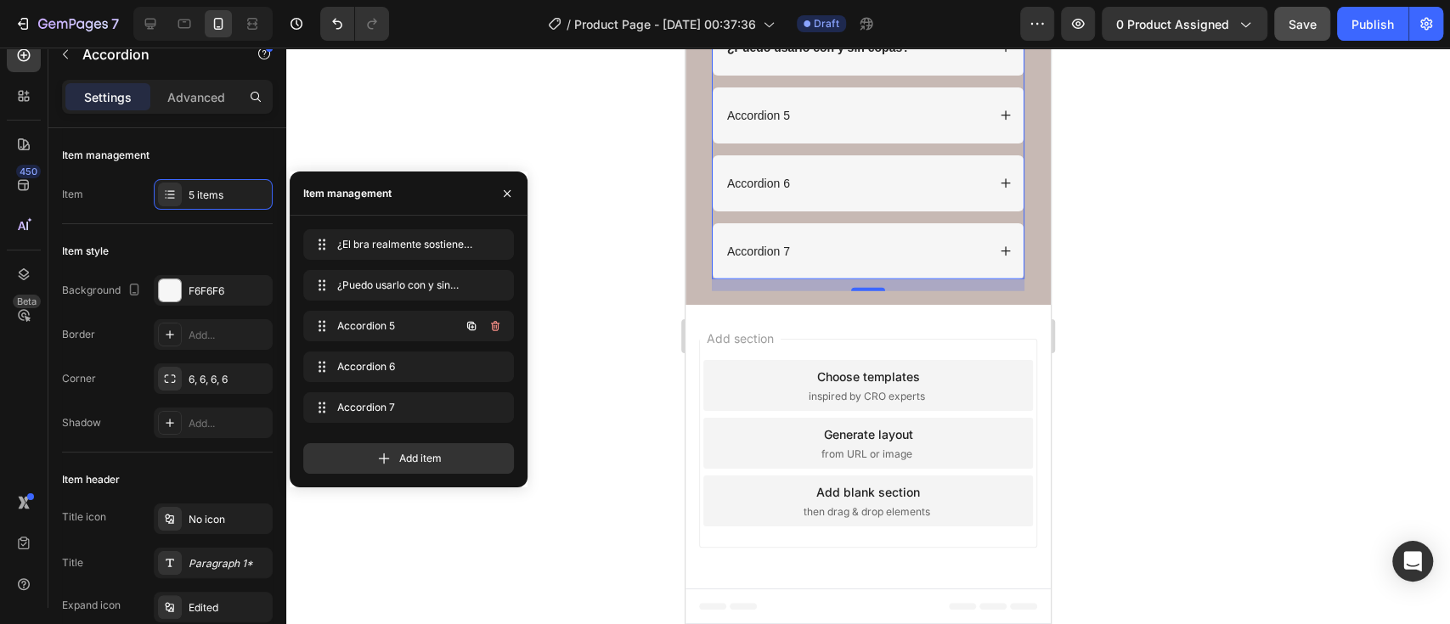
click at [492, 320] on icon "button" at bounding box center [495, 326] width 14 height 14
click at [492, 320] on div "Delete" at bounding box center [483, 325] width 31 height 15
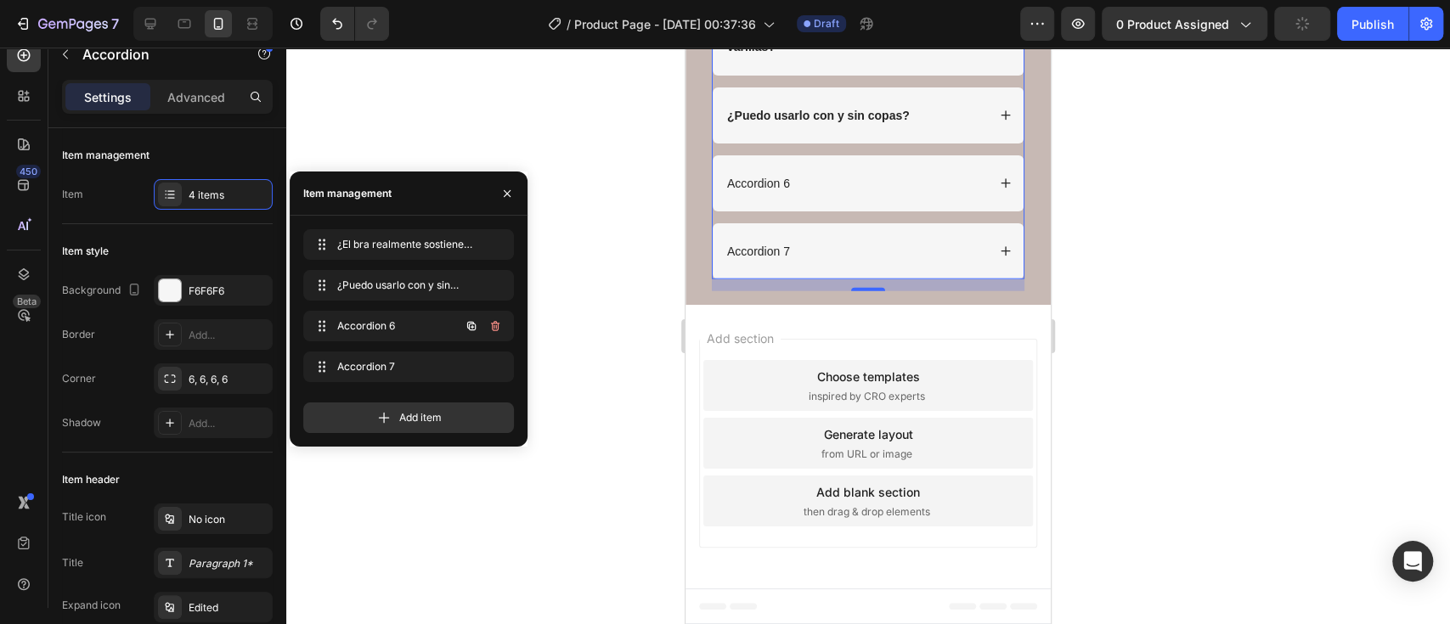
click at [492, 320] on icon "button" at bounding box center [495, 326] width 14 height 14
click at [492, 320] on div "Delete" at bounding box center [483, 325] width 31 height 15
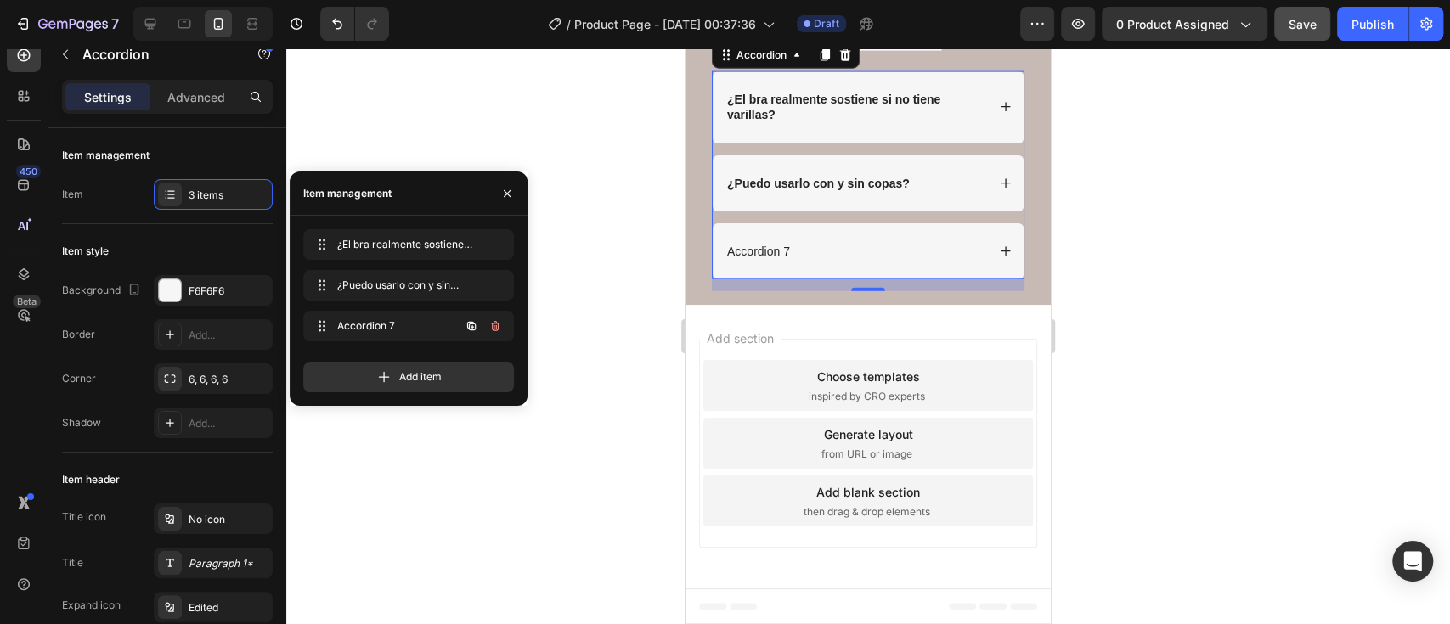
click at [492, 320] on icon "button" at bounding box center [495, 326] width 14 height 14
click at [492, 320] on div "Delete" at bounding box center [483, 325] width 31 height 15
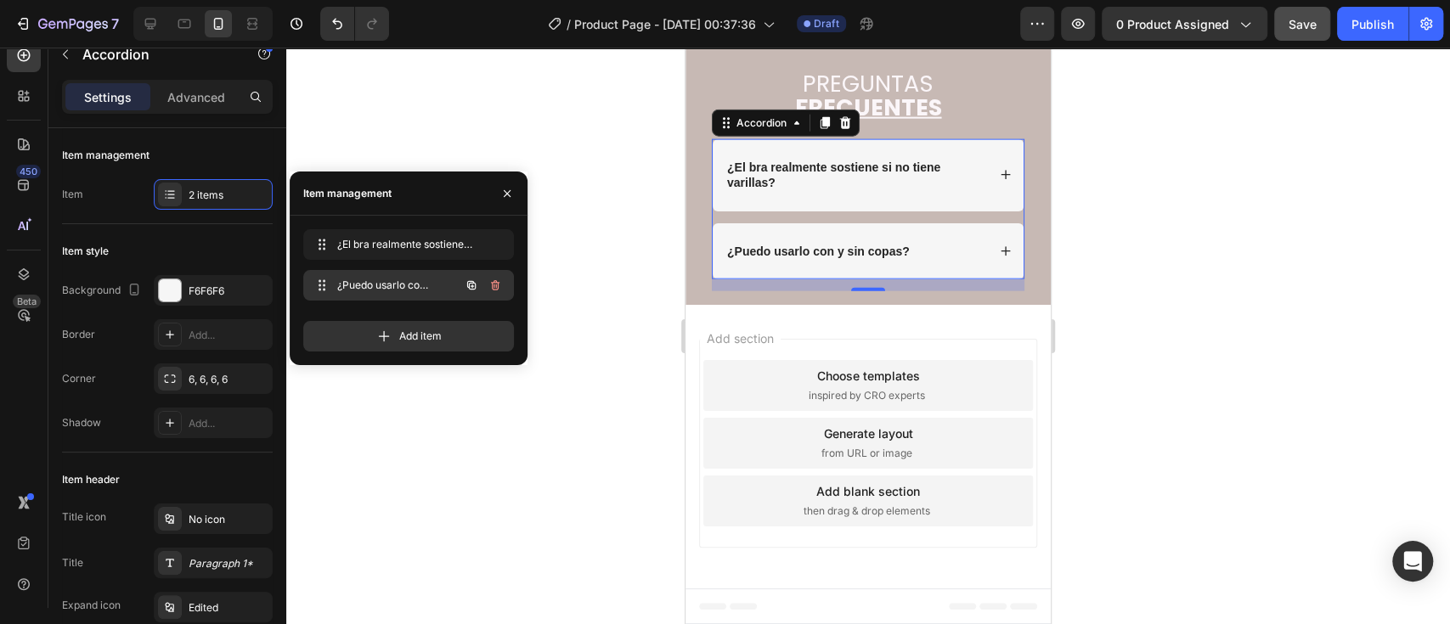
click at [431, 283] on span "¿Puedo usarlo con y sin copas?" at bounding box center [385, 285] width 96 height 15
click at [473, 243] on icon "button" at bounding box center [472, 245] width 14 height 14
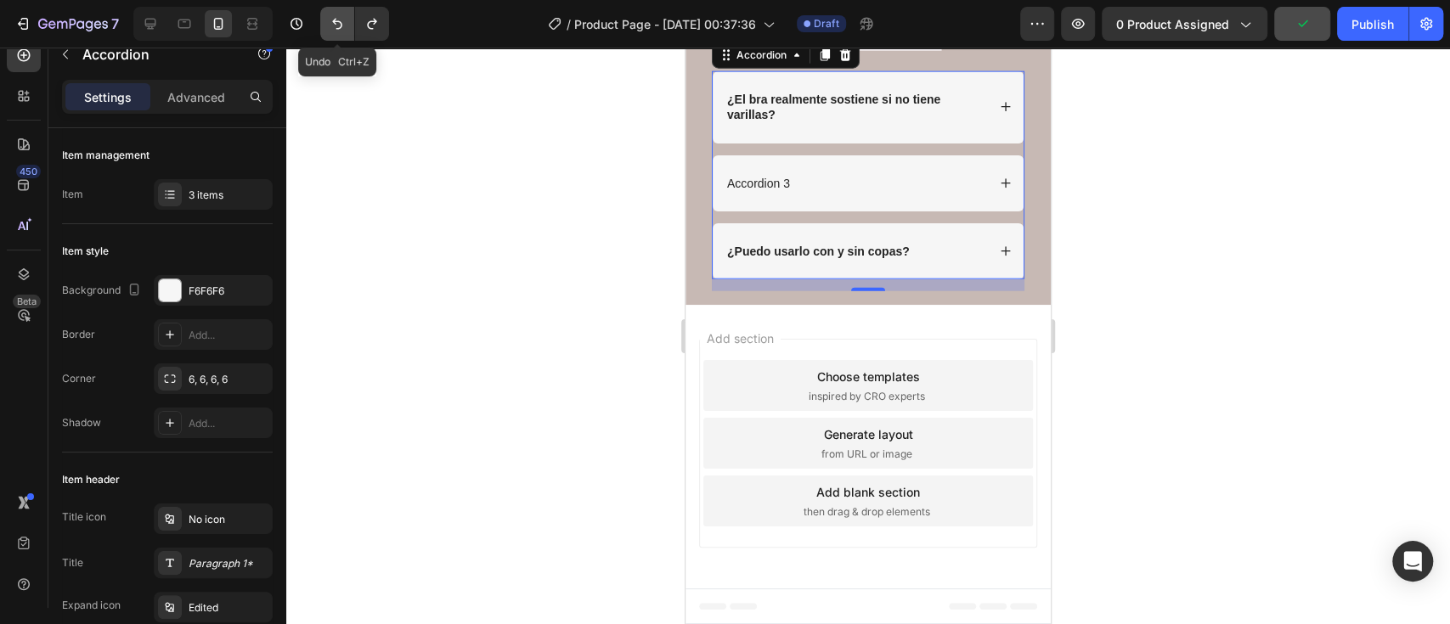
click at [325, 14] on button "Undo/Redo" at bounding box center [337, 24] width 34 height 34
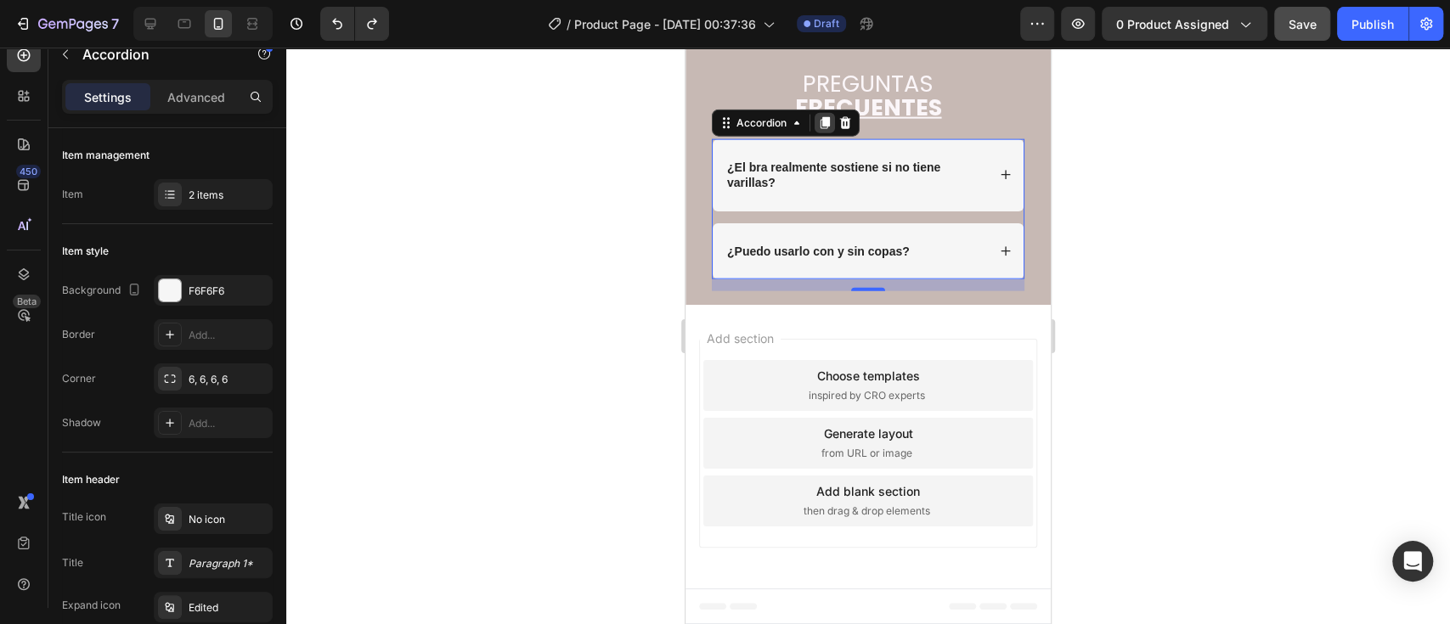
click at [826, 129] on icon at bounding box center [824, 123] width 9 height 12
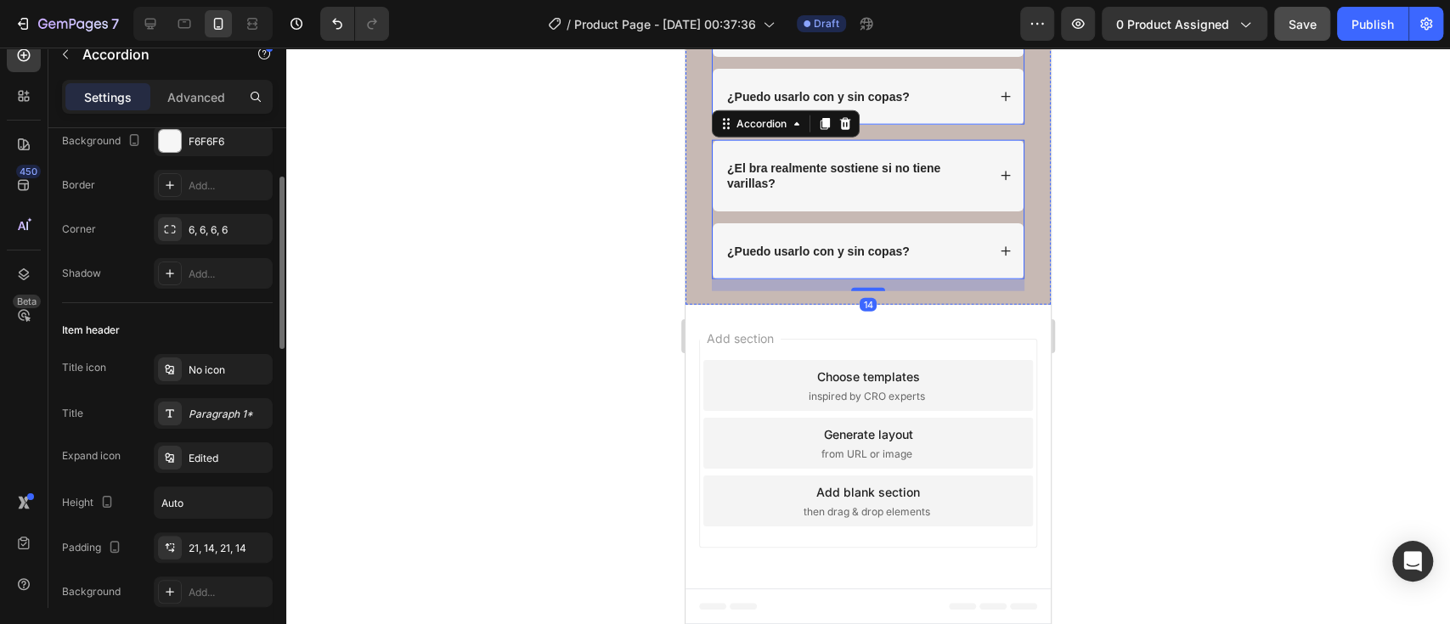
scroll to position [3789, 0]
click at [827, 134] on div at bounding box center [824, 124] width 20 height 20
click at [823, 121] on icon at bounding box center [824, 124] width 9 height 12
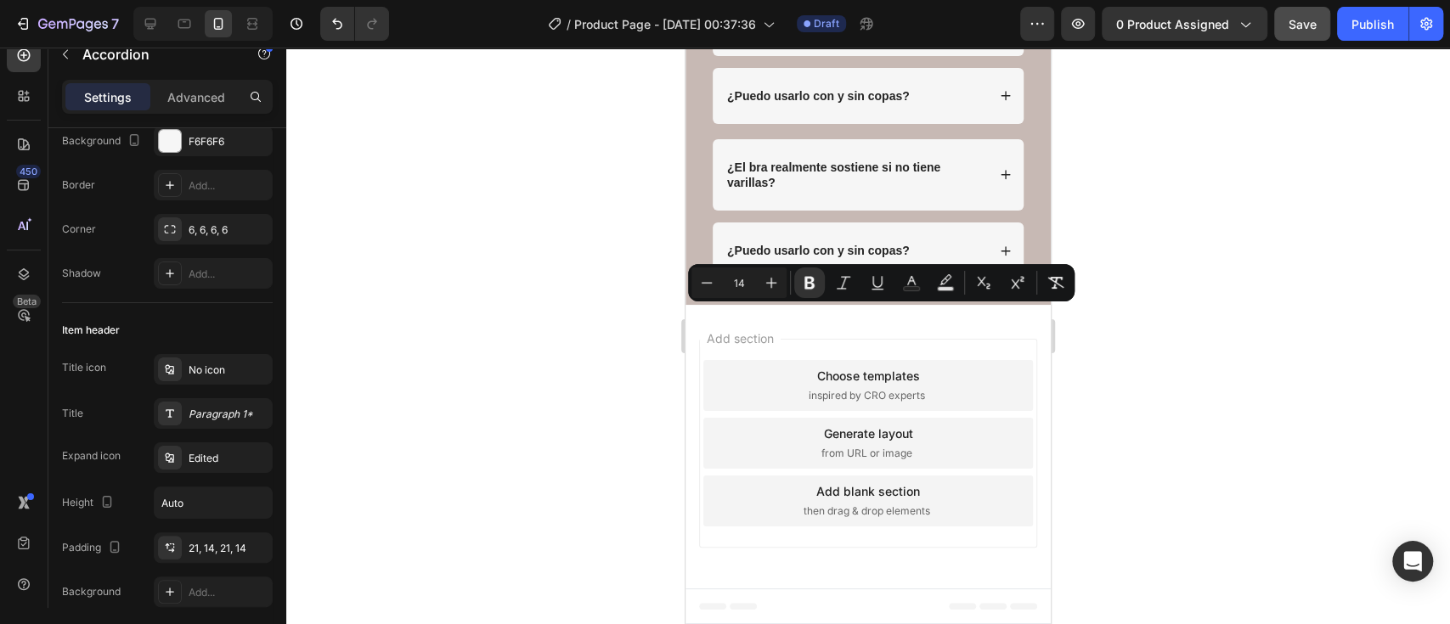
type input "16"
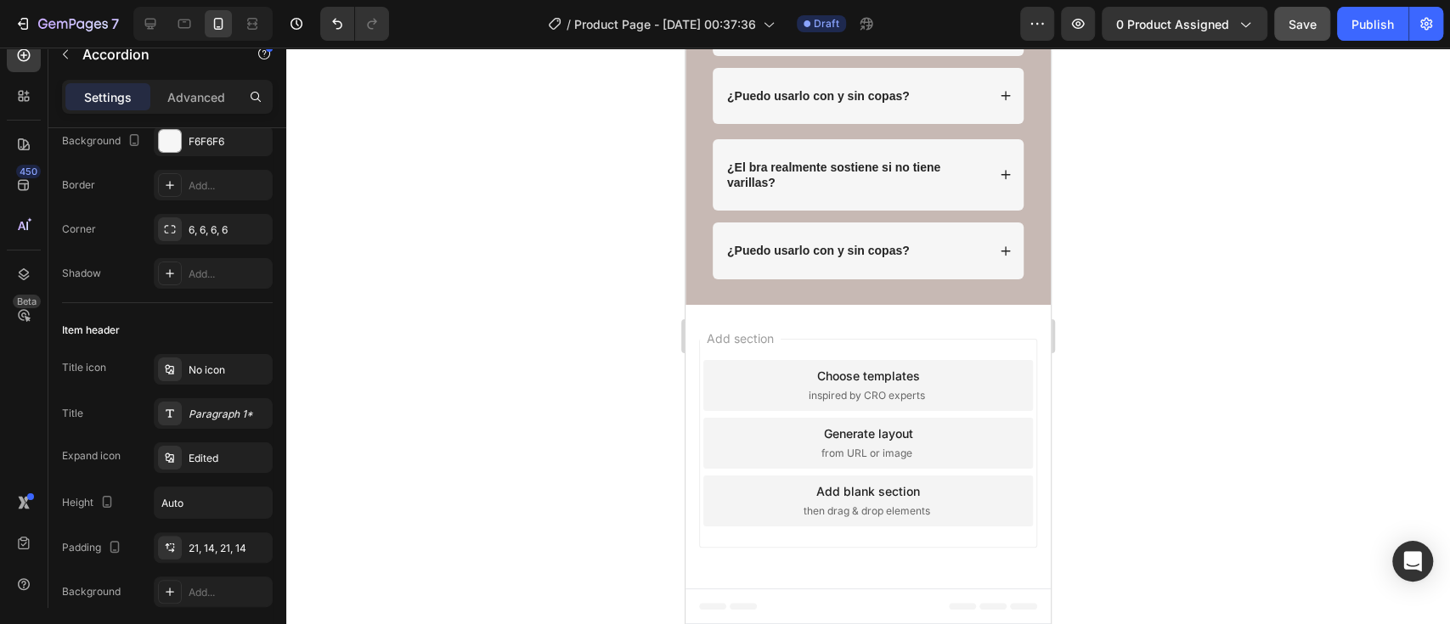
type input "14"
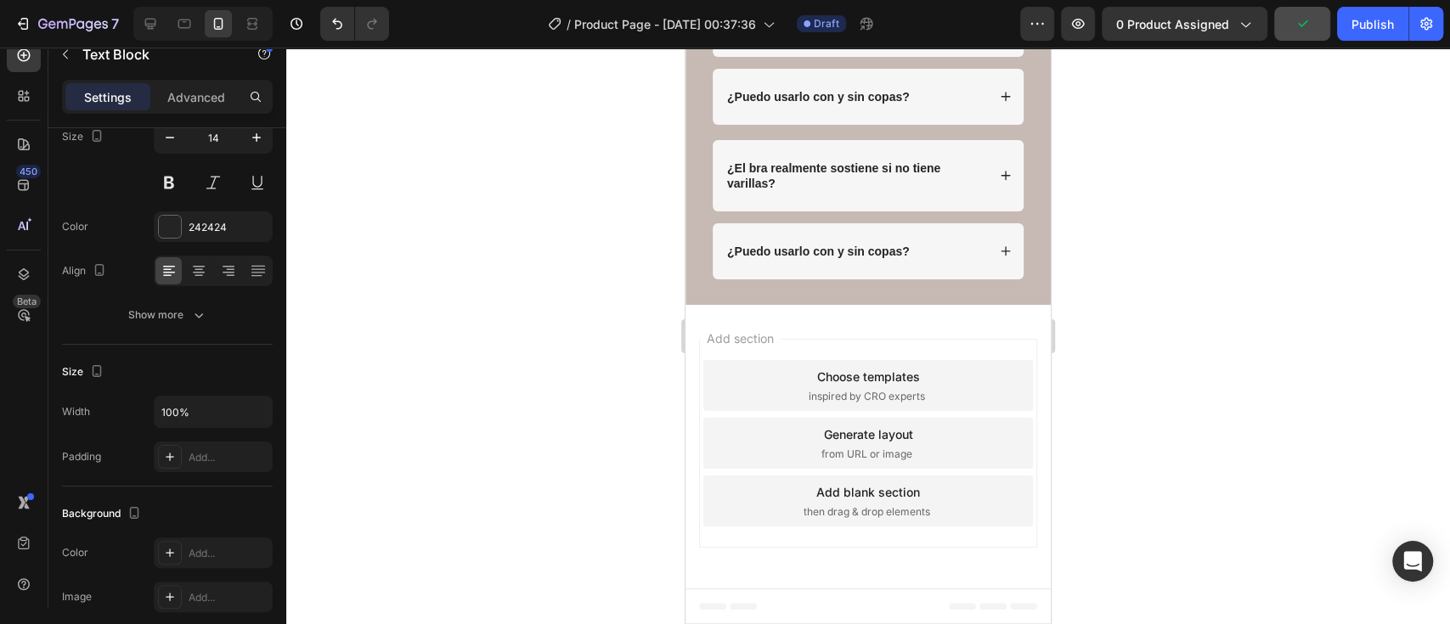
scroll to position [0, 0]
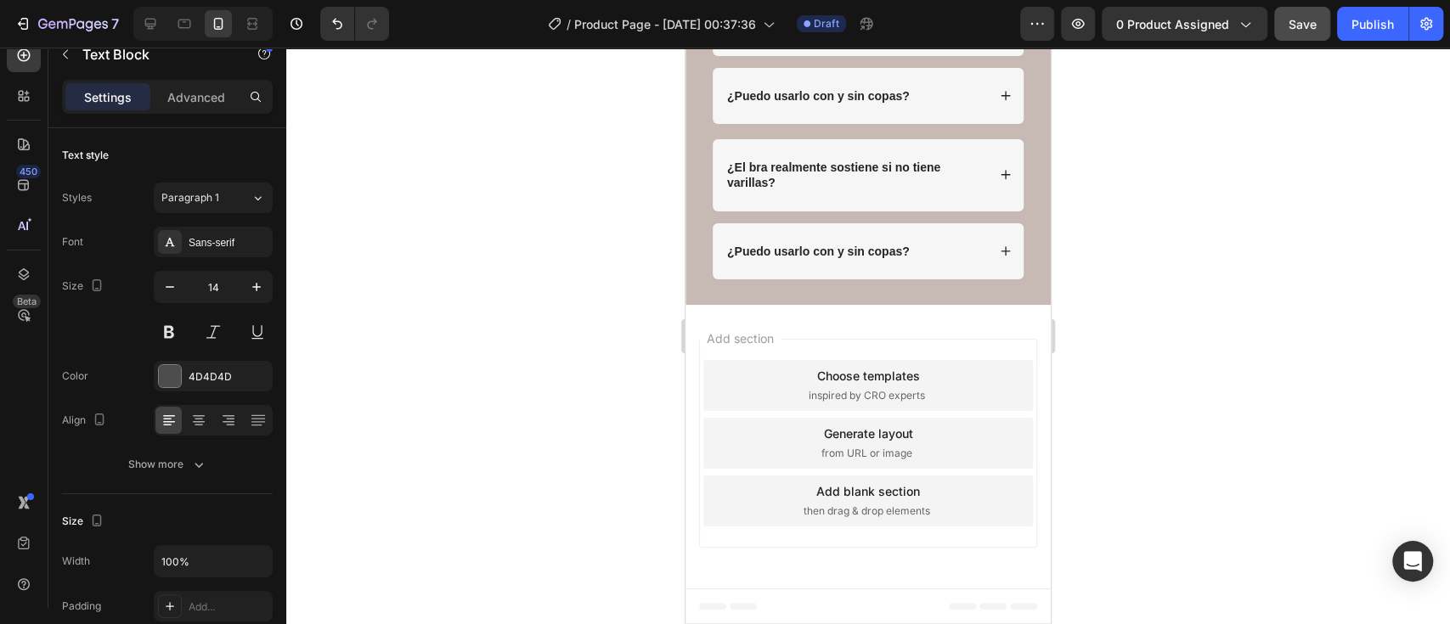
click at [754, 36] on p "¿El bra realmente sostiene si no tiene varillas?" at bounding box center [855, 20] width 256 height 31
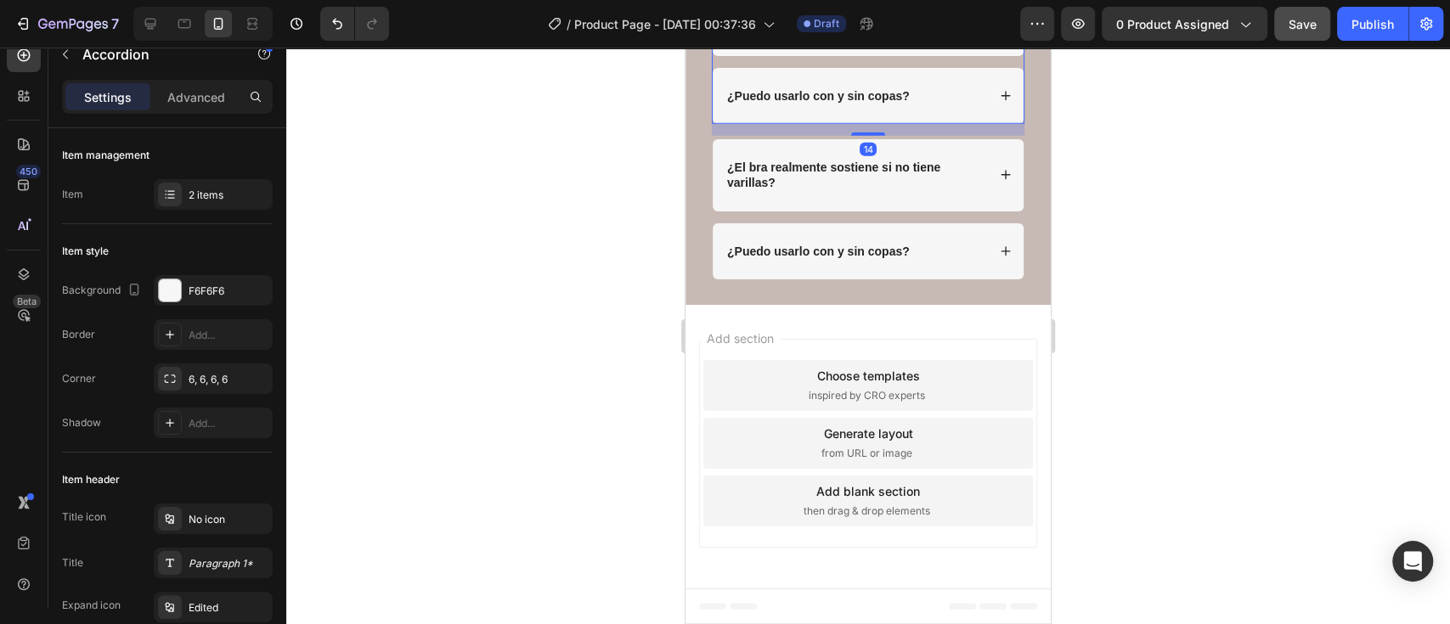
click at [754, 36] on p "¿El bra realmente sostiene si no tiene varillas?" at bounding box center [855, 20] width 256 height 31
drag, startPoint x: 984, startPoint y: 216, endPoint x: 915, endPoint y: 50, distance: 179.3
click at [1000, 34] on icon at bounding box center [1006, 28] width 12 height 12
click at [1000, 102] on icon at bounding box center [1006, 96] width 12 height 12
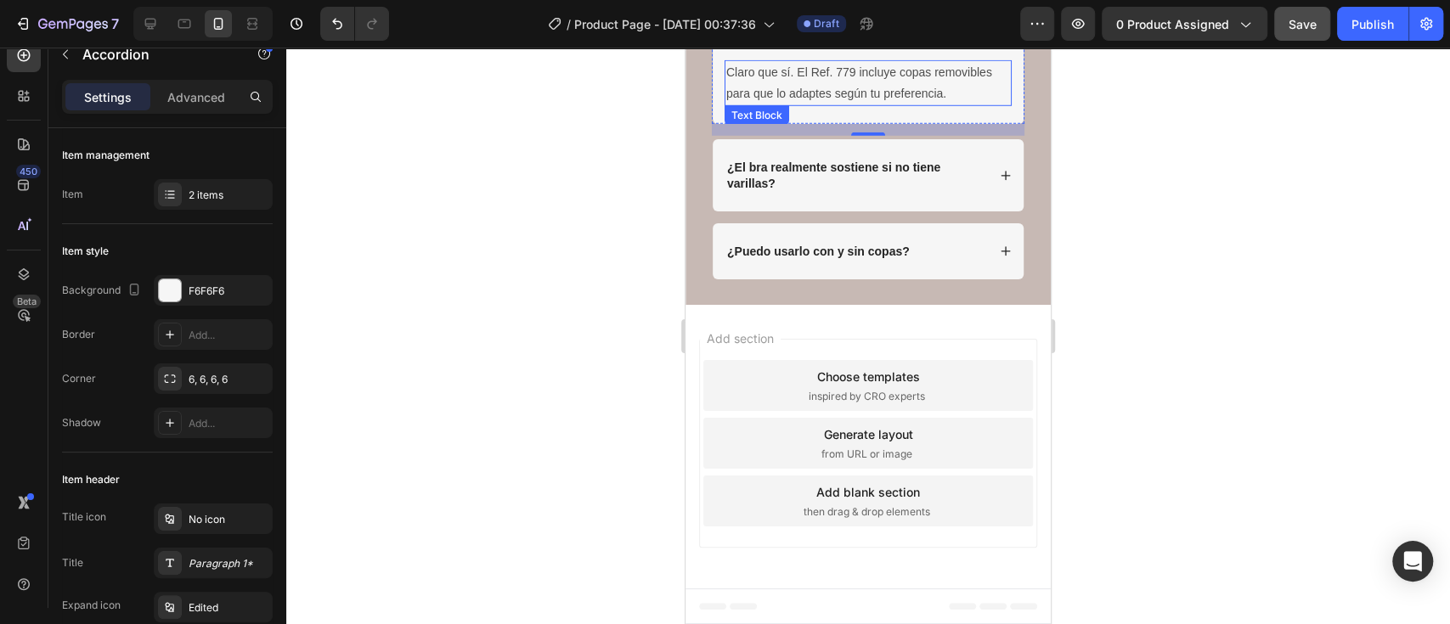
click at [829, 104] on p "Claro que sí. El Ref. 779 incluye copas removibles para que lo adaptes según tu…" at bounding box center [868, 83] width 284 height 42
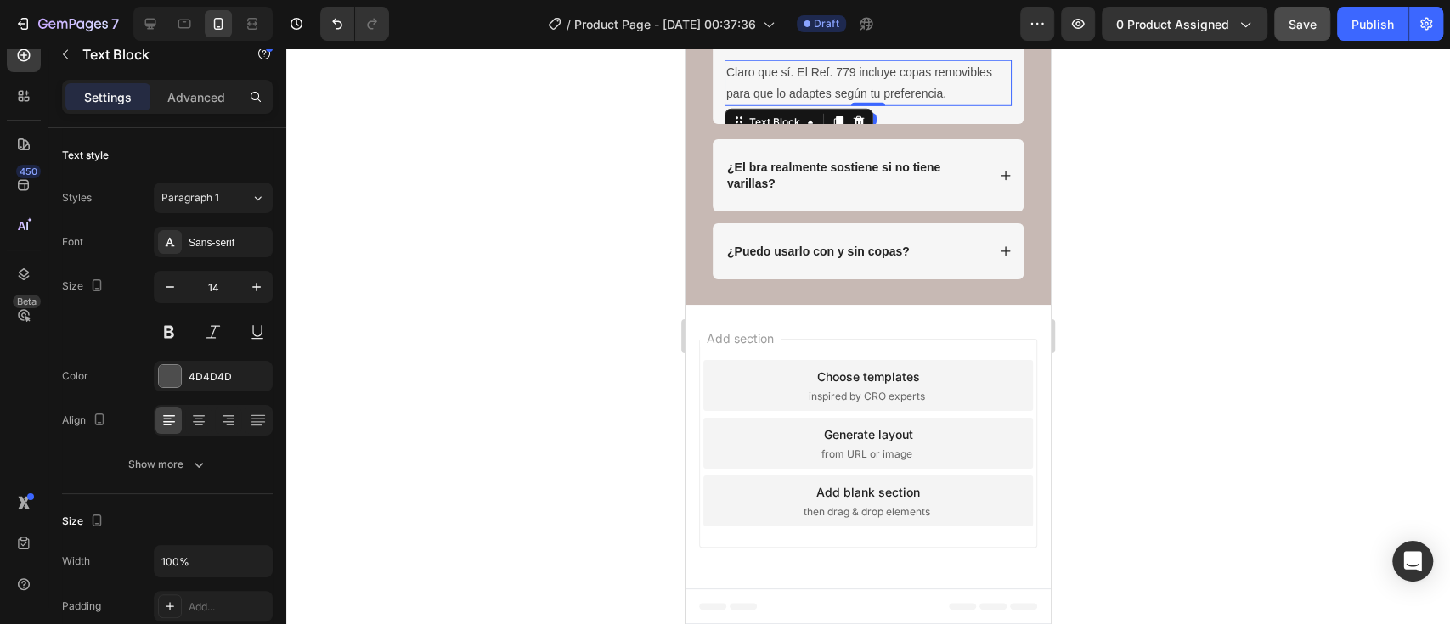
click at [829, 104] on p "Claro que sí. El Ref. 779 incluye copas removibles para que lo adaptes según tu…" at bounding box center [868, 83] width 284 height 42
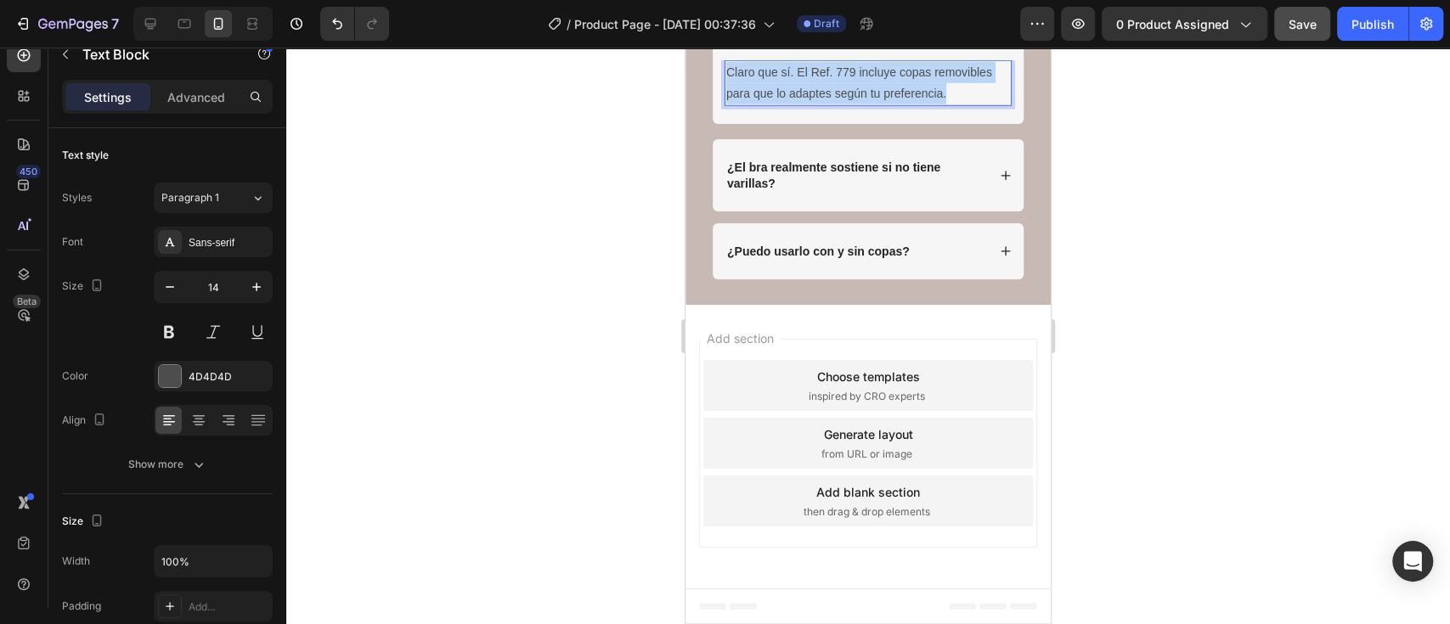
click at [829, 104] on p "Claro que sí. El Ref. 779 incluye copas removibles para que lo adaptes según tu…" at bounding box center [868, 83] width 284 height 42
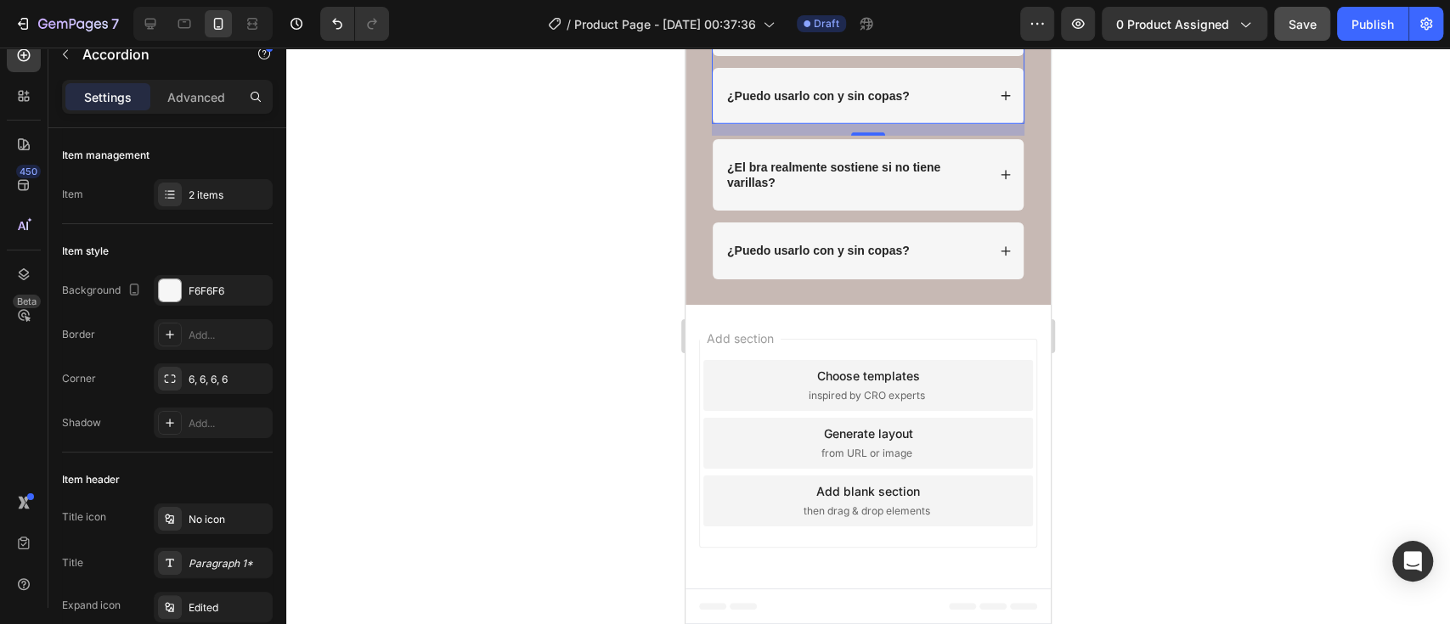
scroll to position [4052, 0]
click at [841, 37] on p "Sí. Su diseño con tecnología seamless 360° brinda soporte natural y firmeza sin…" at bounding box center [868, 0] width 284 height 71
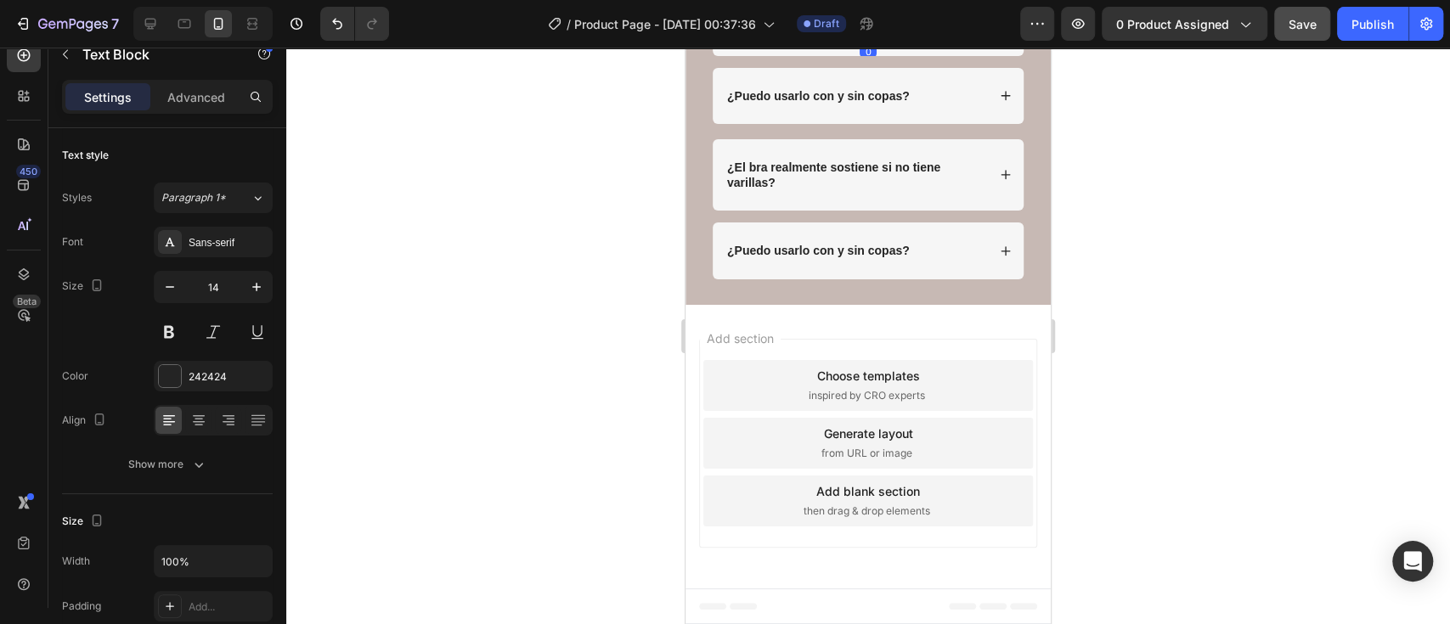
click at [891, 37] on p "Sí. Su diseño con tecnología seamless 360° brinda soporte natural y firmeza sin…" at bounding box center [868, 0] width 284 height 71
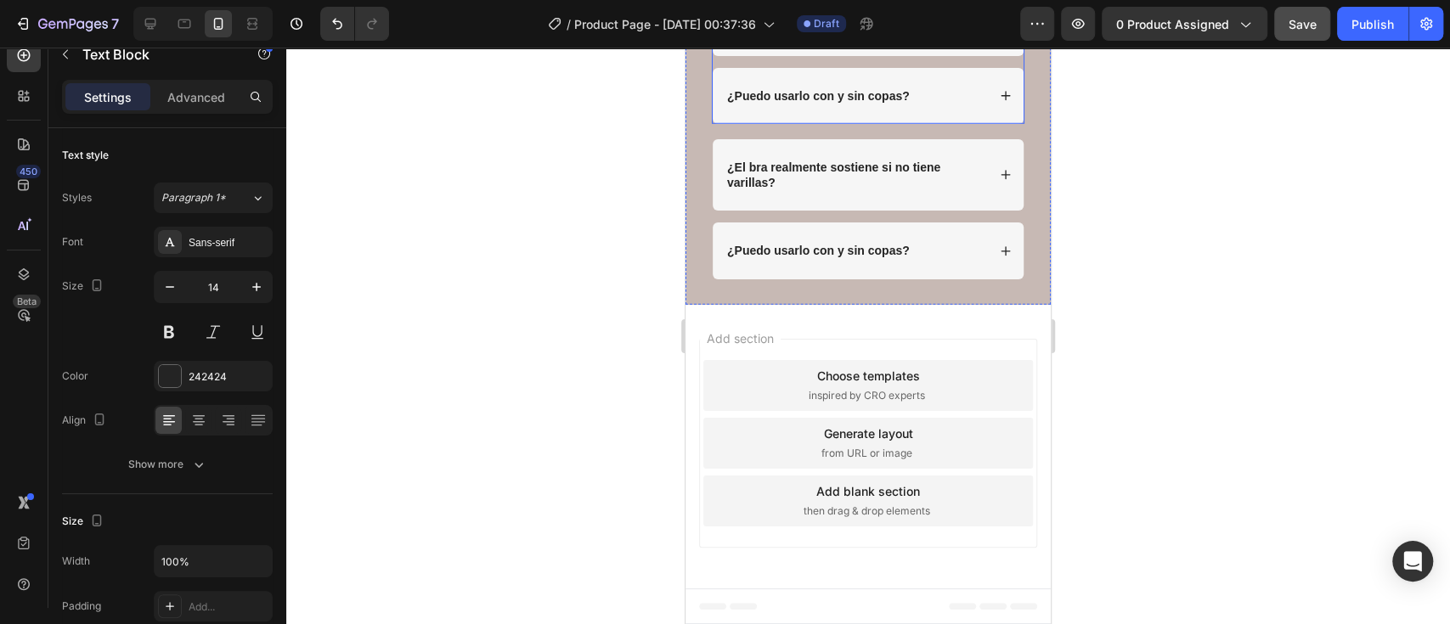
scroll to position [4127, 0]
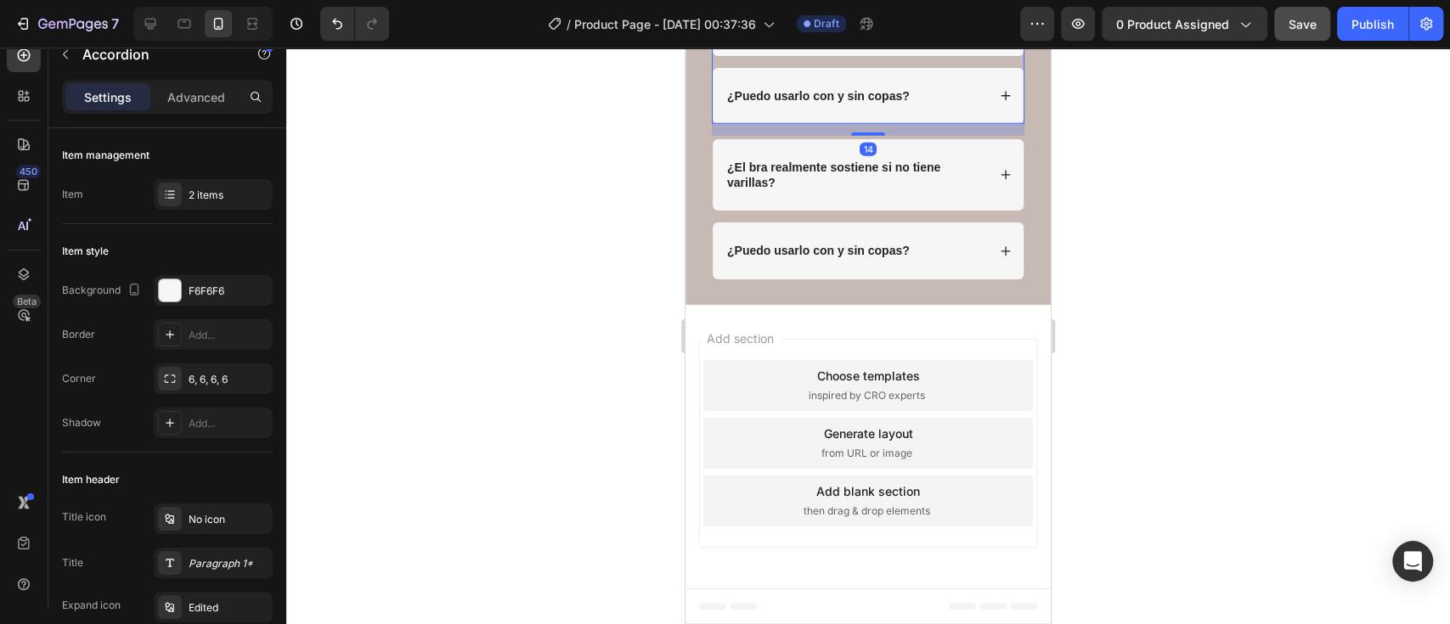
click at [820, 103] on strong "¿Puedo usarlo con y sin copas?" at bounding box center [818, 96] width 183 height 14
click at [1000, 102] on icon at bounding box center [1006, 96] width 12 height 12
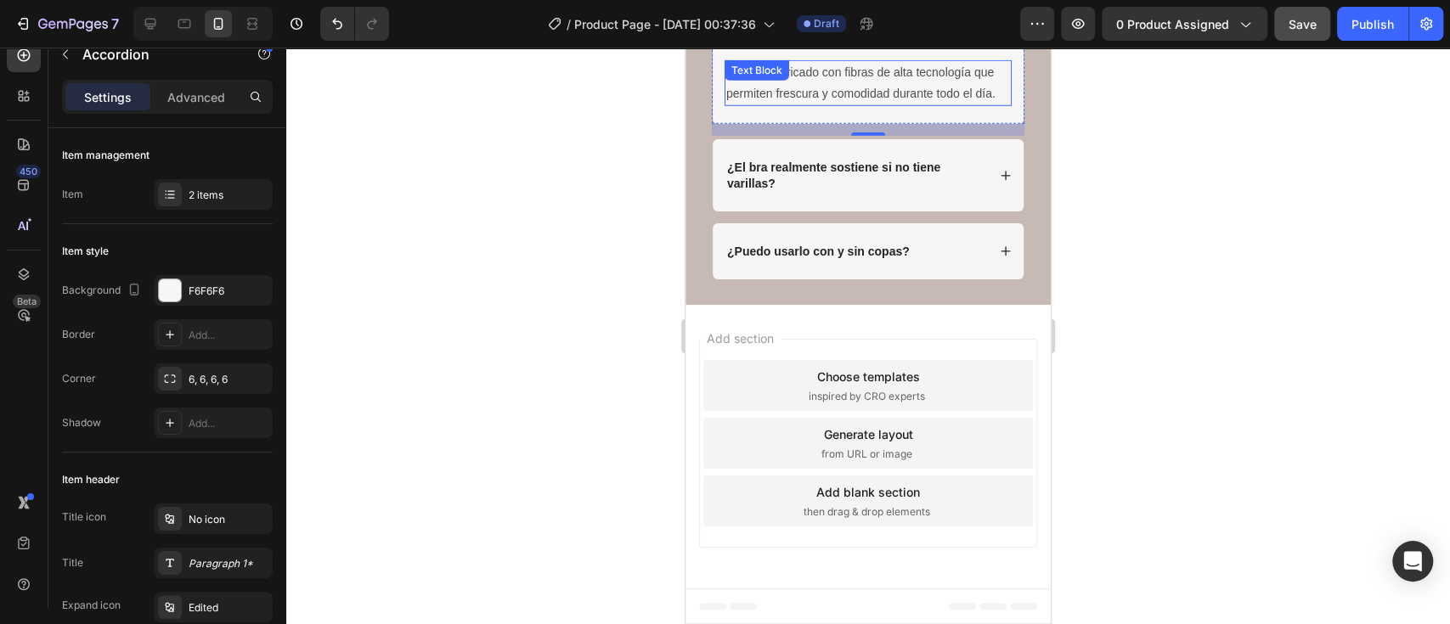
click at [805, 106] on div "Sí, está fabricado con fibras de alta tecnología que permiten frescura y comodi…" at bounding box center [867, 83] width 287 height 46
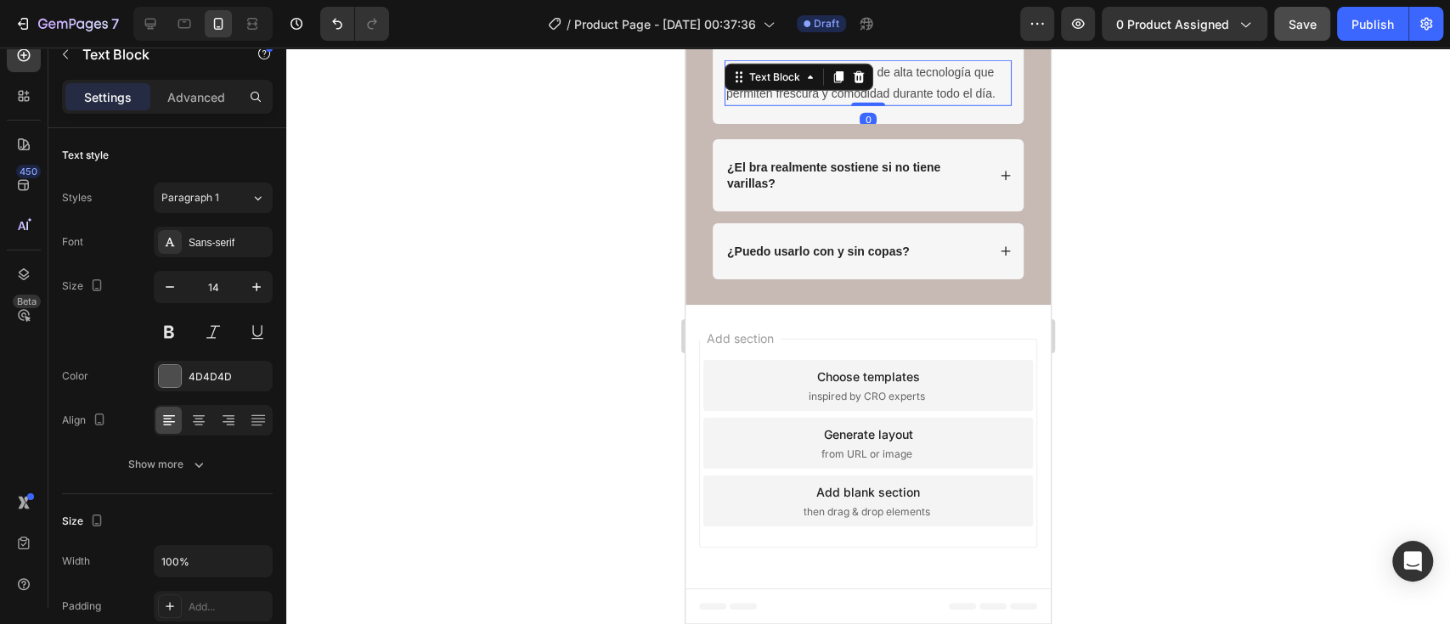
click at [805, 84] on icon at bounding box center [810, 77] width 14 height 14
click at [872, 104] on p "Sí, está fabricado con fibras de alta tecnología que permiten frescura y comodi…" at bounding box center [868, 83] width 284 height 42
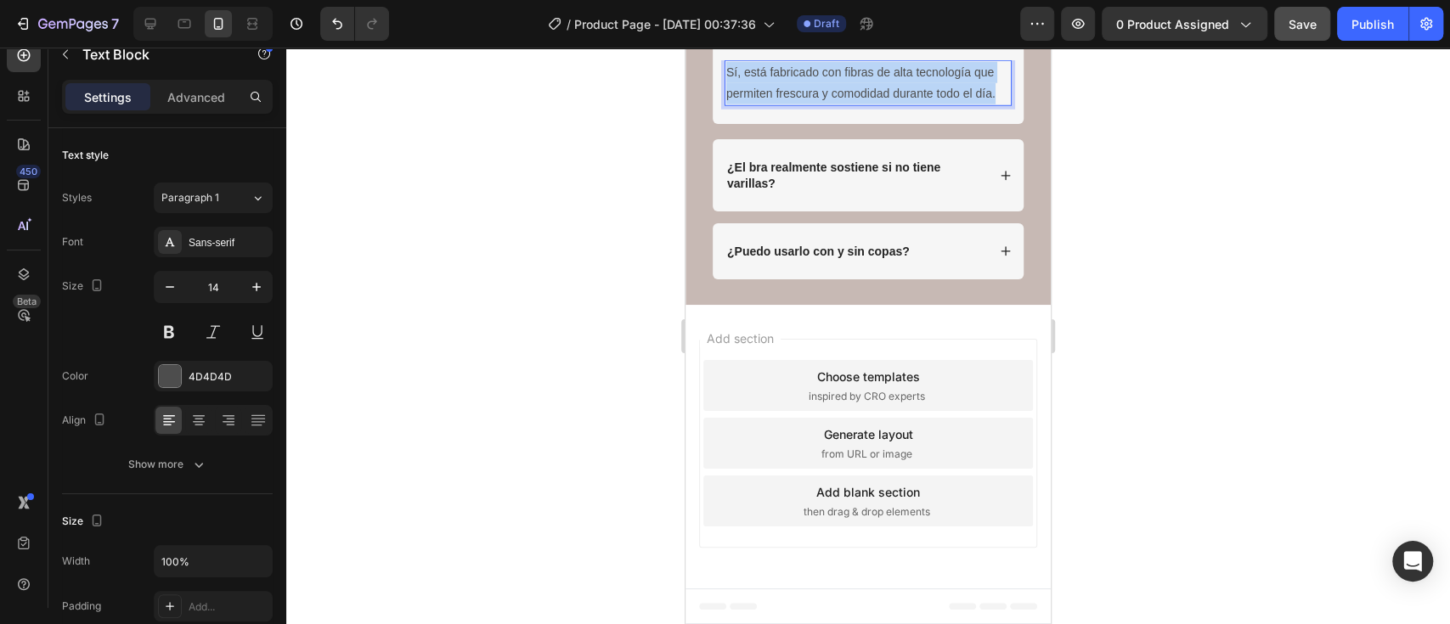
click at [872, 104] on p "Sí, está fabricado con fibras de alta tecnología que permiten frescura y comodi…" at bounding box center [868, 83] width 284 height 42
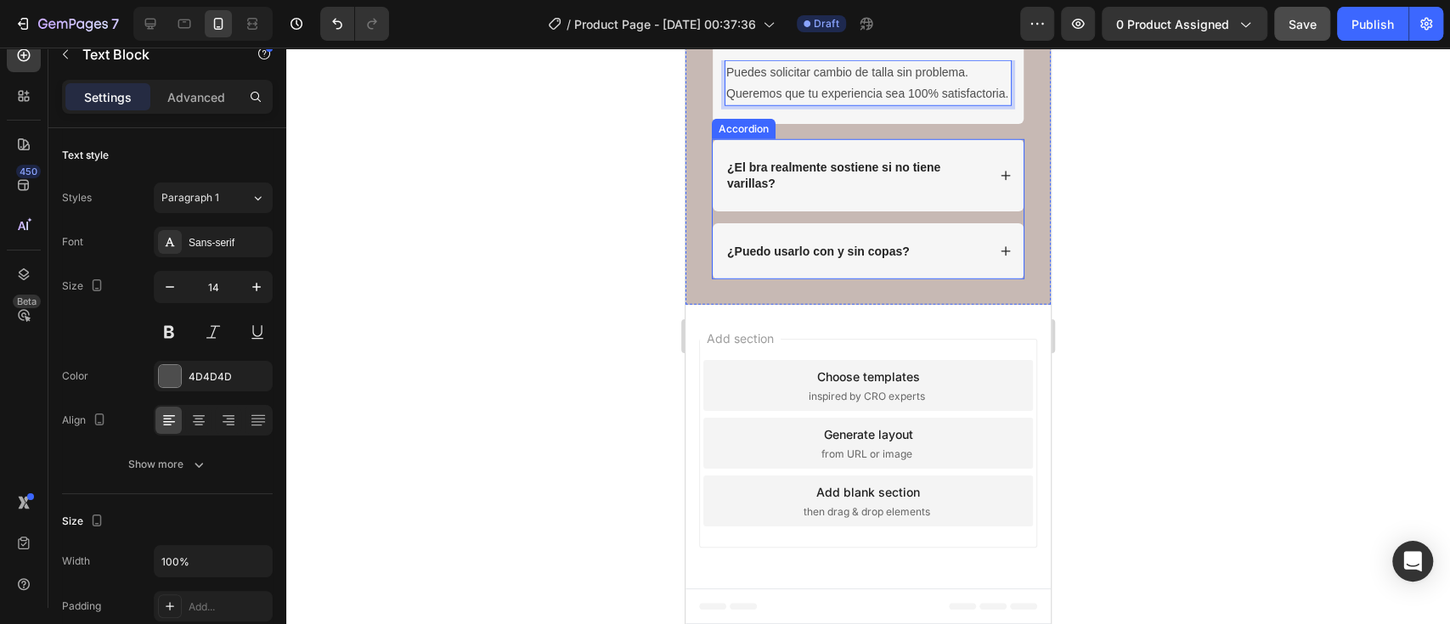
click at [777, 190] on p "¿El bra realmente sostiene si no tiene varillas?" at bounding box center [855, 175] width 256 height 31
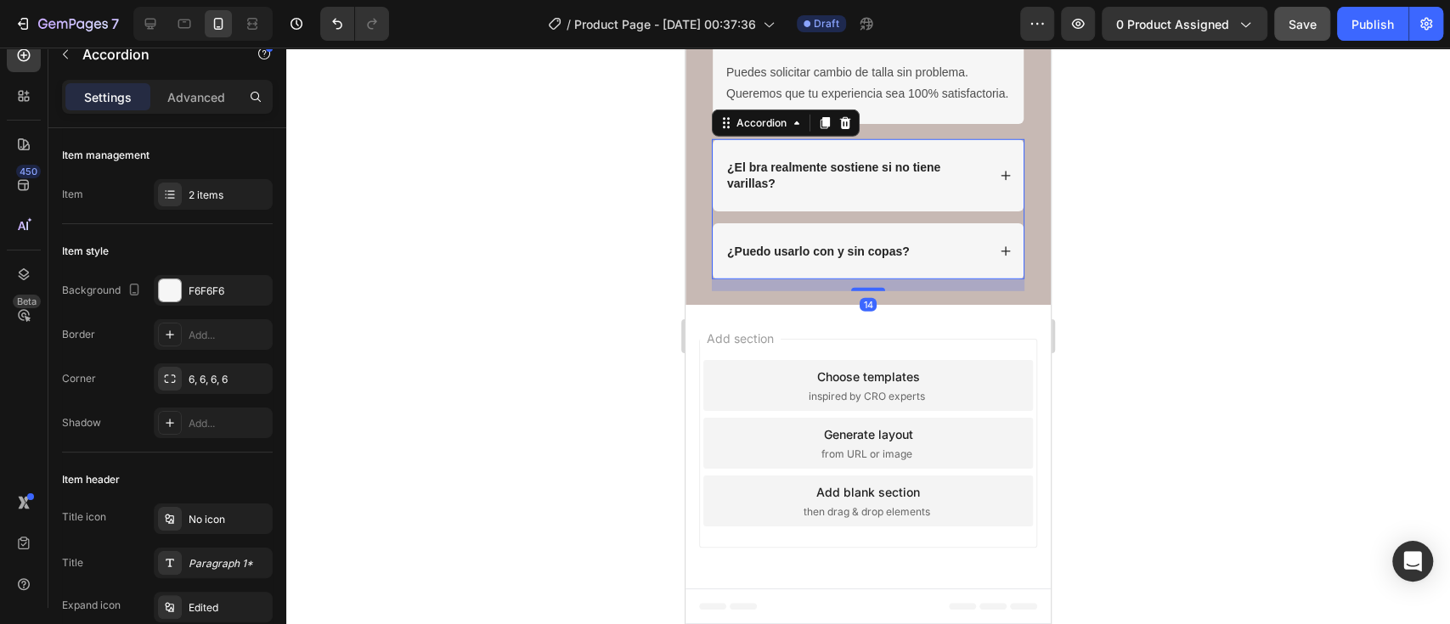
click at [777, 190] on p "¿El bra realmente sostiene si no tiene varillas?" at bounding box center [855, 175] width 256 height 31
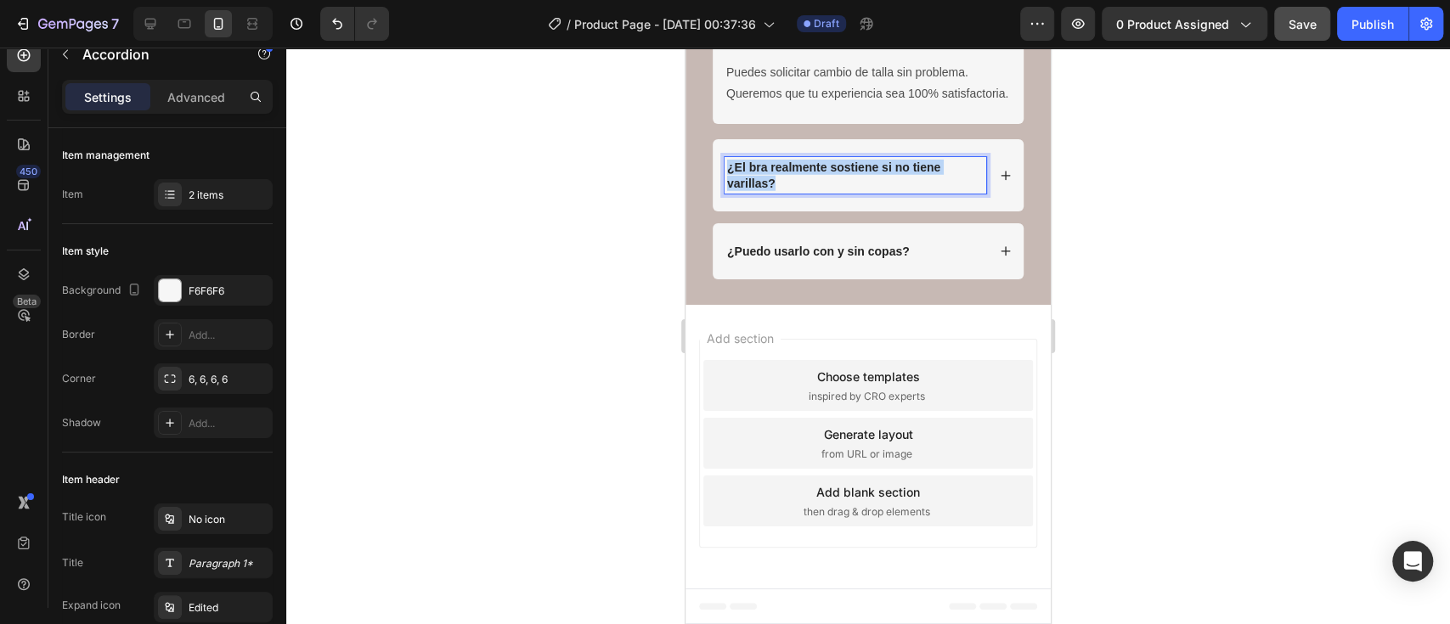
click at [777, 190] on p "¿El bra realmente sostiene si no tiene varillas?" at bounding box center [855, 175] width 256 height 31
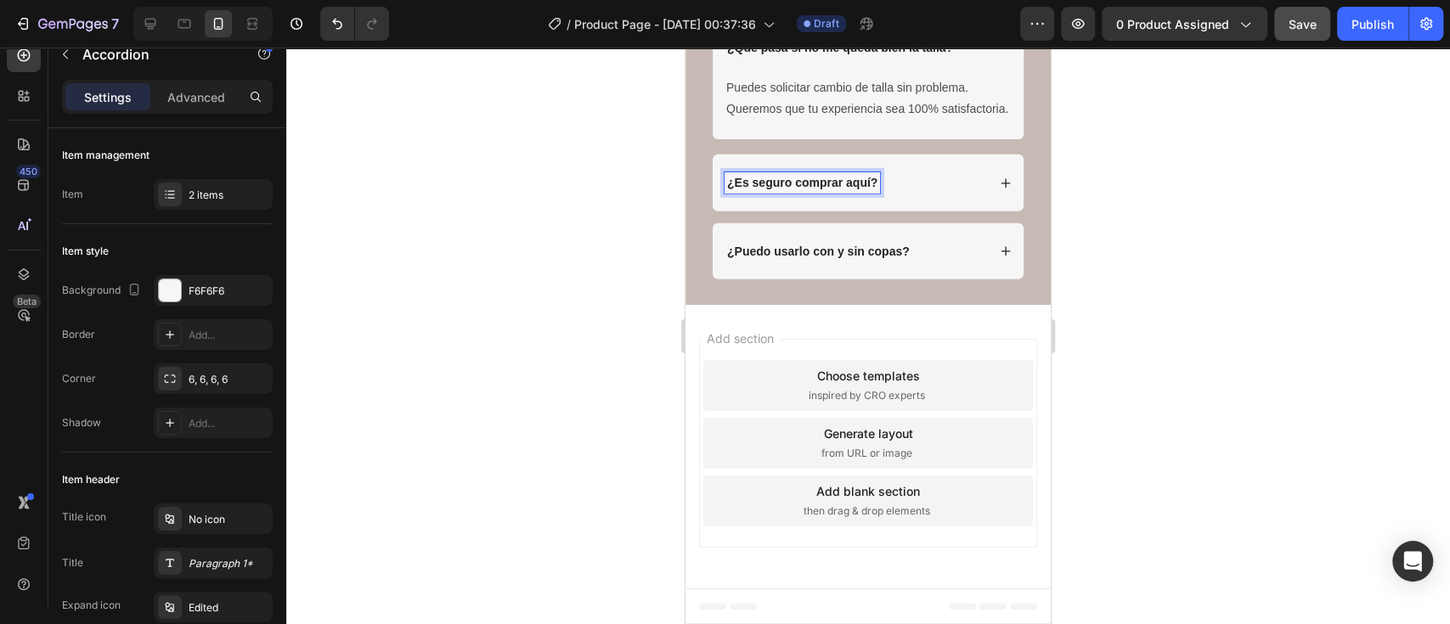
click at [977, 211] on div "¿Es seguro comprar aquí?" at bounding box center [868, 183] width 311 height 56
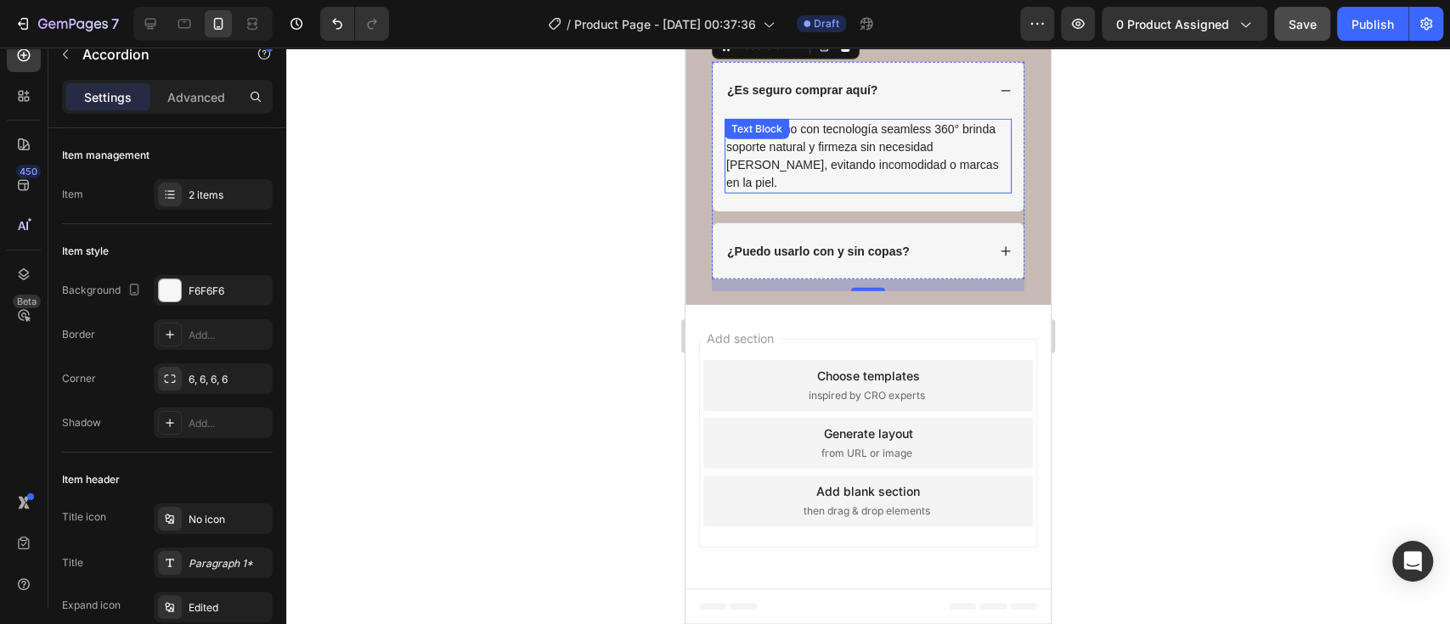
click at [877, 192] on p "Sí. Su diseño con tecnología seamless 360° brinda soporte natural y firmeza sin…" at bounding box center [868, 156] width 284 height 71
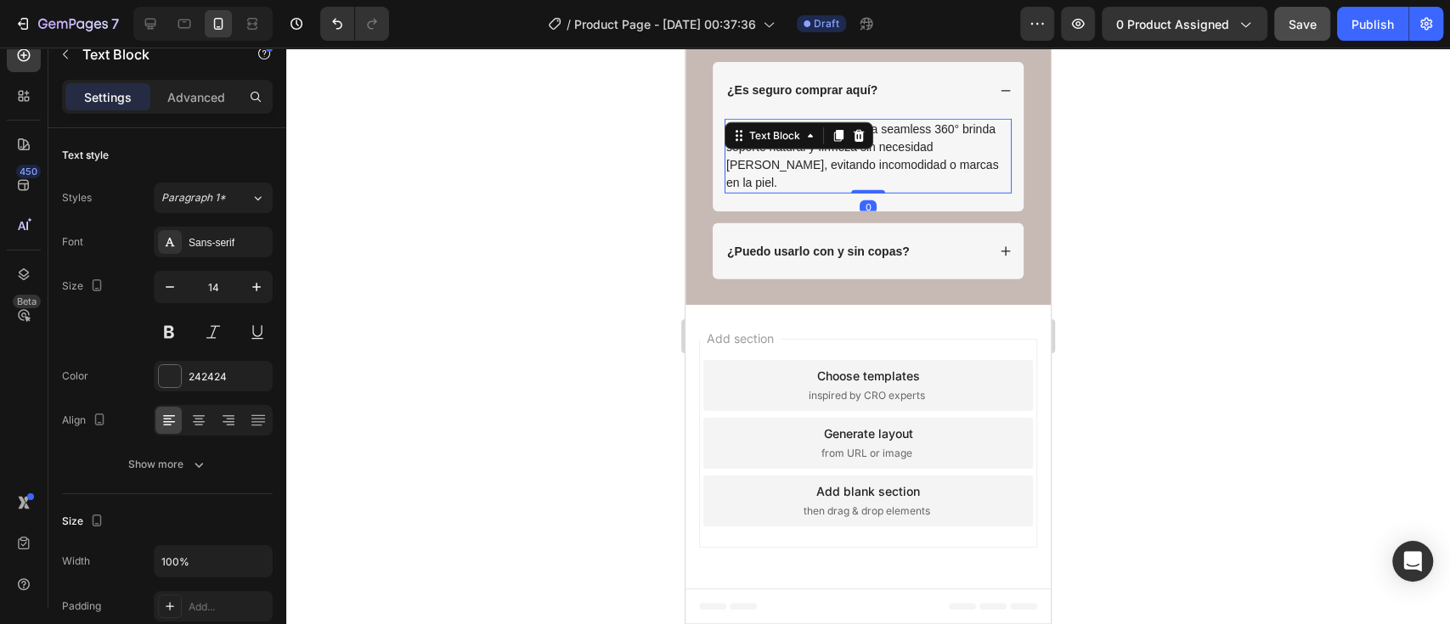
click at [877, 192] on p "Sí. Su diseño con tecnología seamless 360° brinda soporte natural y firmeza sin…" at bounding box center [868, 156] width 284 height 71
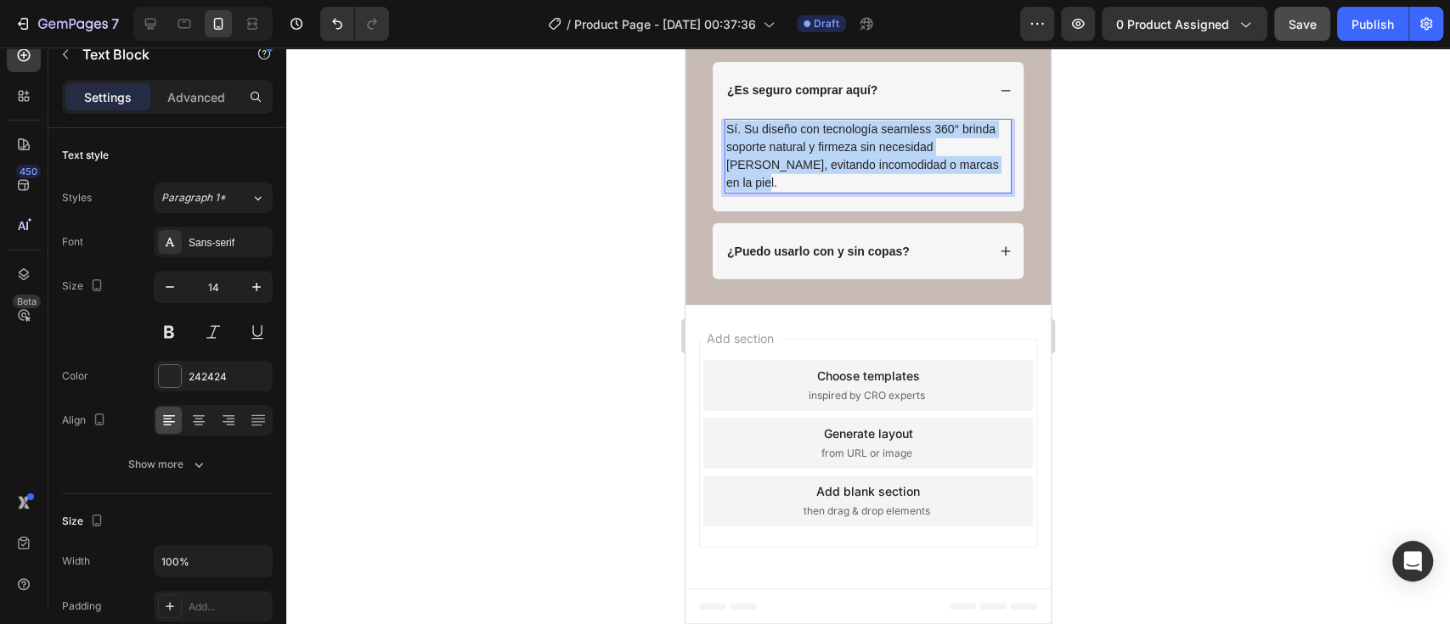
click at [877, 192] on p "Sí. Su diseño con tecnología seamless 360° brinda soporte natural y firmeza sin…" at bounding box center [868, 156] width 284 height 71
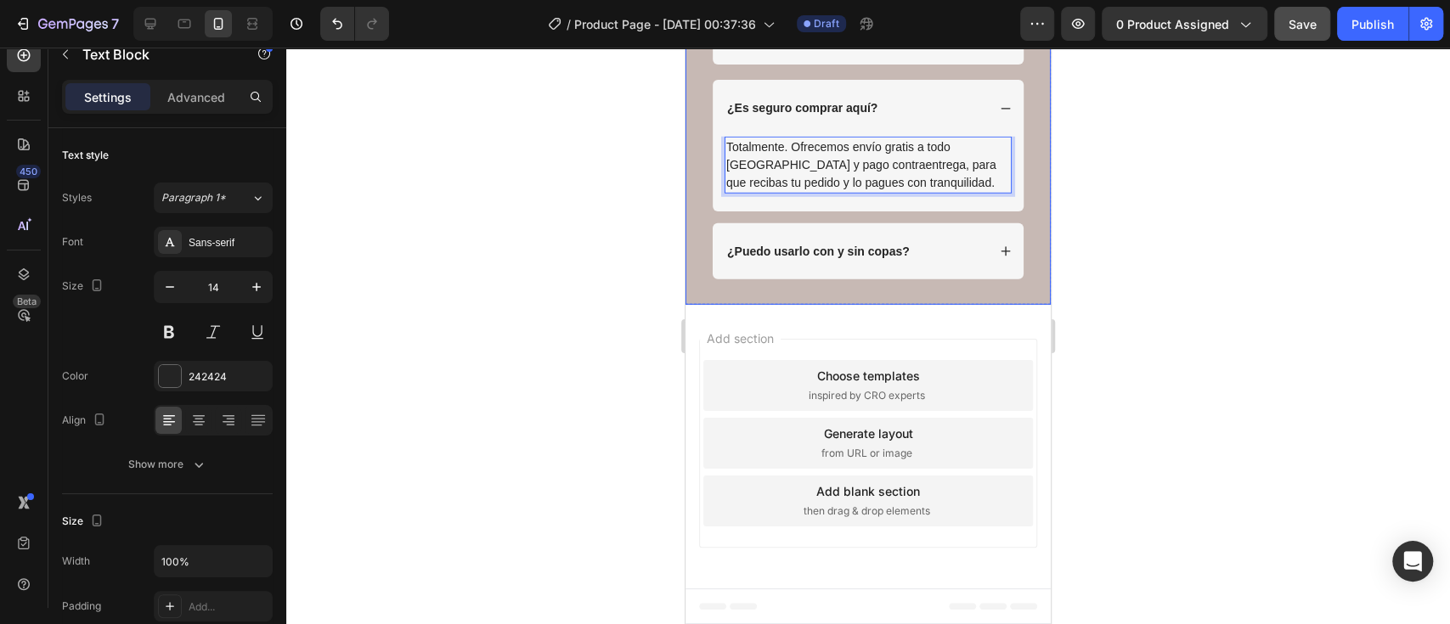
click at [1180, 457] on div at bounding box center [867, 336] width 1163 height 577
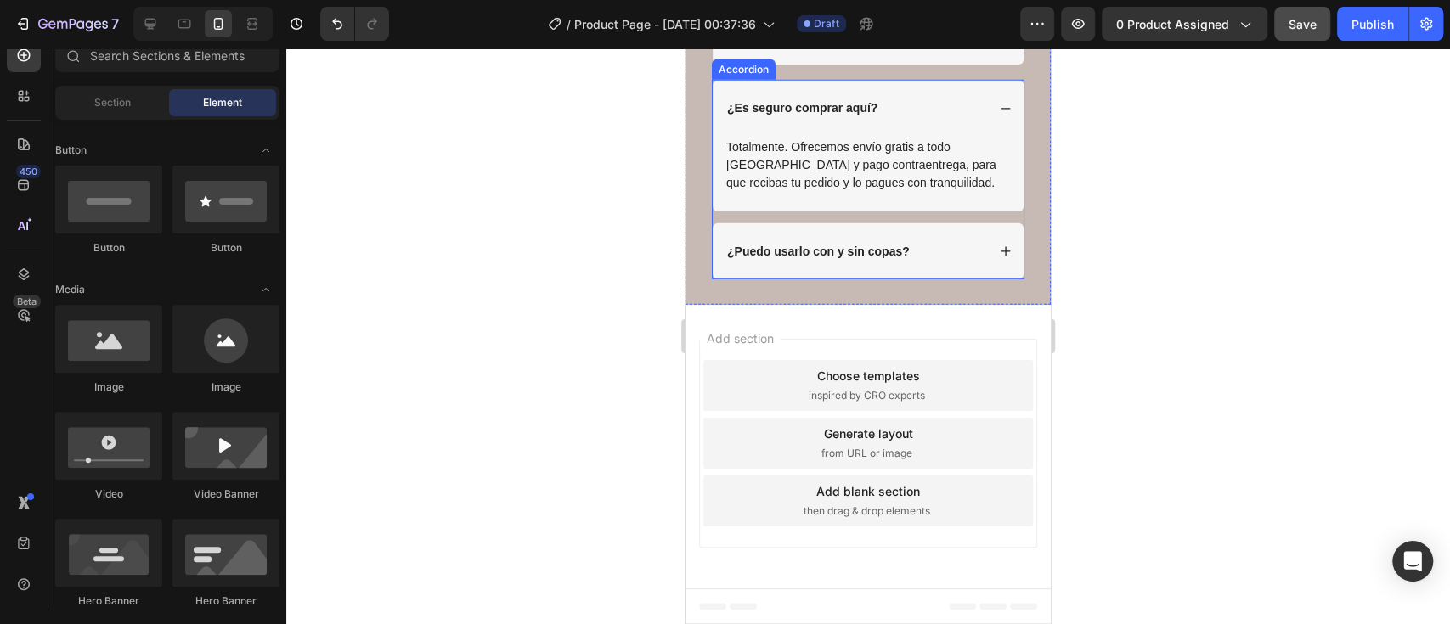
click at [965, 279] on div "¿Puedo usarlo con y sin copas?" at bounding box center [868, 251] width 311 height 56
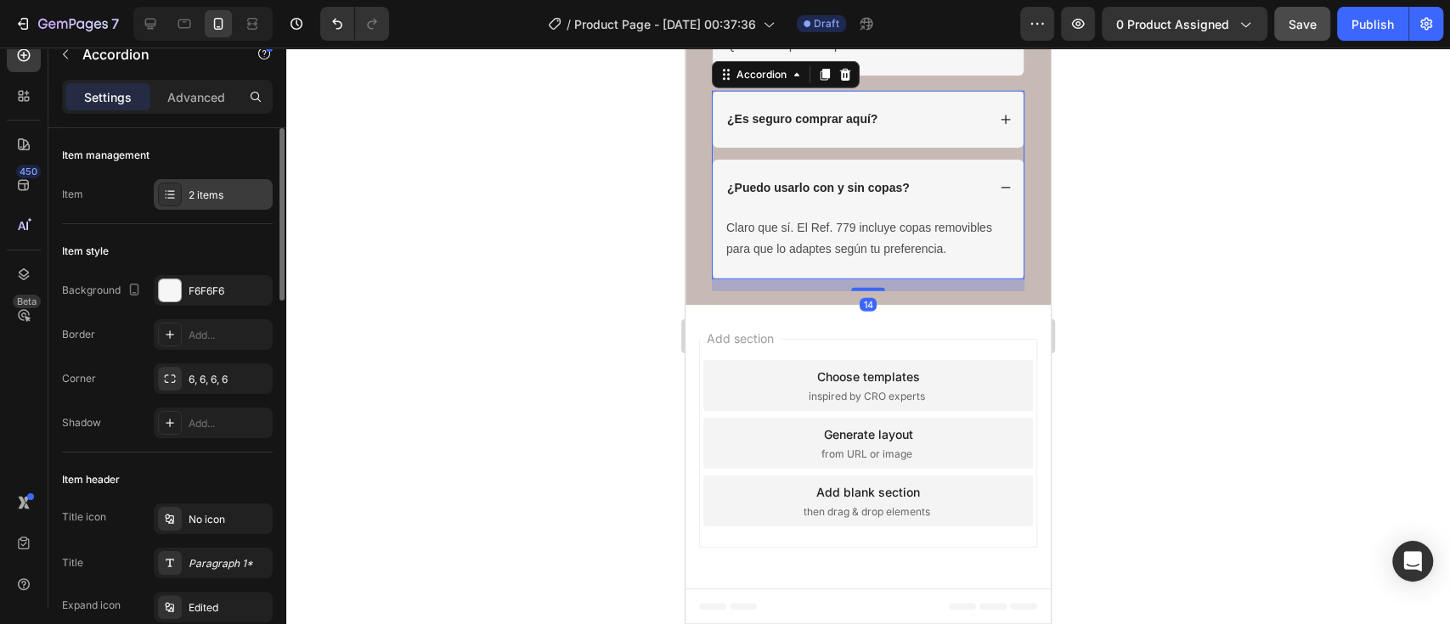
click at [204, 189] on div "2 items" at bounding box center [229, 195] width 80 height 15
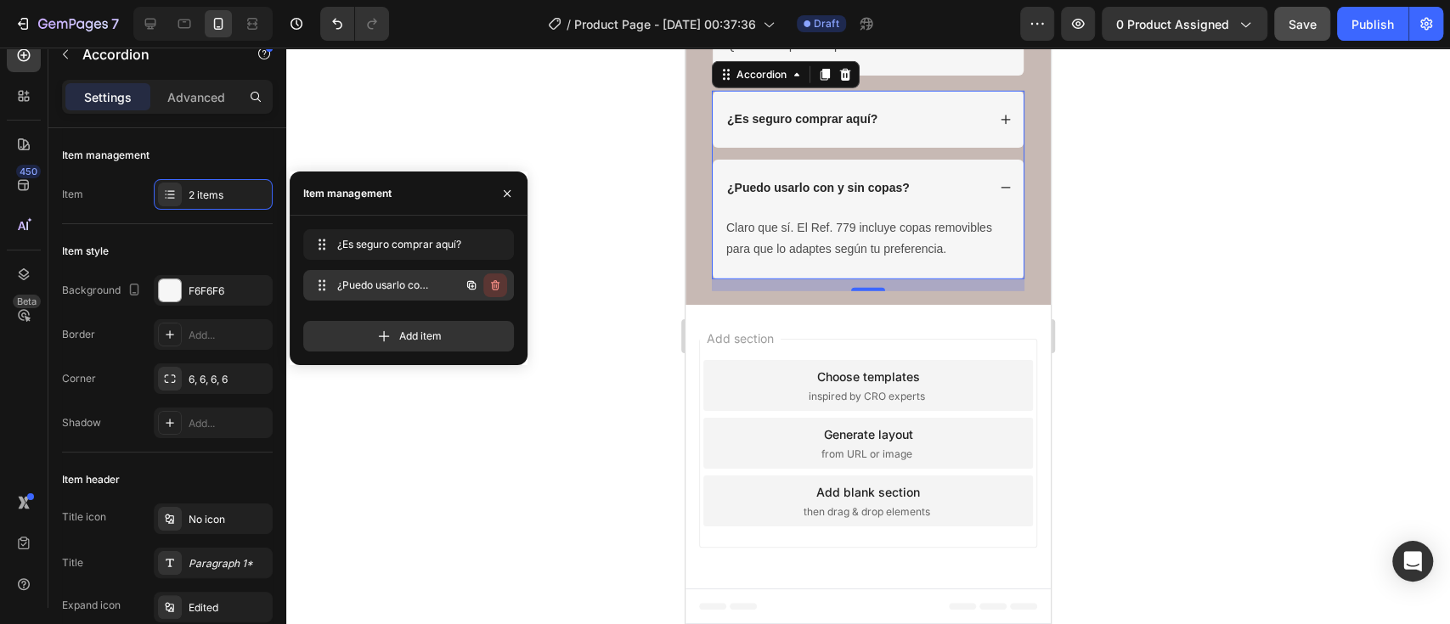
click at [493, 282] on icon "button" at bounding box center [495, 285] width 8 height 10
click at [494, 282] on div "Delete" at bounding box center [483, 285] width 31 height 15
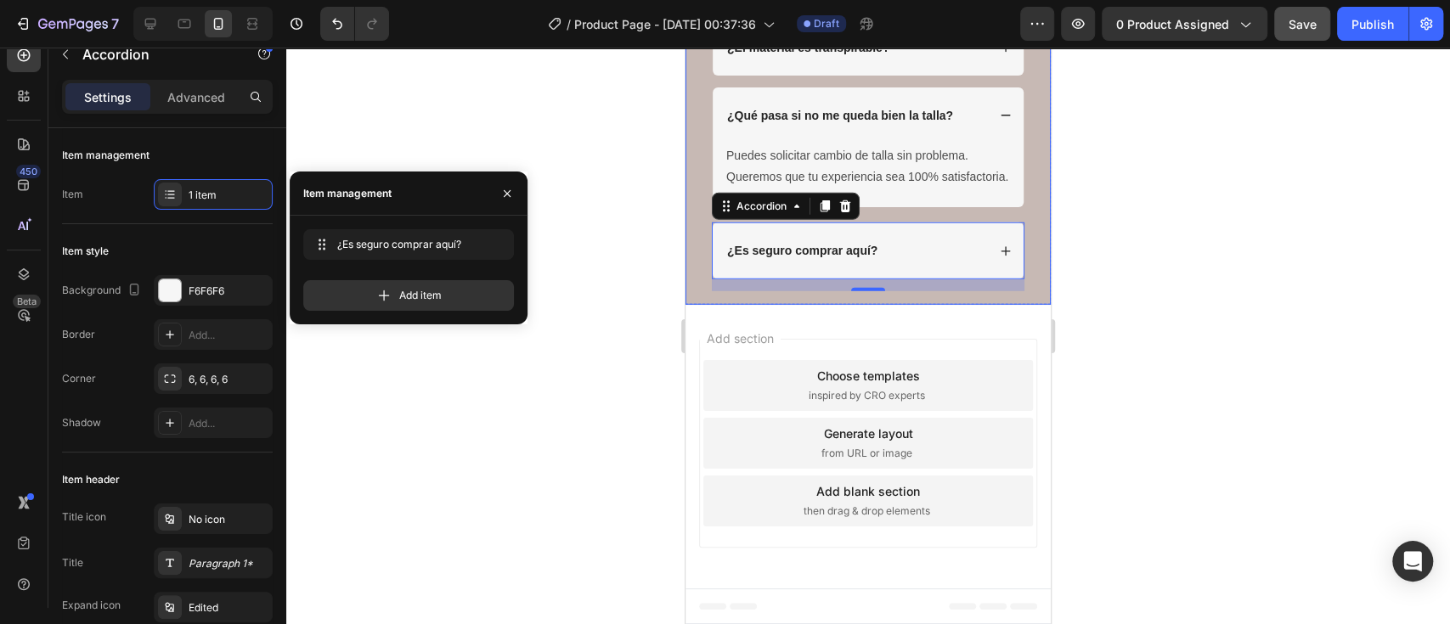
click at [1225, 352] on div at bounding box center [867, 336] width 1163 height 577
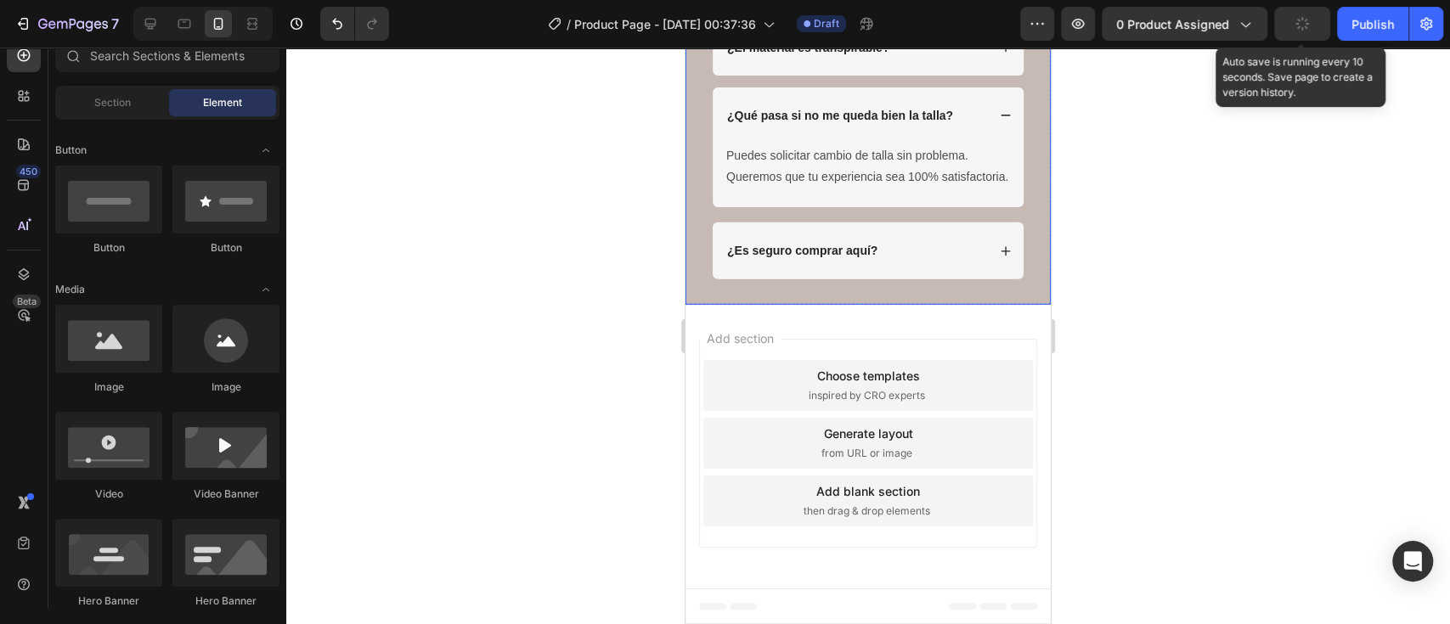
click at [1298, 33] on button "button" at bounding box center [1302, 24] width 56 height 34
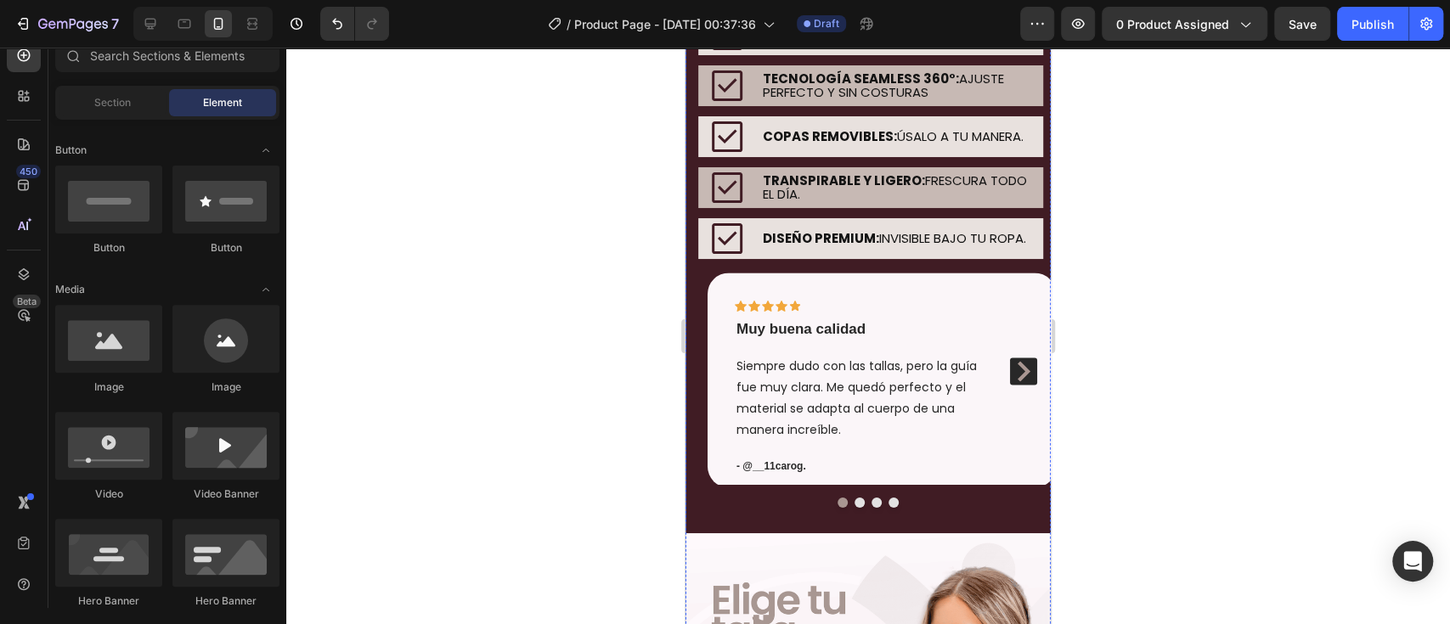
scroll to position [1637, 0]
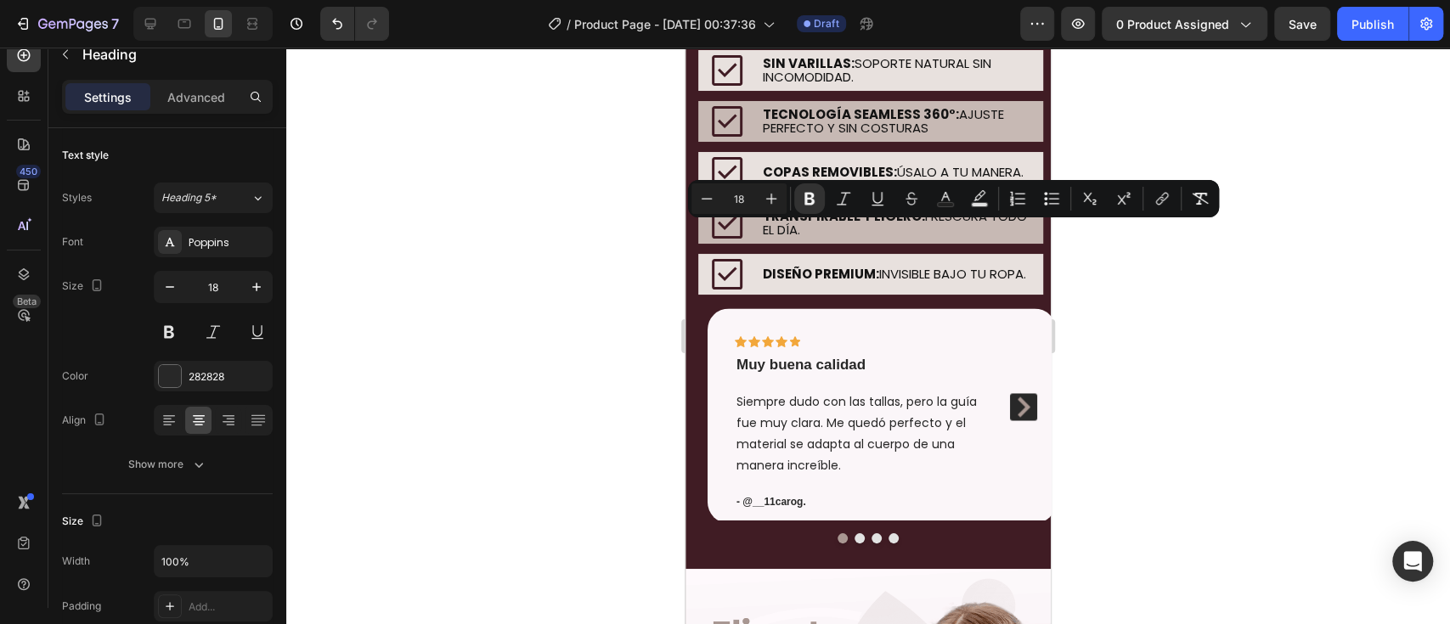
drag, startPoint x: 983, startPoint y: 234, endPoint x: 730, endPoint y: 232, distance: 252.2
click at [974, 207] on button "Text Background Color" at bounding box center [979, 198] width 31 height 31
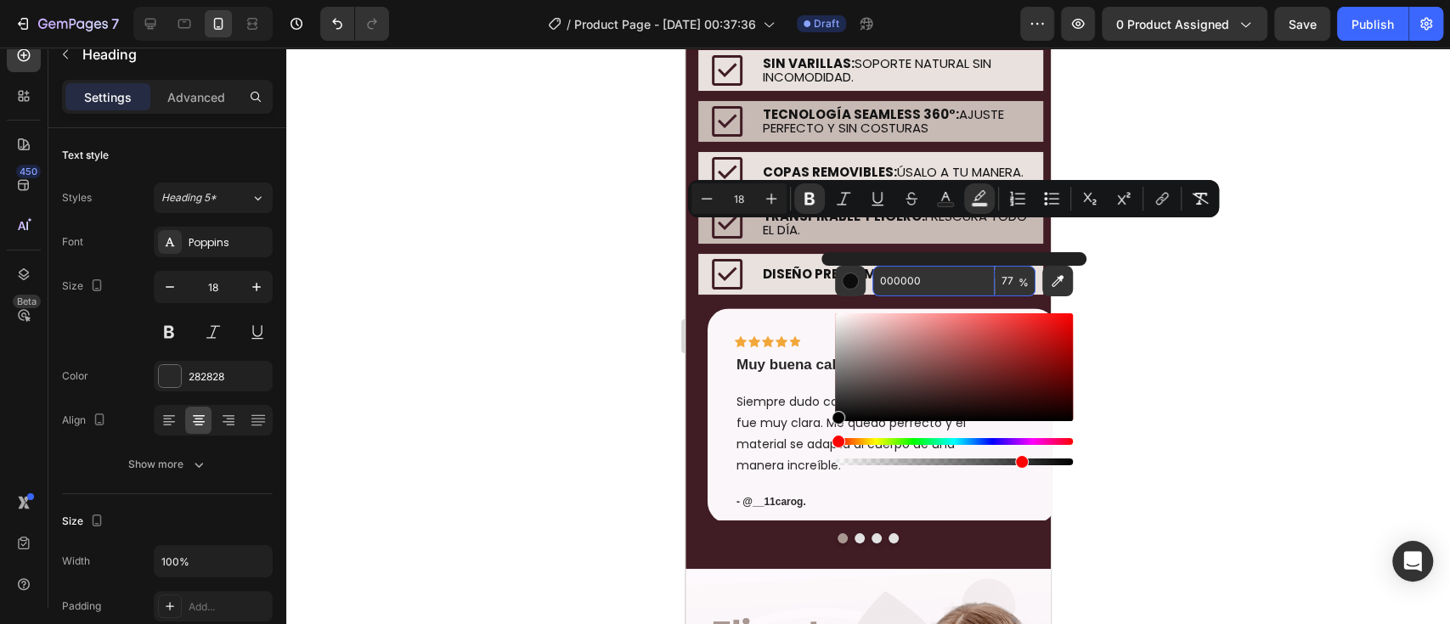
click at [904, 280] on input "000000" at bounding box center [933, 281] width 122 height 31
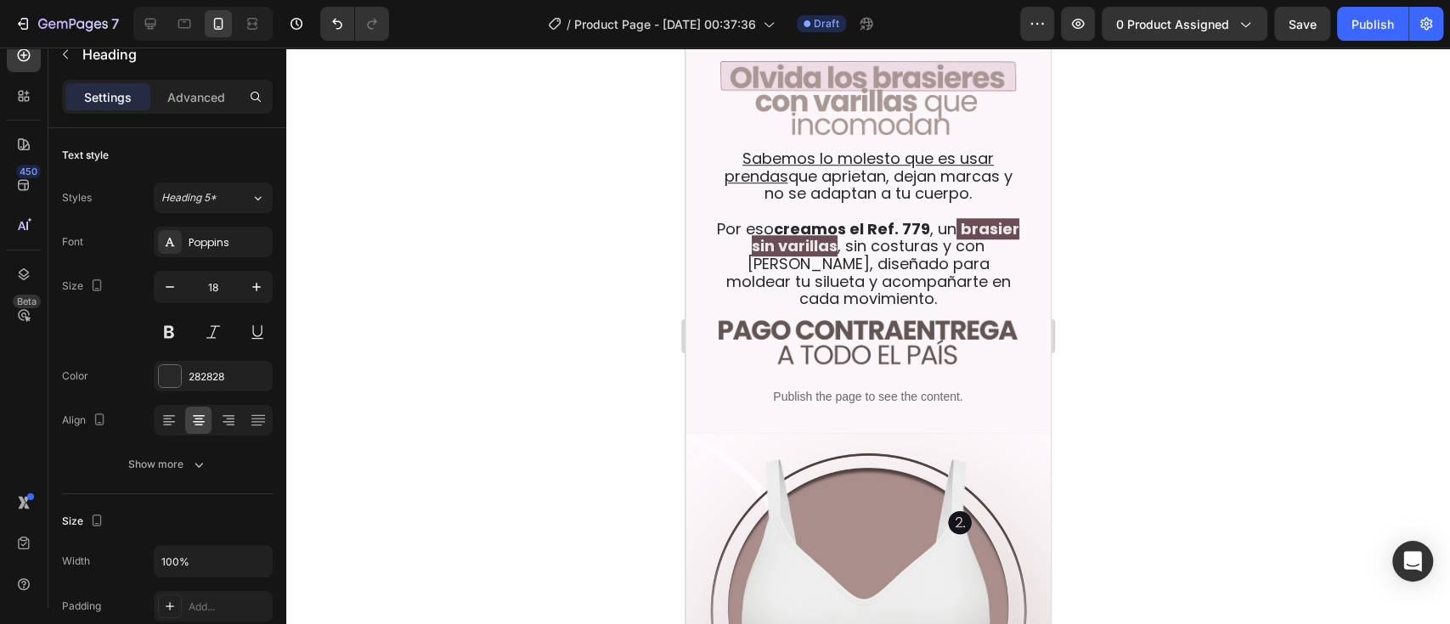
scroll to position [580, 0]
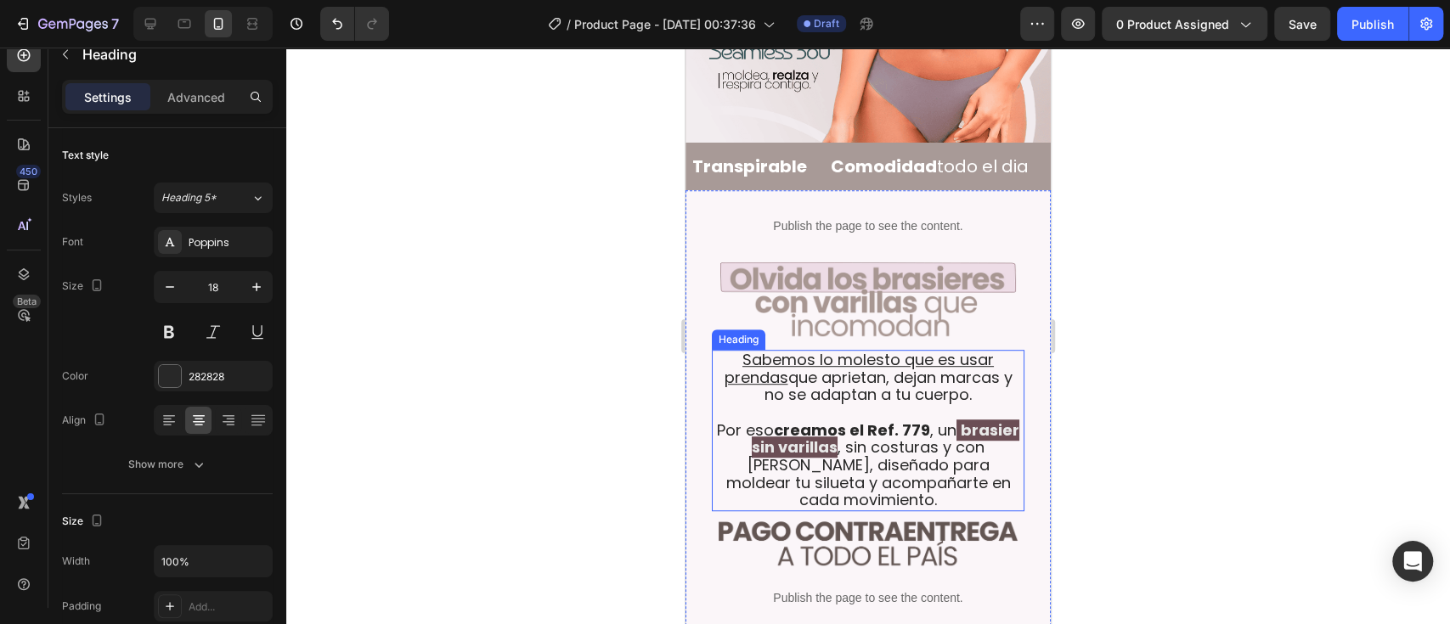
click at [803, 420] on strong "brasier sin varillas" at bounding box center [886, 439] width 268 height 39
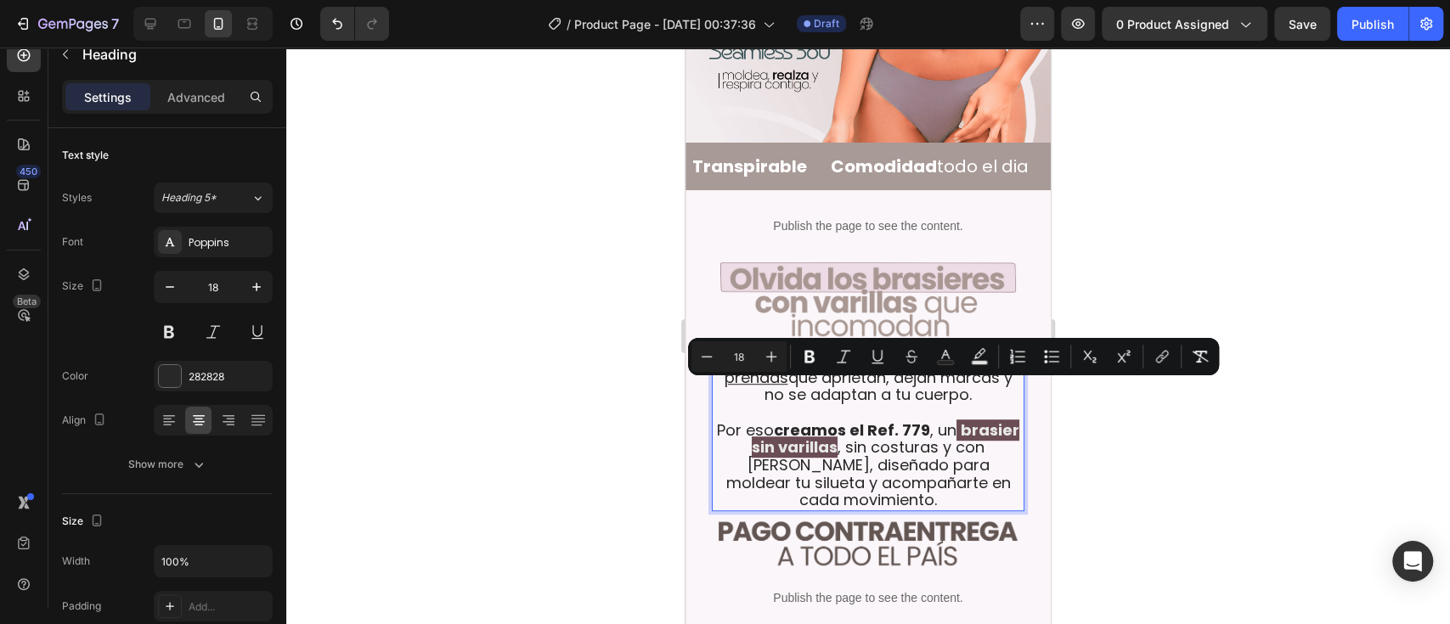
click at [803, 420] on strong "brasier sin varillas" at bounding box center [886, 439] width 268 height 39
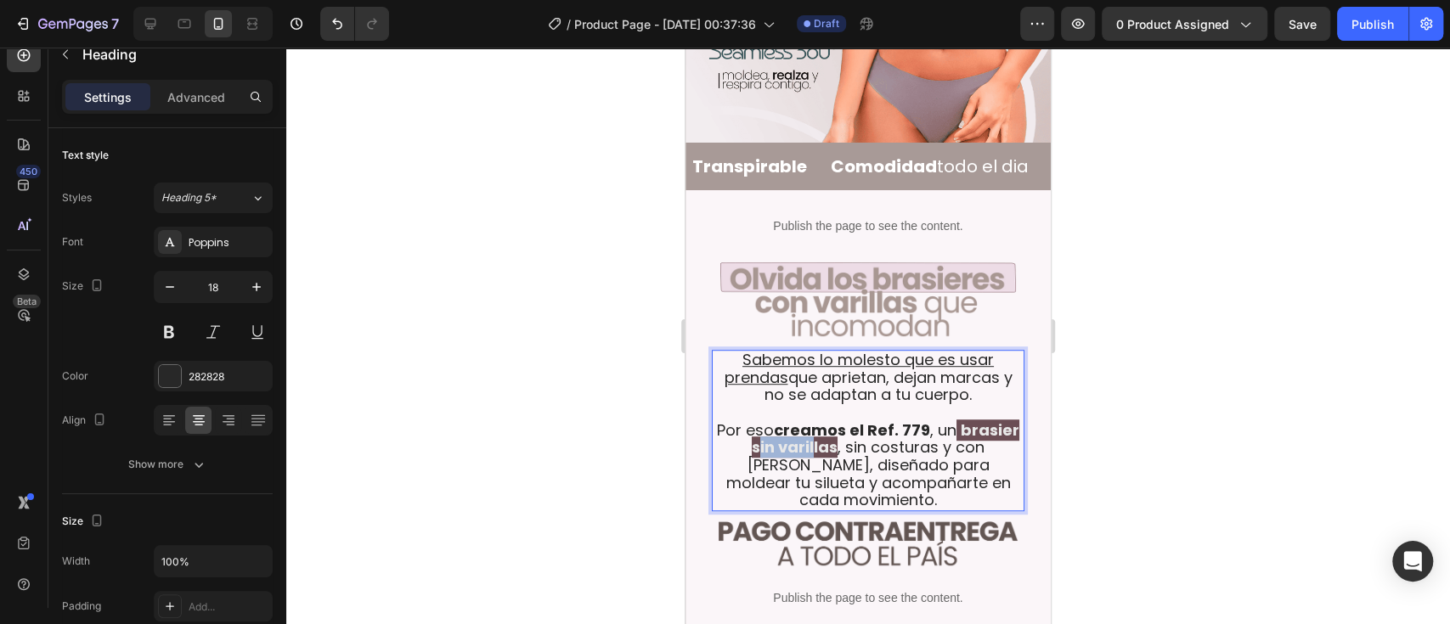
drag, startPoint x: 837, startPoint y: 412, endPoint x: 776, endPoint y: 409, distance: 61.2
click at [776, 420] on strong "brasier sin varillas" at bounding box center [886, 439] width 268 height 39
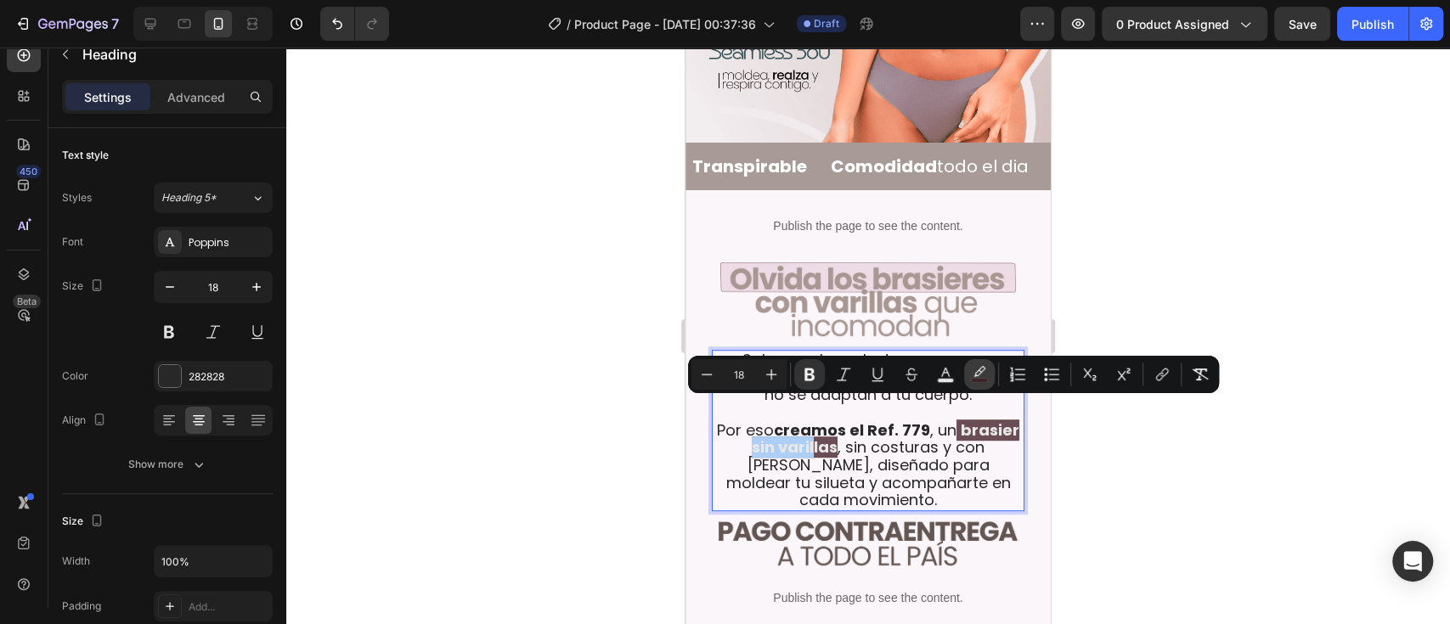
click at [982, 383] on button "color" at bounding box center [979, 374] width 31 height 31
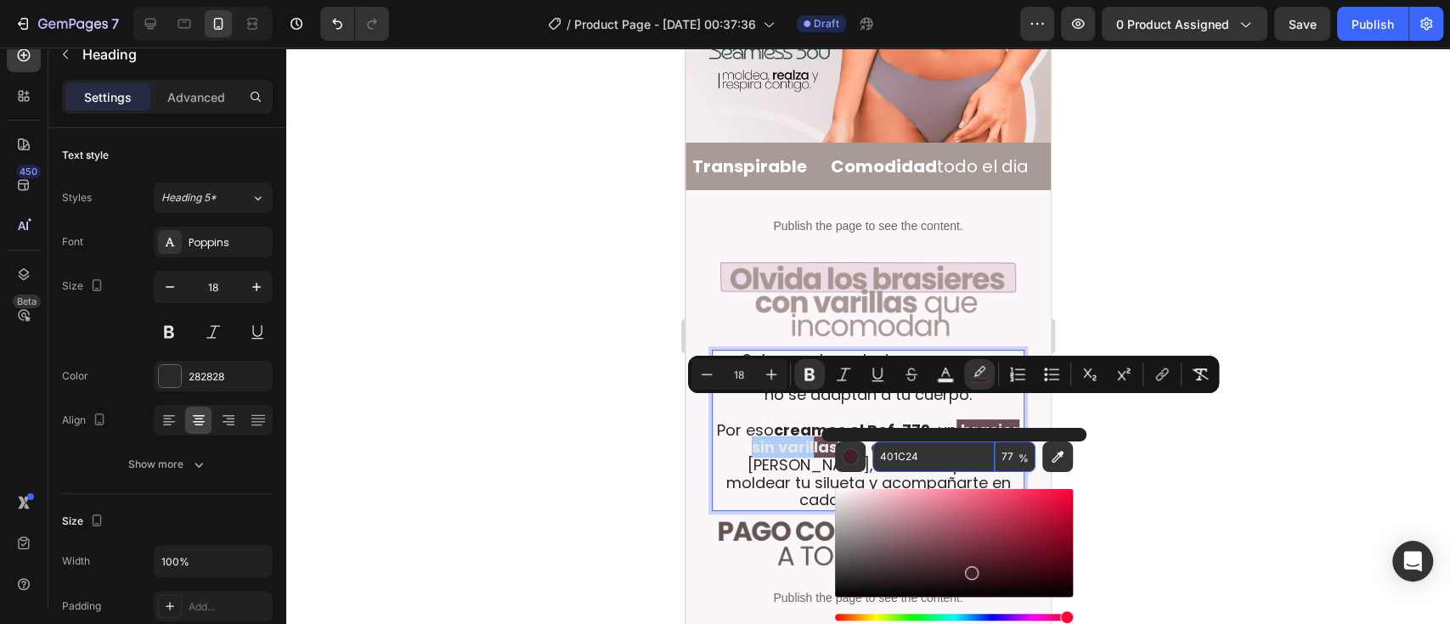
click at [928, 461] on input "401C24" at bounding box center [933, 457] width 122 height 31
click at [1245, 460] on div at bounding box center [867, 336] width 1163 height 577
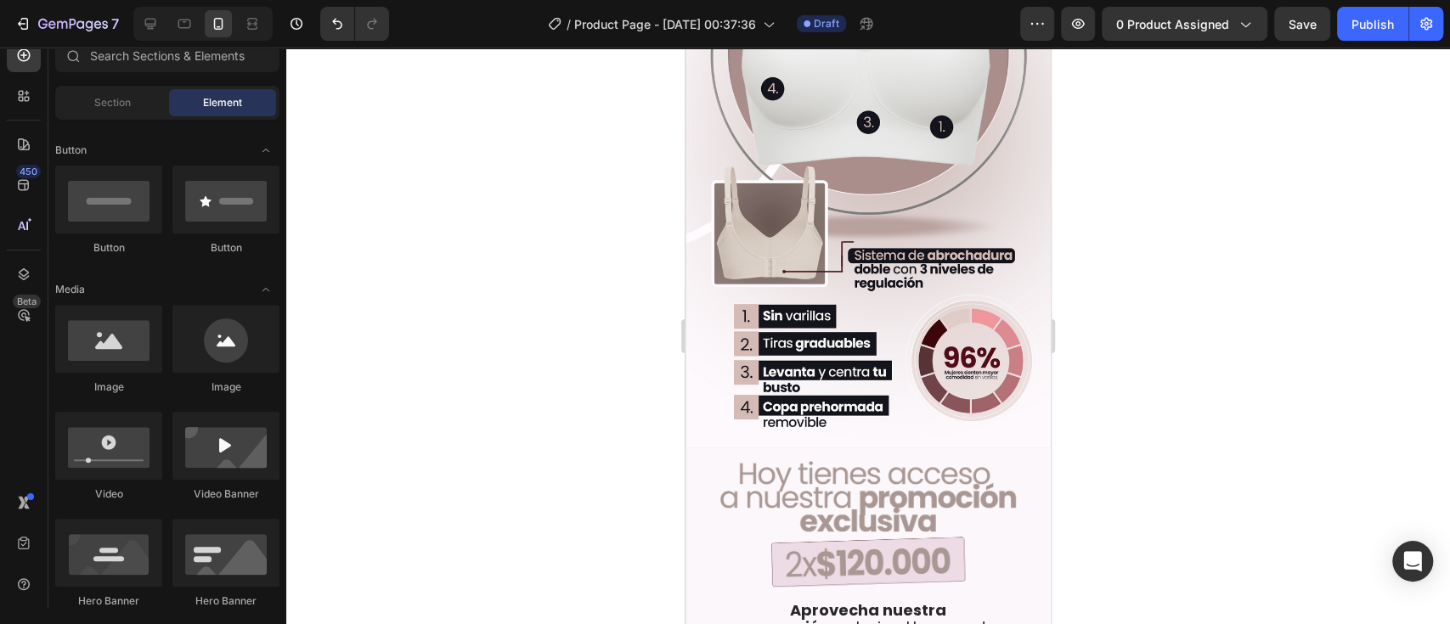
scroll to position [1562, 0]
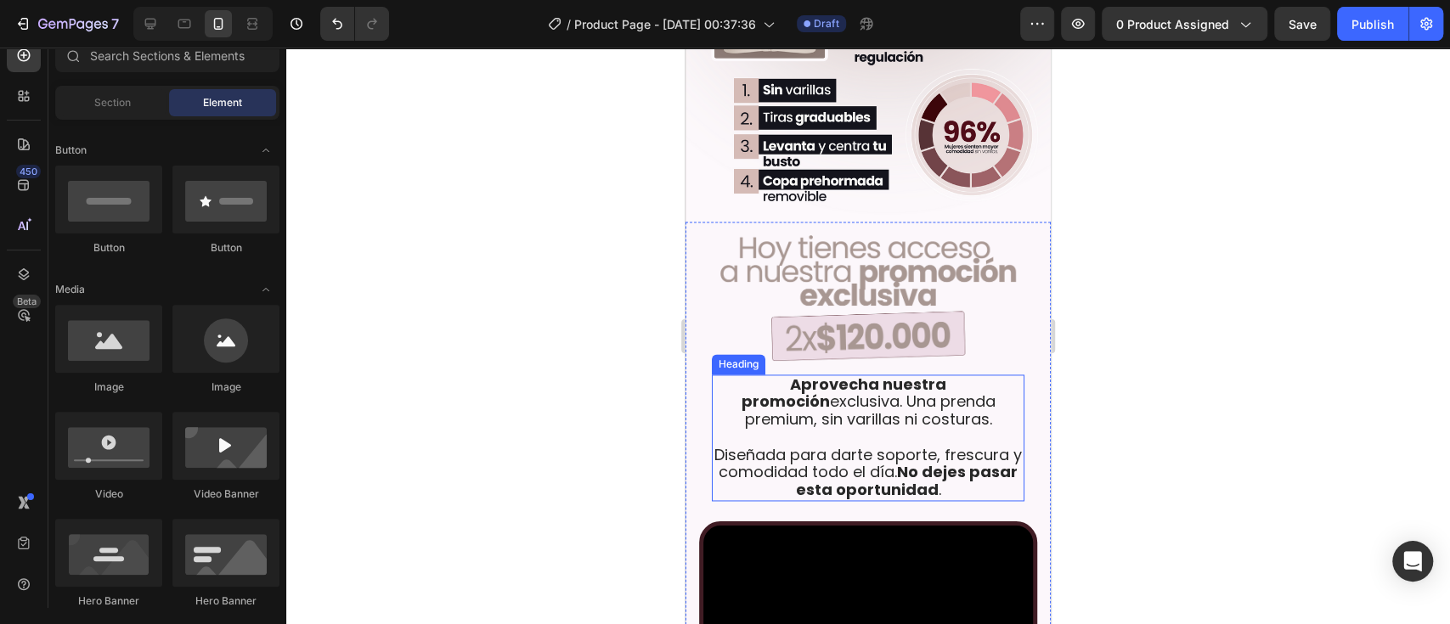
click at [865, 376] on p "⁠⁠⁠⁠⁠⁠⁠ Aprovecha nuestra promoción exclusiva. Una prenda premium, sin varillas…" at bounding box center [867, 437] width 309 height 123
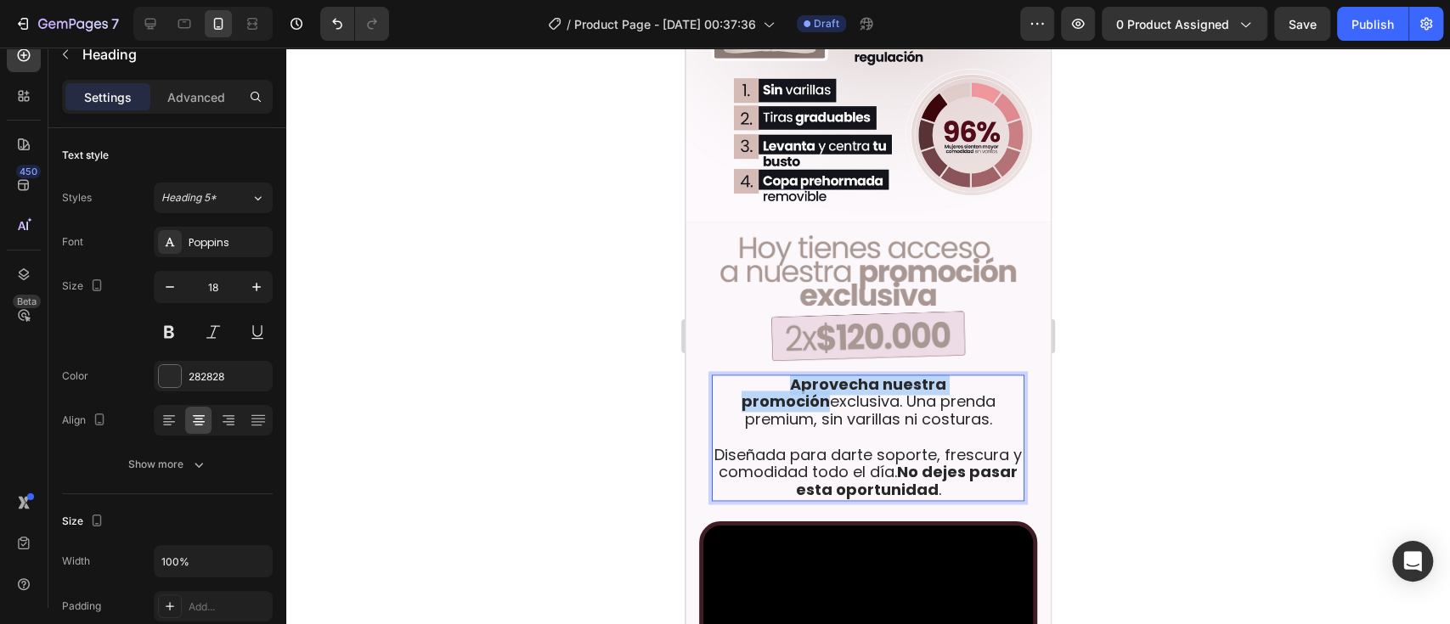
drag, startPoint x: 740, startPoint y: 309, endPoint x: 984, endPoint y: 310, distance: 244.6
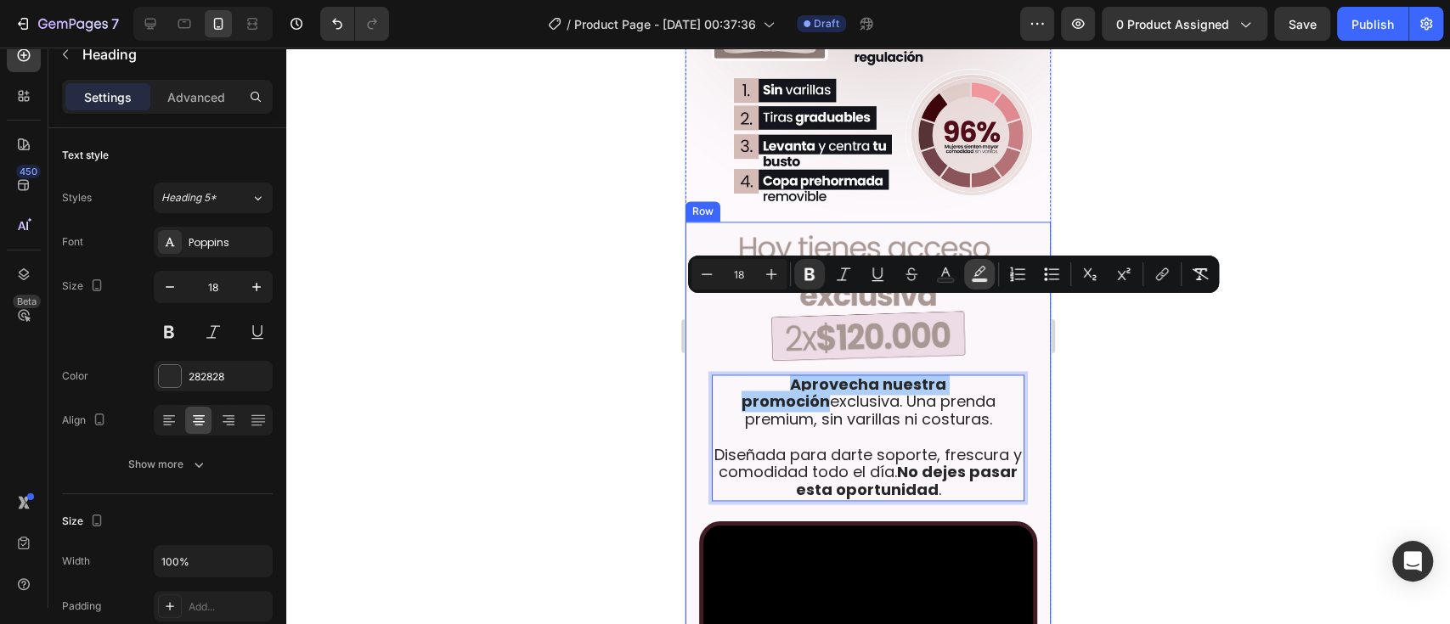
click at [982, 285] on button "Text Background Color" at bounding box center [979, 274] width 31 height 31
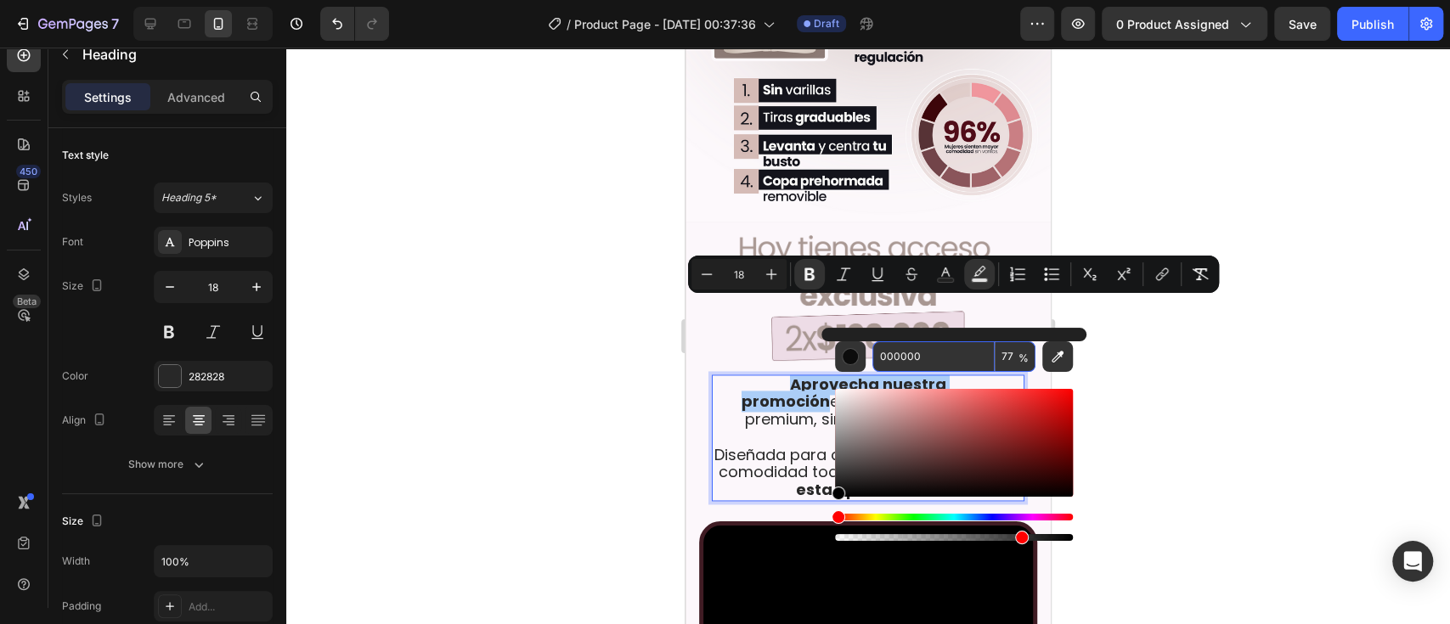
click at [904, 358] on input "000000" at bounding box center [933, 356] width 122 height 31
paste input "401C24"
type input "401C24"
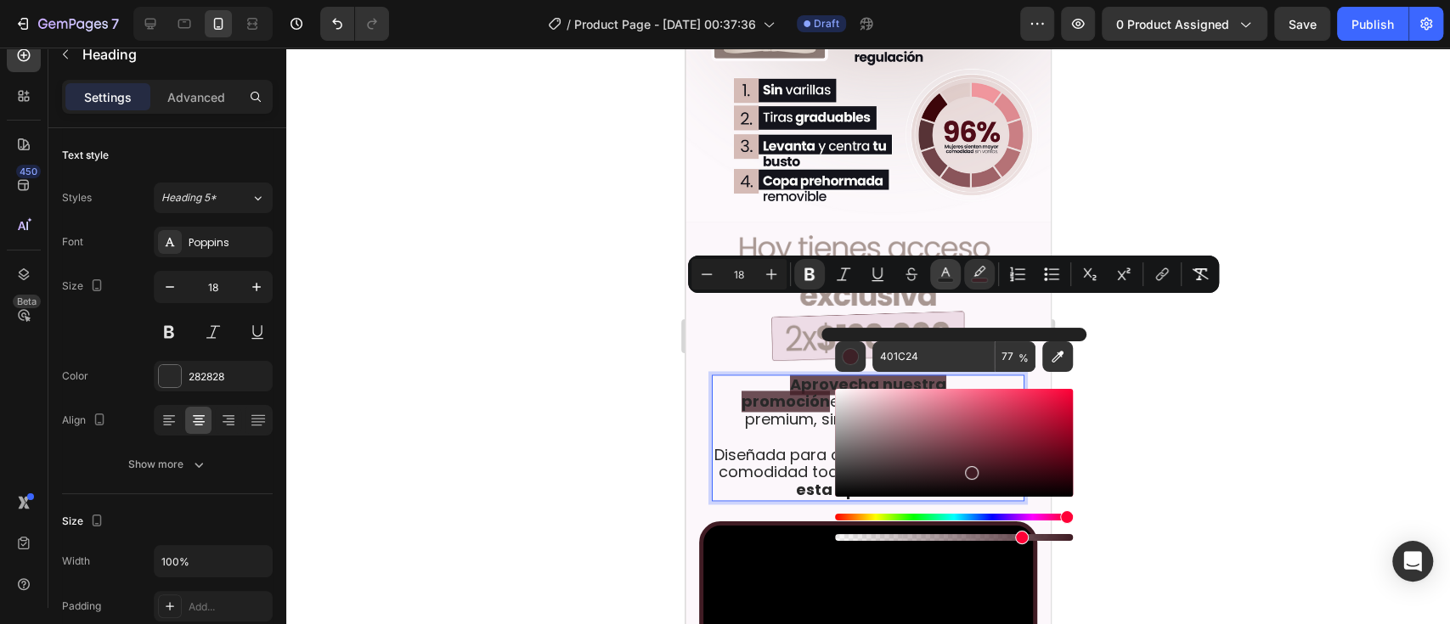
click at [944, 268] on icon "Editor contextual toolbar" at bounding box center [945, 274] width 17 height 17
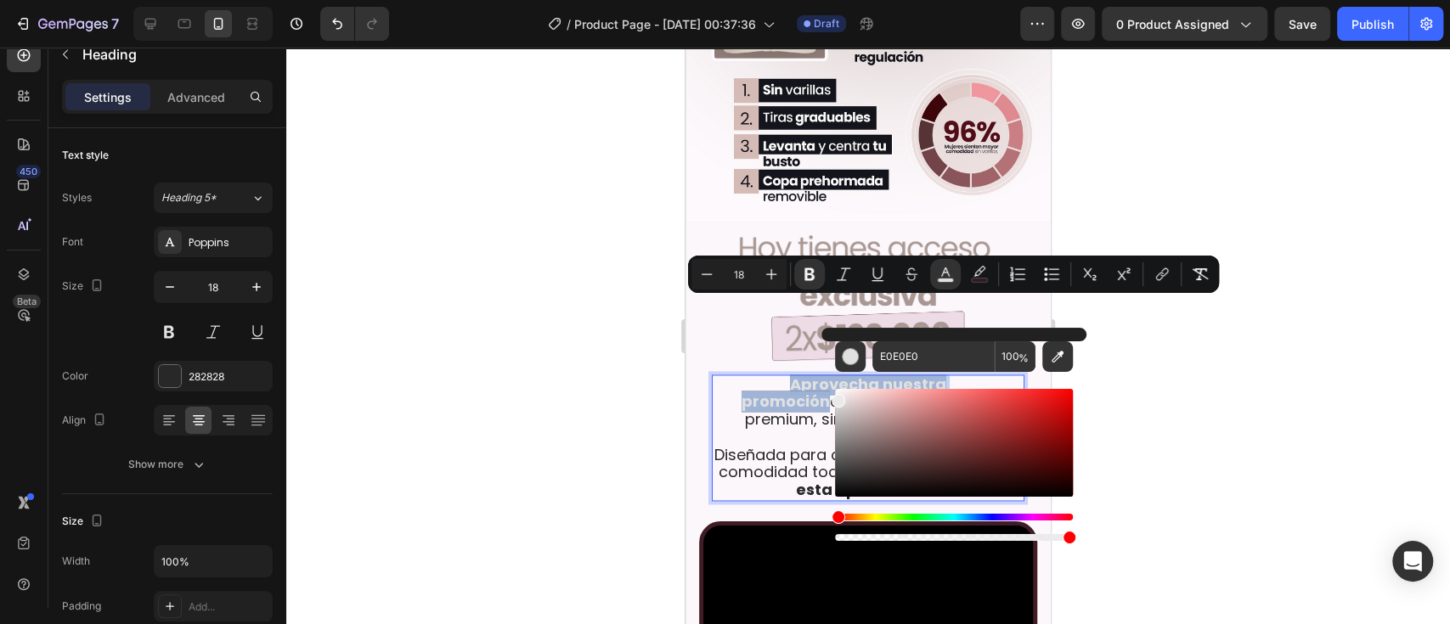
type input "EAEAEA"
drag, startPoint x: 848, startPoint y: 404, endPoint x: 828, endPoint y: 397, distance: 21.0
click at [828, 397] on div "EAEAEA 100 %" at bounding box center [953, 436] width 265 height 217
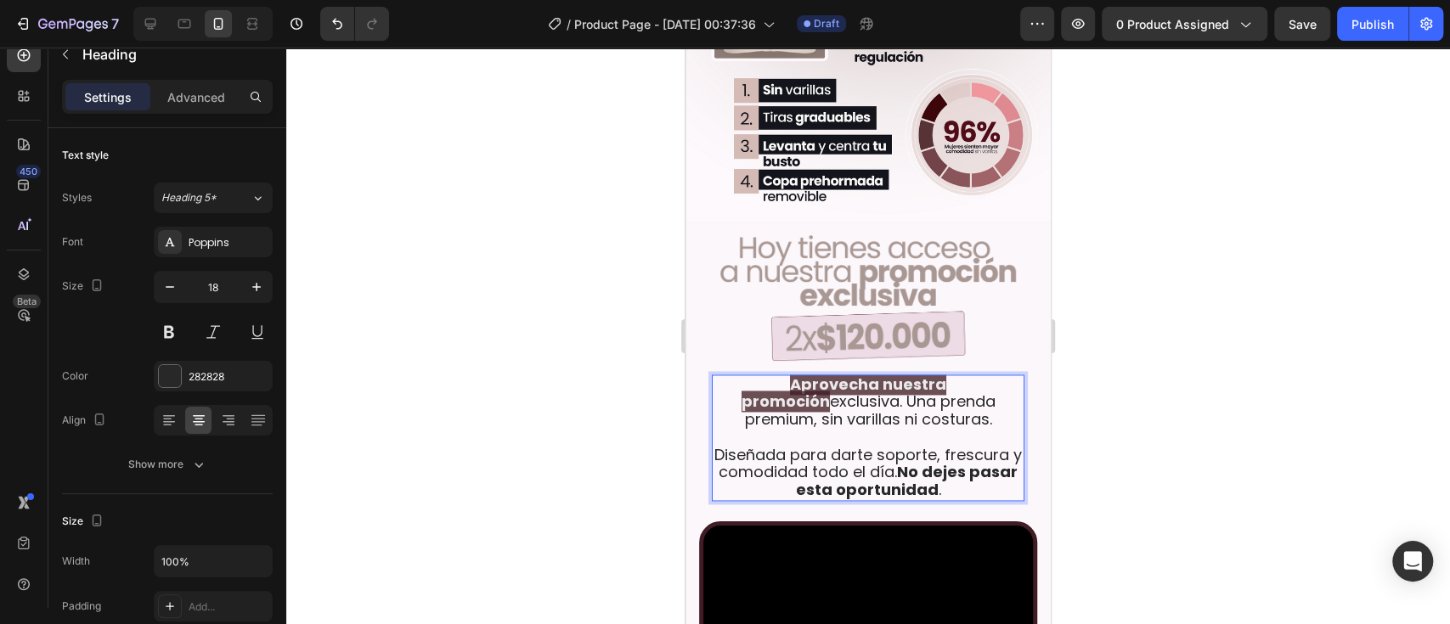
click at [773, 376] on p "Aprovecha nuestra promoción exclusiva. Una prenda premium, sin varillas ni cost…" at bounding box center [867, 437] width 309 height 123
click at [1203, 357] on div at bounding box center [867, 336] width 1163 height 577
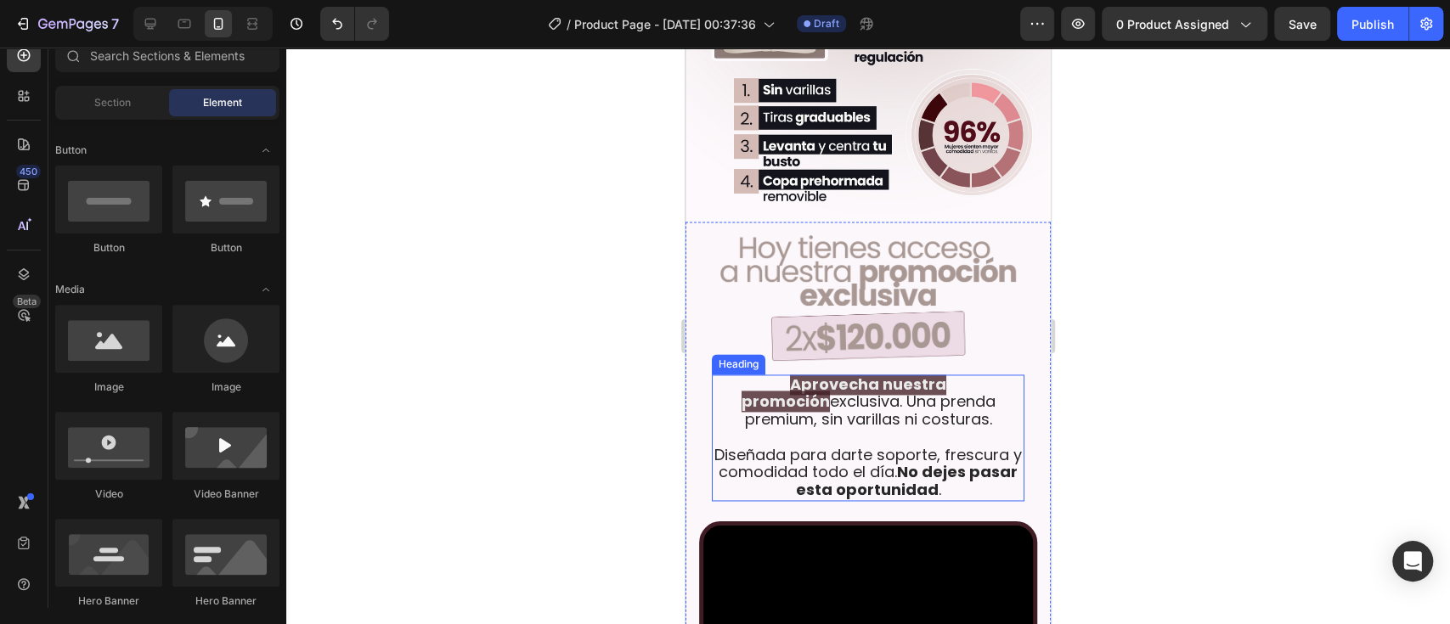
click at [947, 374] on strong "Aprovecha nuestra promoción" at bounding box center [844, 393] width 206 height 39
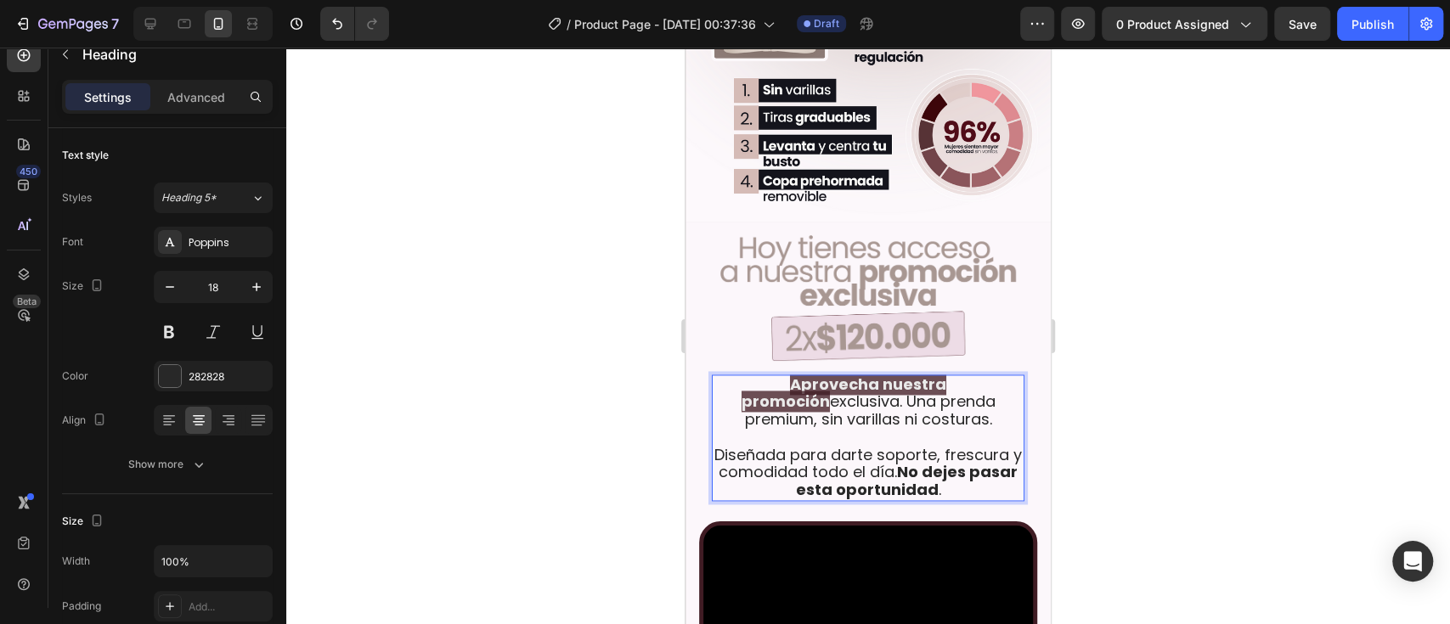
click at [947, 374] on strong "Aprovecha nuestra promoción" at bounding box center [844, 393] width 206 height 39
click at [744, 374] on strong "Aprovecha nuestra promoción" at bounding box center [844, 393] width 206 height 39
click at [947, 374] on strong "Aprovecha nuestra promoción" at bounding box center [844, 393] width 206 height 39
click at [1105, 327] on div at bounding box center [867, 336] width 1163 height 577
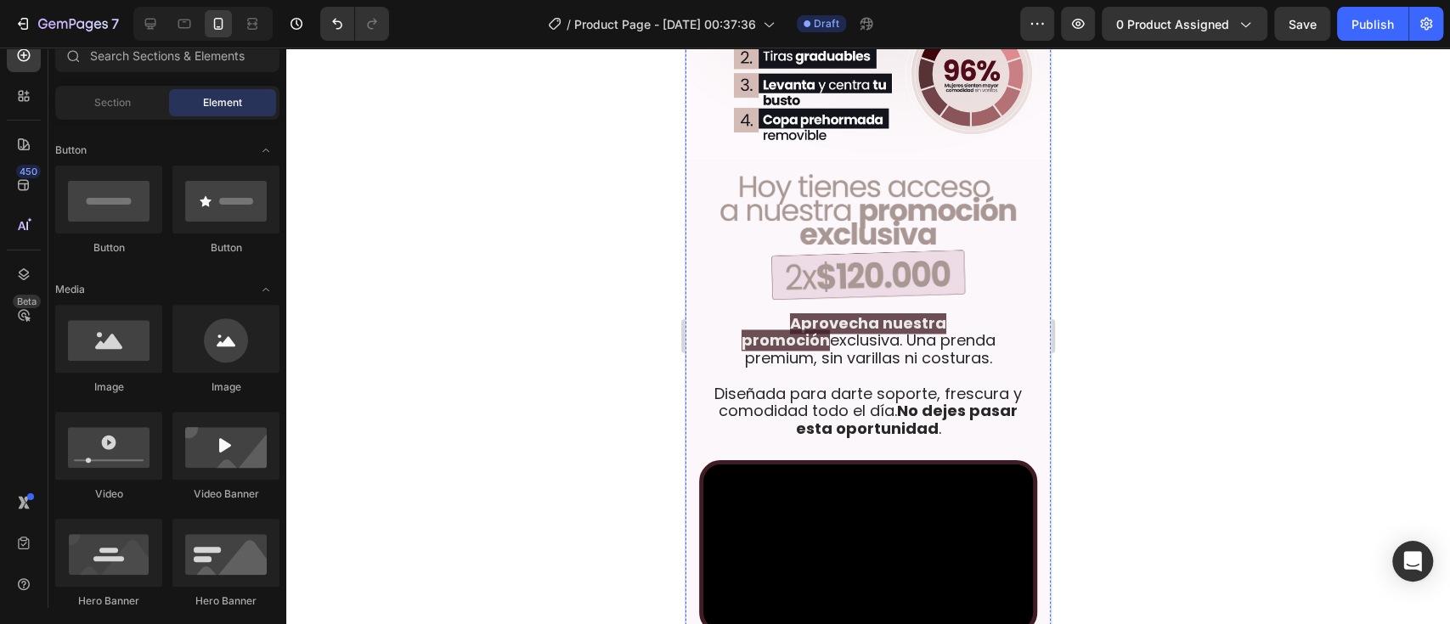
scroll to position [1486, 0]
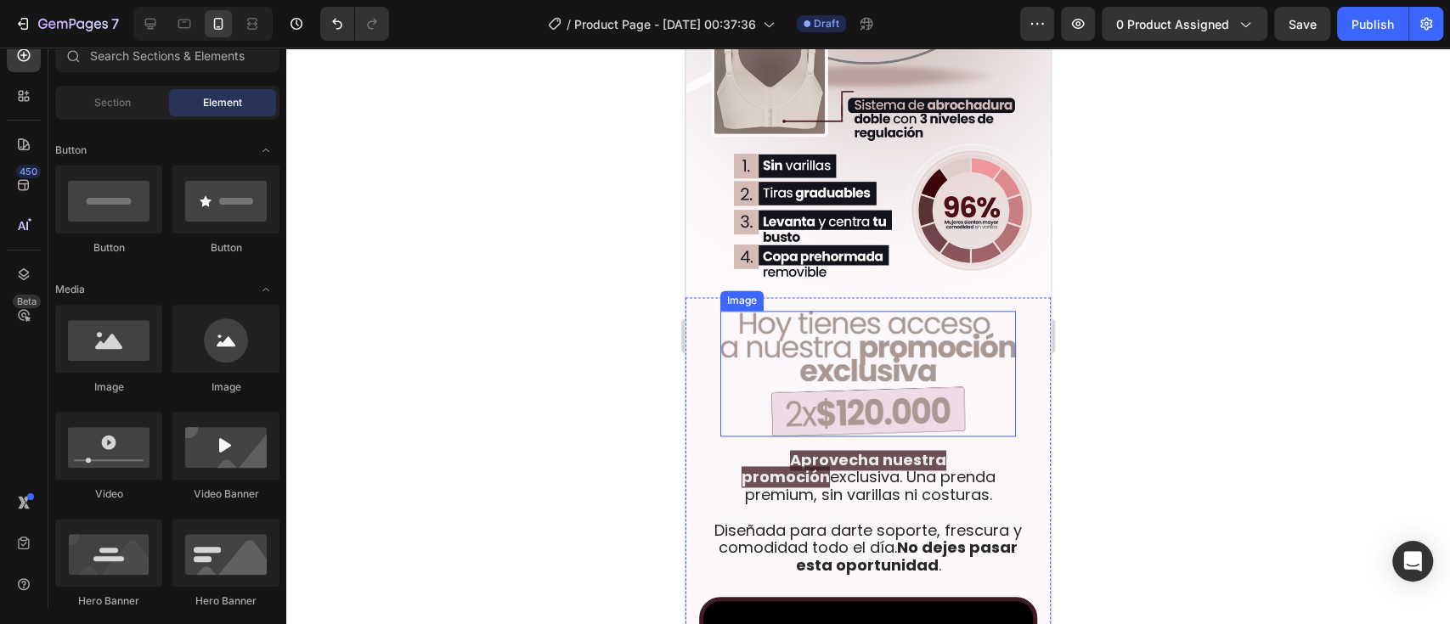
click at [844, 336] on img at bounding box center [868, 374] width 296 height 126
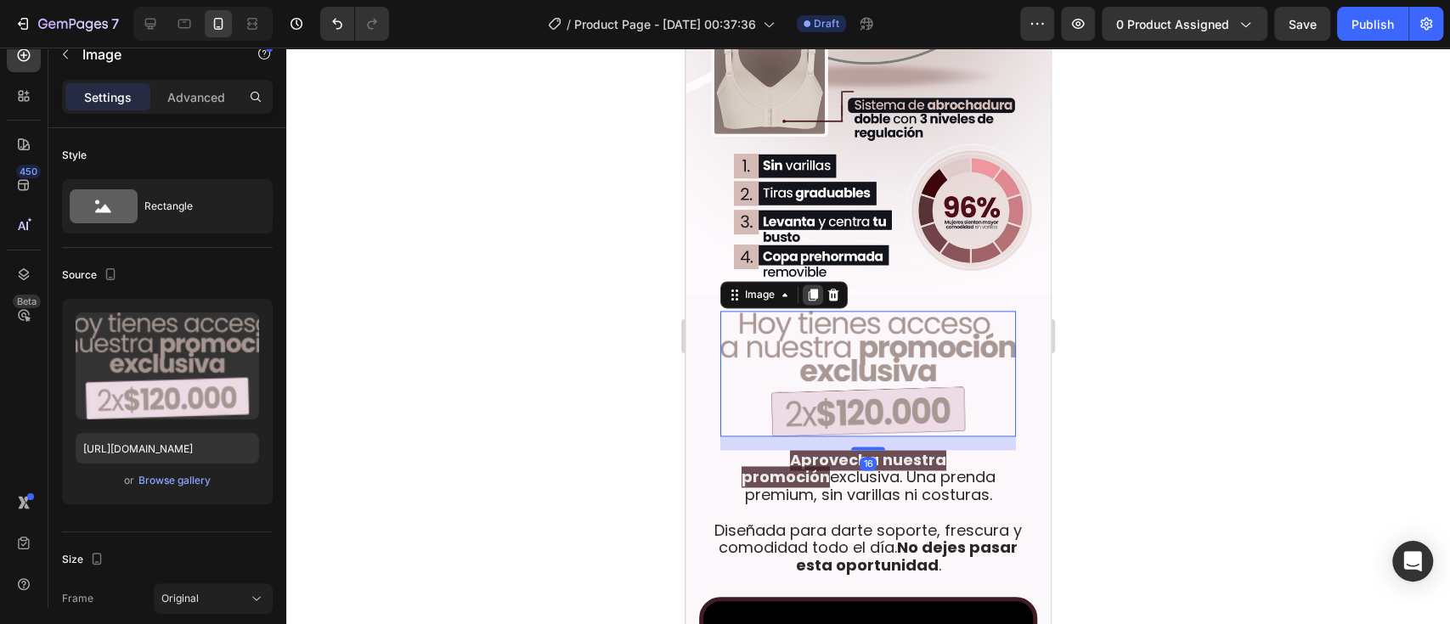
click at [809, 288] on icon at bounding box center [813, 295] width 14 height 14
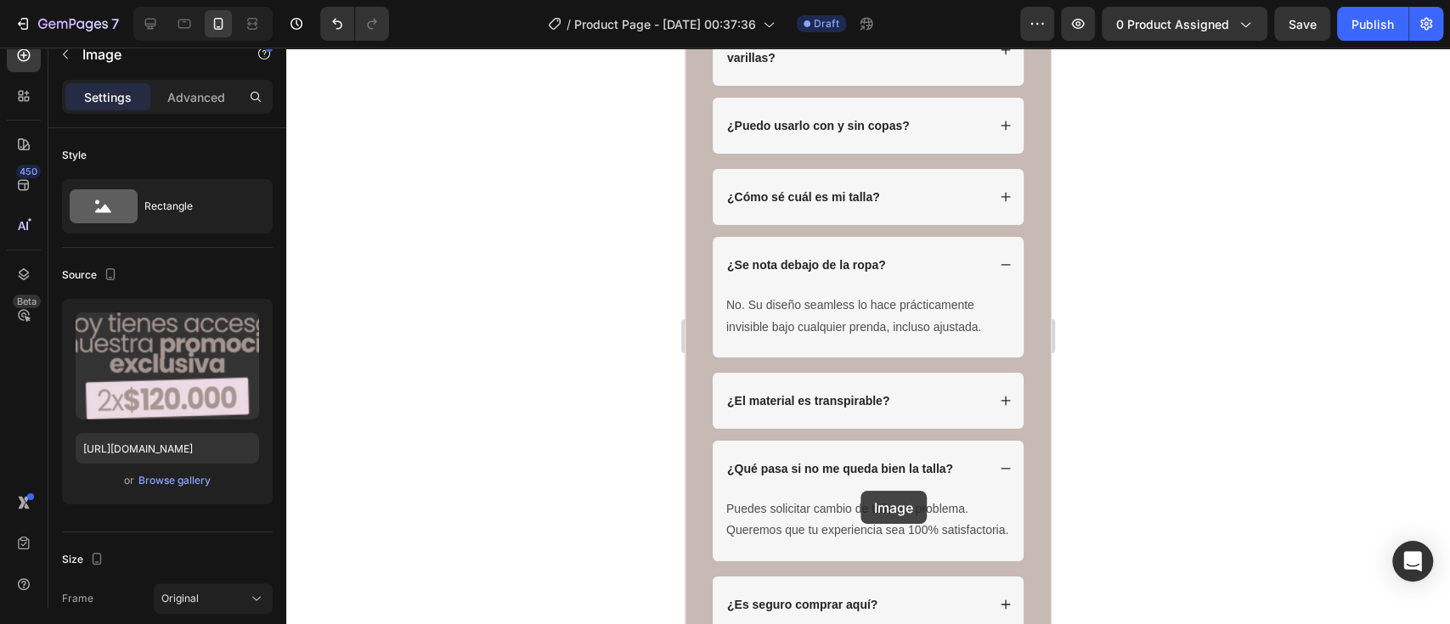
scroll to position [3750, 0]
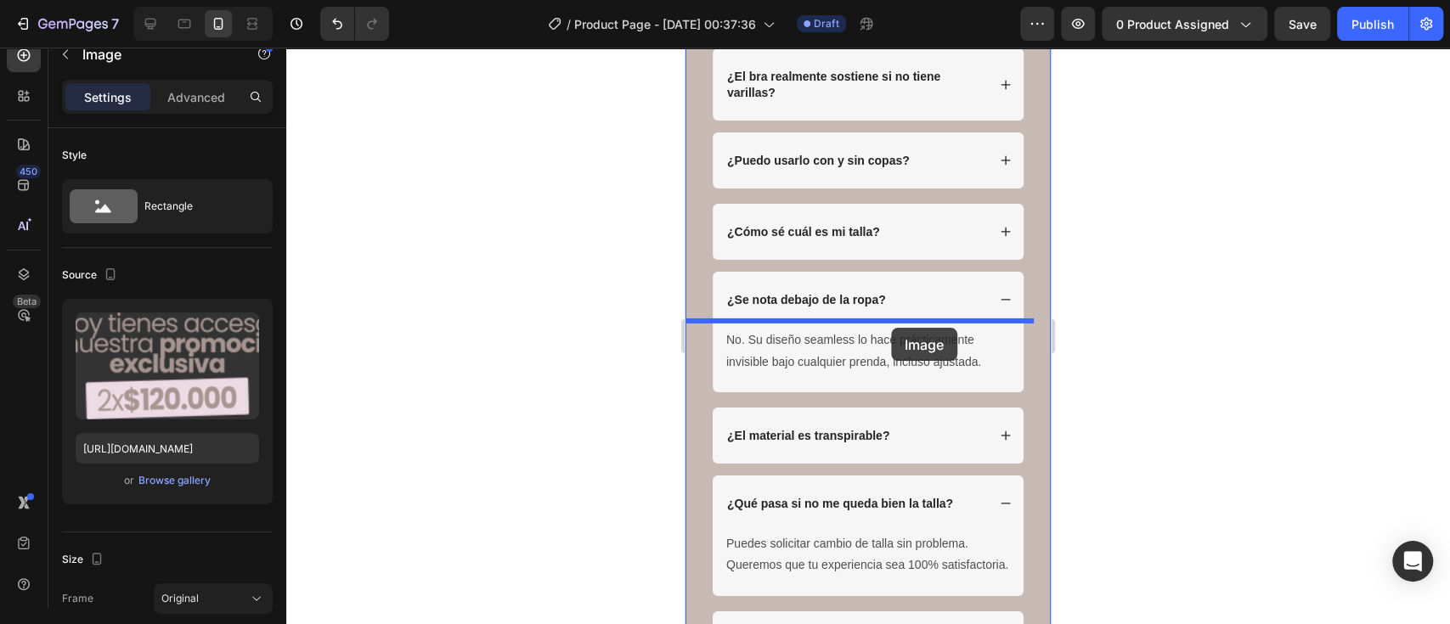
drag, startPoint x: 753, startPoint y: 357, endPoint x: 891, endPoint y: 328, distance: 140.6
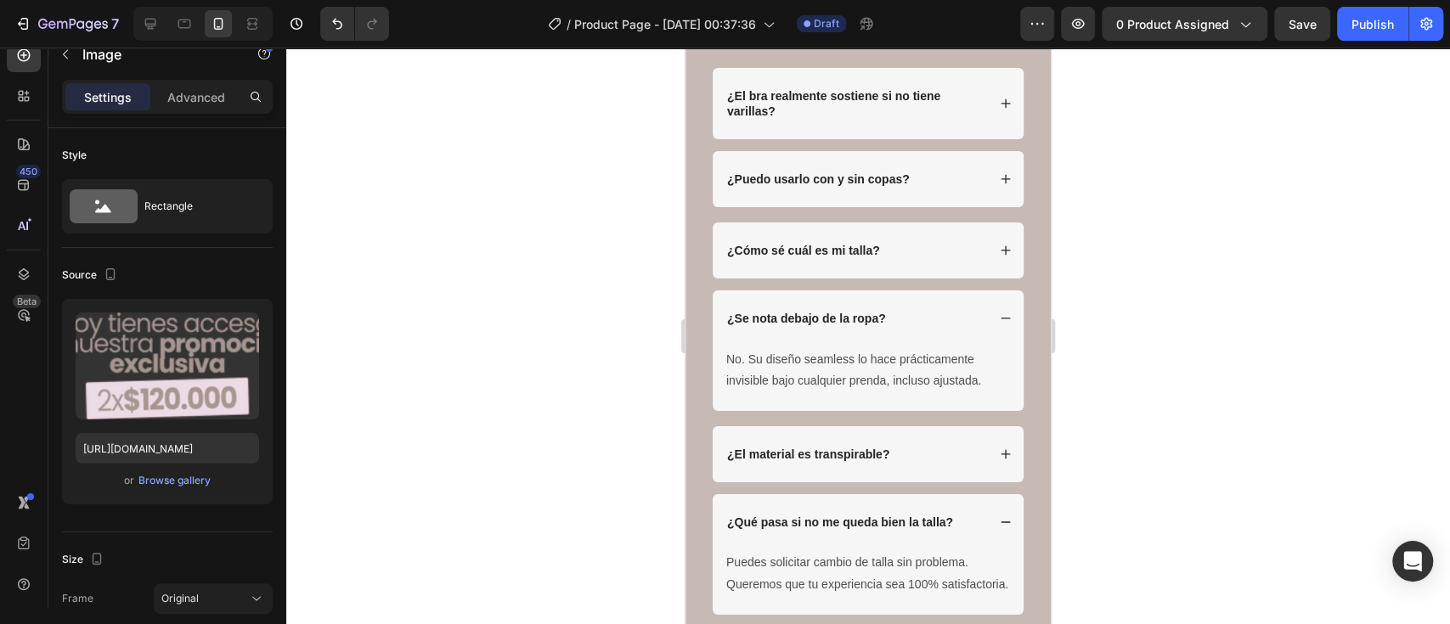
scroll to position [3619, 0]
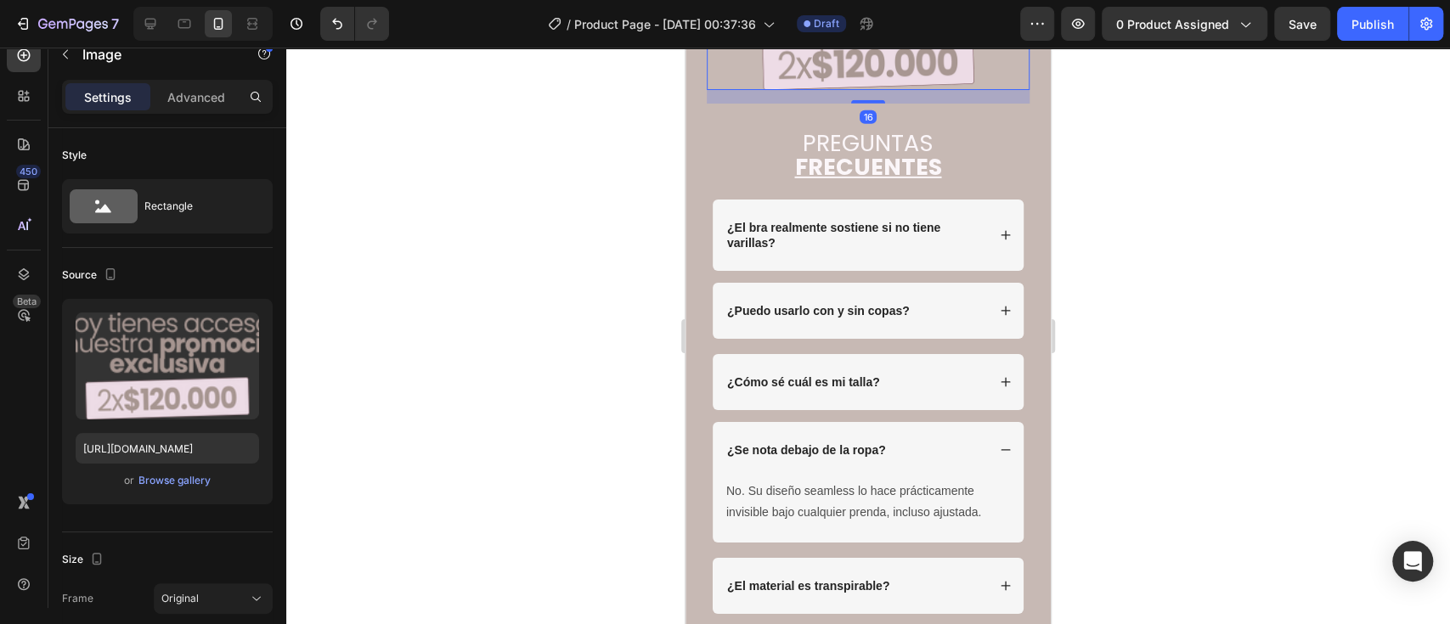
click at [1231, 351] on div at bounding box center [867, 336] width 1163 height 577
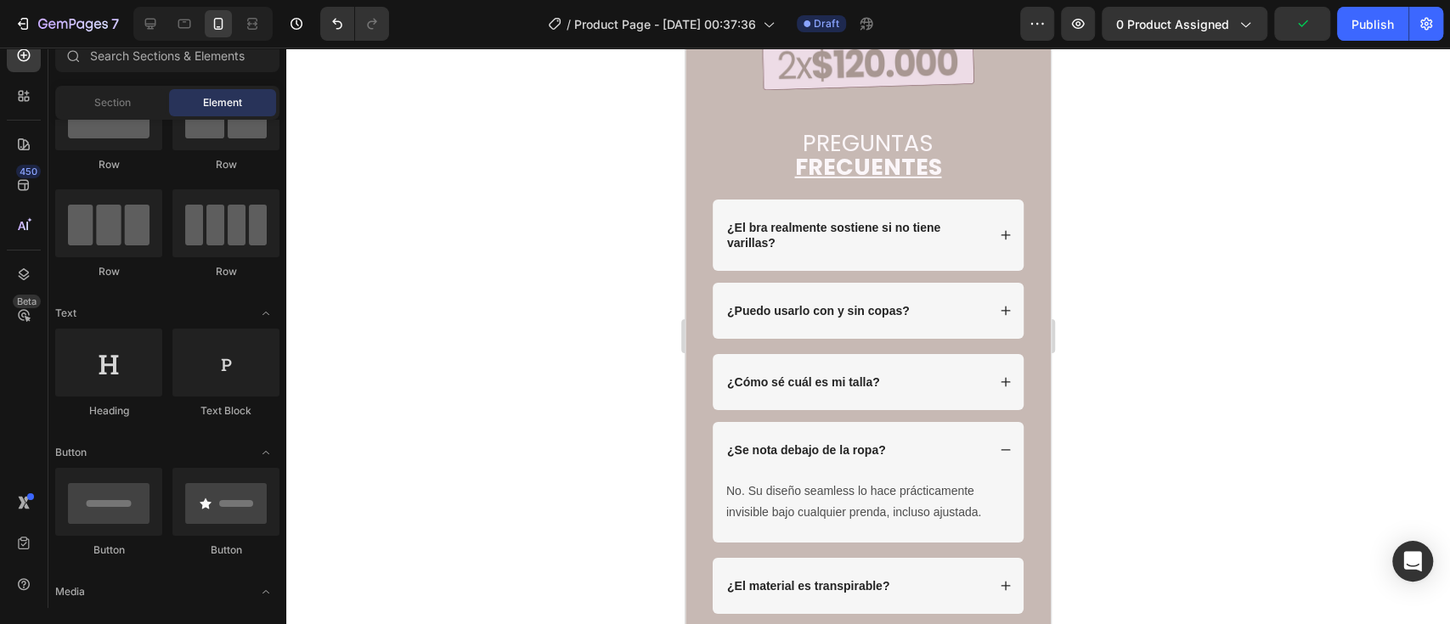
scroll to position [0, 0]
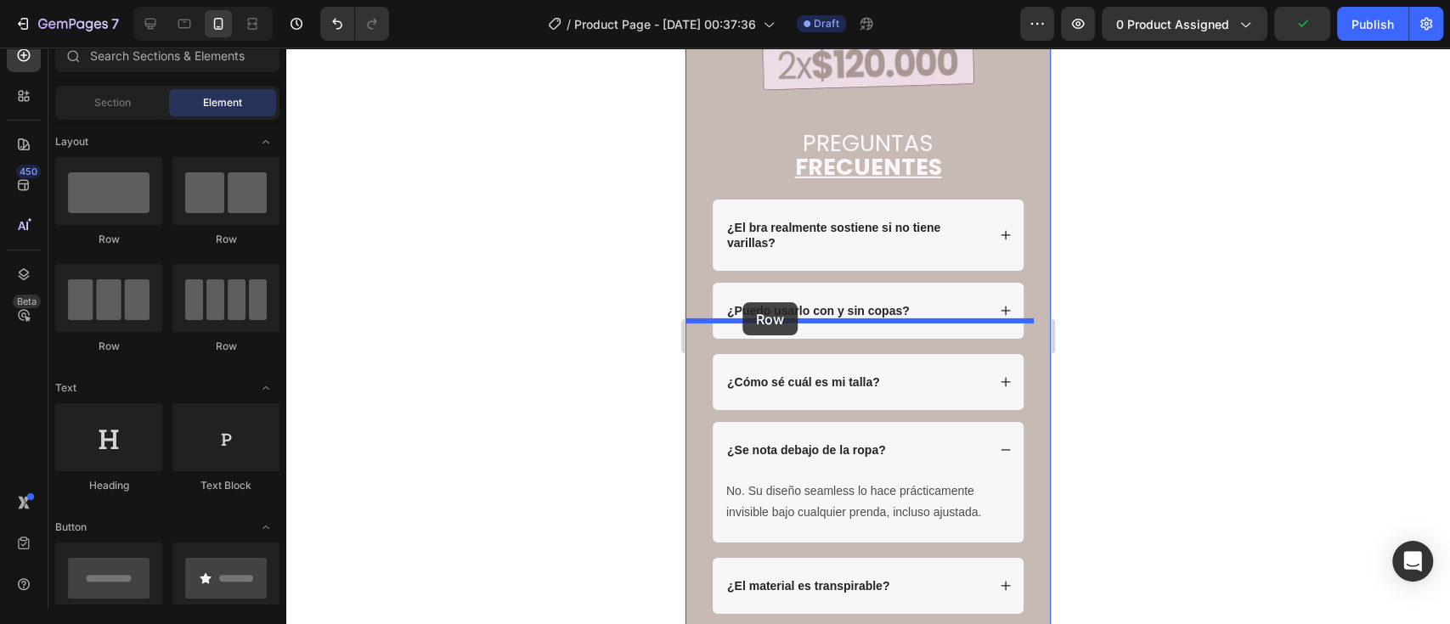
drag, startPoint x: 801, startPoint y: 241, endPoint x: 742, endPoint y: 302, distance: 84.7
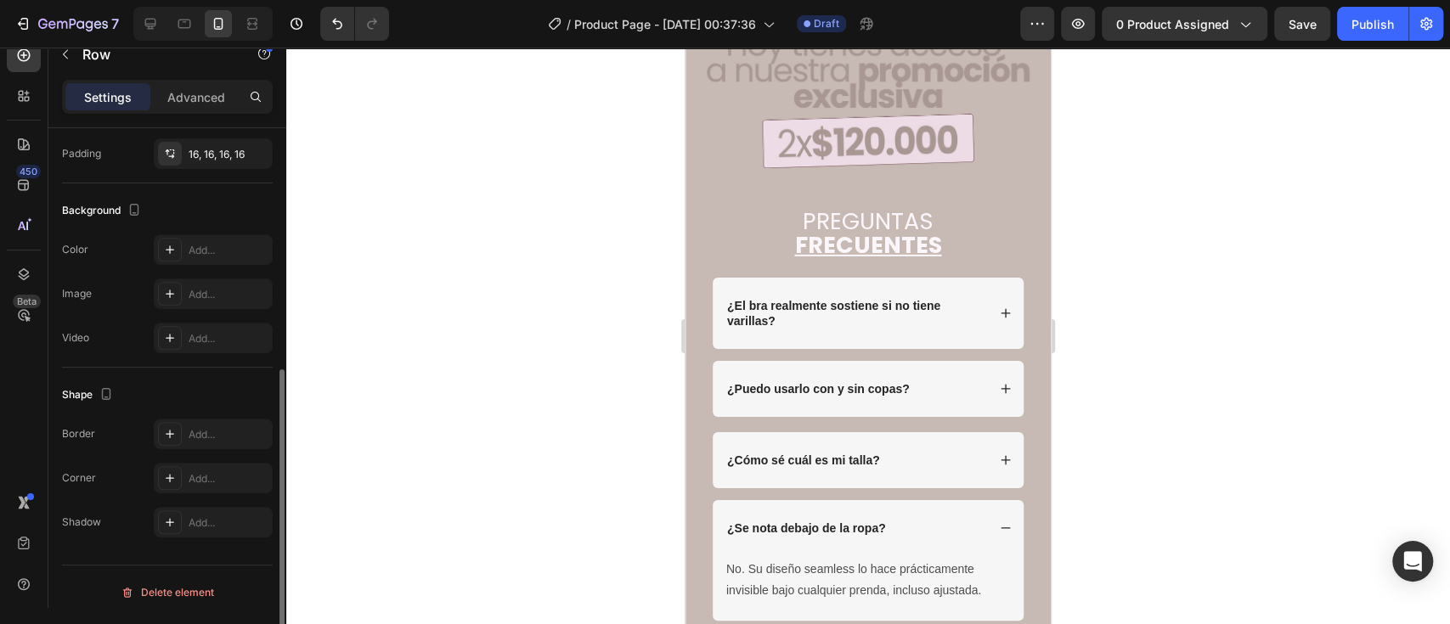
scroll to position [377, 0]
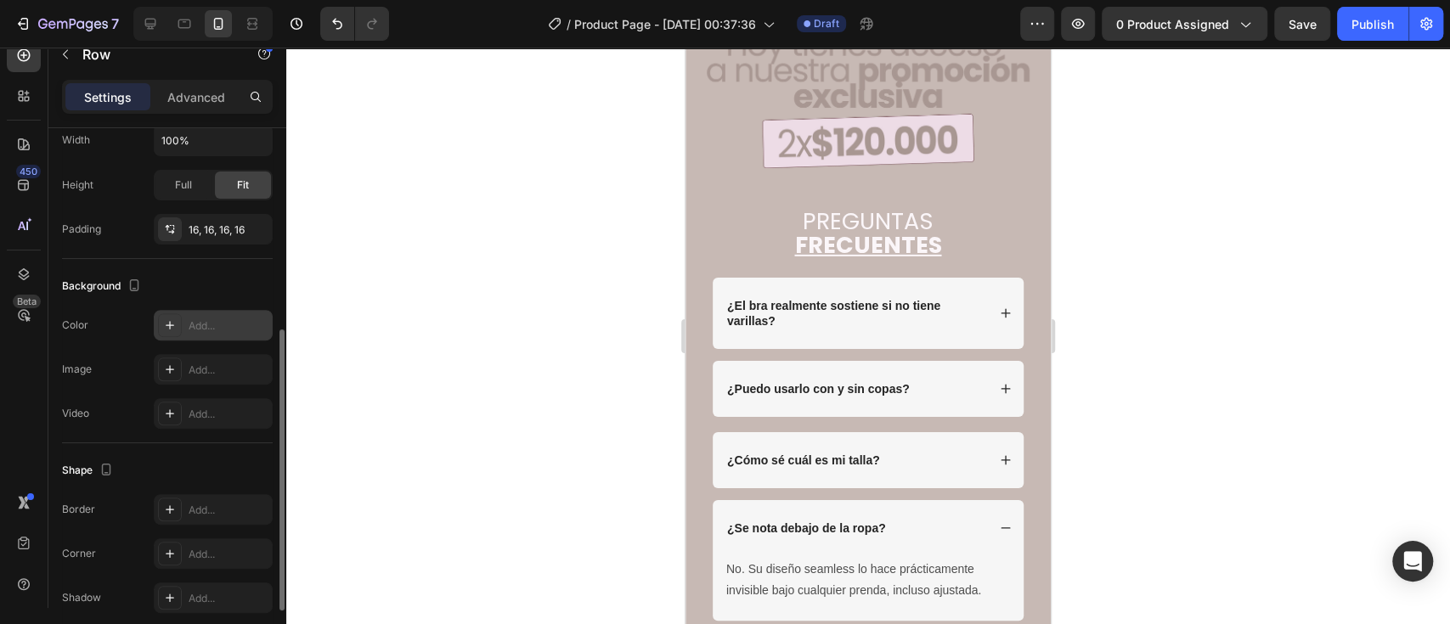
click at [207, 318] on div "Add..." at bounding box center [229, 325] width 80 height 15
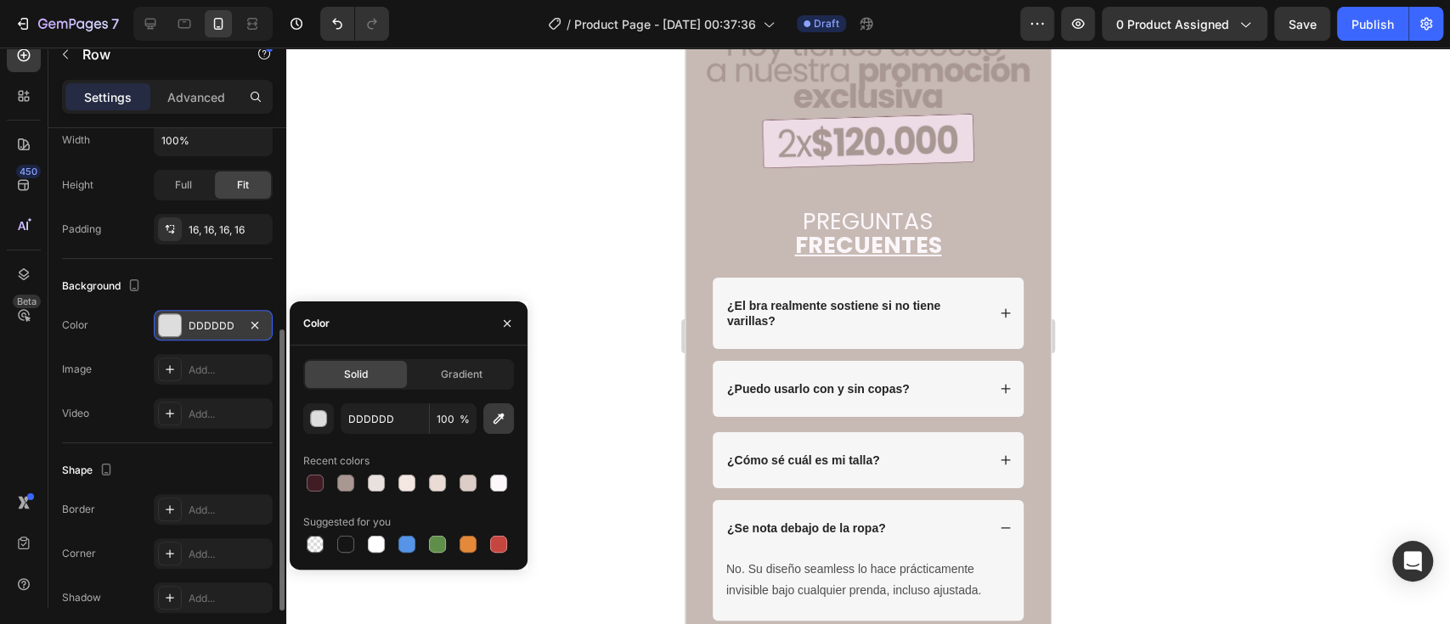
click at [496, 408] on button "button" at bounding box center [498, 418] width 31 height 31
type input "EAE3E5"
click at [1156, 356] on div at bounding box center [867, 336] width 1163 height 577
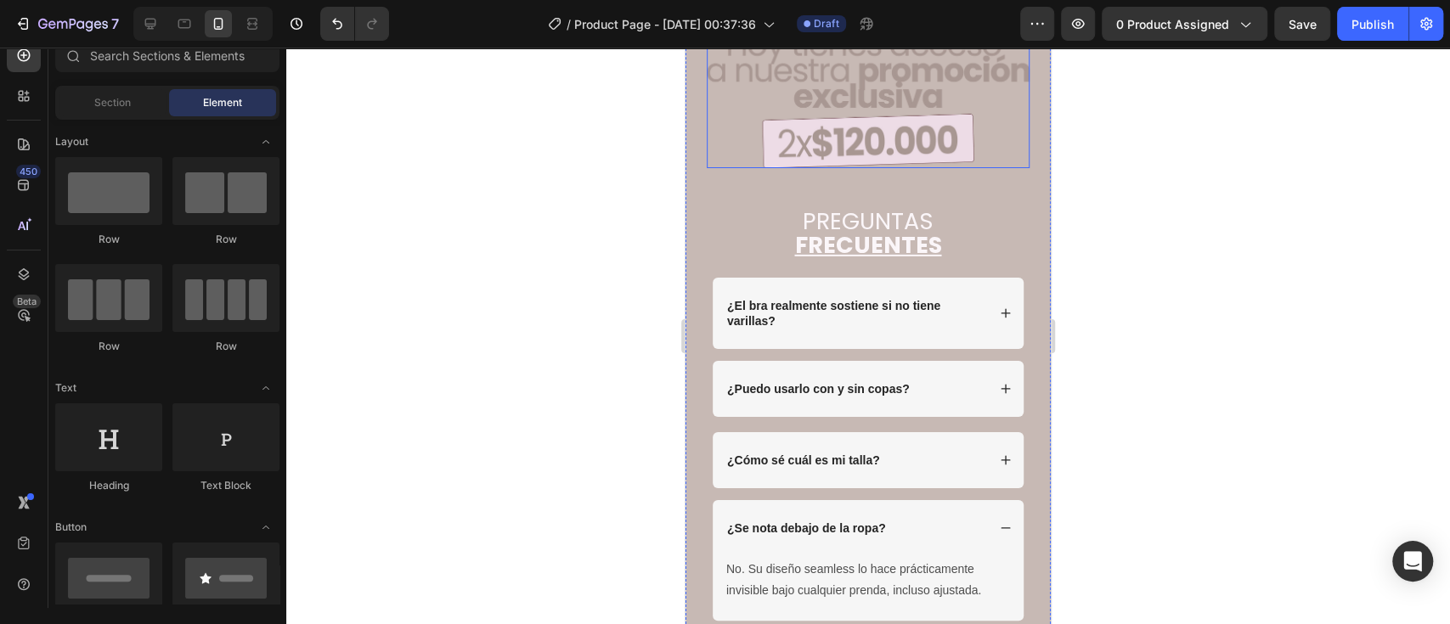
click at [862, 168] on img at bounding box center [868, 100] width 323 height 138
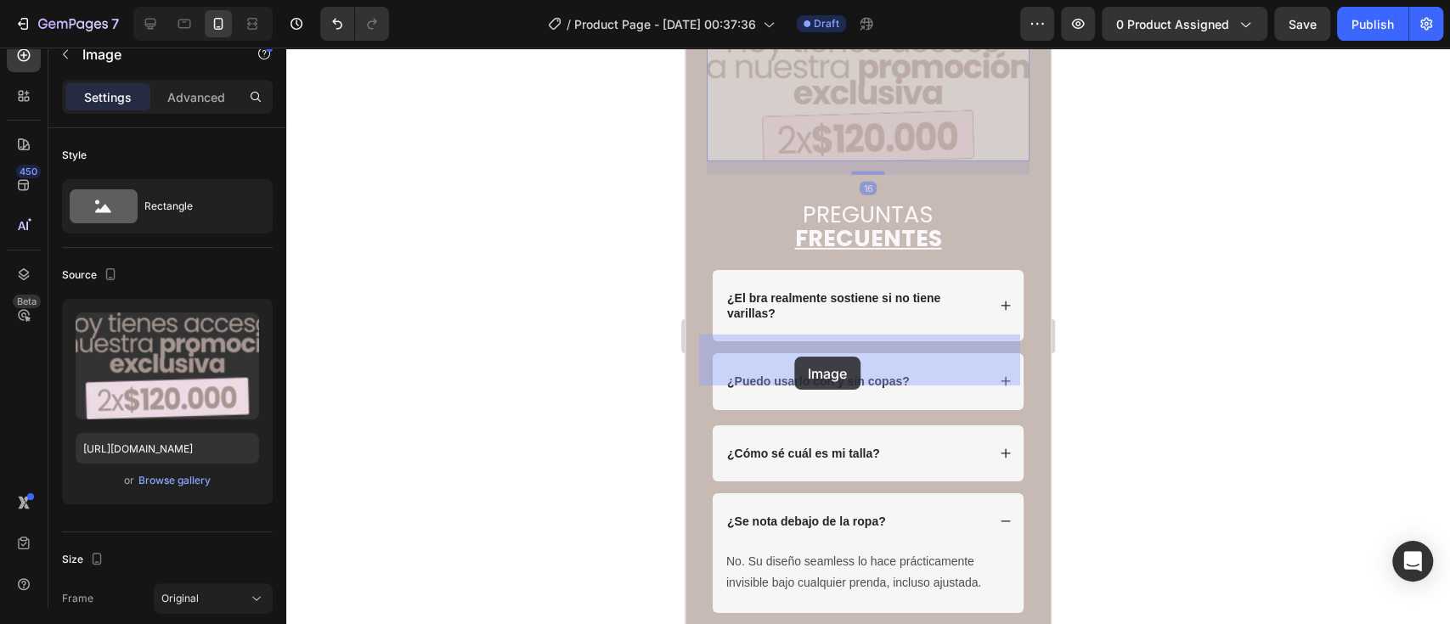
drag, startPoint x: 752, startPoint y: 383, endPoint x: 793, endPoint y: 364, distance: 45.6
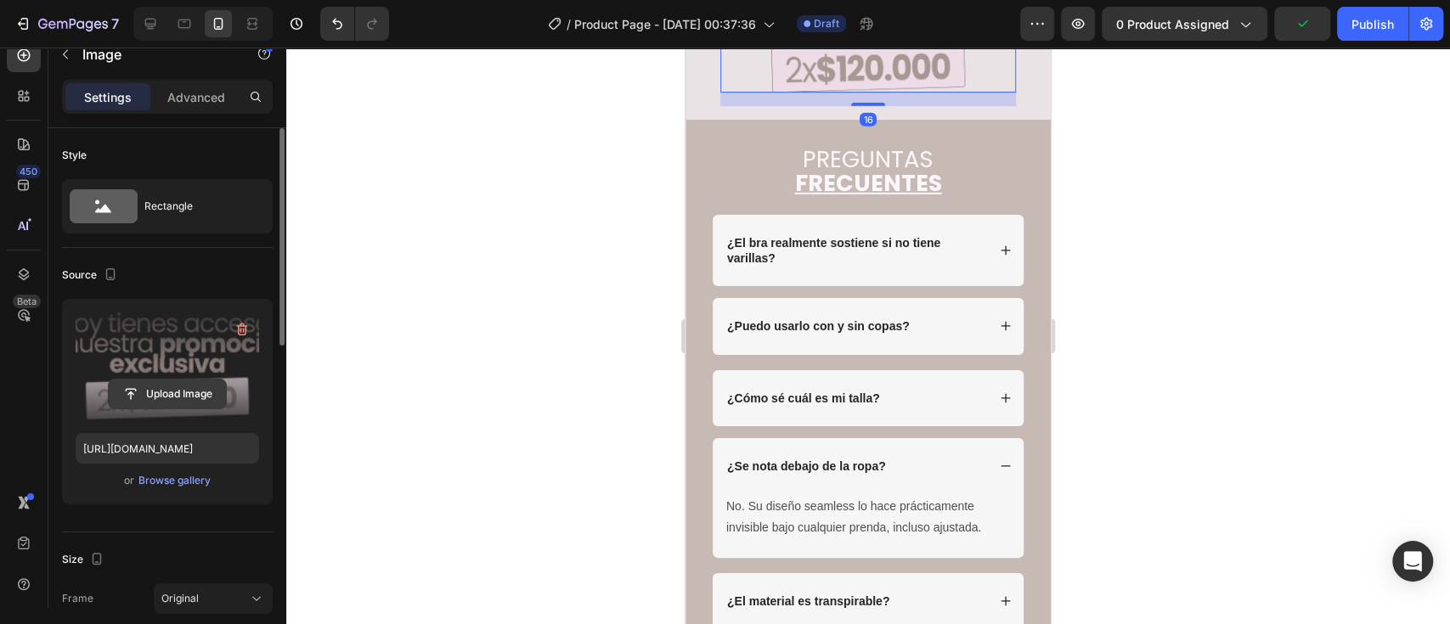
click at [184, 387] on input "file" at bounding box center [167, 394] width 117 height 29
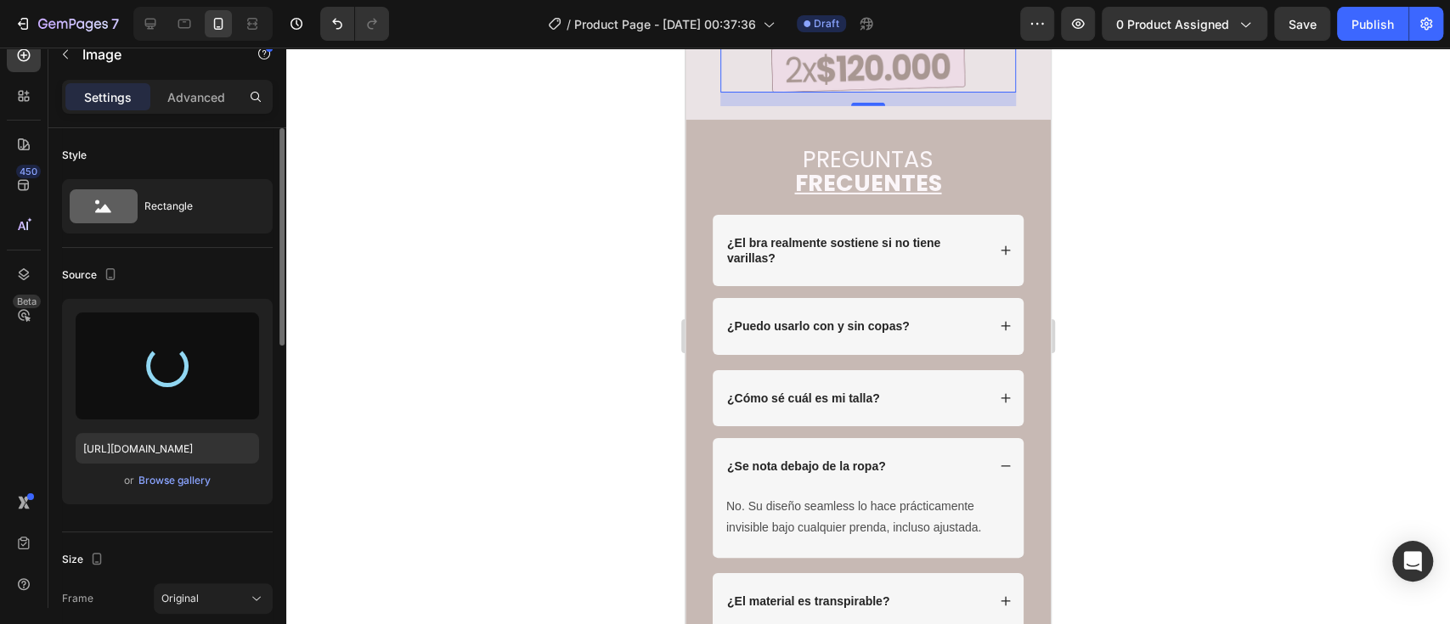
type input "[URL][DOMAIN_NAME]"
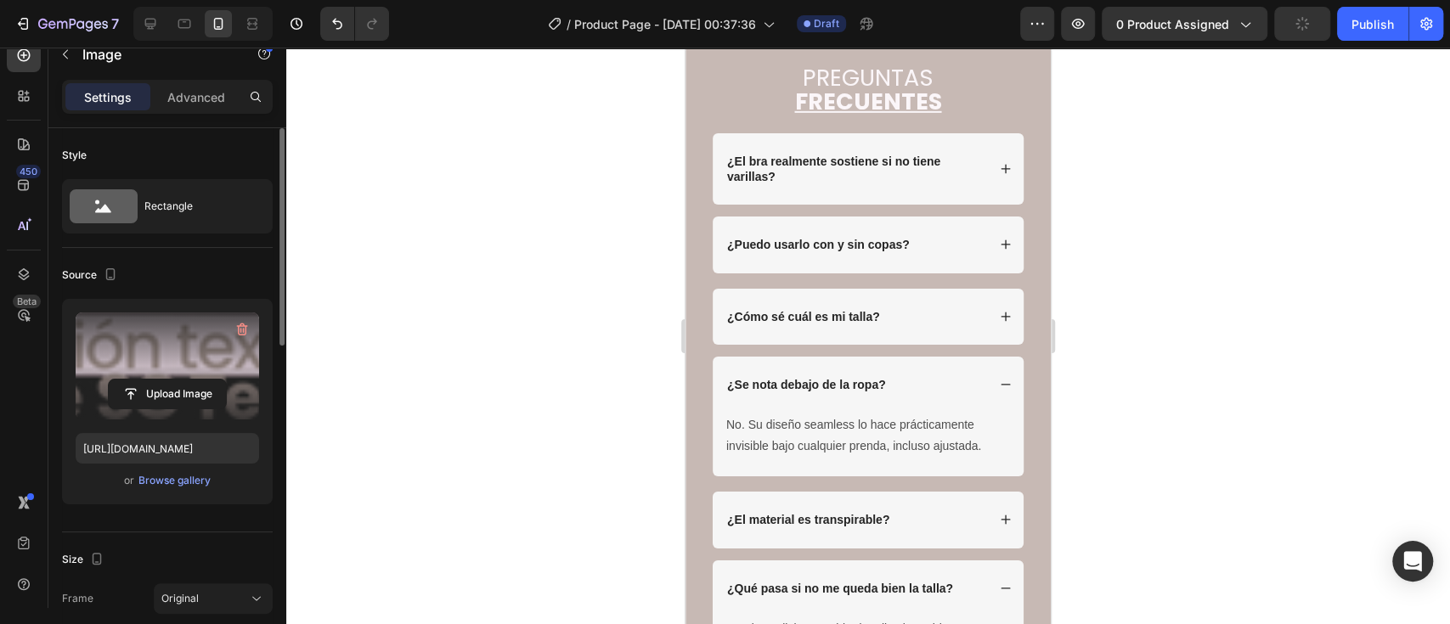
click at [1163, 335] on div at bounding box center [867, 336] width 1163 height 577
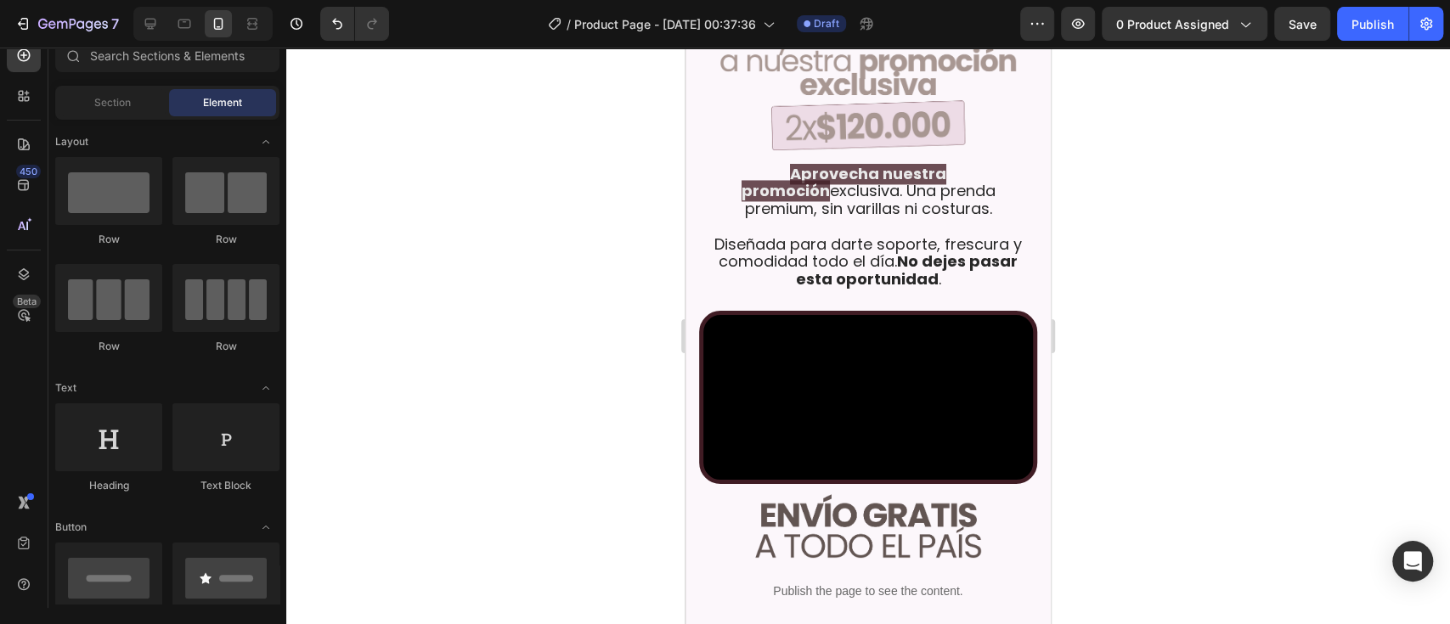
scroll to position [1580, 0]
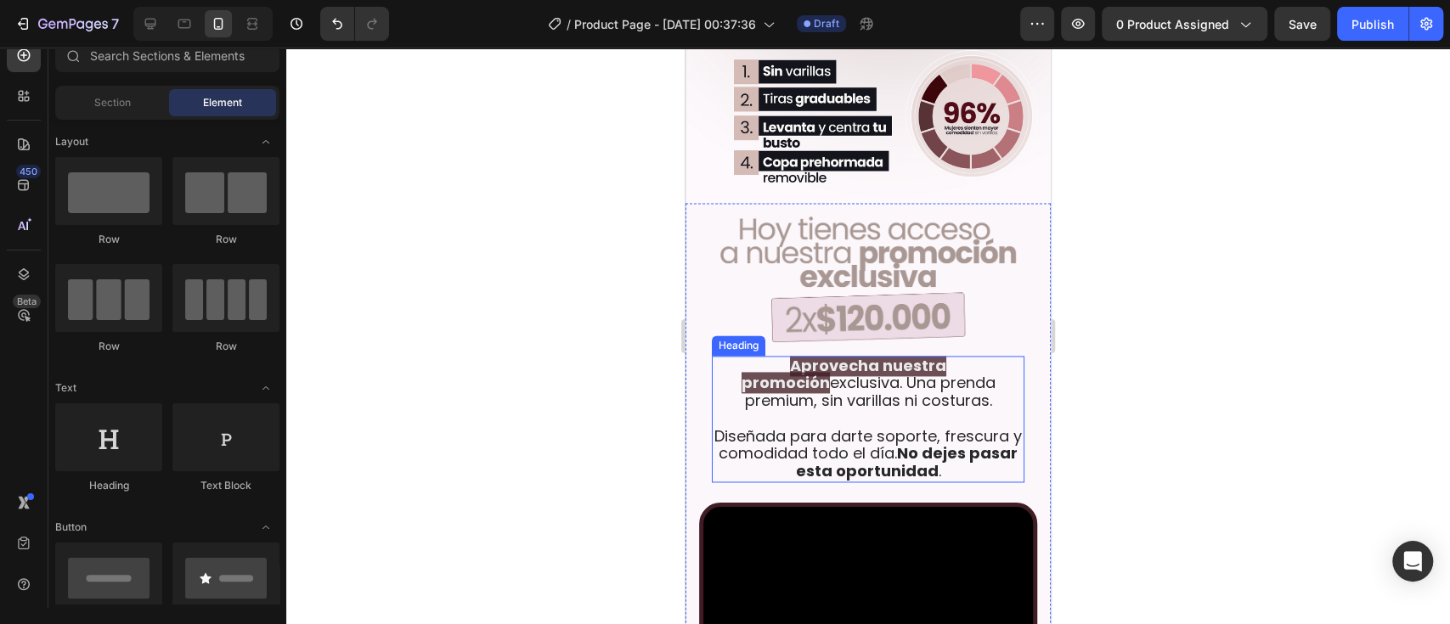
click at [924, 355] on strong "Aprovecha nuestra promoción" at bounding box center [844, 374] width 206 height 39
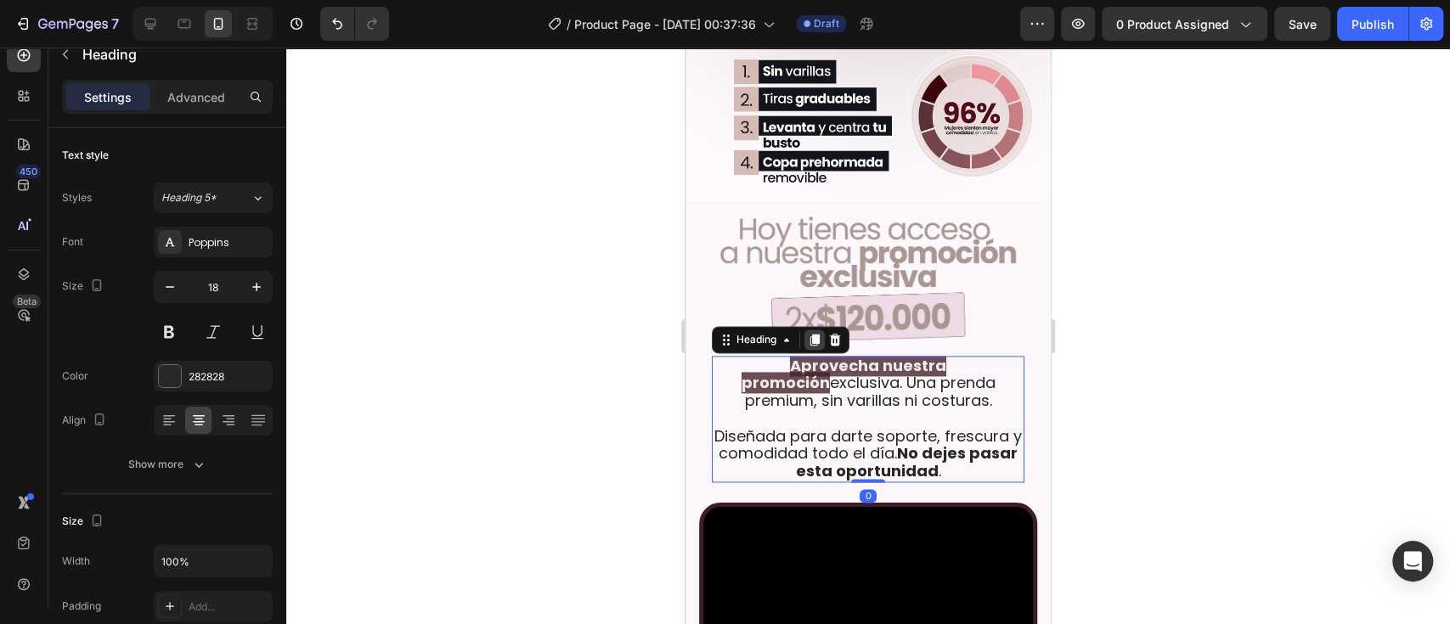
click at [812, 333] on icon at bounding box center [815, 340] width 14 height 14
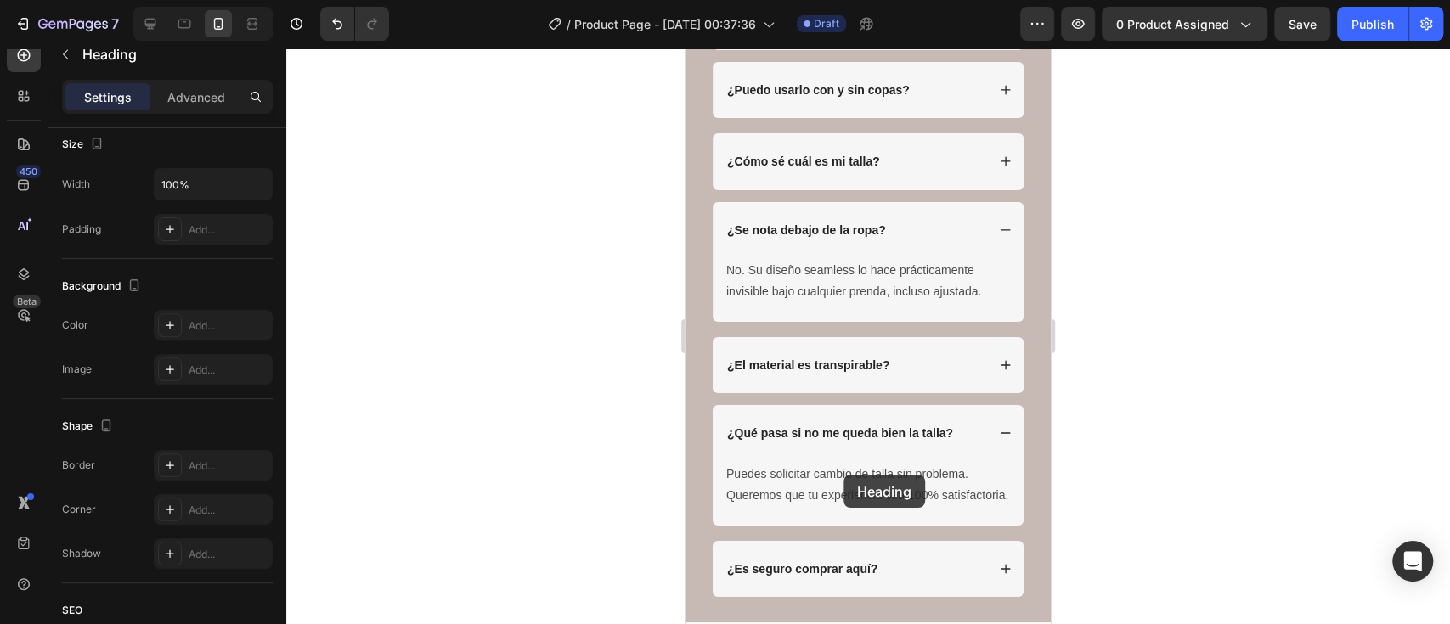
scroll to position [3920, 0]
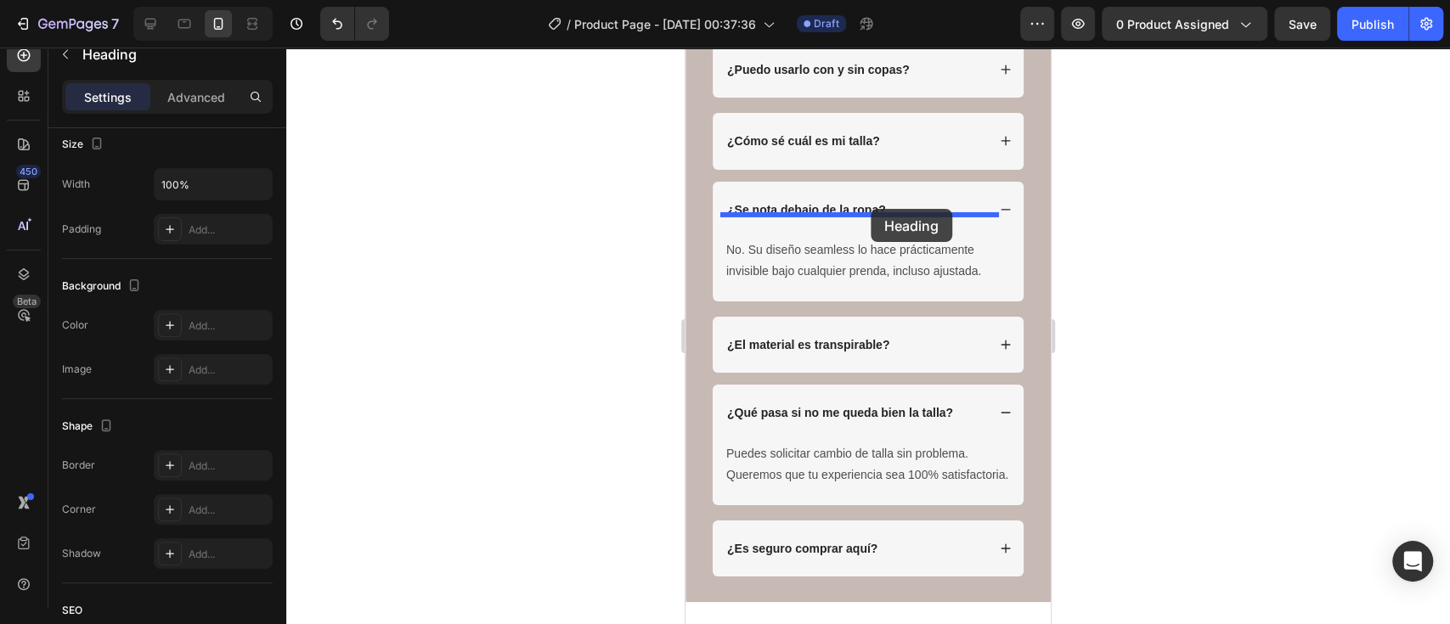
drag, startPoint x: 744, startPoint y: 391, endPoint x: 870, endPoint y: 209, distance: 221.5
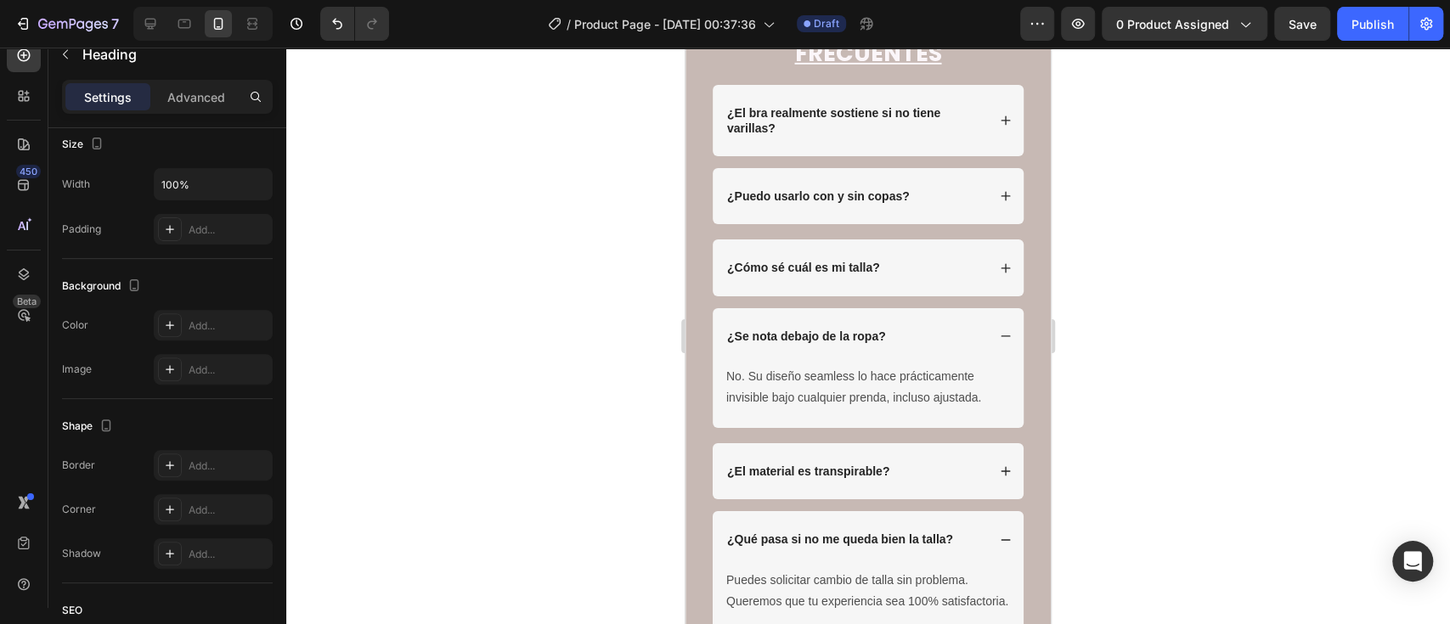
drag, startPoint x: 734, startPoint y: 223, endPoint x: 850, endPoint y: 268, distance: 124.8
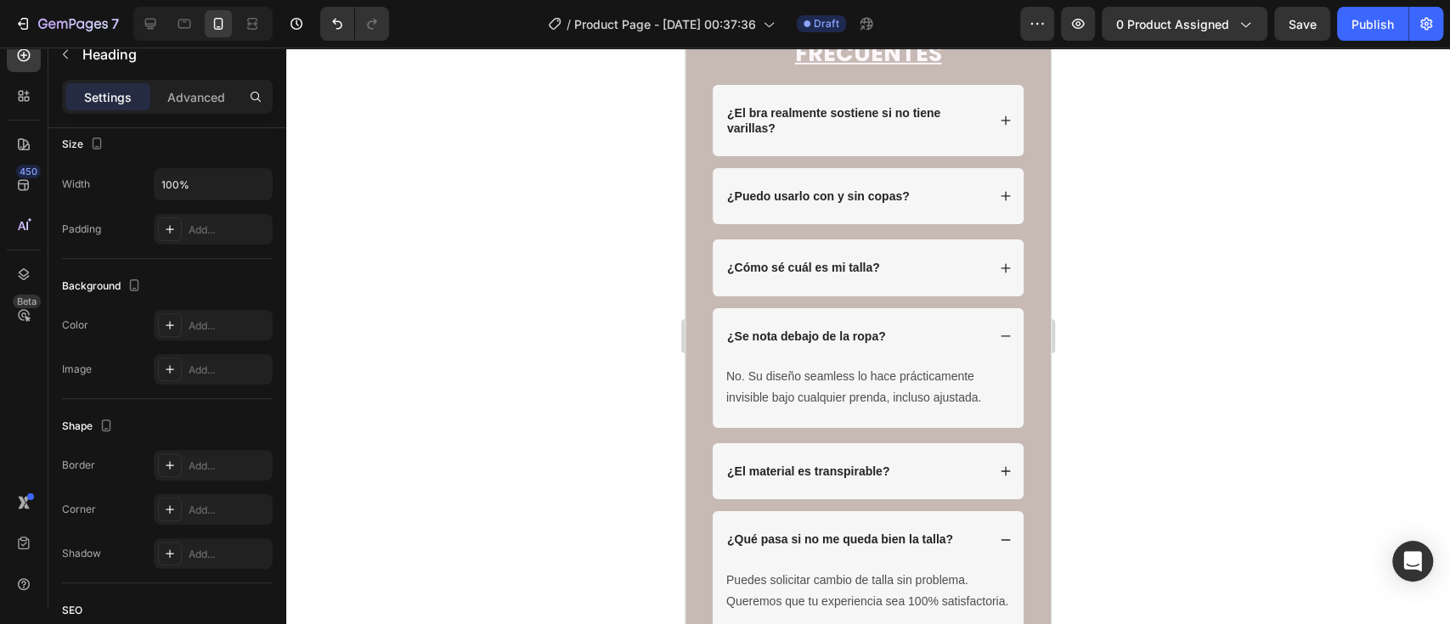
drag, startPoint x: 983, startPoint y: 323, endPoint x: 721, endPoint y: 241, distance: 274.0
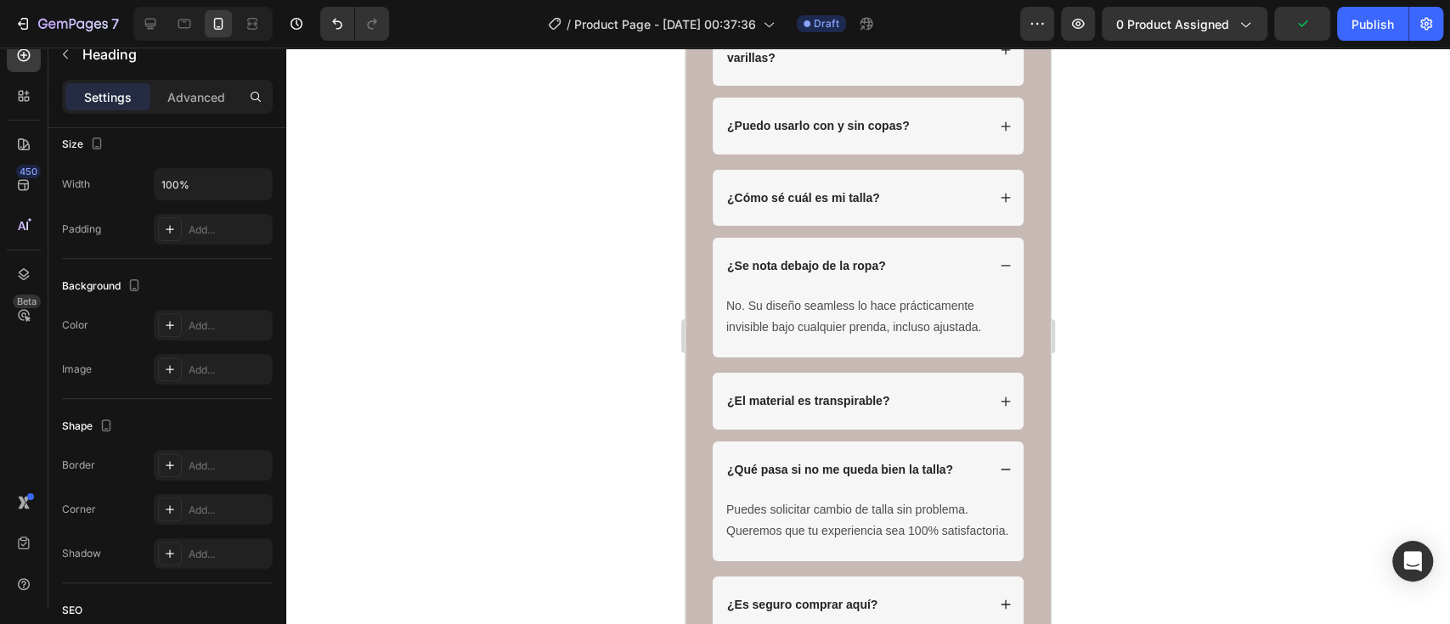
drag, startPoint x: 721, startPoint y: 239, endPoint x: 912, endPoint y: 248, distance: 191.3
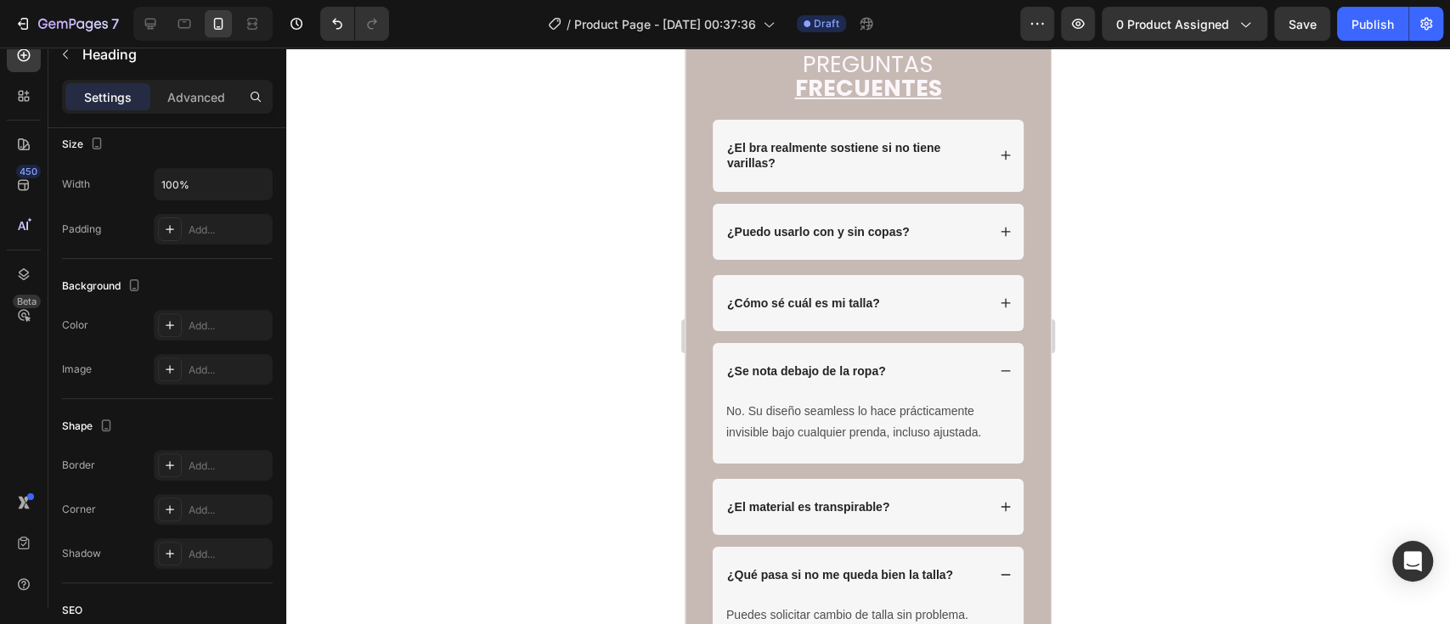
drag, startPoint x: 820, startPoint y: 366, endPoint x: 982, endPoint y: 366, distance: 162.2
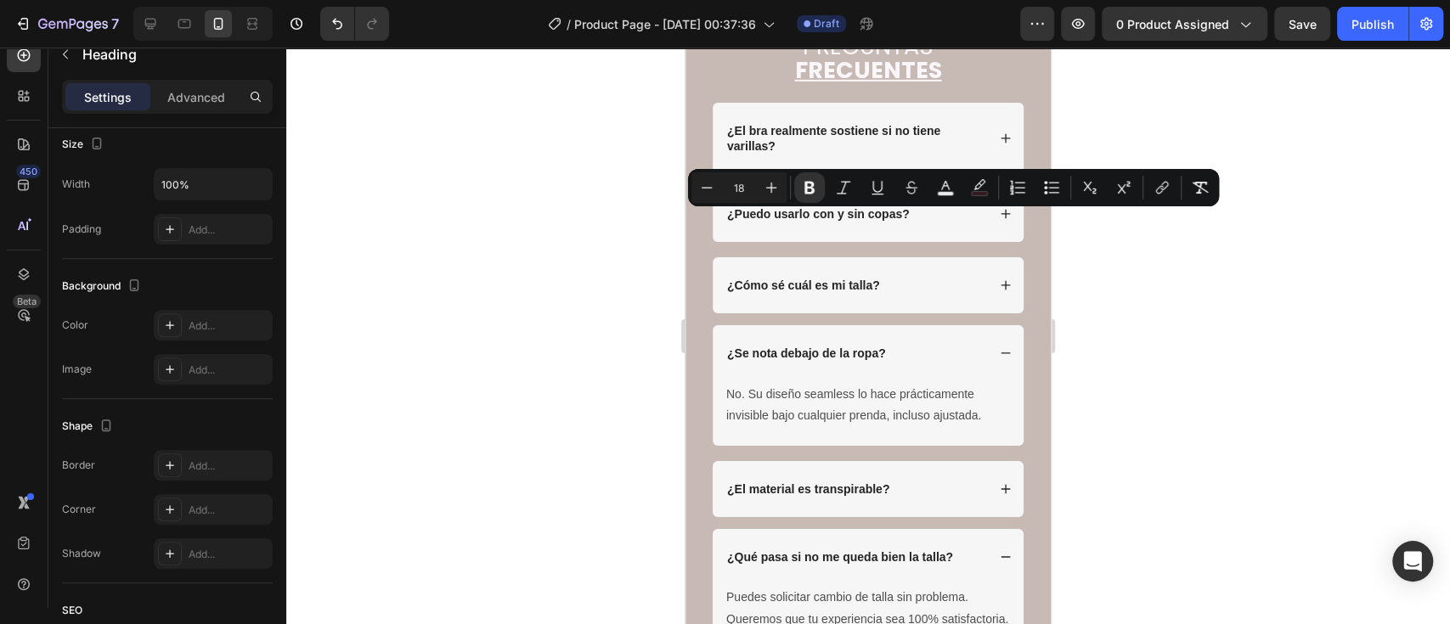
drag, startPoint x: 979, startPoint y: 227, endPoint x: 728, endPoint y: 226, distance: 251.4
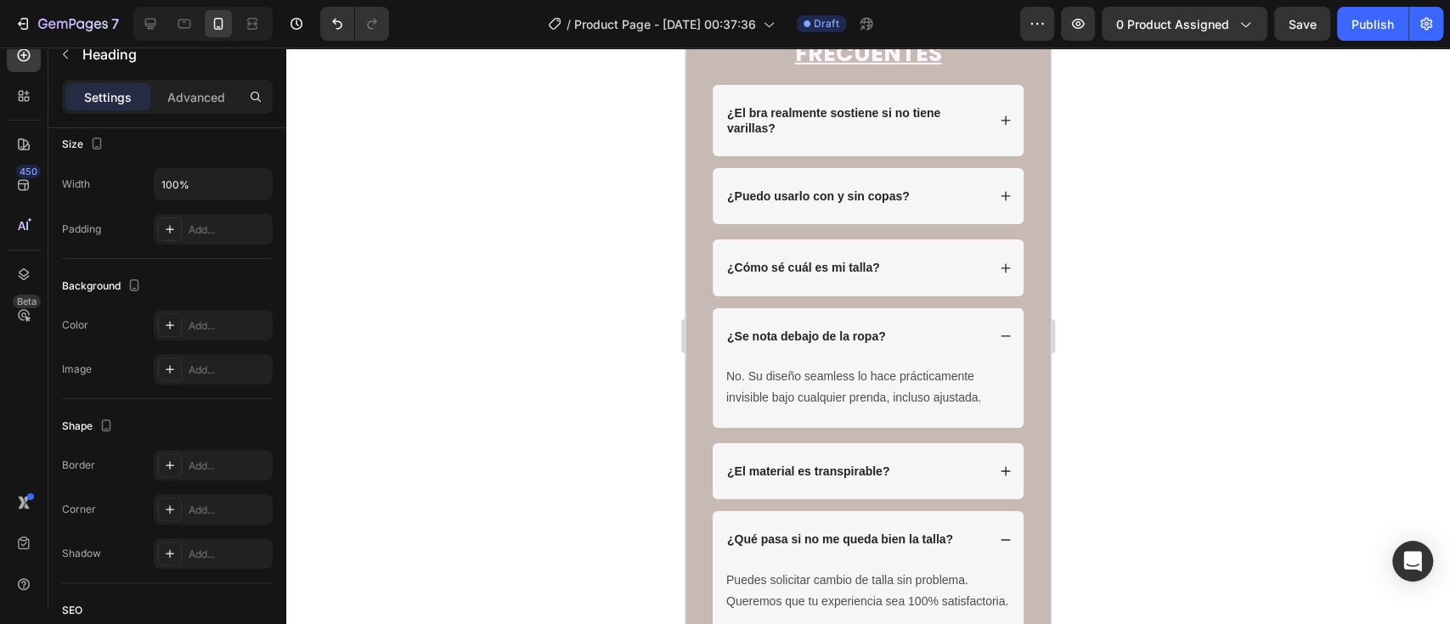
click at [1131, 405] on div at bounding box center [867, 336] width 1163 height 577
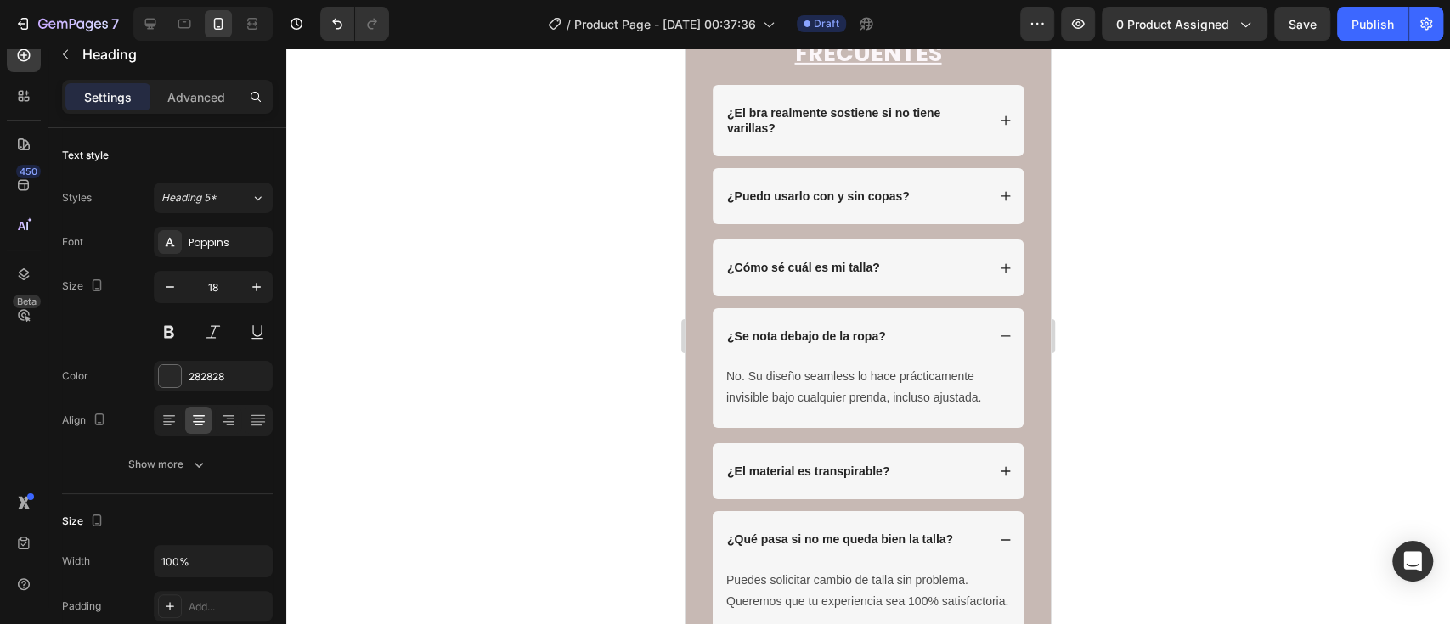
drag, startPoint x: 796, startPoint y: 223, endPoint x: 714, endPoint y: 224, distance: 81.5
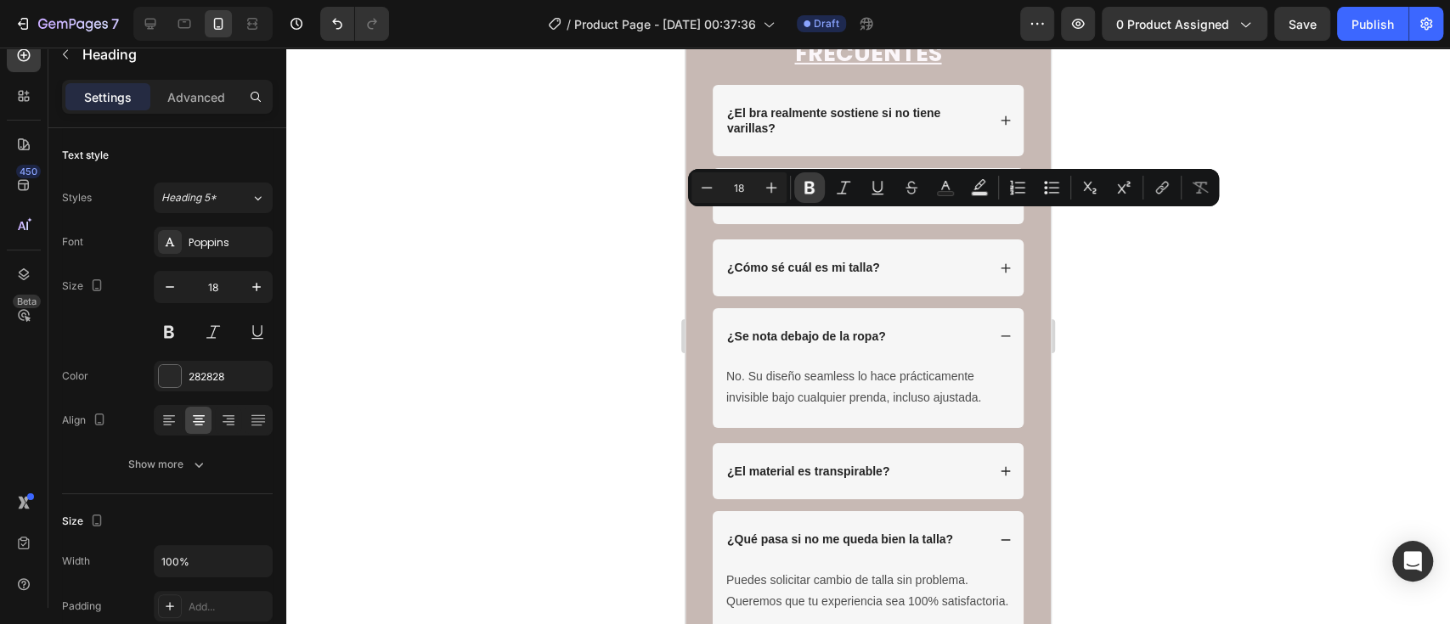
click at [806, 189] on icon "Editor contextual toolbar" at bounding box center [809, 188] width 10 height 13
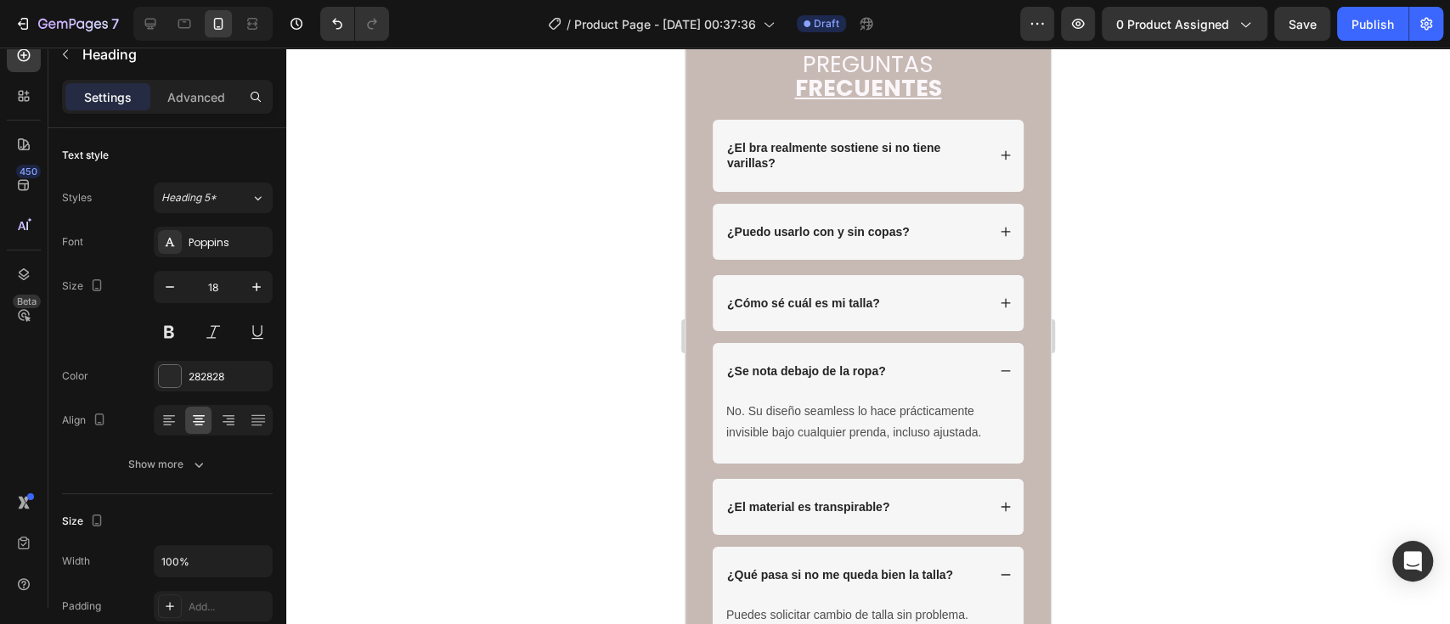
drag, startPoint x: 746, startPoint y: 285, endPoint x: 923, endPoint y: 342, distance: 186.4
drag, startPoint x: 937, startPoint y: 370, endPoint x: 851, endPoint y: 295, distance: 114.3
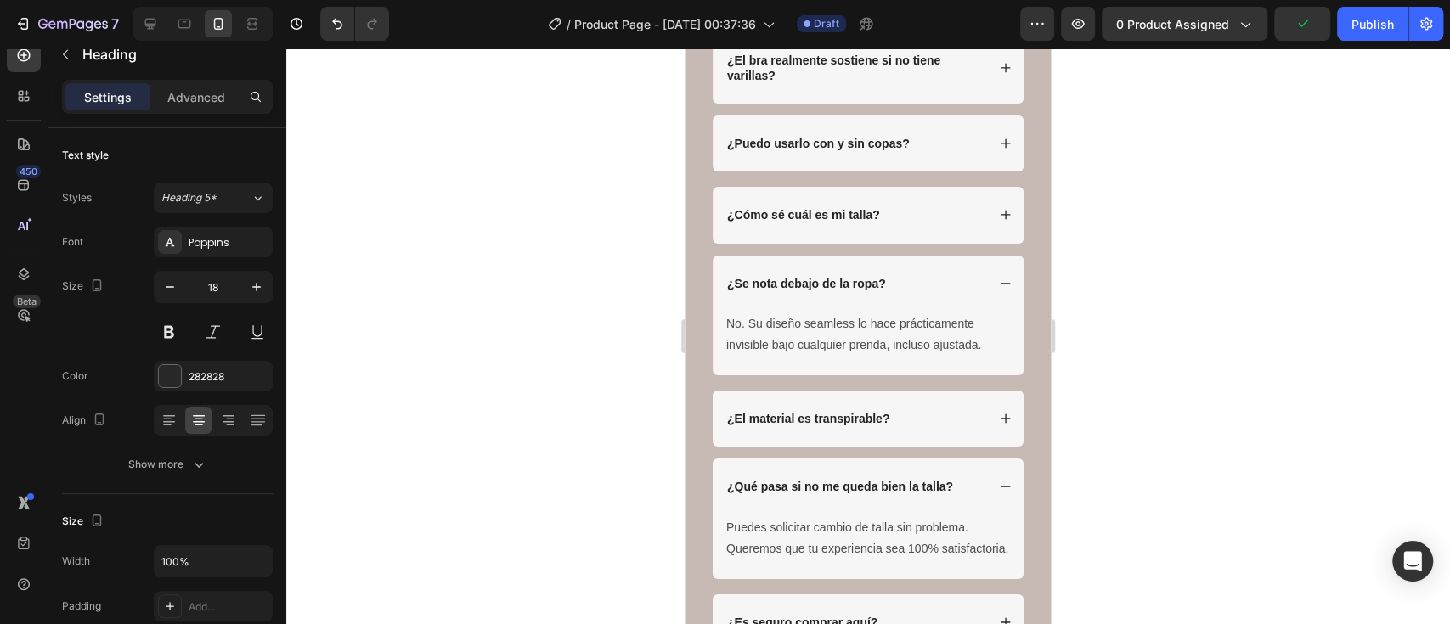
click at [1262, 288] on div at bounding box center [867, 336] width 1163 height 577
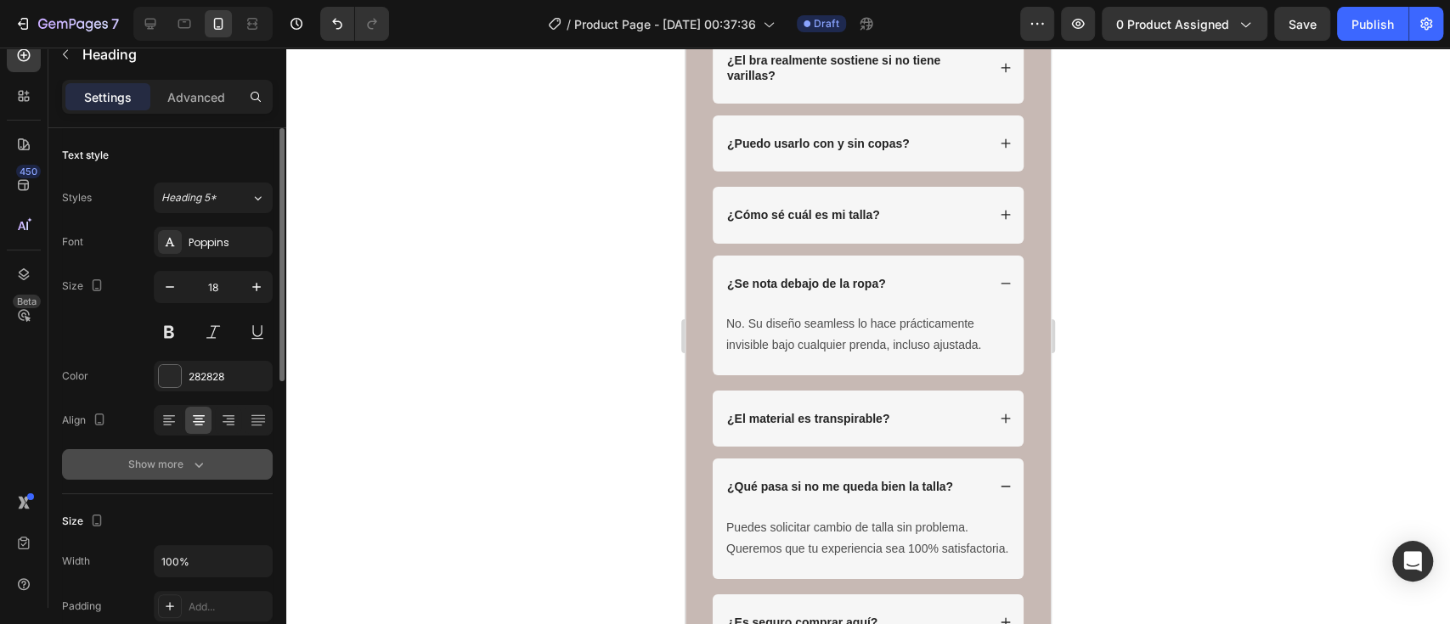
click at [154, 464] on div "Show more" at bounding box center [167, 464] width 79 height 17
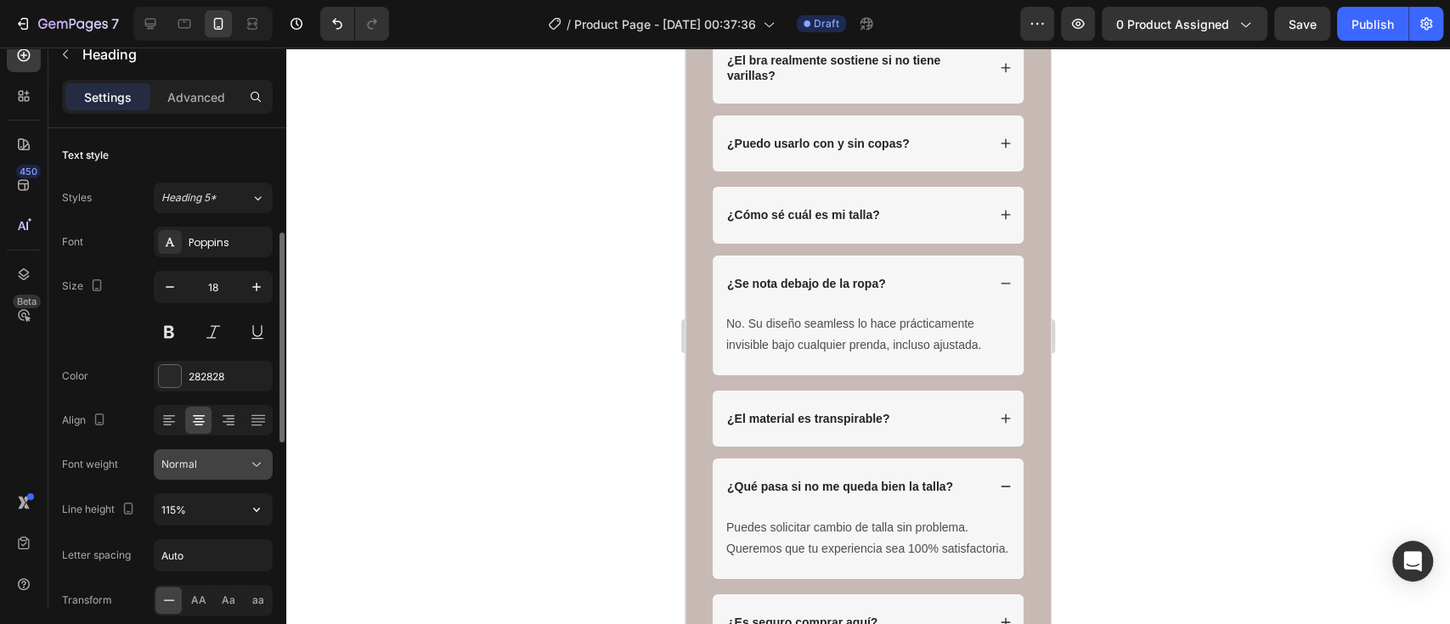
scroll to position [75, 0]
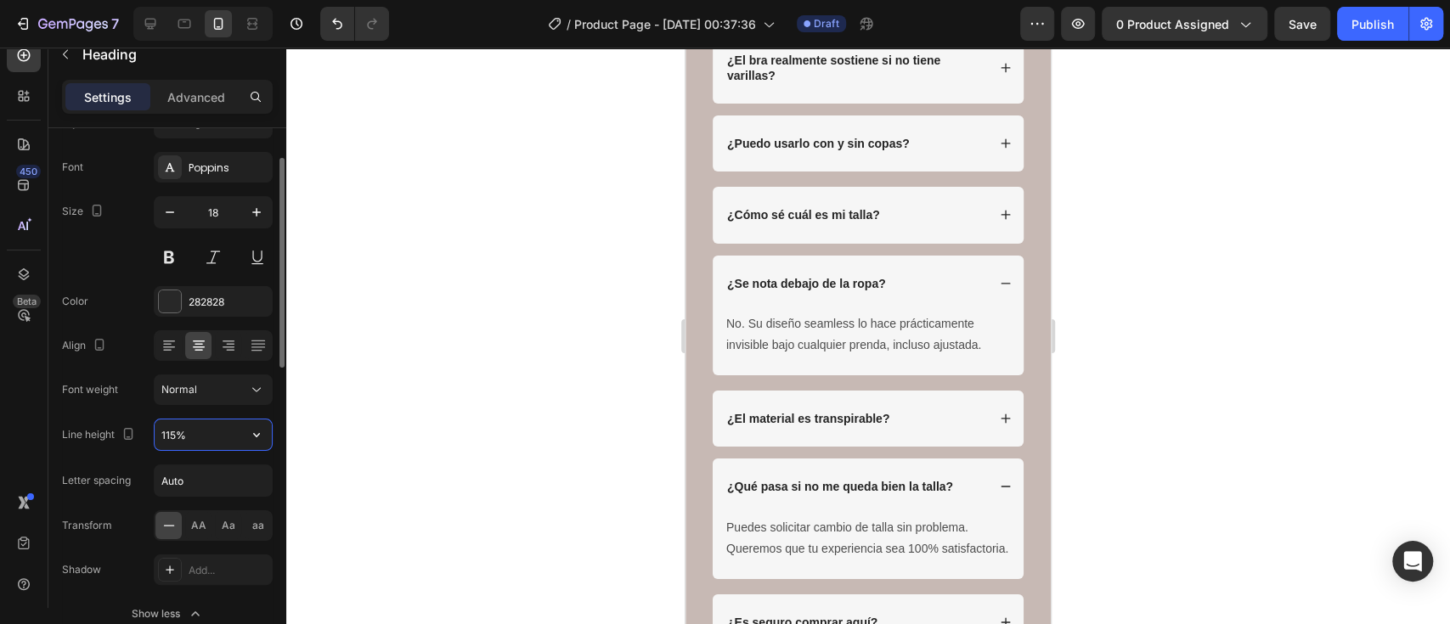
click at [213, 442] on input "115%" at bounding box center [213, 435] width 117 height 31
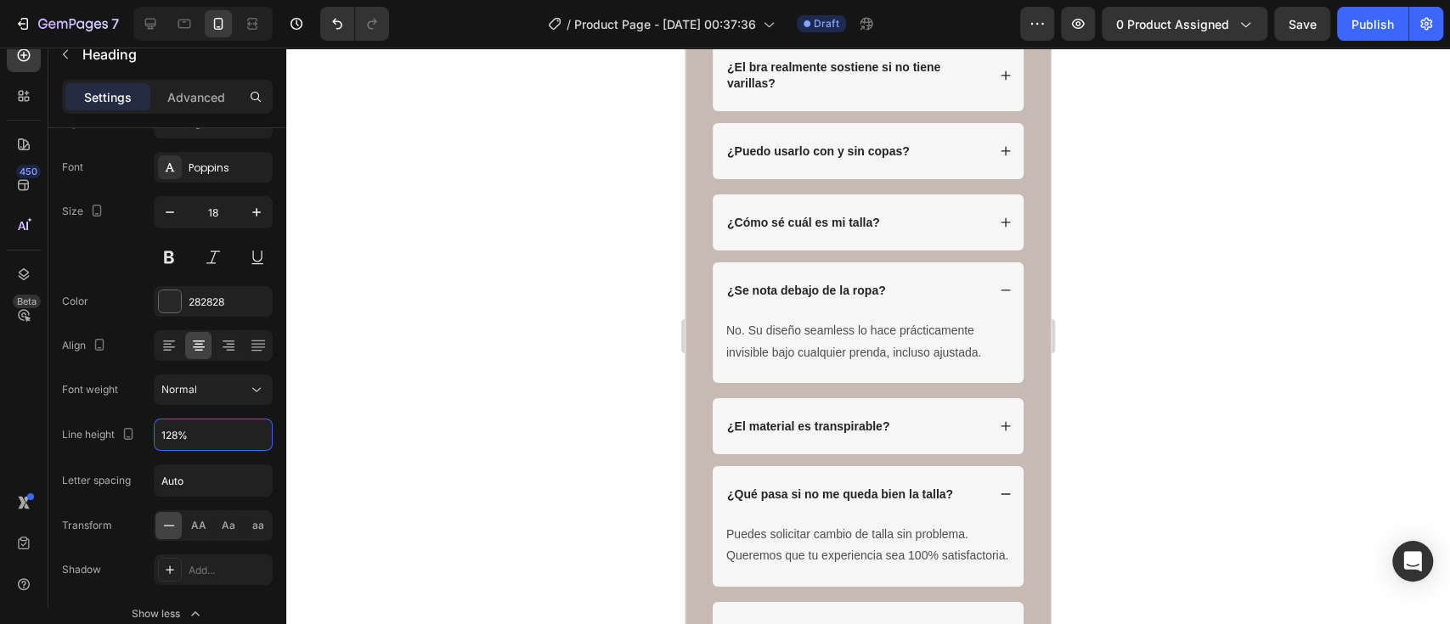
type input "129%"
click at [1192, 289] on div at bounding box center [867, 336] width 1163 height 577
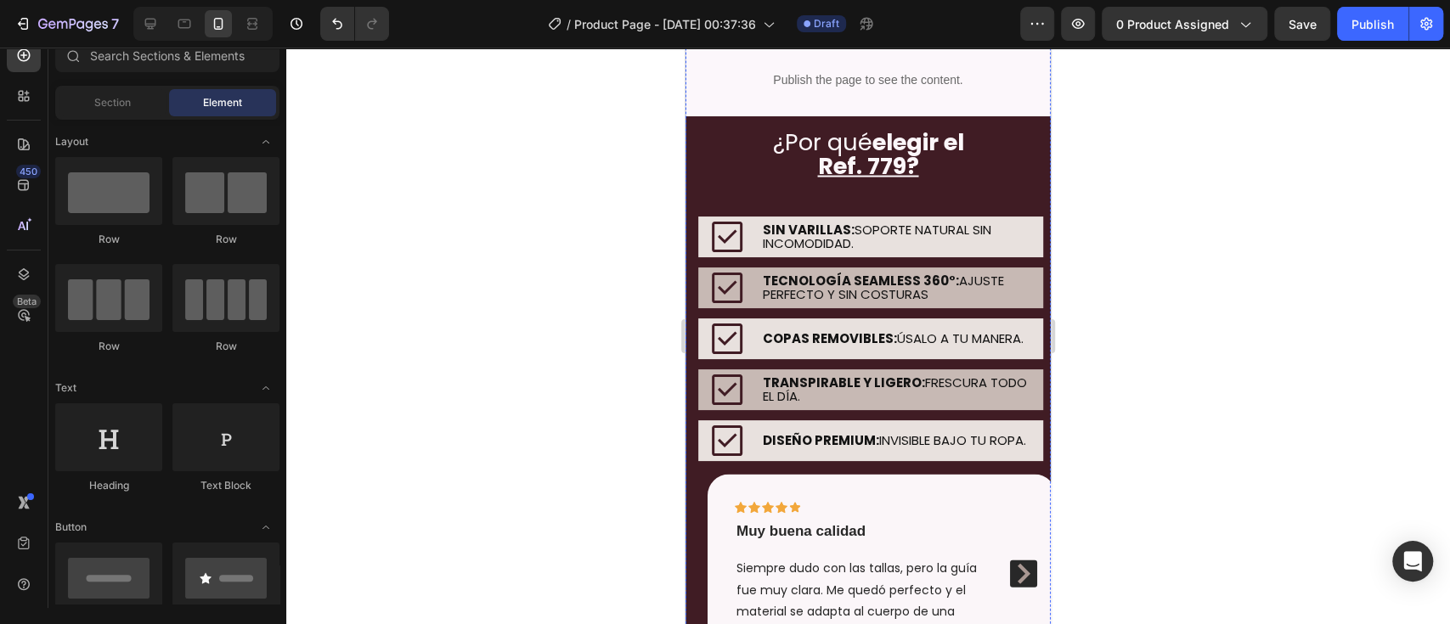
scroll to position [2208, 0]
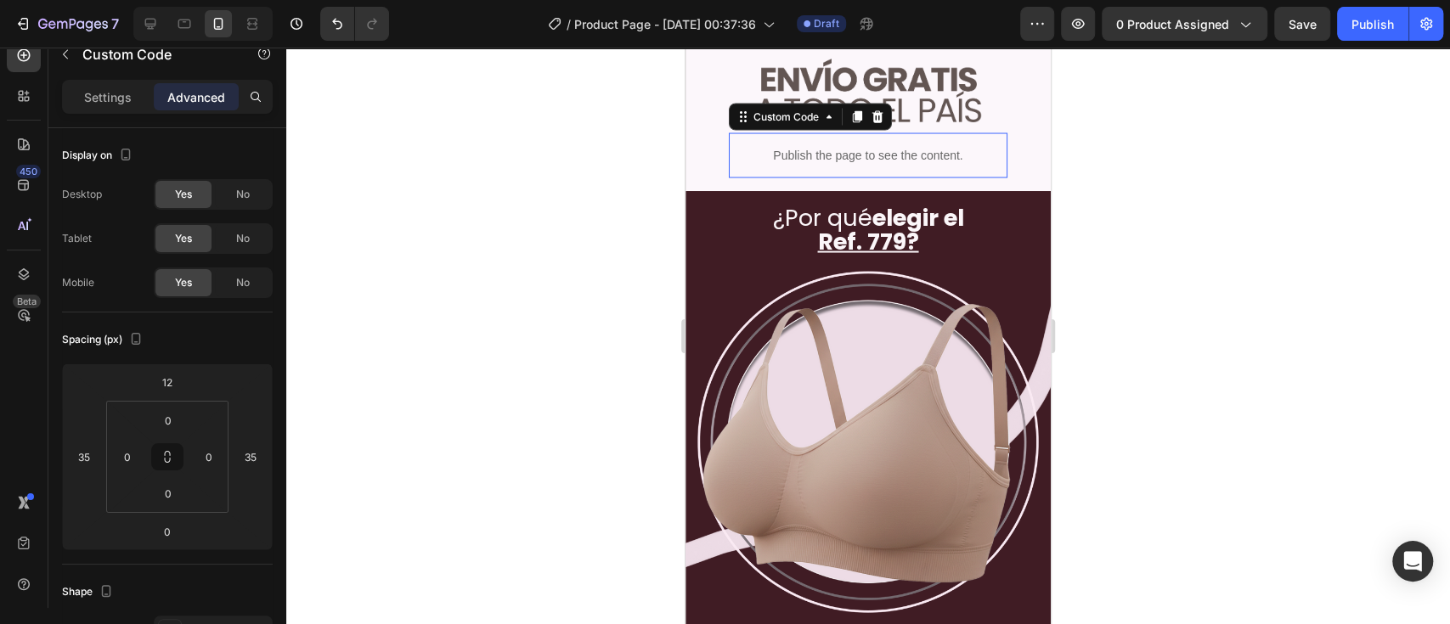
click at [900, 164] on p "Publish the page to see the content." at bounding box center [868, 155] width 279 height 18
click at [857, 127] on div at bounding box center [857, 116] width 20 height 20
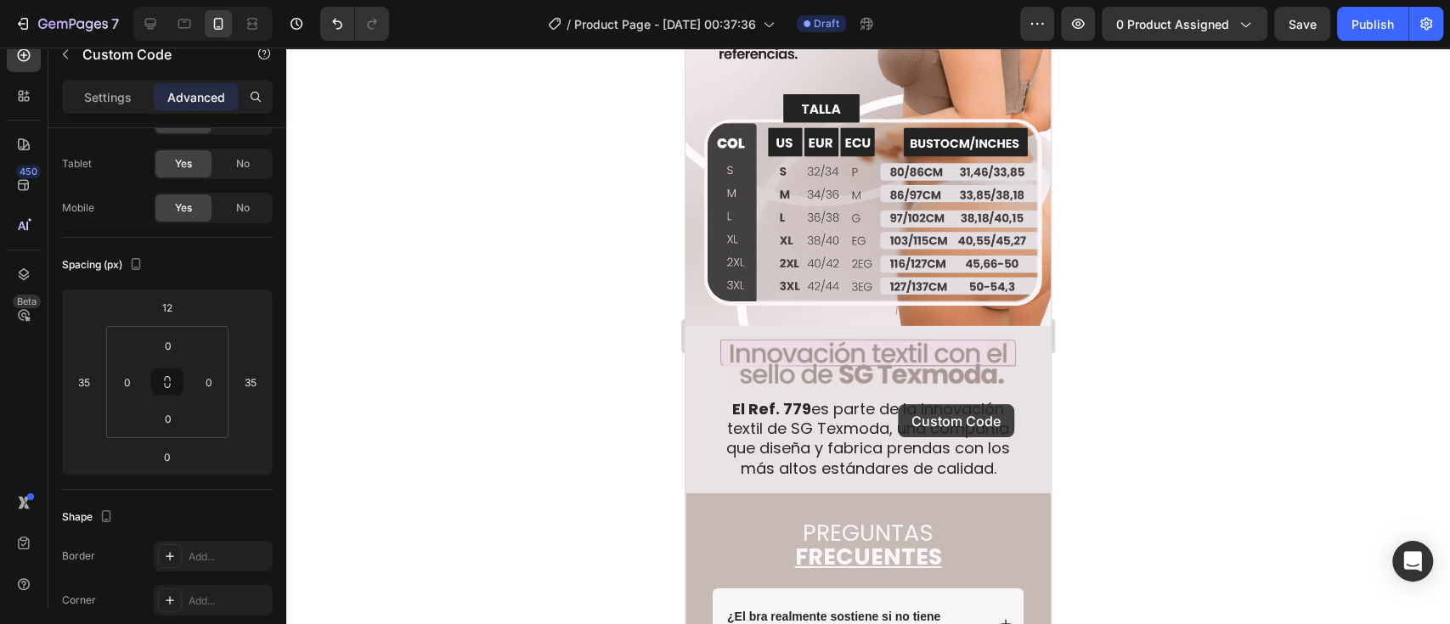
scroll to position [3642, 0]
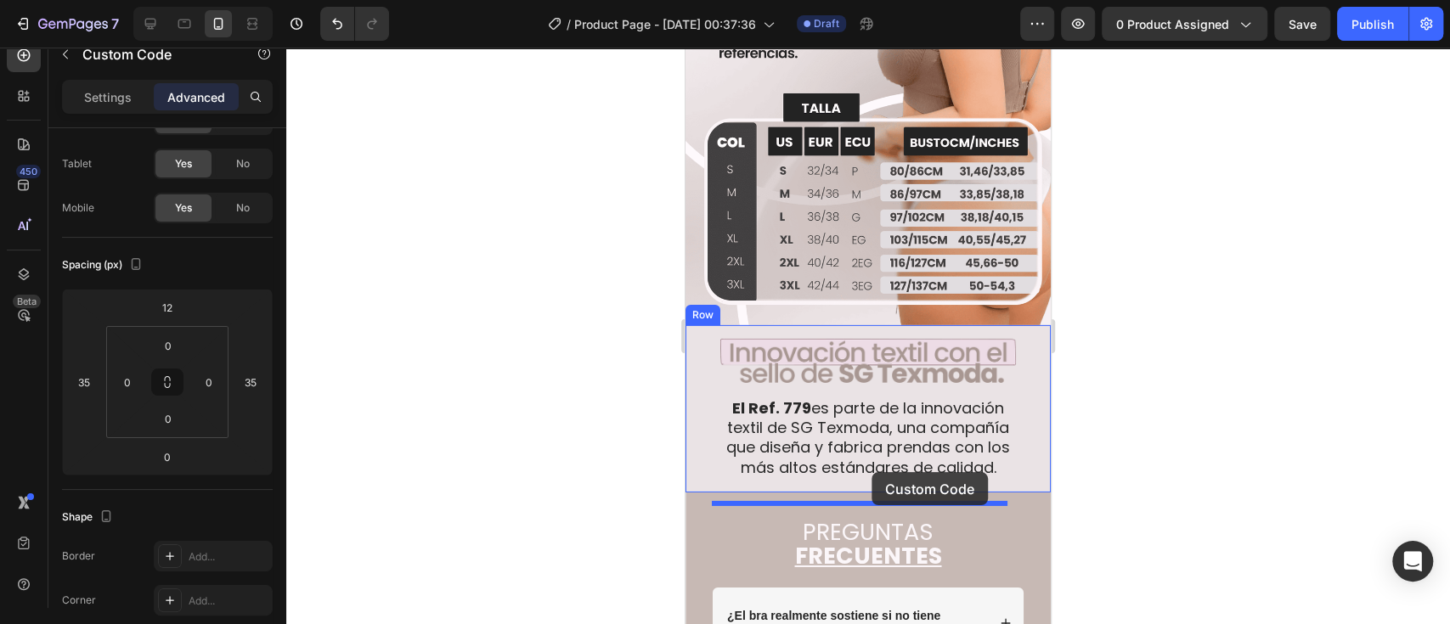
drag, startPoint x: 776, startPoint y: 241, endPoint x: 871, endPoint y: 472, distance: 249.8
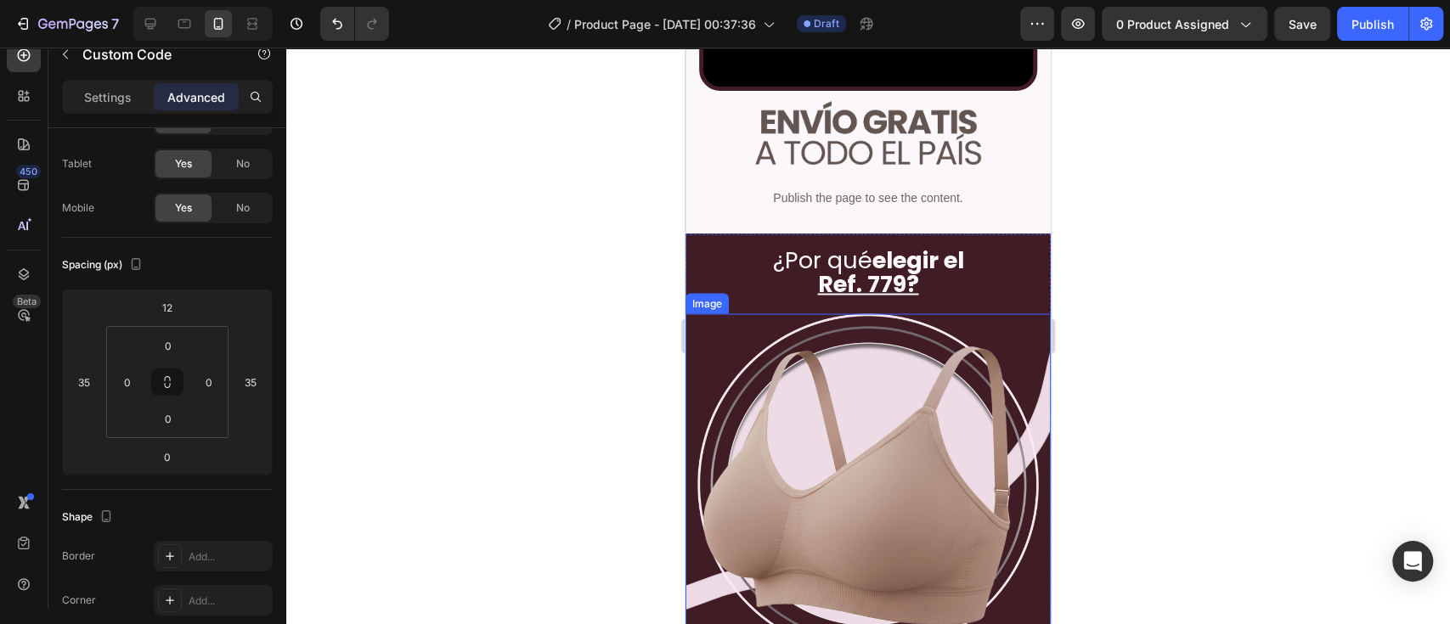
scroll to position [2153, 0]
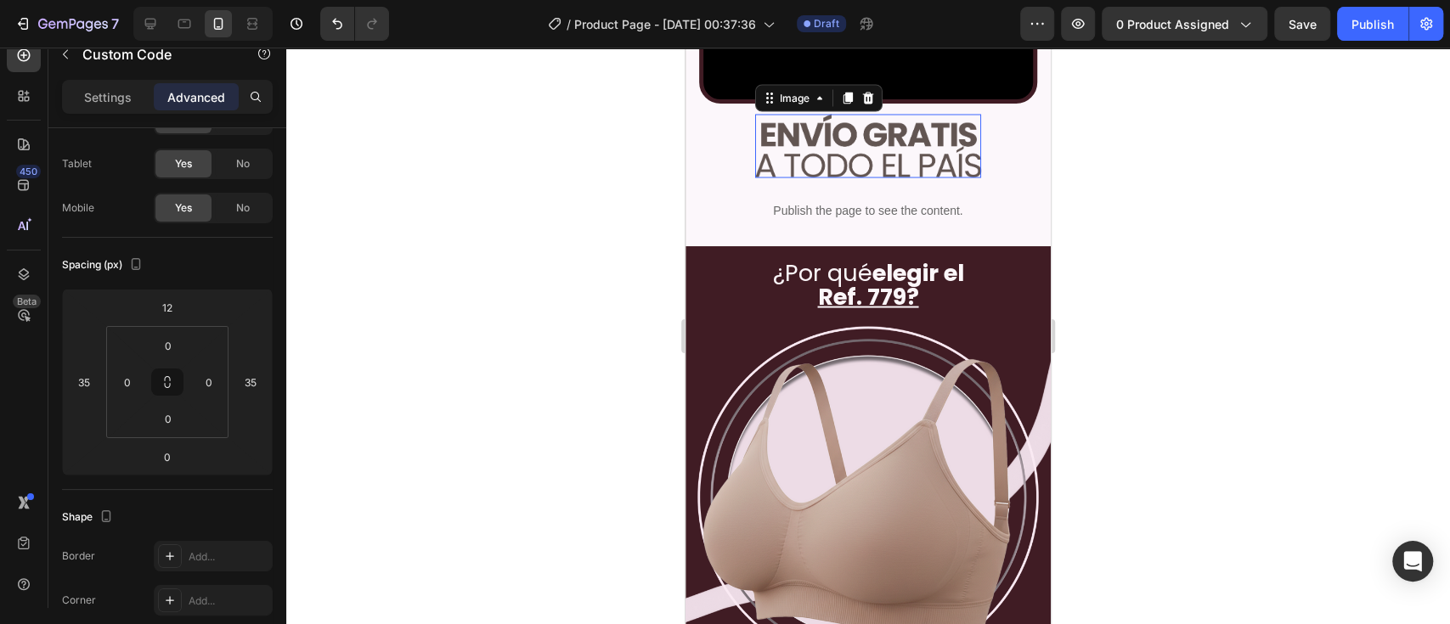
click at [839, 177] on img at bounding box center [868, 146] width 226 height 64
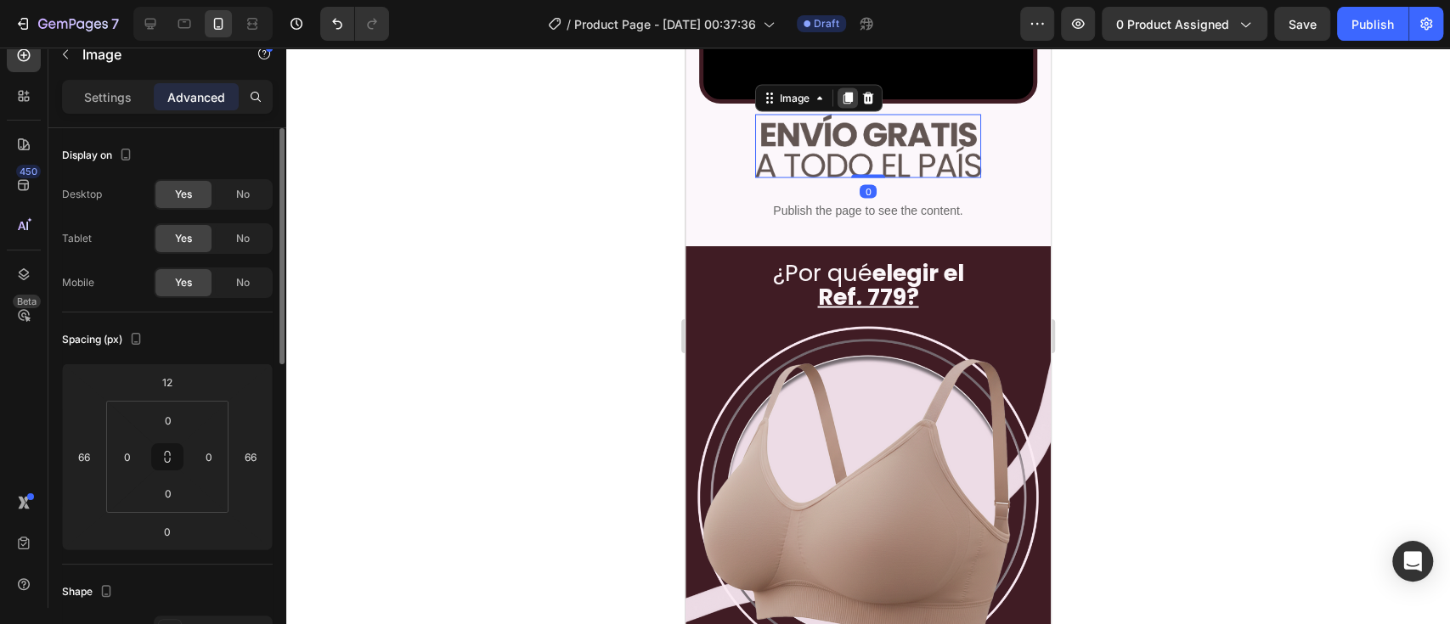
click at [848, 104] on icon at bounding box center [847, 98] width 9 height 12
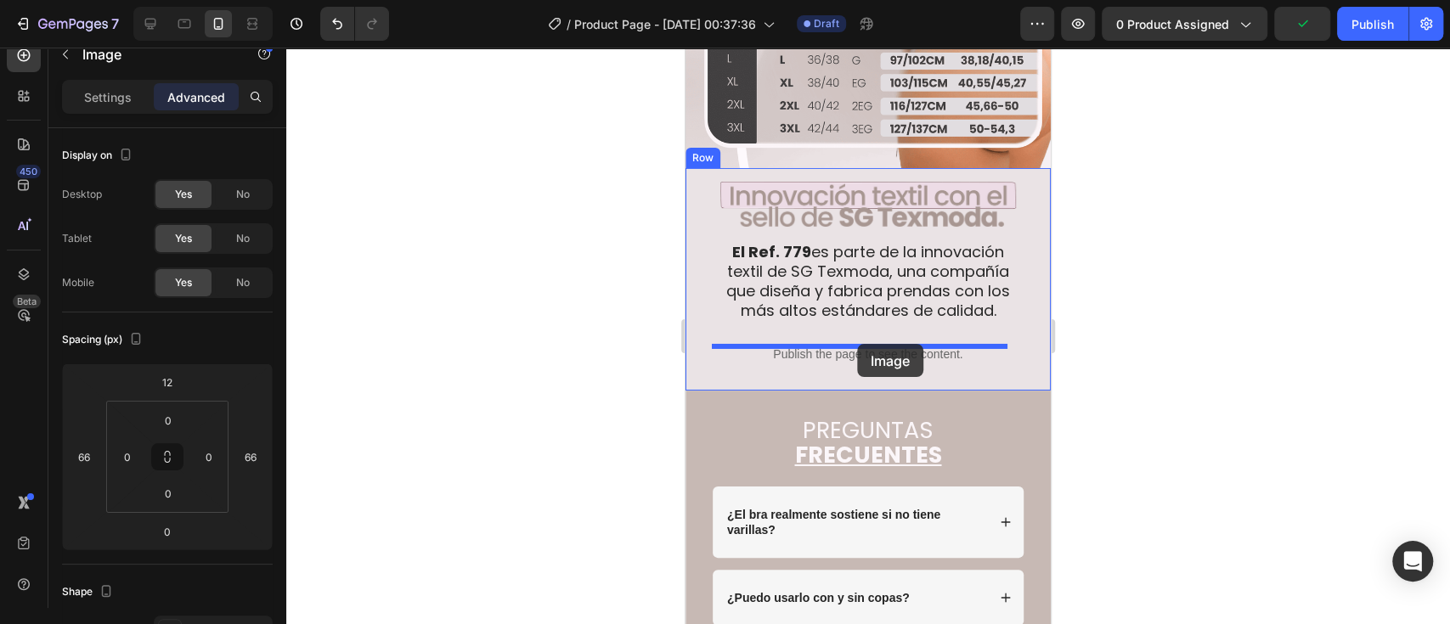
drag, startPoint x: 789, startPoint y: 240, endPoint x: 857, endPoint y: 344, distance: 123.9
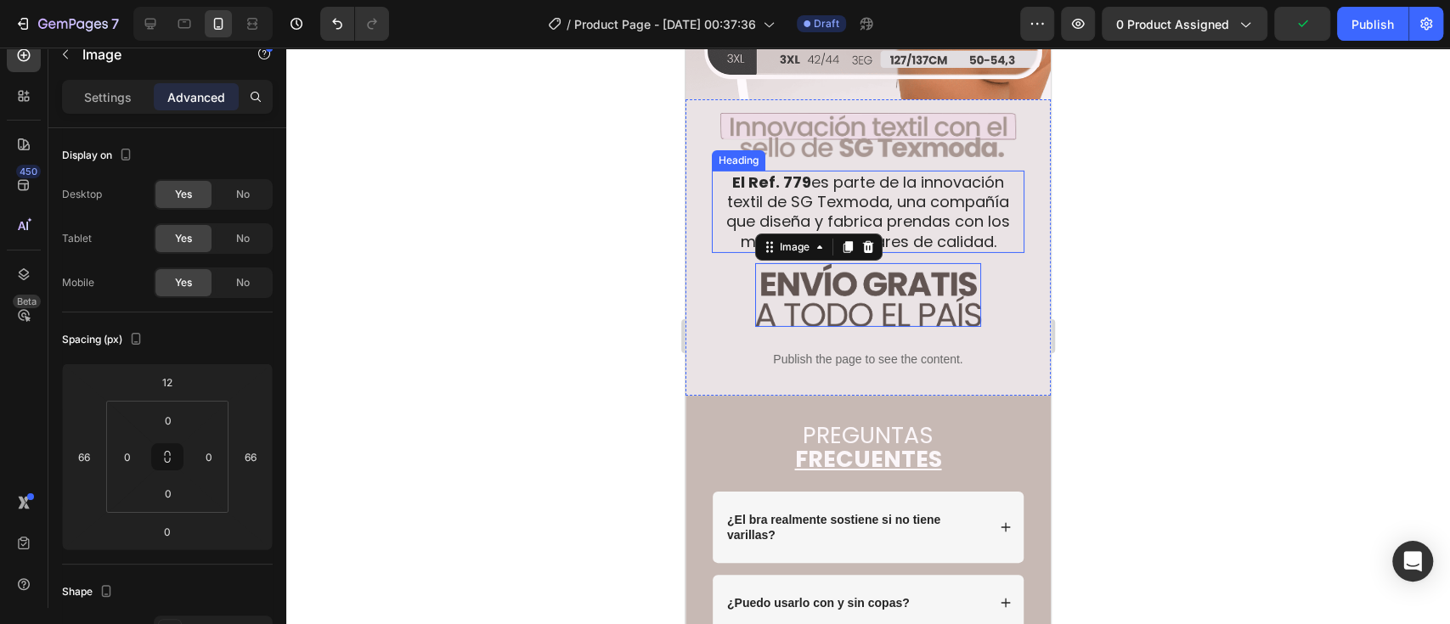
scroll to position [3744, 0]
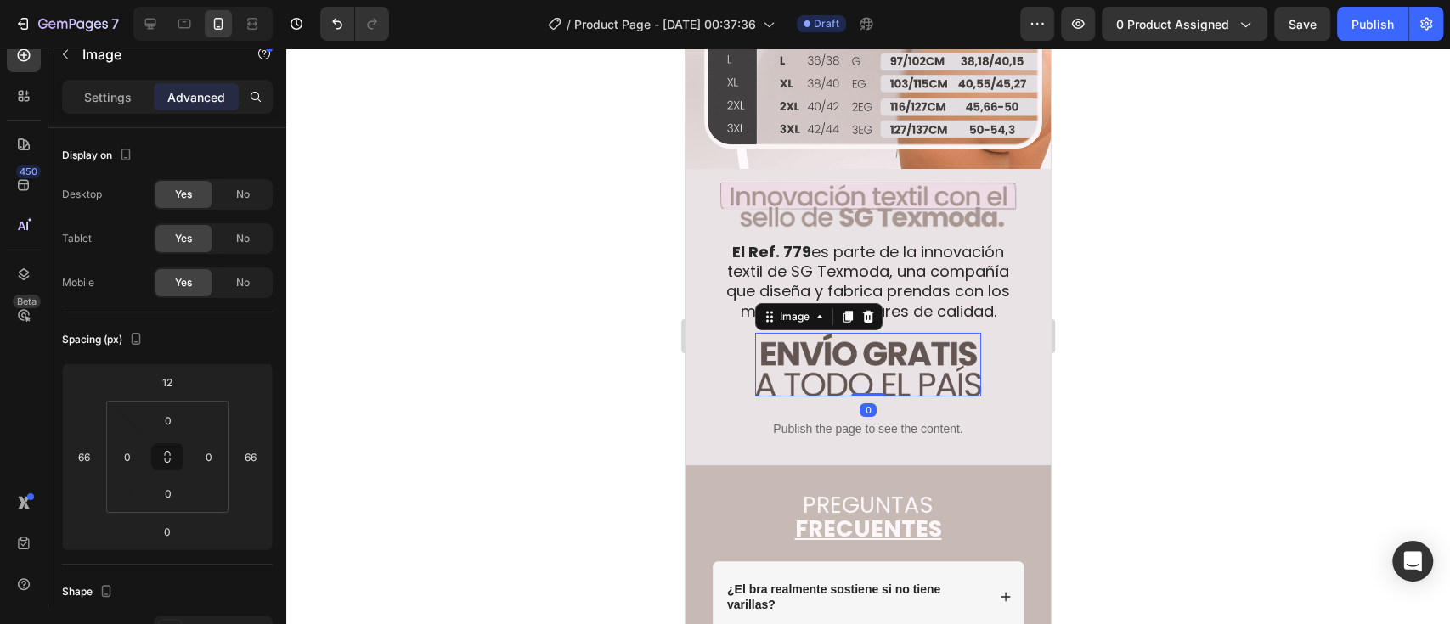
click at [1169, 355] on div at bounding box center [867, 336] width 1163 height 577
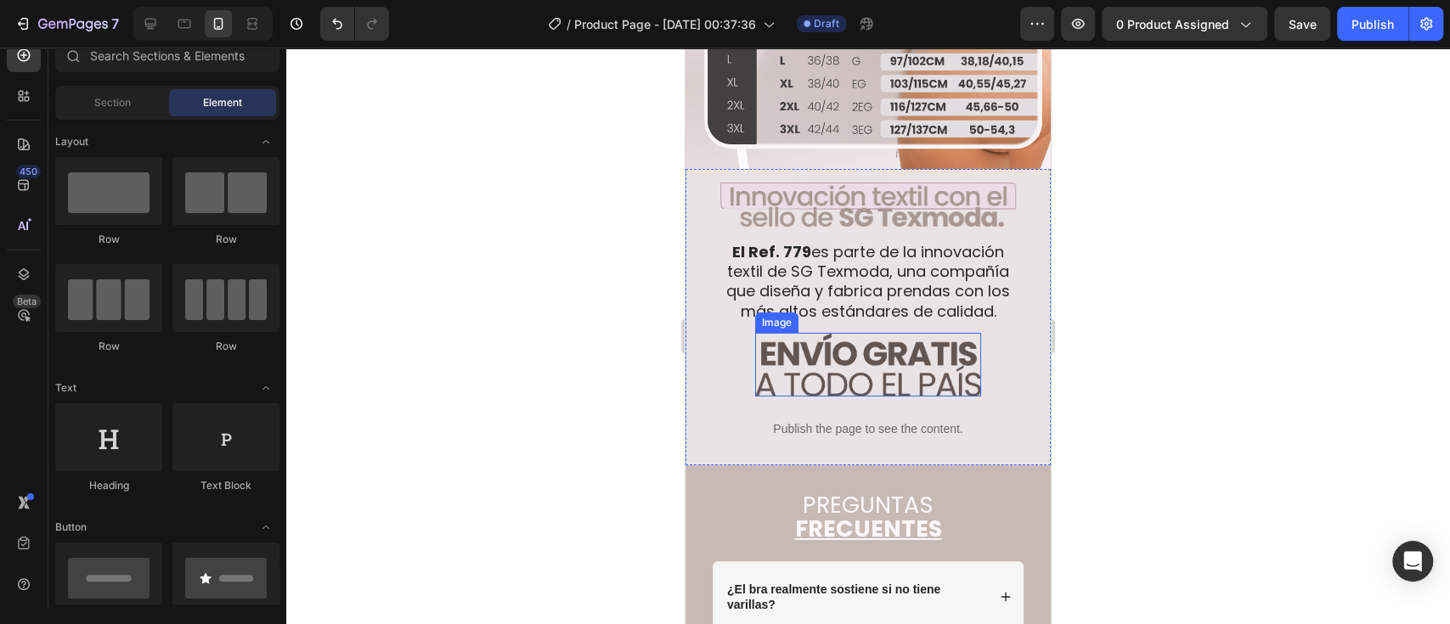
click at [879, 392] on img at bounding box center [868, 365] width 226 height 64
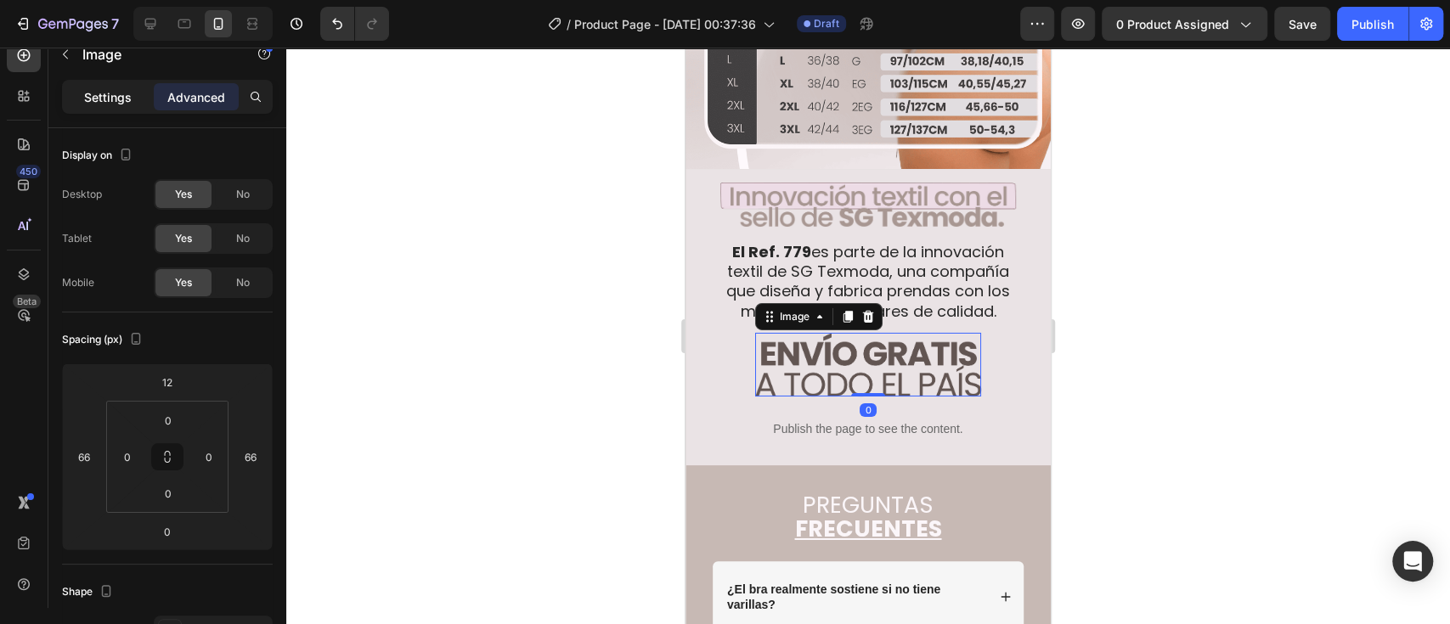
click at [122, 96] on p "Settings" at bounding box center [108, 97] width 48 height 18
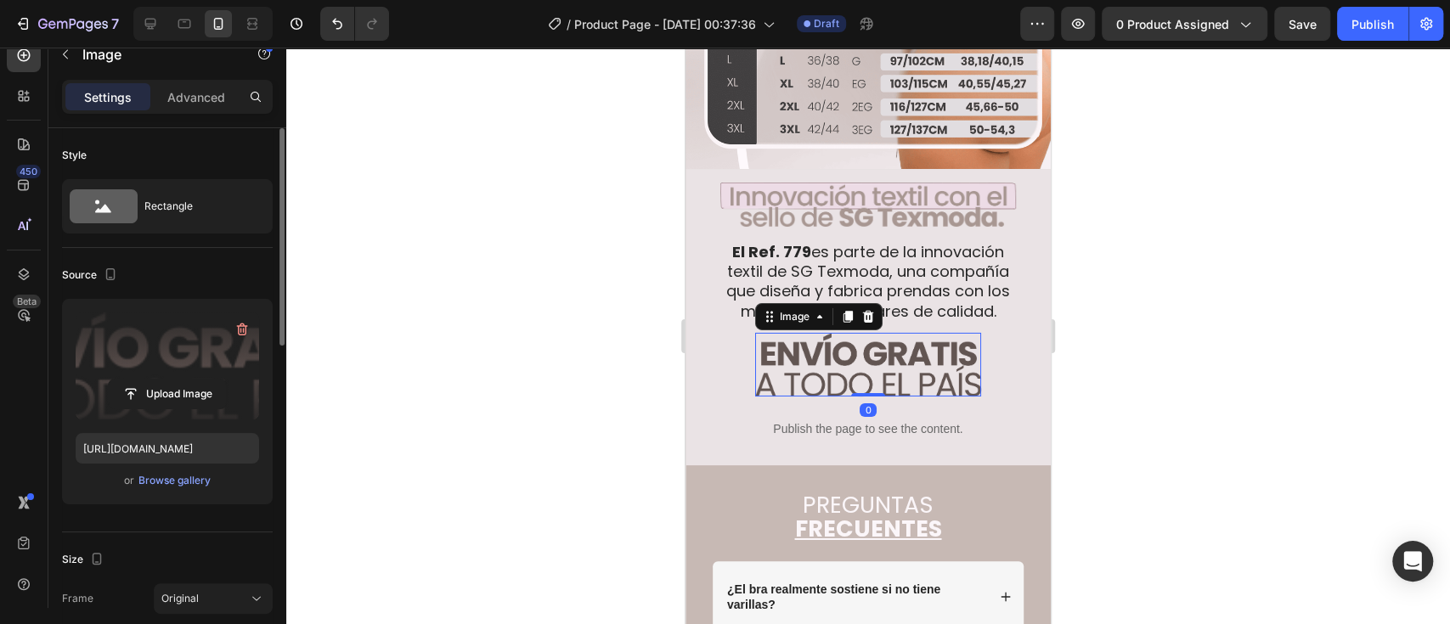
click at [160, 376] on label at bounding box center [167, 366] width 183 height 107
click at [160, 380] on input "file" at bounding box center [167, 394] width 117 height 29
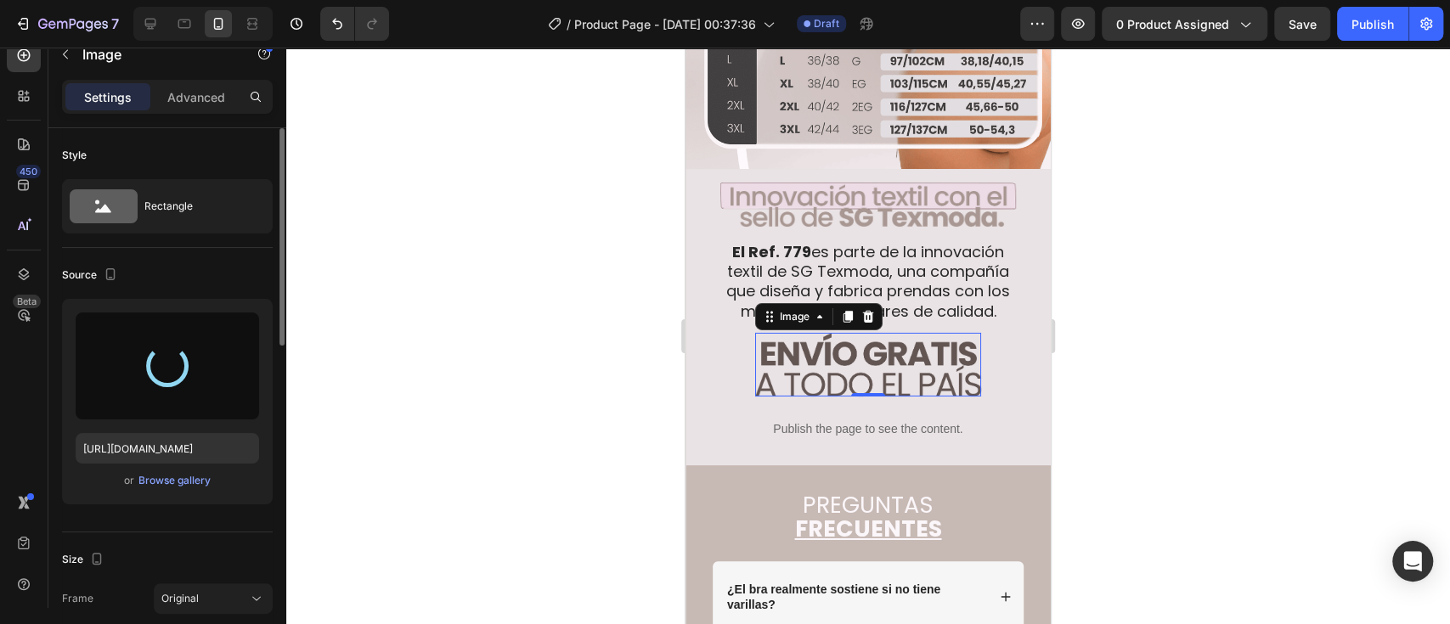
type input "[URL][DOMAIN_NAME]"
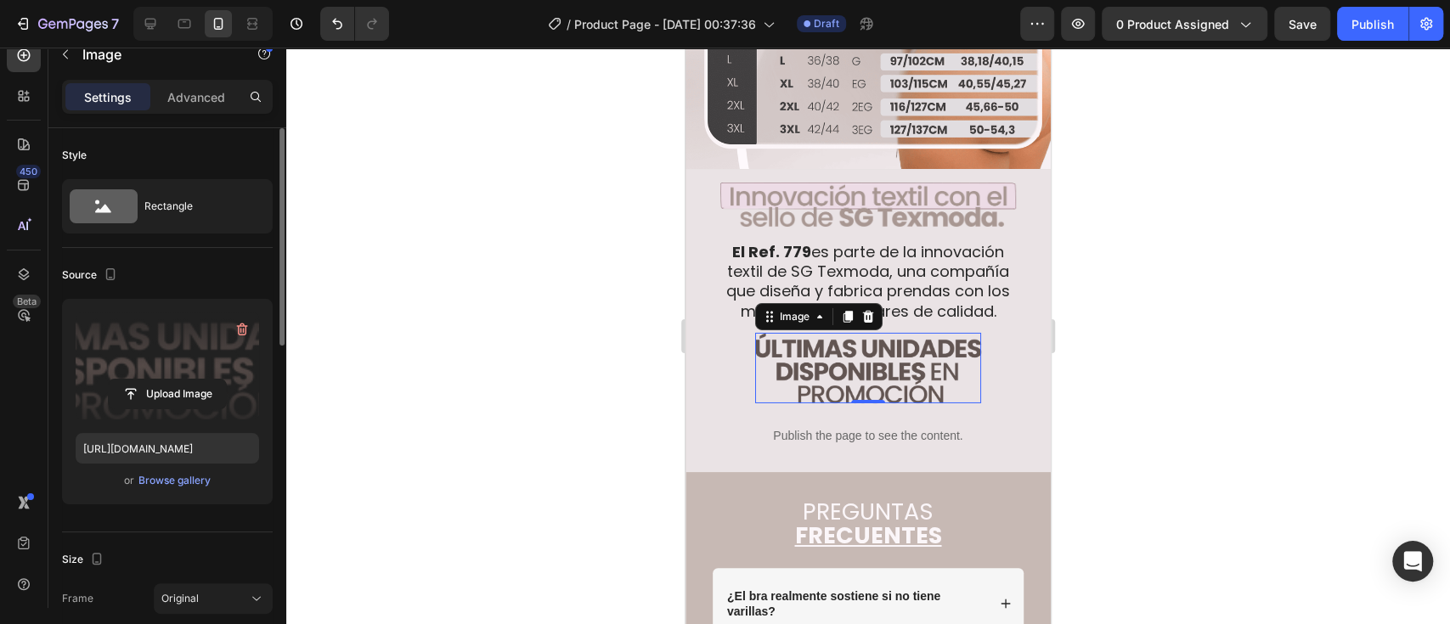
click at [1188, 315] on div at bounding box center [867, 336] width 1163 height 577
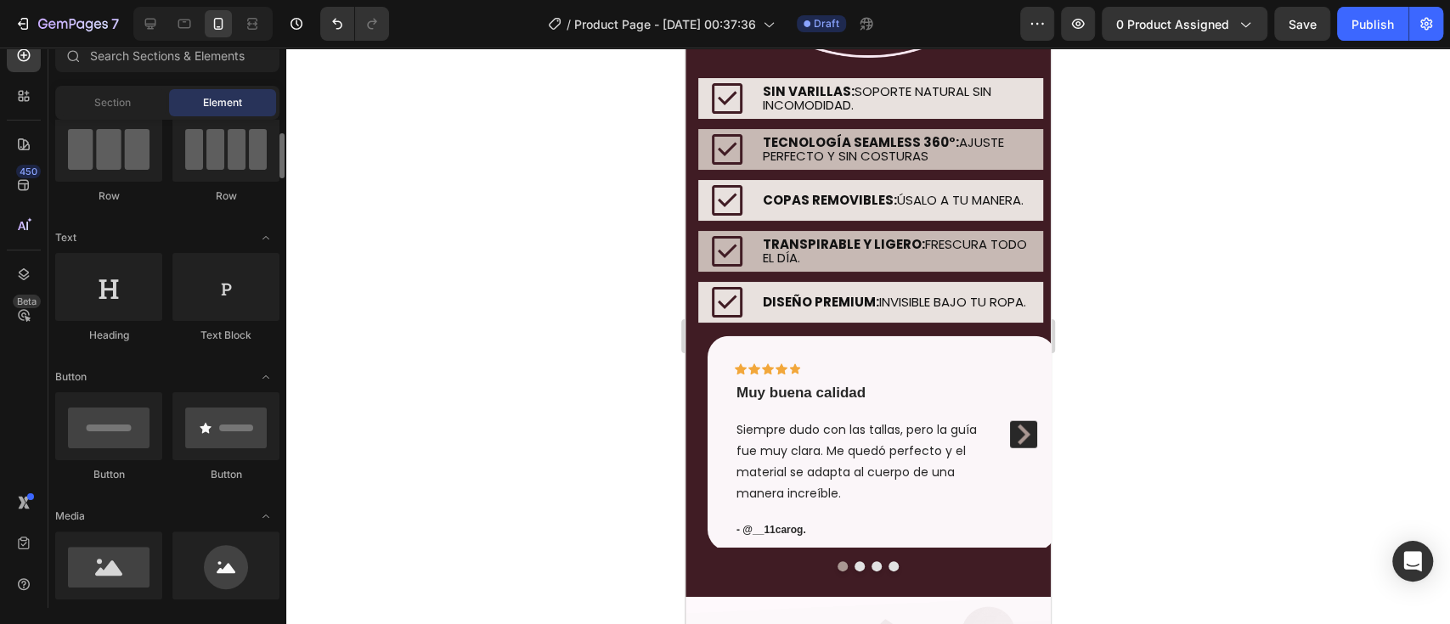
scroll to position [226, 0]
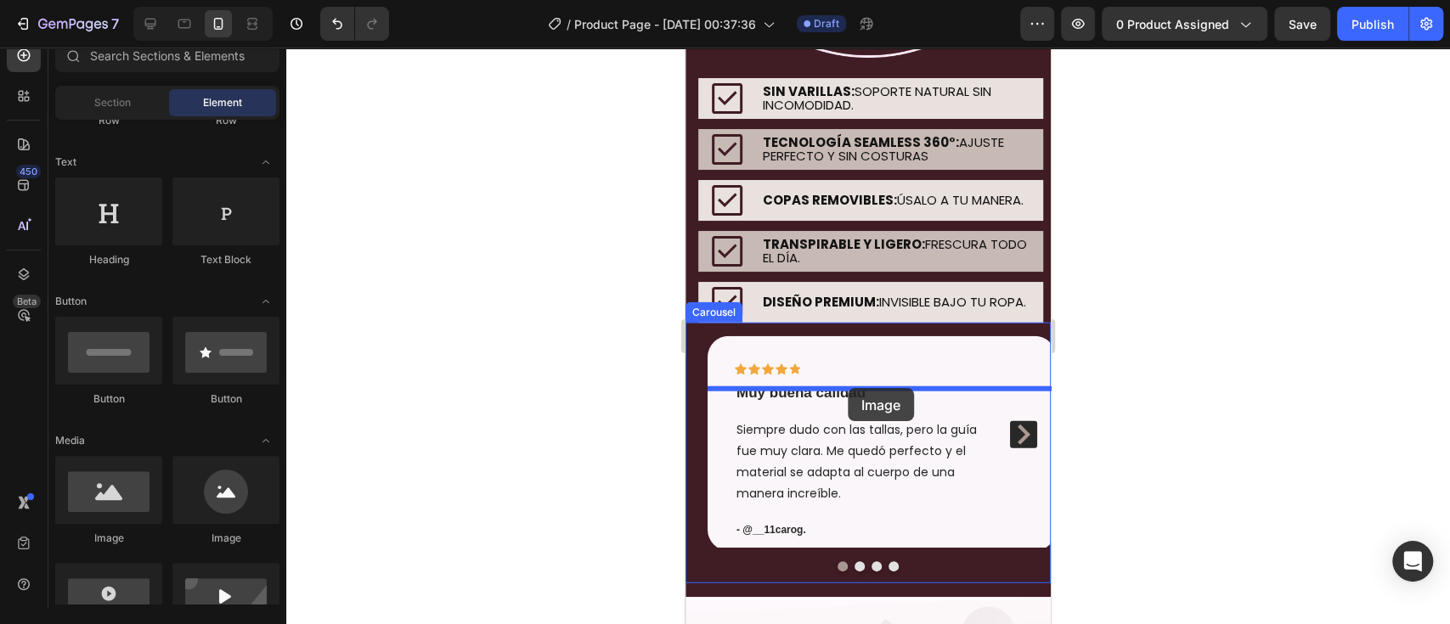
drag, startPoint x: 810, startPoint y: 542, endPoint x: 848, endPoint y: 388, distance: 158.2
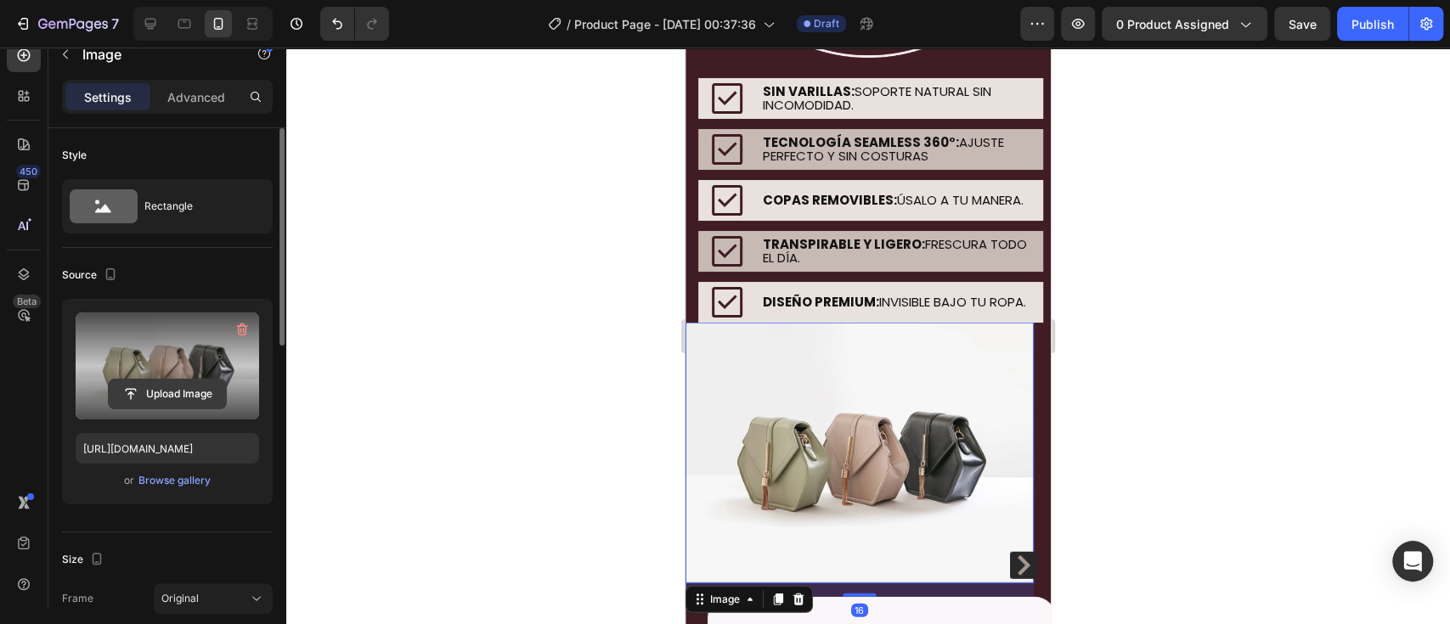
click at [149, 381] on input "file" at bounding box center [167, 394] width 117 height 29
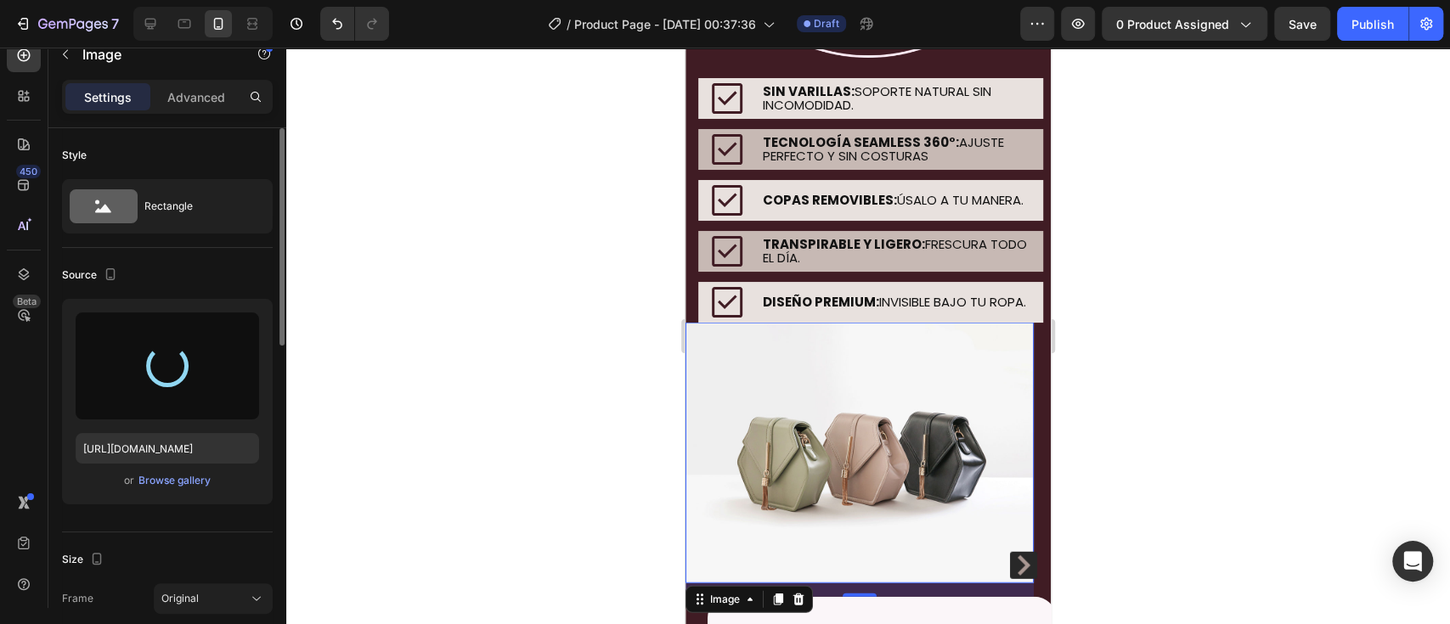
type input "[URL][DOMAIN_NAME]"
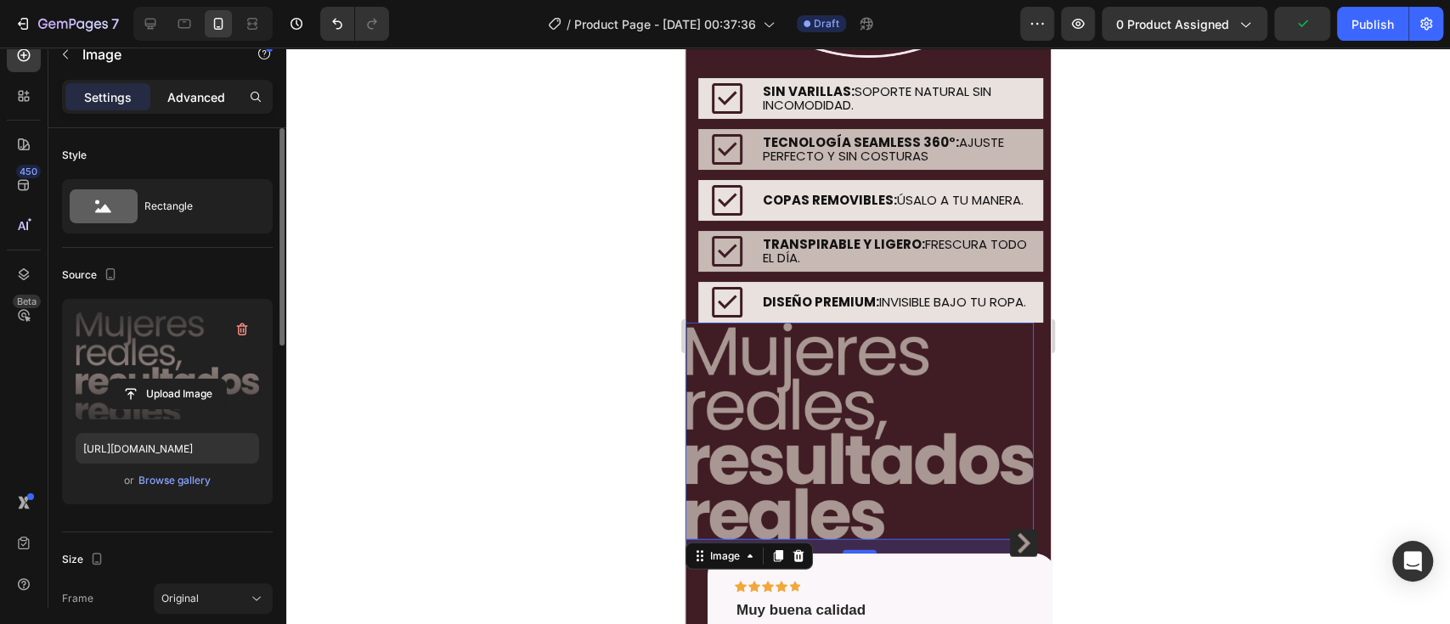
click at [200, 83] on div "Advanced" at bounding box center [196, 96] width 85 height 27
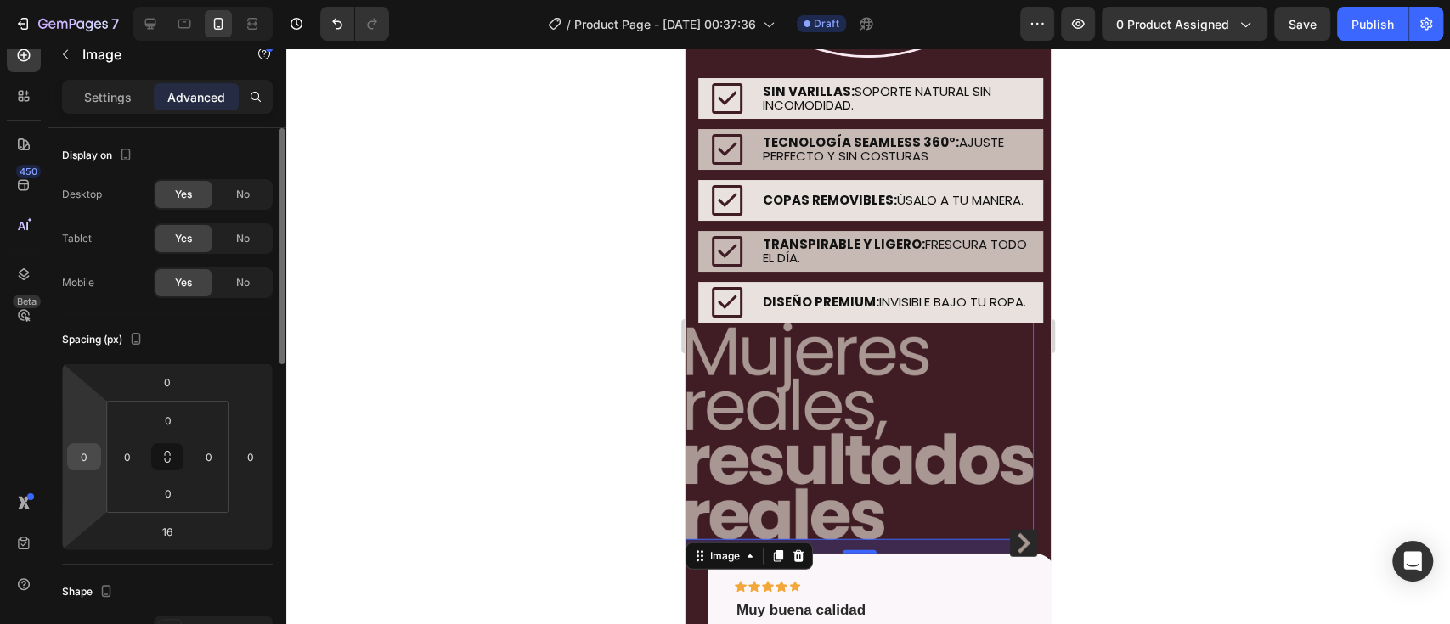
click at [83, 462] on input "0" at bounding box center [83, 456] width 25 height 25
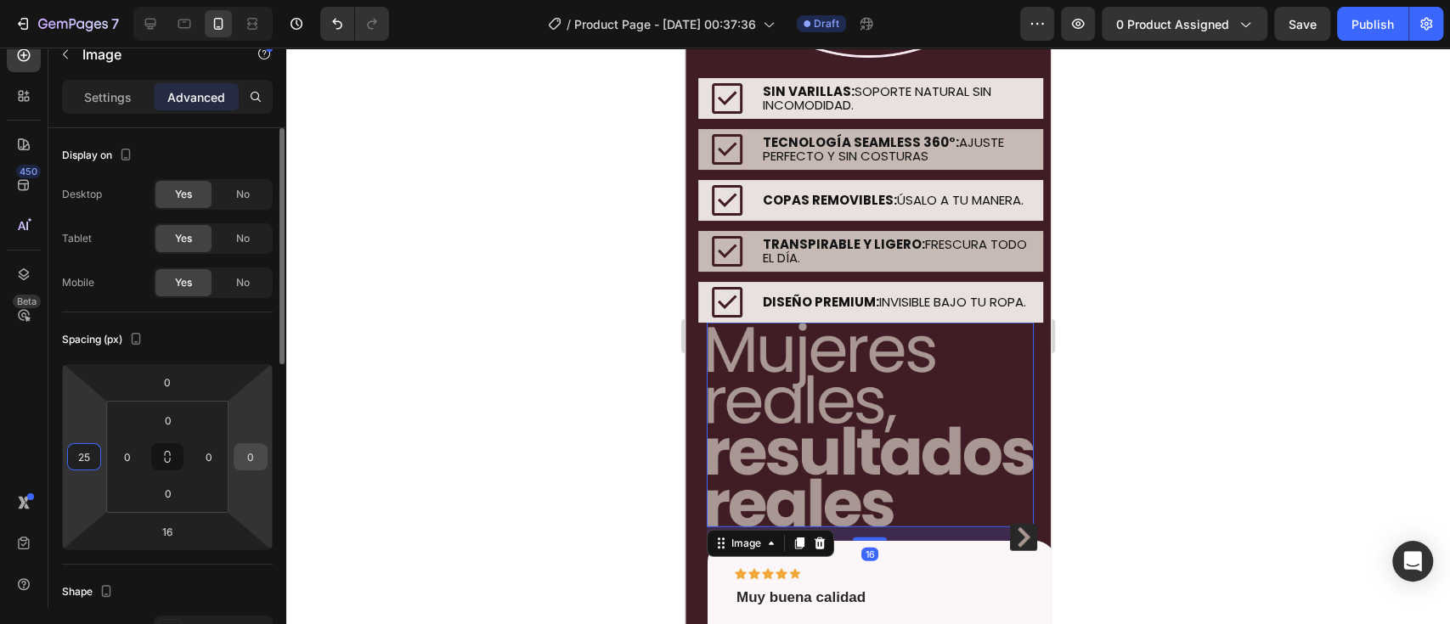
type input "25"
click at [250, 461] on input "0" at bounding box center [250, 456] width 25 height 25
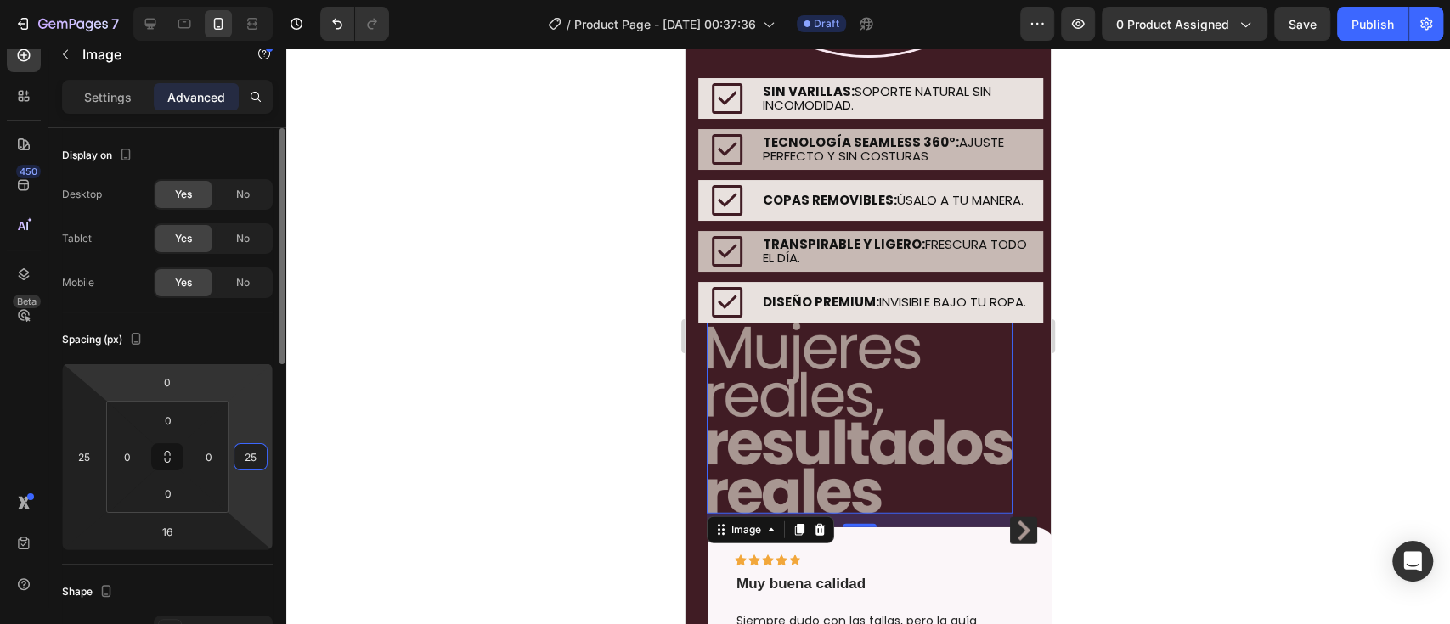
type input "25"
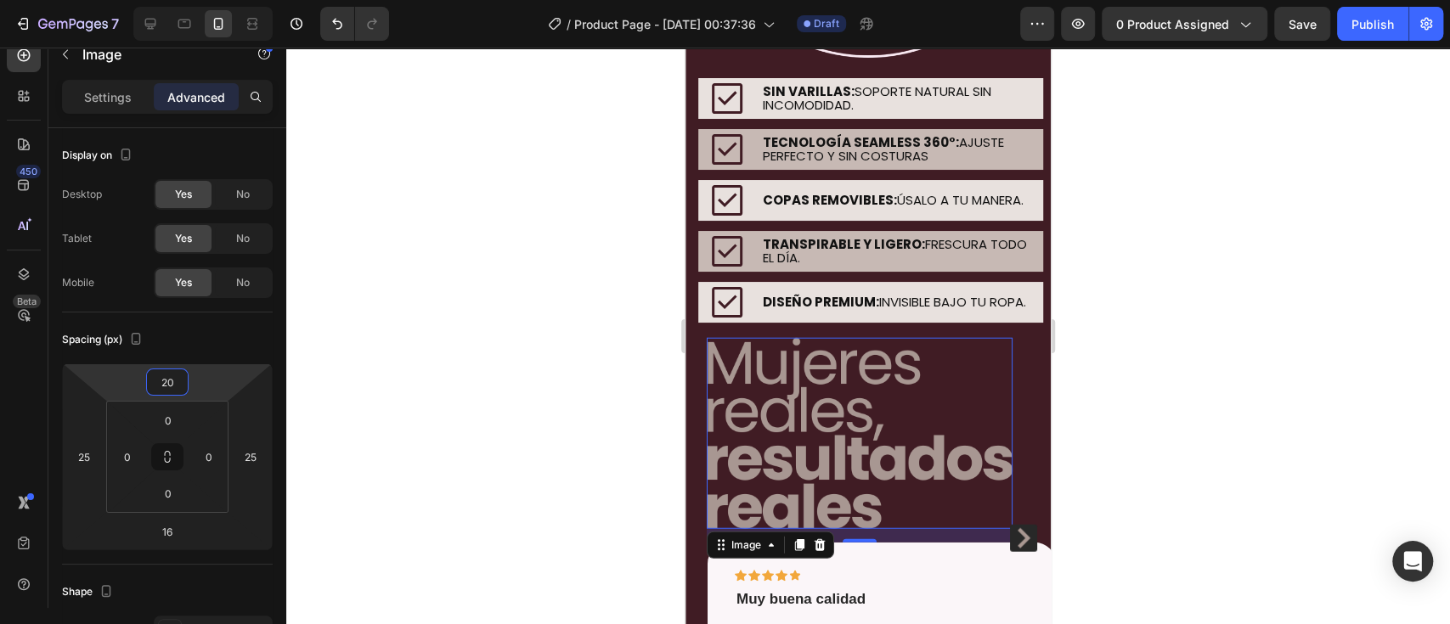
type input "22"
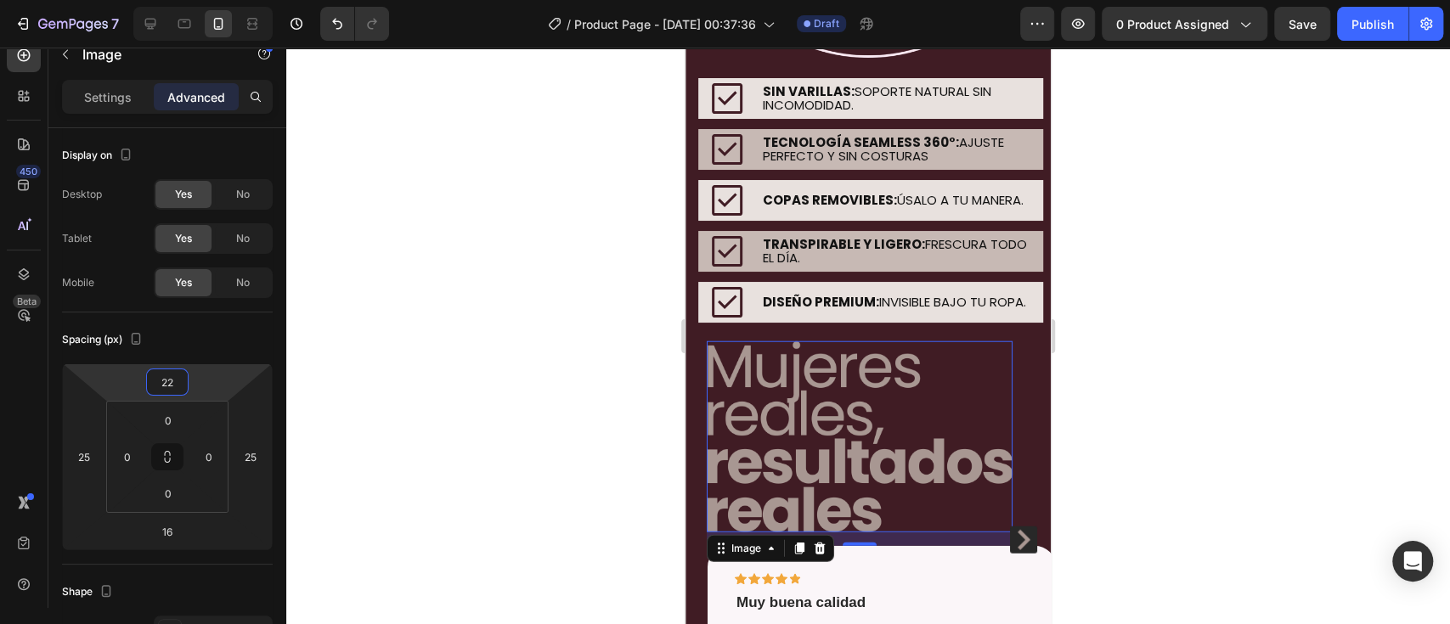
drag, startPoint x: 215, startPoint y: 389, endPoint x: 221, endPoint y: 376, distance: 14.1
click at [221, 0] on html "7 / Product Page - [DATE] 00:37:36 Draft Preview 0 product assigned Save Publis…" at bounding box center [725, 0] width 1450 height 0
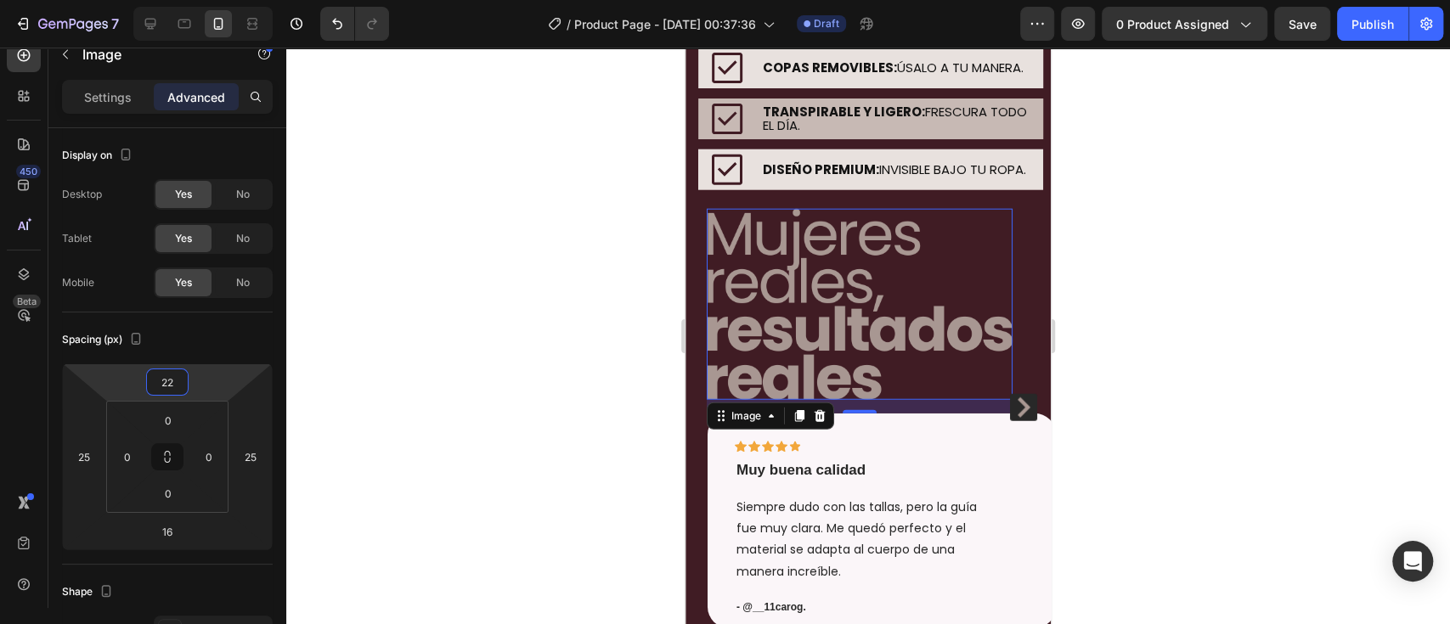
scroll to position [2914, 0]
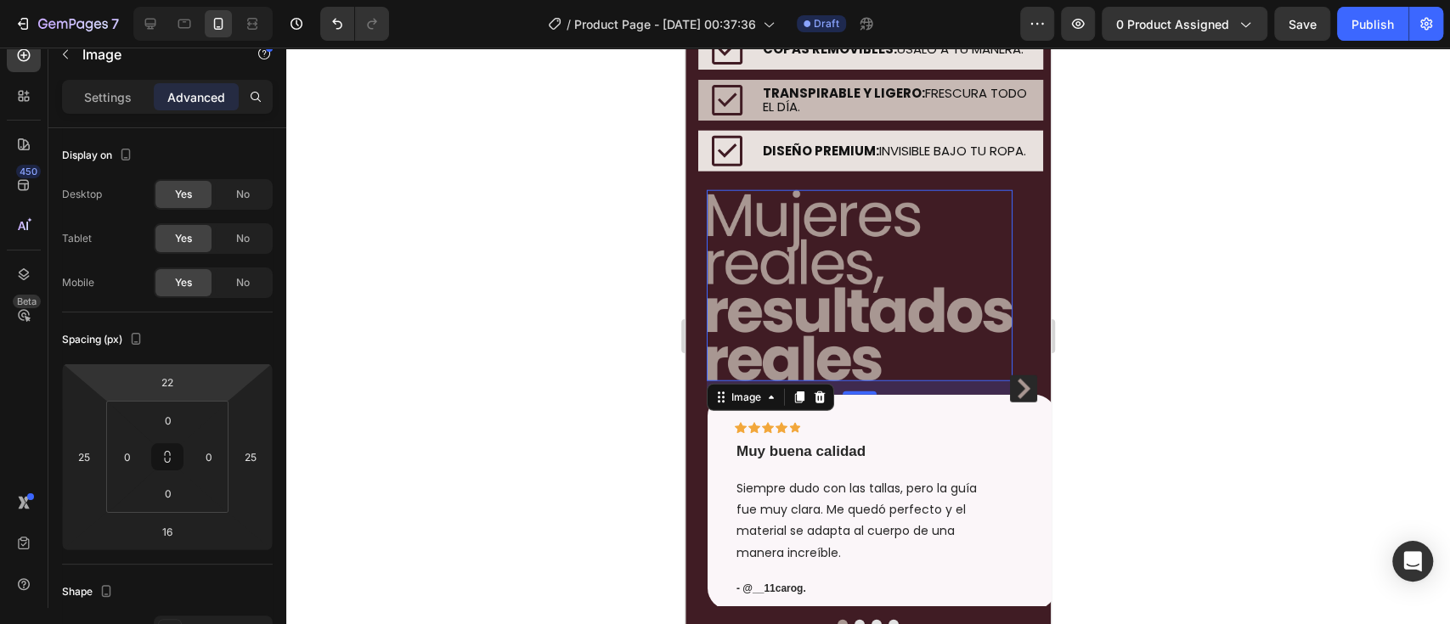
click at [1230, 324] on div at bounding box center [867, 336] width 1163 height 577
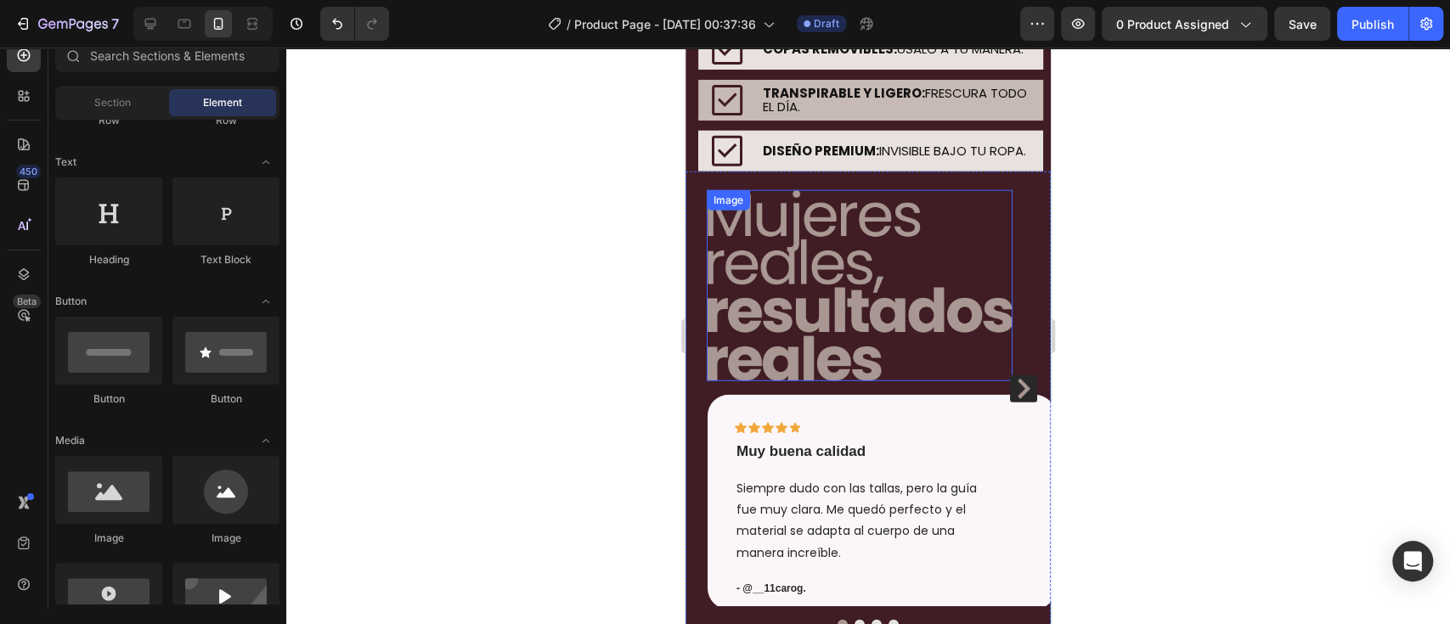
click at [820, 336] on img at bounding box center [860, 285] width 306 height 191
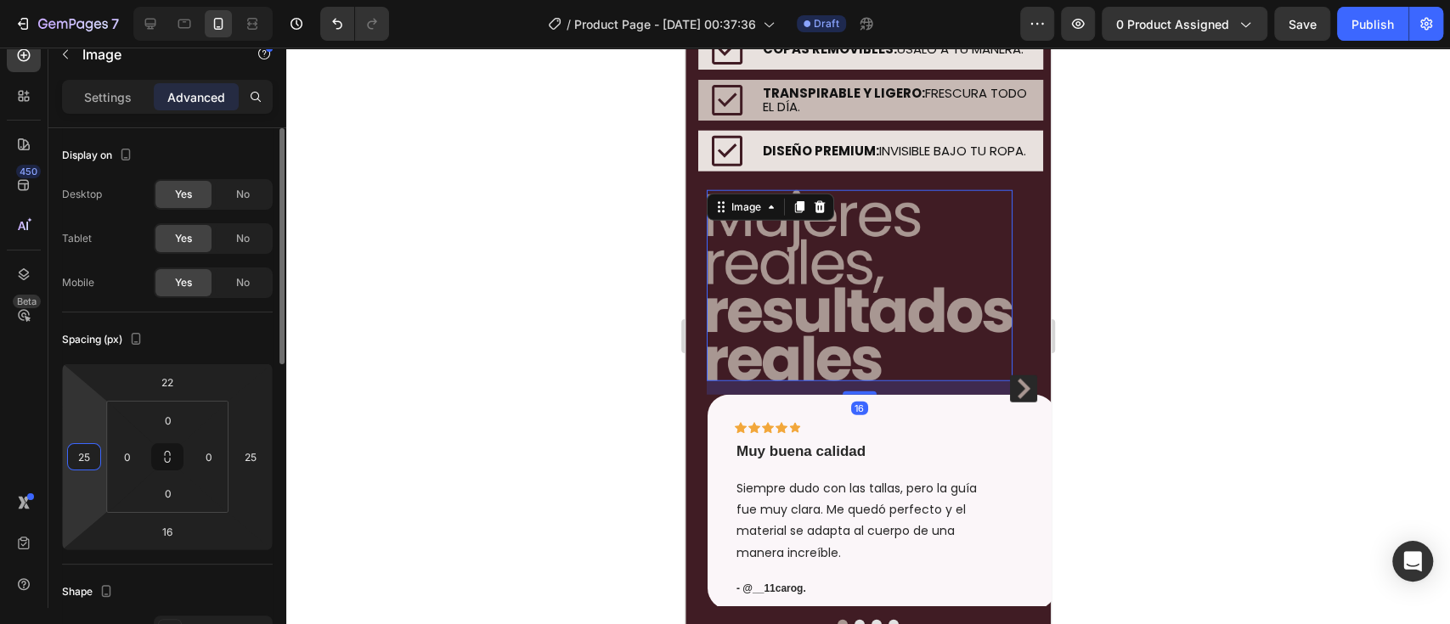
click at [82, 451] on input "25" at bounding box center [83, 456] width 25 height 25
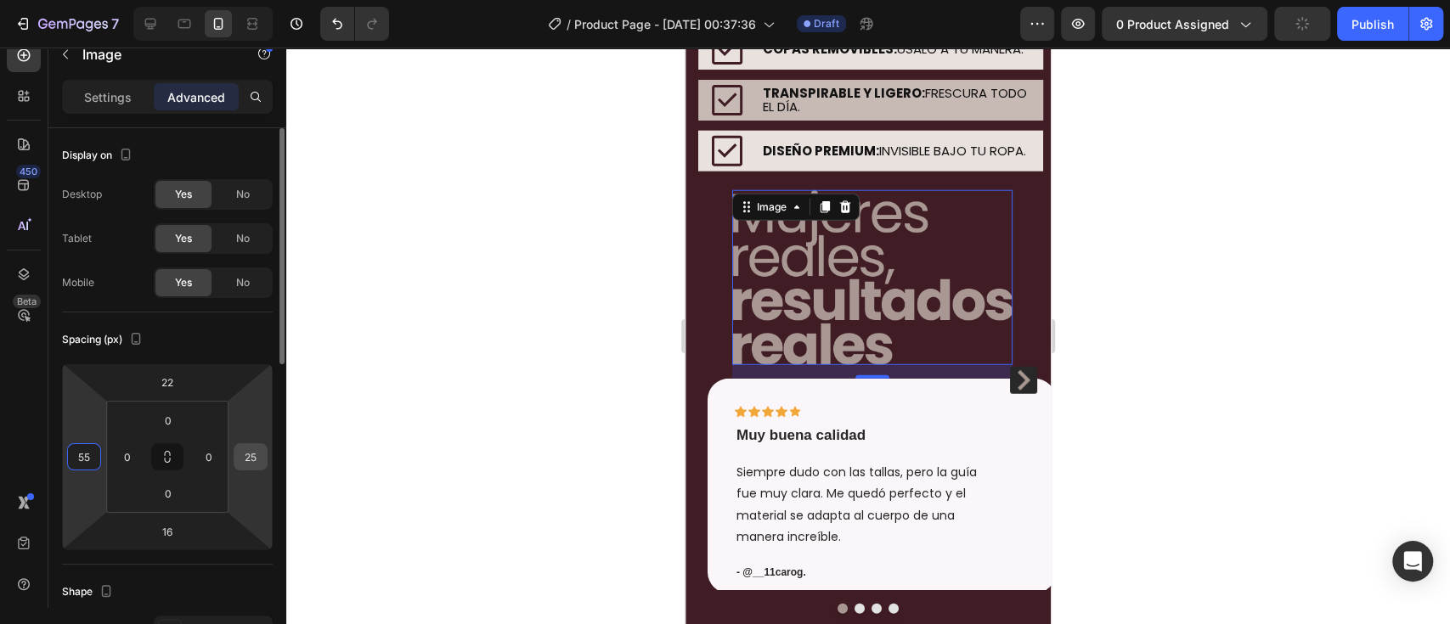
type input "55"
click at [252, 459] on input "25" at bounding box center [250, 456] width 25 height 25
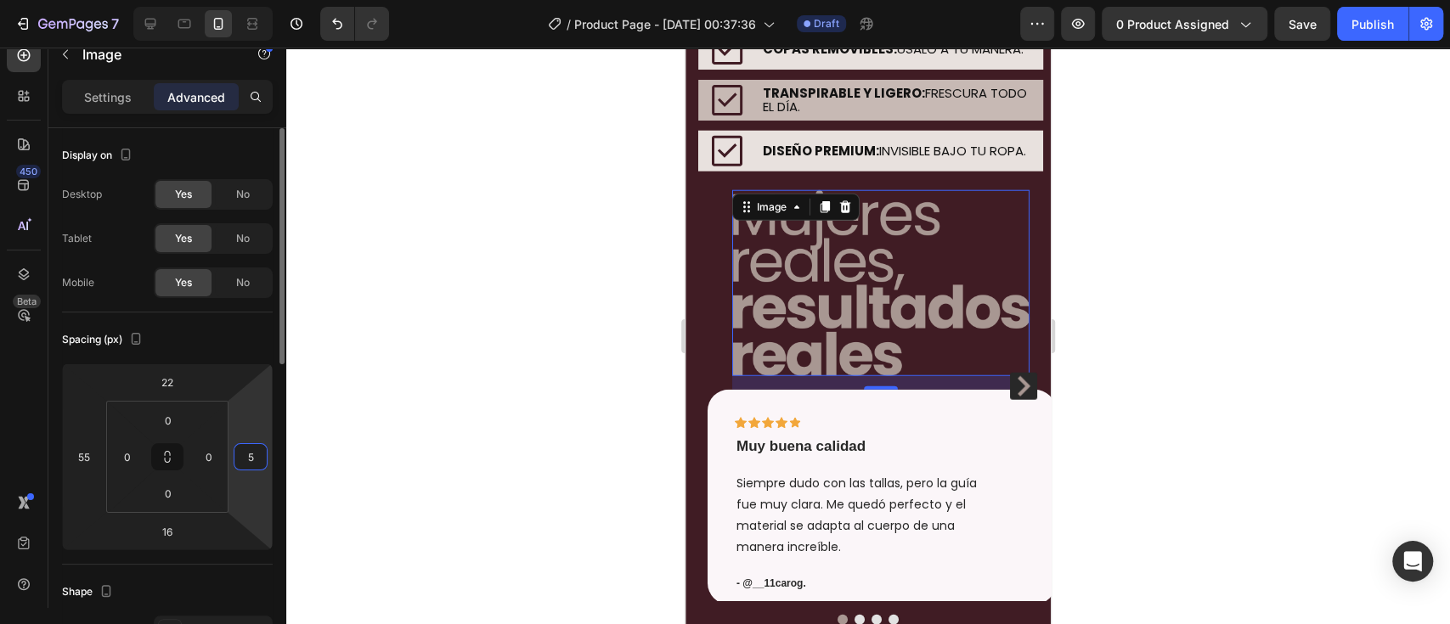
type input "55"
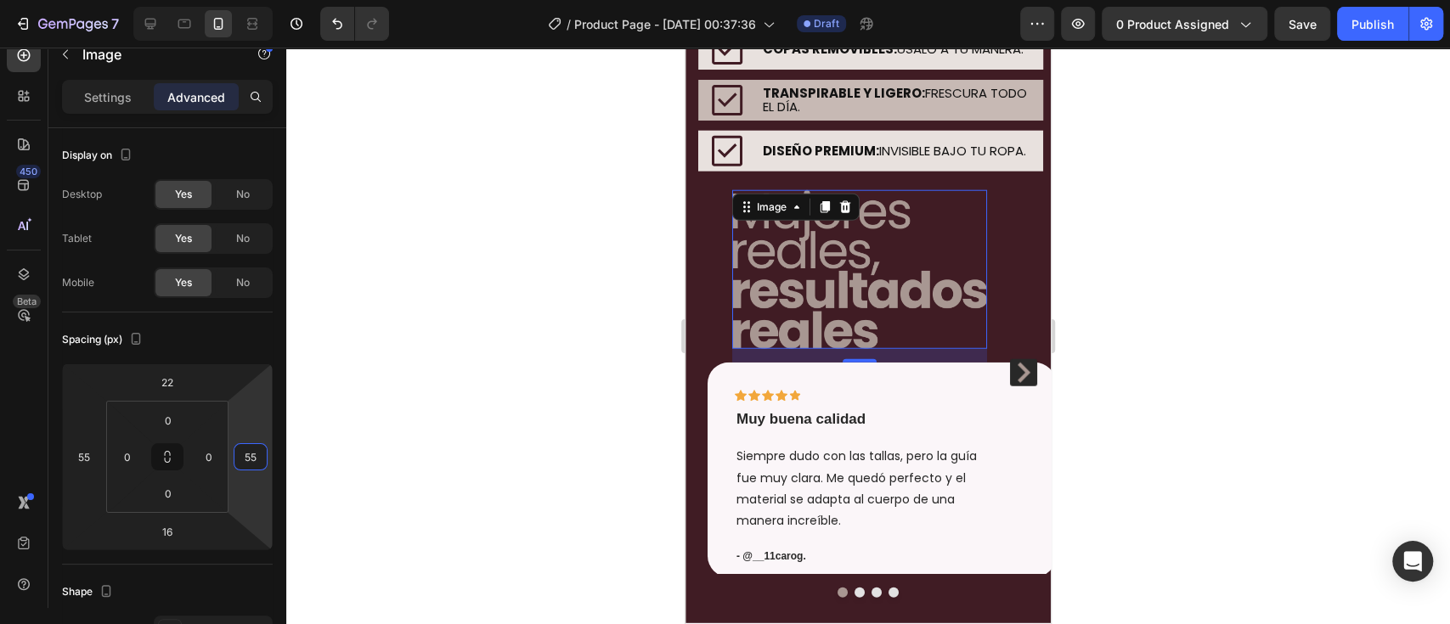
click at [1304, 358] on div at bounding box center [867, 336] width 1163 height 577
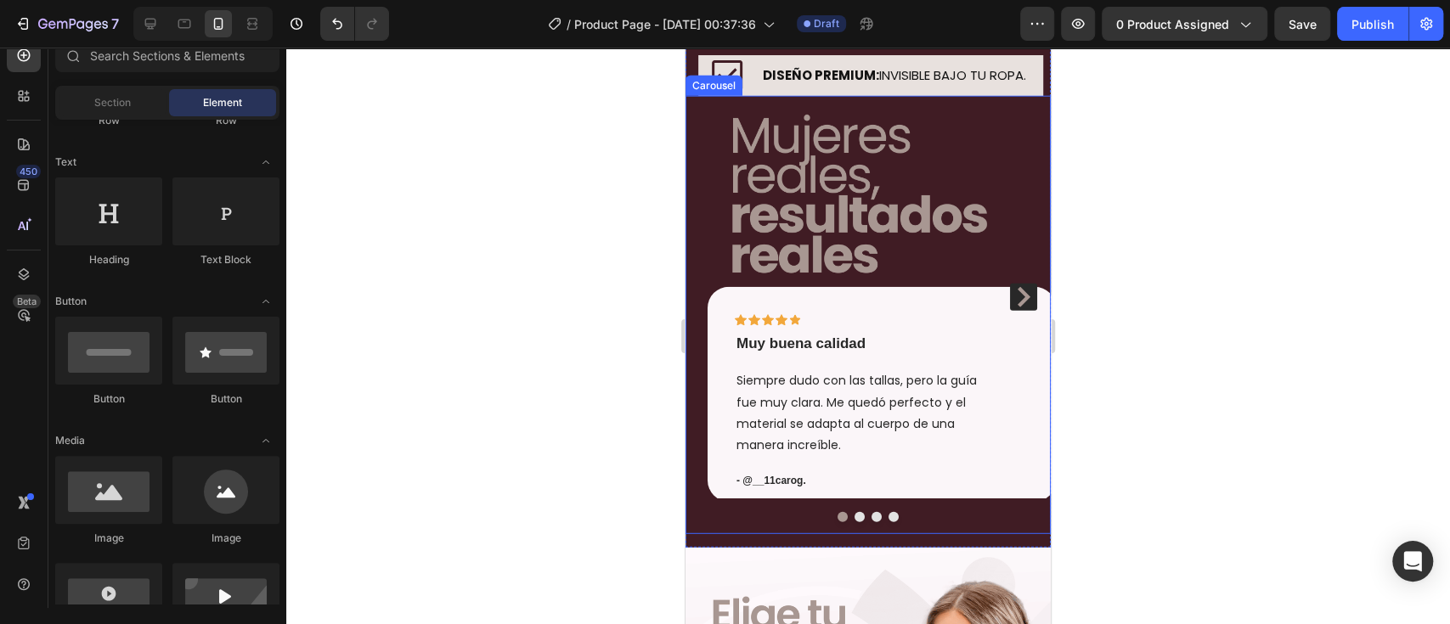
scroll to position [3064, 0]
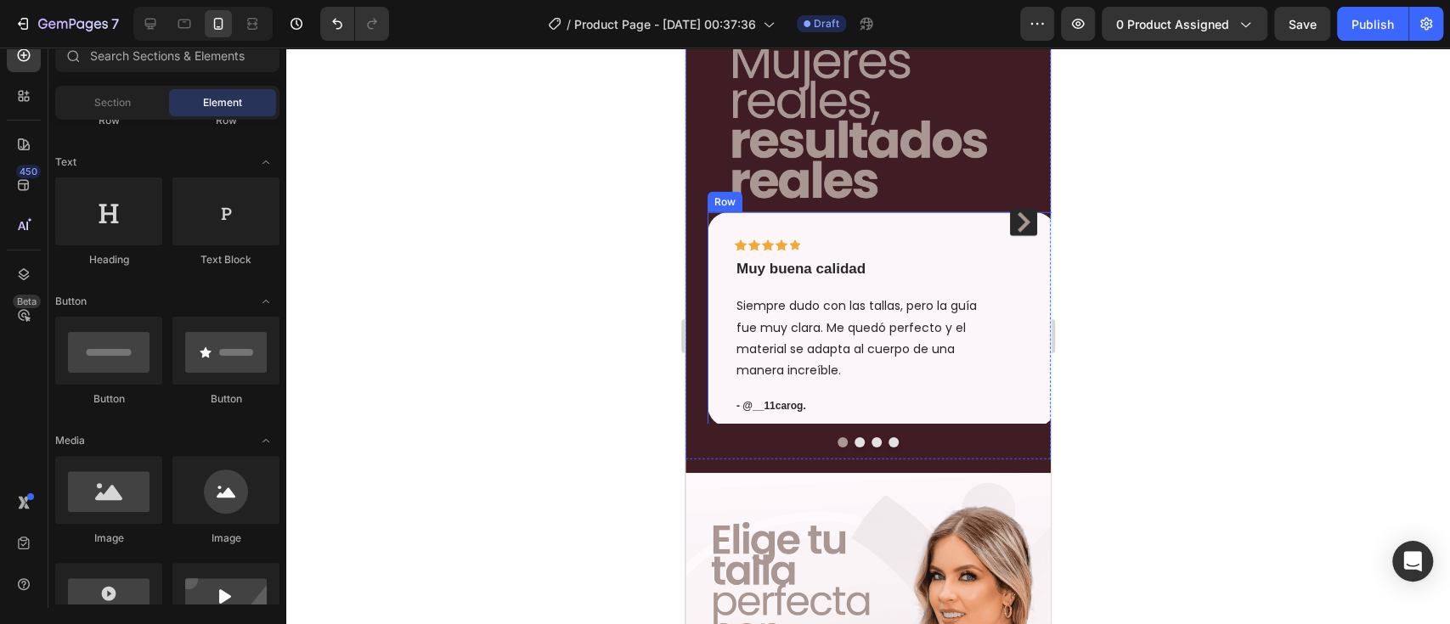
click at [966, 273] on div "Icon Icon Icon Icon Icon Row Muy buena calidad Text block Siempre dudo con las …" at bounding box center [881, 319] width 348 height 215
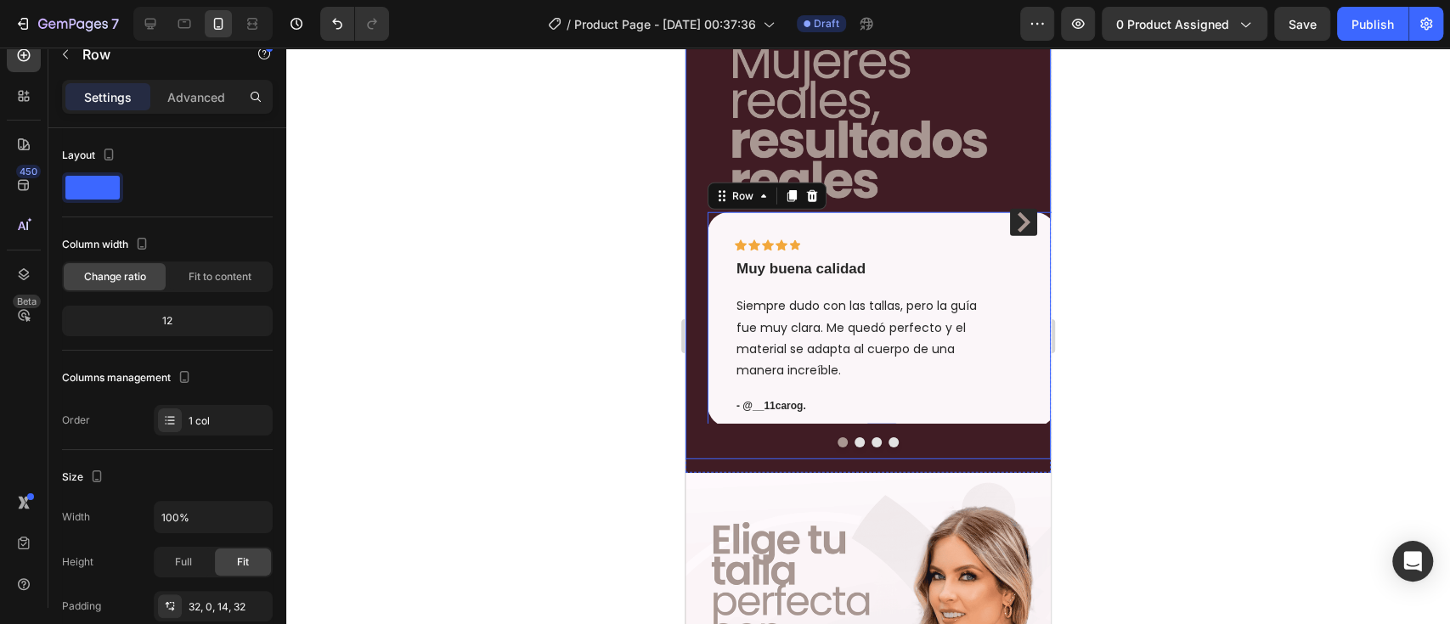
click at [1017, 233] on icon "Carousel Next Arrow" at bounding box center [1023, 222] width 13 height 20
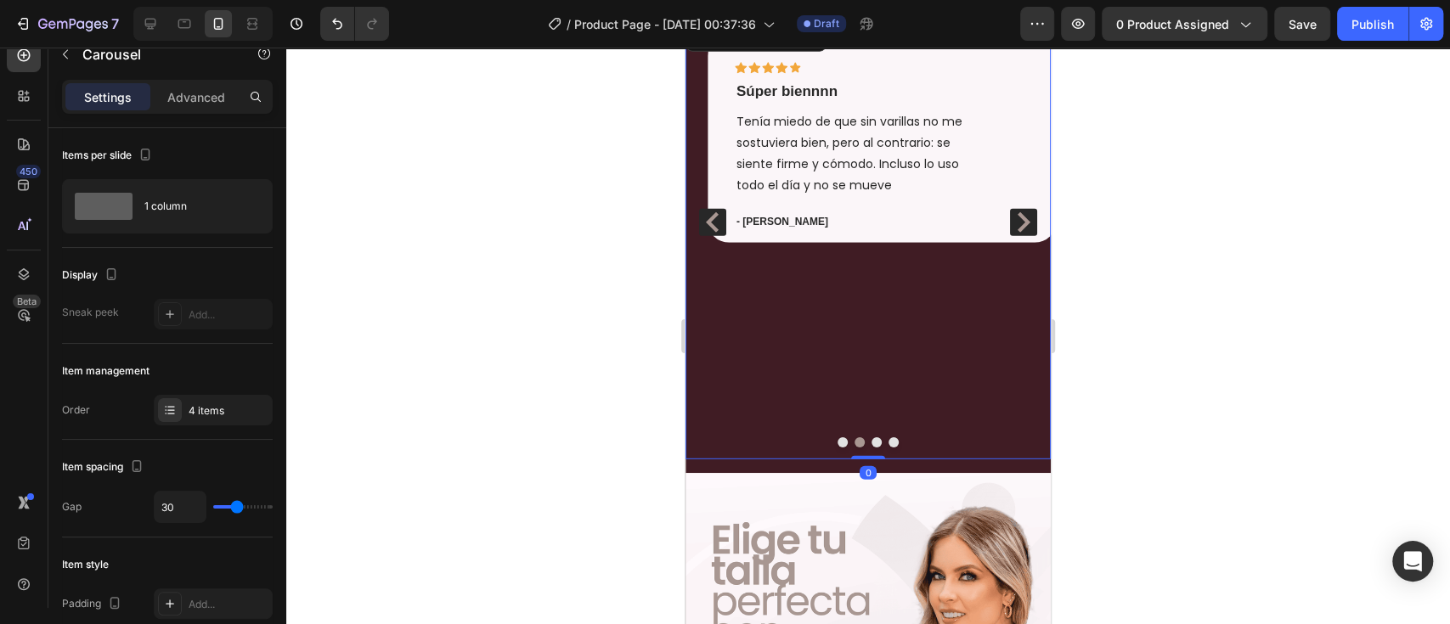
click at [707, 233] on icon "Carousel Back Arrow" at bounding box center [712, 222] width 13 height 20
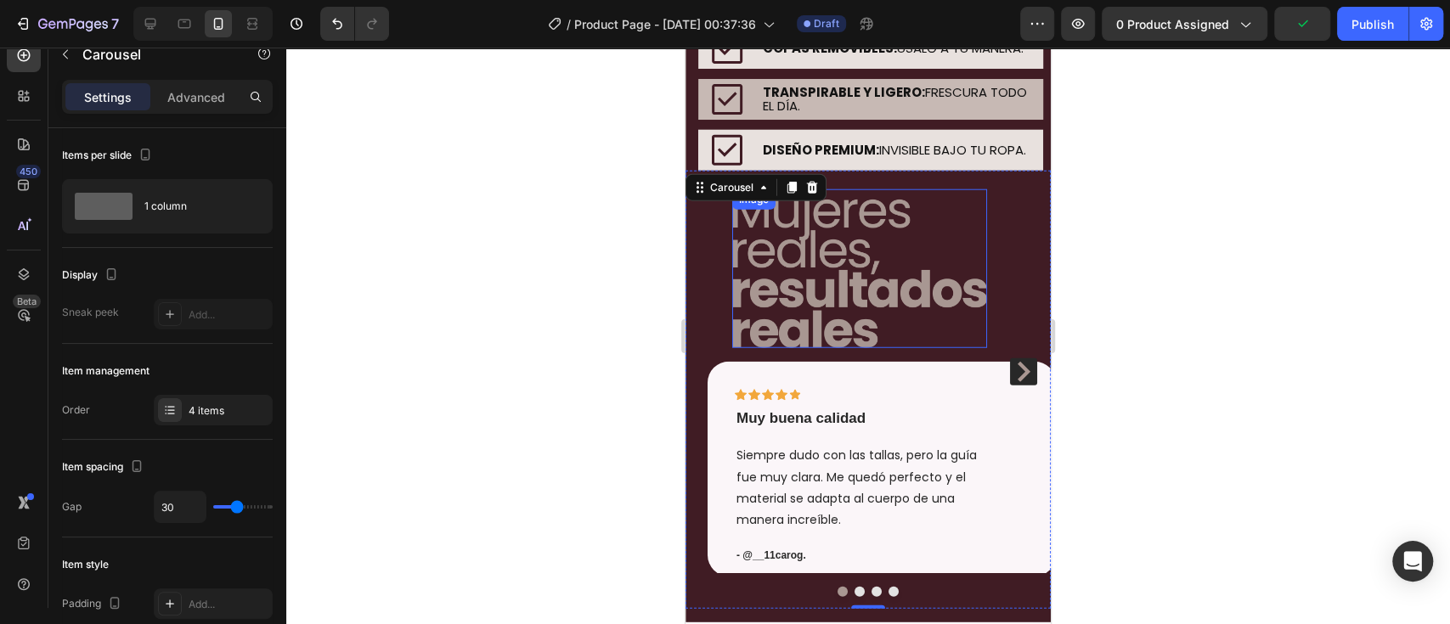
scroll to position [2914, 0]
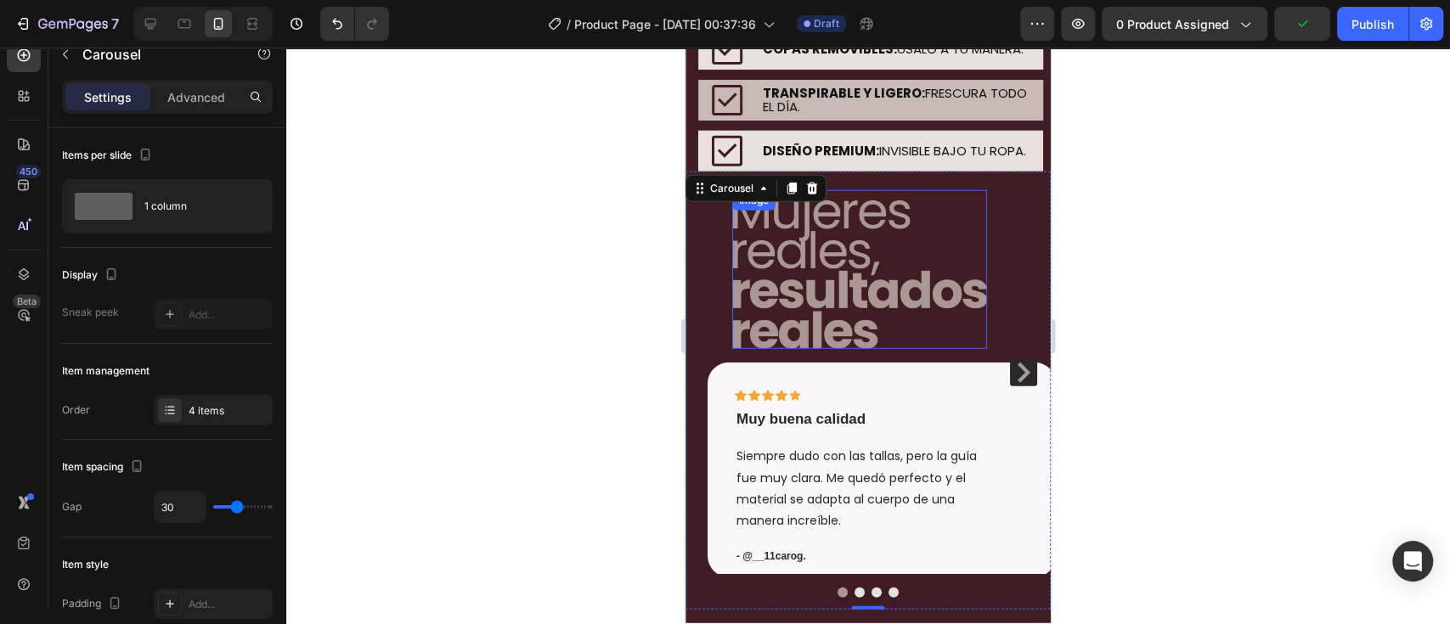
click at [867, 315] on img at bounding box center [859, 270] width 255 height 160
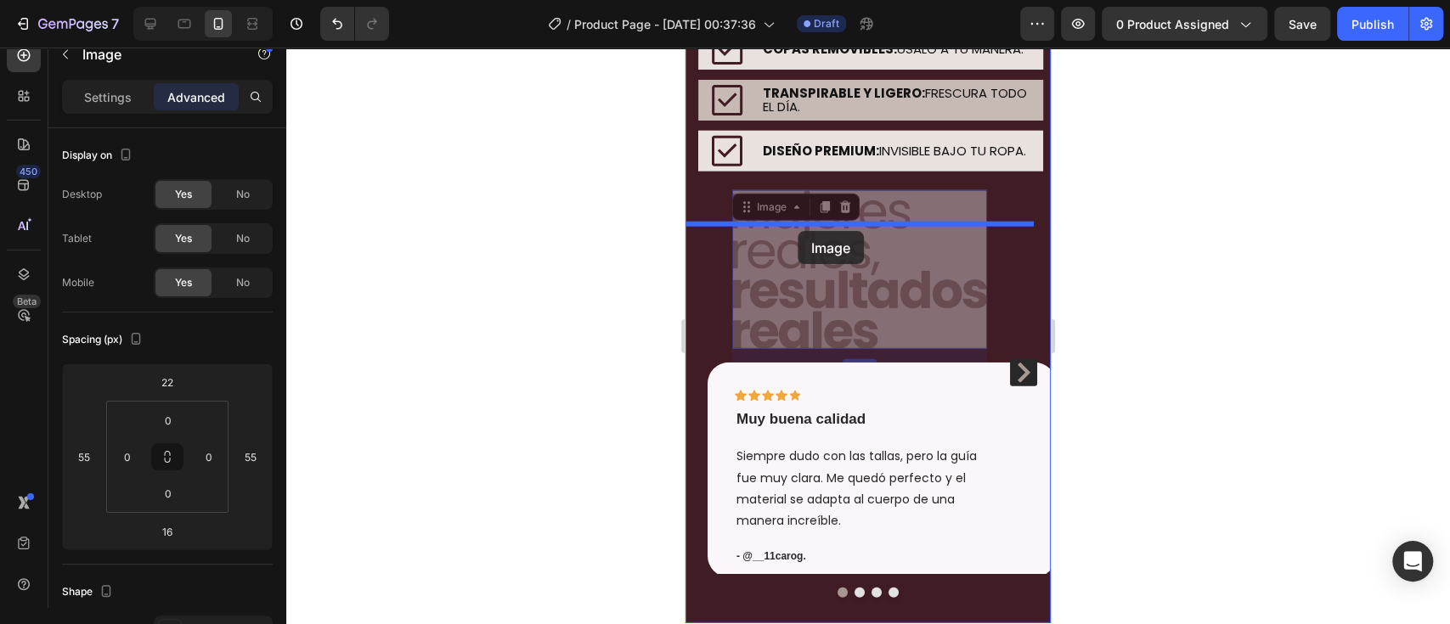
drag, startPoint x: 769, startPoint y: 264, endPoint x: 797, endPoint y: 231, distance: 43.4
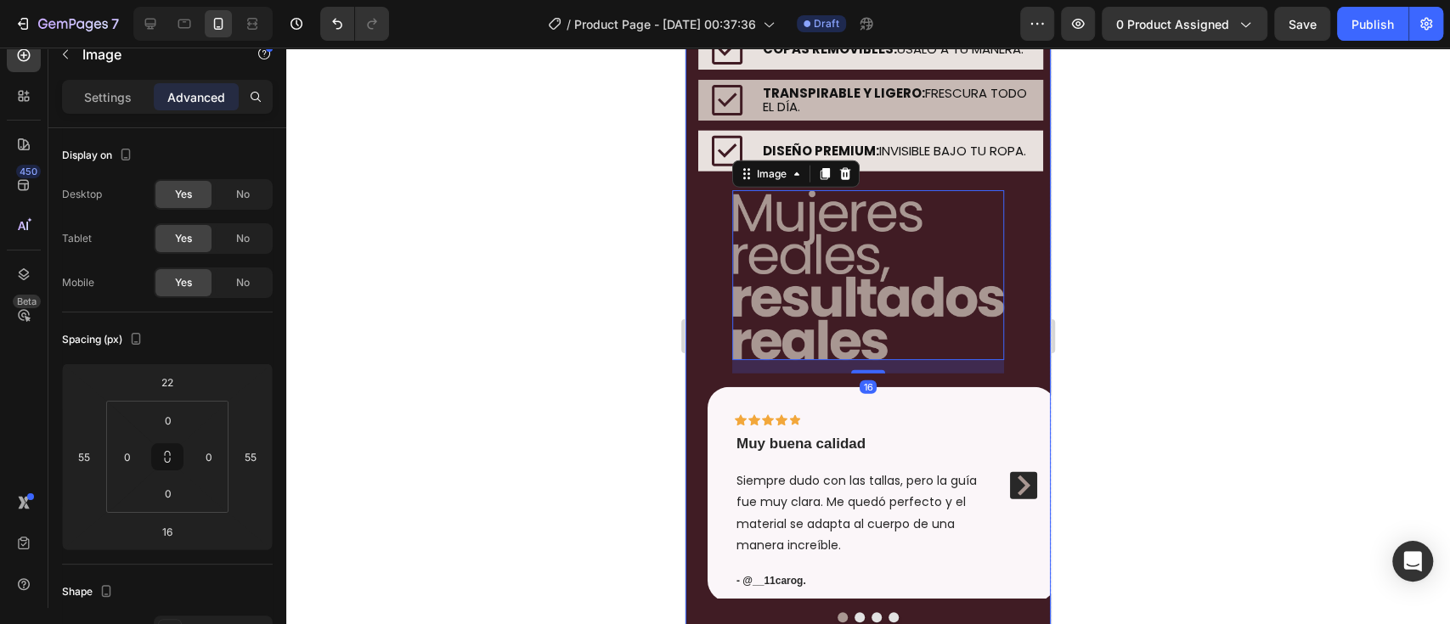
click at [1115, 296] on div at bounding box center [867, 336] width 1163 height 577
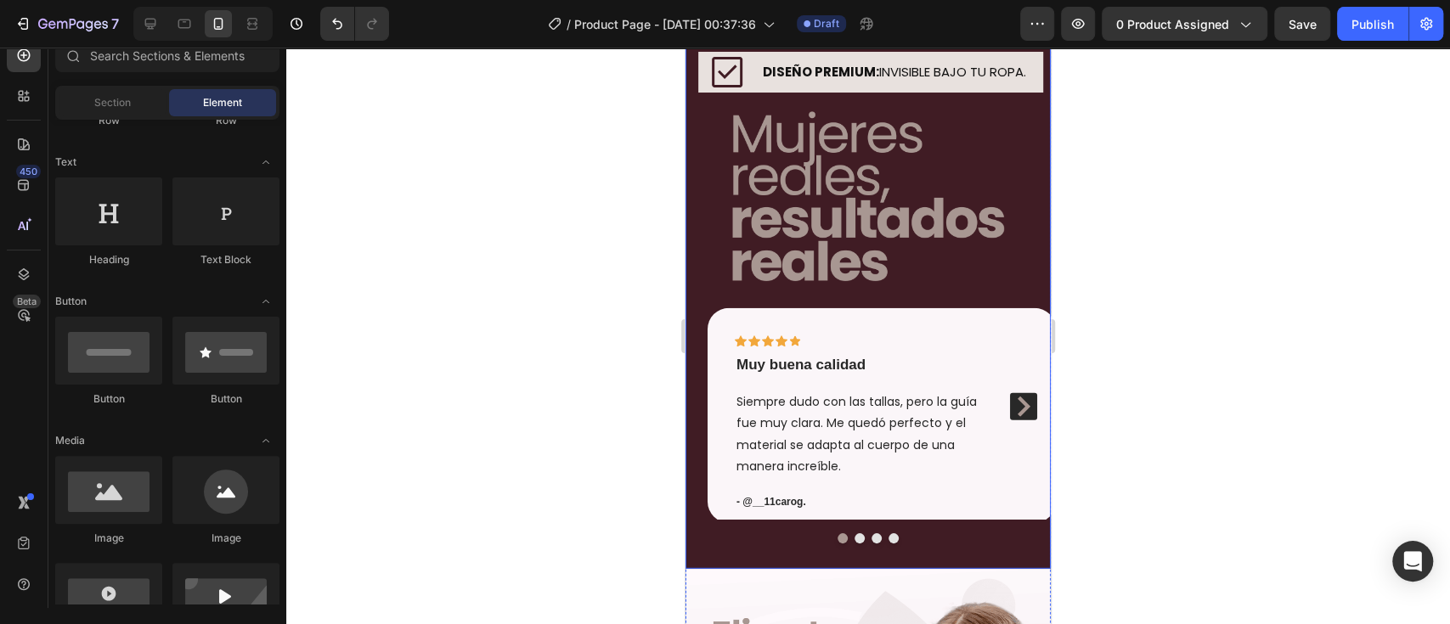
scroll to position [2989, 0]
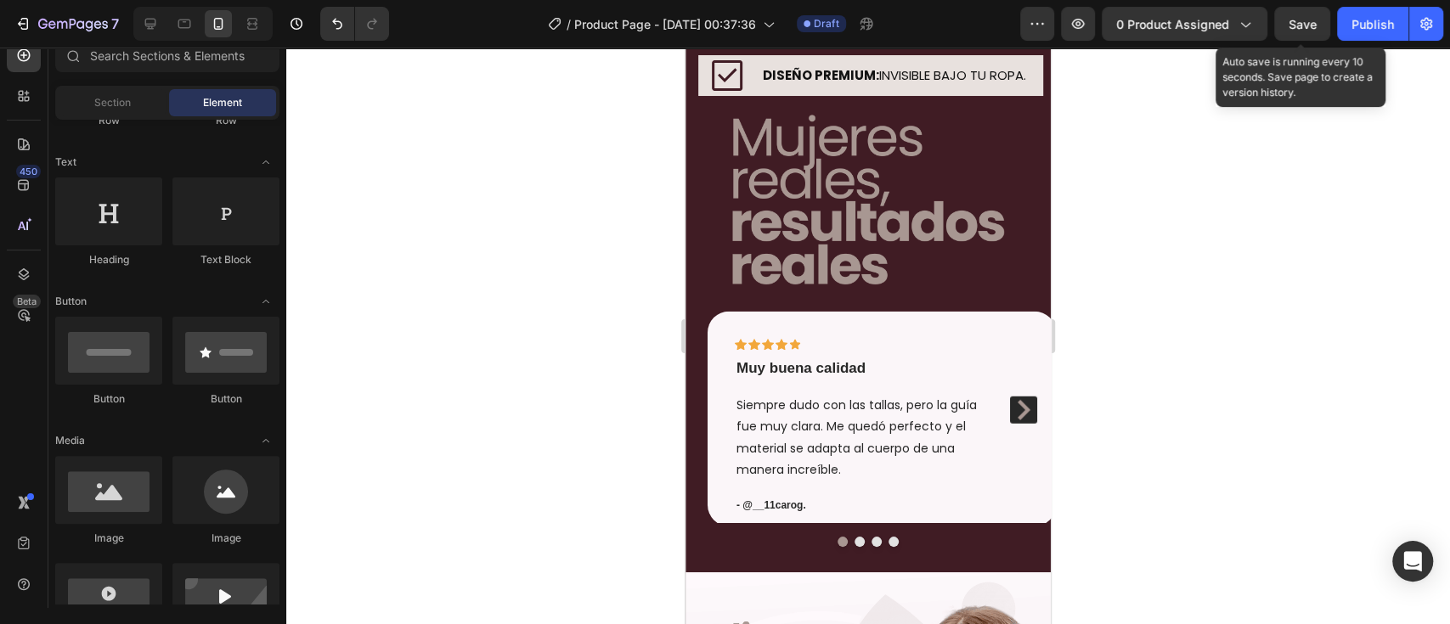
click at [1299, 15] on div "Save" at bounding box center [1302, 24] width 28 height 18
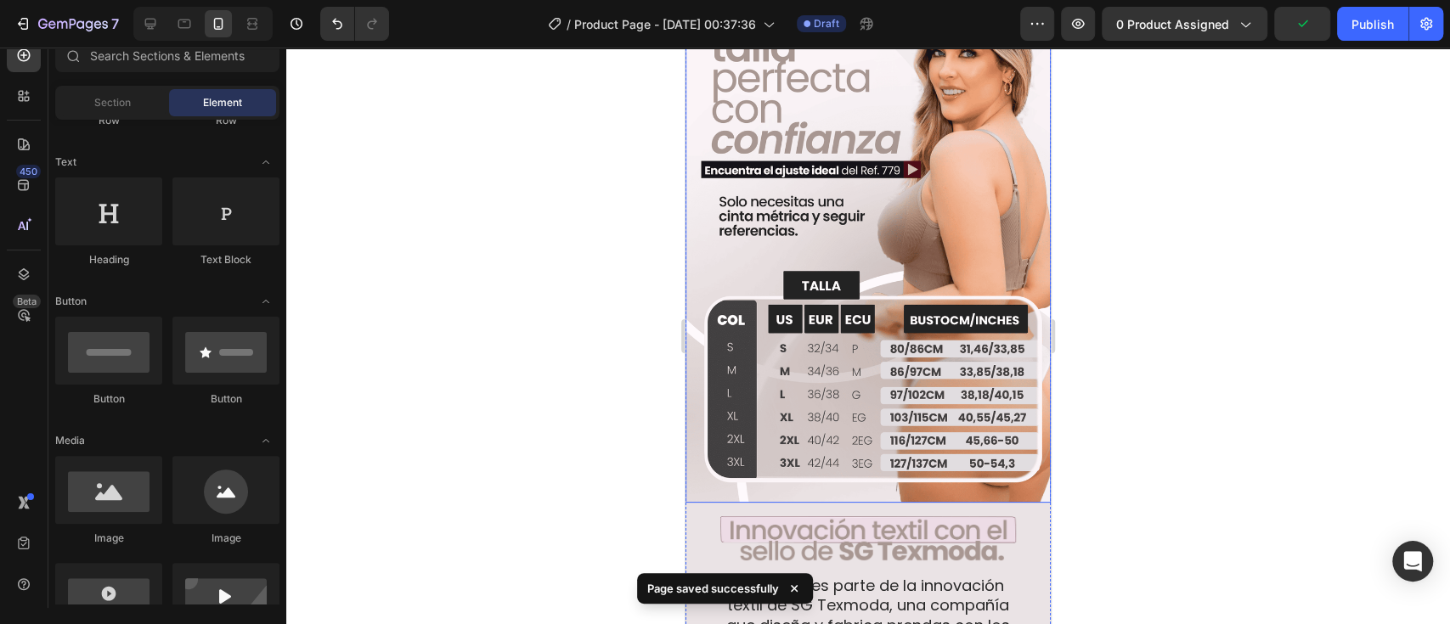
scroll to position [3593, 0]
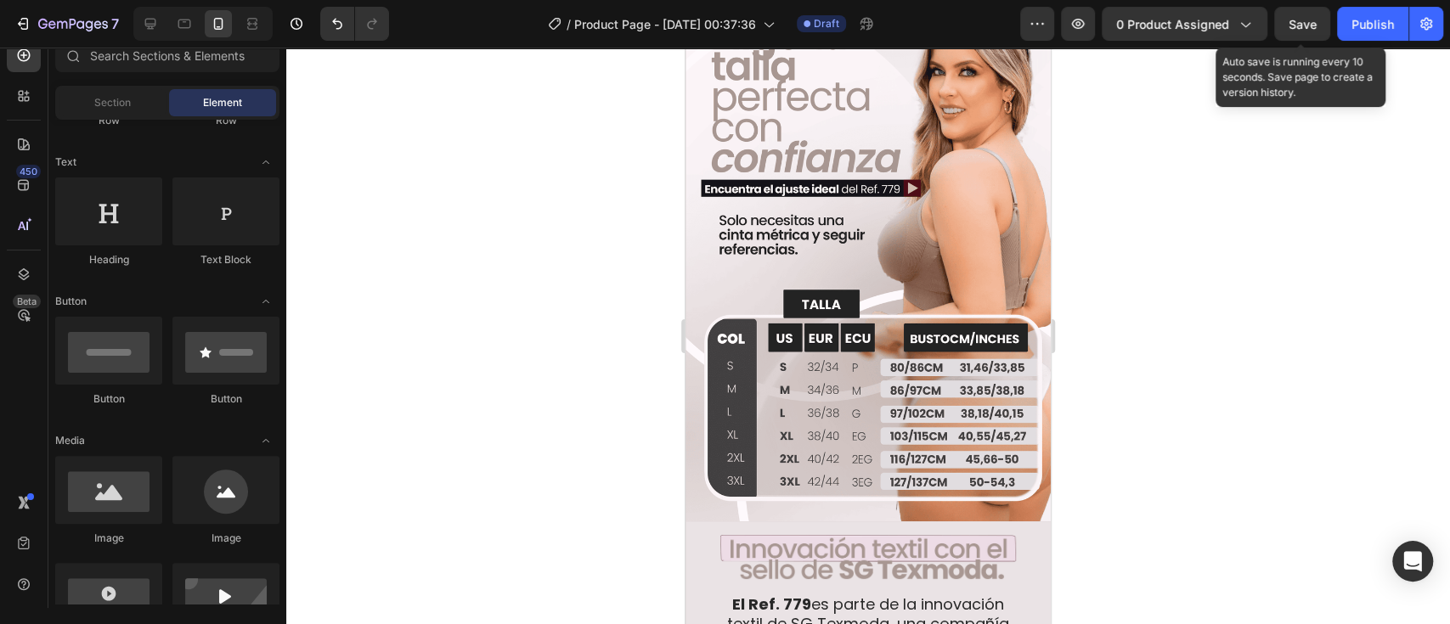
click at [1304, 23] on span "Save" at bounding box center [1302, 24] width 28 height 14
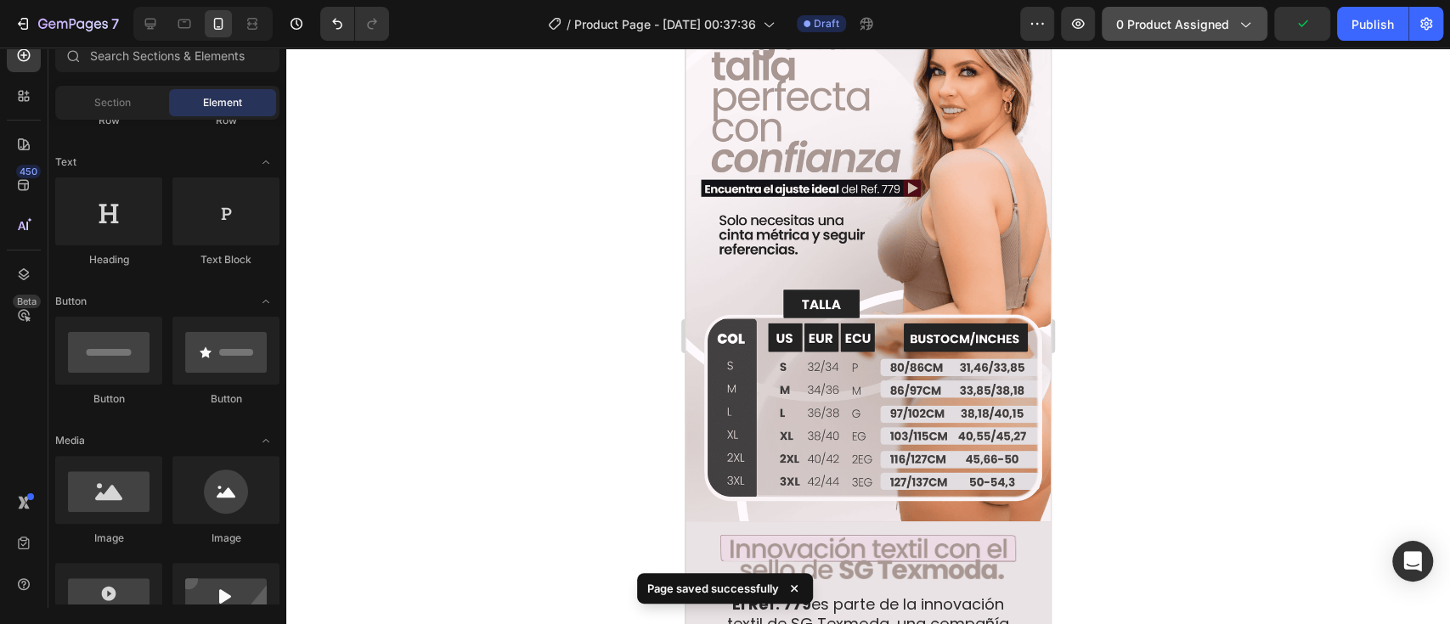
click at [1163, 27] on span "0 product assigned" at bounding box center [1172, 24] width 113 height 18
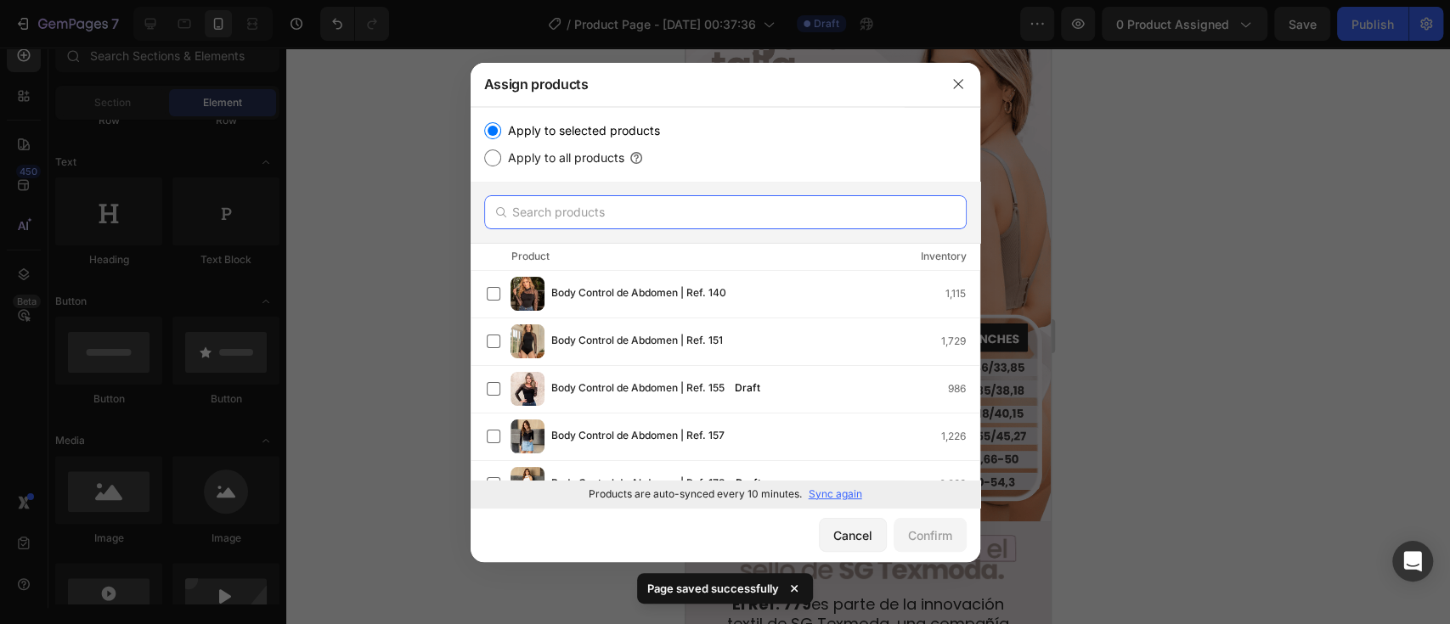
click at [625, 217] on input "text" at bounding box center [725, 212] width 482 height 34
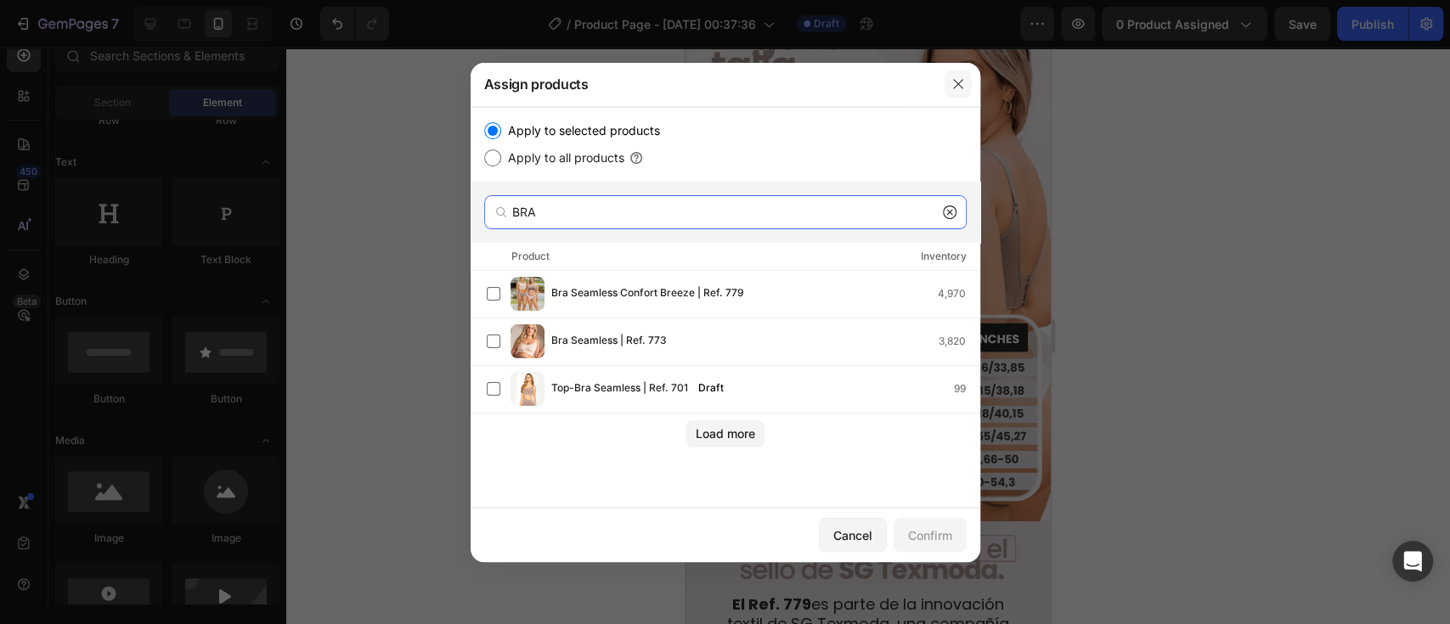
type input "BRA"
click at [958, 77] on icon "button" at bounding box center [958, 84] width 14 height 14
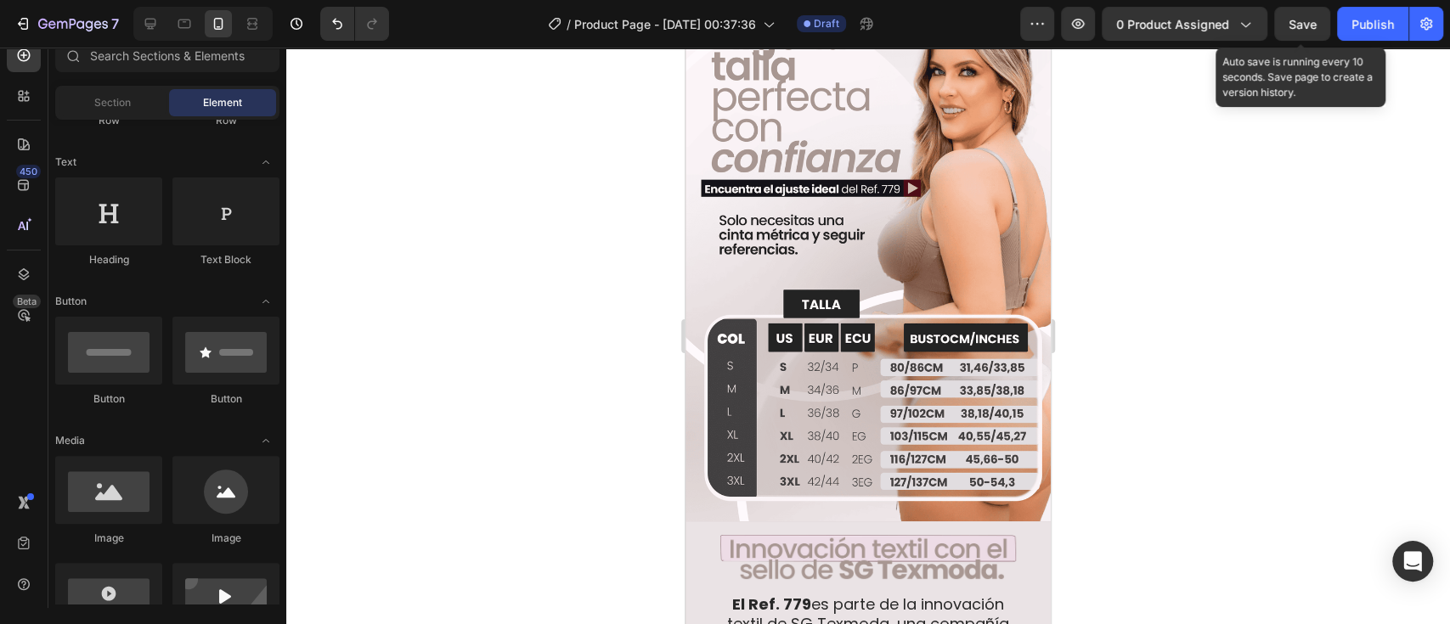
click at [1300, 21] on span "Save" at bounding box center [1302, 24] width 28 height 14
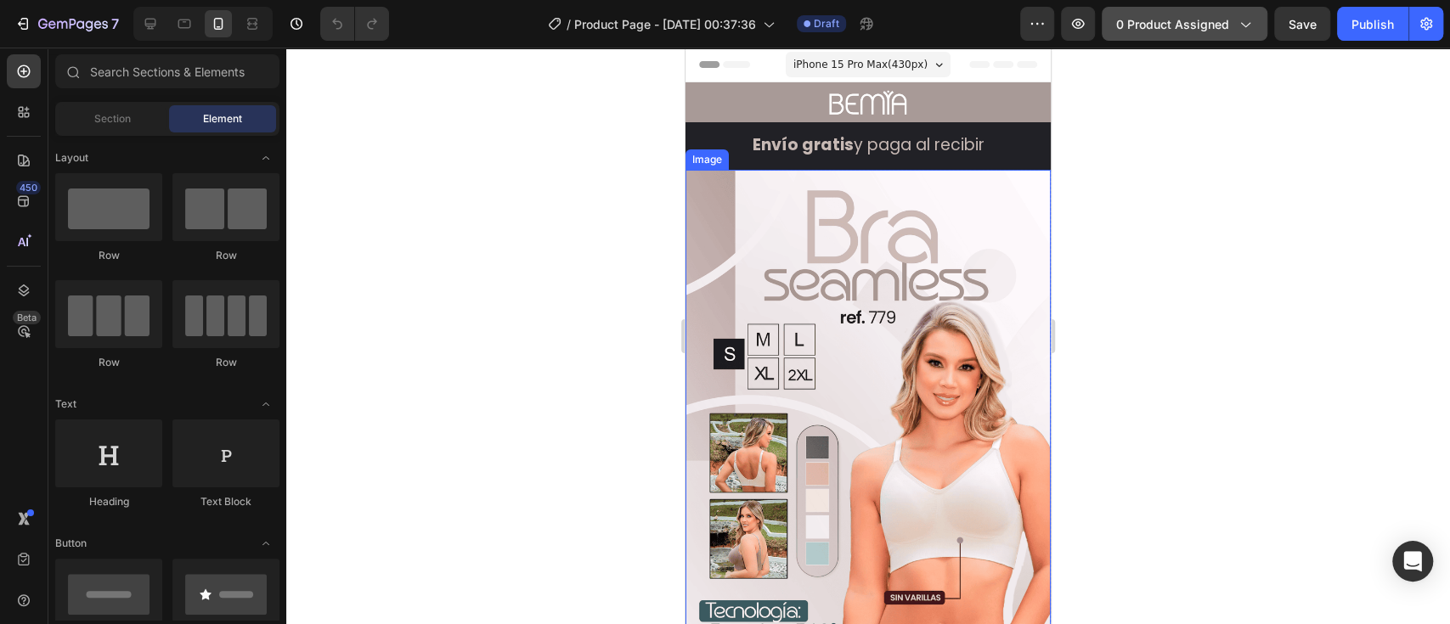
click at [1147, 31] on span "0 product assigned" at bounding box center [1172, 24] width 113 height 18
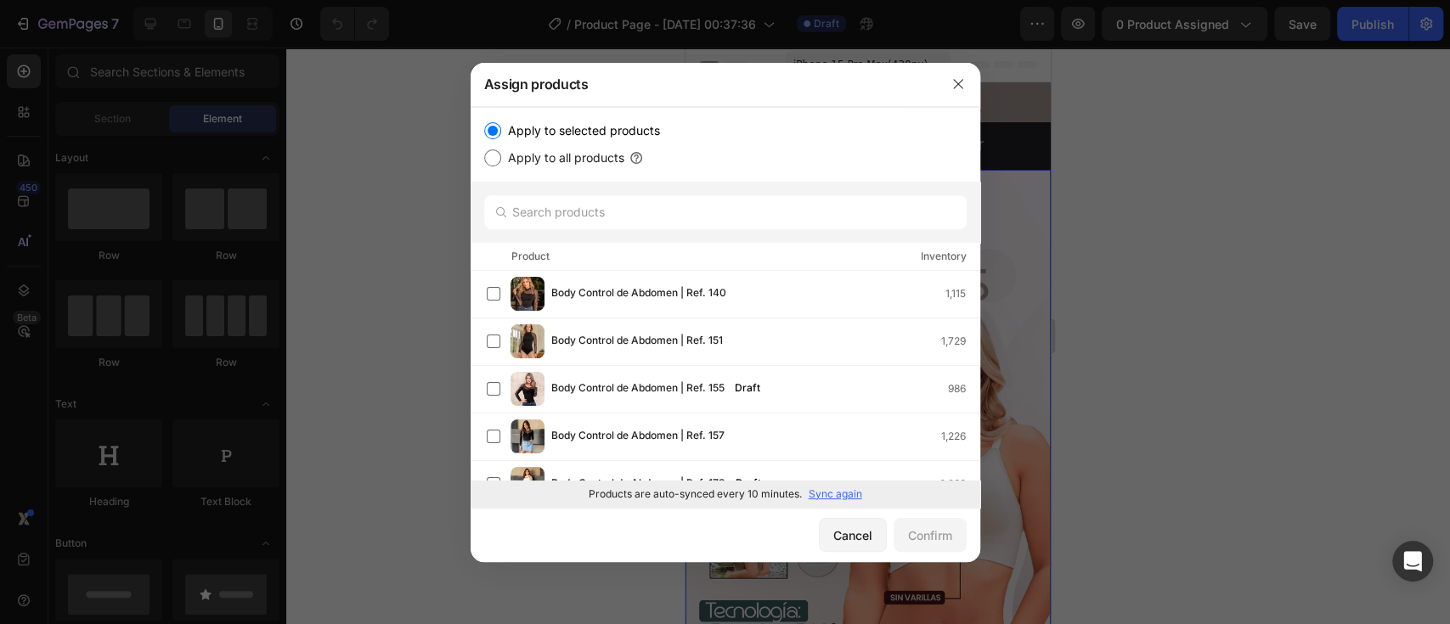
click at [837, 496] on p "Sync again" at bounding box center [835, 494] width 54 height 15
click at [666, 207] on input "text" at bounding box center [725, 212] width 482 height 34
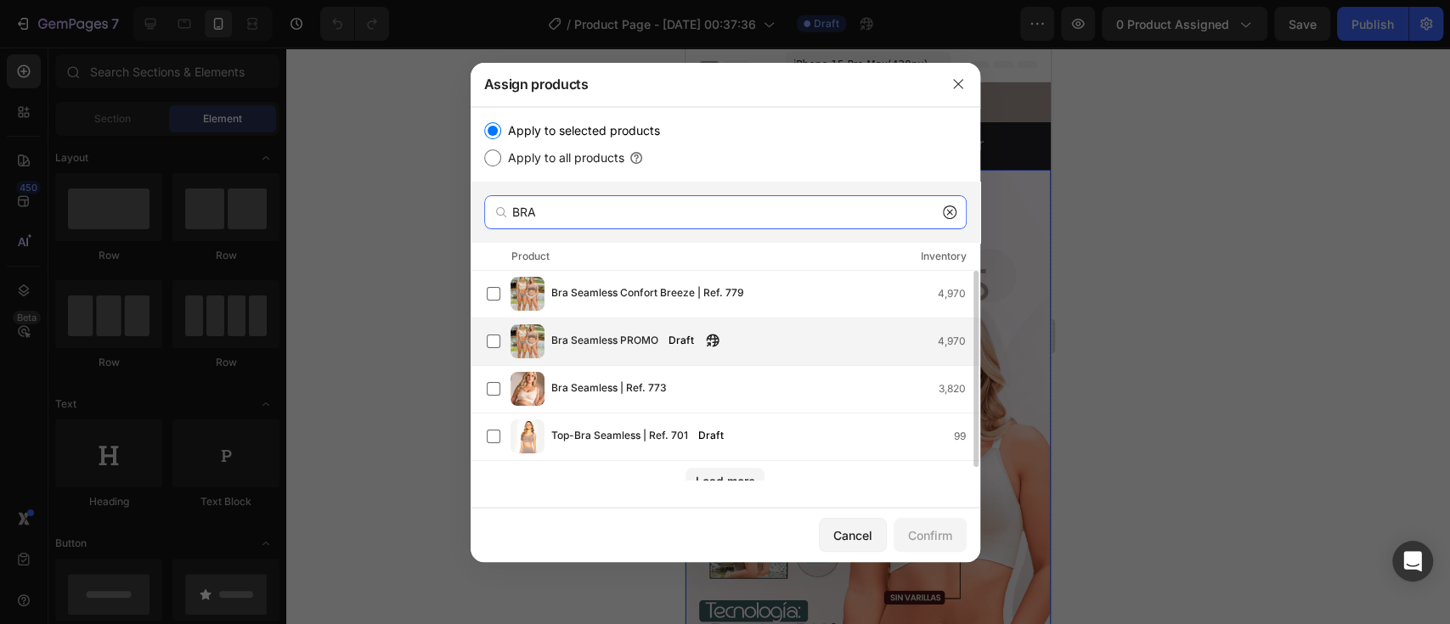
type input "BRA"
click at [747, 341] on div "Bra Seamless PROMO Draft 4,970" at bounding box center [765, 341] width 428 height 19
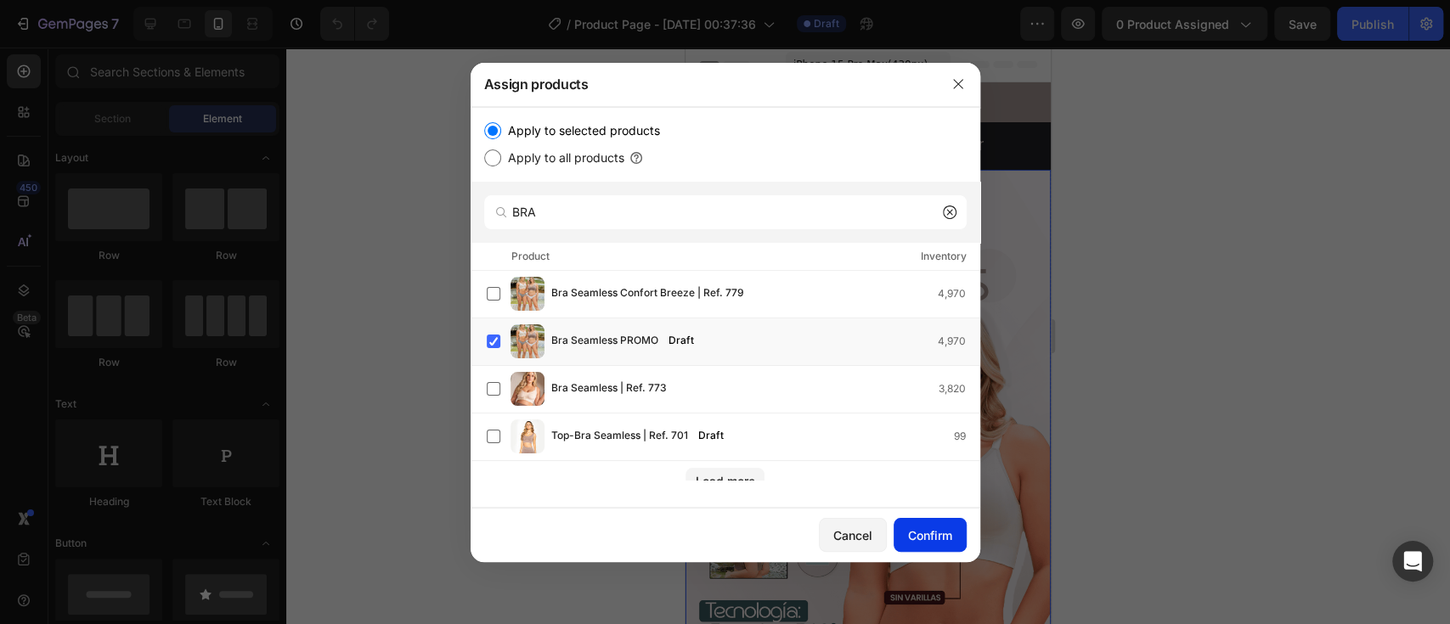
click at [944, 538] on div "Confirm" at bounding box center [930, 536] width 44 height 18
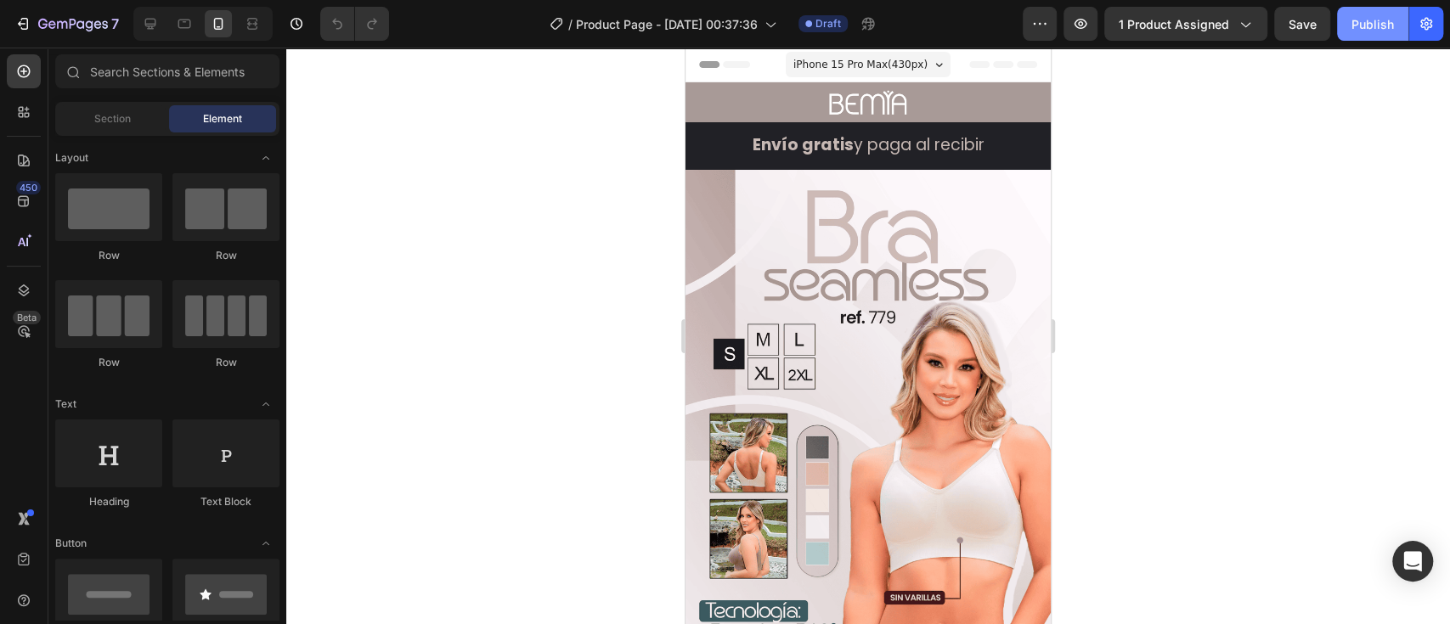
click at [1355, 27] on div "Publish" at bounding box center [1372, 24] width 42 height 18
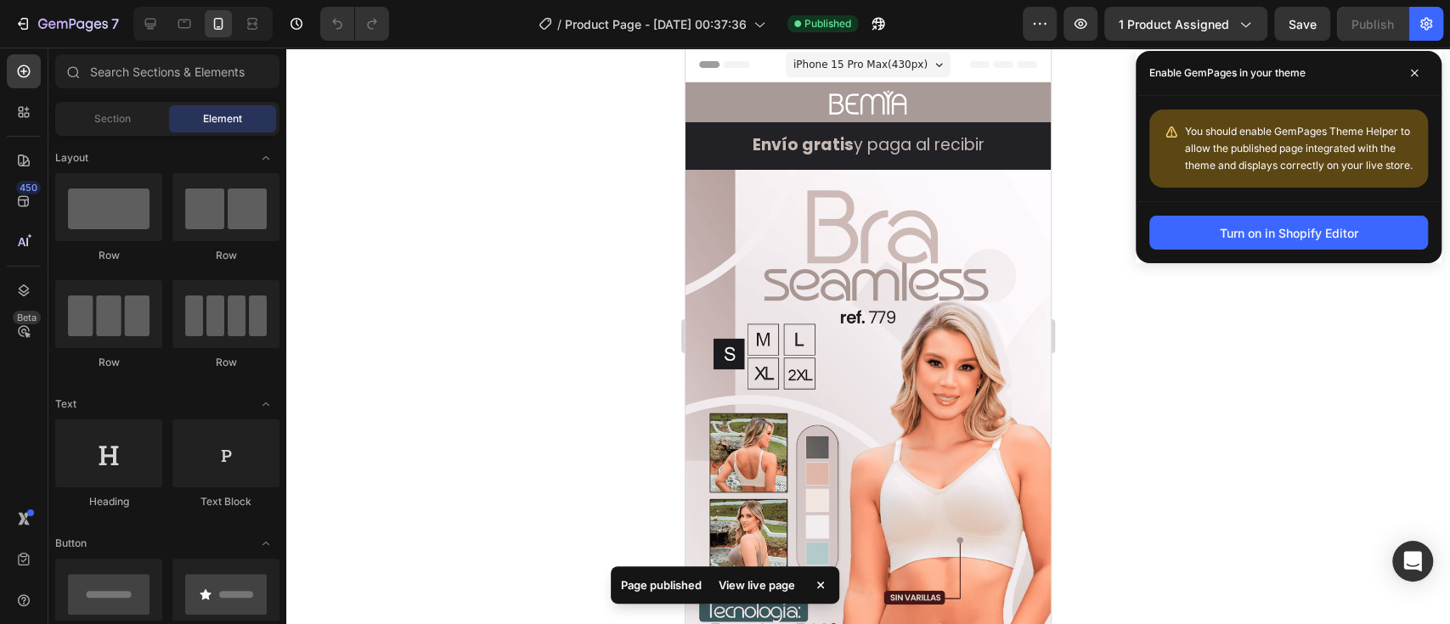
click at [782, 586] on div "View live page" at bounding box center [756, 585] width 97 height 24
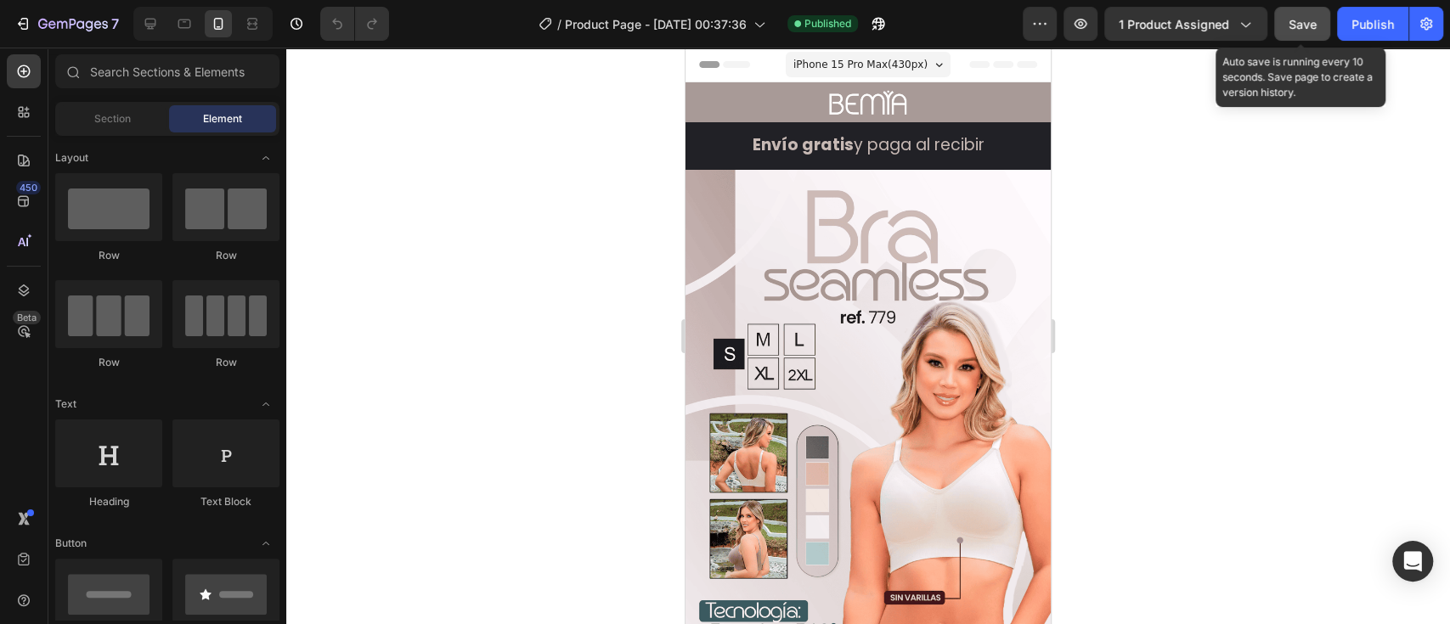
click at [1306, 30] on span "Save" at bounding box center [1302, 24] width 28 height 14
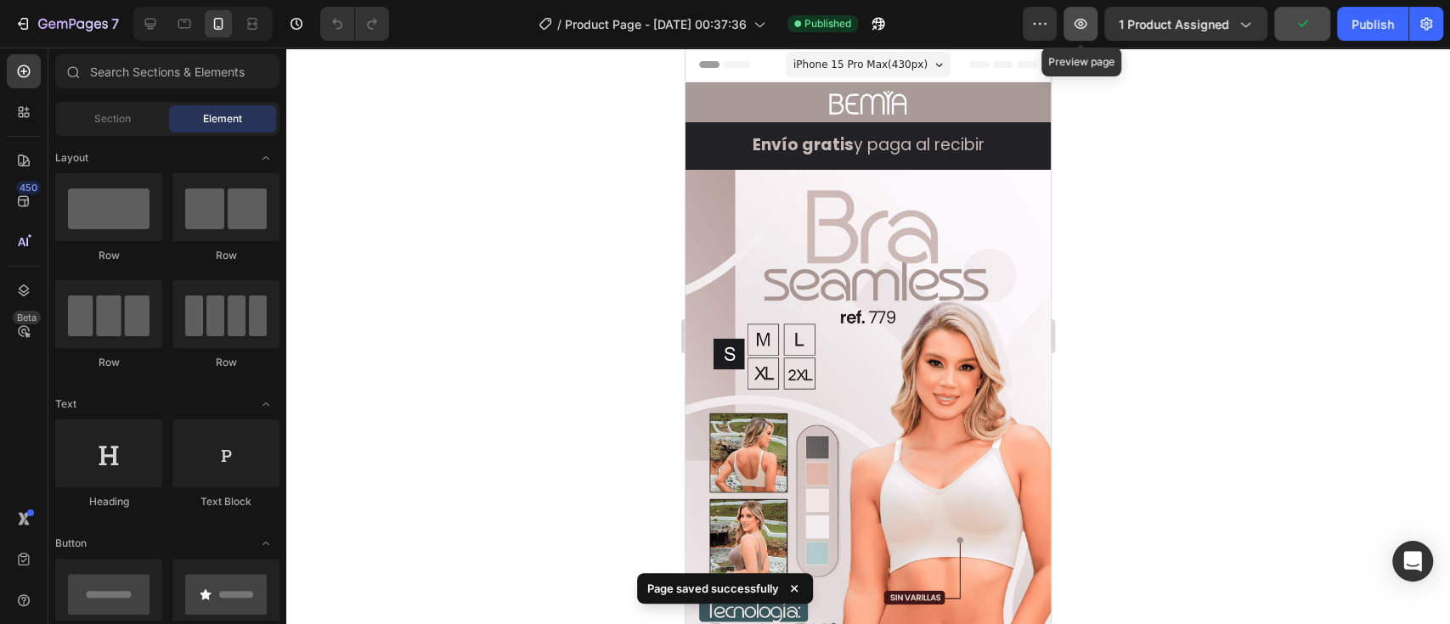
click at [1079, 19] on icon "button" at bounding box center [1080, 23] width 17 height 17
